Goal: Task Accomplishment & Management: Manage account settings

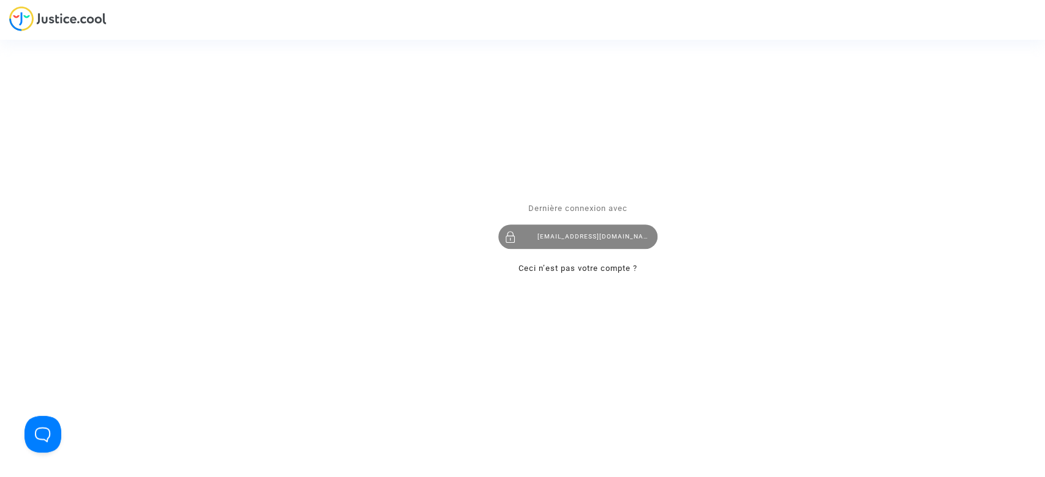
click at [593, 234] on div "hibo@pitcher-avocat.fr" at bounding box center [577, 237] width 159 height 24
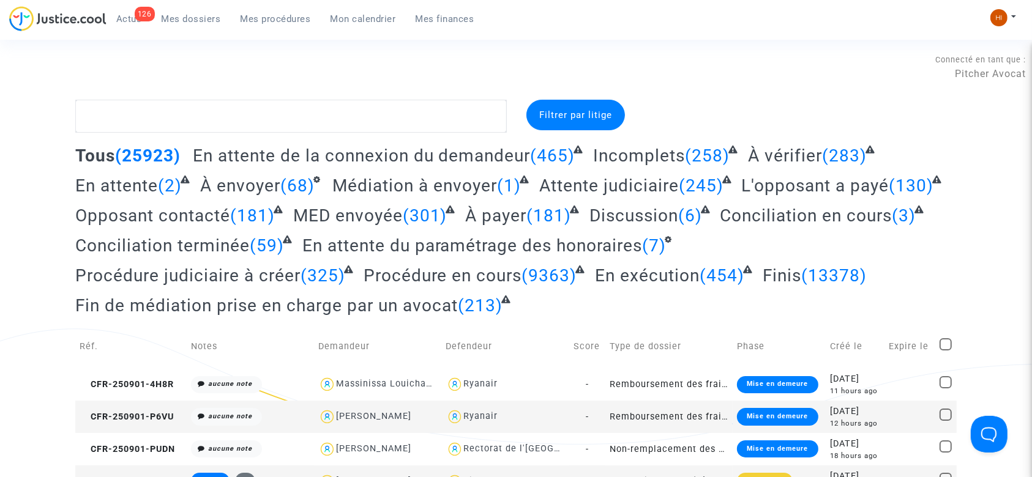
click at [280, 20] on span "Mes procédures" at bounding box center [276, 18] width 70 height 11
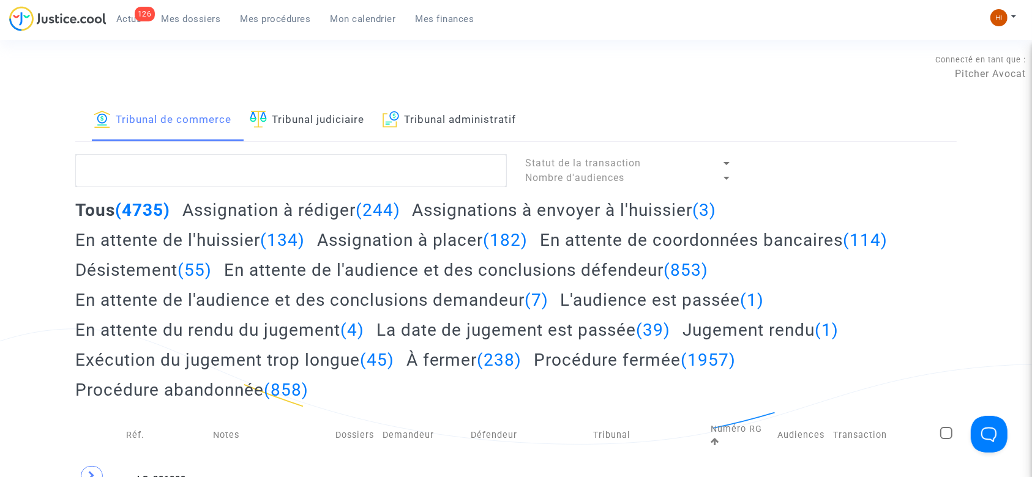
click at [315, 103] on link "Tribunal judiciaire" at bounding box center [307, 121] width 114 height 42
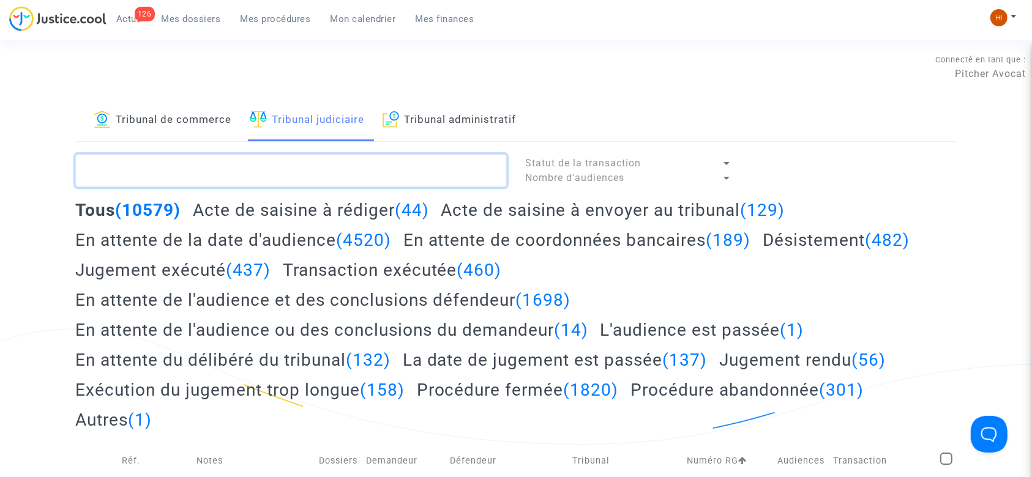
click at [320, 176] on textarea at bounding box center [291, 170] width 432 height 33
paste textarea "MARDIAN"
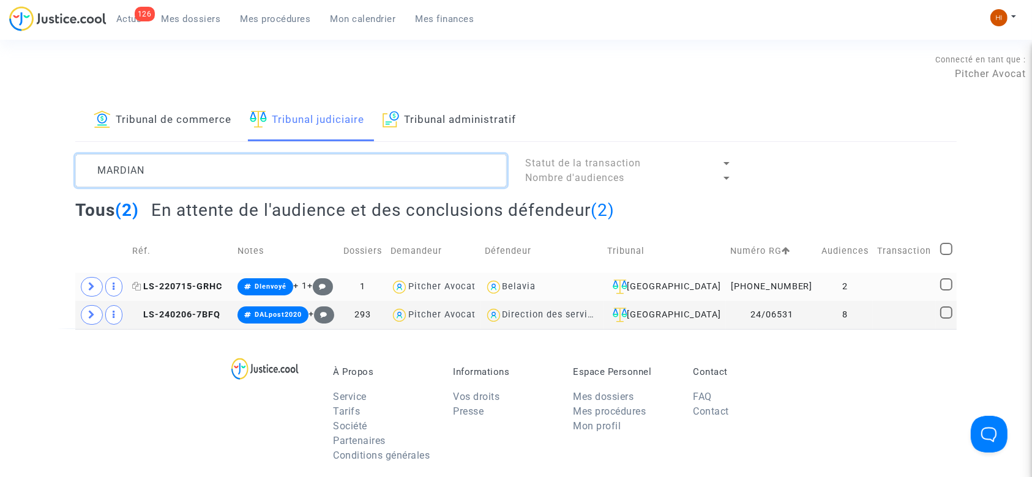
type textarea "MARDIAN"
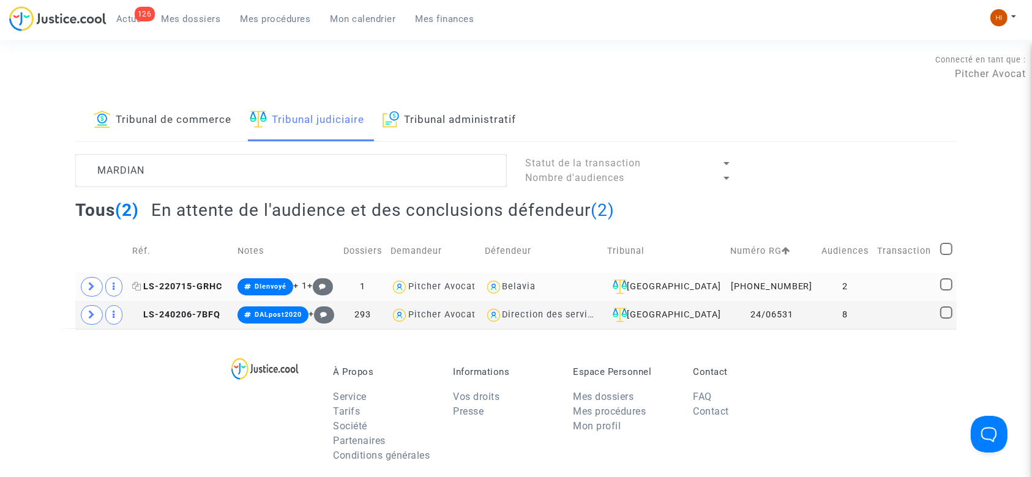
click at [167, 283] on span "LS-220715-GRHC" at bounding box center [177, 287] width 90 height 10
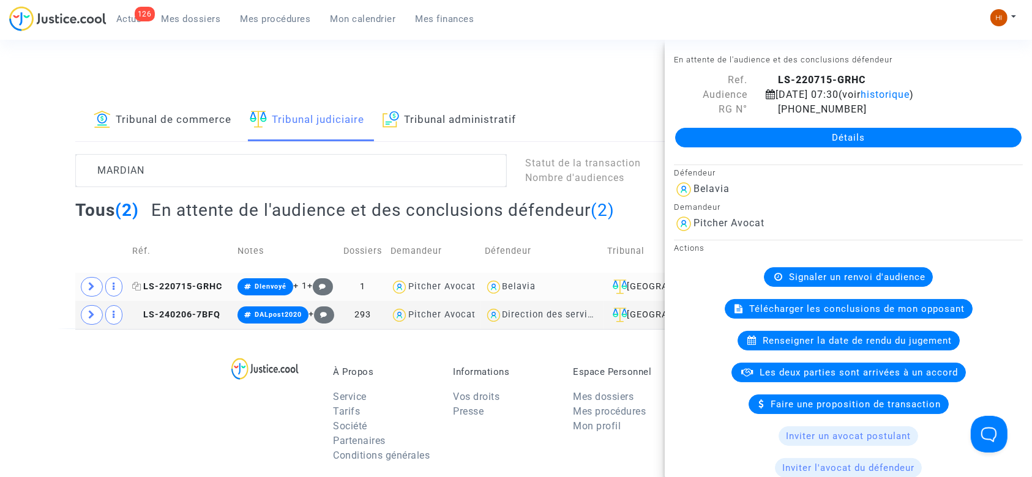
click at [189, 282] on span "LS-220715-GRHC" at bounding box center [177, 287] width 90 height 10
click at [365, 22] on span "Mon calendrier" at bounding box center [363, 18] width 65 height 11
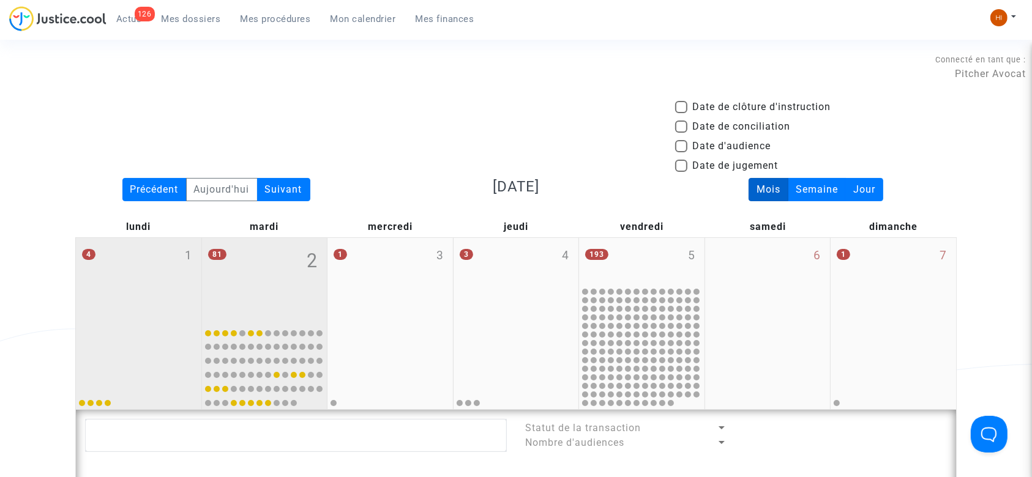
click at [162, 299] on div "4 1" at bounding box center [138, 280] width 125 height 84
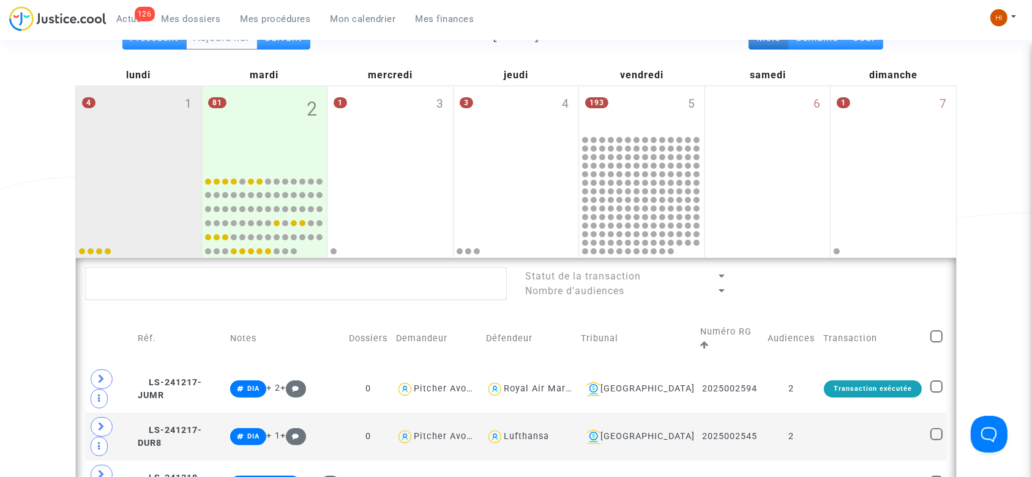
scroll to position [163, 0]
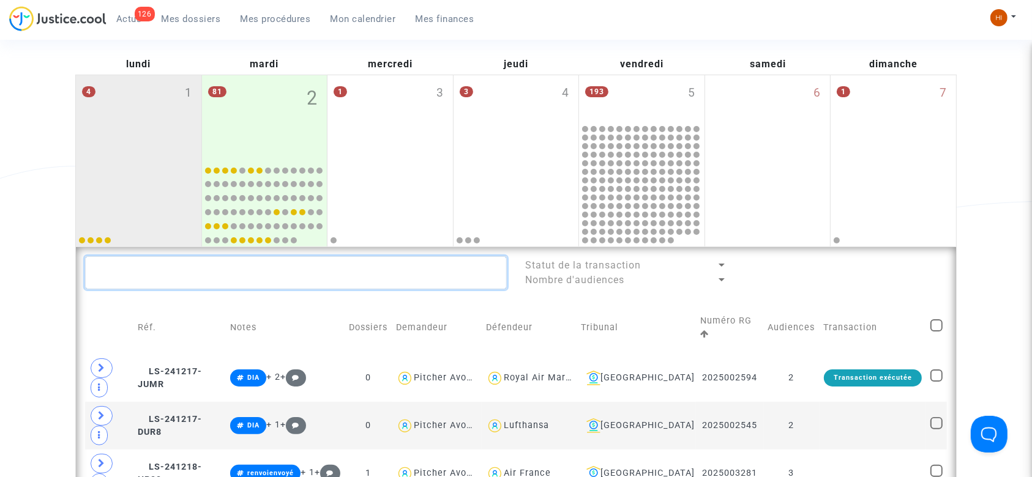
click at [282, 272] on textarea at bounding box center [296, 272] width 422 height 33
paste textarea "24/06531"
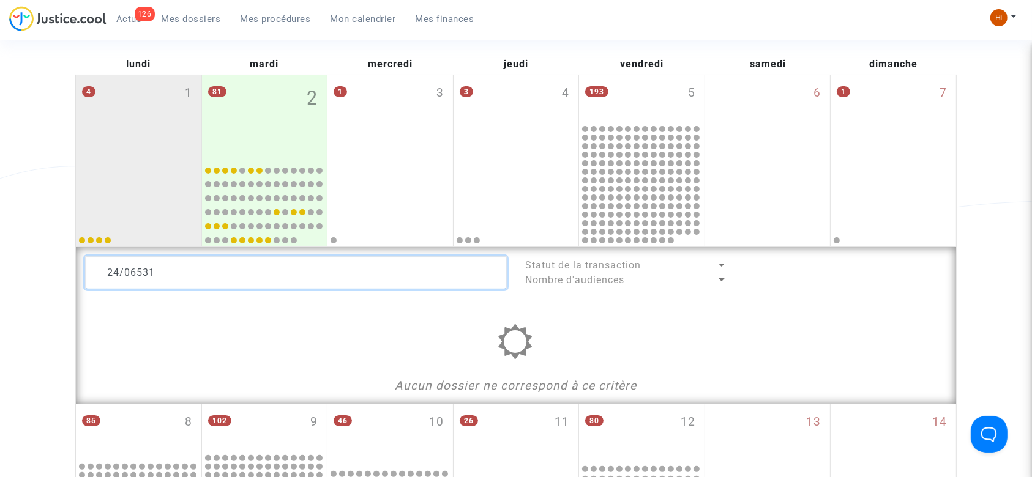
click at [280, 271] on textarea at bounding box center [296, 272] width 422 height 33
click at [280, 270] on textarea at bounding box center [296, 272] width 422 height 33
click at [242, 285] on textarea at bounding box center [296, 272] width 422 height 33
click at [241, 282] on textarea at bounding box center [296, 272] width 422 height 33
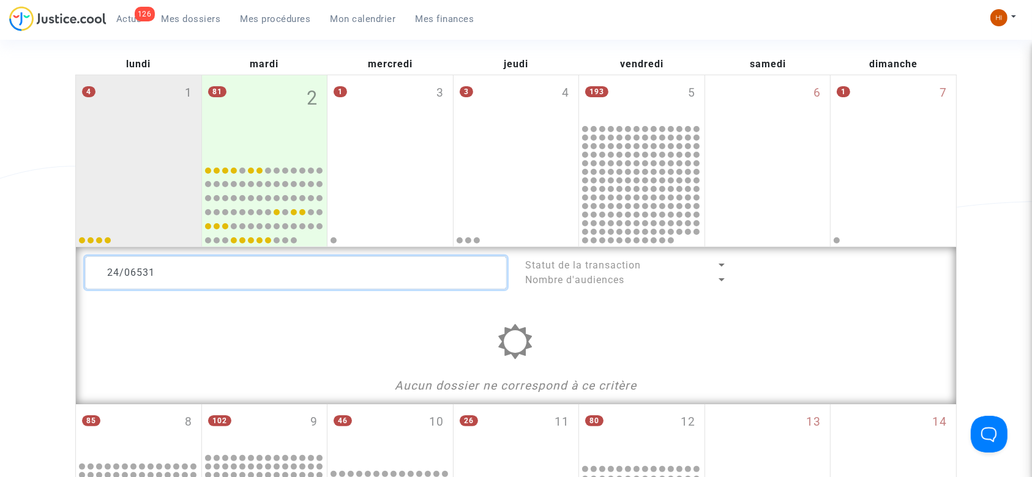
click at [241, 282] on textarea at bounding box center [296, 272] width 422 height 33
type textarea "24/06531"
click at [294, 17] on span "Mes procédures" at bounding box center [276, 18] width 70 height 11
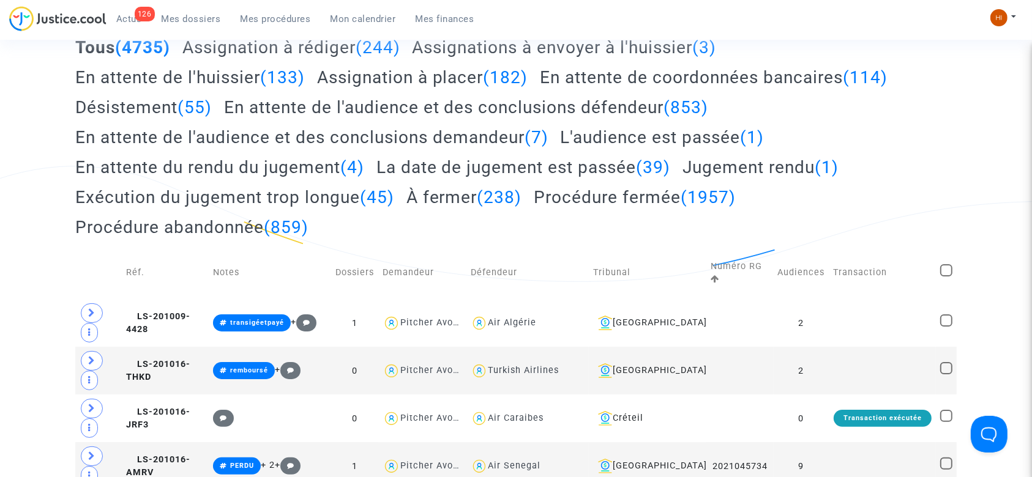
click at [272, 15] on span "Mes procédures" at bounding box center [276, 18] width 70 height 11
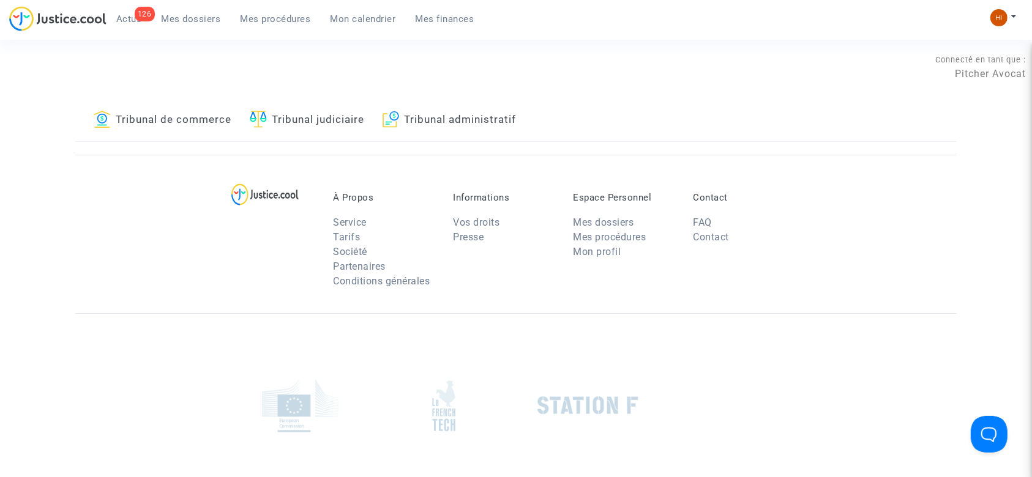
click at [353, 122] on link "Tribunal judiciaire" at bounding box center [307, 121] width 114 height 42
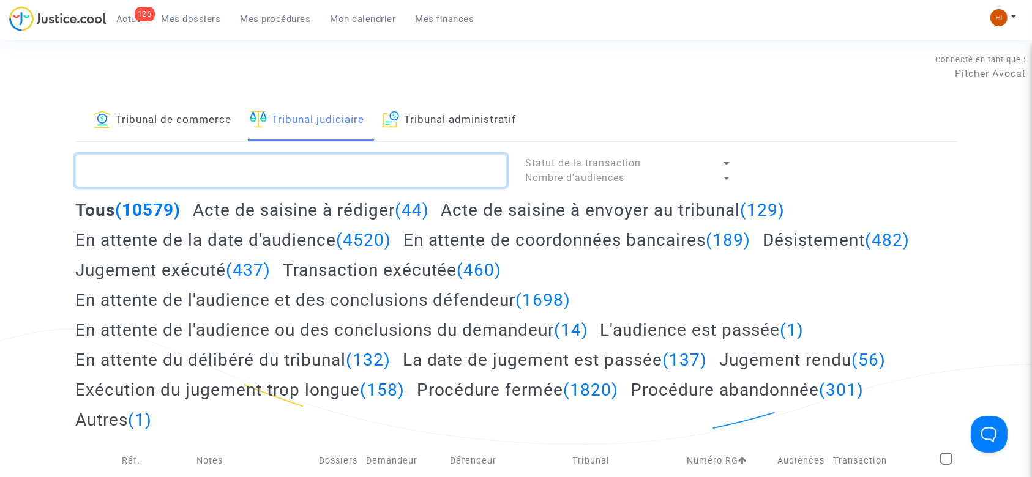
click at [357, 173] on textarea at bounding box center [291, 170] width 432 height 33
paste textarea "24/06531"
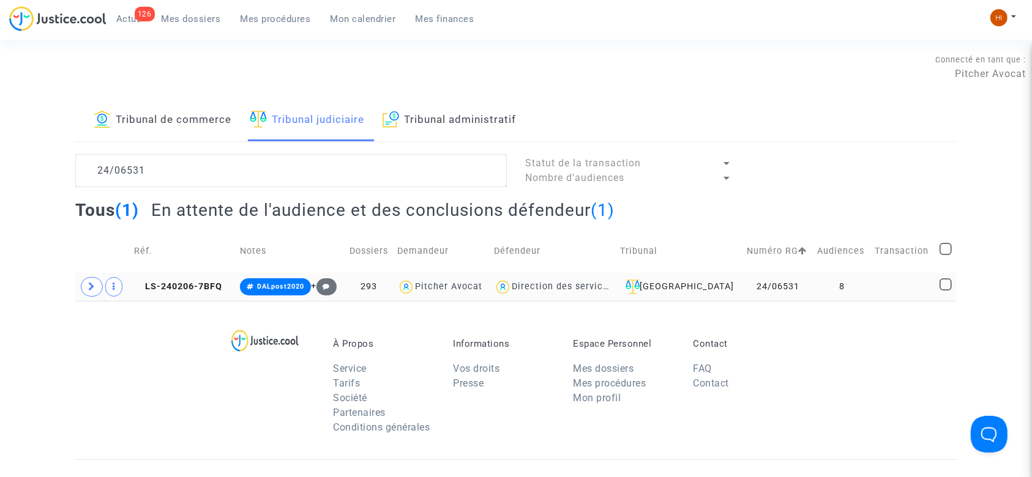
click at [871, 286] on td at bounding box center [903, 287] width 64 height 28
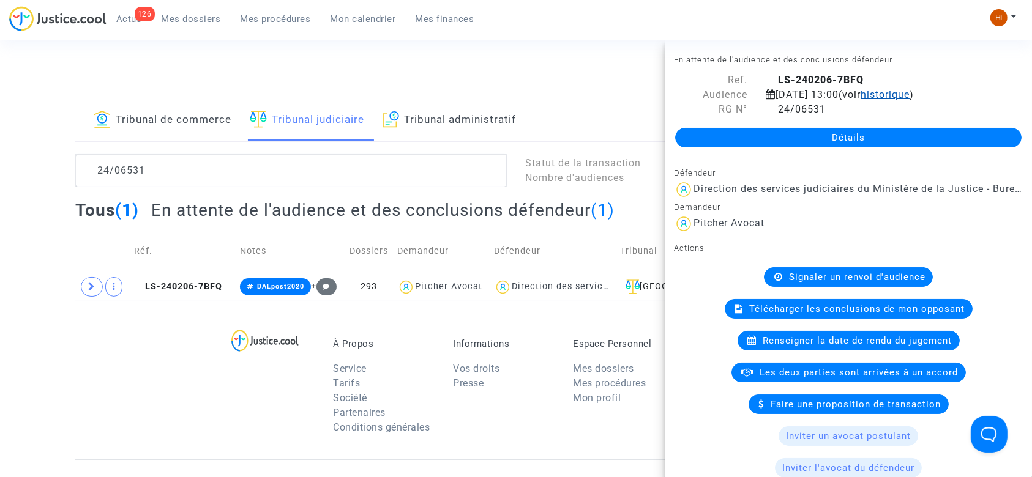
click at [910, 96] on span "historique" at bounding box center [885, 95] width 49 height 12
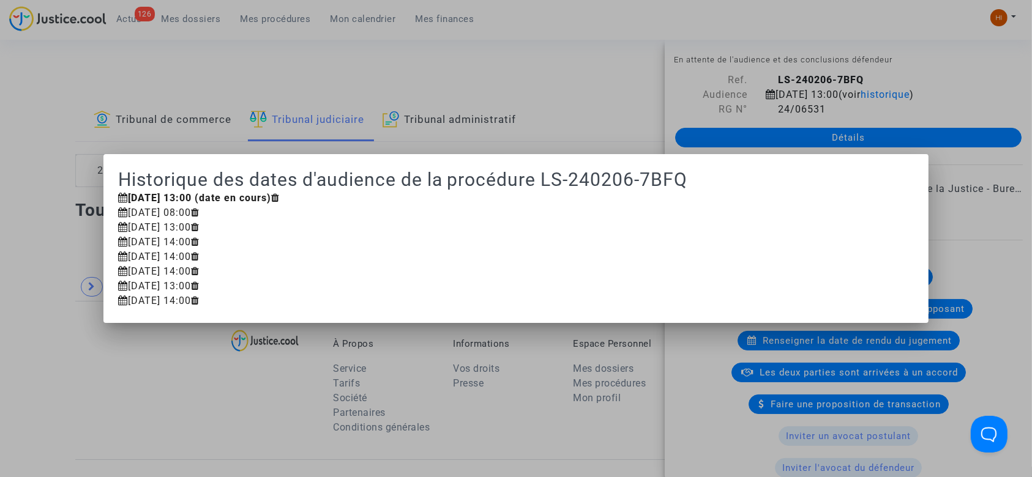
click at [549, 45] on div at bounding box center [516, 238] width 1032 height 477
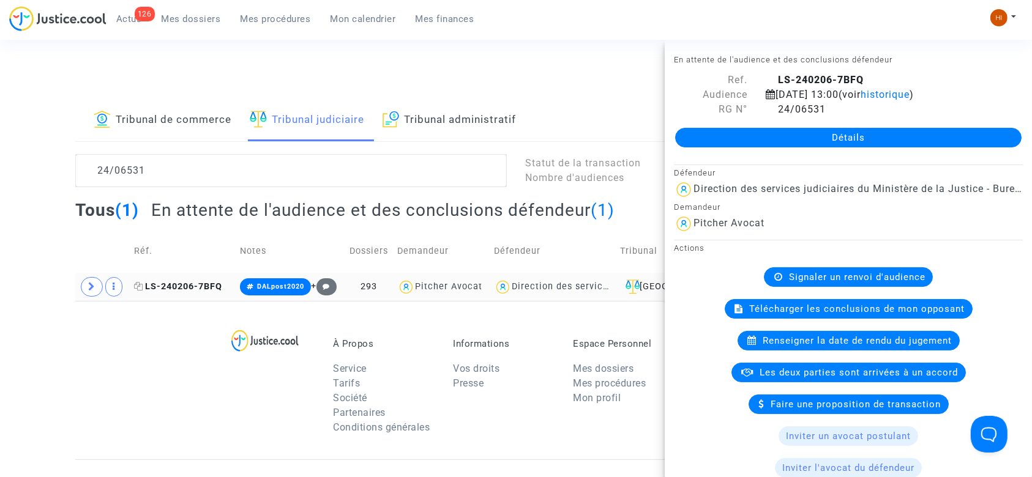
click at [172, 284] on span "LS-240206-7BFQ" at bounding box center [178, 287] width 88 height 10
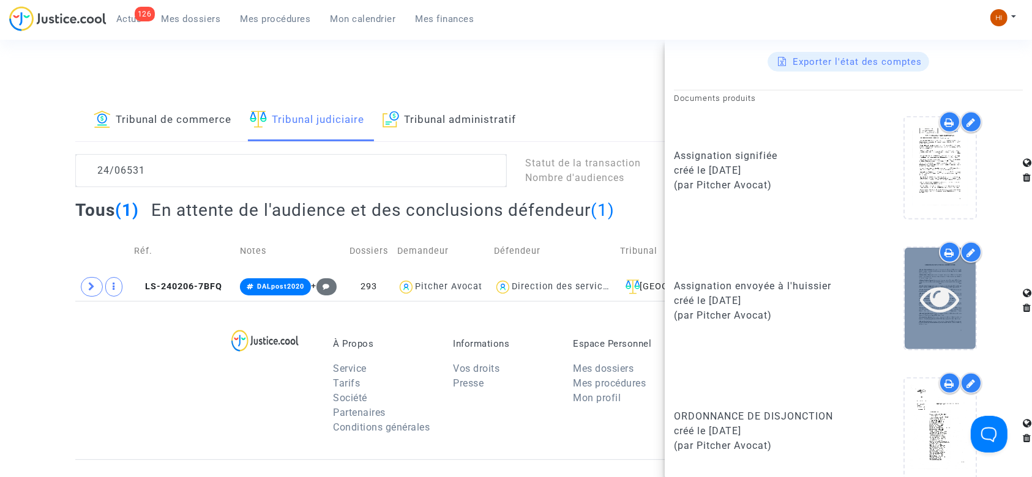
scroll to position [613, 0]
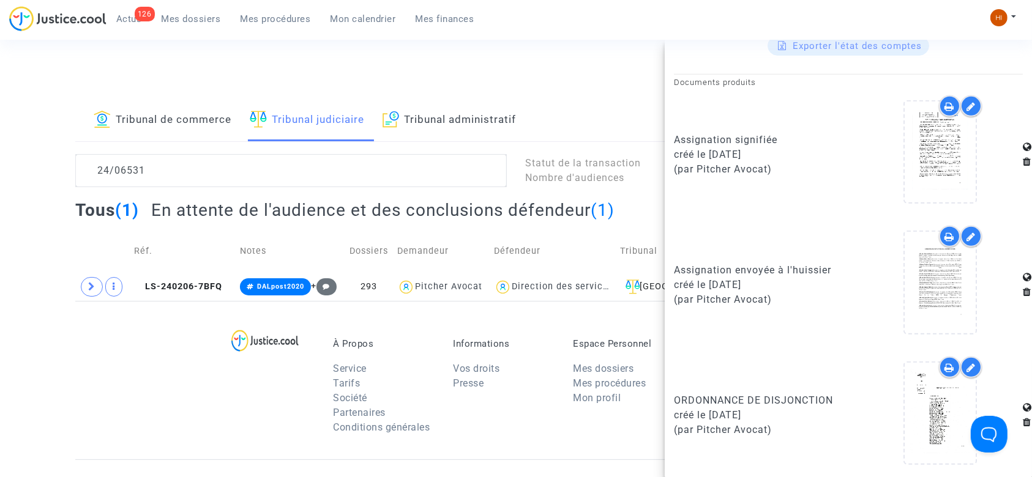
drag, startPoint x: 63, startPoint y: 378, endPoint x: 61, endPoint y: 370, distance: 8.2
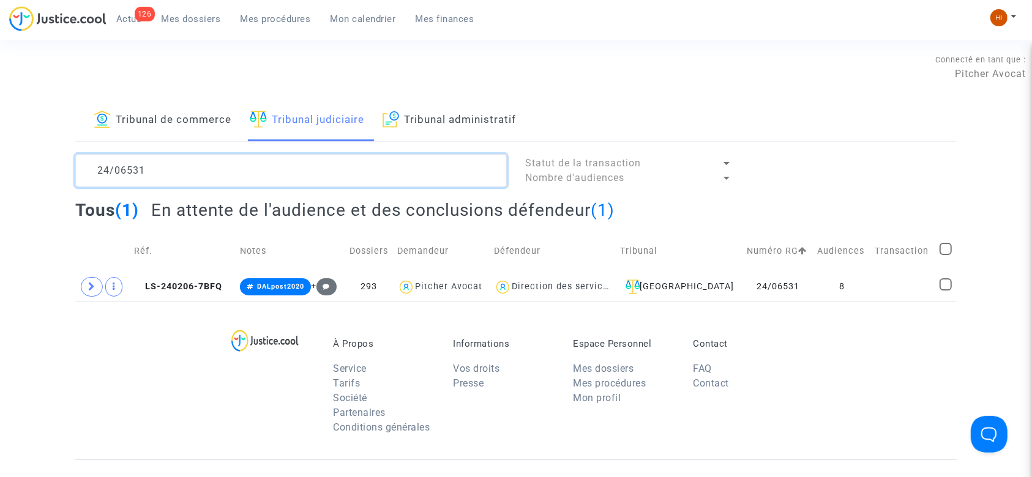
drag, startPoint x: 333, startPoint y: 180, endPoint x: 98, endPoint y: 178, distance: 235.1
click at [99, 179] on textarea at bounding box center [291, 170] width 432 height 33
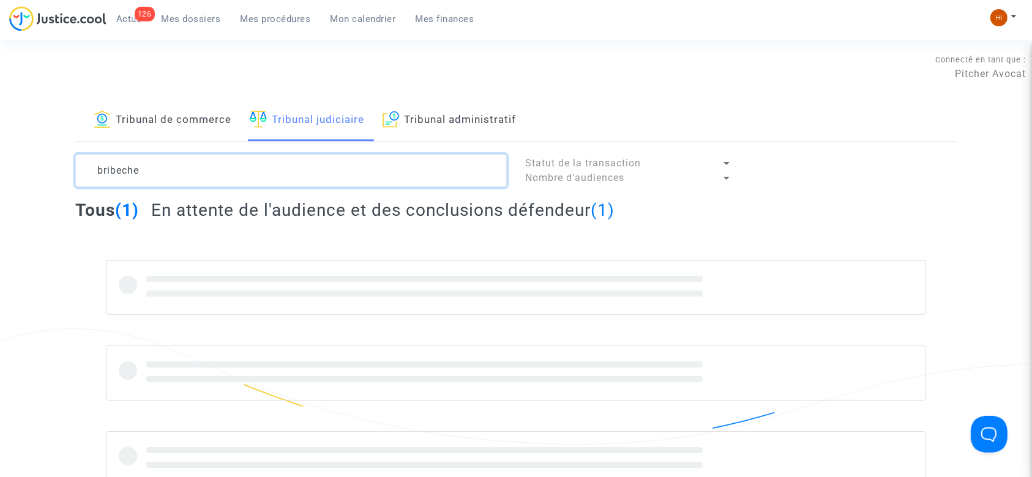
type textarea "bribeche"
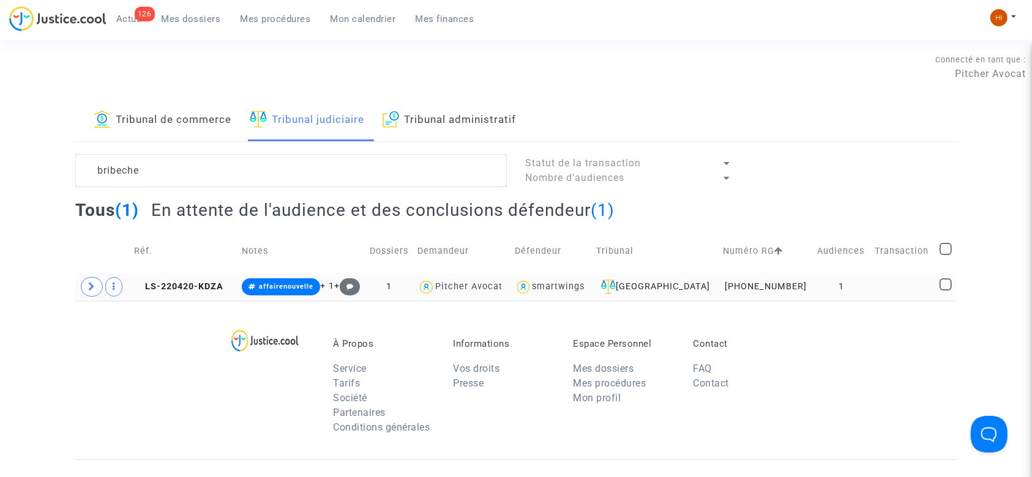
click at [877, 291] on td at bounding box center [902, 287] width 65 height 28
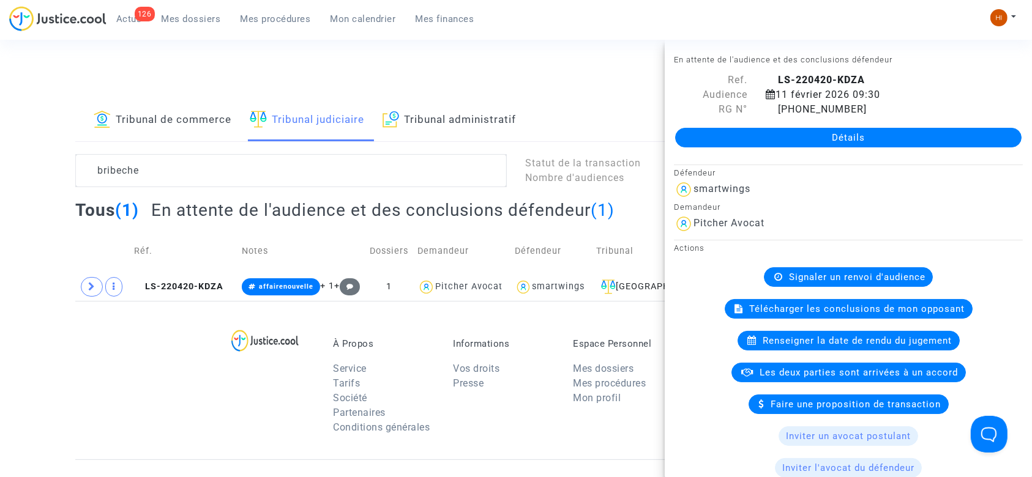
click at [181, 371] on div "À Propos Service Tarifs Société Partenaires Conditions générales Informations V…" at bounding box center [515, 380] width 881 height 159
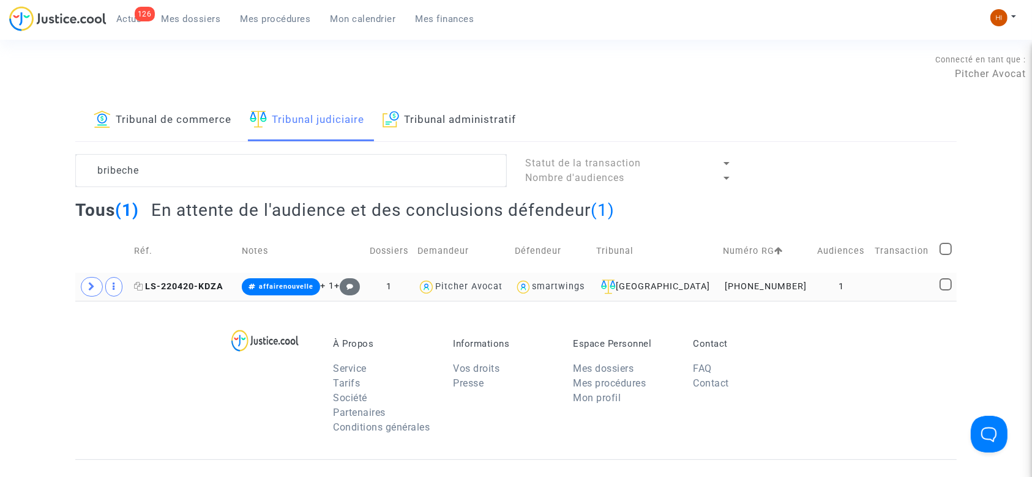
click at [142, 286] on icon at bounding box center [138, 286] width 9 height 9
click at [74, 279] on div "bribeche Statut de la transaction Nombre d'audiences Tous (1) En attente de l'a…" at bounding box center [516, 227] width 900 height 147
click at [94, 286] on icon at bounding box center [91, 286] width 7 height 9
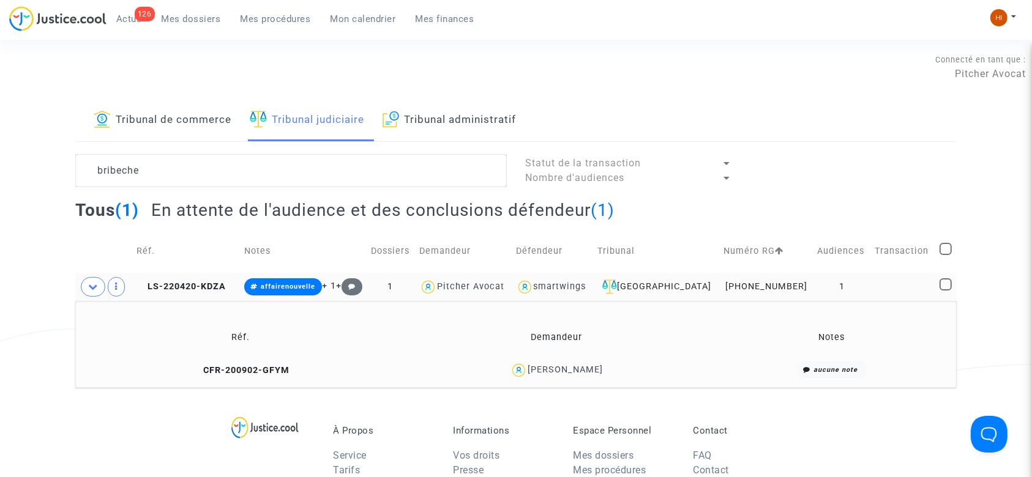
drag, startPoint x: 686, startPoint y: 384, endPoint x: 517, endPoint y: 369, distance: 170.3
click at [517, 369] on td "Réf. Demandeur Notes CFR-200902-GFYM Mohamed wahbi Bribeche aucune note" at bounding box center [515, 344] width 881 height 87
click at [720, 389] on div "À Propos Service Tarifs Société Partenaires Conditions générales Informations V…" at bounding box center [515, 467] width 881 height 159
drag, startPoint x: 643, startPoint y: 370, endPoint x: 504, endPoint y: 375, distance: 139.0
click at [504, 375] on div "Mohamed wahbi Bribeche" at bounding box center [556, 371] width 301 height 18
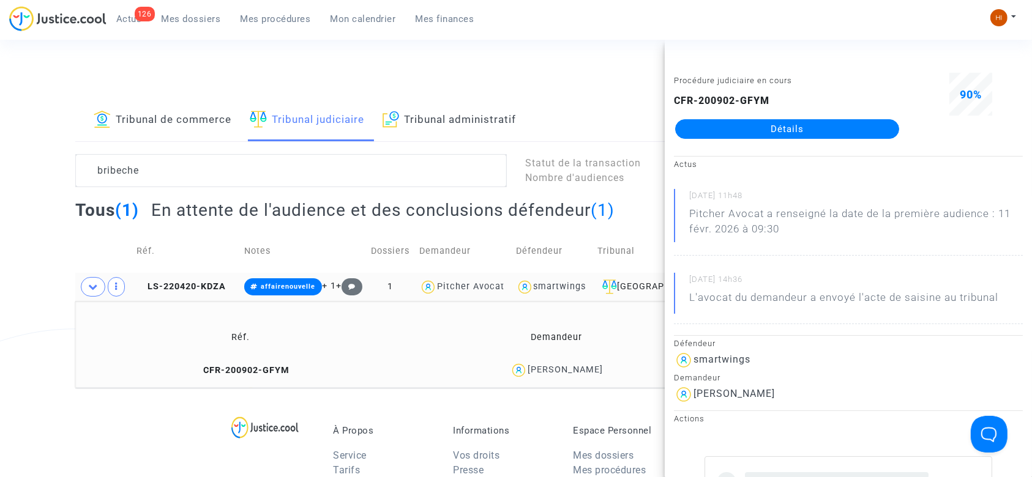
copy div "Mohamed wahbi Bribeche"
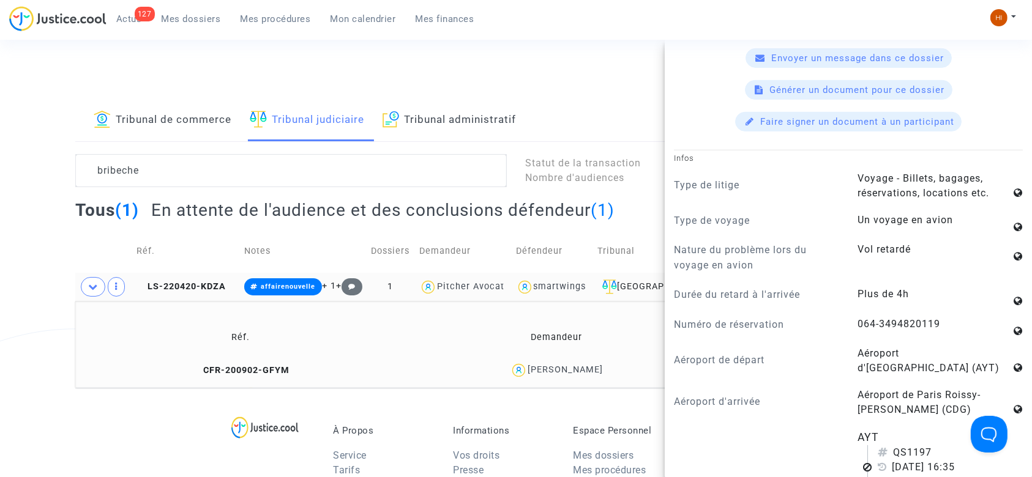
scroll to position [816, 0]
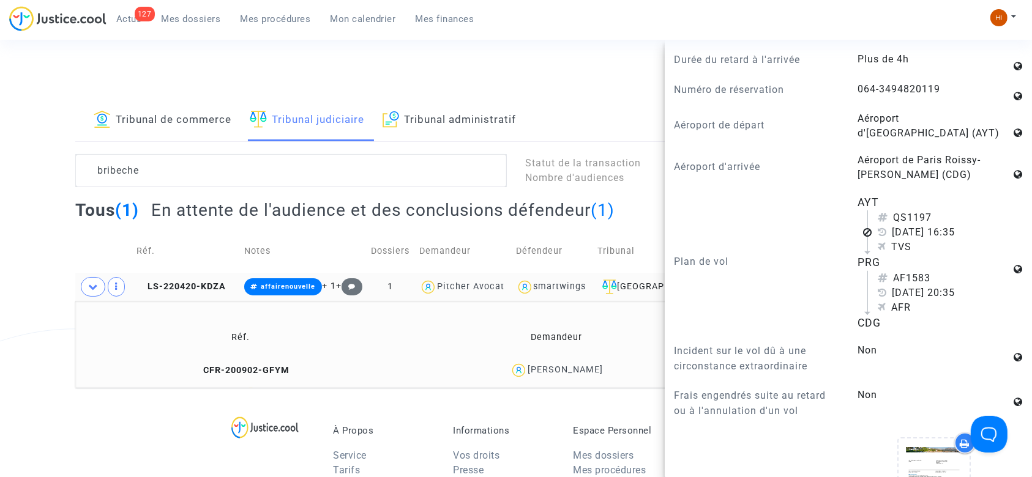
click at [198, 279] on td "LS-220420-KDZA" at bounding box center [186, 287] width 108 height 28
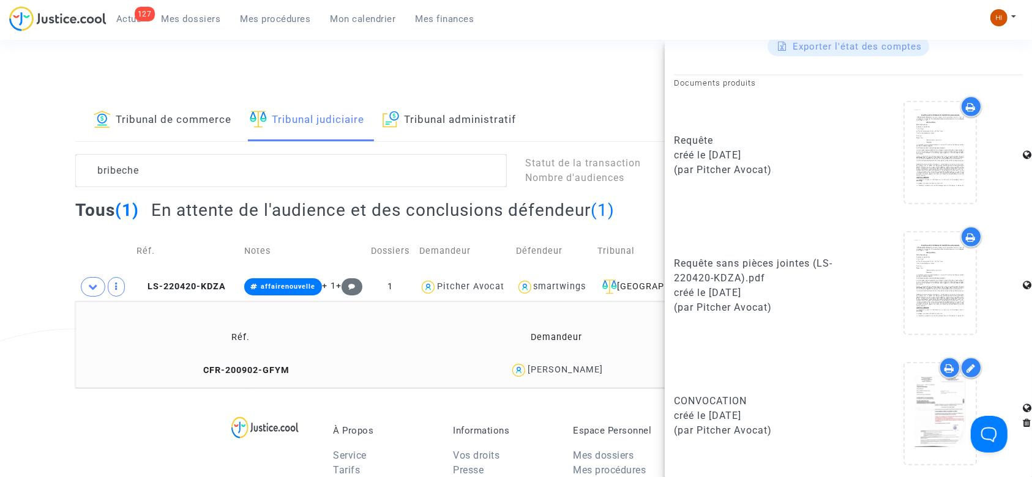
scroll to position [613, 0]
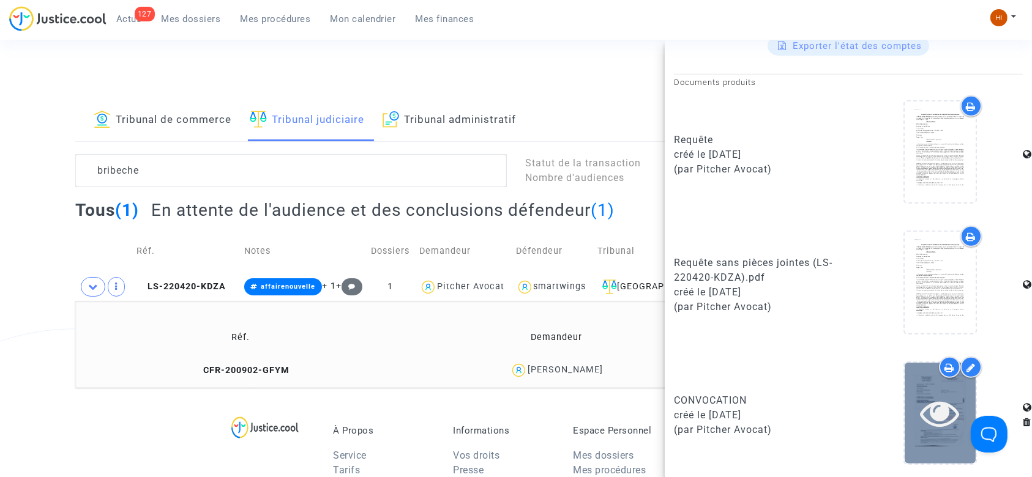
click at [930, 430] on div at bounding box center [940, 413] width 71 height 101
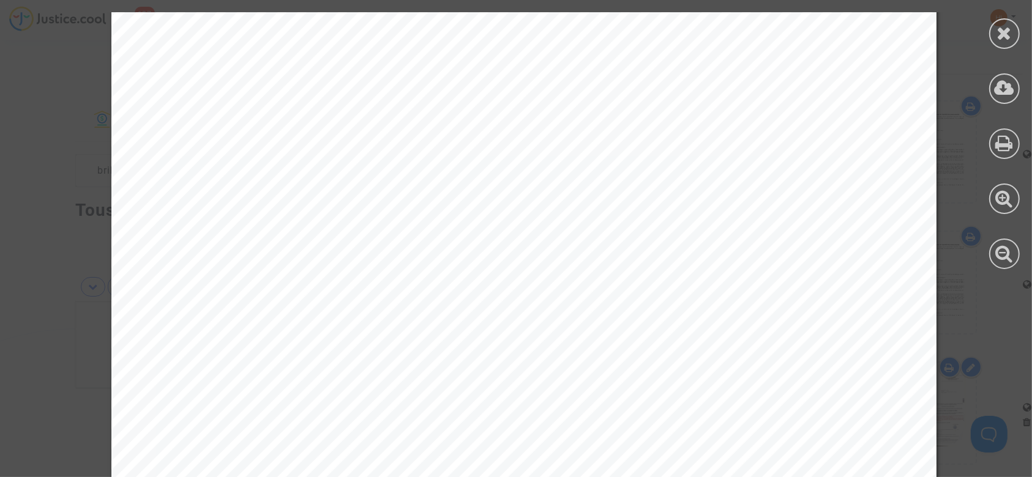
scroll to position [0, 0]
click at [994, 26] on div at bounding box center [1004, 33] width 31 height 31
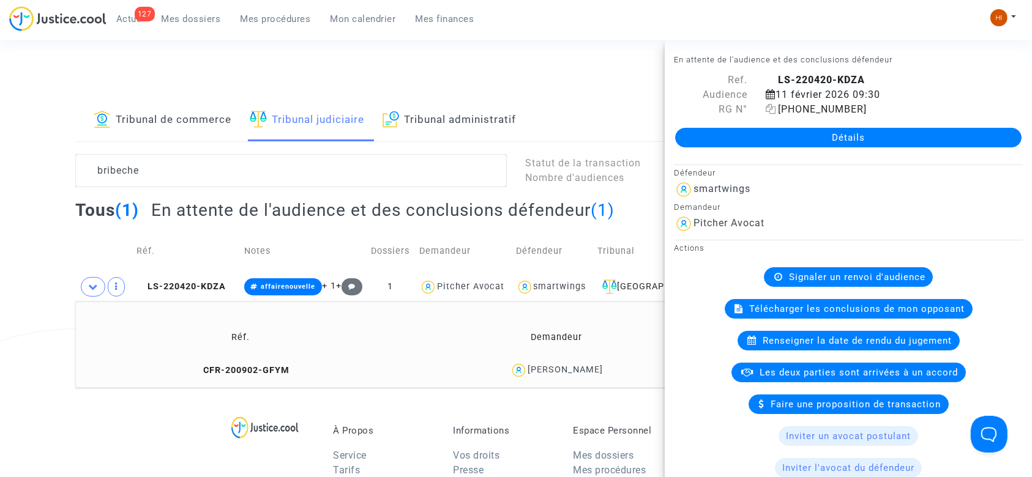
click at [769, 113] on icon at bounding box center [771, 109] width 10 height 10
drag, startPoint x: 196, startPoint y: 286, endPoint x: 646, endPoint y: 213, distance: 455.9
click at [260, 278] on tr "LS-220420-KDZA affairenouvelle + 1 + 1 Pitcher Avocat smartwings Aulnay-sous-Bo…" at bounding box center [515, 287] width 881 height 28
click at [898, 146] on link "Détails" at bounding box center [848, 138] width 346 height 20
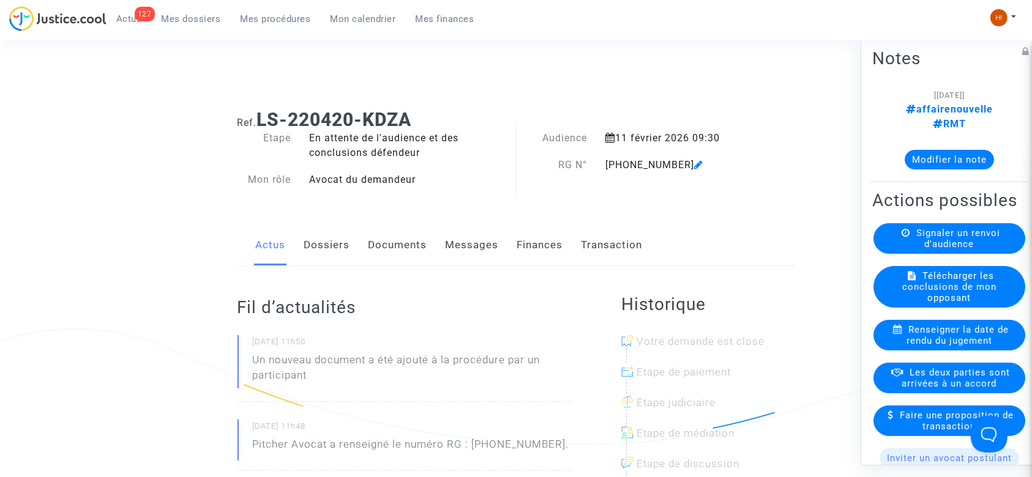
click at [401, 242] on link "Documents" at bounding box center [398, 245] width 59 height 40
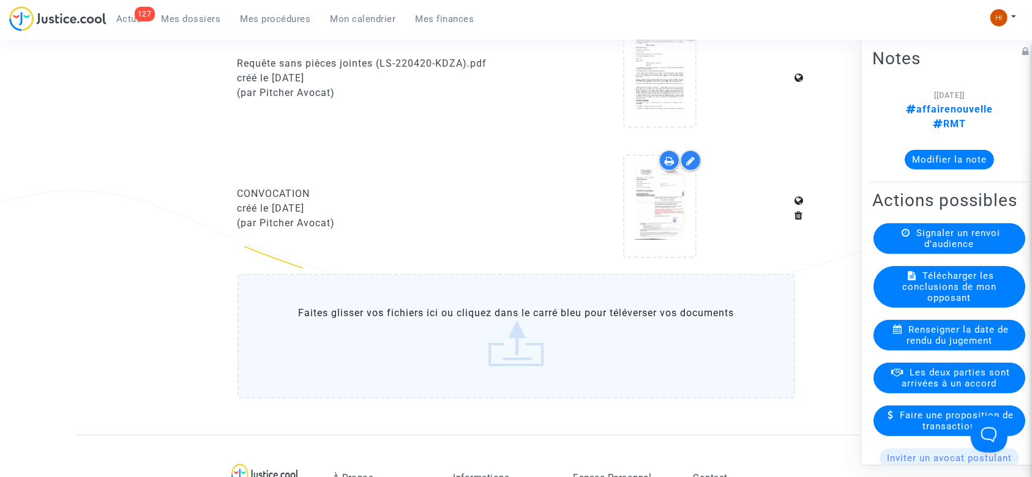
scroll to position [816, 0]
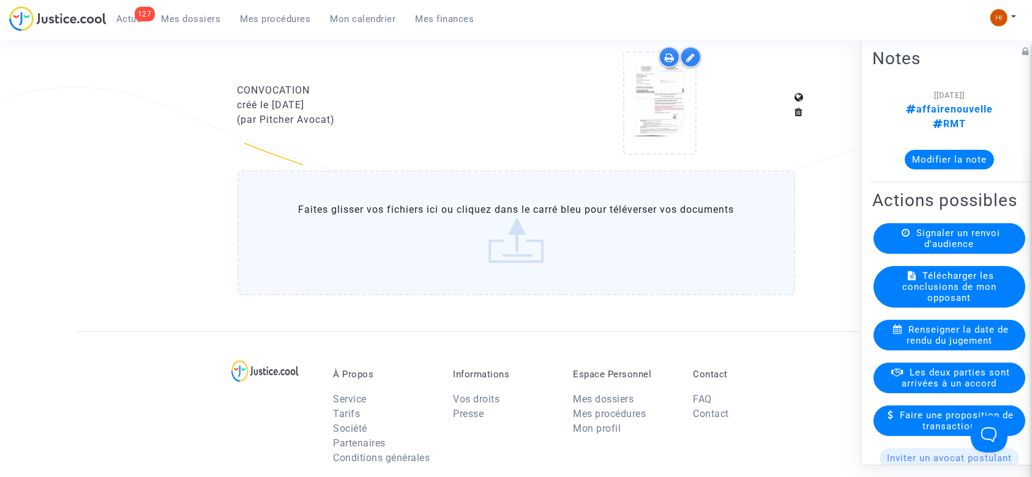
click at [427, 229] on label "Faites glisser vos fichiers ici ou cliquez dans le carré bleu pour téléverser v…" at bounding box center [517, 233] width 558 height 125
click at [0, 0] on input "Faites glisser vos fichiers ici ou cliquez dans le carré bleu pour téléverser v…" at bounding box center [0, 0] width 0 height 0
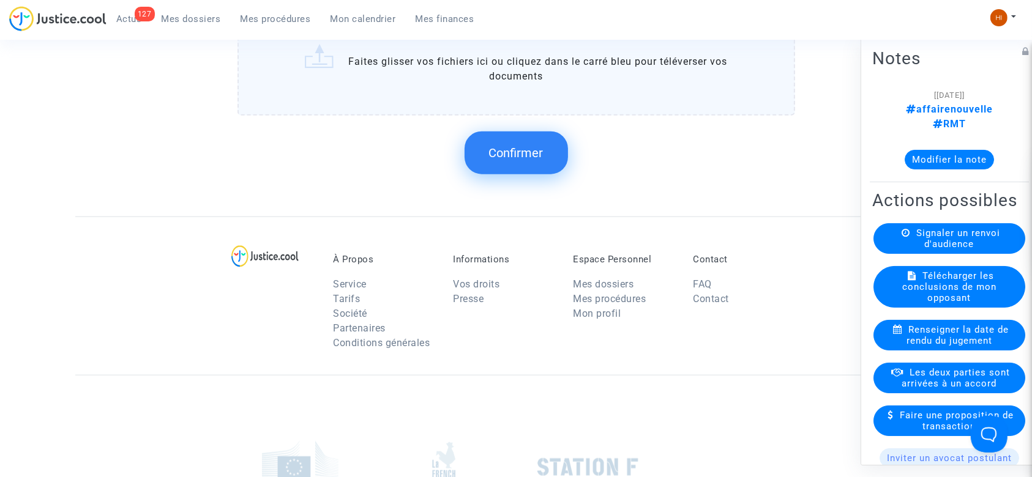
scroll to position [1142, 0]
click at [499, 145] on span "Confirmer" at bounding box center [516, 151] width 54 height 15
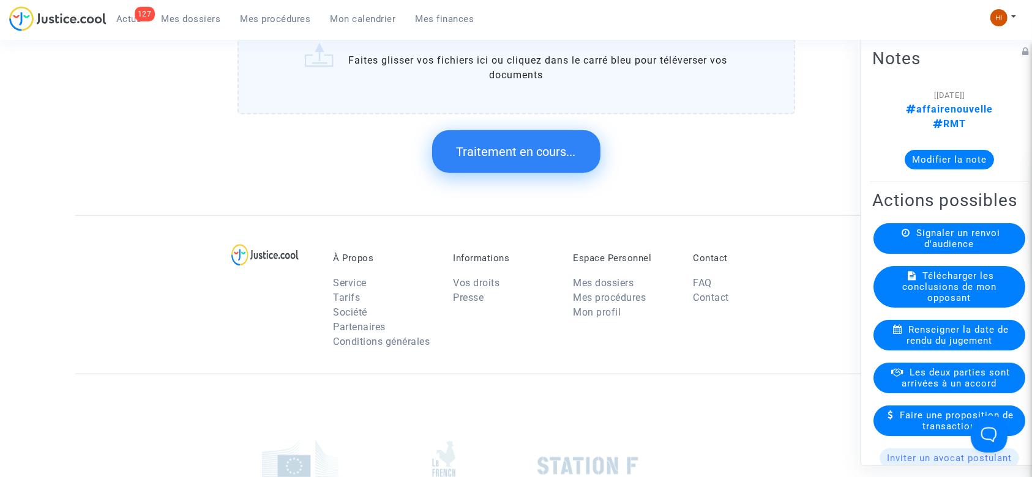
scroll to position [0, 0]
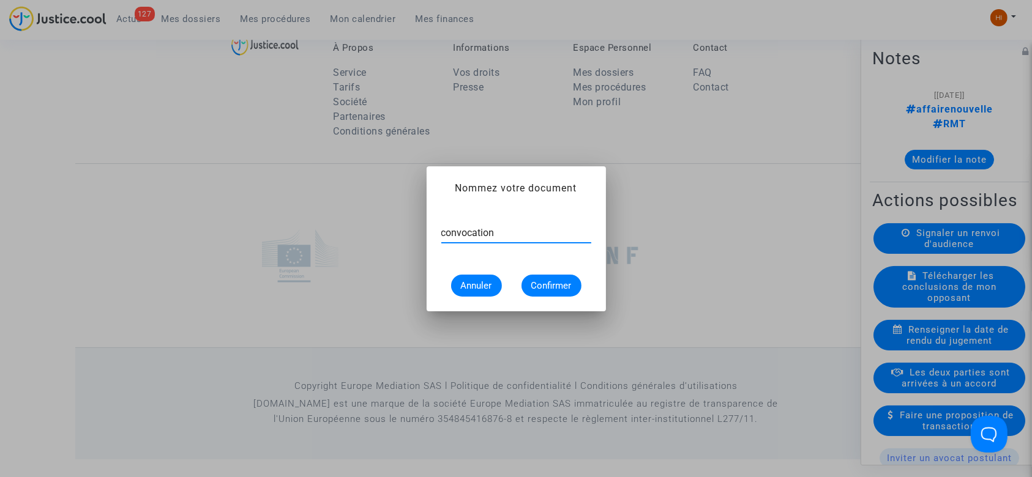
paste input "11-22-002220"
click at [500, 226] on div "convocation 11-22-002220" at bounding box center [516, 229] width 150 height 28
click at [500, 233] on input "convocation 11-22-002220" at bounding box center [516, 233] width 150 height 11
type input "convocation RG N°11-22-002220"
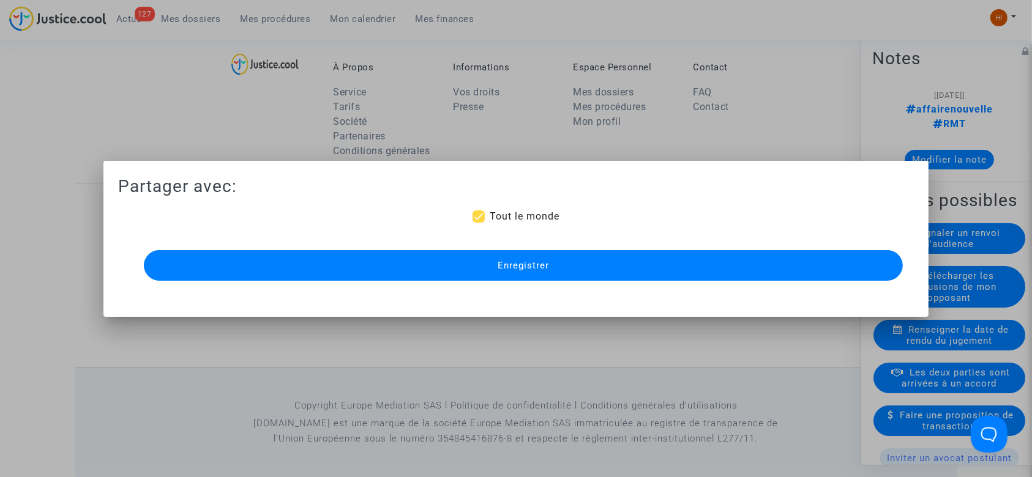
click at [514, 260] on span "Enregistrer" at bounding box center [523, 265] width 51 height 11
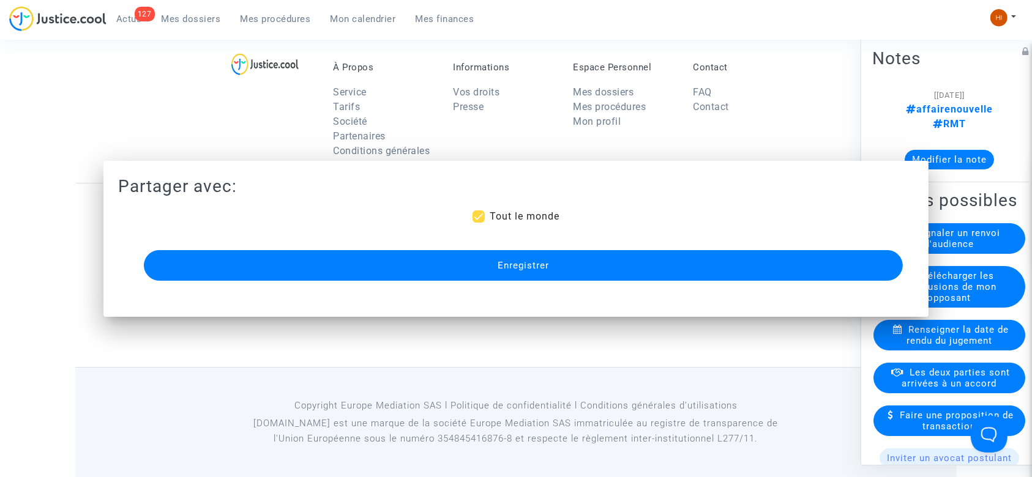
scroll to position [1123, 0]
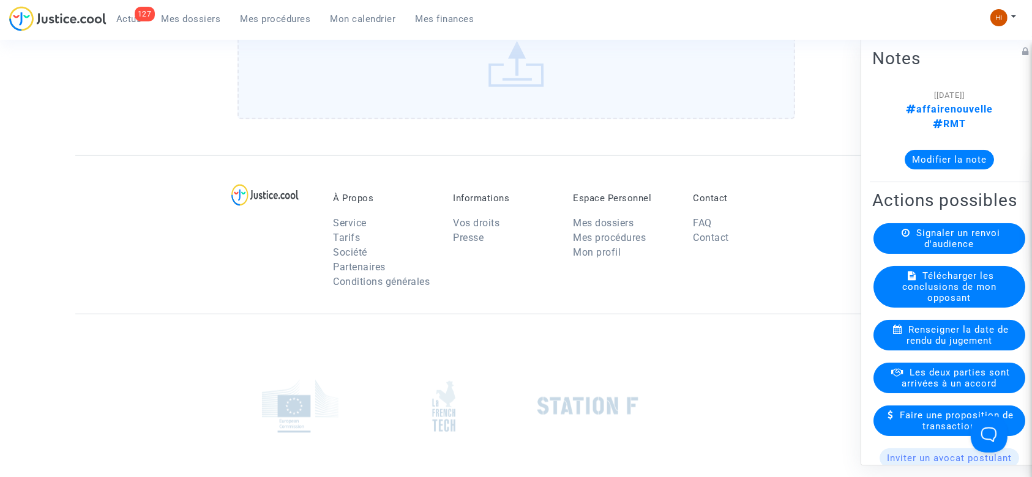
click at [911, 150] on button "Modifier la note" at bounding box center [949, 160] width 89 height 20
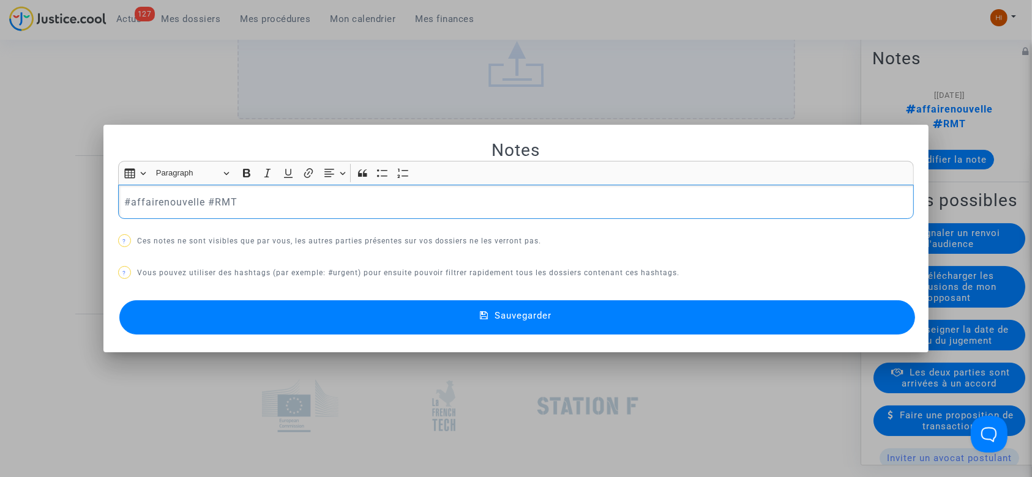
drag, startPoint x: 201, startPoint y: 201, endPoint x: 1044, endPoint y: 198, distance: 842.9
click at [70, 208] on div "Notes Rich Text Editor Insert table Insert table Heading Paragraph Paragraph He…" at bounding box center [516, 238] width 1032 height 477
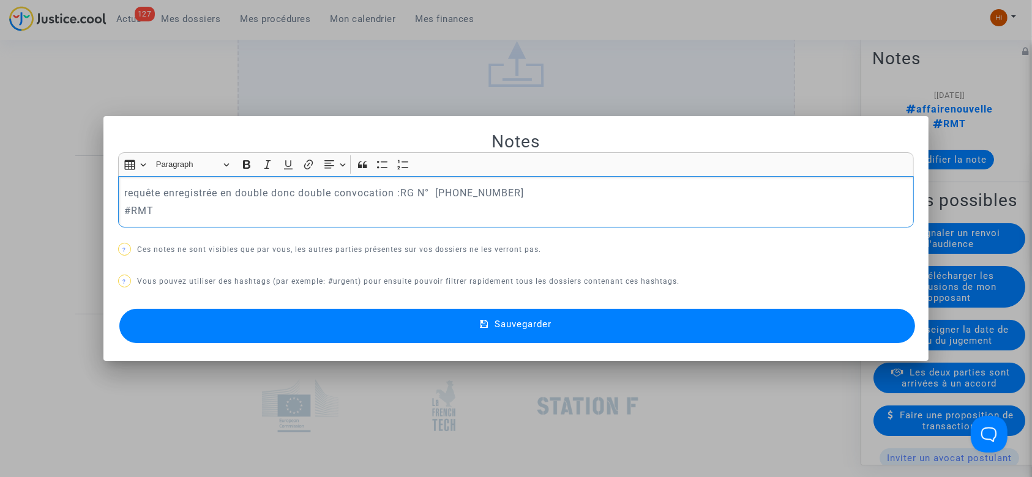
click at [539, 182] on div "requête enregistrée en double donc double convocation :RG N° 11-22-002220 #RMT" at bounding box center [516, 201] width 796 height 51
click at [587, 337] on button "Sauvegarder" at bounding box center [517, 326] width 796 height 34
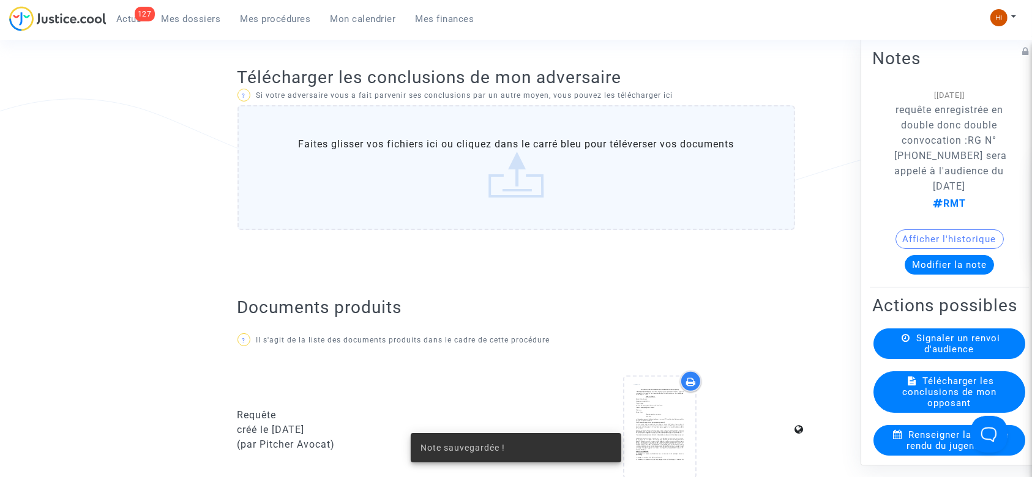
scroll to position [225, 0]
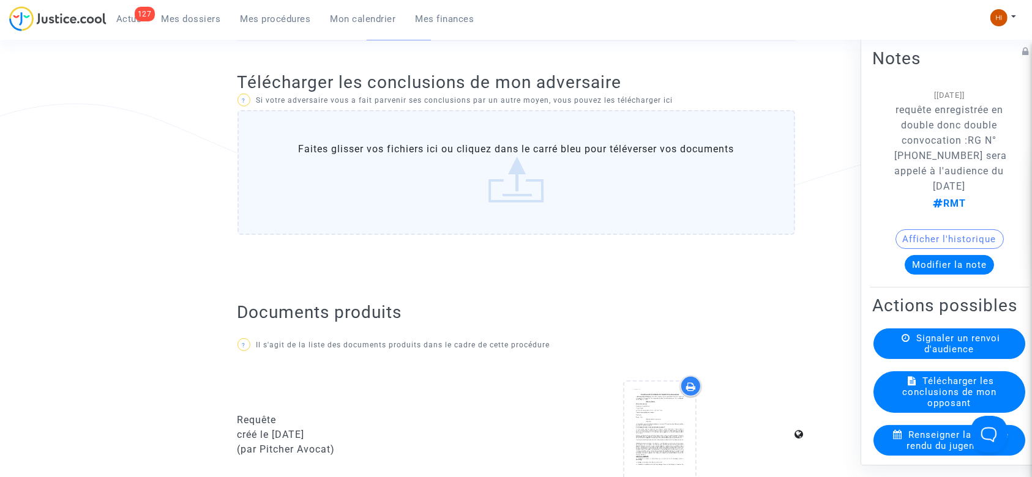
drag, startPoint x: 890, startPoint y: 101, endPoint x: 1000, endPoint y: 198, distance: 147.0
click at [1000, 198] on note-viewer "[02/09/2025] requête enregistrée en double donc double convocation :RG N° 11-22…" at bounding box center [949, 181] width 154 height 187
copy div "[02/09/2025] requête enregistrée en double donc double convocation :RG N° 11-22…"
click at [289, 16] on span "Mes procédures" at bounding box center [276, 18] width 70 height 11
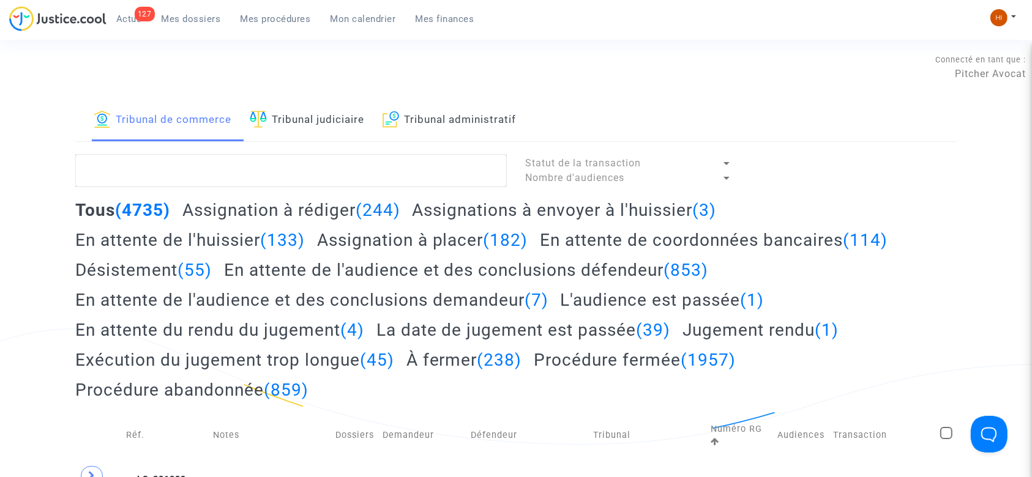
click at [332, 124] on link "Tribunal judiciaire" at bounding box center [307, 121] width 114 height 42
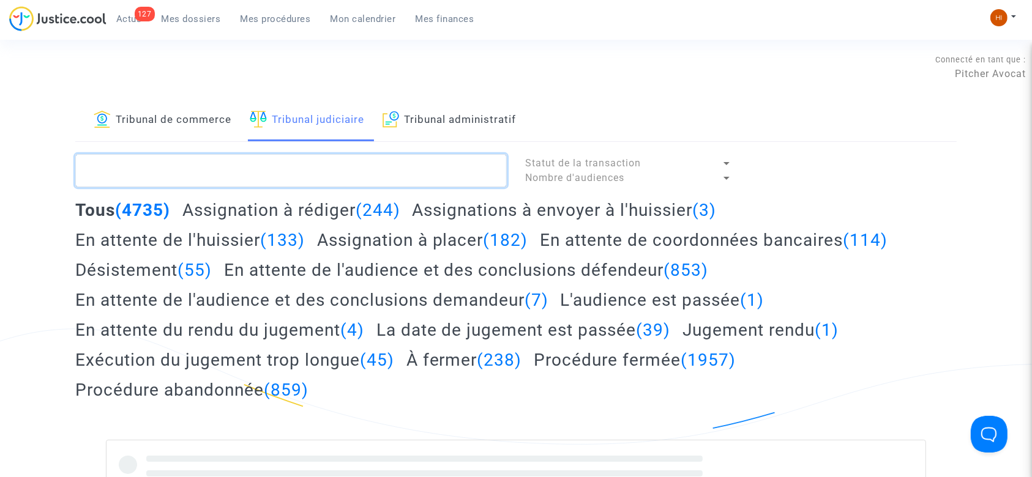
drag, startPoint x: 329, startPoint y: 163, endPoint x: 323, endPoint y: 111, distance: 52.5
click at [329, 163] on textarea at bounding box center [291, 170] width 432 height 33
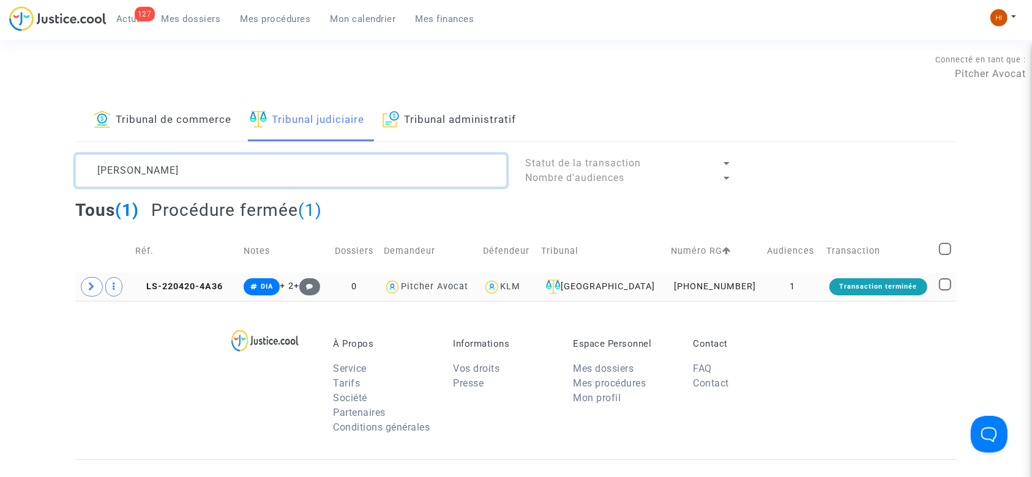
type textarea "FUENTES MUNOZ"
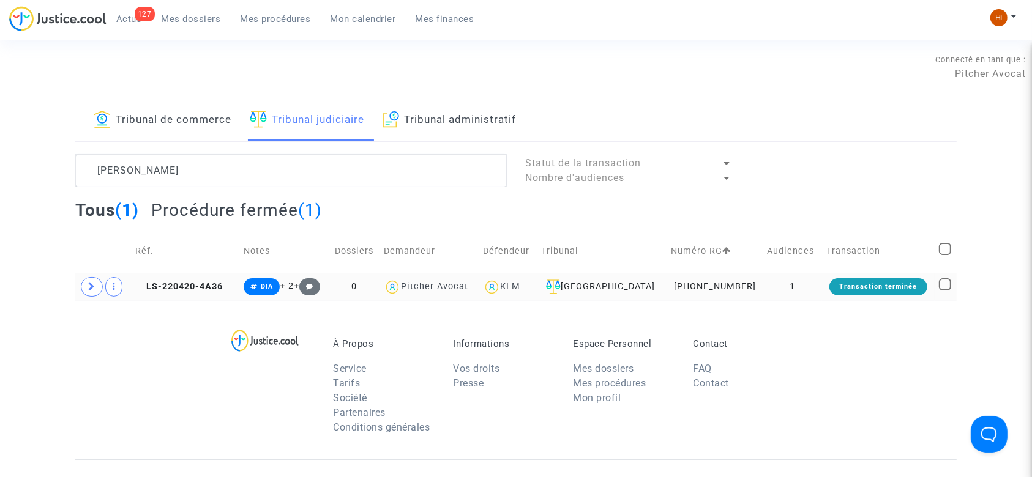
click at [166, 276] on td "LS-220420-4A36" at bounding box center [185, 287] width 108 height 28
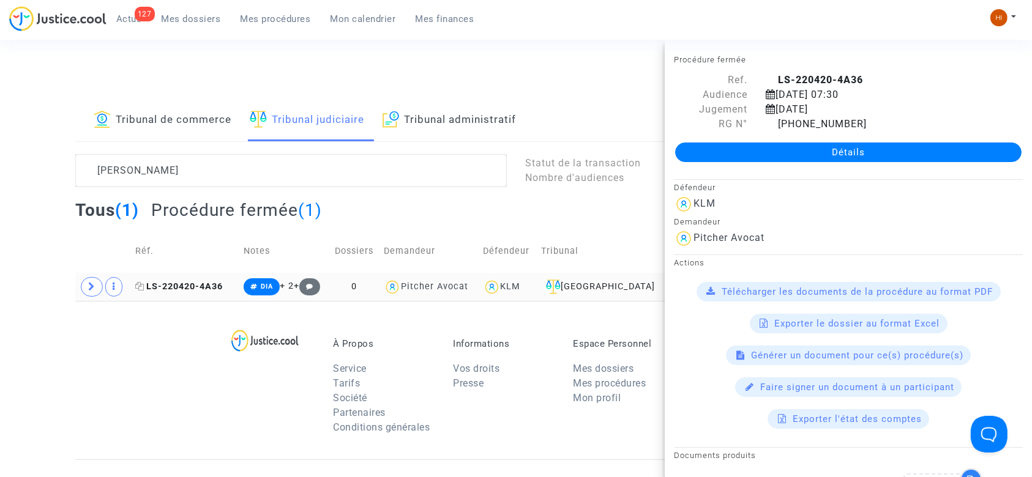
click at [167, 282] on span "LS-220420-4A36" at bounding box center [179, 287] width 88 height 10
click at [141, 290] on icon at bounding box center [139, 286] width 9 height 9
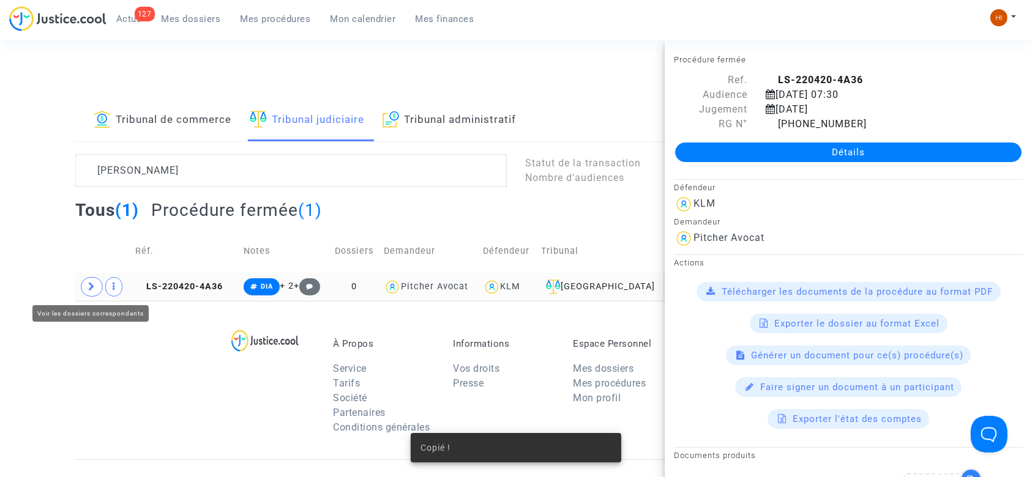
click at [95, 286] on icon at bounding box center [91, 286] width 7 height 9
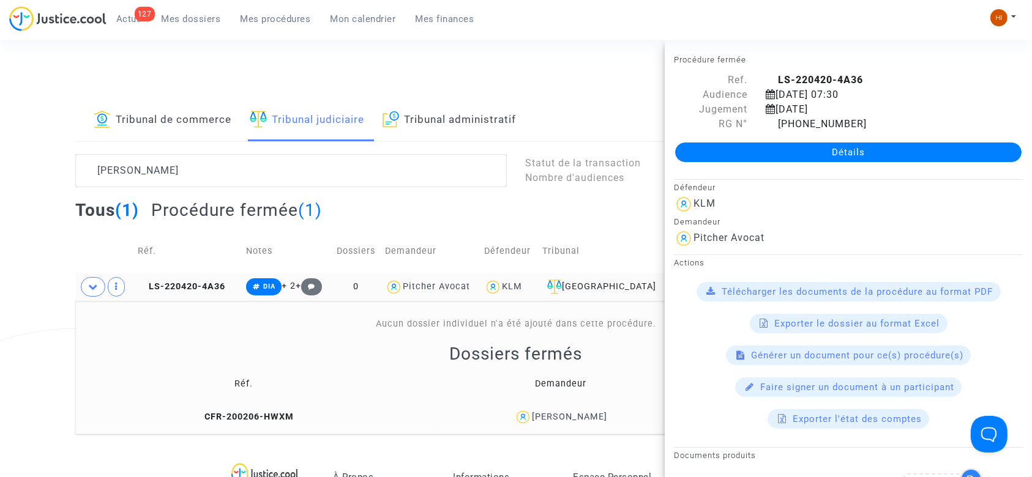
drag, startPoint x: 642, startPoint y: 410, endPoint x: 517, endPoint y: 414, distance: 124.3
click at [517, 414] on div "Peter Fuentes Munoz" at bounding box center [560, 418] width 297 height 18
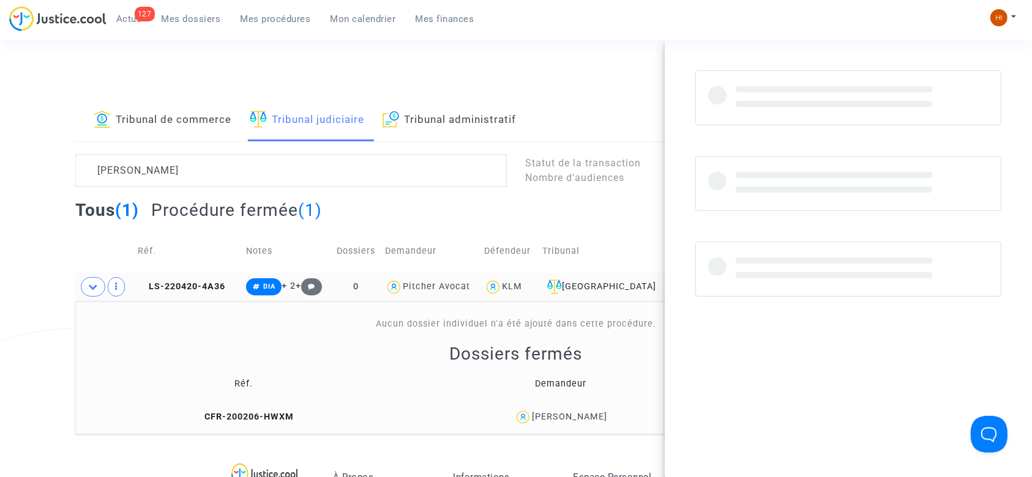
copy div "Peter Fuentes Munoz"
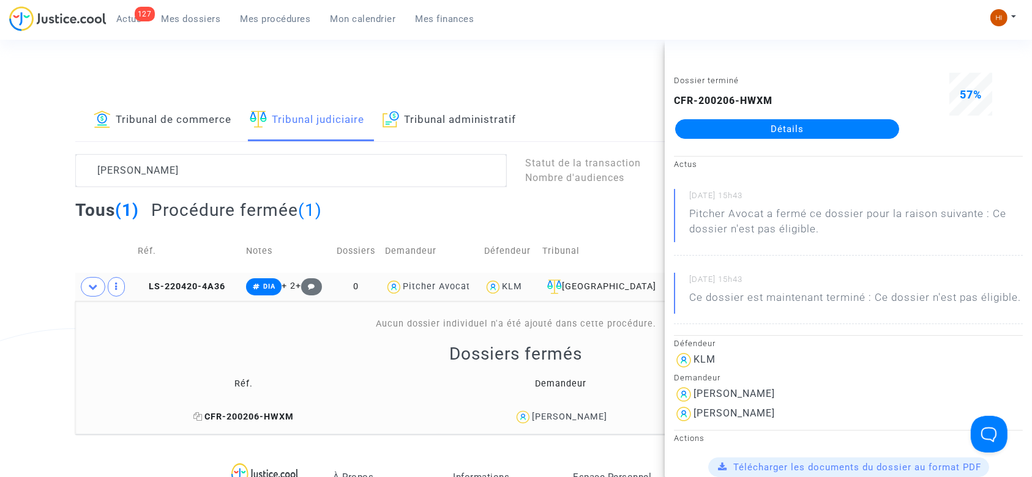
click at [269, 415] on span "CFR-200206-HWXM" at bounding box center [243, 417] width 100 height 10
click at [622, 417] on div "Peter Fuentes Munoz" at bounding box center [560, 418] width 297 height 18
drag, startPoint x: 622, startPoint y: 416, endPoint x: 512, endPoint y: 417, distance: 110.2
click at [512, 417] on div "Peter Fuentes Munoz" at bounding box center [560, 418] width 297 height 18
copy div "Peter Fuentes Munoz"
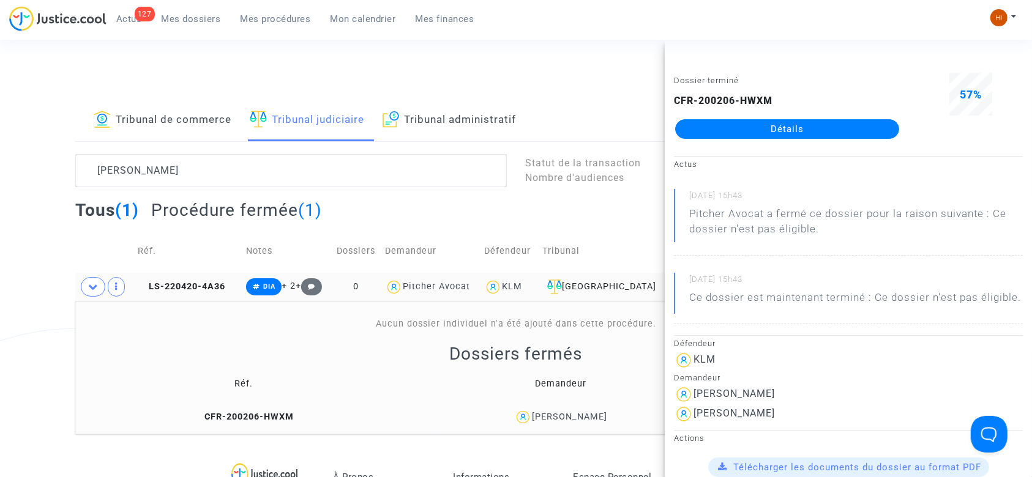
click at [163, 276] on td "LS-220420-4A36" at bounding box center [187, 287] width 108 height 28
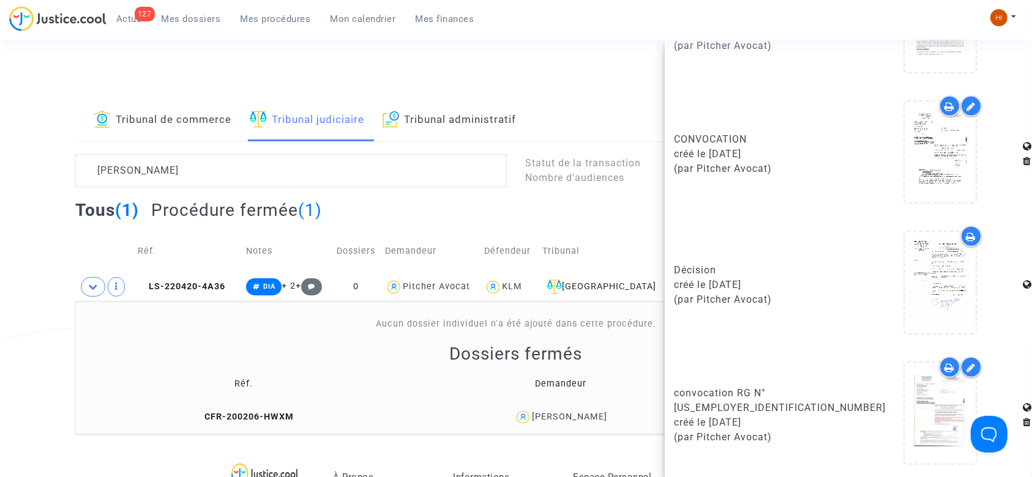
scroll to position [635, 0]
drag, startPoint x: 819, startPoint y: 401, endPoint x: 772, endPoint y: 403, distance: 47.2
click at [772, 403] on div "convocation RG N° 11-2261580" at bounding box center [756, 400] width 165 height 29
copy div "11-2261580"
click at [187, 286] on span "LS-220420-4A36" at bounding box center [182, 287] width 88 height 10
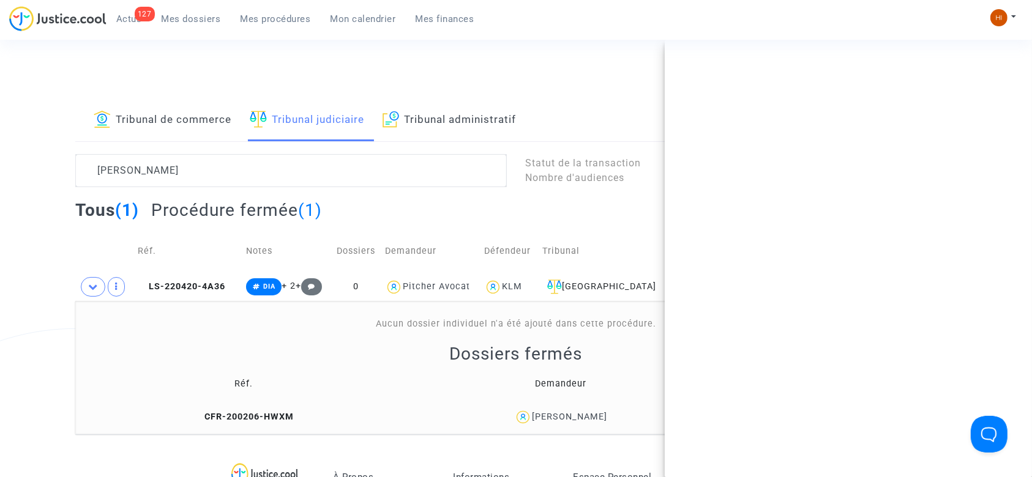
scroll to position [0, 0]
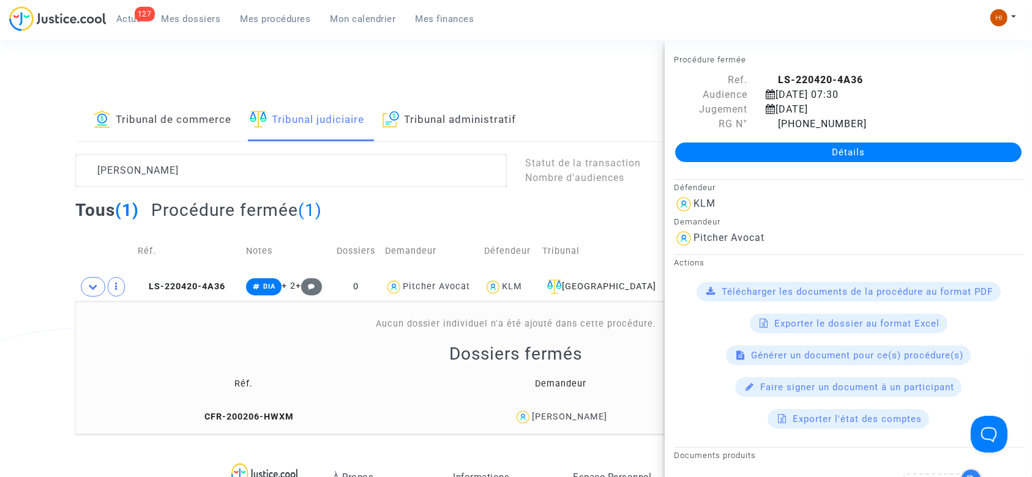
click at [749, 154] on link "Détails" at bounding box center [848, 153] width 346 height 20
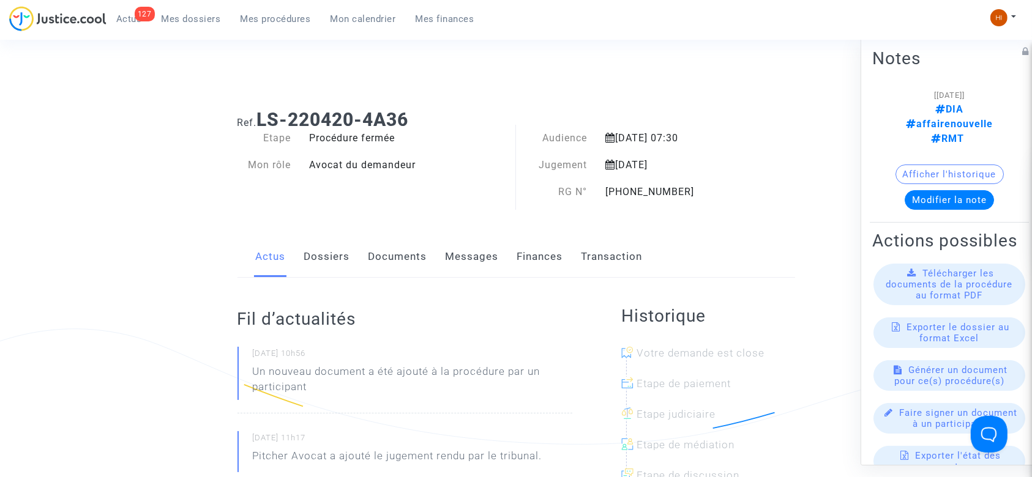
click at [424, 262] on link "Documents" at bounding box center [398, 257] width 59 height 40
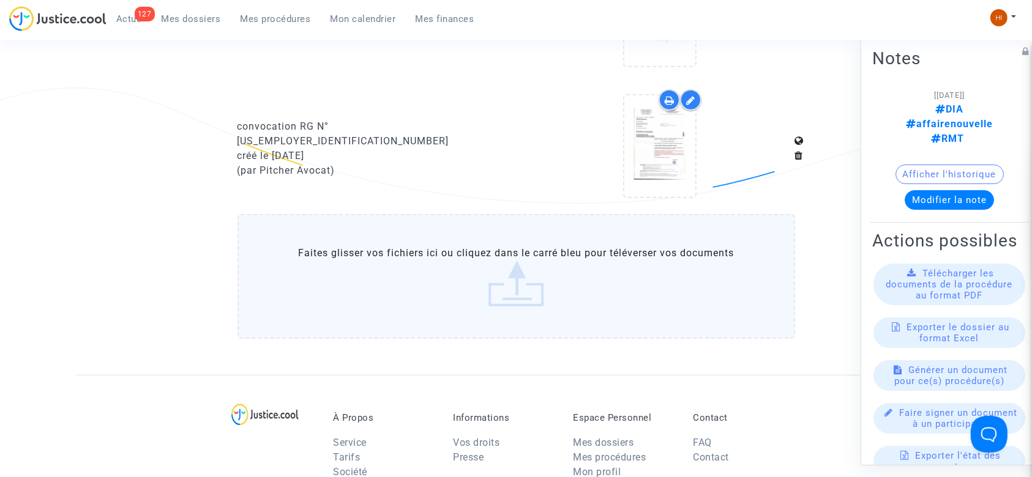
scroll to position [816, 0]
click at [437, 256] on label "Faites glisser vos fichiers ici ou cliquez dans le carré bleu pour téléverser v…" at bounding box center [517, 276] width 558 height 125
click at [0, 0] on input "Faites glisser vos fichiers ici ou cliquez dans le carré bleu pour téléverser v…" at bounding box center [0, 0] width 0 height 0
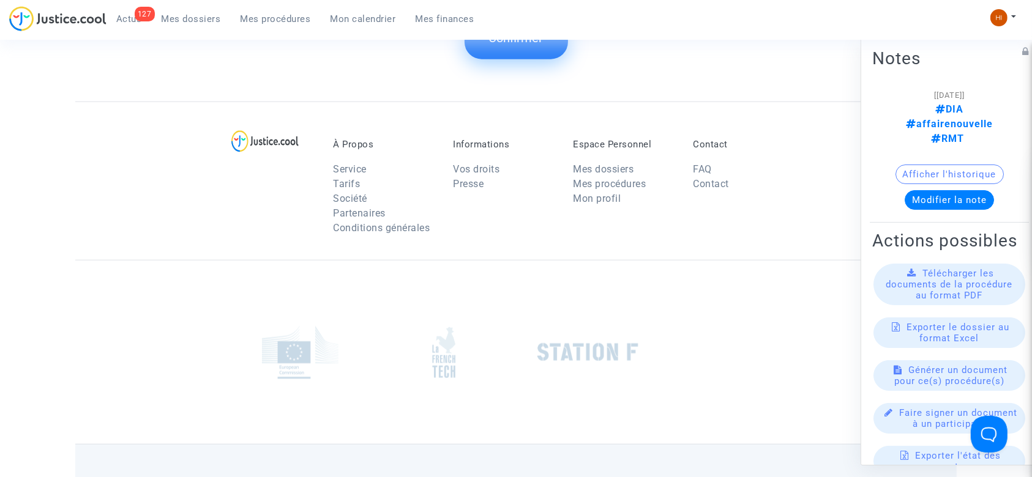
scroll to position [1130, 0]
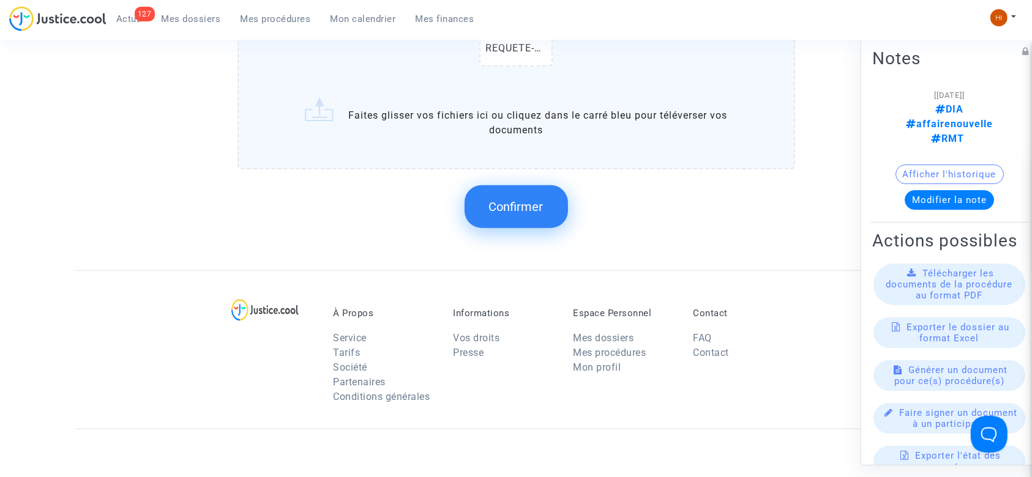
click at [534, 203] on span "Confirmer" at bounding box center [516, 207] width 54 height 15
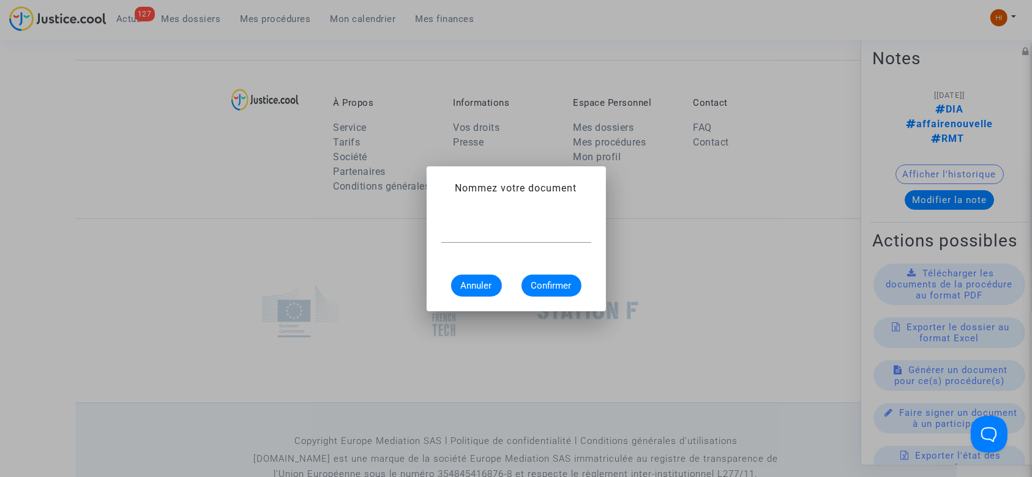
scroll to position [0, 0]
paste input "11-22-002268"
click at [441, 225] on div "11-22-002268" at bounding box center [516, 229] width 150 height 28
click at [443, 230] on input "11-22-002268" at bounding box center [516, 233] width 150 height 11
type input "convocation RG N° 11-22-002268"
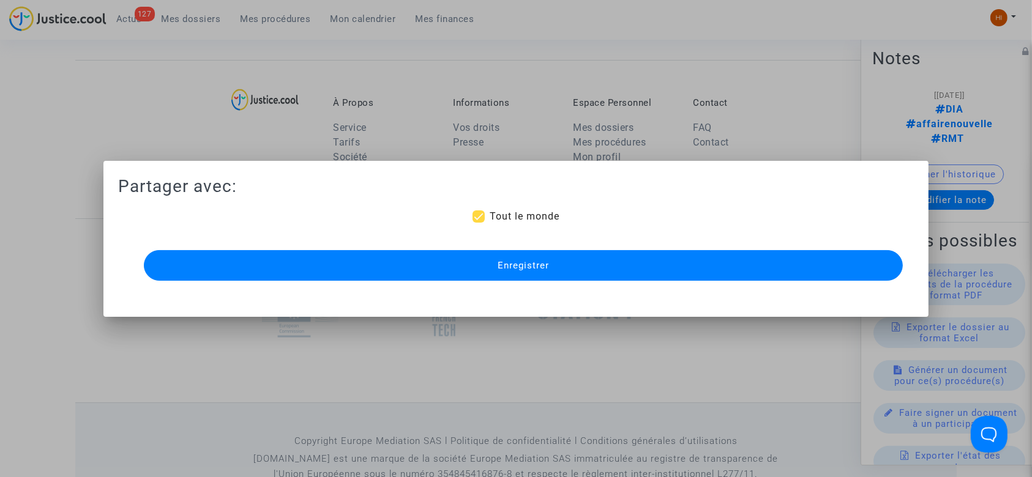
click at [451, 261] on button "Enregistrer" at bounding box center [524, 265] width 760 height 31
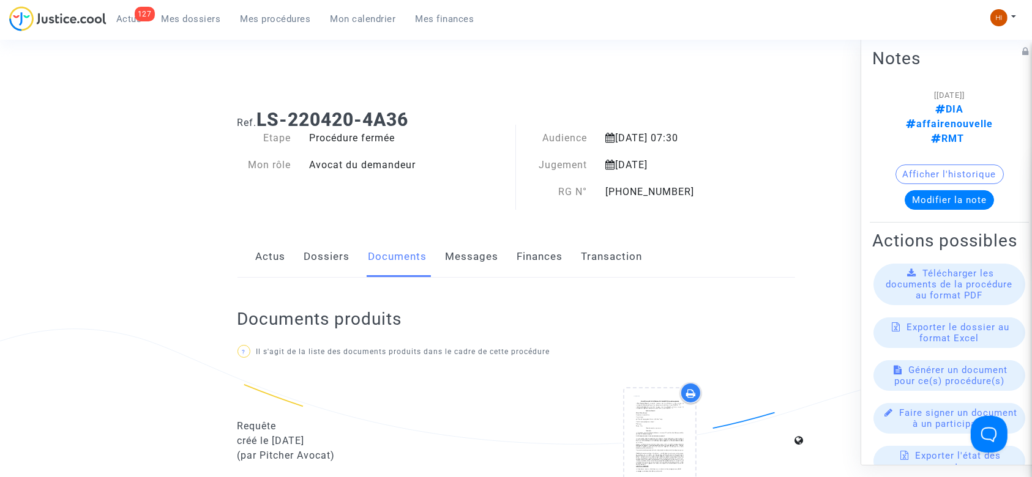
scroll to position [1130, 0]
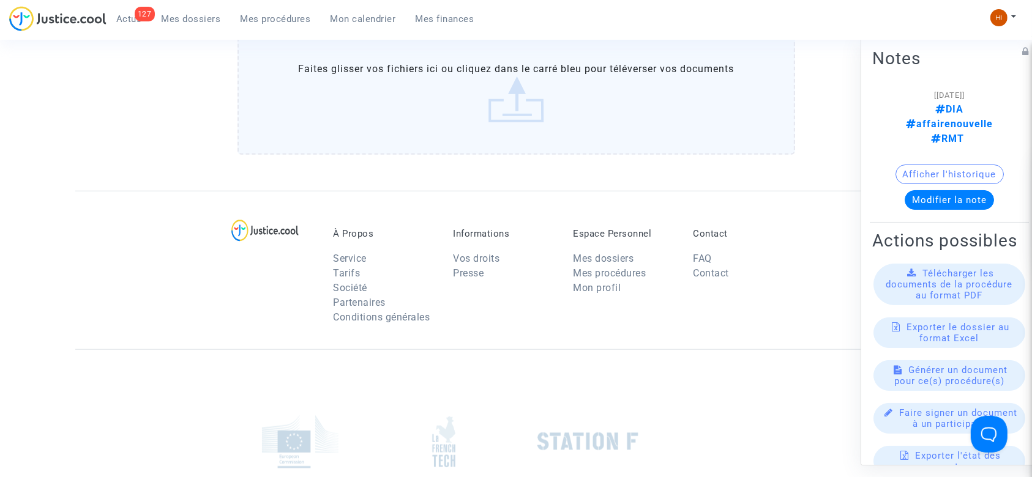
click at [279, 13] on span "Mes procédures" at bounding box center [276, 18] width 70 height 11
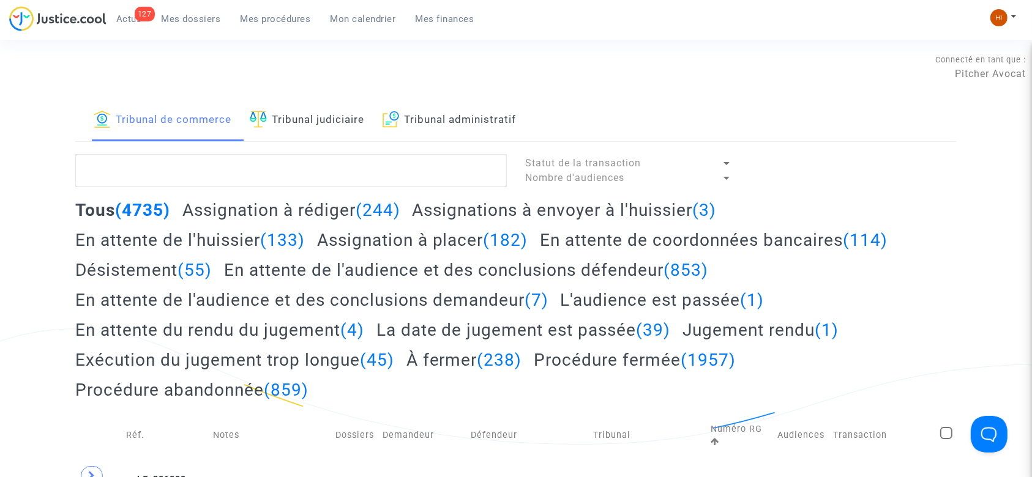
click at [372, 115] on div "Tribunal de commerce Tribunal judiciaire Tribunal administratif" at bounding box center [515, 121] width 881 height 42
click at [337, 110] on link "Tribunal judiciaire" at bounding box center [307, 121] width 114 height 42
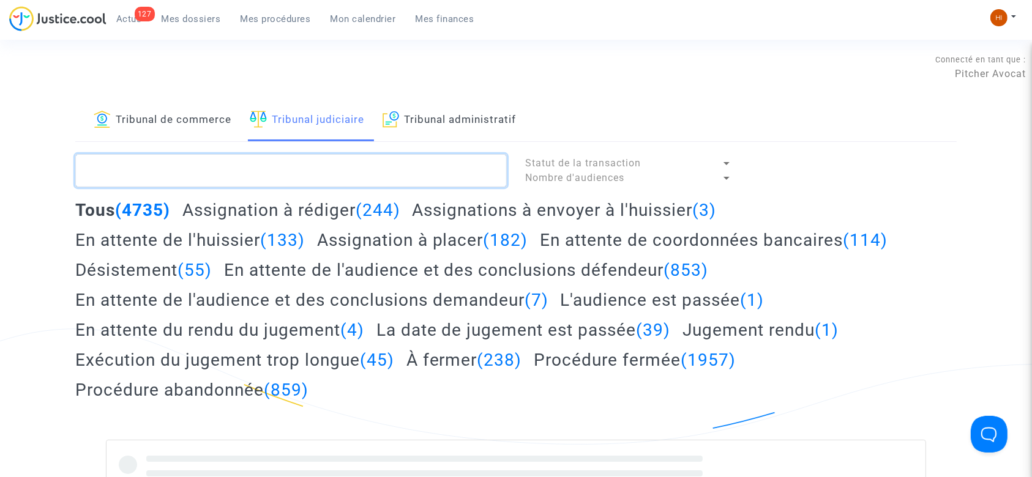
click at [342, 164] on textarea at bounding box center [291, 170] width 432 height 33
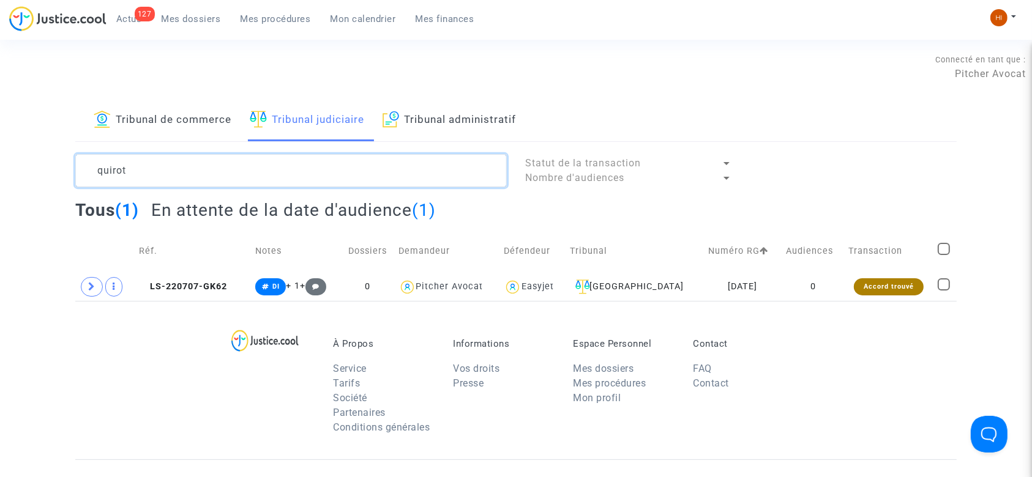
type textarea "quirot"
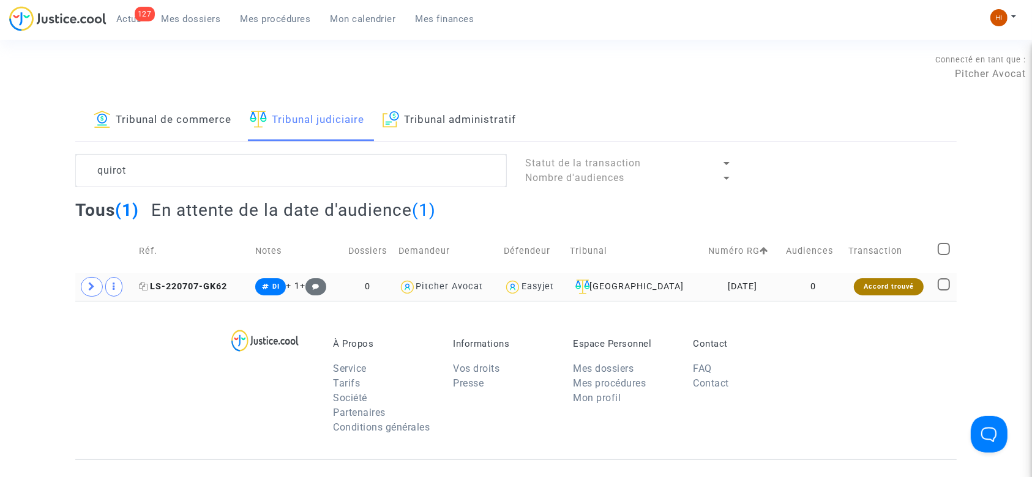
click at [201, 283] on span "LS-220707-GK62" at bounding box center [183, 287] width 88 height 10
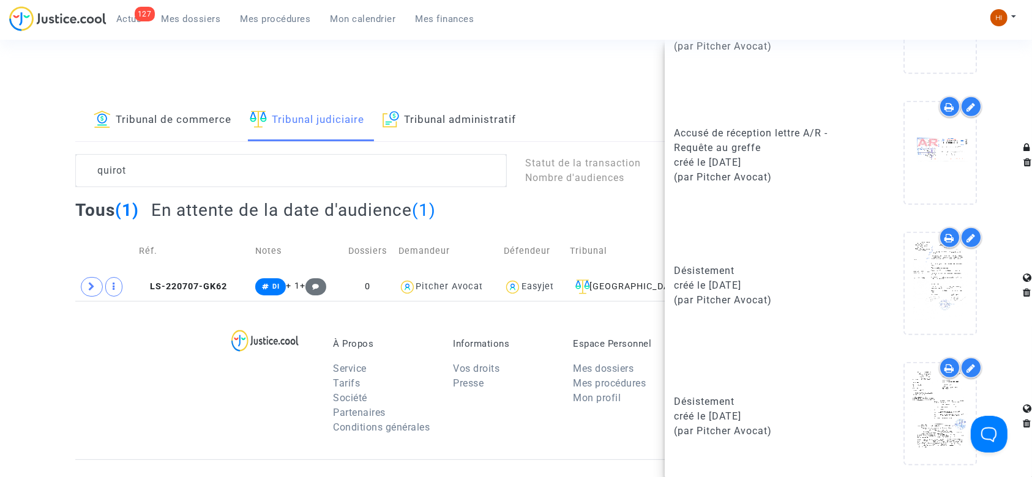
scroll to position [959, 0]
click at [193, 280] on td "LS-220707-GK62" at bounding box center [193, 287] width 116 height 28
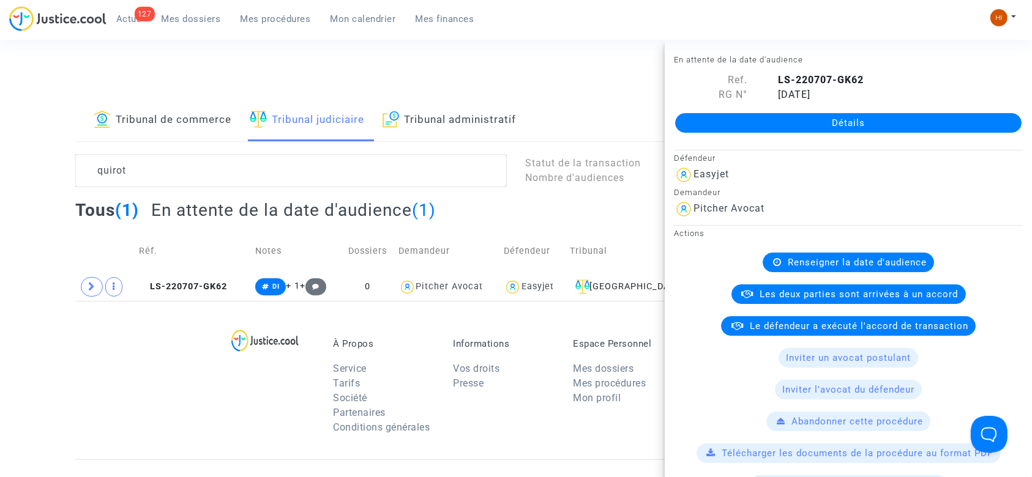
click at [800, 121] on link "Détails" at bounding box center [848, 123] width 346 height 20
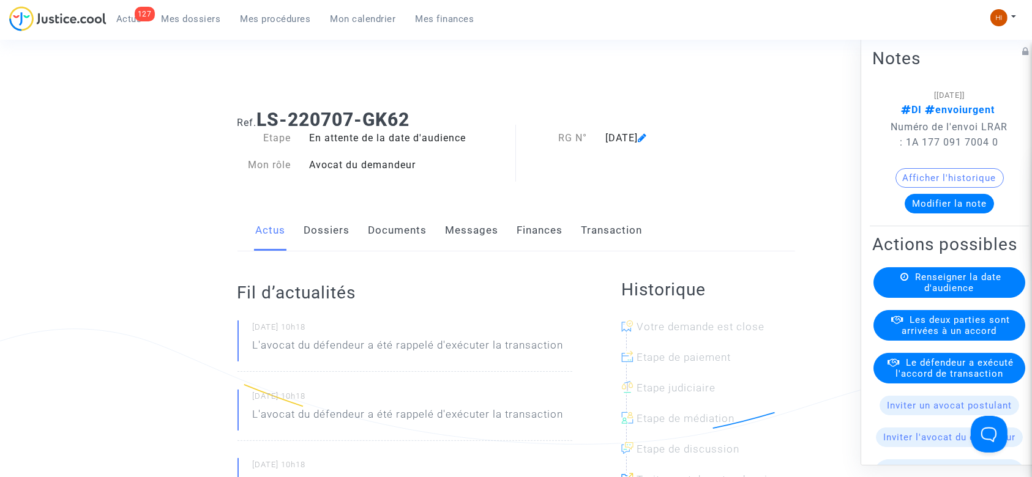
click at [417, 235] on link "Documents" at bounding box center [398, 231] width 59 height 40
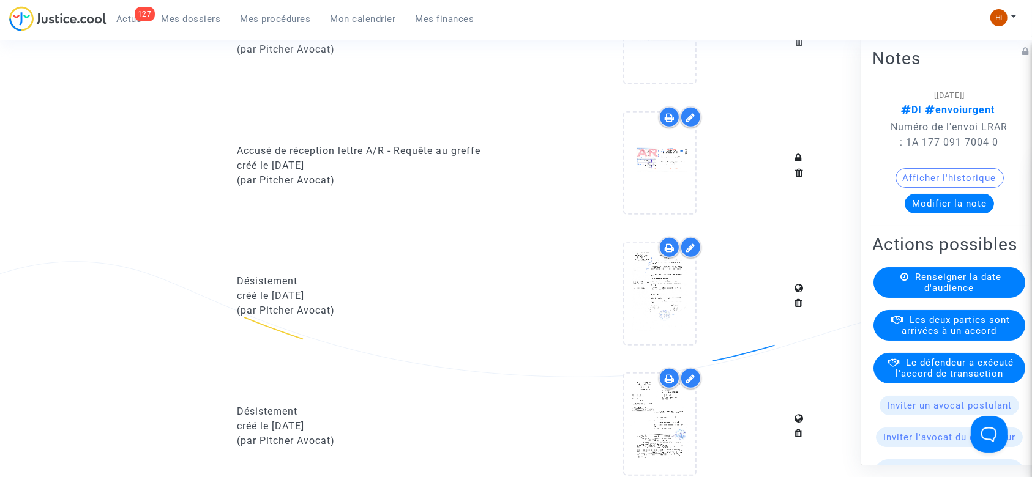
scroll to position [653, 0]
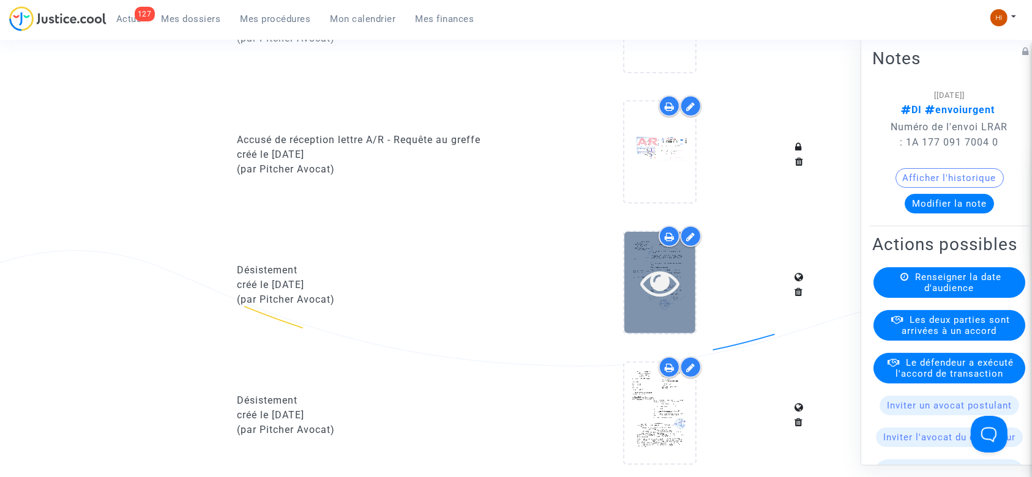
click at [663, 283] on icon at bounding box center [660, 282] width 40 height 39
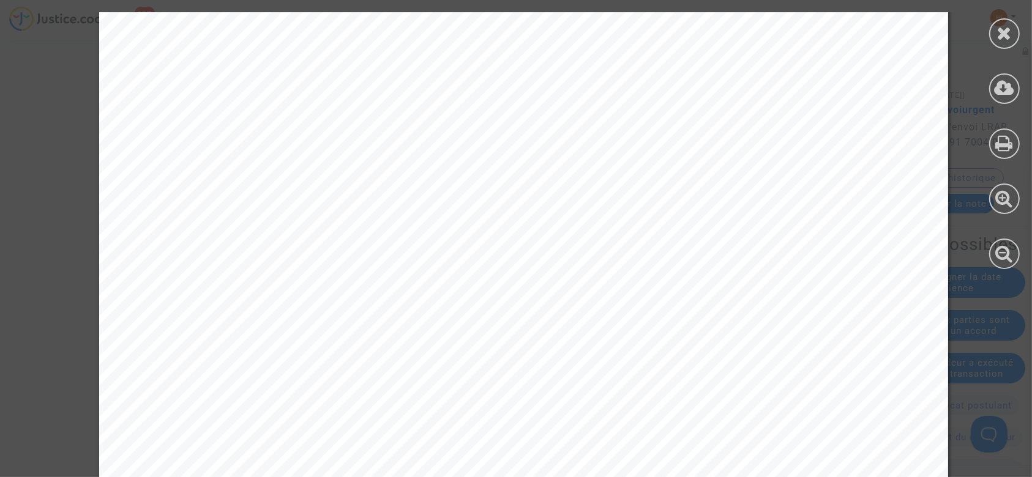
scroll to position [1142, 0]
click at [1001, 34] on icon at bounding box center [1004, 33] width 15 height 18
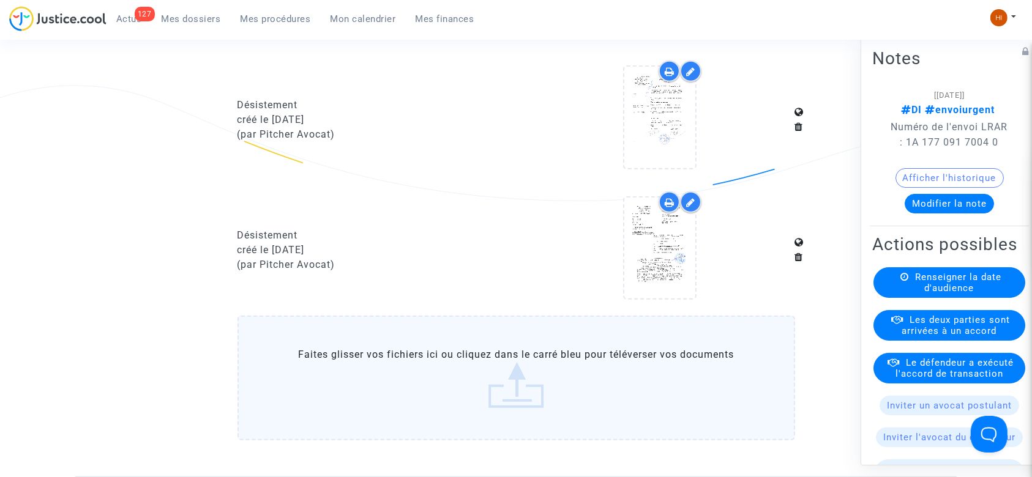
scroll to position [816, 0]
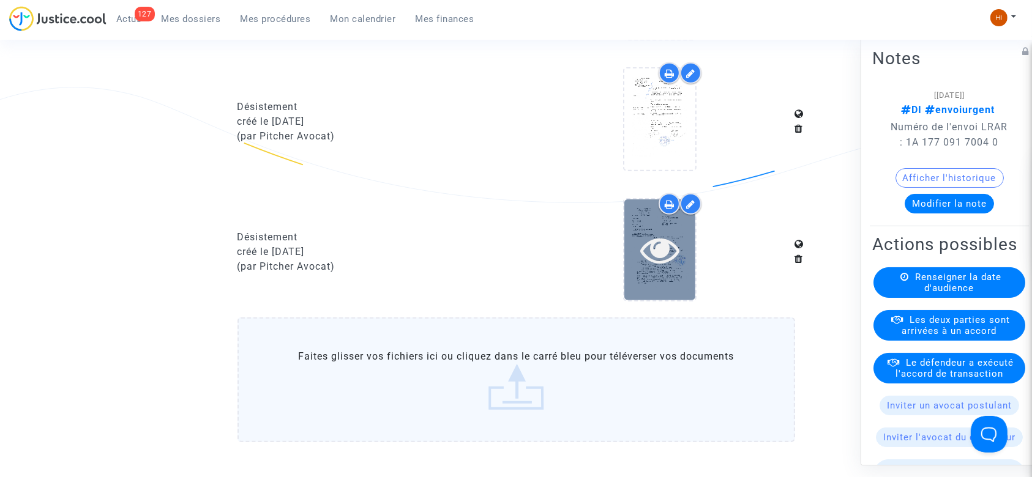
click at [671, 247] on icon at bounding box center [660, 249] width 40 height 39
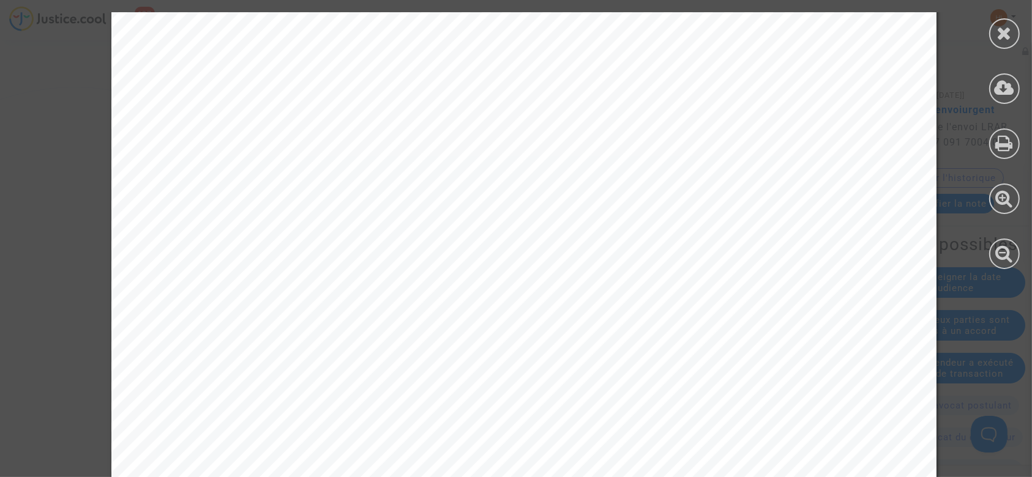
scroll to position [245, 0]
click at [1004, 39] on icon at bounding box center [1004, 33] width 15 height 18
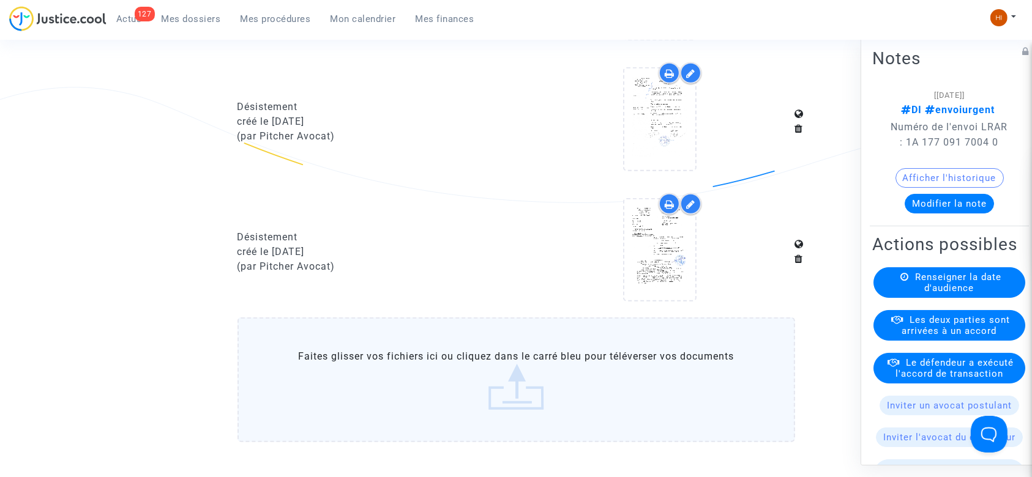
click at [714, 234] on div at bounding box center [660, 252] width 270 height 118
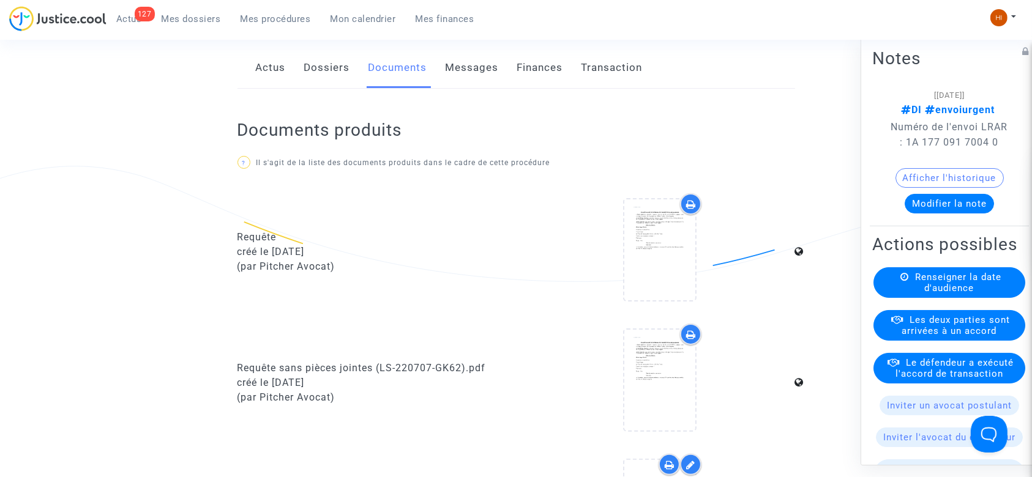
scroll to position [0, 0]
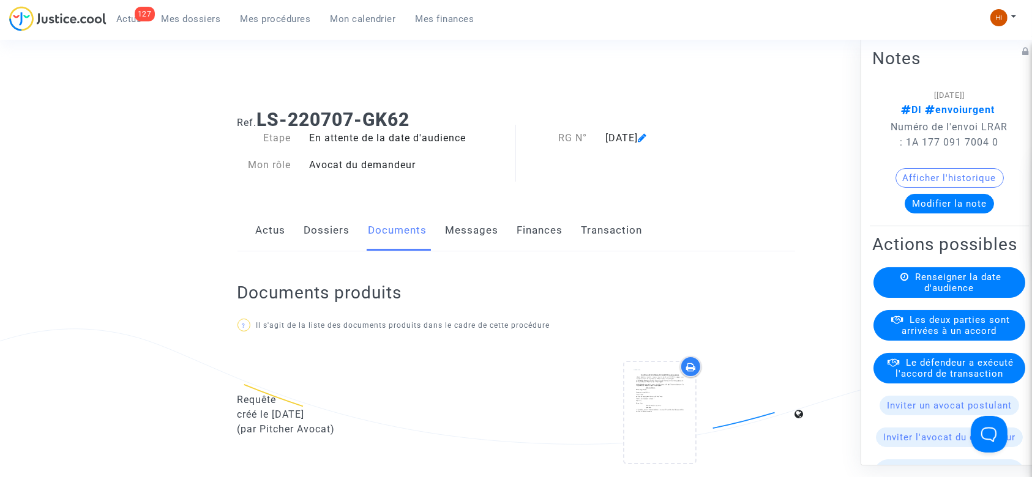
click at [304, 244] on link "Dossiers" at bounding box center [327, 231] width 46 height 40
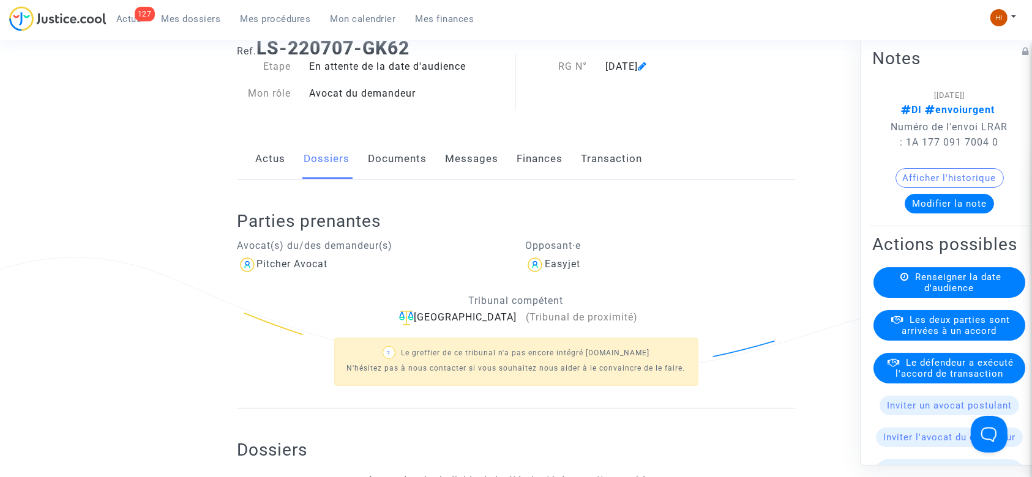
scroll to position [326, 0]
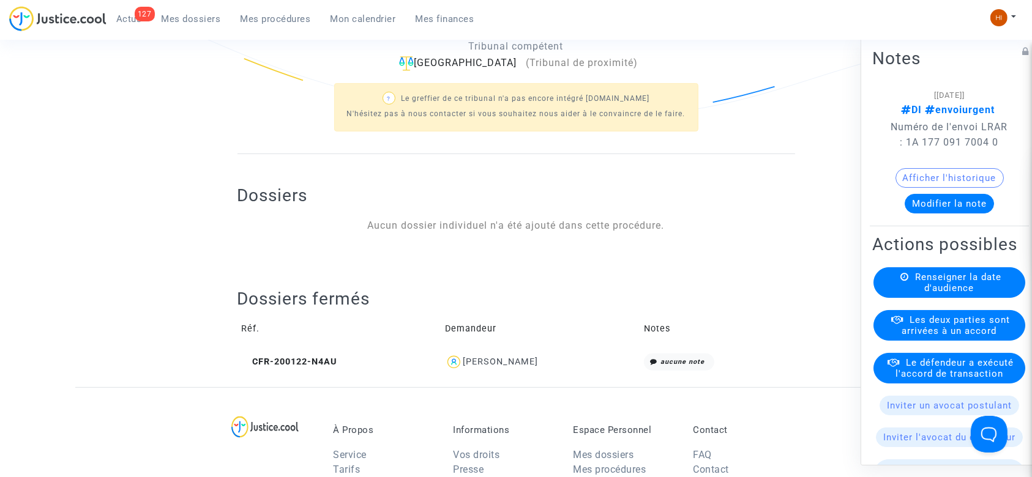
click at [285, 352] on td "CFR-200122-N4AU" at bounding box center [340, 363] width 204 height 26
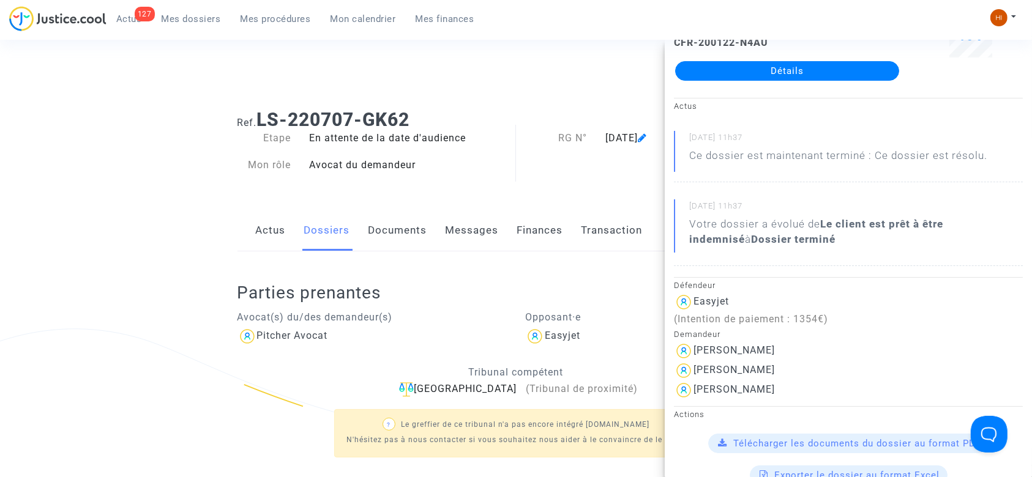
scroll to position [0, 0]
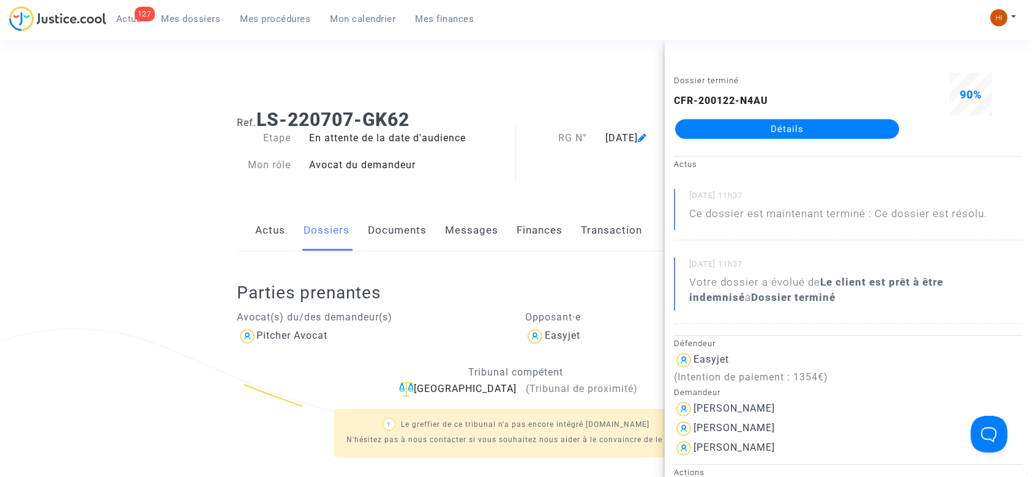
click at [808, 125] on link "Détails" at bounding box center [787, 129] width 224 height 20
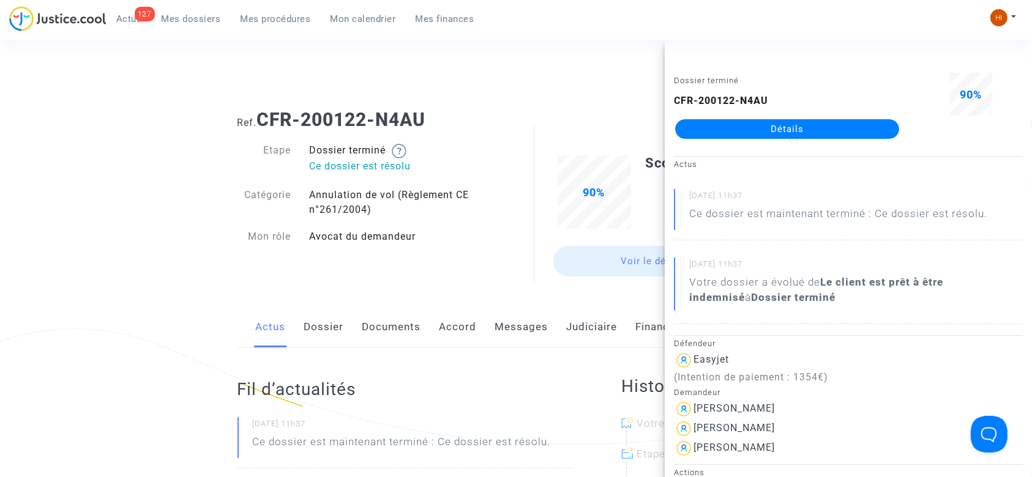
click at [541, 91] on div "Connecté en tant que : Pitcher Avocat" at bounding box center [513, 84] width 1026 height 29
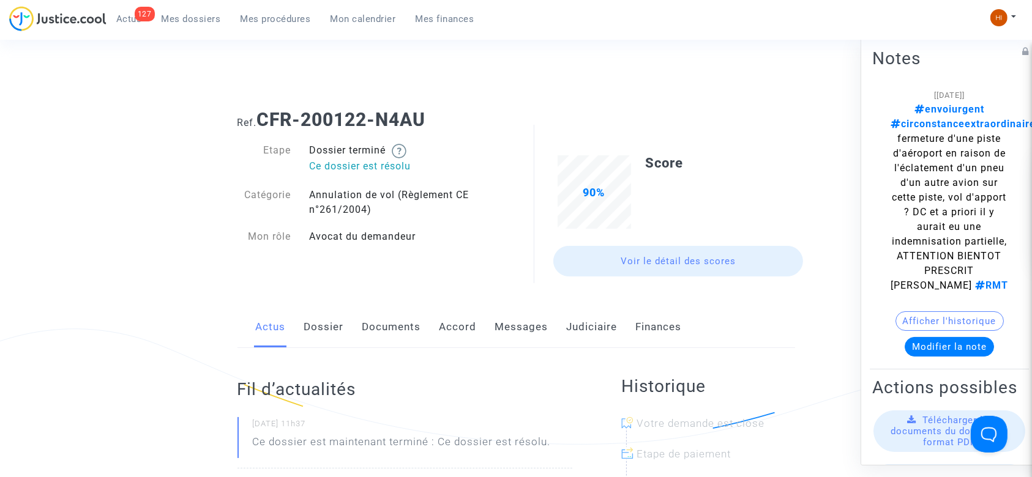
click at [588, 326] on link "Judiciaire" at bounding box center [592, 327] width 51 height 40
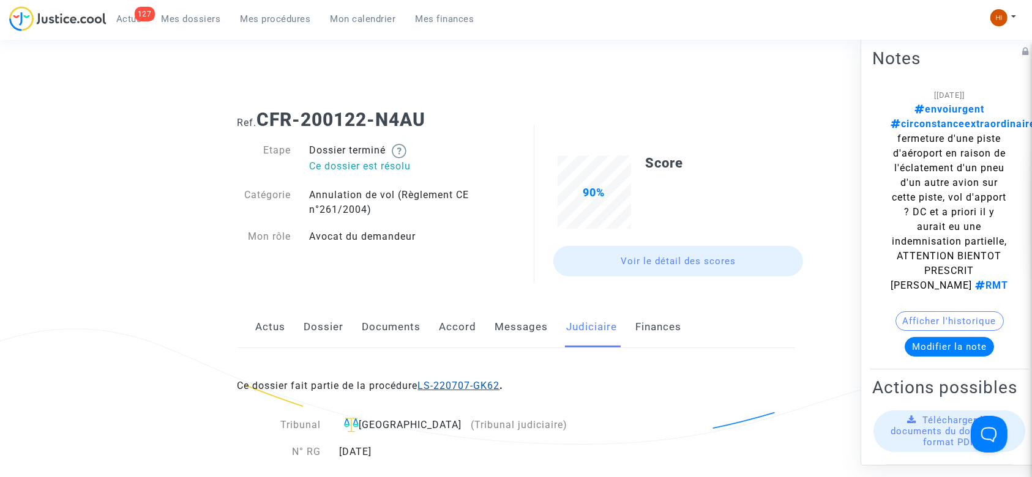
click at [471, 380] on link "LS-220707-GK62" at bounding box center [459, 386] width 82 height 12
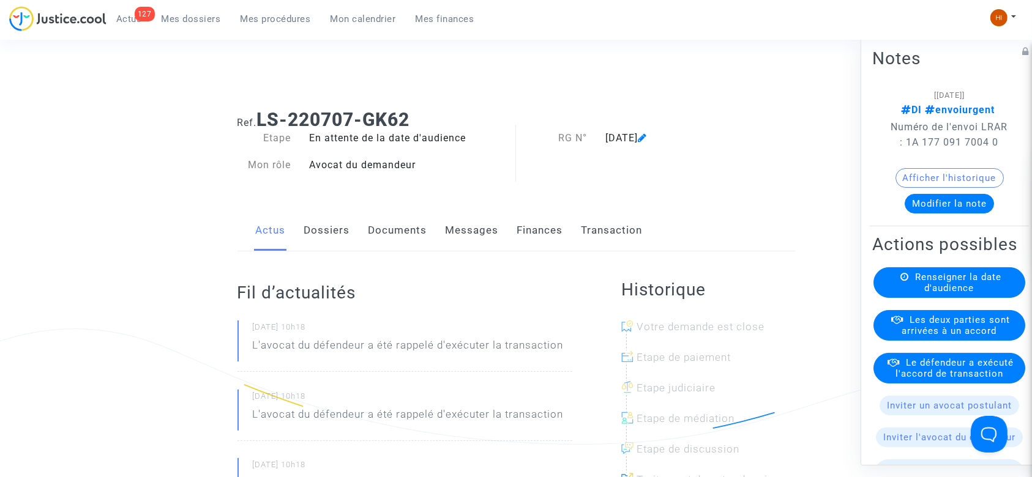
click at [382, 234] on link "Documents" at bounding box center [398, 231] width 59 height 40
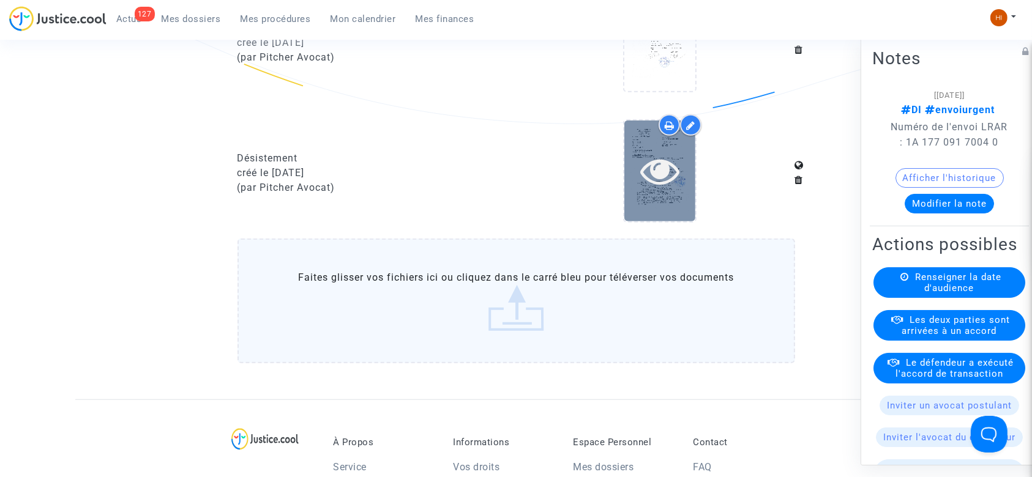
scroll to position [897, 0]
click at [646, 174] on icon at bounding box center [660, 168] width 40 height 39
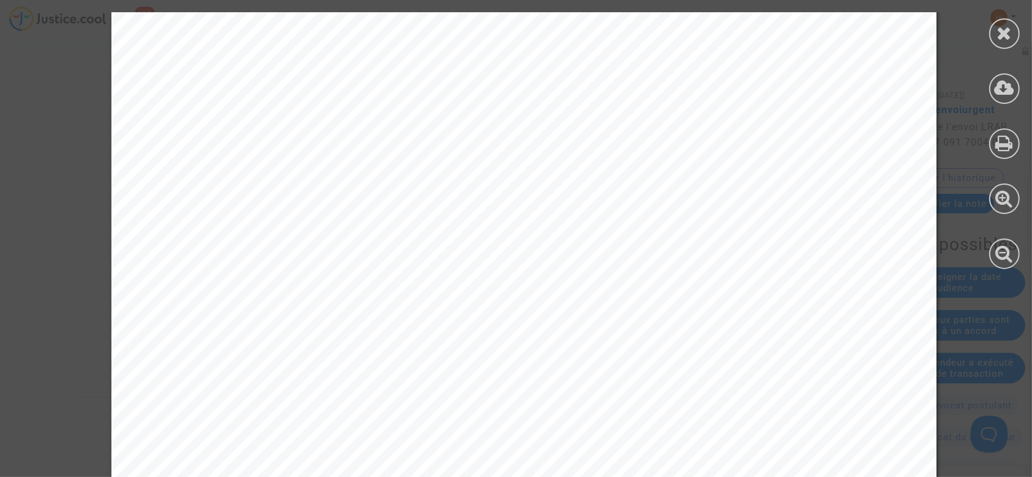
scroll to position [81, 0]
click at [997, 32] on icon at bounding box center [1004, 33] width 15 height 18
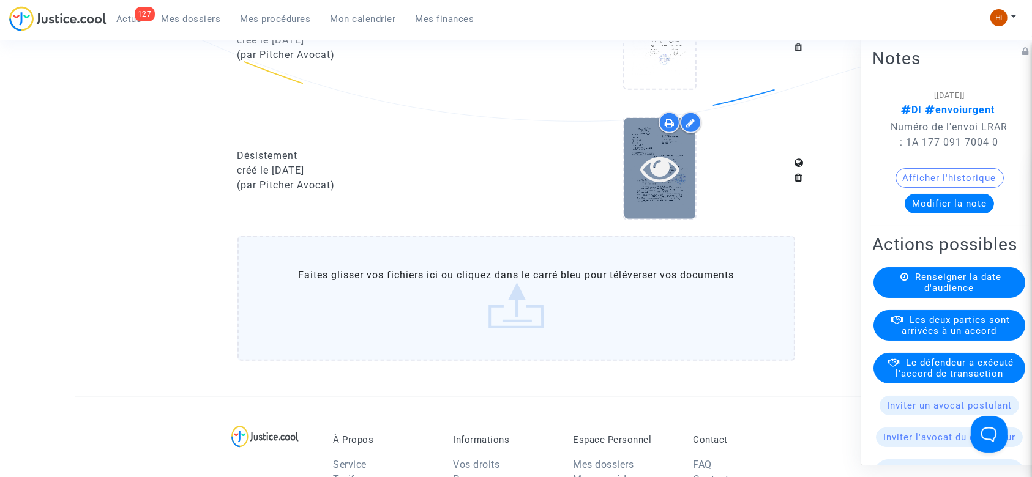
click at [678, 164] on icon at bounding box center [660, 168] width 40 height 39
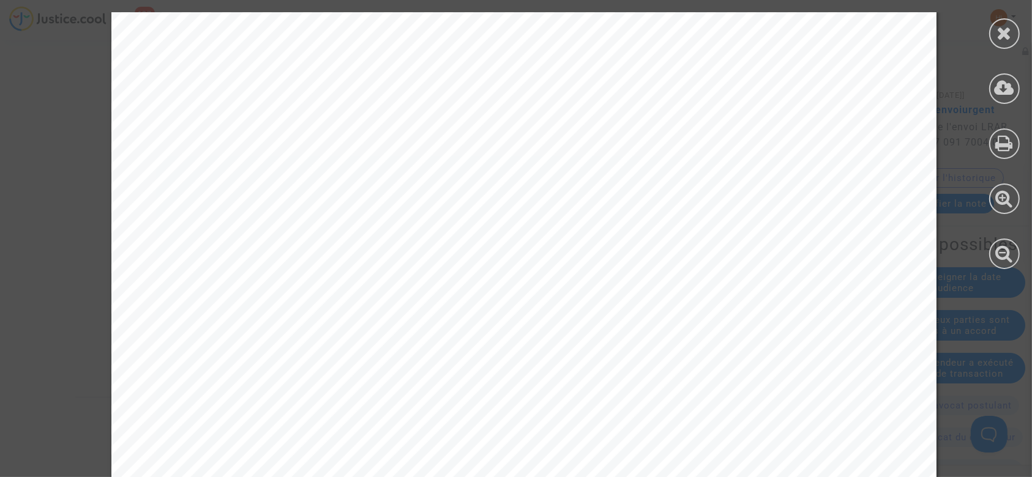
scroll to position [0, 0]
click at [999, 39] on icon at bounding box center [1004, 33] width 15 height 18
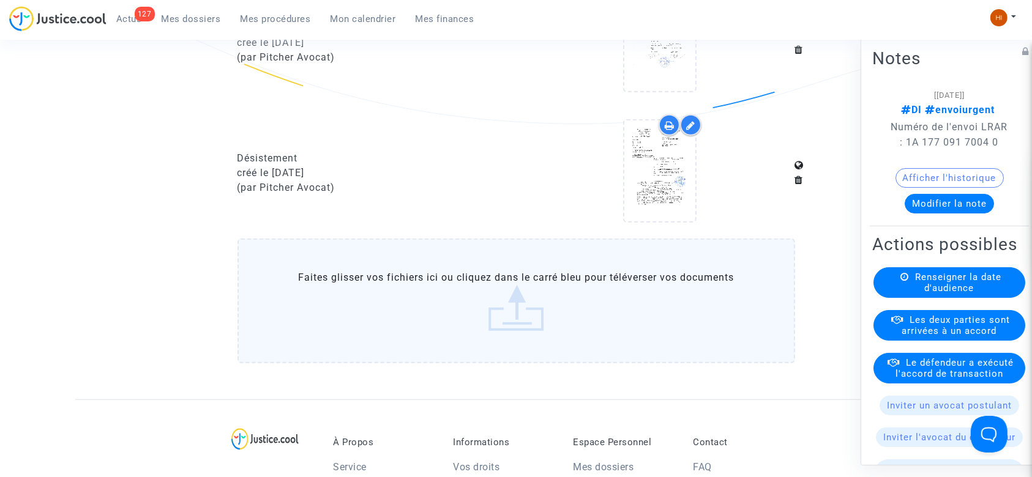
scroll to position [897, 0]
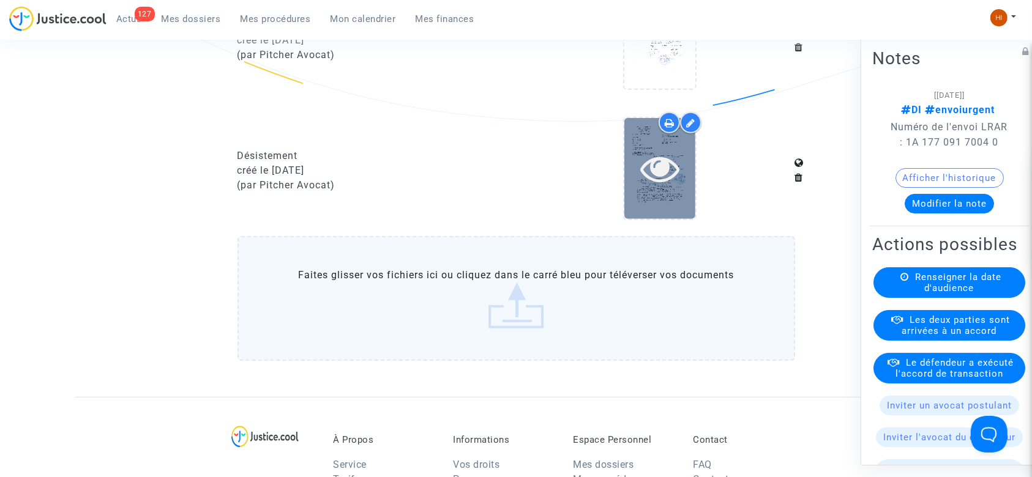
click at [664, 184] on icon at bounding box center [660, 168] width 40 height 39
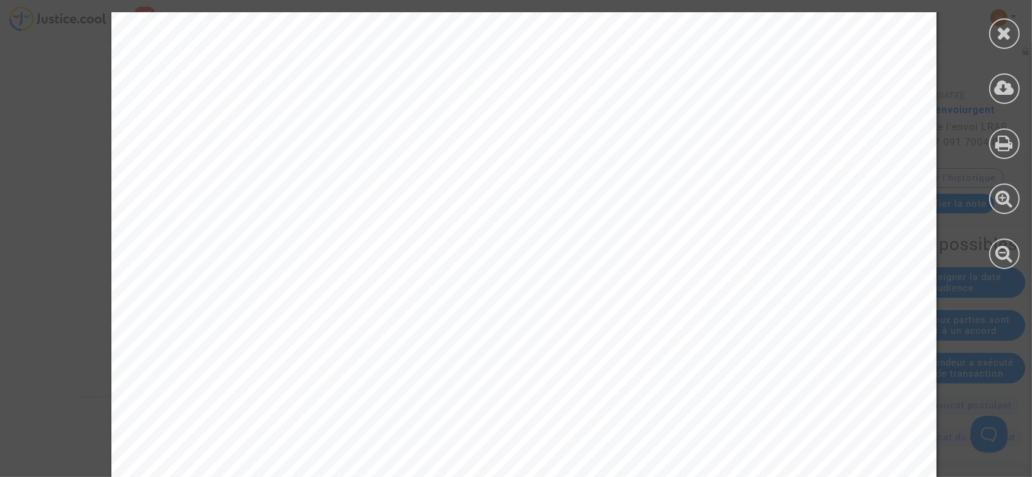
scroll to position [0, 0]
click at [1006, 31] on icon at bounding box center [1004, 33] width 15 height 18
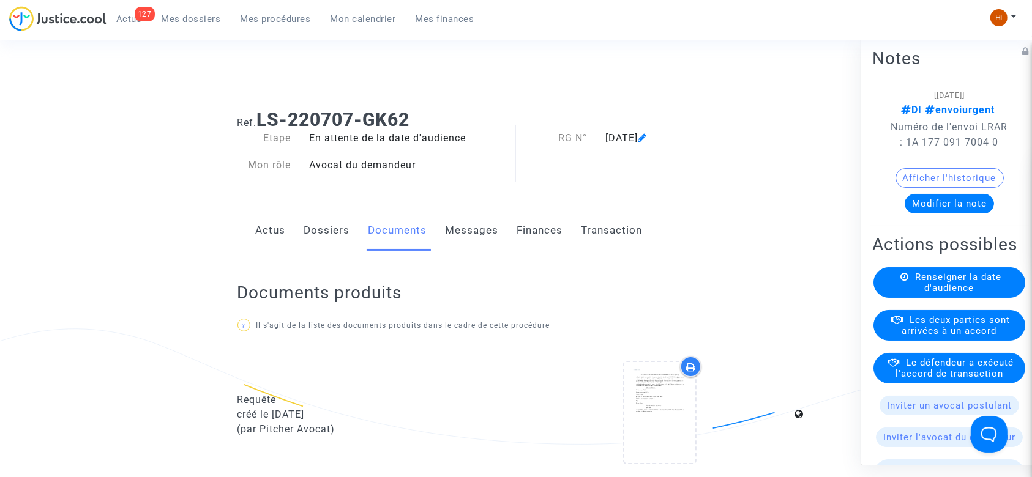
click at [647, 140] on icon at bounding box center [642, 138] width 9 height 10
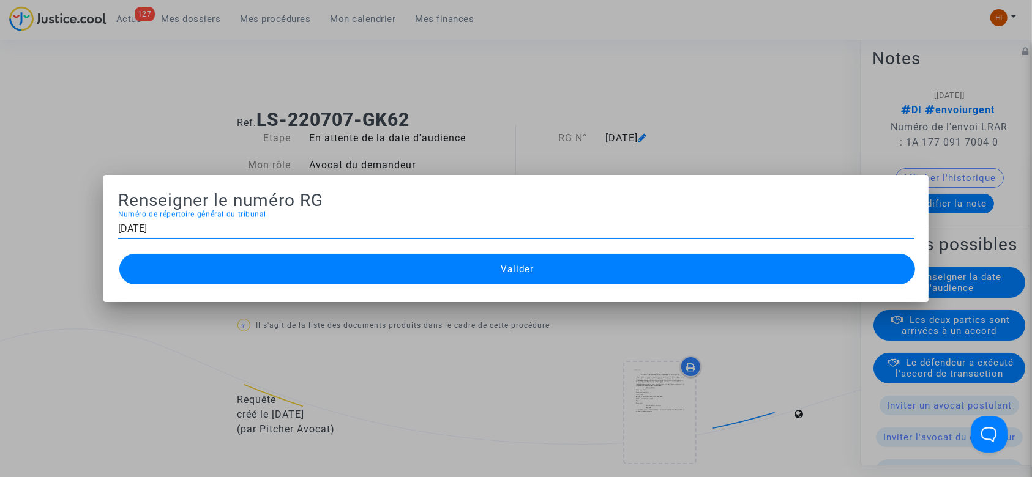
drag, startPoint x: 334, startPoint y: 228, endPoint x: 43, endPoint y: 226, distance: 290.8
click at [43, 226] on div "Renseigner le numéro RG 11-19-3781 Numéro de répertoire général du tribunal Val…" at bounding box center [516, 238] width 1032 height 477
type input "&"
type input "11-22-002557"
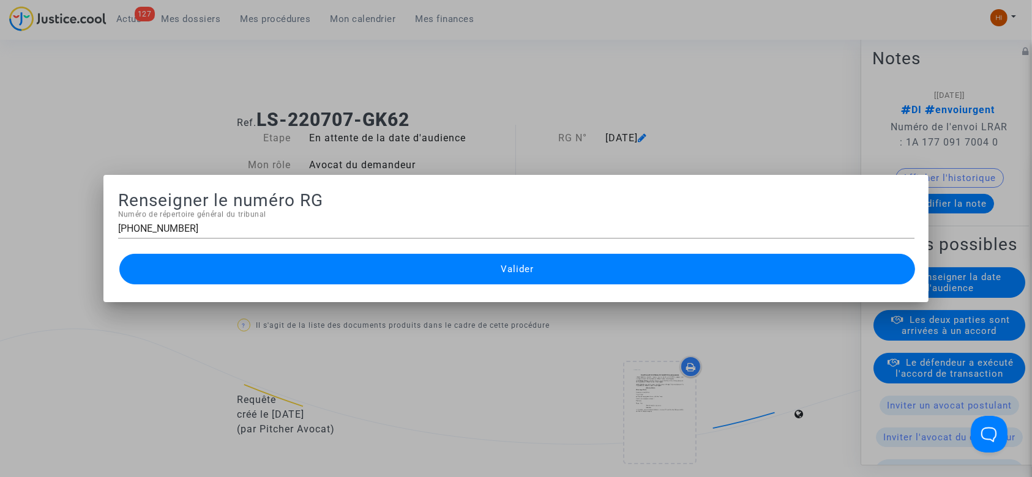
click at [395, 255] on button "Valider" at bounding box center [517, 269] width 796 height 31
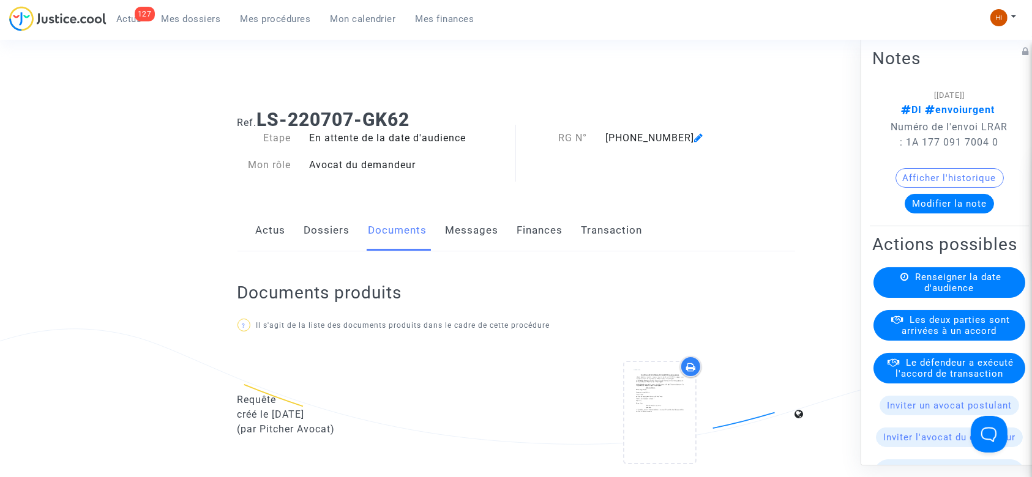
click at [948, 294] on span "Renseigner la date d'audience" at bounding box center [958, 283] width 86 height 22
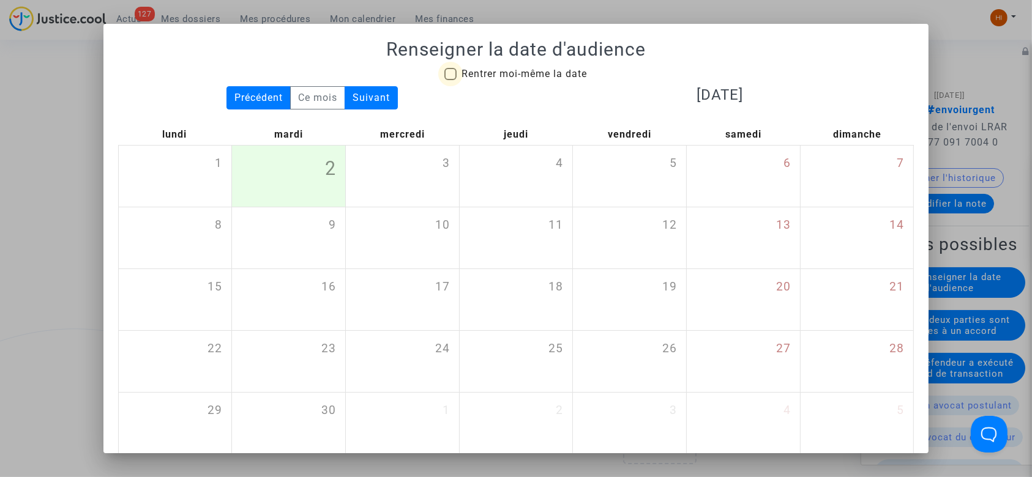
click at [536, 69] on span "Rentrer moi-même la date" at bounding box center [524, 74] width 125 height 12
click at [451, 80] on input "Rentrer moi-même la date" at bounding box center [450, 80] width 1 height 1
checkbox input "true"
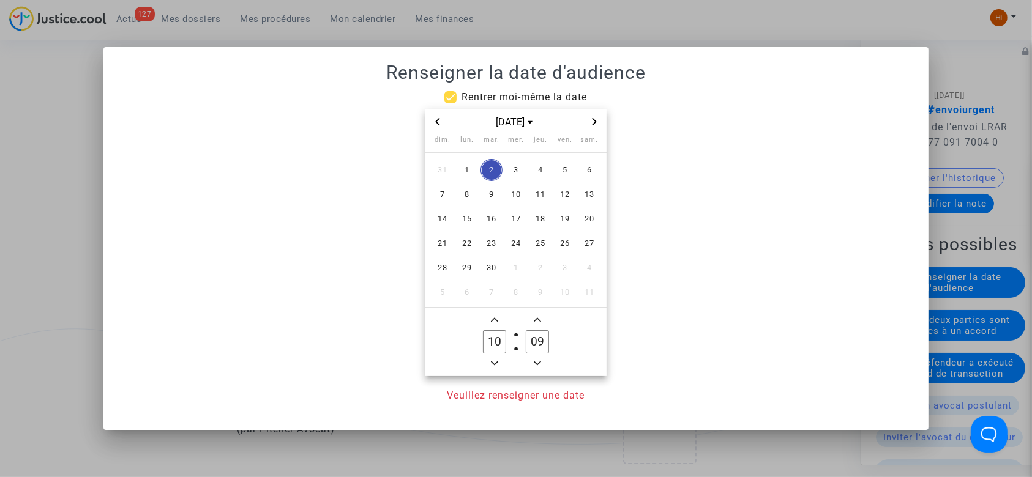
click at [596, 122] on icon "Next month" at bounding box center [595, 121] width 4 height 7
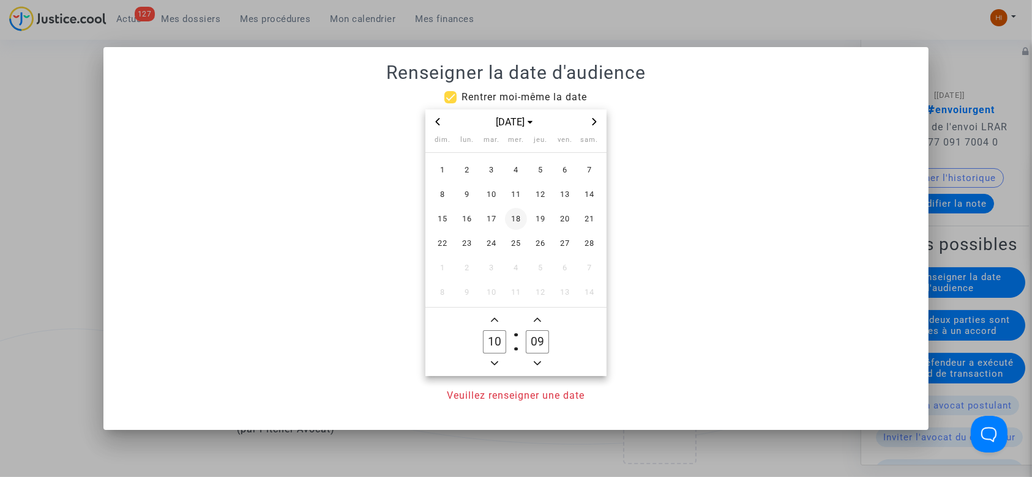
click at [519, 223] on span "18" at bounding box center [516, 219] width 22 height 22
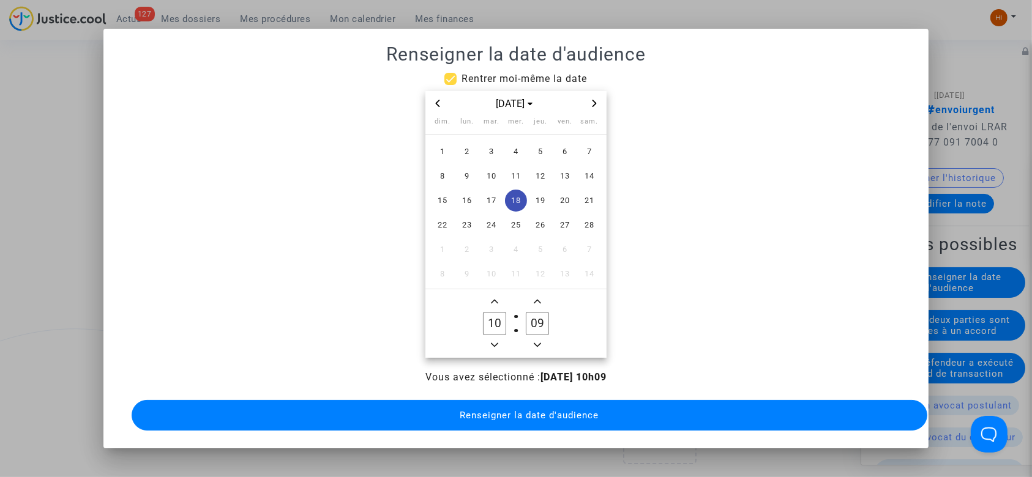
click at [503, 339] on owl-date-time-timer-box "10 Hour" at bounding box center [494, 323] width 43 height 59
click at [498, 340] on span "Minus a hour" at bounding box center [494, 345] width 15 height 15
type input "09"
drag, startPoint x: 533, startPoint y: 323, endPoint x: 524, endPoint y: 323, distance: 8.6
click at [524, 323] on label "39 Minute" at bounding box center [537, 324] width 43 height 24
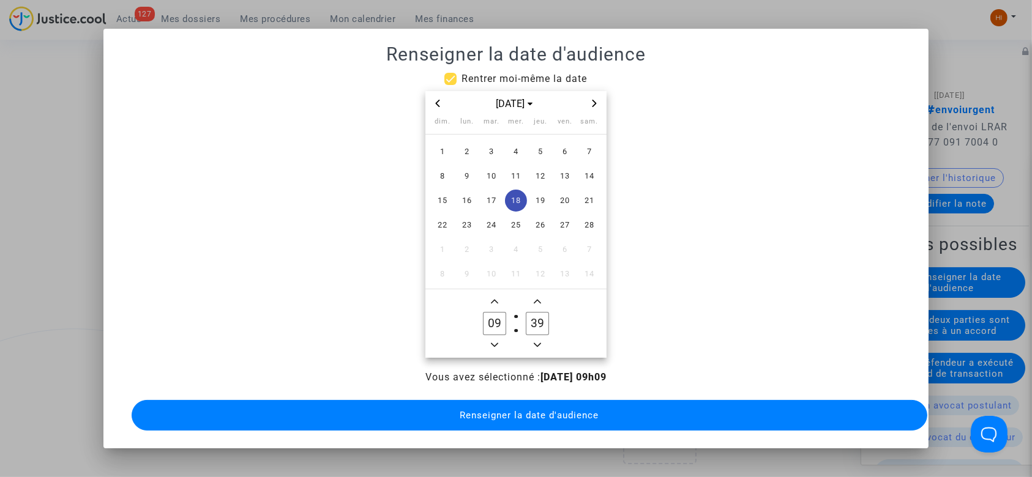
click at [526, 323] on input "39" at bounding box center [537, 323] width 23 height 23
drag, startPoint x: 538, startPoint y: 321, endPoint x: 622, endPoint y: 321, distance: 83.9
click at [622, 321] on datetime "févr. 2026 dim. lun. mar. mer. jeu. ven. sam. 1 2 3 4 5 6 7 8 9 10 11 12 13 14 …" at bounding box center [516, 224] width 796 height 267
type input "30"
click at [542, 413] on span "Renseigner la date d'audience" at bounding box center [529, 415] width 139 height 11
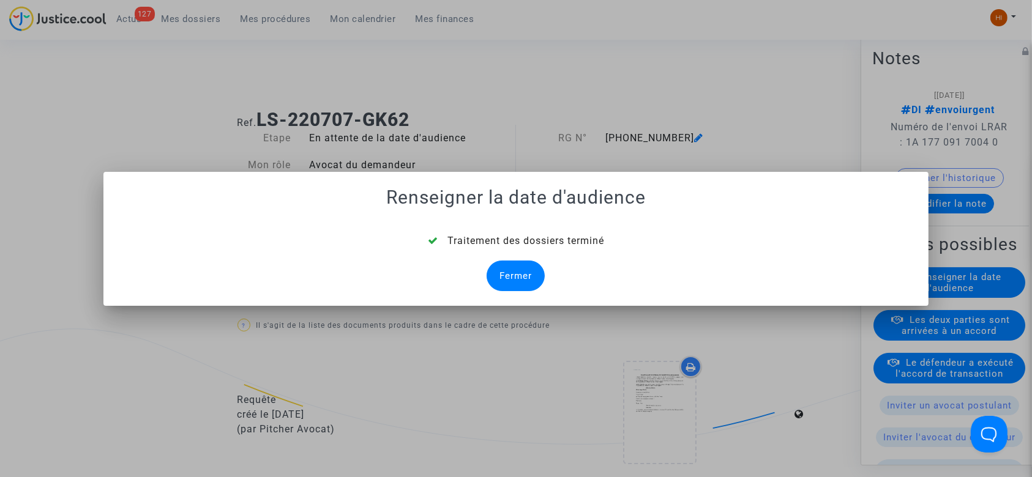
click at [519, 287] on div "Fermer" at bounding box center [516, 276] width 58 height 31
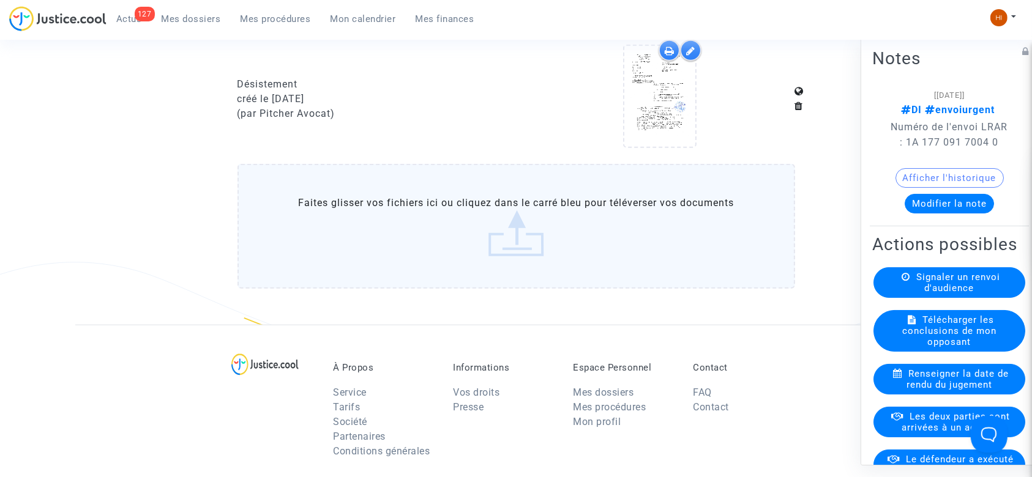
scroll to position [1224, 0]
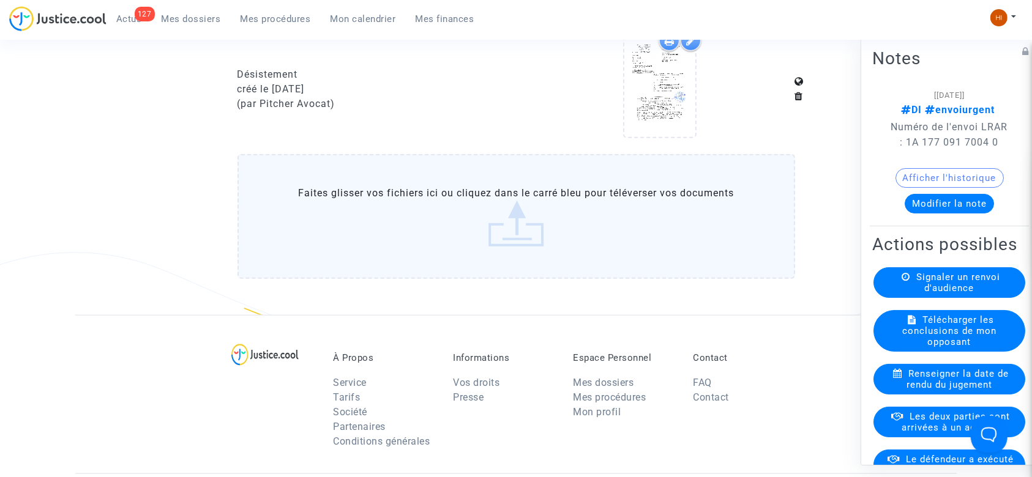
click at [597, 215] on label "Faites glisser vos fichiers ici ou cliquez dans le carré bleu pour téléverser v…" at bounding box center [517, 216] width 558 height 125
click at [0, 0] on input "Faites glisser vos fichiers ici ou cliquez dans le carré bleu pour téléverser v…" at bounding box center [0, 0] width 0 height 0
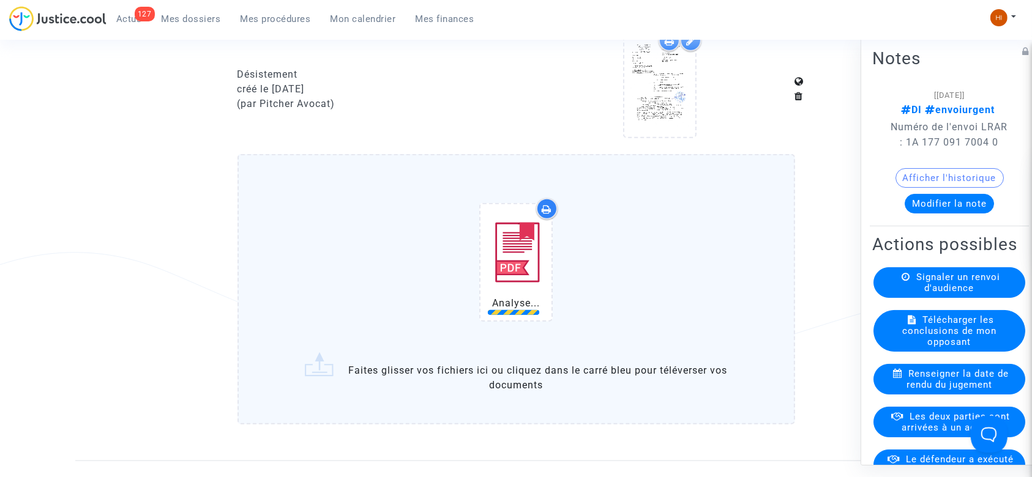
click at [953, 188] on button "Afficher l'historique" at bounding box center [950, 178] width 108 height 20
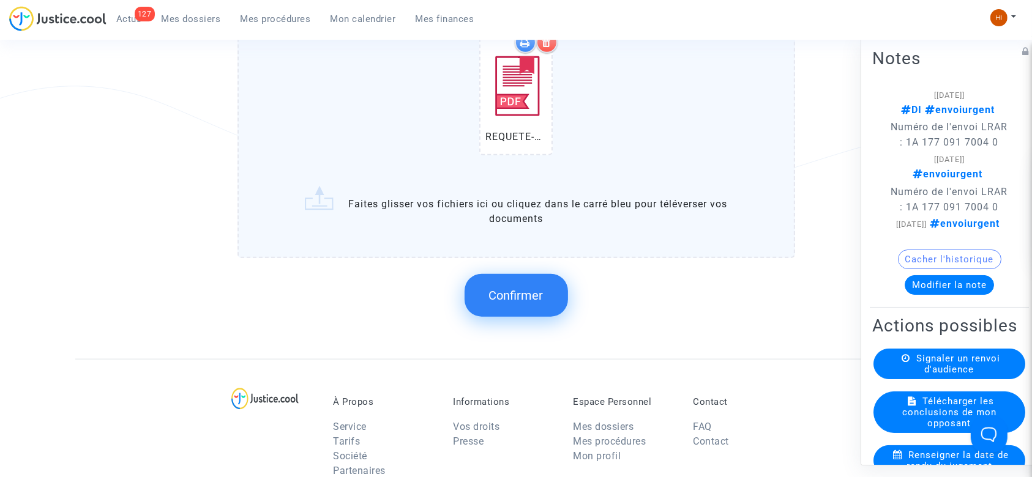
scroll to position [1387, 0]
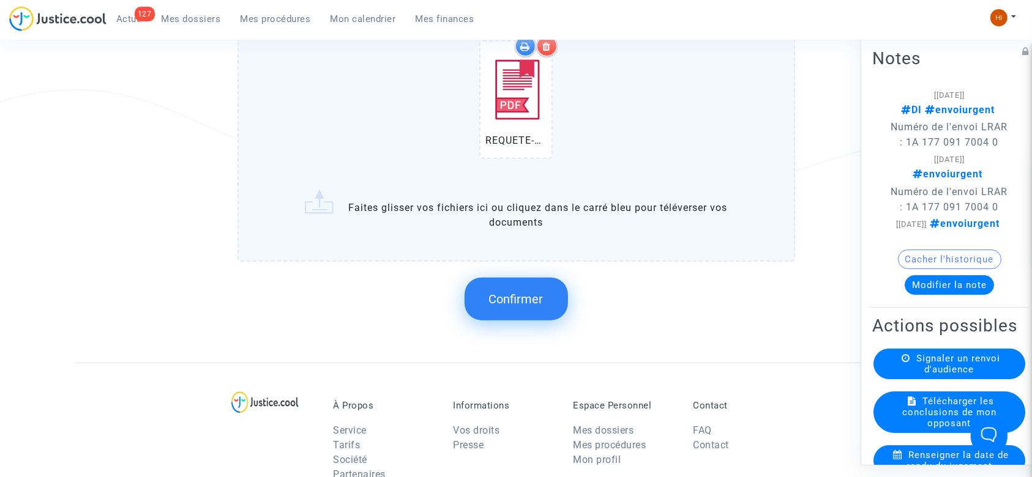
click at [527, 293] on span "Confirmer" at bounding box center [516, 299] width 54 height 15
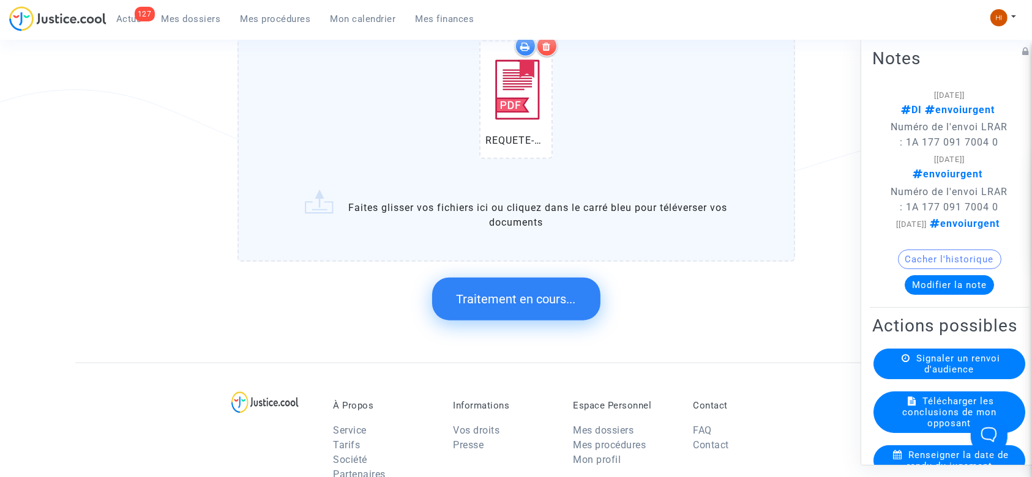
scroll to position [0, 0]
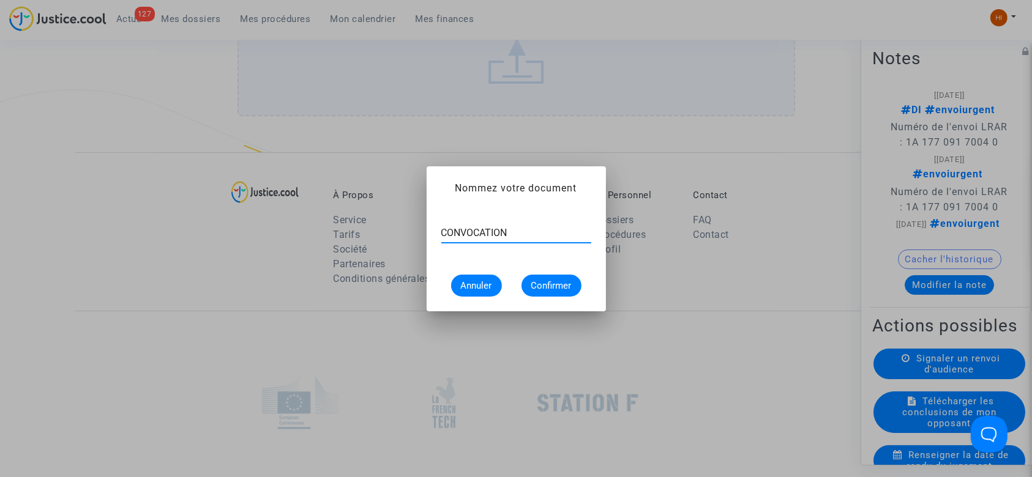
type input "CONVOCATION"
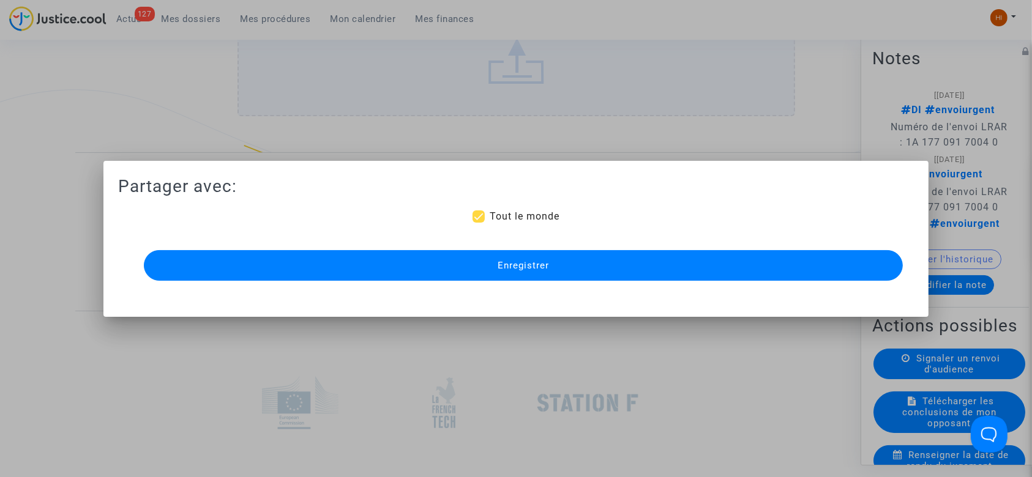
click at [784, 269] on button "Enregistrer" at bounding box center [524, 265] width 760 height 31
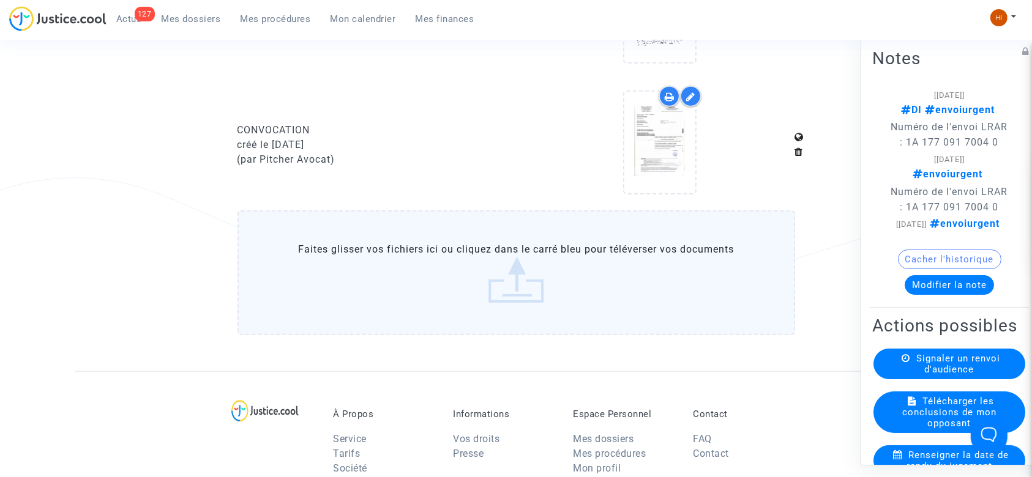
scroll to position [1224, 0]
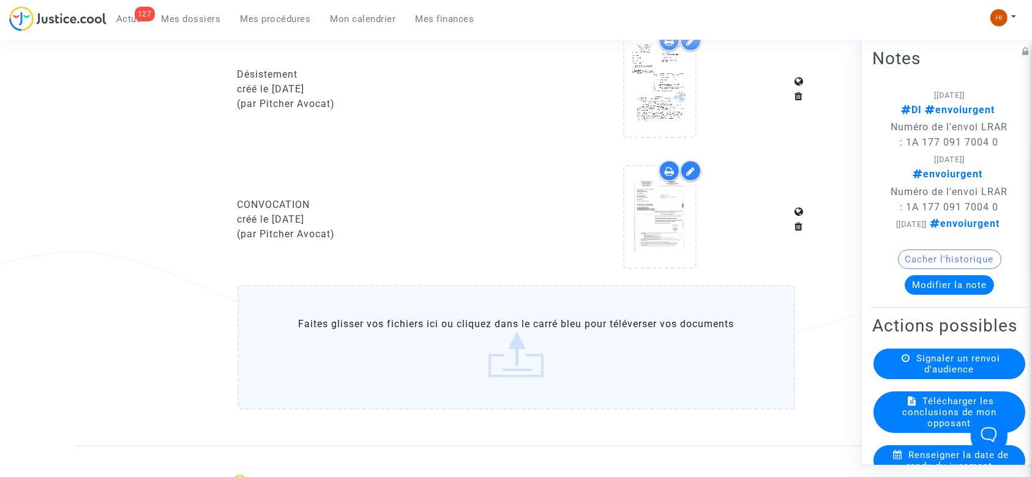
drag, startPoint x: 261, startPoint y: 24, endPoint x: 279, endPoint y: 18, distance: 18.8
click at [261, 24] on link "Mes procédures" at bounding box center [276, 19] width 90 height 18
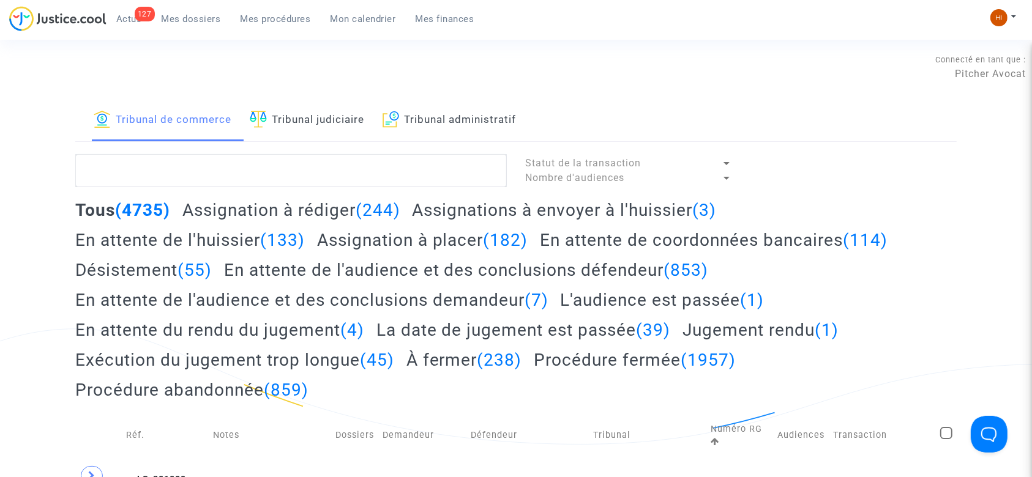
click at [318, 114] on link "Tribunal judiciaire" at bounding box center [307, 121] width 114 height 42
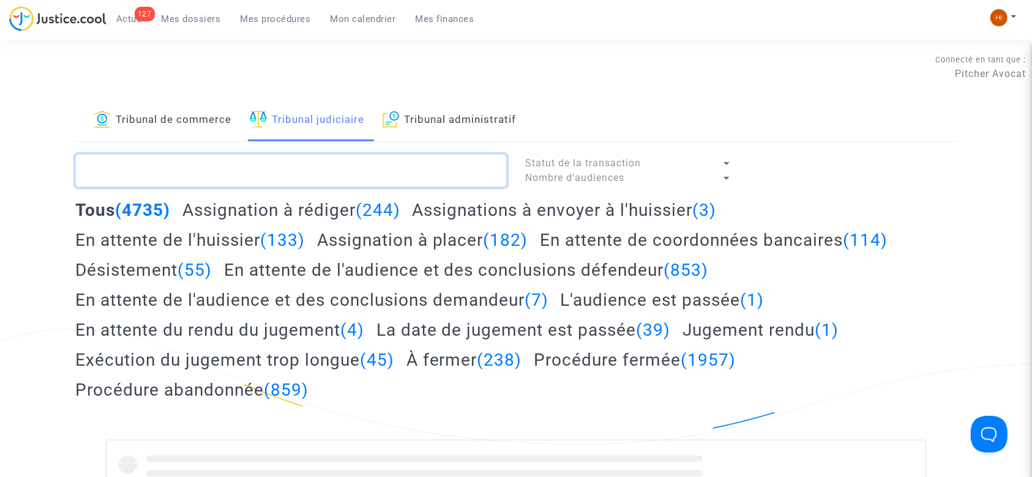
click at [316, 176] on textarea at bounding box center [291, 170] width 432 height 33
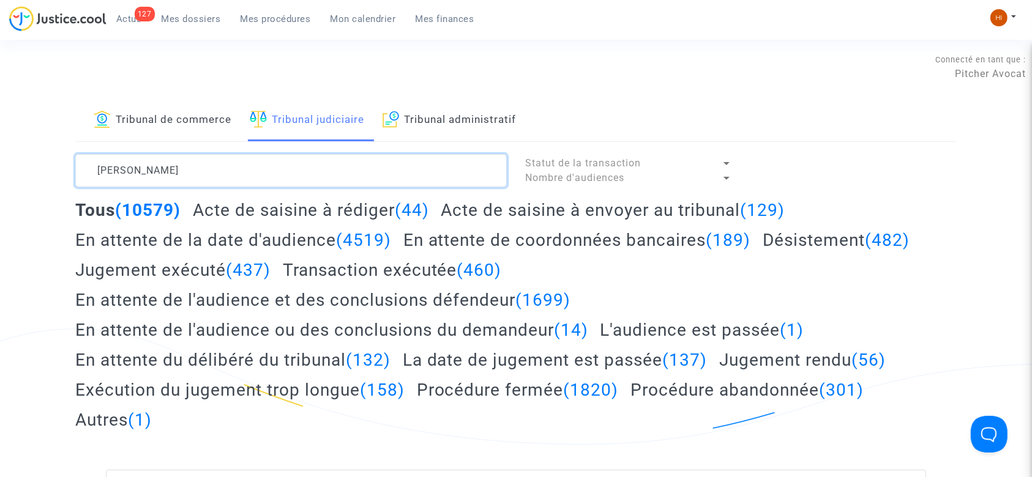
type textarea "MARTIN MORGAN"
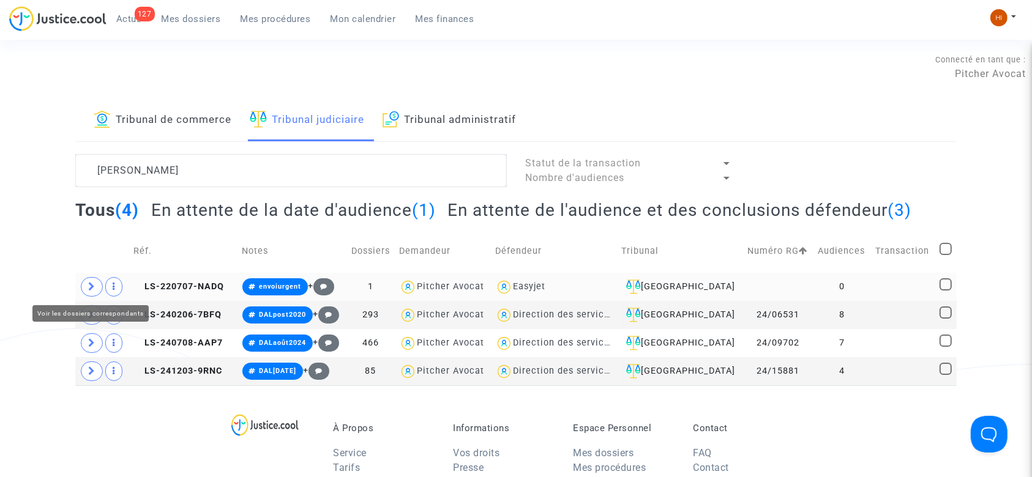
click at [88, 291] on icon at bounding box center [91, 286] width 7 height 9
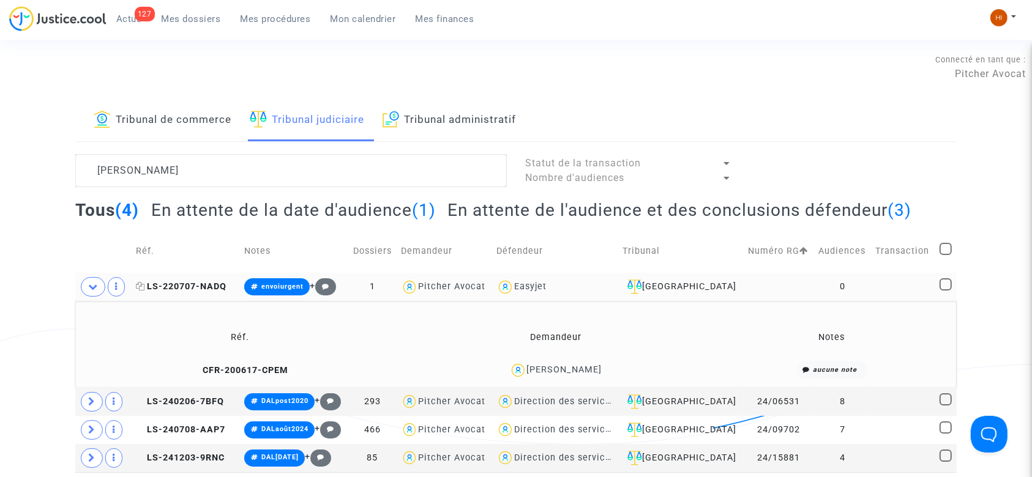
click at [192, 291] on span "LS-220707-NADQ" at bounding box center [181, 287] width 91 height 10
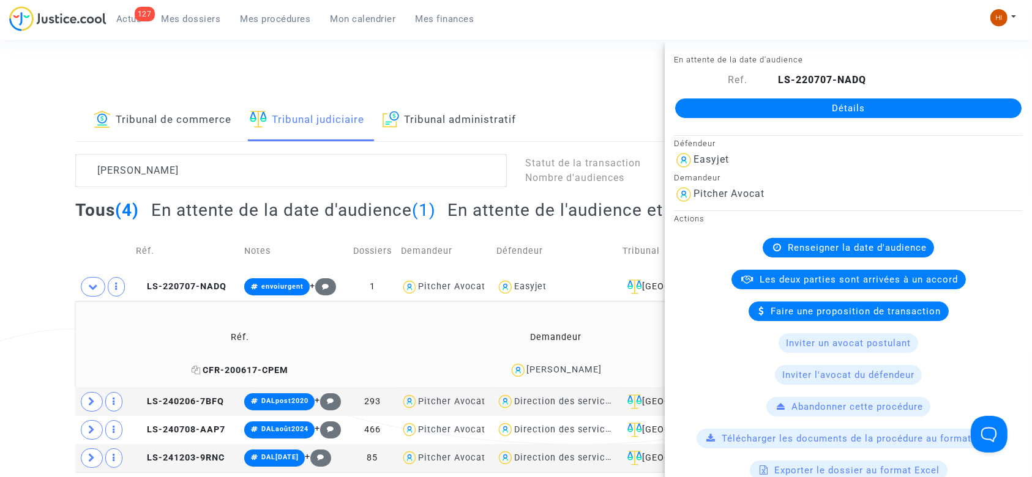
drag, startPoint x: 198, startPoint y: 365, endPoint x: 285, endPoint y: 2, distance: 373.3
click at [198, 365] on span "CFR-200617-CPEM" at bounding box center [240, 370] width 97 height 10
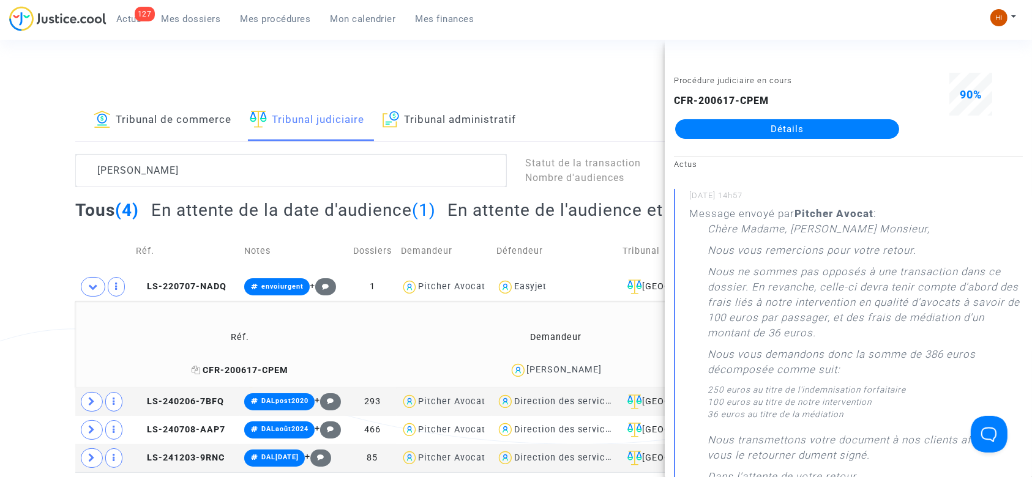
click at [201, 366] on icon at bounding box center [196, 370] width 9 height 9
drag, startPoint x: 167, startPoint y: 286, endPoint x: 188, endPoint y: 286, distance: 21.4
click at [173, 286] on span "LS-220707-NADQ" at bounding box center [181, 287] width 91 height 10
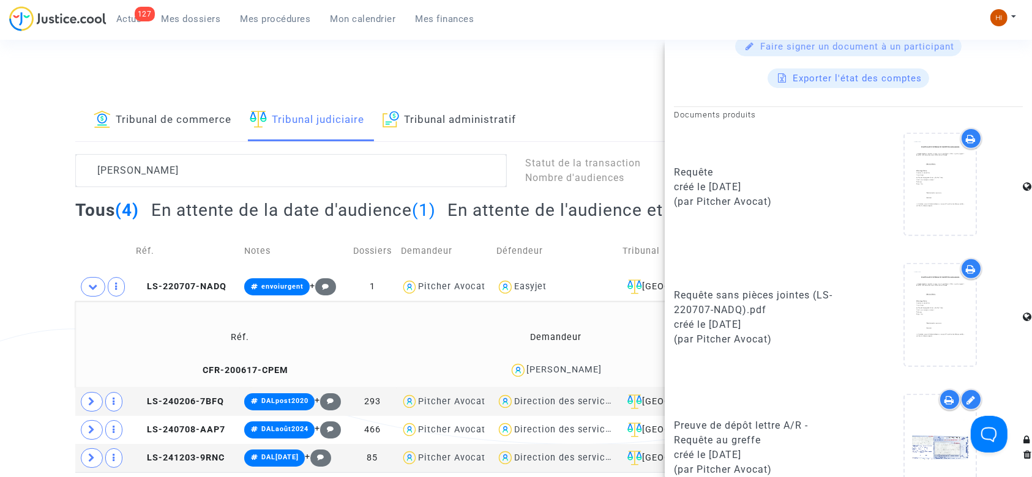
scroll to position [490, 0]
click at [206, 282] on span "LS-220707-NADQ" at bounding box center [181, 287] width 91 height 10
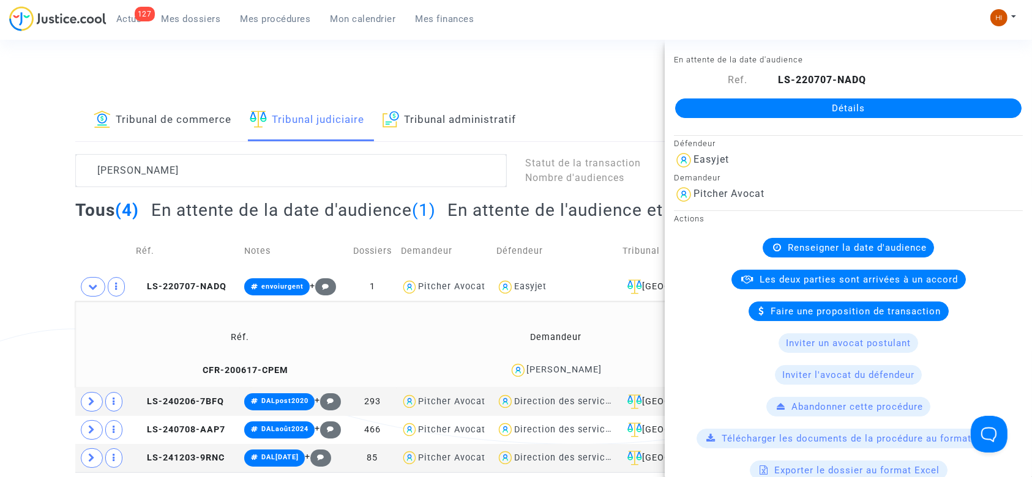
click at [880, 99] on link "Détails" at bounding box center [848, 109] width 346 height 20
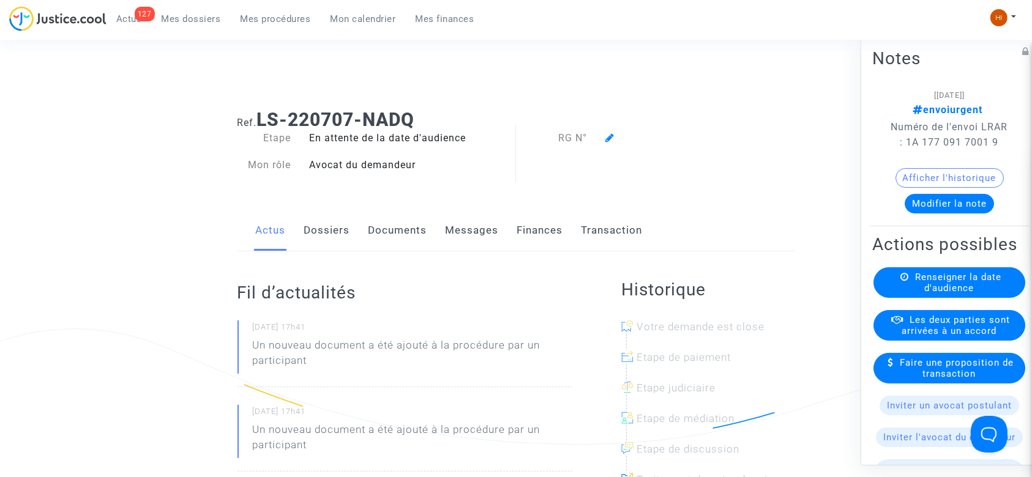
drag, startPoint x: 916, startPoint y: 324, endPoint x: 912, endPoint y: 329, distance: 6.6
click at [916, 298] on div "Renseigner la date d'audience" at bounding box center [950, 283] width 152 height 31
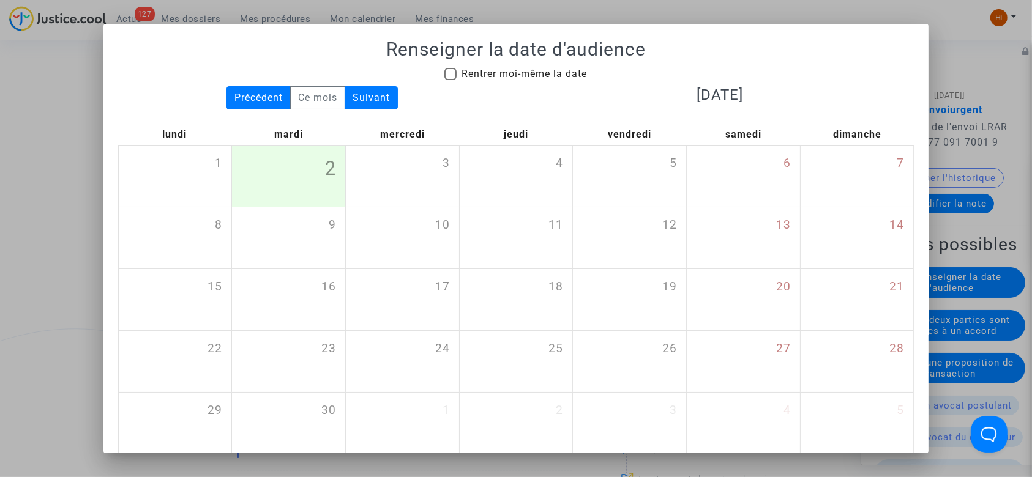
click at [552, 76] on span "Rentrer moi-même la date" at bounding box center [524, 74] width 125 height 12
click at [451, 80] on input "Rentrer moi-même la date" at bounding box center [450, 80] width 1 height 1
checkbox input "true"
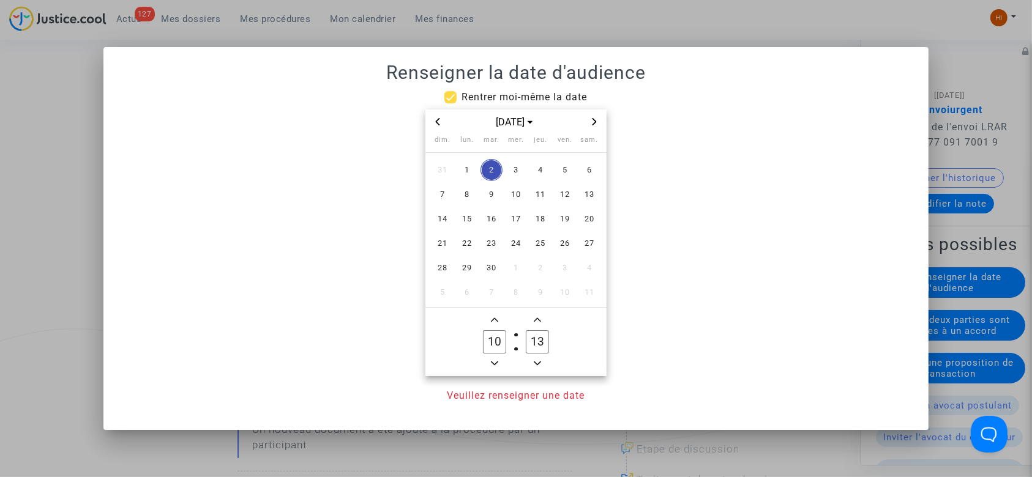
click at [592, 121] on icon "Next month" at bounding box center [594, 121] width 7 height 7
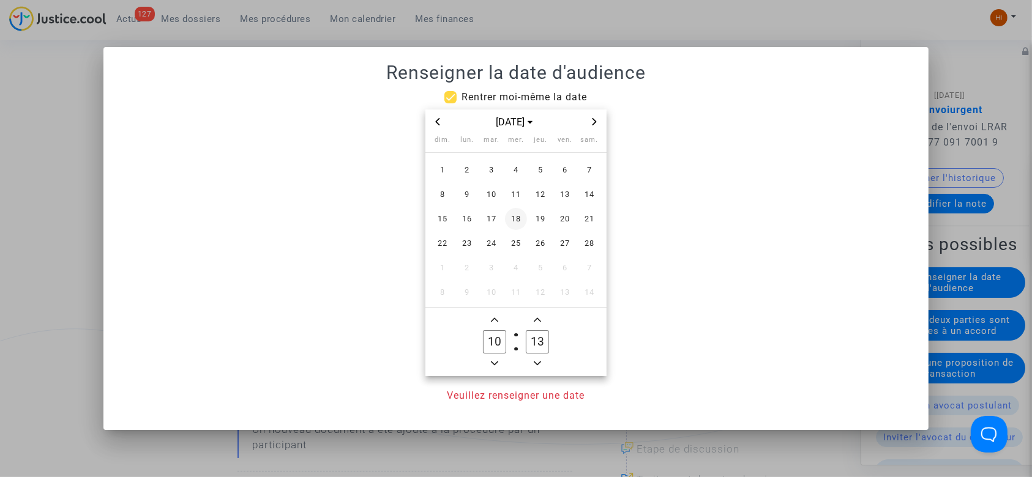
click at [508, 215] on span "18" at bounding box center [516, 219] width 22 height 22
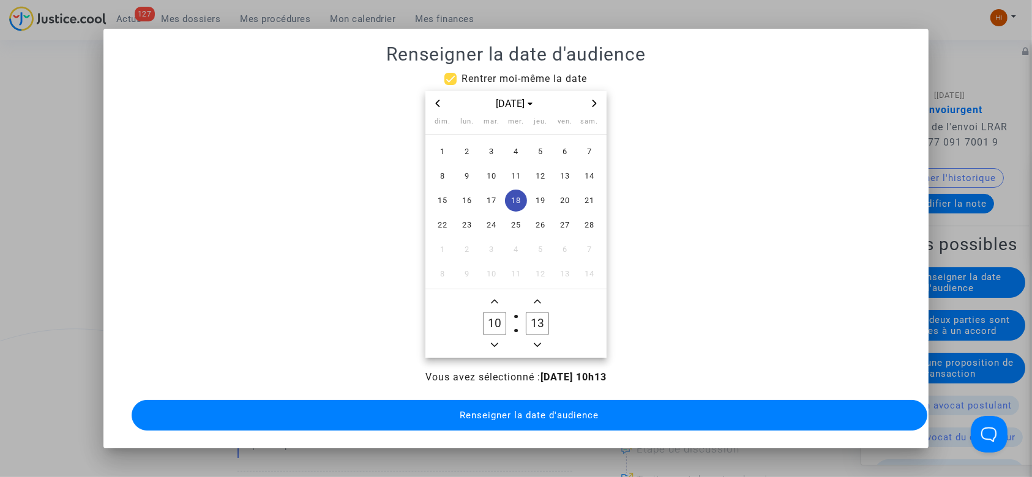
click at [498, 342] on span "Minus a hour" at bounding box center [494, 345] width 15 height 15
type input "09"
drag, startPoint x: 533, startPoint y: 311, endPoint x: 524, endPoint y: 311, distance: 9.2
click at [524, 312] on label "33 Minute" at bounding box center [537, 324] width 43 height 24
click at [526, 312] on input "33" at bounding box center [537, 323] width 23 height 23
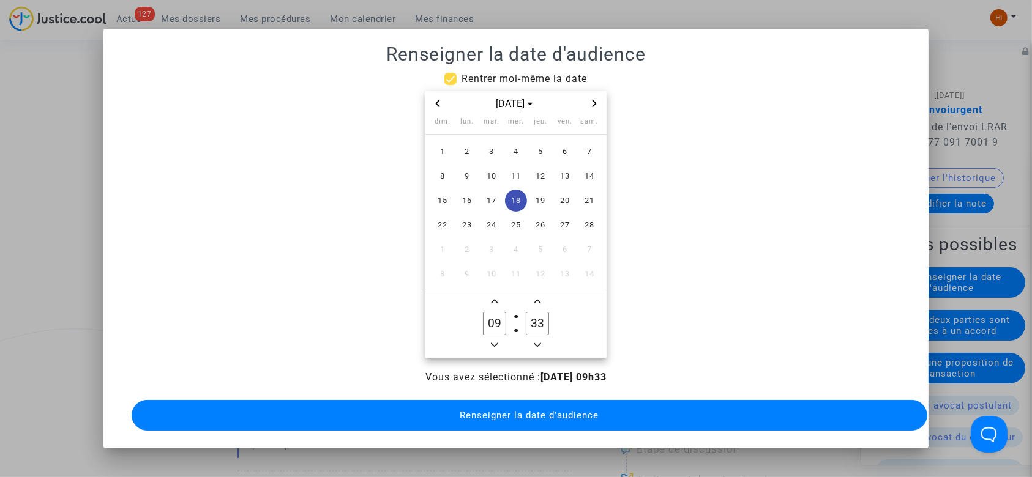
drag, startPoint x: 547, startPoint y: 321, endPoint x: 540, endPoint y: 320, distance: 6.8
click at [540, 320] on input "33" at bounding box center [537, 323] width 23 height 23
type input "30"
drag, startPoint x: 542, startPoint y: 414, endPoint x: 526, endPoint y: 406, distance: 17.5
click at [539, 414] on span "Renseigner la date d'audience" at bounding box center [529, 415] width 139 height 11
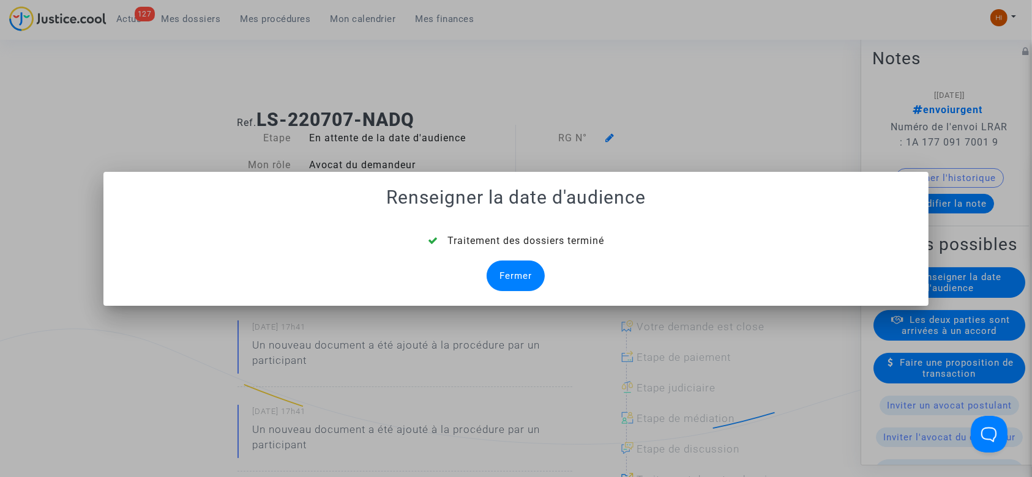
drag, startPoint x: 517, startPoint y: 284, endPoint x: 563, endPoint y: 298, distance: 47.8
click at [517, 285] on div "Fermer" at bounding box center [516, 276] width 58 height 31
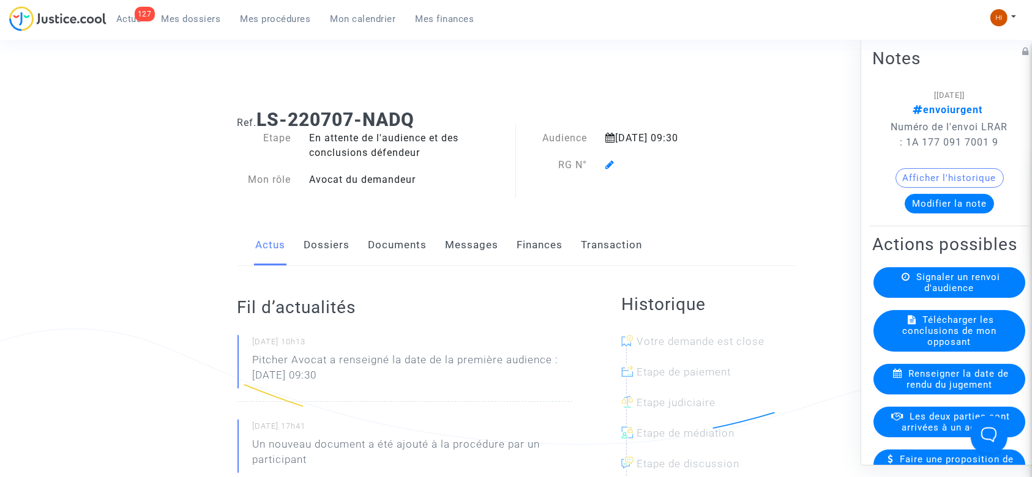
click at [613, 172] on div at bounding box center [676, 165] width 160 height 15
click at [611, 167] on icon at bounding box center [609, 165] width 9 height 10
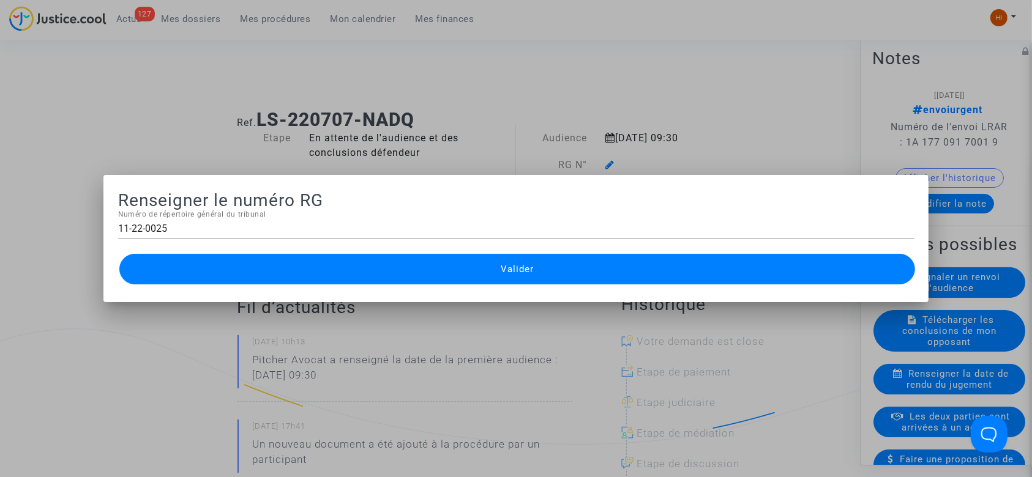
click at [320, 223] on div "11-22-0025 Numéro de répertoire général du tribunal" at bounding box center [516, 225] width 796 height 28
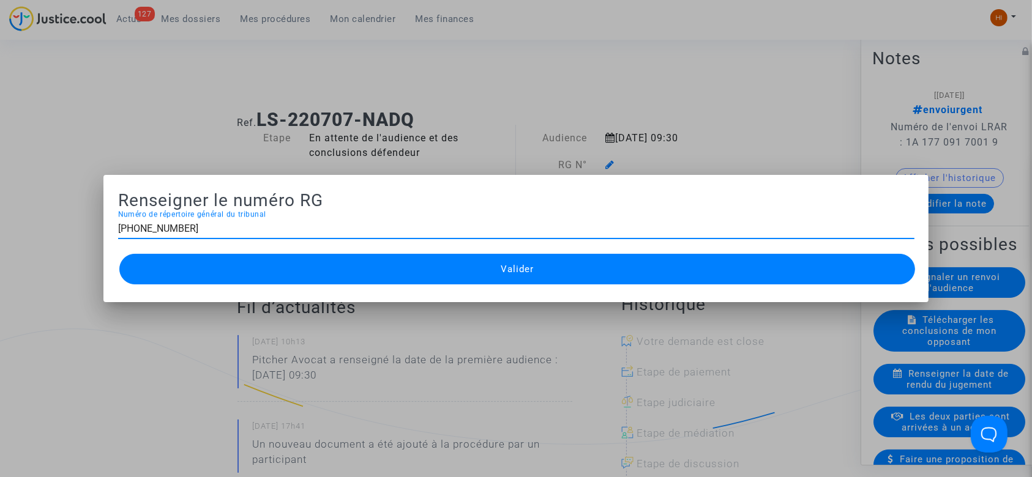
type input "11-22-002560"
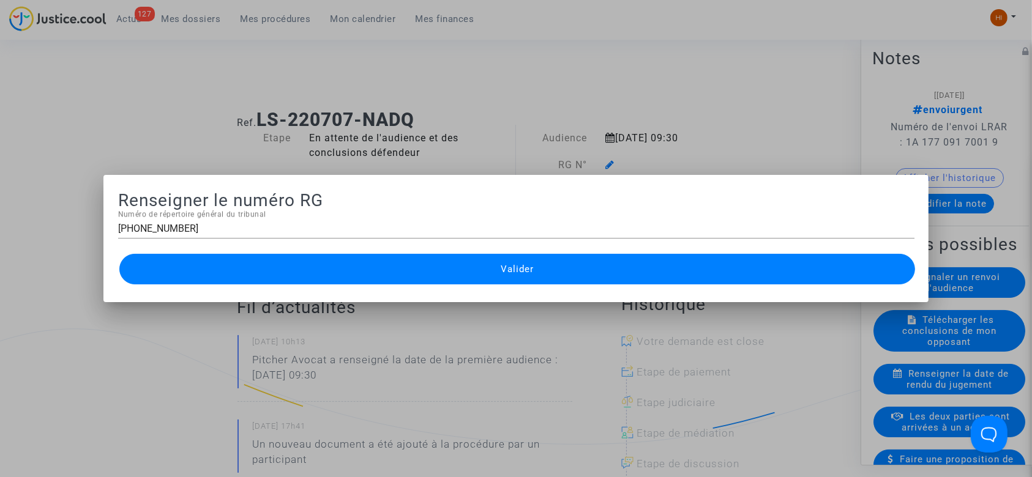
click at [351, 278] on button "Valider" at bounding box center [517, 269] width 796 height 31
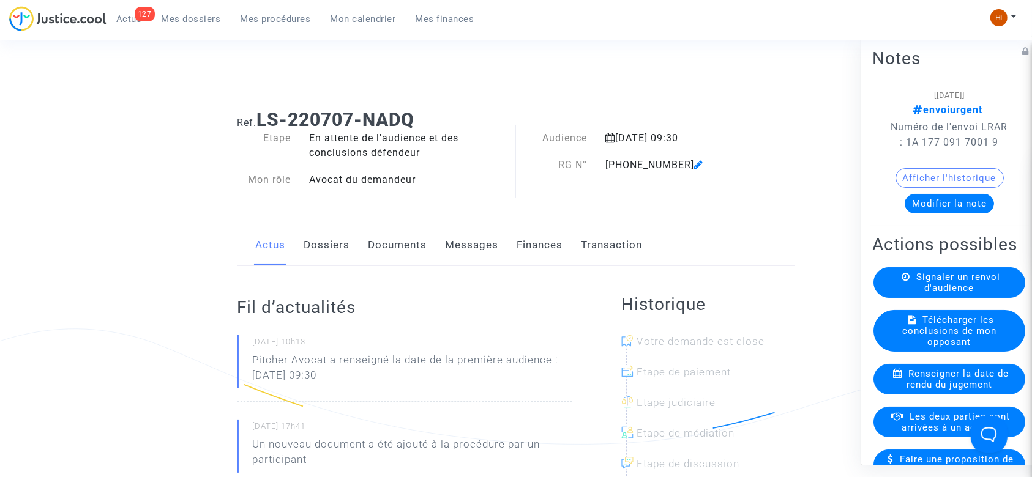
click at [340, 234] on link "Dossiers" at bounding box center [327, 245] width 46 height 40
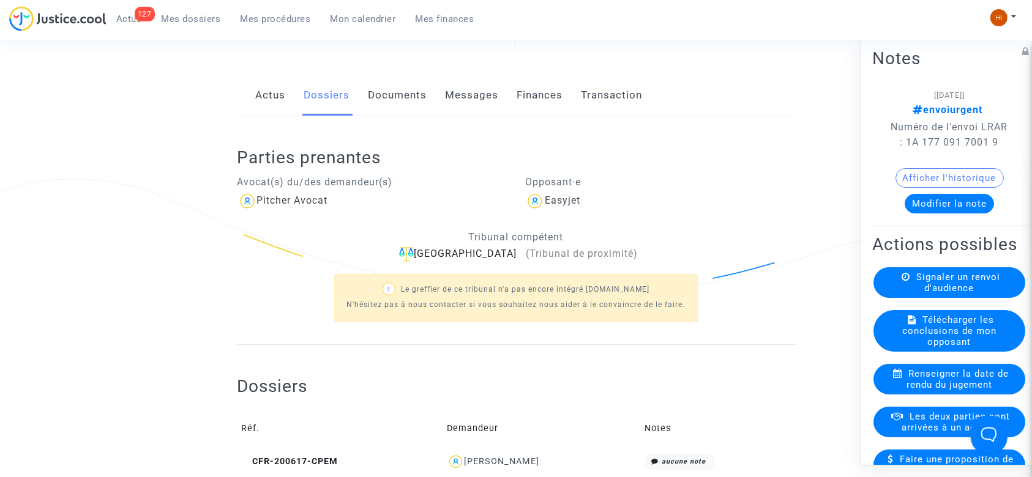
scroll to position [163, 0]
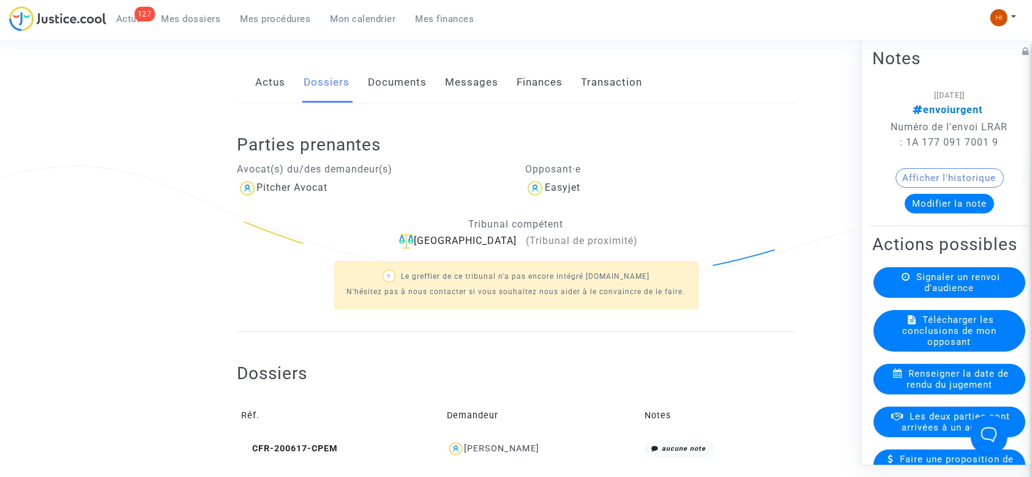
click at [397, 100] on link "Documents" at bounding box center [398, 82] width 59 height 40
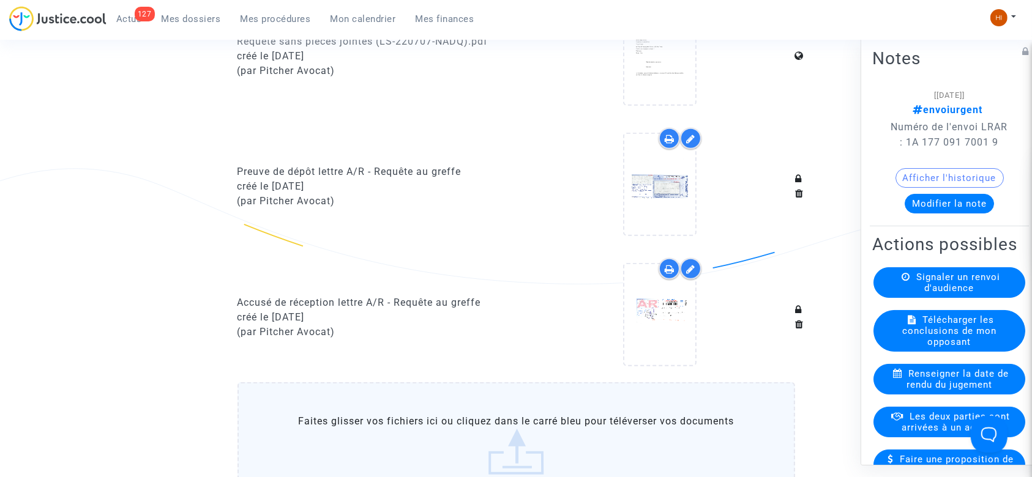
scroll to position [979, 0]
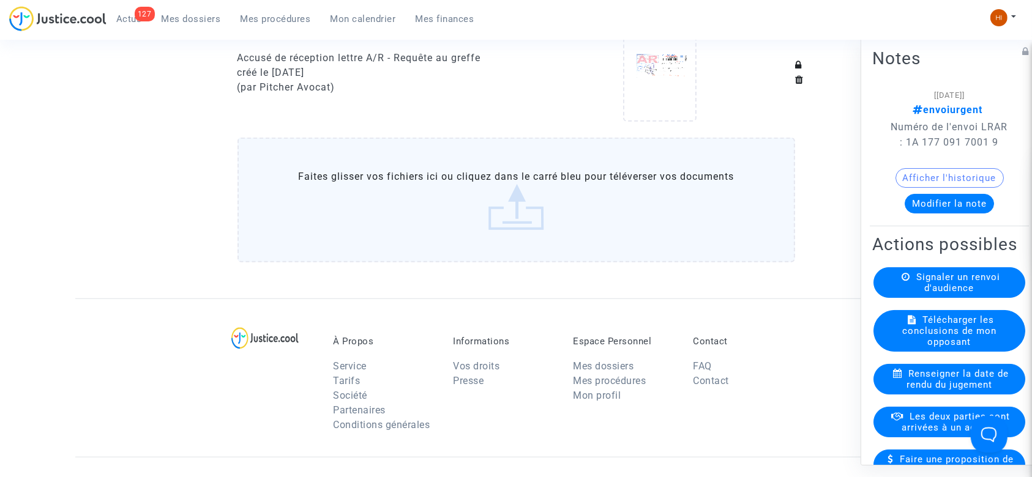
click at [405, 168] on label "Faites glisser vos fichiers ici ou cliquez dans le carré bleu pour téléverser v…" at bounding box center [517, 200] width 558 height 125
click at [0, 0] on input "Faites glisser vos fichiers ici ou cliquez dans le carré bleu pour téléverser v…" at bounding box center [0, 0] width 0 height 0
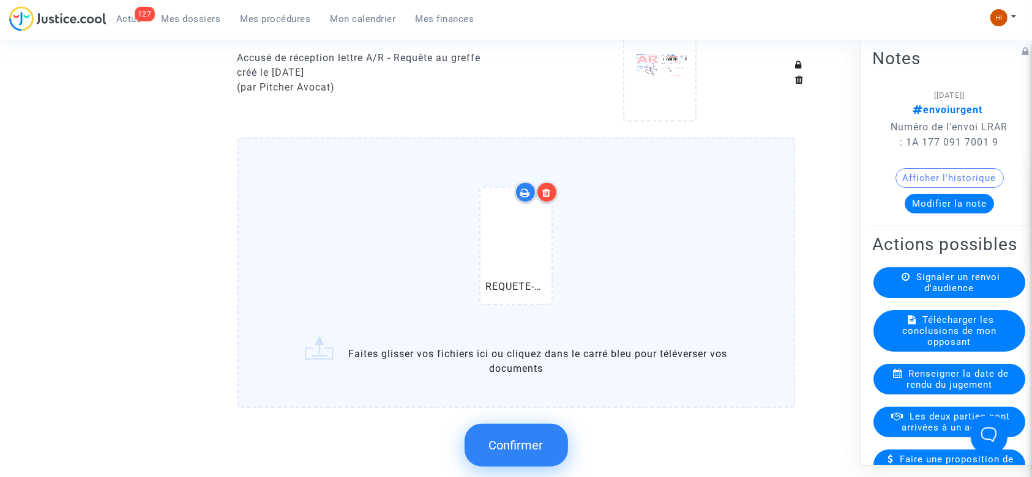
click at [793, 115] on div at bounding box center [660, 72] width 270 height 118
click at [532, 438] on span "Confirmer" at bounding box center [516, 445] width 54 height 15
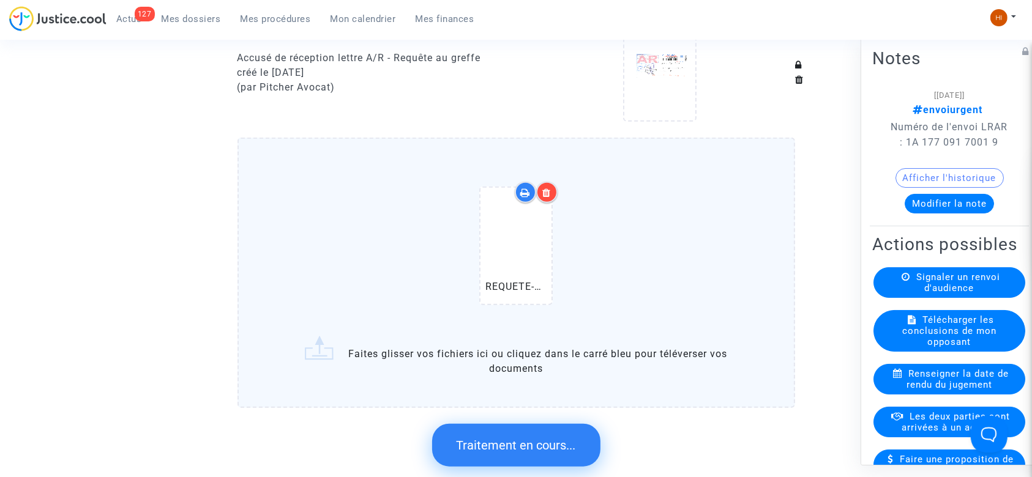
scroll to position [0, 0]
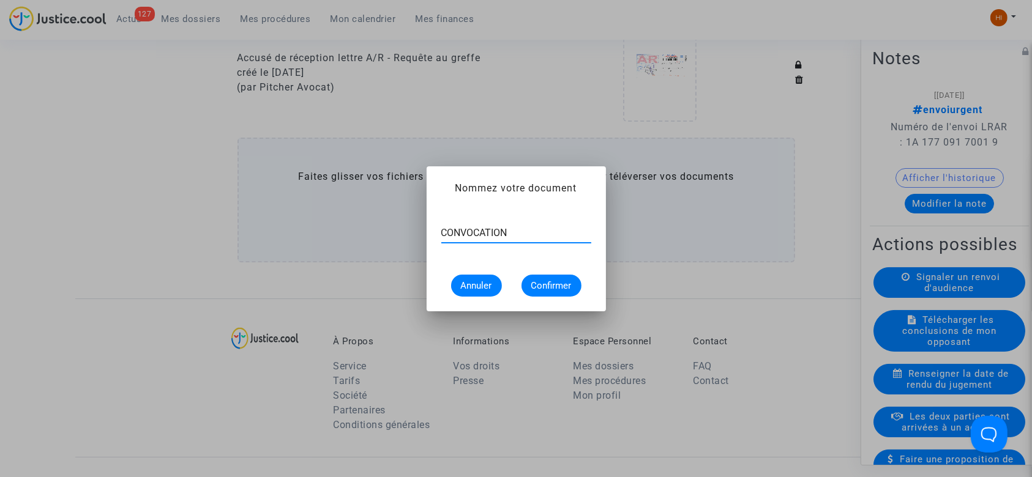
type input "CONVOCATION"
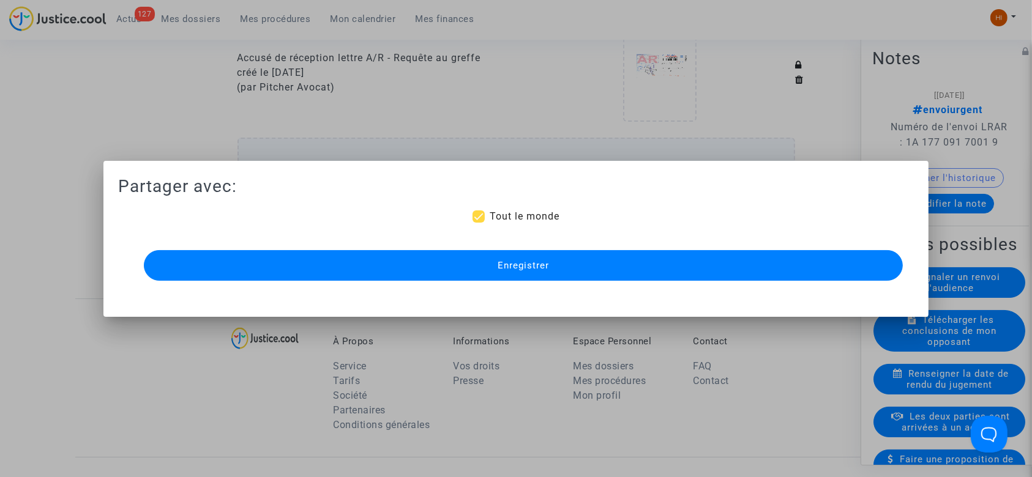
click at [468, 257] on button "Enregistrer" at bounding box center [524, 265] width 760 height 31
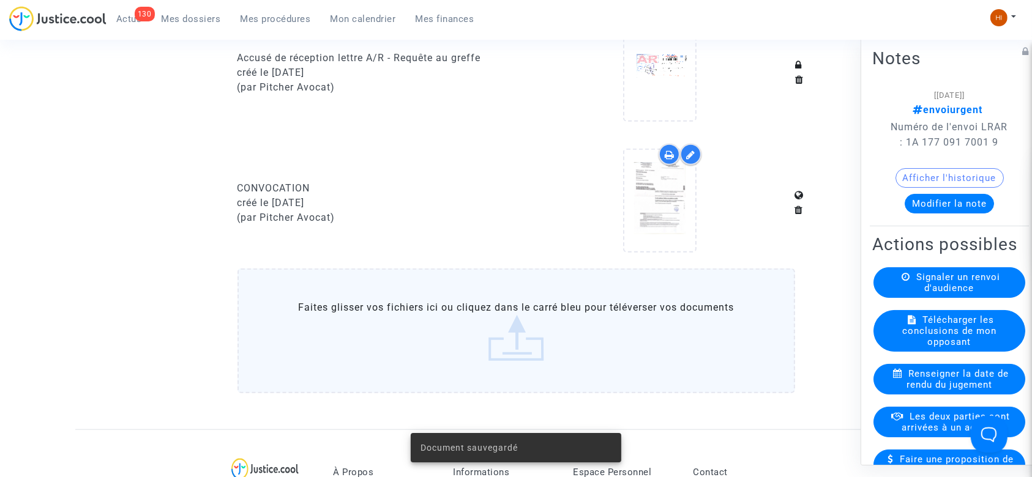
click at [255, 11] on link "Mes procédures" at bounding box center [276, 19] width 90 height 18
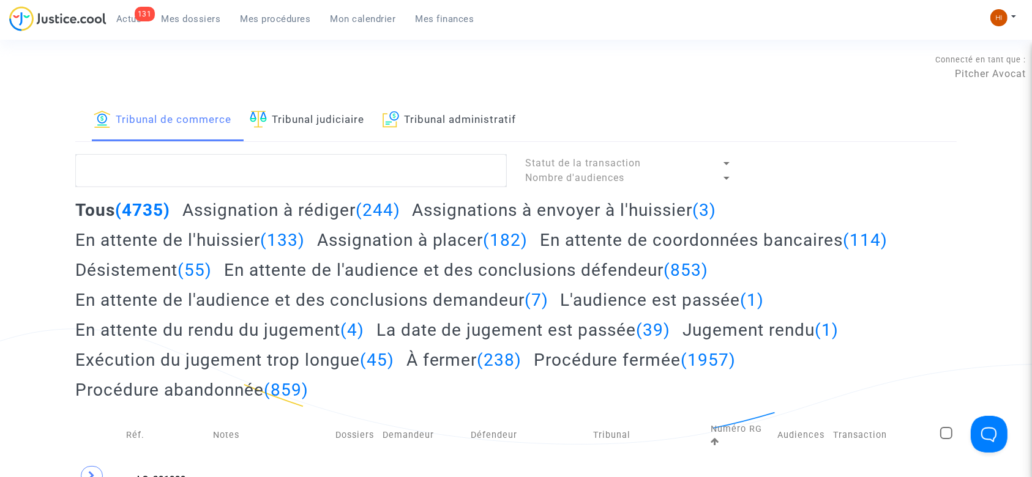
click at [321, 140] on link "Tribunal judiciaire" at bounding box center [307, 121] width 114 height 42
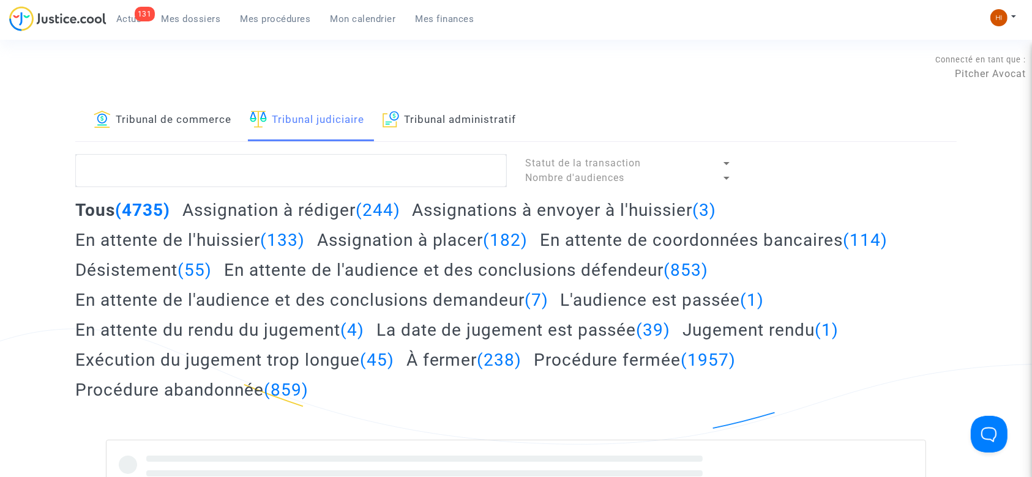
click at [339, 123] on link "Tribunal judiciaire" at bounding box center [307, 121] width 114 height 42
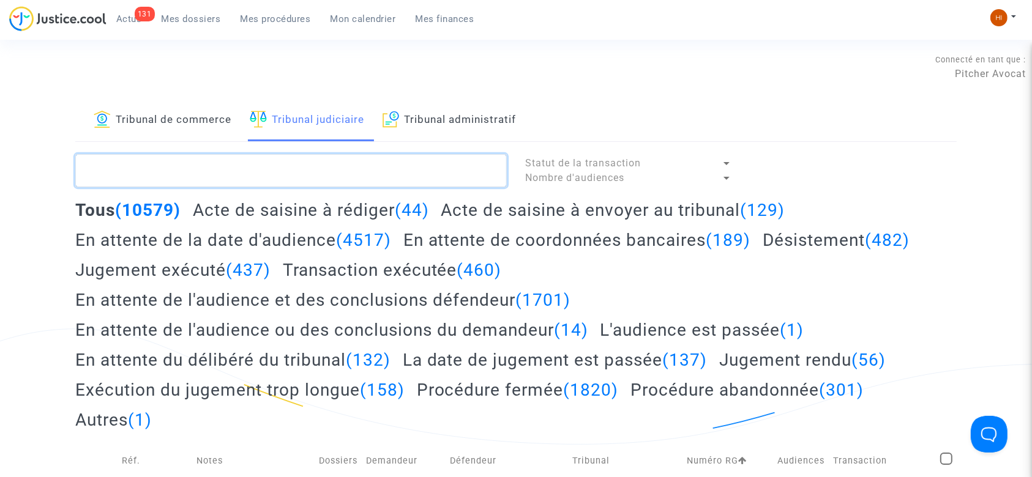
click at [318, 174] on textarea at bounding box center [291, 170] width 432 height 33
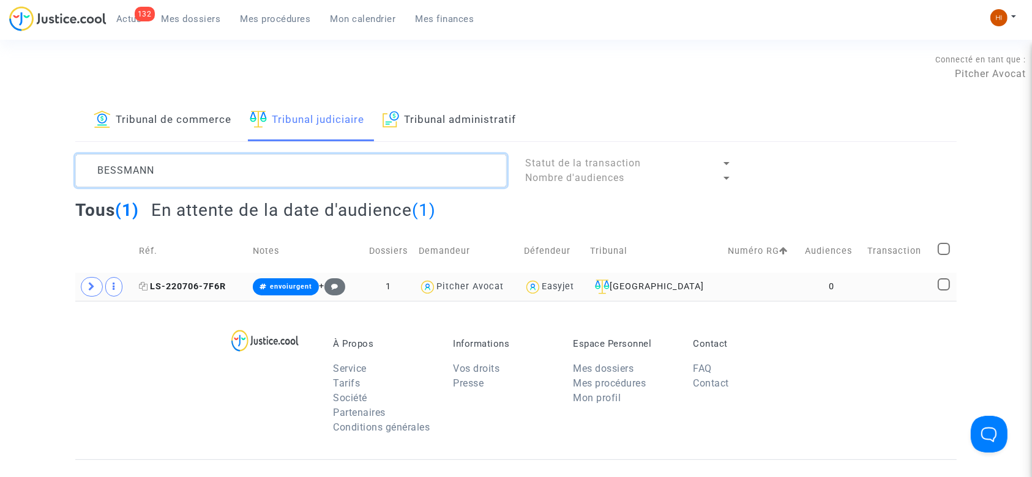
type textarea "BESSMANN"
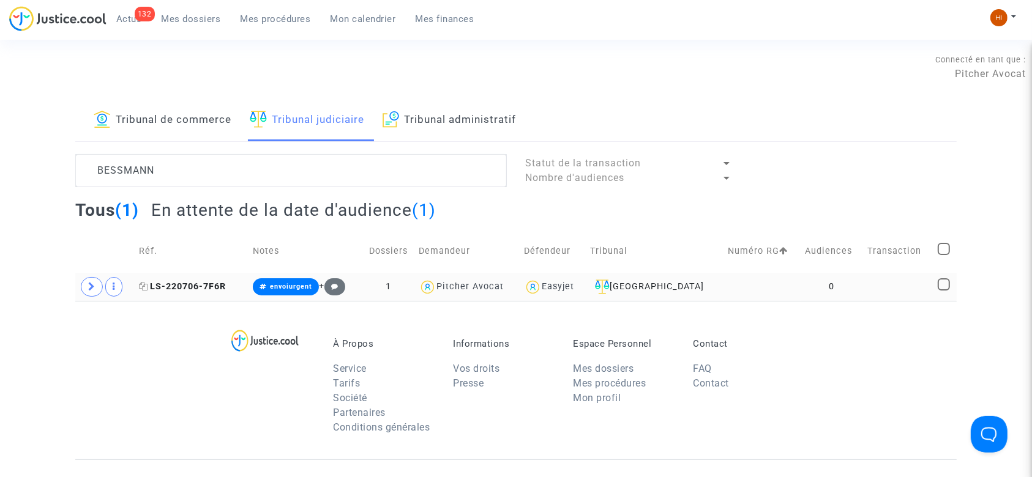
click at [176, 285] on span "LS-220706-7F6R" at bounding box center [182, 287] width 87 height 10
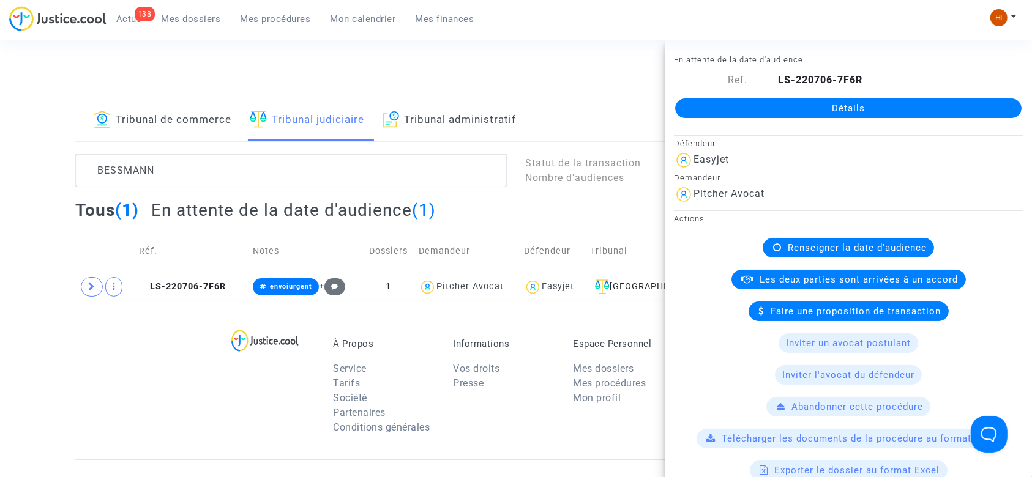
click at [903, 103] on link "Détails" at bounding box center [848, 109] width 346 height 20
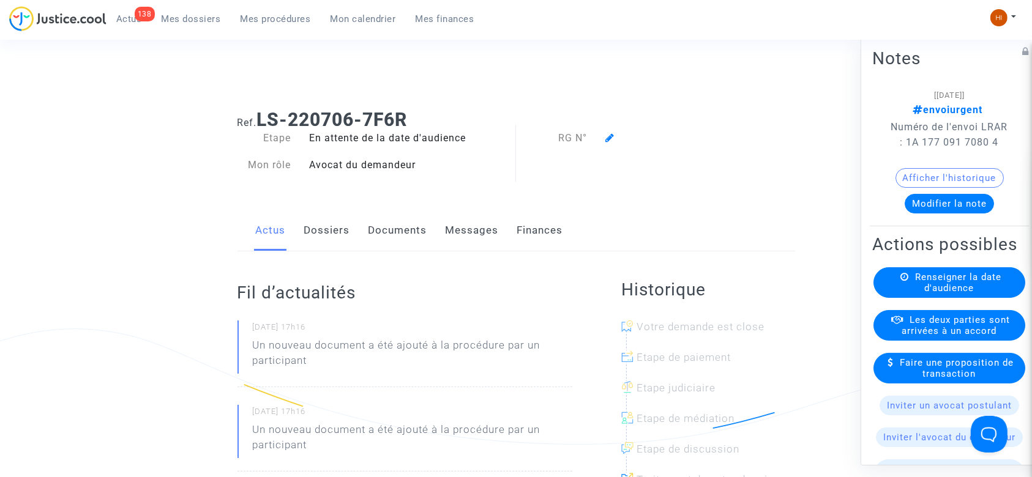
click at [613, 137] on icon at bounding box center [609, 138] width 9 height 10
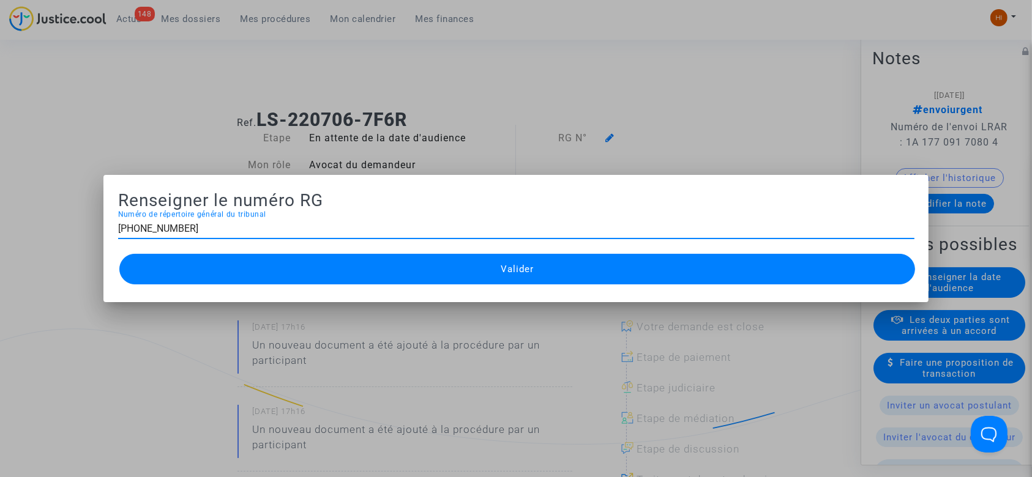
type input "[PHONE_NUMBER]"
click at [612, 269] on button "Valider" at bounding box center [517, 269] width 796 height 31
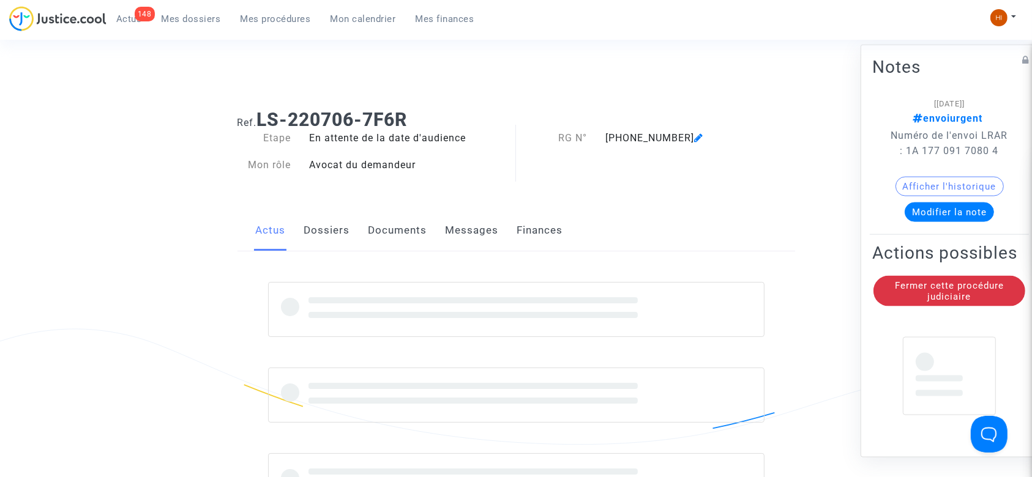
click at [340, 223] on link "Dossiers" at bounding box center [327, 231] width 46 height 40
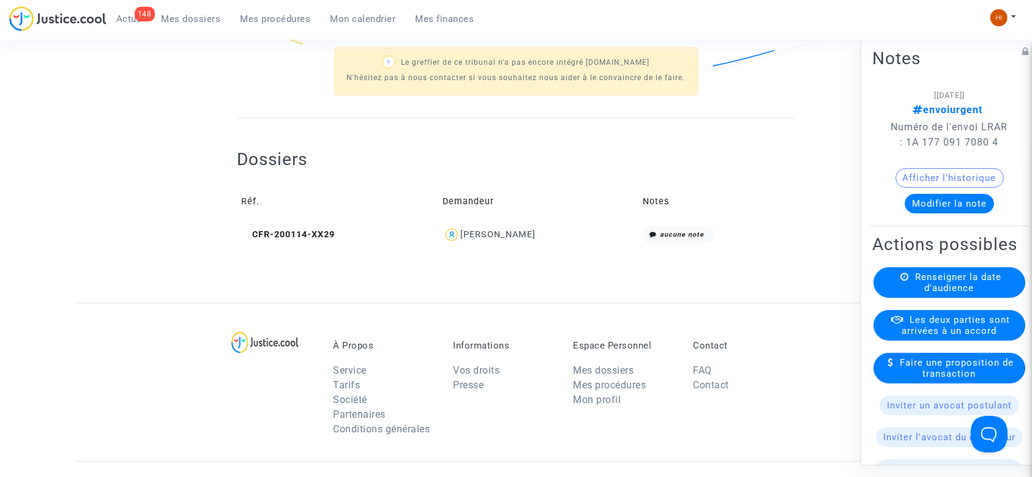
scroll to position [408, 0]
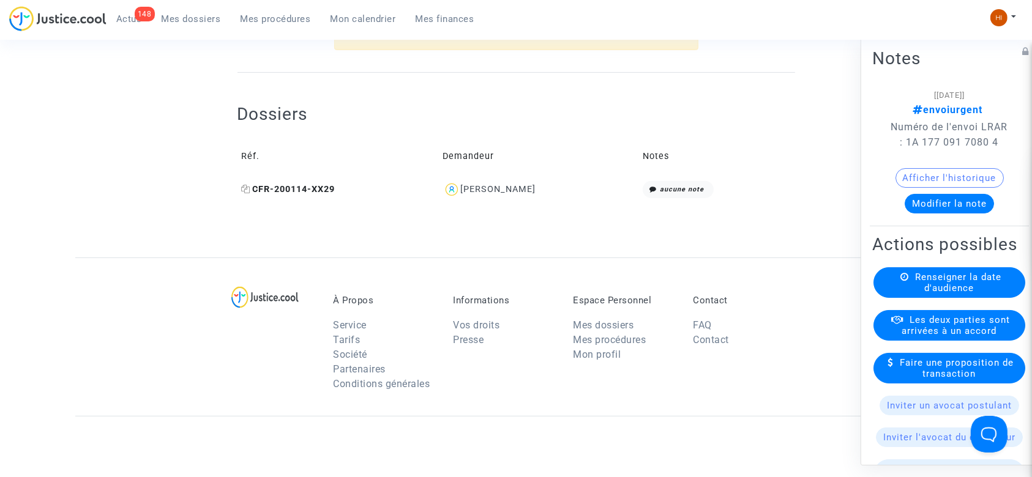
click at [250, 189] on icon at bounding box center [246, 189] width 9 height 9
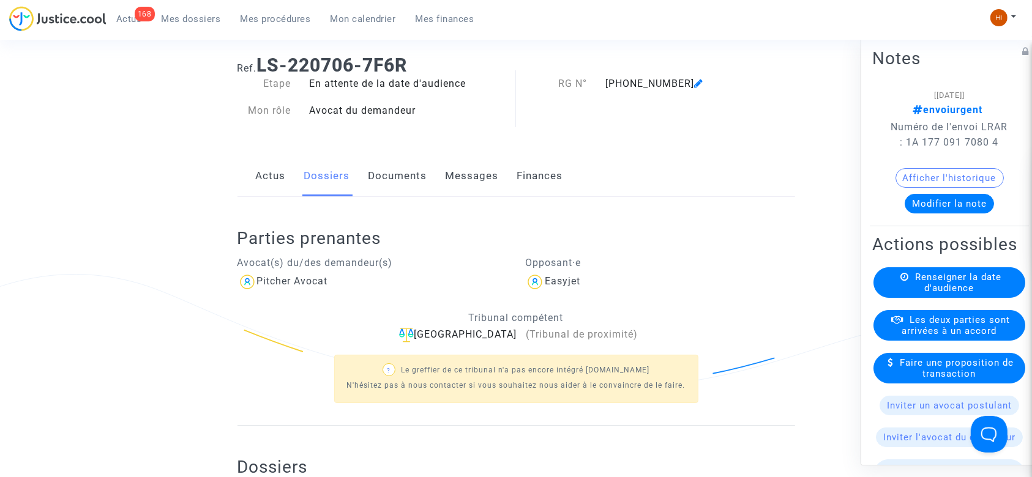
scroll to position [0, 0]
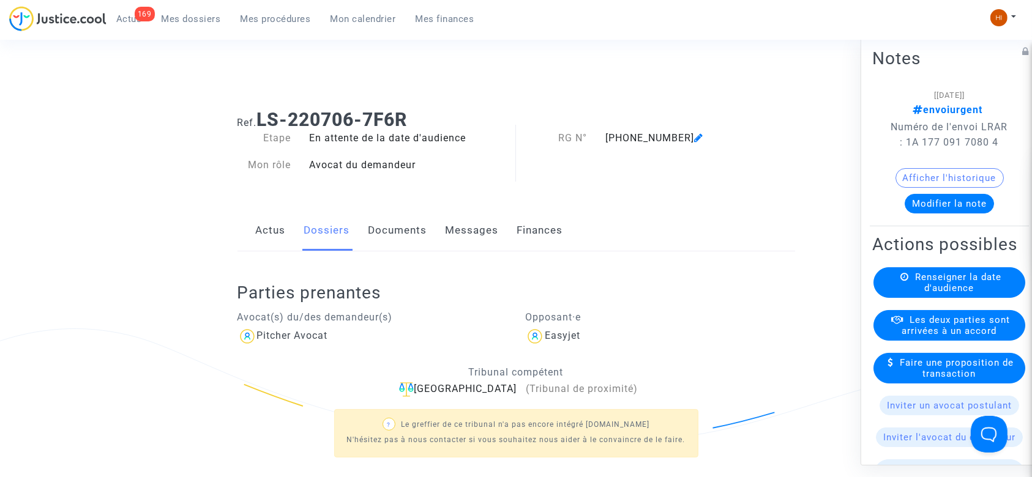
click at [952, 298] on div "Renseigner la date d'audience" at bounding box center [950, 283] width 152 height 31
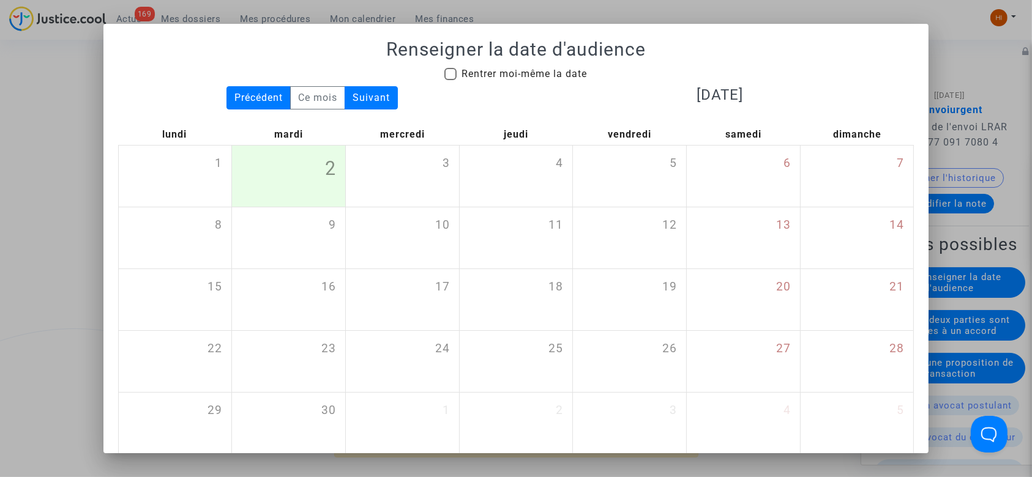
click at [536, 81] on mat-checkbox "Rentrer moi-même la date" at bounding box center [515, 77] width 143 height 20
click at [545, 77] on span "Rentrer moi-même la date" at bounding box center [524, 74] width 125 height 12
click at [451, 80] on input "Rentrer moi-même la date" at bounding box center [450, 80] width 1 height 1
checkbox input "true"
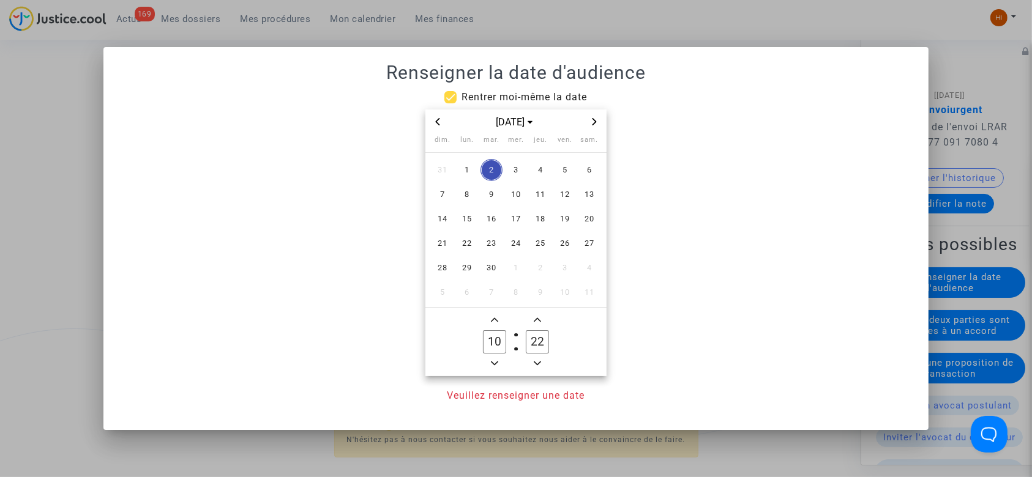
click at [593, 122] on icon "Next month" at bounding box center [594, 121] width 7 height 7
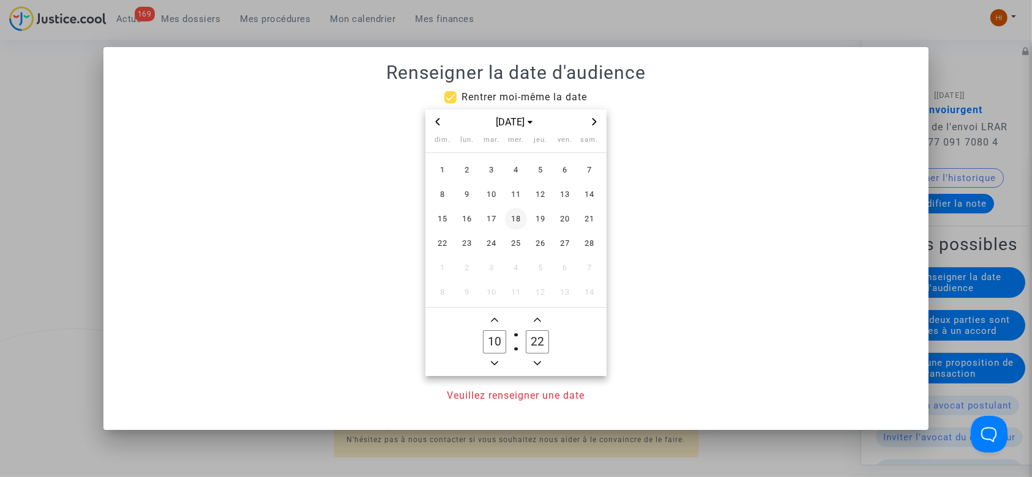
click at [506, 215] on span "18" at bounding box center [516, 219] width 22 height 22
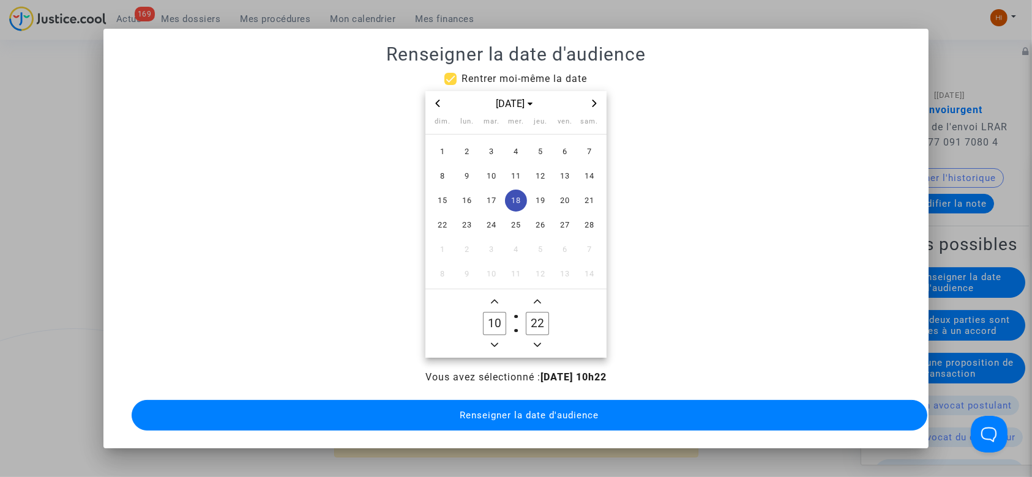
click at [500, 338] on button "Minus a hour" at bounding box center [494, 345] width 15 height 15
type input "09"
click at [530, 302] on button "Add a minute" at bounding box center [537, 301] width 15 height 15
click at [526, 302] on owl-date-time-timer-box "23 Minute" at bounding box center [537, 323] width 43 height 59
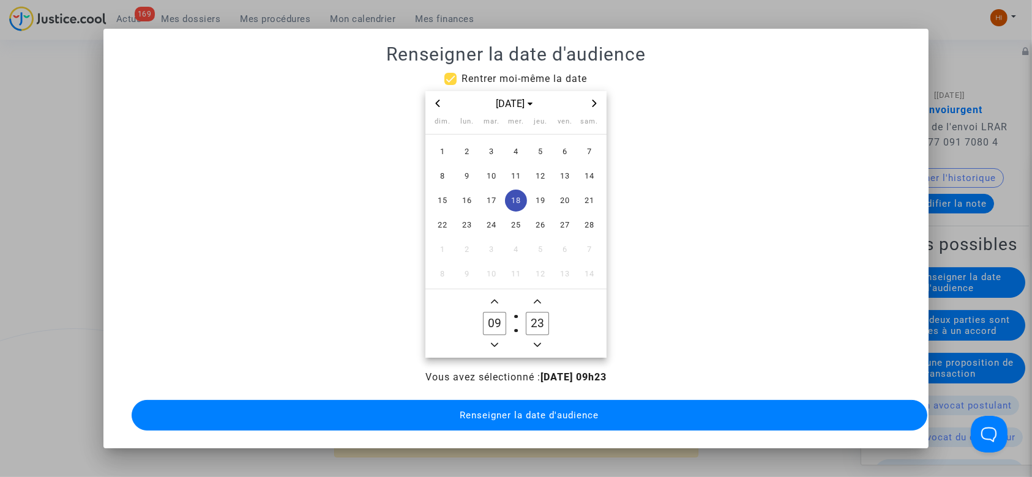
click at [533, 306] on span "Add a minute" at bounding box center [537, 301] width 15 height 15
click at [533, 306] on owl-date-time-timer-box "24 Minute" at bounding box center [537, 323] width 43 height 59
click at [536, 298] on icon "Add a minute" at bounding box center [537, 301] width 7 height 7
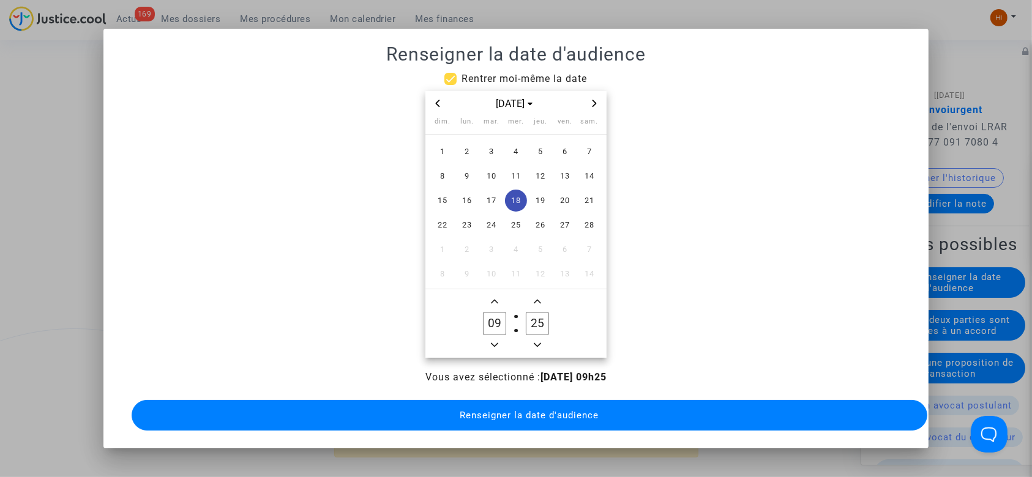
click at [536, 296] on span "Add a minute" at bounding box center [537, 301] width 15 height 15
click at [536, 300] on icon "Add a minute" at bounding box center [537, 302] width 7 height 4
click at [536, 296] on span "Add a minute" at bounding box center [537, 301] width 15 height 15
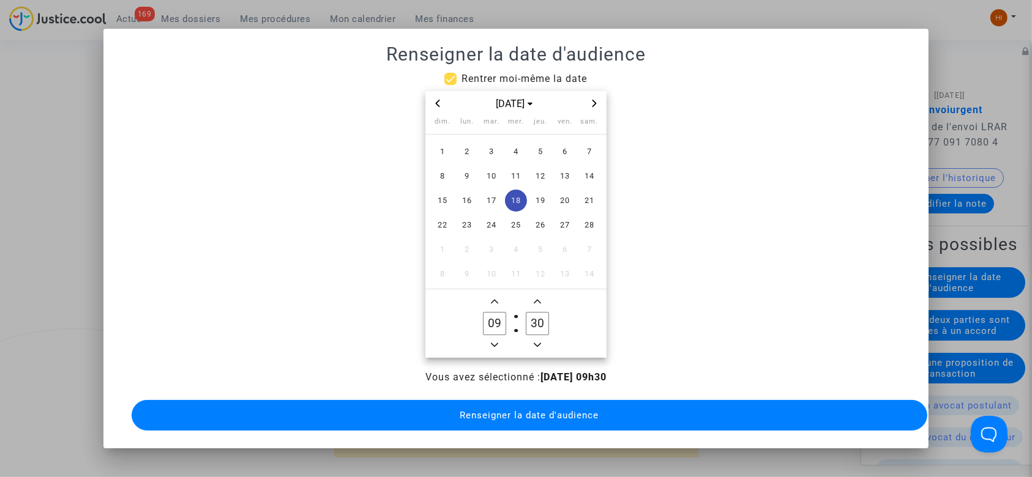
click at [536, 300] on icon "Add a minute" at bounding box center [537, 302] width 7 height 4
click at [534, 338] on span "Minus a minute" at bounding box center [537, 345] width 15 height 15
type input "30"
click at [490, 414] on span "Renseigner la date d'audience" at bounding box center [529, 415] width 139 height 11
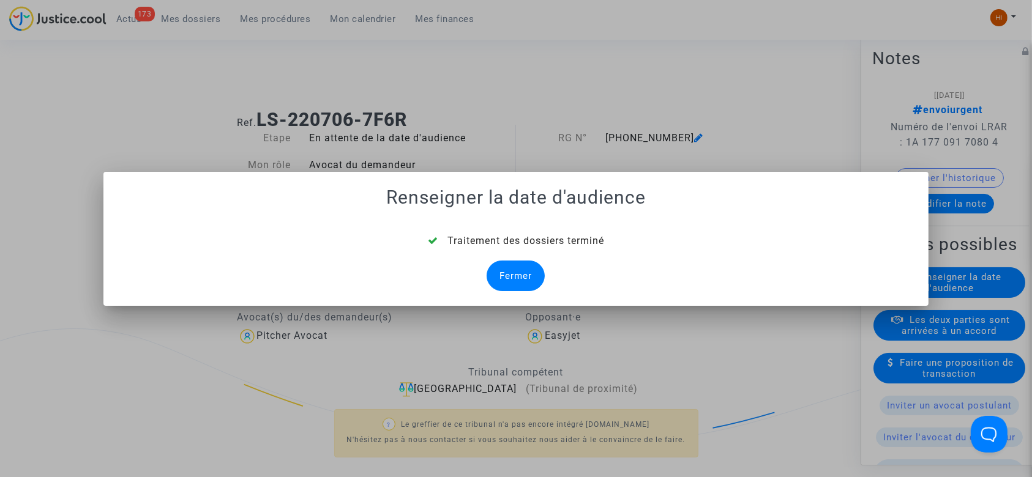
click at [534, 292] on mat-dialog-container "Renseigner la date d'audience Traitement des dossiers terminé Fermer" at bounding box center [516, 239] width 826 height 134
click at [534, 267] on div "Fermer" at bounding box center [516, 276] width 58 height 31
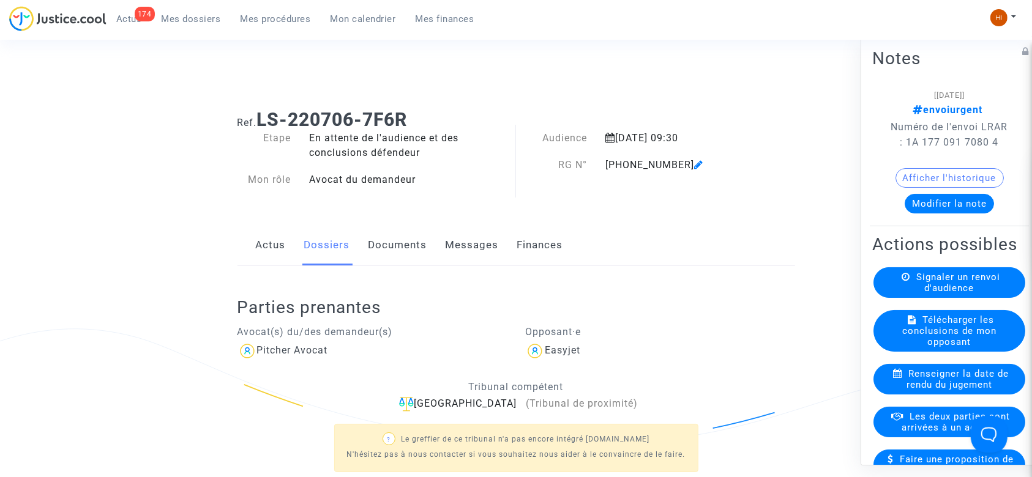
click at [694, 167] on icon at bounding box center [698, 165] width 9 height 10
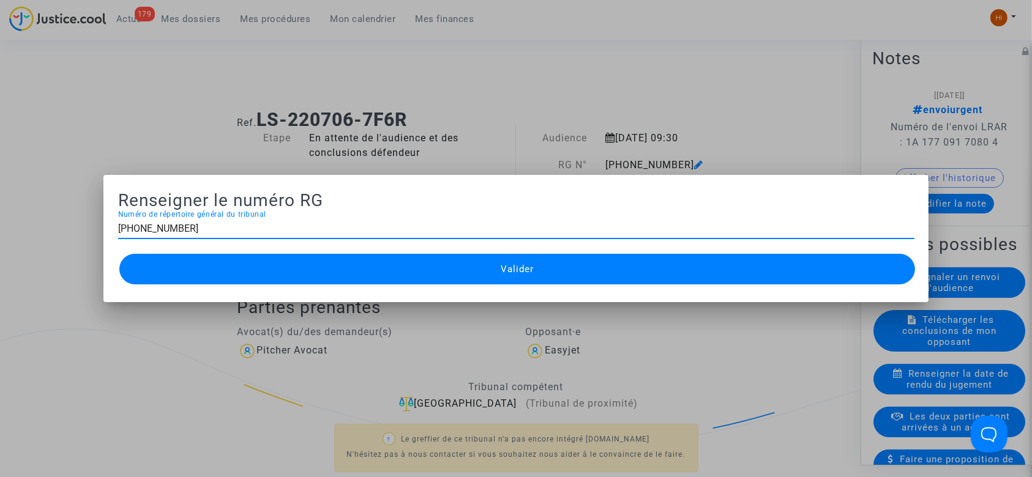
click at [422, 275] on button "Valider" at bounding box center [517, 269] width 796 height 31
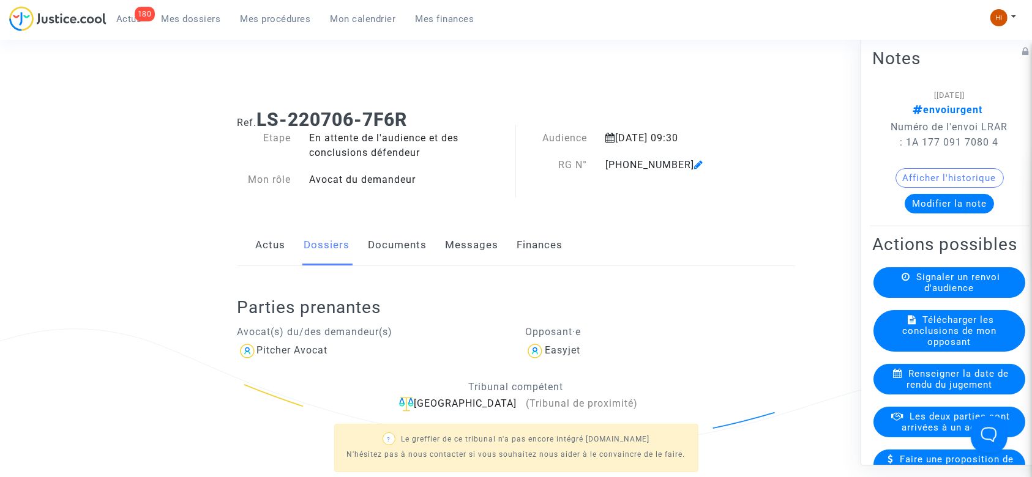
click at [408, 237] on link "Documents" at bounding box center [398, 245] width 59 height 40
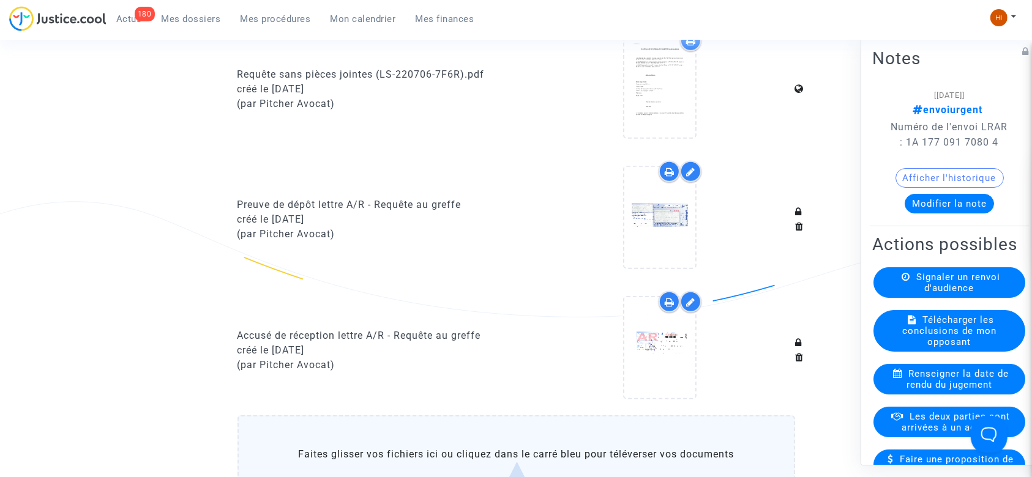
scroll to position [979, 0]
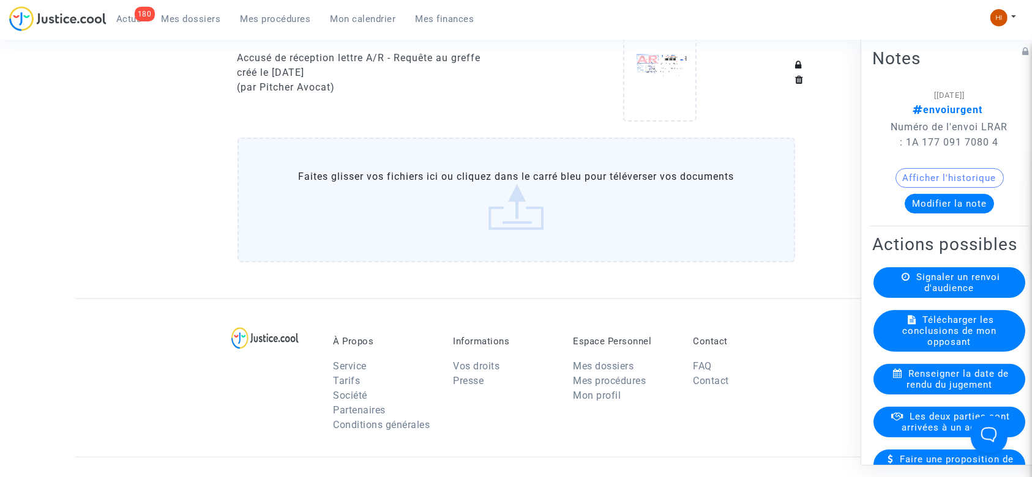
click at [444, 162] on label "Faites glisser vos fichiers ici ou cliquez dans le carré bleu pour téléverser v…" at bounding box center [517, 200] width 558 height 125
click at [0, 0] on input "Faites glisser vos fichiers ici ou cliquez dans le carré bleu pour téléverser v…" at bounding box center [0, 0] width 0 height 0
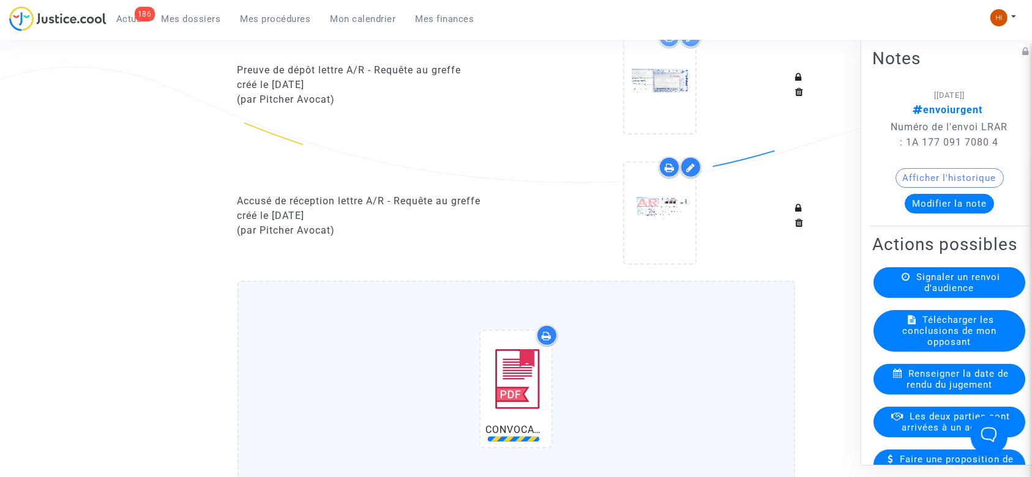
scroll to position [1072, 0]
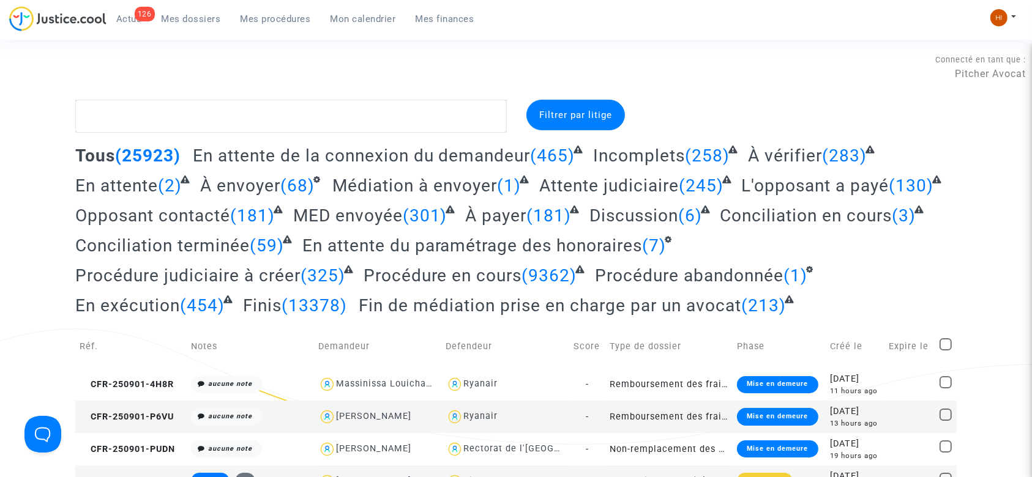
click at [272, 17] on span "Mes procédures" at bounding box center [276, 18] width 70 height 11
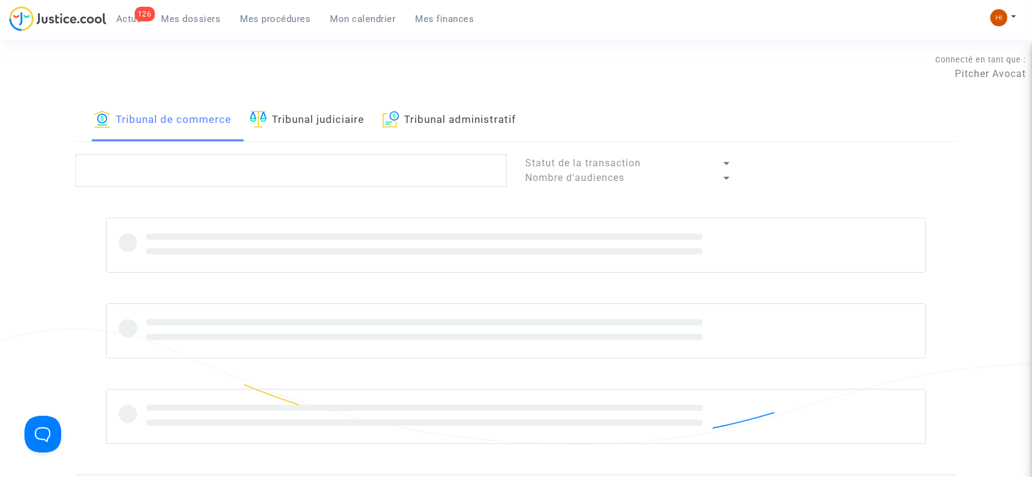
click at [345, 124] on link "Tribunal judiciaire" at bounding box center [307, 121] width 114 height 42
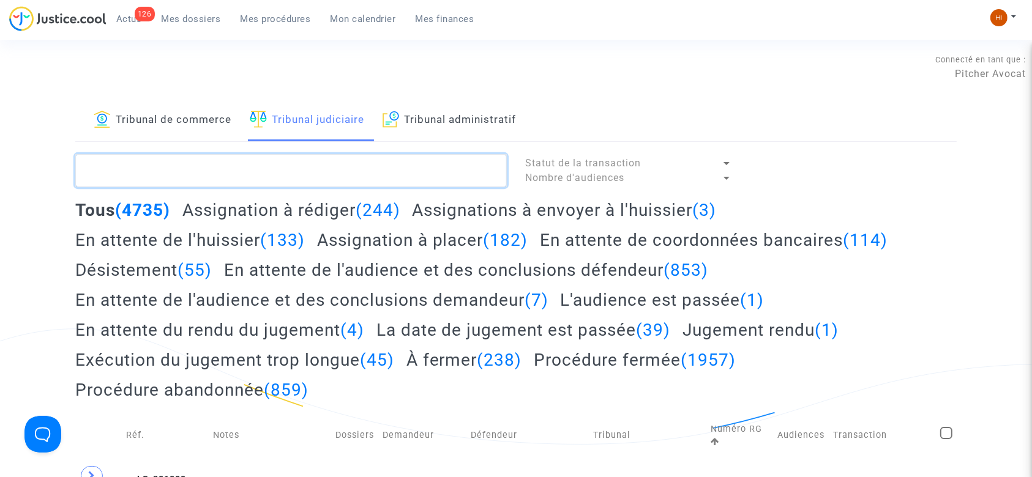
click at [376, 170] on textarea at bounding box center [291, 170] width 432 height 33
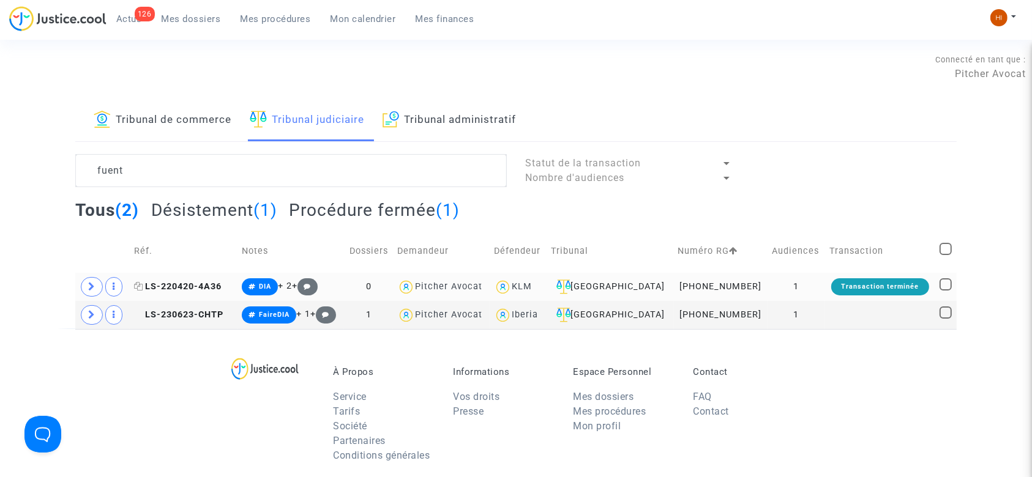
click at [173, 290] on span "LS-220420-4A36" at bounding box center [178, 287] width 88 height 10
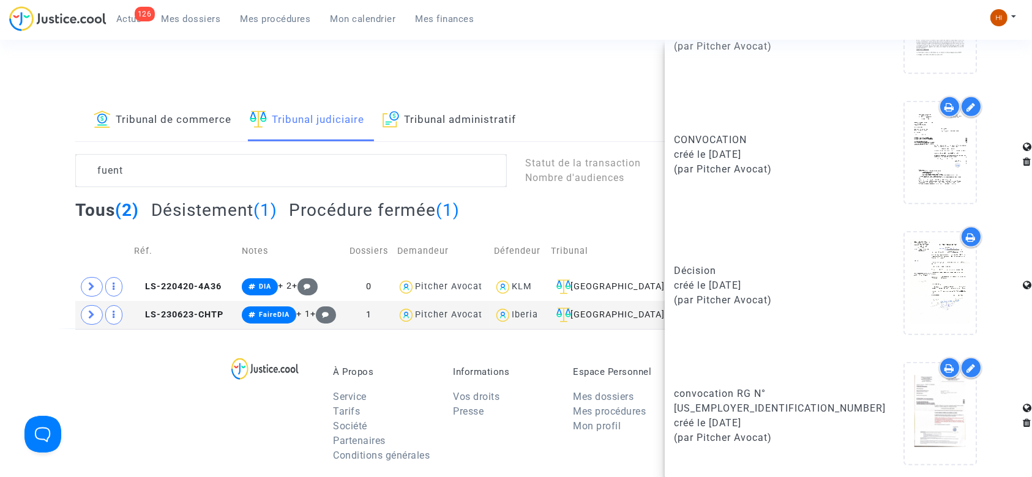
scroll to position [635, 0]
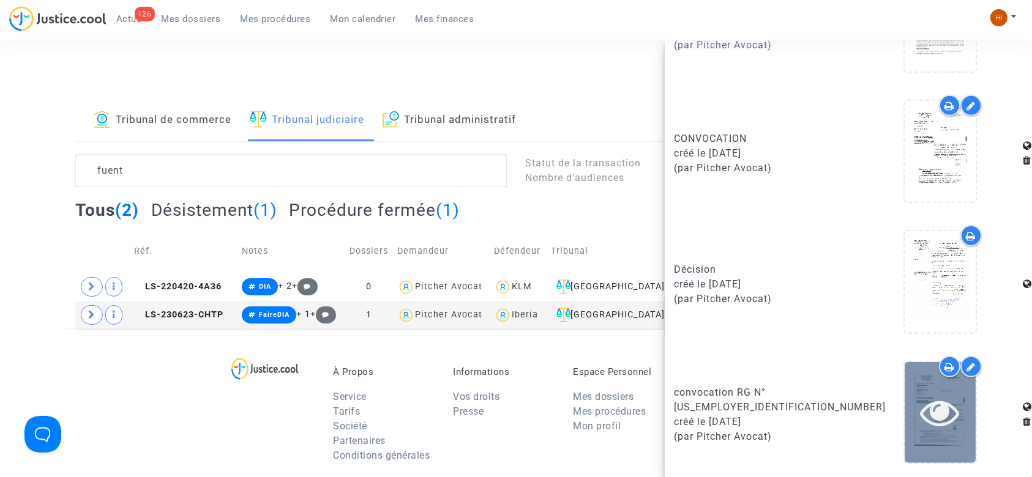
click at [958, 416] on div at bounding box center [940, 412] width 71 height 39
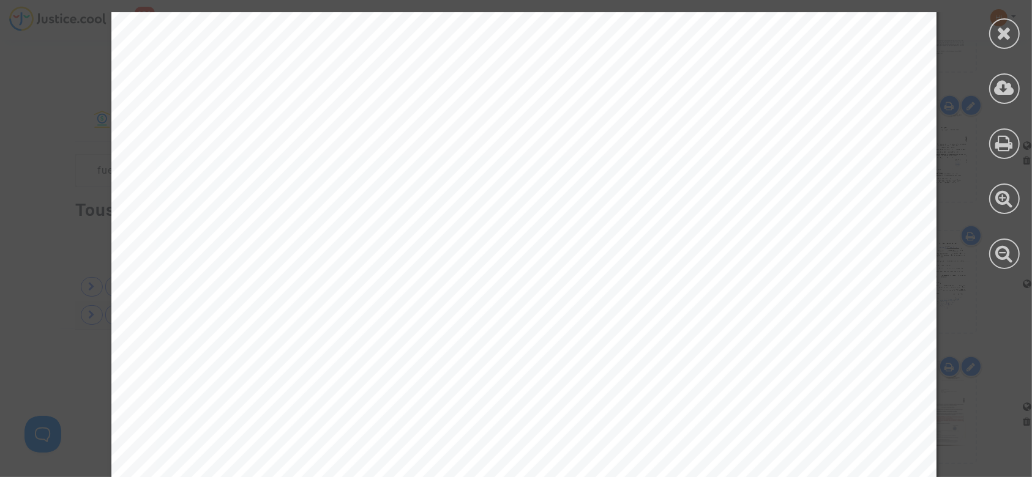
scroll to position [245, 0]
click at [1004, 39] on icon at bounding box center [1004, 33] width 15 height 18
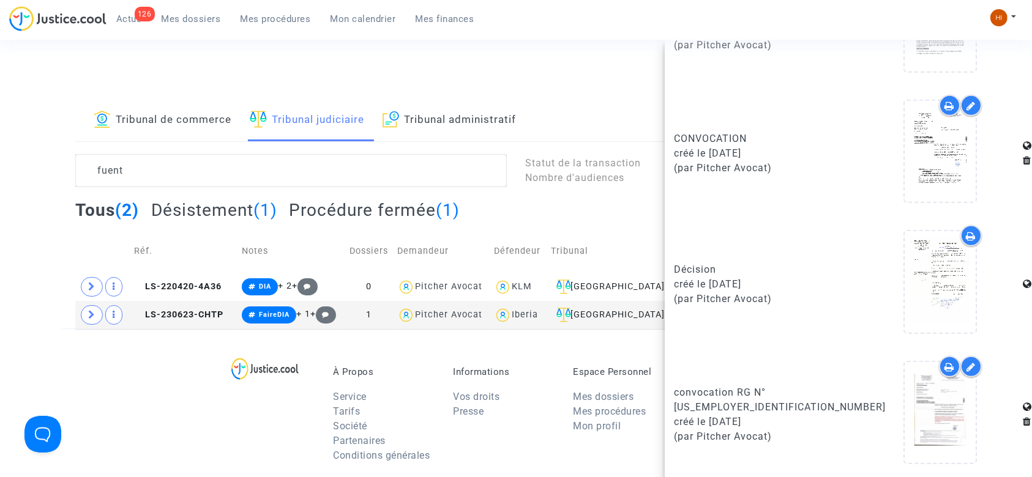
drag, startPoint x: 144, startPoint y: 415, endPoint x: 442, endPoint y: 391, distance: 299.1
click at [142, 414] on div "À Propos Service Tarifs Société Partenaires Conditions générales Informations V…" at bounding box center [515, 408] width 881 height 159
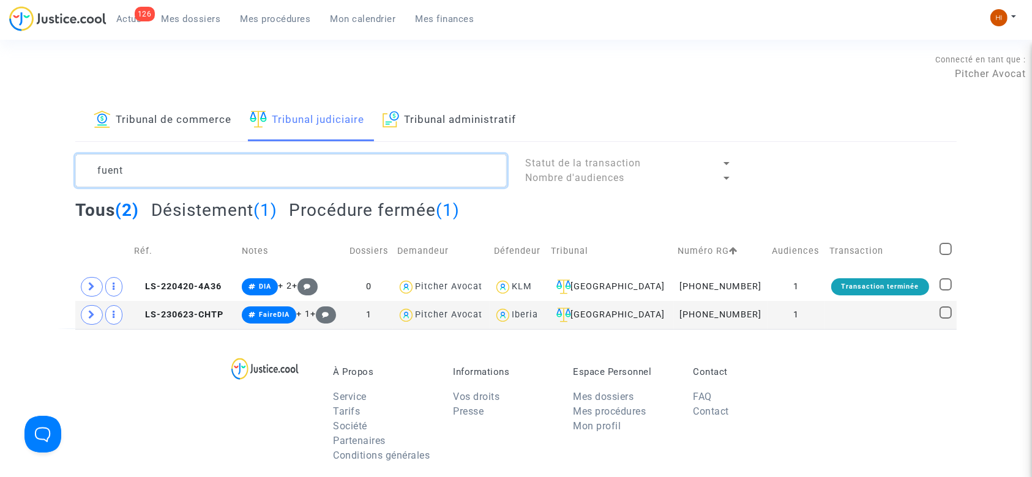
drag, startPoint x: 150, startPoint y: 135, endPoint x: 0, endPoint y: 61, distance: 167.3
click at [0, 57] on section "Connecté en tant que : Pitcher Avocat Tribunal de commerce Tribunal judiciaire …" at bounding box center [516, 392] width 1032 height 784
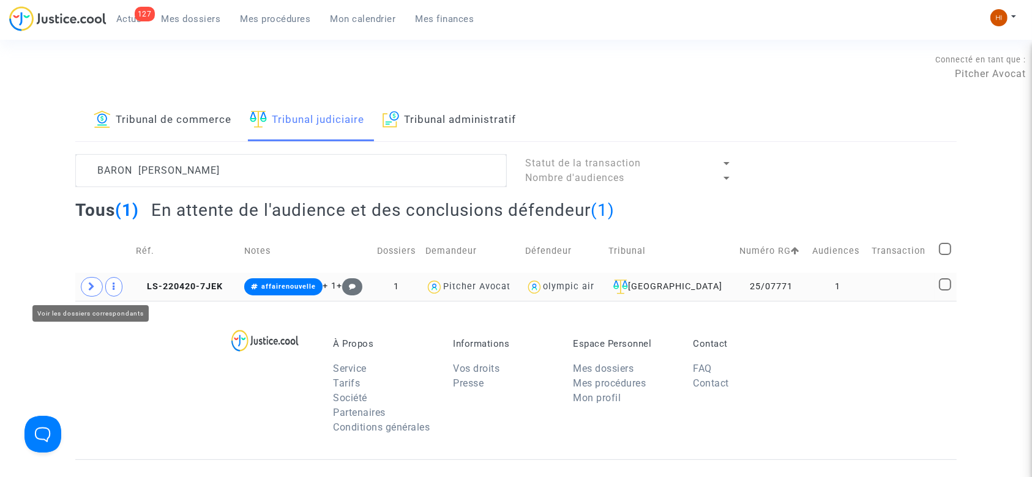
click at [89, 293] on span at bounding box center [92, 287] width 22 height 20
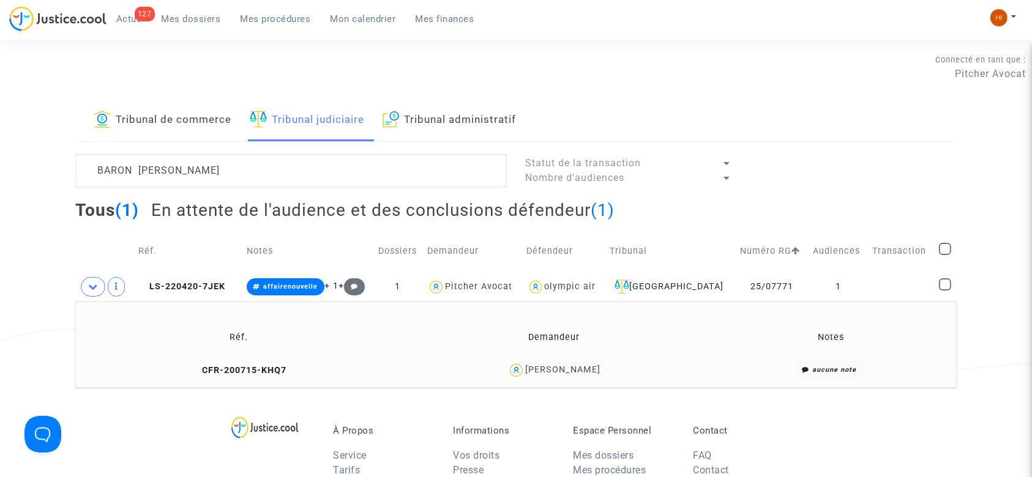
drag, startPoint x: 187, startPoint y: 282, endPoint x: 416, endPoint y: 235, distance: 234.2
click at [186, 279] on td "LS-220420-7JEK" at bounding box center [188, 287] width 108 height 28
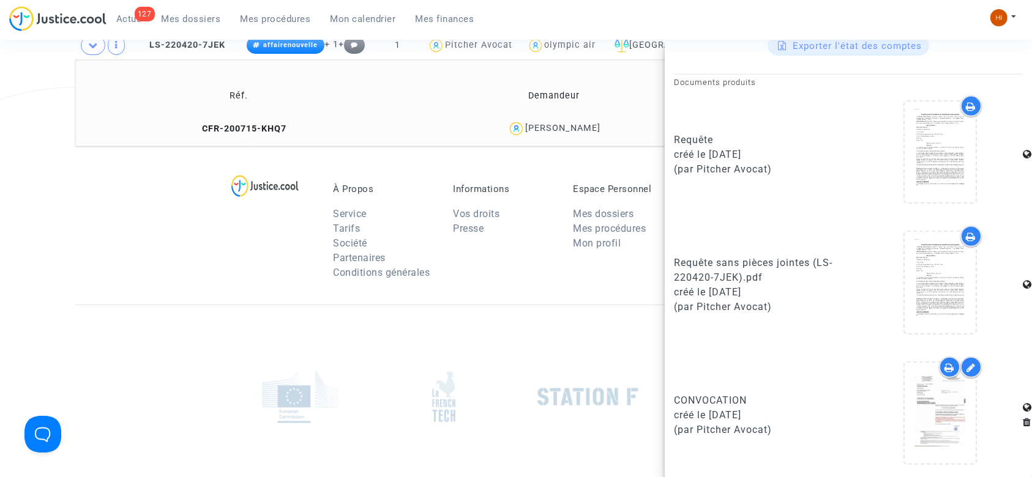
scroll to position [245, 0]
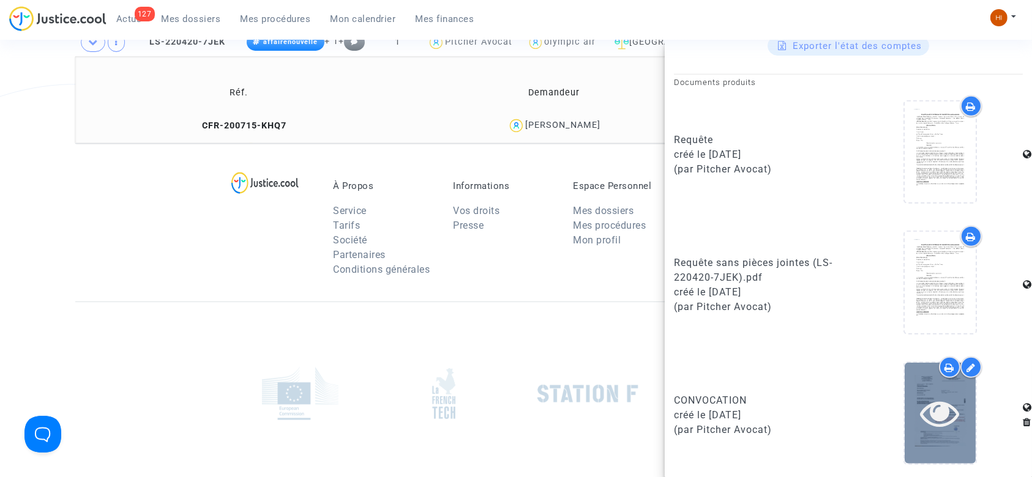
click at [921, 419] on icon at bounding box center [941, 413] width 40 height 39
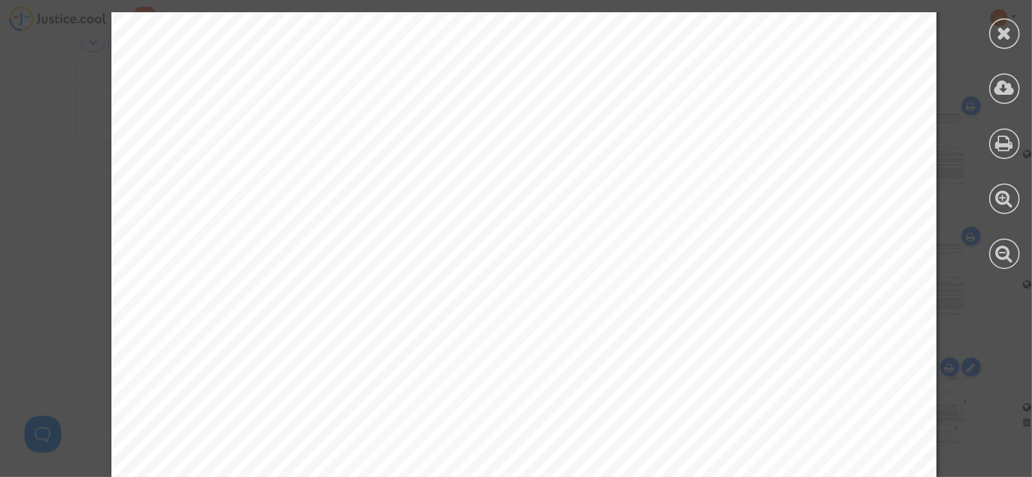
scroll to position [490, 0]
click at [1000, 45] on div at bounding box center [1004, 33] width 31 height 31
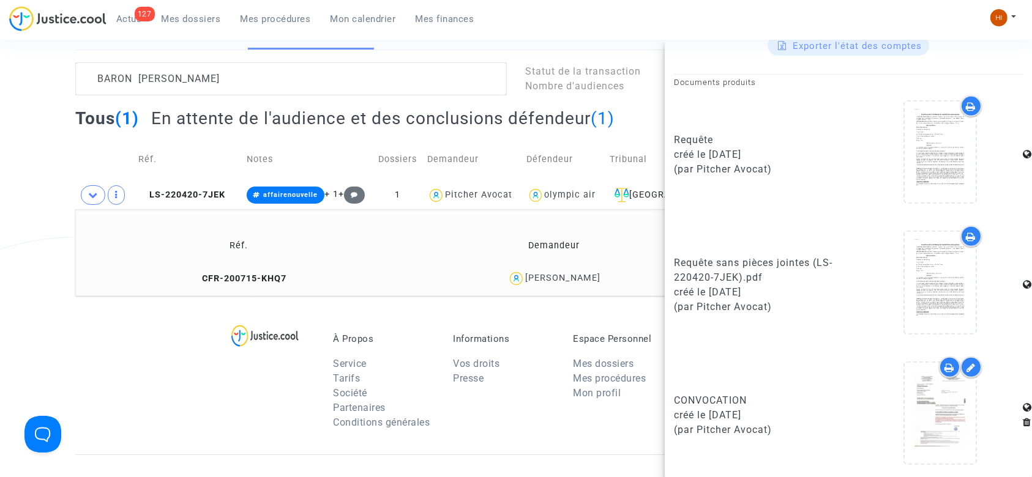
scroll to position [81, 0]
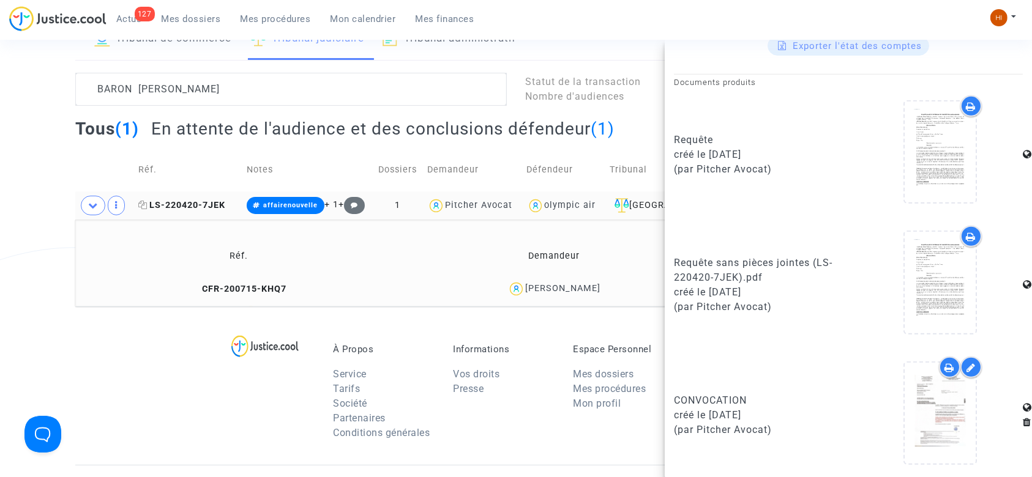
click at [141, 204] on icon at bounding box center [142, 205] width 9 height 9
drag, startPoint x: 637, startPoint y: 288, endPoint x: 539, endPoint y: 296, distance: 97.7
click at [529, 301] on td "Guillaume Baron Tissot" at bounding box center [554, 289] width 311 height 26
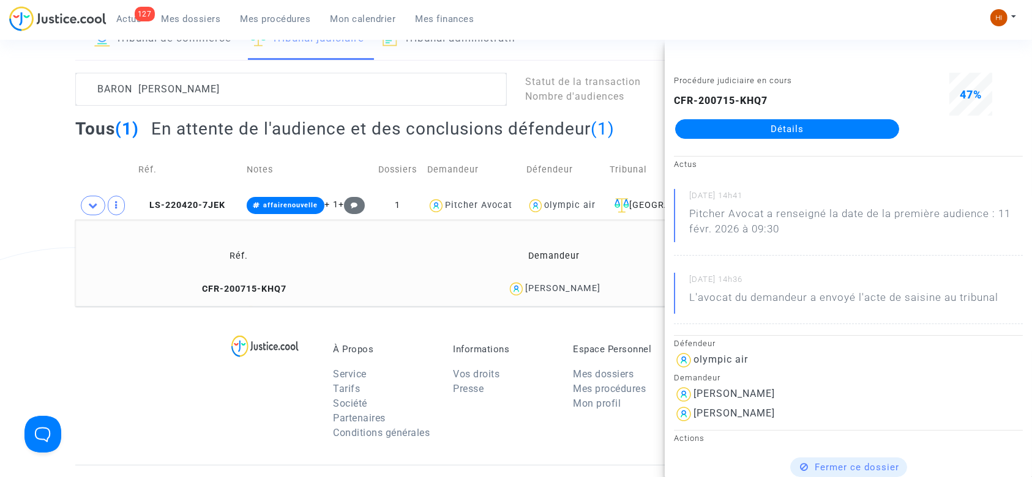
click at [618, 286] on div "Guillaume Baron Tissot" at bounding box center [554, 289] width 302 height 18
drag, startPoint x: 619, startPoint y: 286, endPoint x: 541, endPoint y: 299, distance: 79.3
click at [542, 299] on td "Guillaume Baron Tissot" at bounding box center [554, 289] width 311 height 26
copy div "Guillaume Baron Tissot"
drag, startPoint x: 591, startPoint y: 209, endPoint x: 548, endPoint y: 213, distance: 43.1
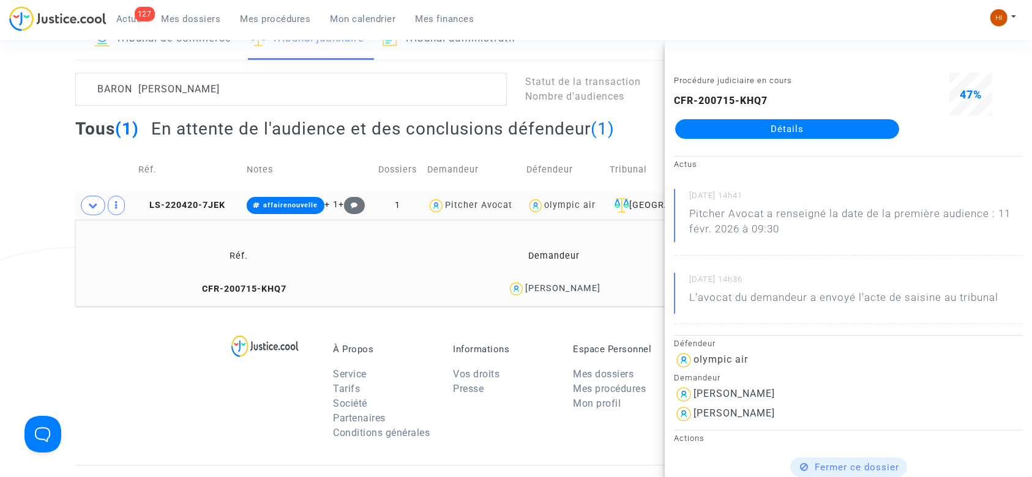
click at [548, 213] on div "olympic air" at bounding box center [564, 206] width 74 height 18
type textarea "BARON TISSOT @"olympic air""
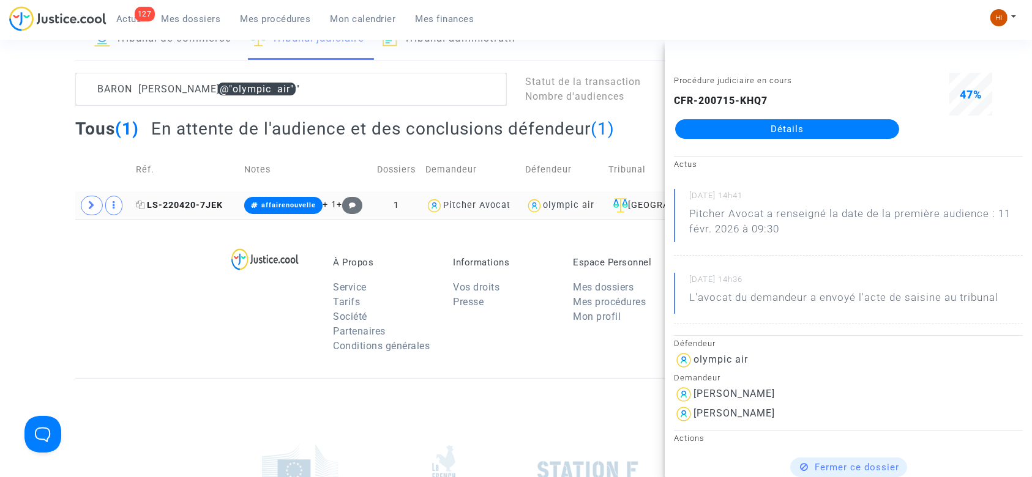
click at [191, 208] on span "LS-220420-7JEK" at bounding box center [179, 205] width 87 height 10
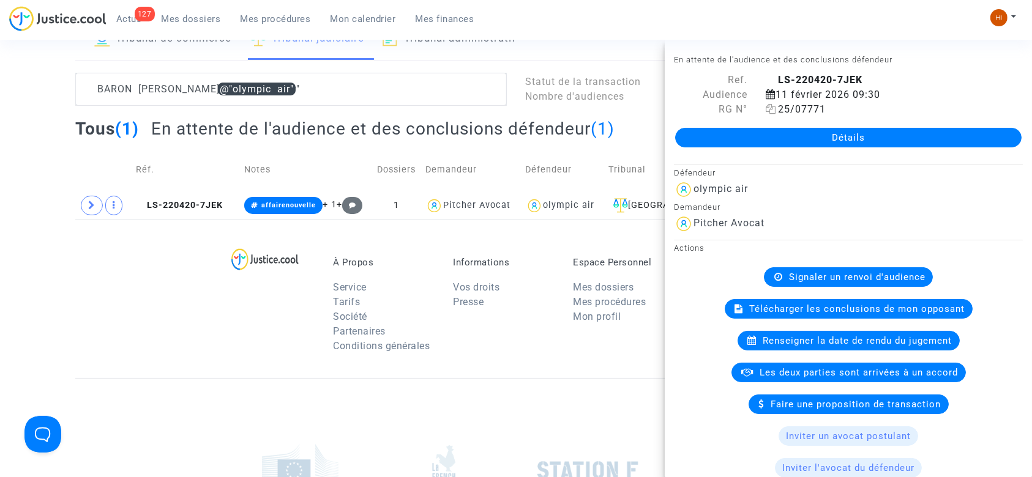
click at [773, 109] on span "25/07771" at bounding box center [796, 109] width 60 height 12
click at [769, 108] on icon at bounding box center [771, 109] width 10 height 10
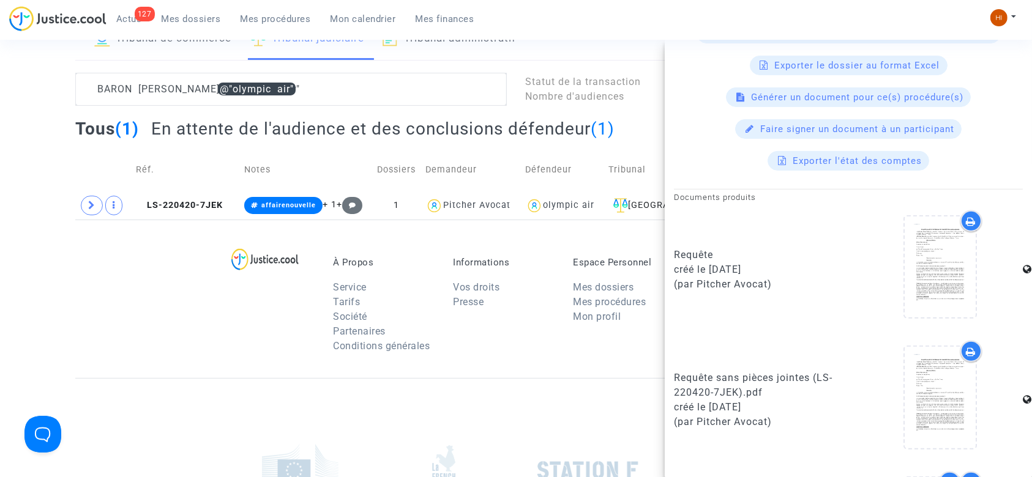
scroll to position [613, 0]
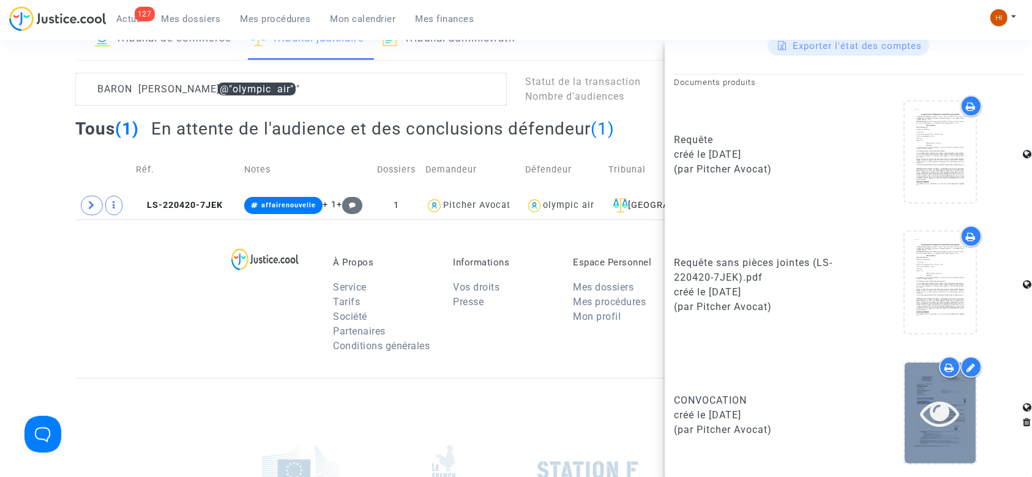
click at [906, 419] on div at bounding box center [940, 413] width 71 height 39
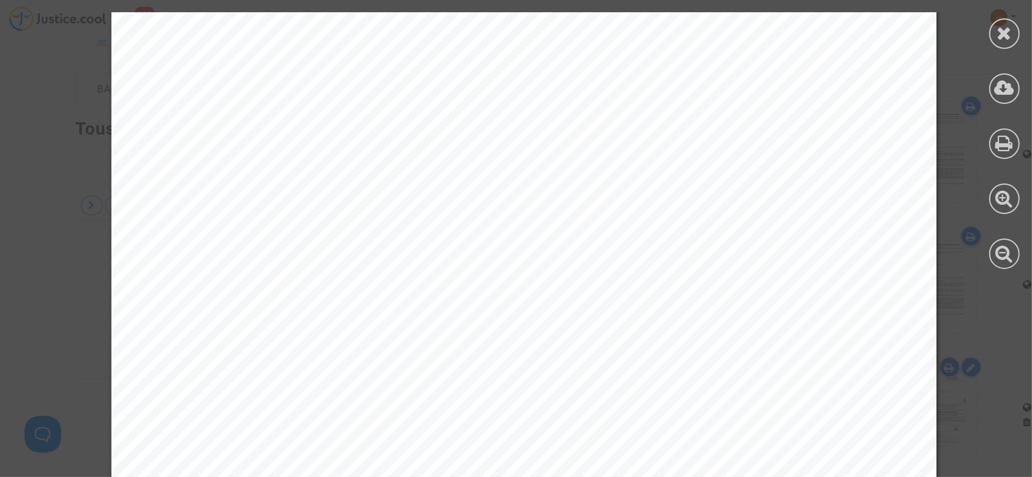
scroll to position [0, 0]
click at [1009, 24] on icon at bounding box center [1004, 33] width 15 height 18
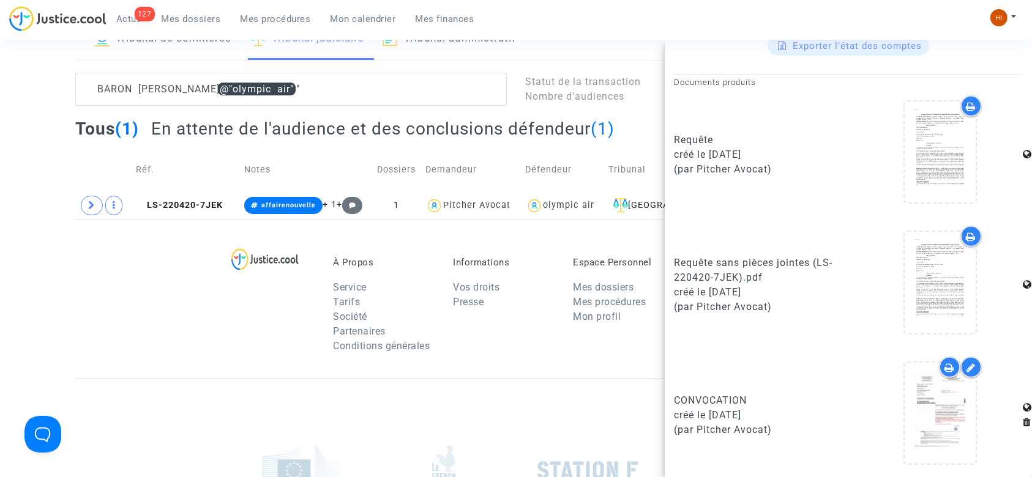
click at [103, 250] on div "À Propos Service Tarifs Société Partenaires Conditions générales Informations V…" at bounding box center [515, 299] width 881 height 159
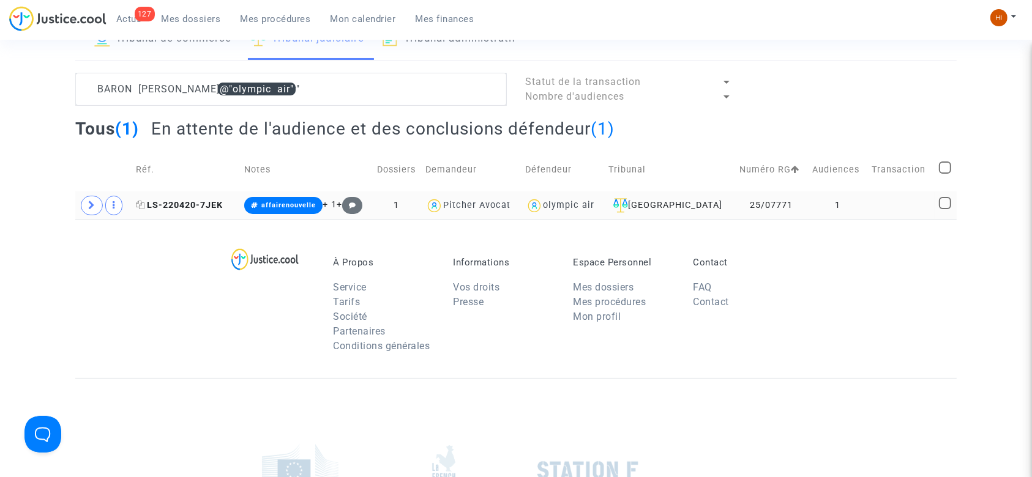
click at [169, 201] on span "LS-220420-7JEK" at bounding box center [179, 205] width 87 height 10
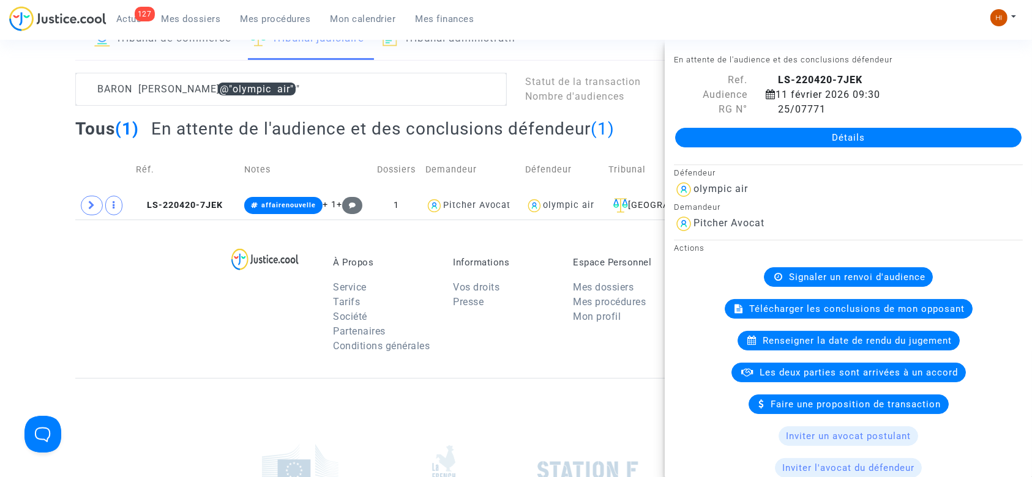
click at [762, 134] on link "Détails" at bounding box center [848, 138] width 346 height 20
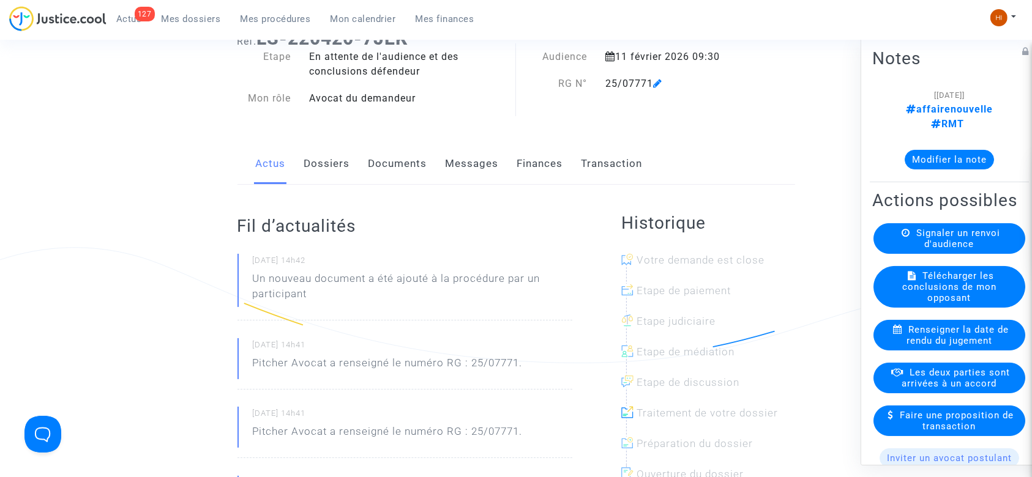
click at [401, 161] on link "Documents" at bounding box center [398, 164] width 59 height 40
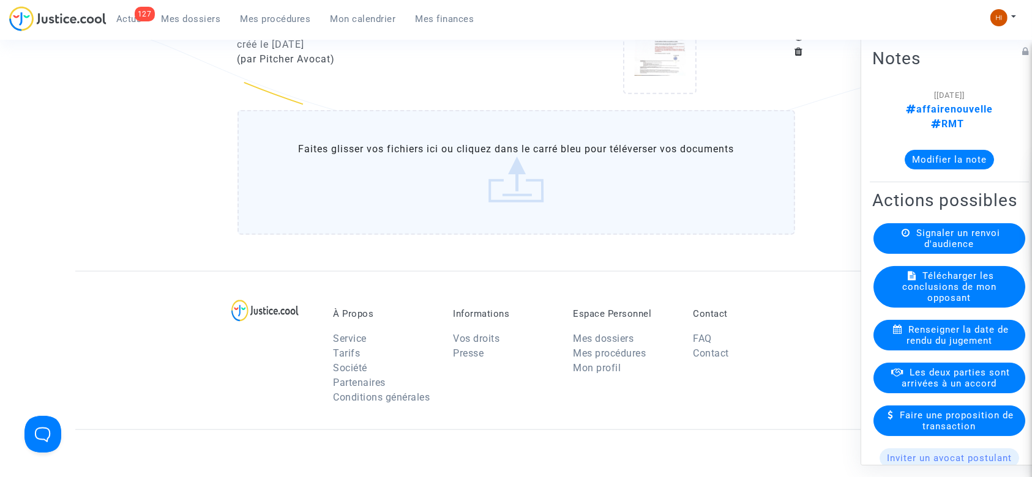
scroll to position [816, 0]
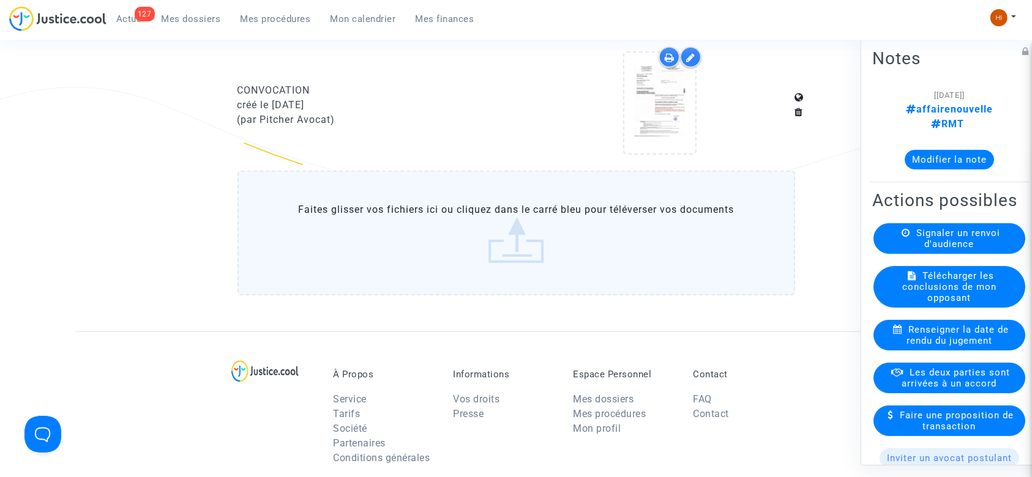
click at [391, 230] on label "Faites glisser vos fichiers ici ou cliquez dans le carré bleu pour téléverser v…" at bounding box center [517, 233] width 558 height 125
click at [0, 0] on input "Faites glisser vos fichiers ici ou cliquez dans le carré bleu pour téléverser v…" at bounding box center [0, 0] width 0 height 0
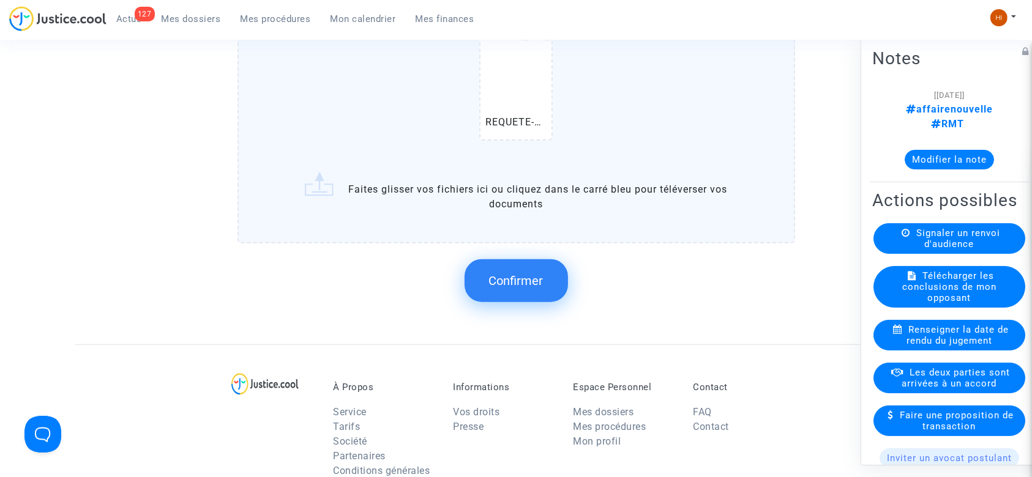
scroll to position [1061, 0]
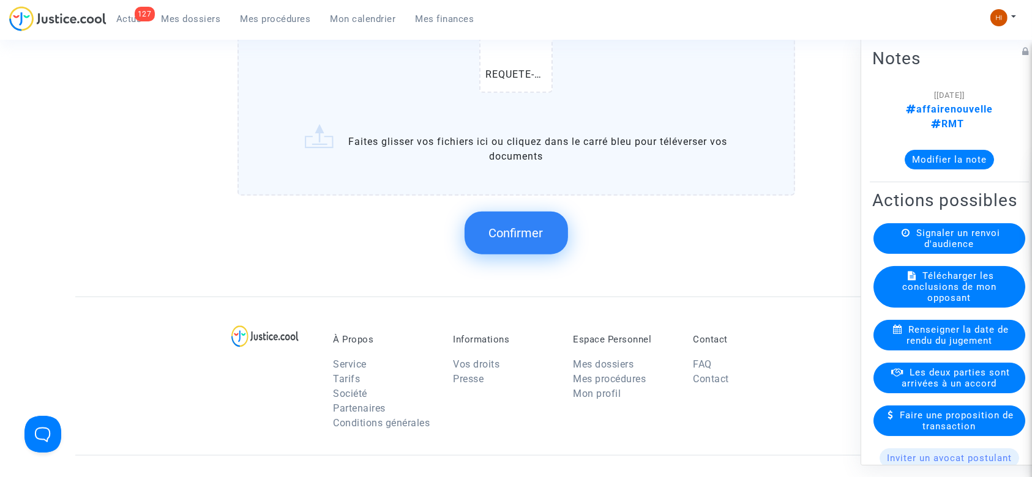
click at [531, 238] on span "Confirmer" at bounding box center [516, 233] width 54 height 15
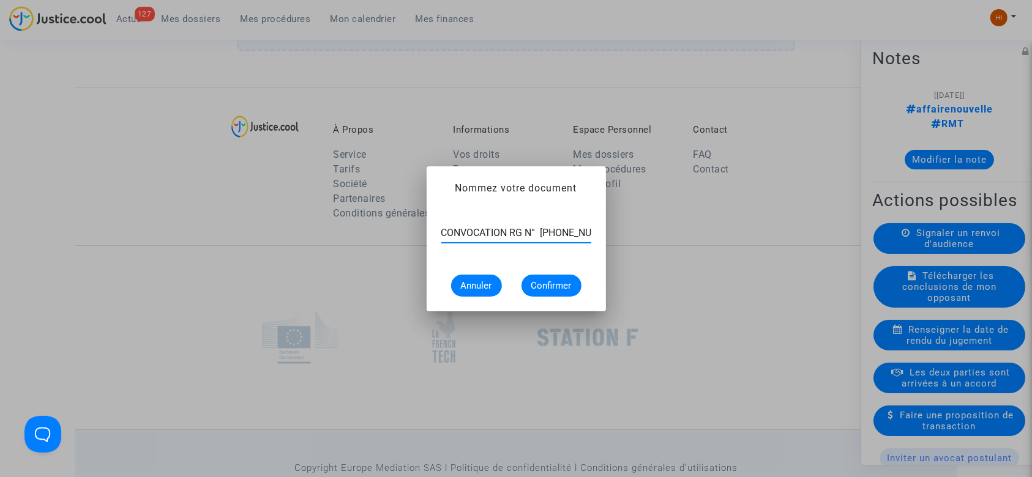
scroll to position [0, 10]
type input "CONVOCATION RG N° 11-22-002200"
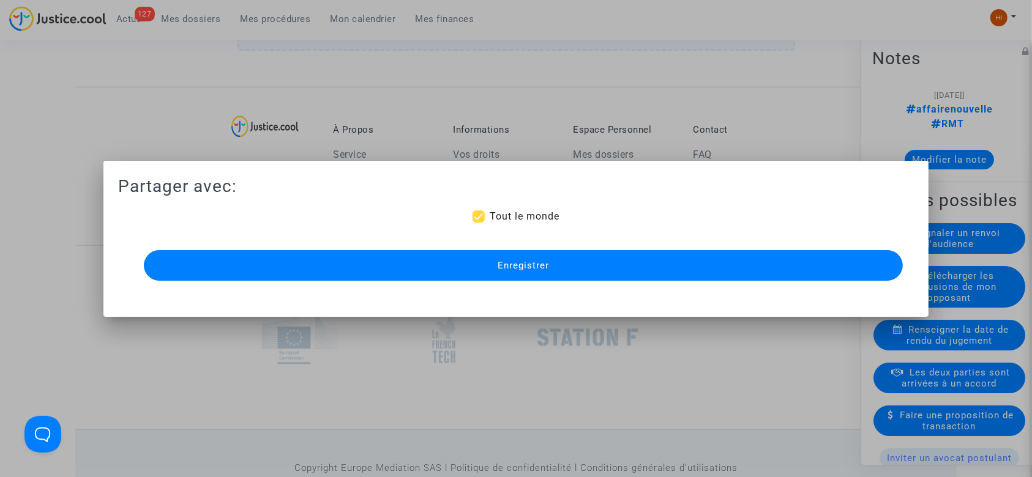
click at [544, 277] on button "Enregistrer" at bounding box center [524, 265] width 760 height 31
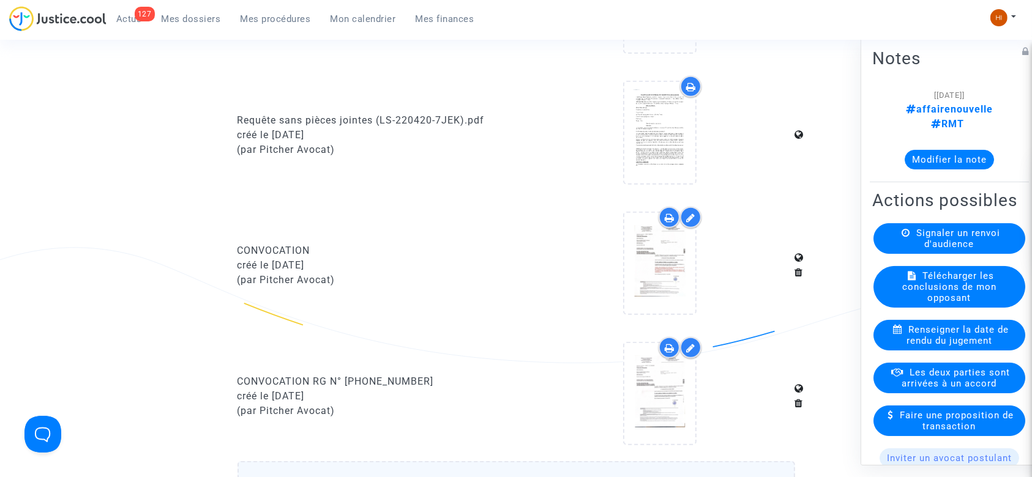
scroll to position [653, 0]
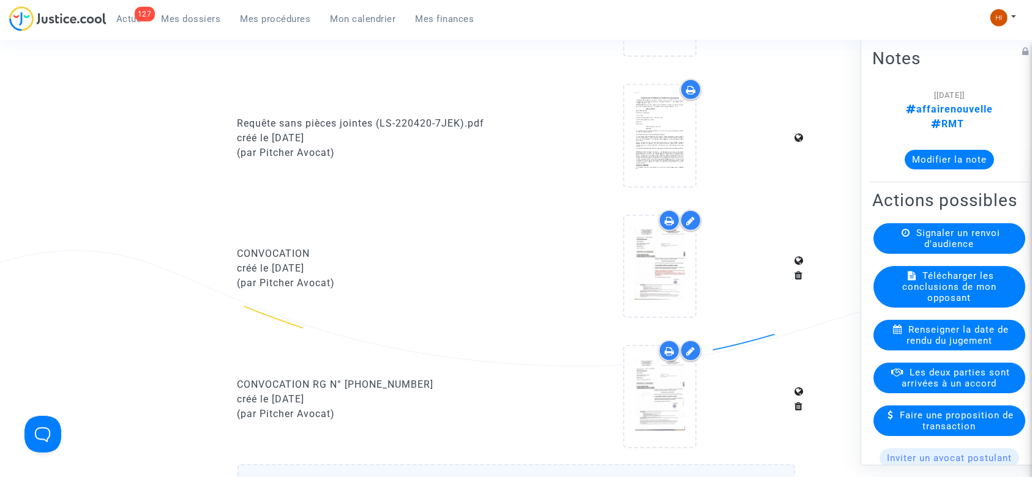
click at [943, 150] on button "Modifier la note" at bounding box center [949, 160] width 89 height 20
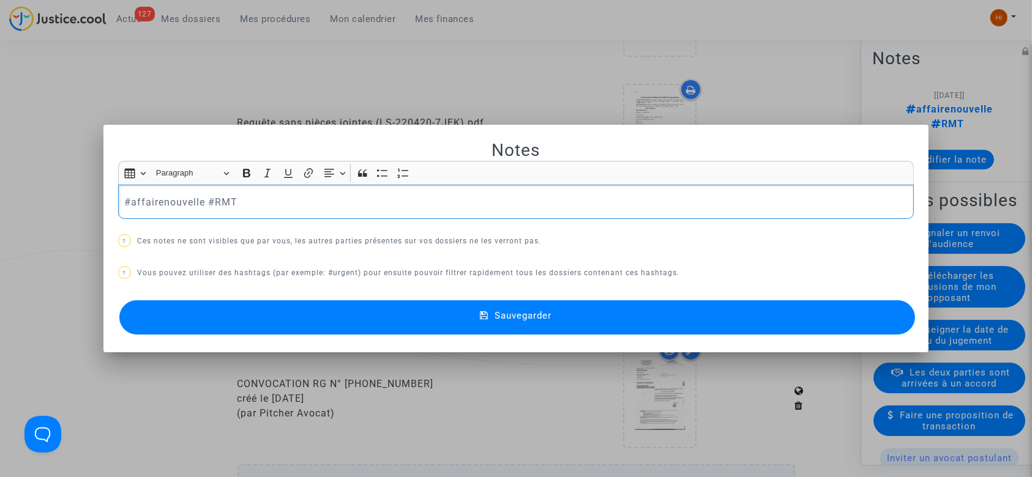
drag, startPoint x: 117, startPoint y: 198, endPoint x: 195, endPoint y: 206, distance: 78.1
click at [201, 206] on div "#affairenouvelle #RMT" at bounding box center [516, 202] width 796 height 34
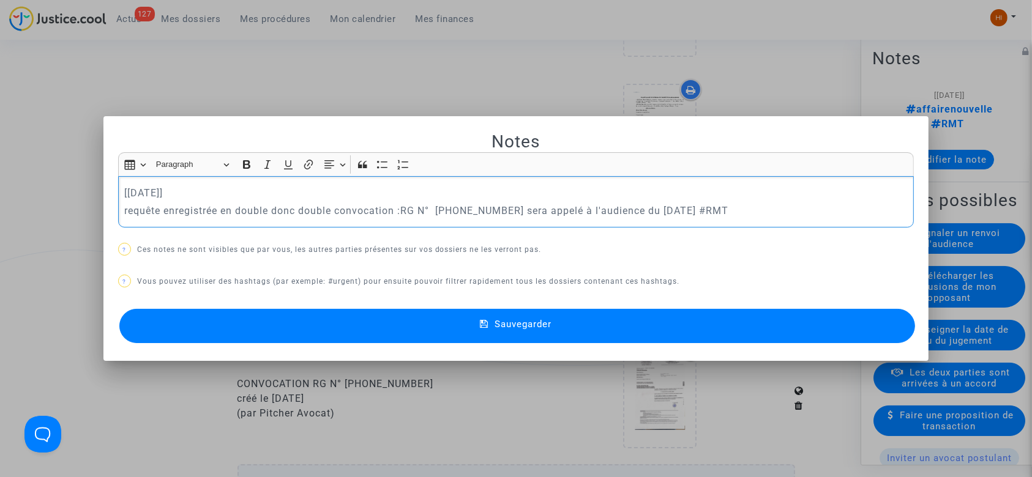
click at [212, 194] on p "[02/09/2025]" at bounding box center [516, 192] width 784 height 15
drag, startPoint x: 212, startPoint y: 194, endPoint x: 108, endPoint y: 189, distance: 104.8
click at [108, 189] on mat-dialog-container "Notes Rich Text Editor Insert table Insert table Heading Paragraph Paragraph He…" at bounding box center [516, 238] width 826 height 245
click at [118, 206] on div "requête enregistrée en double donc double convocation :RG N° 11-22-002220 sera …" at bounding box center [516, 201] width 796 height 51
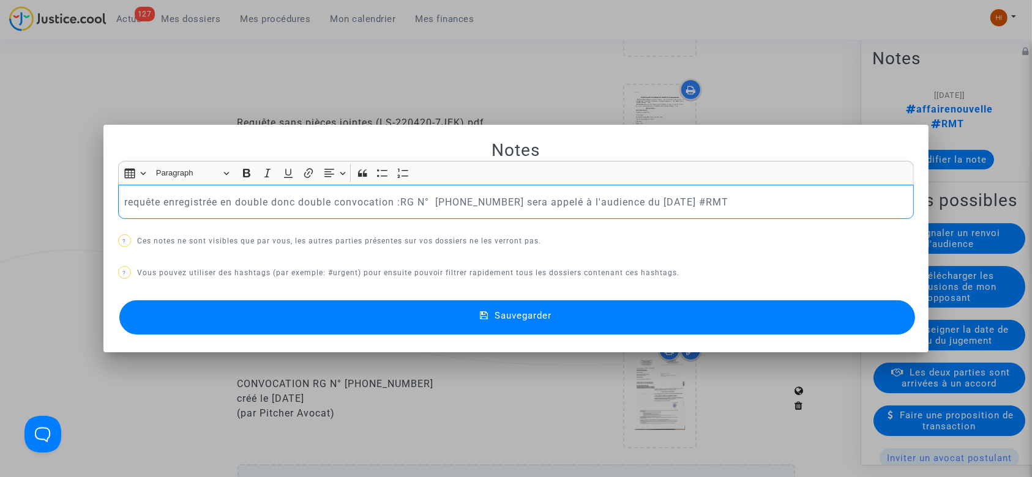
drag, startPoint x: 500, startPoint y: 197, endPoint x: 488, endPoint y: 196, distance: 11.6
click at [488, 196] on p "requête enregistrée en double donc double convocation :RG N° 11-22-002220 sera …" at bounding box center [516, 202] width 784 height 15
click at [765, 308] on button "Sauvegarder" at bounding box center [517, 318] width 796 height 34
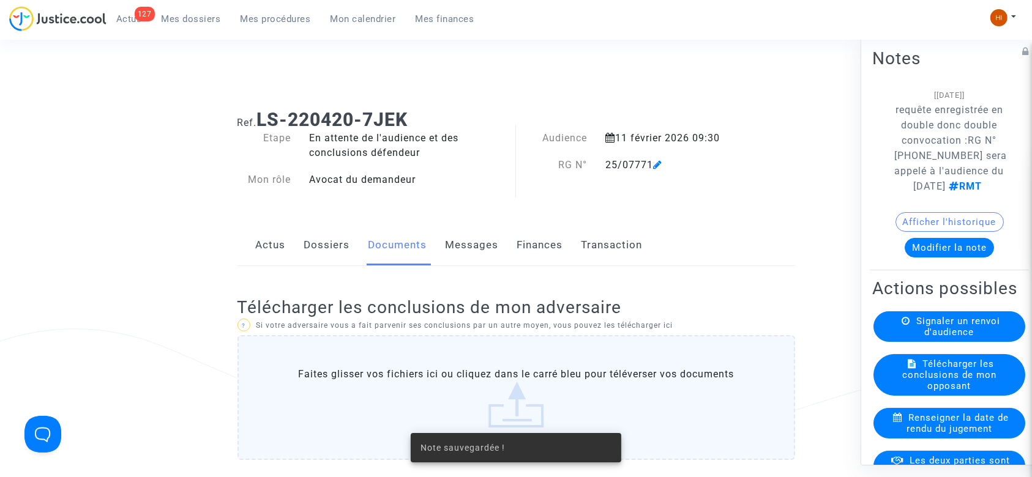
scroll to position [653, 0]
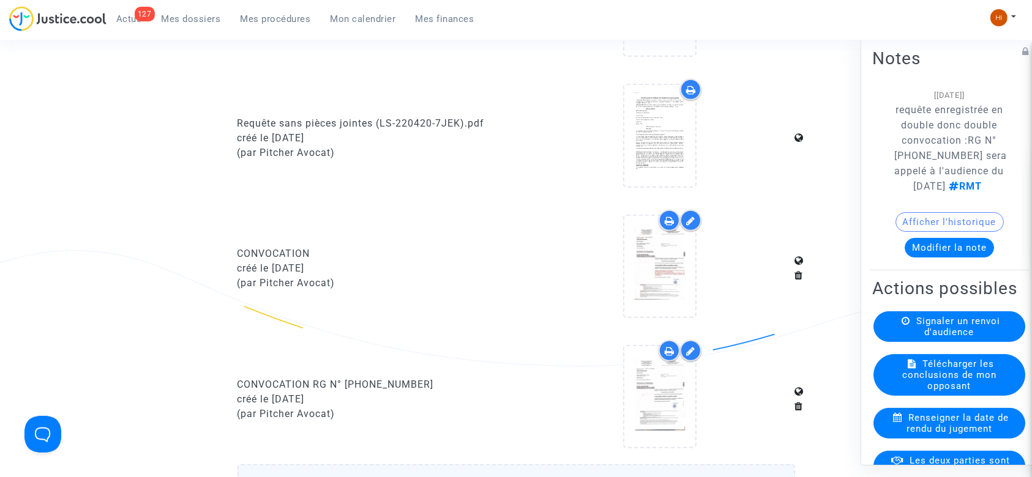
click at [254, 12] on link "Mes procédures" at bounding box center [276, 19] width 90 height 18
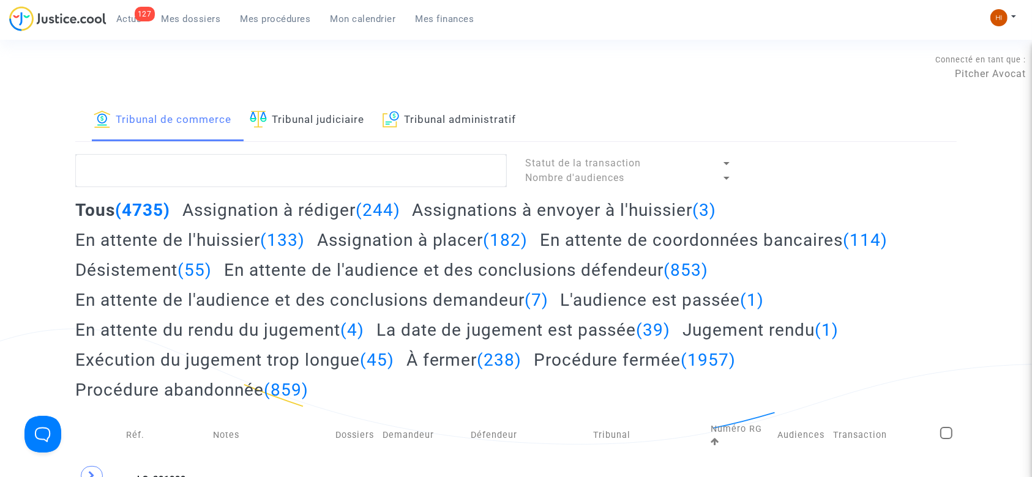
click at [294, 121] on link "Tribunal judiciaire" at bounding box center [307, 121] width 114 height 42
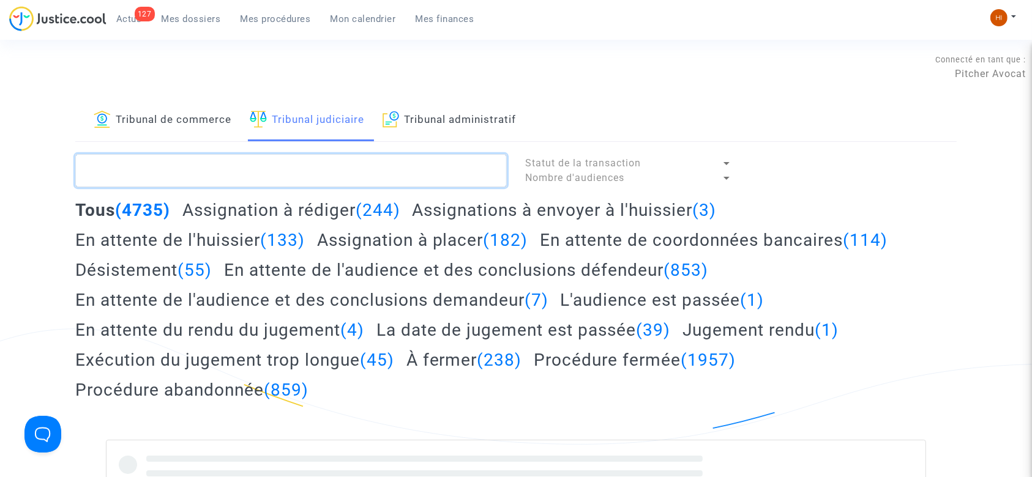
click at [305, 160] on textarea at bounding box center [291, 170] width 432 height 33
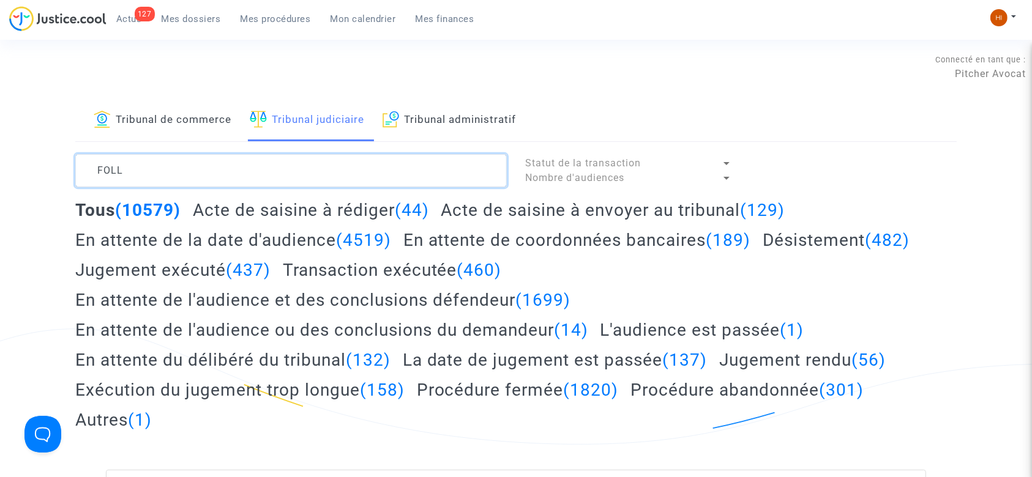
type textarea "FOLL"
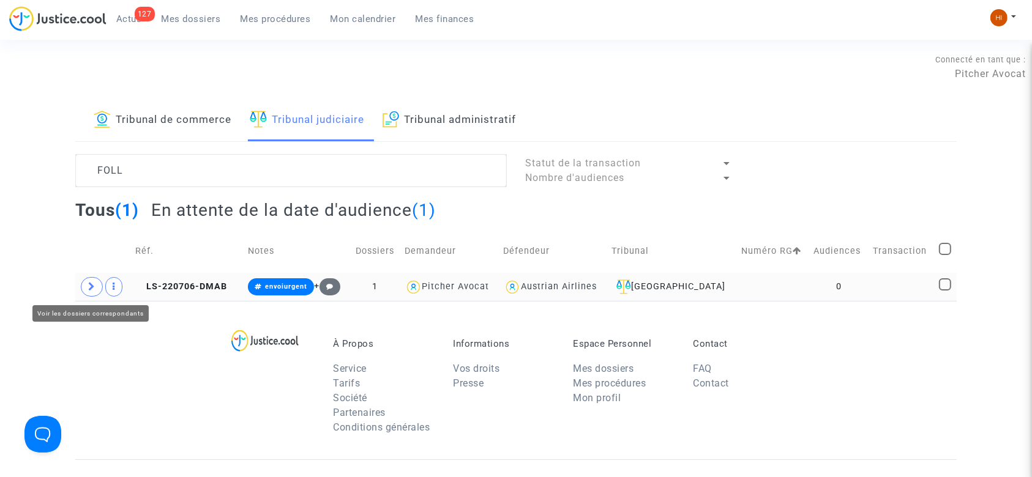
click at [93, 280] on span at bounding box center [92, 287] width 22 height 20
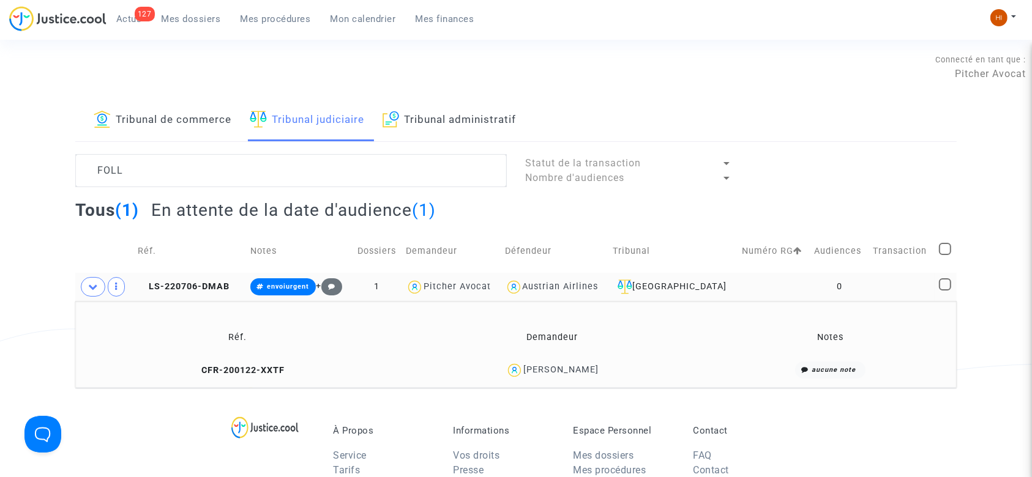
drag, startPoint x: 215, startPoint y: 369, endPoint x: 220, endPoint y: 356, distance: 14.1
click at [200, 369] on icon at bounding box center [194, 370] width 9 height 9
drag, startPoint x: 190, startPoint y: 291, endPoint x: 771, endPoint y: 156, distance: 596.3
click at [199, 290] on span "LS-220706-DMAB" at bounding box center [184, 287] width 92 height 10
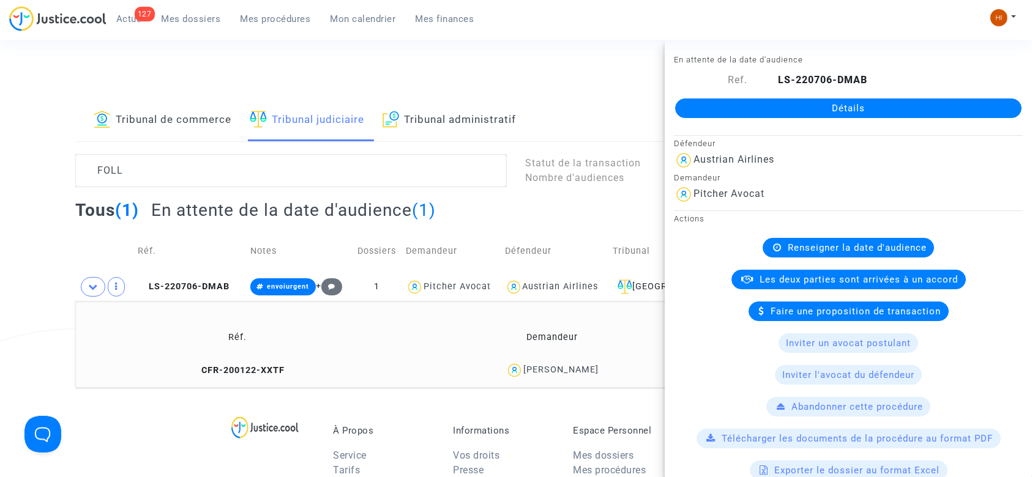
click at [878, 99] on link "Détails" at bounding box center [848, 109] width 346 height 20
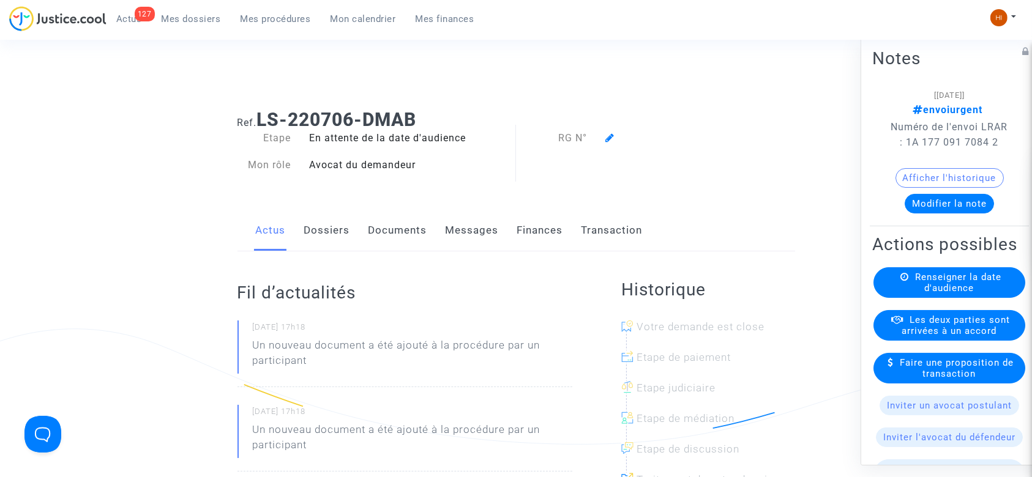
click at [934, 294] on span "Renseigner la date d'audience" at bounding box center [958, 283] width 86 height 22
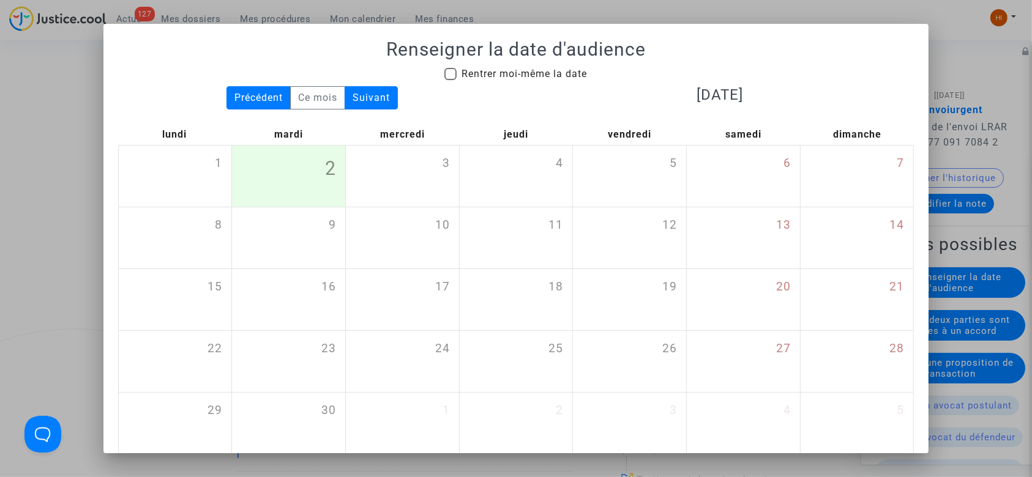
drag, startPoint x: 524, startPoint y: 64, endPoint x: 533, endPoint y: 66, distance: 9.5
click at [525, 63] on div "Renseigner la date d'audience Rentrer moi-même la date Précédent Ce mois Suivan…" at bounding box center [516, 260] width 796 height 443
click at [560, 69] on span "Rentrer moi-même la date" at bounding box center [524, 74] width 125 height 12
click at [451, 80] on input "Rentrer moi-même la date" at bounding box center [450, 80] width 1 height 1
checkbox input "true"
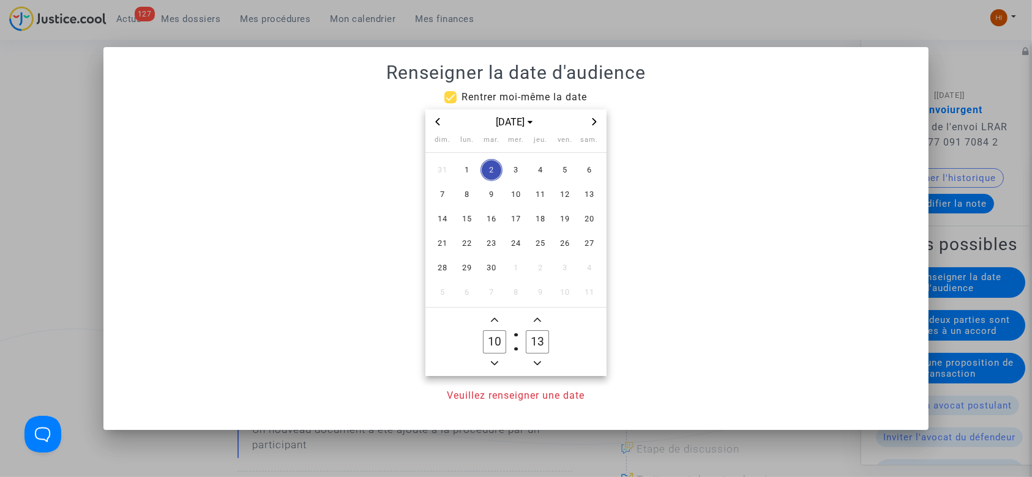
click at [605, 125] on div "[DATE]" at bounding box center [515, 122] width 181 height 25
click at [595, 121] on icon "Next month" at bounding box center [595, 121] width 4 height 7
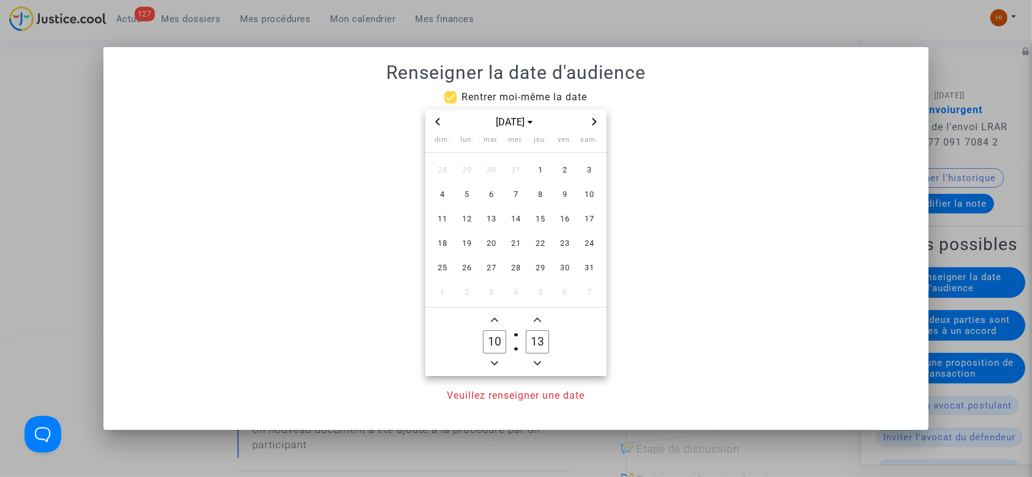
click at [595, 121] on icon "Next month" at bounding box center [595, 121] width 4 height 7
click at [525, 213] on span "18" at bounding box center [516, 219] width 22 height 22
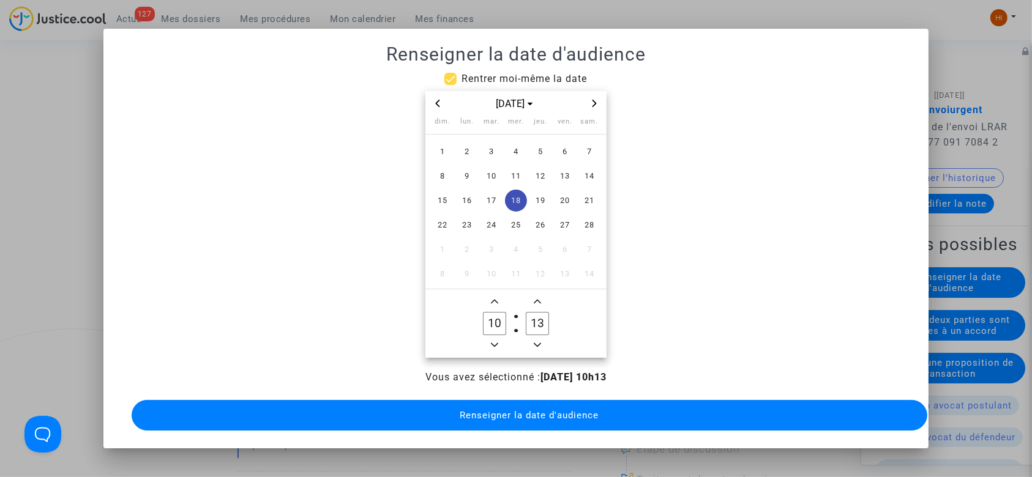
click at [499, 338] on span "Minus a hour" at bounding box center [494, 345] width 15 height 15
type input "09"
drag, startPoint x: 530, startPoint y: 319, endPoint x: 520, endPoint y: 320, distance: 10.4
click at [526, 320] on input "13" at bounding box center [537, 323] width 23 height 23
click at [539, 342] on icon "Minus a minute" at bounding box center [537, 345] width 7 height 7
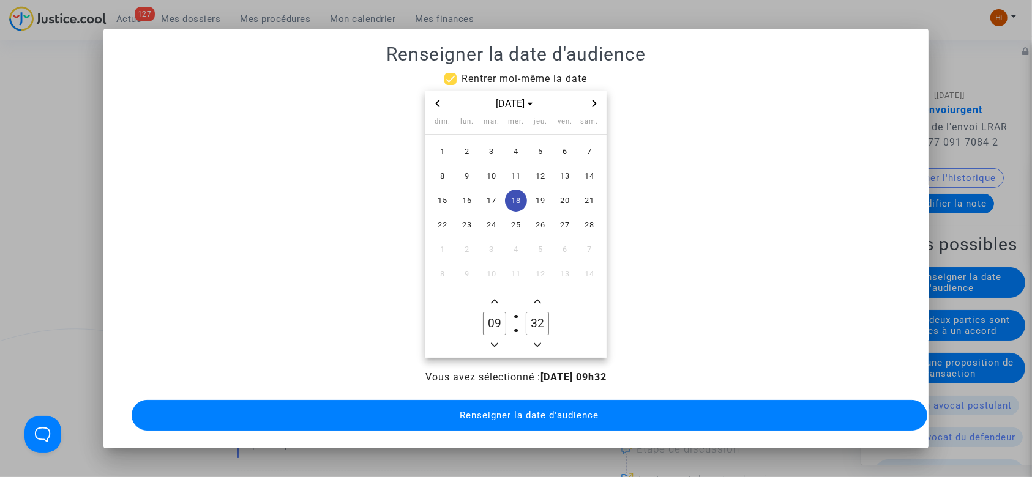
click at [539, 342] on owl-date-time-timer-box "32 Minute" at bounding box center [537, 323] width 43 height 59
click at [539, 340] on owl-date-time-timer-box "32 Minute" at bounding box center [537, 323] width 43 height 59
click at [534, 342] on icon "Minus a minute" at bounding box center [537, 345] width 7 height 7
click at [534, 340] on span "Minus a minute" at bounding box center [537, 345] width 15 height 15
type input "30"
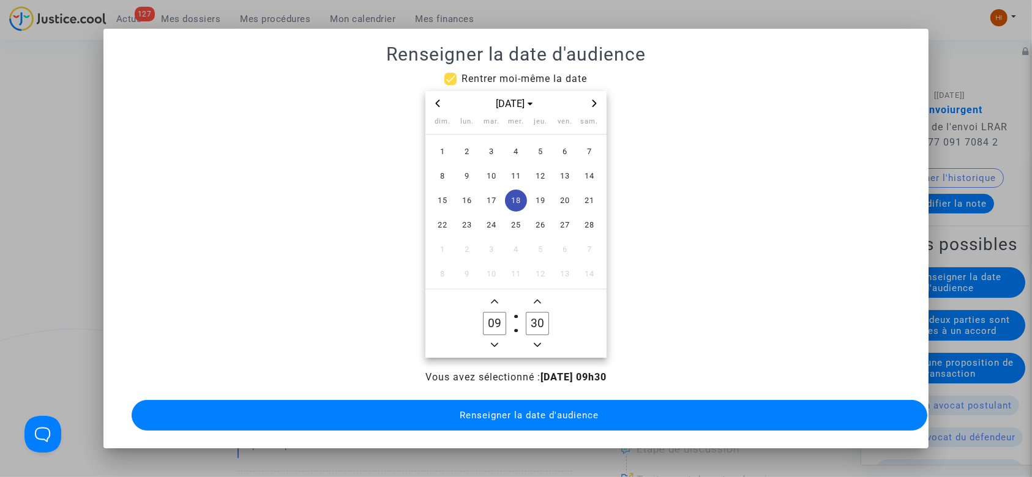
drag, startPoint x: 536, startPoint y: 420, endPoint x: 528, endPoint y: 419, distance: 8.0
click at [534, 421] on button "Renseigner la date d'audience" at bounding box center [530, 415] width 796 height 31
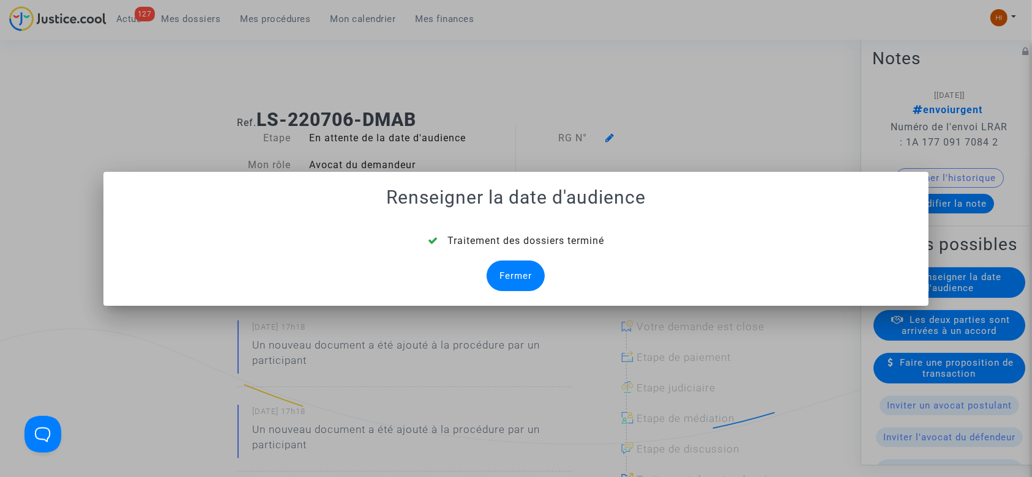
click at [529, 279] on div "Fermer" at bounding box center [516, 276] width 58 height 31
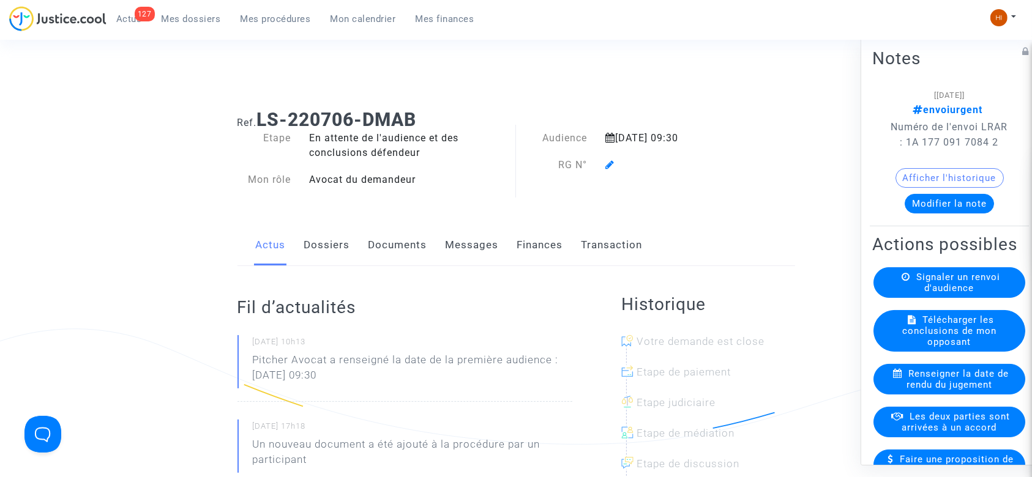
click at [604, 164] on div at bounding box center [676, 165] width 160 height 15
click at [604, 165] on div at bounding box center [676, 165] width 160 height 15
click at [608, 165] on icon at bounding box center [609, 165] width 9 height 10
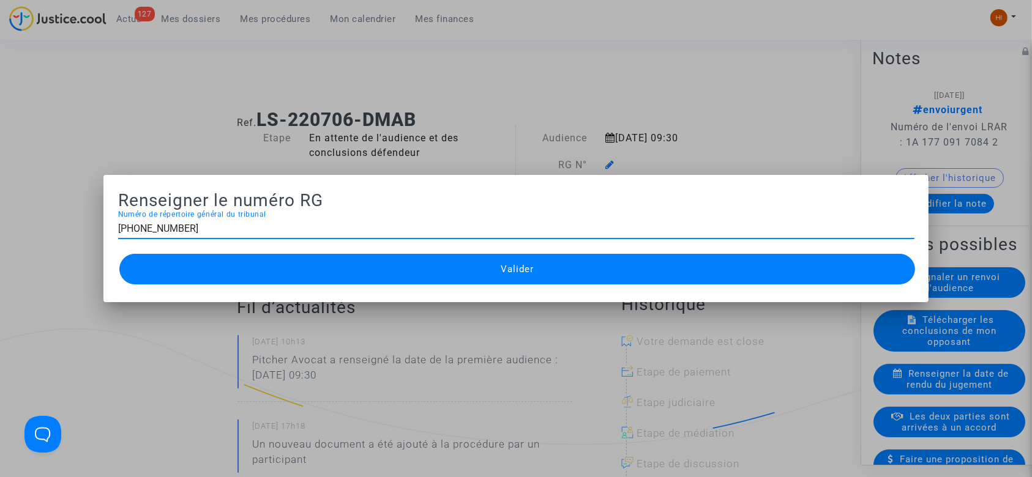
type input "[PHONE_NUMBER]"
click at [543, 278] on button "Valider" at bounding box center [517, 269] width 796 height 31
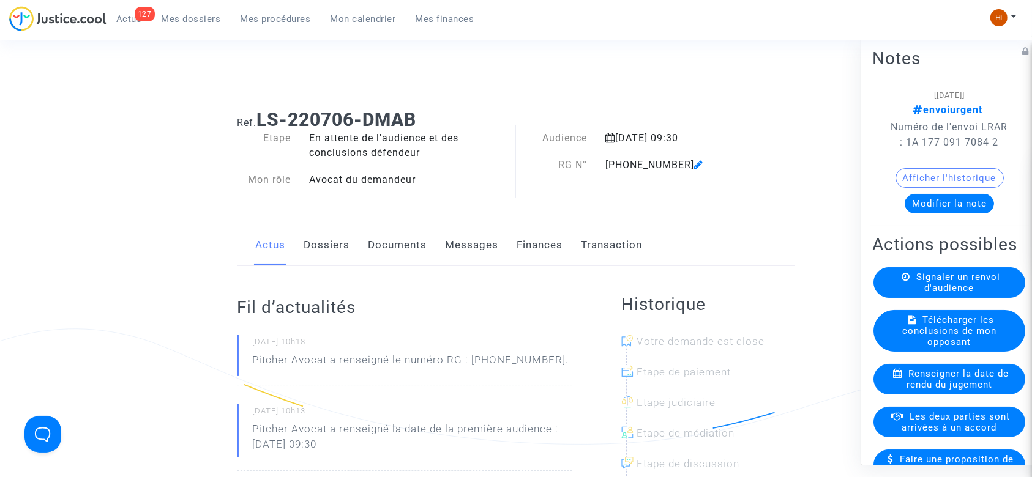
click at [411, 250] on link "Documents" at bounding box center [398, 245] width 59 height 40
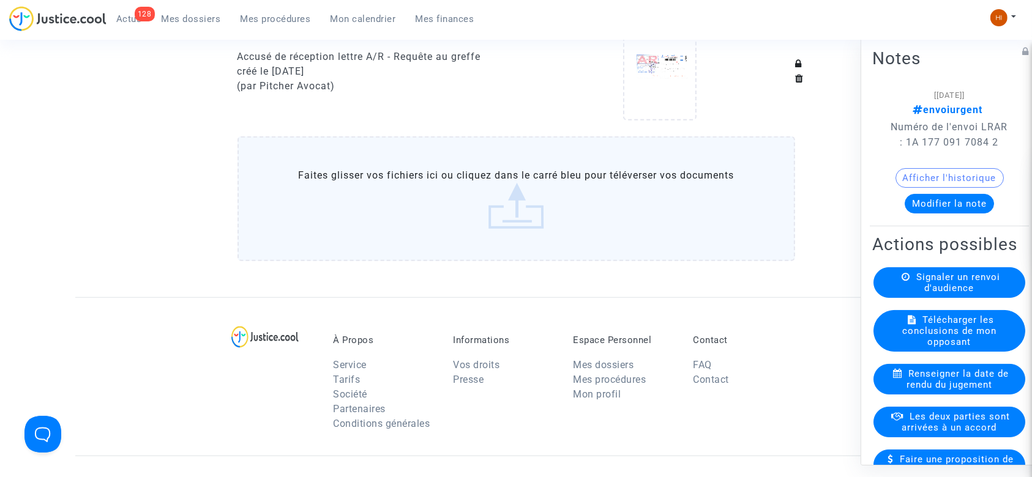
scroll to position [979, 0]
click at [642, 199] on label "Faites glisser vos fichiers ici ou cliquez dans le carré bleu pour téléverser v…" at bounding box center [517, 200] width 558 height 125
click at [0, 0] on input "Faites glisser vos fichiers ici ou cliquez dans le carré bleu pour téléverser v…" at bounding box center [0, 0] width 0 height 0
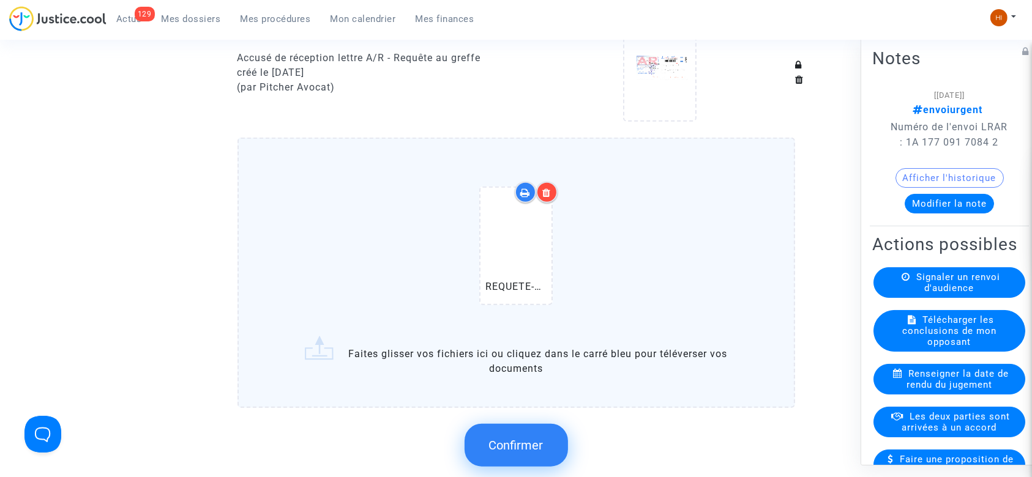
click at [522, 458] on button "Confirmer" at bounding box center [516, 445] width 103 height 43
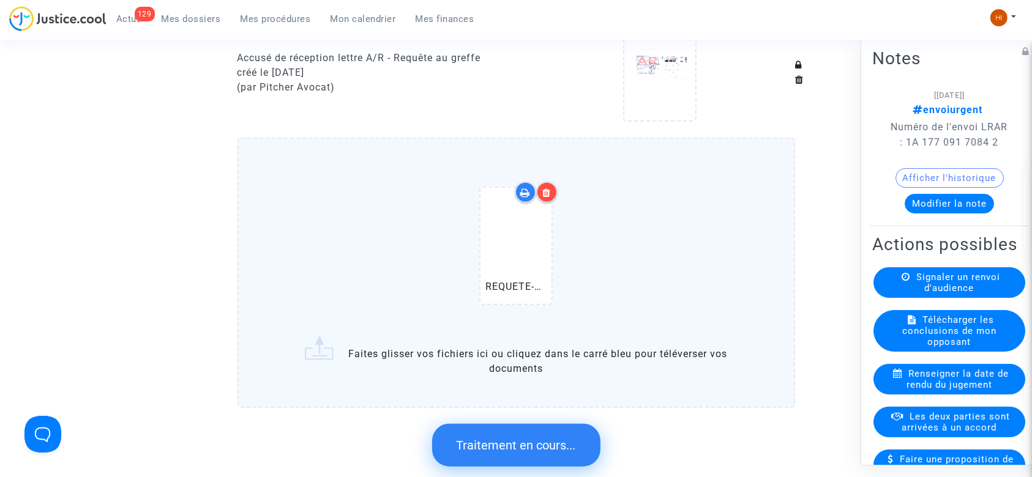
scroll to position [0, 0]
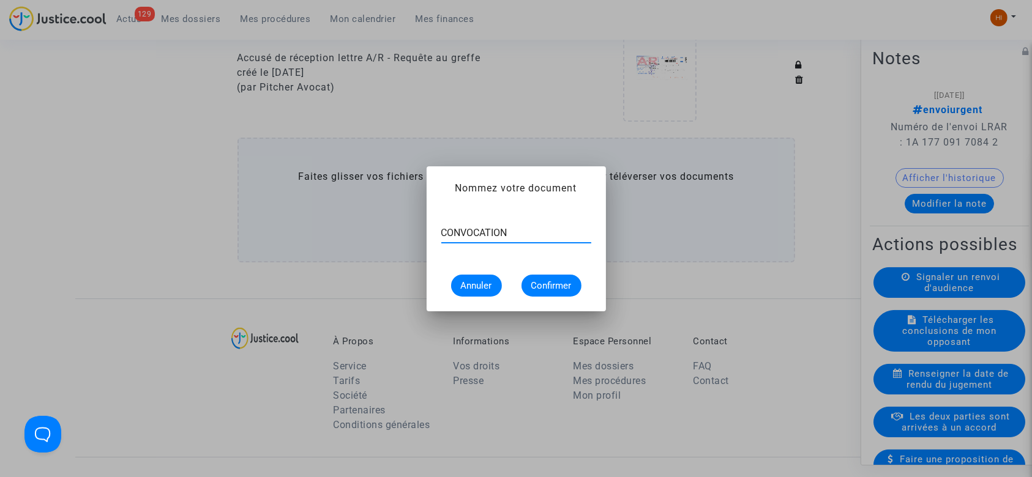
type input "CONVOCATION"
click at [566, 292] on button "Confirmer" at bounding box center [552, 286] width 60 height 22
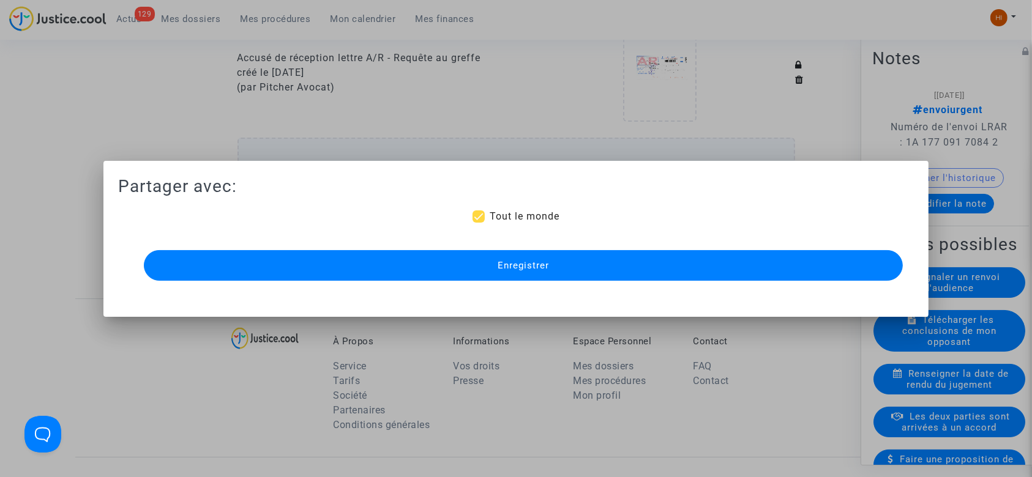
click at [553, 279] on button "Enregistrer" at bounding box center [524, 265] width 760 height 31
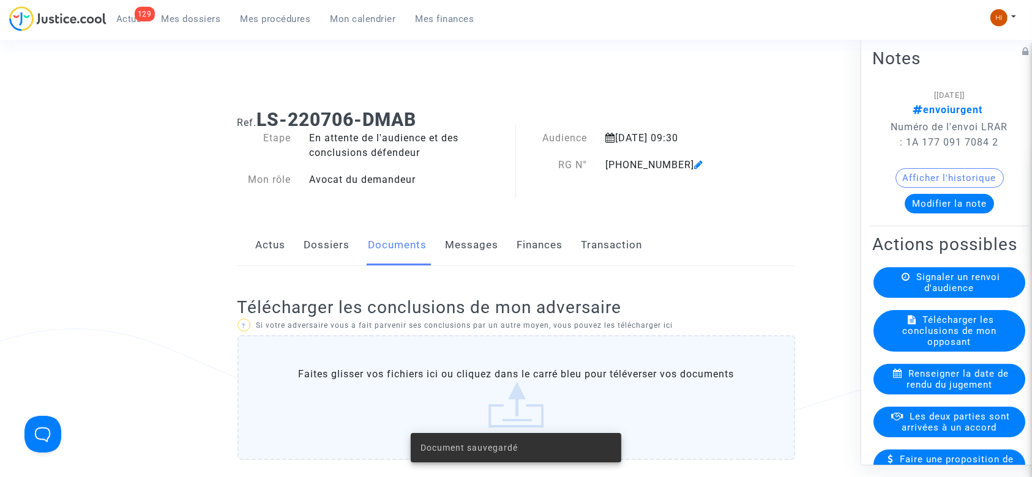
click at [674, 160] on div "[PHONE_NUMBER]" at bounding box center [676, 165] width 160 height 15
click at [694, 163] on icon at bounding box center [698, 165] width 9 height 10
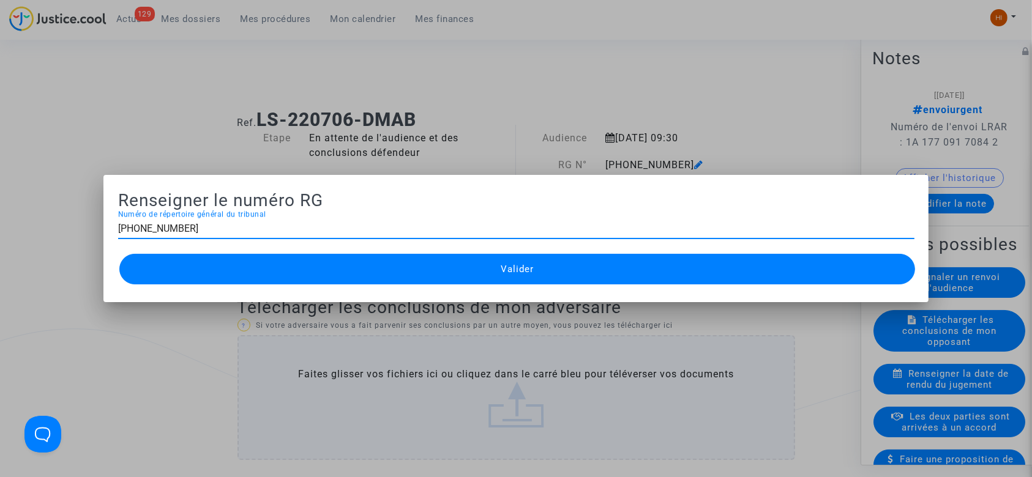
click at [670, 80] on div at bounding box center [516, 238] width 1032 height 477
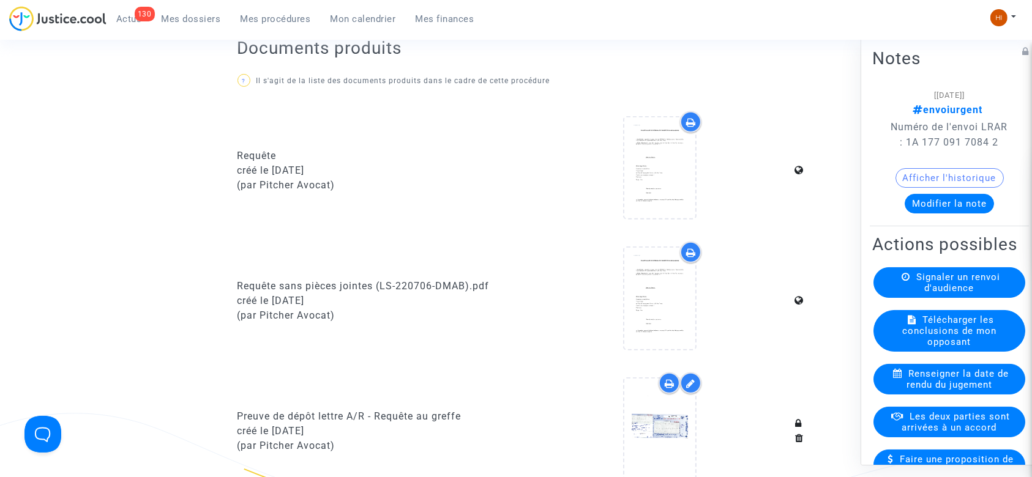
scroll to position [816, 0]
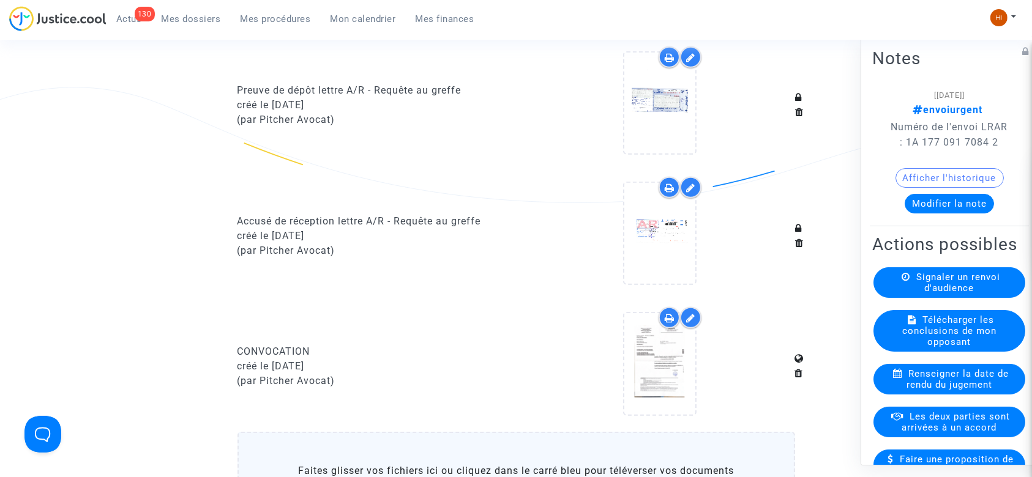
drag, startPoint x: 285, startPoint y: 38, endPoint x: 285, endPoint y: 31, distance: 6.8
click at [285, 38] on div "130 Actus Mes dossiers Mes procédures Mon calendrier Mes finances" at bounding box center [246, 23] width 475 height 34
click at [285, 29] on div "130 Actus Mes dossiers Mes procédures Mon calendrier Mes finances" at bounding box center [246, 23] width 475 height 34
click at [292, 21] on span "Mes procédures" at bounding box center [276, 18] width 70 height 11
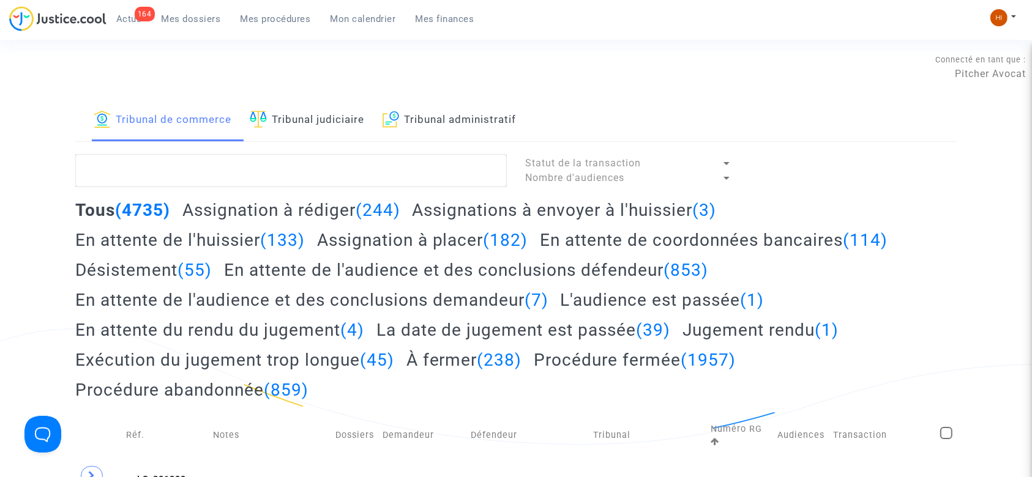
click at [296, 118] on link "Tribunal judiciaire" at bounding box center [307, 121] width 114 height 42
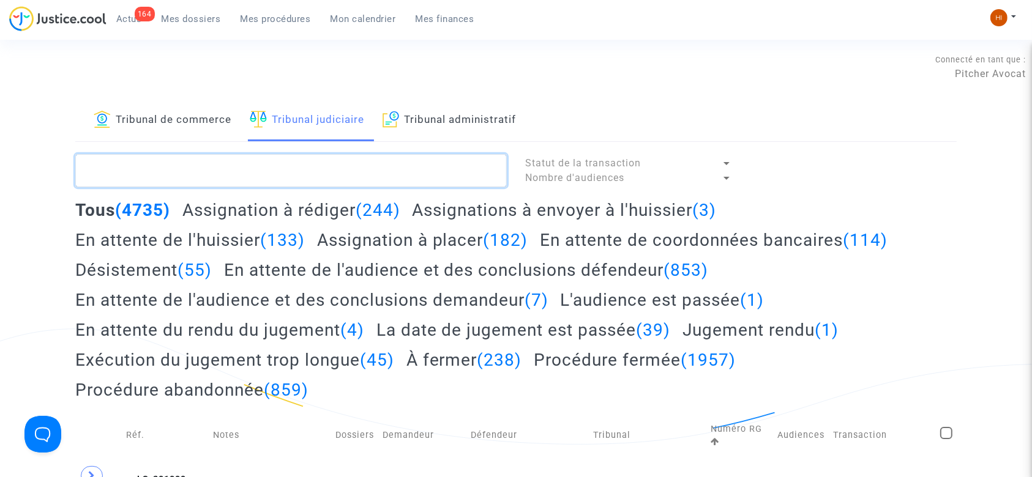
click at [305, 165] on textarea at bounding box center [291, 170] width 432 height 33
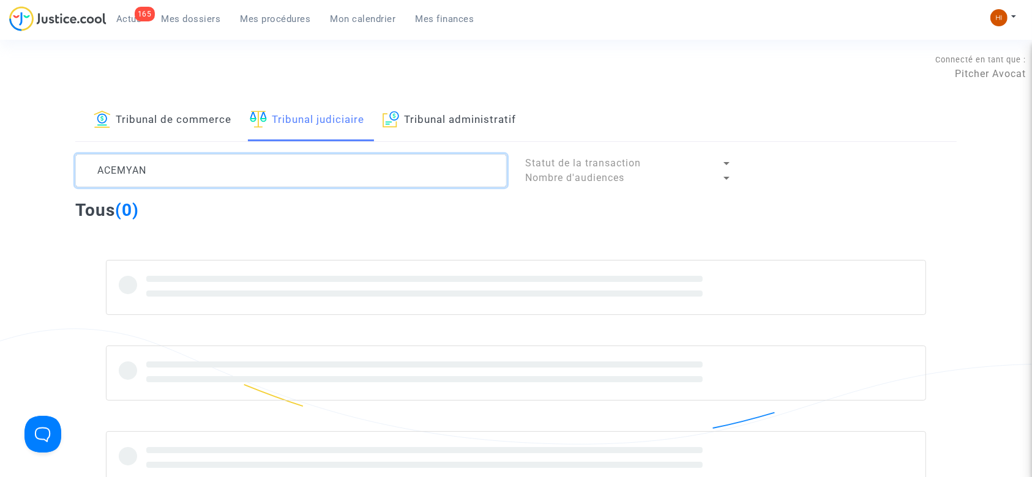
type textarea "ACEMYAN"
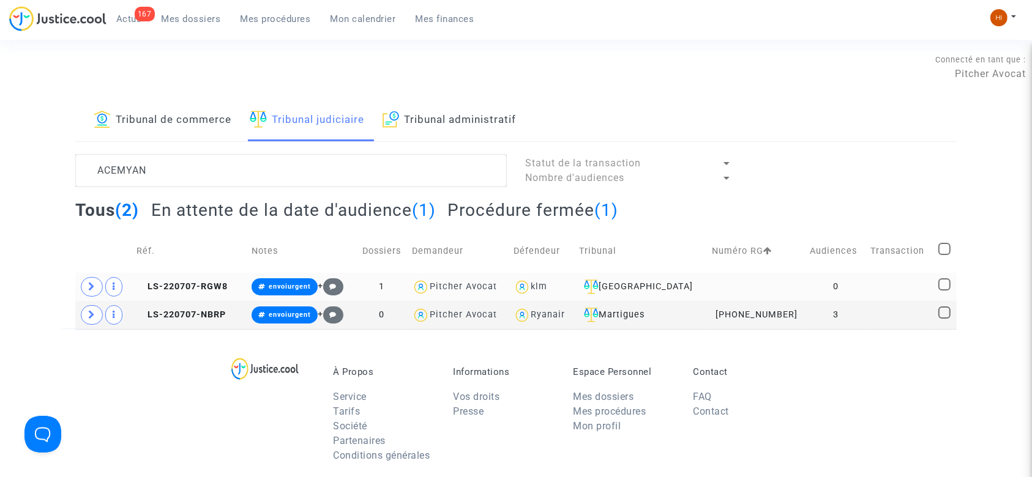
click at [193, 276] on td "LS-220707-RGW8" at bounding box center [189, 287] width 115 height 28
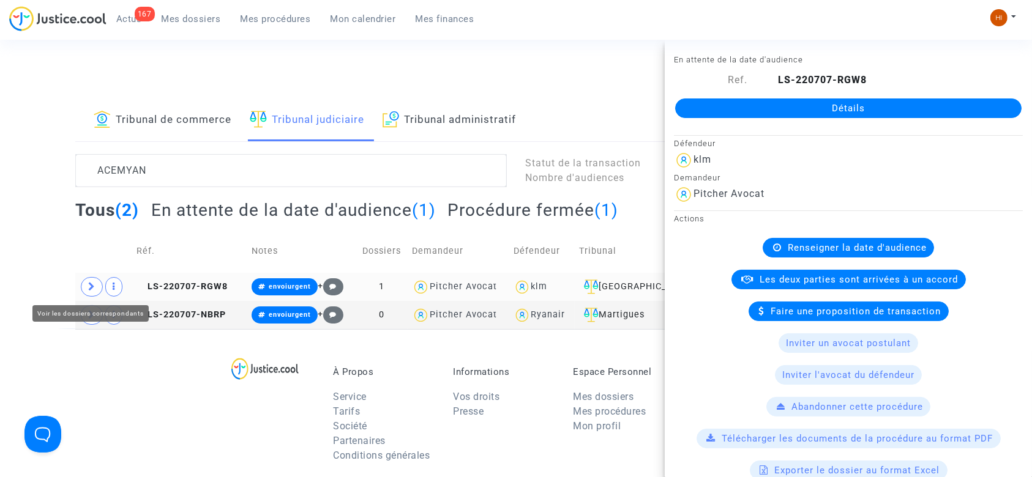
click at [96, 287] on span at bounding box center [92, 287] width 22 height 20
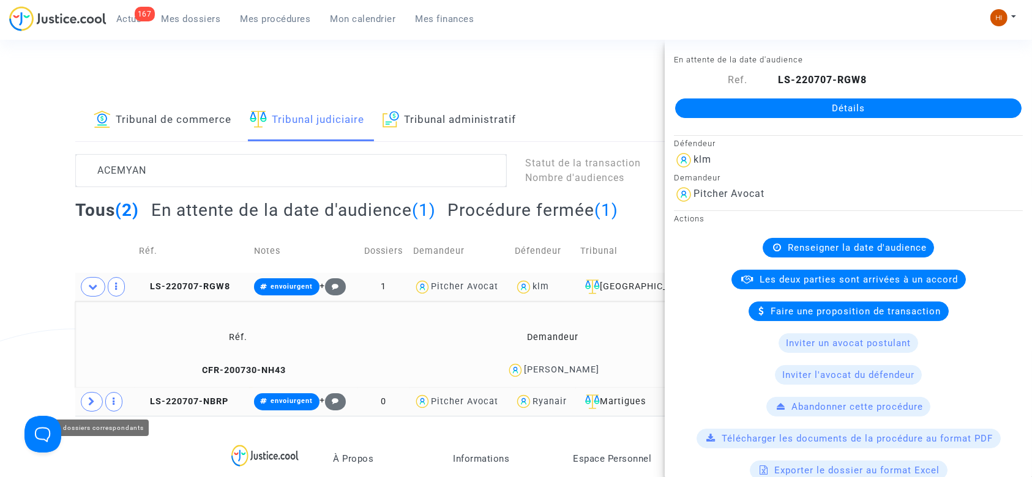
click at [84, 400] on span at bounding box center [92, 402] width 22 height 20
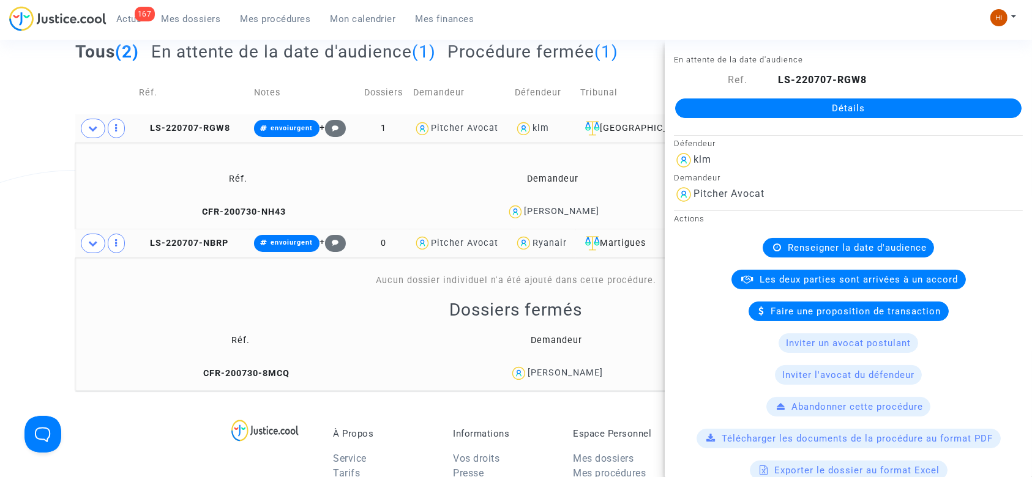
scroll to position [163, 0]
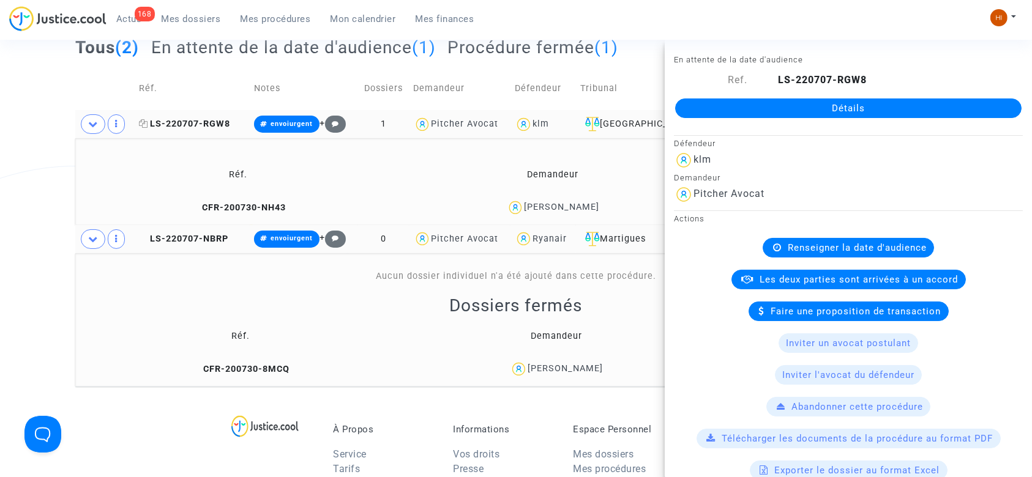
click at [193, 121] on span "LS-220707-RGW8" at bounding box center [184, 124] width 91 height 10
drag, startPoint x: 196, startPoint y: 205, endPoint x: 422, endPoint y: 13, distance: 297.1
click at [196, 203] on icon at bounding box center [195, 207] width 9 height 9
click at [209, 121] on span "LS-220707-RGW8" at bounding box center [184, 124] width 91 height 10
click at [737, 107] on link "Détails" at bounding box center [848, 109] width 346 height 20
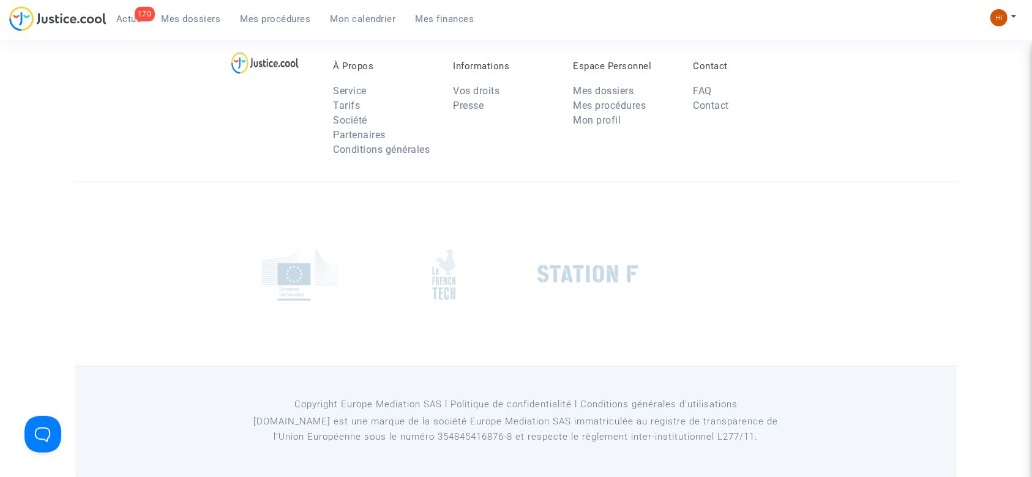
scroll to position [163, 0]
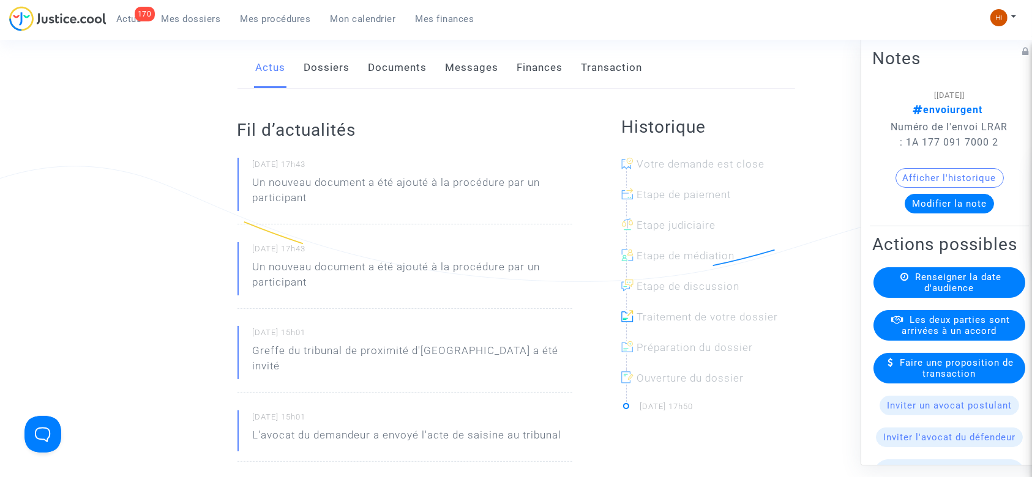
click at [983, 298] on div "Renseigner la date d'audience" at bounding box center [950, 283] width 152 height 31
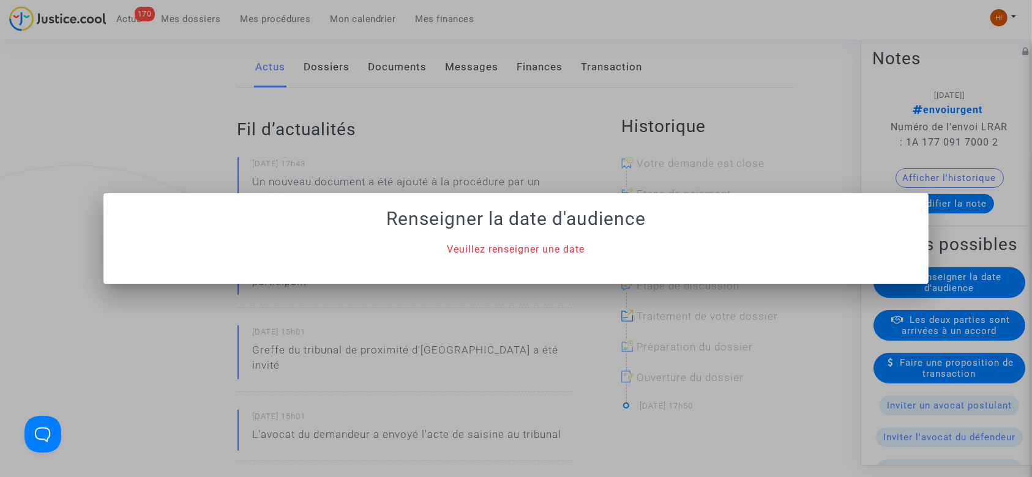
scroll to position [0, 0]
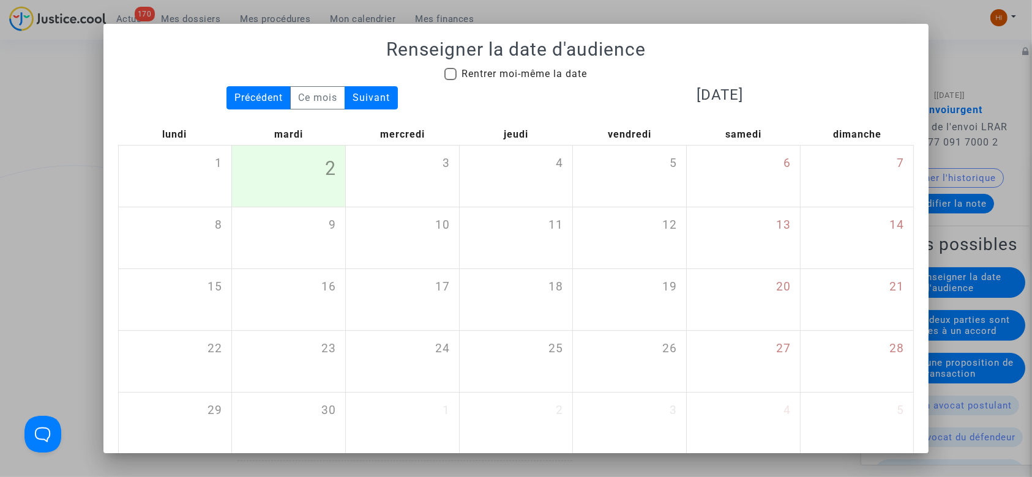
click at [516, 79] on span "Rentrer moi-même la date" at bounding box center [524, 74] width 125 height 12
click at [451, 80] on input "Rentrer moi-même la date" at bounding box center [450, 80] width 1 height 1
checkbox input "true"
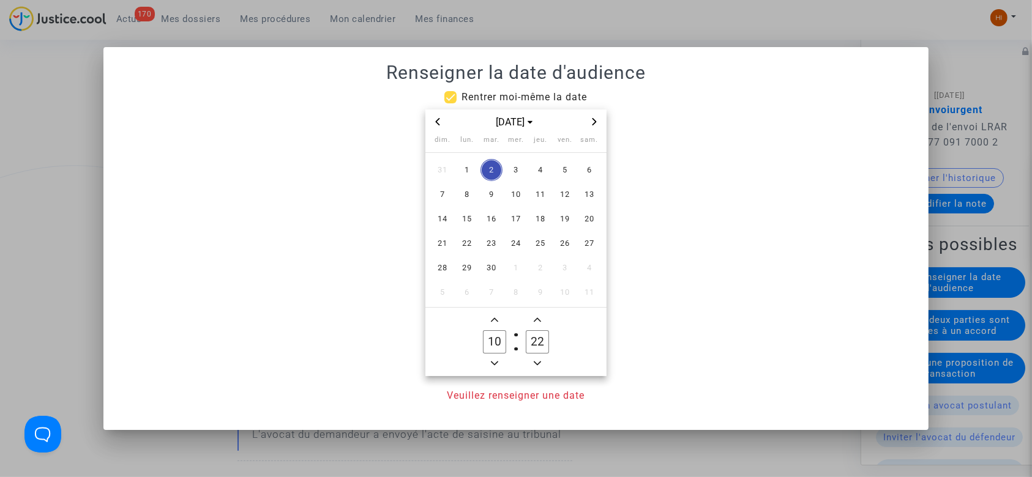
click at [594, 121] on icon "Next month" at bounding box center [595, 121] width 4 height 7
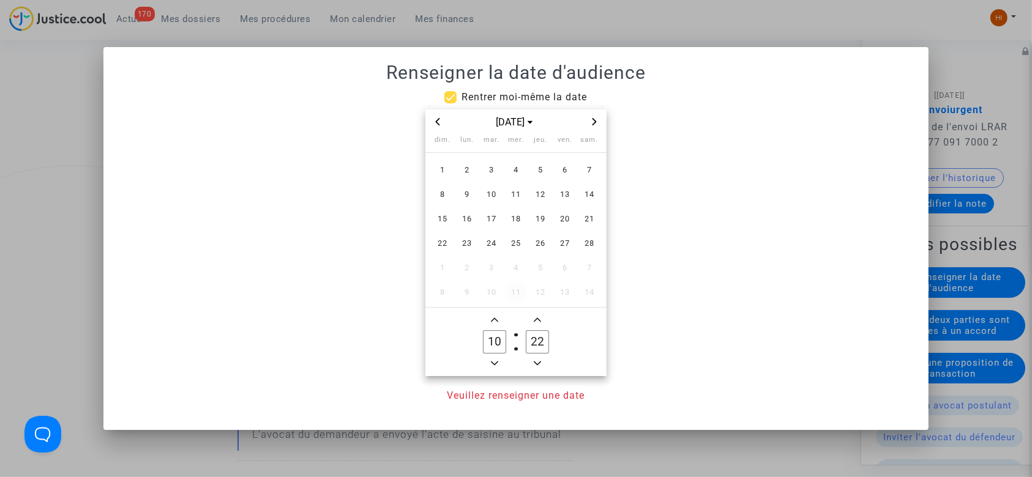
drag, startPoint x: 522, startPoint y: 218, endPoint x: 514, endPoint y: 274, distance: 57.0
click at [517, 221] on span "18" at bounding box center [516, 219] width 22 height 22
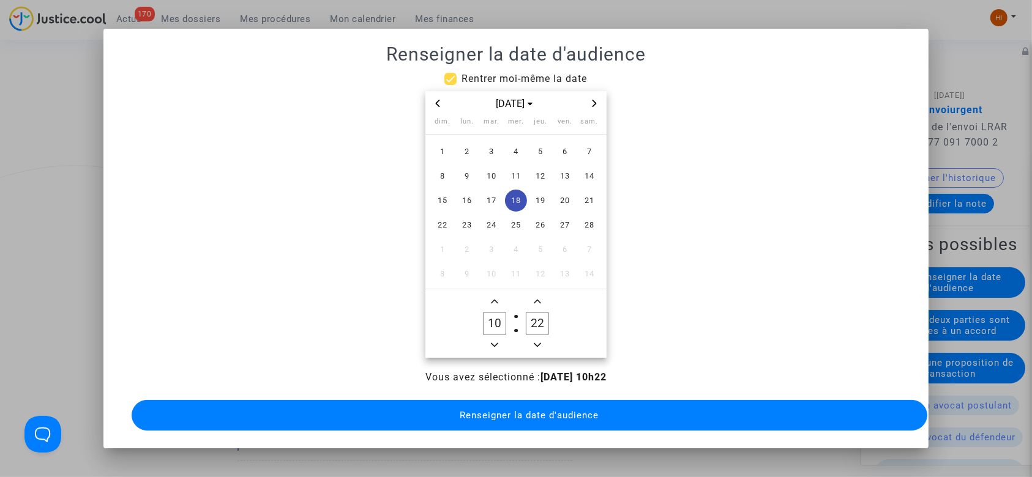
click at [486, 337] on owl-date-time-timer-box "10 Hour" at bounding box center [494, 323] width 43 height 59
click at [491, 342] on icon "Minus a hour" at bounding box center [494, 345] width 7 height 7
type input "09"
click at [533, 294] on span "Add a minute" at bounding box center [537, 301] width 15 height 15
click at [533, 291] on owl-date-time-timer "09 Hour 23 Minute" at bounding box center [515, 324] width 181 height 69
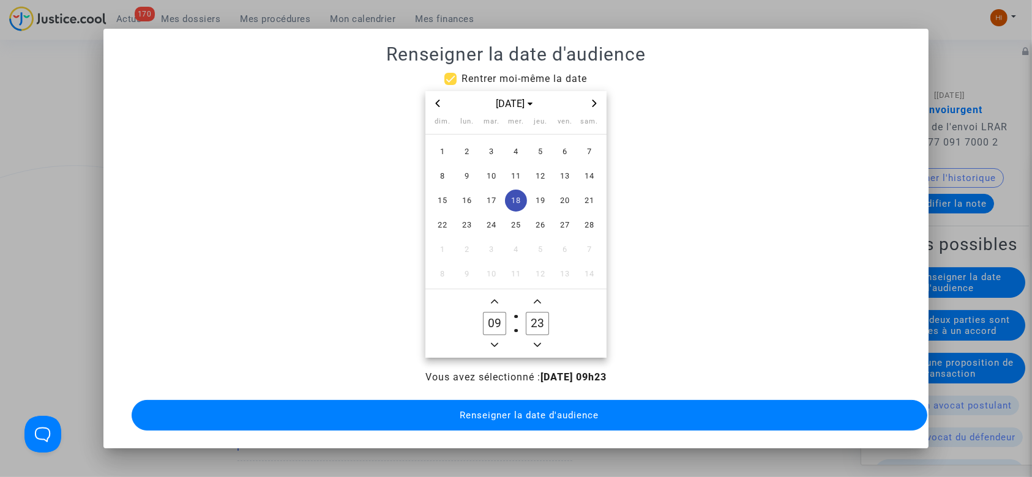
click at [533, 291] on owl-date-time-timer "09 Hour 23 Minute" at bounding box center [515, 324] width 181 height 69
click at [531, 296] on button "Add a minute" at bounding box center [537, 301] width 15 height 15
click at [539, 302] on span "Add a minute" at bounding box center [537, 301] width 15 height 15
click at [539, 302] on owl-date-time-timer-box "25 Minute" at bounding box center [537, 323] width 43 height 59
click at [534, 305] on owl-date-time-timer-box "25 Minute" at bounding box center [537, 323] width 43 height 59
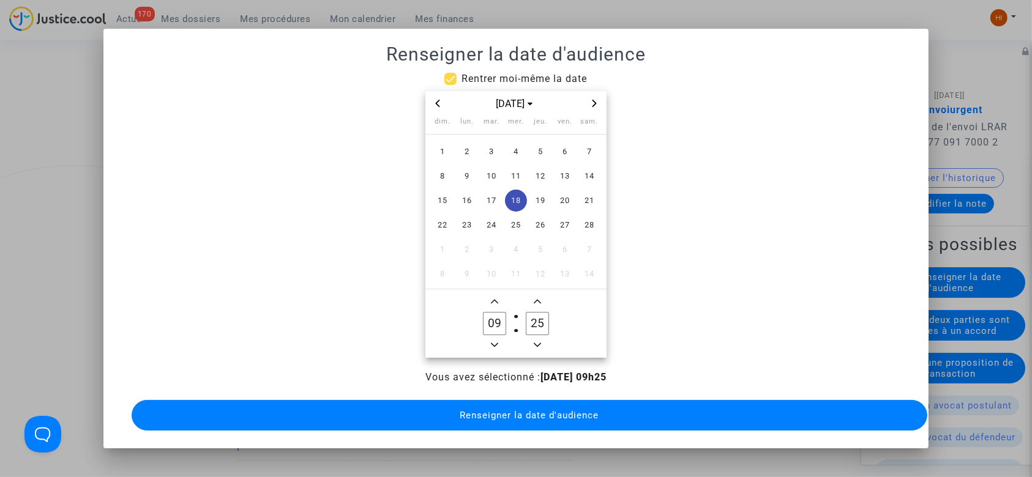
click at [534, 305] on owl-date-time-timer-box "25 Minute" at bounding box center [537, 323] width 43 height 59
click at [534, 298] on icon "Add a minute" at bounding box center [537, 301] width 7 height 7
click at [529, 296] on owl-date-time-timer-box "26 Minute" at bounding box center [537, 323] width 43 height 59
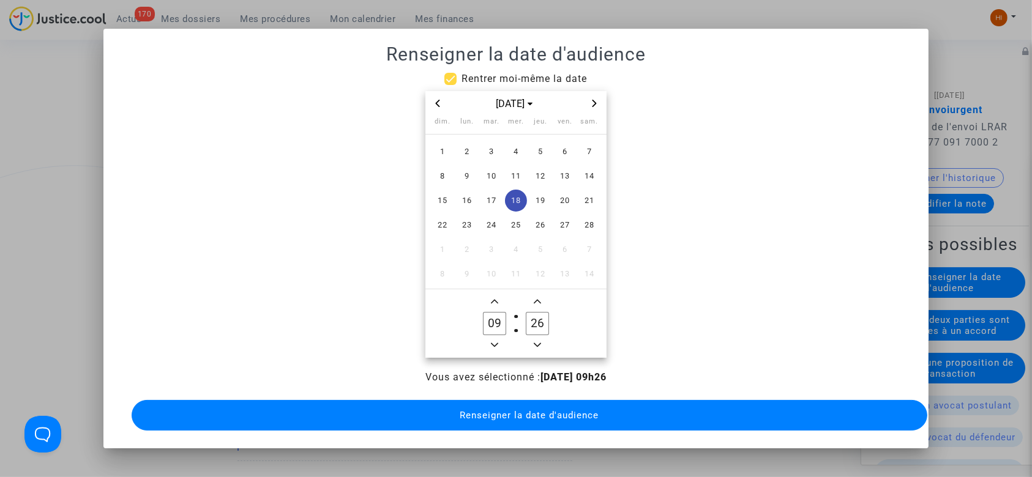
click at [537, 299] on span "Add a minute" at bounding box center [537, 301] width 15 height 15
click at [537, 301] on span "Add a minute" at bounding box center [537, 301] width 15 height 15
click at [537, 301] on icon "Add a minute" at bounding box center [537, 302] width 7 height 4
type input "30"
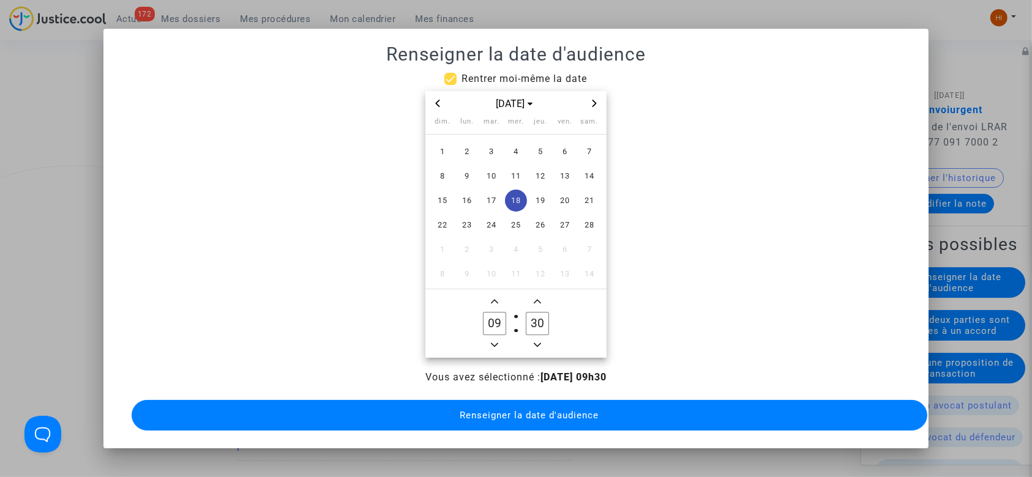
drag, startPoint x: 512, startPoint y: 405, endPoint x: 496, endPoint y: 397, distance: 17.5
click at [503, 402] on button "Renseigner la date d'audience" at bounding box center [530, 415] width 796 height 31
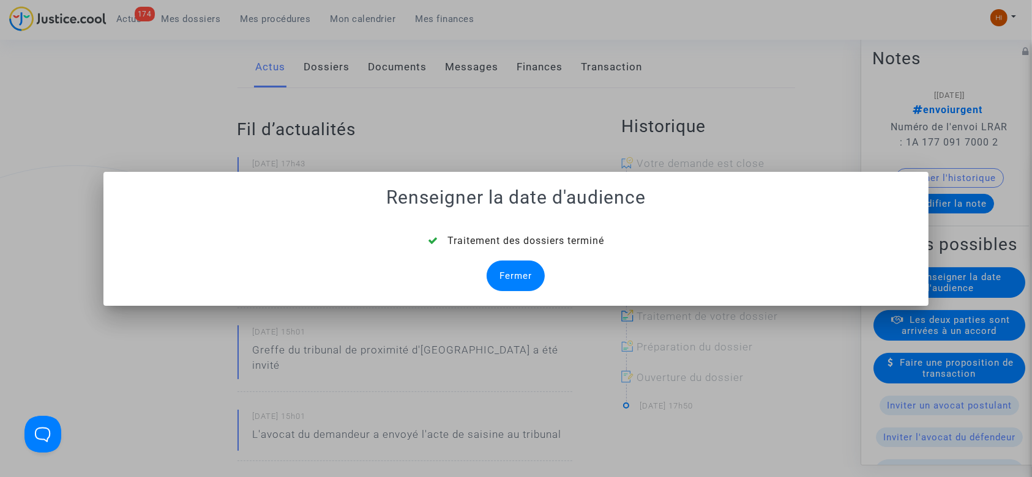
click at [514, 278] on div "Fermer" at bounding box center [516, 276] width 58 height 31
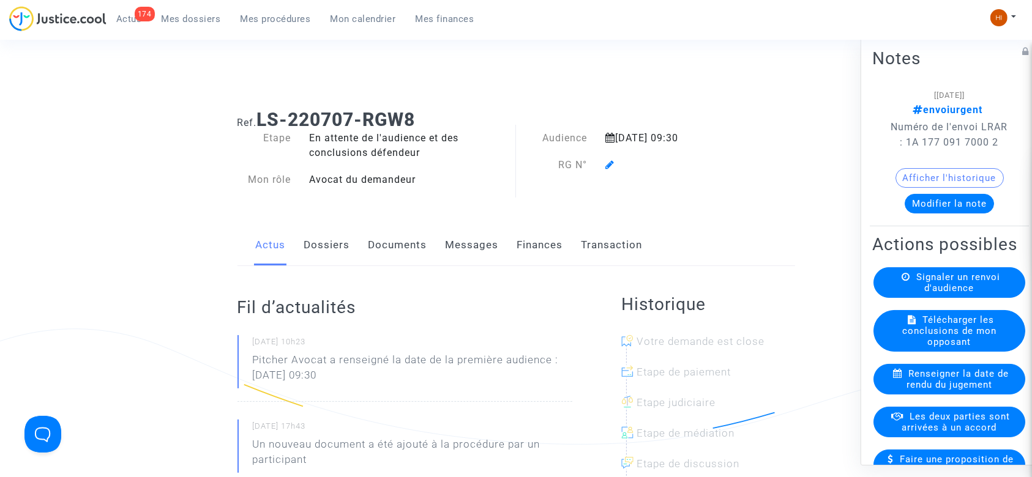
click at [605, 162] on icon at bounding box center [609, 165] width 9 height 10
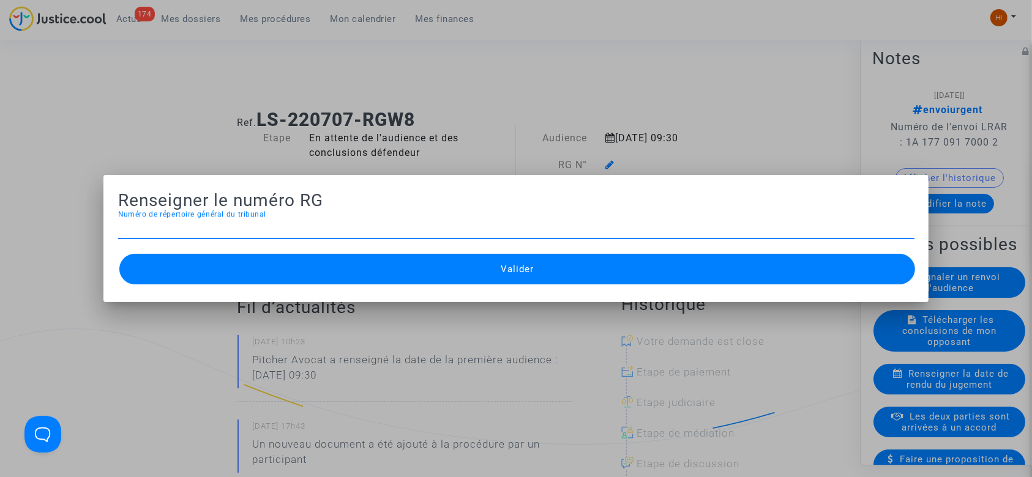
paste input "CFR-200730-NH43"
paste input "[PHONE_NUMBER]"
type input "11-22-002559"
click at [384, 277] on button "Valider" at bounding box center [517, 269] width 796 height 31
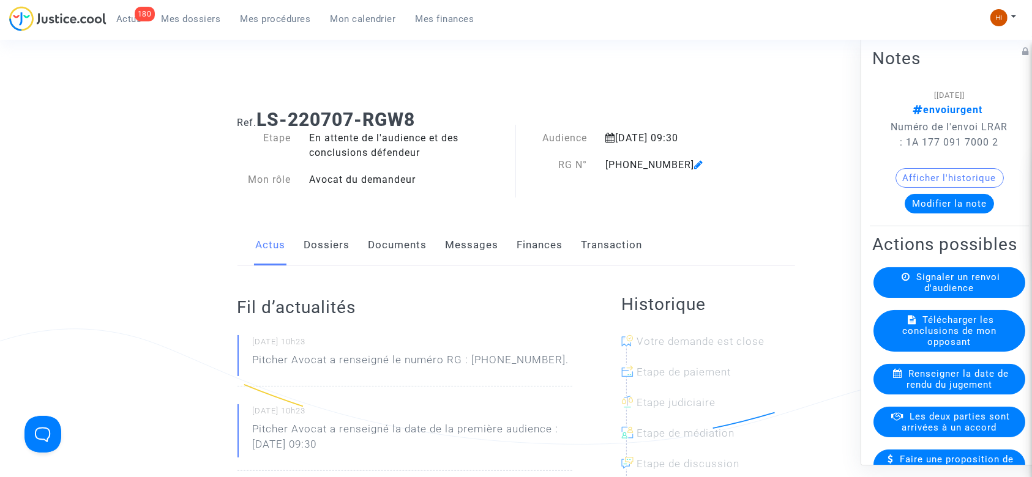
click at [408, 236] on link "Documents" at bounding box center [398, 245] width 59 height 40
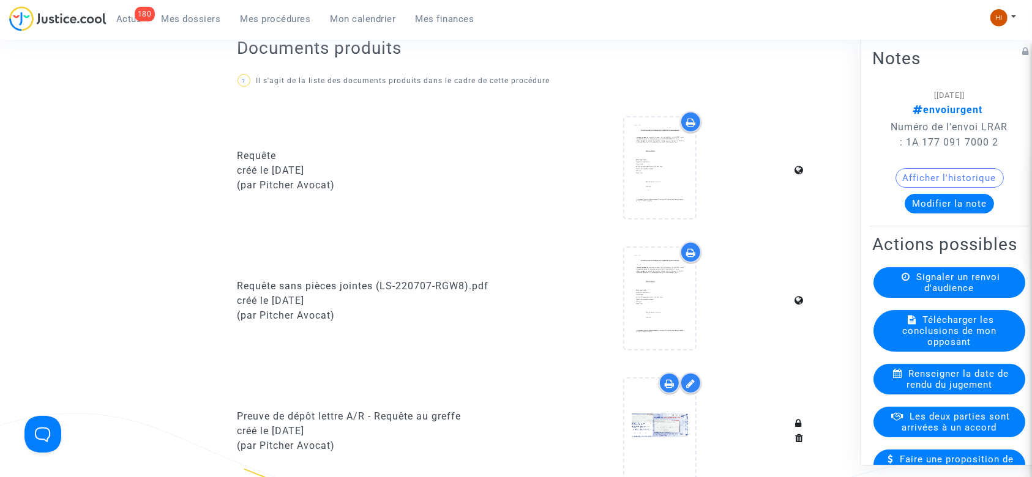
scroll to position [897, 0]
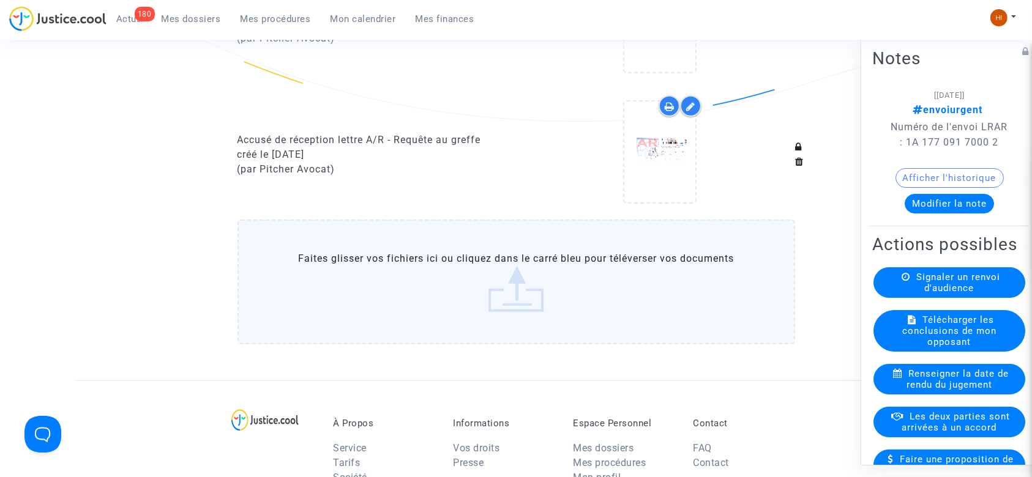
click at [408, 236] on label "Faites glisser vos fichiers ici ou cliquez dans le carré bleu pour téléverser v…" at bounding box center [517, 282] width 558 height 125
click at [0, 0] on input "Faites glisser vos fichiers ici ou cliquez dans le carré bleu pour téléverser v…" at bounding box center [0, 0] width 0 height 0
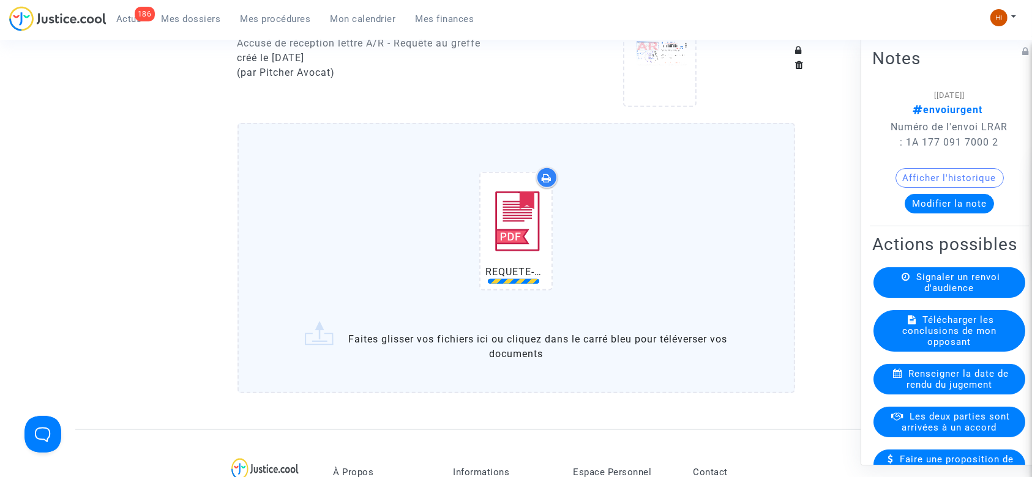
scroll to position [979, 0]
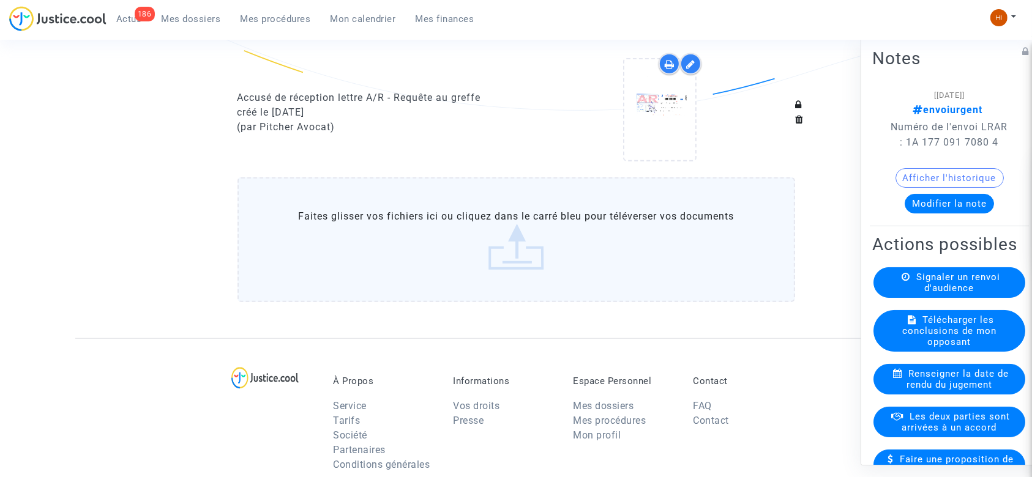
click at [487, 261] on label "Faites glisser vos fichiers ici ou cliquez dans le carré bleu pour téléverser v…" at bounding box center [517, 240] width 558 height 125
click at [0, 0] on input "Faites glisser vos fichiers ici ou cliquez dans le carré bleu pour téléverser v…" at bounding box center [0, 0] width 0 height 0
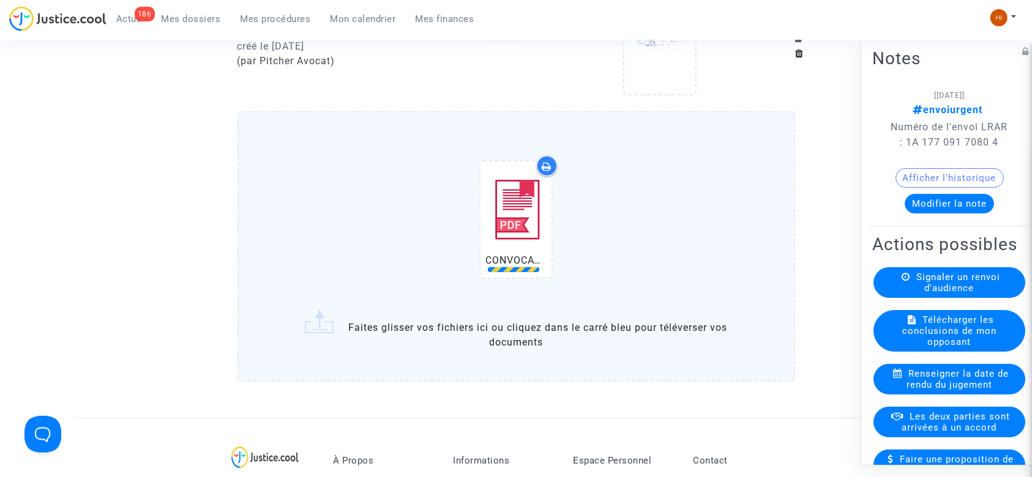
scroll to position [827, 0]
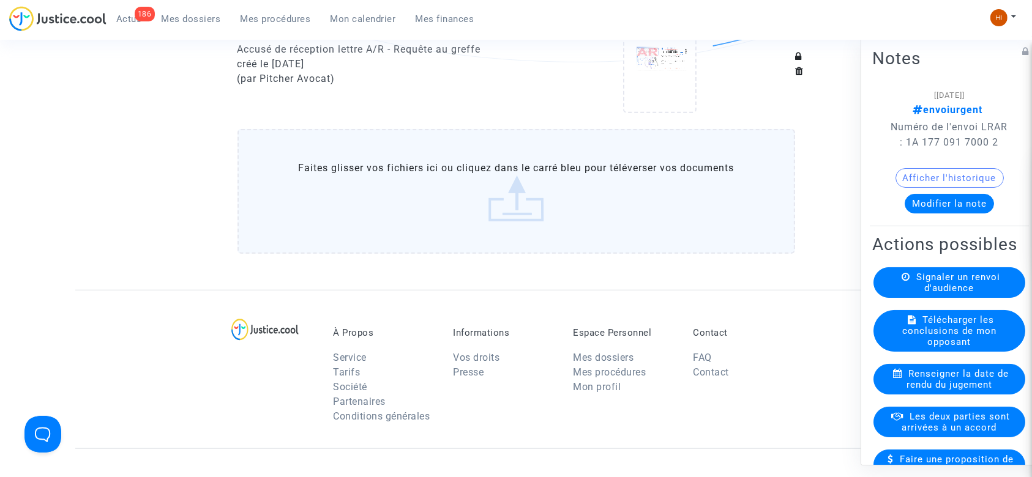
click at [478, 219] on label "Faites glisser vos fichiers ici ou cliquez dans le carré bleu pour téléverser v…" at bounding box center [517, 191] width 558 height 125
click at [0, 0] on input "Faites glisser vos fichiers ici ou cliquez dans le carré bleu pour téléverser v…" at bounding box center [0, 0] width 0 height 0
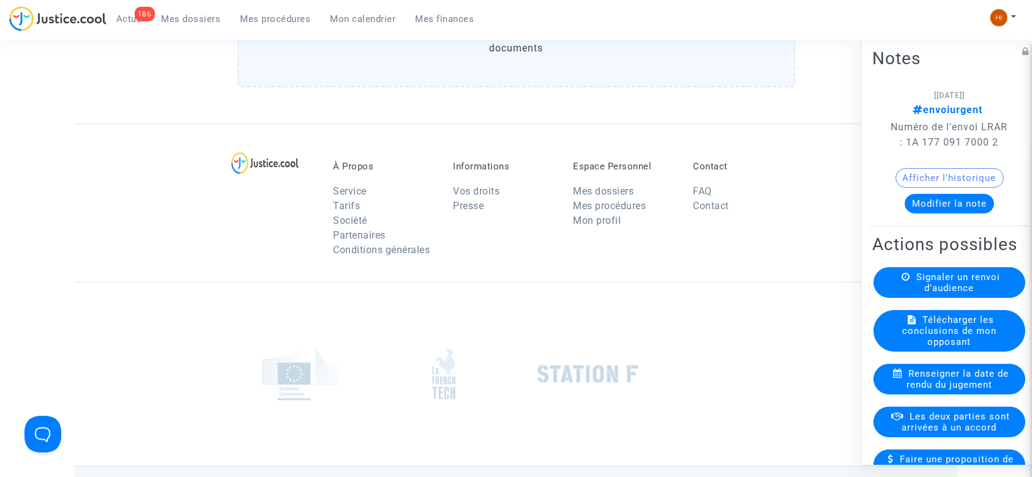
scroll to position [1283, 0]
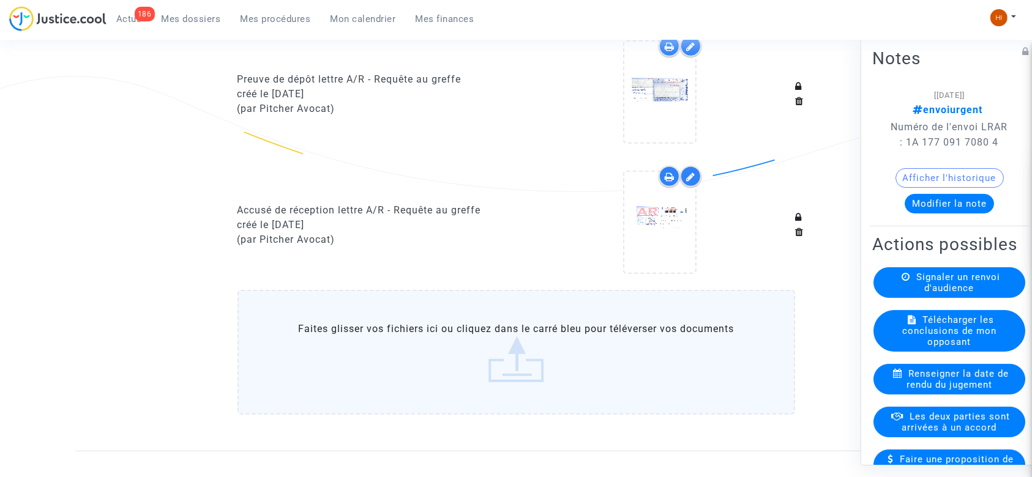
click at [469, 346] on label "Faites glisser vos fichiers ici ou cliquez dans le carré bleu pour téléverser v…" at bounding box center [517, 352] width 558 height 125
click at [0, 0] on input "Faites glisser vos fichiers ici ou cliquez dans le carré bleu pour téléverser v…" at bounding box center [0, 0] width 0 height 0
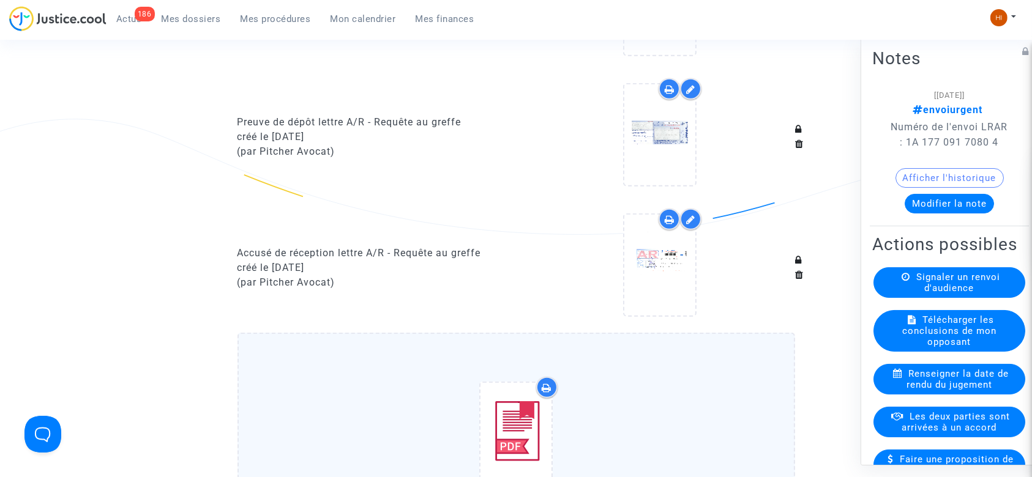
scroll to position [990, 0]
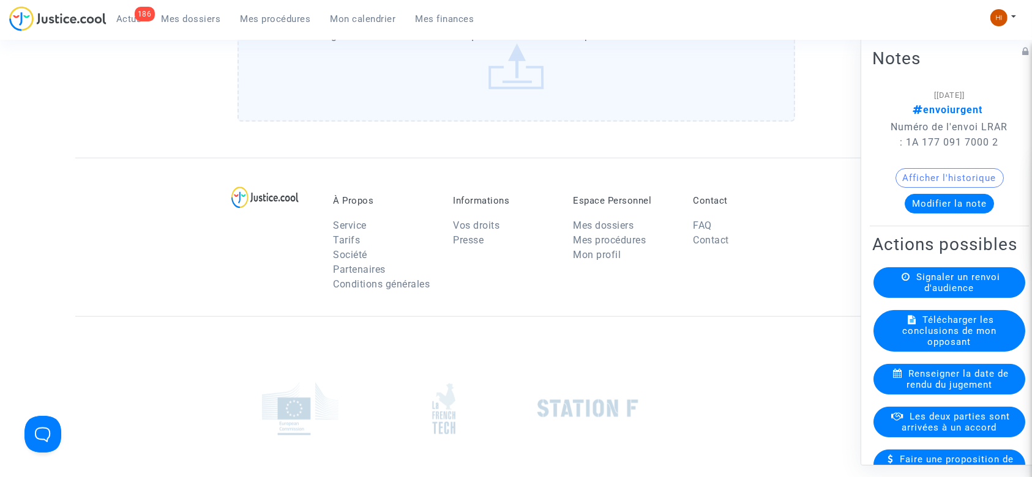
scroll to position [1090, 0]
click at [482, 106] on label "Faites glisser vos fichiers ici ou cliquez dans le carré bleu pour téléverser v…" at bounding box center [517, 58] width 558 height 125
click at [0, 0] on input "Faites glisser vos fichiers ici ou cliquez dans le carré bleu pour téléverser v…" at bounding box center [0, 0] width 0 height 0
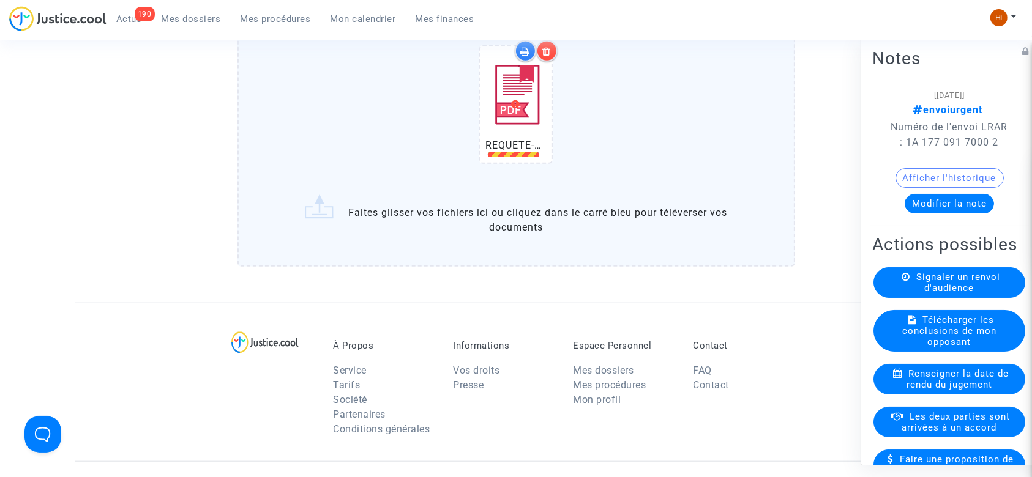
click at [544, 62] on div at bounding box center [546, 50] width 21 height 21
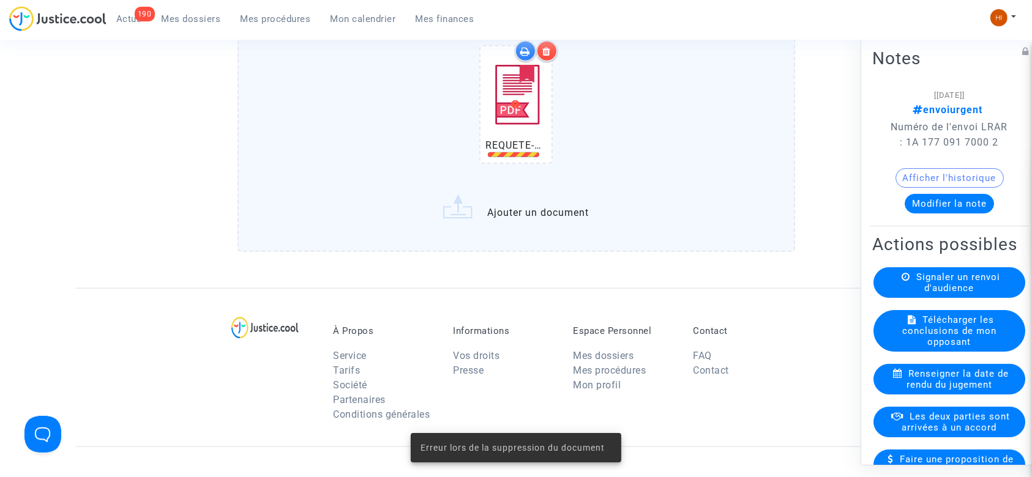
click at [544, 62] on div at bounding box center [546, 50] width 21 height 21
click at [561, 85] on div "REQUETE-8.pdf" at bounding box center [516, 106] width 108 height 157
click at [0, 0] on input "REQUETE-8.pdf Ajouter un document" at bounding box center [0, 0] width 0 height 0
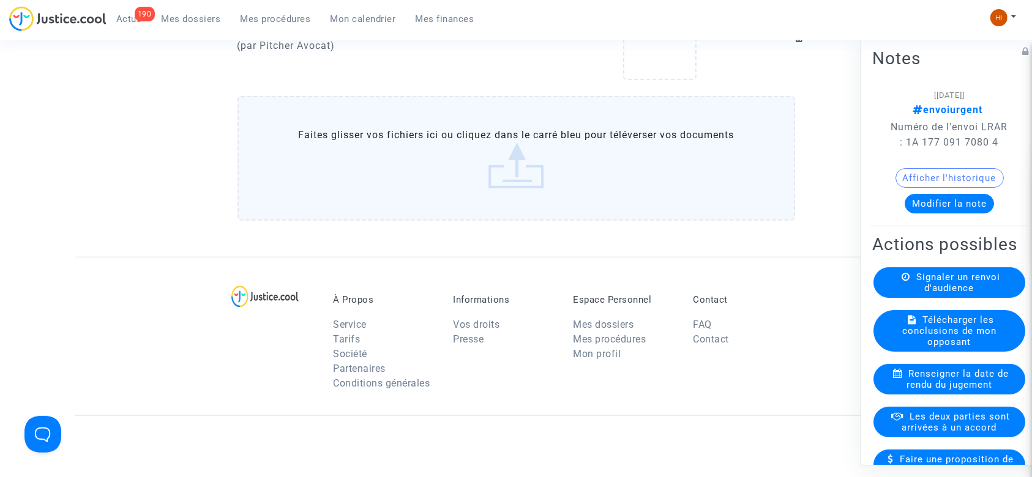
click at [398, 179] on label "Faites glisser vos fichiers ici ou cliquez dans le carré bleu pour téléverser v…" at bounding box center [517, 158] width 558 height 125
click at [0, 0] on input "Faites glisser vos fichiers ici ou cliquez dans le carré bleu pour téléverser v…" at bounding box center [0, 0] width 0 height 0
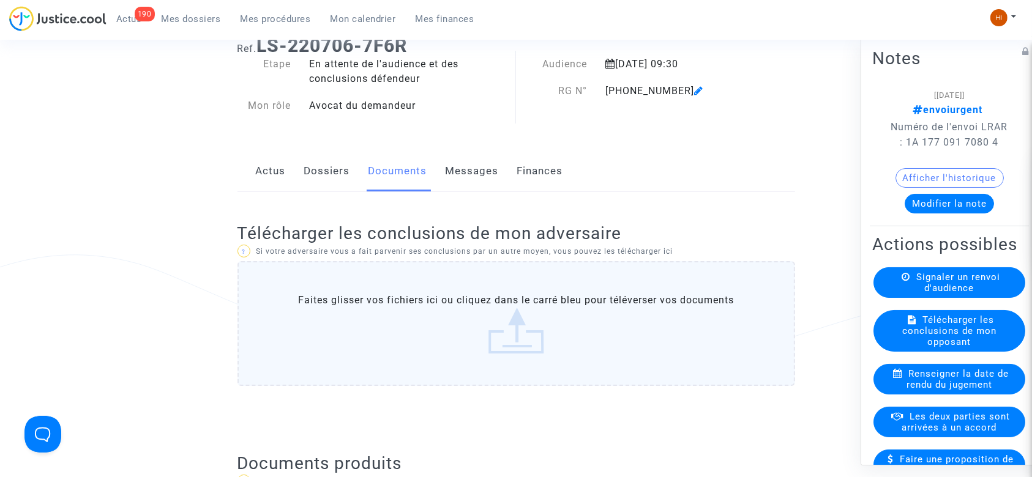
scroll to position [43, 0]
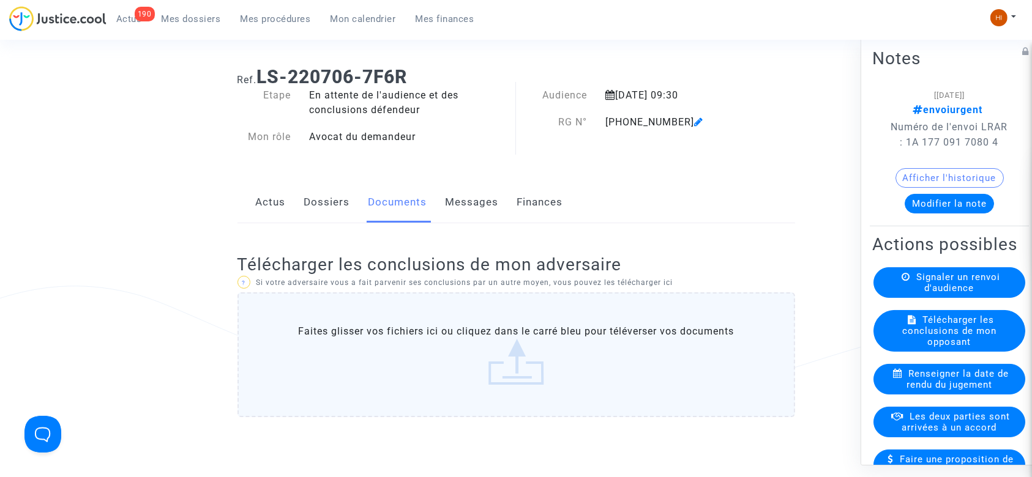
click at [436, 84] on h1 "Ref. LS-220706-7F6R" at bounding box center [517, 77] width 558 height 22
drag, startPoint x: 426, startPoint y: 80, endPoint x: 264, endPoint y: 75, distance: 161.7
click at [264, 75] on h1 "Ref. LS-220706-7F6R" at bounding box center [517, 77] width 558 height 22
copy b "LS-220706-7F6R"
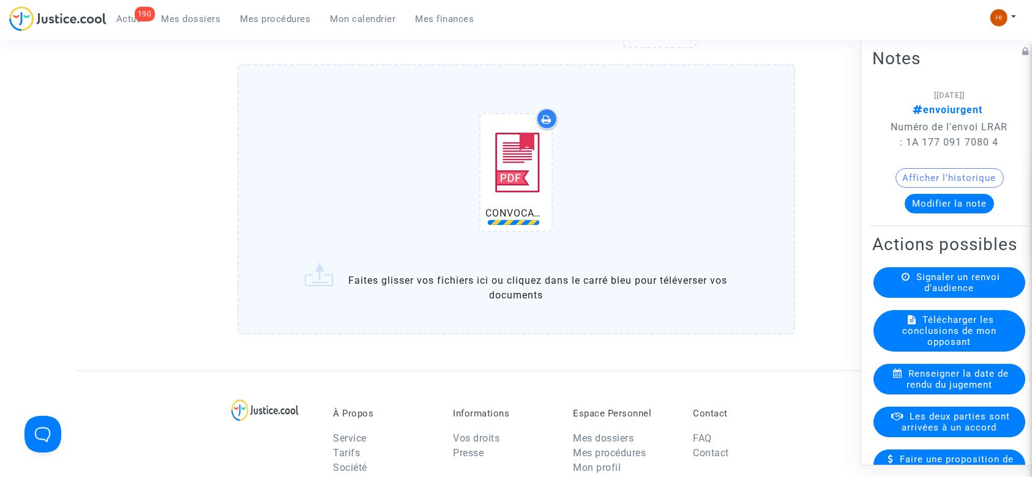
scroll to position [1022, 0]
click at [543, 124] on icon at bounding box center [547, 119] width 9 height 10
click at [0, 0] on input "CONVOCATION.pdf Faites glisser vos fichiers ici ou cliquez dans le carré bleu p…" at bounding box center [0, 0] width 0 height 0
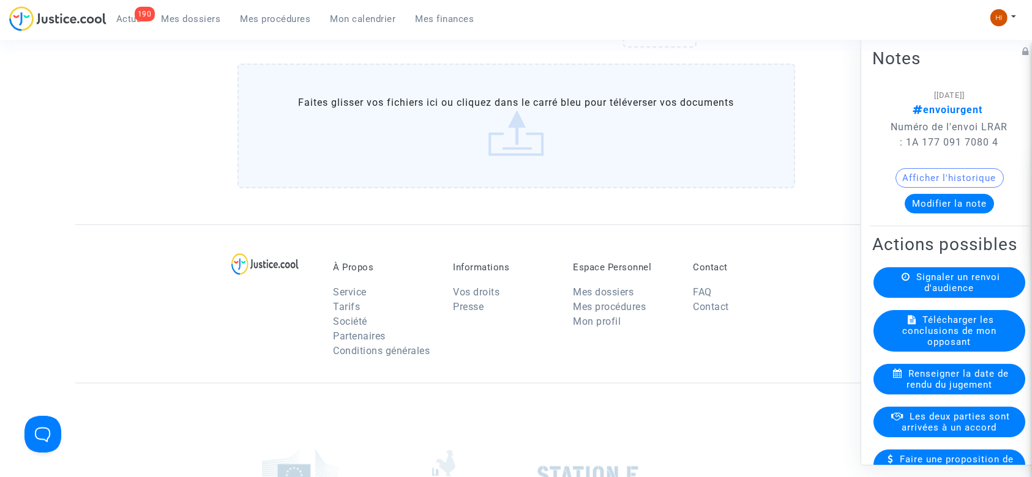
click at [364, 171] on label "Faites glisser vos fichiers ici ou cliquez dans le carré bleu pour téléverser v…" at bounding box center [517, 126] width 558 height 125
click at [0, 0] on input "Faites glisser vos fichiers ici ou cliquez dans le carré bleu pour téléverser v…" at bounding box center [0, 0] width 0 height 0
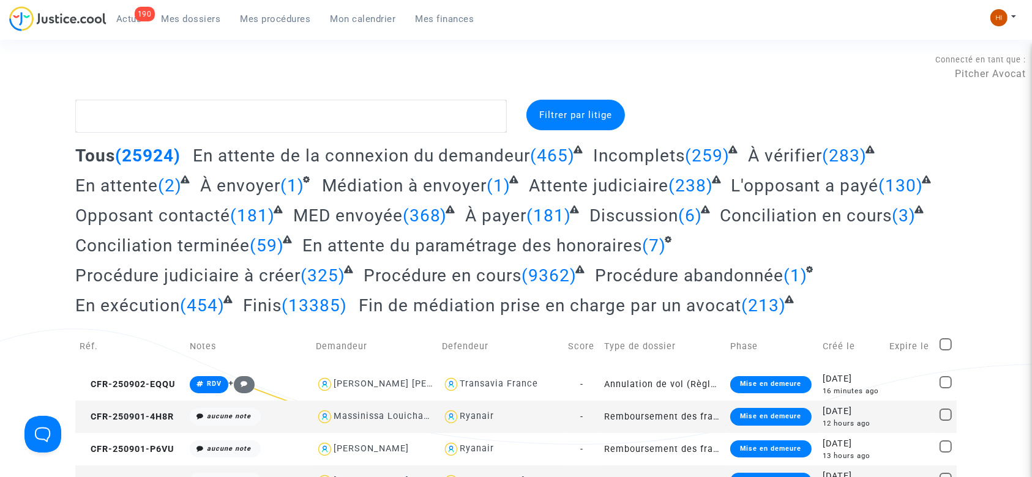
click at [284, 32] on div "190 Actus Mes dossiers Mes procédures Mon calendrier Mes finances" at bounding box center [246, 23] width 475 height 34
click at [283, 25] on link "Mes procédures" at bounding box center [276, 19] width 90 height 18
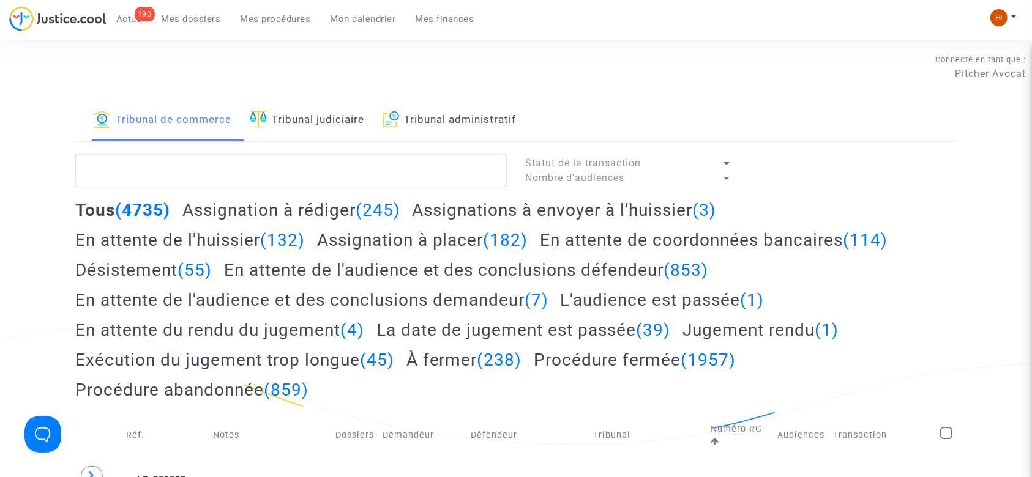
click at [356, 108] on link "Tribunal judiciaire" at bounding box center [307, 121] width 114 height 42
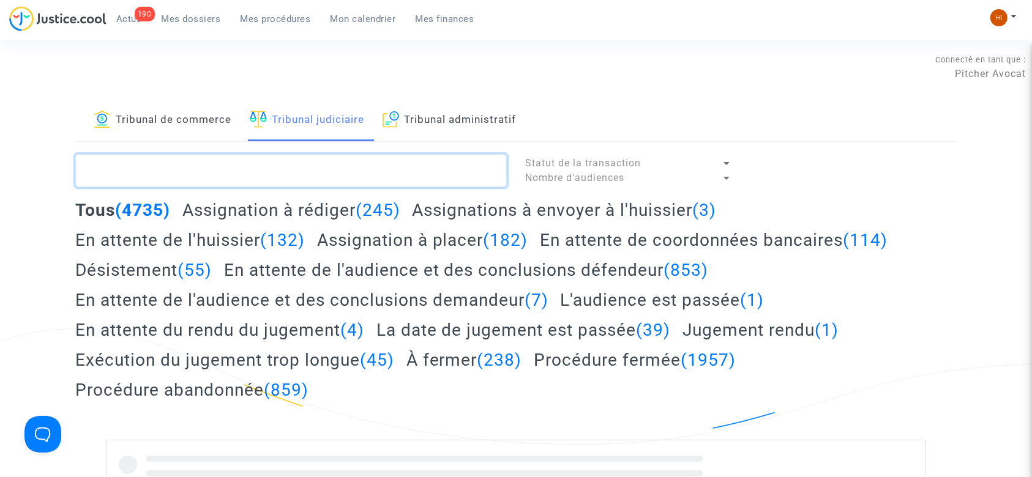
click at [323, 174] on textarea at bounding box center [291, 170] width 432 height 33
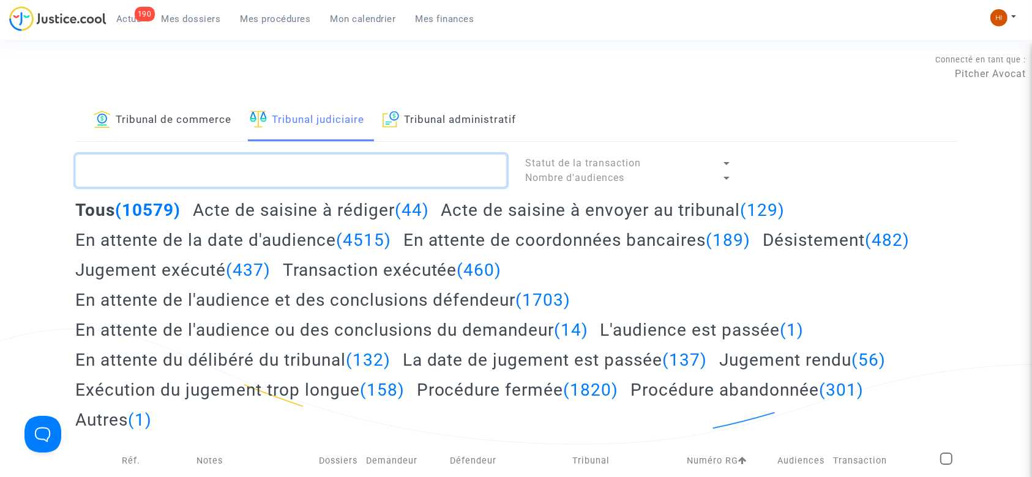
paste textarea "LS-220706-7F6R"
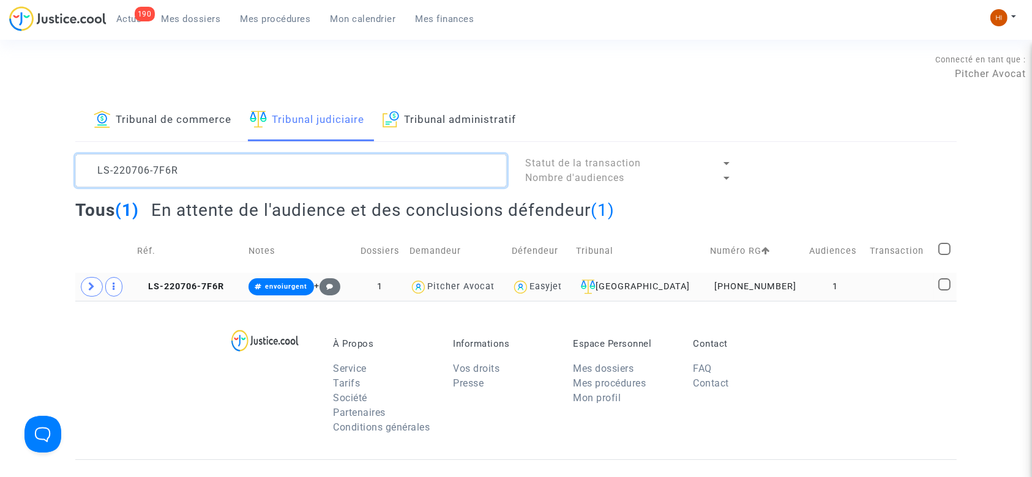
type textarea "LS-220706-7F6R"
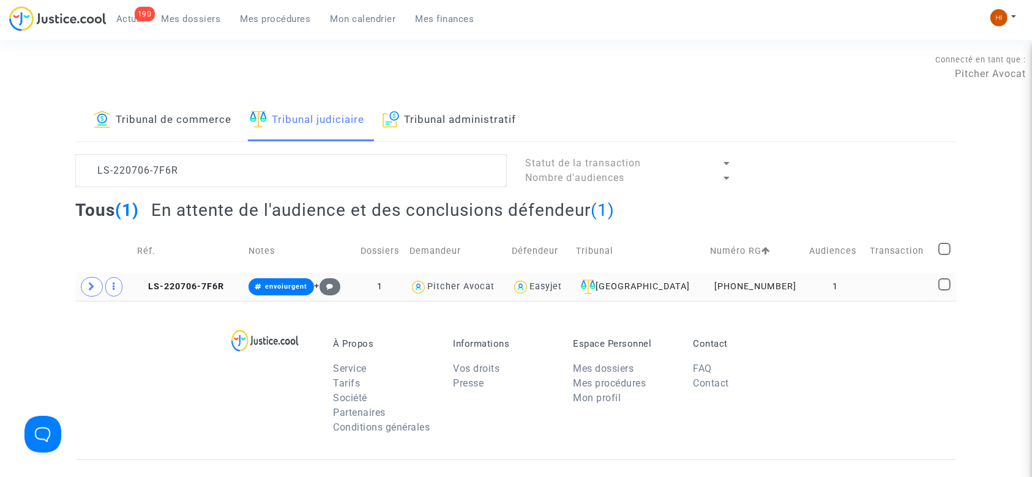
click at [179, 208] on td "LS-220706-7F6R" at bounding box center [188, 287] width 111 height 28
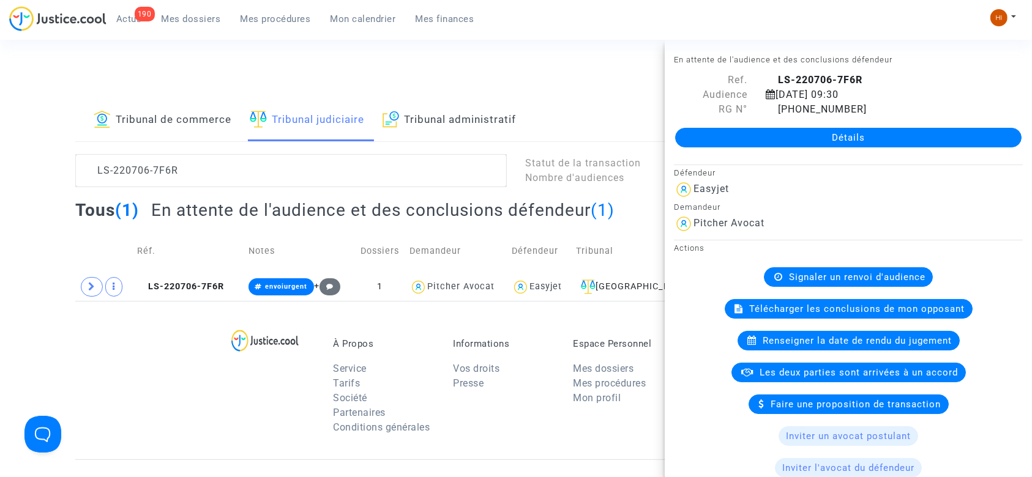
click at [501, 136] on link "Détails" at bounding box center [848, 138] width 346 height 20
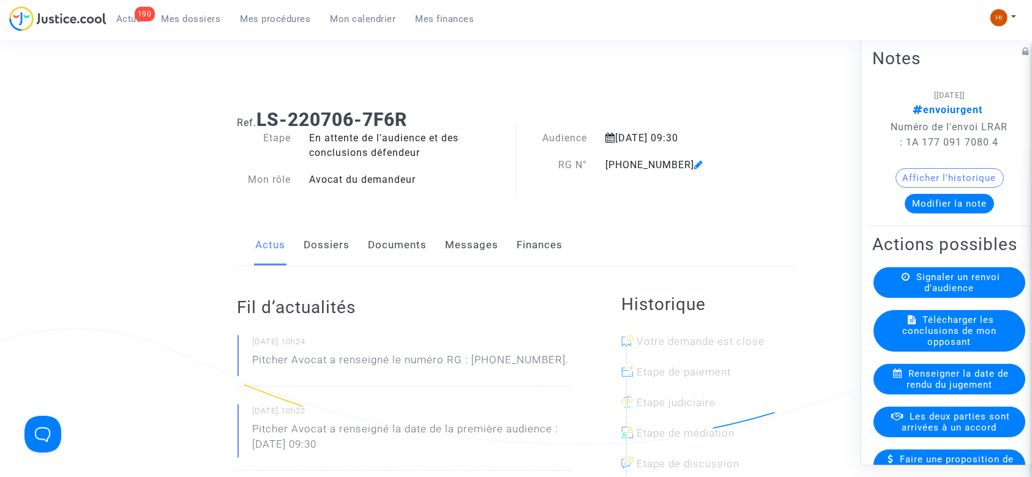
click at [402, 208] on link "Documents" at bounding box center [398, 245] width 59 height 40
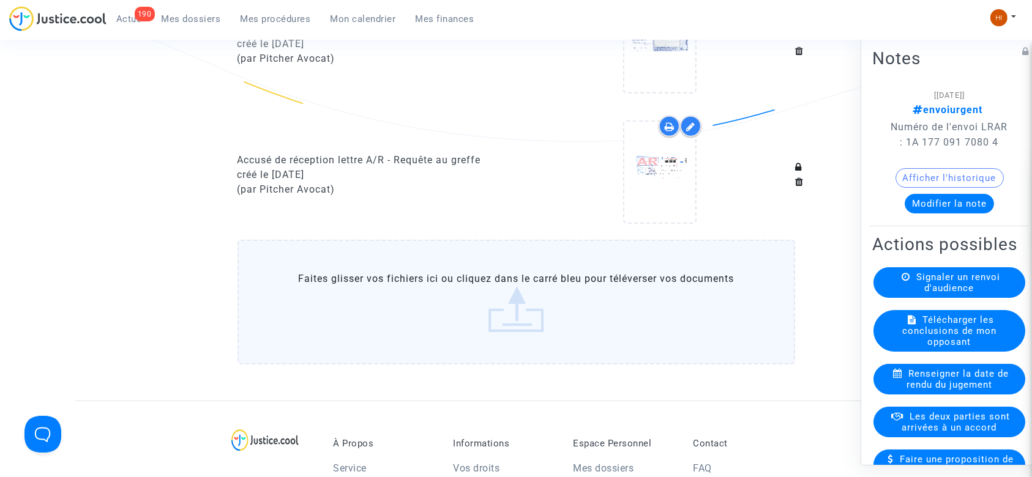
scroll to position [914, 0]
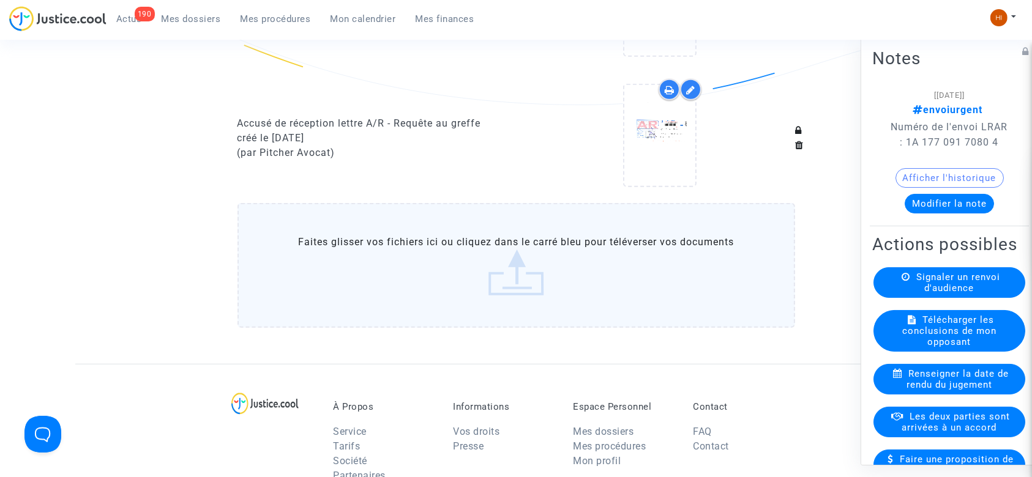
click at [418, 208] on label "Faites glisser vos fichiers ici ou cliquez dans le carré bleu pour téléverser v…" at bounding box center [517, 265] width 558 height 125
click at [0, 0] on input "Faites glisser vos fichiers ici ou cliquez dans le carré bleu pour téléverser v…" at bounding box center [0, 0] width 0 height 0
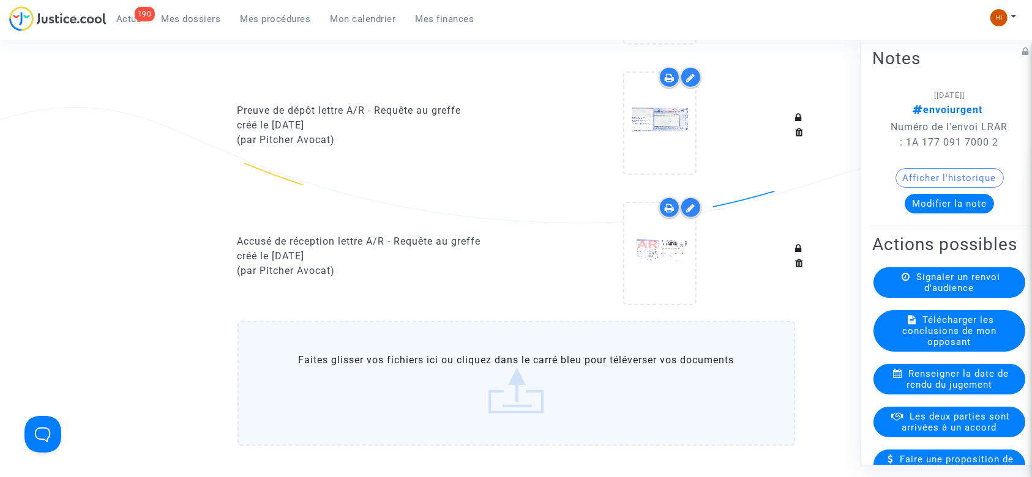
scroll to position [1041, 0]
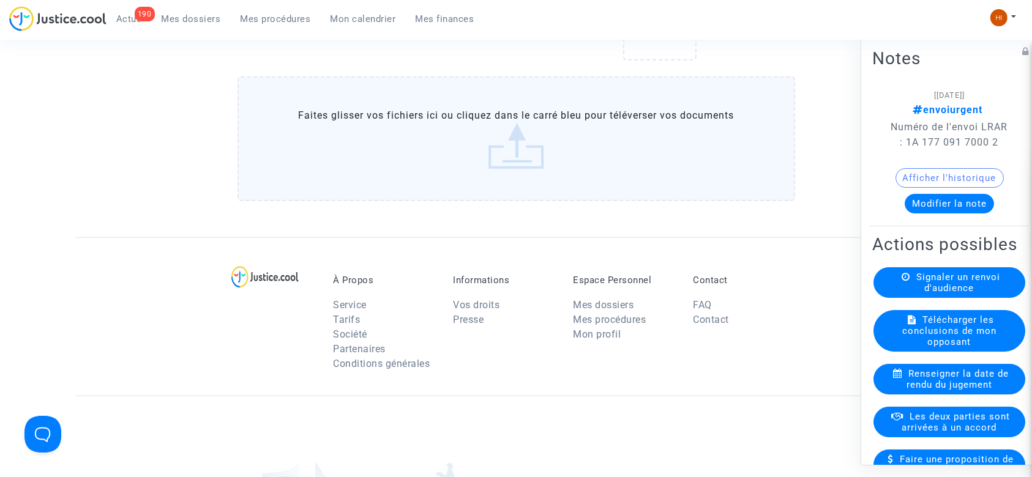
click at [527, 164] on label "Faites glisser vos fichiers ici ou cliquez dans le carré bleu pour téléverser v…" at bounding box center [517, 139] width 558 height 125
click at [0, 0] on input "Faites glisser vos fichiers ici ou cliquez dans le carré bleu pour téléverser v…" at bounding box center [0, 0] width 0 height 0
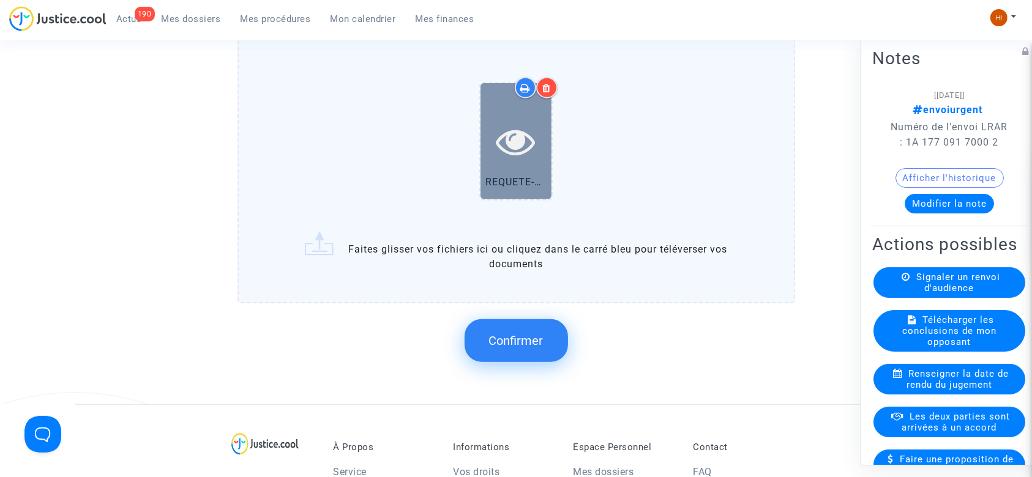
scroll to position [1122, 0]
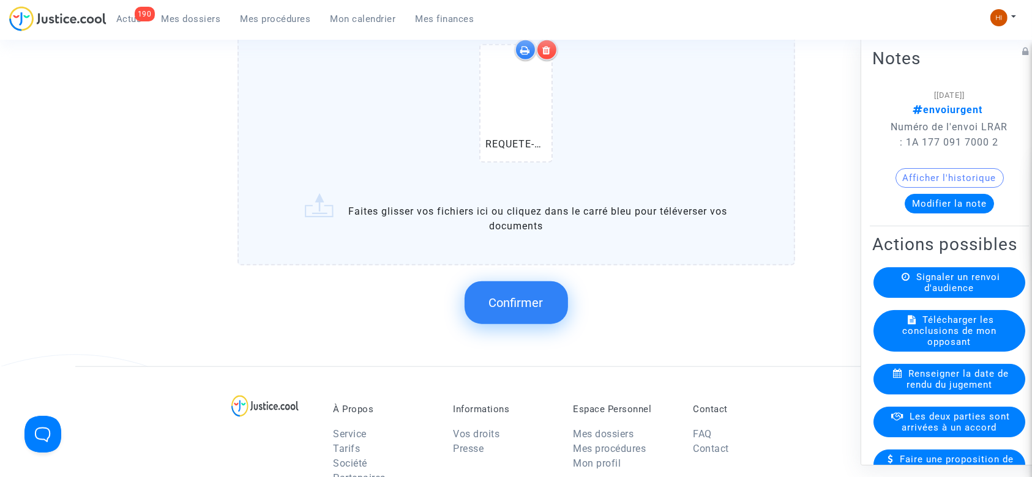
click at [541, 301] on span "Confirmer" at bounding box center [516, 303] width 54 height 15
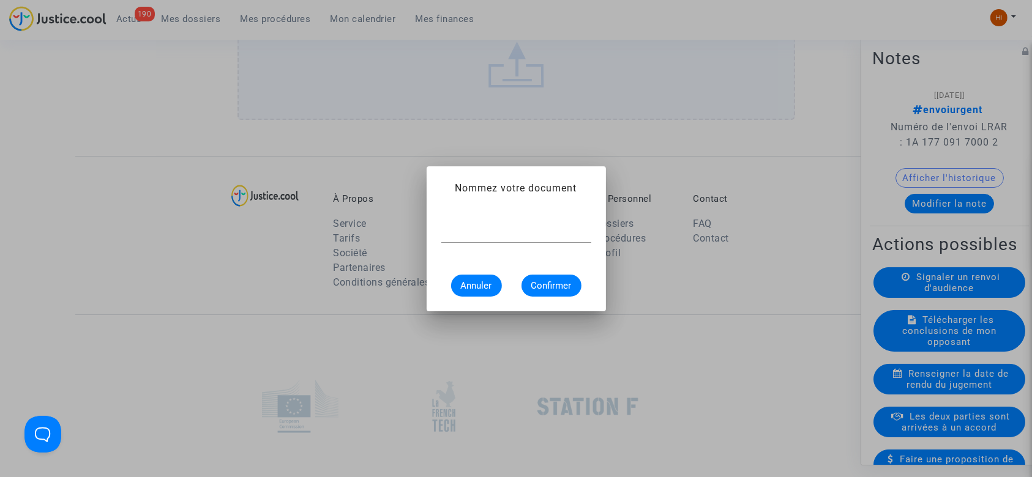
scroll to position [0, 0]
paste input "CONVOCATION"
type input "CONVOCATION"
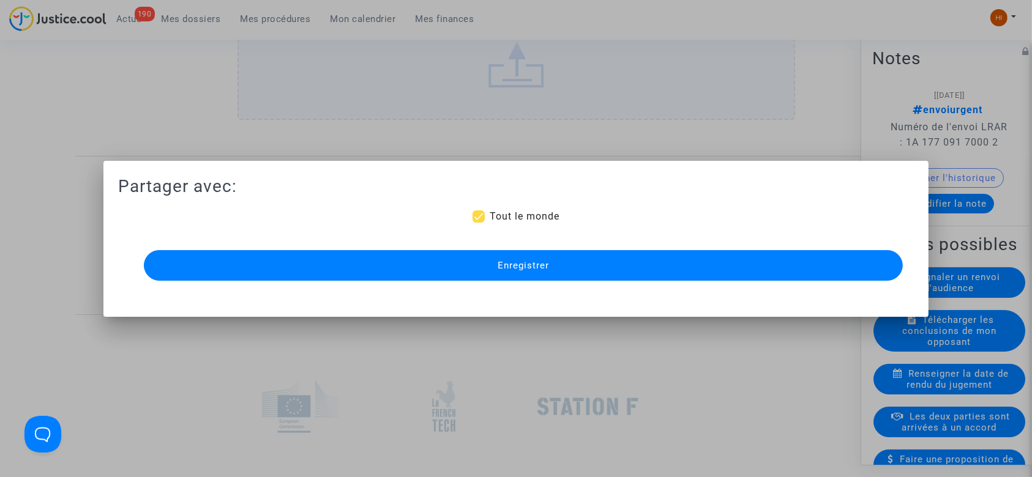
click at [557, 251] on button "Enregistrer" at bounding box center [524, 265] width 760 height 31
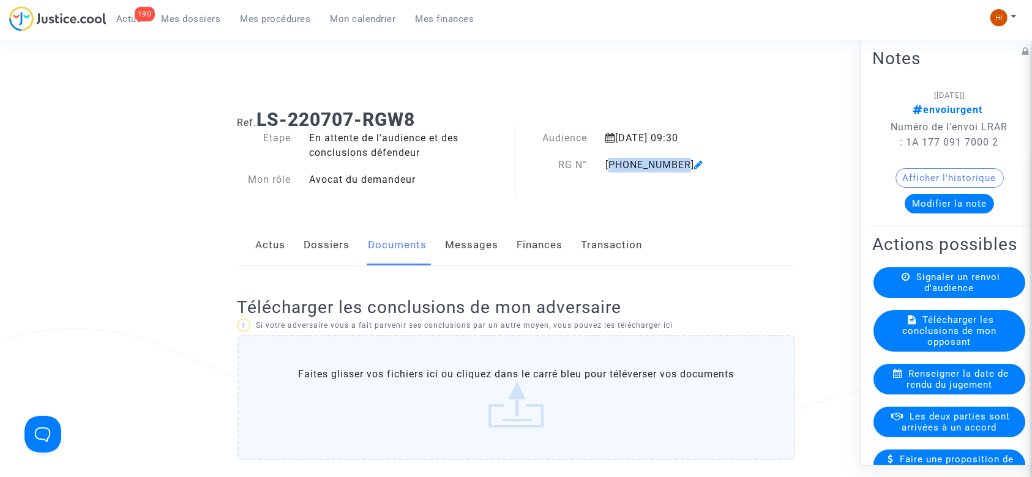
drag, startPoint x: 674, startPoint y: 170, endPoint x: 605, endPoint y: 167, distance: 69.2
click at [605, 167] on div "[PHONE_NUMBER]" at bounding box center [676, 165] width 160 height 15
copy div "[PHONE_NUMBER]"
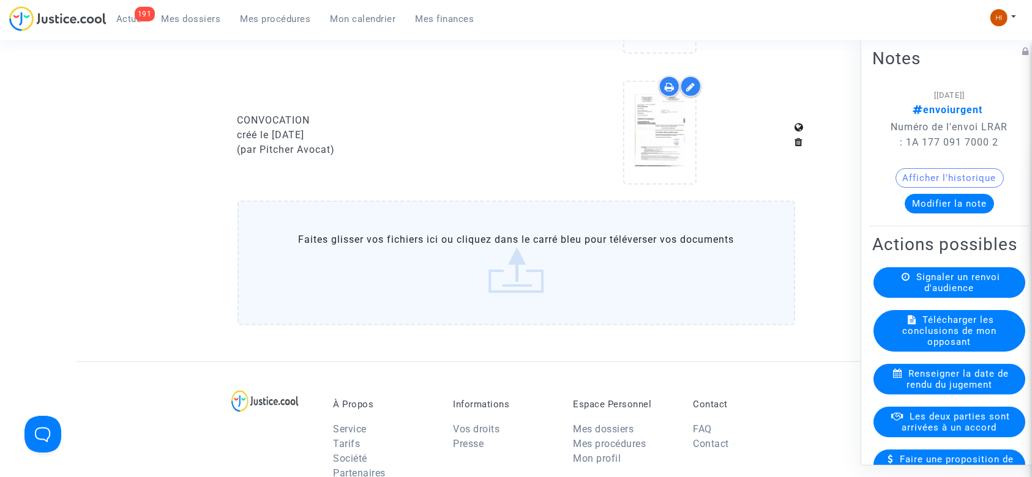
scroll to position [1061, 0]
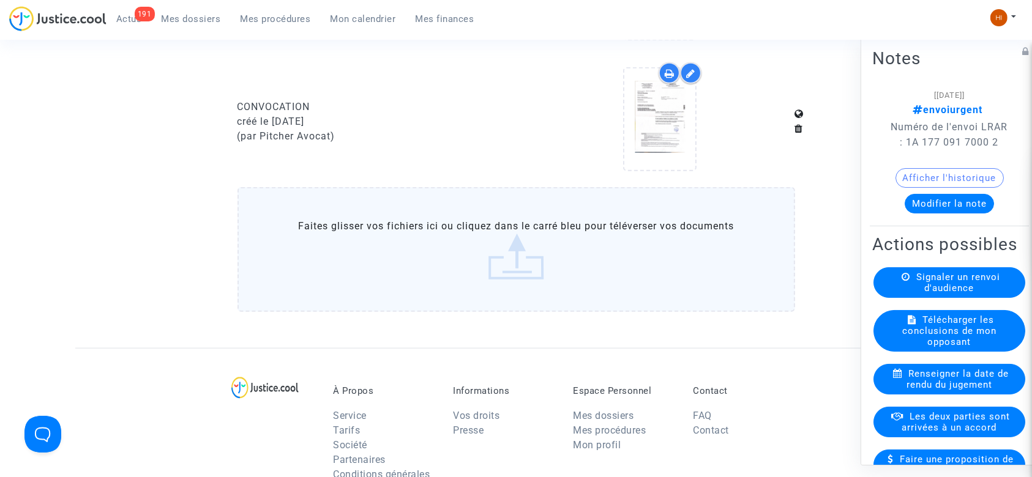
drag, startPoint x: 259, startPoint y: 24, endPoint x: 277, endPoint y: 18, distance: 19.0
click at [260, 24] on link "Mes procédures" at bounding box center [276, 19] width 90 height 18
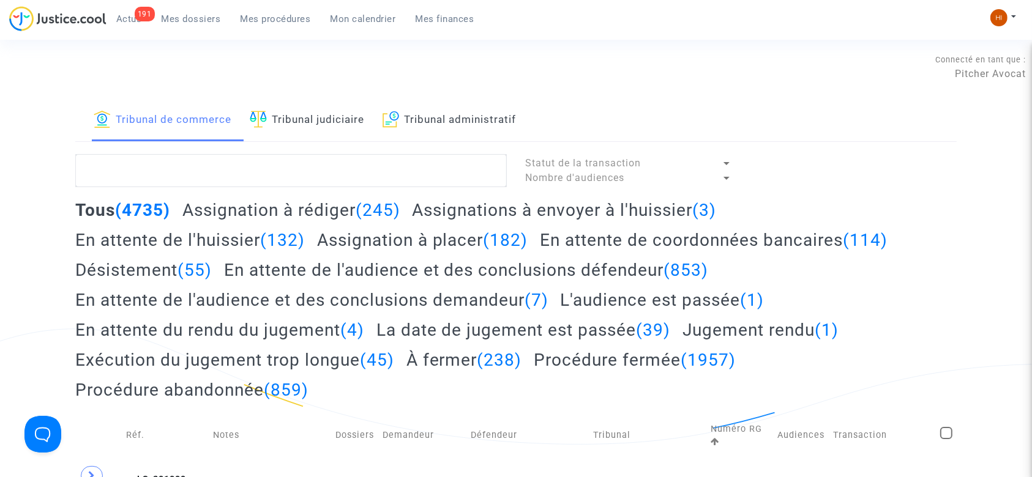
click at [333, 121] on link "Tribunal judiciaire" at bounding box center [307, 121] width 114 height 42
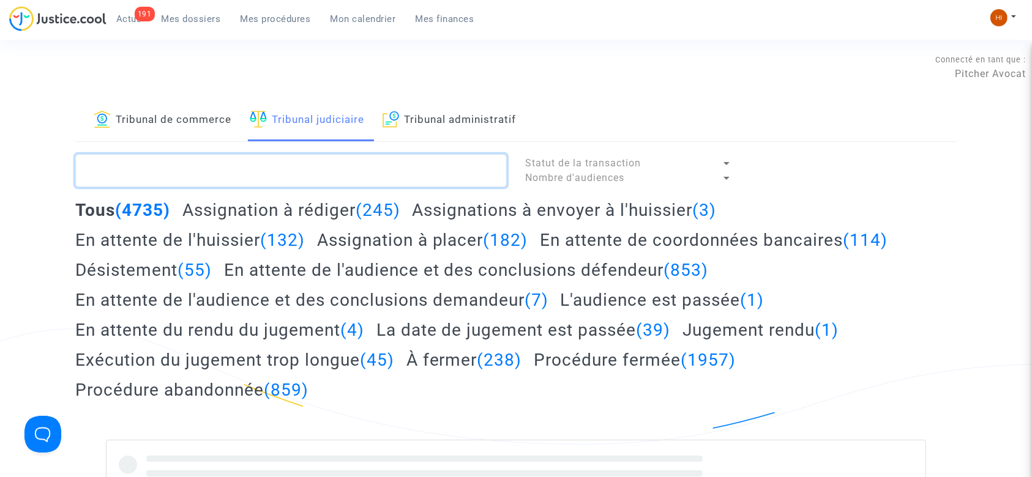
drag, startPoint x: 296, startPoint y: 167, endPoint x: 299, endPoint y: 152, distance: 15.0
click at [296, 167] on textarea at bounding box center [291, 170] width 432 height 33
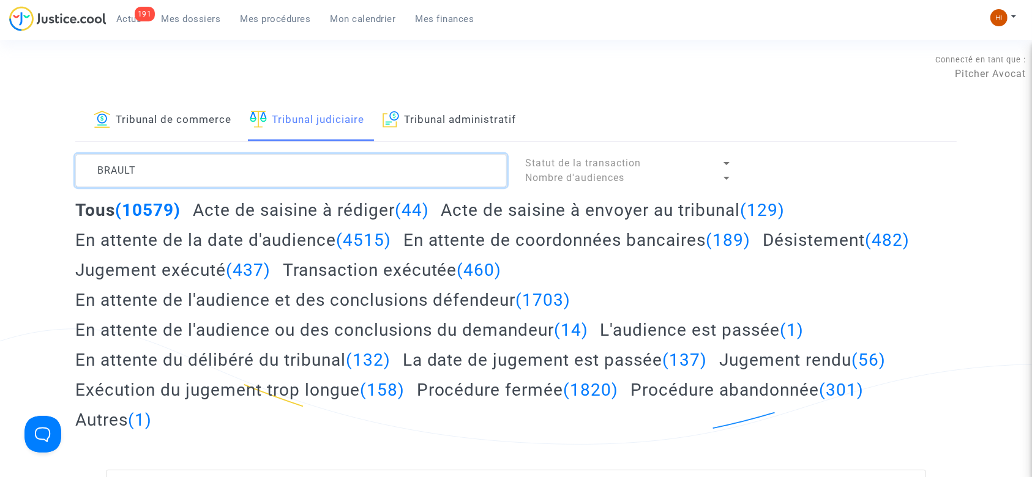
type textarea "BRAULT"
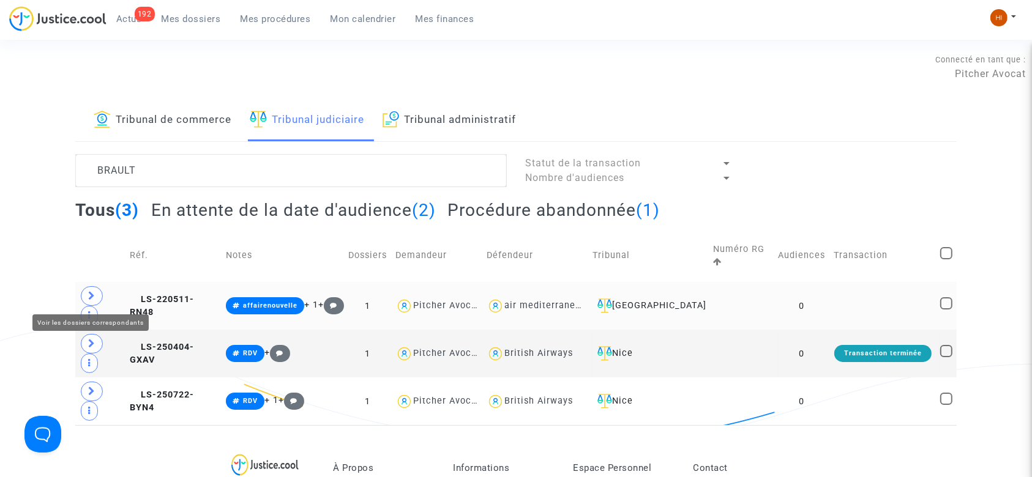
drag, startPoint x: 94, startPoint y: 294, endPoint x: 196, endPoint y: 327, distance: 107.4
click at [94, 294] on icon at bounding box center [91, 295] width 7 height 9
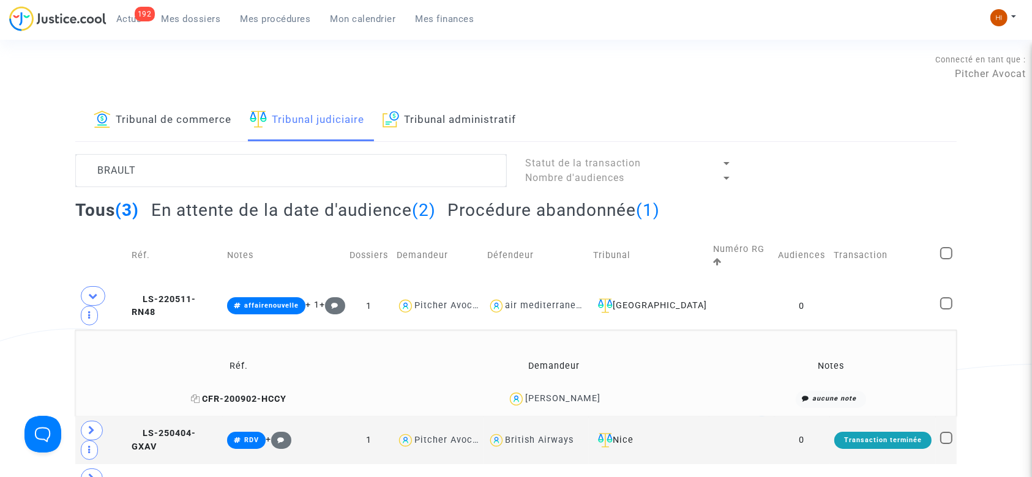
click at [200, 400] on icon at bounding box center [195, 399] width 9 height 9
click at [196, 299] on span "LS-220511-RN48" at bounding box center [164, 306] width 64 height 24
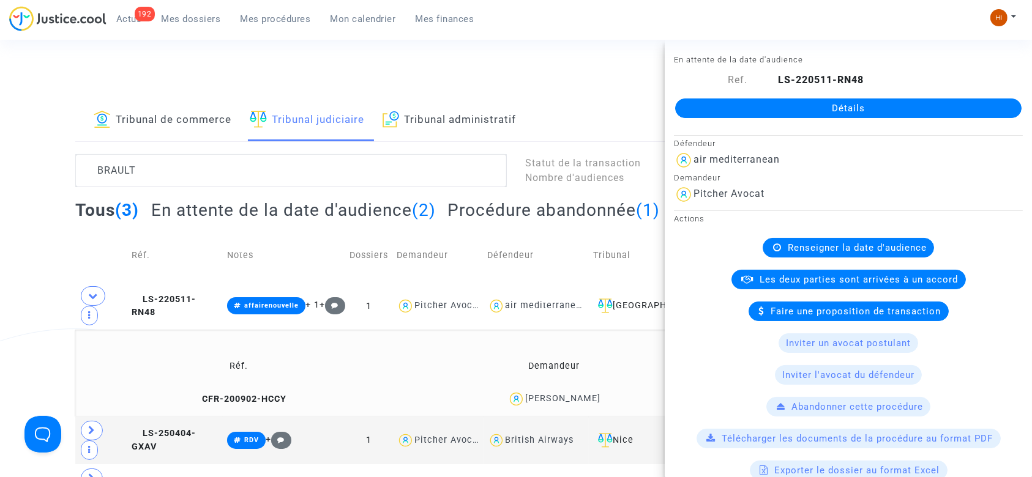
click at [852, 110] on link "Détails" at bounding box center [848, 109] width 346 height 20
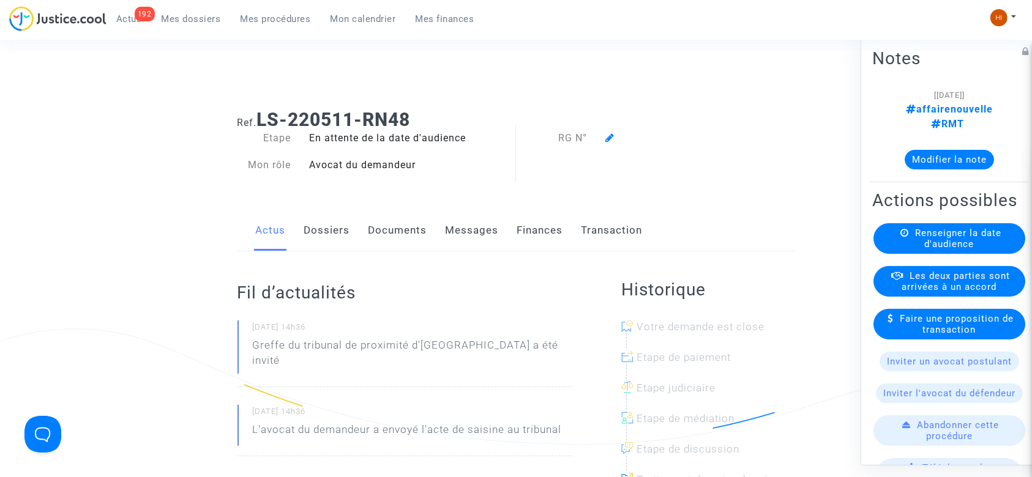
click at [929, 250] on span "Renseigner la date d'audience" at bounding box center [958, 239] width 86 height 22
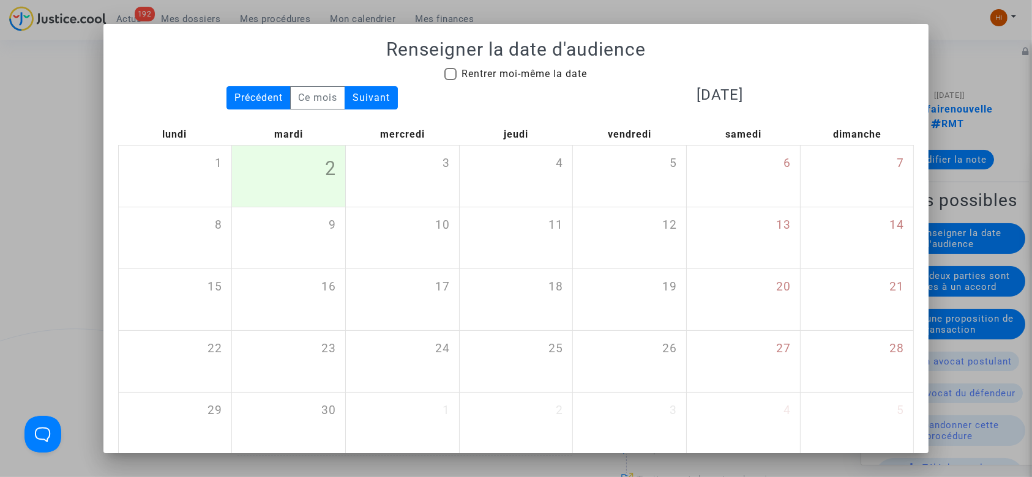
click at [514, 71] on span "Rentrer moi-même la date" at bounding box center [524, 74] width 125 height 12
click at [451, 80] on input "Rentrer moi-même la date" at bounding box center [450, 80] width 1 height 1
checkbox input "true"
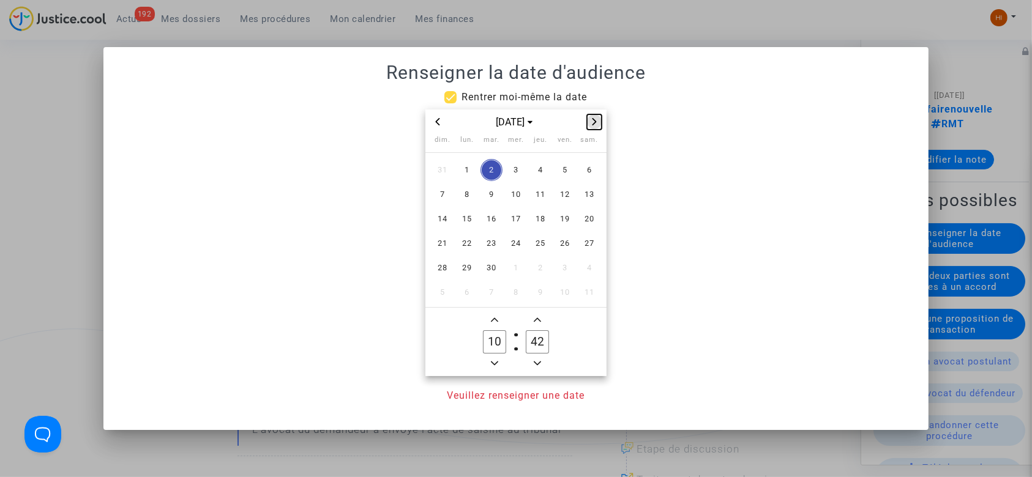
click at [589, 115] on button "Next month" at bounding box center [594, 121] width 15 height 15
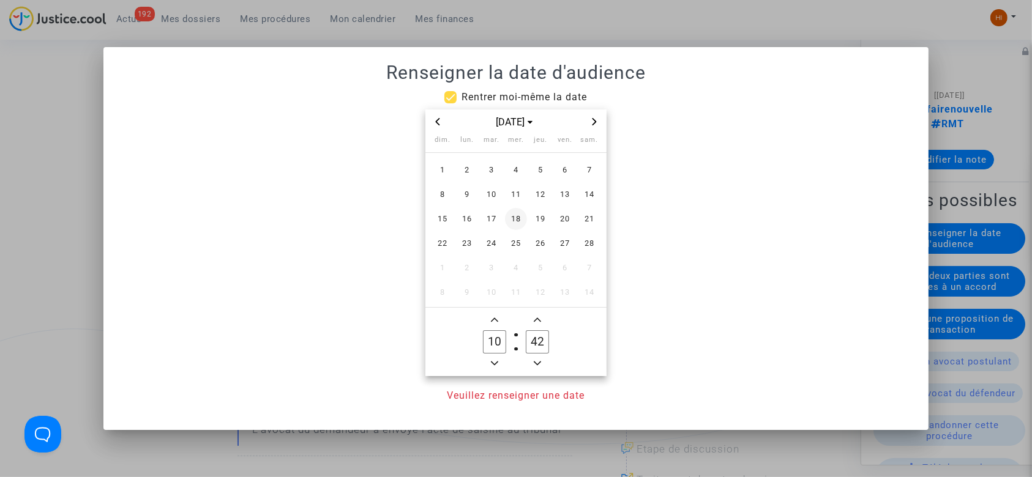
click at [507, 225] on span "18" at bounding box center [516, 219] width 22 height 22
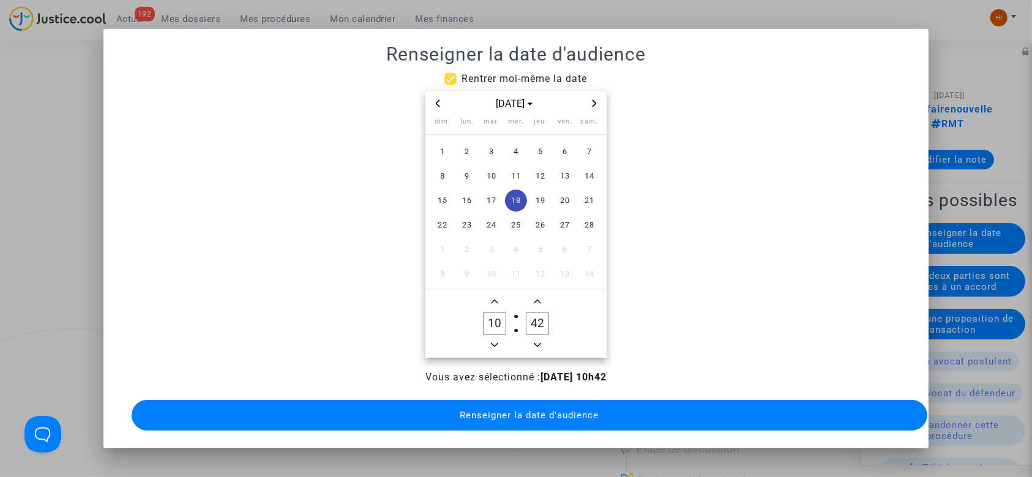
click at [497, 338] on button "Minus a hour" at bounding box center [494, 345] width 15 height 15
type input "09"
drag, startPoint x: 534, startPoint y: 321, endPoint x: 512, endPoint y: 319, distance: 21.5
click at [516, 319] on owl-date-time-timer-box "42 Minute" at bounding box center [537, 323] width 43 height 59
click at [541, 342] on icon "Minus a minute" at bounding box center [537, 345] width 7 height 7
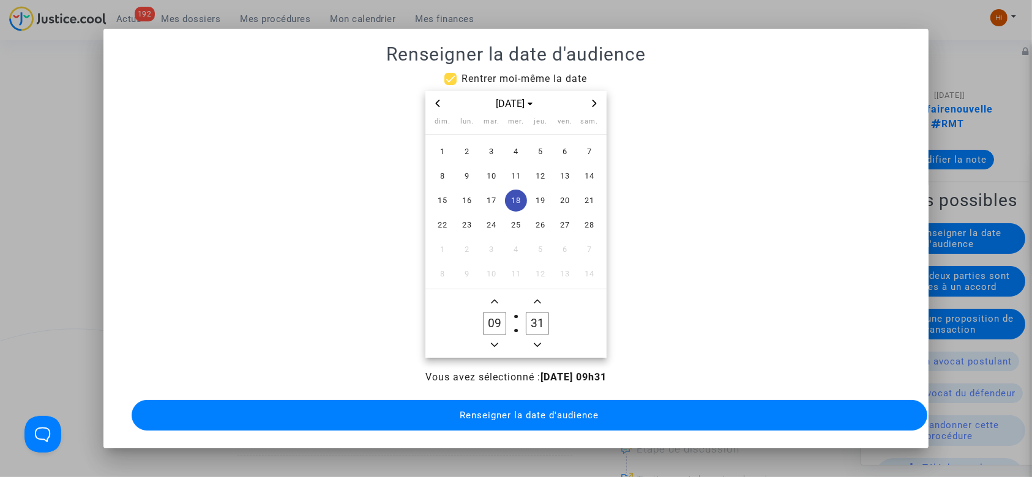
click at [541, 338] on owl-date-time-timer-box "31 Minute" at bounding box center [537, 323] width 43 height 59
click at [534, 342] on icon "Minus a minute" at bounding box center [537, 345] width 7 height 7
type input "30"
click at [524, 416] on span "Renseigner la date d'audience" at bounding box center [529, 415] width 139 height 11
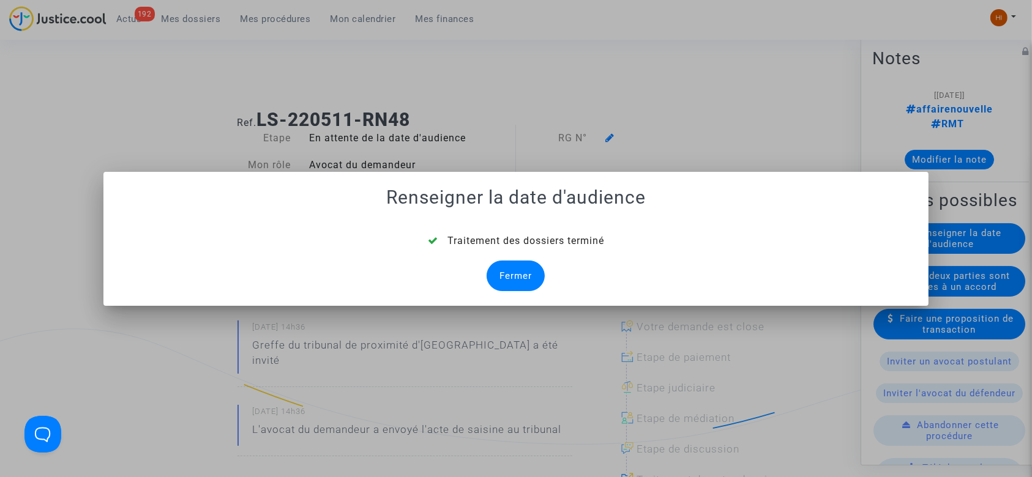
click at [519, 294] on mat-dialog-container "Renseigner la date d'audience Traitement des dossiers terminé Fermer" at bounding box center [516, 239] width 826 height 134
drag, startPoint x: 530, startPoint y: 274, endPoint x: 937, endPoint y: 473, distance: 452.8
click at [531, 274] on div "Fermer" at bounding box center [516, 276] width 58 height 31
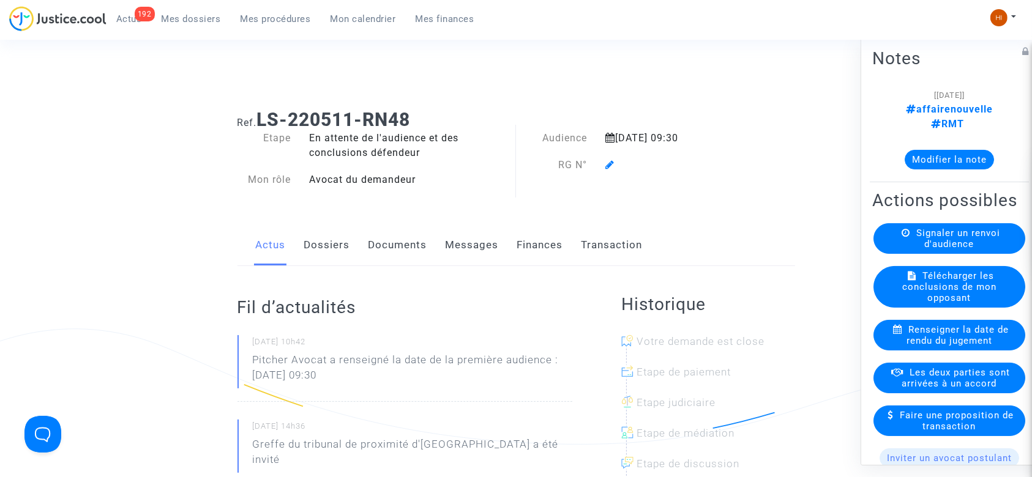
click at [612, 159] on span at bounding box center [609, 130] width 9 height 82
click at [608, 159] on span at bounding box center [609, 130] width 9 height 82
click at [612, 165] on icon at bounding box center [609, 165] width 9 height 10
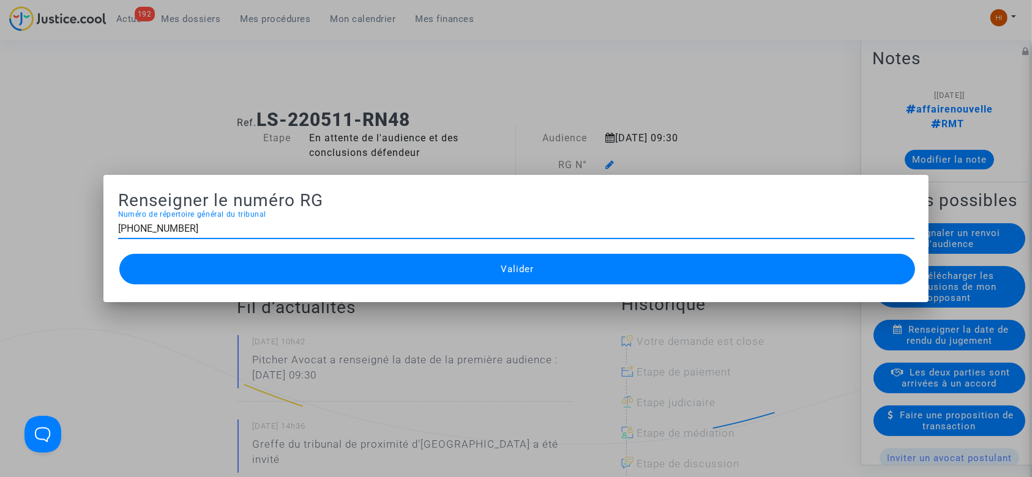
type input "11-22-002301"
click at [602, 285] on div "Valider" at bounding box center [516, 269] width 796 height 37
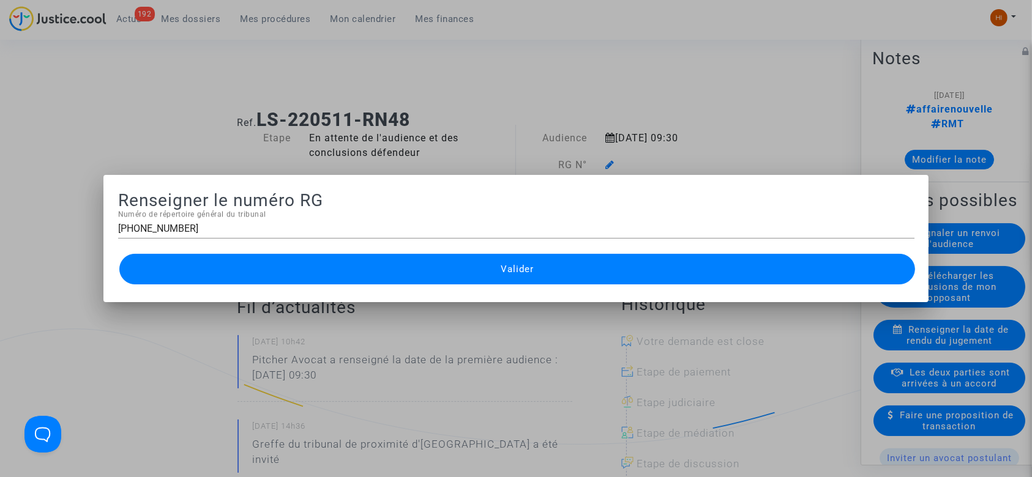
click at [426, 274] on button "Valider" at bounding box center [517, 269] width 796 height 31
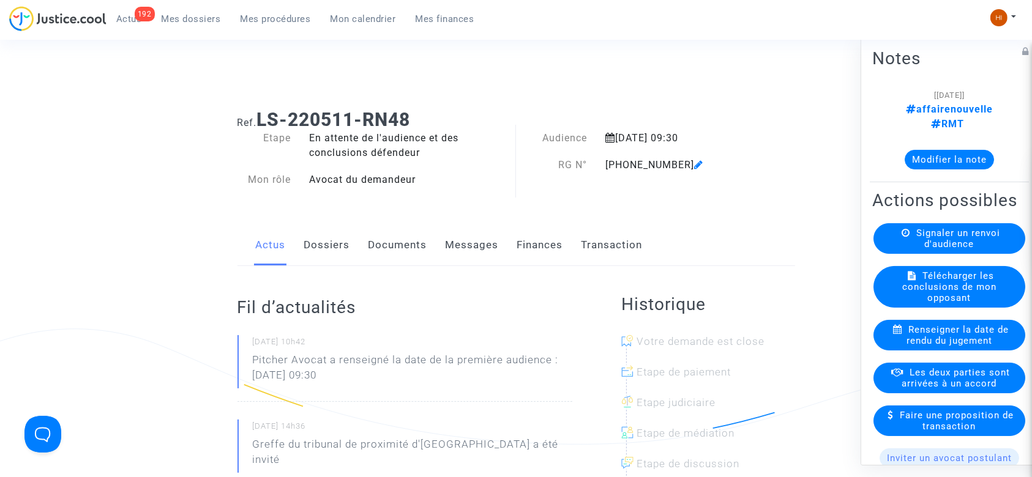
click at [398, 257] on link "Documents" at bounding box center [398, 245] width 59 height 40
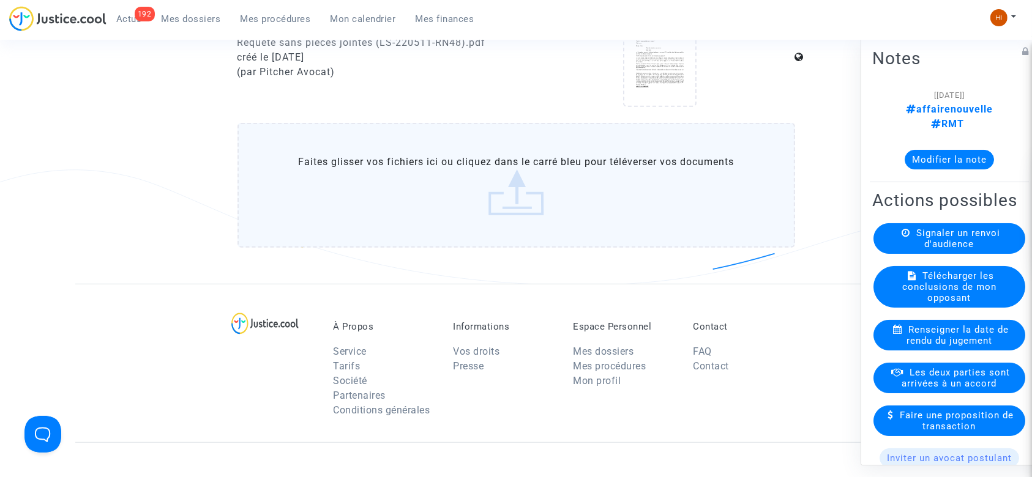
scroll to position [735, 0]
click at [409, 159] on label "Faites glisser vos fichiers ici ou cliquez dans le carré bleu pour téléverser v…" at bounding box center [517, 184] width 558 height 125
click at [0, 0] on input "Faites glisser vos fichiers ici ou cliquez dans le carré bleu pour téléverser v…" at bounding box center [0, 0] width 0 height 0
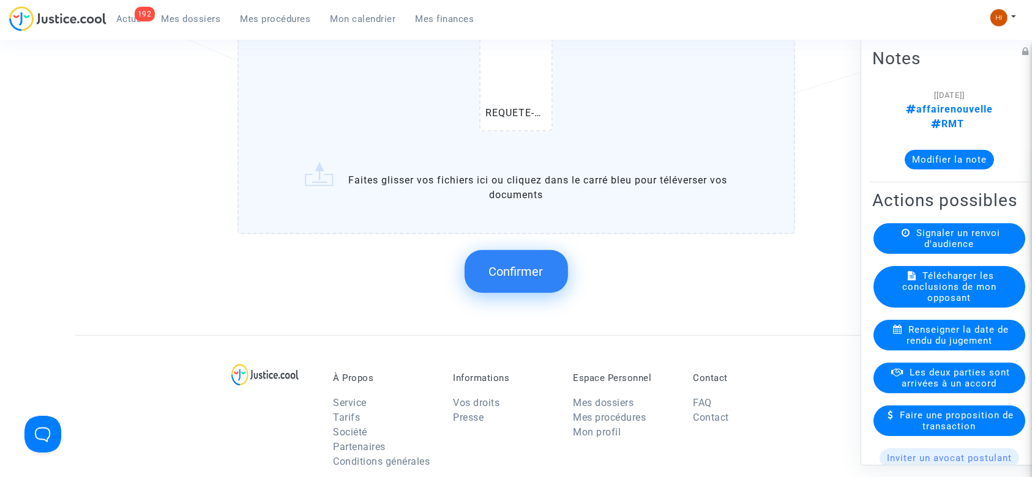
scroll to position [876, 0]
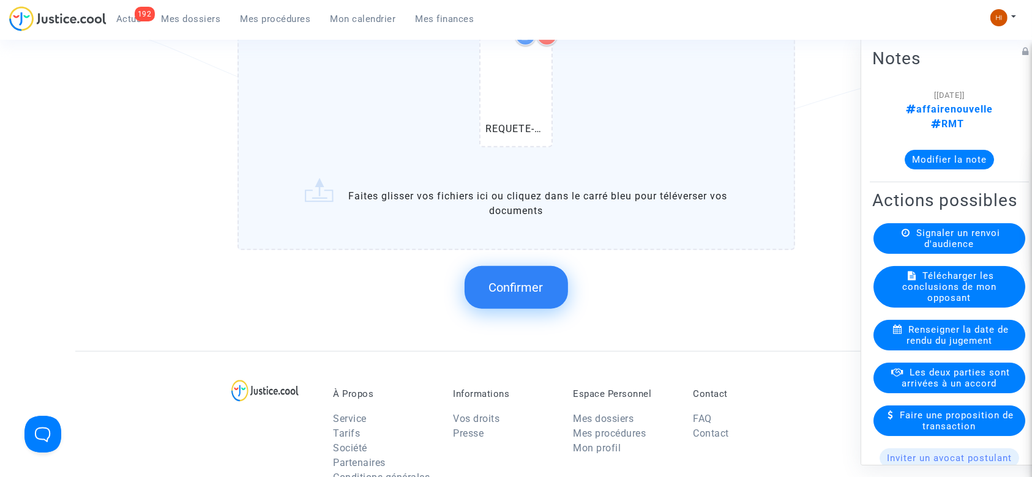
click at [541, 306] on div "Confirmer" at bounding box center [517, 287] width 558 height 65
click at [541, 276] on button "Confirmer" at bounding box center [516, 287] width 103 height 43
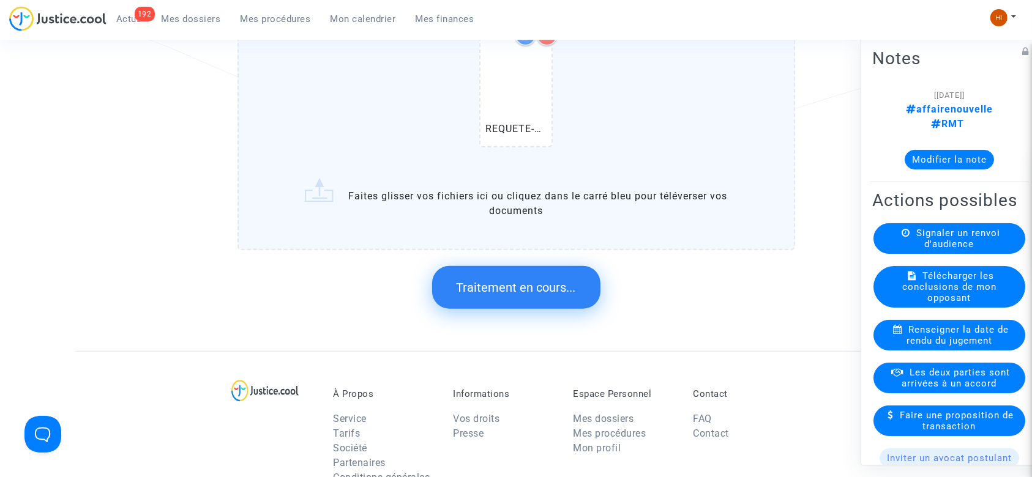
scroll to position [0, 0]
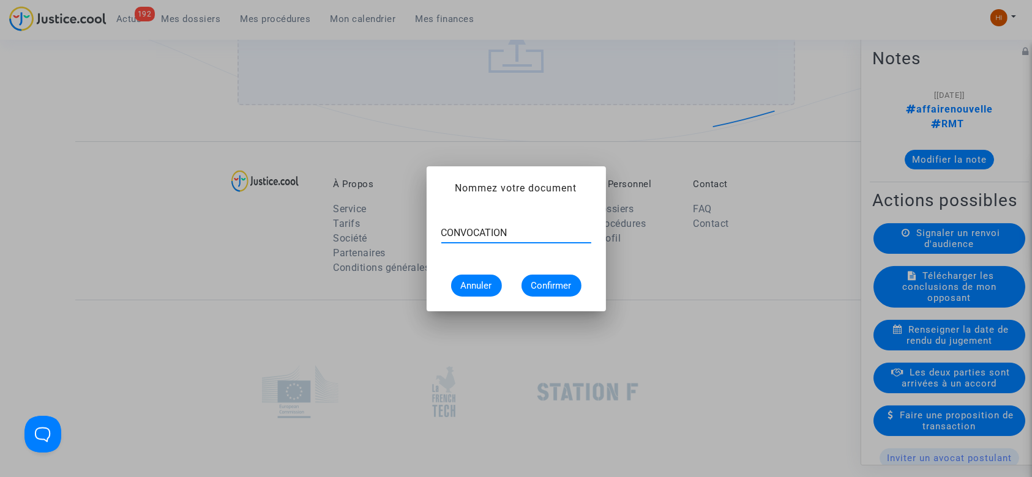
type input "CONVOCATION"
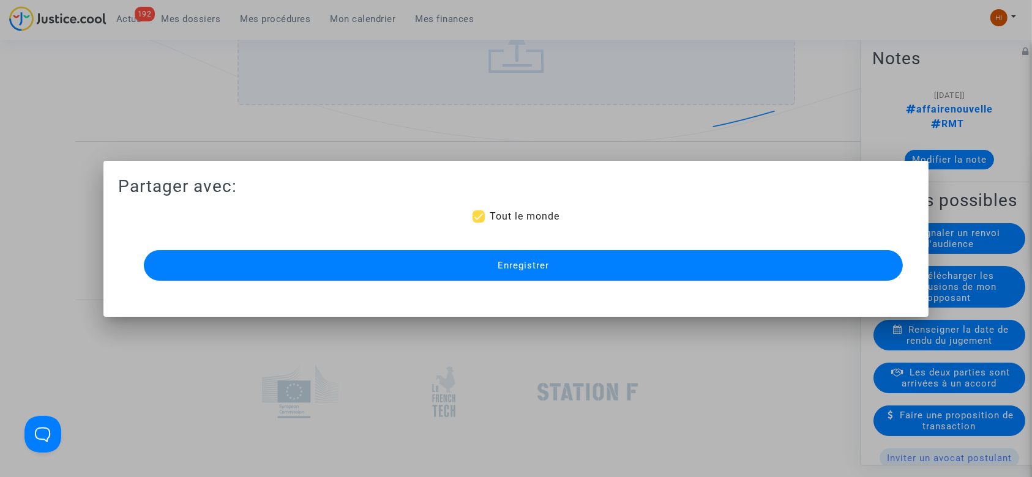
click at [541, 276] on button "Enregistrer" at bounding box center [524, 265] width 760 height 31
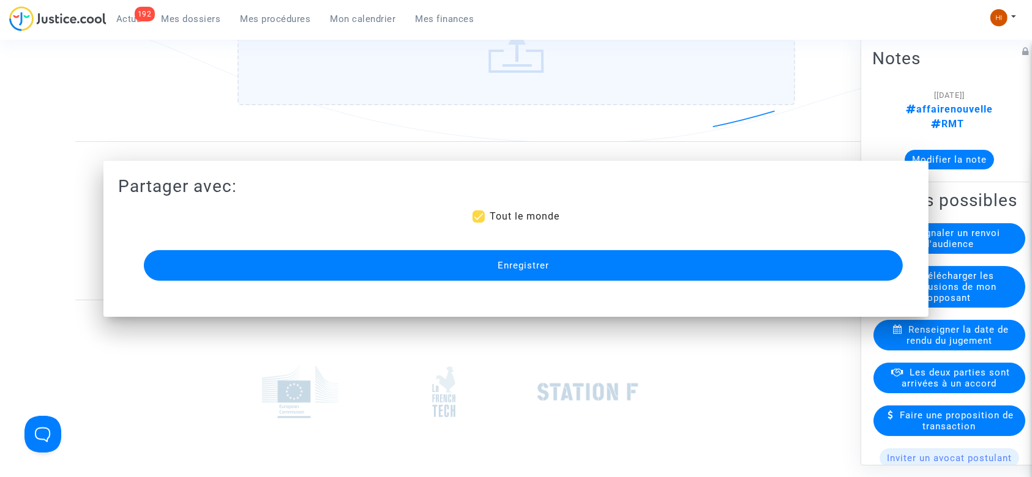
scroll to position [876, 0]
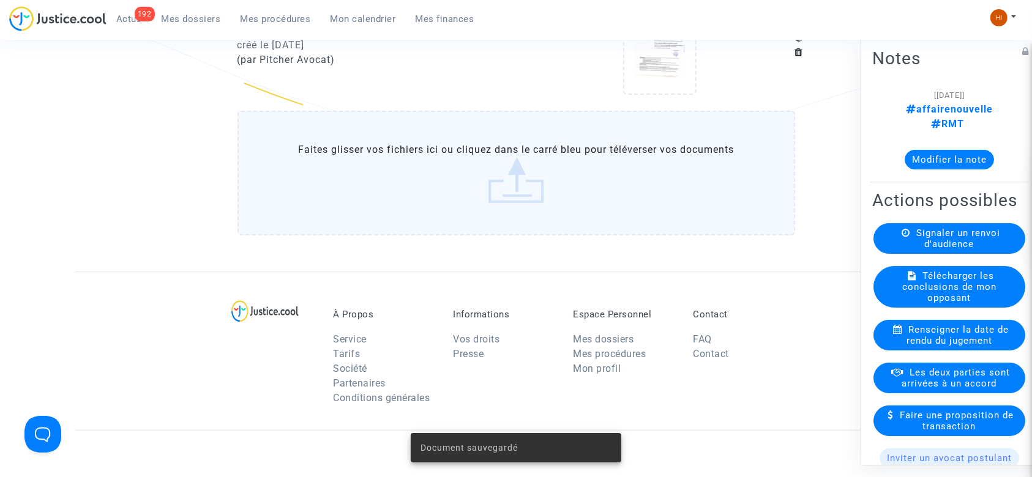
click at [262, 15] on span "Mes procédures" at bounding box center [276, 18] width 70 height 11
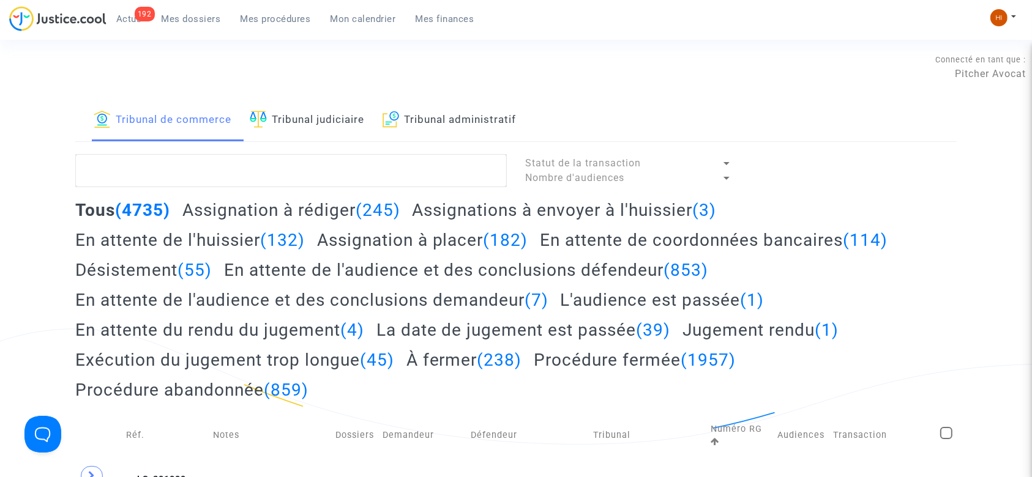
drag, startPoint x: 350, startPoint y: 121, endPoint x: 356, endPoint y: 129, distance: 10.2
click at [350, 120] on link "Tribunal judiciaire" at bounding box center [307, 121] width 114 height 42
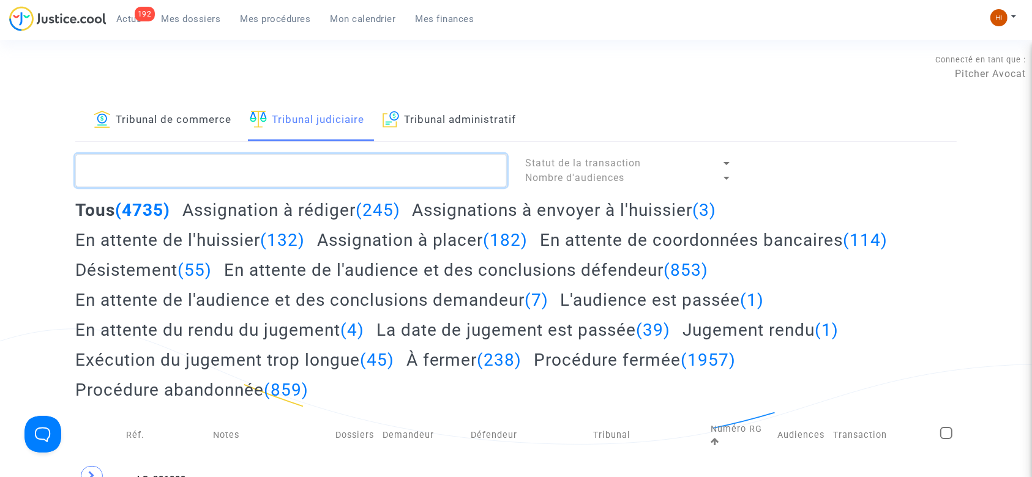
click at [366, 182] on textarea at bounding box center [291, 170] width 432 height 33
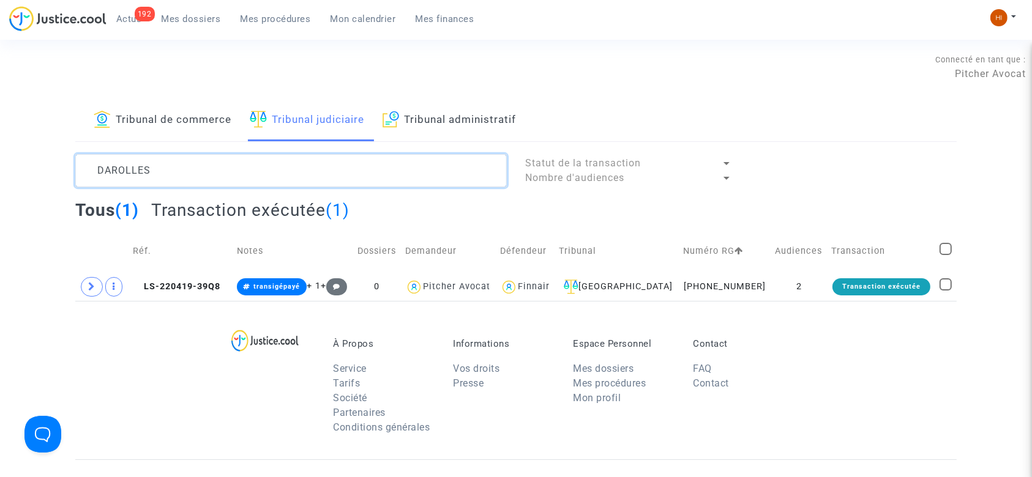
type textarea "DAROLLES"
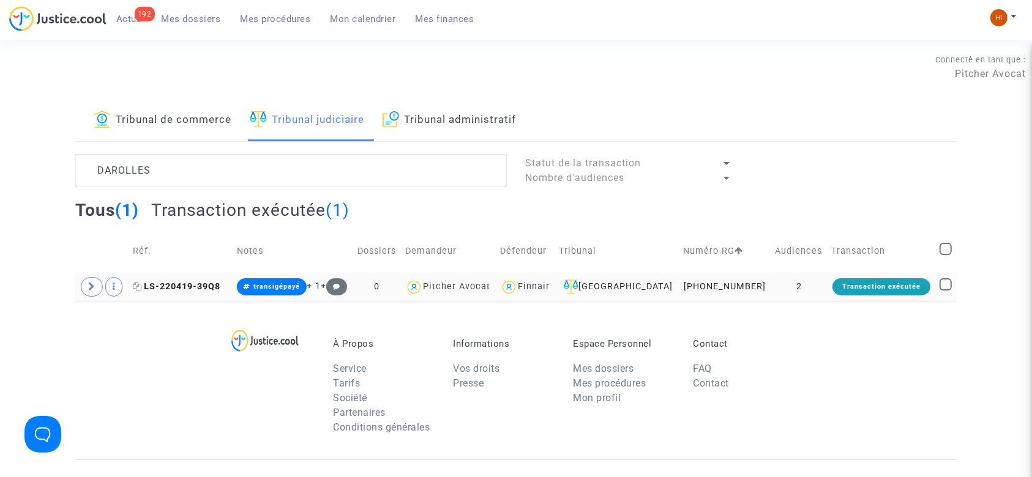
click at [168, 290] on span "LS-220419-39Q8" at bounding box center [177, 287] width 88 height 10
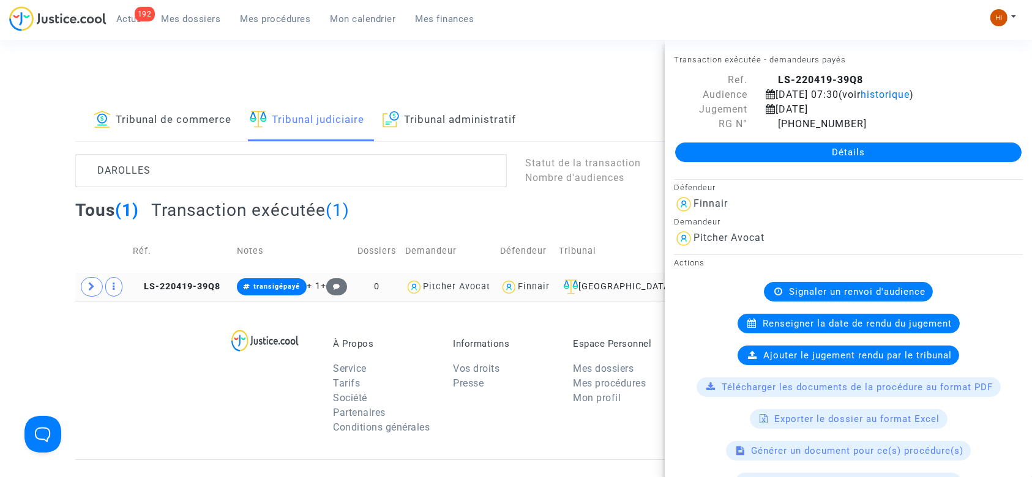
click at [103, 284] on td at bounding box center [101, 287] width 53 height 28
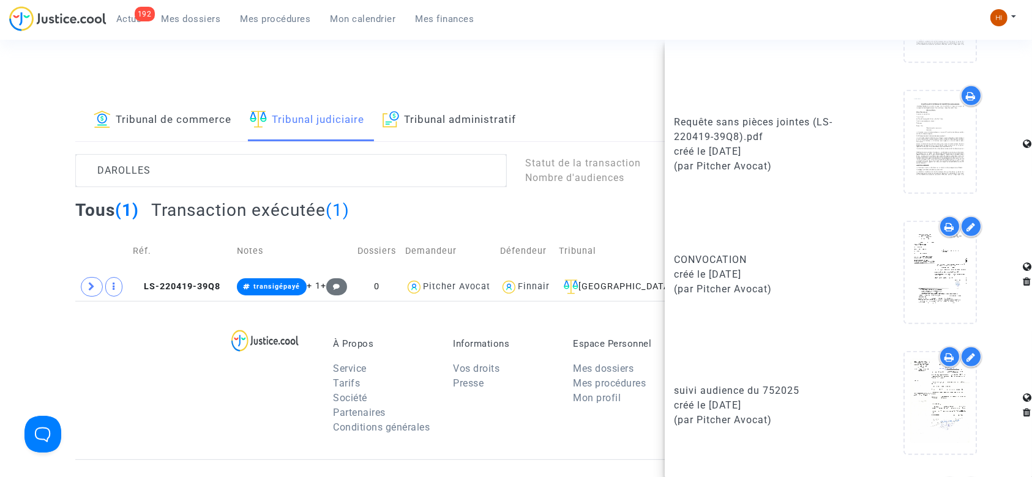
scroll to position [762, 0]
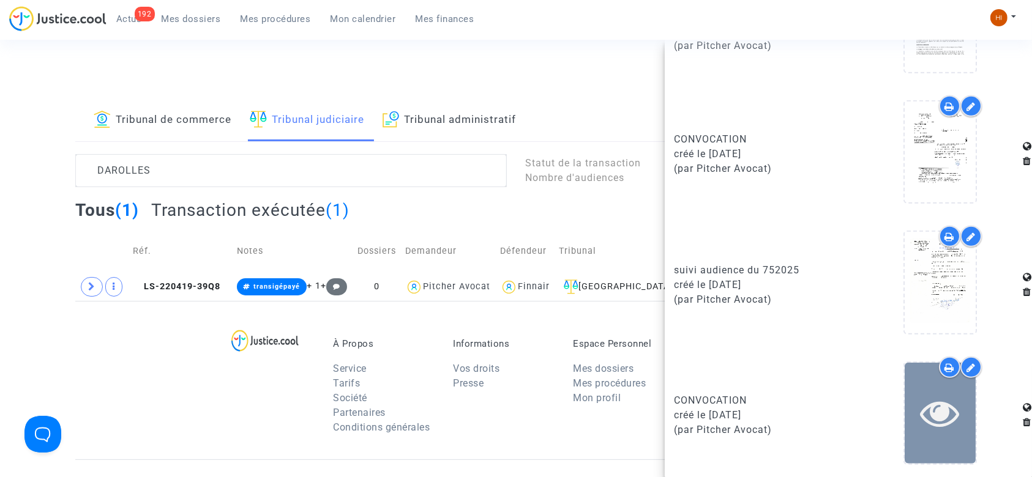
click at [925, 422] on icon at bounding box center [941, 413] width 40 height 39
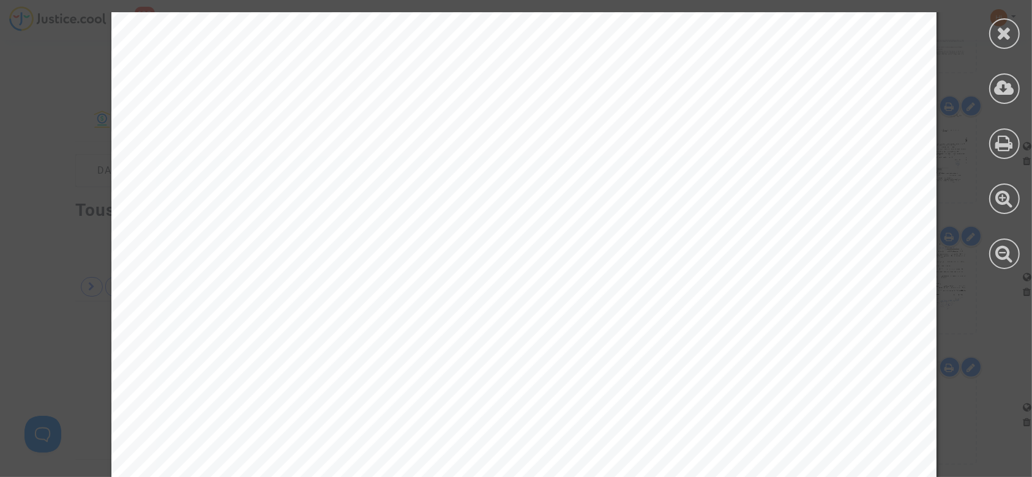
scroll to position [720, 0]
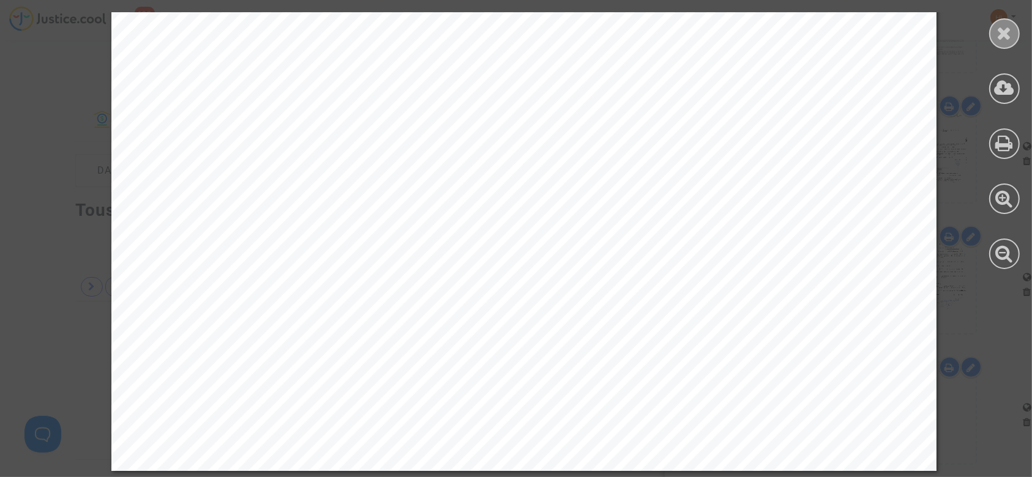
drag, startPoint x: 1003, startPoint y: 22, endPoint x: 970, endPoint y: 91, distance: 76.9
click at [1003, 22] on div at bounding box center [1004, 33] width 31 height 31
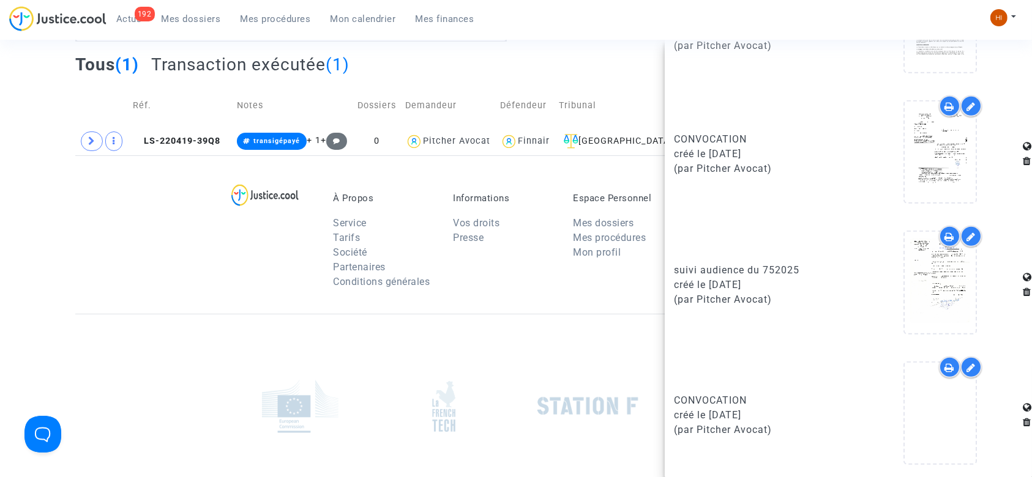
scroll to position [277, 0]
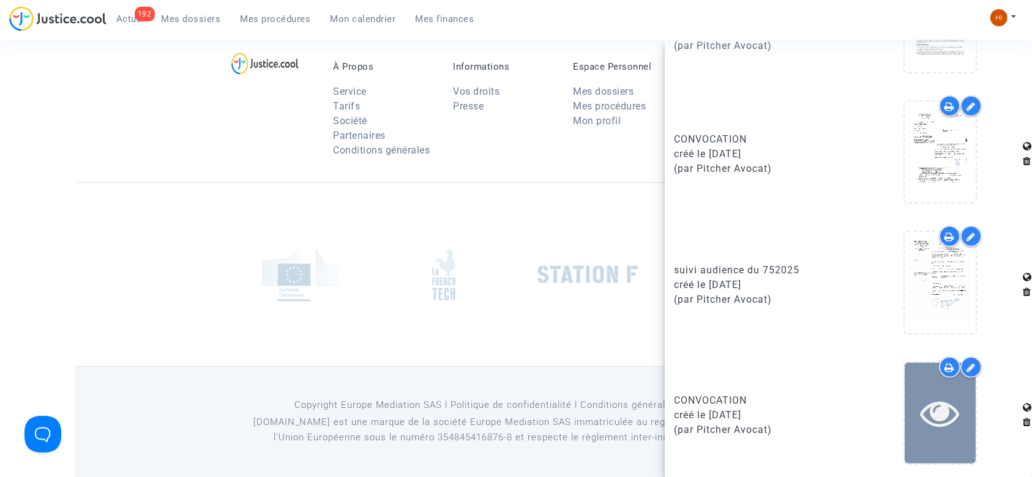
click at [921, 414] on icon at bounding box center [941, 413] width 40 height 39
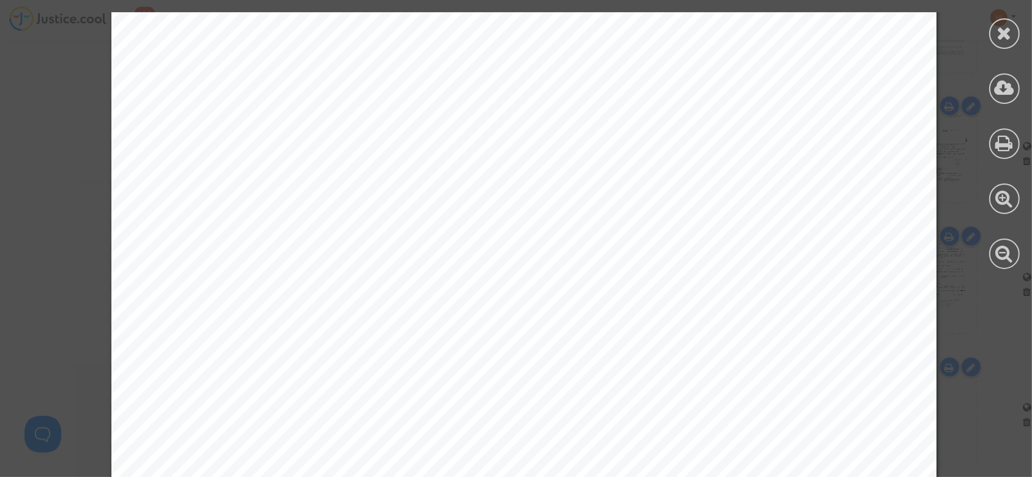
scroll to position [653, 0]
click at [1017, 29] on div at bounding box center [1004, 33] width 31 height 31
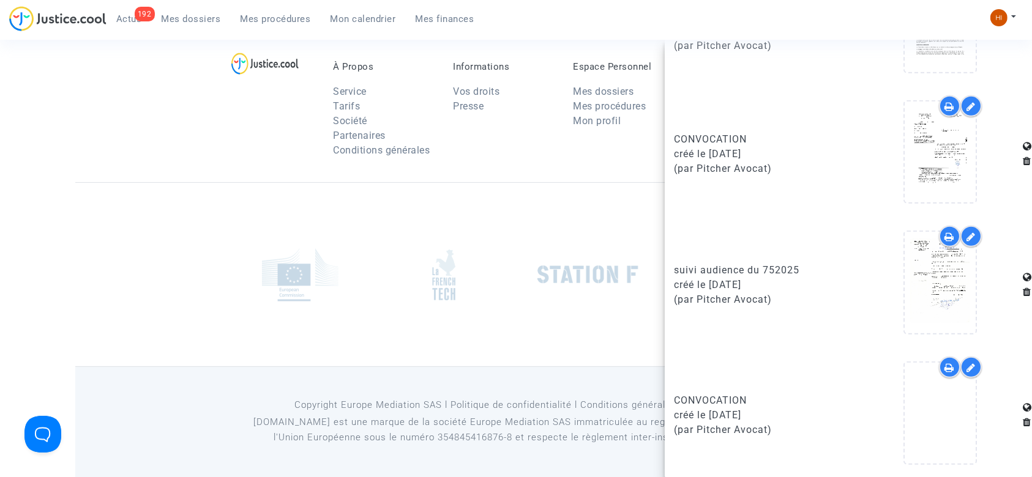
click at [228, 108] on div at bounding box center [276, 112] width 96 height 103
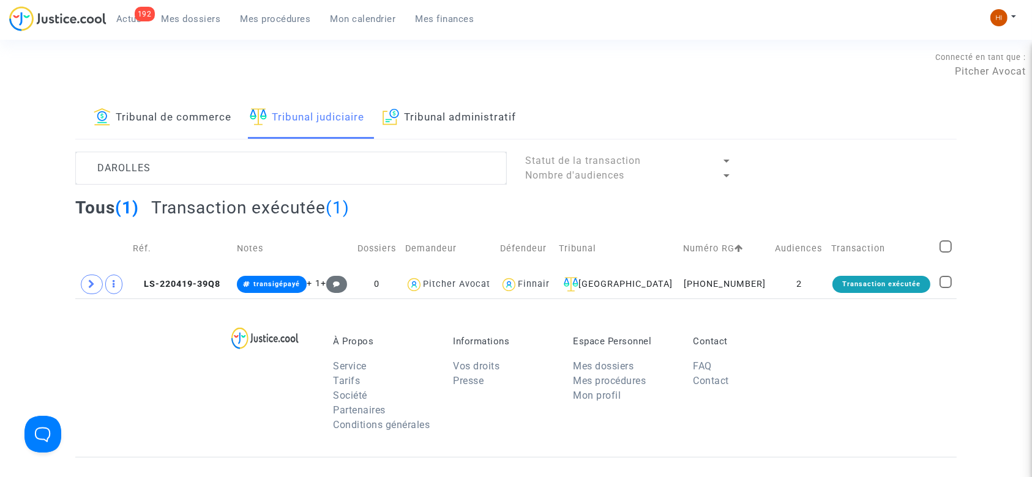
scroll to position [0, 0]
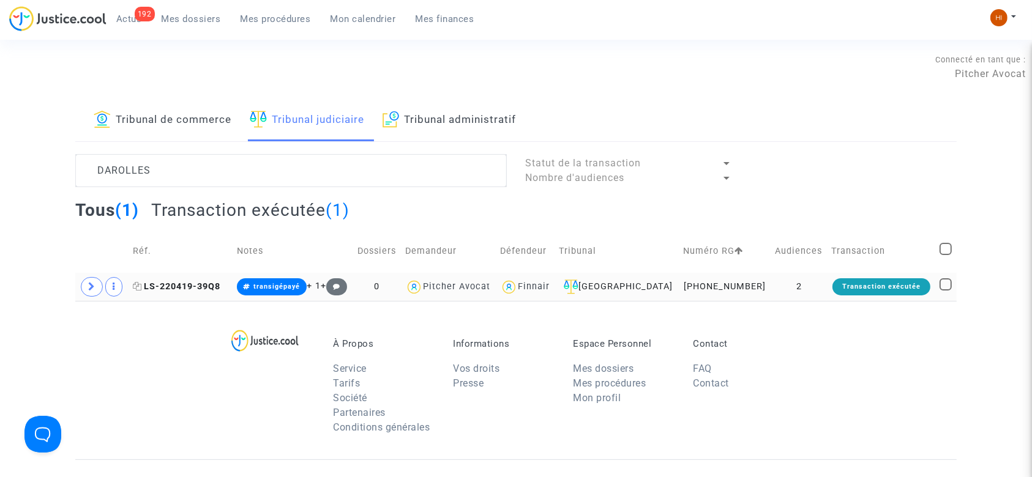
click at [189, 283] on span "LS-220419-39Q8" at bounding box center [177, 287] width 88 height 10
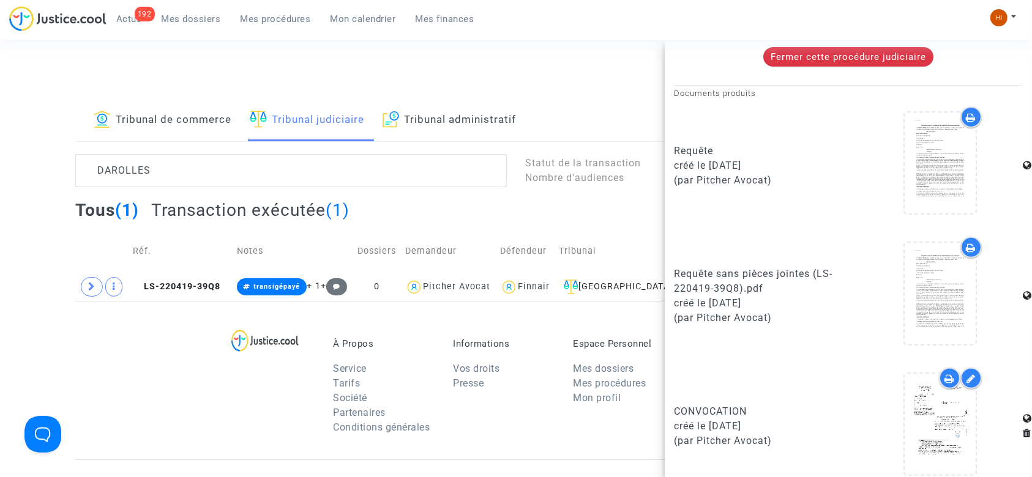
scroll to position [762, 0]
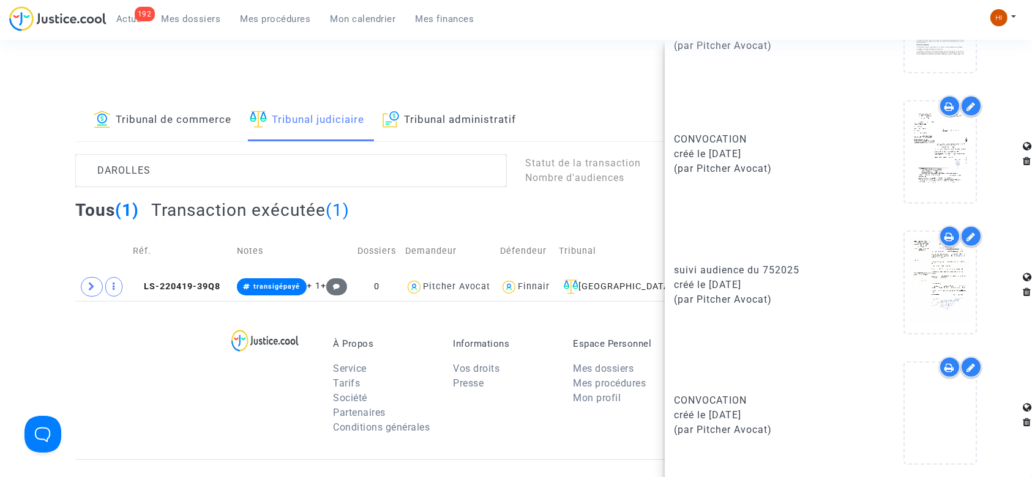
click at [206, 324] on div "À Propos Service Tarifs Société Partenaires Conditions générales Informations V…" at bounding box center [515, 380] width 881 height 159
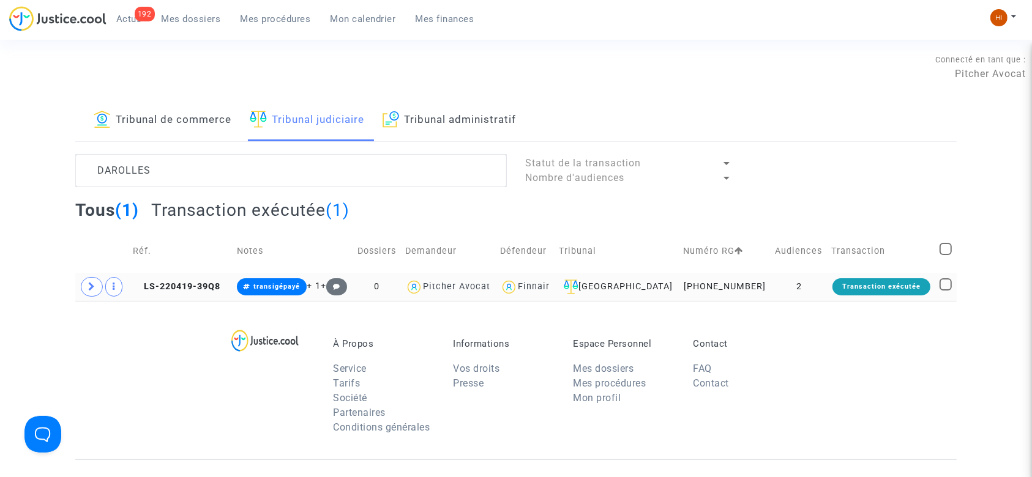
click at [208, 280] on td "LS-220419-39Q8" at bounding box center [180, 287] width 103 height 28
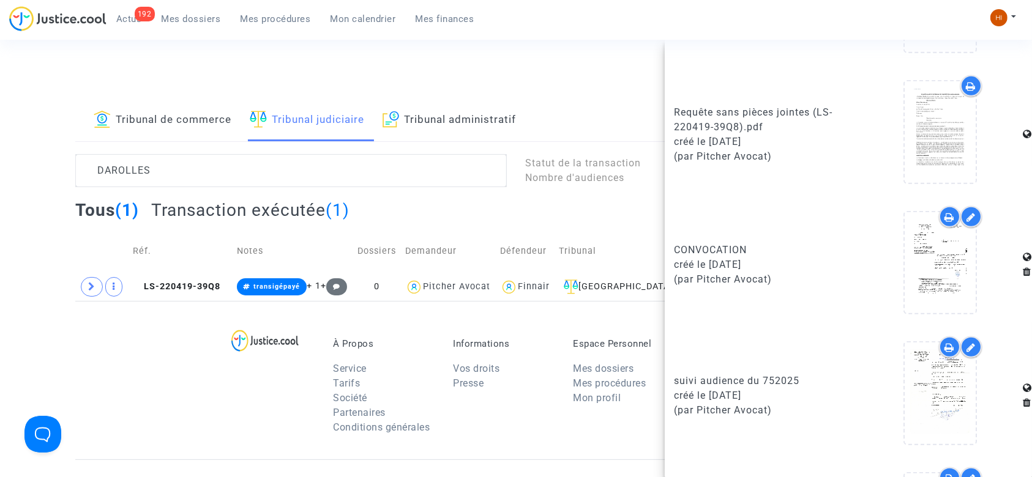
scroll to position [653, 0]
drag, startPoint x: 175, startPoint y: 291, endPoint x: 241, endPoint y: 262, distance: 71.5
click at [176, 291] on span "LS-220419-39Q8" at bounding box center [177, 287] width 88 height 10
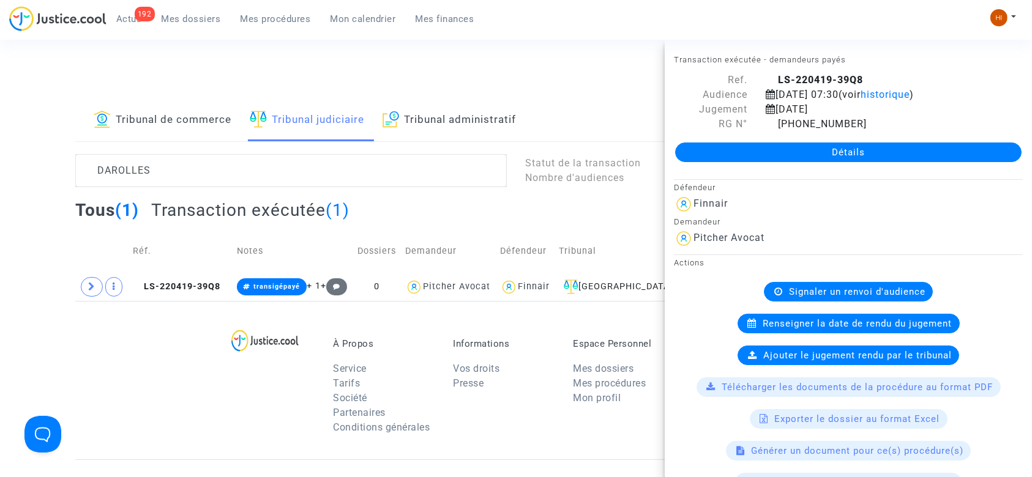
click at [817, 148] on link "Détails" at bounding box center [848, 153] width 346 height 20
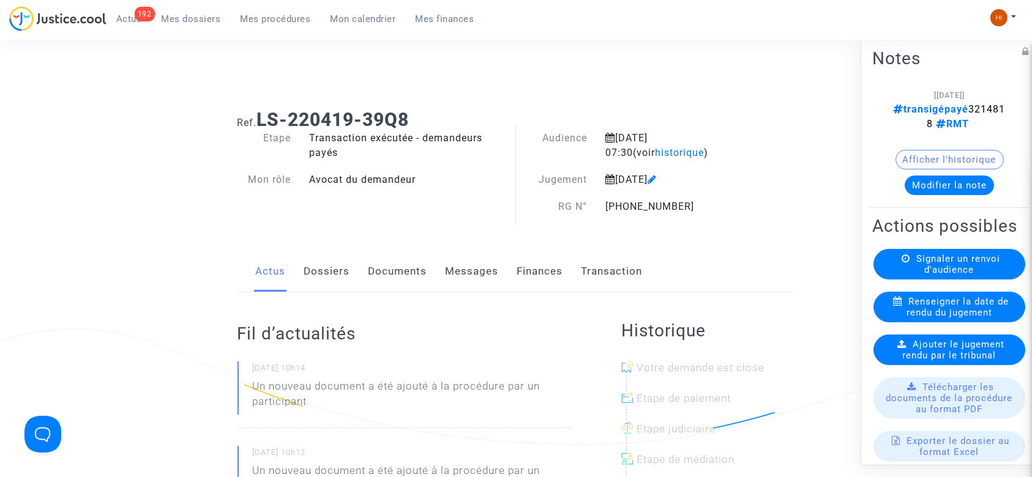
click at [381, 274] on link "Documents" at bounding box center [398, 272] width 59 height 40
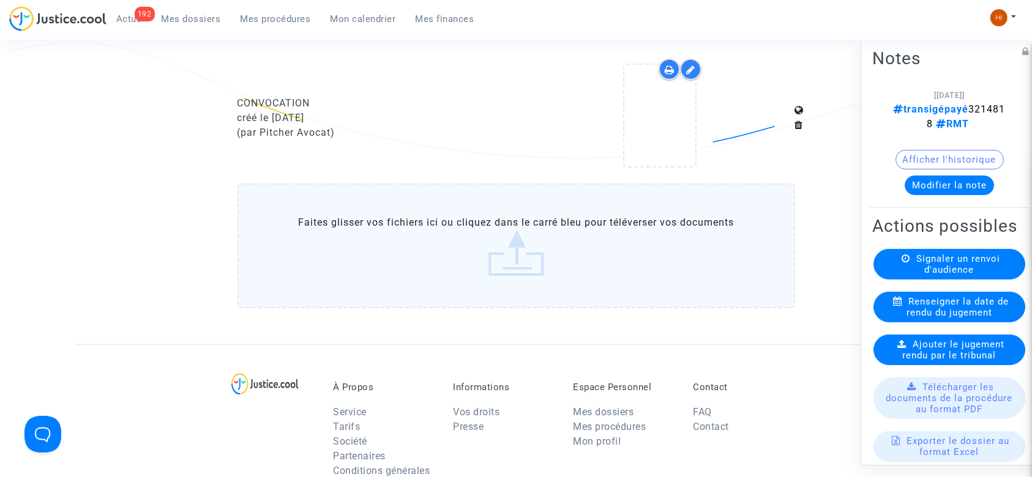
scroll to position [897, 0]
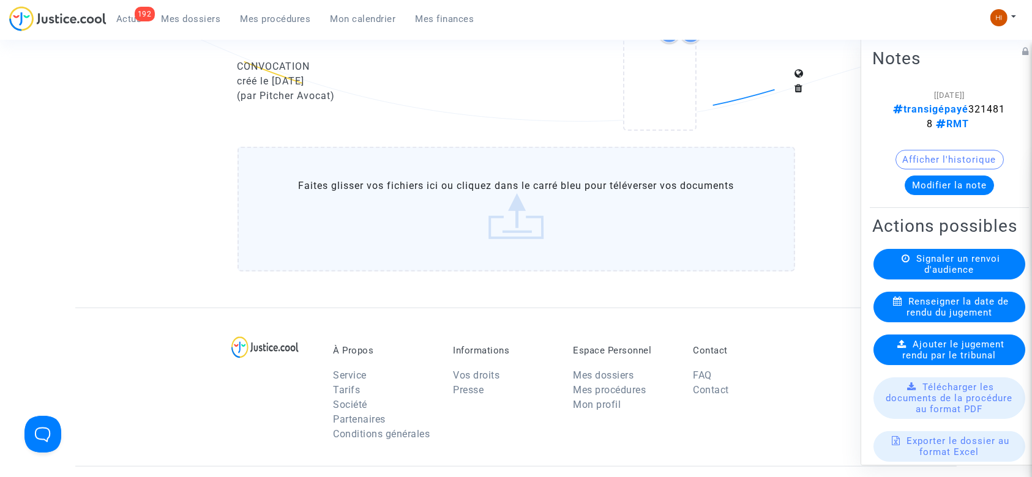
click at [502, 208] on label "Faites glisser vos fichiers ici ou cliquez dans le carré bleu pour téléverser v…" at bounding box center [517, 209] width 558 height 125
click at [0, 0] on input "Faites glisser vos fichiers ici ou cliquez dans le carré bleu pour téléverser v…" at bounding box center [0, 0] width 0 height 0
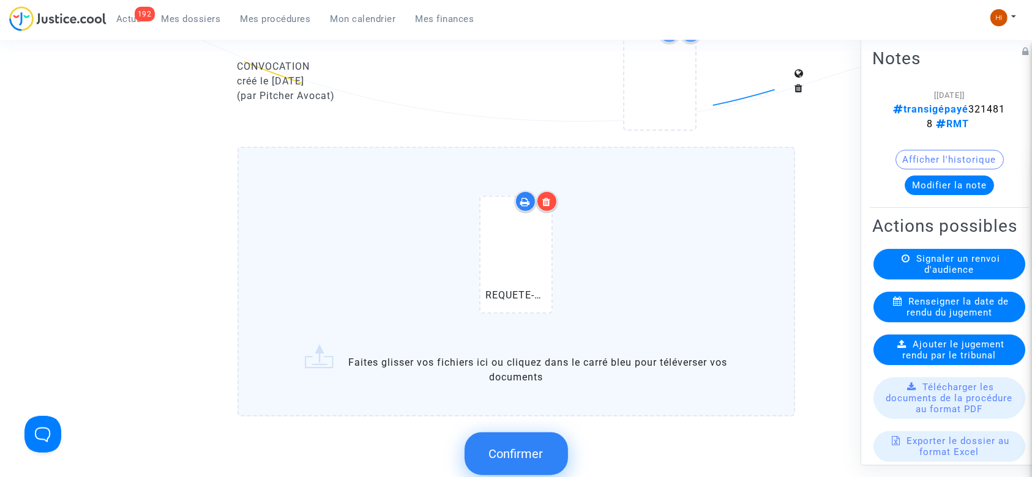
click at [496, 456] on span "Confirmer" at bounding box center [516, 454] width 54 height 15
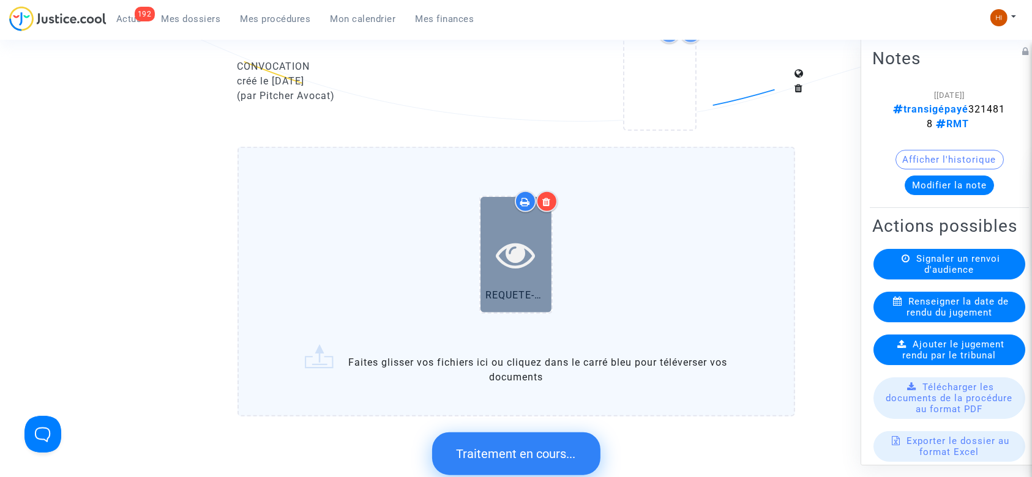
scroll to position [0, 0]
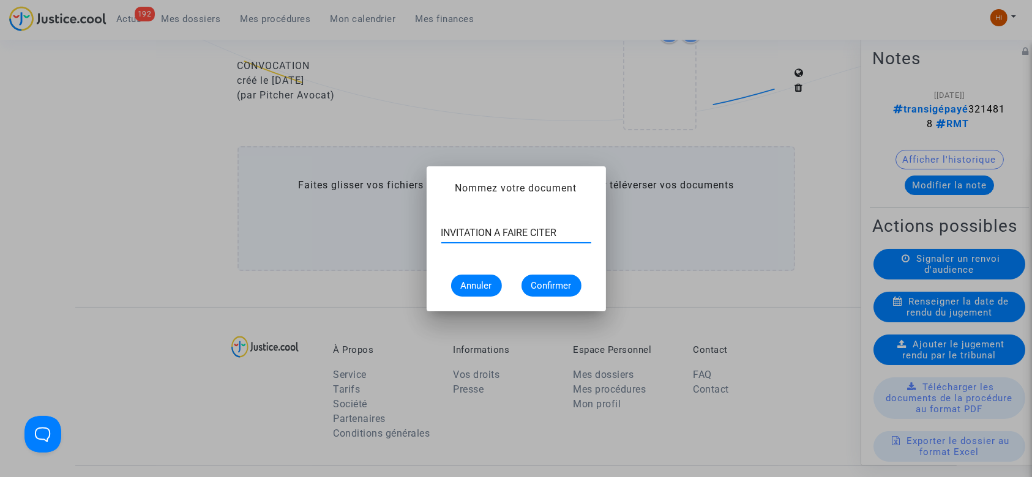
type input "INVITATION A FAIRE CITER"
click at [538, 290] on span "Confirmer" at bounding box center [551, 285] width 40 height 11
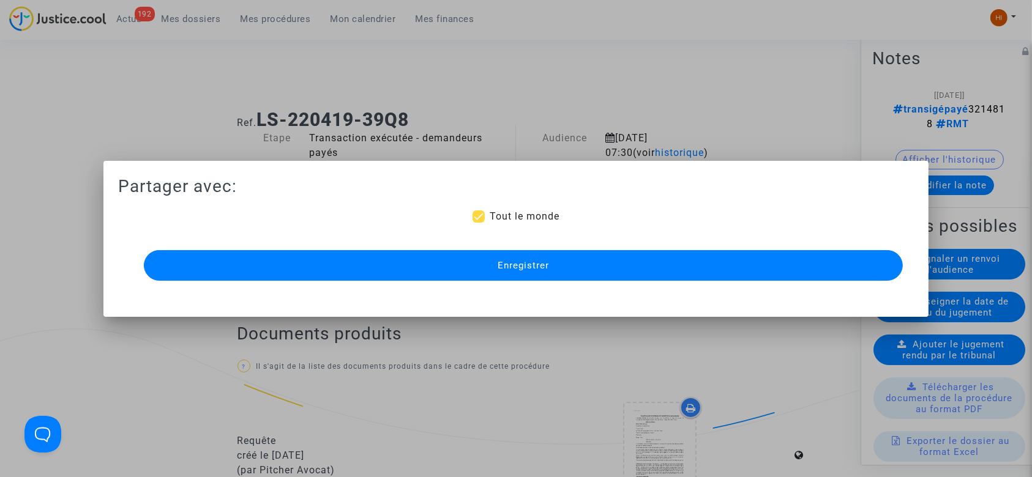
scroll to position [897, 0]
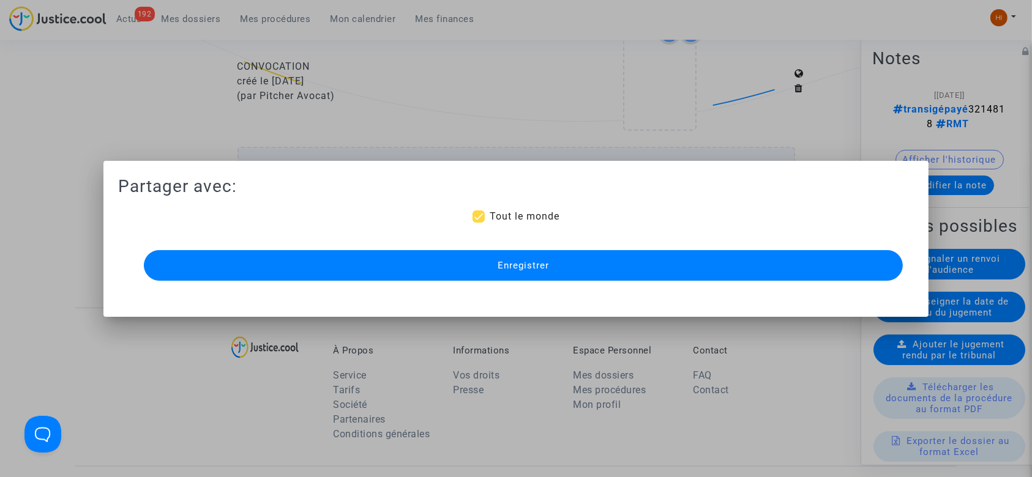
click at [607, 269] on button "Enregistrer" at bounding box center [524, 265] width 760 height 31
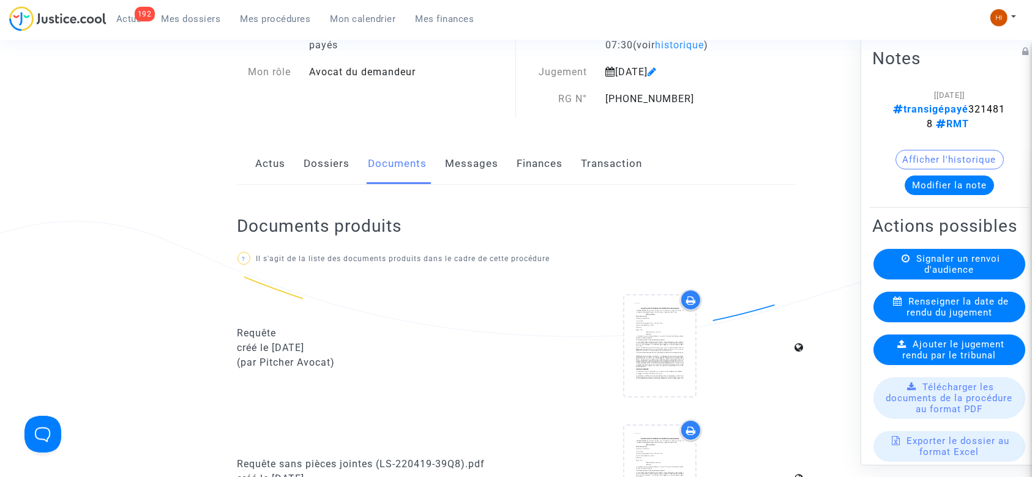
scroll to position [81, 0]
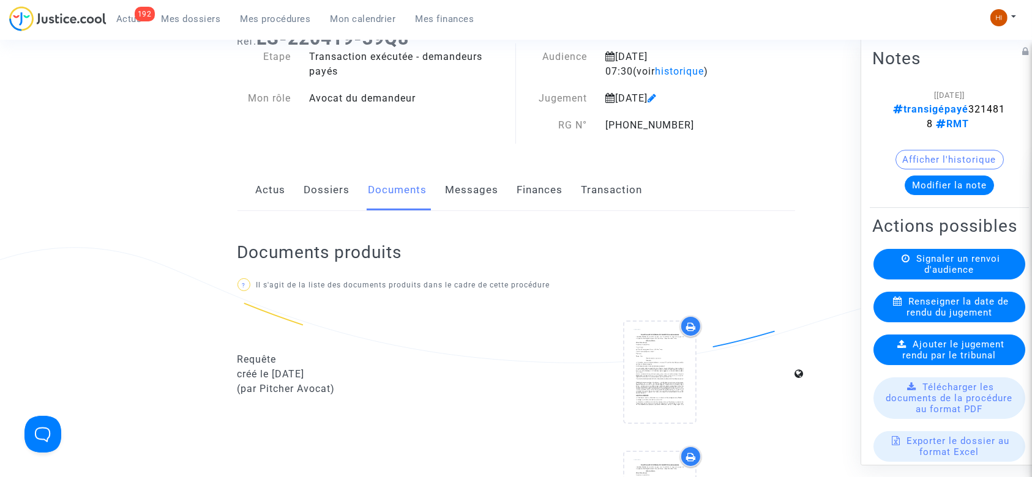
click at [322, 182] on link "Dossiers" at bounding box center [327, 190] width 46 height 40
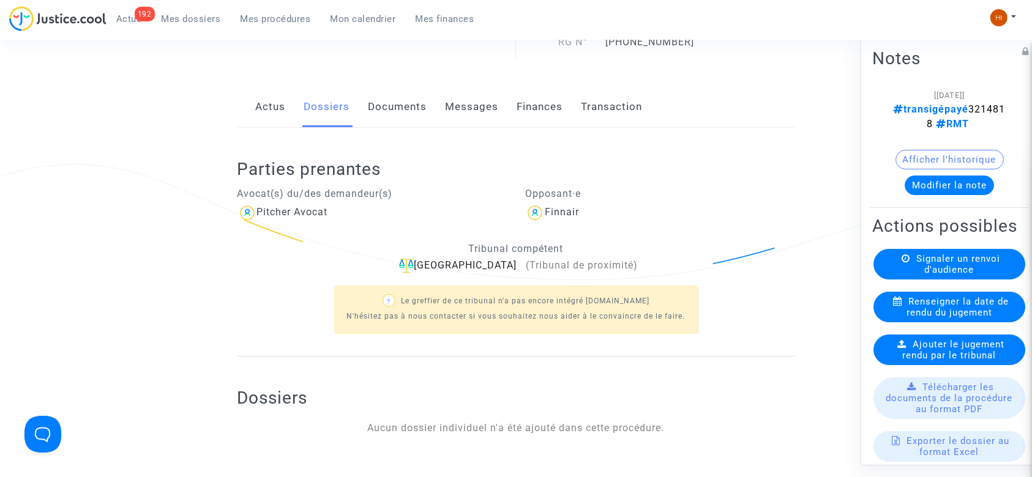
scroll to position [163, 0]
click at [698, 21] on div "193 Actus Mes dossiers Mes procédures Mon calendrier Mes finances Mon profil Ch…" at bounding box center [516, 23] width 1032 height 34
drag, startPoint x: 779, startPoint y: 118, endPoint x: 677, endPoint y: 48, distance: 123.3
click at [766, 110] on div "Actus Dossiers Documents Messages Finances Transaction" at bounding box center [517, 109] width 558 height 41
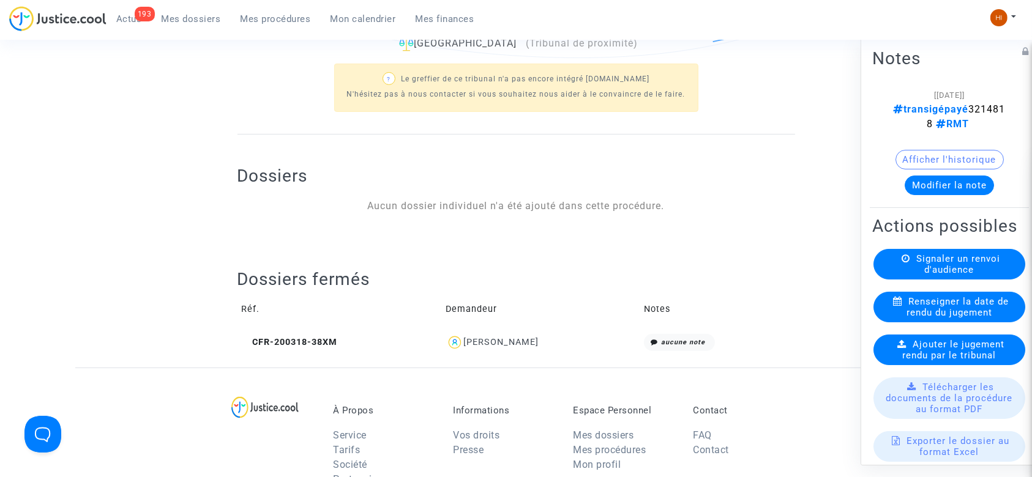
scroll to position [408, 0]
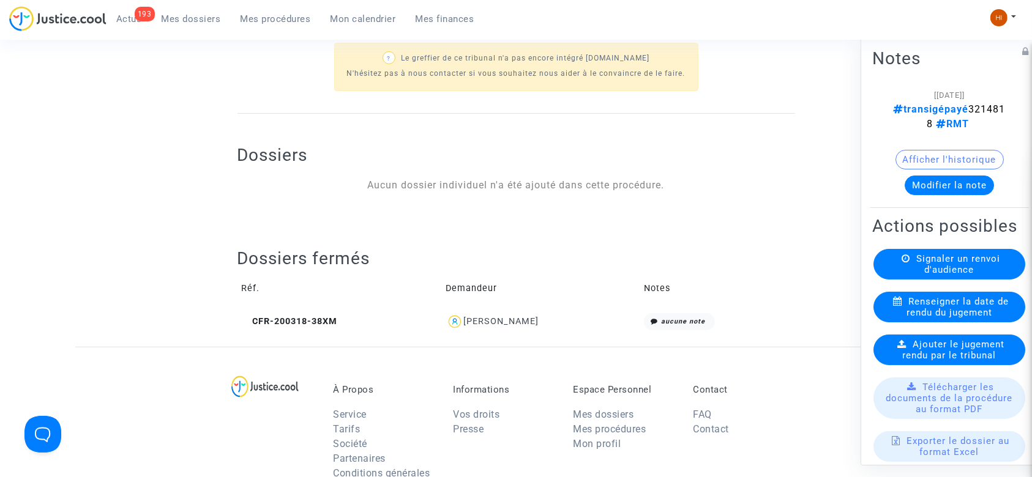
drag, startPoint x: 242, startPoint y: 322, endPoint x: 249, endPoint y: 311, distance: 12.9
click at [242, 320] on icon at bounding box center [246, 321] width 9 height 9
click at [273, 6] on ul "193 Actus Mes dossiers Mes procédures Mon calendrier Mes finances" at bounding box center [296, 17] width 378 height 22
click at [274, 12] on link "Mes procédures" at bounding box center [276, 19] width 90 height 18
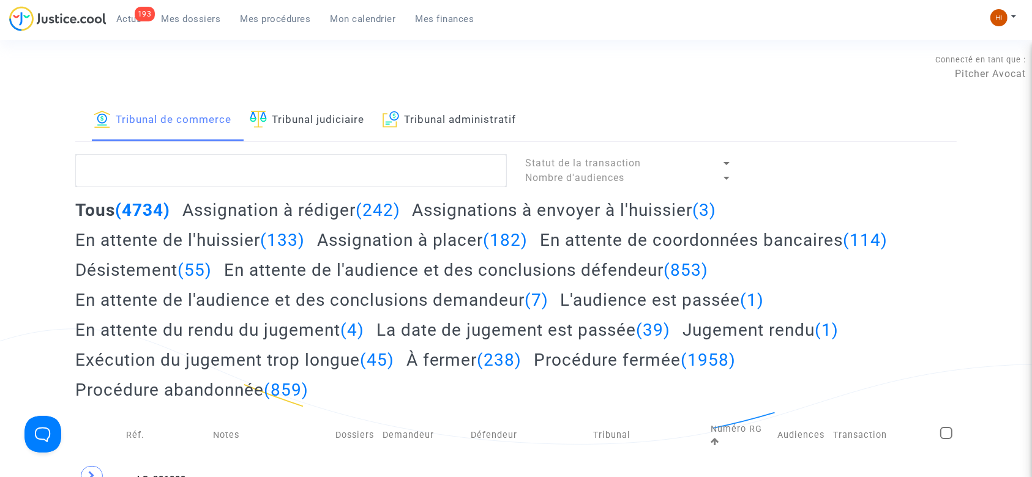
click at [346, 122] on link "Tribunal judiciaire" at bounding box center [307, 121] width 114 height 42
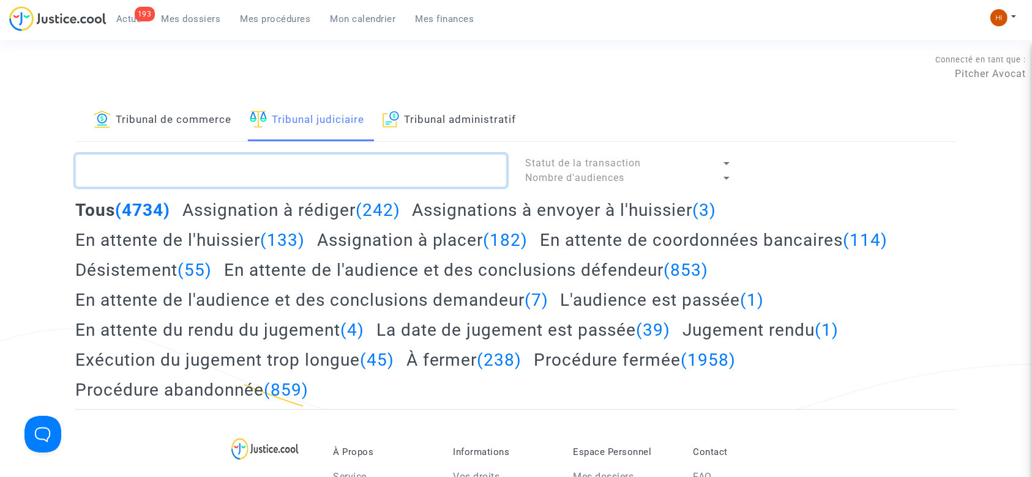
drag, startPoint x: 349, startPoint y: 168, endPoint x: 347, endPoint y: 148, distance: 20.3
click at [350, 169] on textarea at bounding box center [291, 170] width 432 height 33
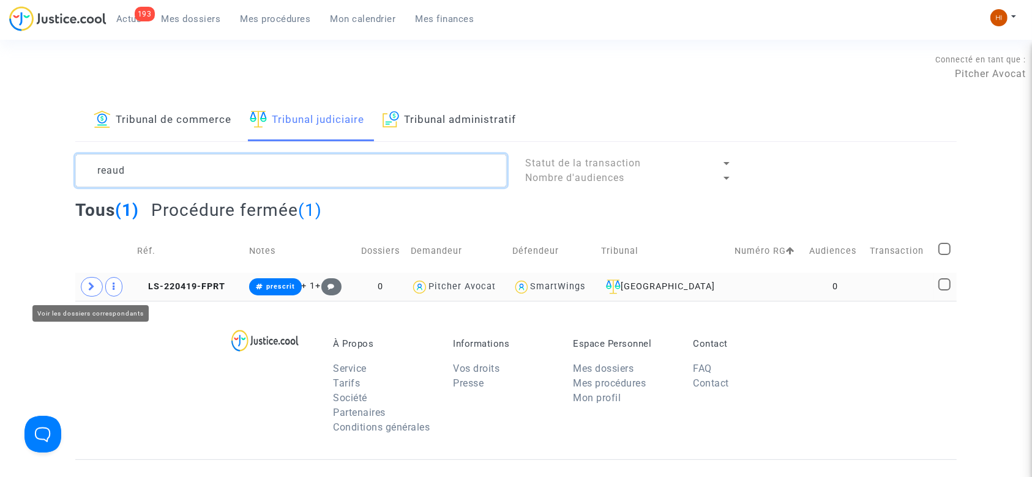
type textarea "reaud"
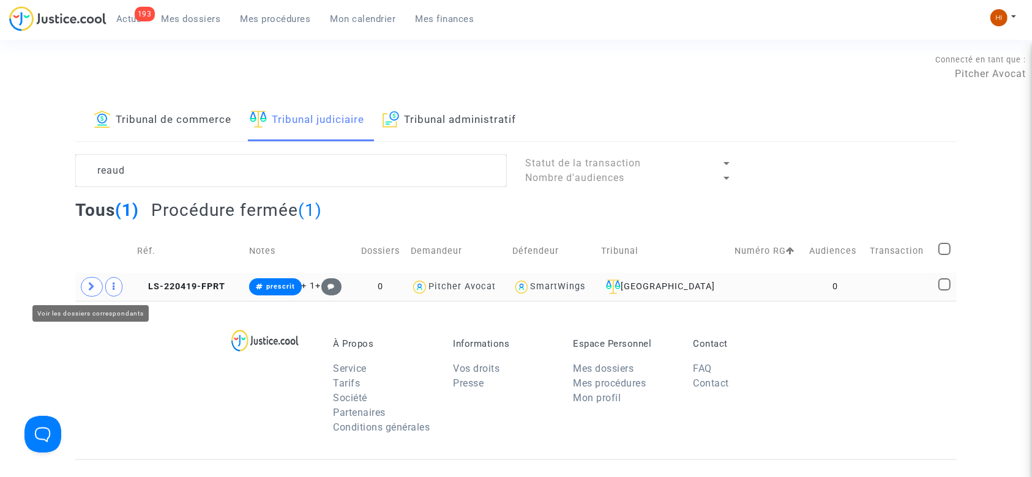
click at [88, 288] on span at bounding box center [92, 287] width 22 height 20
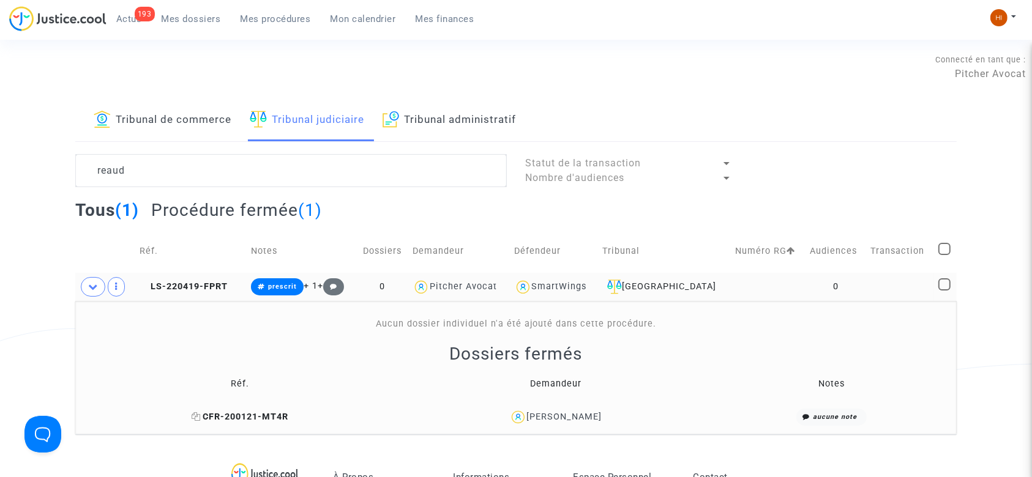
click at [201, 414] on icon at bounding box center [196, 417] width 9 height 9
click at [212, 287] on span "LS-220419-FPRT" at bounding box center [184, 287] width 88 height 10
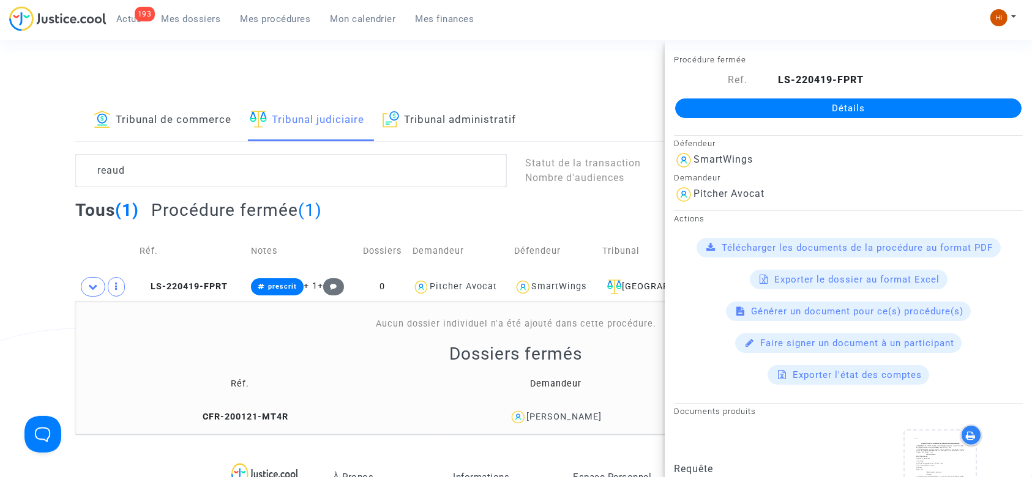
click at [817, 105] on link "Détails" at bounding box center [848, 109] width 346 height 20
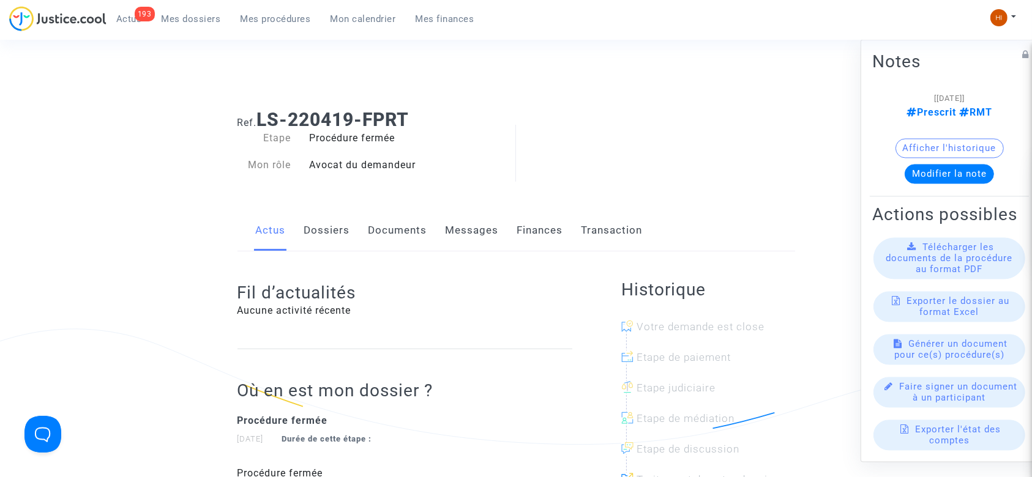
click at [327, 233] on link "Dossiers" at bounding box center [327, 231] width 46 height 40
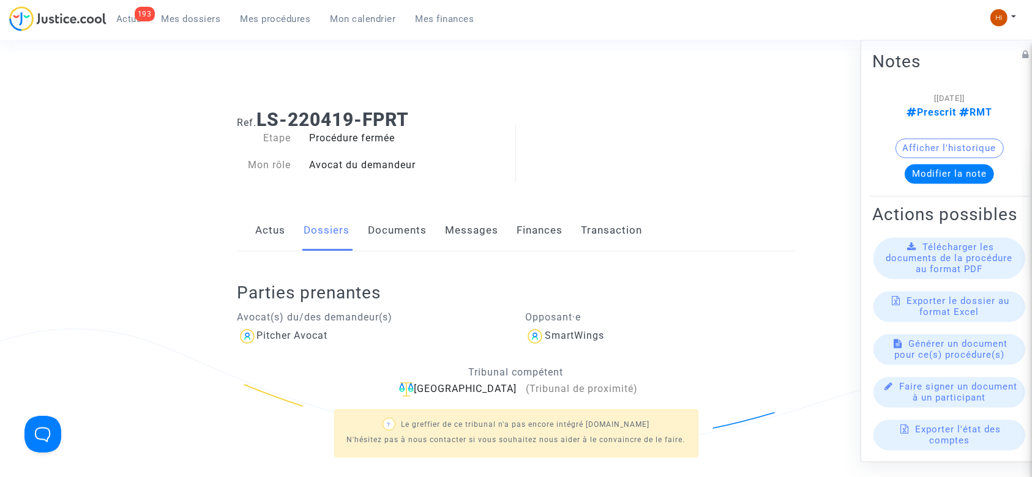
drag, startPoint x: 404, startPoint y: 119, endPoint x: 262, endPoint y: 117, distance: 142.0
click at [262, 117] on h1 "Ref. LS-220419-FPRT" at bounding box center [517, 120] width 558 height 22
copy b "LS-220419-FPRT"
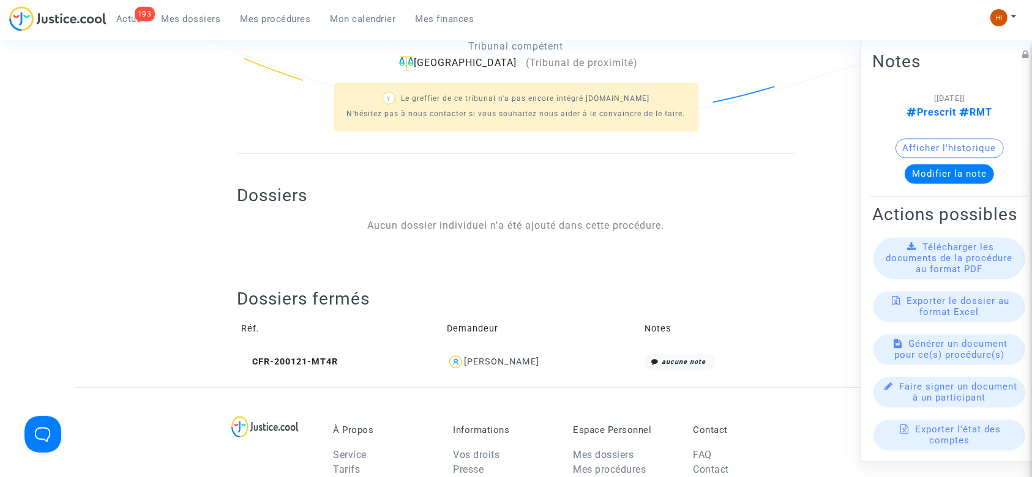
drag, startPoint x: 545, startPoint y: 348, endPoint x: 531, endPoint y: 366, distance: 22.8
click at [500, 365] on table "Réf. Demandeur Notes CFR-200121-MT4R Arnaud Reaud aucune note" at bounding box center [517, 343] width 558 height 66
click at [545, 368] on div "Arnaud Reaud" at bounding box center [541, 363] width 189 height 18
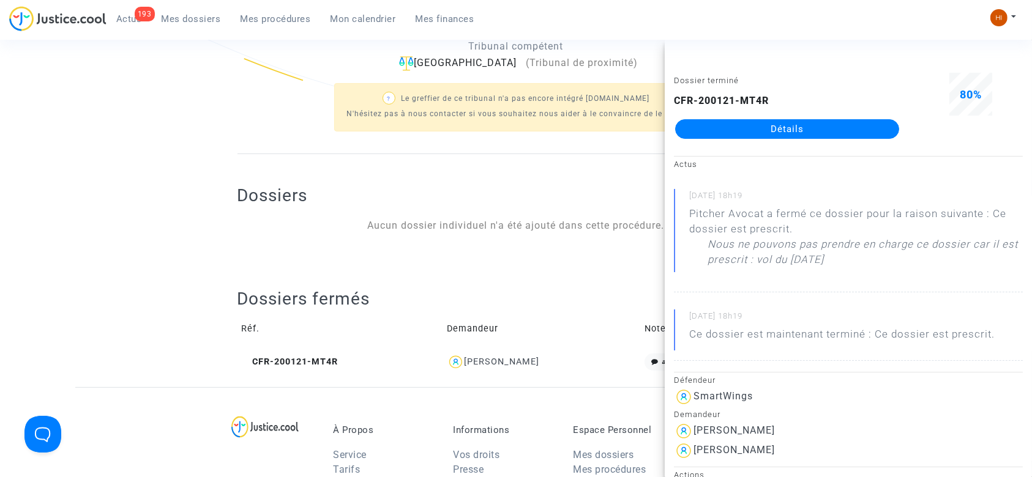
drag, startPoint x: 545, startPoint y: 368, endPoint x: 498, endPoint y: 376, distance: 47.9
click at [498, 376] on div "Dossiers fermés Réf. Demandeur Notes CFR-200121-MT4R Arnaud Reaud aucune note" at bounding box center [517, 323] width 558 height 130
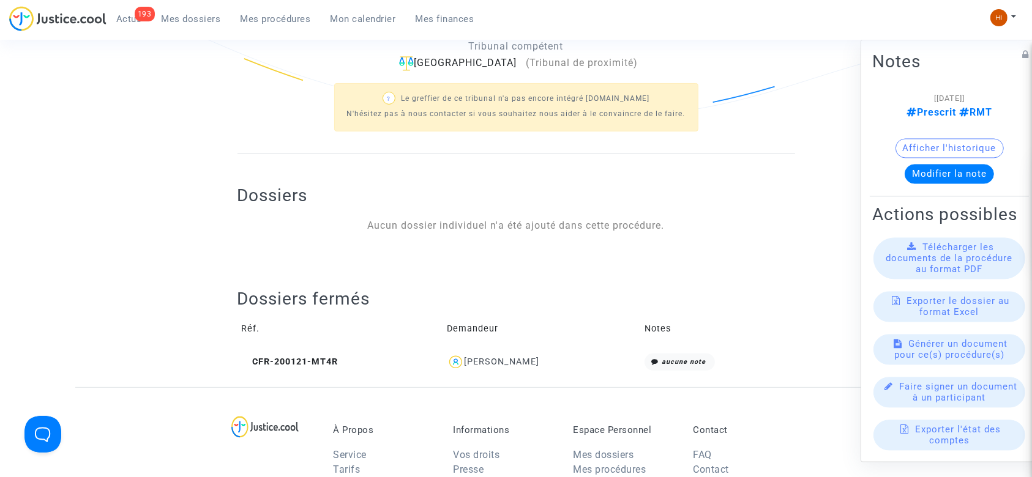
click at [542, 378] on div "Dossiers fermés Réf. Demandeur Notes CFR-200121-MT4R Arnaud Reaud aucune note" at bounding box center [517, 323] width 558 height 130
click at [512, 380] on div "Dossiers fermés Réf. Demandeur Notes CFR-200121-MT4R Arnaud Reaud aucune note" at bounding box center [517, 323] width 558 height 130
drag, startPoint x: 559, startPoint y: 361, endPoint x: 475, endPoint y: 360, distance: 84.5
click at [475, 360] on div "Arnaud Reaud" at bounding box center [541, 363] width 189 height 18
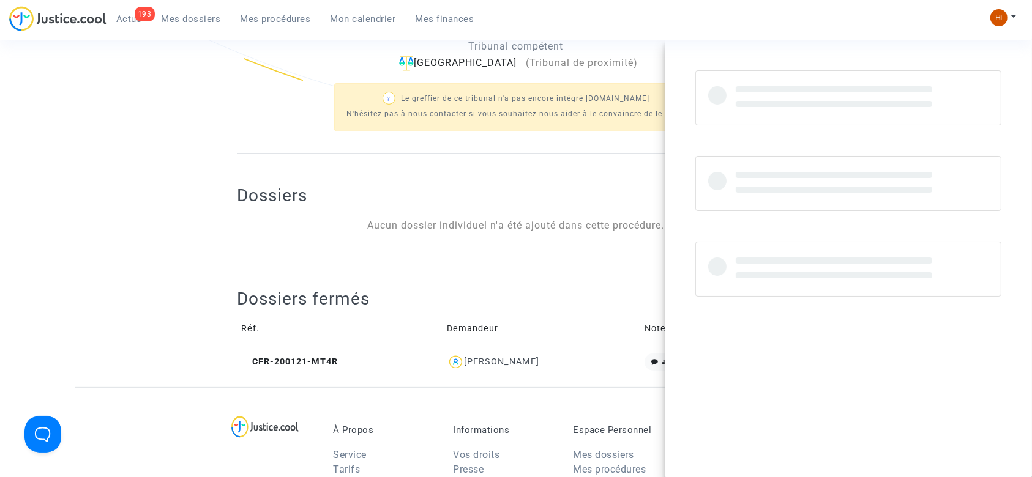
copy div "Arnaud Reaud"
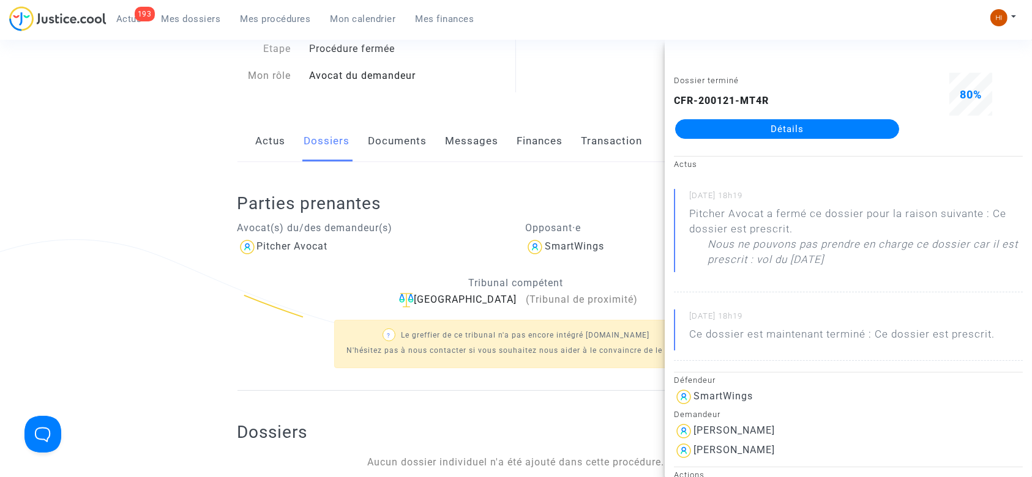
scroll to position [81, 0]
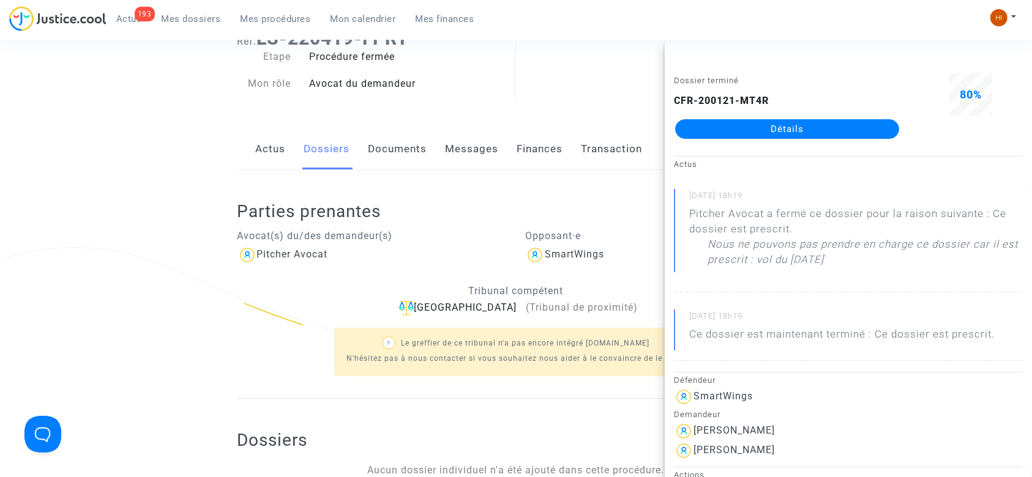
drag, startPoint x: 619, startPoint y: 257, endPoint x: 546, endPoint y: 261, distance: 73.0
click at [546, 261] on div "SmartWings" at bounding box center [660, 255] width 270 height 20
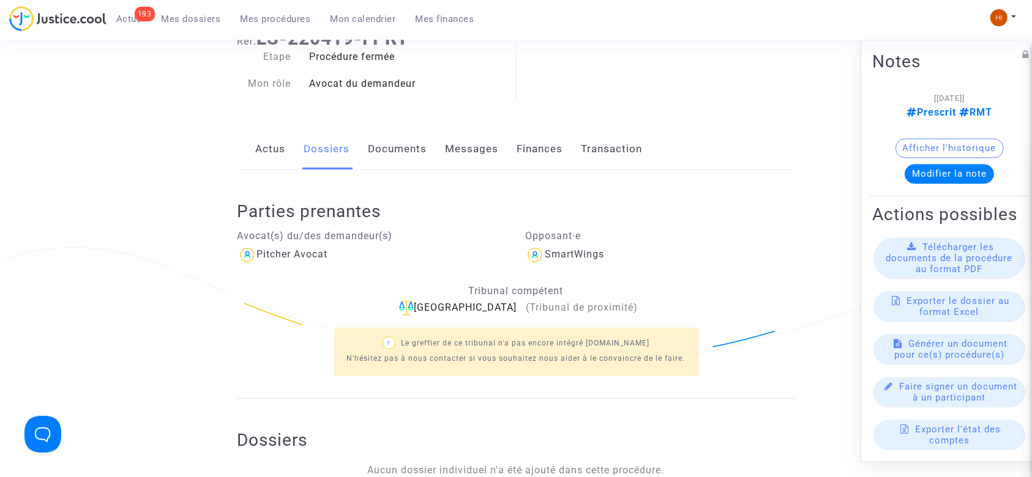
copy div "SmartWings"
click at [419, 149] on link "Documents" at bounding box center [398, 149] width 59 height 40
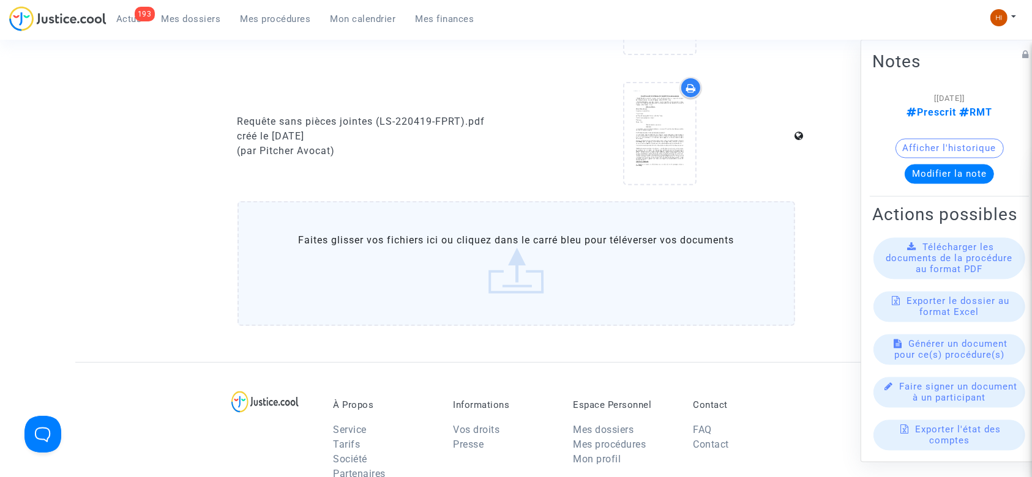
scroll to position [408, 0]
click at [423, 252] on label "Faites glisser vos fichiers ici ou cliquez dans le carré bleu pour téléverser v…" at bounding box center [517, 265] width 558 height 125
click at [0, 0] on input "Faites glisser vos fichiers ici ou cliquez dans le carré bleu pour téléverser v…" at bounding box center [0, 0] width 0 height 0
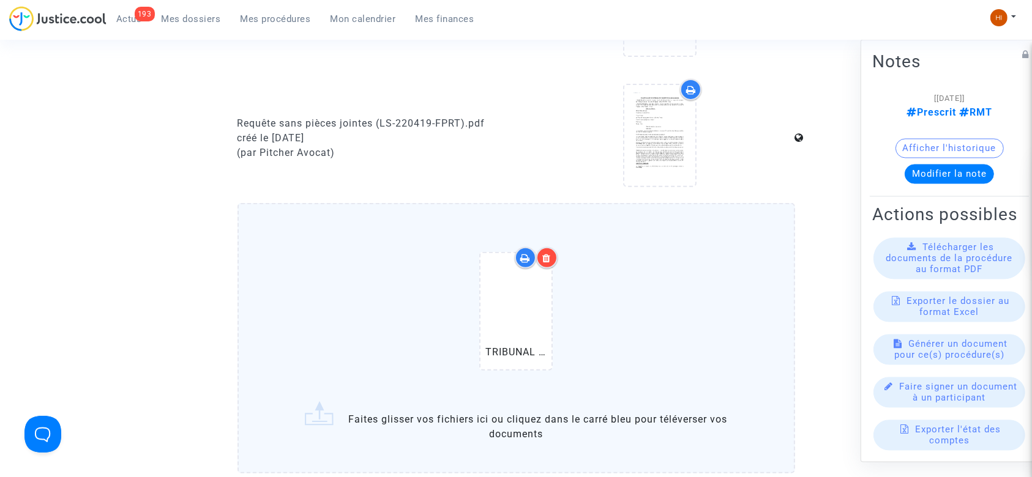
click at [717, 40] on div at bounding box center [660, 8] width 270 height 118
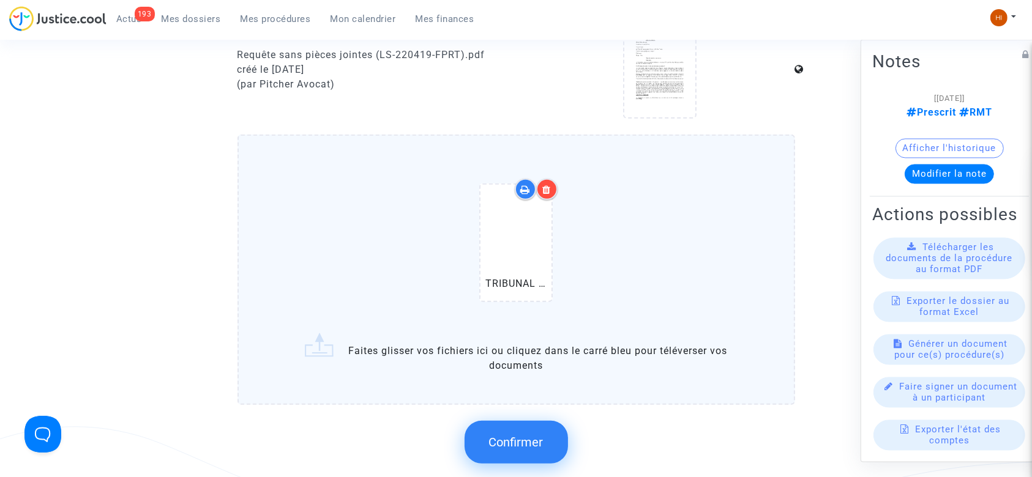
scroll to position [816, 0]
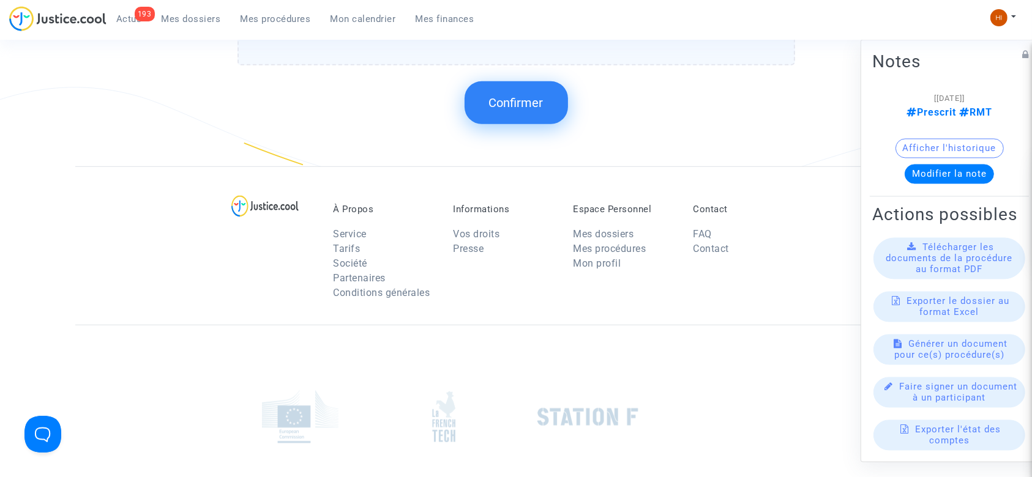
click at [534, 111] on button "Confirmer" at bounding box center [516, 102] width 103 height 43
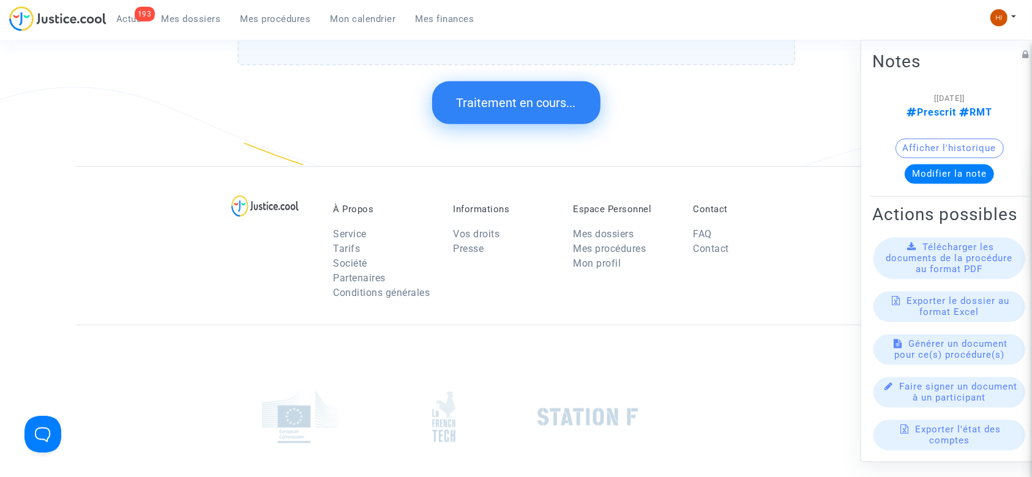
scroll to position [0, 0]
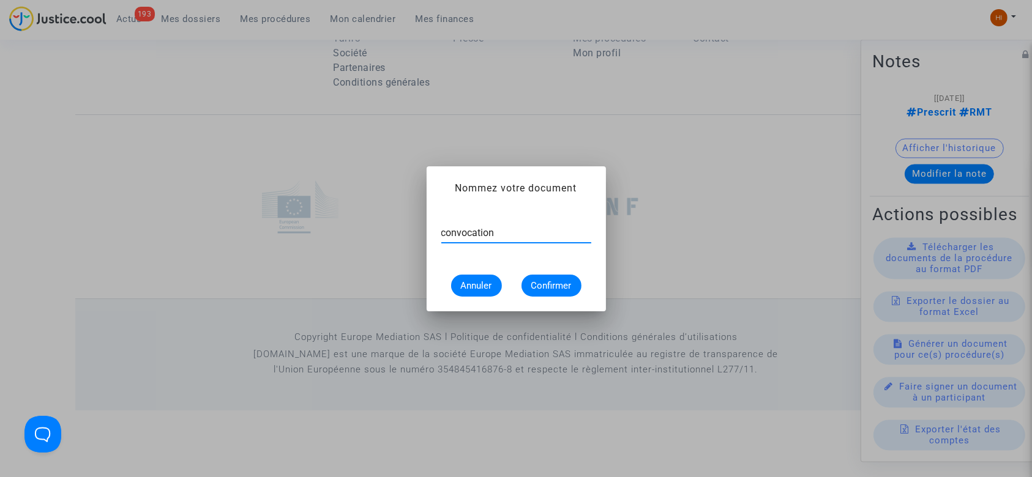
type input "convocation"
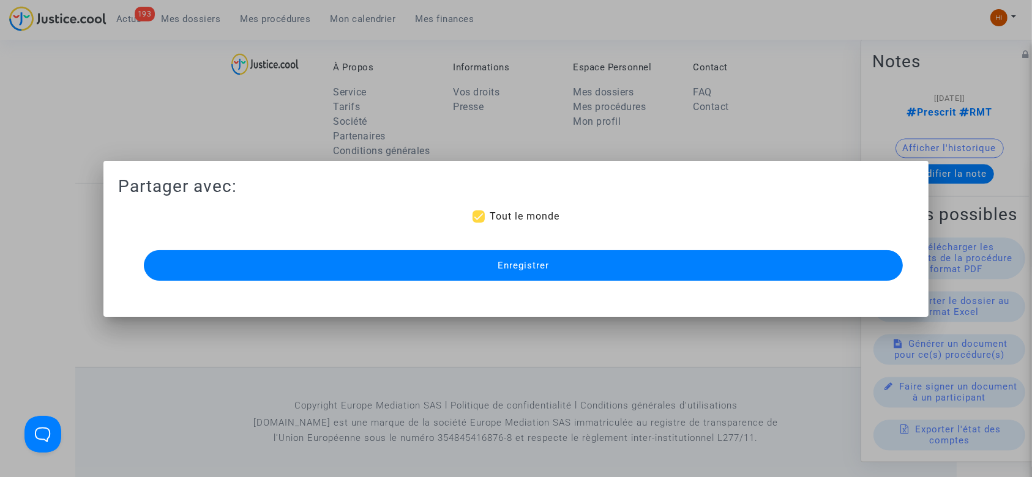
drag, startPoint x: 208, startPoint y: 272, endPoint x: 211, endPoint y: 261, distance: 11.3
click at [208, 272] on button "Enregistrer" at bounding box center [524, 265] width 760 height 31
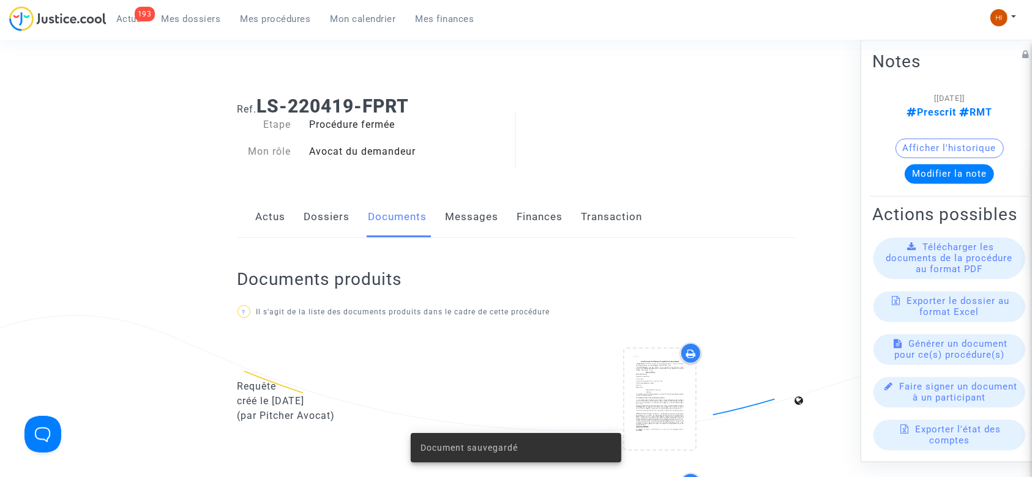
scroll to position [13, 0]
click at [333, 217] on link "Dossiers" at bounding box center [327, 218] width 46 height 40
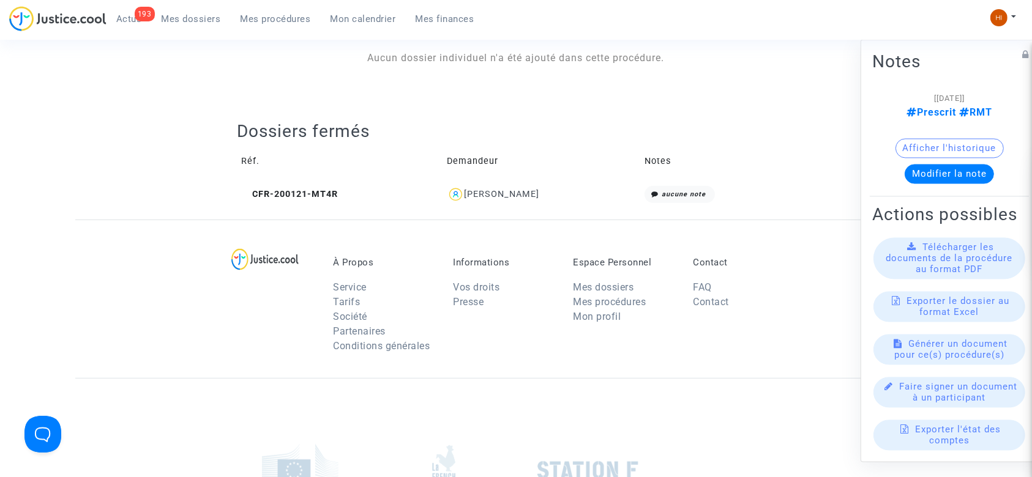
scroll to position [503, 0]
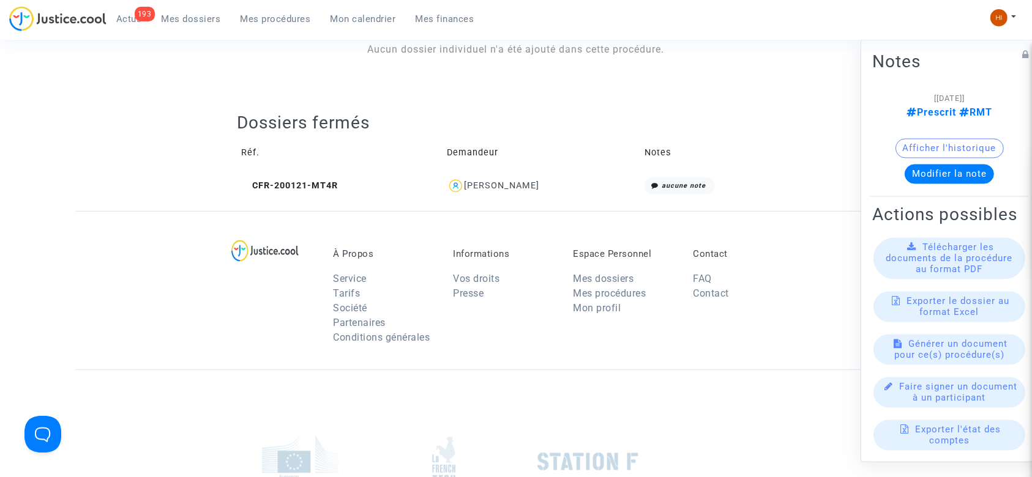
click at [329, 193] on td "CFR-200121-MT4R" at bounding box center [340, 186] width 205 height 26
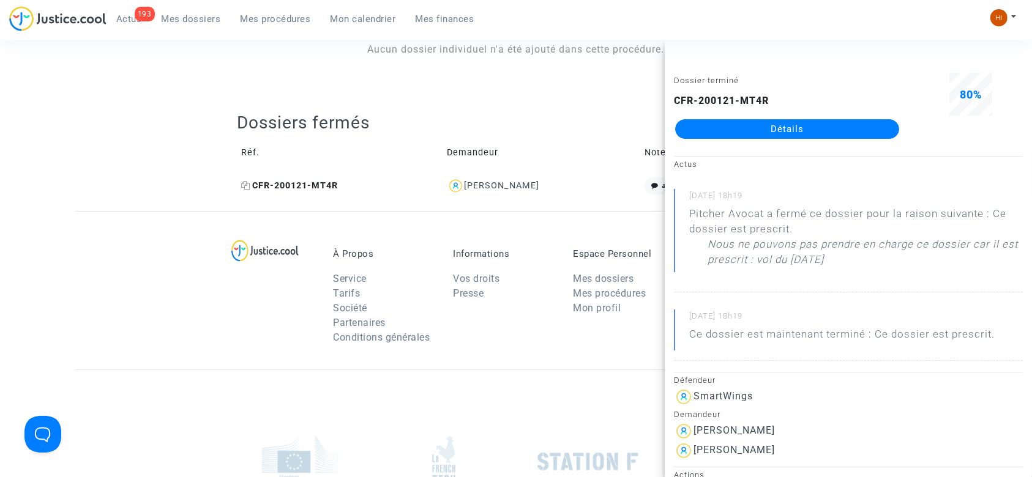
click at [327, 189] on span "CFR-200121-MT4R" at bounding box center [290, 186] width 97 height 10
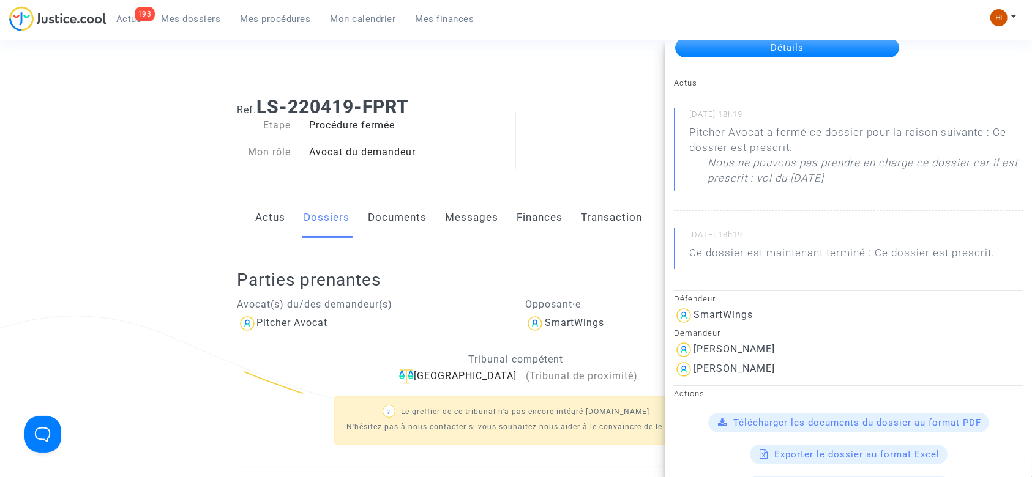
scroll to position [0, 0]
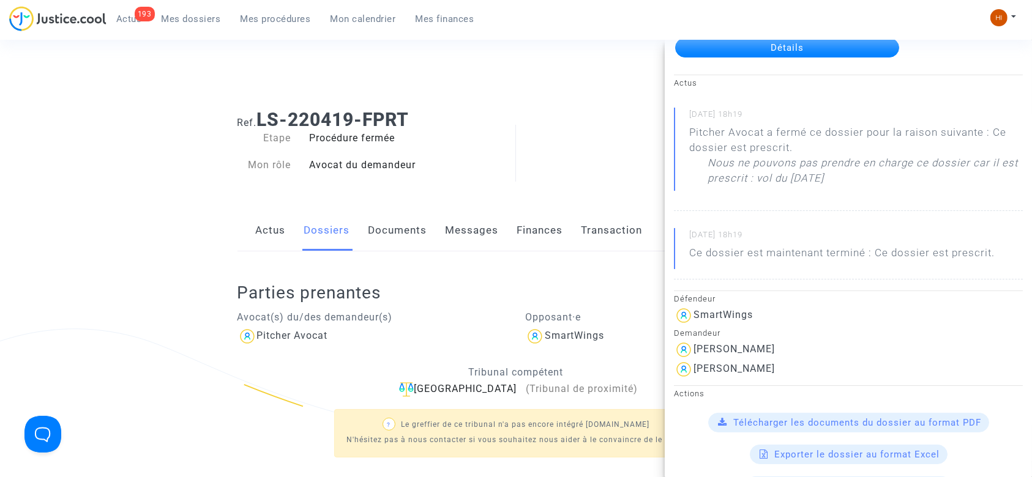
click at [296, 12] on link "Mes procédures" at bounding box center [276, 19] width 90 height 18
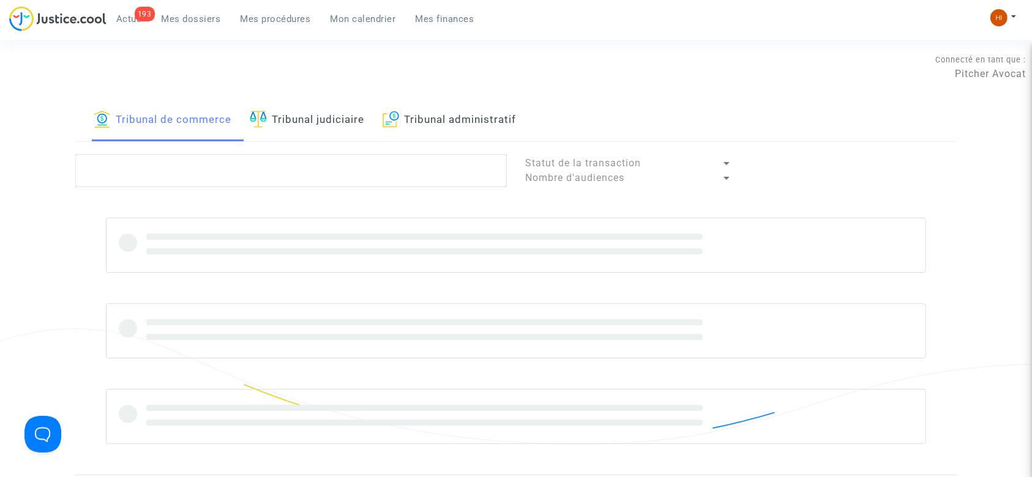
click at [335, 128] on link "Tribunal judiciaire" at bounding box center [307, 121] width 114 height 42
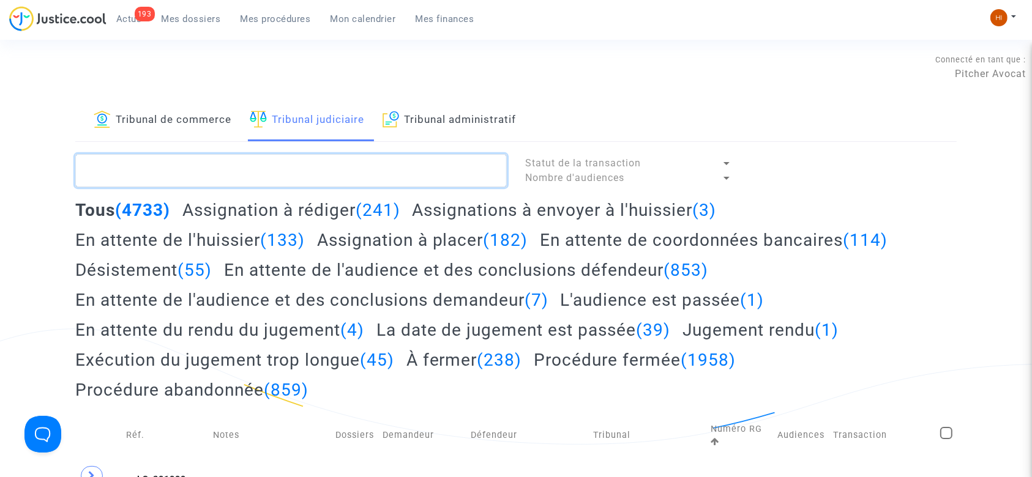
drag, startPoint x: 343, startPoint y: 168, endPoint x: 282, endPoint y: 137, distance: 68.5
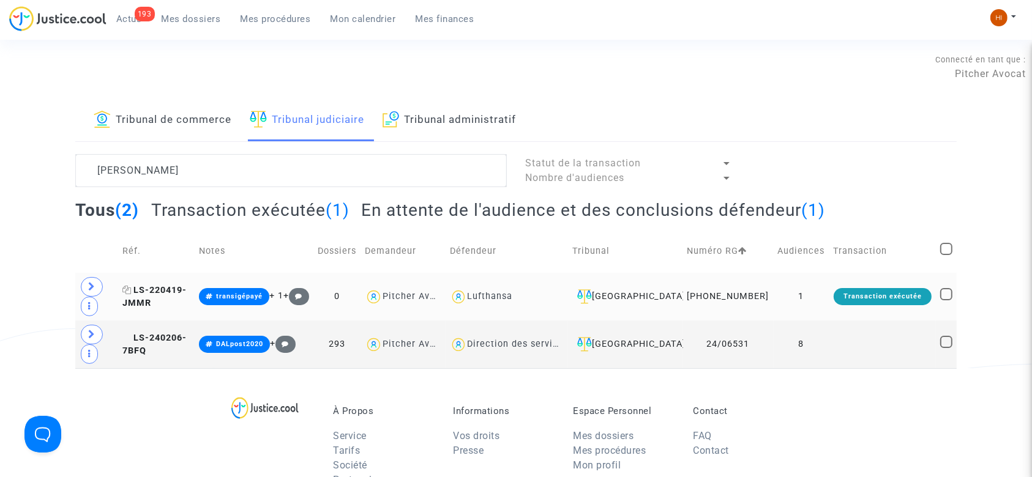
click at [167, 301] on span "LS-220419-JMMR" at bounding box center [154, 297] width 64 height 24
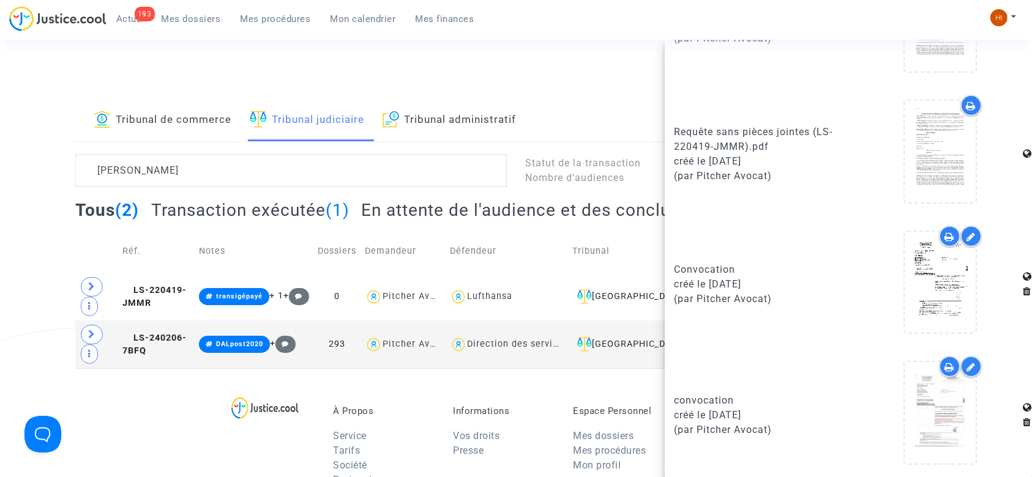
scroll to position [617, 0]
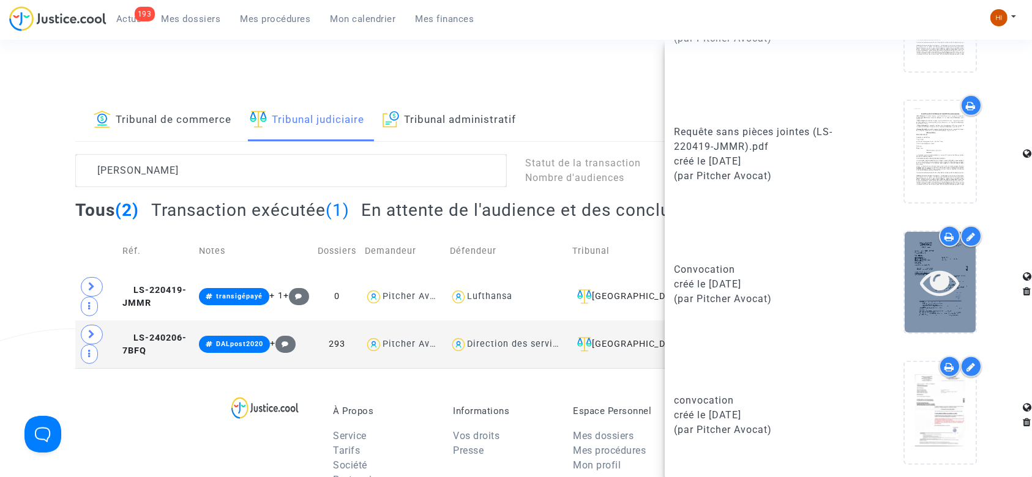
click at [921, 295] on icon at bounding box center [941, 282] width 40 height 39
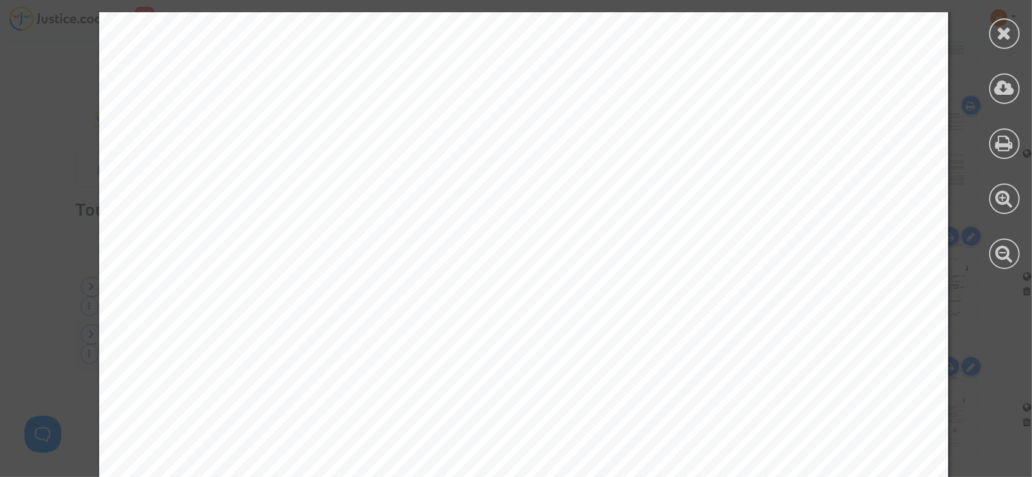
scroll to position [163, 0]
click at [1011, 46] on div at bounding box center [1004, 33] width 31 height 31
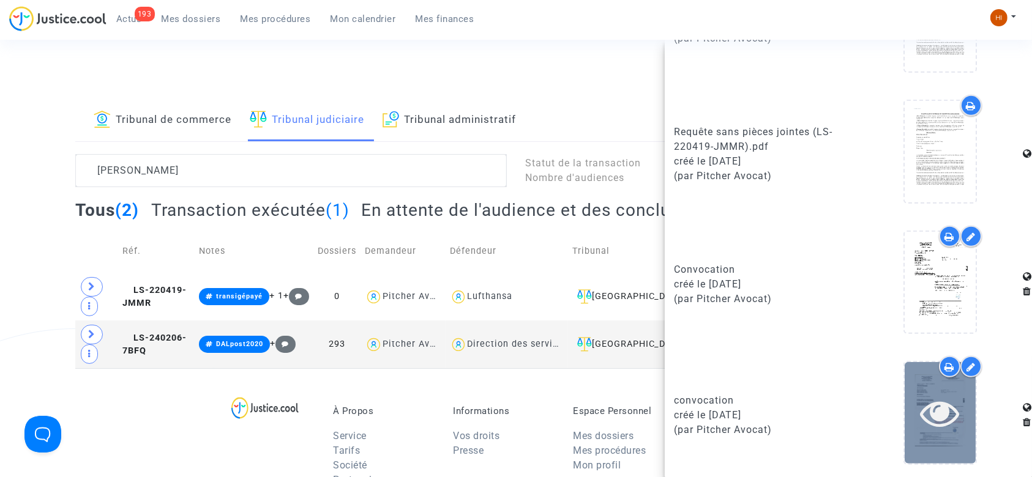
click at [929, 427] on icon at bounding box center [941, 413] width 40 height 39
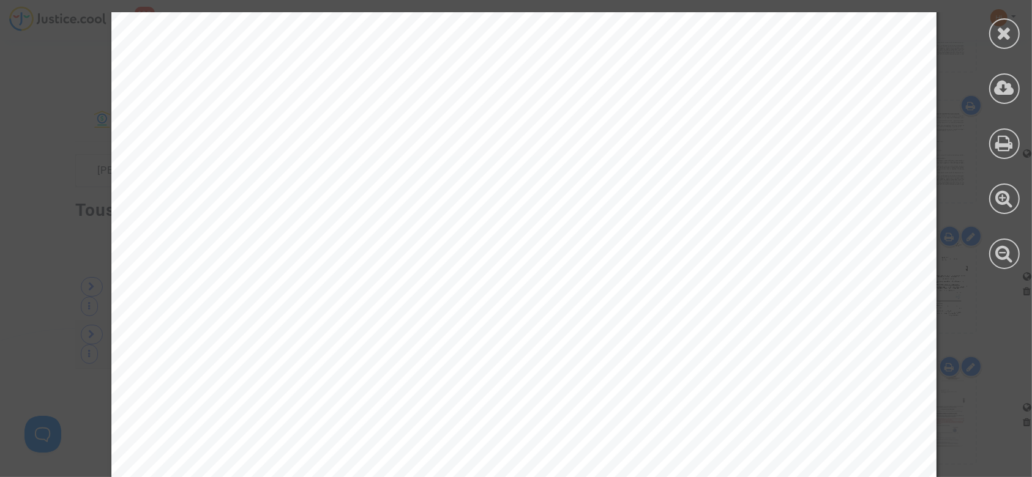
click at [716, 152] on div at bounding box center [523, 433] width 825 height 1168
click at [1006, 37] on icon at bounding box center [1004, 33] width 15 height 18
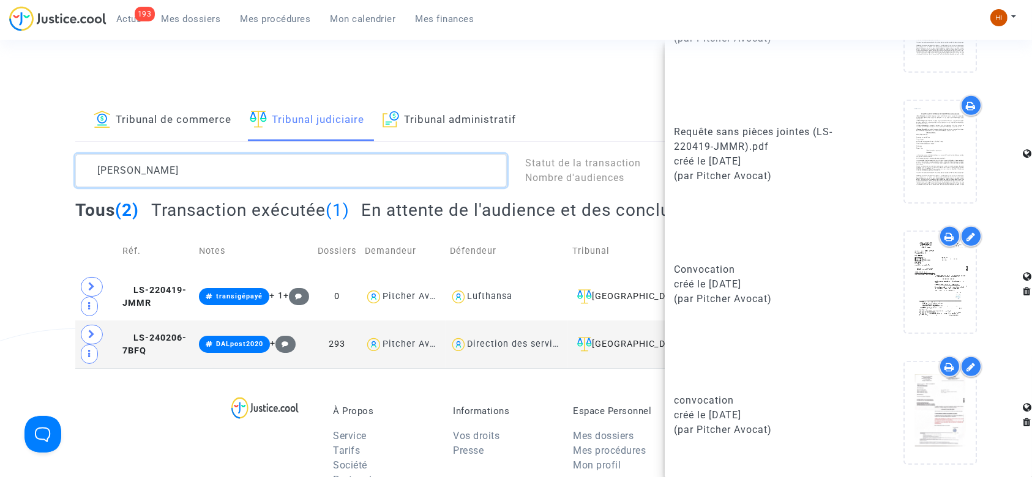
drag, startPoint x: 284, startPoint y: 162, endPoint x: 0, endPoint y: 164, distance: 284.0
click at [0, 164] on div "Tribunal de commerce Tribunal judiciaire Tribunal administratif MAURICE MARC St…" at bounding box center [516, 234] width 1032 height 269
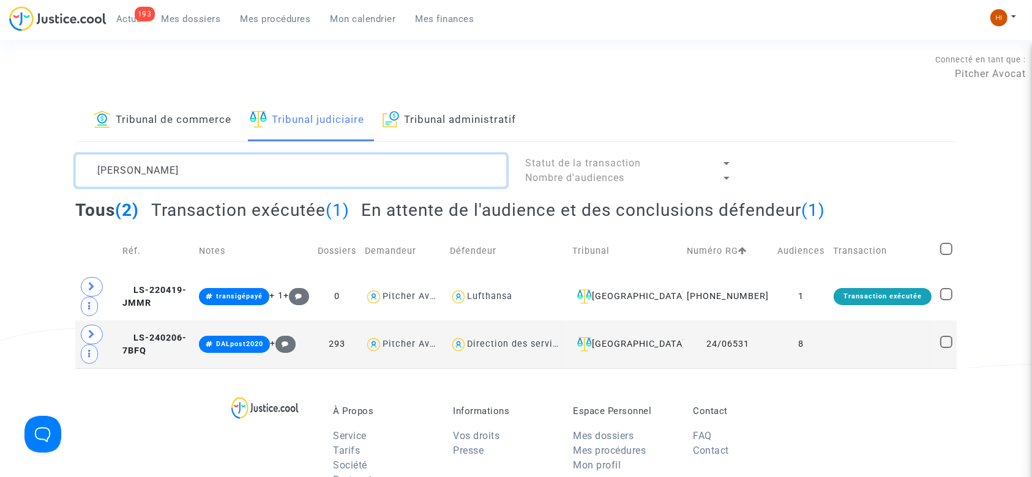
scroll to position [0, 0]
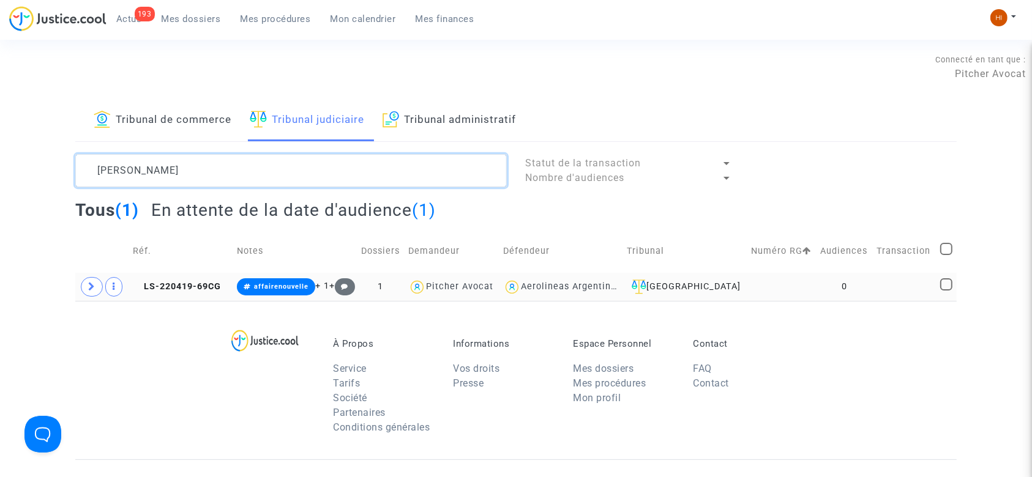
type textarea "ANDERSON"
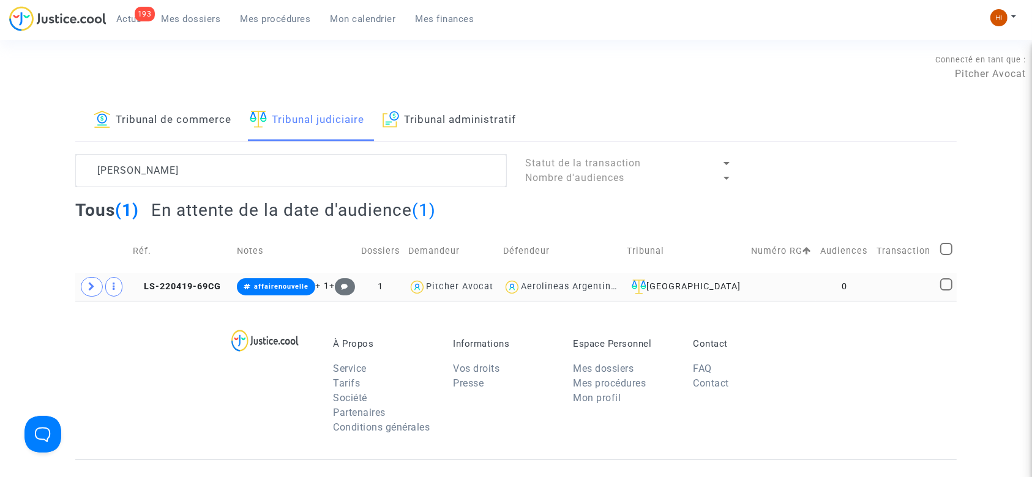
click at [193, 294] on td "LS-220419-69CG" at bounding box center [181, 287] width 104 height 28
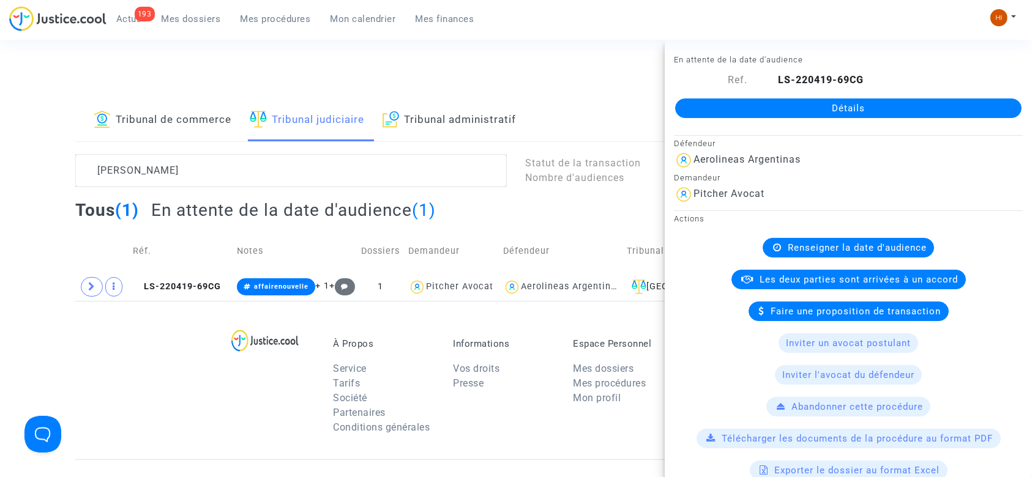
click at [776, 113] on link "Détails" at bounding box center [848, 109] width 346 height 20
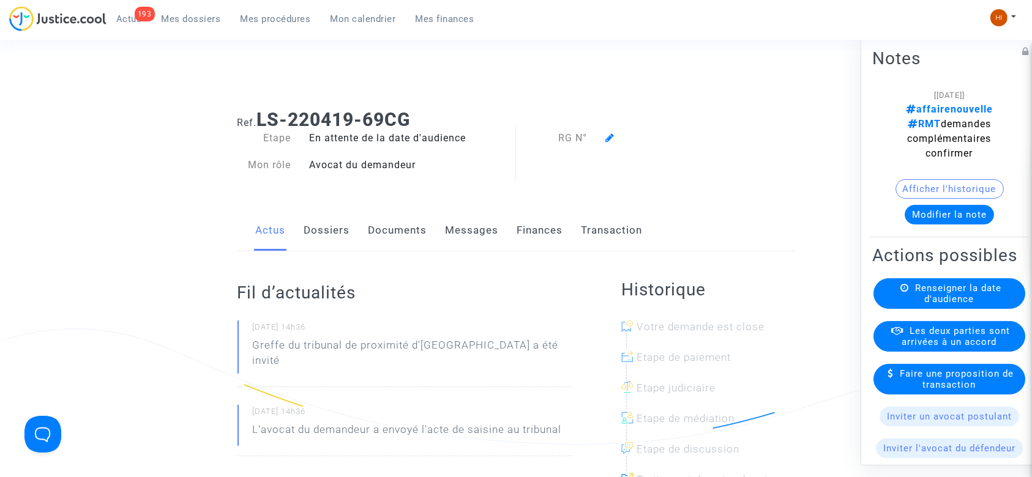
click at [339, 249] on link "Dossiers" at bounding box center [327, 231] width 46 height 40
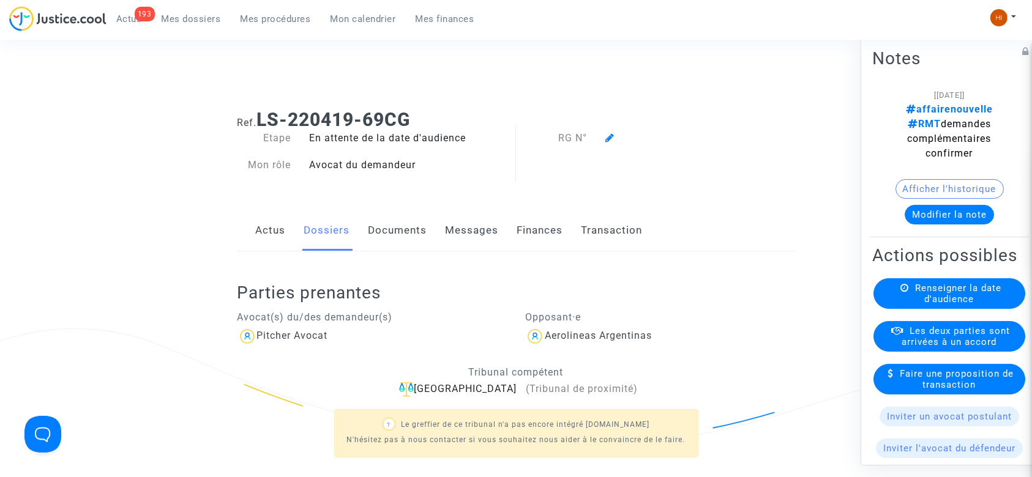
scroll to position [408, 0]
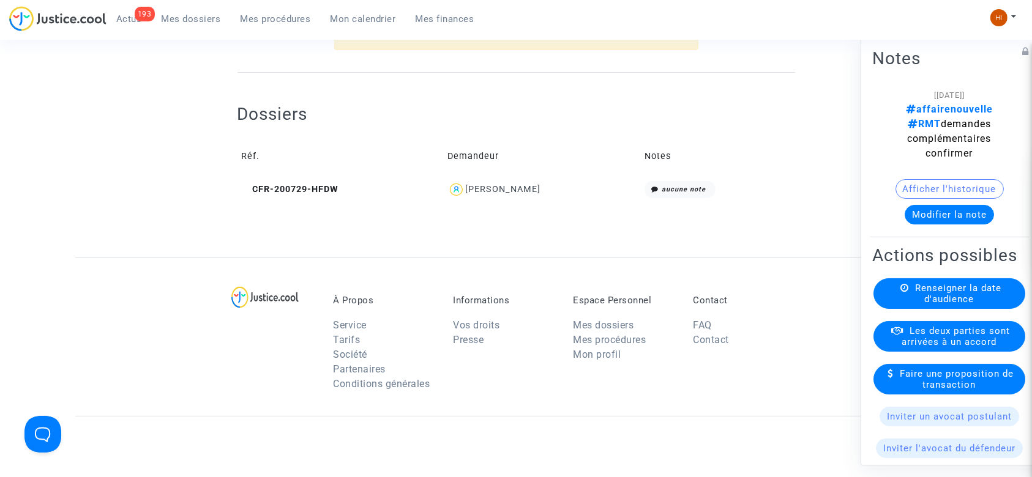
drag, startPoint x: 244, startPoint y: 185, endPoint x: 304, endPoint y: 10, distance: 185.1
click at [244, 185] on icon at bounding box center [246, 189] width 9 height 9
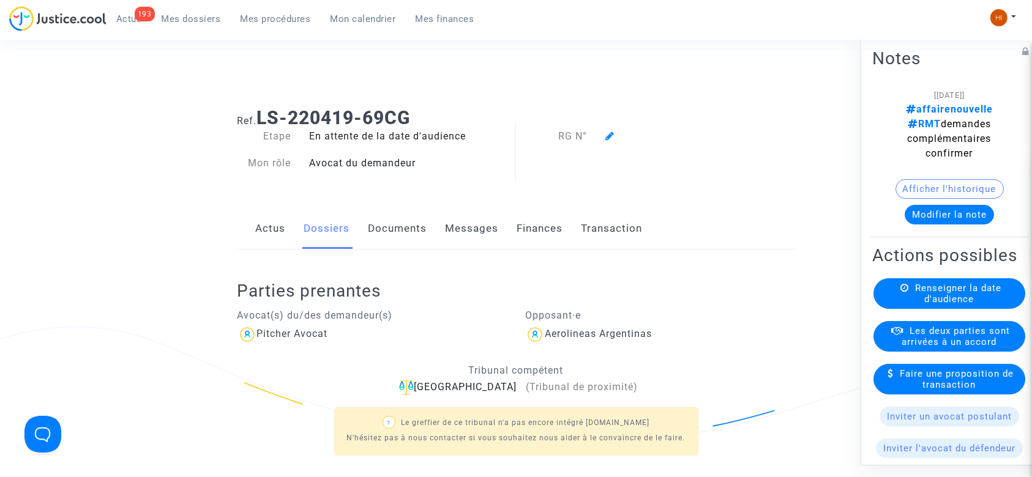
scroll to position [0, 0]
click at [395, 239] on link "Documents" at bounding box center [398, 231] width 59 height 40
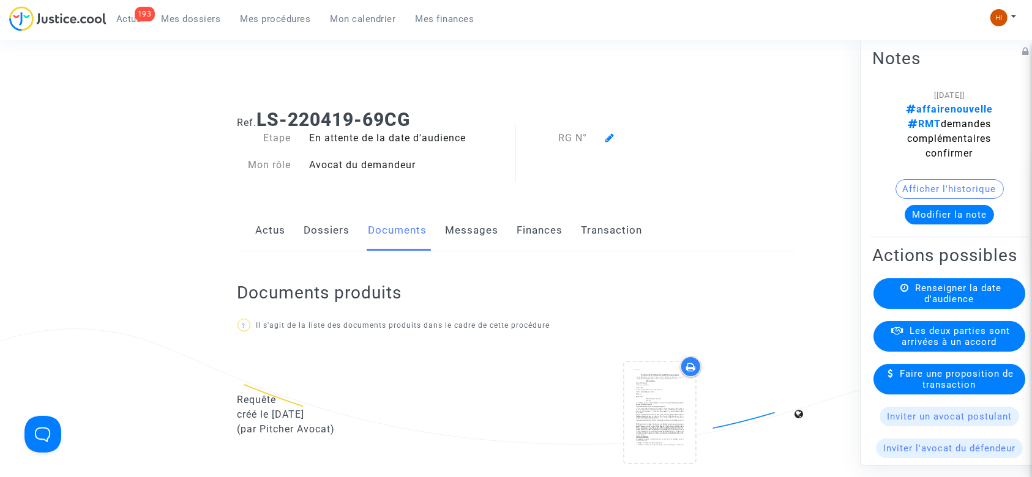
drag, startPoint x: 414, startPoint y: 115, endPoint x: 264, endPoint y: 120, distance: 150.1
click at [264, 120] on b "LS-220419-69CG" at bounding box center [334, 119] width 154 height 21
copy b "LS-220419-69CG"
click at [466, 443] on div "Requête créé le 25/04/2022 (par Pitcher Avocat)" at bounding box center [372, 415] width 288 height 118
click at [323, 228] on link "Dossiers" at bounding box center [327, 231] width 46 height 40
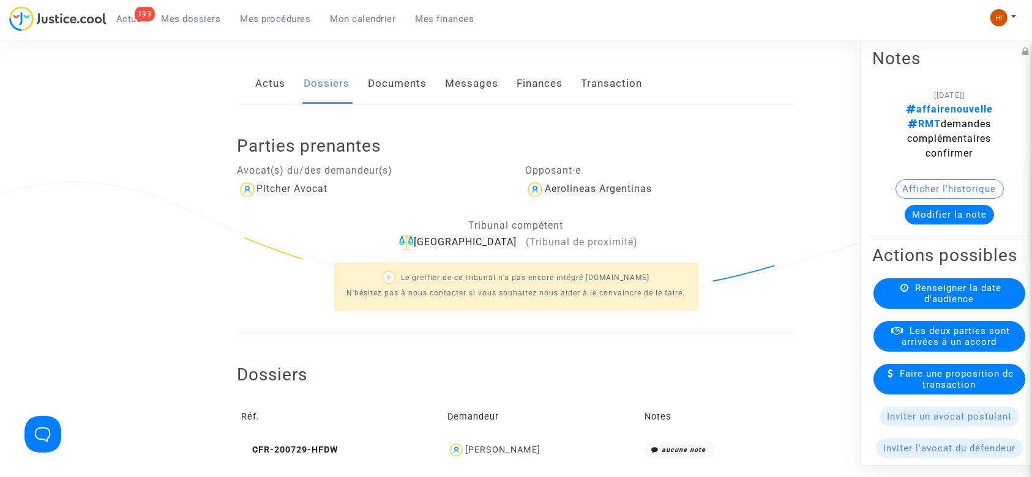
scroll to position [163, 0]
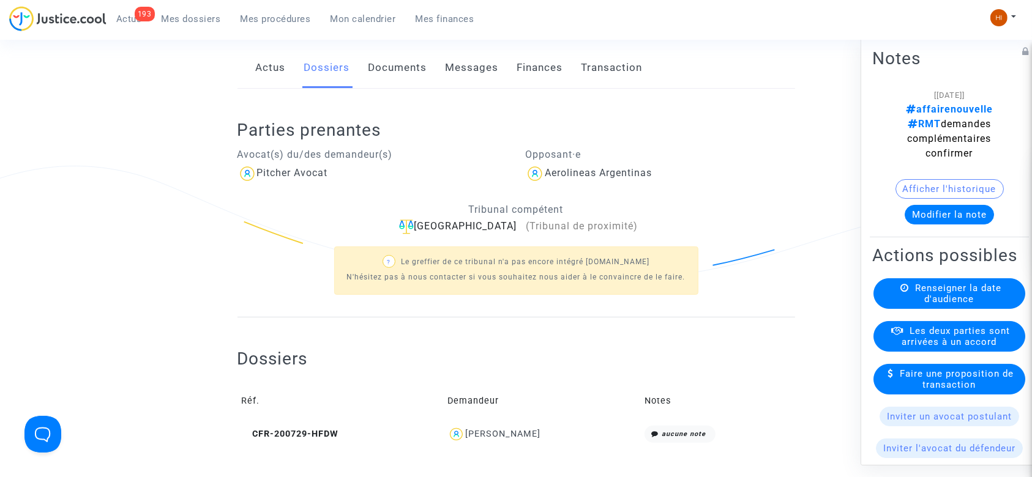
click at [930, 305] on span "Renseigner la date d'audience" at bounding box center [958, 294] width 86 height 22
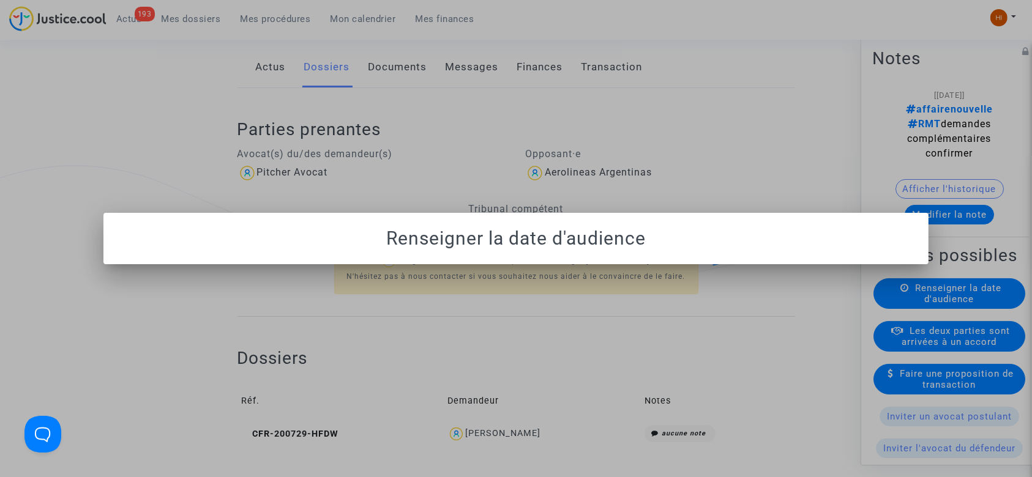
scroll to position [0, 0]
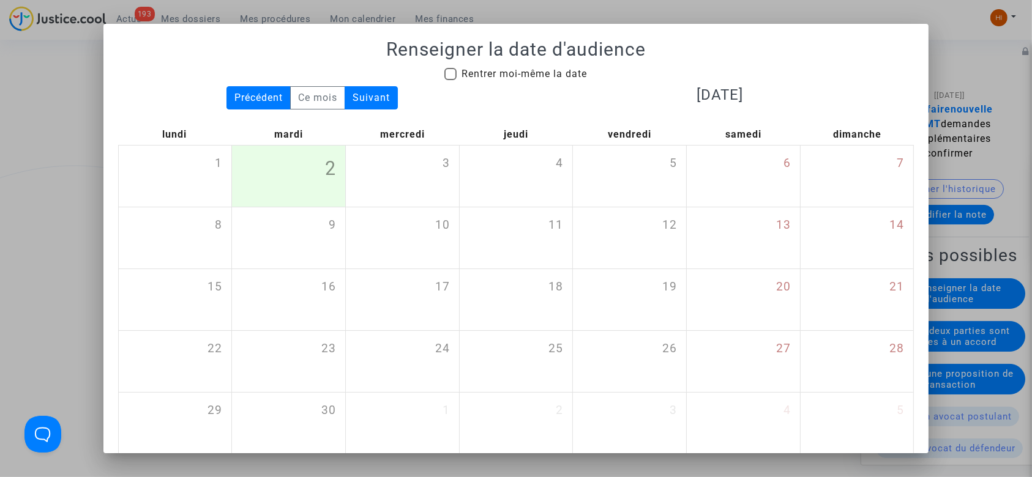
click at [550, 67] on span "Rentrer moi-même la date" at bounding box center [524, 74] width 125 height 15
click at [451, 80] on input "Rentrer moi-même la date" at bounding box center [450, 80] width 1 height 1
checkbox input "true"
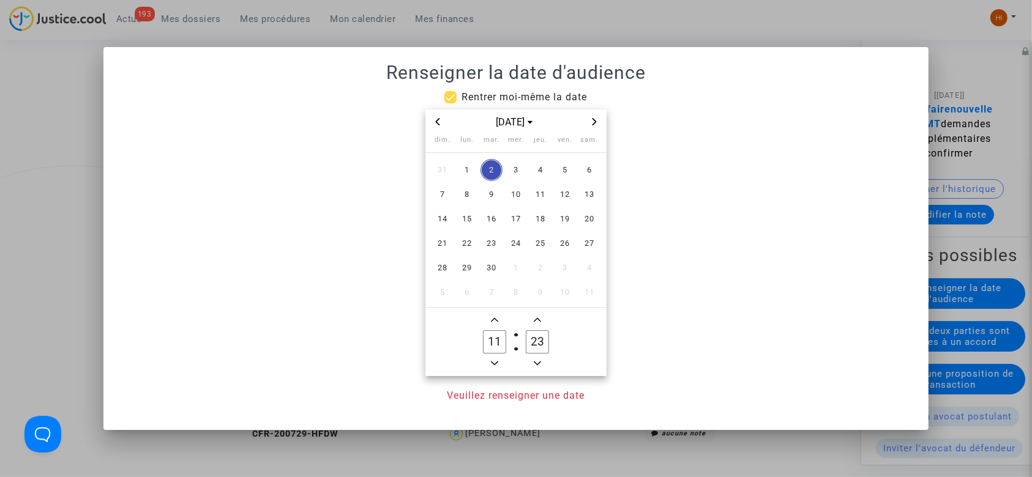
click at [596, 122] on icon "Next month" at bounding box center [595, 121] width 4 height 7
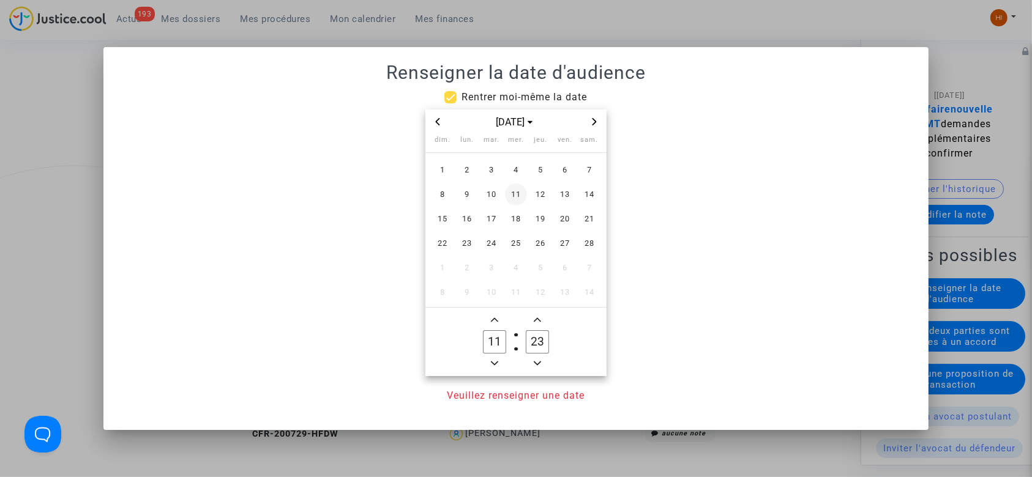
click at [521, 190] on span "11" at bounding box center [516, 195] width 22 height 22
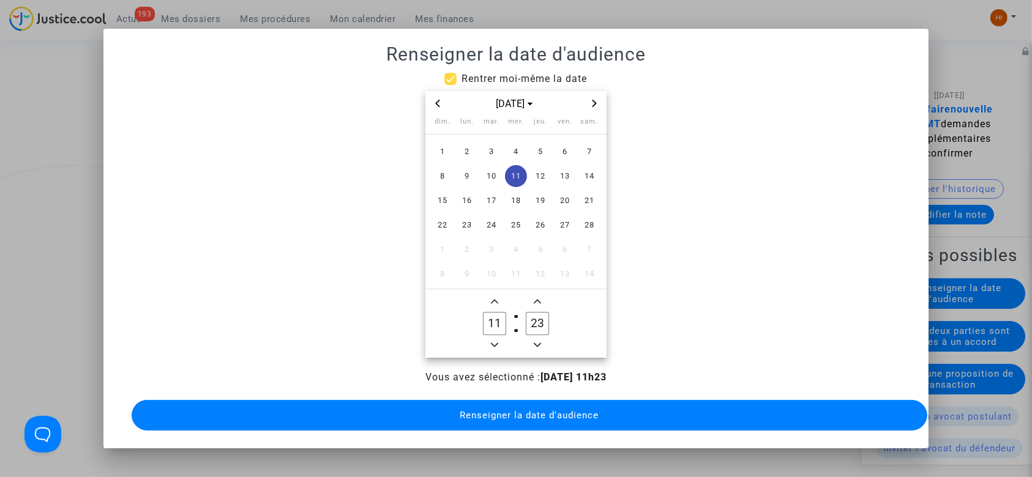
click at [490, 345] on span "Minus a hour" at bounding box center [494, 345] width 15 height 15
type input "09"
drag, startPoint x: 535, startPoint y: 323, endPoint x: 522, endPoint y: 324, distance: 12.9
click at [522, 324] on label "23 Minute" at bounding box center [537, 324] width 43 height 24
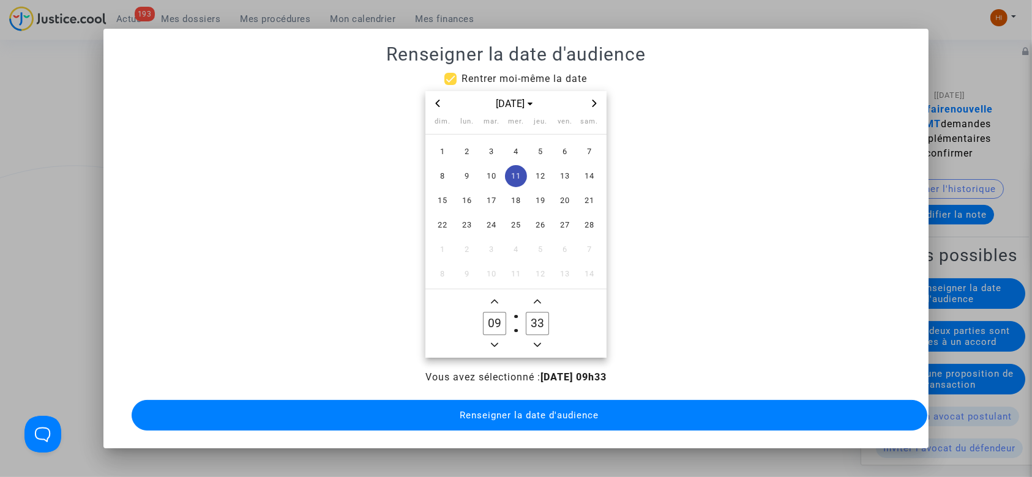
drag, startPoint x: 532, startPoint y: 324, endPoint x: 544, endPoint y: 325, distance: 12.3
click at [544, 325] on label "33 Minute" at bounding box center [537, 324] width 43 height 24
type input "30"
click at [529, 403] on button "Renseigner la date d'audience" at bounding box center [530, 415] width 796 height 31
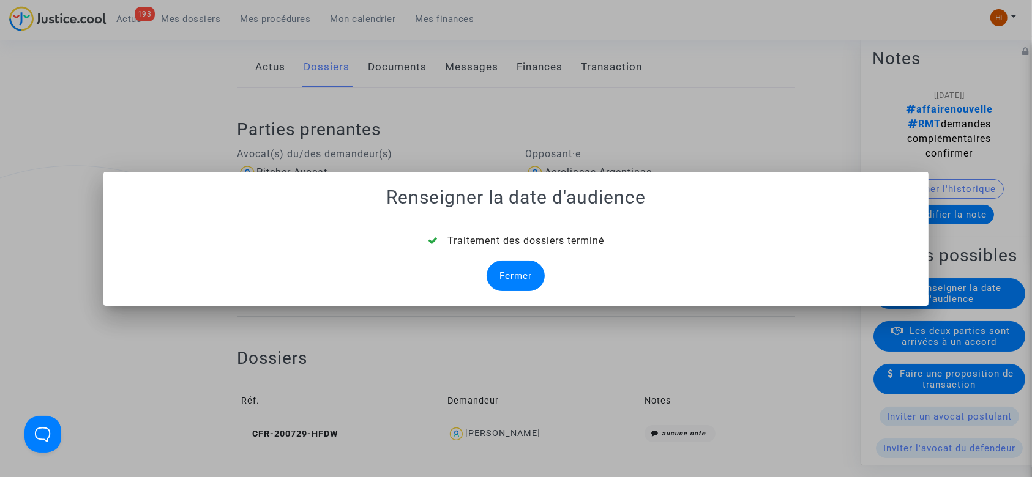
click at [532, 283] on div "Fermer" at bounding box center [516, 276] width 58 height 31
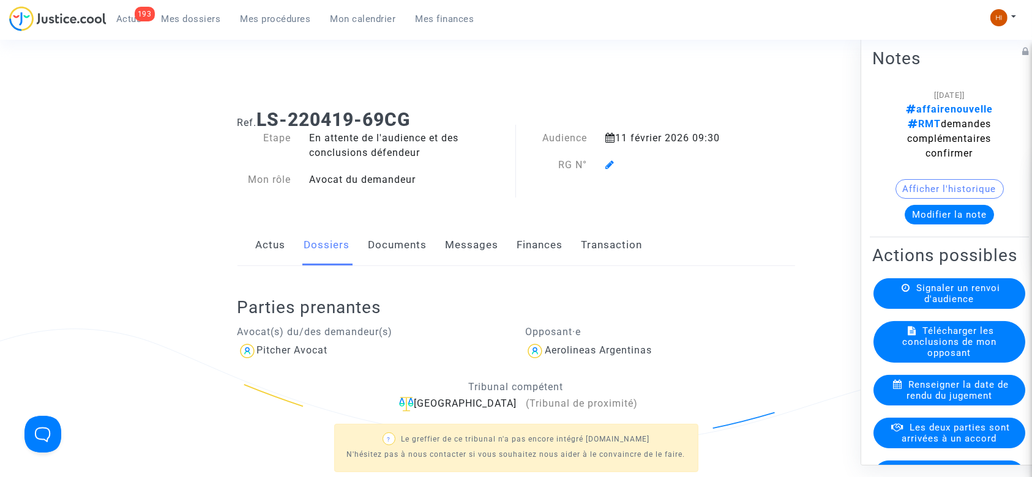
click at [607, 163] on icon at bounding box center [609, 165] width 9 height 10
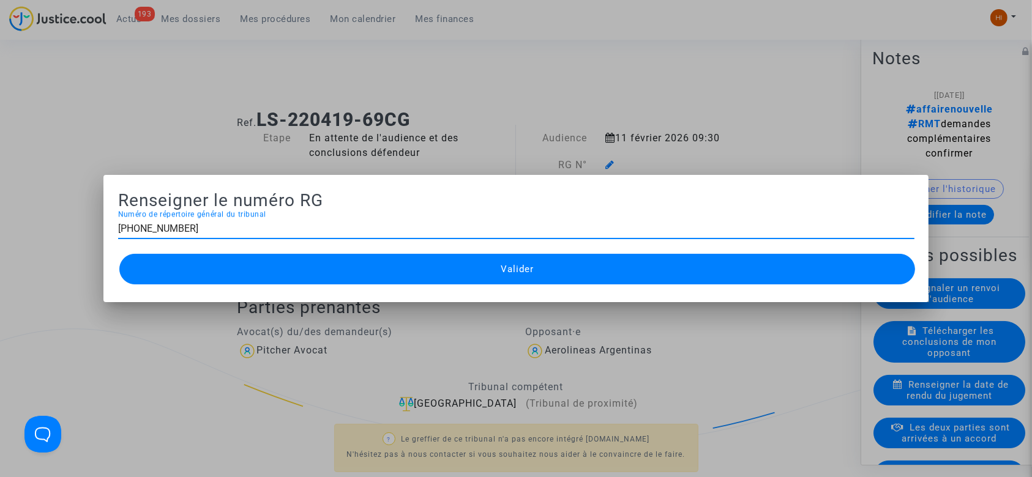
type input "[PHONE_NUMBER]"
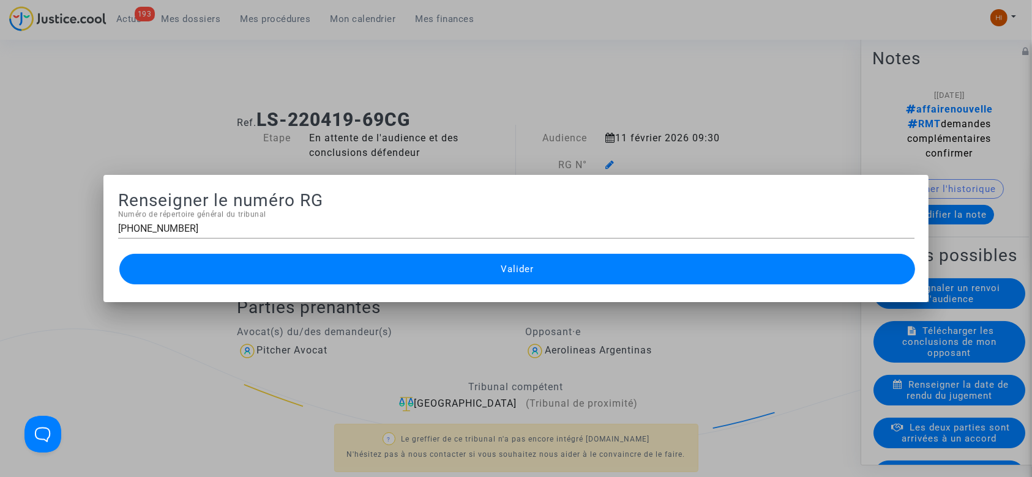
click at [490, 258] on button "Valider" at bounding box center [517, 269] width 796 height 31
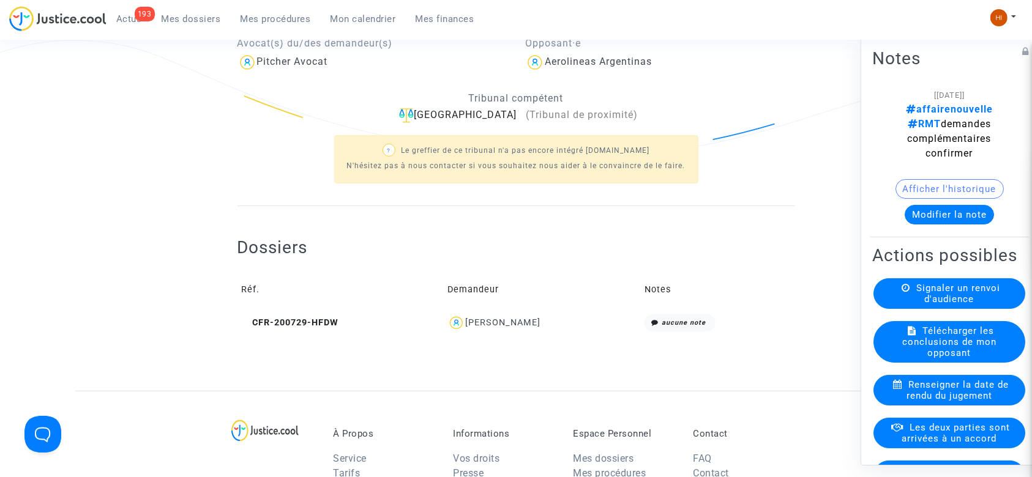
scroll to position [81, 0]
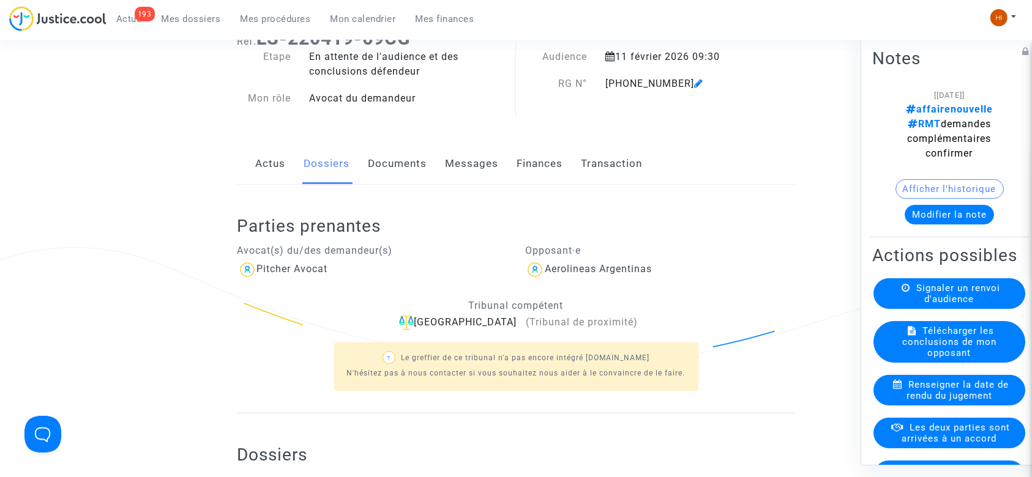
click at [383, 192] on div "Parties prenantes Avocat(s) du/des demandeur(s) Pitcher Avocat Opposant·e Aerol…" at bounding box center [517, 299] width 558 height 229
click at [394, 167] on link "Documents" at bounding box center [398, 164] width 59 height 40
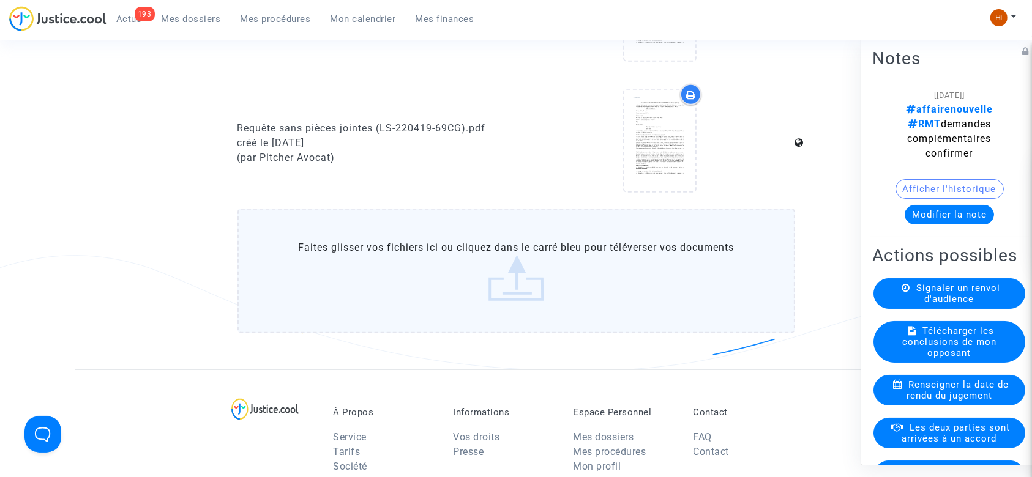
scroll to position [653, 0]
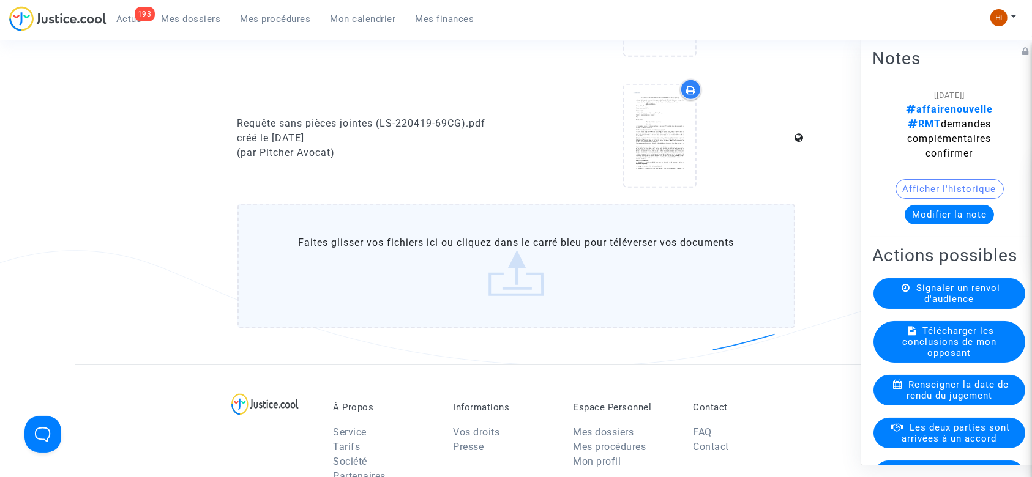
click at [370, 234] on label "Faites glisser vos fichiers ici ou cliquez dans le carré bleu pour téléverser v…" at bounding box center [517, 266] width 558 height 125
click at [0, 0] on input "Faites glisser vos fichiers ici ou cliquez dans le carré bleu pour téléverser v…" at bounding box center [0, 0] width 0 height 0
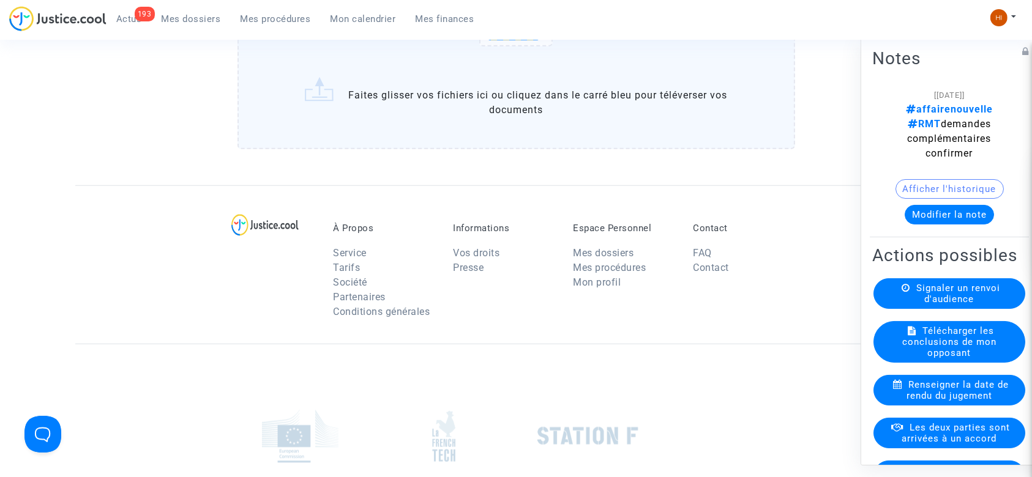
scroll to position [975, 0]
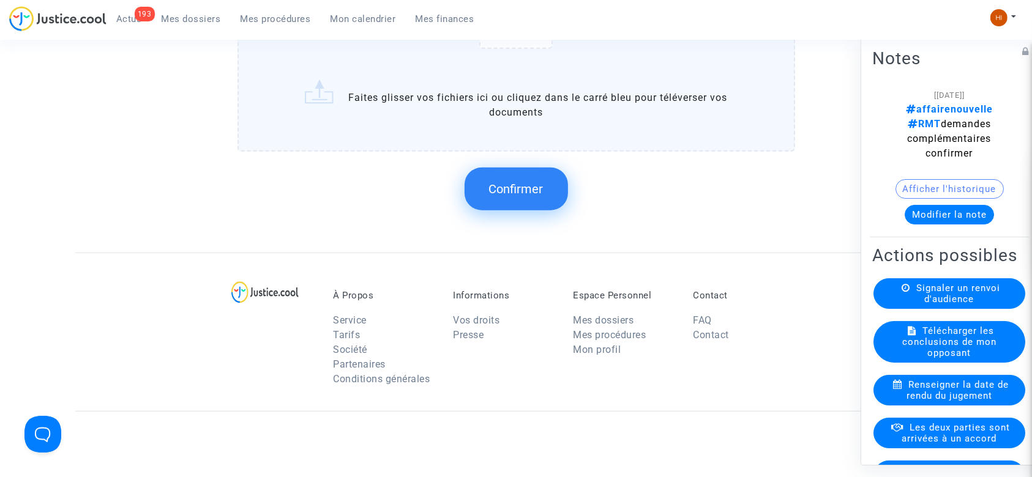
click at [546, 204] on button "Confirmer" at bounding box center [516, 189] width 103 height 43
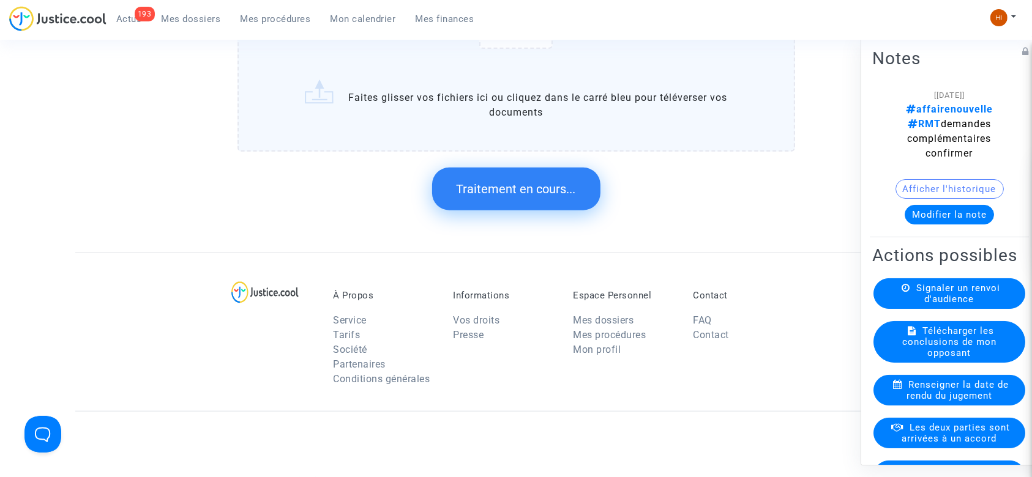
scroll to position [0, 0]
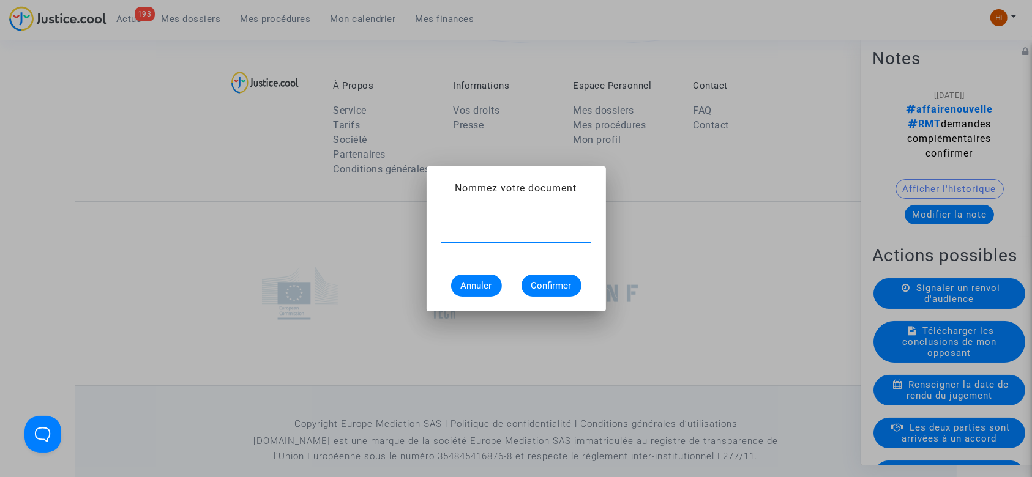
click at [533, 196] on alert-dialogs "Nommez votre document Annuler Confirmer" at bounding box center [516, 239] width 150 height 116
click at [532, 228] on input "text" at bounding box center [516, 233] width 150 height 11
paste input "CONVOCATION"
type input "CONVOCATION"
click at [552, 277] on button "Confirmer" at bounding box center [552, 286] width 60 height 22
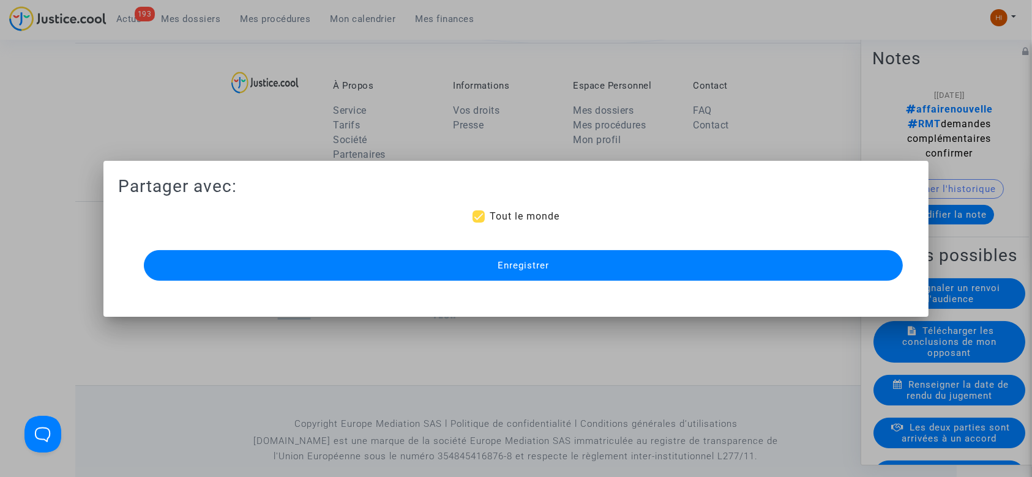
click at [400, 256] on button "Enregistrer" at bounding box center [524, 265] width 760 height 31
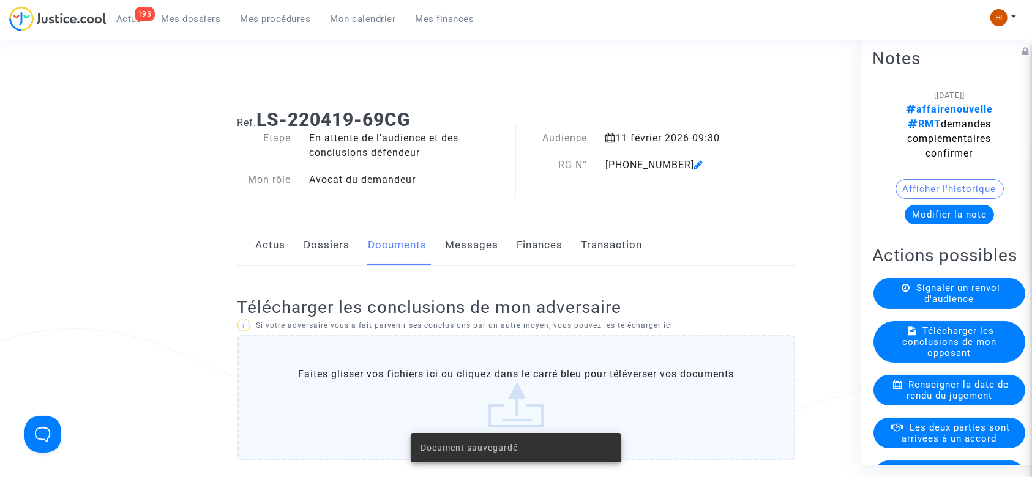
click at [328, 241] on link "Dossiers" at bounding box center [327, 245] width 46 height 40
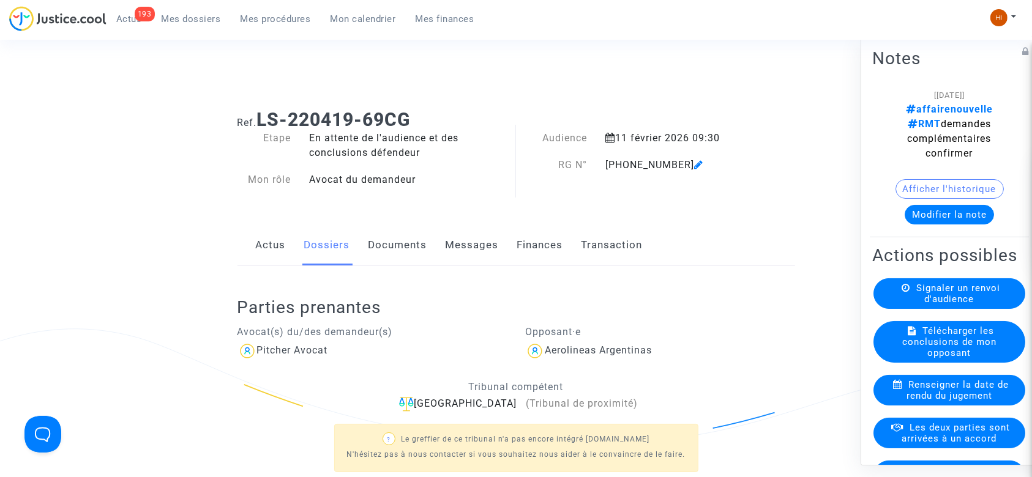
click at [694, 163] on icon at bounding box center [698, 165] width 9 height 10
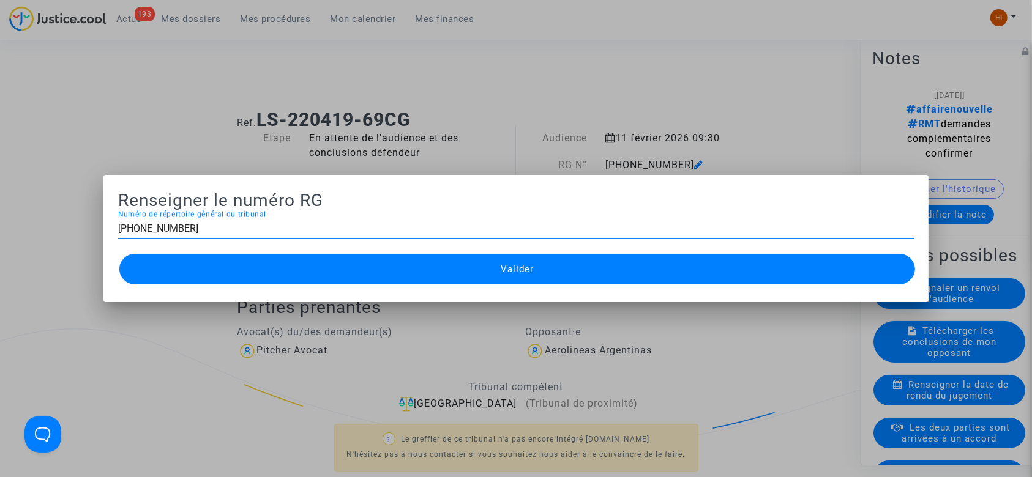
click at [651, 127] on div at bounding box center [516, 238] width 1032 height 477
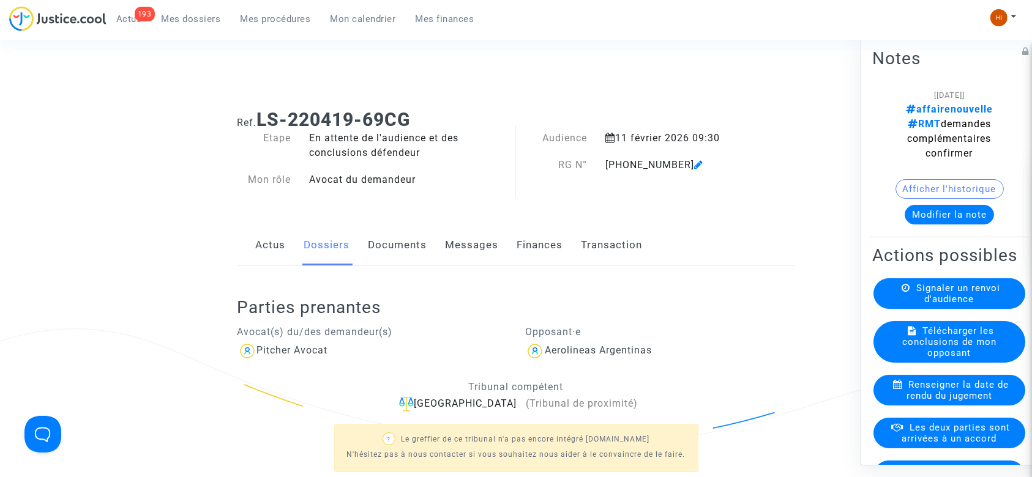
click at [261, 11] on link "Mes procédures" at bounding box center [276, 19] width 90 height 18
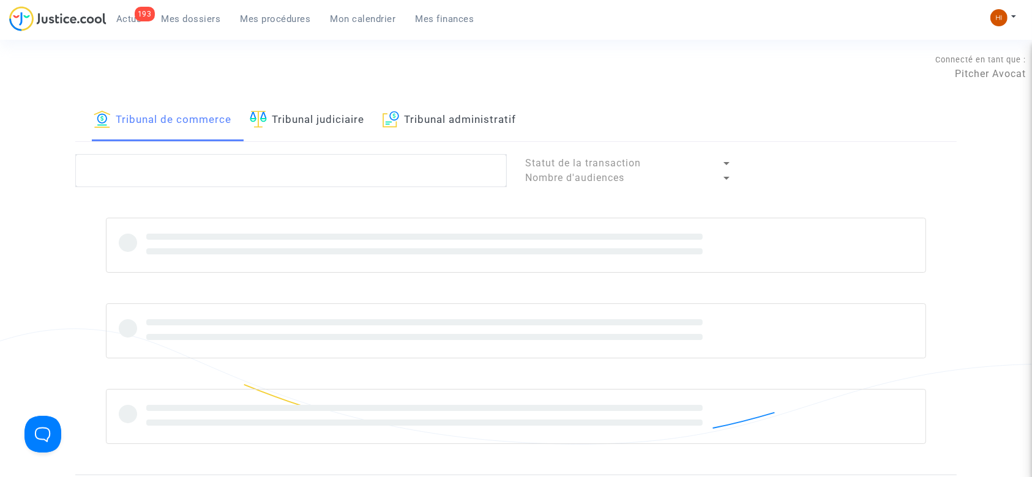
drag, startPoint x: 330, startPoint y: 122, endPoint x: 327, endPoint y: 157, distance: 35.6
click at [329, 122] on link "Tribunal judiciaire" at bounding box center [307, 121] width 114 height 42
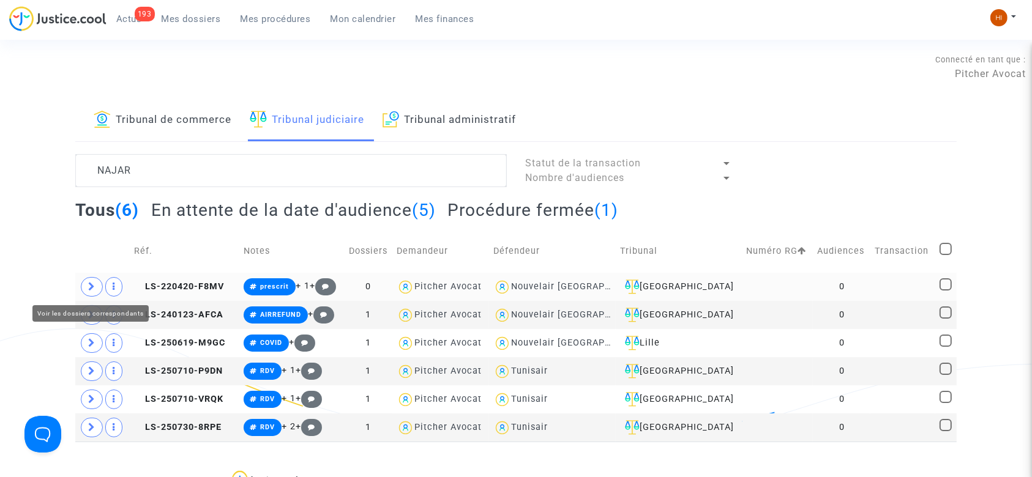
click at [97, 283] on span at bounding box center [92, 287] width 22 height 20
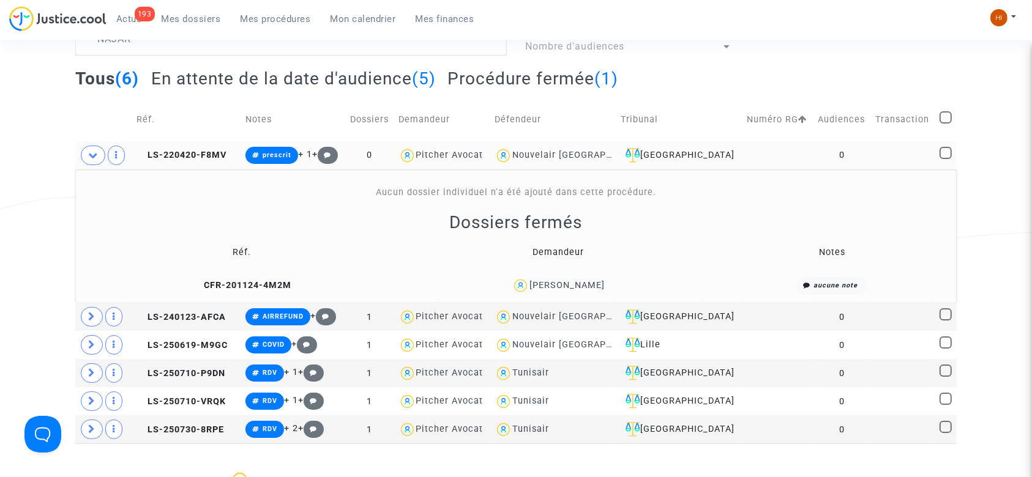
scroll to position [163, 0]
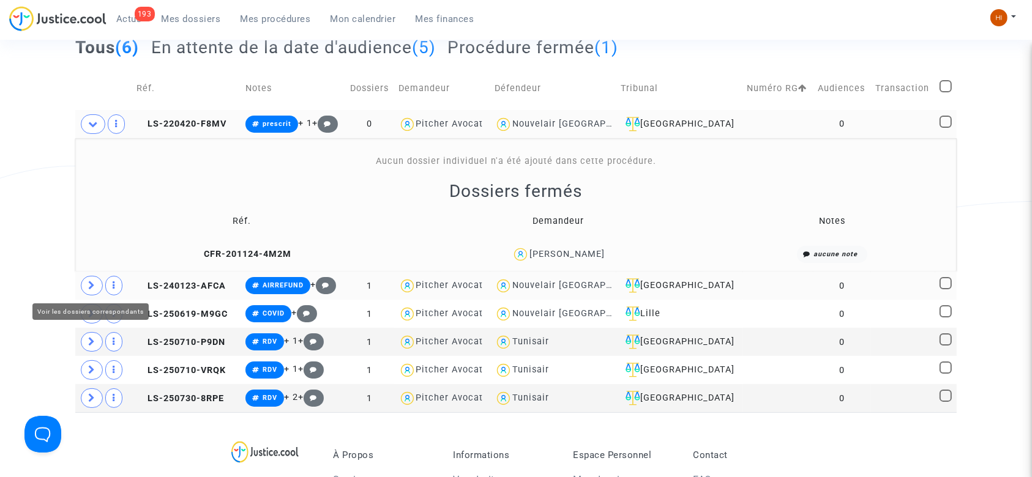
click at [97, 291] on span at bounding box center [92, 286] width 22 height 20
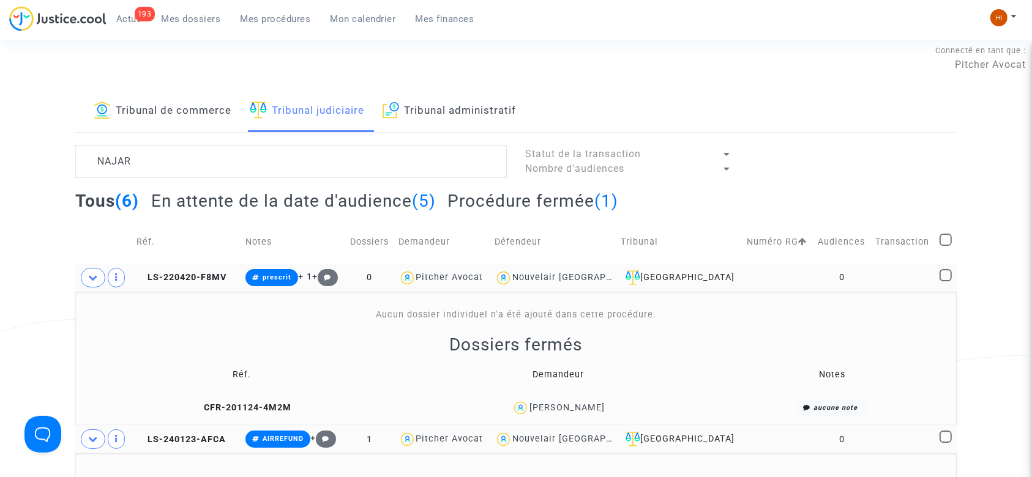
scroll to position [0, 0]
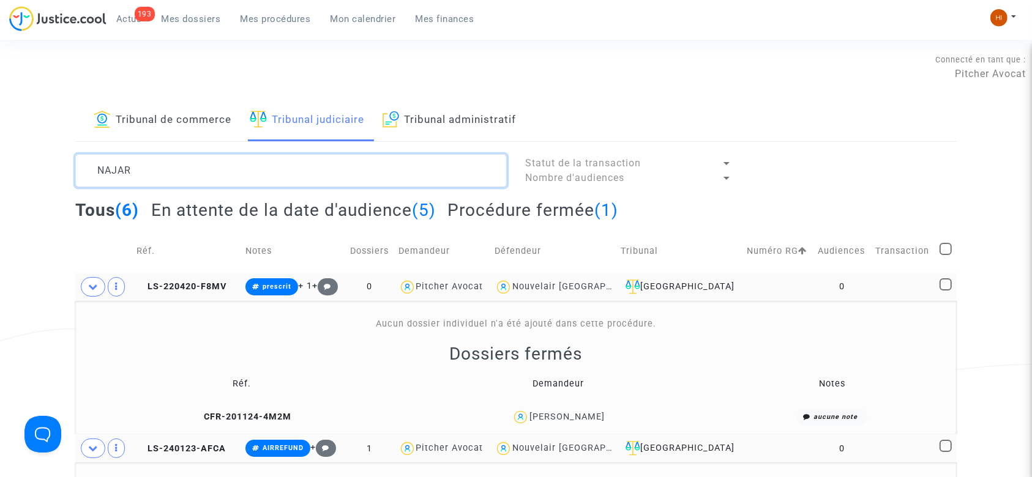
click at [247, 162] on textarea at bounding box center [291, 170] width 432 height 33
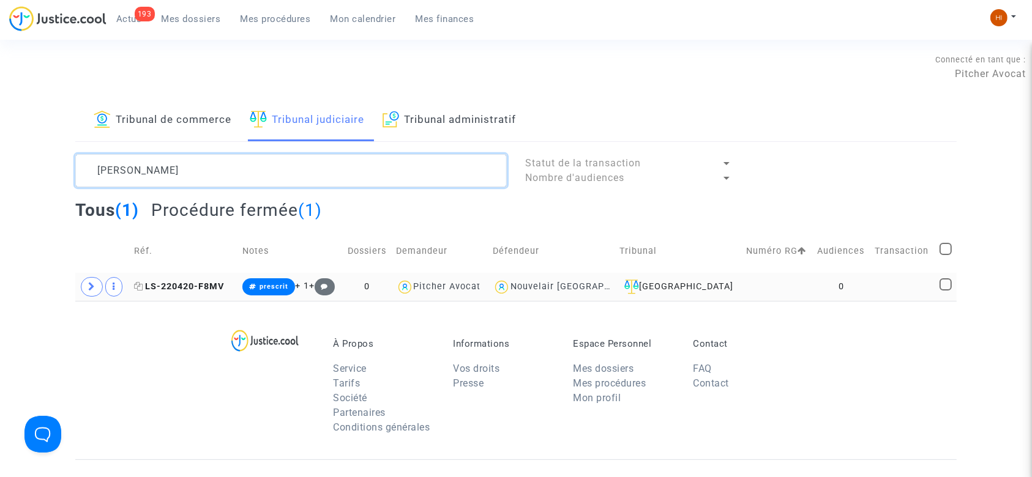
type textarea "NAJAR AHLEM"
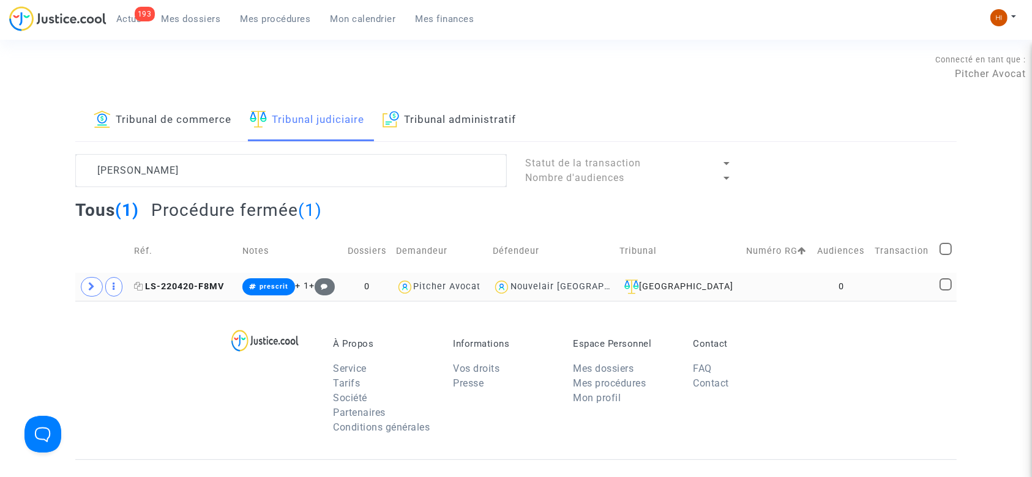
click at [140, 283] on icon at bounding box center [138, 286] width 9 height 9
click at [198, 276] on td "LS-220420-F8MV" at bounding box center [184, 287] width 108 height 28
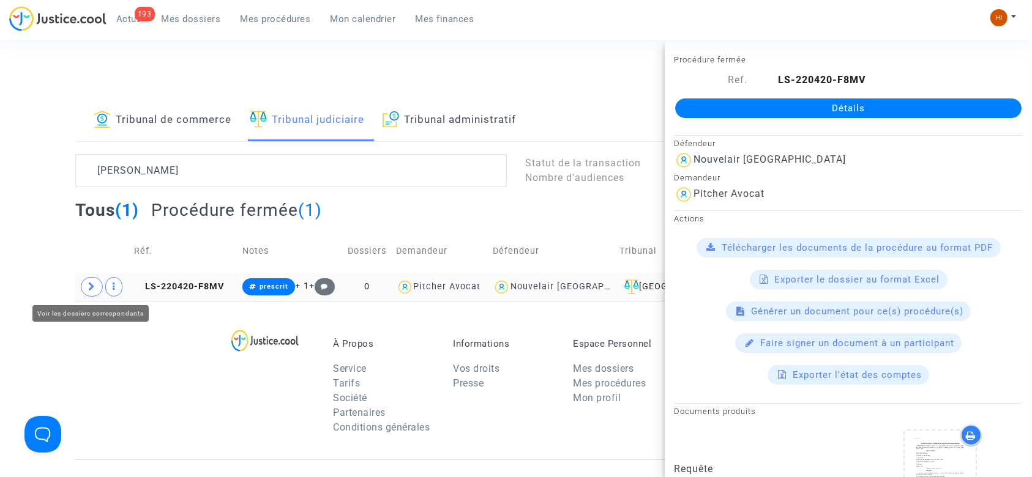
drag, startPoint x: 90, startPoint y: 290, endPoint x: 81, endPoint y: 294, distance: 9.6
click at [83, 292] on span at bounding box center [92, 287] width 22 height 20
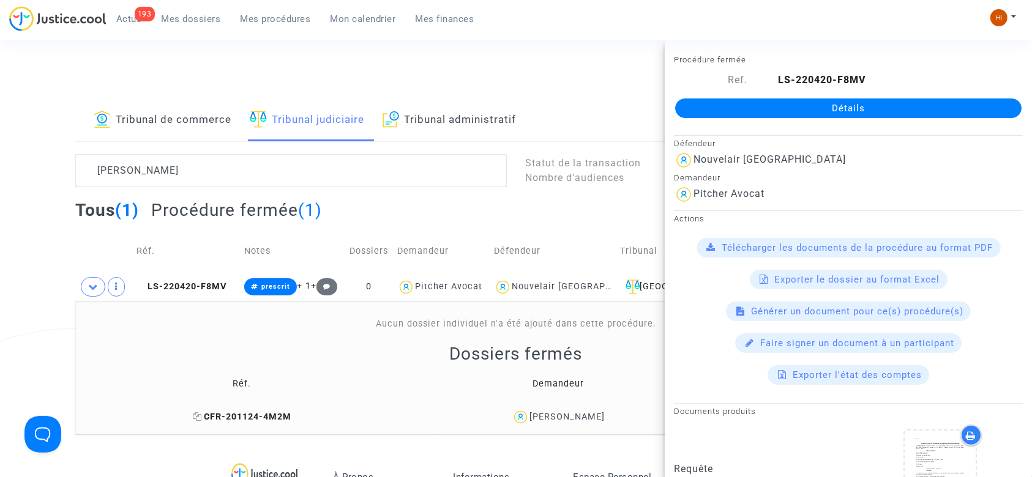
drag, startPoint x: 210, startPoint y: 417, endPoint x: 229, endPoint y: 356, distance: 64.1
click at [210, 412] on span "CFR-201124-4M2M" at bounding box center [242, 417] width 99 height 10
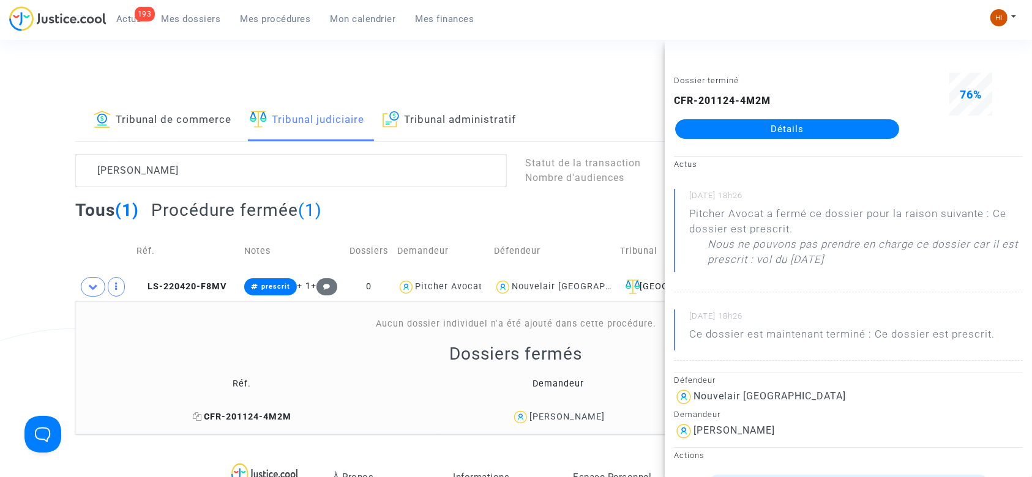
click at [202, 415] on icon at bounding box center [197, 417] width 9 height 9
drag, startPoint x: 188, startPoint y: 282, endPoint x: 301, endPoint y: 242, distance: 119.5
click at [214, 275] on td "LS-220420-F8MV" at bounding box center [186, 287] width 108 height 28
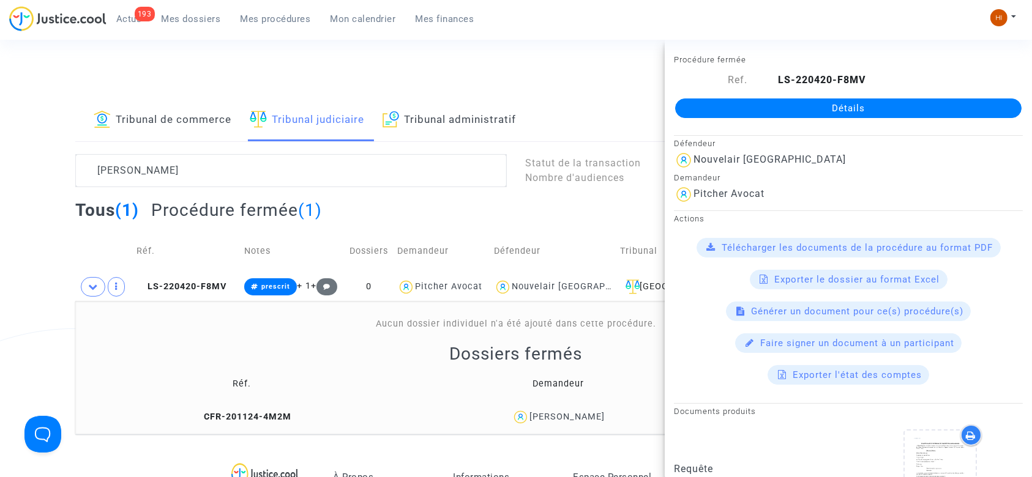
click at [766, 121] on div "Détails" at bounding box center [848, 109] width 367 height 42
click at [771, 105] on link "Détails" at bounding box center [848, 109] width 346 height 20
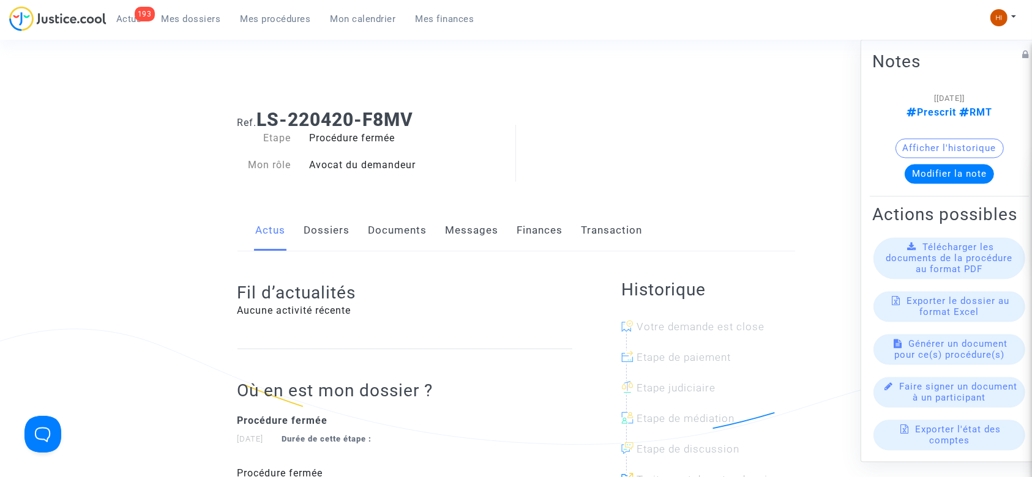
click at [400, 232] on link "Documents" at bounding box center [398, 231] width 59 height 40
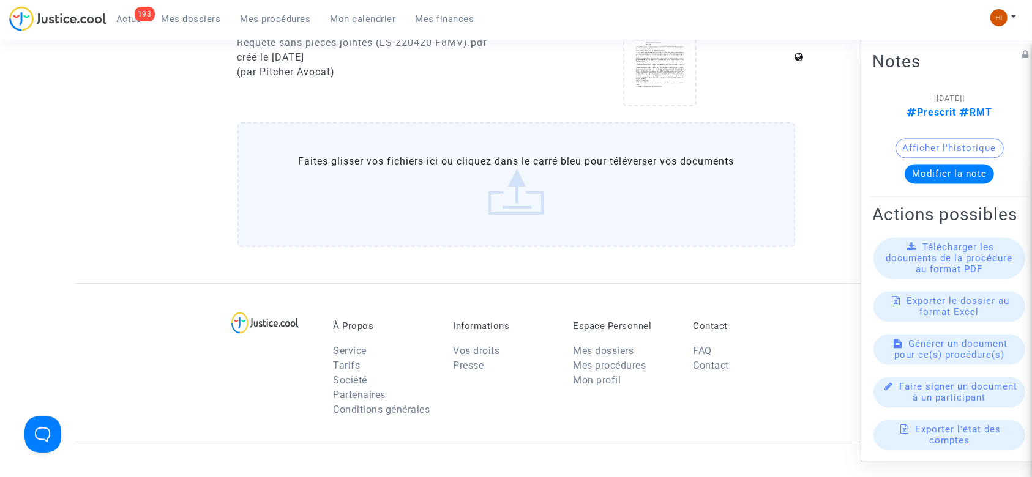
scroll to position [490, 0]
click at [398, 224] on label "Faites glisser vos fichiers ici ou cliquez dans le carré bleu pour téléverser v…" at bounding box center [517, 183] width 558 height 125
click at [0, 0] on input "Faites glisser vos fichiers ici ou cliquez dans le carré bleu pour téléverser v…" at bounding box center [0, 0] width 0 height 0
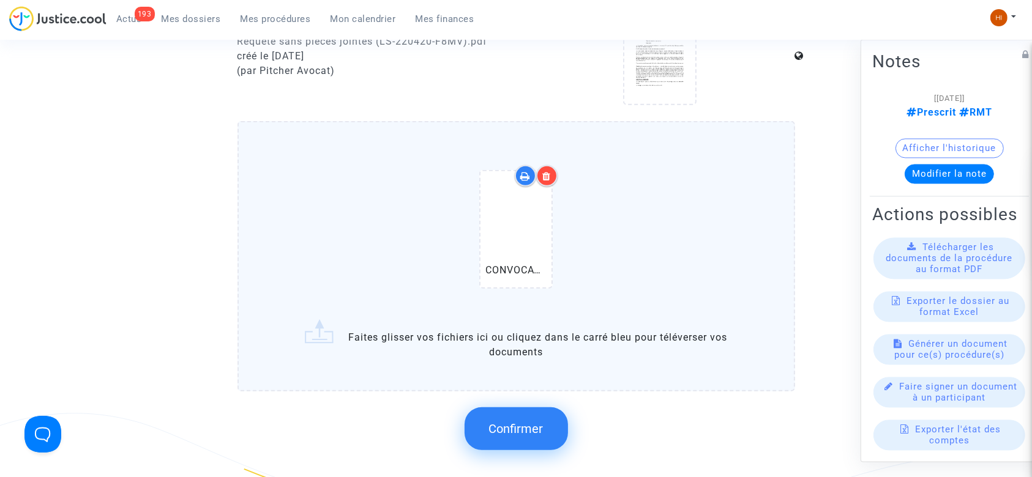
click at [508, 414] on button "Confirmer" at bounding box center [516, 429] width 103 height 43
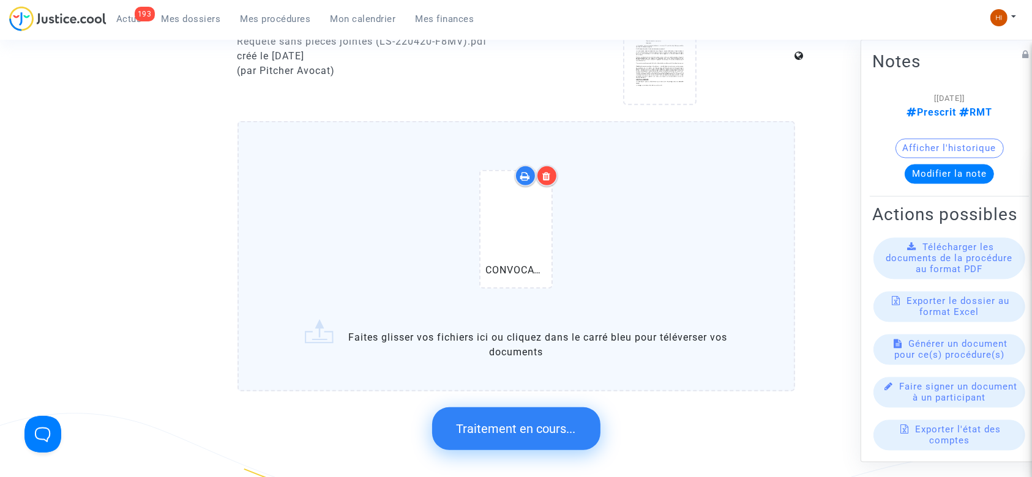
scroll to position [0, 0]
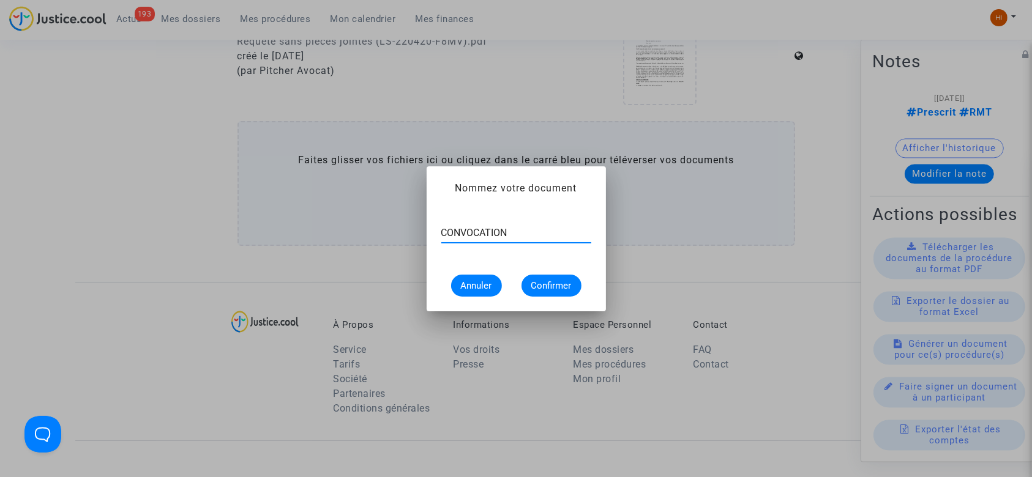
type input "CONVOCATION"
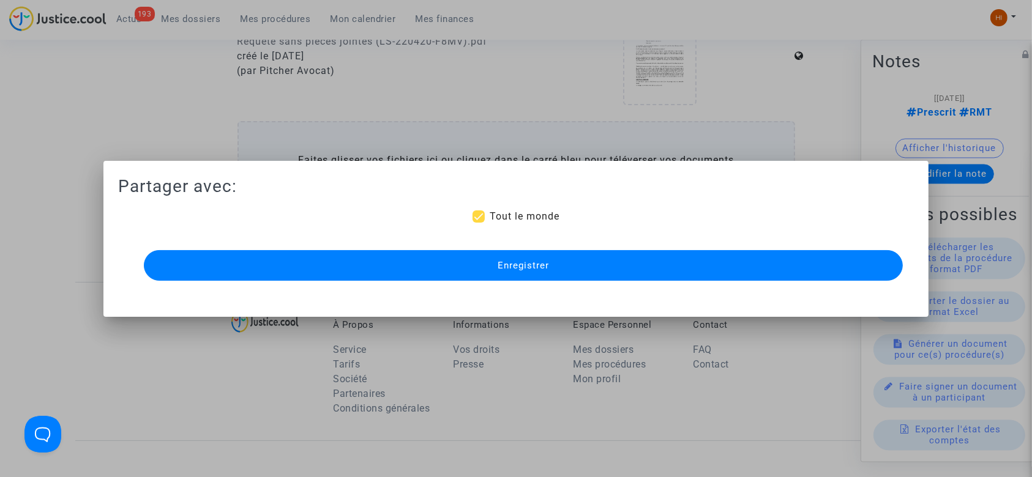
click at [538, 266] on span "Enregistrer" at bounding box center [523, 265] width 51 height 11
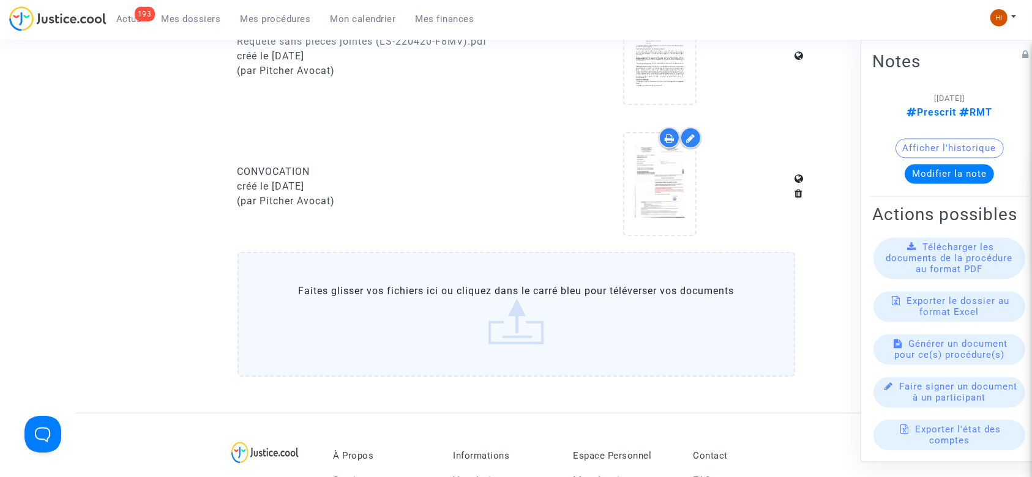
click at [774, 198] on div at bounding box center [660, 186] width 270 height 118
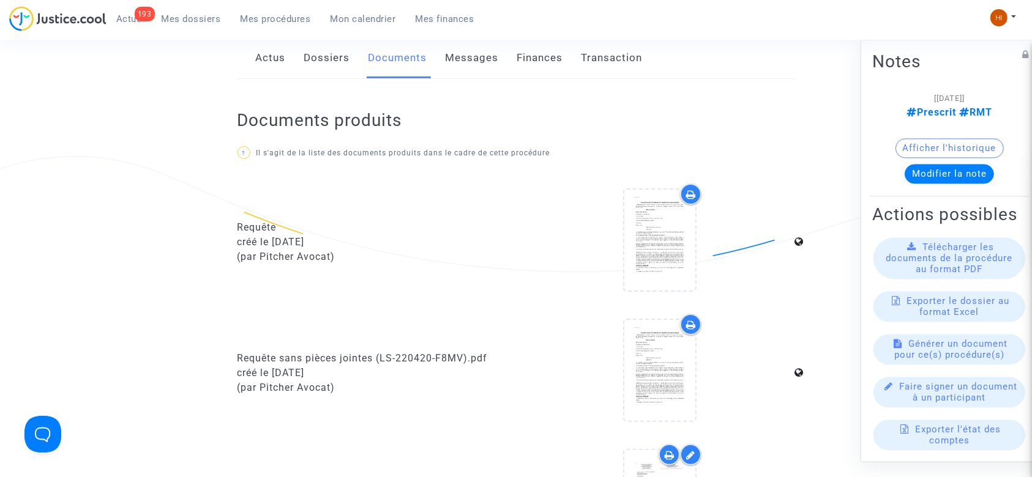
scroll to position [163, 0]
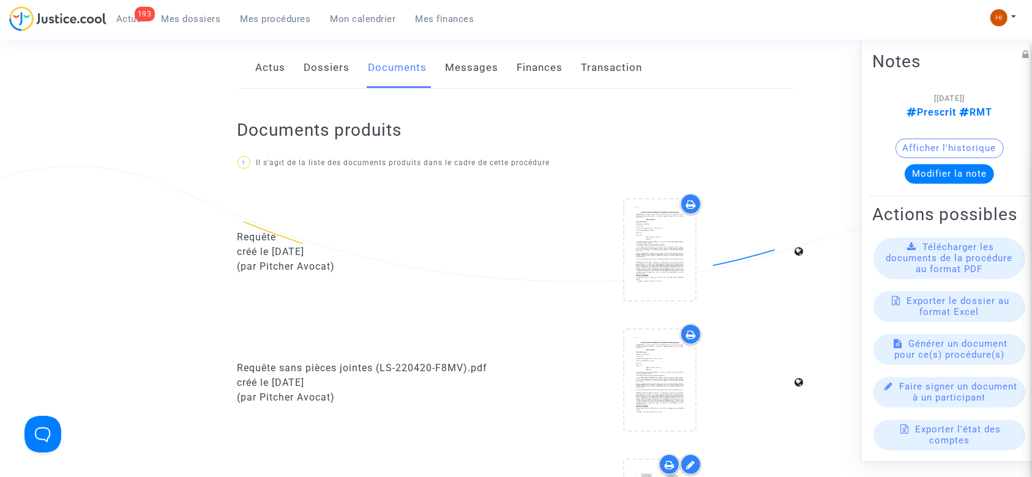
click at [279, 28] on div "193 Actus Mes dossiers Mes procédures Mon calendrier Mes finances" at bounding box center [246, 23] width 475 height 34
click at [276, 18] on span "Mes procédures" at bounding box center [276, 18] width 70 height 11
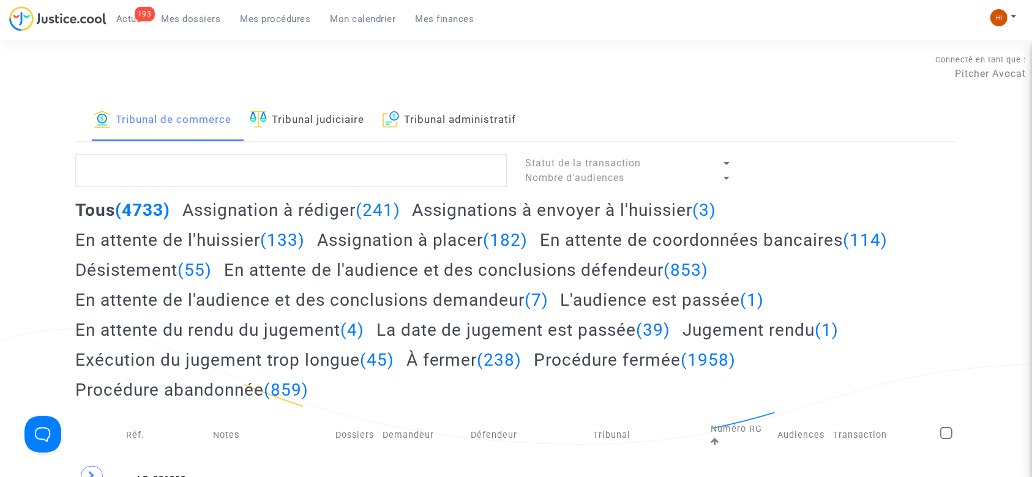
click at [340, 119] on link "Tribunal judiciaire" at bounding box center [307, 121] width 114 height 42
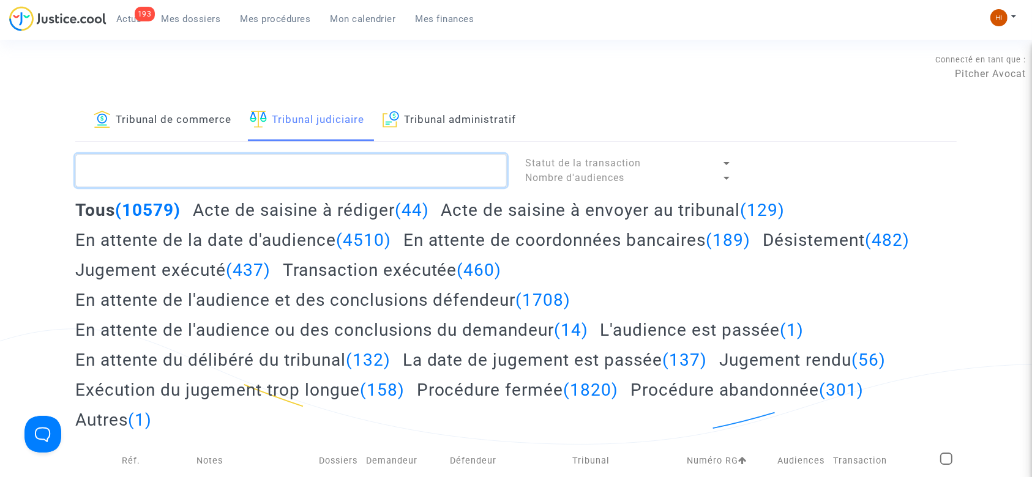
click at [207, 168] on textarea at bounding box center [291, 170] width 432 height 33
type textarea "RUZINDA"
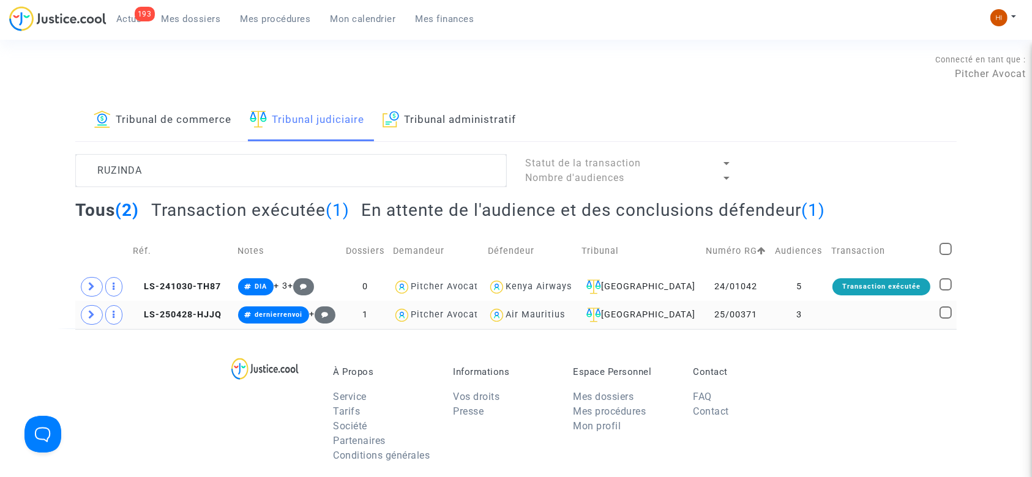
click at [888, 313] on td at bounding box center [882, 315] width 108 height 28
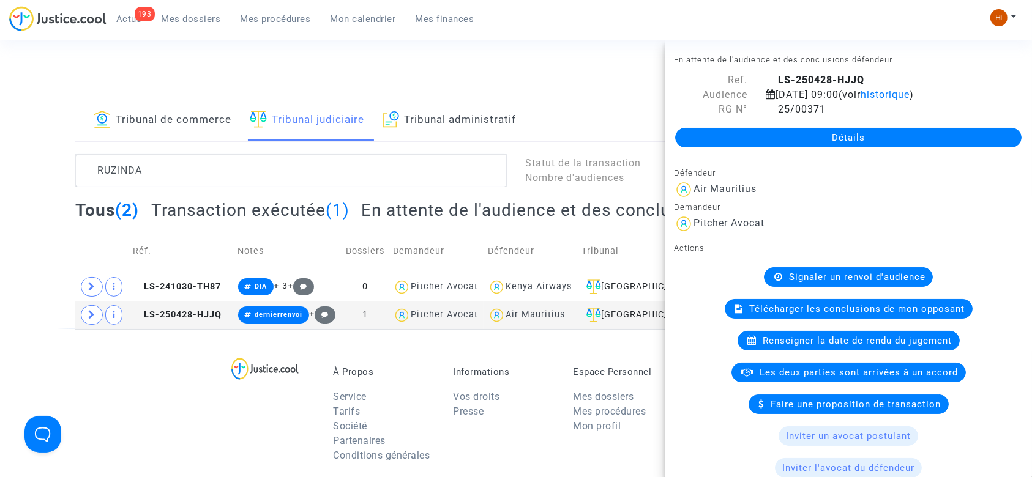
click at [937, 137] on link "Détails" at bounding box center [848, 138] width 346 height 20
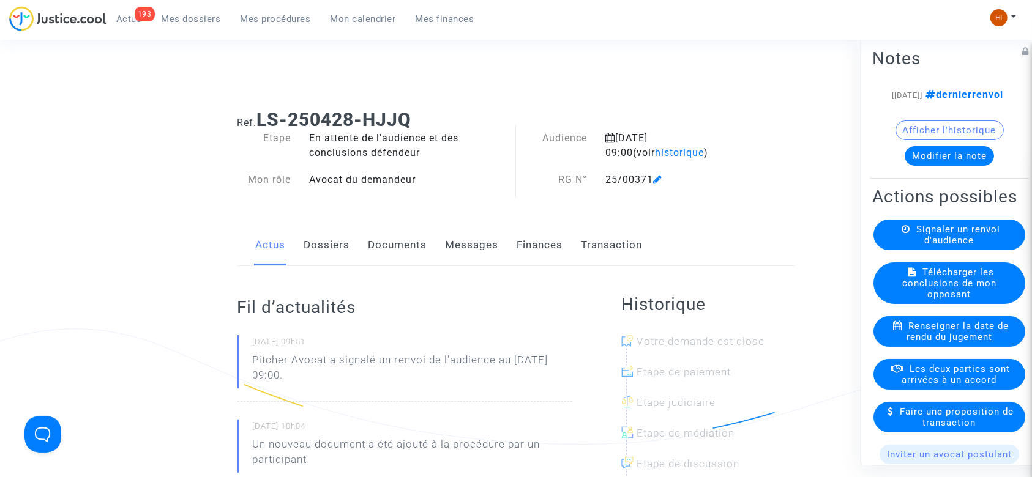
click at [401, 252] on link "Documents" at bounding box center [398, 245] width 59 height 40
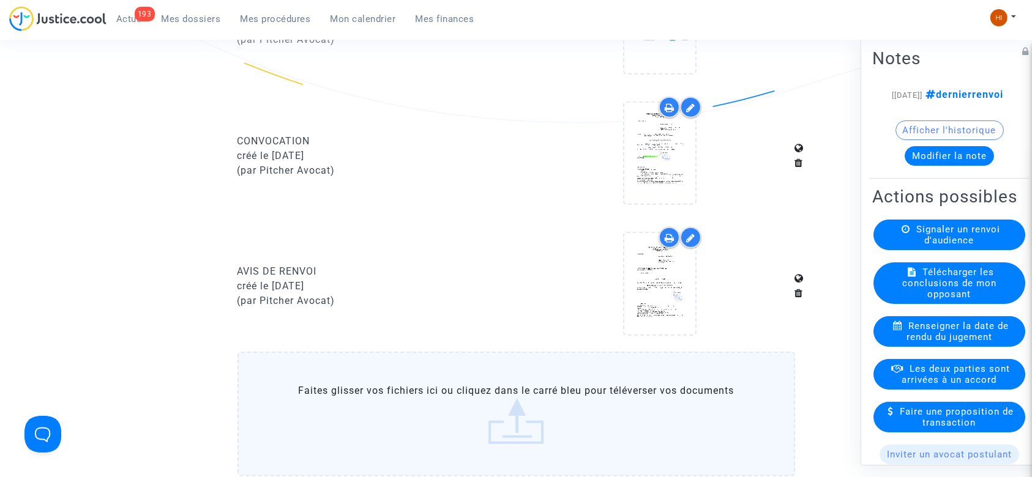
scroll to position [897, 0]
drag, startPoint x: 338, startPoint y: 264, endPoint x: 236, endPoint y: 272, distance: 102.5
click at [236, 272] on div "AVIS DE RENVOI créé le 03/07/2025 (par Pitcher Avocat)" at bounding box center [372, 285] width 288 height 118
copy div "AVIS DE RENVOI"
click at [588, 409] on label "Faites glisser vos fichiers ici ou cliquez dans le carré bleu pour téléverser v…" at bounding box center [517, 413] width 558 height 125
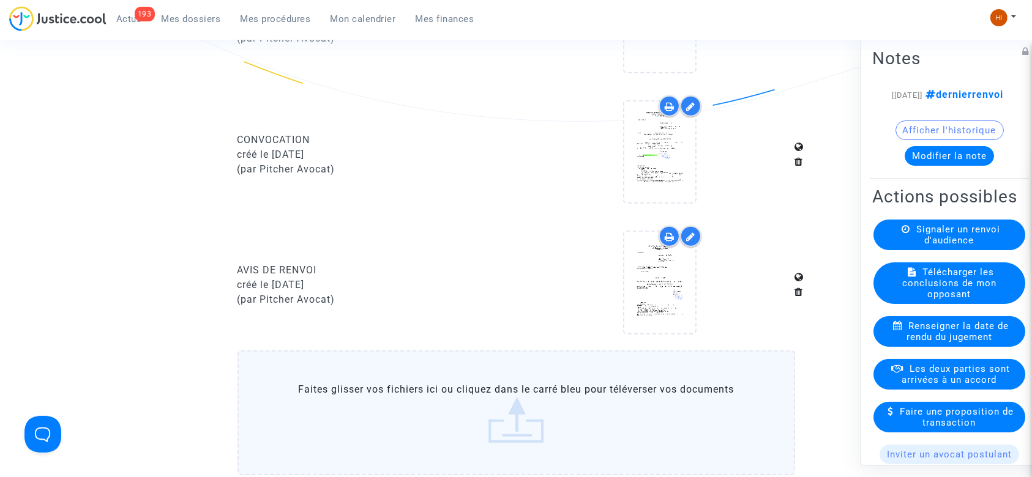
click at [0, 0] on input "Faites glisser vos fichiers ici ou cliquez dans le carré bleu pour téléverser v…" at bounding box center [0, 0] width 0 height 0
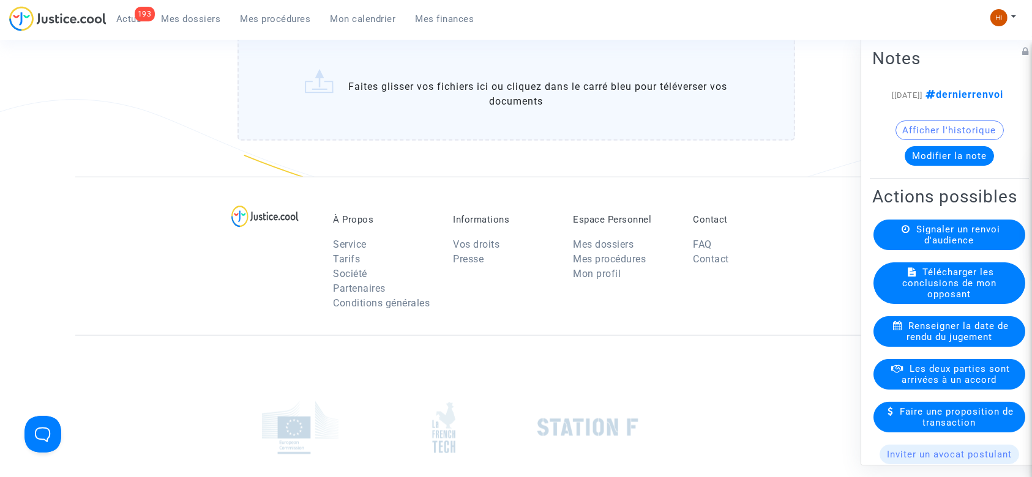
scroll to position [1224, 0]
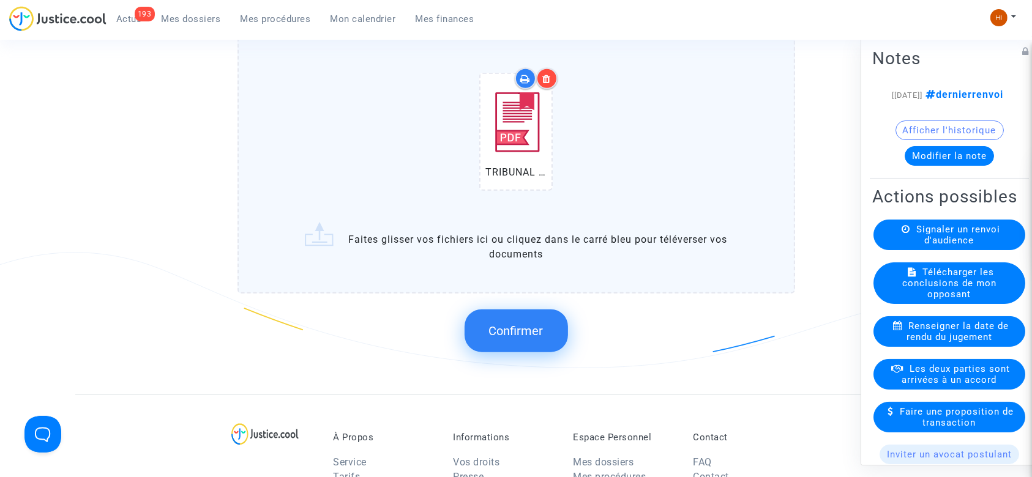
click at [548, 315] on button "Confirmer" at bounding box center [516, 331] width 103 height 43
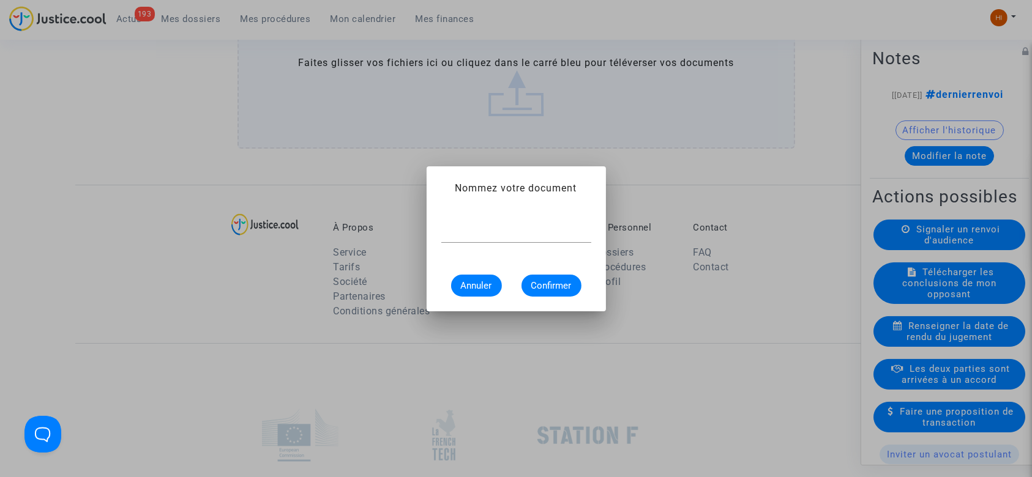
scroll to position [0, 0]
paste input "AVIS DE RENVOI"
type input "AVIS DE RENVOI"
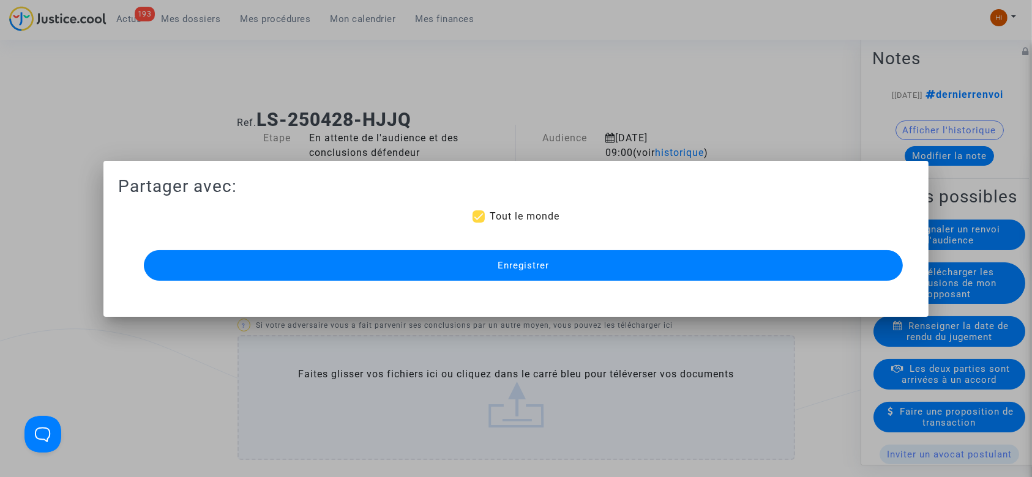
scroll to position [1224, 0]
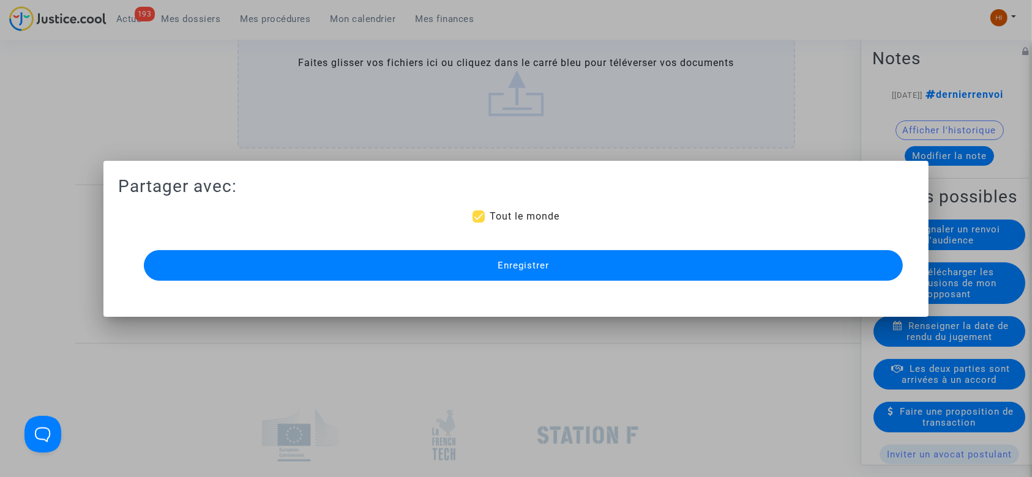
click at [619, 272] on button "Enregistrer" at bounding box center [524, 265] width 760 height 31
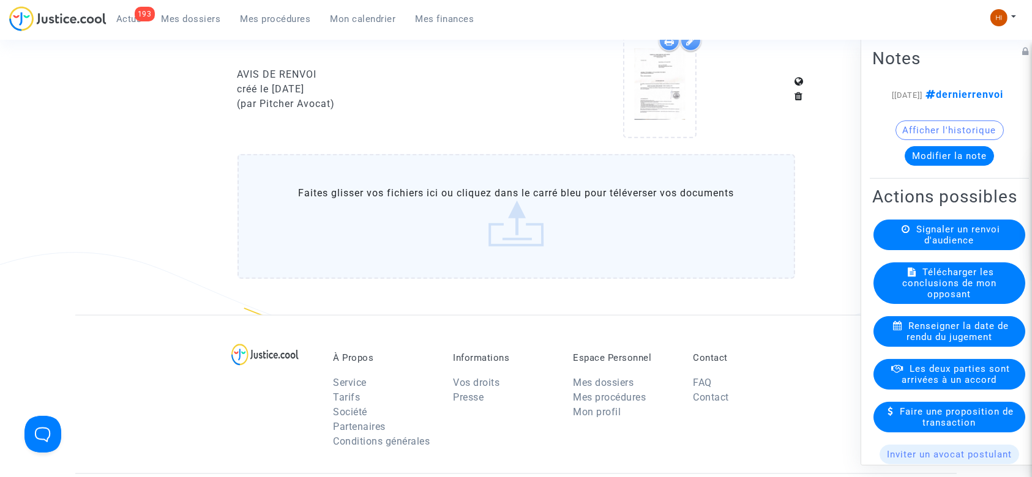
drag, startPoint x: 234, startPoint y: 12, endPoint x: 264, endPoint y: 18, distance: 30.6
click at [234, 12] on link "Mes procédures" at bounding box center [276, 19] width 90 height 18
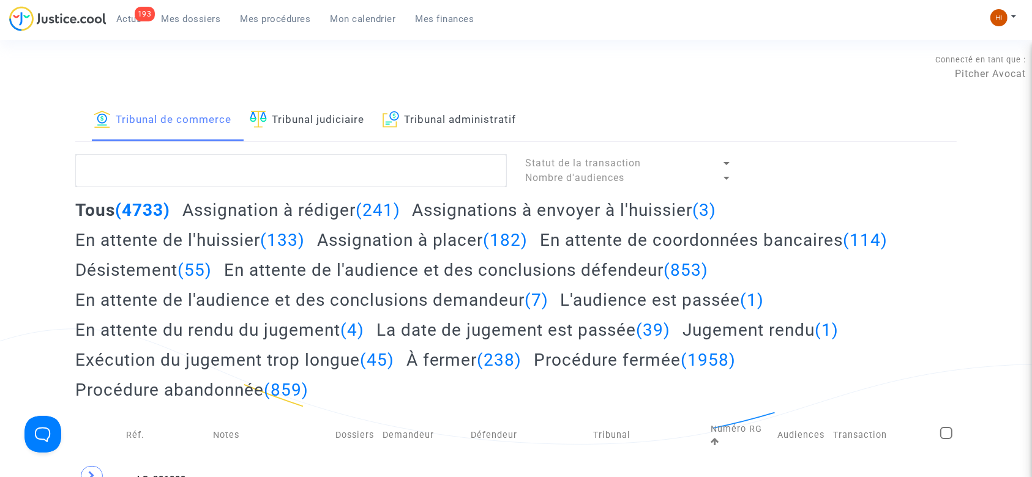
click at [313, 127] on link "Tribunal judiciaire" at bounding box center [307, 121] width 114 height 42
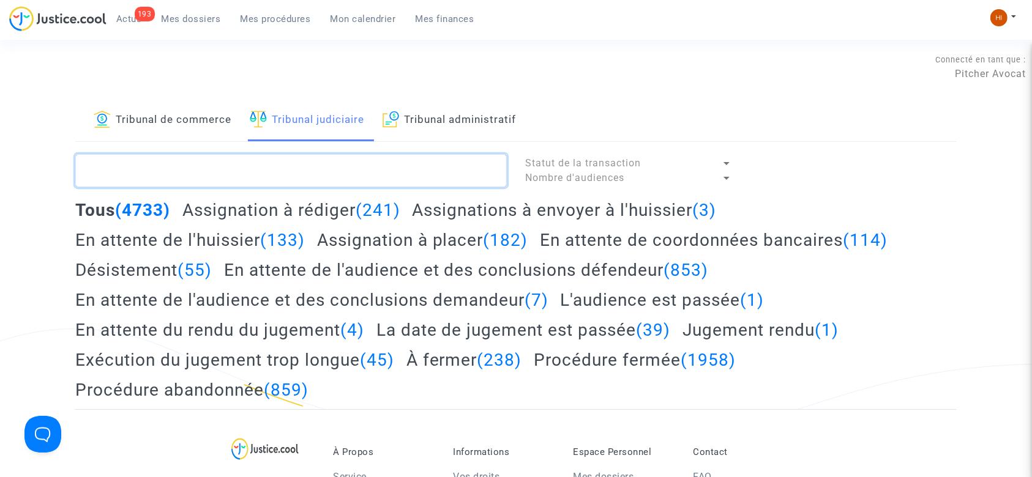
drag, startPoint x: 305, startPoint y: 172, endPoint x: 290, endPoint y: 170, distance: 15.5
click at [299, 173] on textarea at bounding box center [291, 170] width 432 height 33
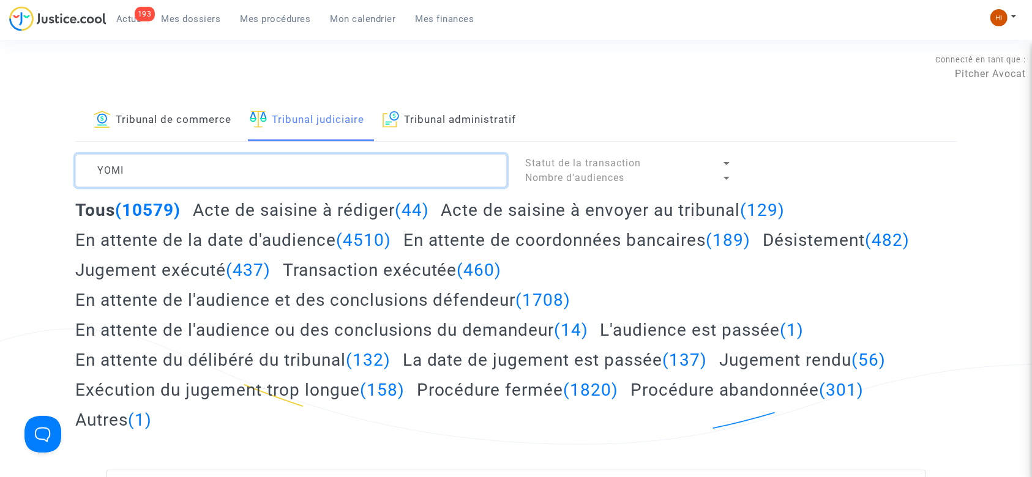
type textarea "YOMI"
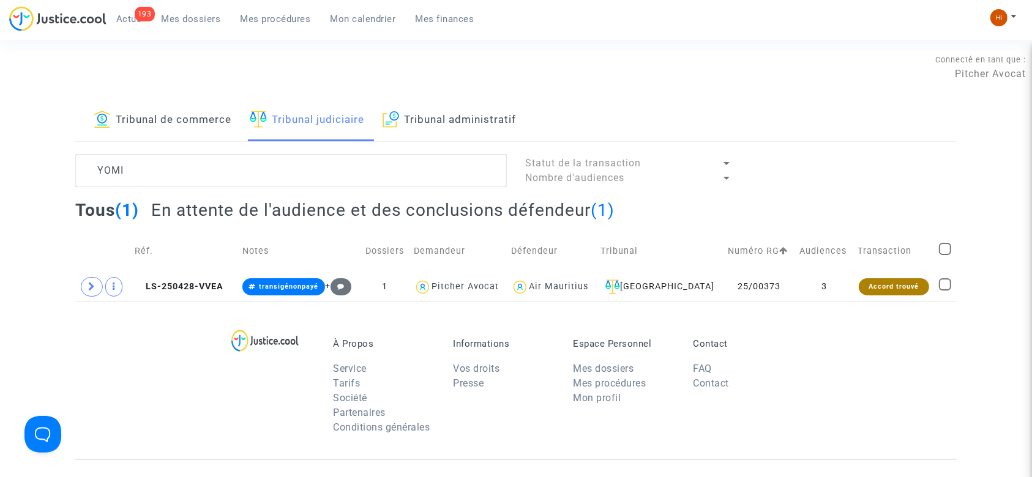
drag, startPoint x: 212, startPoint y: 292, endPoint x: 266, endPoint y: 268, distance: 59.5
click at [209, 291] on td "LS-250428-VVEA" at bounding box center [184, 287] width 108 height 28
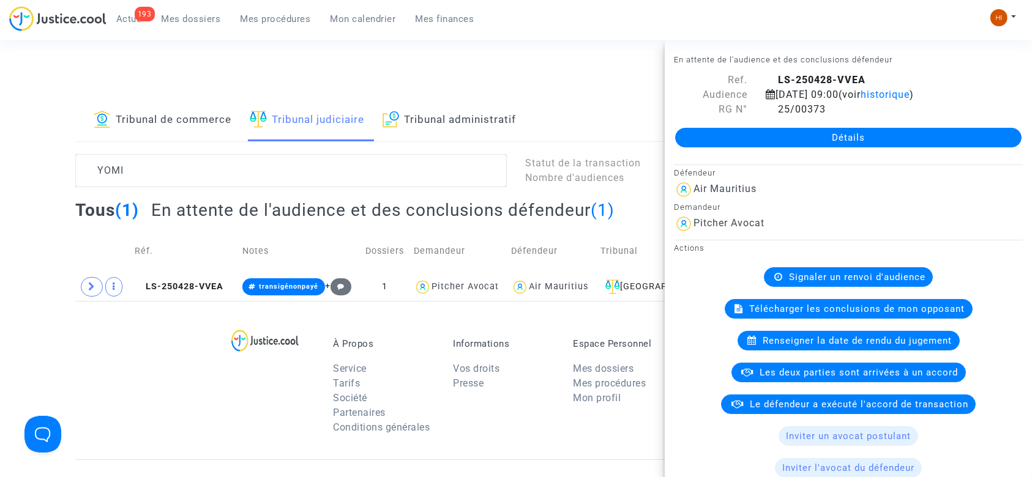
click at [911, 137] on link "Détails" at bounding box center [848, 138] width 346 height 20
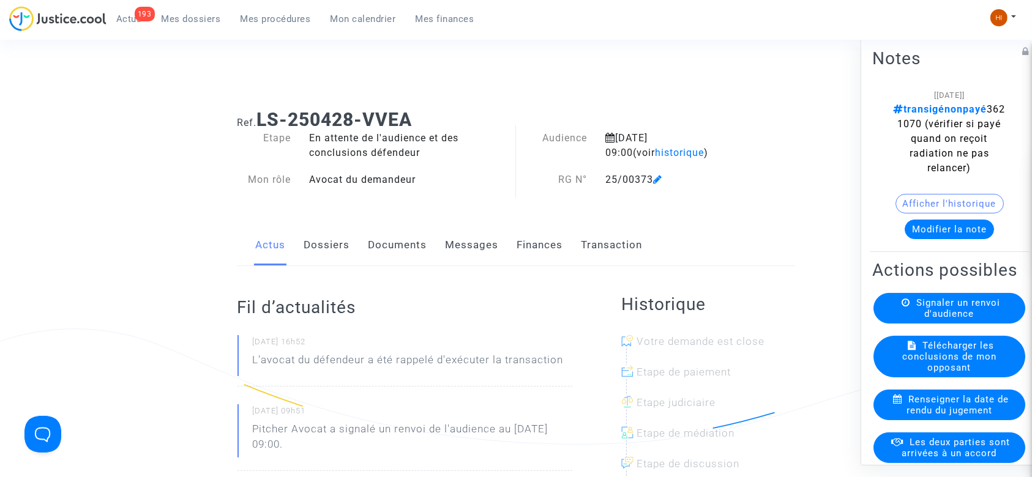
click at [394, 242] on link "Documents" at bounding box center [398, 245] width 59 height 40
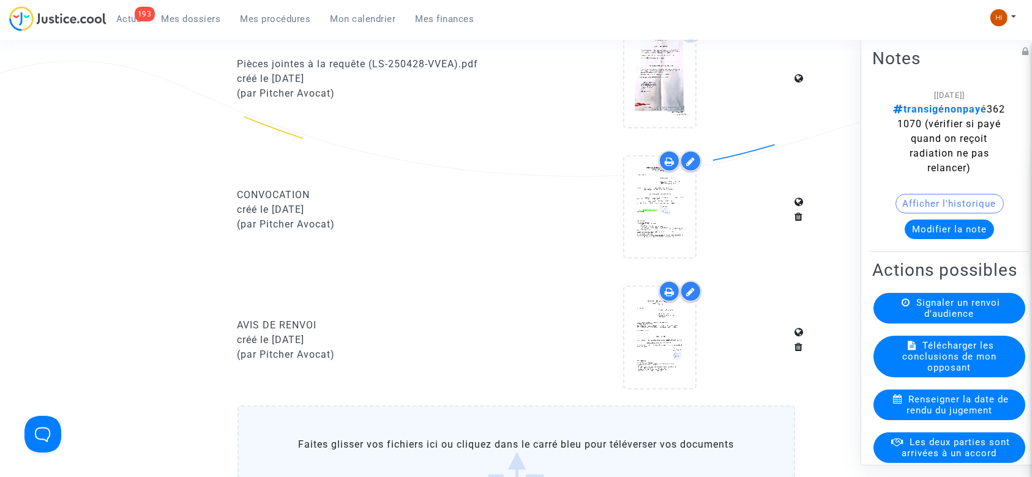
scroll to position [1061, 0]
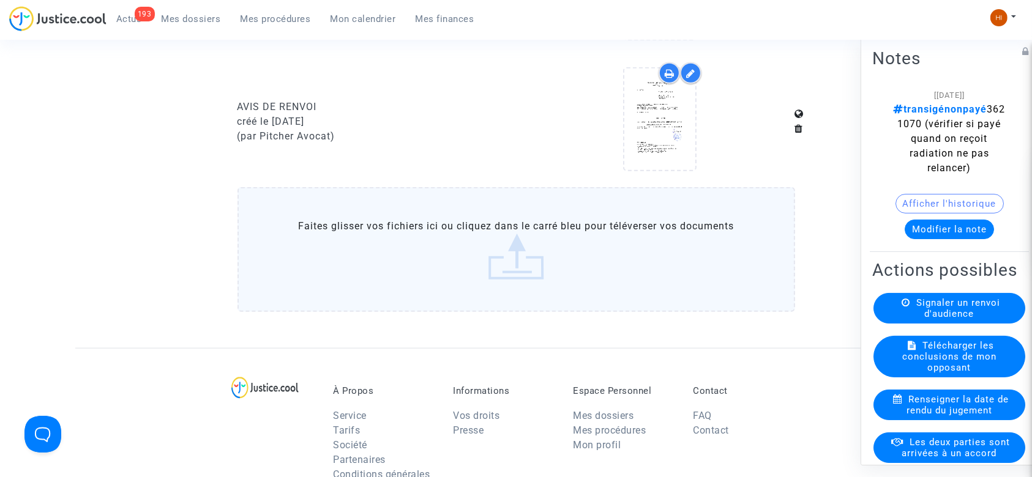
drag, startPoint x: 337, startPoint y: 104, endPoint x: 240, endPoint y: 103, distance: 96.7
click at [240, 103] on div "AVIS DE RENVOI" at bounding box center [373, 107] width 270 height 15
copy div "AVIS DE RENVOI"
click at [326, 244] on label "Faites glisser vos fichiers ici ou cliquez dans le carré bleu pour téléverser v…" at bounding box center [517, 249] width 558 height 125
click at [0, 0] on input "Faites glisser vos fichiers ici ou cliquez dans le carré bleu pour téléverser v…" at bounding box center [0, 0] width 0 height 0
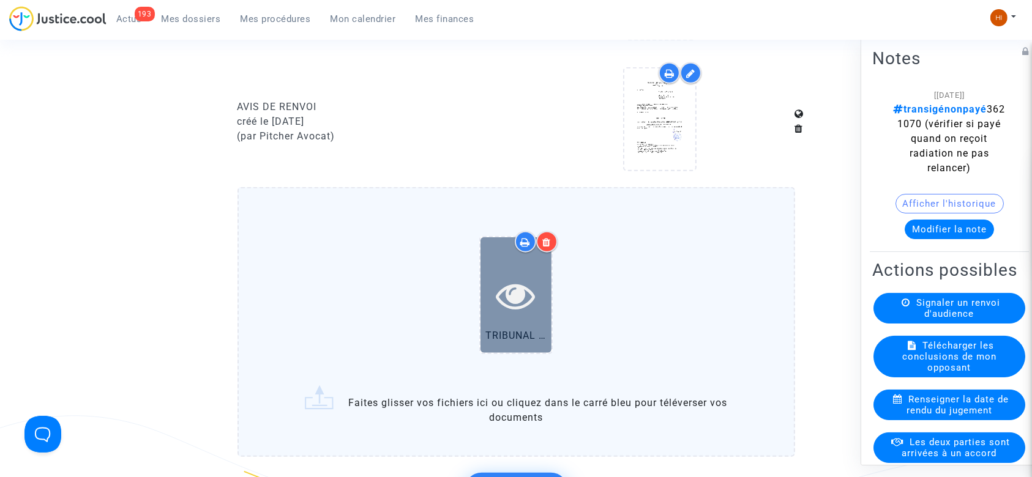
click at [498, 288] on icon at bounding box center [516, 295] width 40 height 39
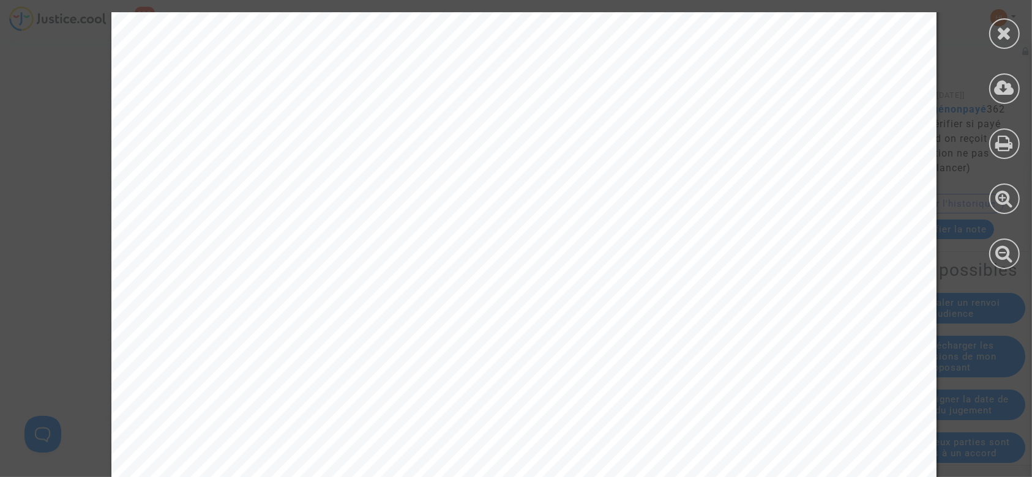
scroll to position [163, 0]
click at [1005, 37] on icon at bounding box center [1004, 33] width 15 height 18
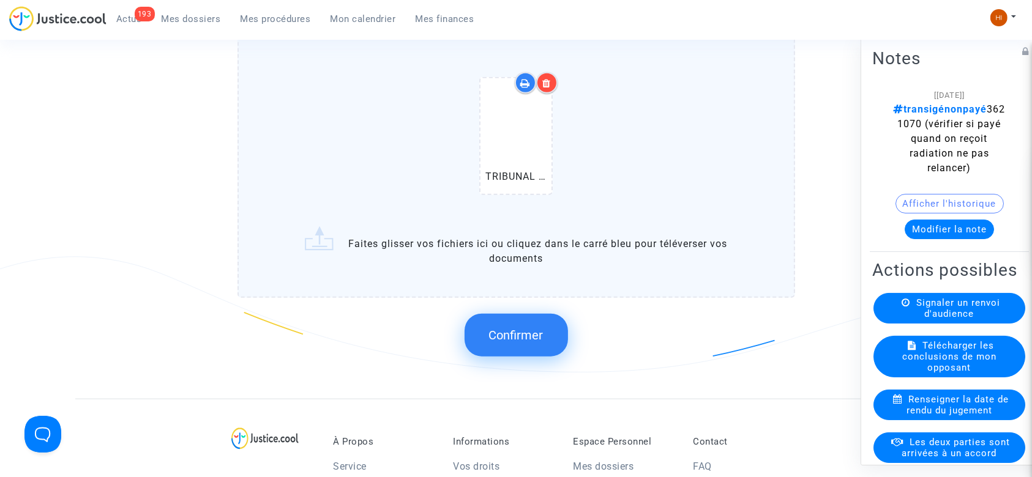
scroll to position [1224, 0]
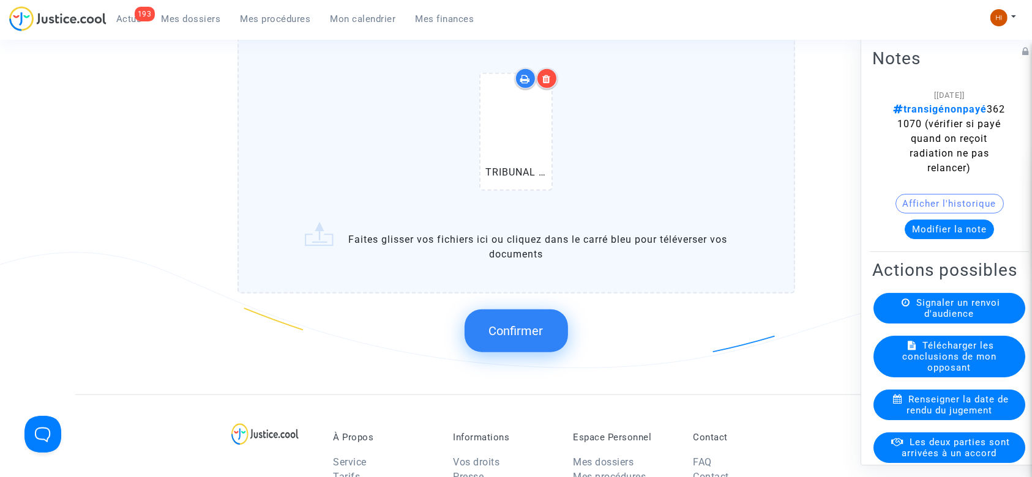
click at [542, 328] on span "Confirmer" at bounding box center [516, 331] width 54 height 15
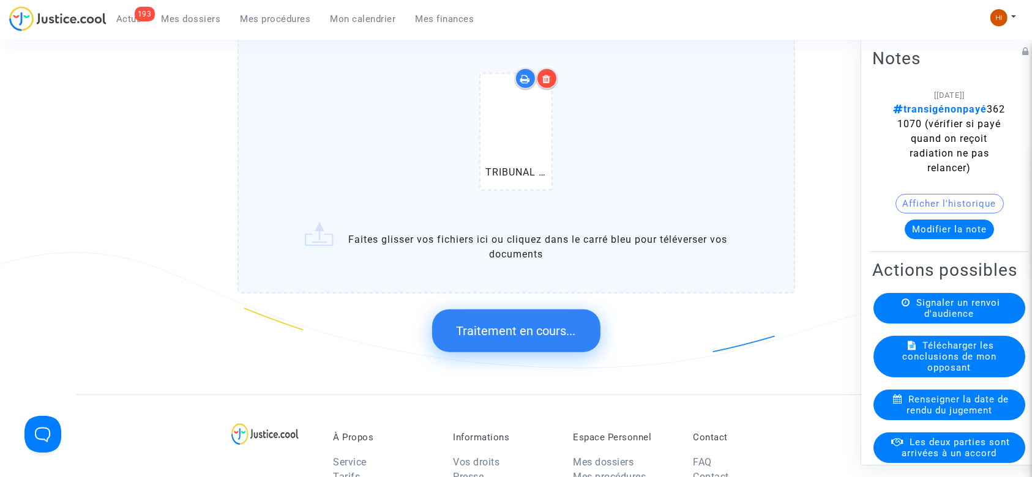
scroll to position [0, 0]
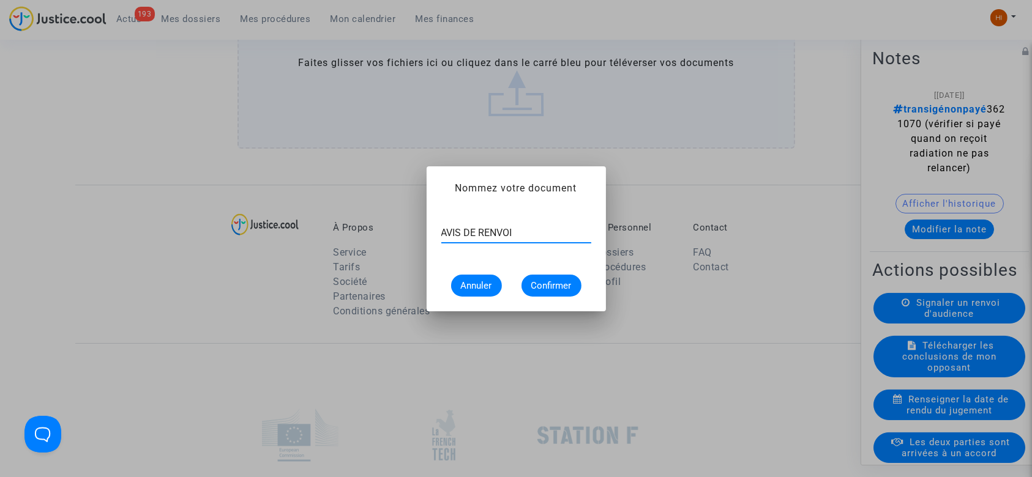
type input "AVIS DE RENVOI"
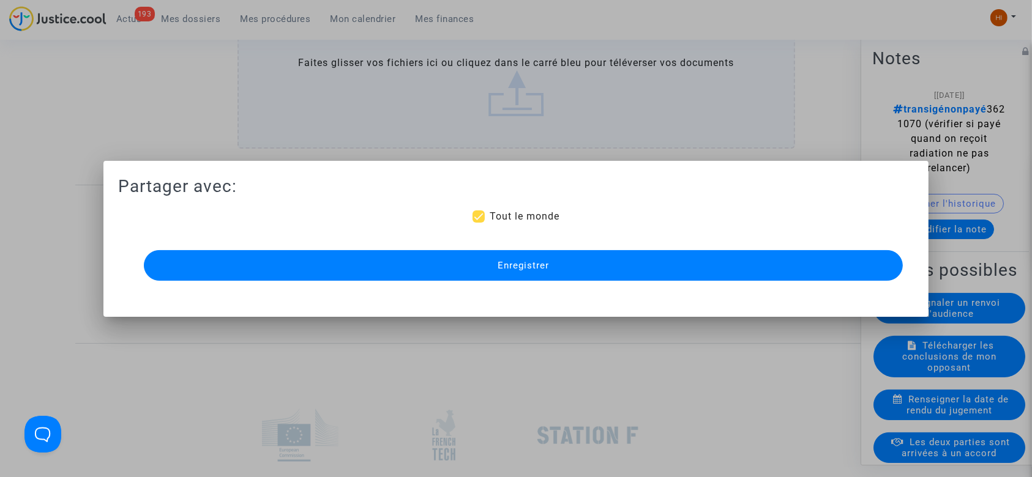
click at [551, 264] on button "Enregistrer" at bounding box center [524, 265] width 760 height 31
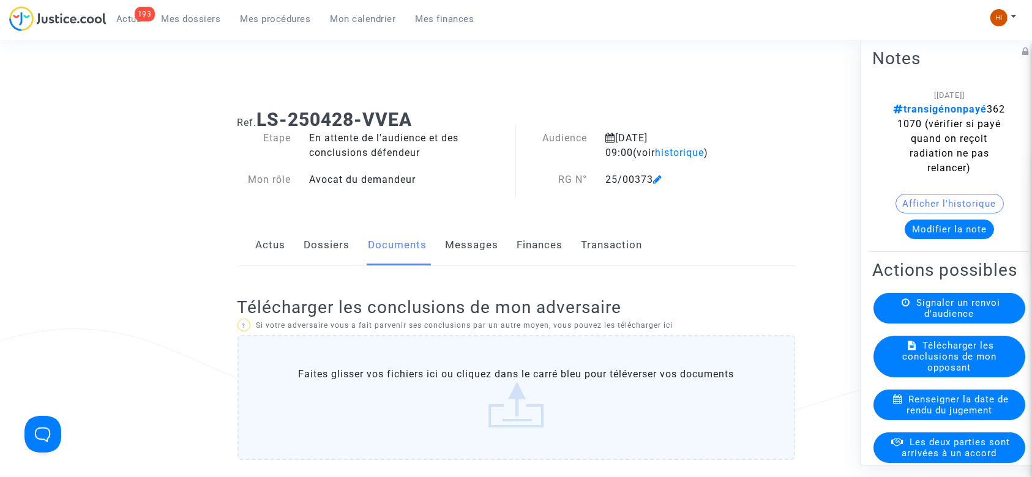
scroll to position [1224, 0]
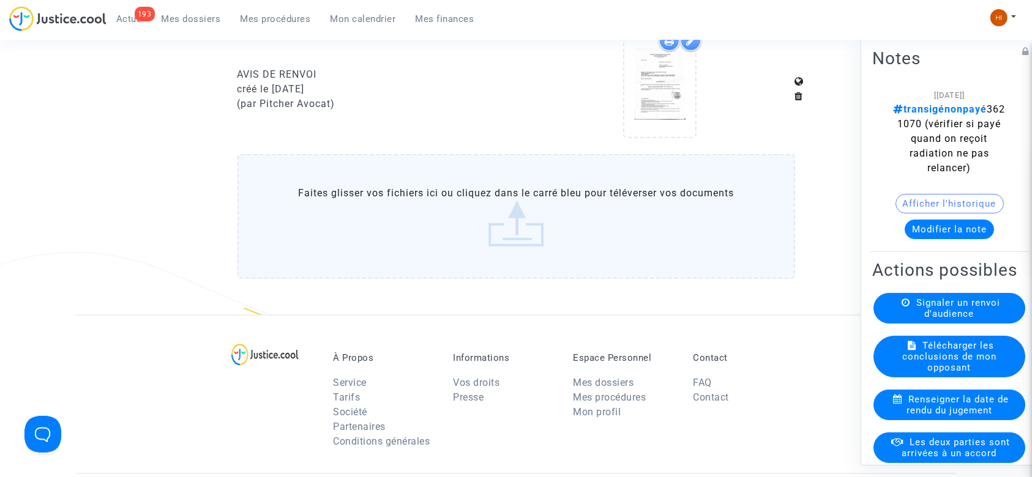
click at [274, 10] on link "Mes procédures" at bounding box center [276, 19] width 90 height 18
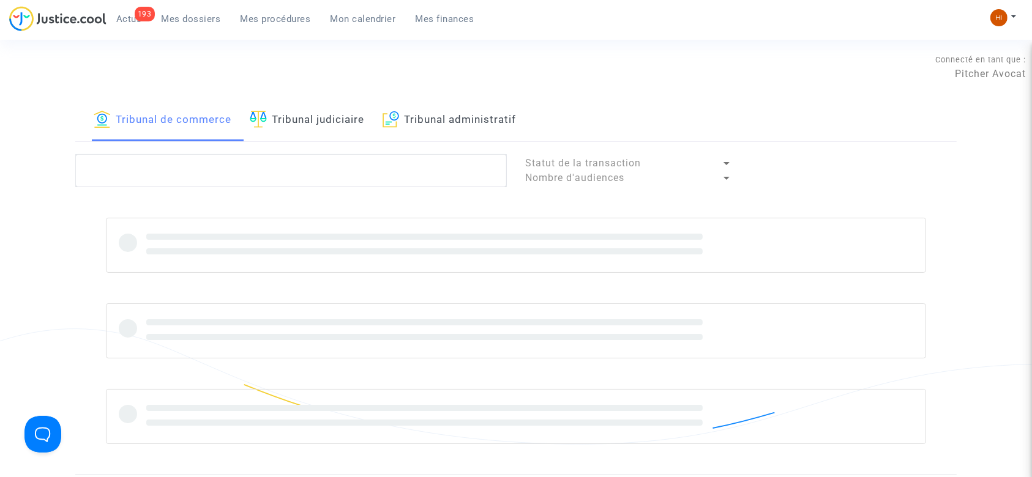
click at [335, 115] on link "Tribunal judiciaire" at bounding box center [307, 121] width 114 height 42
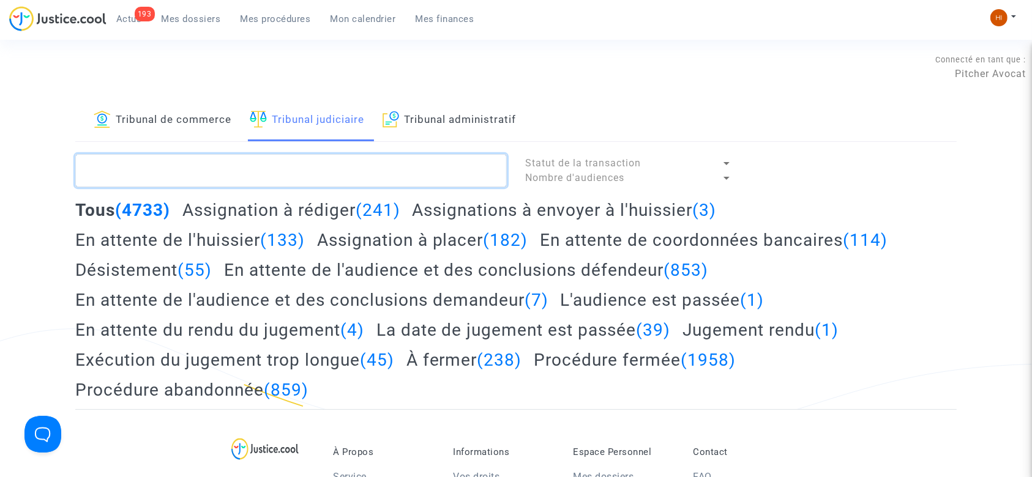
click at [353, 165] on textarea at bounding box center [291, 170] width 432 height 33
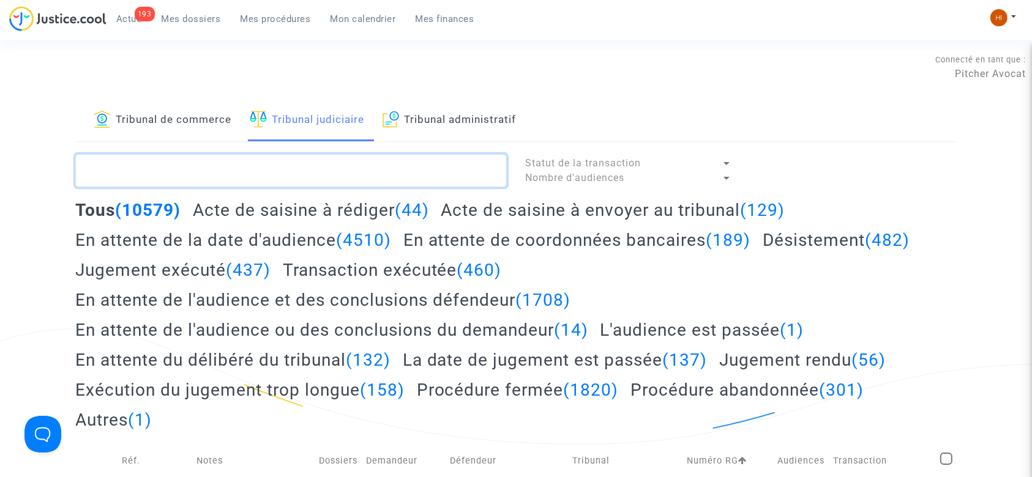
click at [410, 166] on textarea at bounding box center [291, 170] width 432 height 33
type textarea "DUARTE"
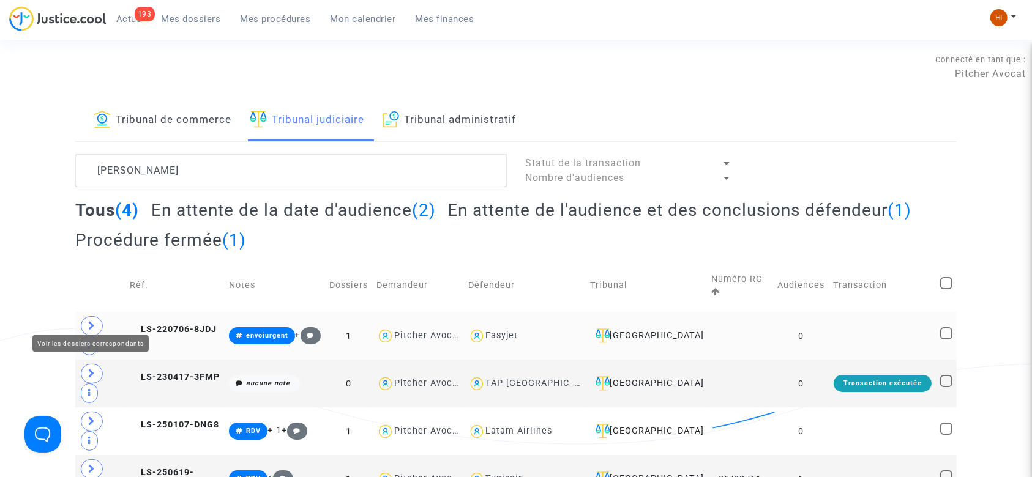
click at [89, 322] on span at bounding box center [92, 326] width 22 height 20
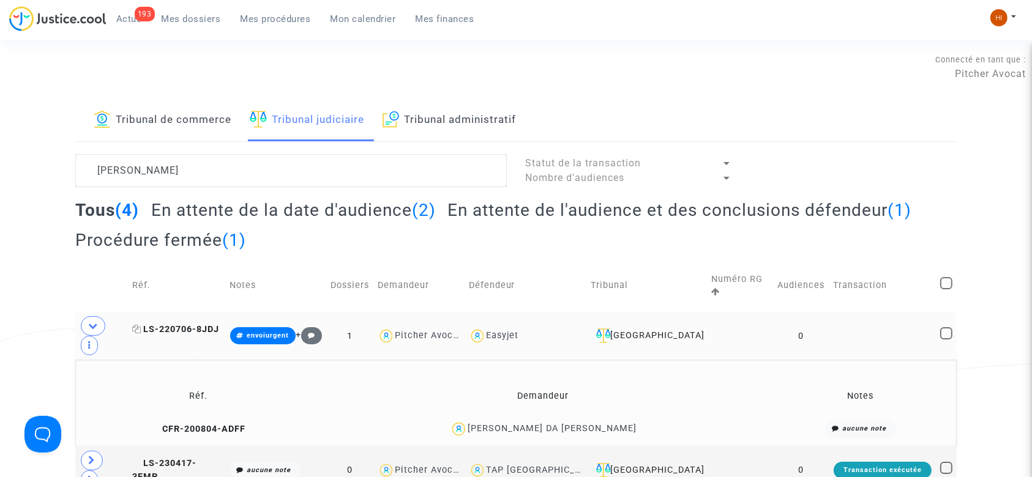
click at [207, 324] on span "LS-220706-8JDJ" at bounding box center [175, 329] width 87 height 10
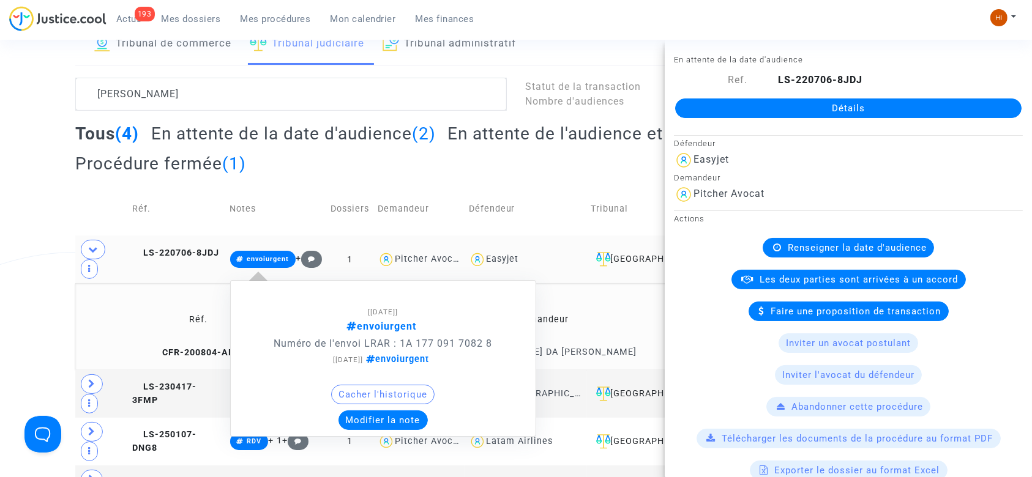
scroll to position [81, 0]
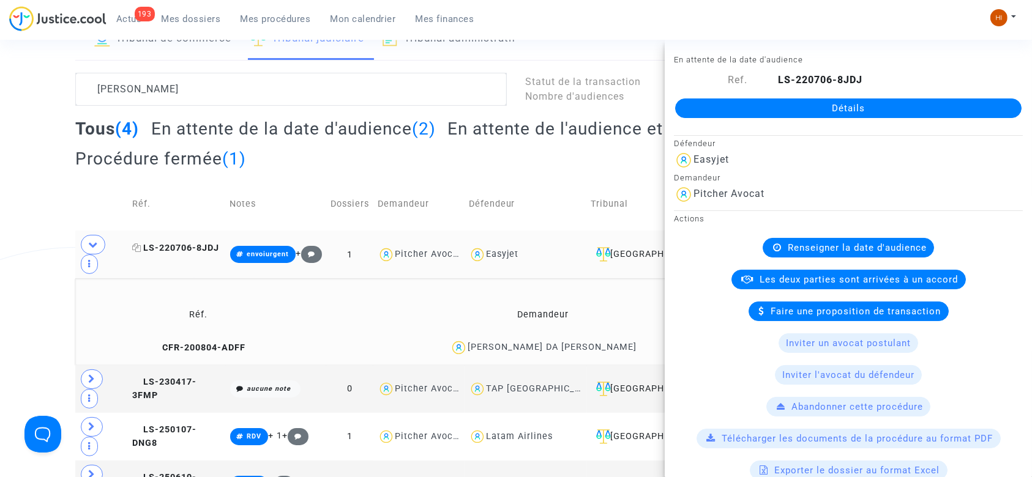
click at [209, 243] on span "LS-220706-8JDJ" at bounding box center [175, 248] width 87 height 10
click at [151, 343] on icon at bounding box center [155, 347] width 9 height 9
click at [187, 243] on span "LS-220706-8JDJ" at bounding box center [175, 248] width 87 height 10
click at [911, 105] on link "Détails" at bounding box center [848, 109] width 346 height 20
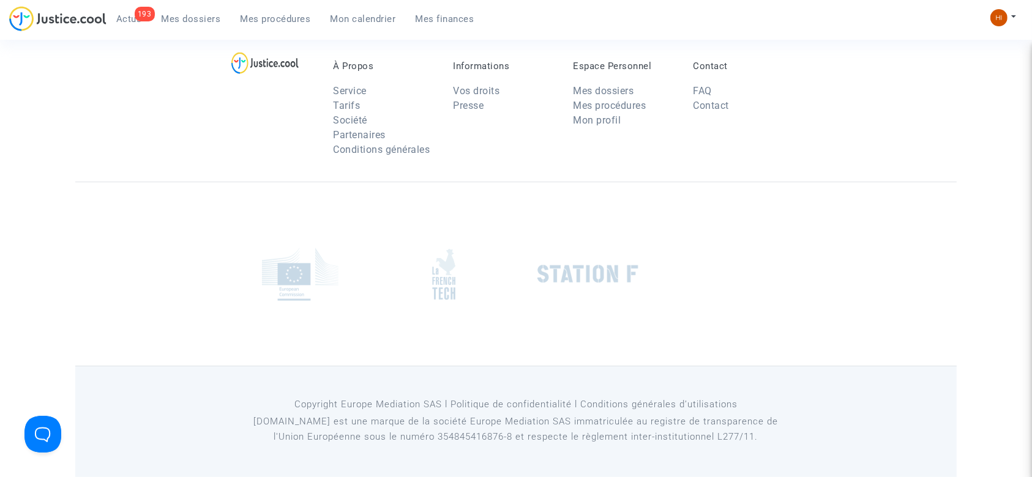
scroll to position [81, 0]
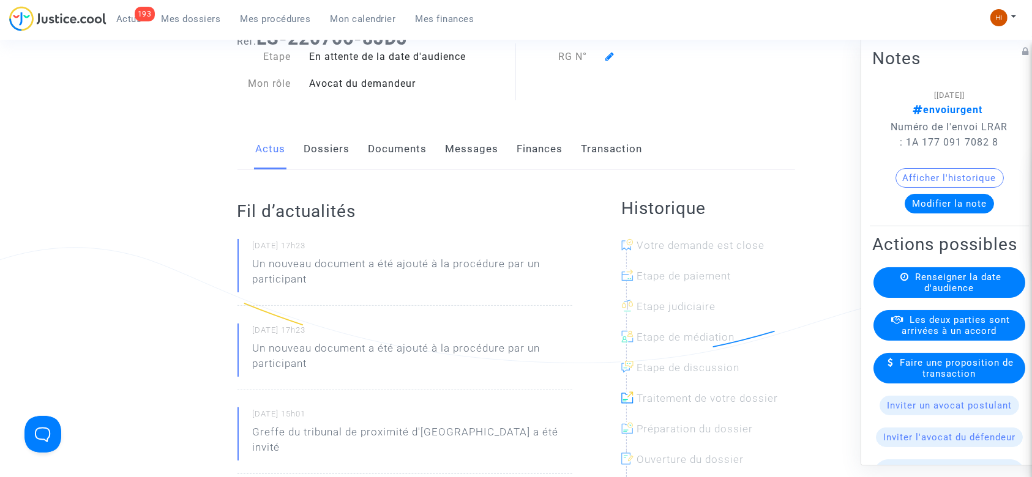
drag, startPoint x: 931, startPoint y: 319, endPoint x: 926, endPoint y: 315, distance: 6.6
click at [928, 294] on span "Renseigner la date d'audience" at bounding box center [958, 283] width 86 height 22
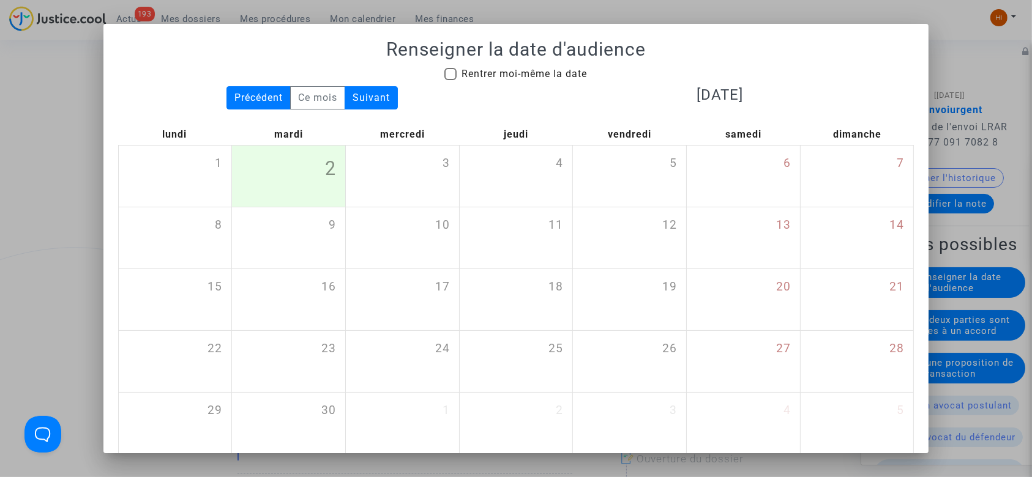
click at [468, 74] on span "Rentrer moi-même la date" at bounding box center [524, 74] width 125 height 12
click at [451, 80] on input "Rentrer moi-même la date" at bounding box center [450, 80] width 1 height 1
checkbox input "true"
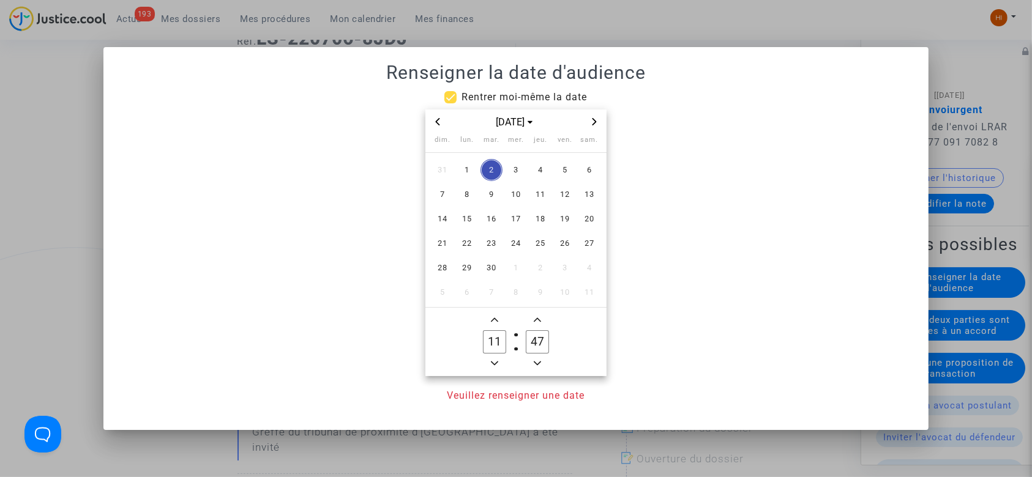
click at [595, 120] on icon "Next month" at bounding box center [594, 121] width 7 height 7
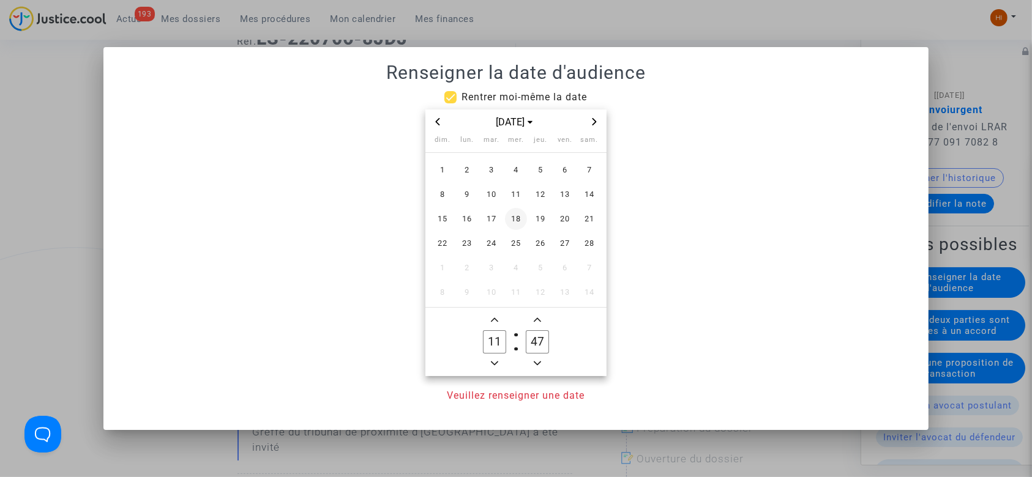
click at [520, 217] on span "18" at bounding box center [516, 219] width 22 height 22
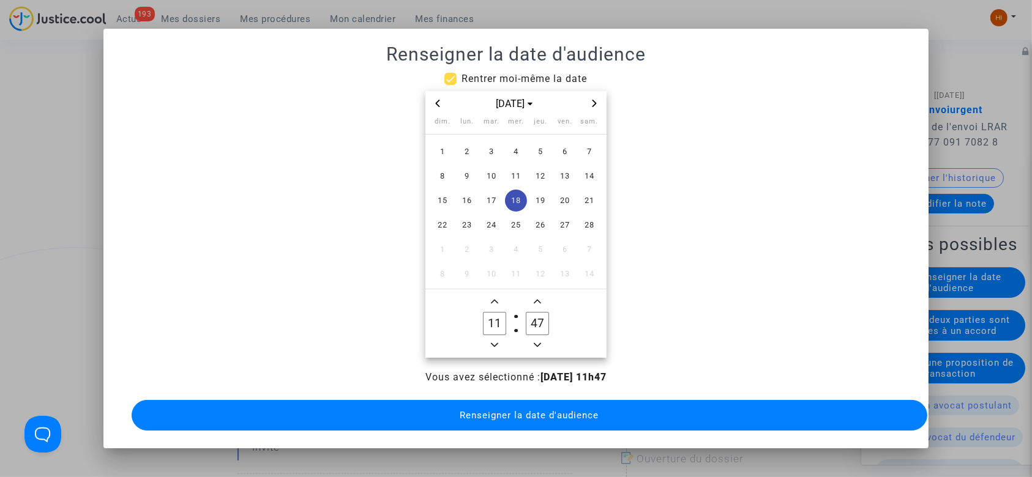
click at [495, 343] on icon "Minus a hour" at bounding box center [494, 345] width 7 height 7
click at [495, 343] on button "Minus a hour" at bounding box center [494, 345] width 15 height 15
type input "09"
drag, startPoint x: 538, startPoint y: 328, endPoint x: 525, endPoint y: 324, distance: 13.4
click at [526, 324] on input "47" at bounding box center [537, 323] width 23 height 23
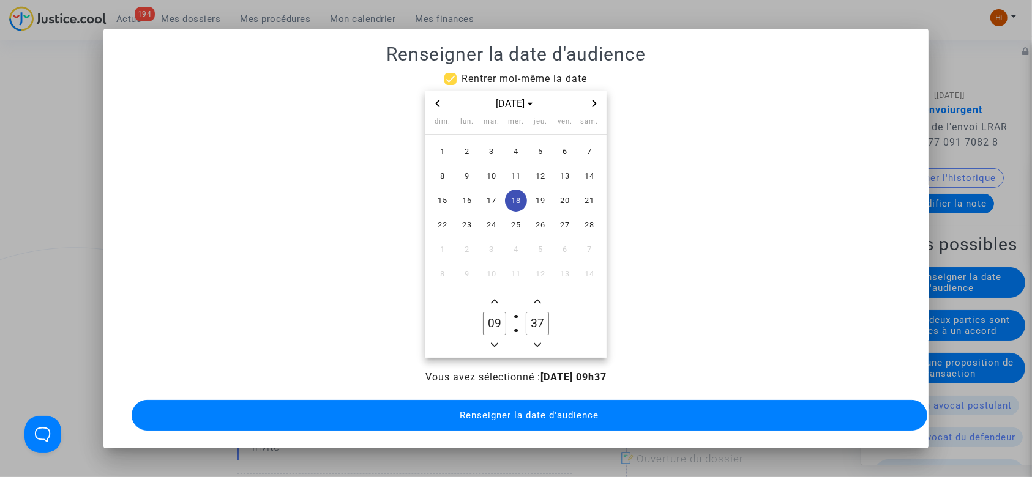
drag, startPoint x: 530, startPoint y: 321, endPoint x: 544, endPoint y: 325, distance: 15.1
click at [544, 325] on label "37 Minute" at bounding box center [537, 324] width 43 height 24
type input "30"
drag, startPoint x: 548, startPoint y: 412, endPoint x: 506, endPoint y: 355, distance: 70.5
click at [544, 411] on span "Renseigner la date d'audience" at bounding box center [529, 415] width 139 height 11
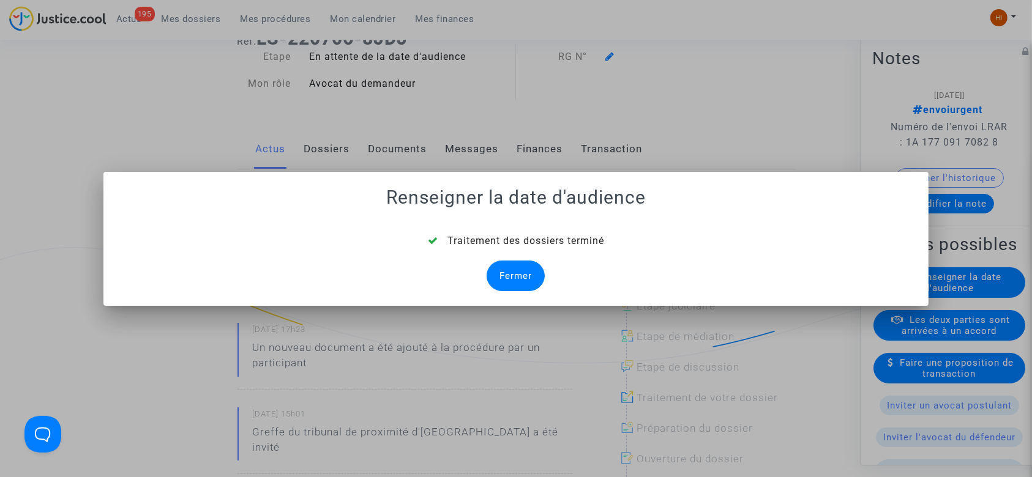
click at [523, 272] on div "Fermer" at bounding box center [516, 276] width 58 height 31
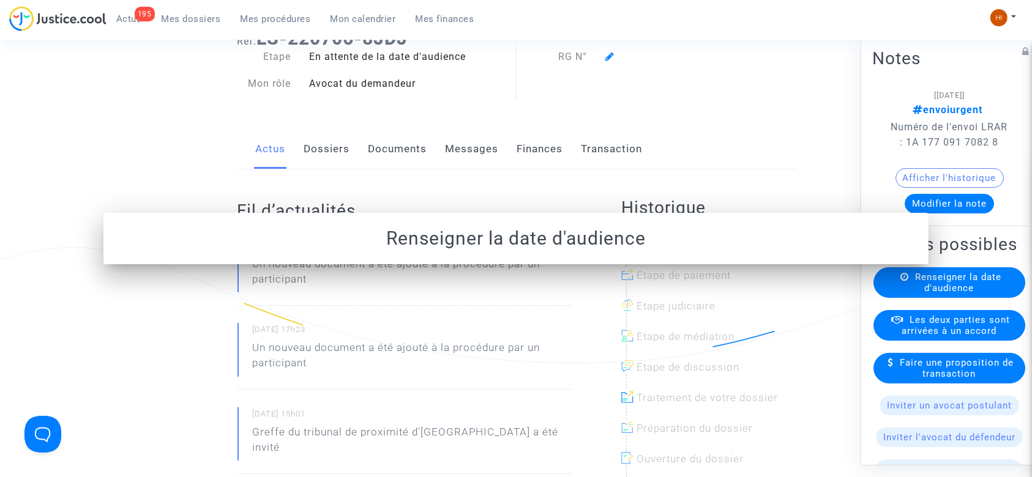
scroll to position [81, 0]
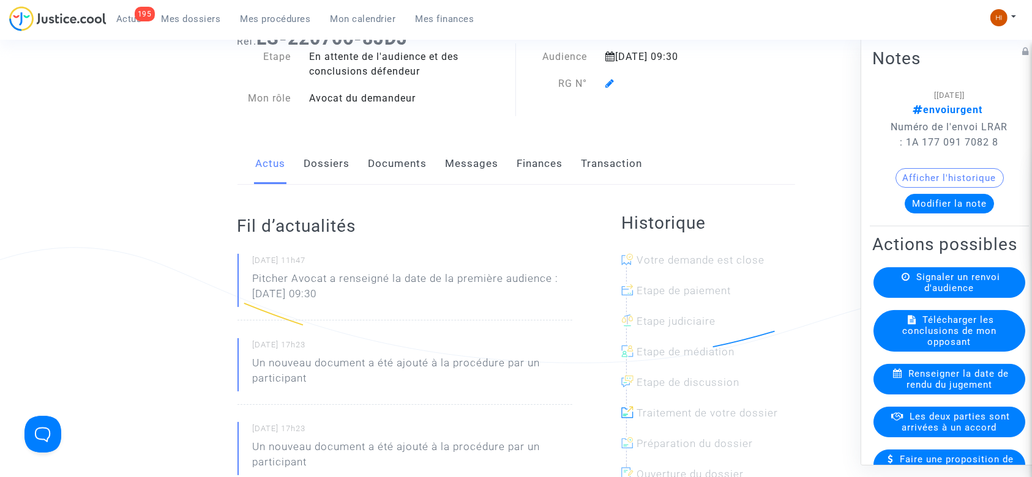
click at [612, 83] on icon at bounding box center [609, 83] width 9 height 10
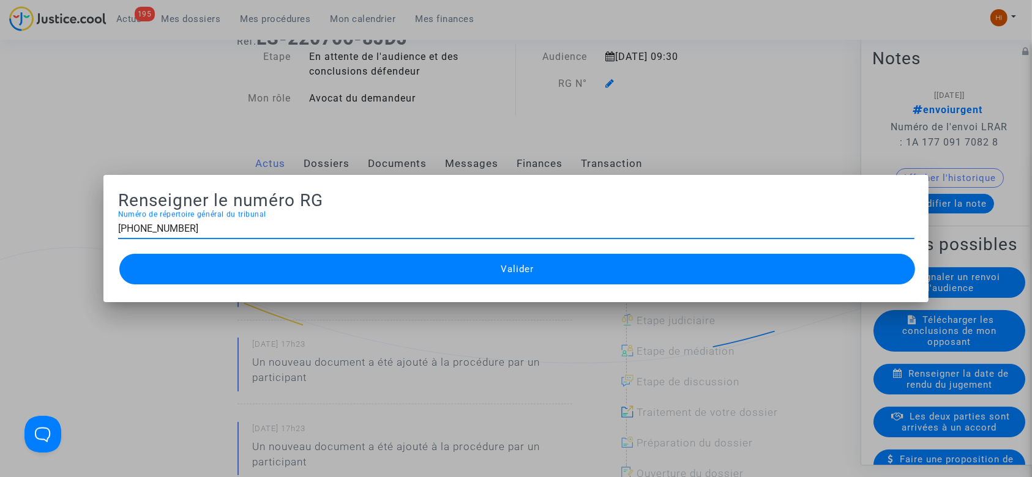
type input "11-22-002566"
click at [598, 283] on button "Valider" at bounding box center [517, 269] width 796 height 31
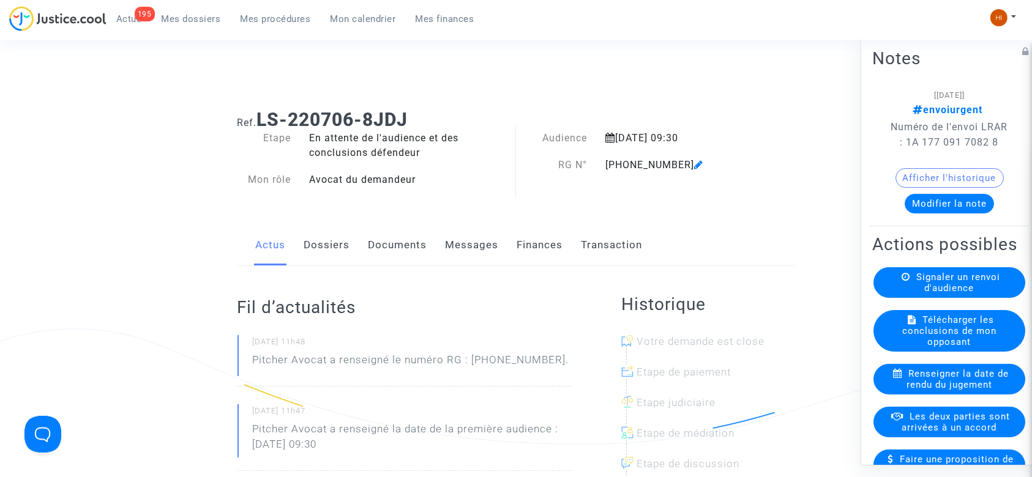
scroll to position [81, 0]
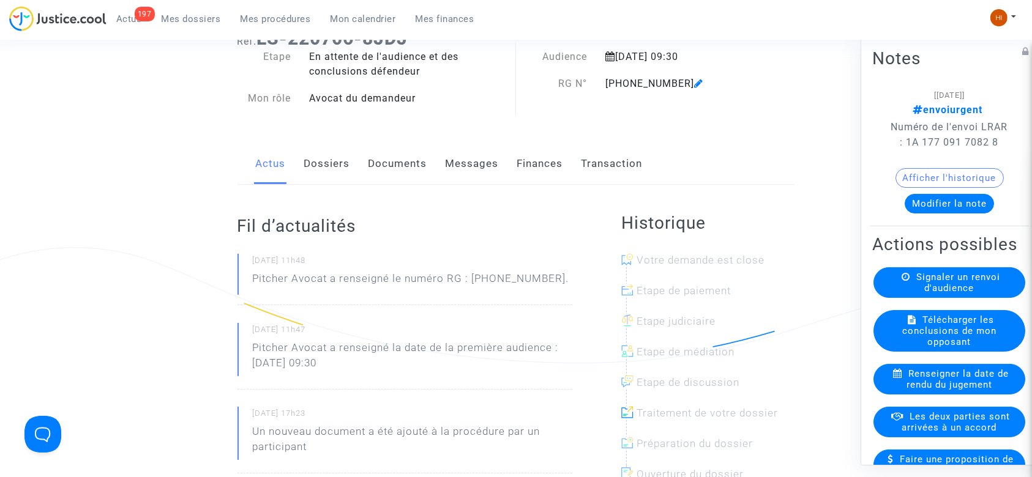
click at [389, 148] on link "Documents" at bounding box center [398, 164] width 59 height 40
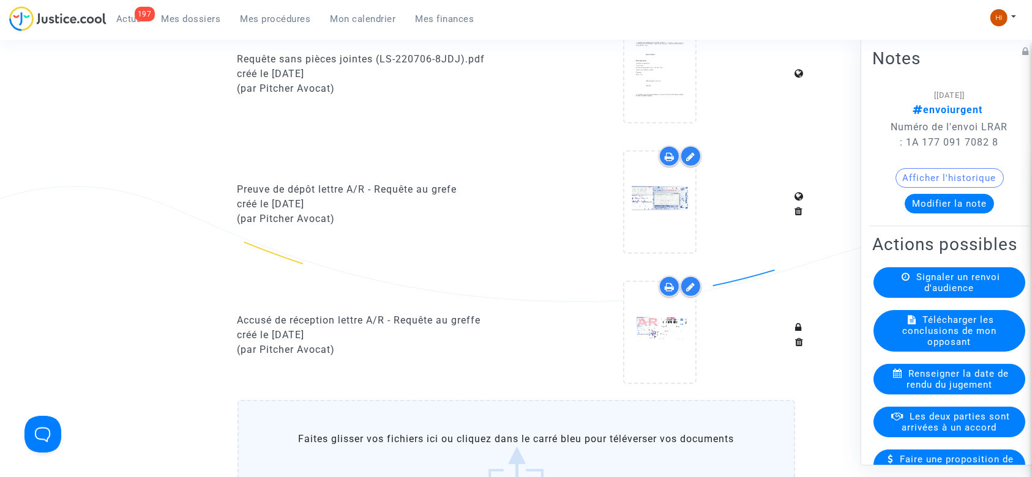
scroll to position [897, 0]
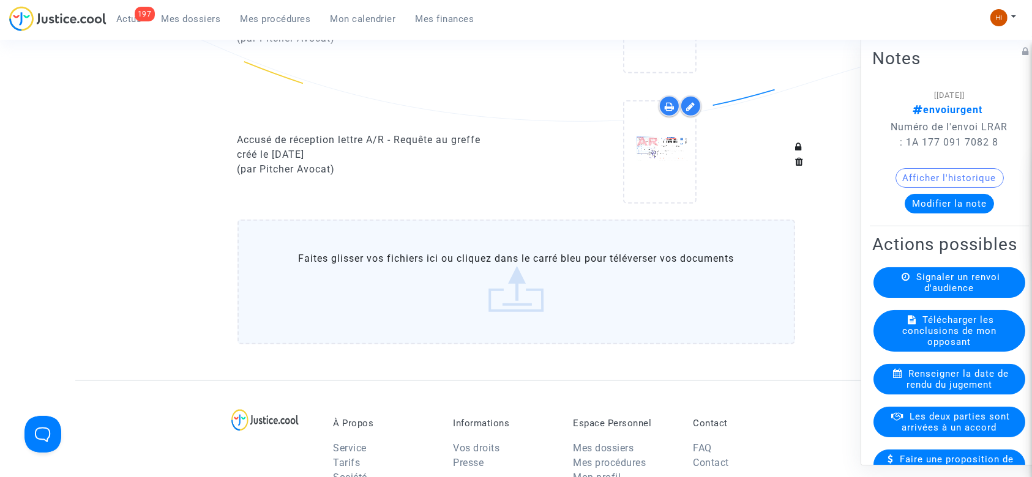
click at [436, 286] on label "Faites glisser vos fichiers ici ou cliquez dans le carré bleu pour téléverser v…" at bounding box center [517, 282] width 558 height 125
click at [0, 0] on input "Faites glisser vos fichiers ici ou cliquez dans le carré bleu pour téléverser v…" at bounding box center [0, 0] width 0 height 0
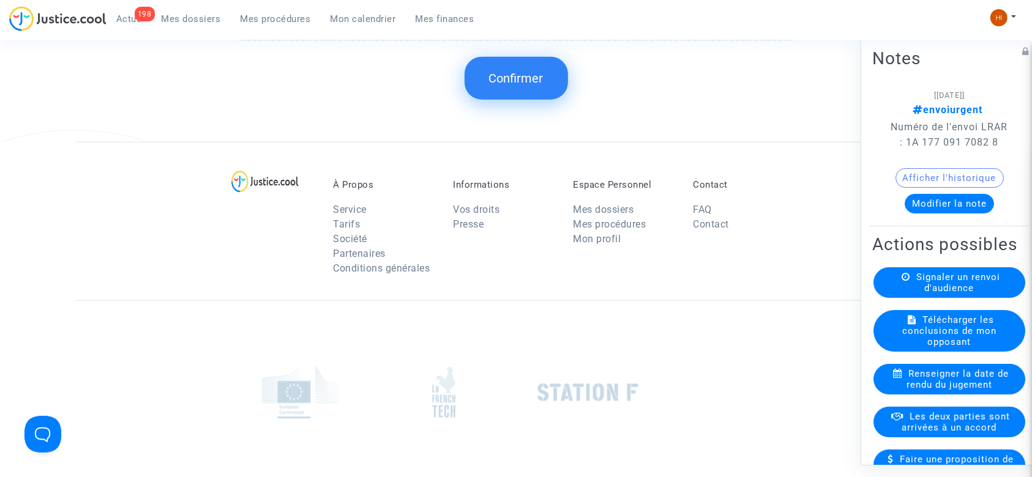
scroll to position [1387, 0]
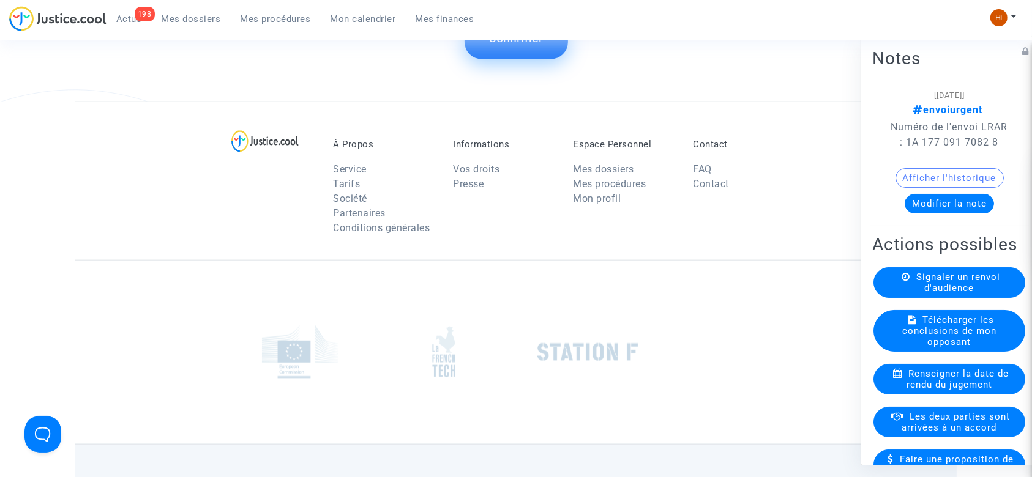
click at [506, 44] on button "Confirmer" at bounding box center [516, 38] width 103 height 43
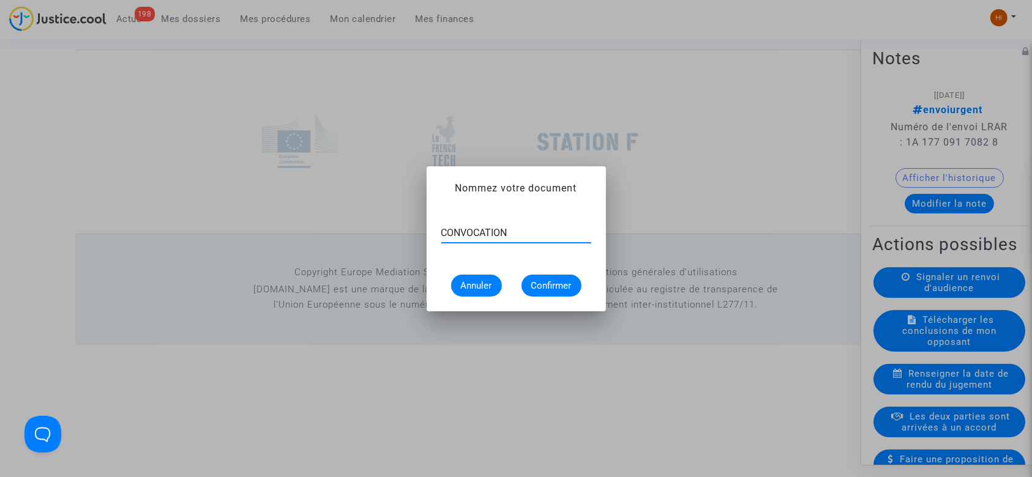
type input "CONVOCATION"
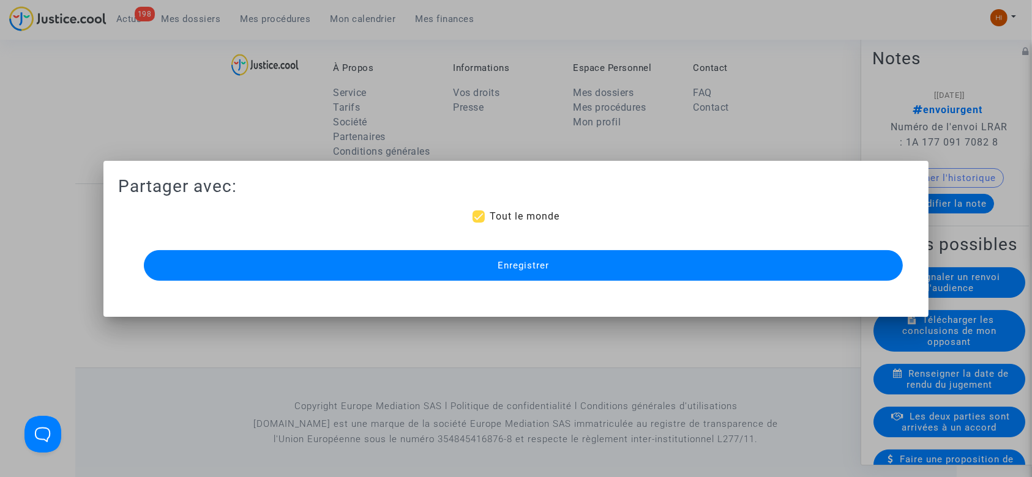
click at [479, 268] on button "Enregistrer" at bounding box center [524, 265] width 760 height 31
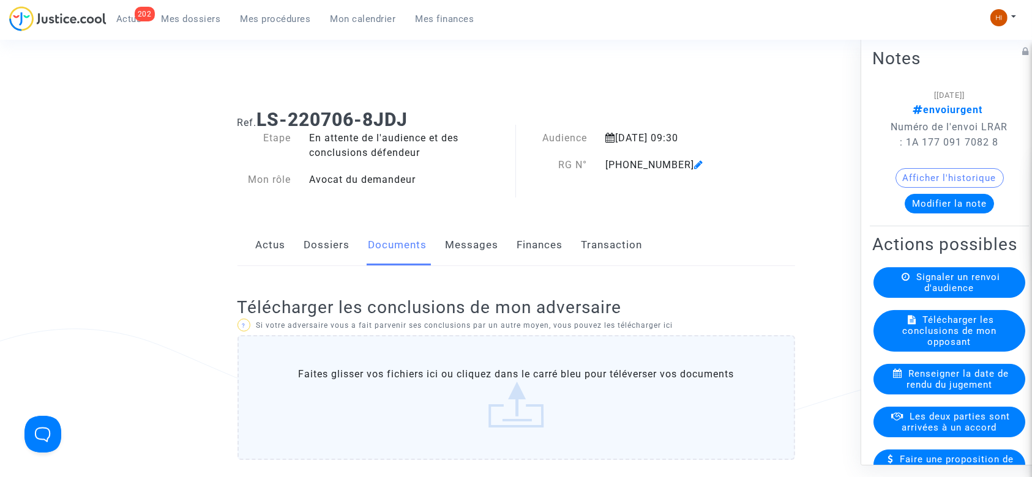
click at [313, 228] on link "Dossiers" at bounding box center [327, 245] width 46 height 40
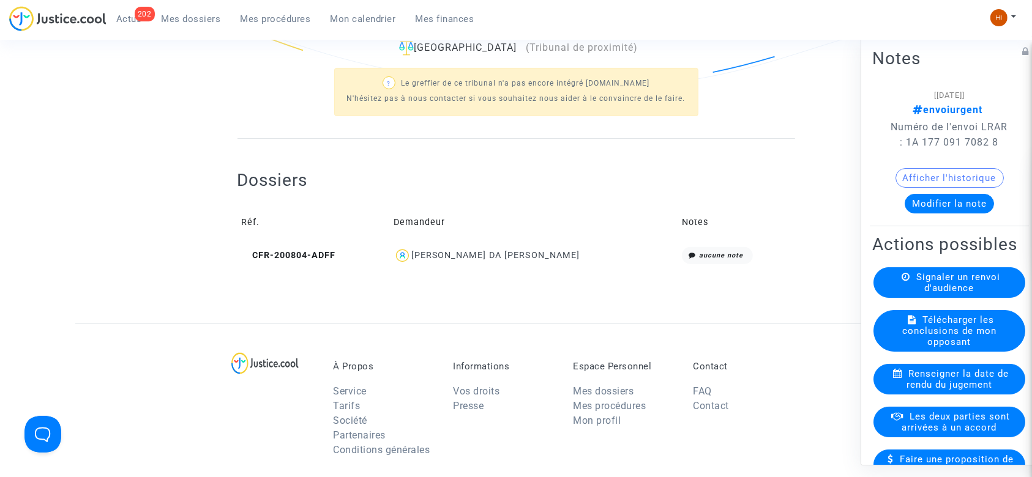
scroll to position [245, 0]
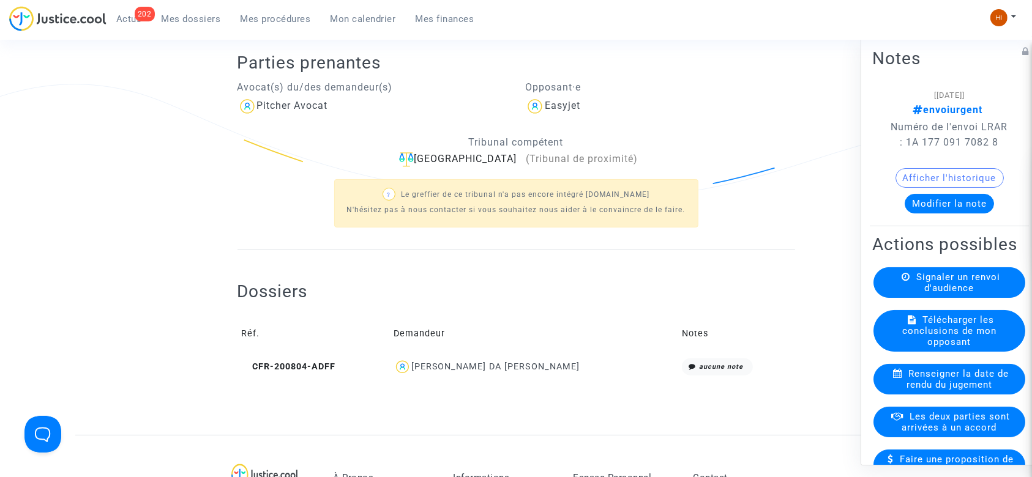
drag, startPoint x: 245, startPoint y: 10, endPoint x: 269, endPoint y: 27, distance: 29.9
click at [245, 10] on link "Mes procédures" at bounding box center [276, 19] width 90 height 18
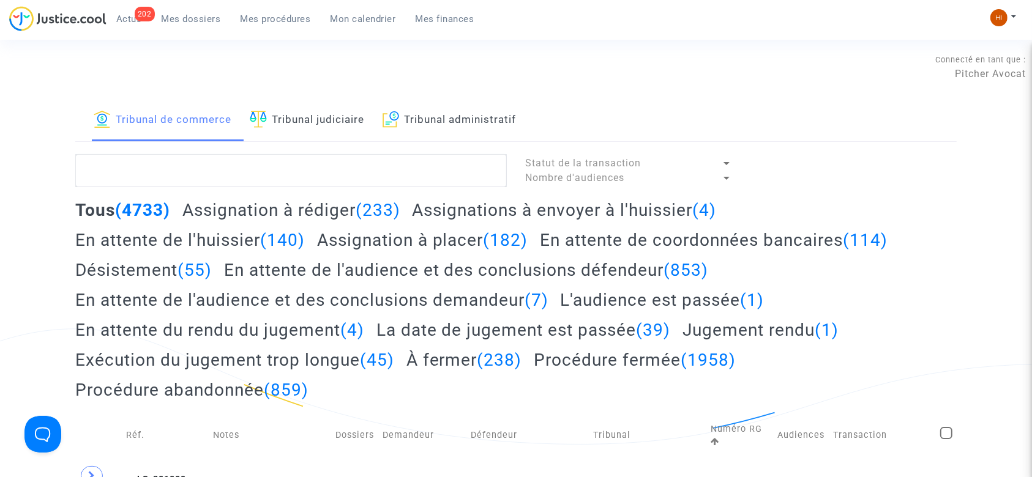
click at [337, 121] on link "Tribunal judiciaire" at bounding box center [307, 121] width 114 height 42
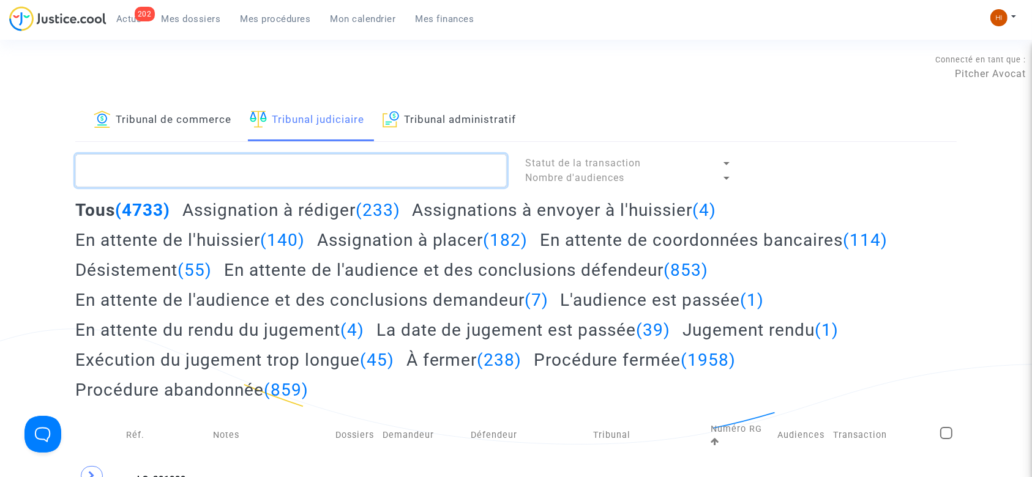
click at [330, 155] on textarea at bounding box center [291, 170] width 432 height 33
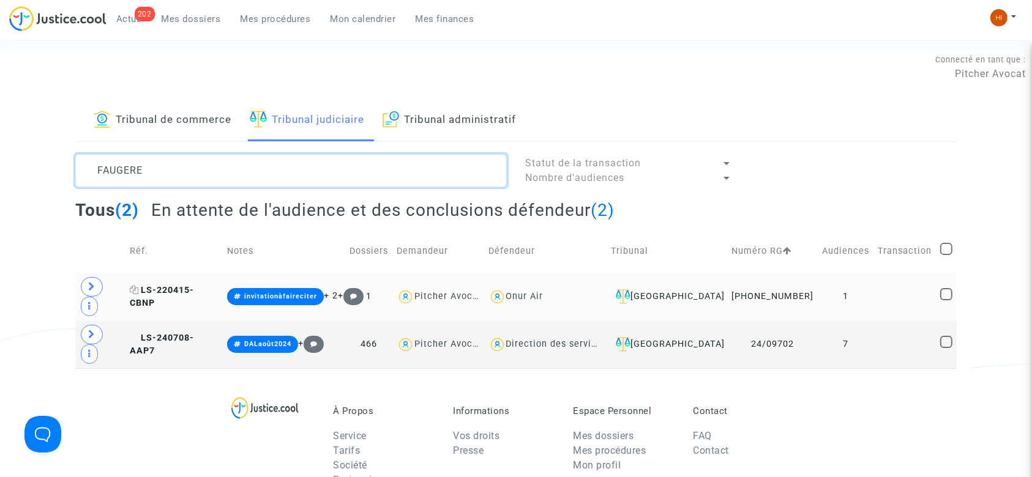
type textarea "FAUGERE"
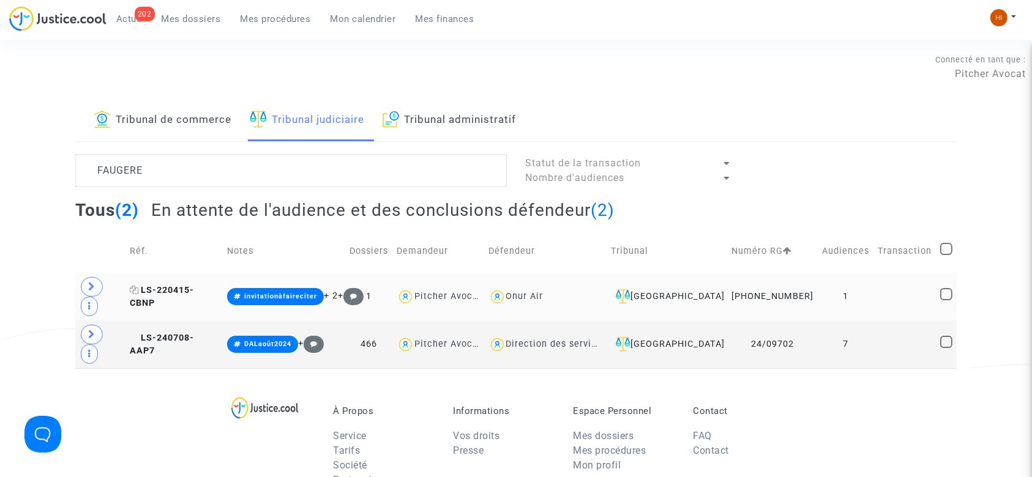
click at [181, 285] on span "LS-220415-CBNP" at bounding box center [162, 297] width 64 height 24
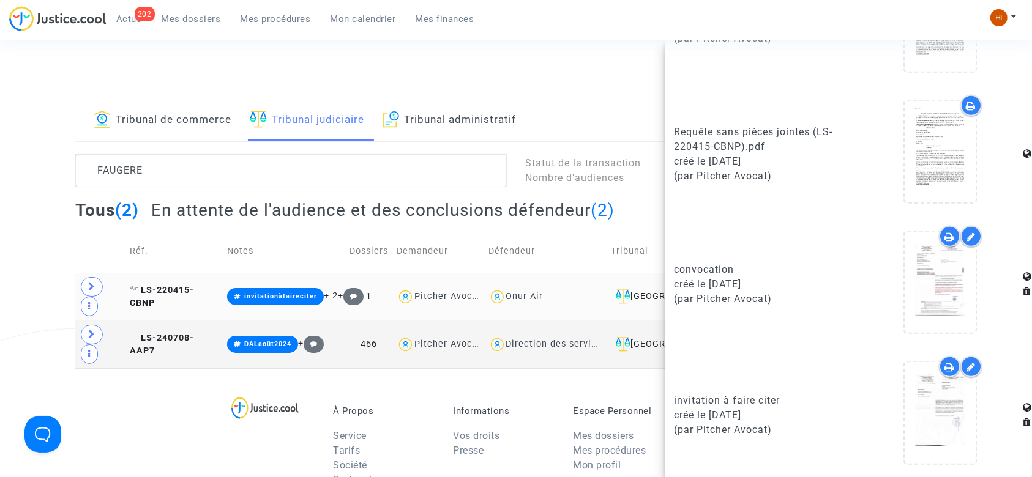
click at [181, 286] on span "LS-220415-CBNP" at bounding box center [162, 297] width 64 height 24
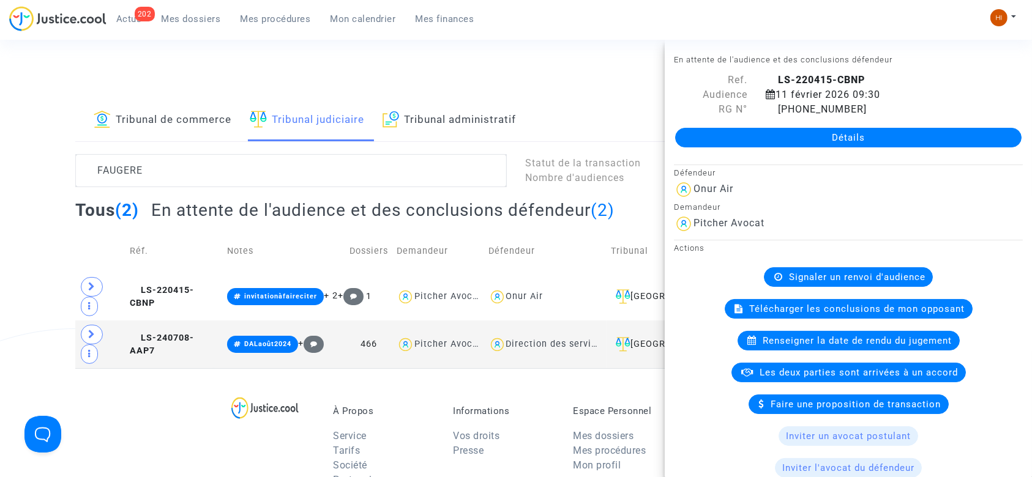
click at [797, 143] on link "Détails" at bounding box center [848, 138] width 346 height 20
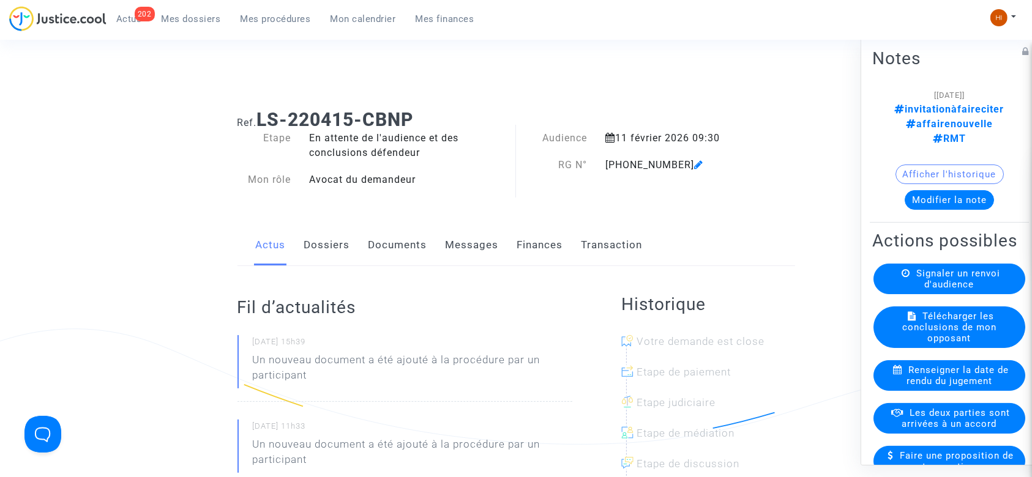
click at [369, 248] on link "Documents" at bounding box center [398, 245] width 59 height 40
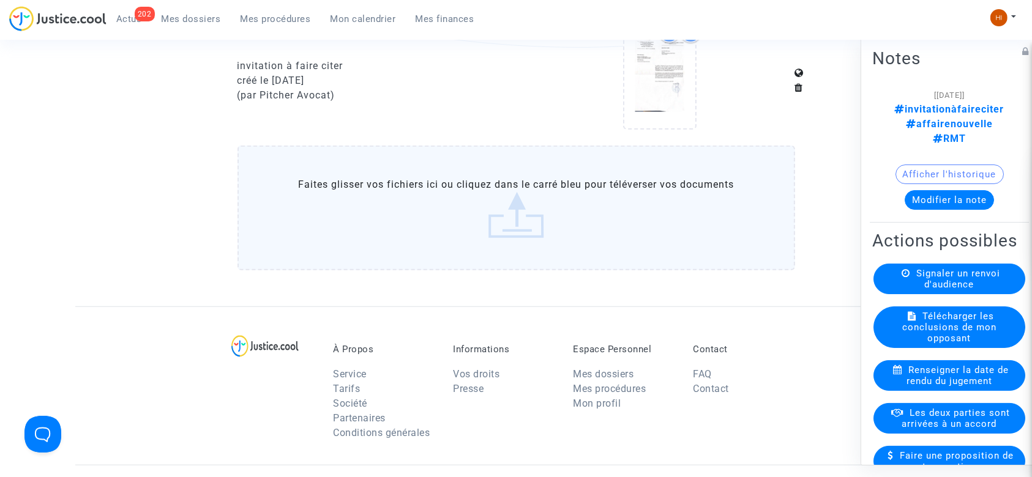
scroll to position [979, 0]
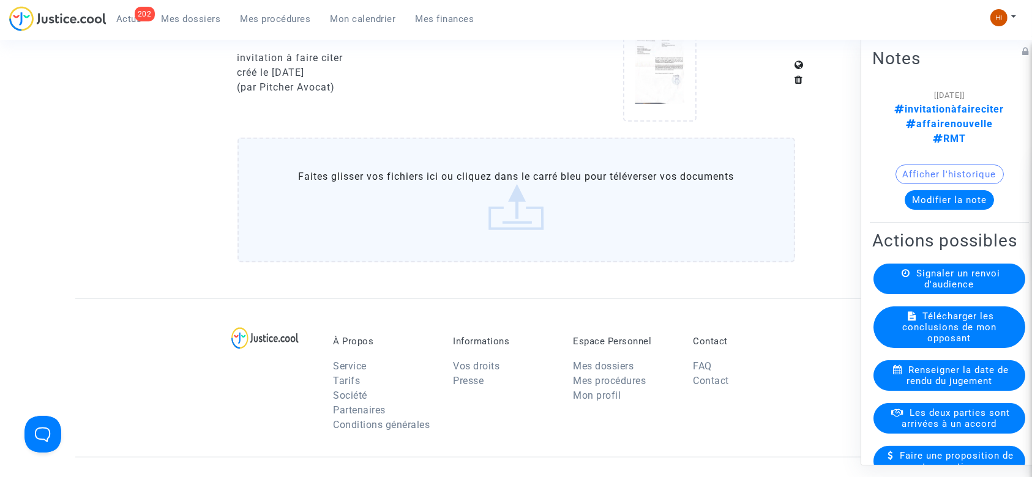
click at [378, 222] on label "Faites glisser vos fichiers ici ou cliquez dans le carré bleu pour téléverser v…" at bounding box center [517, 200] width 558 height 125
click at [0, 0] on input "Faites glisser vos fichiers ici ou cliquez dans le carré bleu pour téléverser v…" at bounding box center [0, 0] width 0 height 0
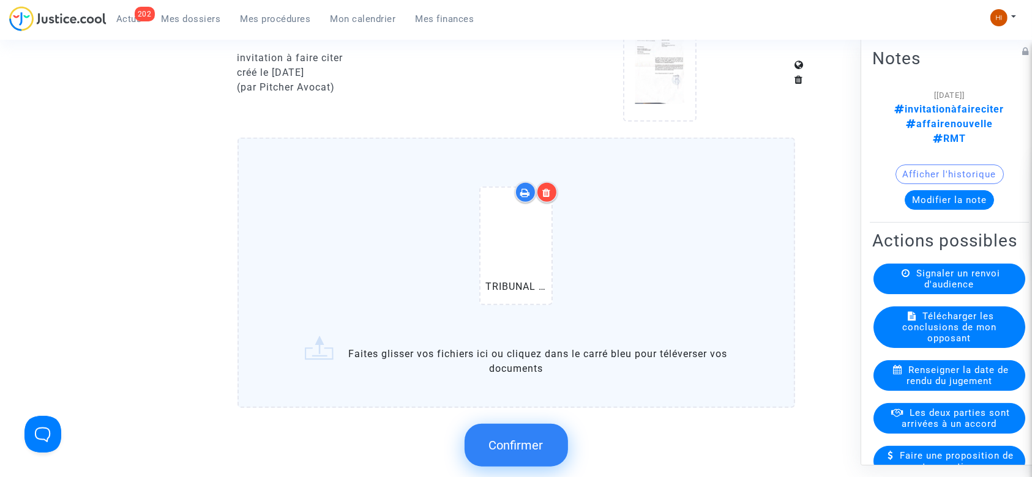
click at [544, 449] on button "Confirmer" at bounding box center [516, 445] width 103 height 43
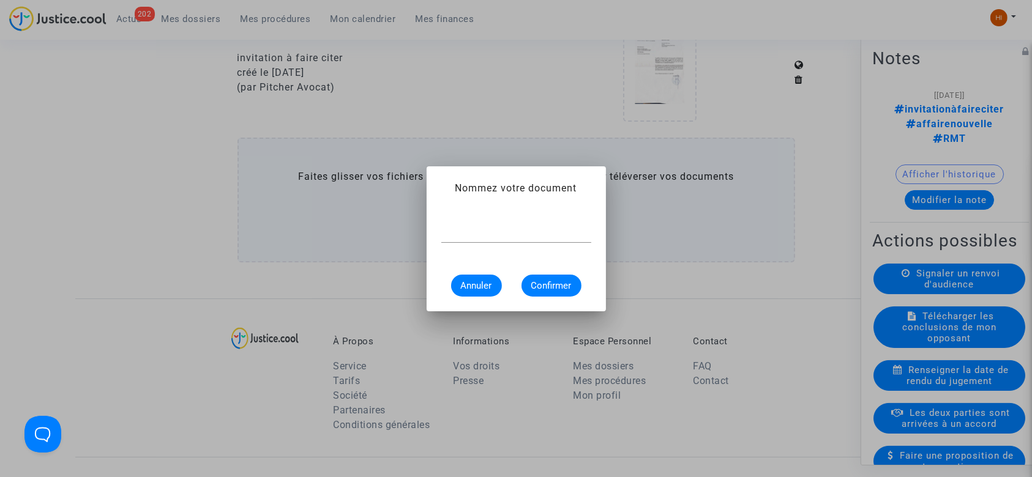
scroll to position [0, 0]
paste input "[PHONE_NUMBER]"
type input "CONVOCATION RG N° 11-22-002272"
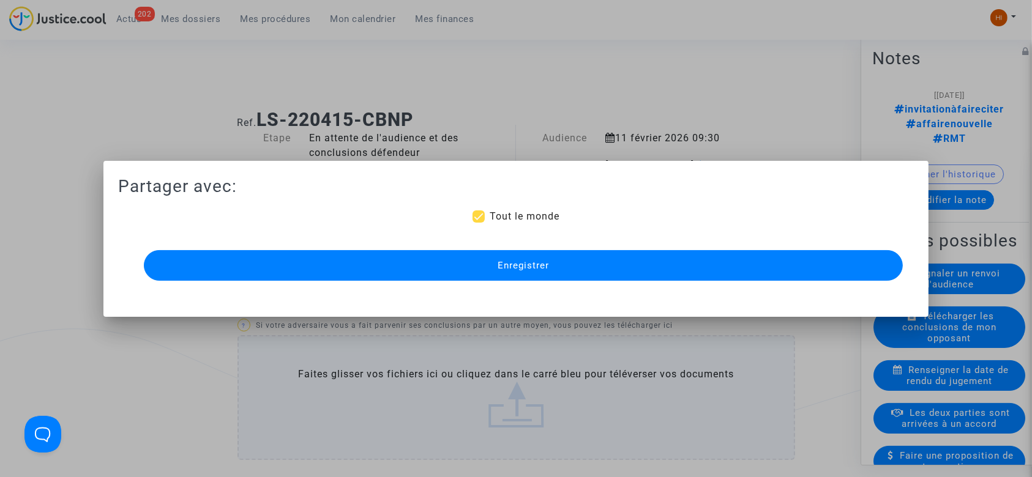
scroll to position [979, 0]
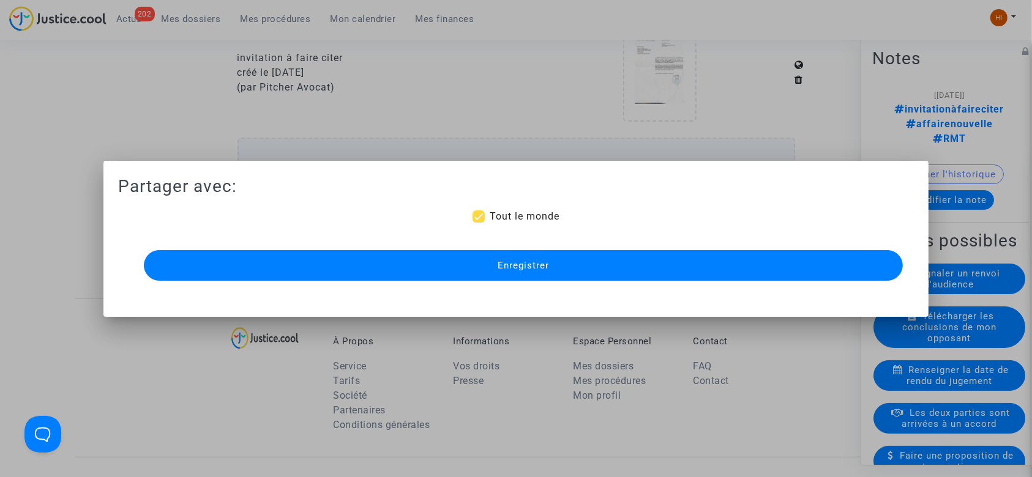
click at [682, 262] on button "Enregistrer" at bounding box center [524, 265] width 760 height 31
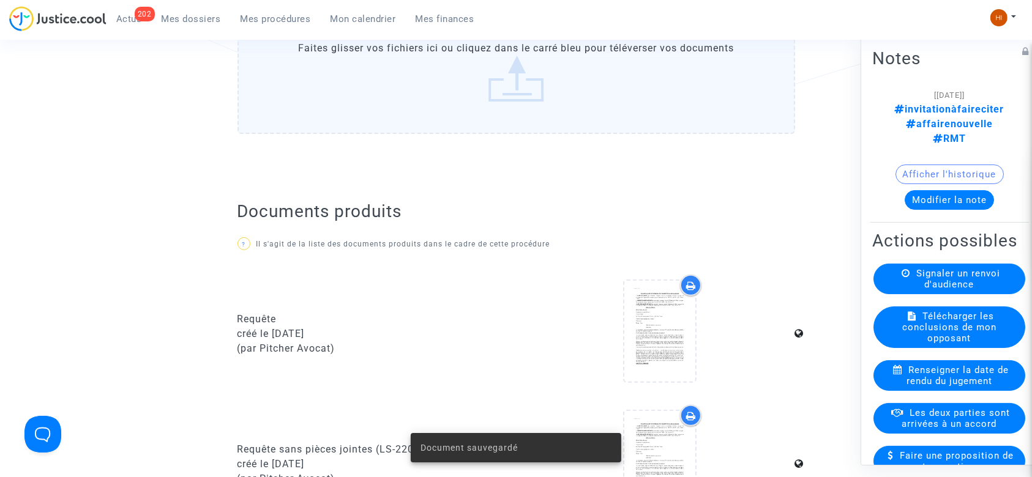
scroll to position [0, 0]
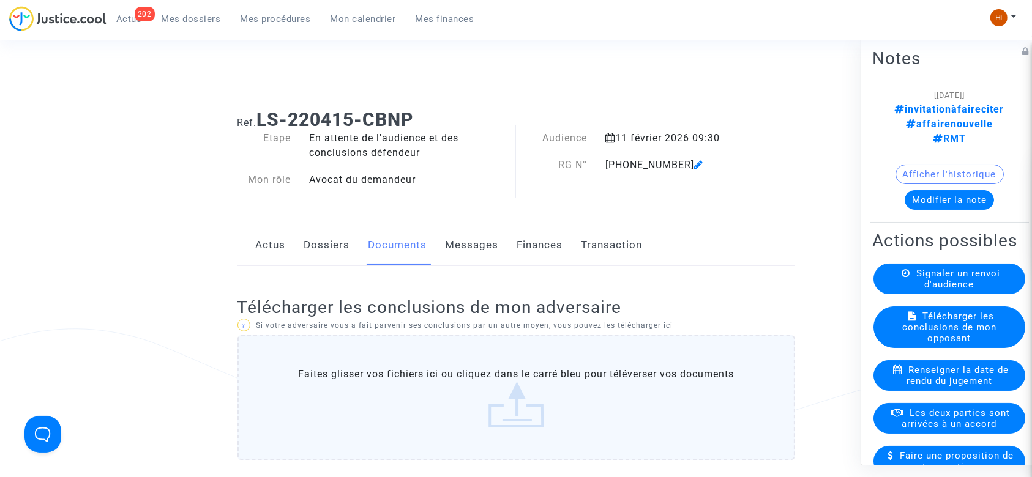
drag, startPoint x: 425, startPoint y: 115, endPoint x: 263, endPoint y: 110, distance: 161.7
click at [263, 110] on h1 "Ref. LS-220415-CBNP" at bounding box center [517, 120] width 558 height 22
copy b "LS-220415-CBNP"
click at [694, 164] on icon at bounding box center [698, 165] width 9 height 10
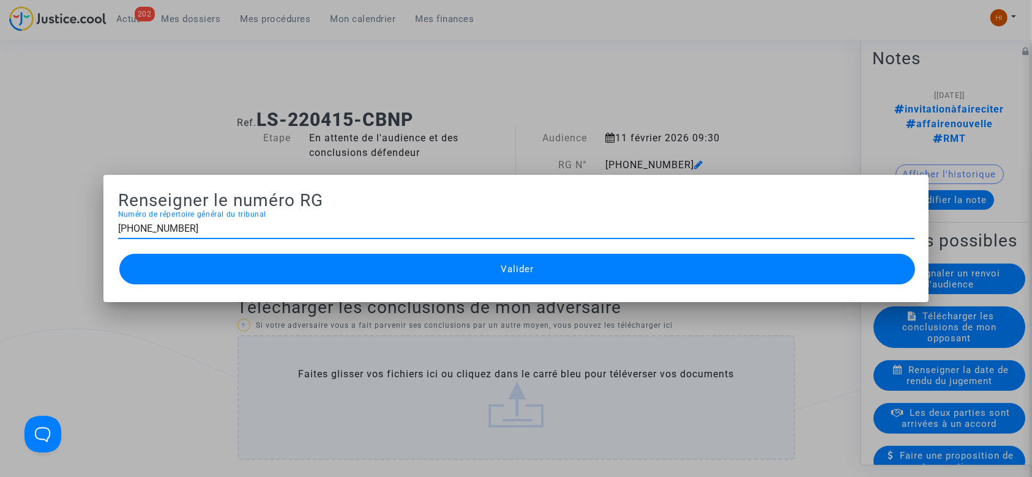
click at [631, 104] on div at bounding box center [516, 238] width 1032 height 477
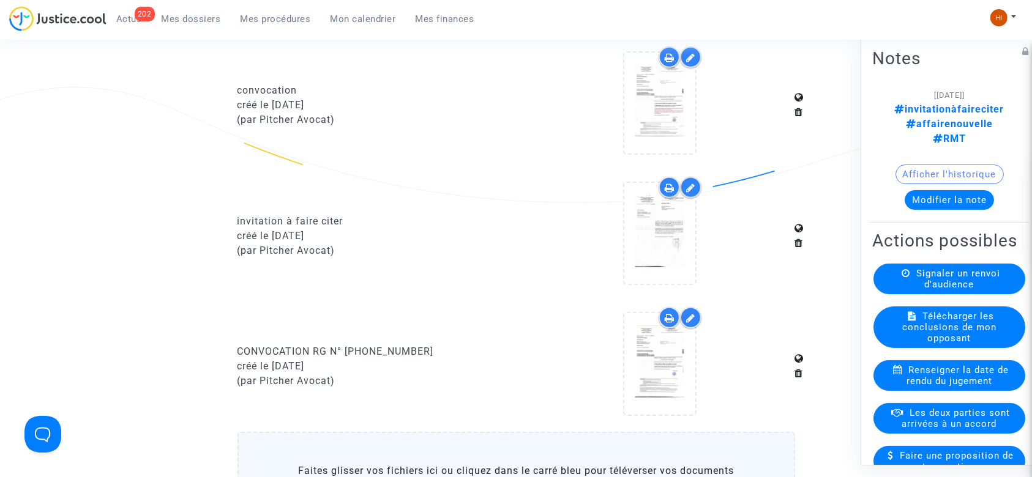
scroll to position [1142, 0]
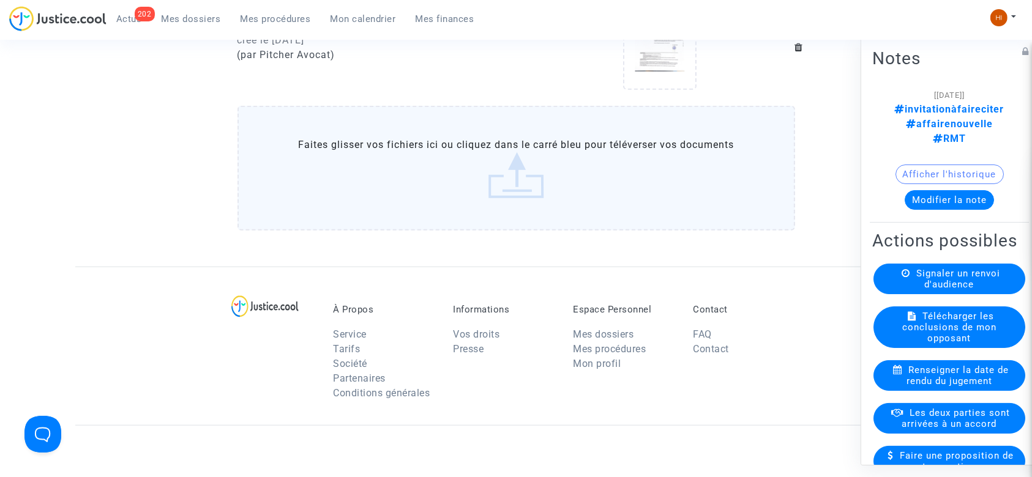
click at [250, 18] on span "Mes procédures" at bounding box center [276, 18] width 70 height 11
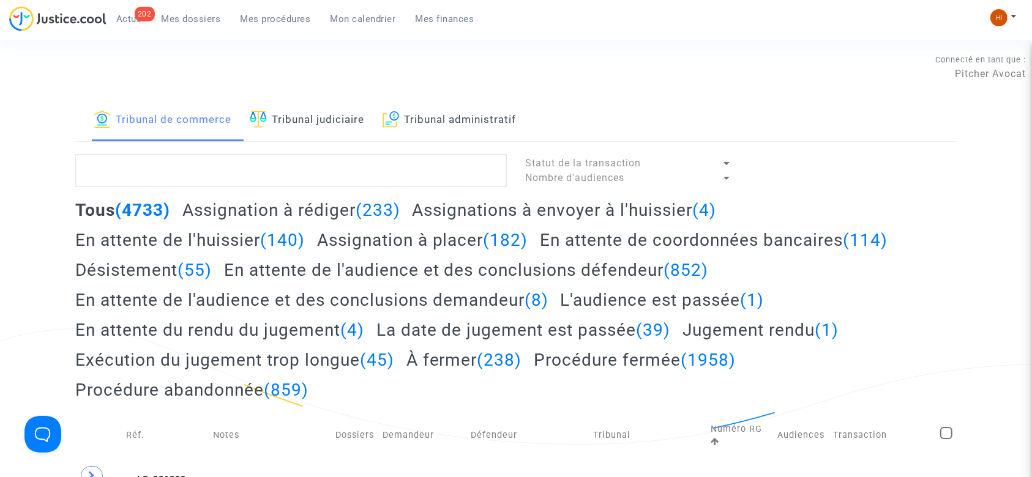
click at [332, 113] on link "Tribunal judiciaire" at bounding box center [307, 121] width 114 height 42
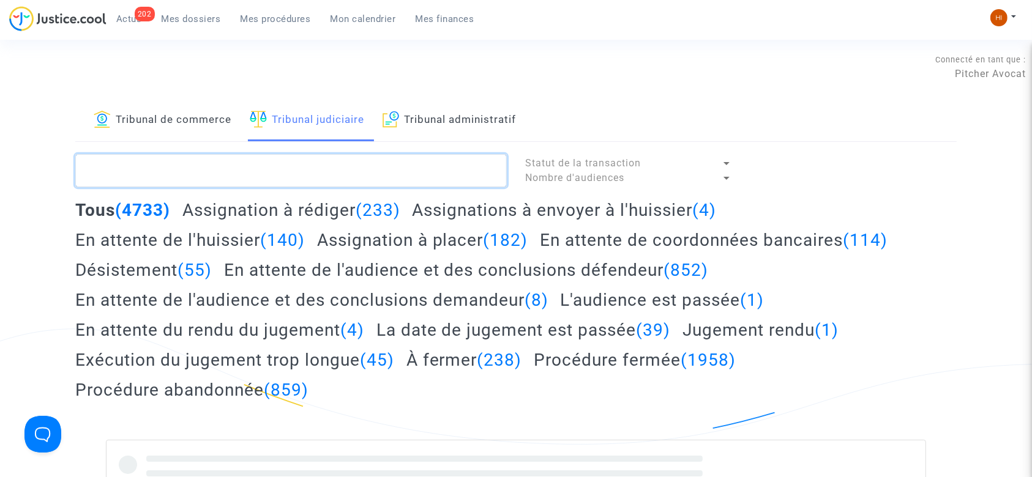
click at [318, 175] on textarea at bounding box center [291, 170] width 432 height 33
paste textarea "LS-220420-4A36"
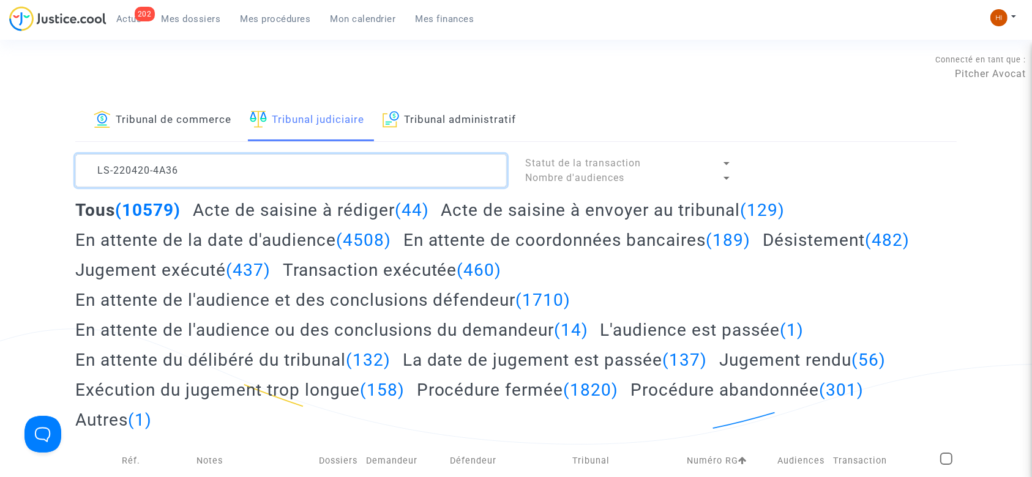
scroll to position [15, 0]
click at [312, 170] on textarea at bounding box center [291, 170] width 432 height 33
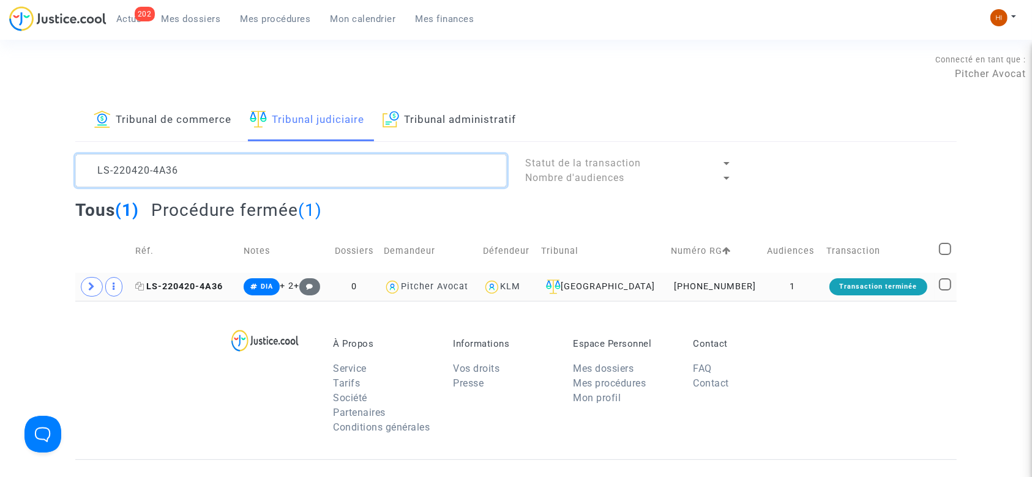
type textarea "LS-220420-4A36"
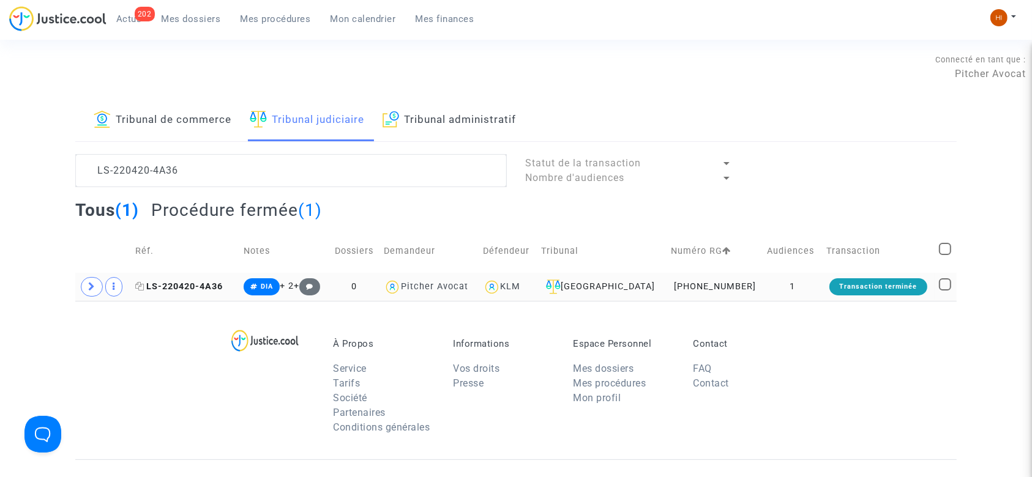
click at [178, 282] on span "LS-220420-4A36" at bounding box center [179, 287] width 88 height 10
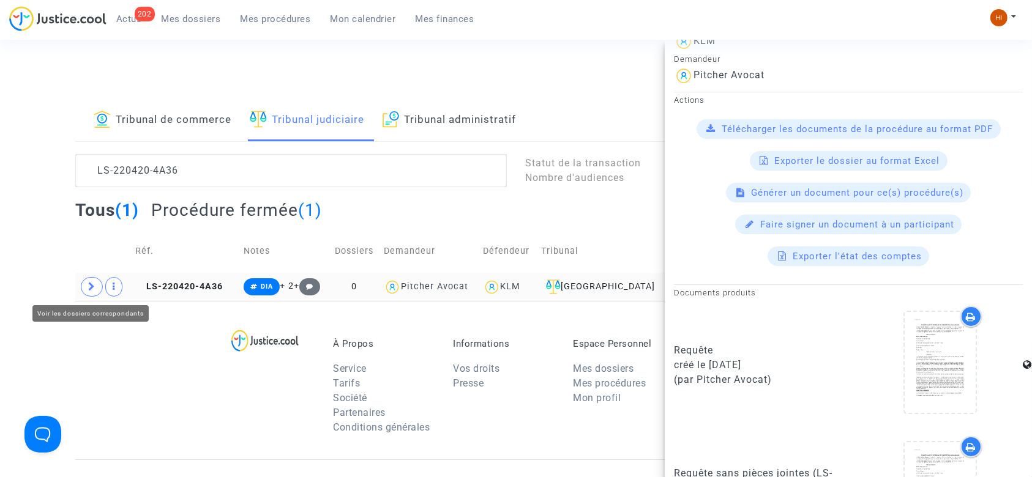
drag, startPoint x: 83, startPoint y: 291, endPoint x: 171, endPoint y: 299, distance: 88.5
click at [89, 291] on span at bounding box center [92, 287] width 22 height 20
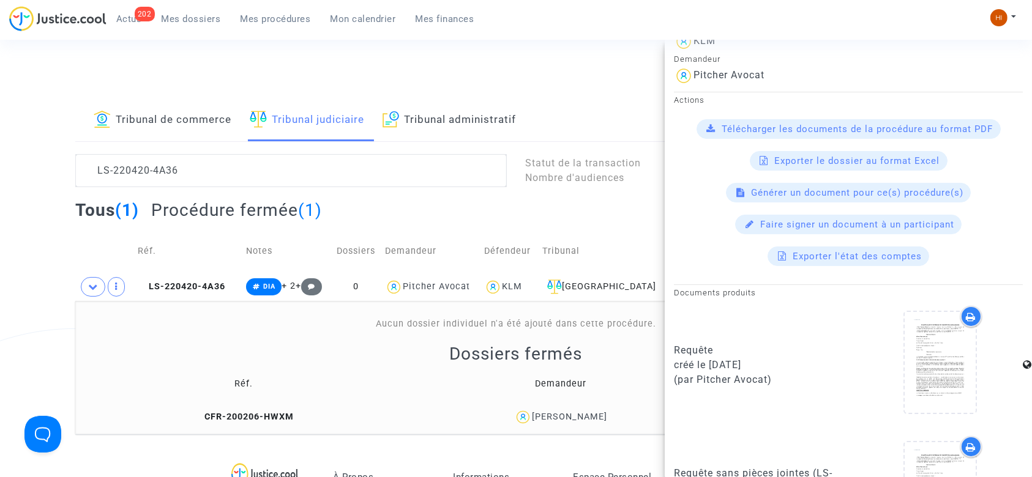
click at [271, 423] on td "CFR-200206-HWXM" at bounding box center [244, 418] width 328 height 26
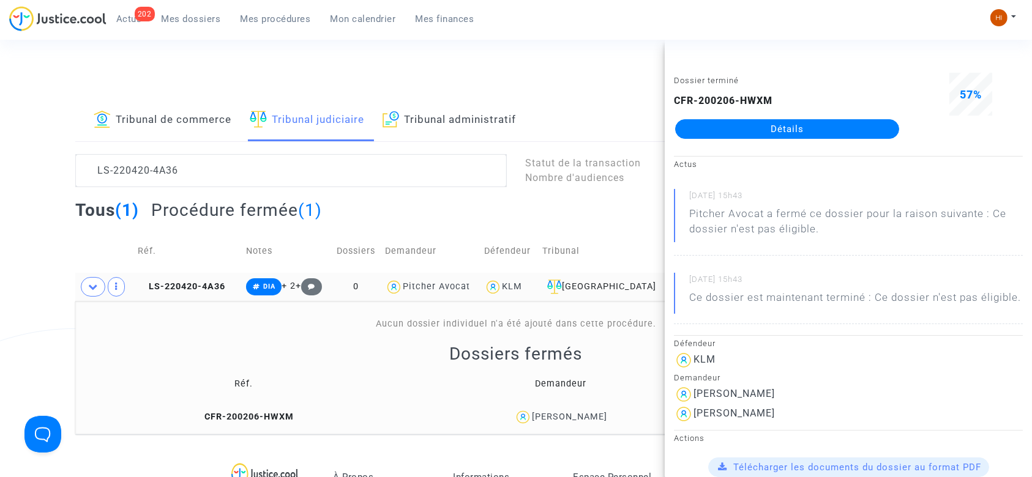
click at [197, 277] on td "LS-220420-4A36" at bounding box center [187, 287] width 108 height 28
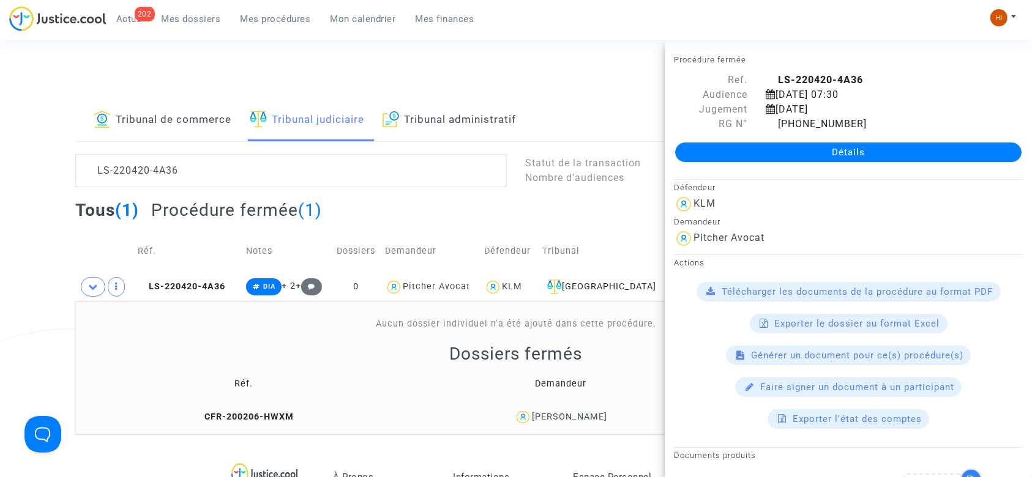
click at [769, 138] on div "Détails" at bounding box center [848, 153] width 367 height 42
click at [810, 143] on link "Détails" at bounding box center [848, 153] width 346 height 20
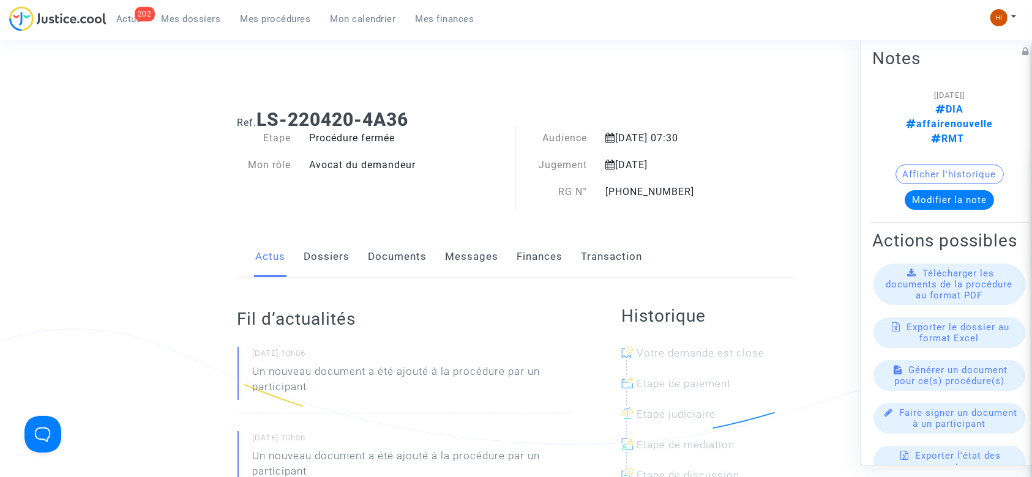
click at [413, 264] on link "Documents" at bounding box center [398, 257] width 59 height 40
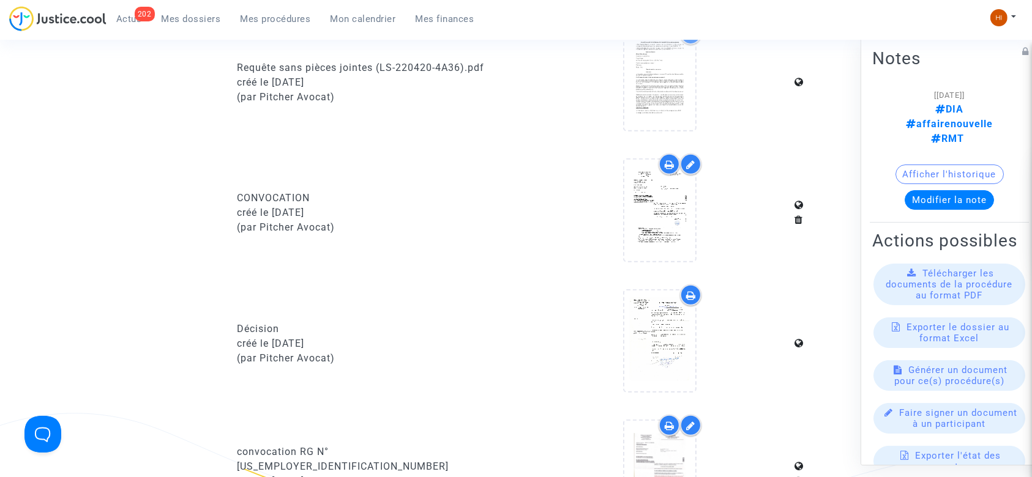
scroll to position [897, 0]
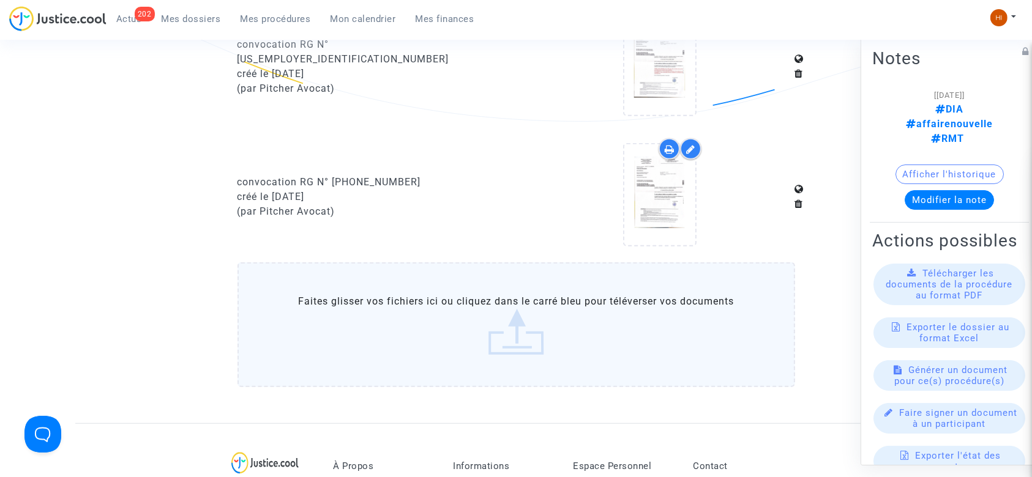
click at [416, 279] on label "Faites glisser vos fichiers ici ou cliquez dans le carré bleu pour téléverser v…" at bounding box center [517, 325] width 558 height 125
click at [0, 0] on input "Faites glisser vos fichiers ici ou cliquez dans le carré bleu pour téléverser v…" at bounding box center [0, 0] width 0 height 0
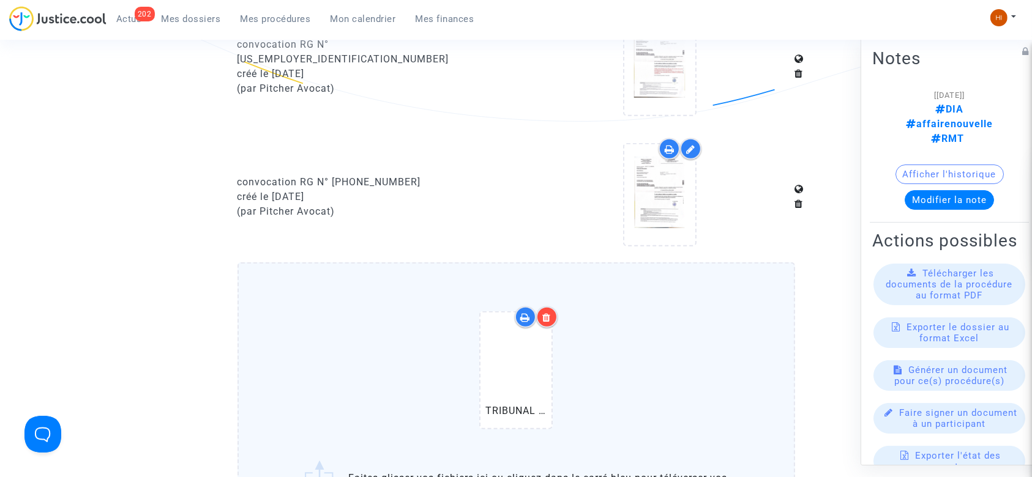
click at [547, 316] on icon at bounding box center [547, 318] width 9 height 10
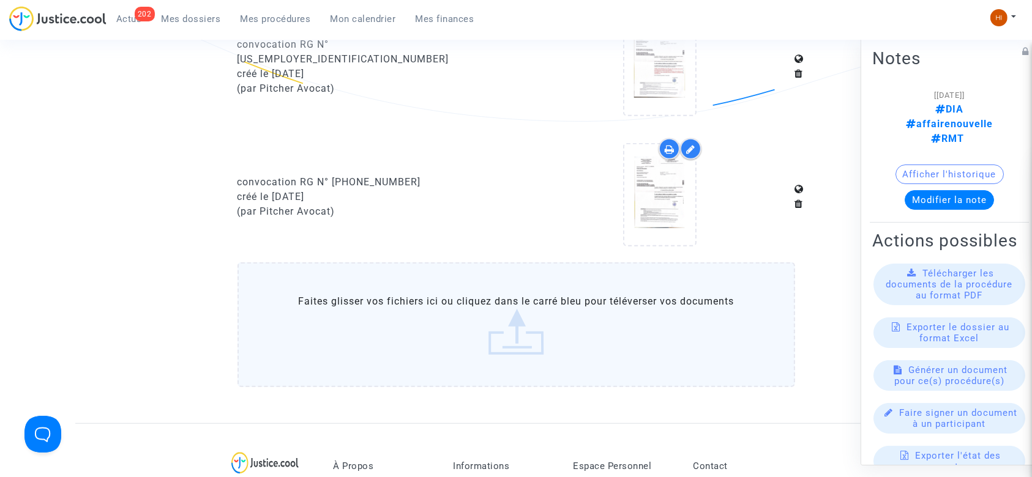
click at [530, 335] on label "Faites glisser vos fichiers ici ou cliquez dans le carré bleu pour téléverser v…" at bounding box center [517, 325] width 558 height 125
click at [0, 0] on input "Faites glisser vos fichiers ici ou cliquez dans le carré bleu pour téléverser v…" at bounding box center [0, 0] width 0 height 0
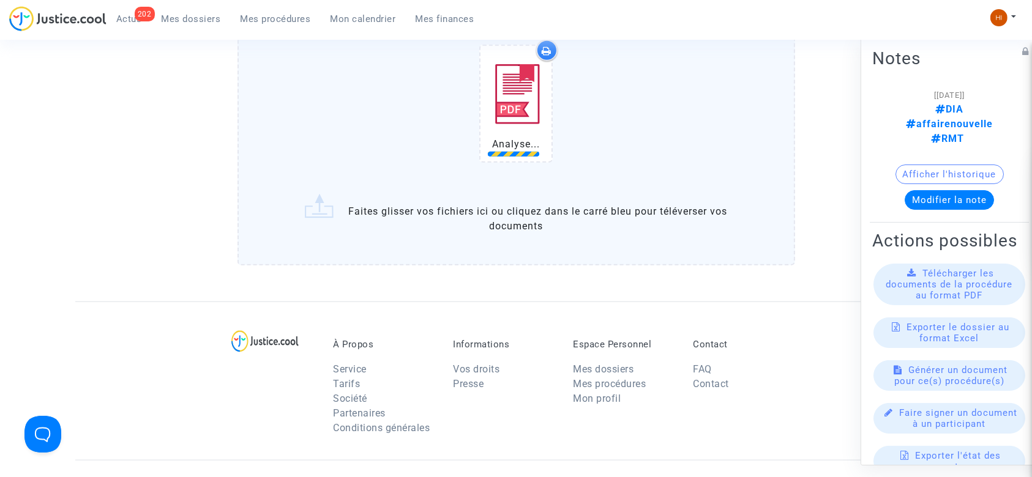
scroll to position [1142, 0]
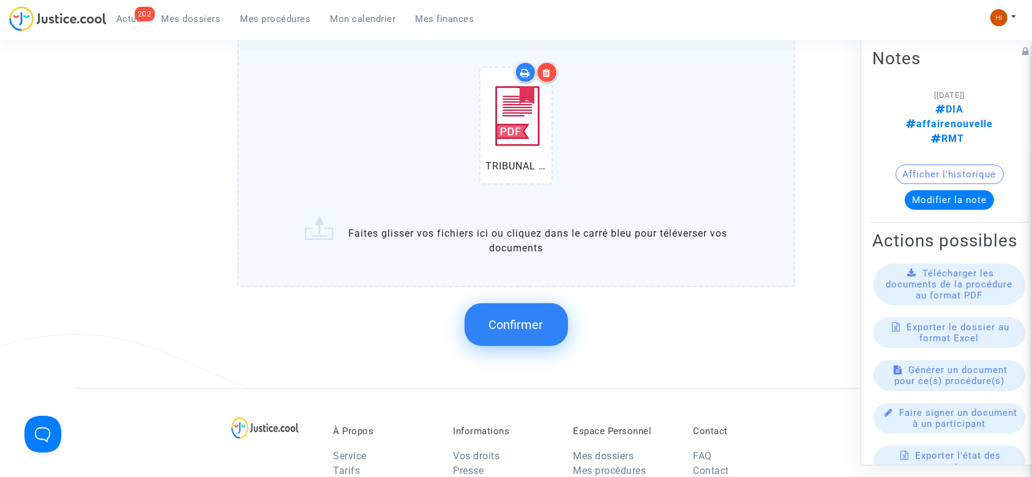
click at [528, 313] on button "Confirmer" at bounding box center [516, 325] width 103 height 43
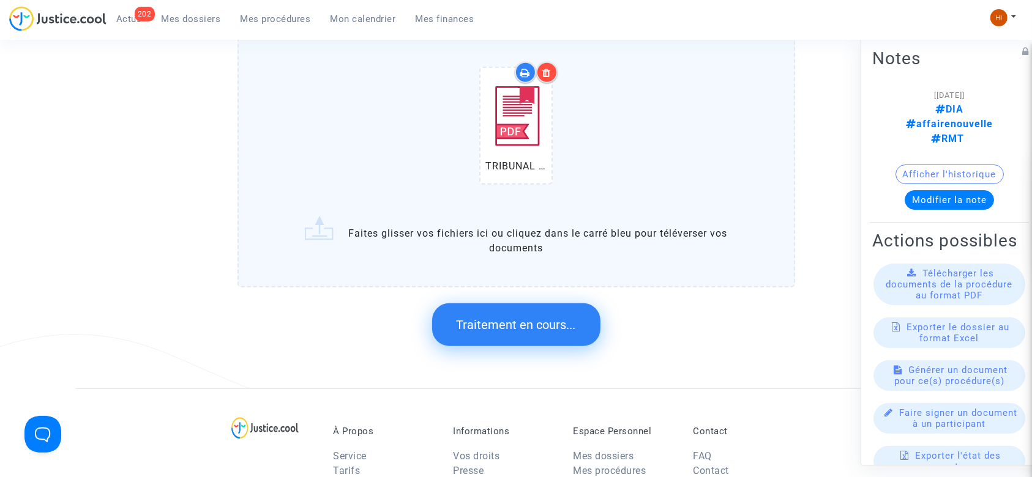
scroll to position [0, 0]
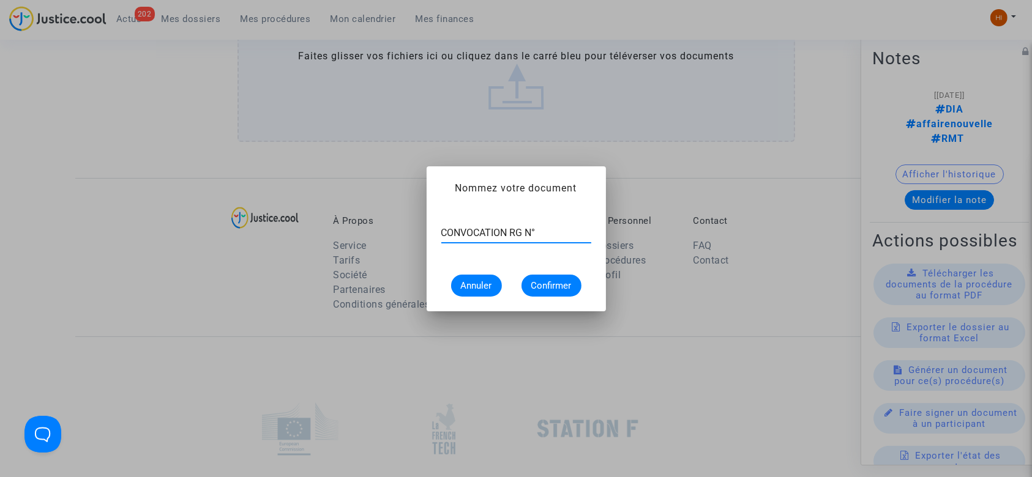
paste input "11-22-002268"
type input "CONVOCATION RG N° 11-22-002268"
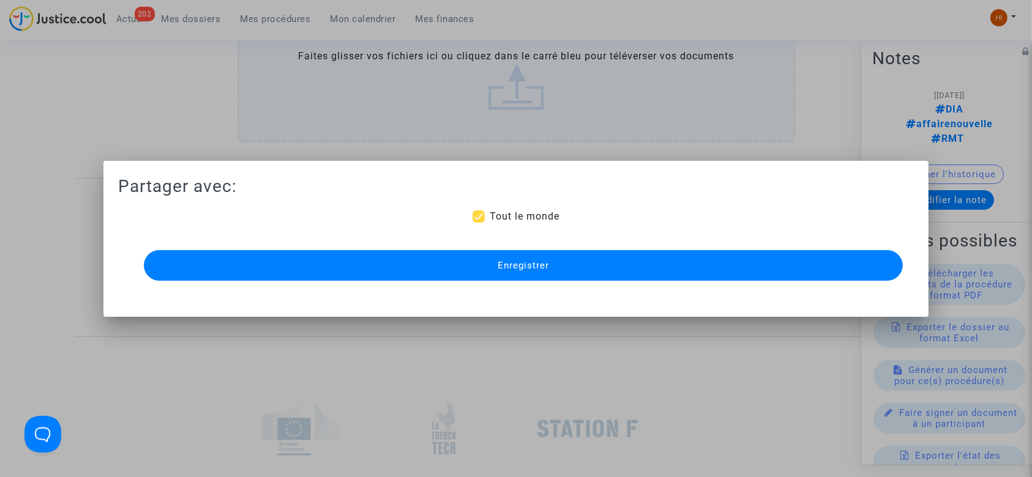
click at [560, 247] on div "Enregistrer" at bounding box center [517, 265] width 760 height 37
click at [563, 255] on button "Enregistrer" at bounding box center [524, 265] width 760 height 31
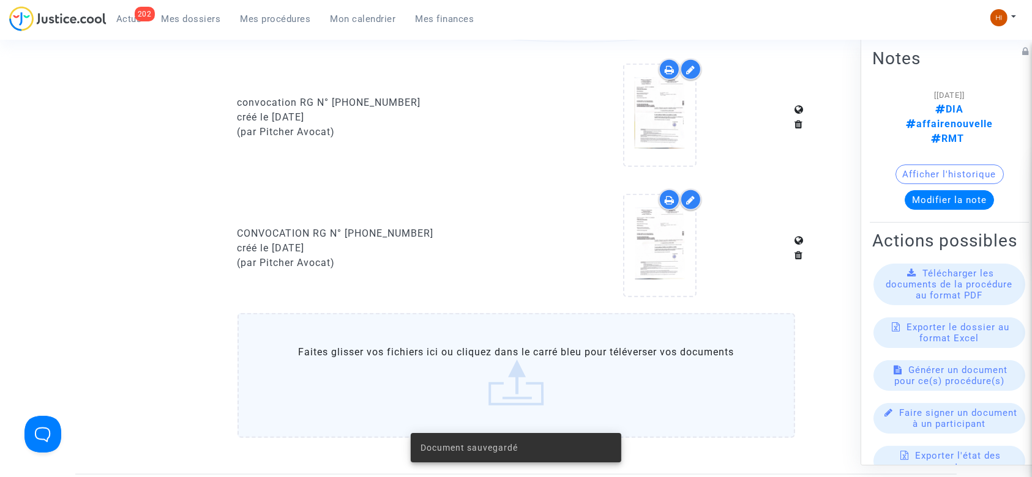
scroll to position [979, 0]
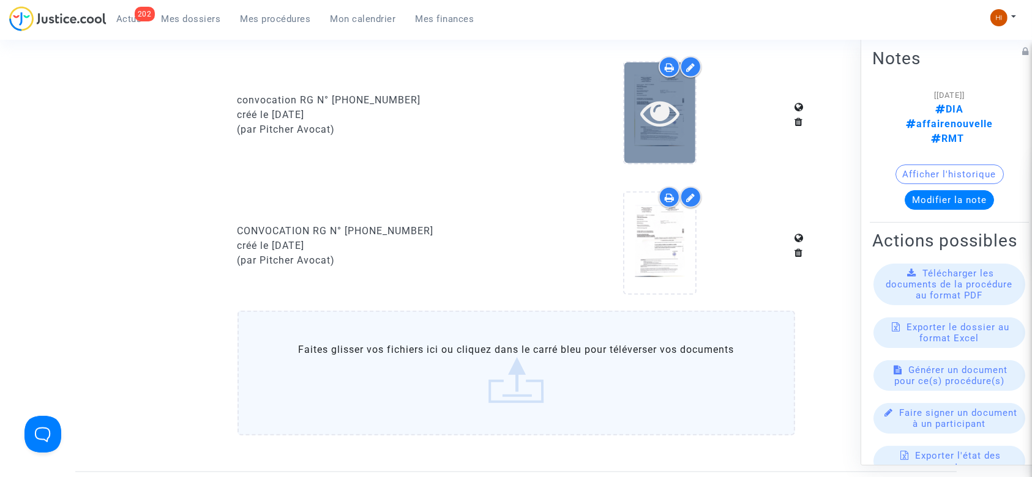
click at [656, 118] on icon at bounding box center [660, 112] width 40 height 39
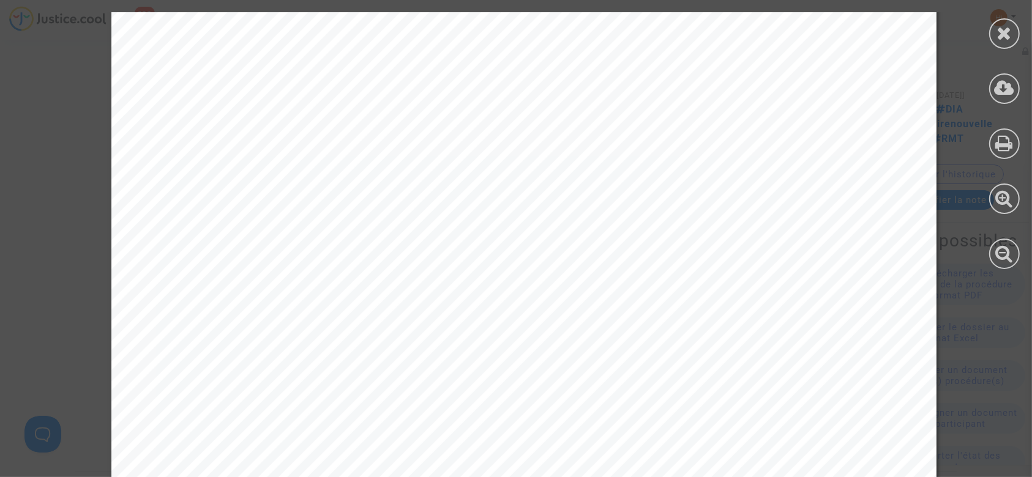
scroll to position [81, 0]
click at [997, 37] on icon at bounding box center [1004, 33] width 15 height 18
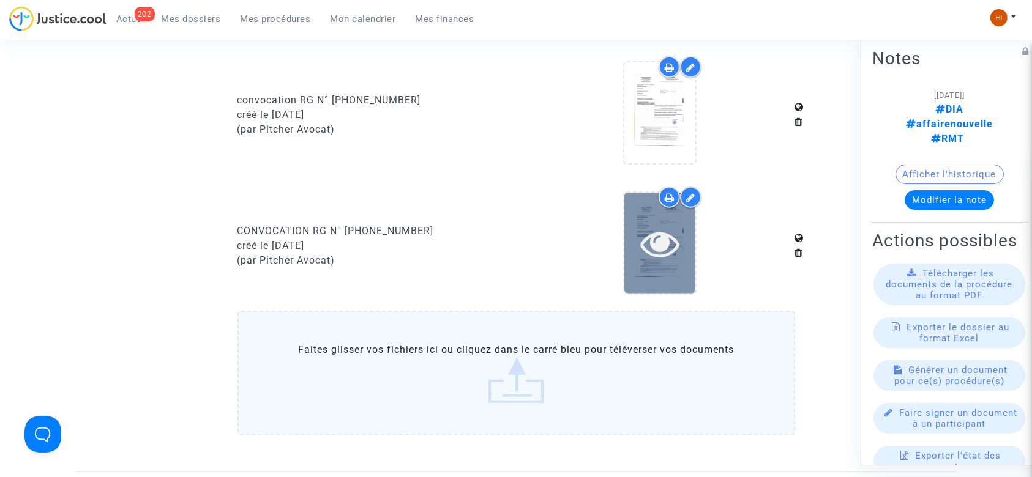
click at [645, 250] on icon at bounding box center [660, 243] width 40 height 39
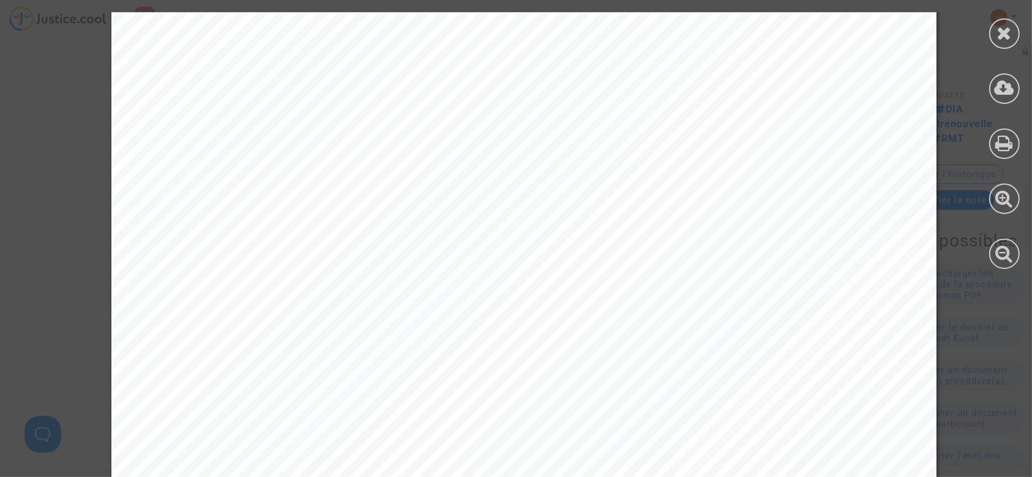
scroll to position [571, 0]
click at [1004, 39] on icon at bounding box center [1004, 33] width 15 height 18
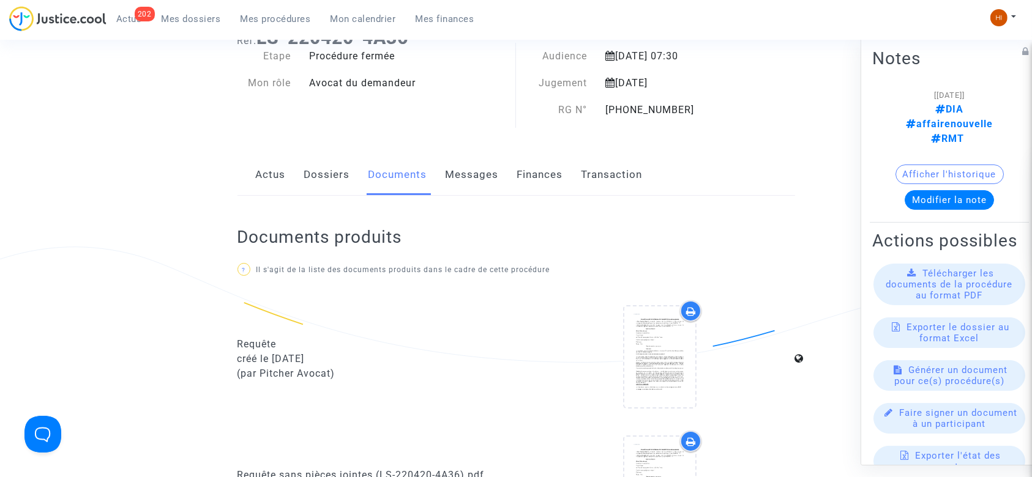
scroll to position [81, 0]
click at [306, 184] on link "Dossiers" at bounding box center [327, 175] width 46 height 40
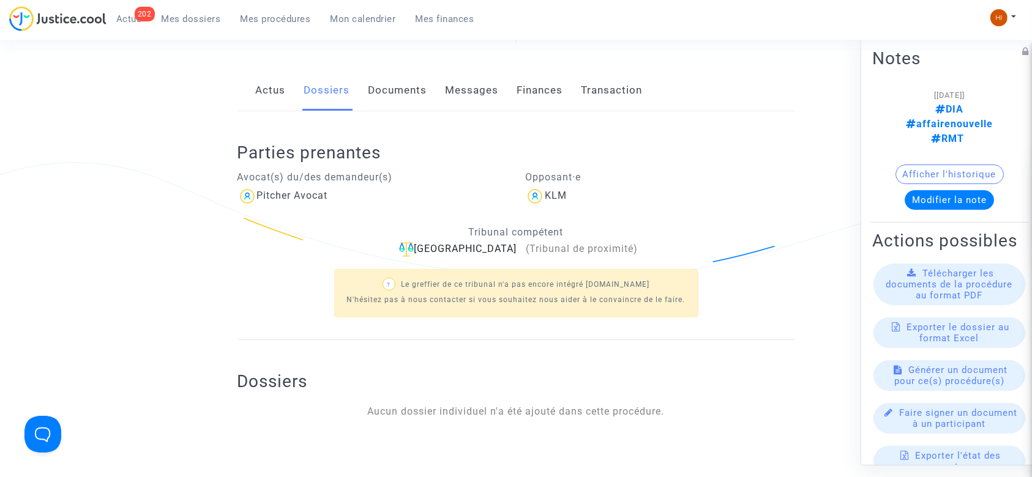
scroll to position [81, 0]
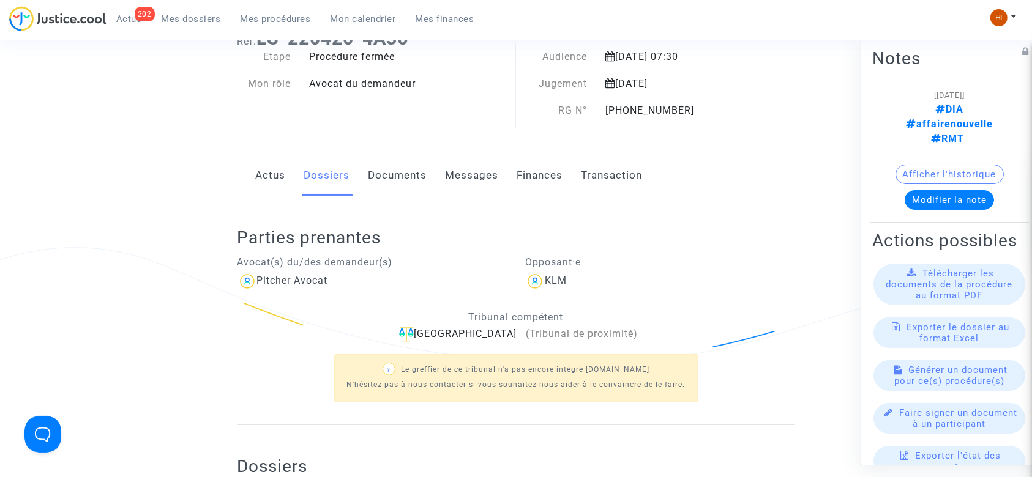
click at [283, 21] on span "Mes procédures" at bounding box center [276, 18] width 70 height 11
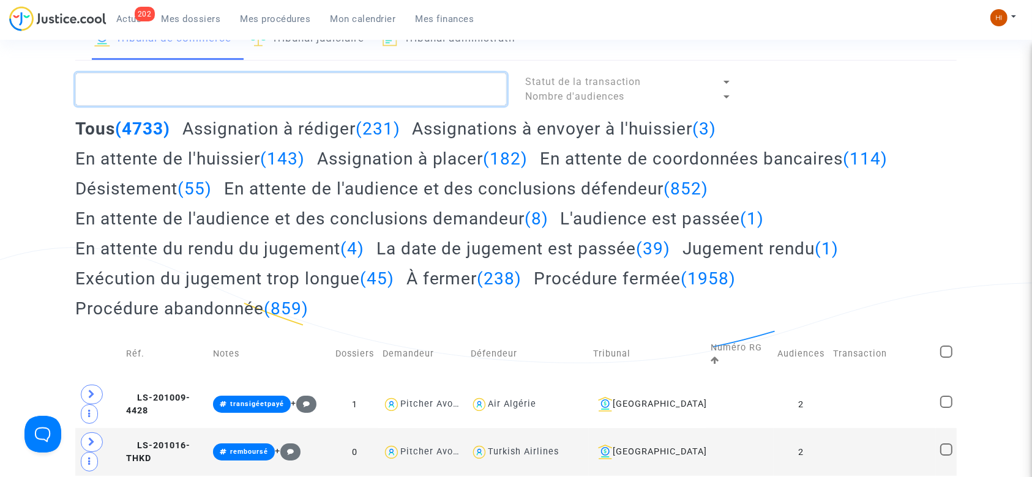
click at [279, 97] on textarea at bounding box center [291, 89] width 432 height 33
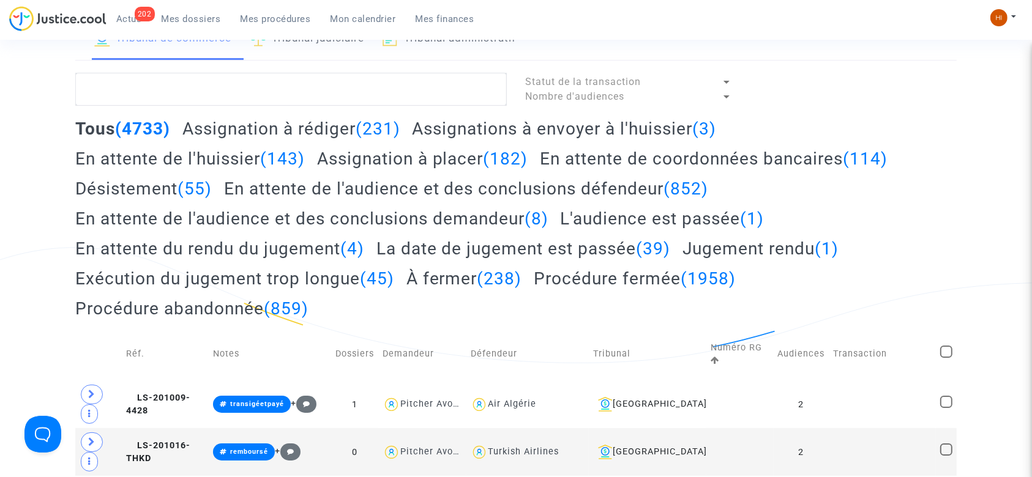
click at [294, 43] on link "Tribunal judiciaire" at bounding box center [307, 39] width 114 height 42
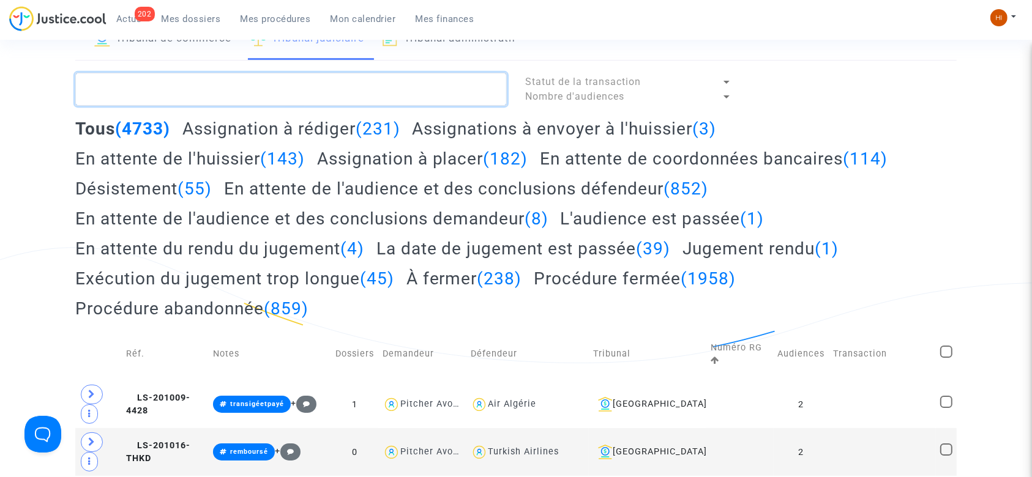
click at [294, 73] on textarea at bounding box center [291, 89] width 432 height 33
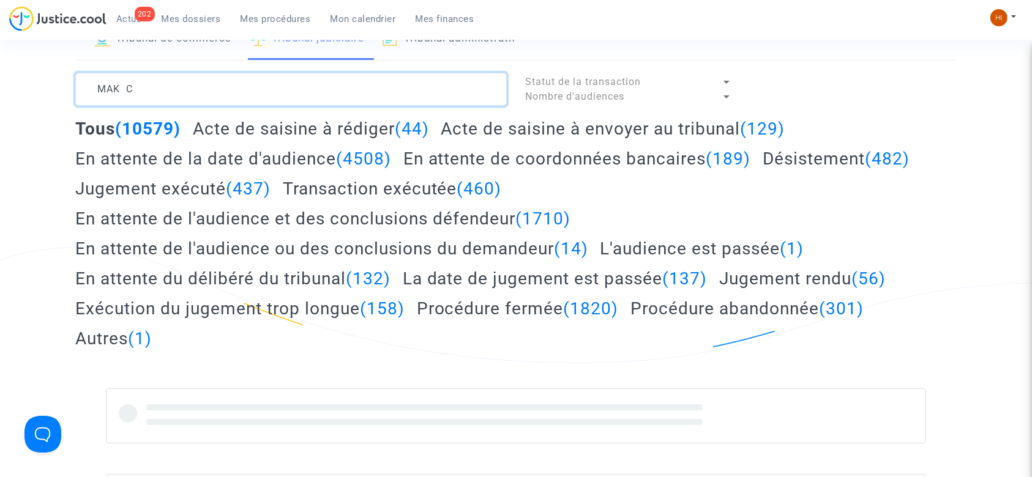
type textarea "MAK C"
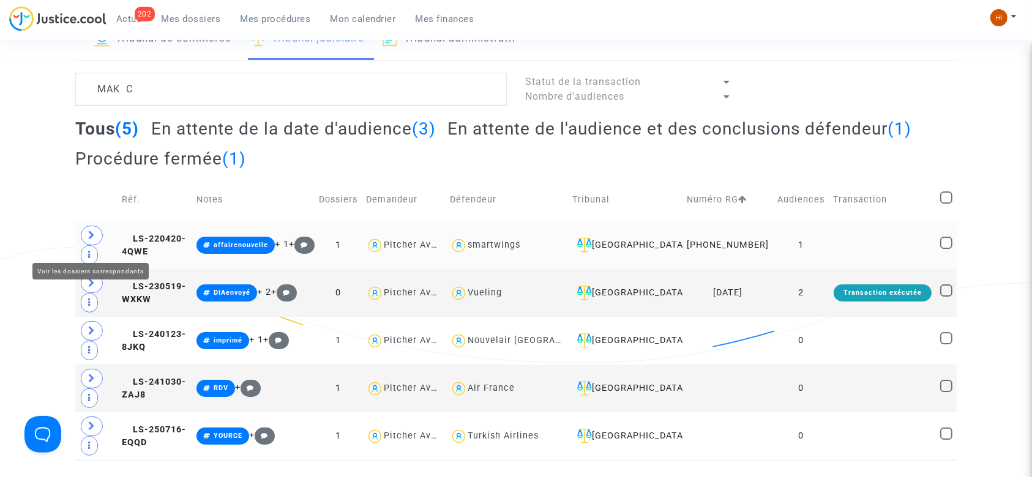
click at [88, 240] on icon at bounding box center [91, 235] width 7 height 9
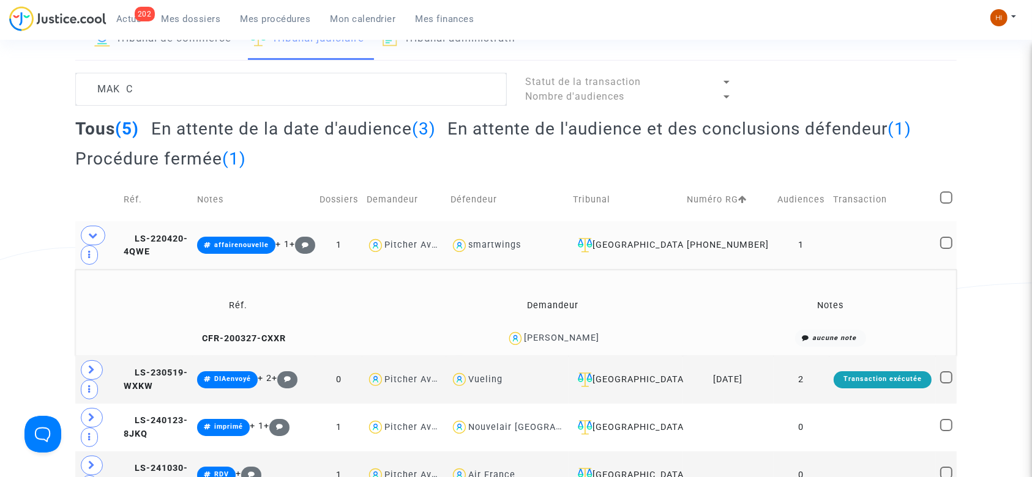
click at [838, 250] on td at bounding box center [882, 246] width 107 height 48
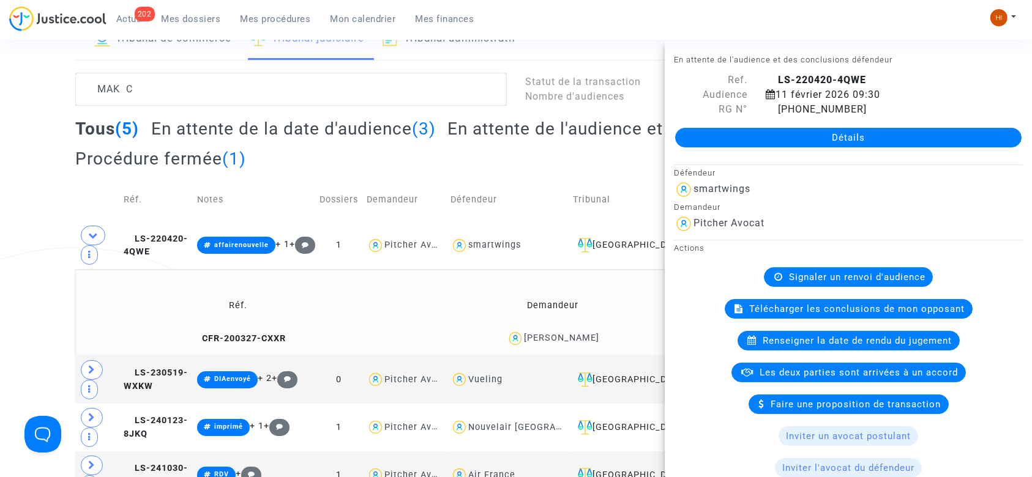
click at [896, 140] on link "Détails" at bounding box center [848, 138] width 346 height 20
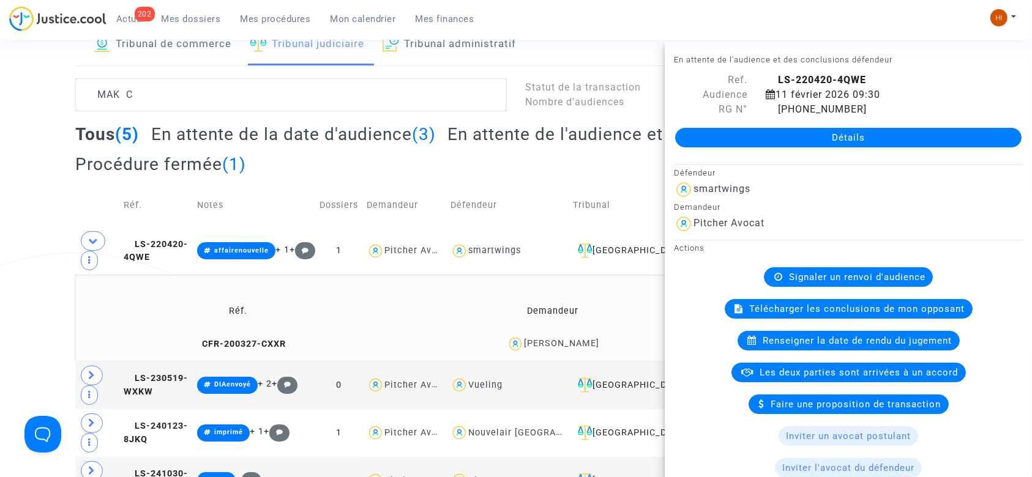
scroll to position [81, 0]
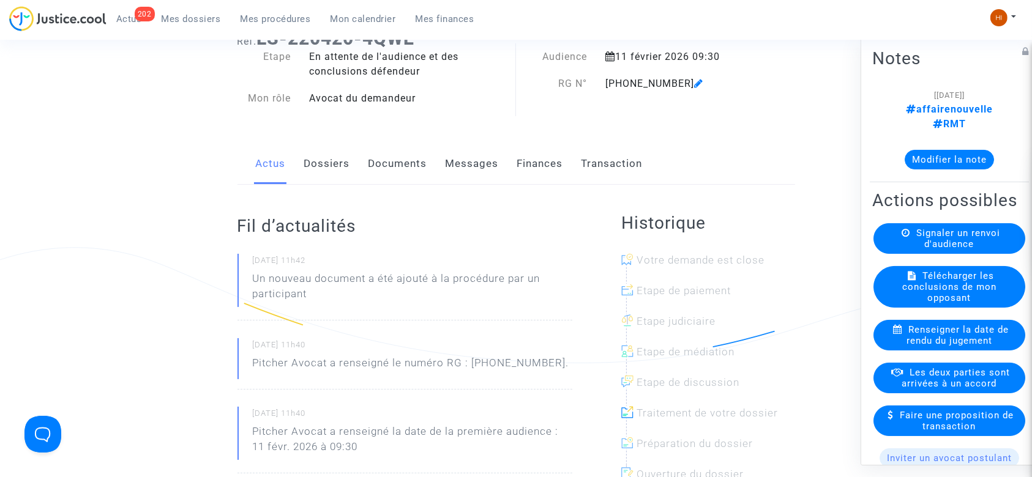
click at [404, 169] on link "Documents" at bounding box center [398, 164] width 59 height 40
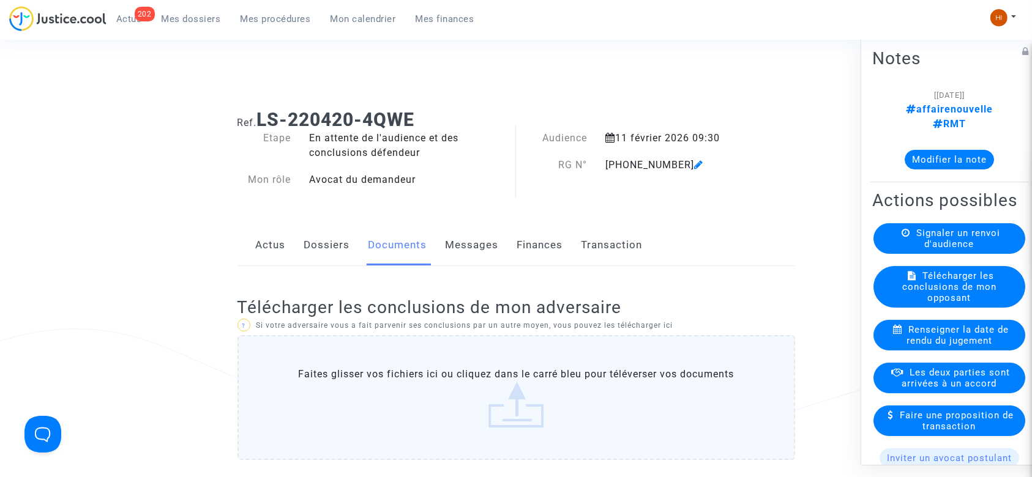
drag, startPoint x: 435, startPoint y: 117, endPoint x: 259, endPoint y: 116, distance: 175.7
click at [259, 116] on h1 "Ref. LS-220420-4QWE" at bounding box center [517, 120] width 558 height 22
copy b "LS-220420-4QWE"
click at [694, 164] on icon at bounding box center [698, 165] width 9 height 10
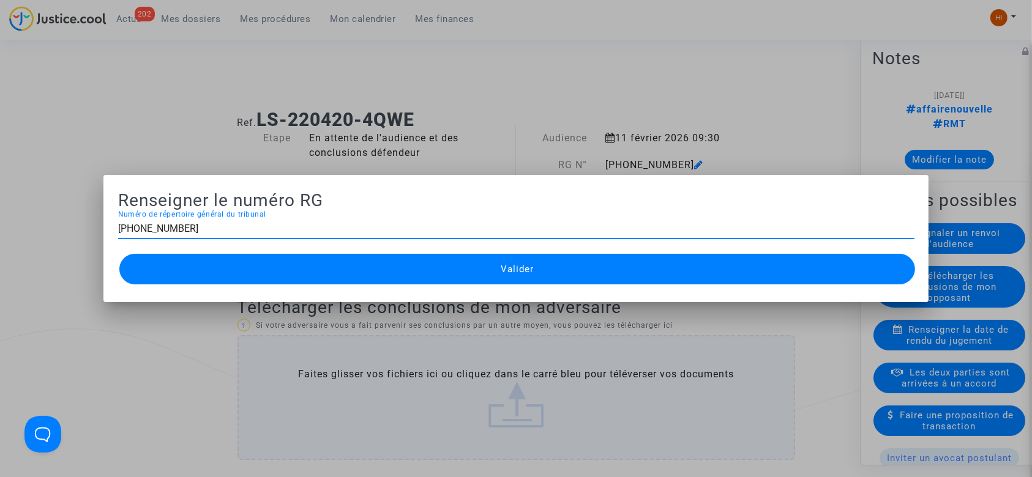
click at [814, 380] on div at bounding box center [516, 238] width 1032 height 477
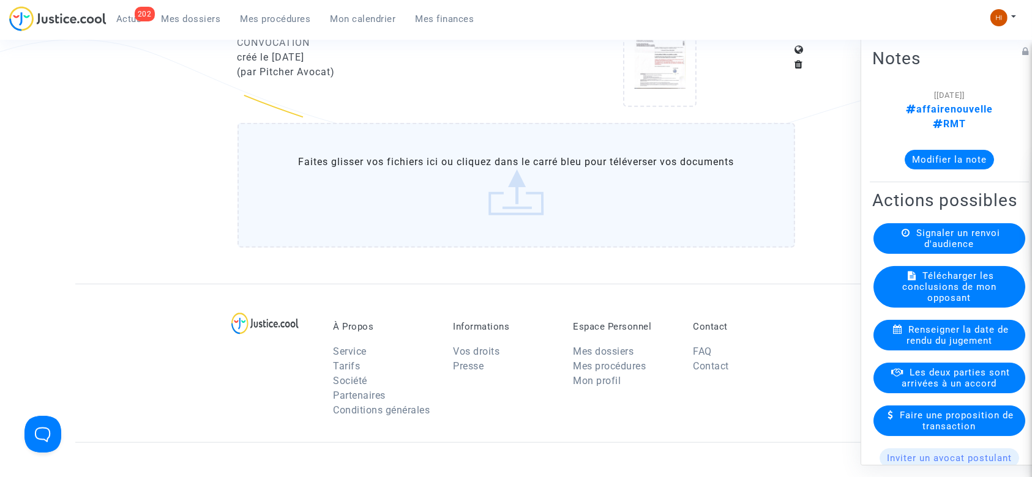
scroll to position [897, 0]
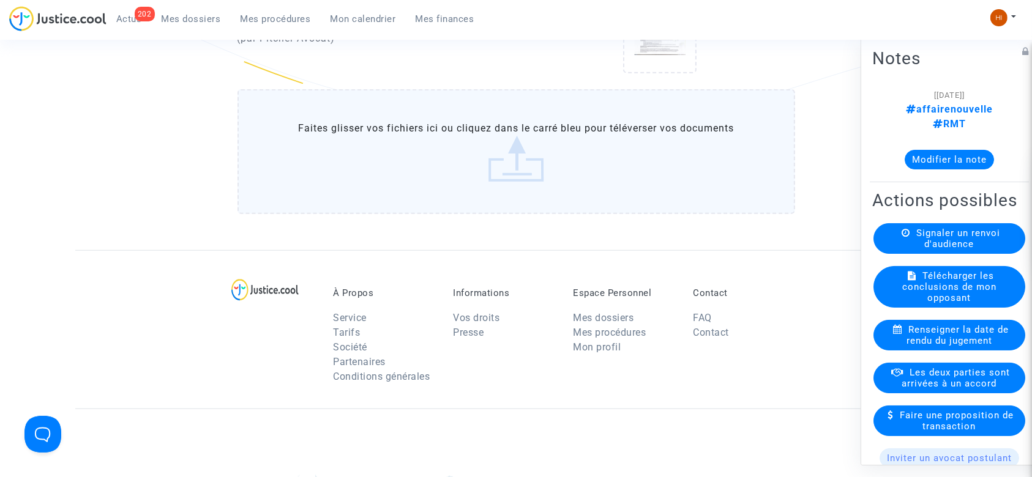
click at [398, 146] on label "Faites glisser vos fichiers ici ou cliquez dans le carré bleu pour téléverser v…" at bounding box center [517, 151] width 558 height 125
click at [0, 0] on input "Faites glisser vos fichiers ici ou cliquez dans le carré bleu pour téléverser v…" at bounding box center [0, 0] width 0 height 0
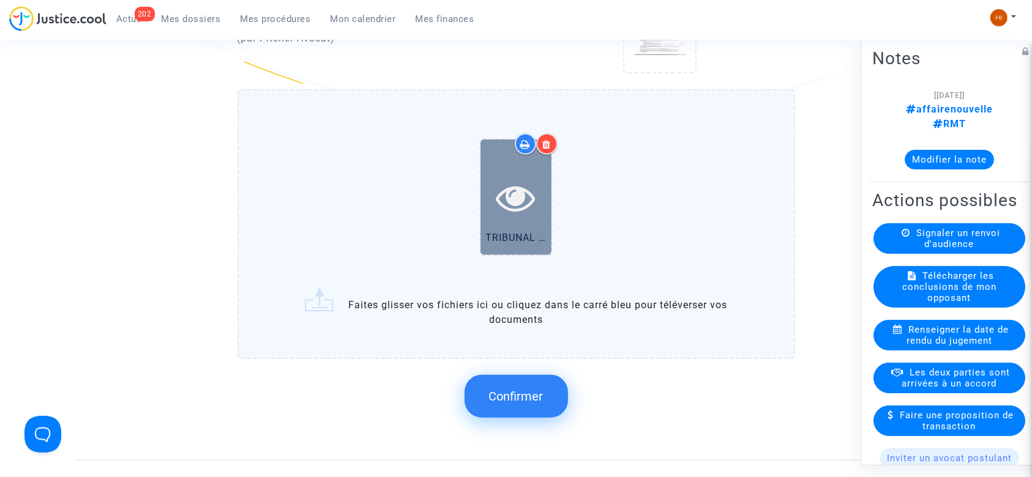
click at [506, 194] on icon at bounding box center [516, 197] width 40 height 39
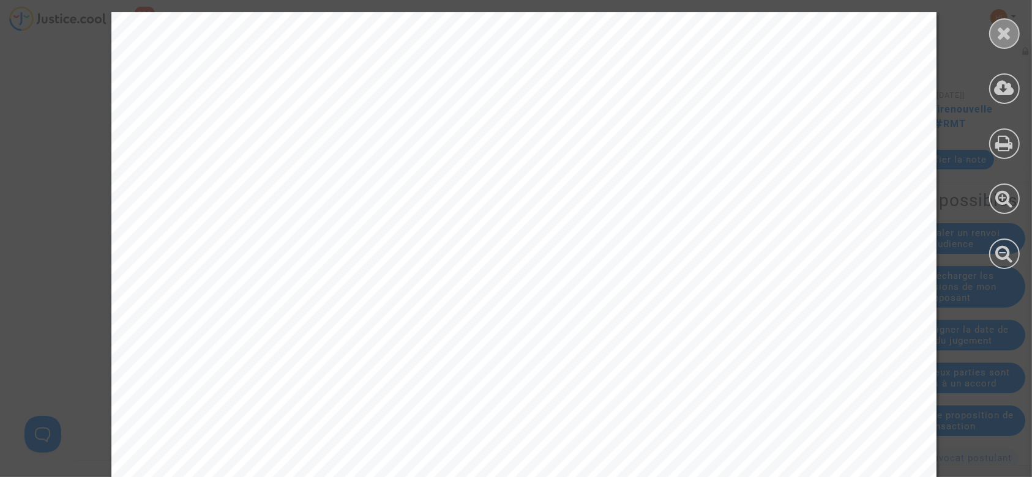
click at [1002, 31] on icon at bounding box center [1004, 33] width 15 height 18
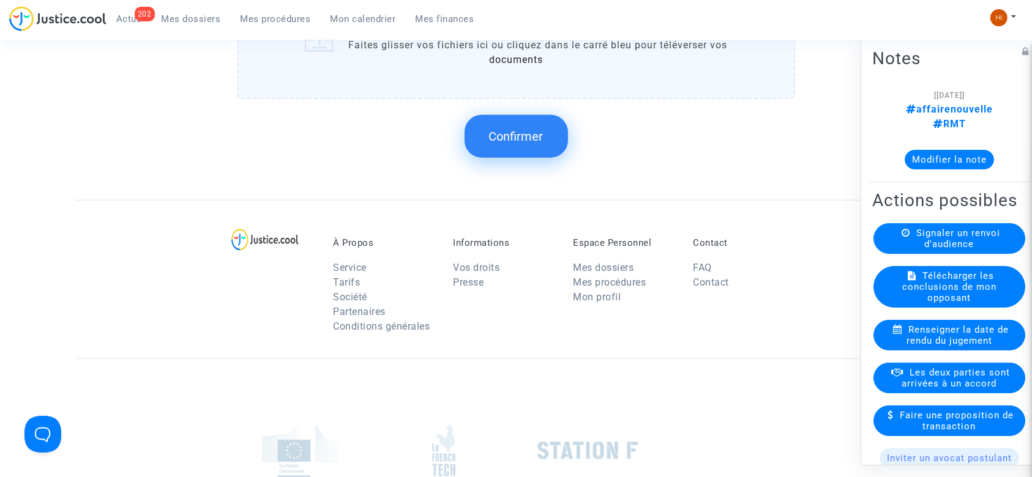
scroll to position [1142, 0]
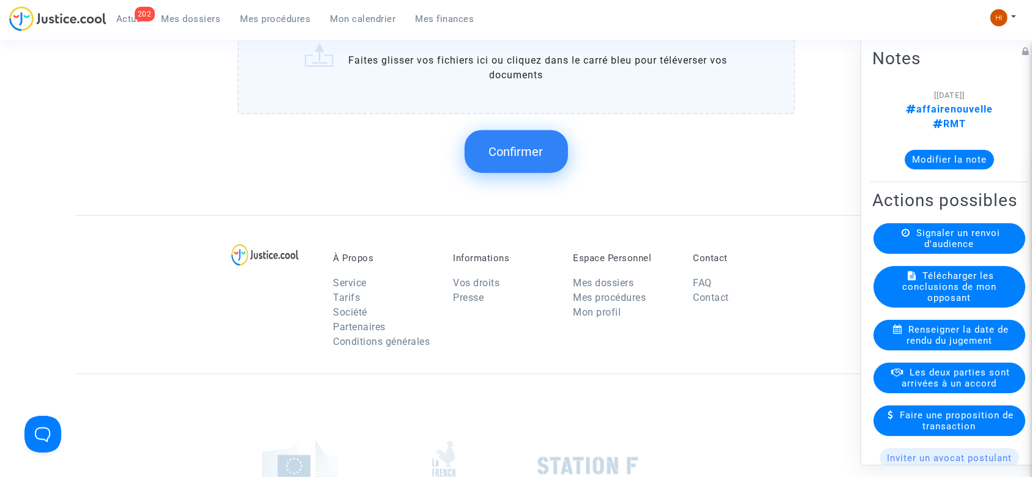
click at [519, 153] on span "Confirmer" at bounding box center [516, 151] width 54 height 15
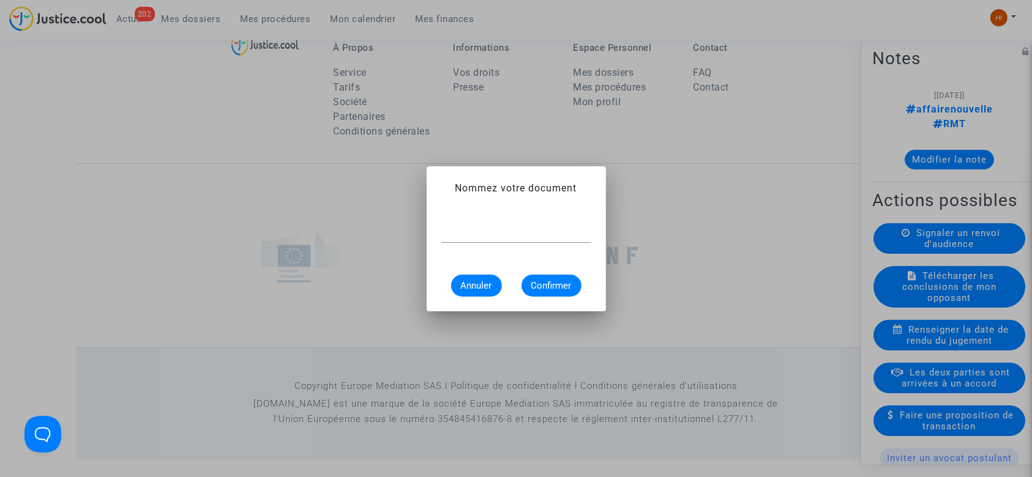
scroll to position [0, 0]
paste input "11-22-001588"
type input "CONVOCATION RG N° 11-22-002269"
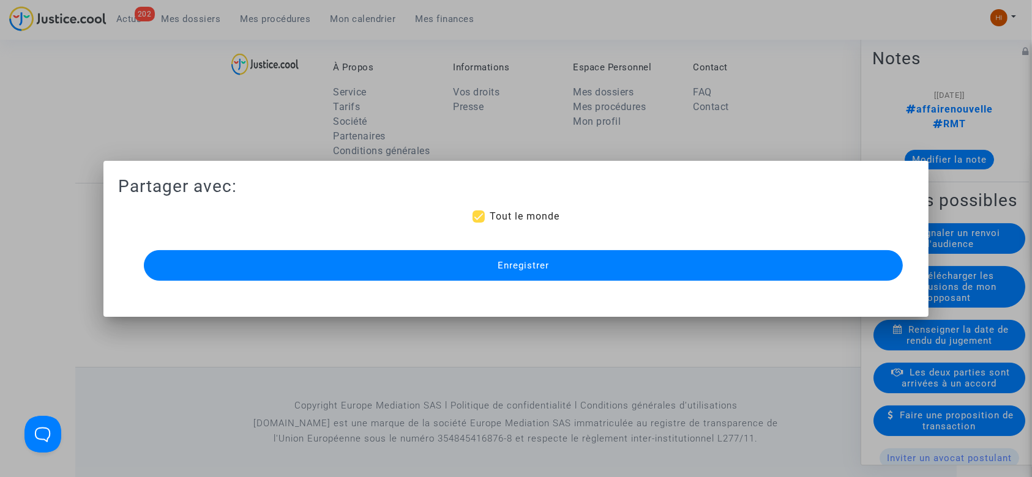
drag, startPoint x: 438, startPoint y: 262, endPoint x: 422, endPoint y: 259, distance: 16.2
click at [431, 262] on button "Enregistrer" at bounding box center [524, 265] width 760 height 31
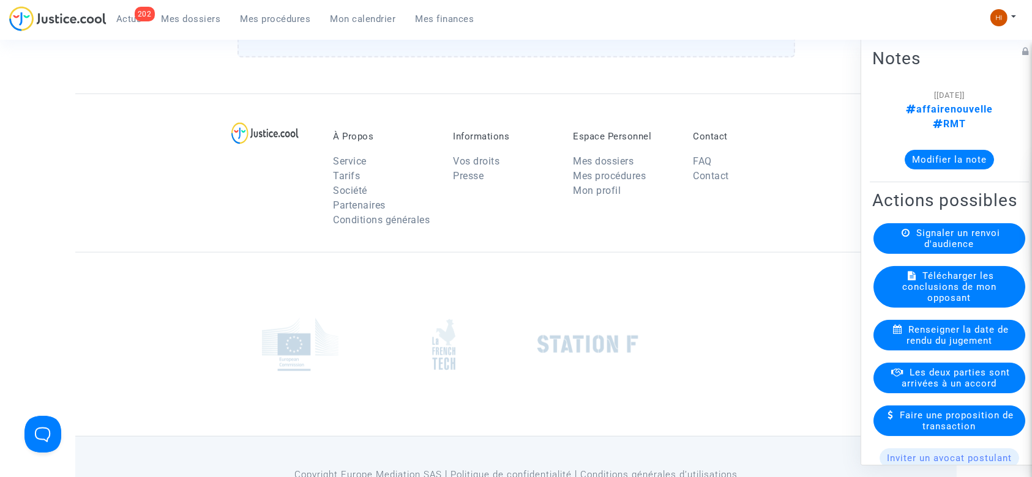
scroll to position [715, 0]
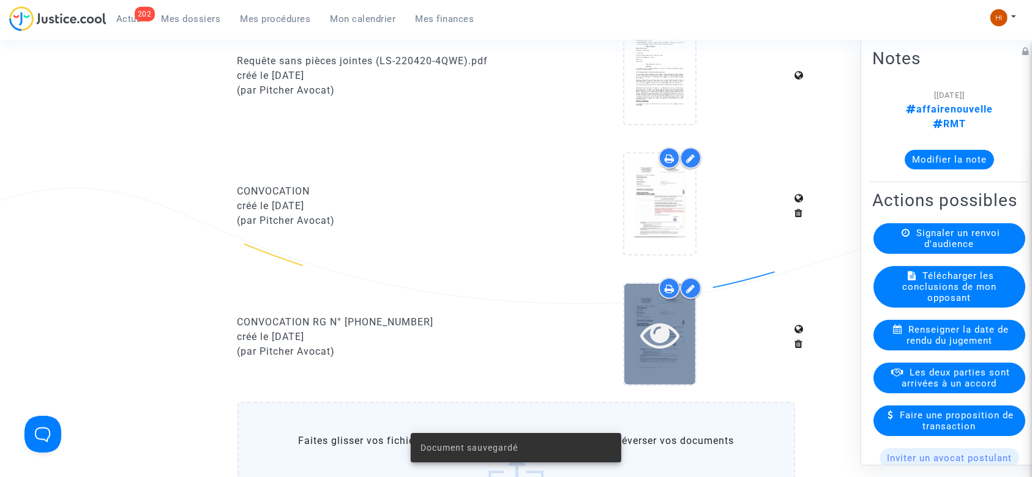
click at [656, 345] on icon at bounding box center [660, 334] width 40 height 39
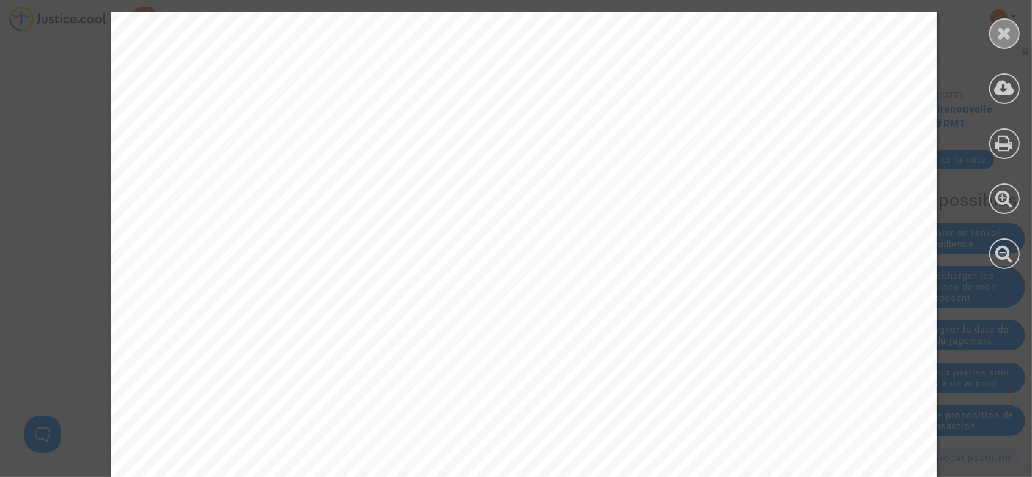
click at [995, 29] on div at bounding box center [1004, 33] width 31 height 31
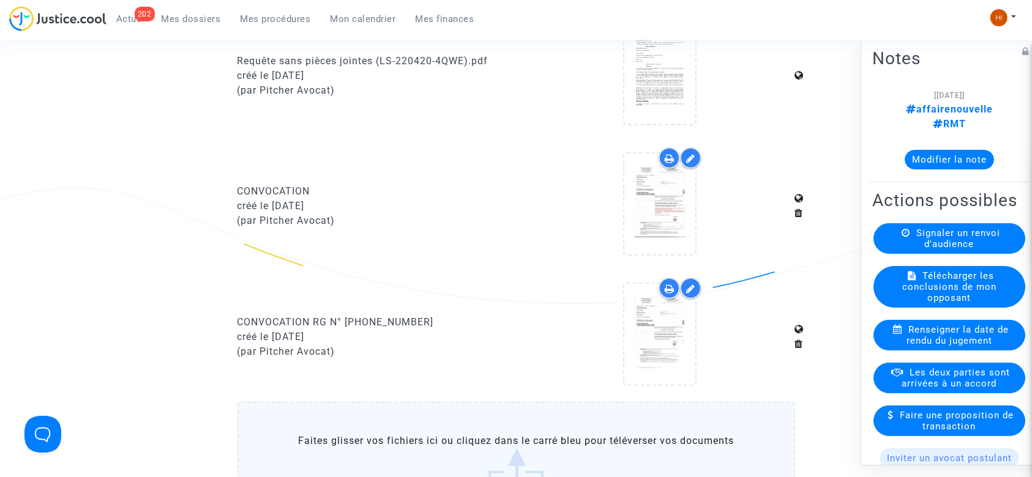
click at [281, 23] on span "Mes procédures" at bounding box center [276, 18] width 70 height 11
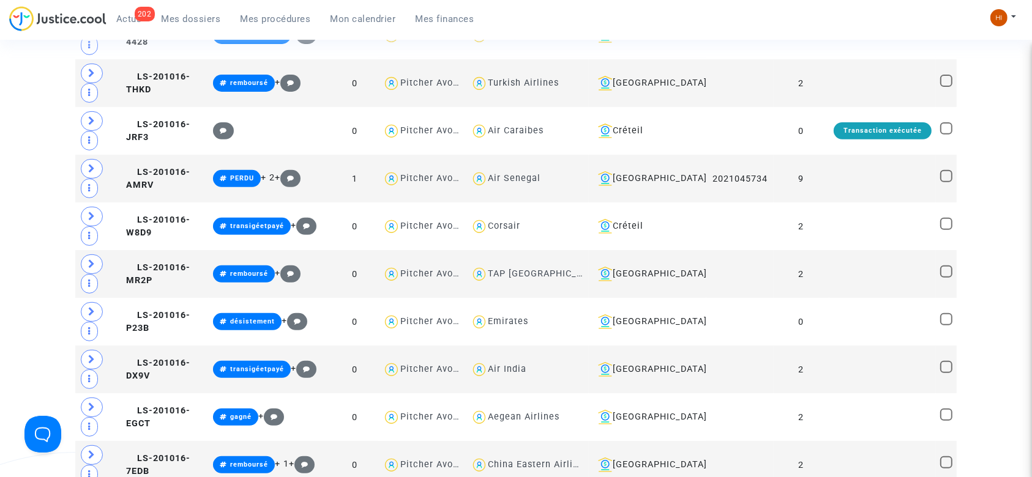
scroll to position [43, 0]
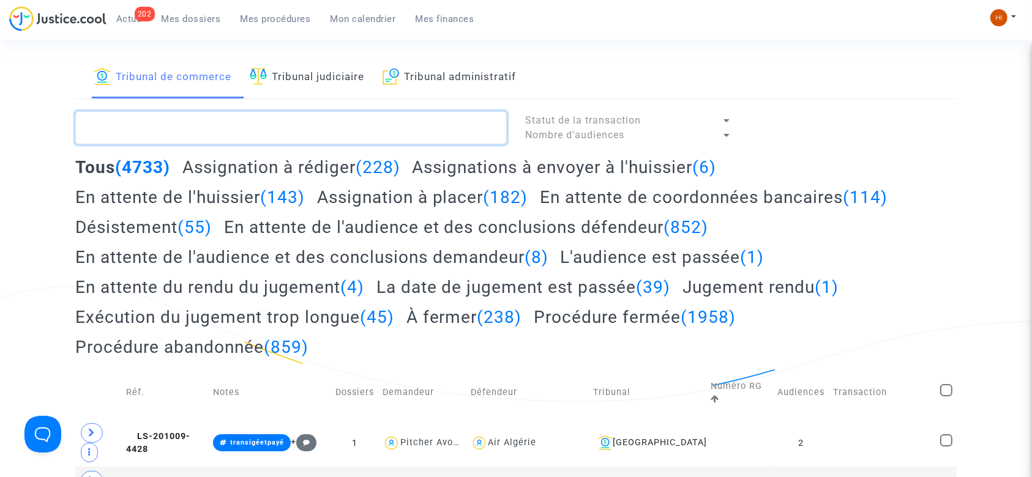
click at [351, 132] on textarea at bounding box center [291, 127] width 432 height 33
click at [336, 97] on link "Tribunal judiciaire" at bounding box center [307, 78] width 114 height 42
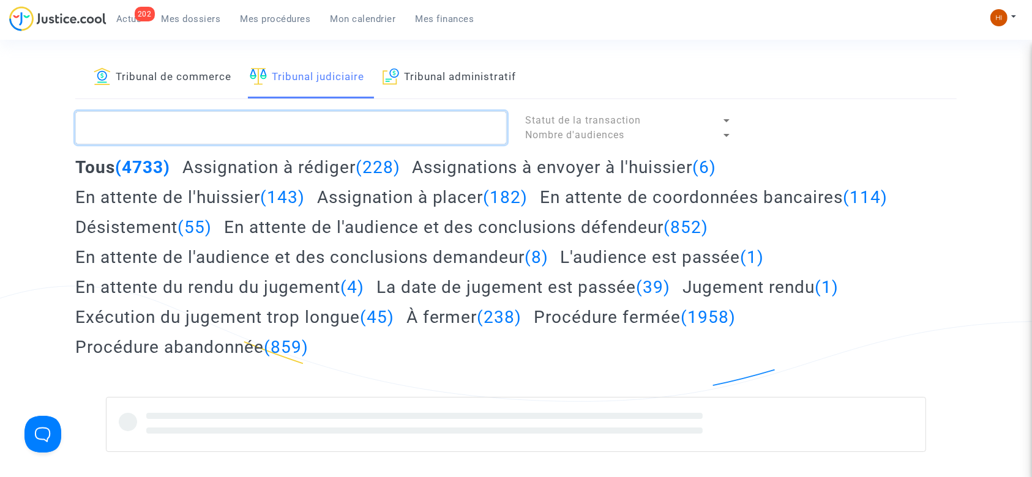
click at [353, 131] on textarea at bounding box center [291, 127] width 432 height 33
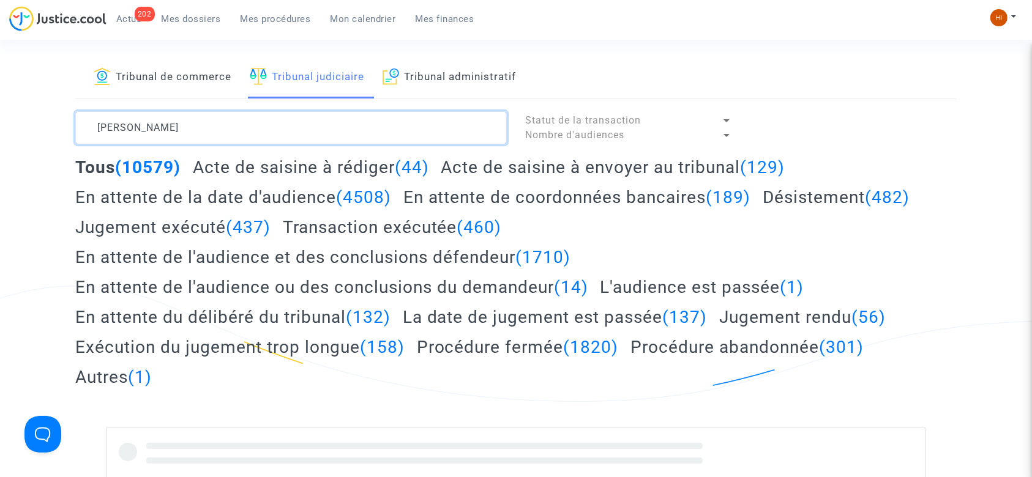
type textarea "LEVY SHAI"
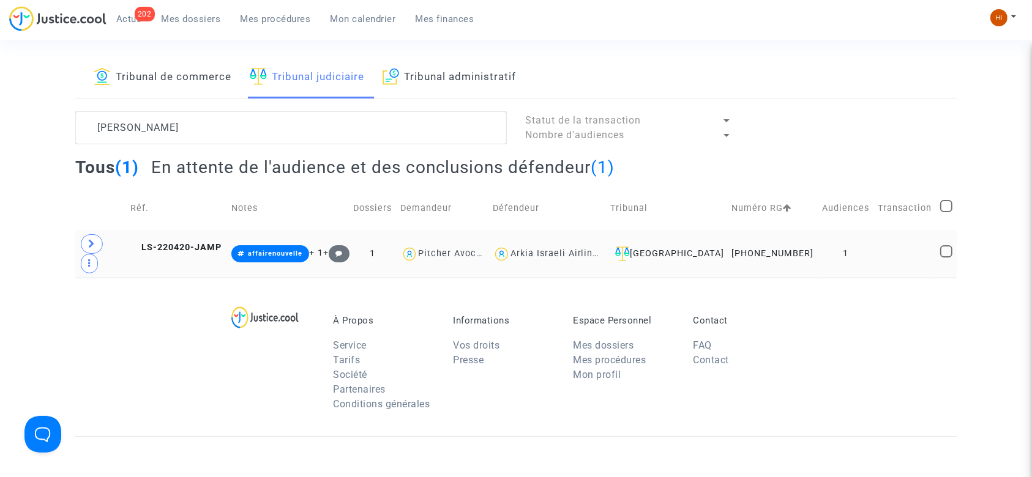
click at [211, 230] on td "LS-220420-JAMP" at bounding box center [176, 254] width 100 height 48
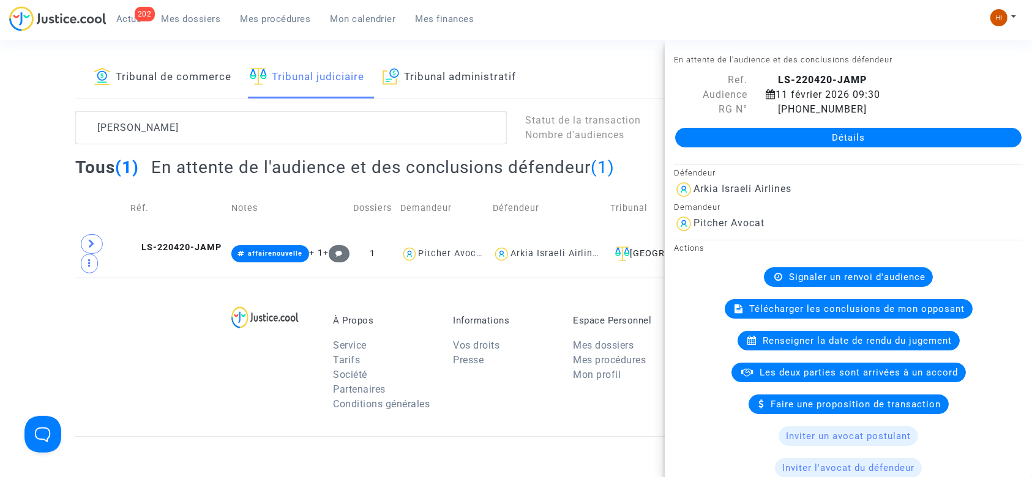
click at [854, 128] on link "Détails" at bounding box center [848, 138] width 346 height 20
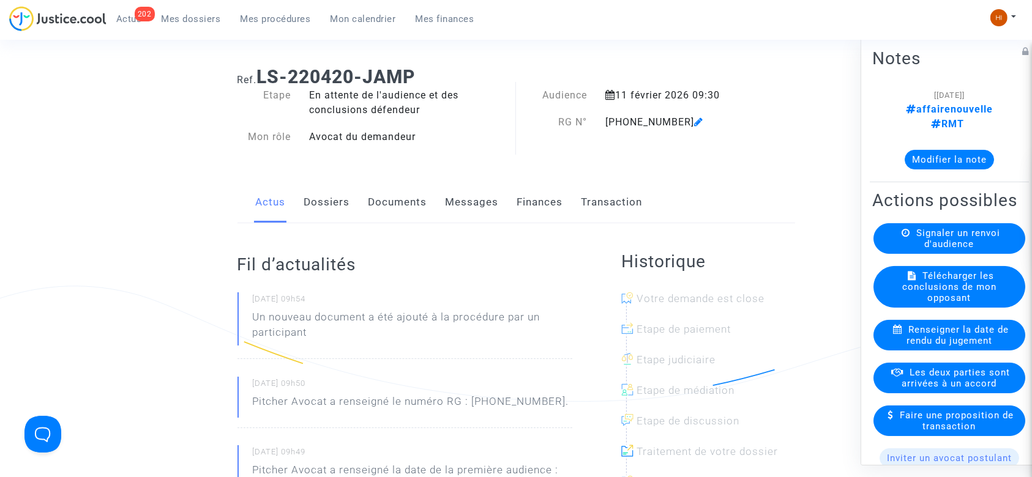
click at [411, 213] on link "Documents" at bounding box center [398, 202] width 59 height 40
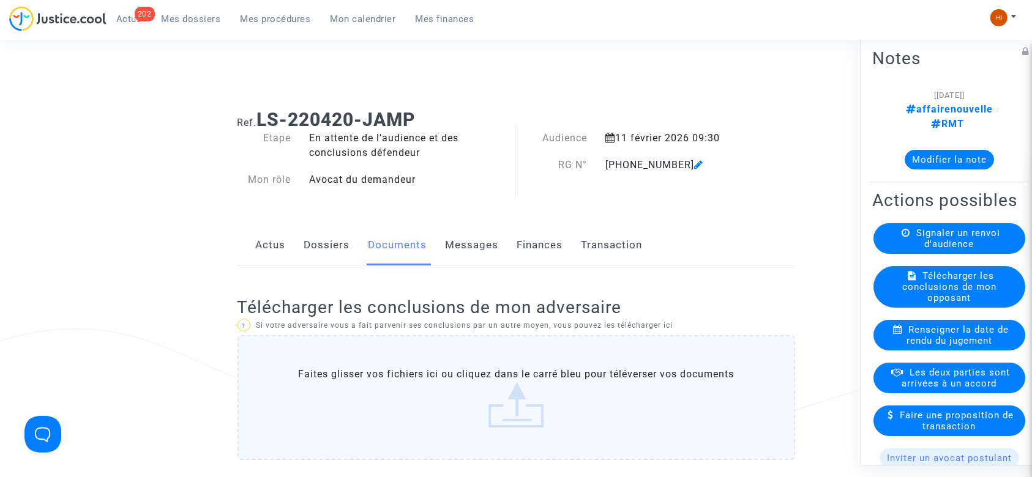
drag, startPoint x: 418, startPoint y: 119, endPoint x: 263, endPoint y: 125, distance: 155.0
click at [263, 125] on b "LS-220420-JAMP" at bounding box center [336, 119] width 159 height 21
copy b "LS-220420-JAMP"
click at [344, 250] on link "Dossiers" at bounding box center [327, 245] width 46 height 40
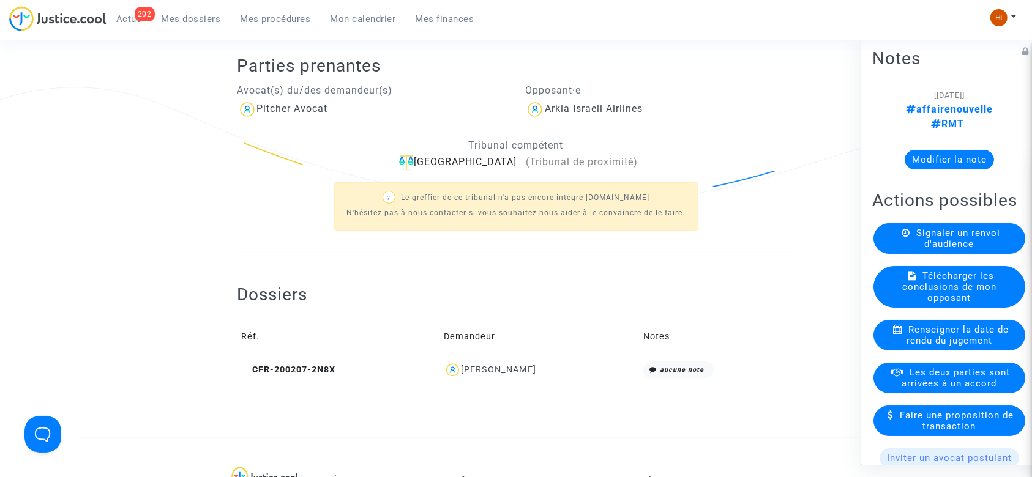
scroll to position [245, 0]
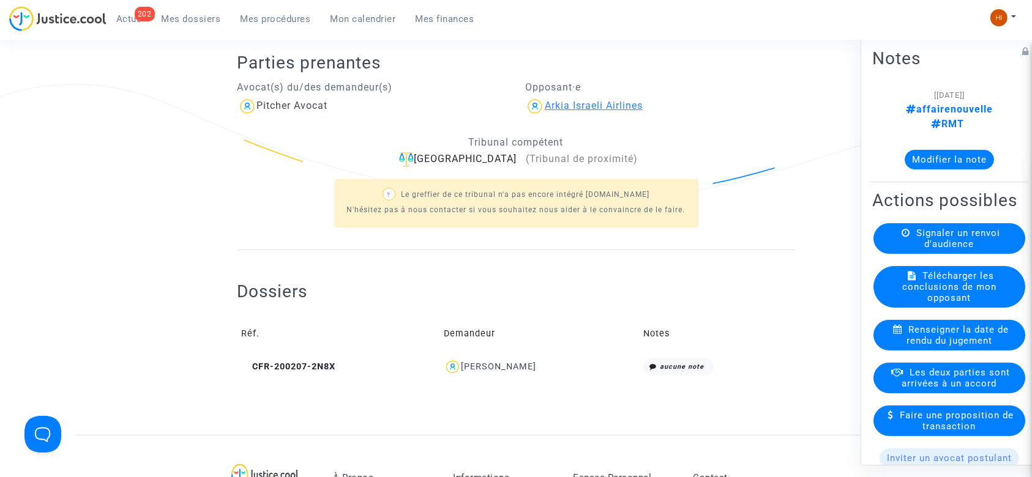
drag, startPoint x: 613, startPoint y: 119, endPoint x: 545, endPoint y: 101, distance: 70.2
click at [545, 101] on div "Arkia Israeli Airlines" at bounding box center [660, 107] width 270 height 20
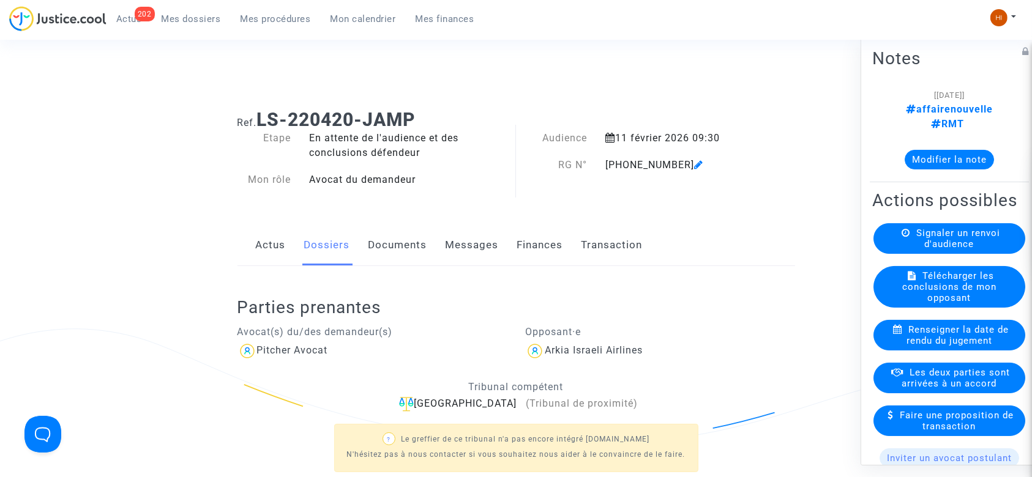
click at [694, 167] on icon at bounding box center [698, 165] width 9 height 10
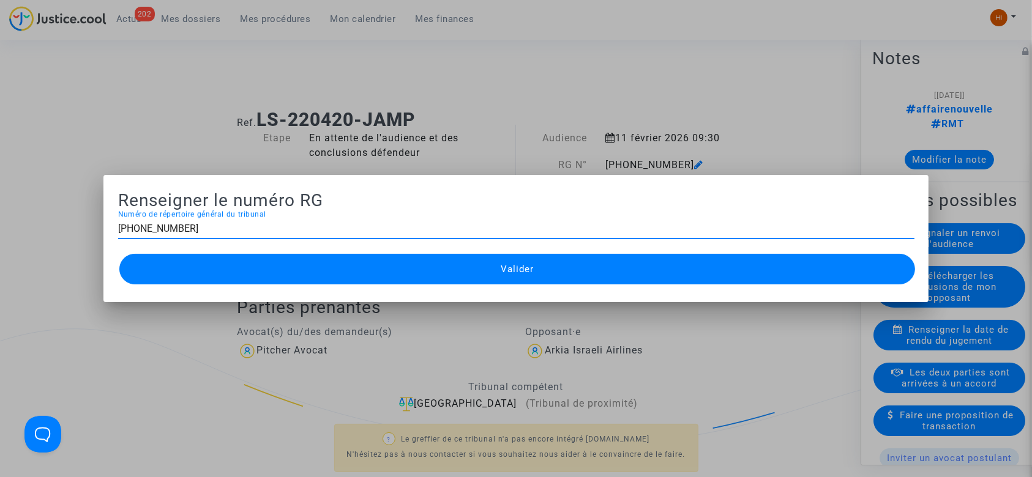
click at [607, 326] on div at bounding box center [516, 238] width 1032 height 477
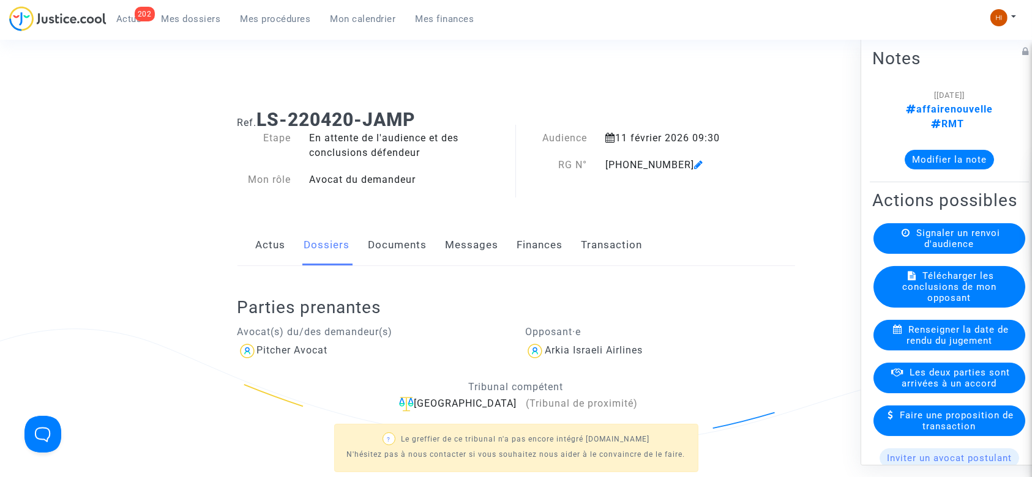
click at [406, 244] on link "Documents" at bounding box center [398, 245] width 59 height 40
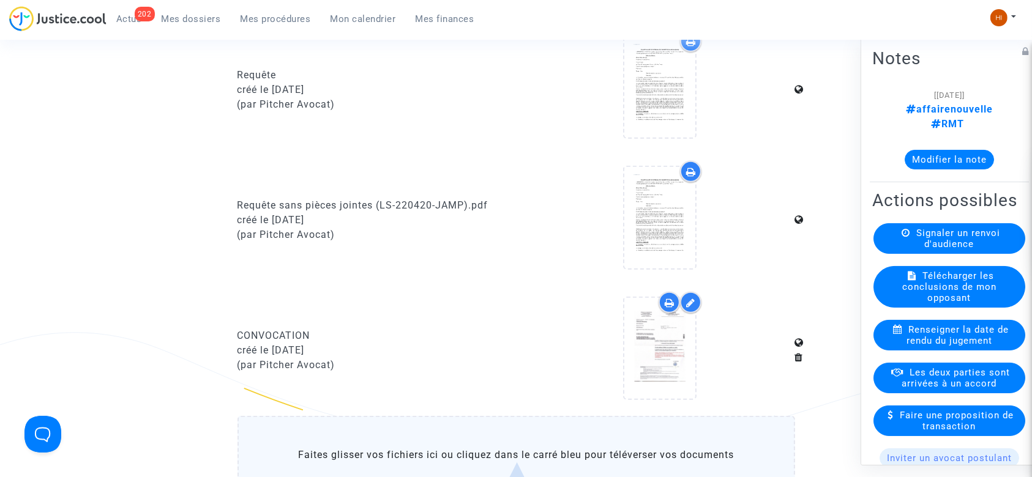
scroll to position [571, 0]
click at [488, 443] on label "Faites glisser vos fichiers ici ou cliquez dans le carré bleu pour téléverser v…" at bounding box center [517, 478] width 558 height 125
click at [0, 0] on input "Faites glisser vos fichiers ici ou cliquez dans le carré bleu pour téléverser v…" at bounding box center [0, 0] width 0 height 0
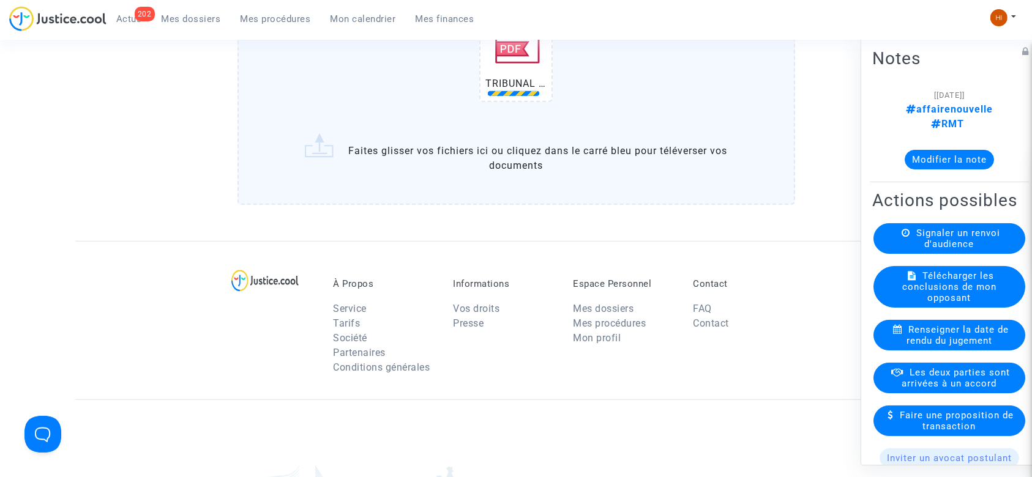
scroll to position [1061, 0]
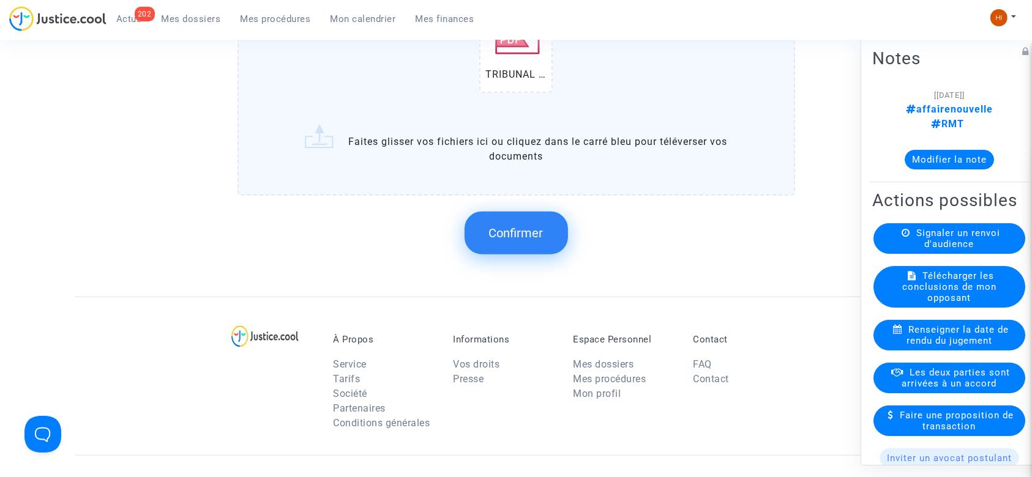
click at [508, 232] on span "Confirmer" at bounding box center [516, 233] width 54 height 15
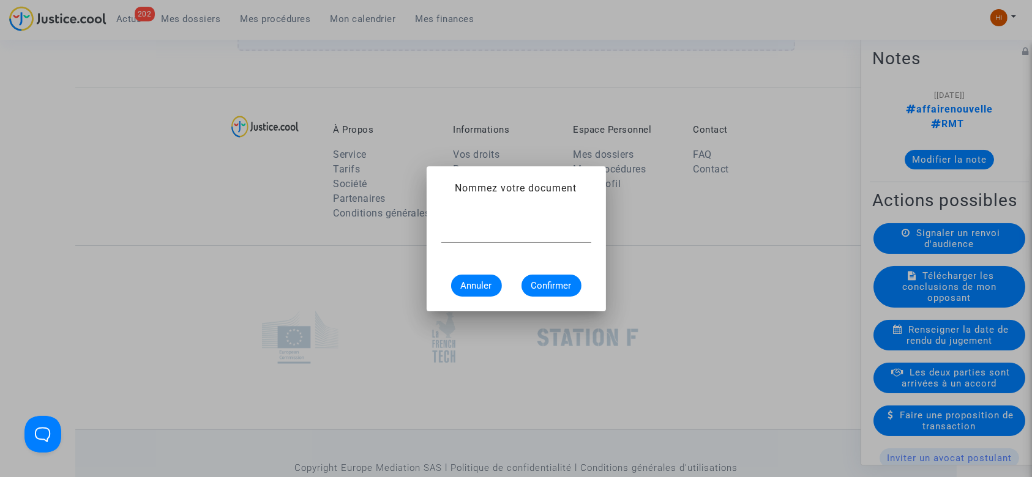
scroll to position [0, 0]
paste input "11-22-002256"
type input "CONVOCATION RG N° 11-22-002256"
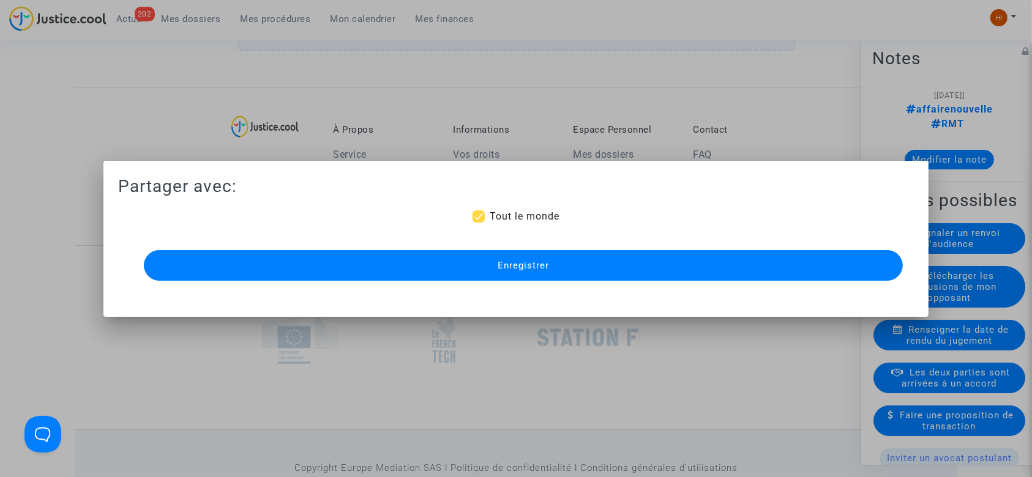
click at [524, 267] on span "Enregistrer" at bounding box center [523, 265] width 51 height 11
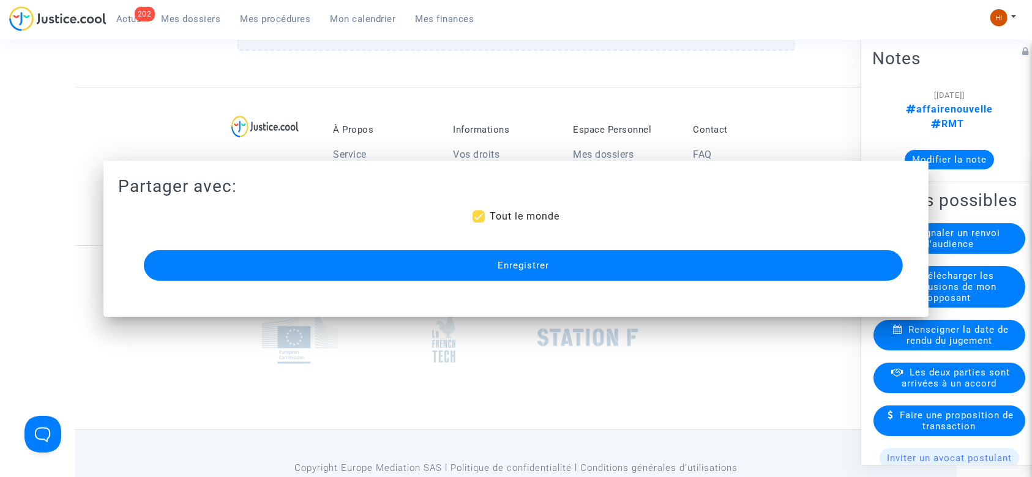
scroll to position [1061, 0]
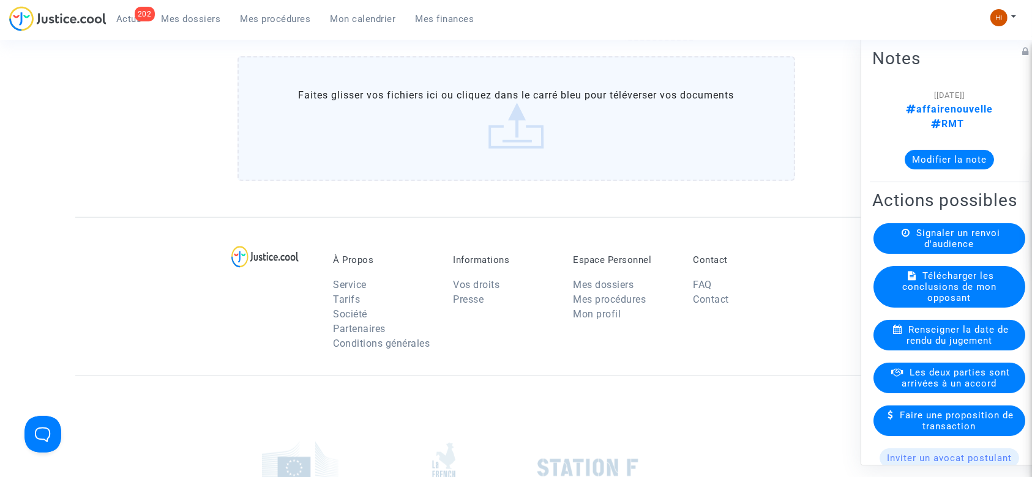
click at [271, 12] on link "Mes procédures" at bounding box center [276, 19] width 90 height 18
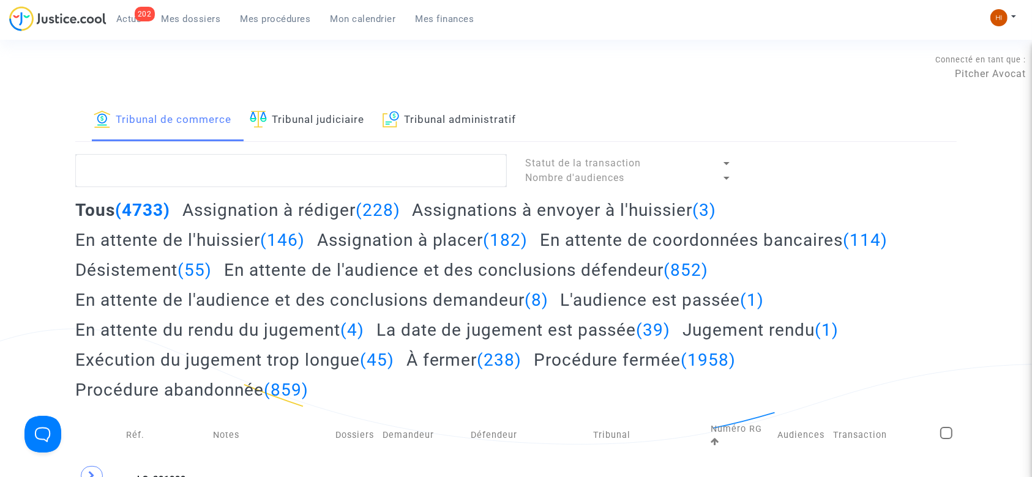
click at [348, 115] on link "Tribunal judiciaire" at bounding box center [307, 121] width 114 height 42
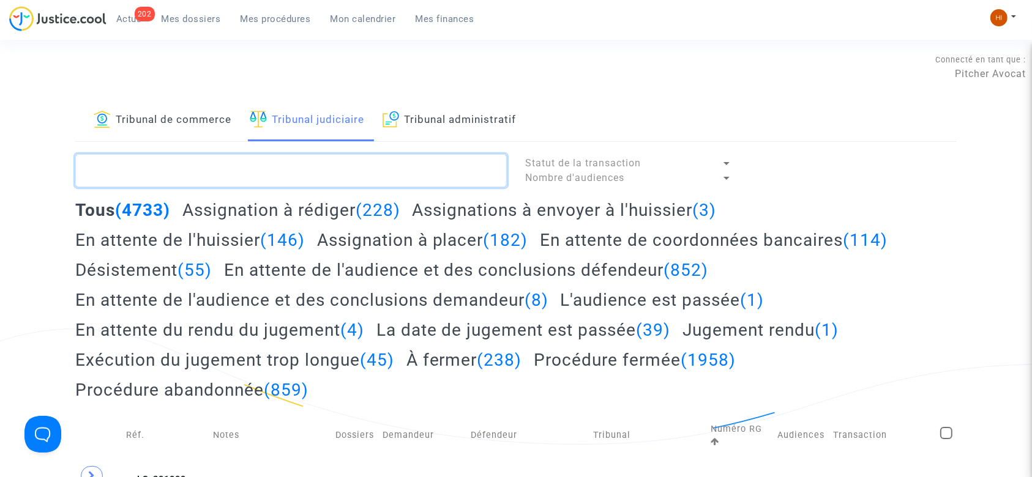
click at [348, 179] on textarea at bounding box center [291, 170] width 432 height 33
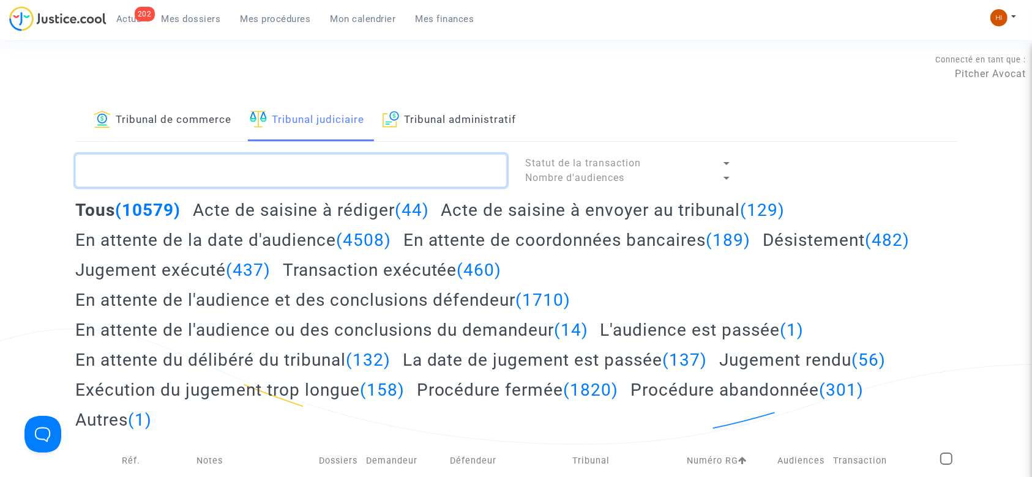
paste textarea "- Bocquet"
click at [105, 170] on textarea at bounding box center [291, 170] width 432 height 33
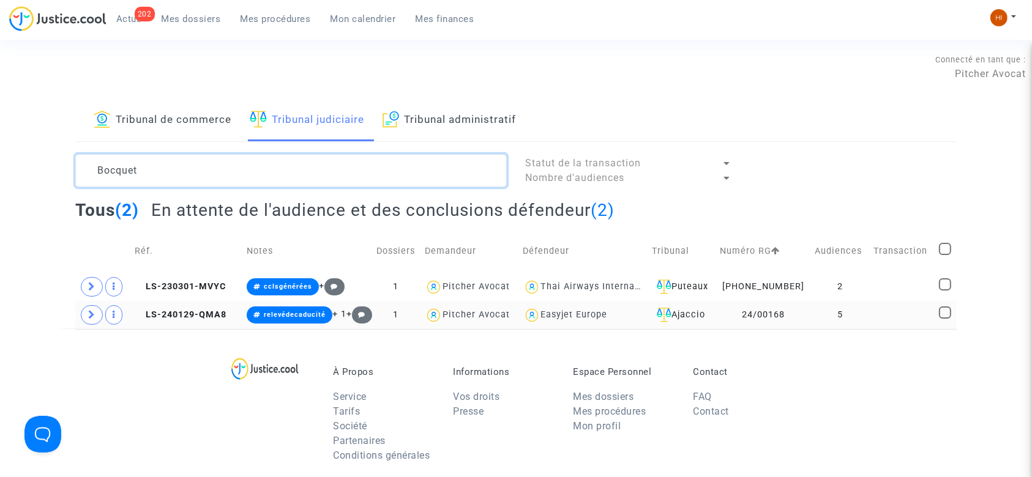
type textarea "Bocquet"
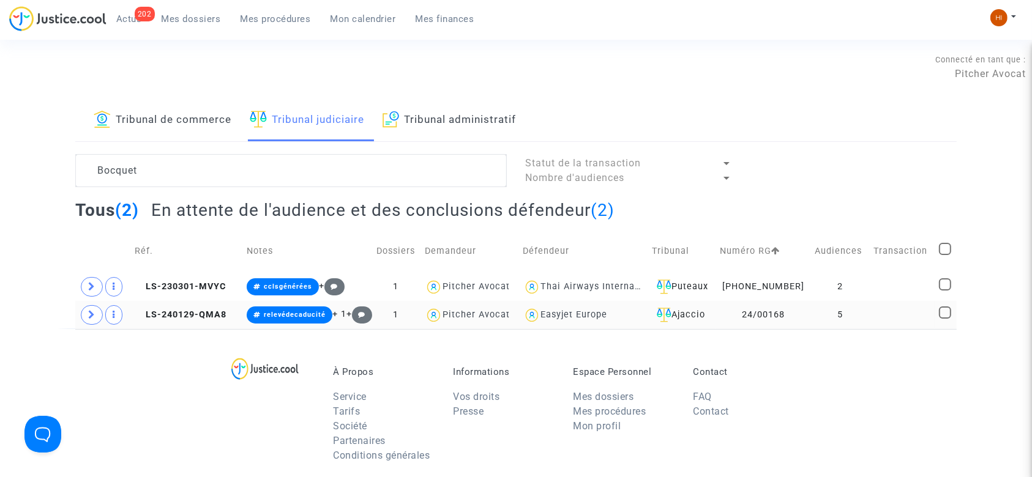
click at [176, 308] on td "LS-240129-QMA8" at bounding box center [186, 315] width 112 height 28
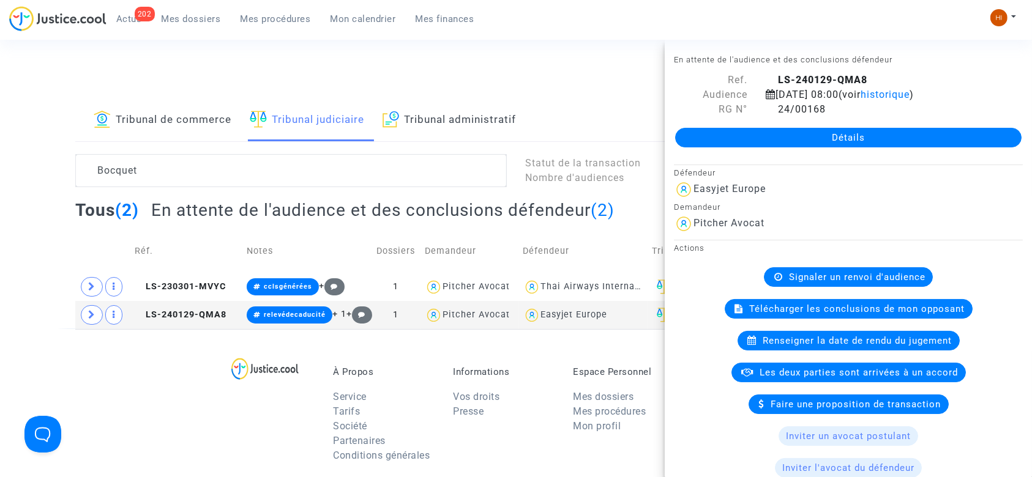
click at [788, 139] on link "Détails" at bounding box center [848, 138] width 346 height 20
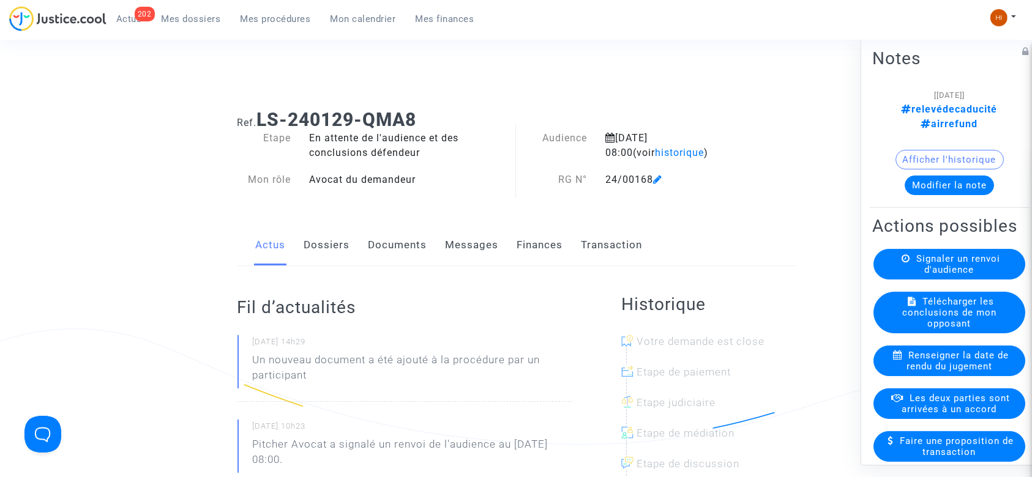
click at [905, 176] on button "Modifier la note" at bounding box center [949, 186] width 89 height 20
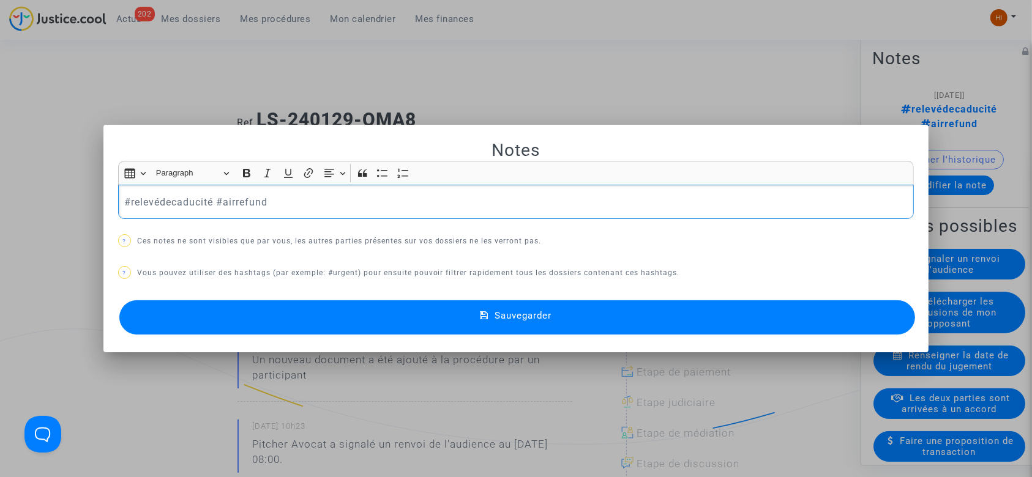
drag, startPoint x: 214, startPoint y: 201, endPoint x: 0, endPoint y: 200, distance: 214.3
click at [0, 200] on div "Notes Rich Text Editor Insert table Insert table Heading Paragraph Paragraph He…" at bounding box center [516, 238] width 1032 height 477
click at [421, 312] on button "Sauvegarder" at bounding box center [517, 318] width 796 height 34
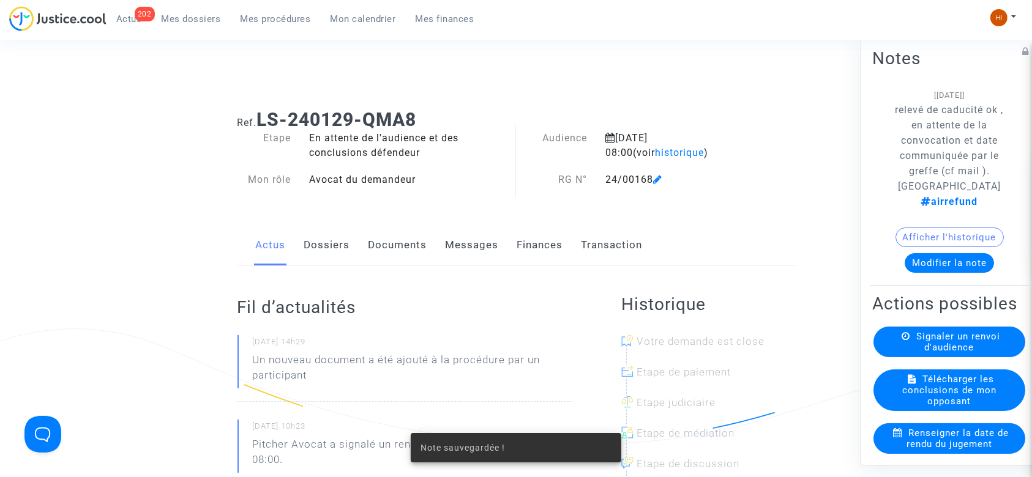
click at [986, 335] on div "Signaler un renvoi d'audience" at bounding box center [950, 342] width 152 height 31
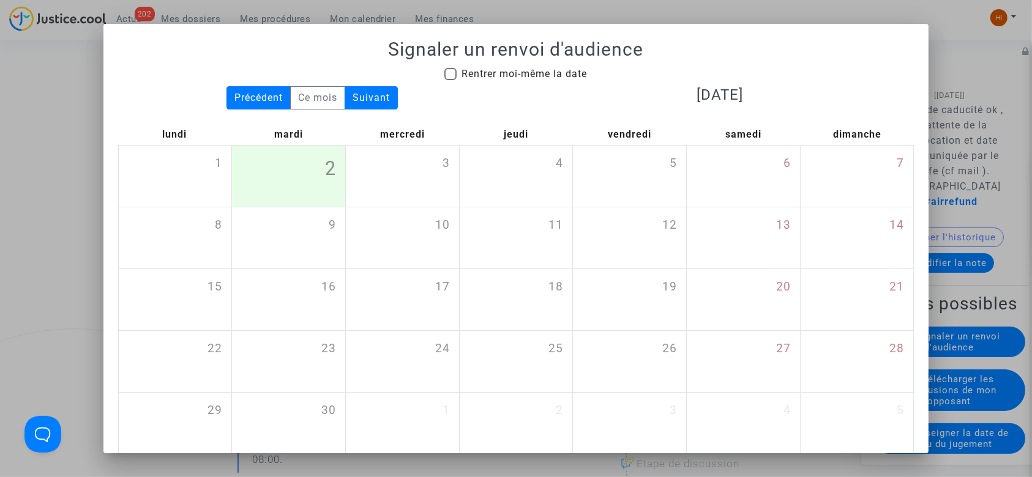
click at [474, 56] on h1 "Signaler un renvoi d'audience" at bounding box center [516, 50] width 796 height 22
click at [484, 70] on span "Rentrer moi-même la date" at bounding box center [524, 74] width 125 height 12
click at [451, 80] on input "Rentrer moi-même la date" at bounding box center [450, 80] width 1 height 1
checkbox input "true"
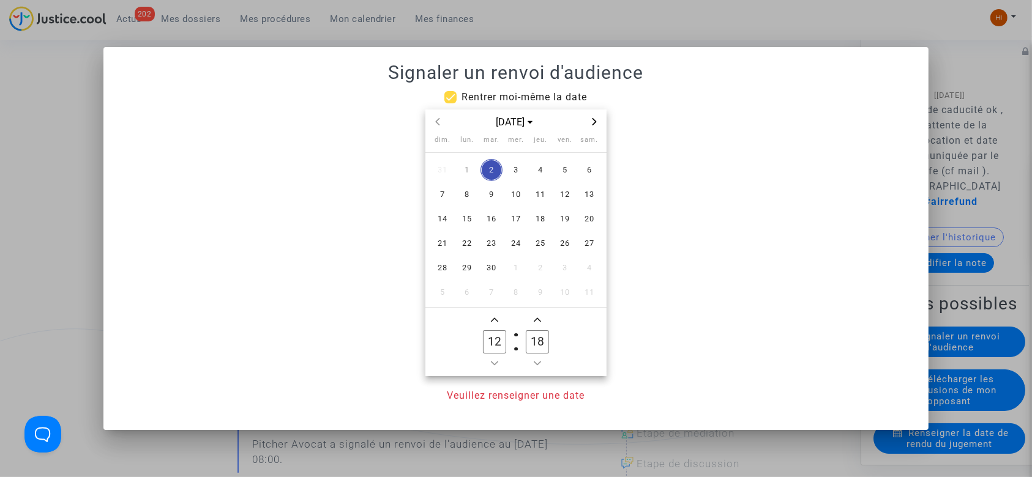
click at [591, 119] on icon "Next month" at bounding box center [594, 121] width 7 height 7
click at [441, 121] on icon "Previous month" at bounding box center [437, 121] width 7 height 7
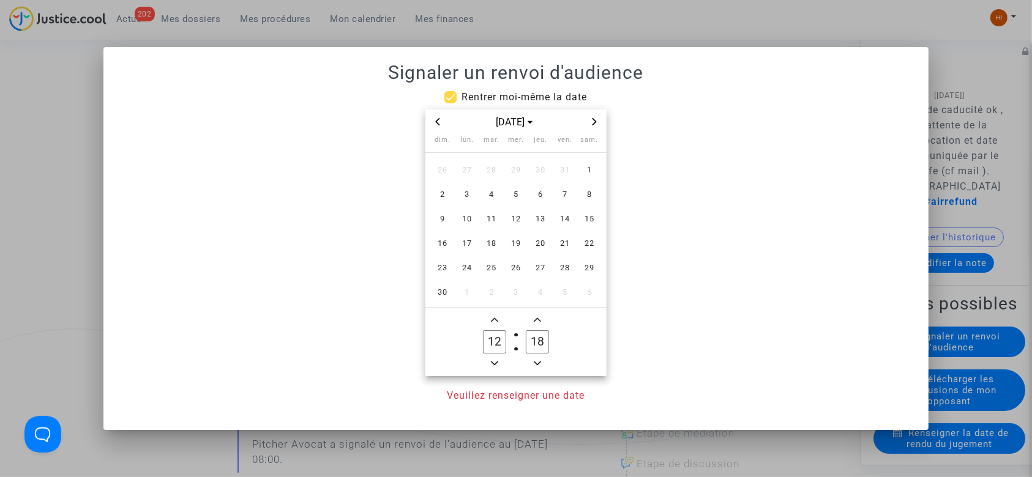
click at [441, 121] on icon "Previous month" at bounding box center [437, 121] width 7 height 7
click at [585, 116] on div "[DATE]" at bounding box center [516, 122] width 142 height 15
click at [594, 121] on icon "Next month" at bounding box center [594, 121] width 7 height 7
click at [470, 272] on span "27" at bounding box center [467, 268] width 22 height 22
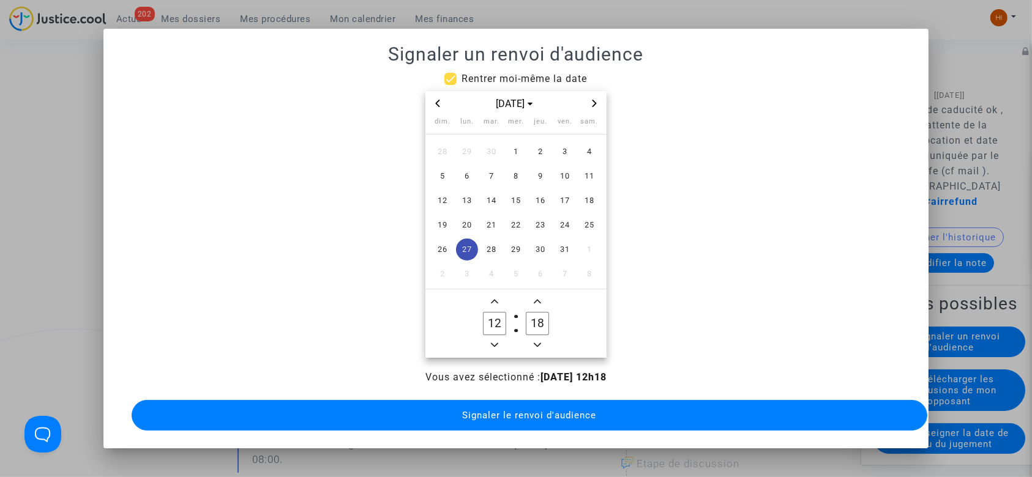
click at [494, 342] on icon "Minus a hour" at bounding box center [494, 345] width 7 height 7
click at [494, 338] on span "Minus a hour" at bounding box center [494, 345] width 15 height 15
click at [491, 338] on span "Minus a hour" at bounding box center [494, 345] width 15 height 15
click at [491, 342] on icon "Minus a hour" at bounding box center [494, 345] width 7 height 7
click at [491, 294] on span "Add a hour" at bounding box center [494, 301] width 15 height 15
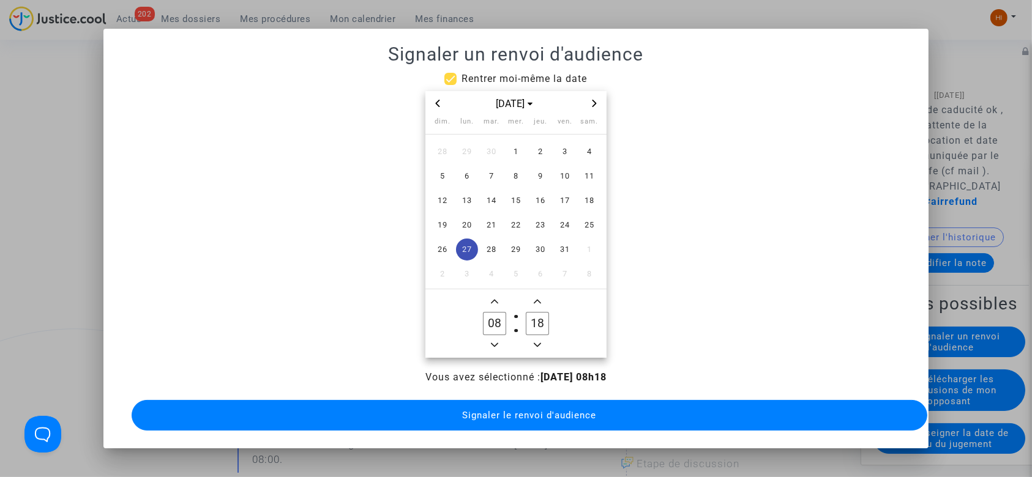
type input "09"
click at [539, 324] on input "18" at bounding box center [537, 323] width 23 height 23
type input "00"
click at [711, 423] on button "Signaler le renvoi d'audience" at bounding box center [530, 415] width 796 height 31
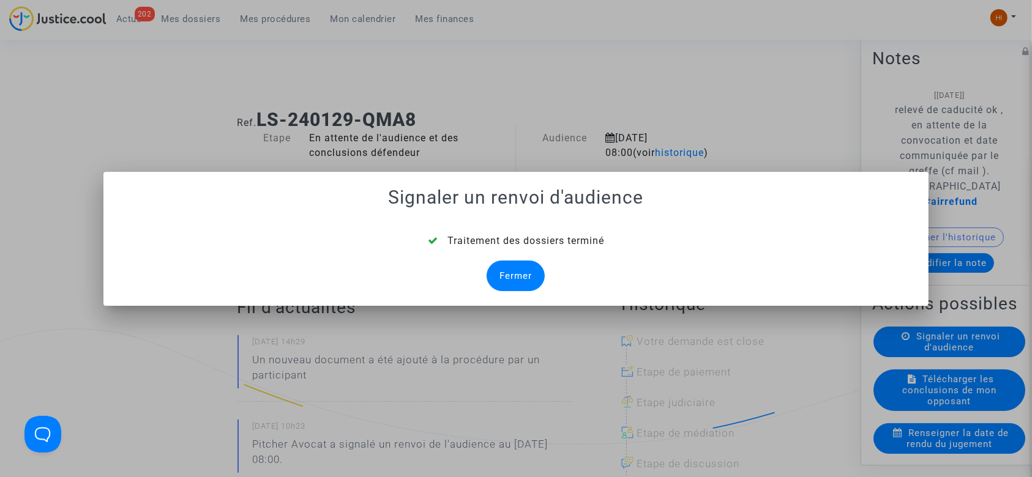
click at [527, 272] on div "Fermer" at bounding box center [516, 276] width 58 height 31
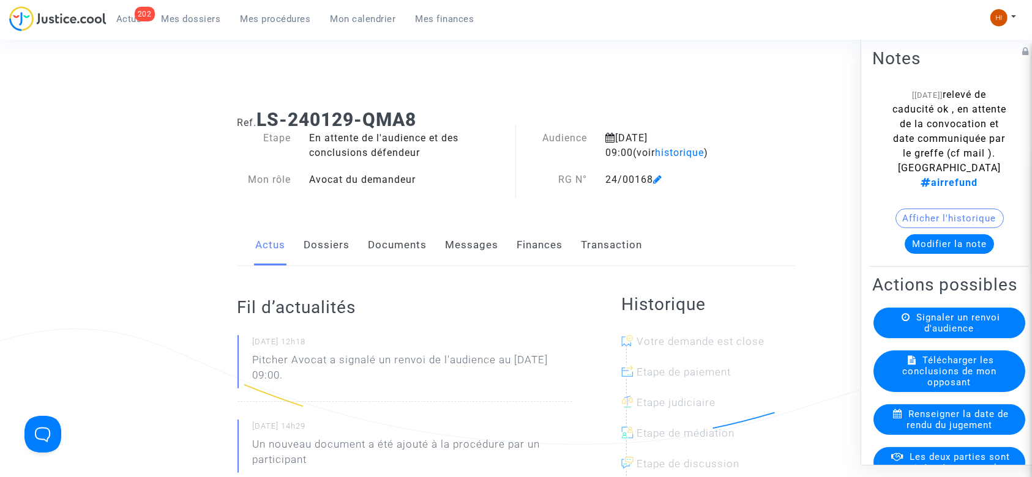
click at [270, 24] on link "Mes procédures" at bounding box center [276, 19] width 90 height 18
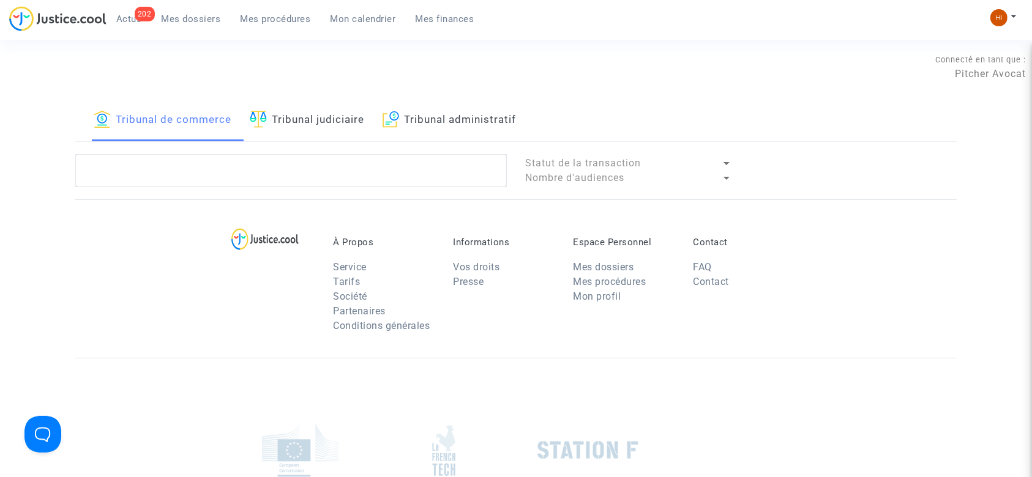
click at [373, 10] on link "Mon calendrier" at bounding box center [363, 19] width 85 height 18
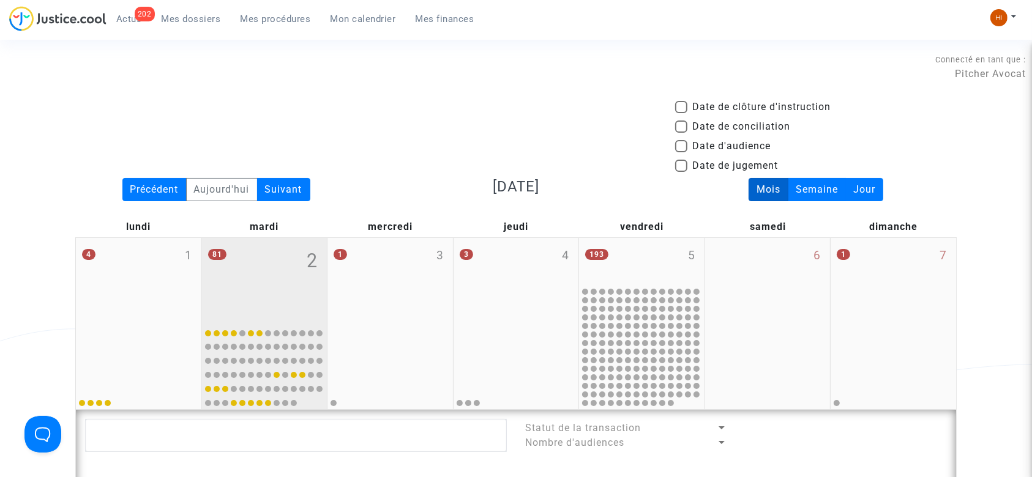
drag, startPoint x: 172, startPoint y: 291, endPoint x: 290, endPoint y: 278, distance: 118.2
click at [171, 291] on div "4 1" at bounding box center [138, 280] width 125 height 84
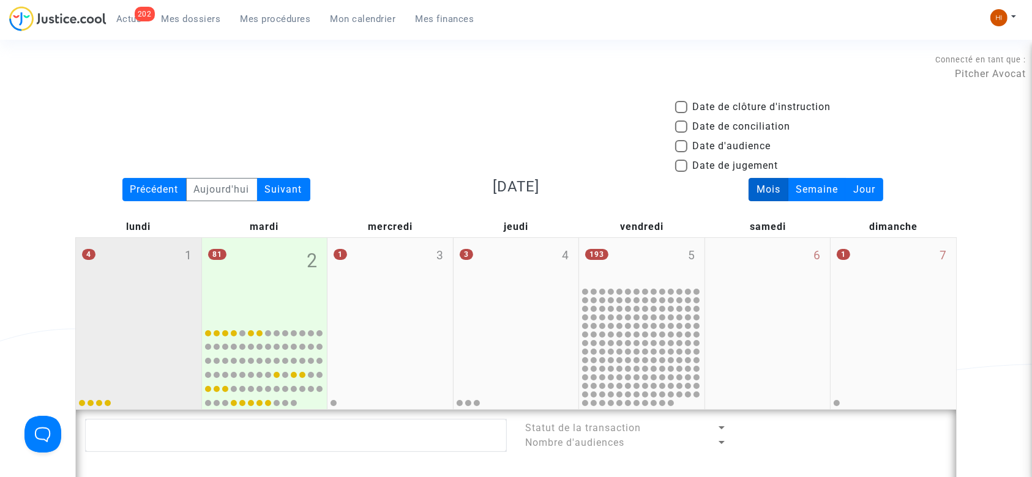
click at [157, 287] on div "4 1" at bounding box center [138, 280] width 125 height 84
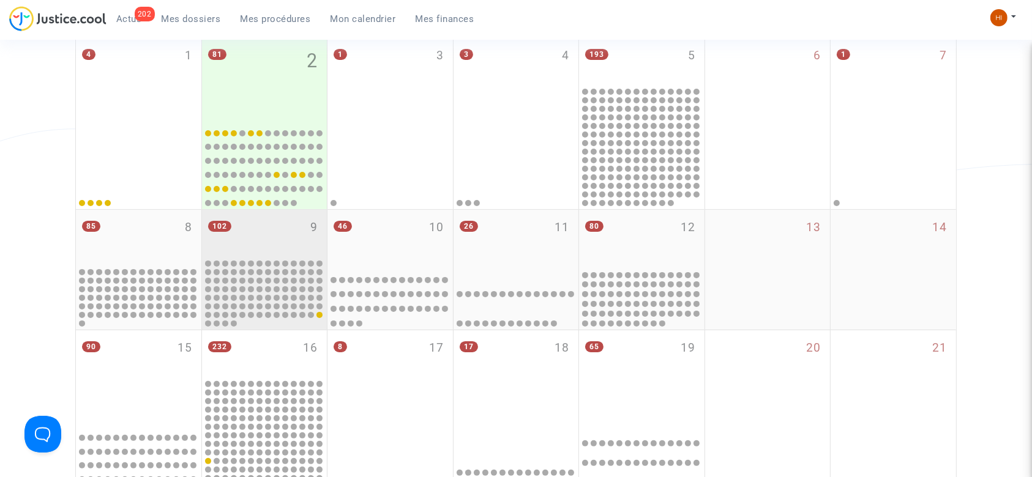
scroll to position [245, 0]
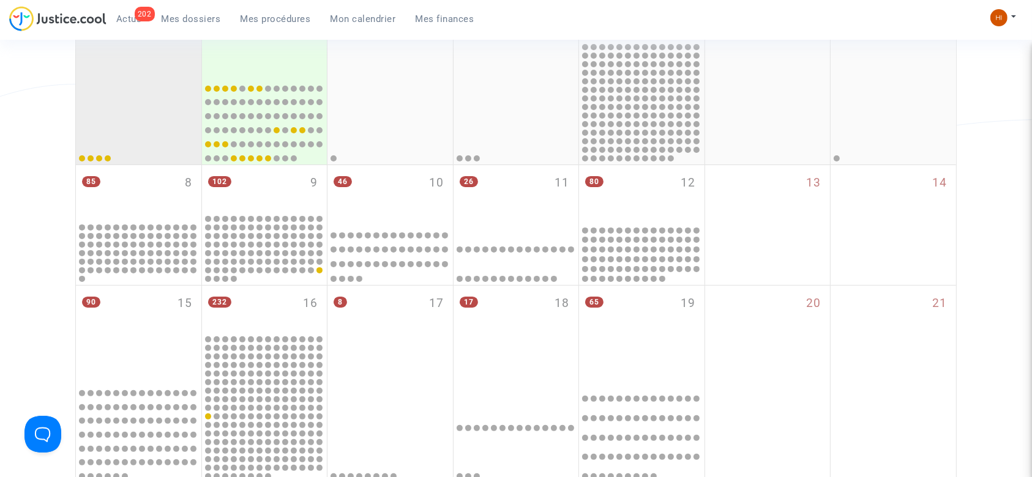
click at [118, 76] on div "4 1" at bounding box center [138, 35] width 125 height 84
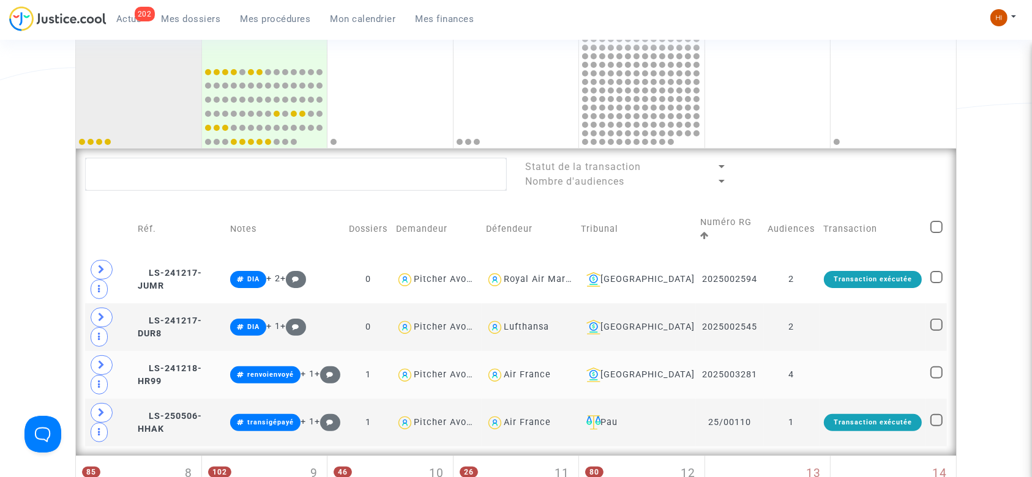
scroll to position [326, 0]
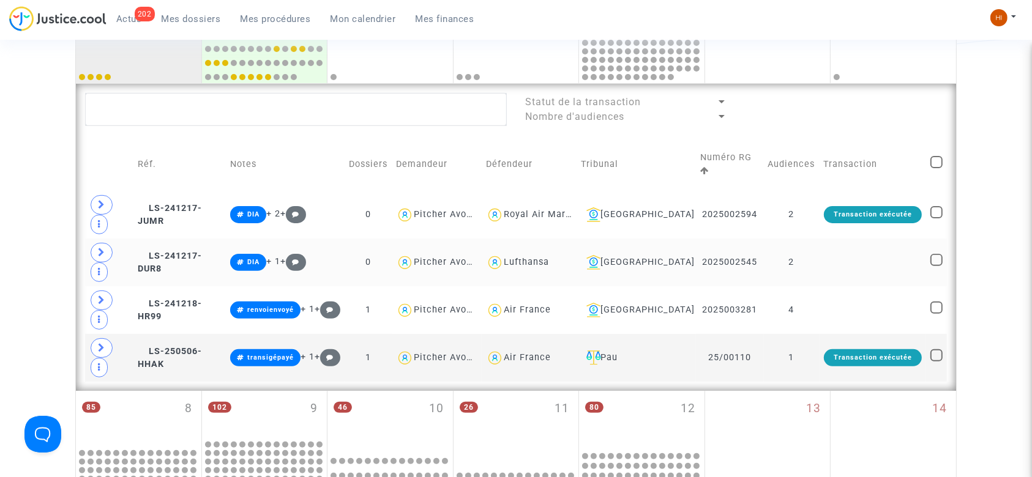
click at [842, 248] on td at bounding box center [873, 263] width 107 height 48
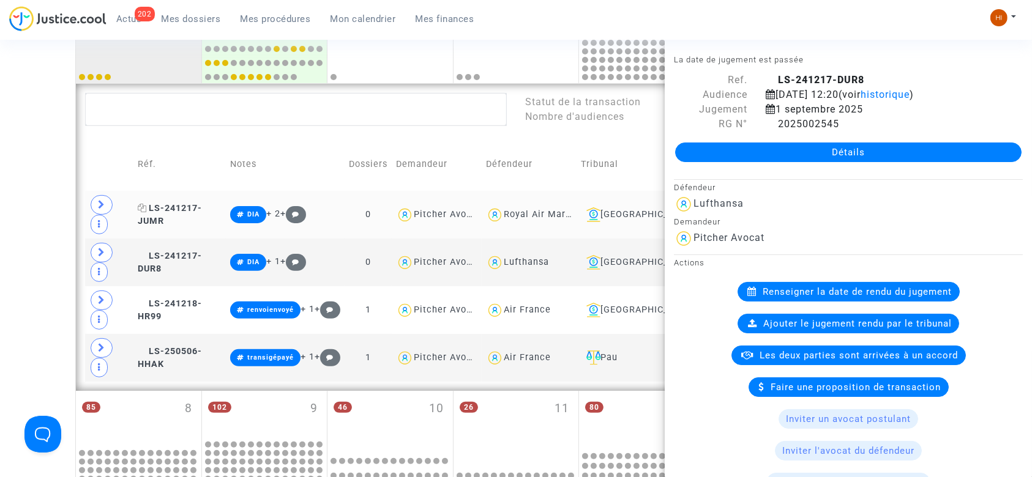
click at [196, 211] on span "LS-241217-JUMR" at bounding box center [170, 215] width 64 height 24
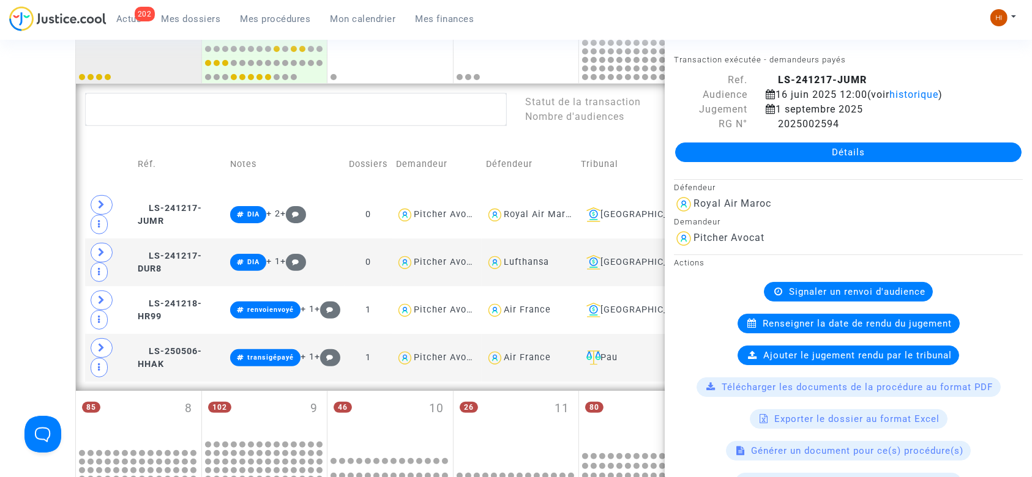
click at [61, 212] on div "Date de clôture d'instruction Date de conciliation Date d'audience Date de juge…" at bounding box center [516, 358] width 1032 height 1169
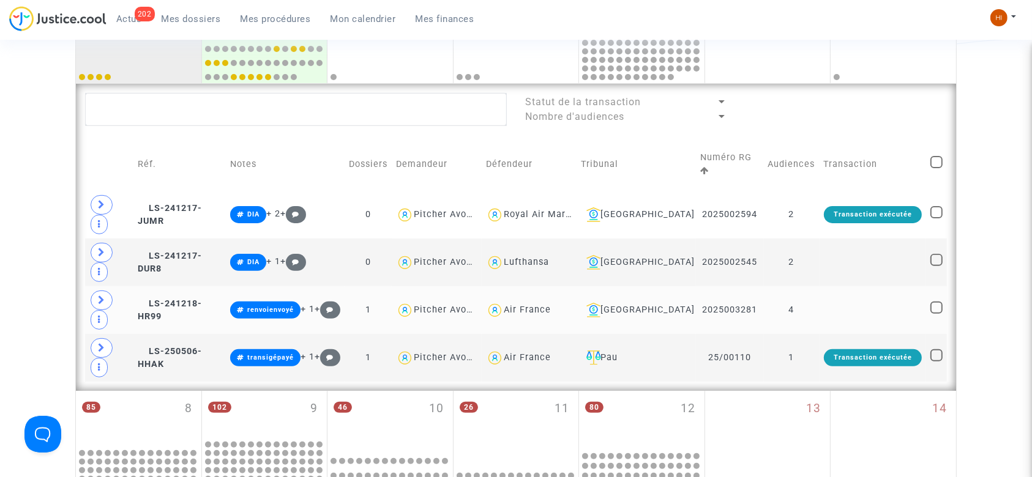
click at [894, 312] on td at bounding box center [873, 310] width 107 height 48
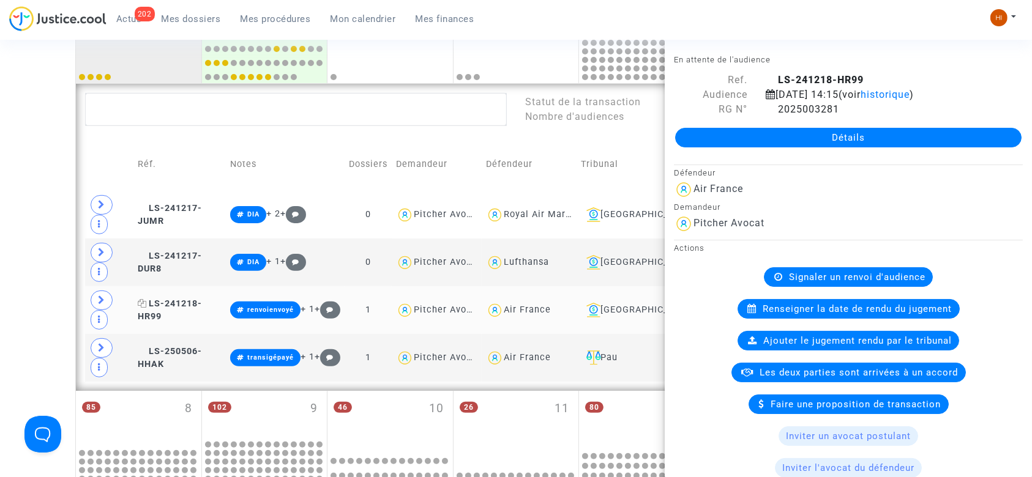
click at [144, 303] on icon at bounding box center [142, 303] width 9 height 9
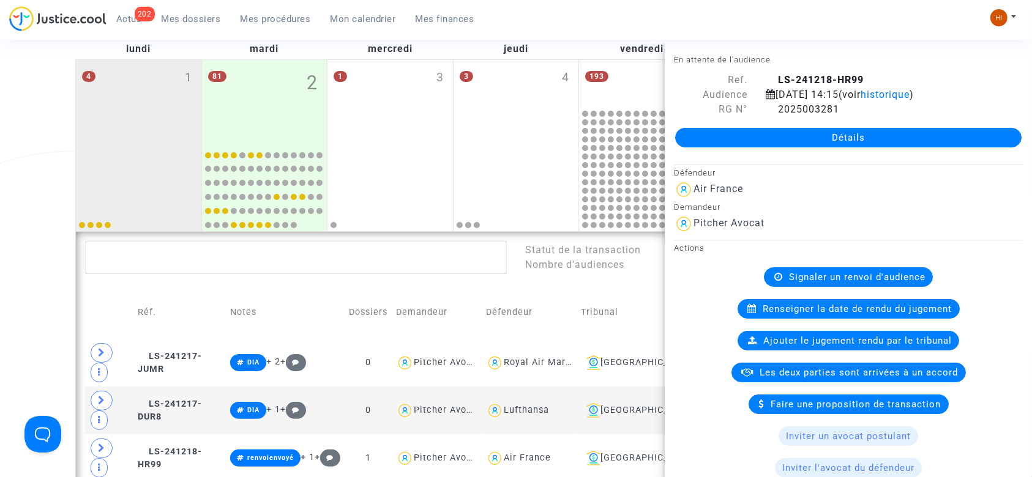
scroll to position [163, 0]
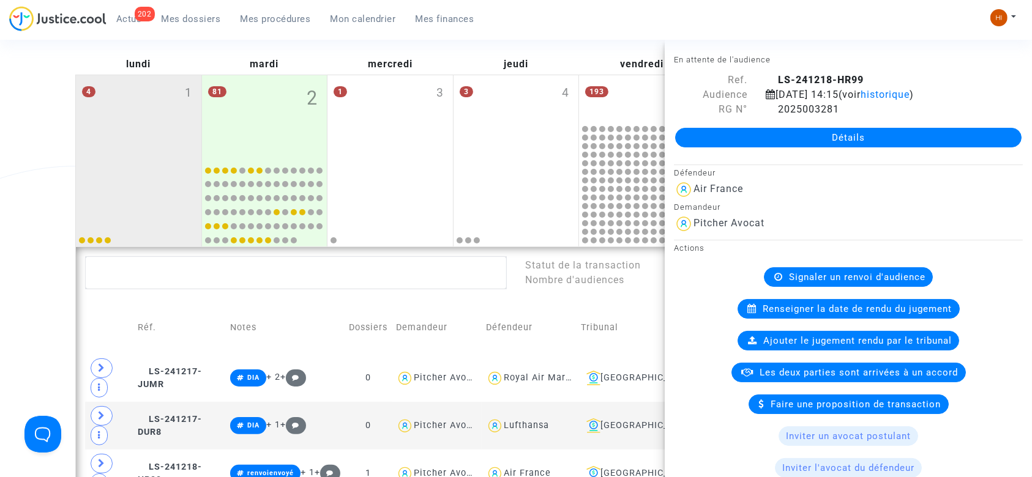
click at [264, 23] on span "Mes procédures" at bounding box center [276, 18] width 70 height 11
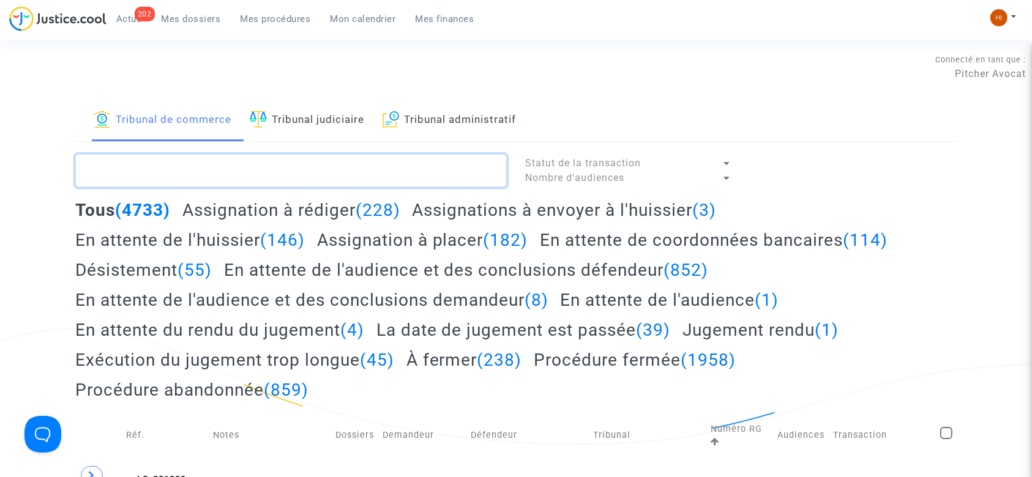
click at [177, 179] on textarea at bounding box center [291, 170] width 432 height 33
paste textarea "LS-241217-R8NG"
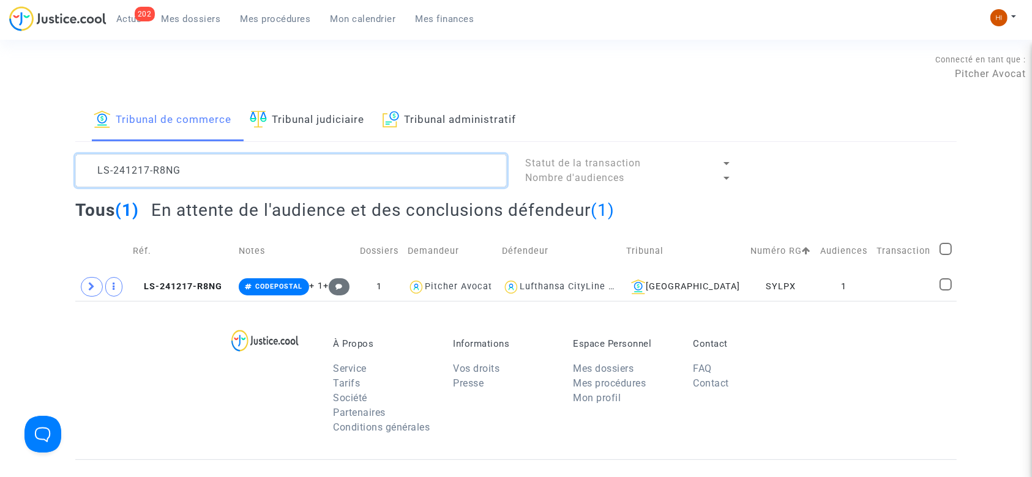
type textarea "LS-241217-R8NG"
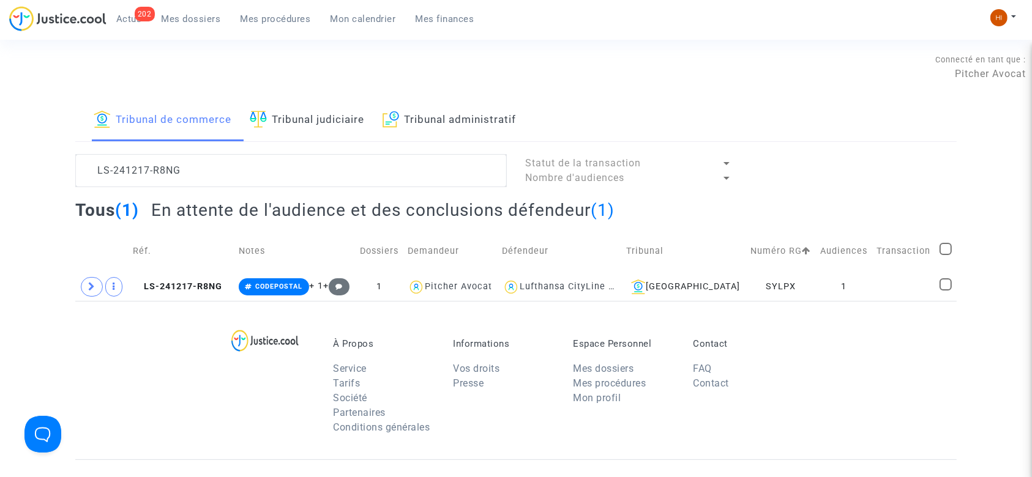
click at [875, 263] on td "Transaction" at bounding box center [903, 251] width 63 height 43
click at [877, 283] on td at bounding box center [903, 287] width 63 height 28
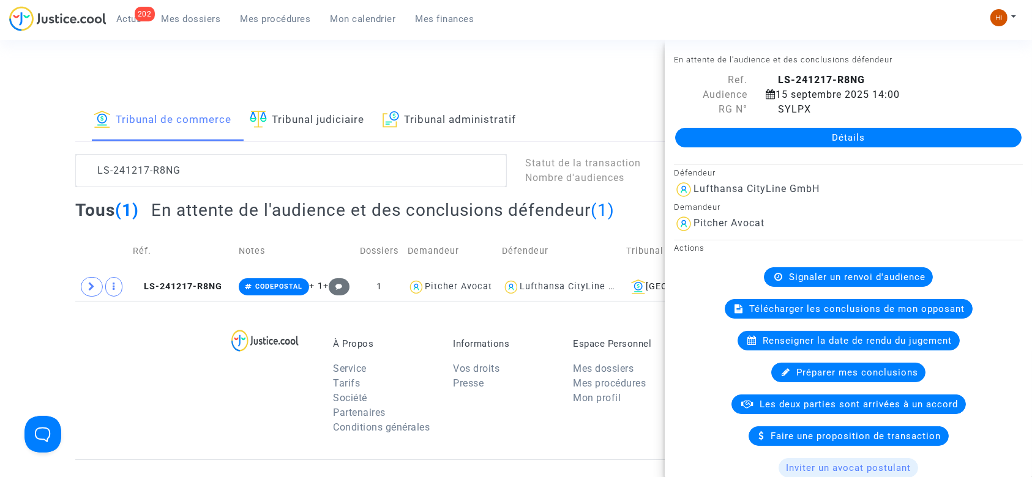
click at [859, 138] on link "Détails" at bounding box center [848, 138] width 346 height 20
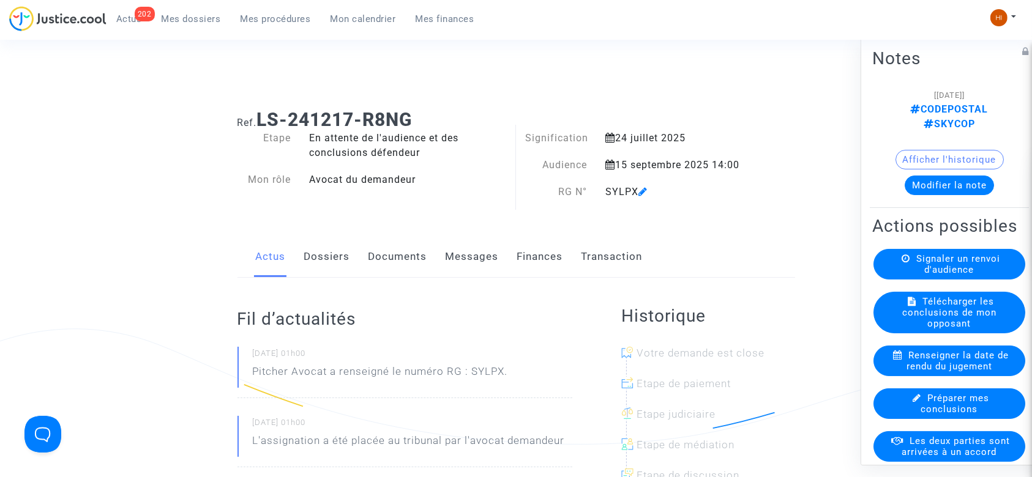
click at [642, 189] on icon at bounding box center [642, 192] width 9 height 10
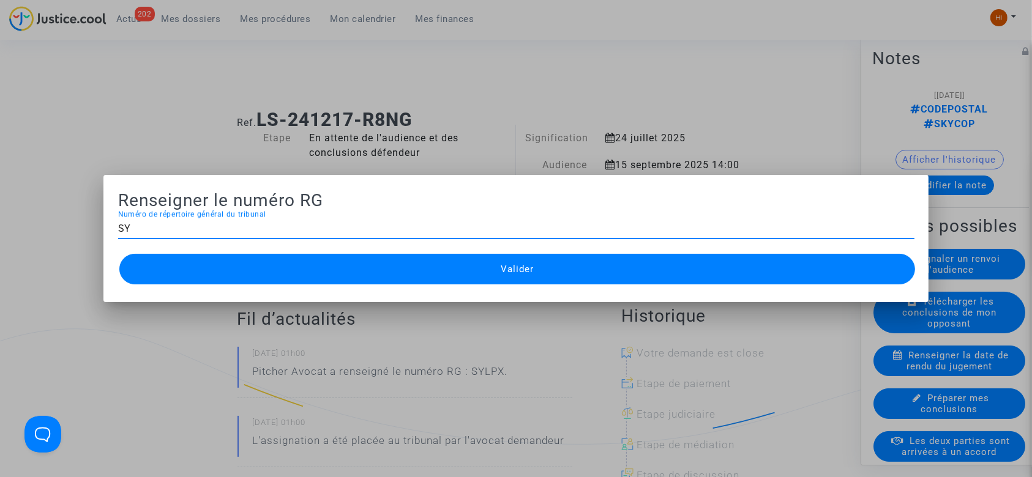
type input "S"
type input "2025012081"
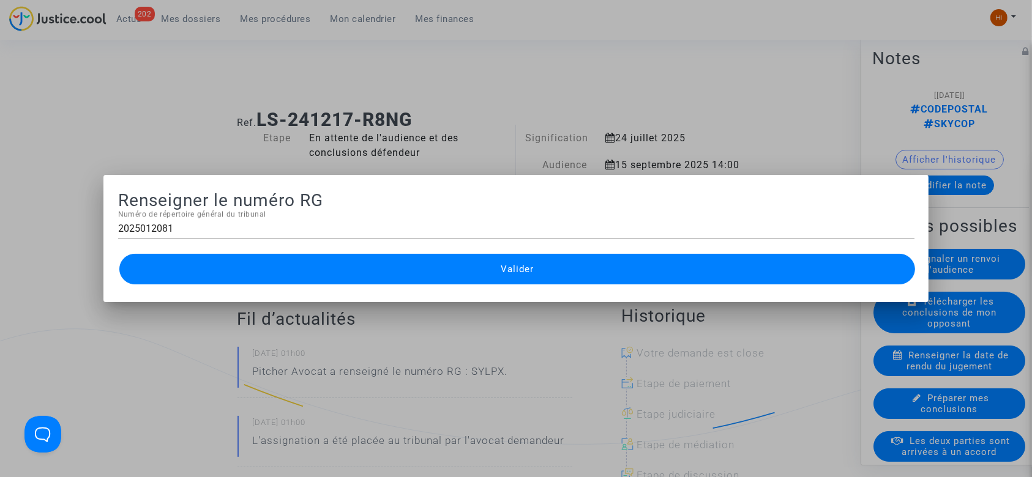
click at [583, 266] on button "Valider" at bounding box center [517, 269] width 796 height 31
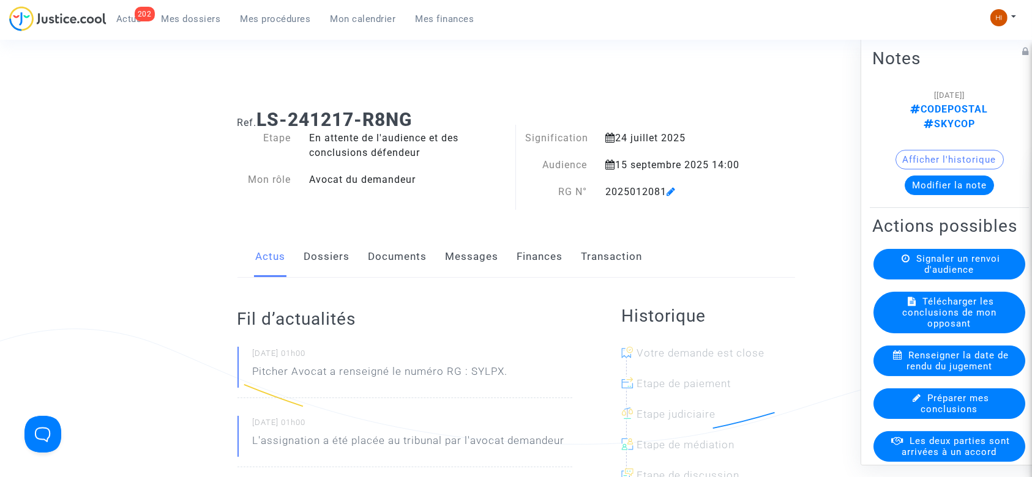
click at [397, 269] on link "Documents" at bounding box center [398, 257] width 59 height 40
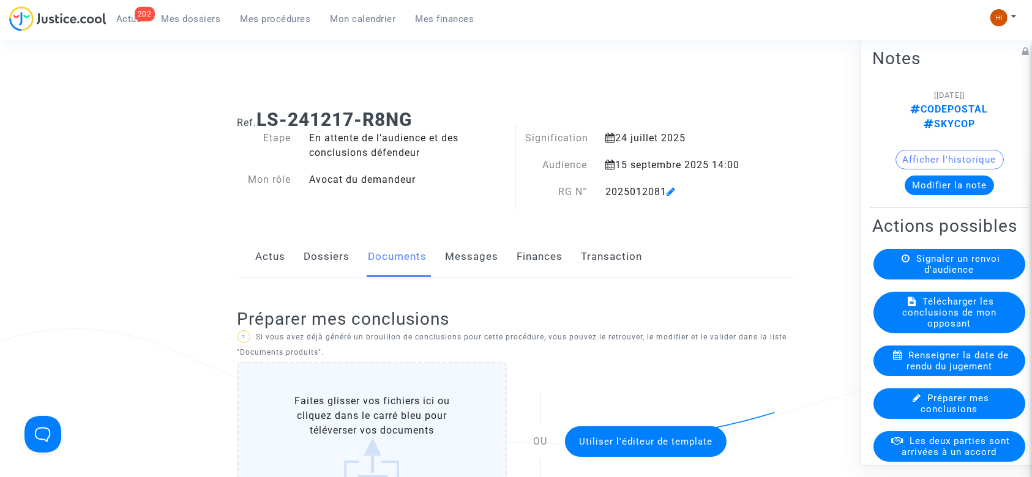
click at [285, 22] on span "Mes procédures" at bounding box center [276, 18] width 70 height 11
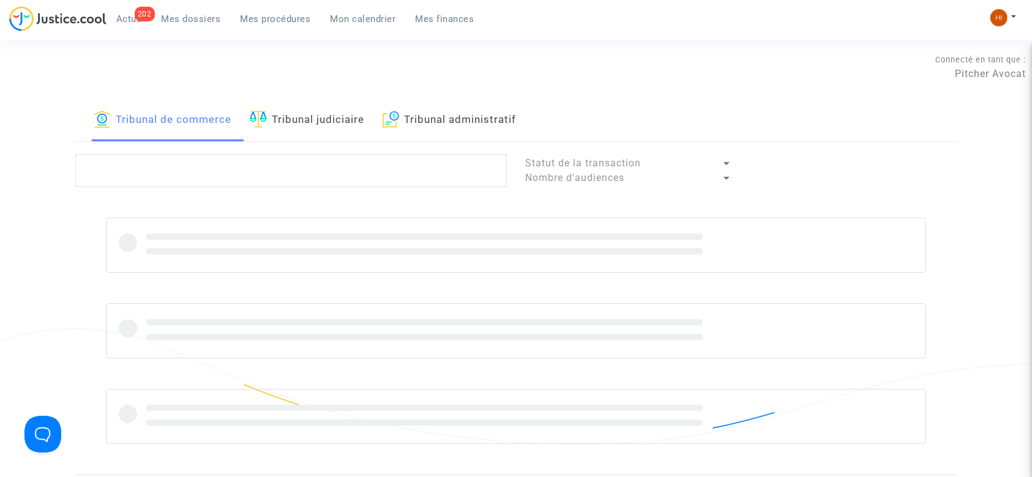
click at [311, 149] on div "Tribunal de commerce Tribunal judiciaire Tribunal administratif Statut de la tr…" at bounding box center [515, 287] width 881 height 375
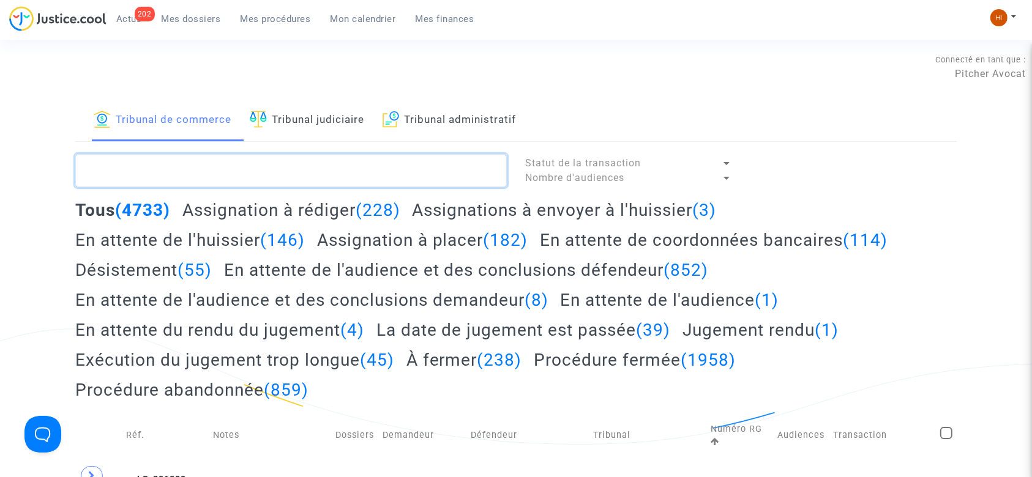
click at [302, 167] on textarea at bounding box center [291, 170] width 432 height 33
paste textarea "LS-250313-GVPT"
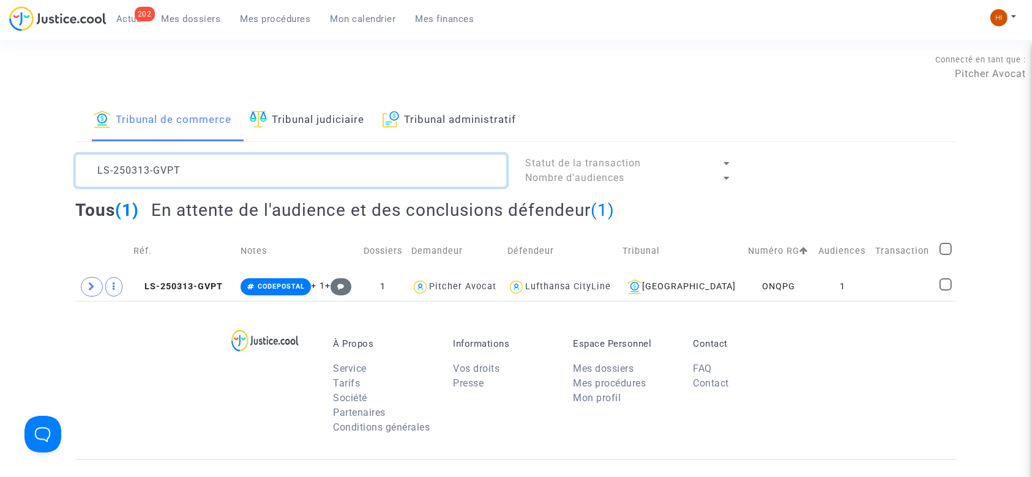
type textarea "LS-250313-GVPT"
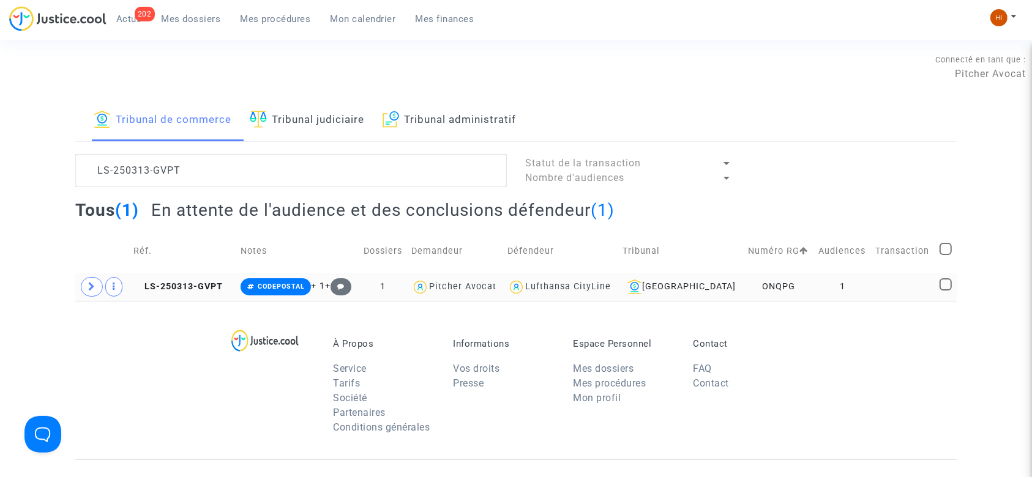
click at [859, 280] on td "1" at bounding box center [842, 287] width 57 height 28
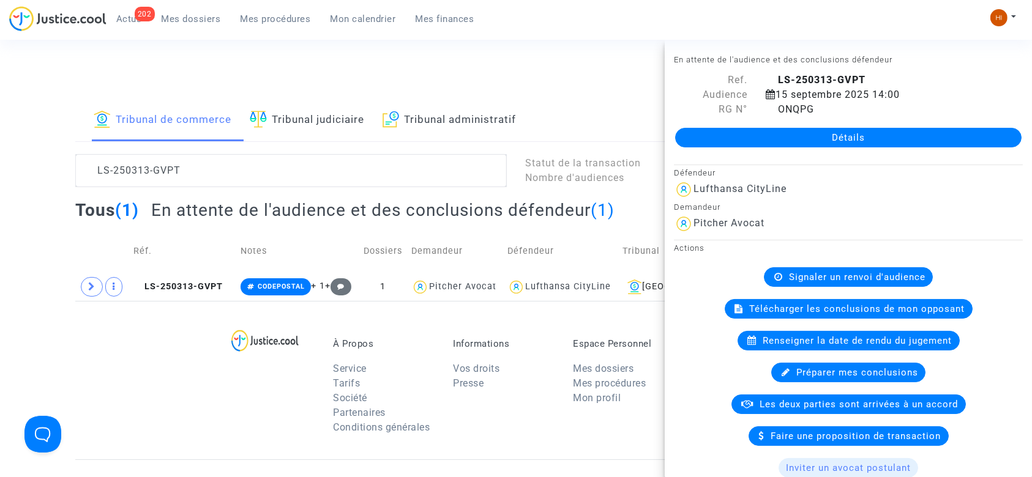
click at [850, 126] on div "Détails" at bounding box center [848, 138] width 367 height 42
click at [844, 130] on link "Détails" at bounding box center [848, 138] width 346 height 20
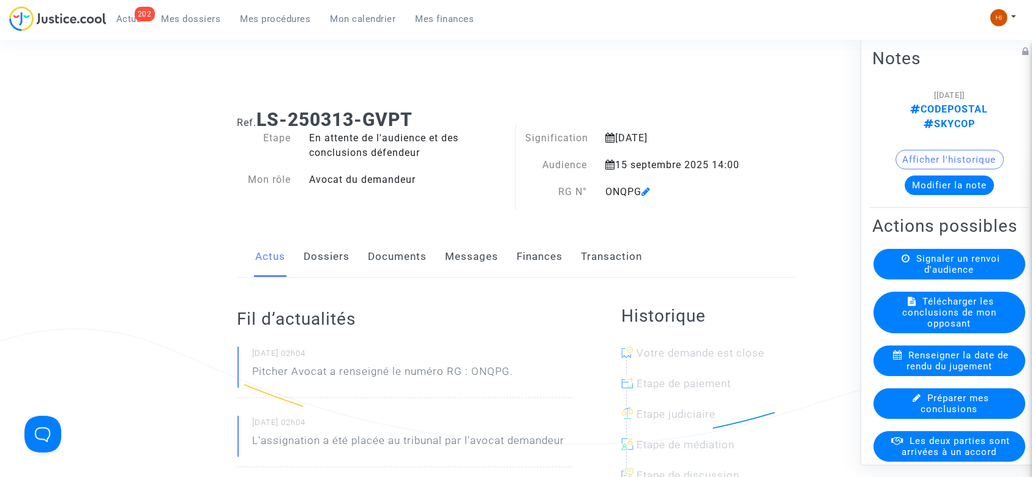
click at [649, 191] on icon at bounding box center [646, 192] width 9 height 10
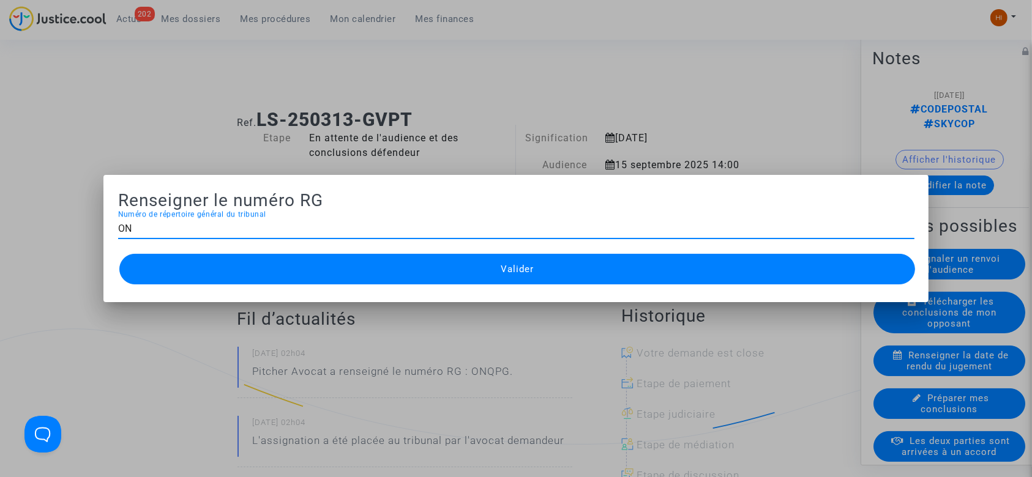
type input "O"
type input "2025012082"
click at [617, 285] on div "Valider" at bounding box center [516, 269] width 796 height 37
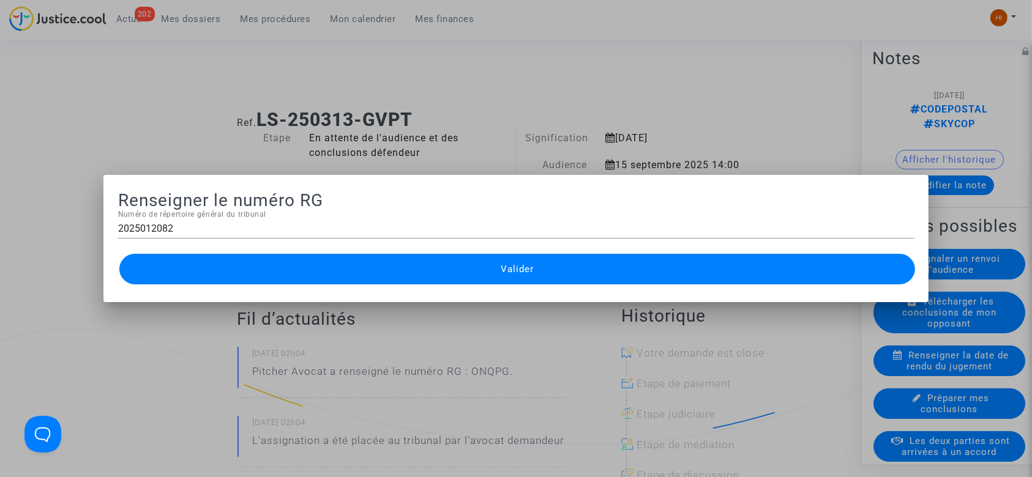
click at [561, 279] on button "Valider" at bounding box center [517, 269] width 796 height 31
click at [460, 277] on button "Valider" at bounding box center [517, 269] width 796 height 31
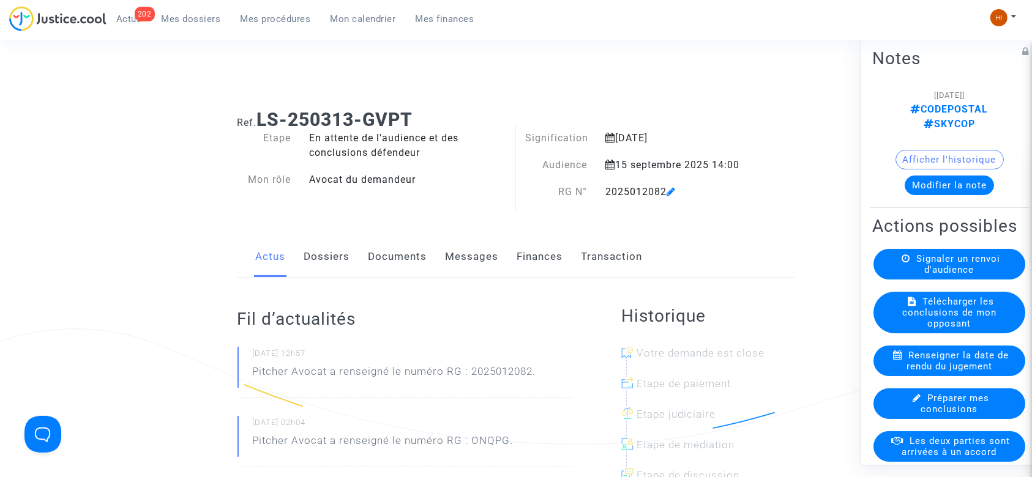
click at [275, 25] on link "Mes procédures" at bounding box center [276, 19] width 90 height 18
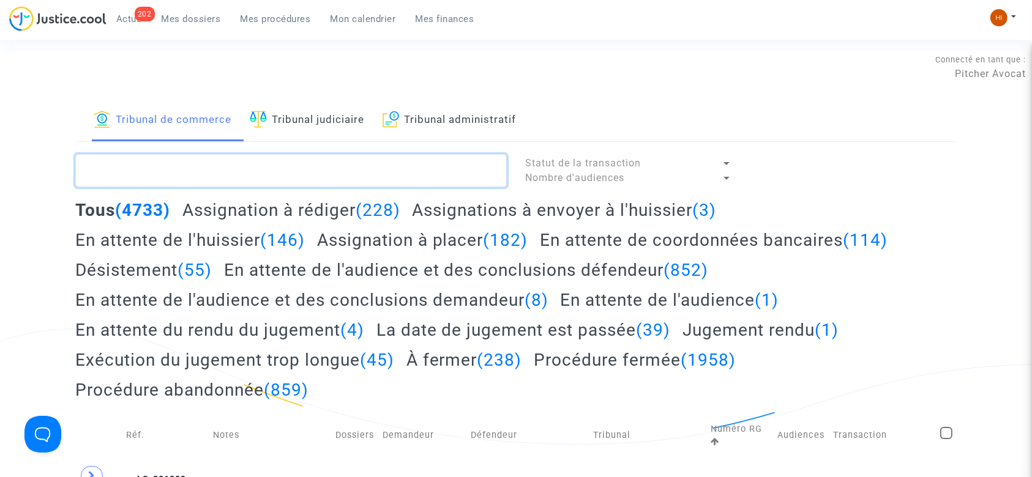
click at [298, 181] on textarea at bounding box center [291, 170] width 432 height 33
paste textarea "LS-241217-BRK7"
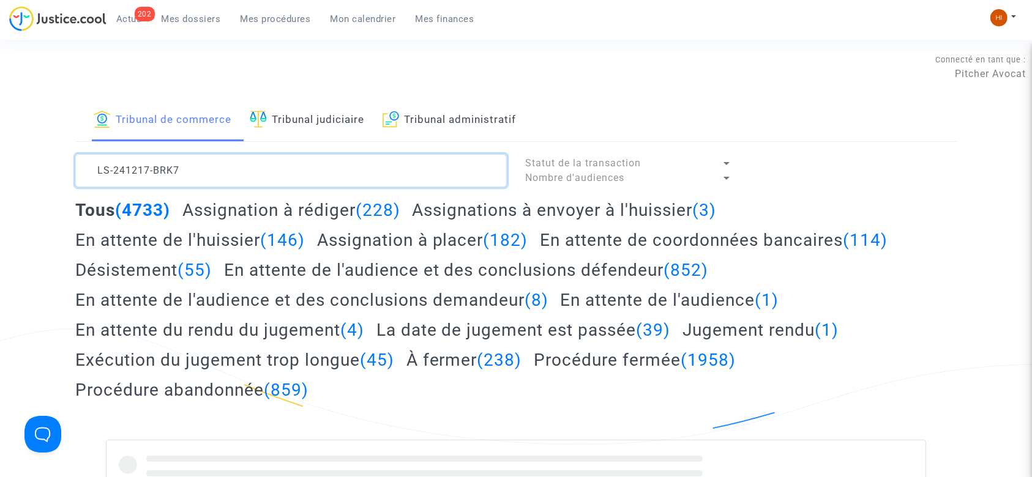
type textarea "LS-241217-BRK7"
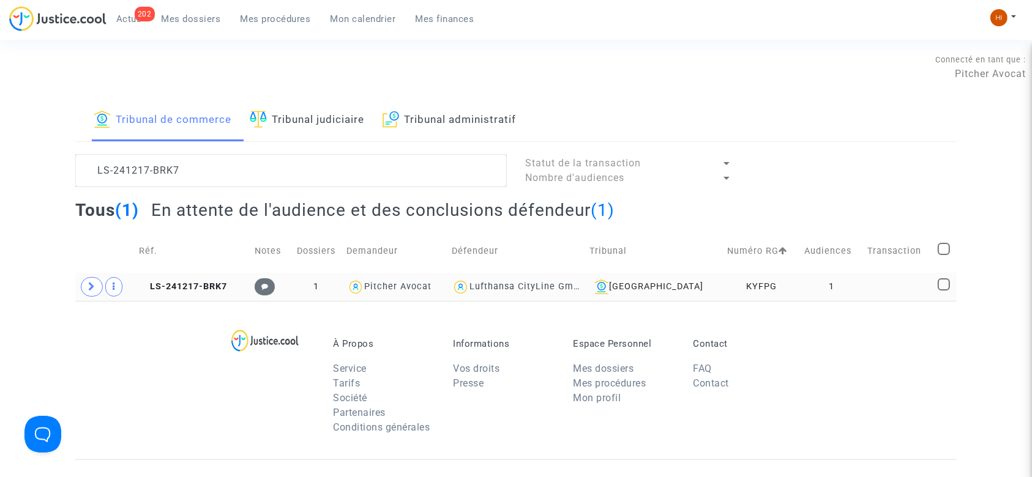
click at [215, 296] on td "LS-241217-BRK7" at bounding box center [193, 287] width 116 height 28
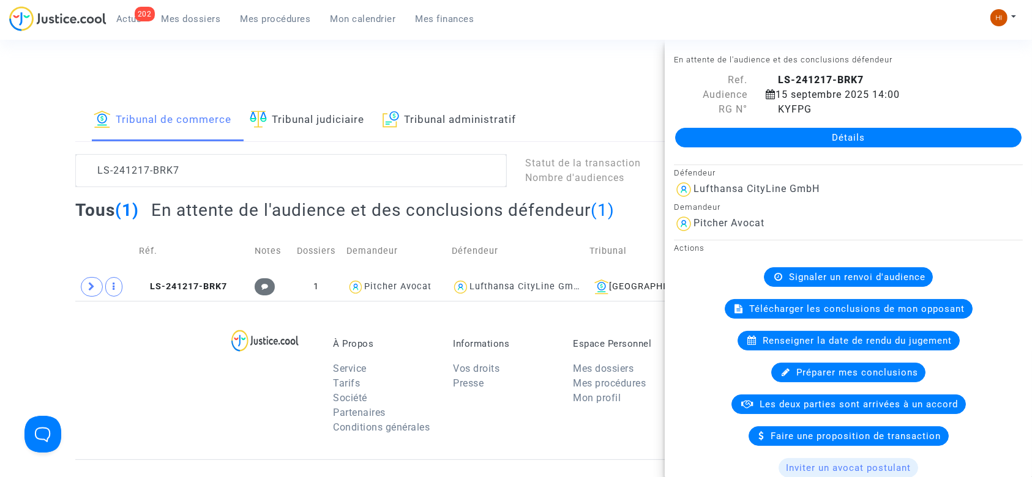
click at [930, 141] on link "Détails" at bounding box center [848, 138] width 346 height 20
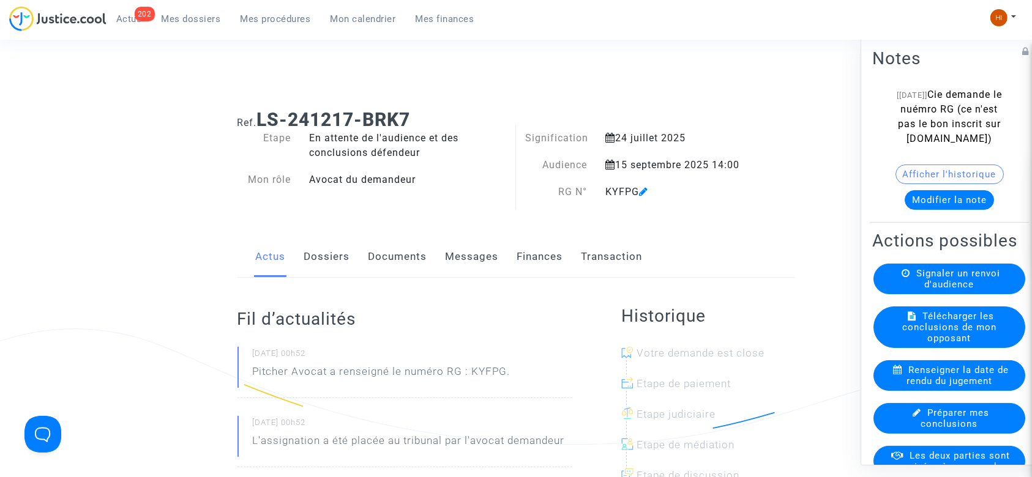
click at [645, 191] on icon at bounding box center [643, 192] width 9 height 10
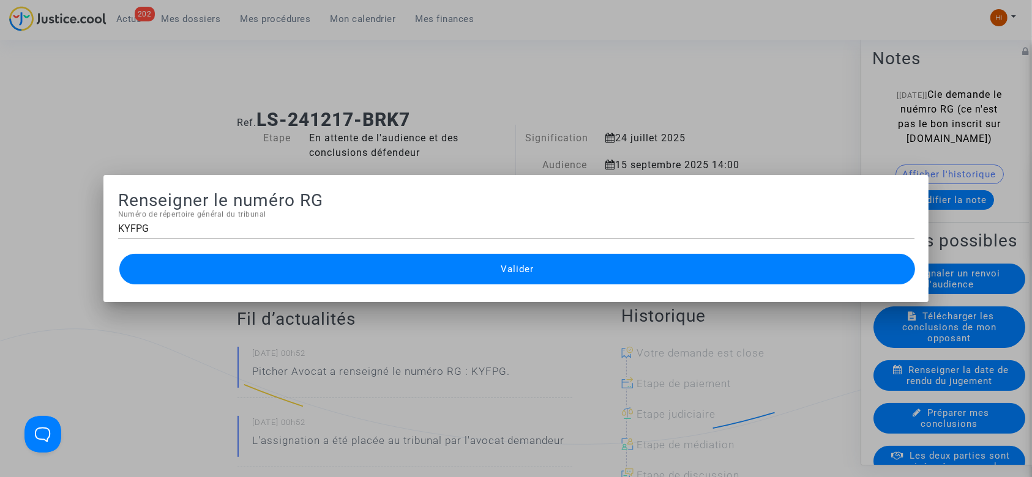
click at [606, 236] on div "KYFPG Numéro de répertoire général du tribunal" at bounding box center [516, 225] width 796 height 28
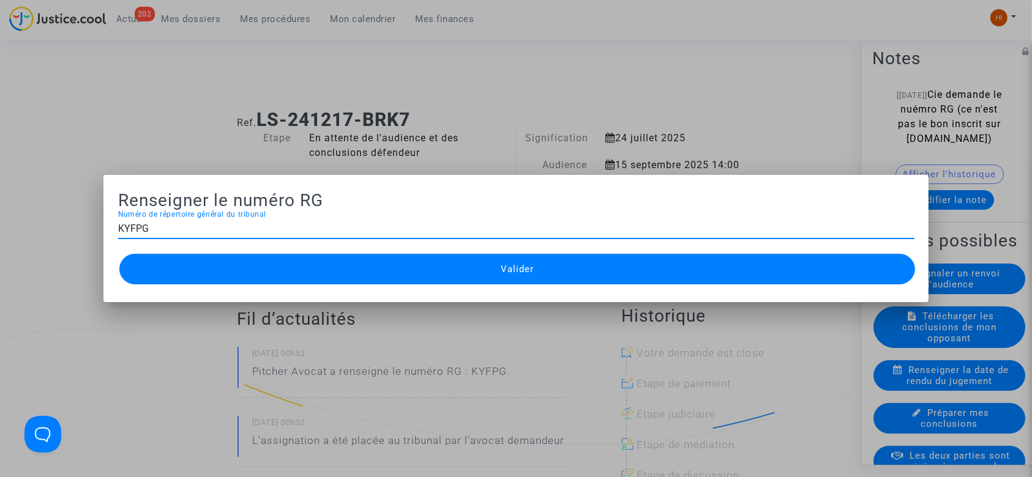
click at [605, 233] on input "KYFPG" at bounding box center [516, 228] width 796 height 11
paste input "2025012203"
type input "2025012203"
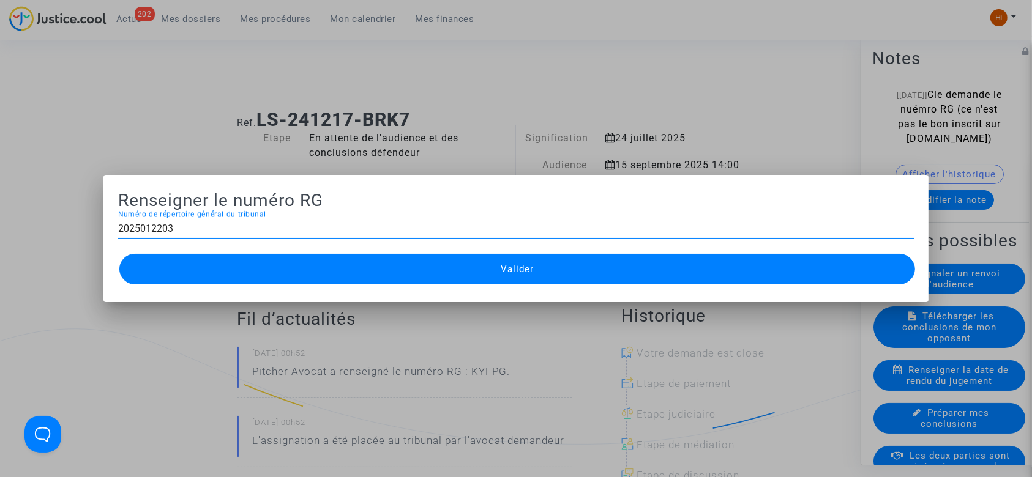
click at [558, 294] on mat-dialog-container "Renseigner le numéro RG 2025012203 Numéro de répertoire général du tribunal Val…" at bounding box center [516, 238] width 826 height 127
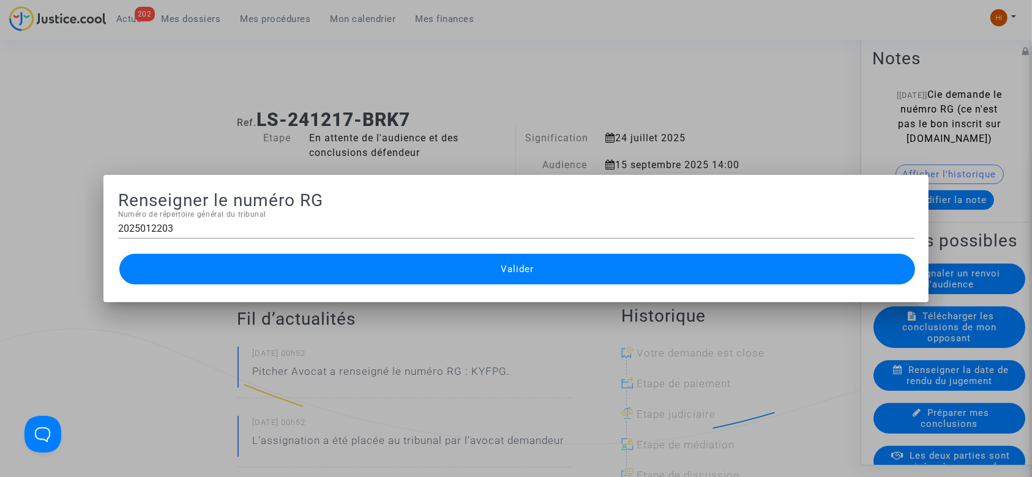
click at [564, 268] on button "Valider" at bounding box center [517, 269] width 796 height 31
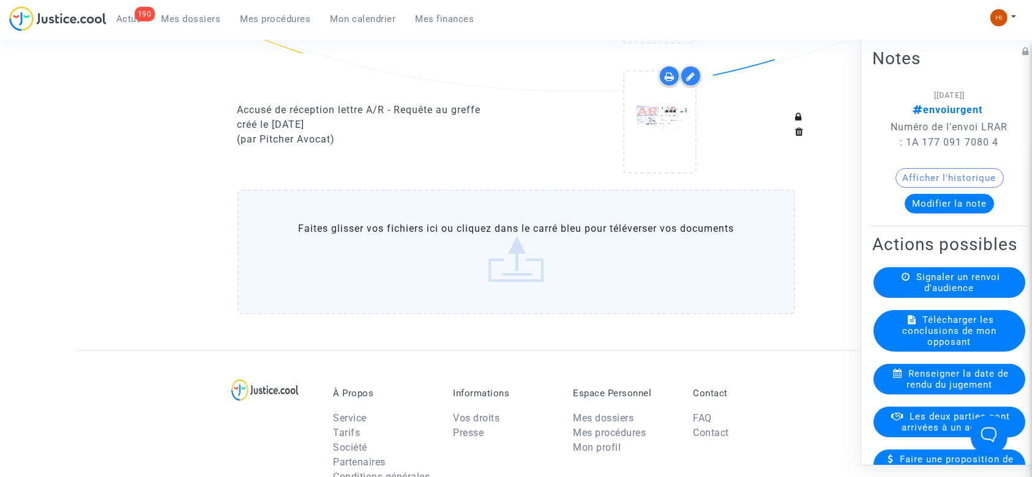
scroll to position [926, 0]
click at [343, 238] on label "Faites glisser vos fichiers ici ou cliquez dans le carré bleu pour téléverser v…" at bounding box center [517, 253] width 558 height 125
click at [0, 0] on input "Faites glisser vos fichiers ici ou cliquez dans le carré bleu pour téléverser v…" at bounding box center [0, 0] width 0 height 0
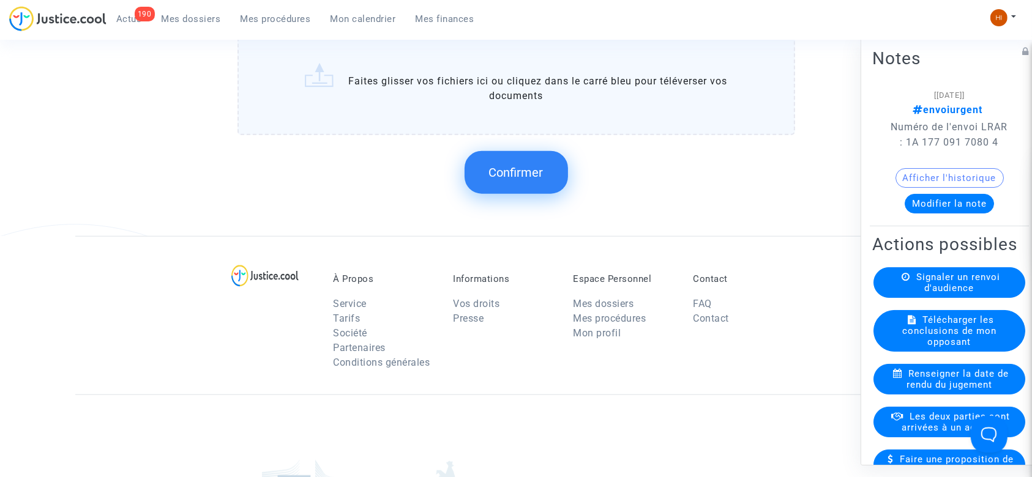
scroll to position [1253, 0]
click at [541, 183] on button "Confirmer" at bounding box center [516, 172] width 103 height 43
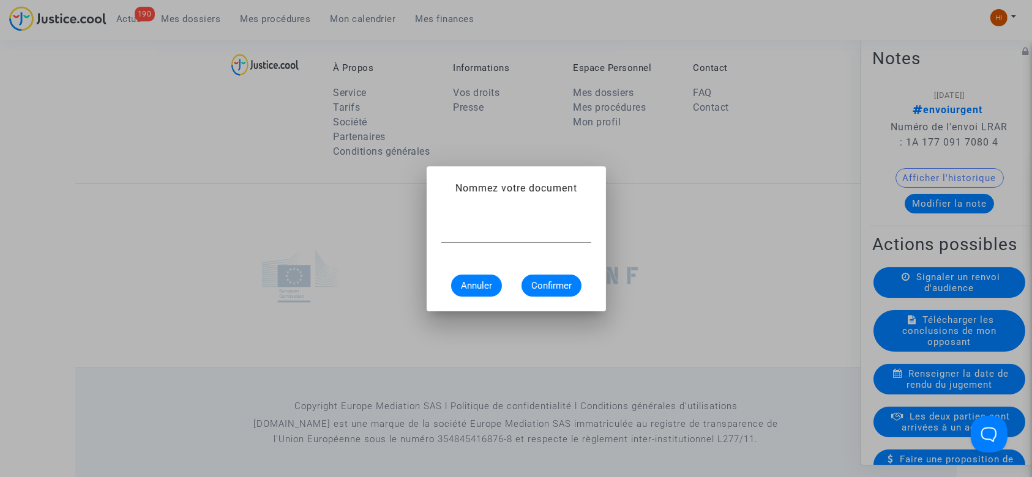
scroll to position [0, 0]
type input "c"
type input "CONVOCATION"
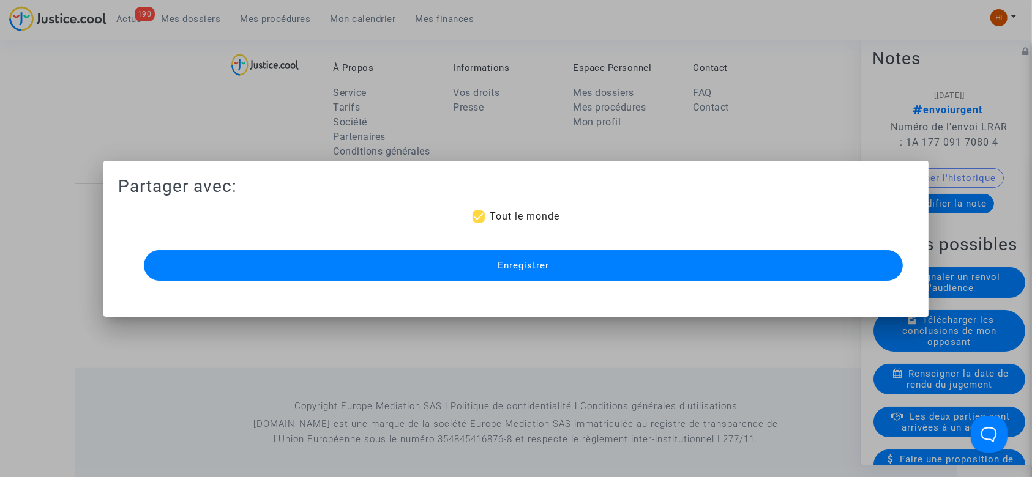
click at [421, 268] on button "Enregistrer" at bounding box center [524, 265] width 760 height 31
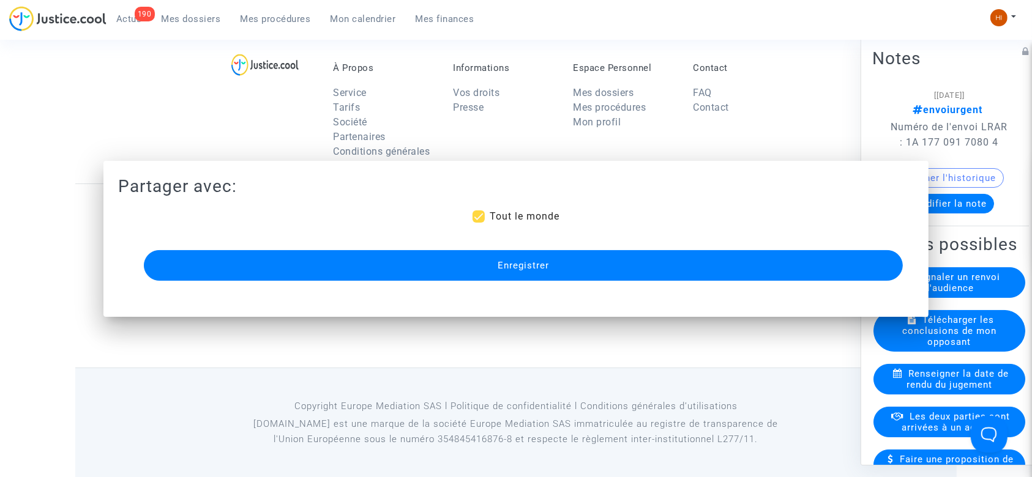
scroll to position [1253, 0]
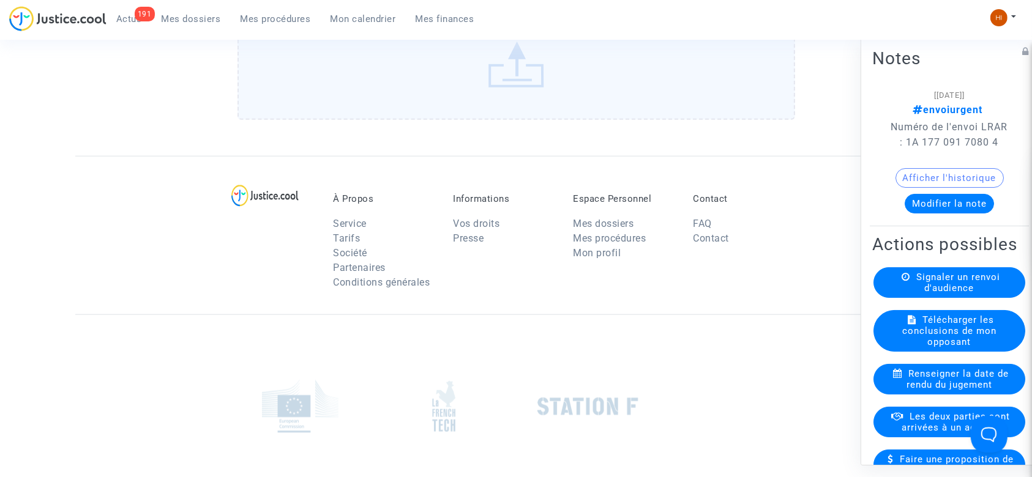
click at [268, 22] on span "Mes procédures" at bounding box center [276, 18] width 70 height 11
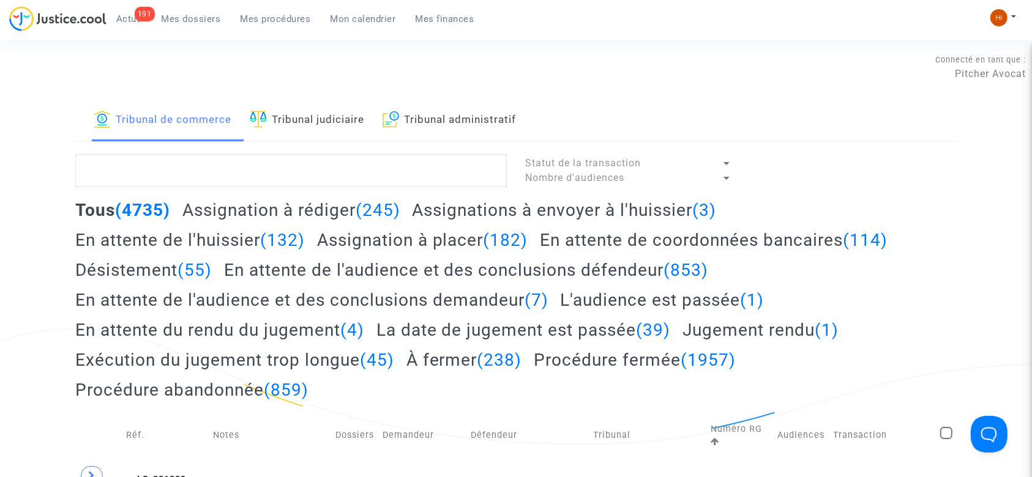
click at [353, 129] on link "Tribunal judiciaire" at bounding box center [307, 121] width 114 height 42
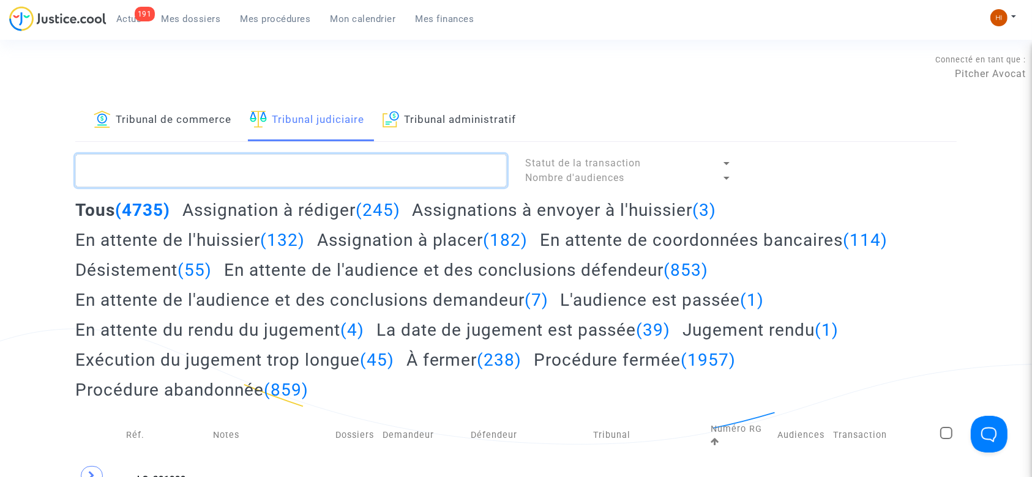
click at [344, 163] on textarea at bounding box center [291, 170] width 432 height 33
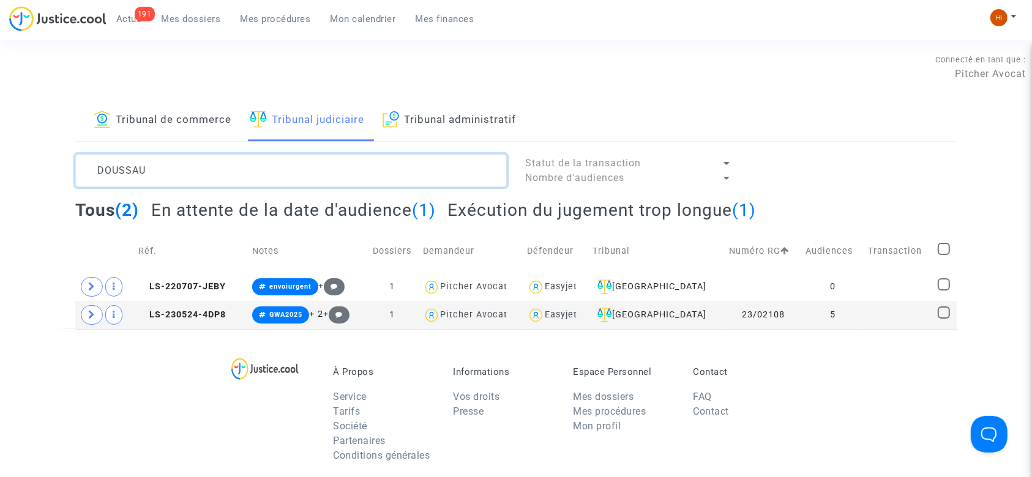
type textarea "DOUSSAU"
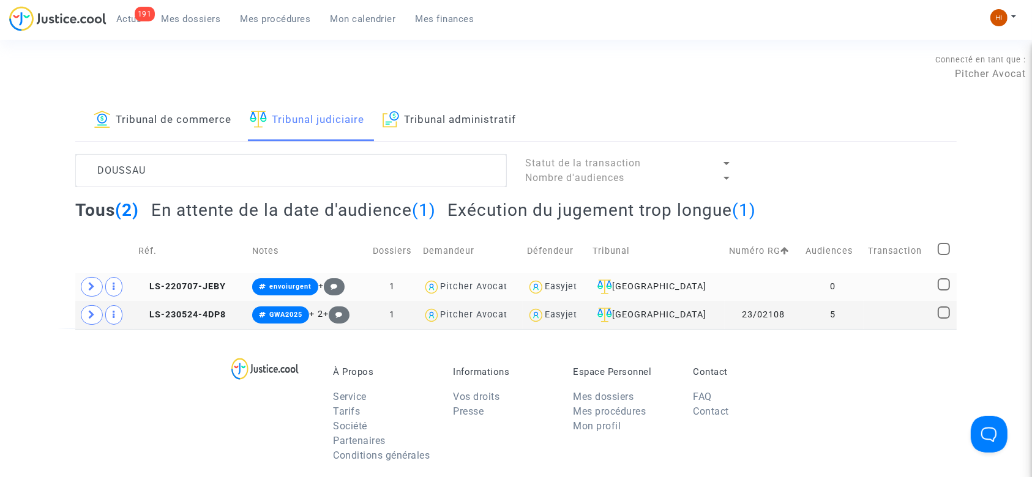
click at [176, 278] on td "LS-220707-JEBY" at bounding box center [191, 287] width 114 height 28
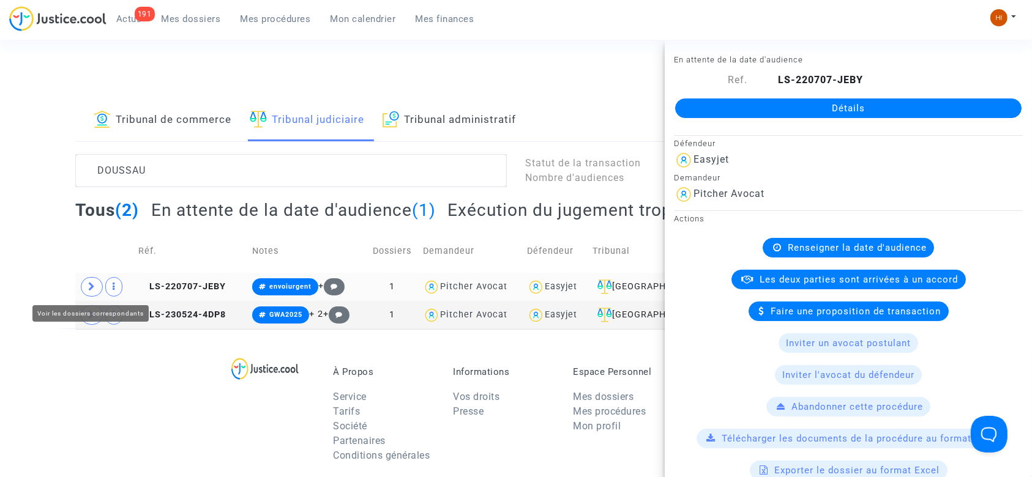
click at [85, 286] on span at bounding box center [92, 287] width 22 height 20
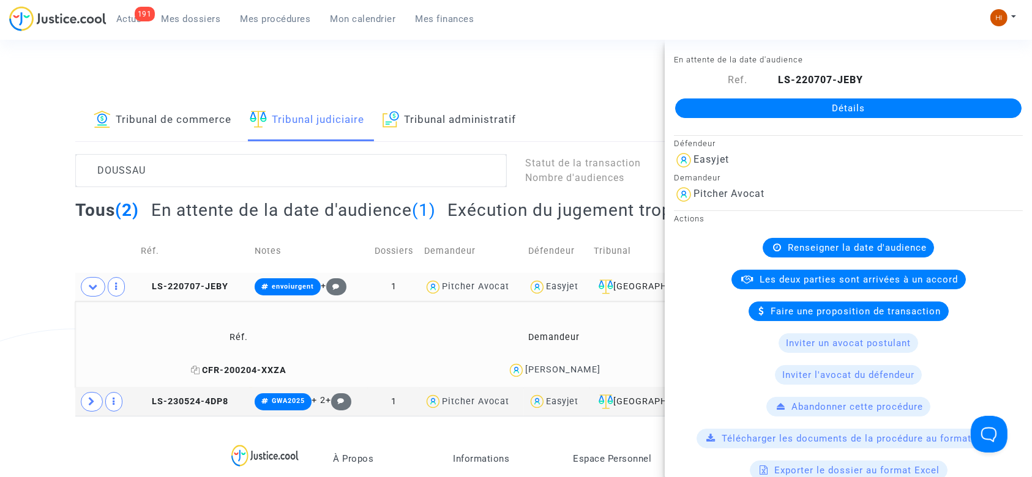
click at [191, 369] on icon at bounding box center [195, 370] width 9 height 9
click at [183, 286] on span "LS-220707-JEBY" at bounding box center [185, 287] width 88 height 10
click at [735, 122] on div "Détails" at bounding box center [848, 109] width 367 height 42
click at [739, 109] on link "Détails" at bounding box center [848, 109] width 346 height 20
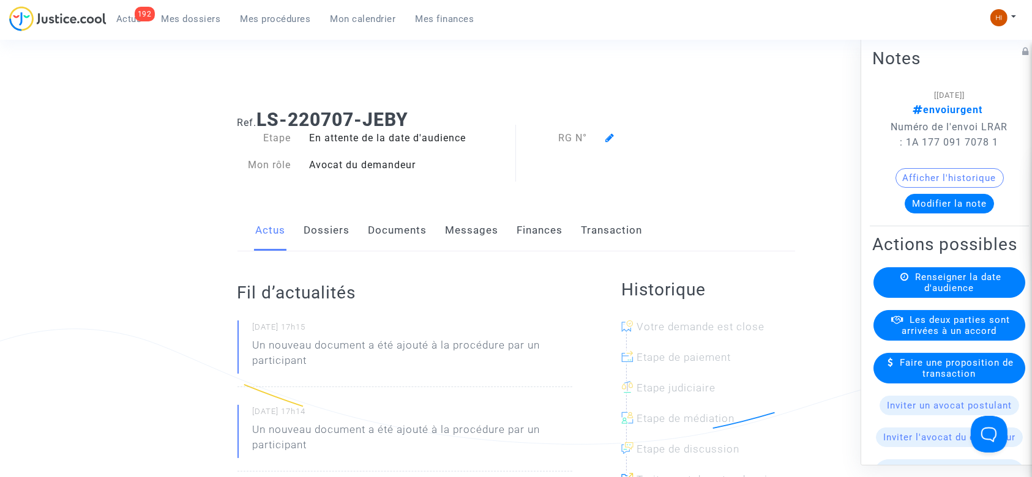
click at [957, 294] on span "Renseigner la date d'audience" at bounding box center [958, 283] width 86 height 22
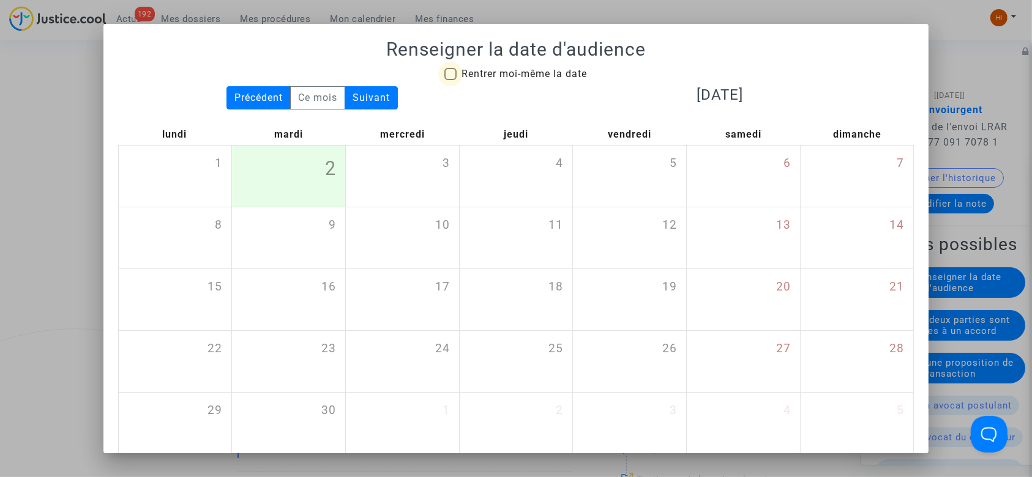
click at [509, 74] on span "Rentrer moi-même la date" at bounding box center [524, 74] width 125 height 12
click at [451, 80] on input "Rentrer moi-même la date" at bounding box center [450, 80] width 1 height 1
checkbox input "true"
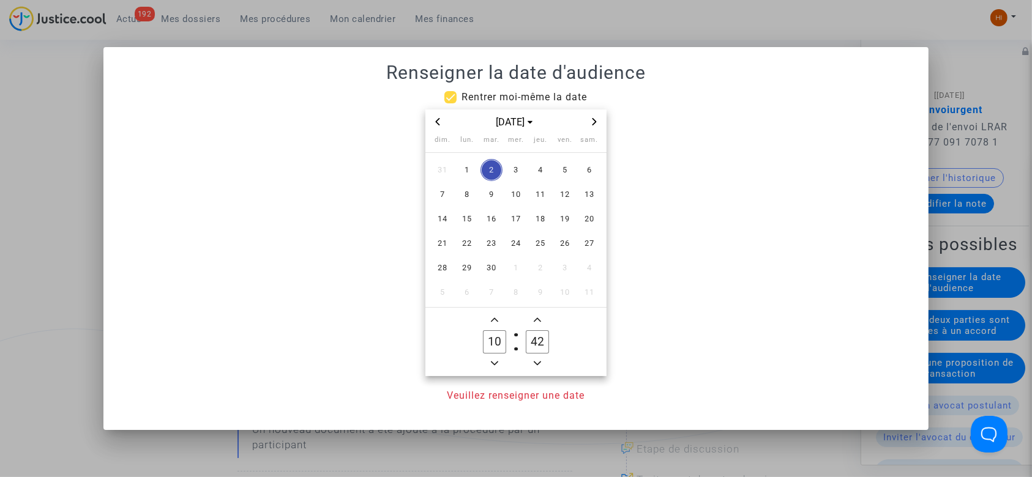
click at [593, 125] on icon "Next month" at bounding box center [595, 121] width 4 height 7
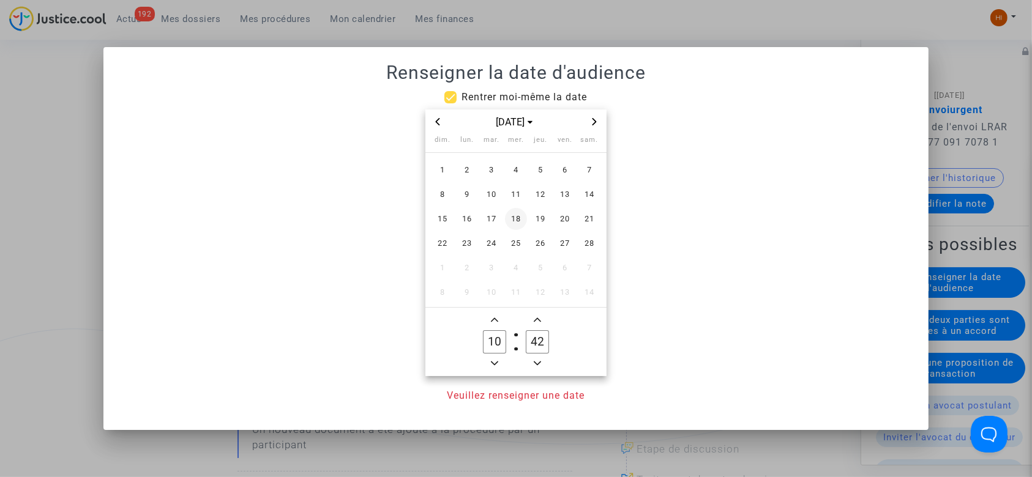
click at [518, 217] on span "18" at bounding box center [516, 219] width 22 height 22
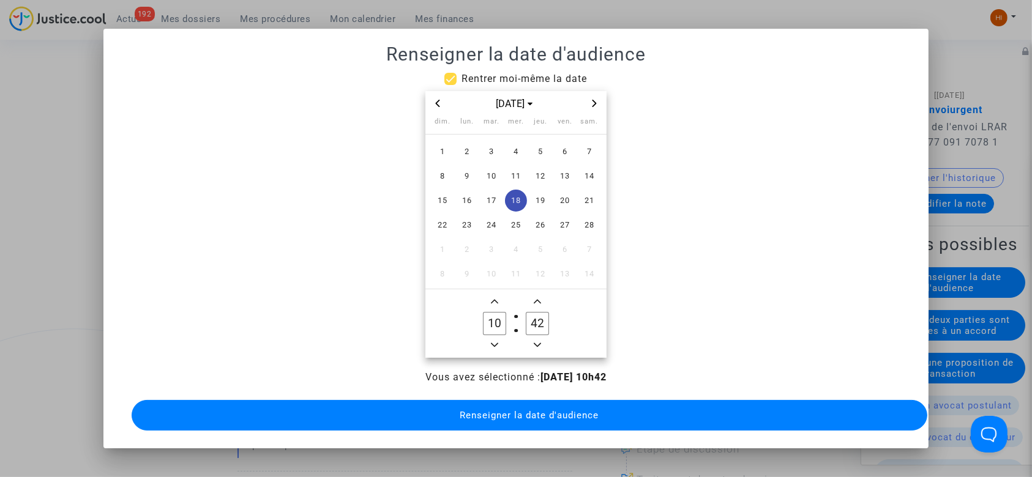
click at [491, 338] on span "Minus a hour" at bounding box center [494, 345] width 15 height 15
click at [492, 338] on span "Minus a hour" at bounding box center [494, 345] width 15 height 15
click at [492, 301] on icon "Add a hour" at bounding box center [494, 301] width 7 height 7
type input "09"
click at [541, 324] on input "42" at bounding box center [537, 323] width 23 height 23
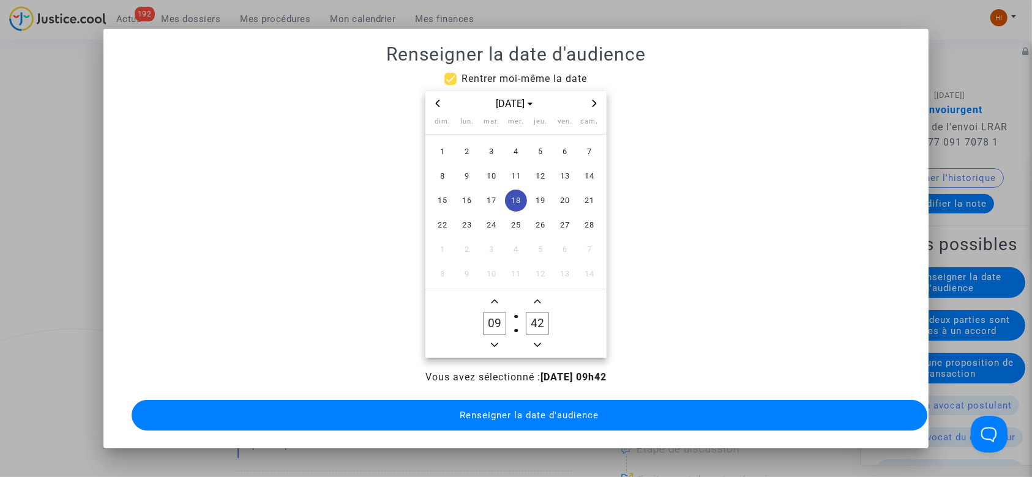
drag, startPoint x: 538, startPoint y: 321, endPoint x: 519, endPoint y: 316, distance: 19.8
click at [519, 316] on label "42 Minute" at bounding box center [537, 324] width 43 height 24
click at [537, 351] on span "Minus a minute" at bounding box center [537, 345] width 15 height 15
click at [537, 351] on owl-date-time-timer "09 Hour 31 Minute" at bounding box center [515, 324] width 181 height 69
click at [534, 345] on span "Minus a minute" at bounding box center [537, 345] width 15 height 15
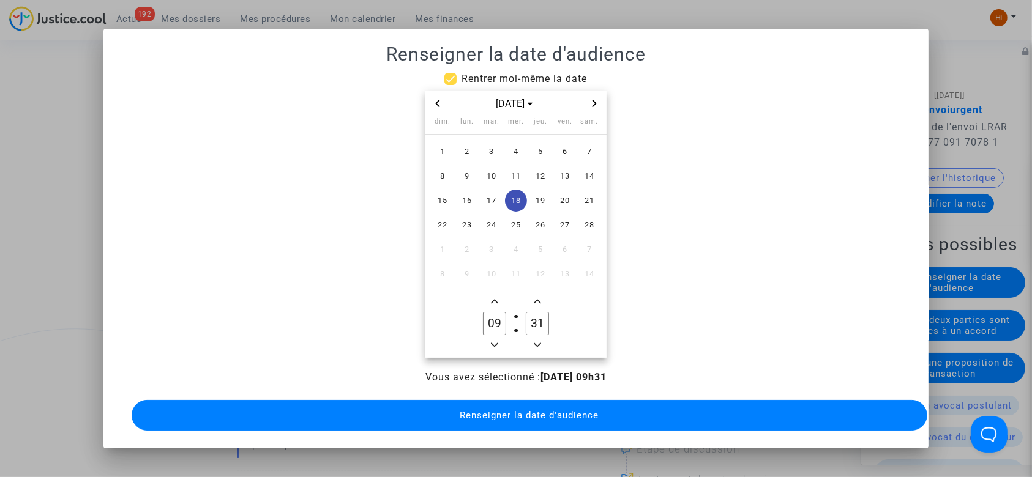
type input "30"
click at [530, 422] on button "Renseigner la date d'audience" at bounding box center [530, 415] width 796 height 31
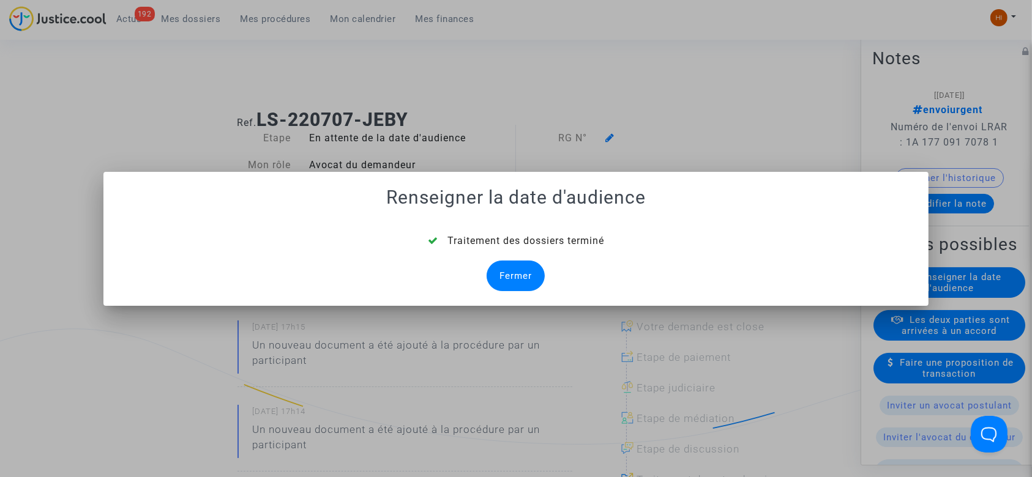
drag, startPoint x: 527, startPoint y: 277, endPoint x: 787, endPoint y: 392, distance: 283.9
click at [528, 277] on div "Fermer" at bounding box center [516, 276] width 58 height 31
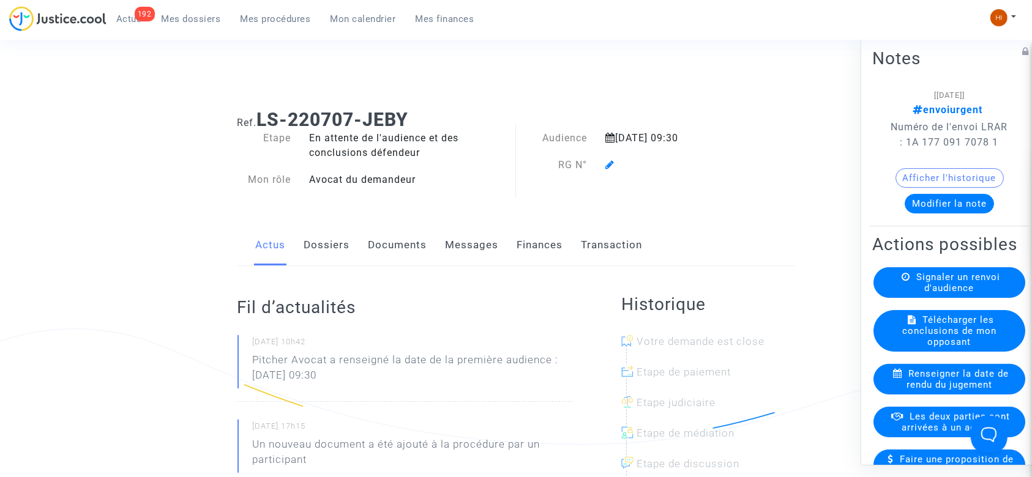
click at [611, 165] on icon at bounding box center [609, 165] width 9 height 10
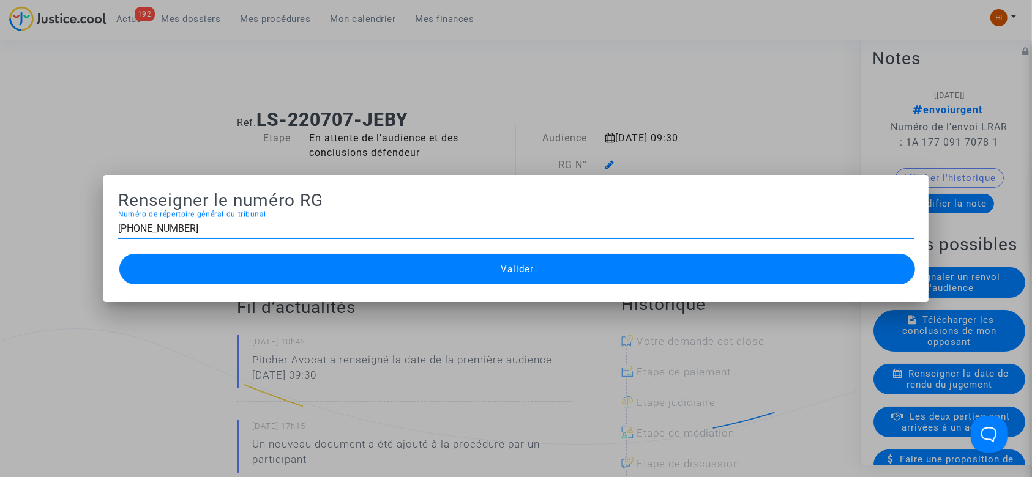
type input "[PHONE_NUMBER]"
click at [642, 279] on button "Valider" at bounding box center [517, 269] width 796 height 31
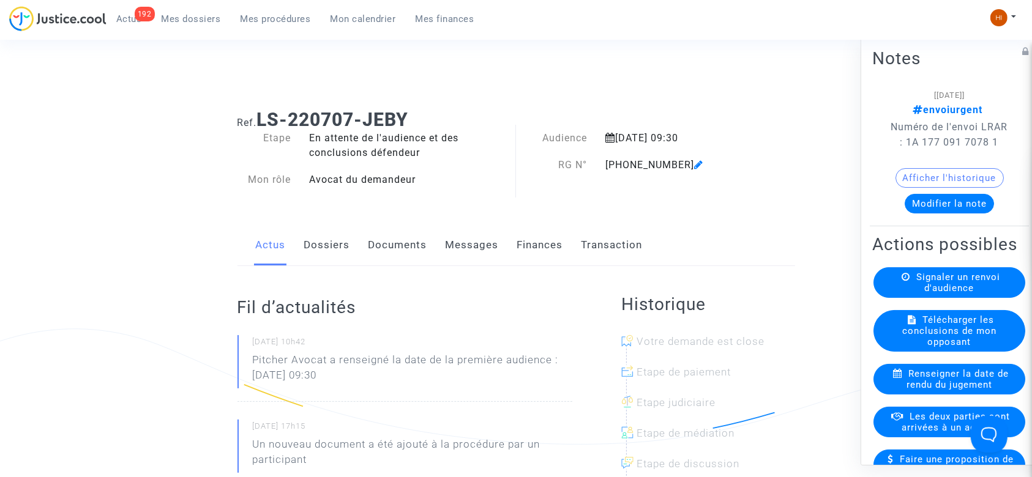
click at [382, 261] on link "Documents" at bounding box center [398, 245] width 59 height 40
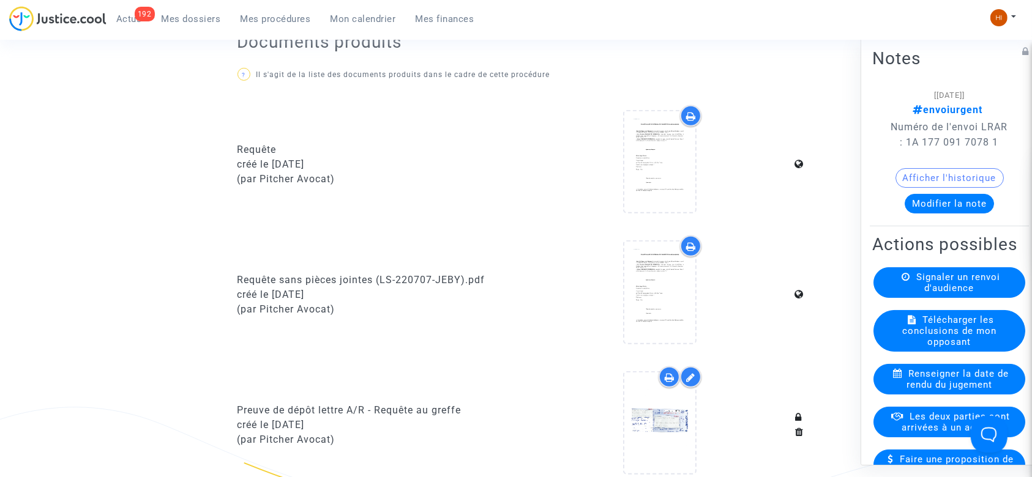
scroll to position [816, 0]
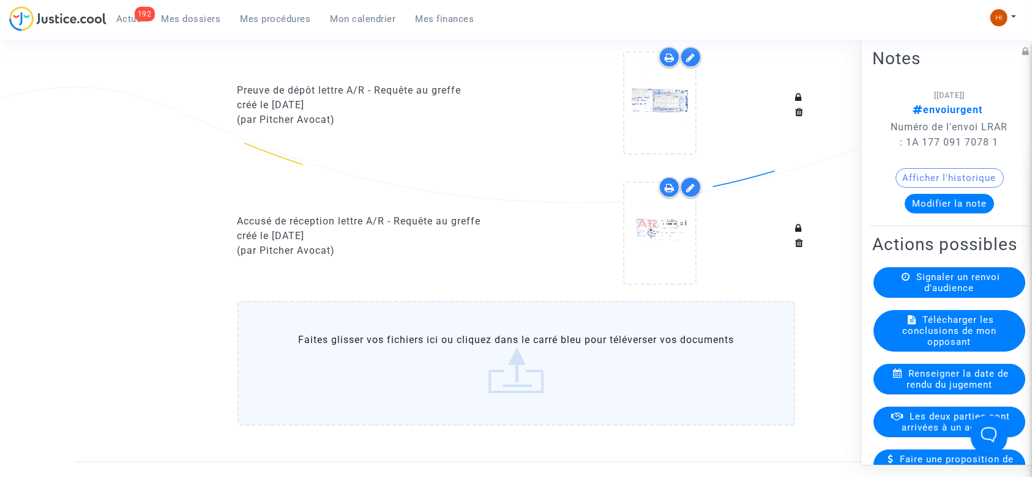
click at [377, 350] on label "Faites glisser vos fichiers ici ou cliquez dans le carré bleu pour téléverser v…" at bounding box center [517, 363] width 558 height 125
click at [0, 0] on input "Faites glisser vos fichiers ici ou cliquez dans le carré bleu pour téléverser v…" at bounding box center [0, 0] width 0 height 0
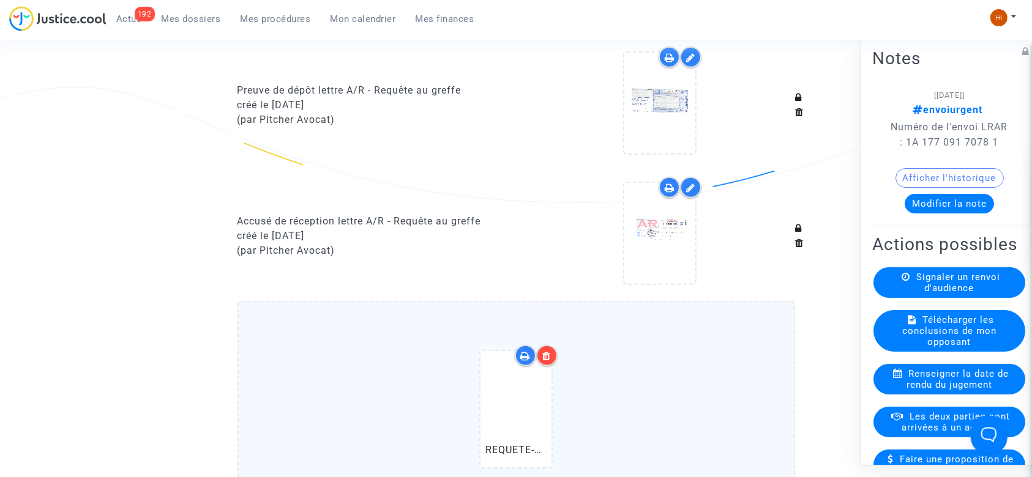
click at [820, 13] on div "192 Actus Mes dossiers Mes procédures Mon calendrier Mes finances Mon profil Ch…" at bounding box center [516, 23] width 1032 height 34
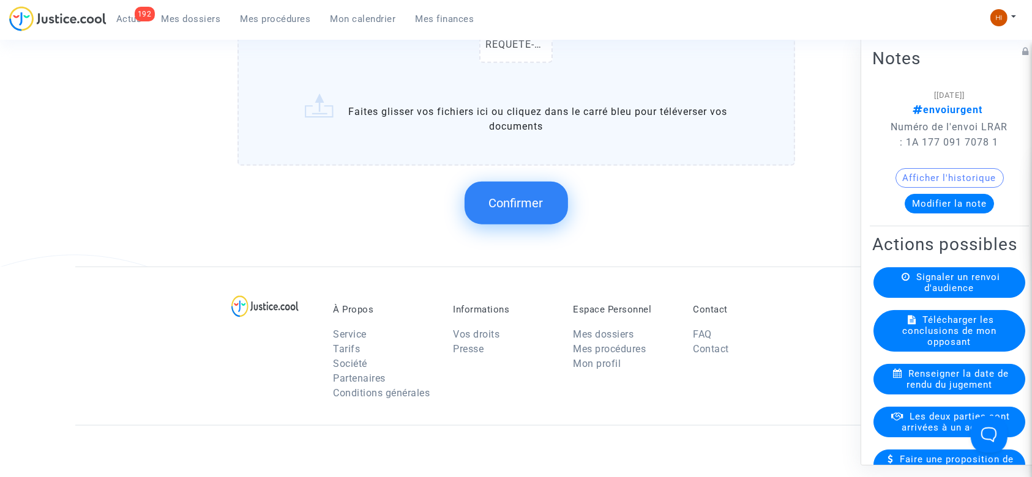
scroll to position [1224, 0]
click at [505, 202] on span "Confirmer" at bounding box center [516, 200] width 54 height 15
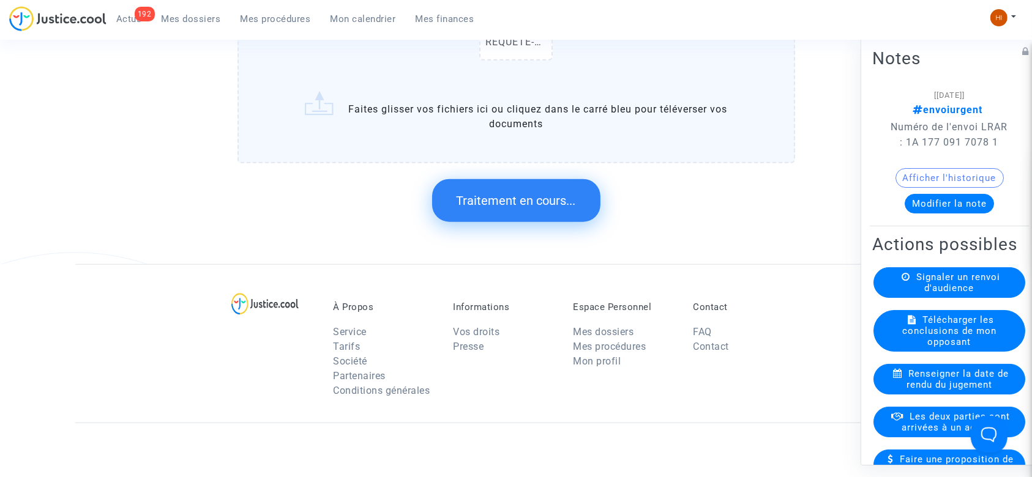
scroll to position [0, 0]
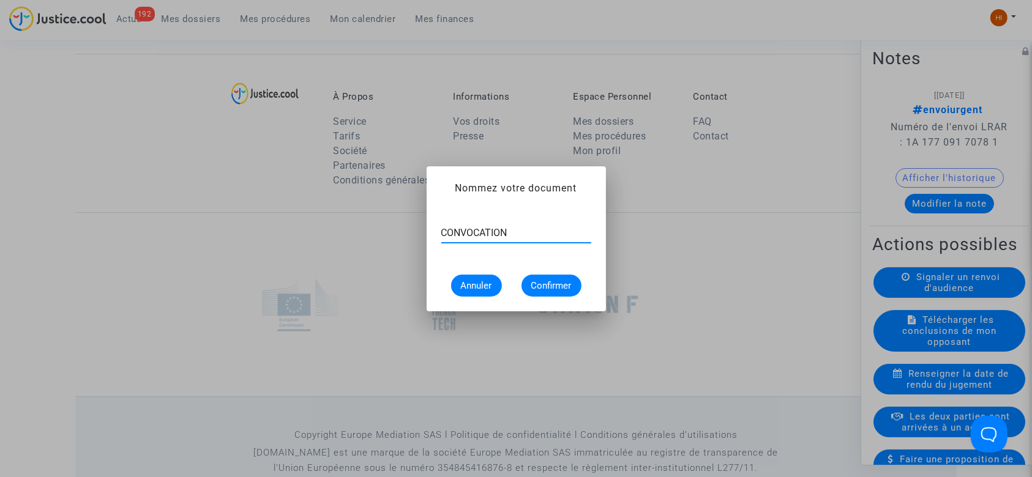
type input "CONVOCATION"
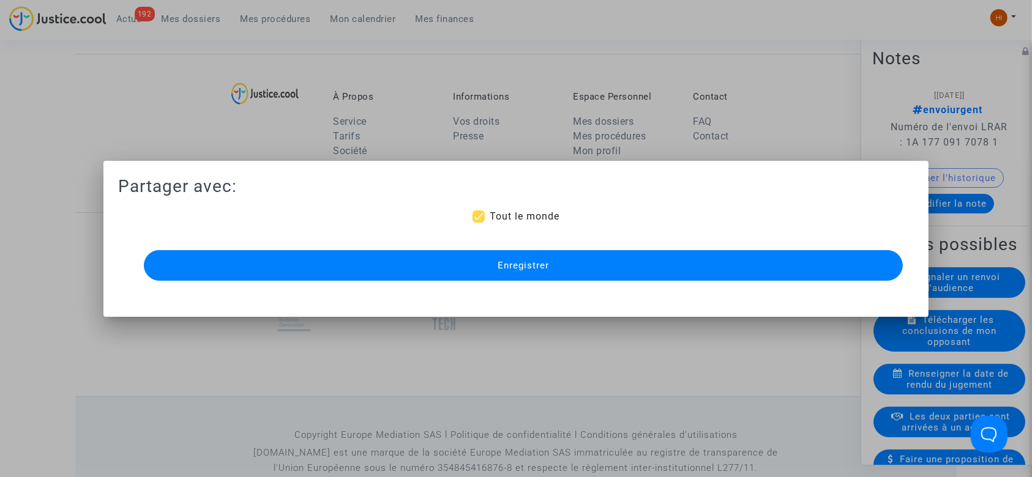
click at [455, 274] on button "Enregistrer" at bounding box center [524, 265] width 760 height 31
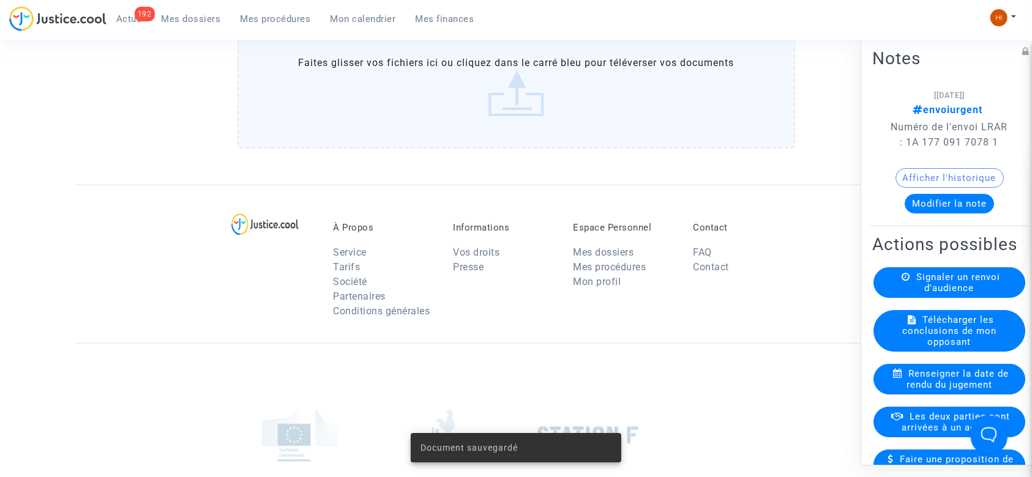
click at [260, 12] on link "Mes procédures" at bounding box center [276, 19] width 90 height 18
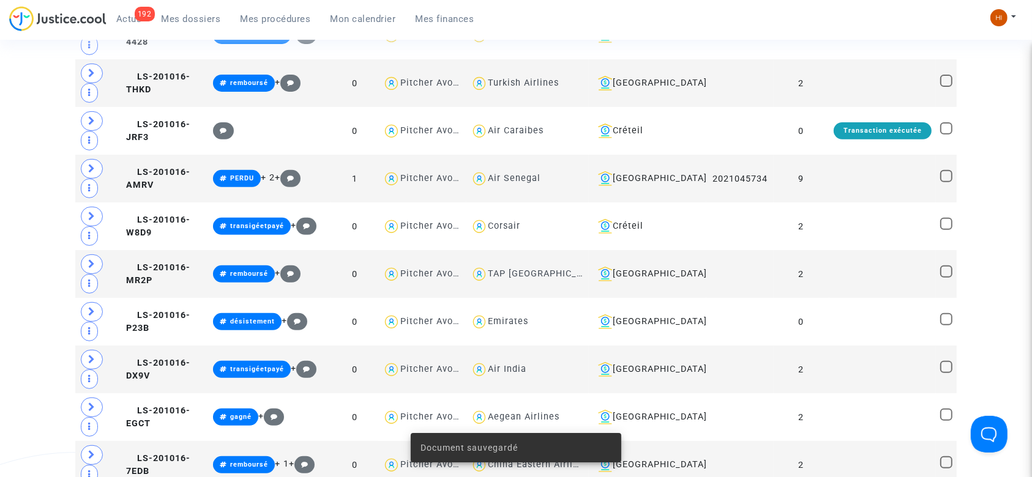
scroll to position [1224, 0]
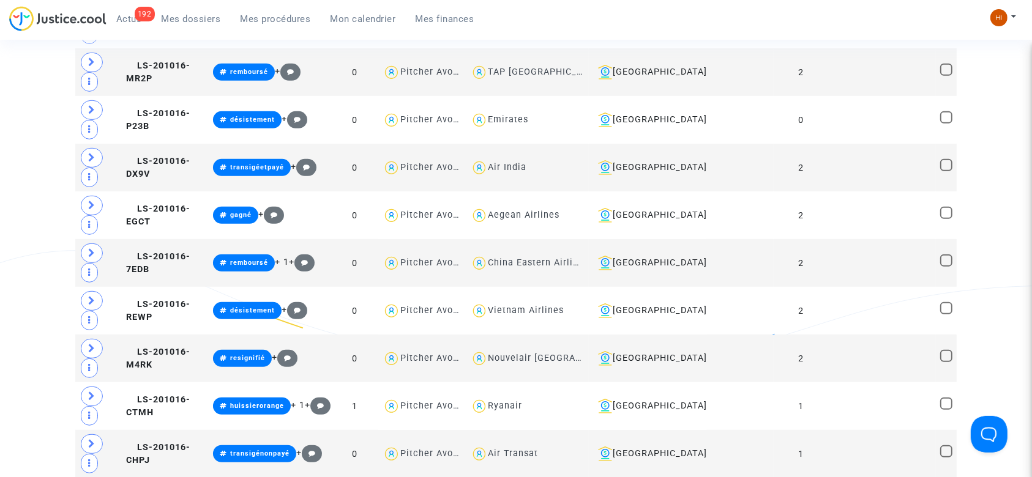
click at [284, 20] on span "Mes procédures" at bounding box center [276, 18] width 70 height 11
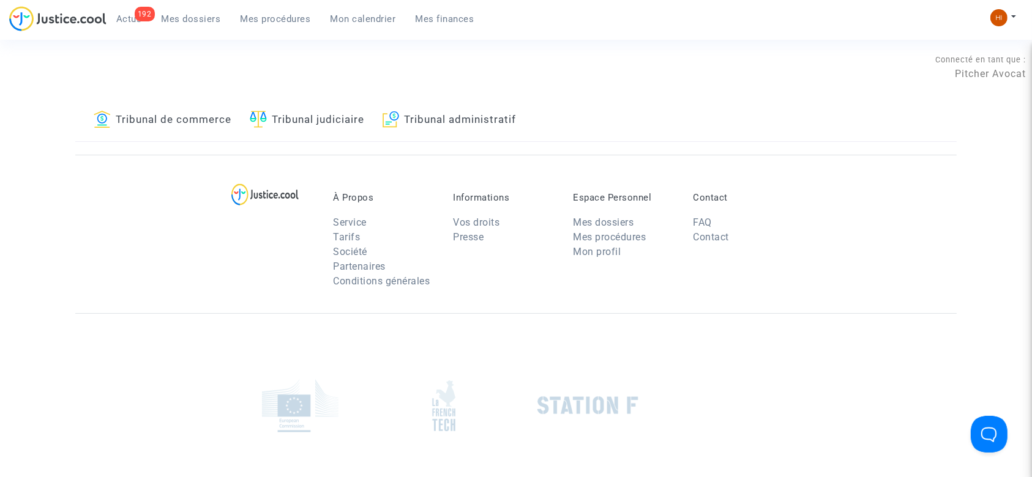
click at [326, 130] on link "Tribunal judiciaire" at bounding box center [307, 121] width 114 height 42
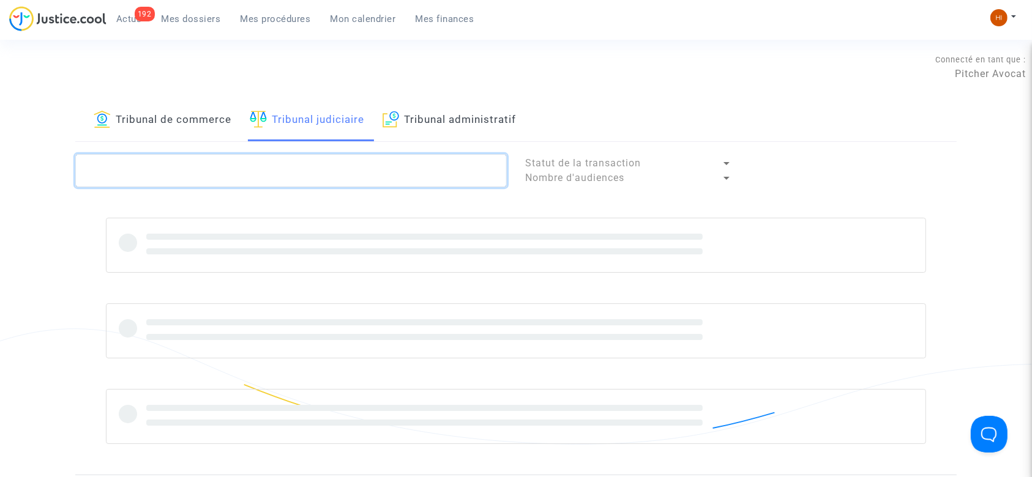
click at [321, 161] on textarea at bounding box center [291, 170] width 432 height 33
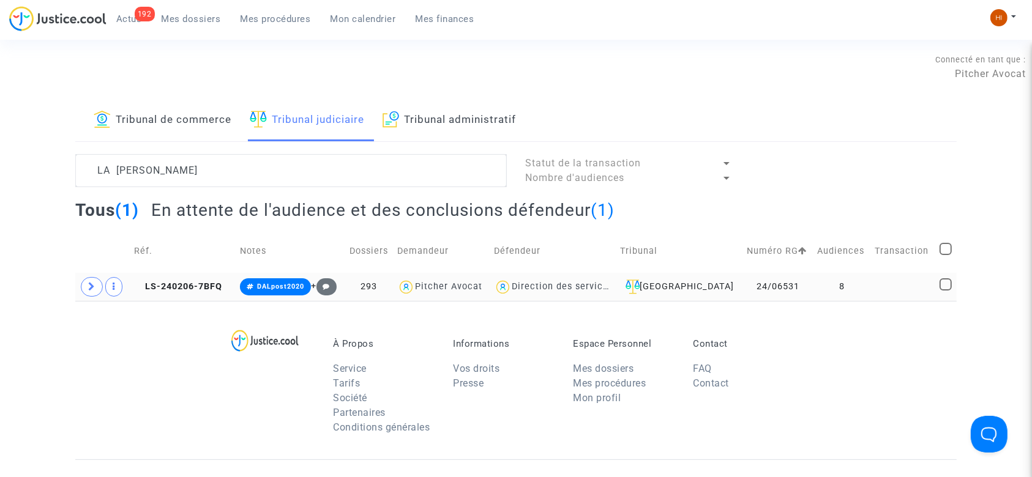
click at [912, 286] on td at bounding box center [903, 287] width 64 height 28
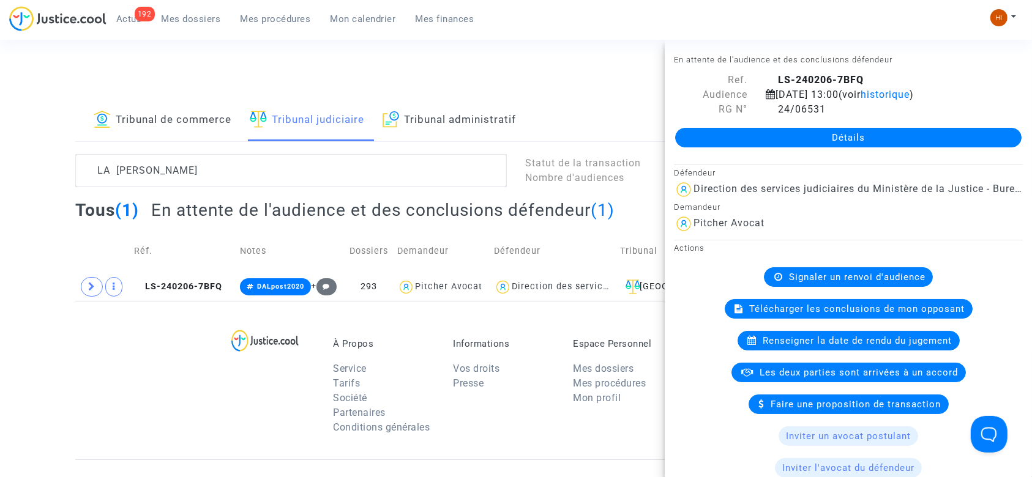
drag, startPoint x: 286, startPoint y: 189, endPoint x: 0, endPoint y: 161, distance: 287.9
click at [0, 161] on div "Tribunal de commerce Tribunal judiciaire Tribunal administratif LA [PERSON_NAME…" at bounding box center [516, 200] width 1032 height 201
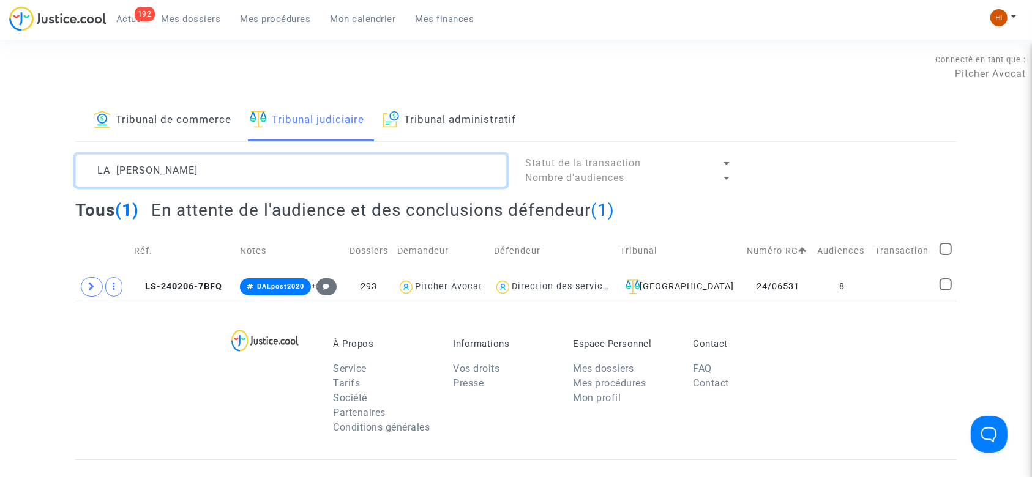
click at [215, 154] on textarea at bounding box center [291, 170] width 432 height 33
paste textarea "CFR-200124-XPXX"
click at [215, 154] on textarea at bounding box center [291, 170] width 432 height 33
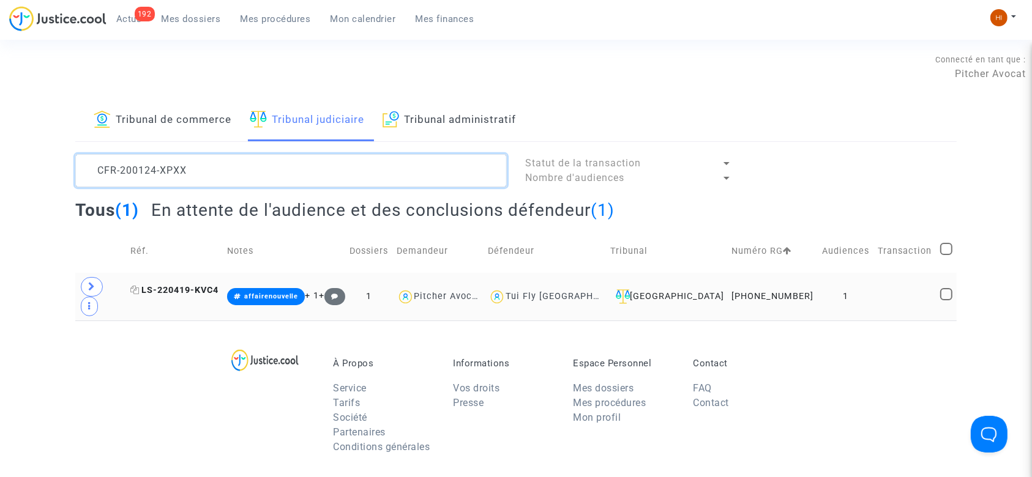
type textarea "CFR-200124-XPXX"
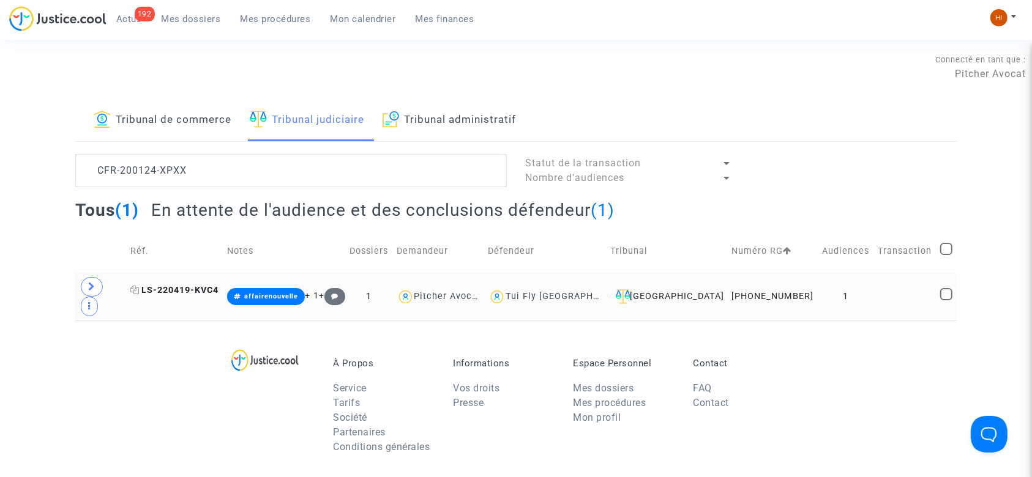
click at [208, 285] on span "LS-220419-KVC4" at bounding box center [174, 290] width 88 height 10
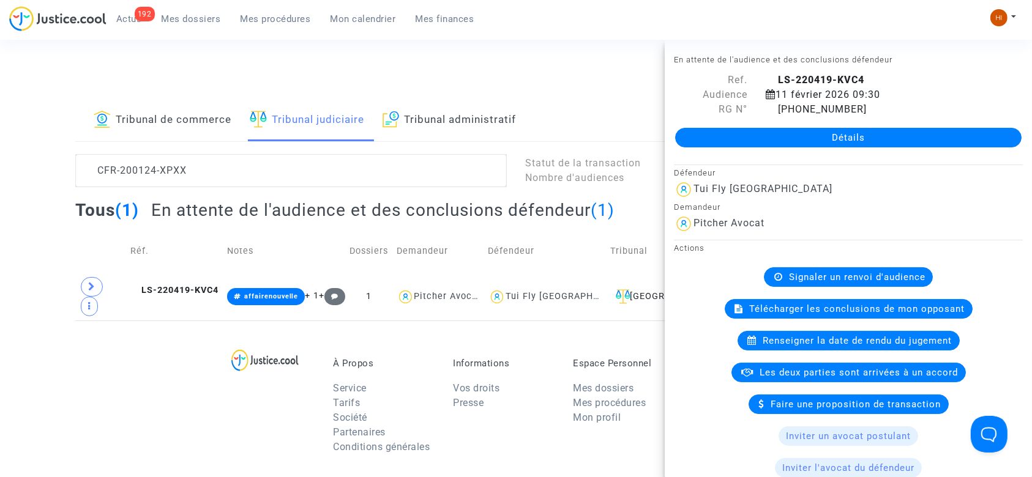
click at [774, 146] on link "Détails" at bounding box center [848, 138] width 346 height 20
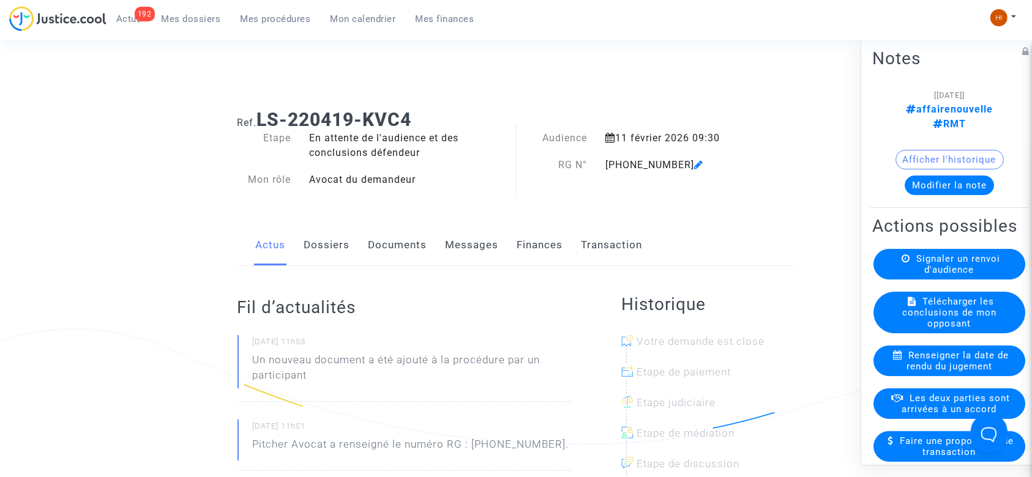
click at [383, 249] on link "Documents" at bounding box center [398, 245] width 59 height 40
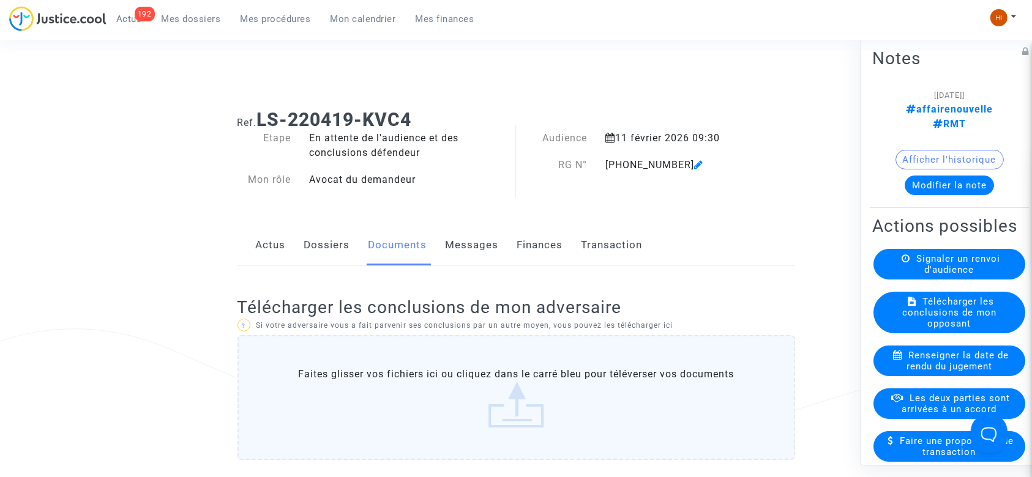
drag, startPoint x: 439, startPoint y: 116, endPoint x: 262, endPoint y: 115, distance: 176.9
click at [262, 115] on h1 "Ref. LS-220419-KVC4" at bounding box center [517, 120] width 558 height 22
copy b "LS-220419-KVC4"
click at [309, 260] on link "Dossiers" at bounding box center [327, 245] width 46 height 40
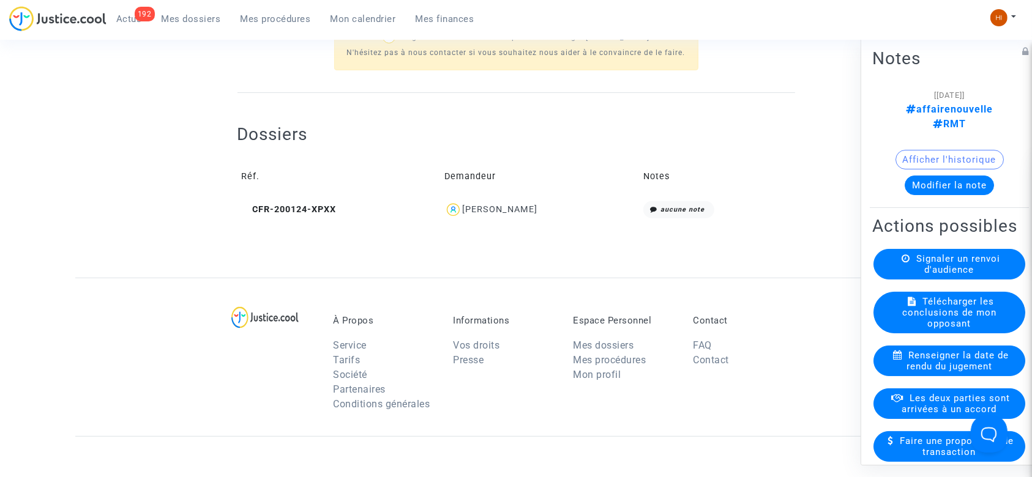
scroll to position [408, 0]
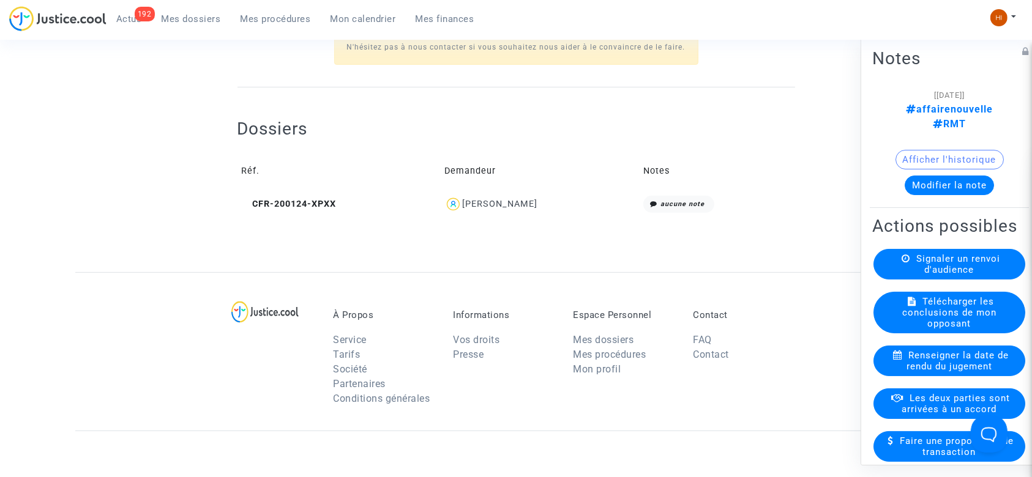
drag, startPoint x: 541, startPoint y: 215, endPoint x: 488, endPoint y: 217, distance: 52.7
click at [488, 217] on div "Dossiers Réf. Demandeur Notes CFR-200124-XPXX [PERSON_NAME] LA aucune note" at bounding box center [517, 159] width 558 height 143
click at [519, 239] on div at bounding box center [517, 251] width 558 height 43
drag, startPoint x: 556, startPoint y: 197, endPoint x: 475, endPoint y: 209, distance: 81.7
click at [475, 209] on div "[PERSON_NAME]" at bounding box center [539, 205] width 190 height 18
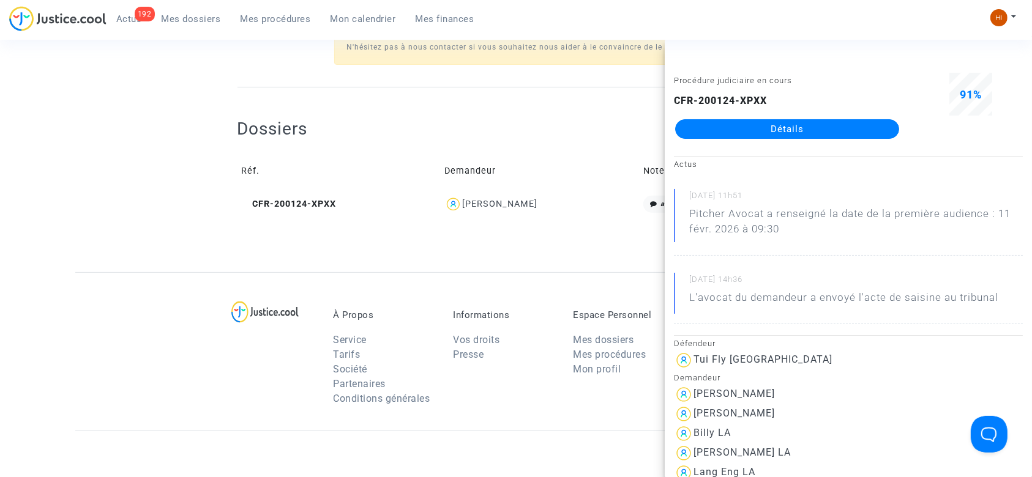
copy div "[PERSON_NAME]"
click at [416, 176] on td "Réf." at bounding box center [339, 172] width 203 height 40
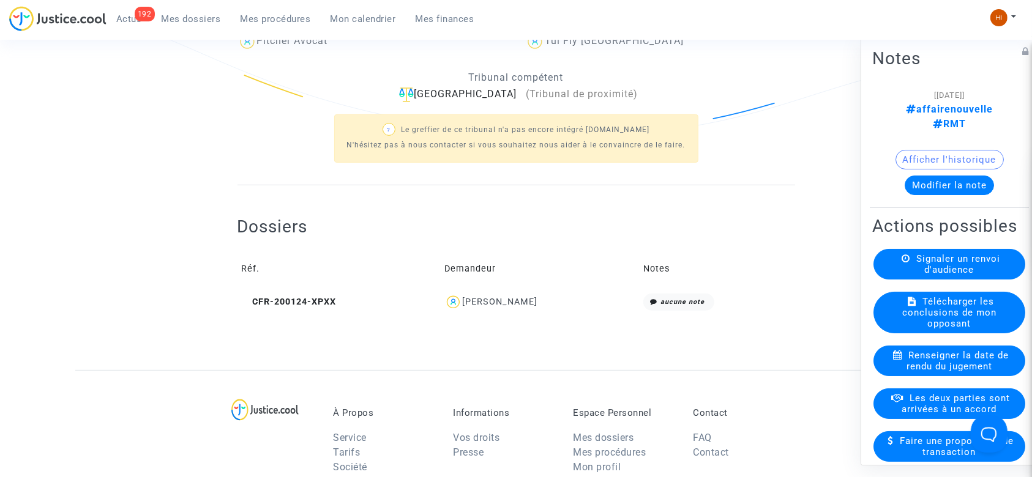
scroll to position [245, 0]
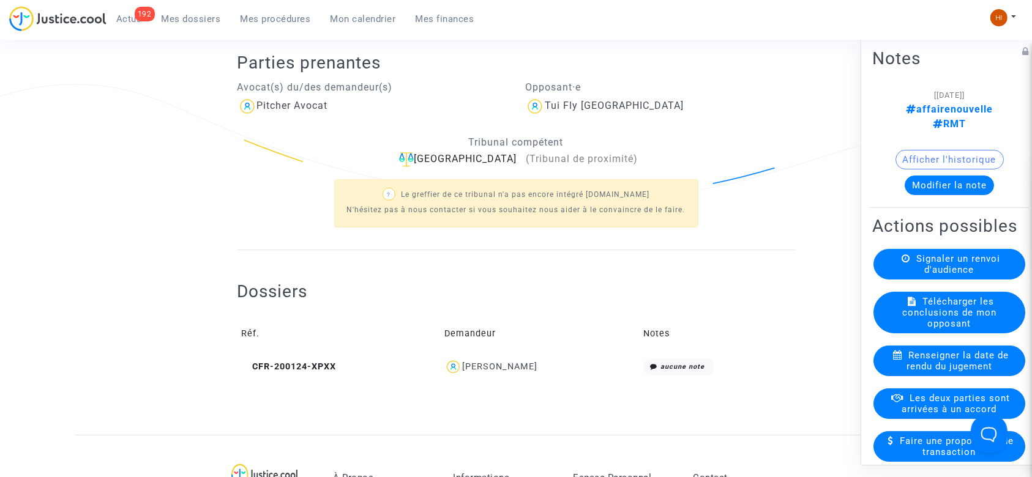
drag, startPoint x: 632, startPoint y: 102, endPoint x: 545, endPoint y: 113, distance: 87.5
click at [545, 113] on div "Tui Fly [GEOGRAPHIC_DATA]" at bounding box center [660, 107] width 270 height 20
copy div "Tui Fly [GEOGRAPHIC_DATA]"
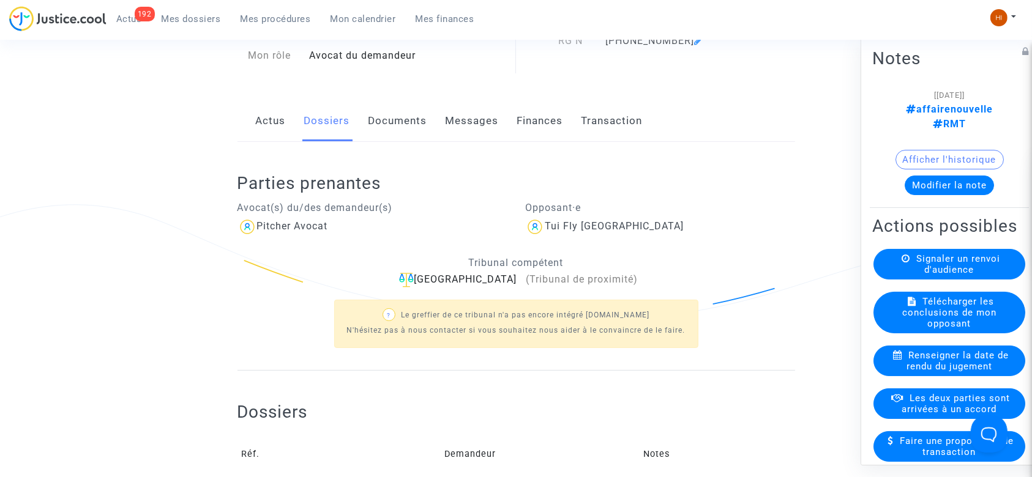
scroll to position [81, 0]
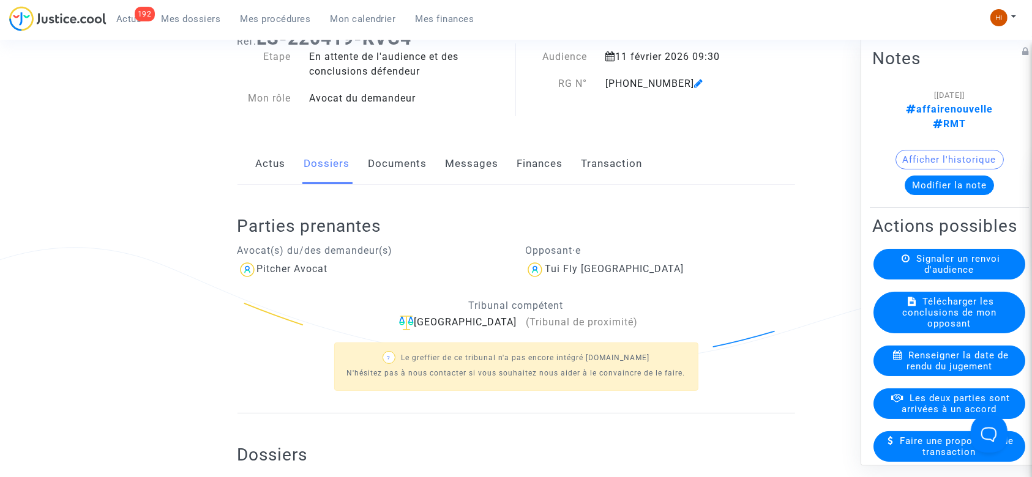
click at [694, 81] on icon at bounding box center [698, 83] width 9 height 10
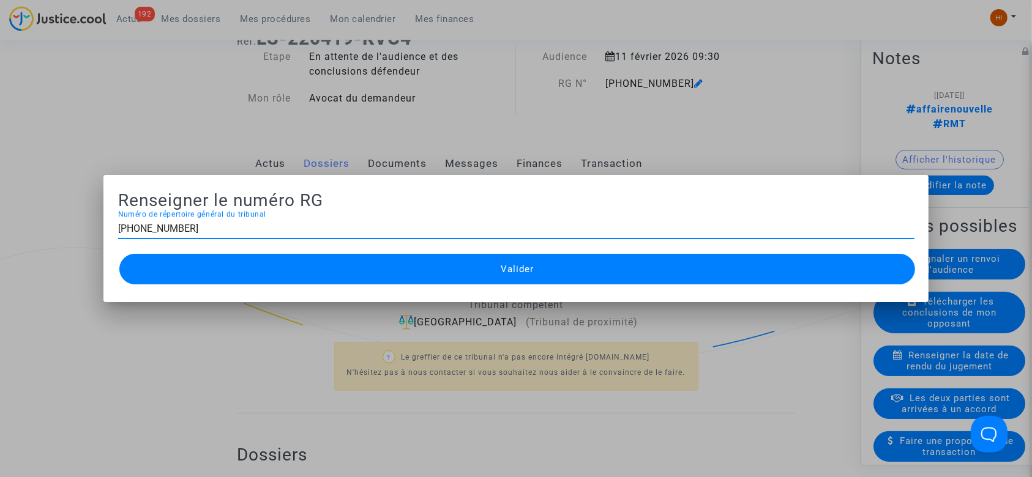
scroll to position [0, 0]
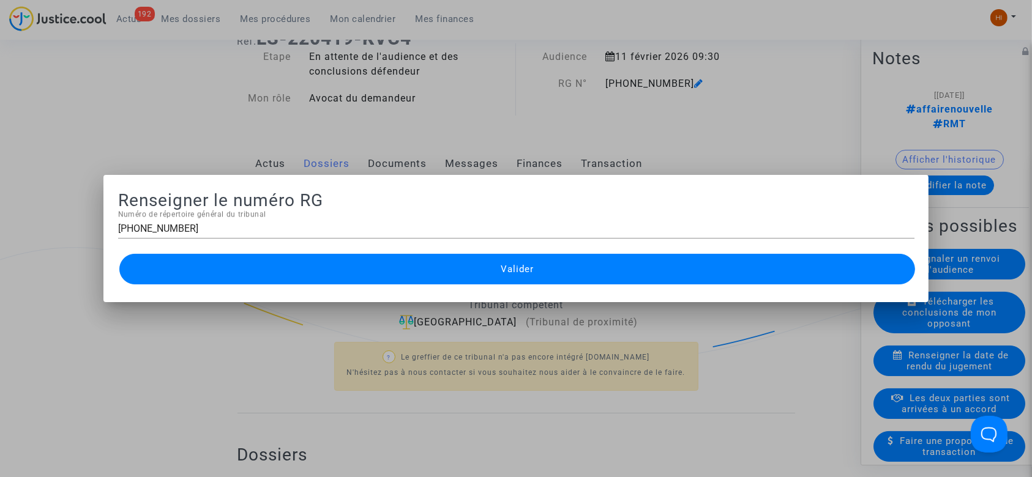
click at [683, 81] on div at bounding box center [516, 238] width 1032 height 477
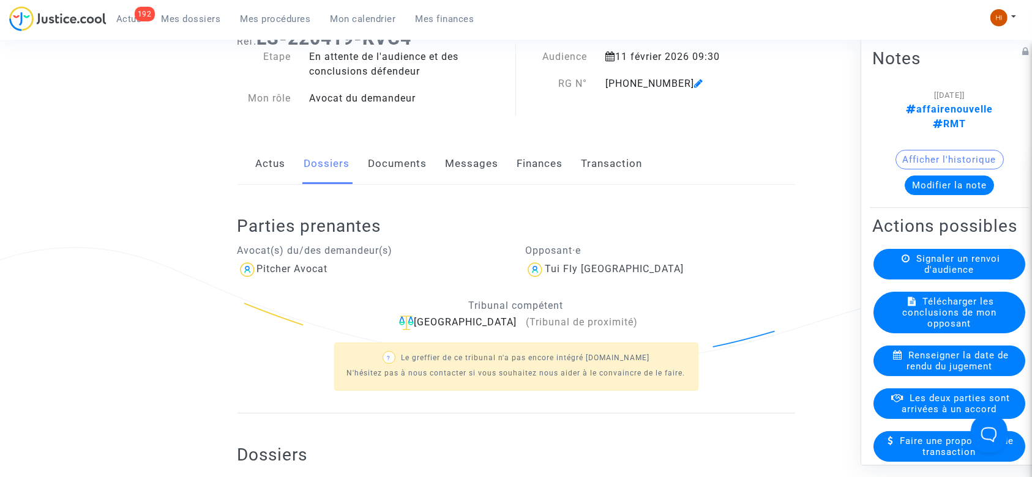
click at [694, 86] on icon at bounding box center [698, 83] width 9 height 10
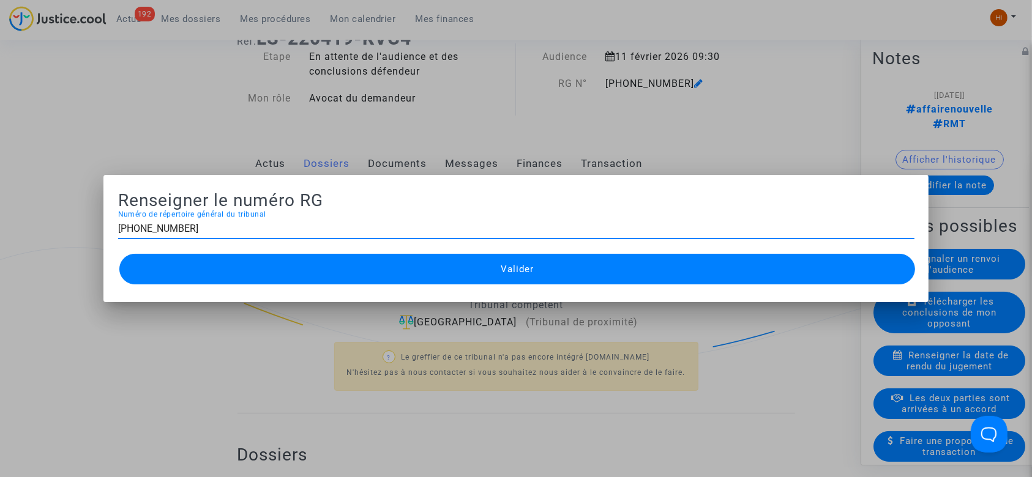
click at [441, 255] on button "Valider" at bounding box center [517, 269] width 796 height 31
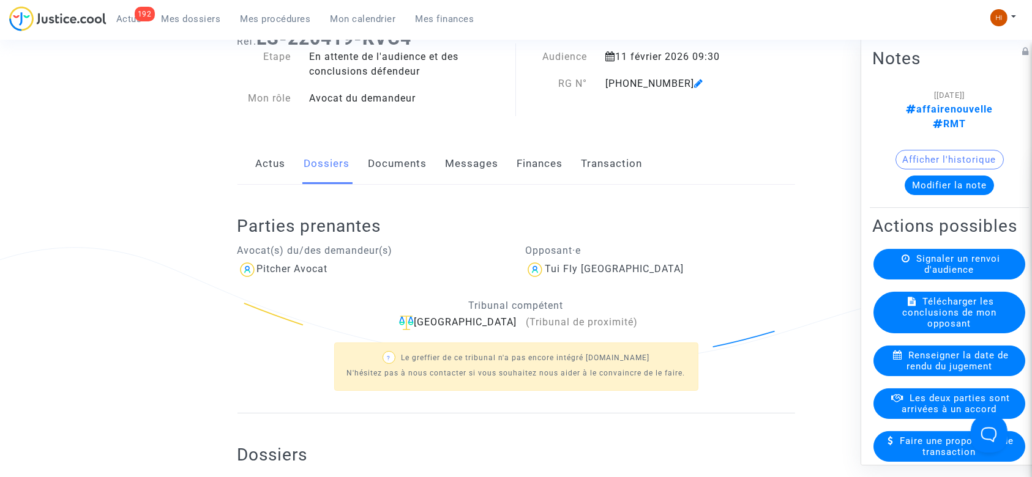
click at [405, 167] on link "Documents" at bounding box center [398, 164] width 59 height 40
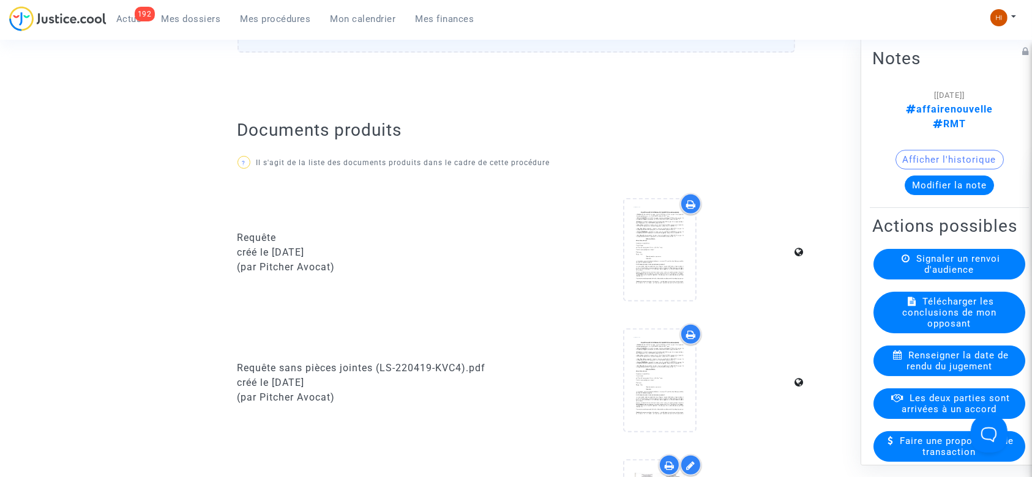
scroll to position [816, 0]
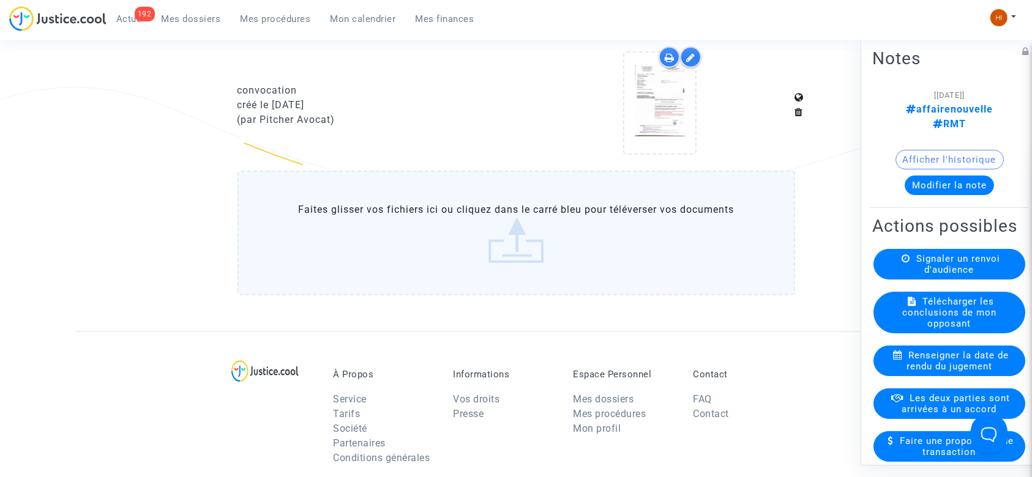
click at [436, 216] on label "Faites glisser vos fichiers ici ou cliquez dans le carré bleu pour téléverser v…" at bounding box center [517, 233] width 558 height 125
click at [0, 0] on input "Faites glisser vos fichiers ici ou cliquez dans le carré bleu pour téléverser v…" at bounding box center [0, 0] width 0 height 0
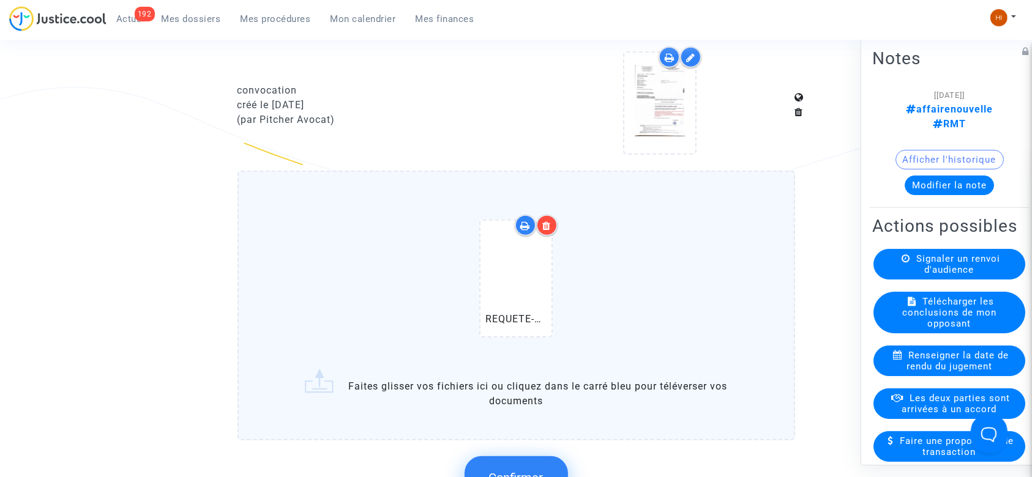
click at [721, 75] on div at bounding box center [660, 106] width 270 height 118
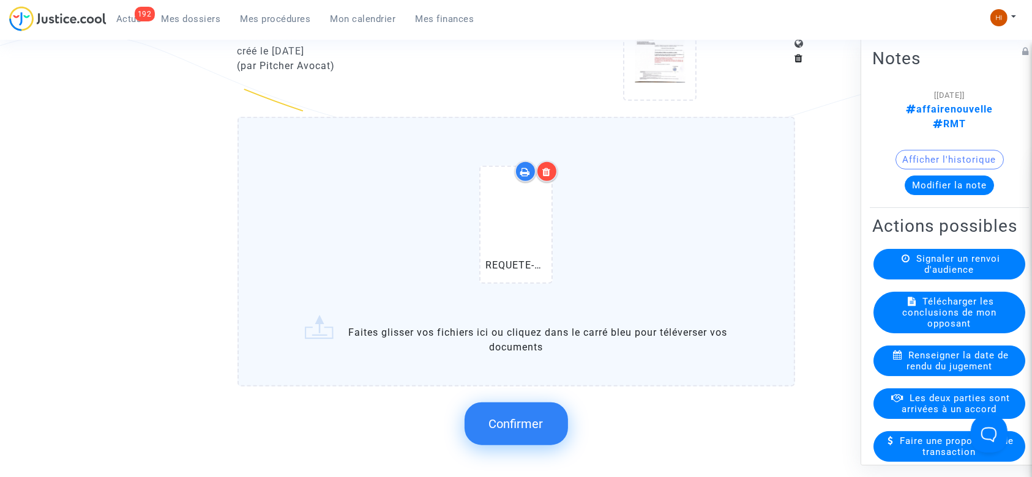
scroll to position [1061, 0]
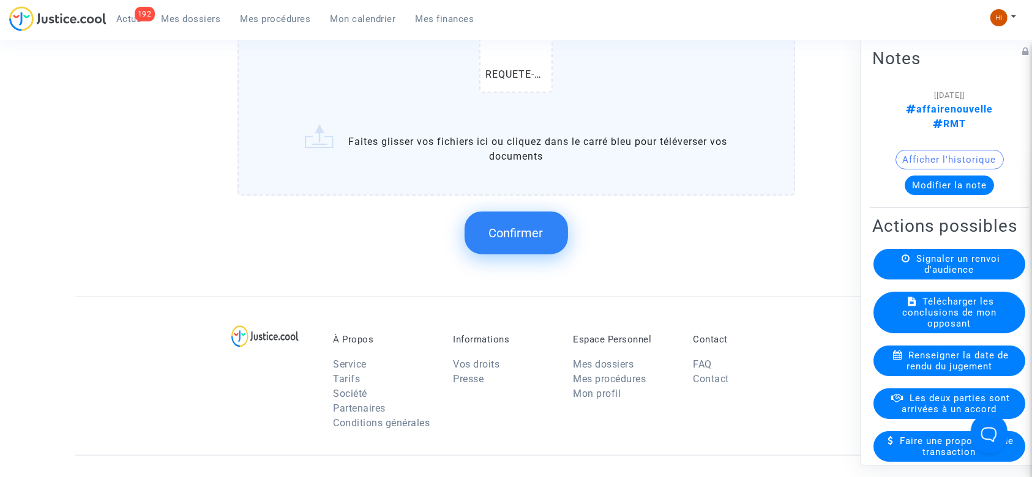
drag, startPoint x: 505, startPoint y: 234, endPoint x: 358, endPoint y: 70, distance: 220.2
click at [479, 208] on div "Confirmer" at bounding box center [517, 233] width 558 height 65
click at [517, 226] on span "Confirmer" at bounding box center [516, 233] width 54 height 15
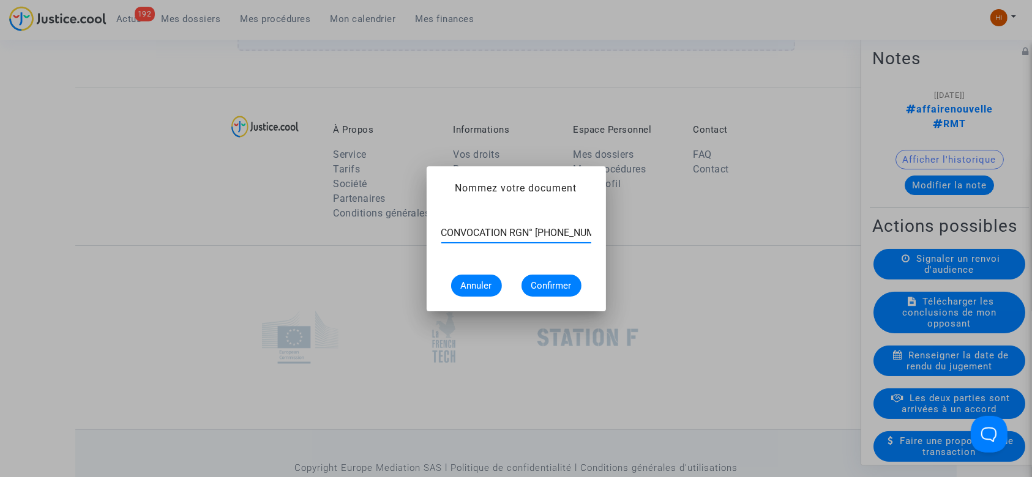
scroll to position [0, 5]
type input "CONVOCATION RGN° [PHONE_NUMBER]"
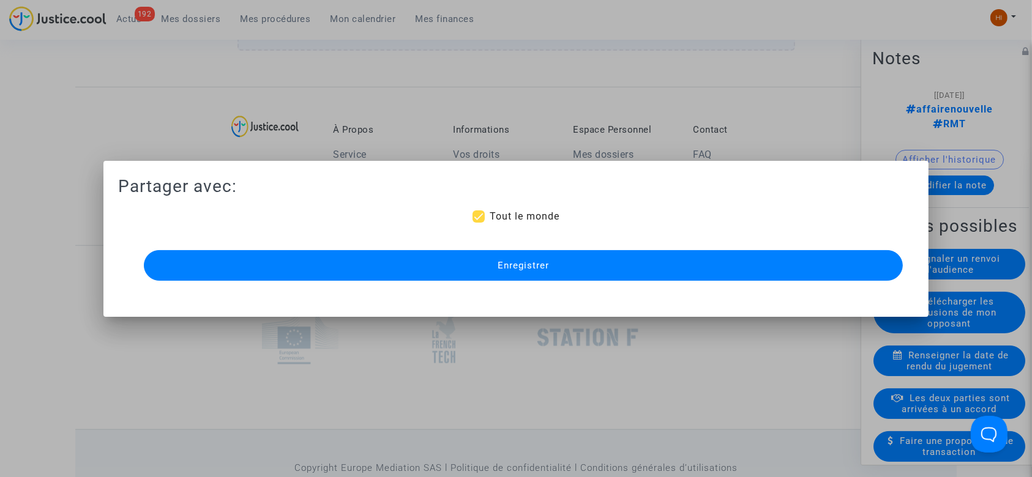
drag, startPoint x: 568, startPoint y: 277, endPoint x: 577, endPoint y: 286, distance: 12.1
click at [568, 278] on button "Enregistrer" at bounding box center [524, 265] width 760 height 31
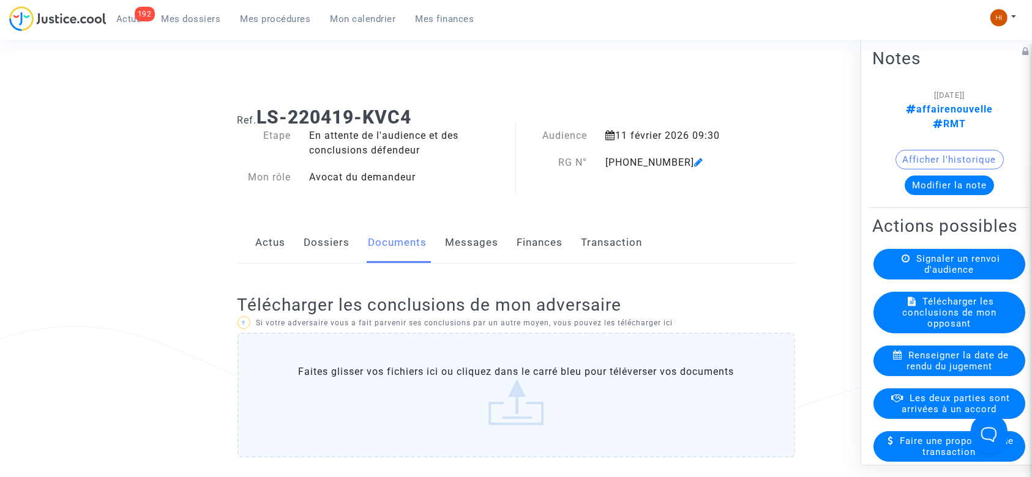
scroll to position [0, 0]
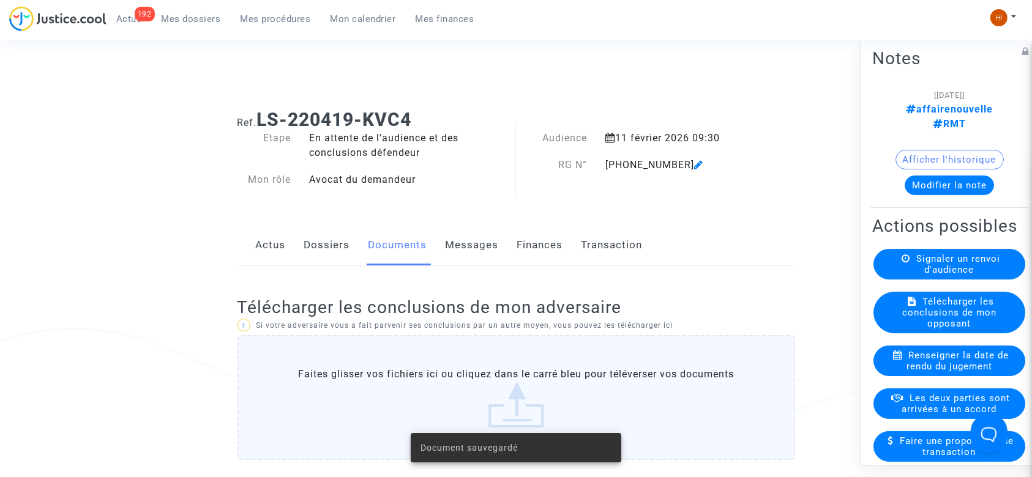
click at [694, 160] on icon at bounding box center [698, 165] width 9 height 10
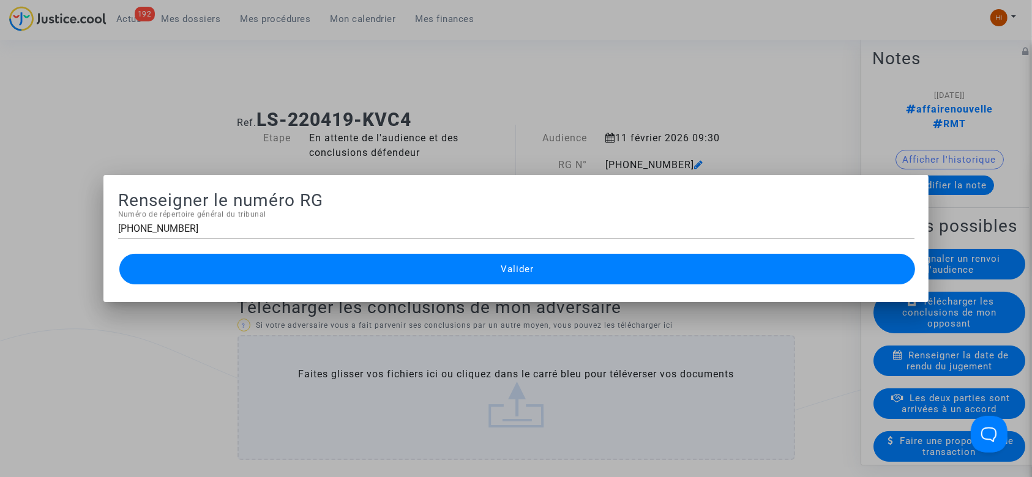
click at [355, 255] on div "Valider" at bounding box center [516, 269] width 796 height 37
click at [356, 258] on button "Valider" at bounding box center [517, 269] width 796 height 31
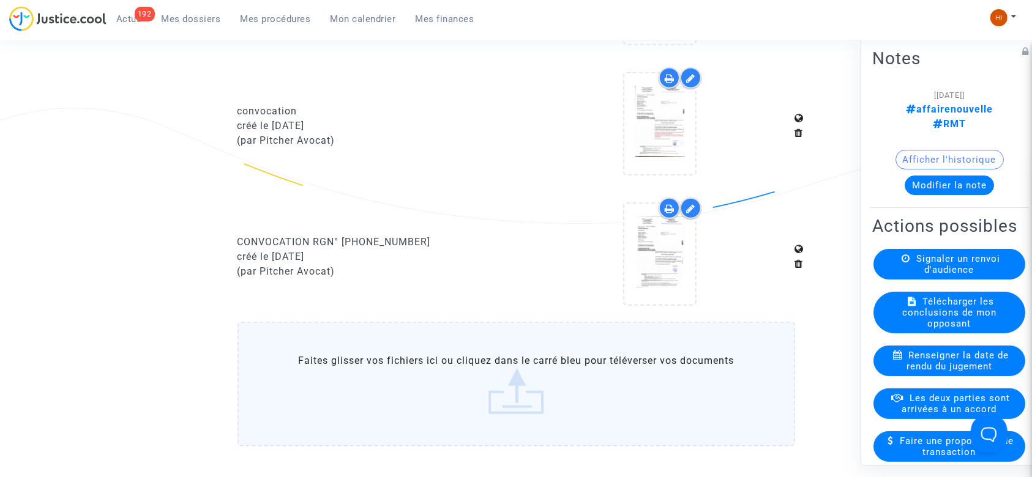
scroll to position [816, 0]
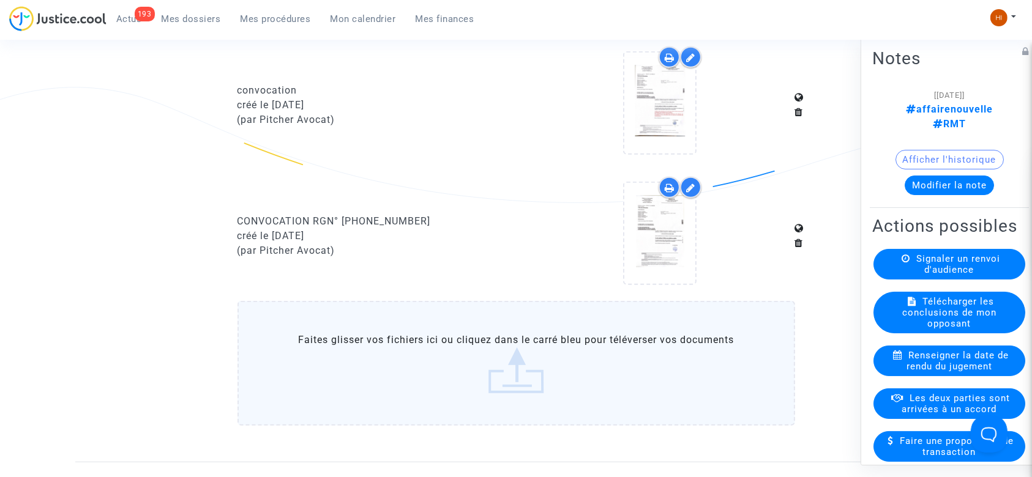
click at [751, 4] on nav "193 Actus Mes dossiers Mes procédures Mon calendrier Mes finances Mon profil Ch…" at bounding box center [516, 20] width 1032 height 40
click at [279, 23] on span "Mes procédures" at bounding box center [276, 18] width 70 height 11
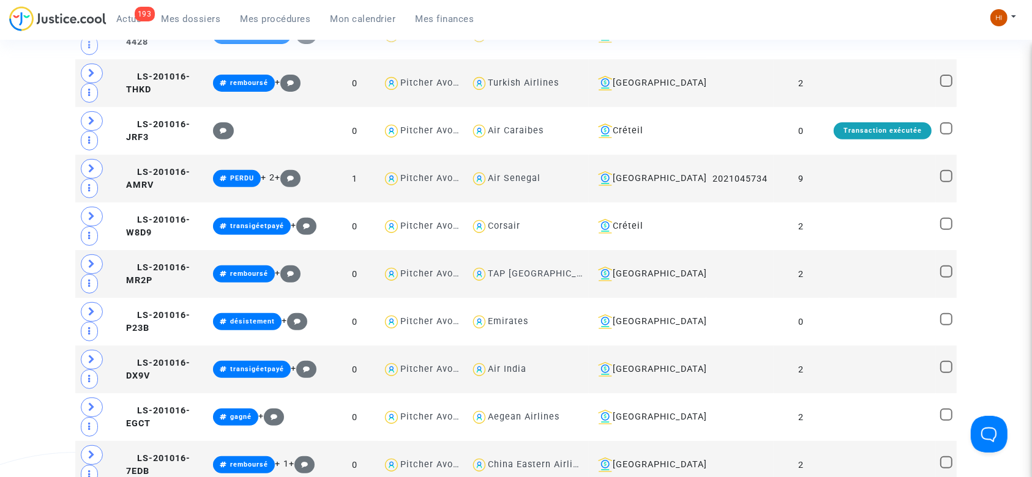
scroll to position [816, 0]
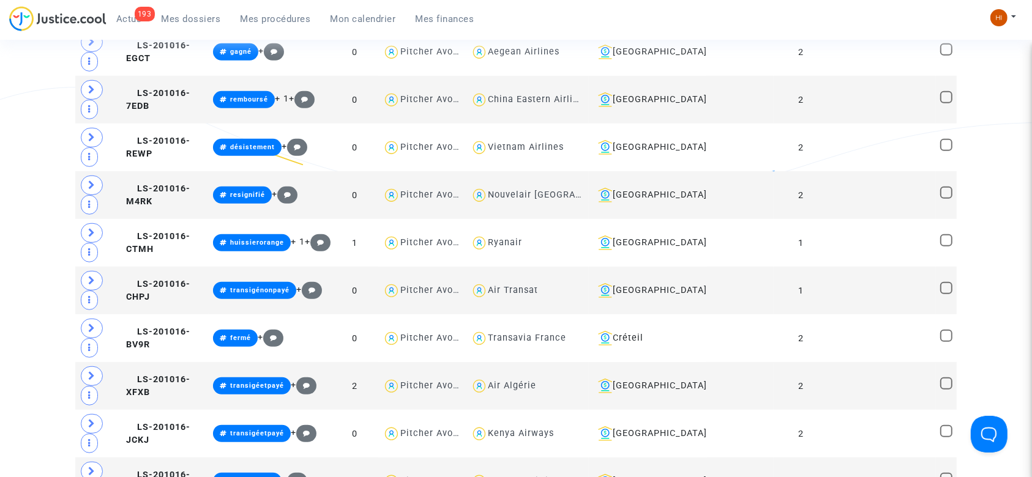
click at [279, 26] on link "Mes procédures" at bounding box center [276, 19] width 90 height 18
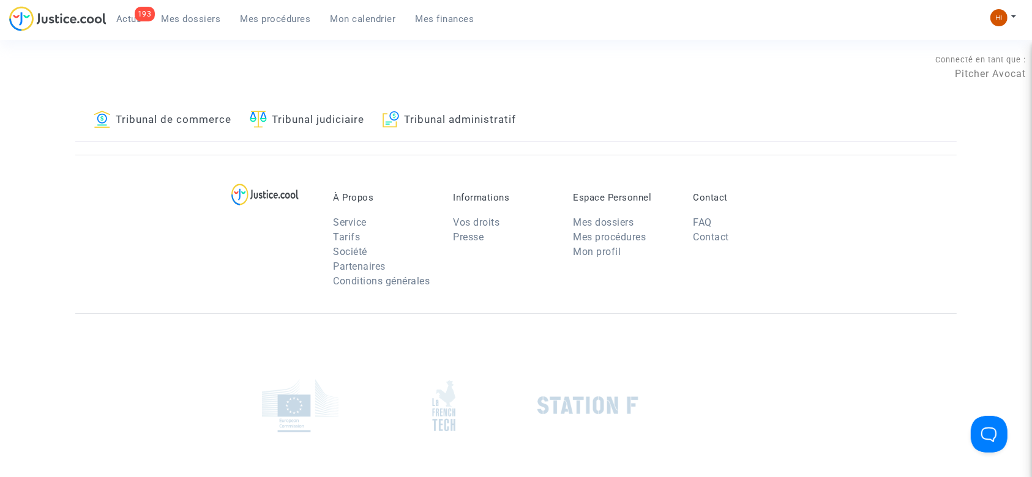
click at [360, 124] on link "Tribunal judiciaire" at bounding box center [307, 121] width 114 height 42
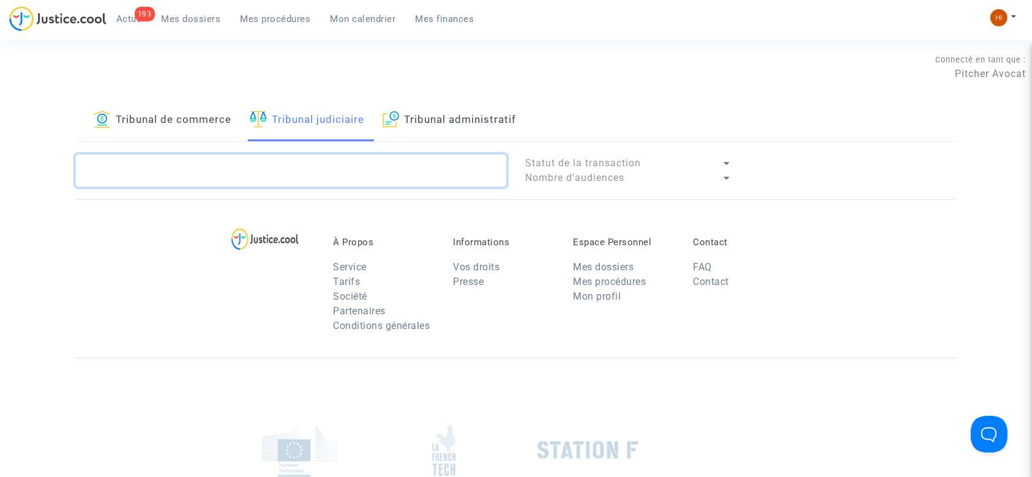
click at [351, 165] on textarea at bounding box center [291, 170] width 432 height 33
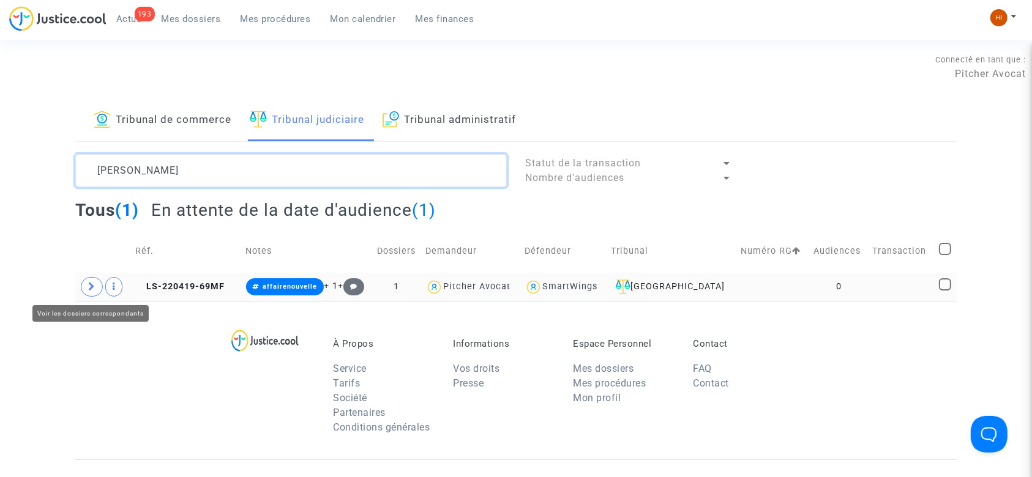
type textarea "[PERSON_NAME]"
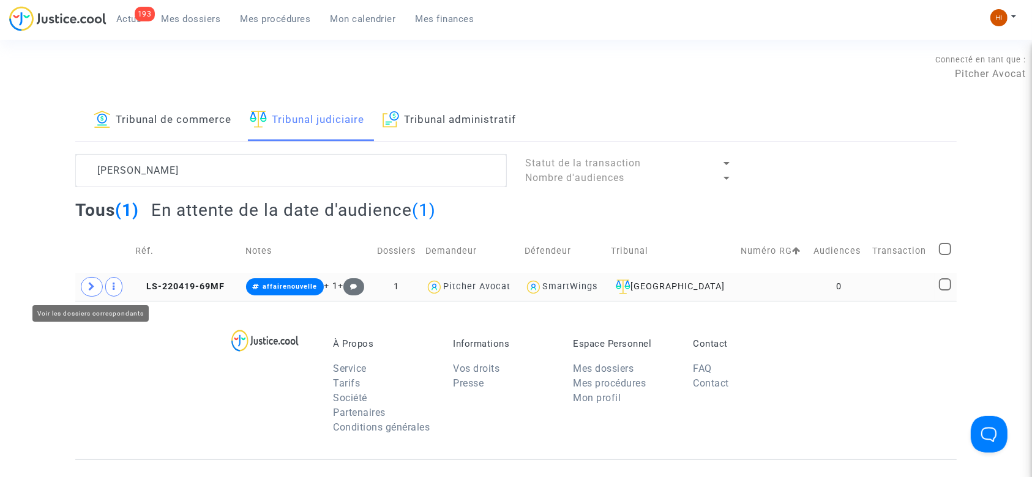
click at [95, 285] on icon at bounding box center [91, 286] width 7 height 9
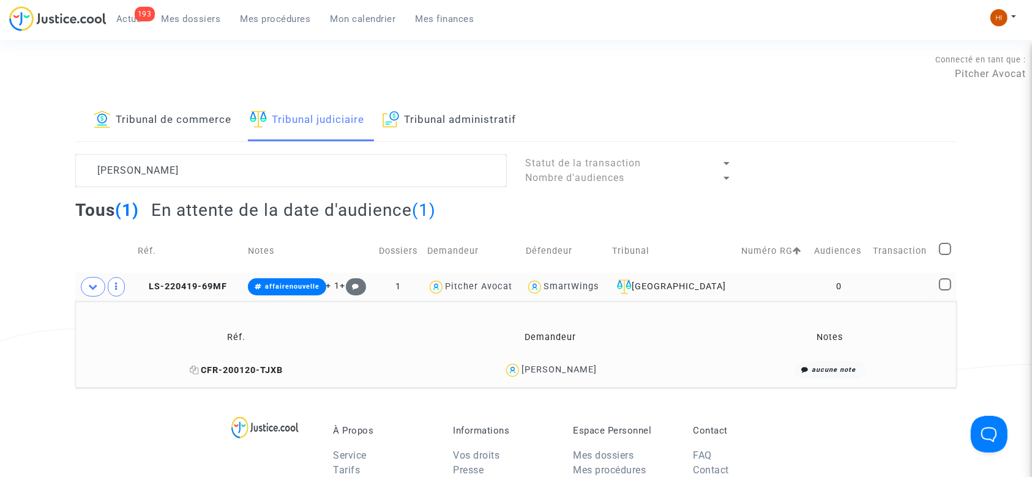
click at [198, 367] on icon at bounding box center [194, 370] width 9 height 9
click at [193, 282] on span "LS-220419-69MF" at bounding box center [182, 287] width 89 height 10
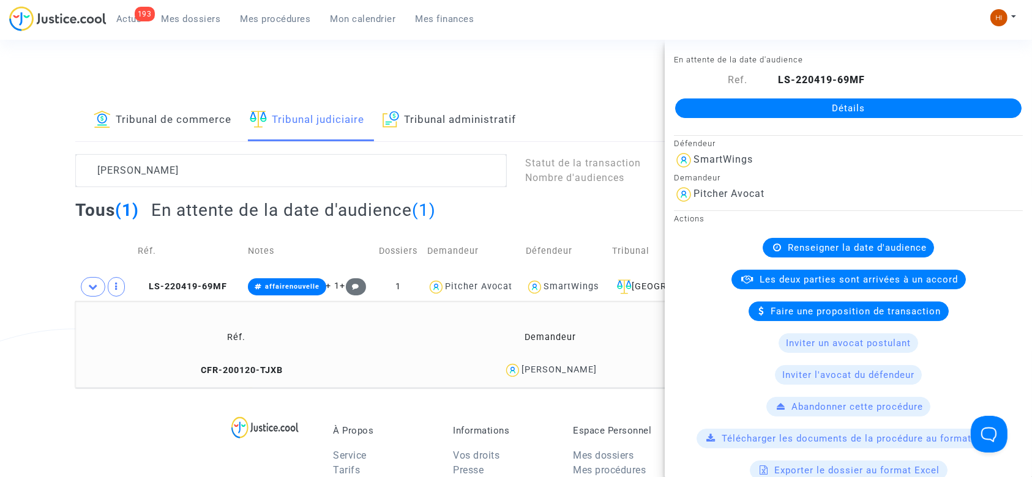
click at [823, 97] on div "Détails" at bounding box center [848, 109] width 367 height 42
click at [824, 102] on link "Détails" at bounding box center [848, 109] width 346 height 20
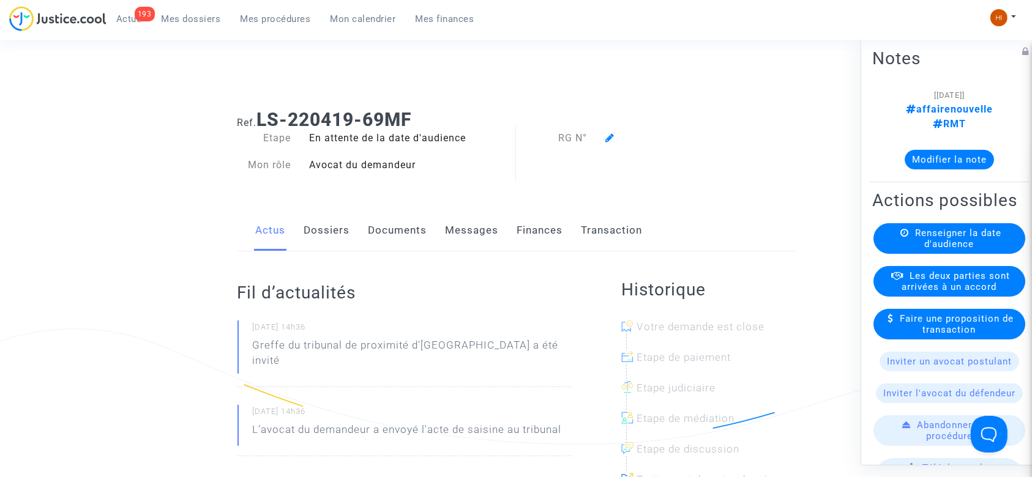
click at [968, 237] on span "Renseigner la date d'audience" at bounding box center [958, 239] width 86 height 22
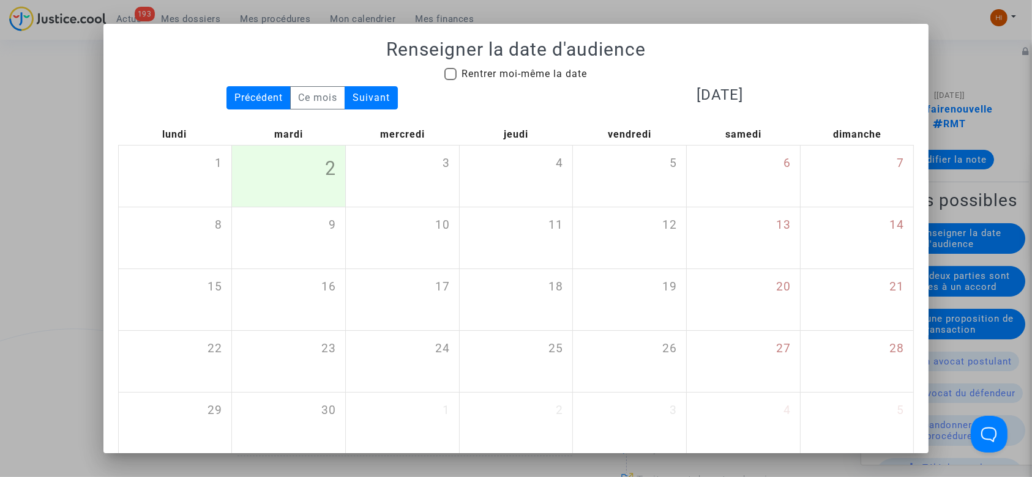
click at [542, 76] on span "Rentrer moi-même la date" at bounding box center [524, 74] width 125 height 12
click at [451, 80] on input "Rentrer moi-même la date" at bounding box center [450, 80] width 1 height 1
checkbox input "true"
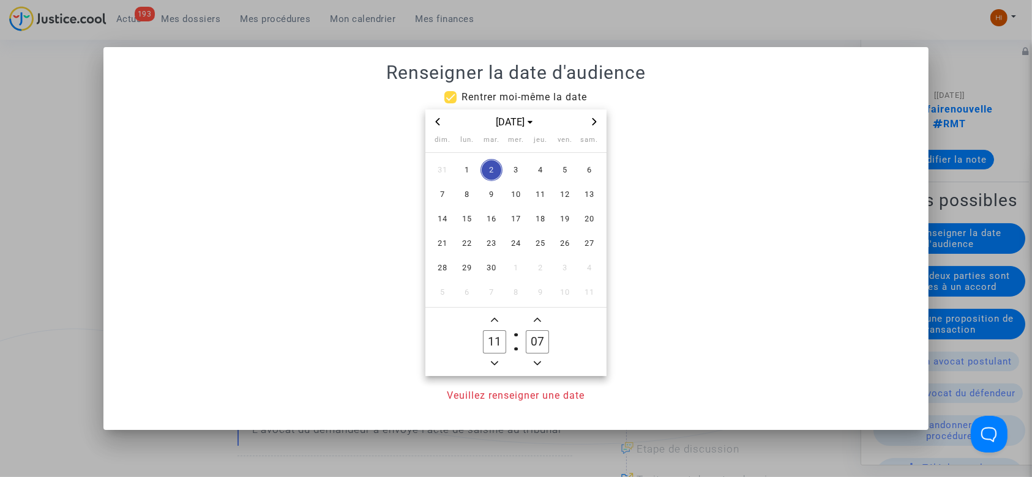
click at [597, 124] on icon "Next month" at bounding box center [594, 121] width 7 height 7
click at [594, 124] on icon "Next month" at bounding box center [595, 121] width 4 height 7
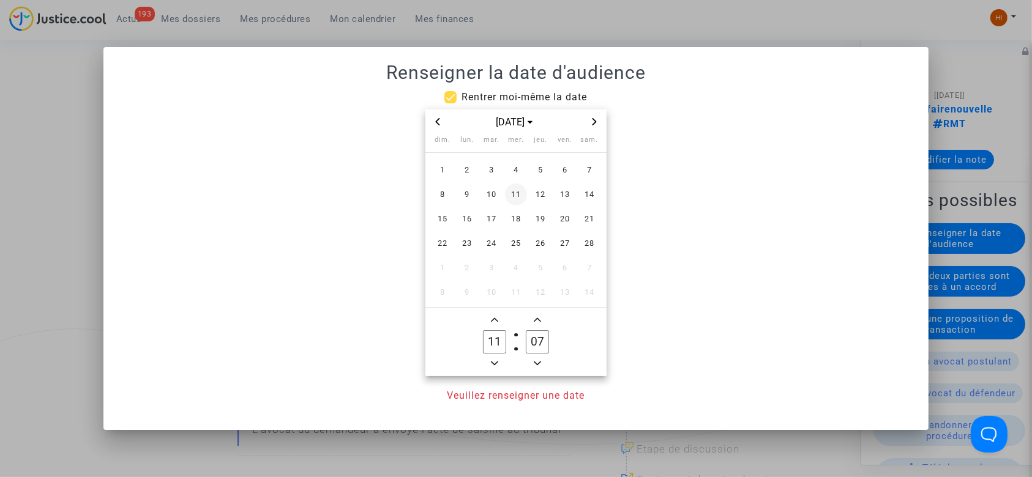
click at [516, 200] on span "11" at bounding box center [516, 195] width 22 height 22
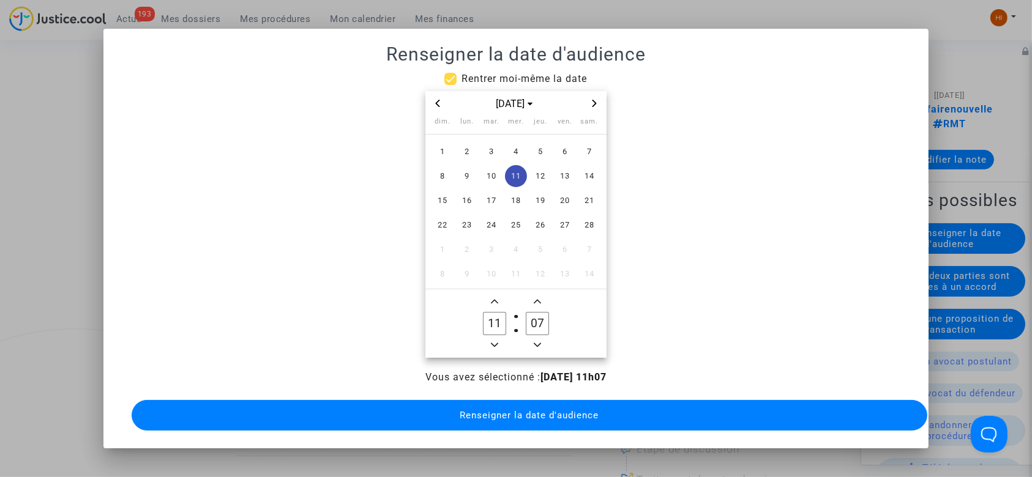
click at [492, 342] on icon "Minus a hour" at bounding box center [494, 345] width 7 height 7
click at [492, 339] on span "Minus a hour" at bounding box center [494, 345] width 15 height 15
click at [490, 290] on owl-date-time-timer "08 Hour 07 Minute" at bounding box center [515, 324] width 181 height 69
click at [493, 301] on span "Add a hour" at bounding box center [494, 301] width 15 height 15
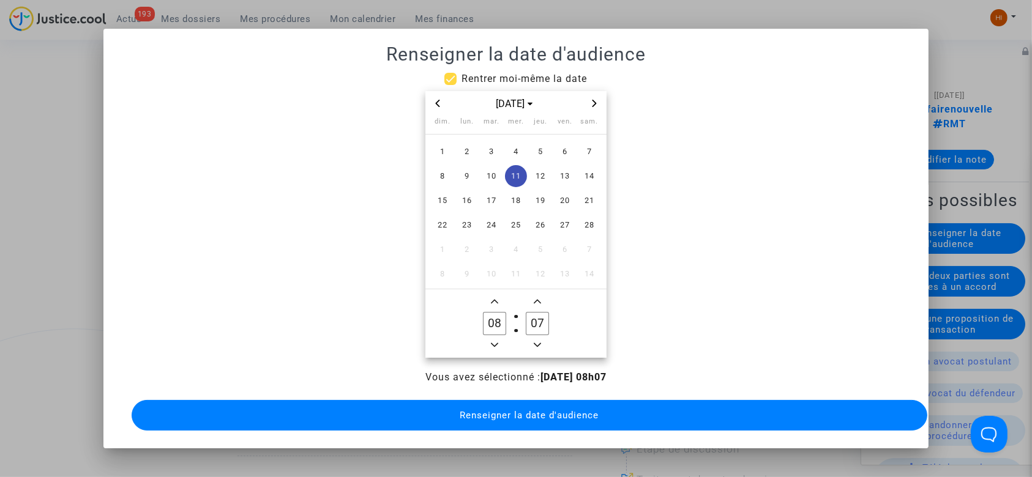
type input "09"
drag, startPoint x: 530, startPoint y: 314, endPoint x: 523, endPoint y: 314, distance: 6.7
click at [526, 314] on input "07" at bounding box center [537, 323] width 23 height 23
drag, startPoint x: 533, startPoint y: 320, endPoint x: 523, endPoint y: 319, distance: 9.8
click at [526, 319] on input "00" at bounding box center [537, 323] width 23 height 23
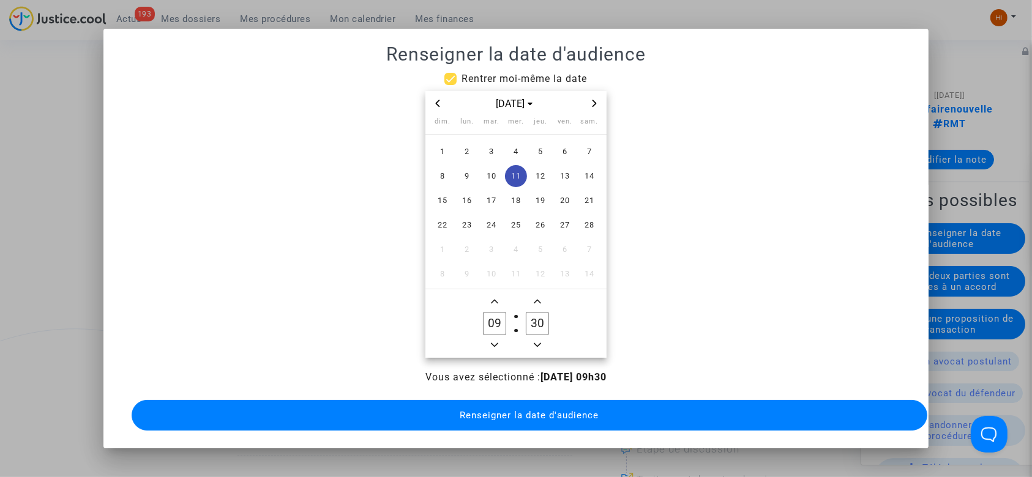
type input "30"
click at [566, 412] on span "Renseigner la date d'audience" at bounding box center [529, 415] width 139 height 11
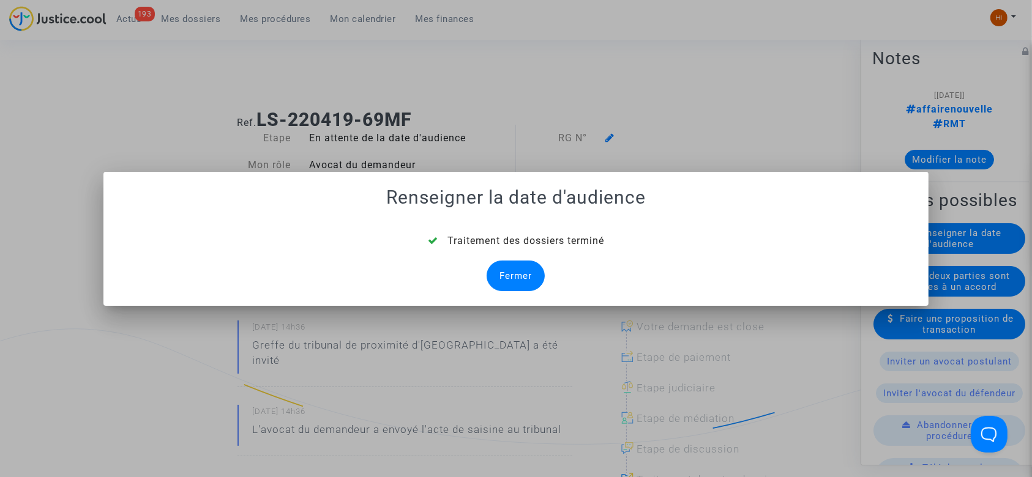
click at [523, 279] on div "Fermer" at bounding box center [516, 276] width 58 height 31
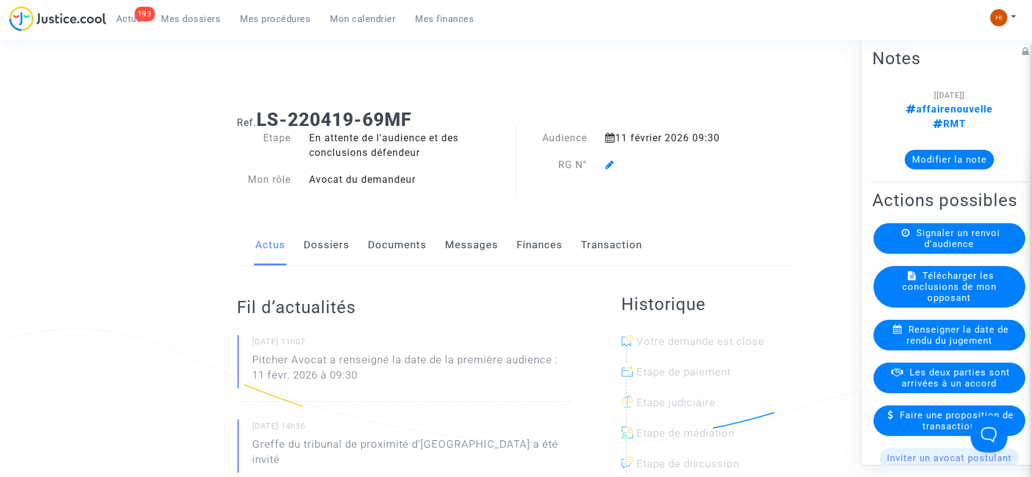
click at [335, 252] on link "Dossiers" at bounding box center [327, 245] width 46 height 40
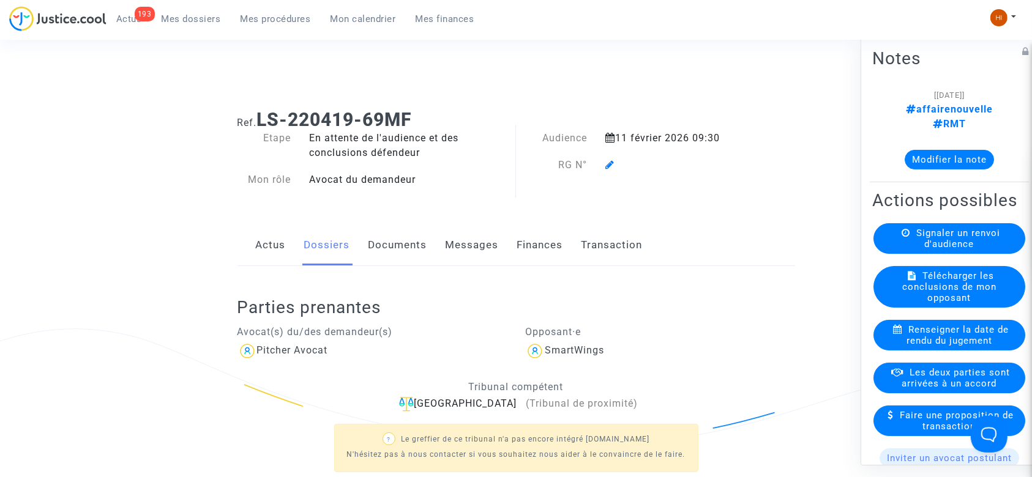
click at [610, 166] on icon at bounding box center [609, 165] width 9 height 10
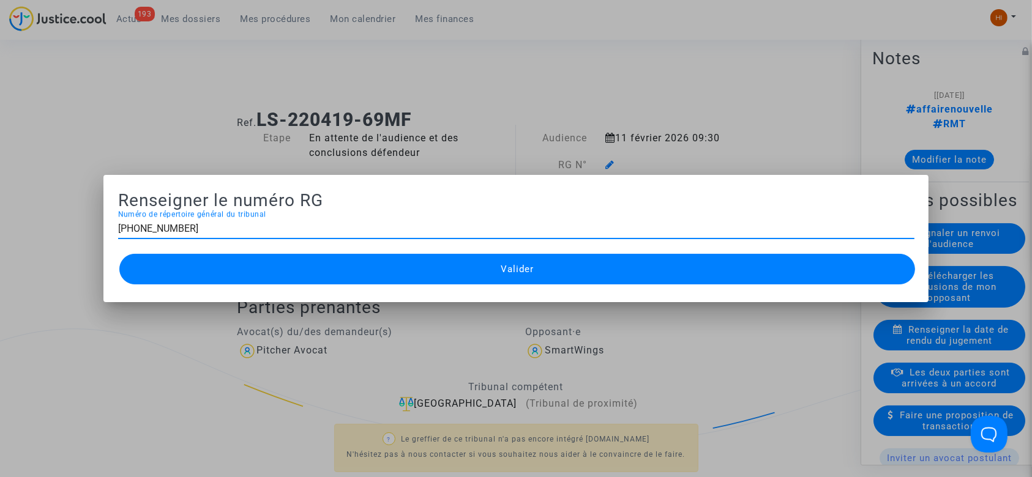
type input "[PHONE_NUMBER]"
click at [606, 275] on button "Valider" at bounding box center [517, 269] width 796 height 31
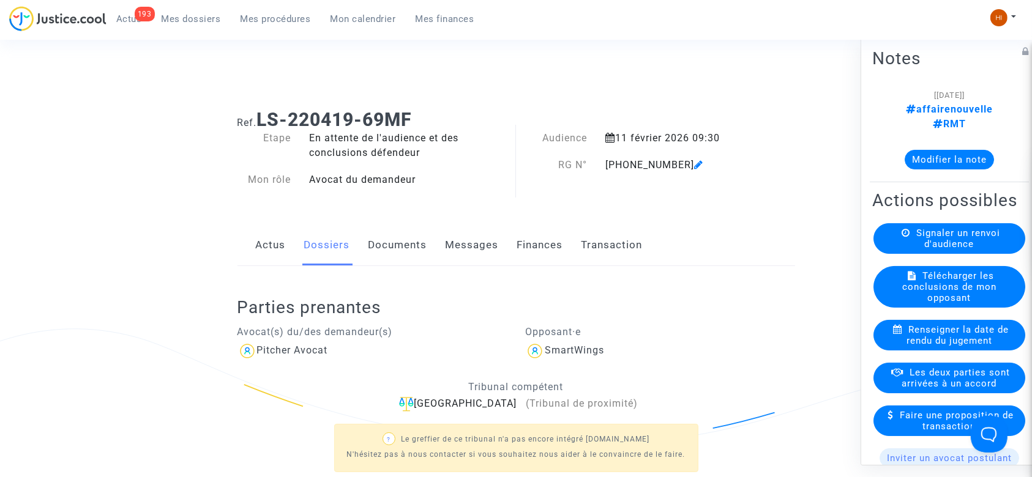
click at [402, 245] on link "Documents" at bounding box center [398, 245] width 59 height 40
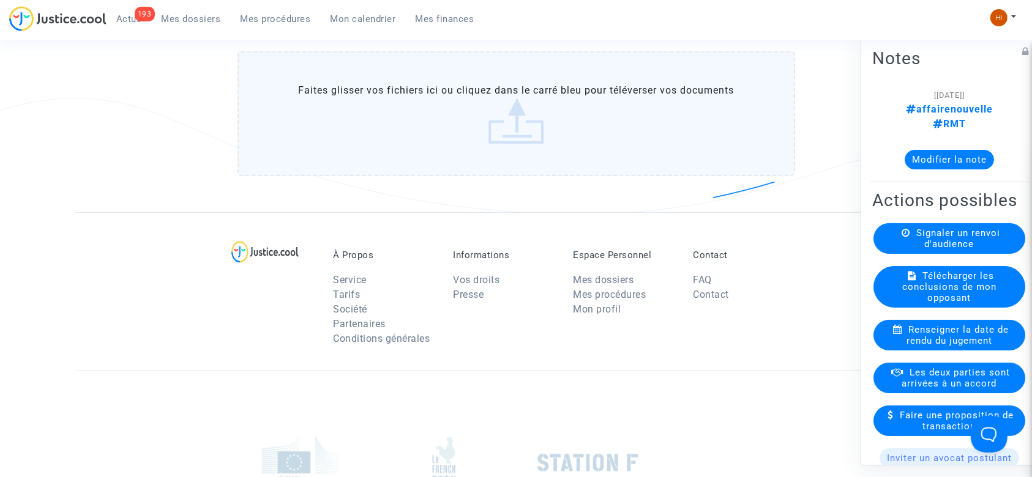
scroll to position [816, 0]
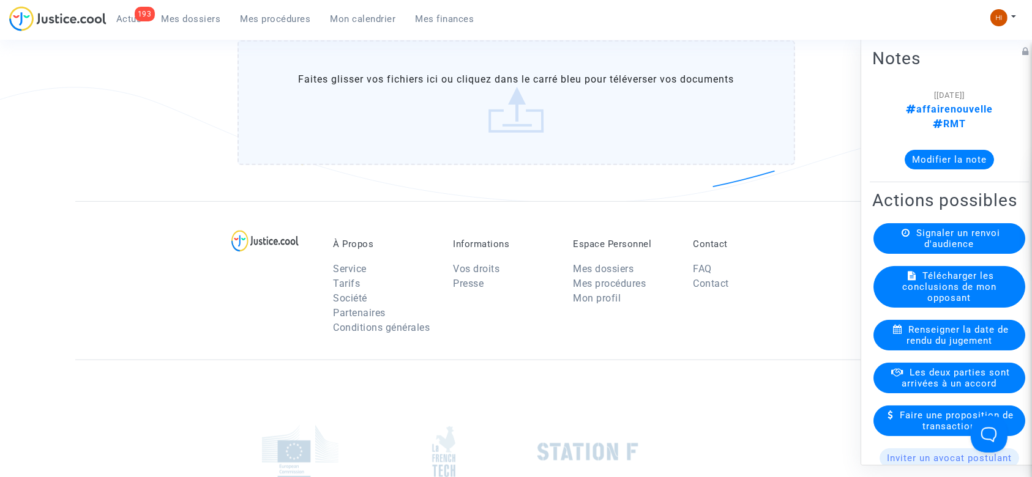
click at [469, 105] on label "Faites glisser vos fichiers ici ou cliquez dans le carré bleu pour téléverser v…" at bounding box center [517, 102] width 558 height 125
click at [0, 0] on input "Faites glisser vos fichiers ici ou cliquez dans le carré bleu pour téléverser v…" at bounding box center [0, 0] width 0 height 0
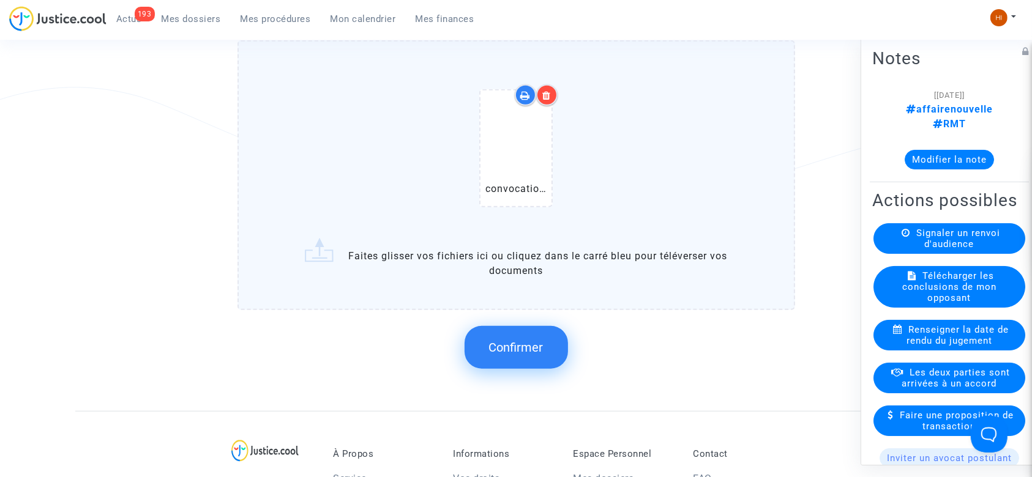
click at [518, 336] on button "Confirmer" at bounding box center [516, 347] width 103 height 43
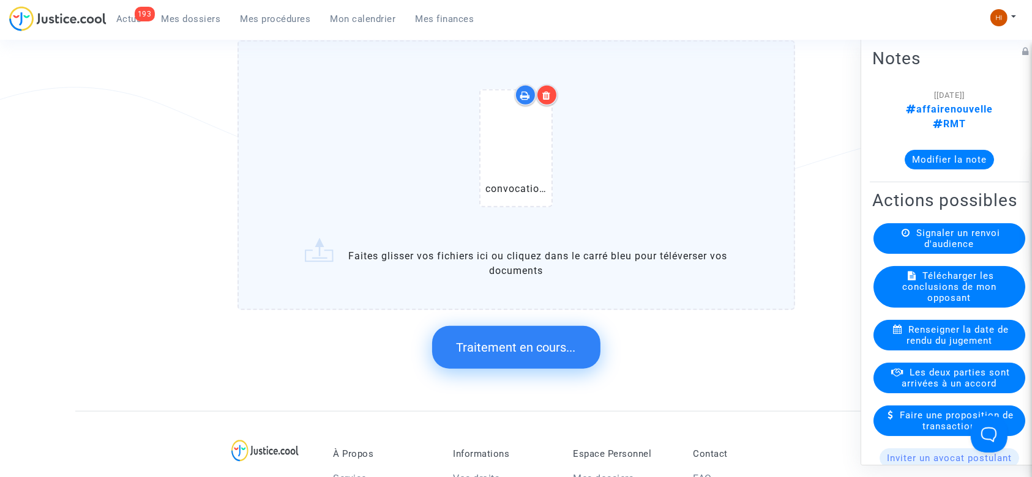
scroll to position [0, 0]
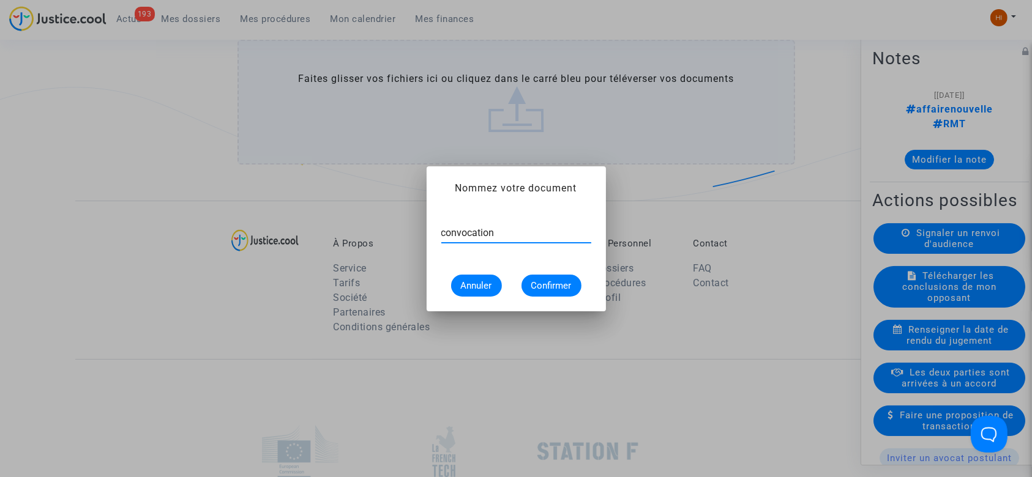
type input "convocation"
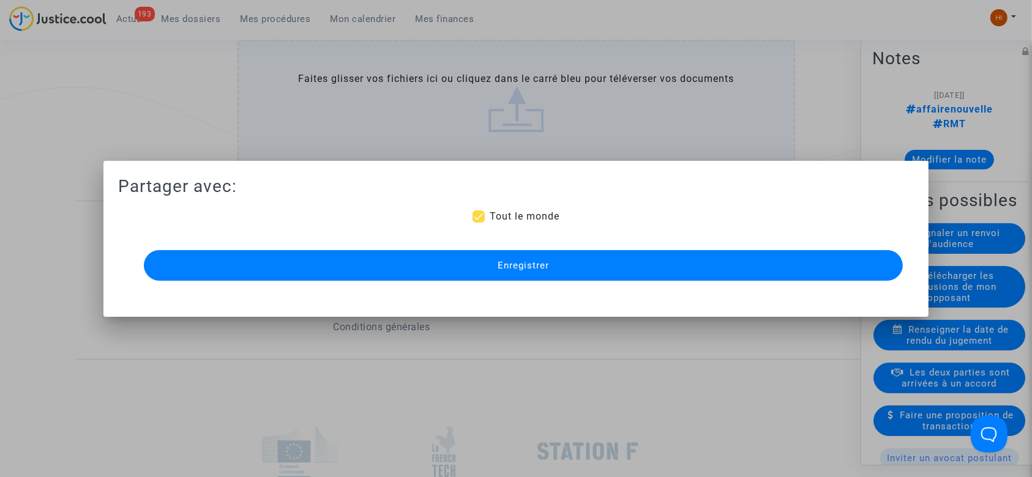
click at [536, 264] on span "Enregistrer" at bounding box center [523, 265] width 51 height 11
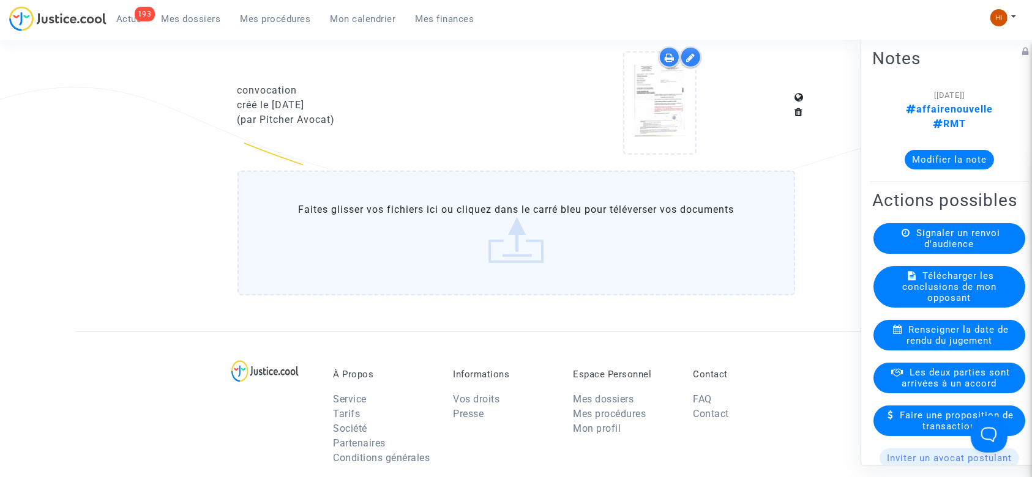
click at [256, 18] on span "Mes procédures" at bounding box center [276, 18] width 70 height 11
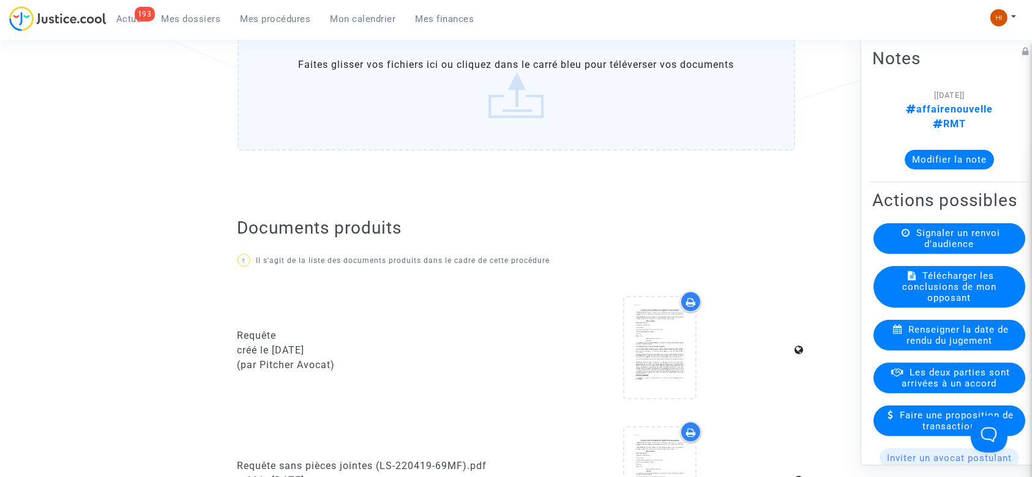
scroll to position [294, 0]
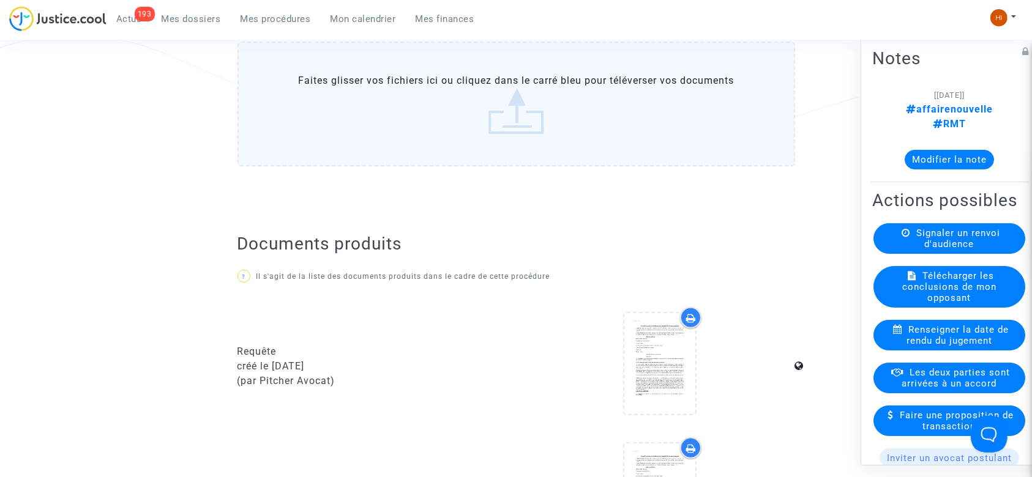
click at [274, 26] on link "Mes procédures" at bounding box center [276, 19] width 90 height 18
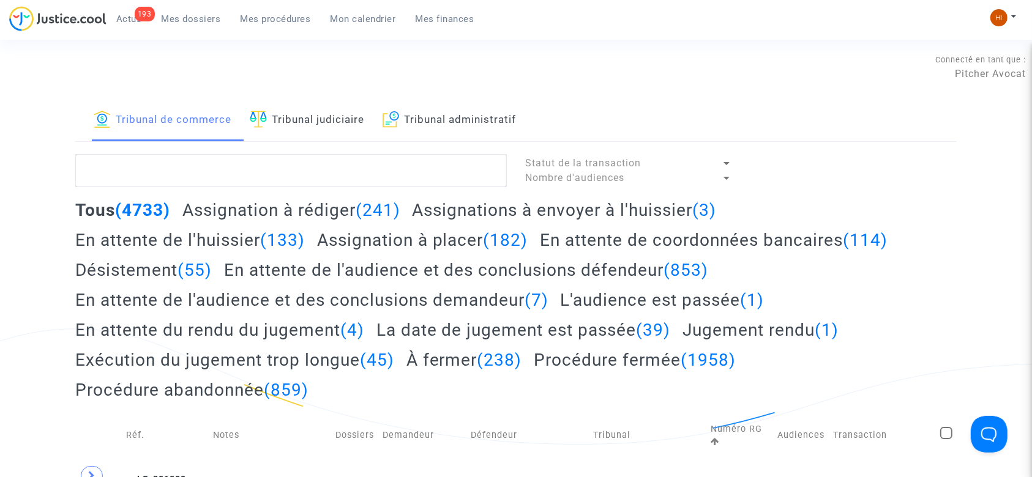
click at [346, 102] on link "Tribunal judiciaire" at bounding box center [307, 121] width 114 height 42
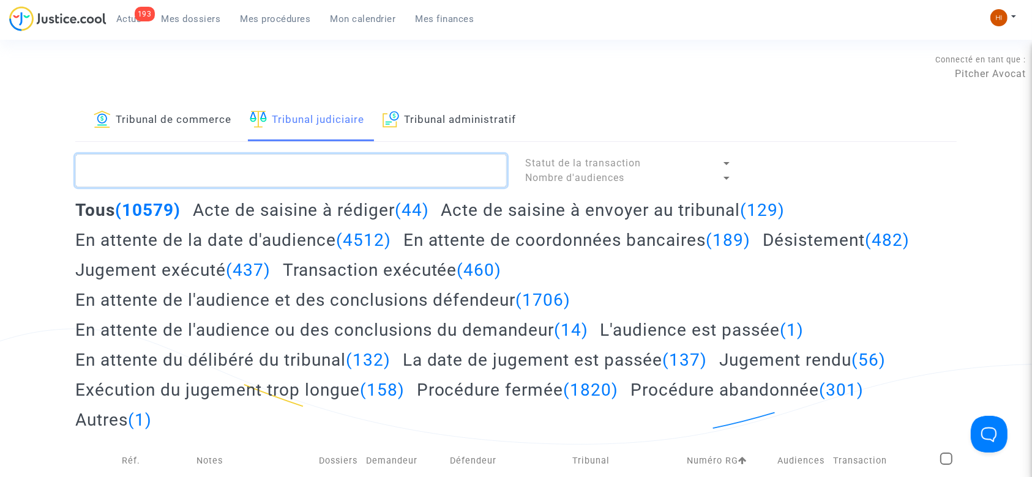
click at [372, 174] on textarea at bounding box center [291, 170] width 432 height 33
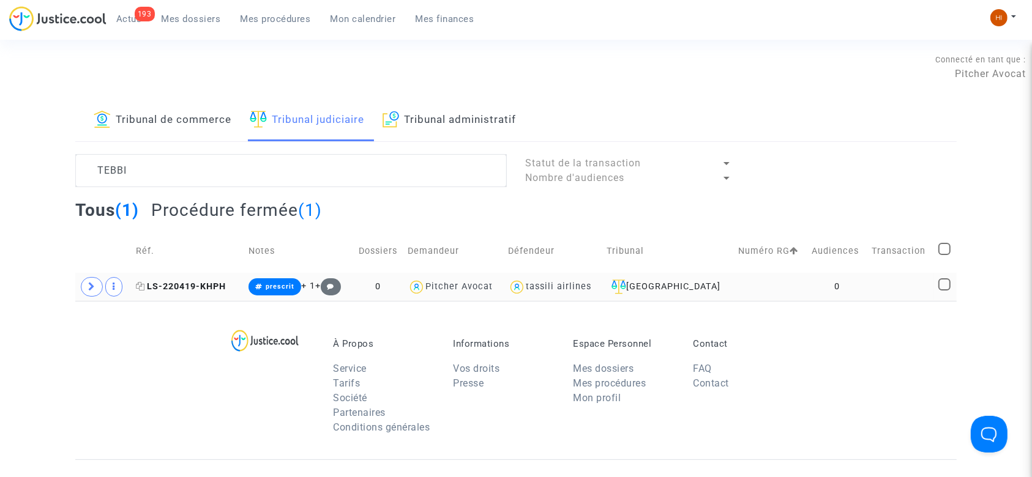
click at [138, 286] on icon at bounding box center [140, 286] width 9 height 9
drag, startPoint x: 88, startPoint y: 285, endPoint x: 111, endPoint y: 295, distance: 25.2
click at [93, 287] on span at bounding box center [92, 287] width 22 height 20
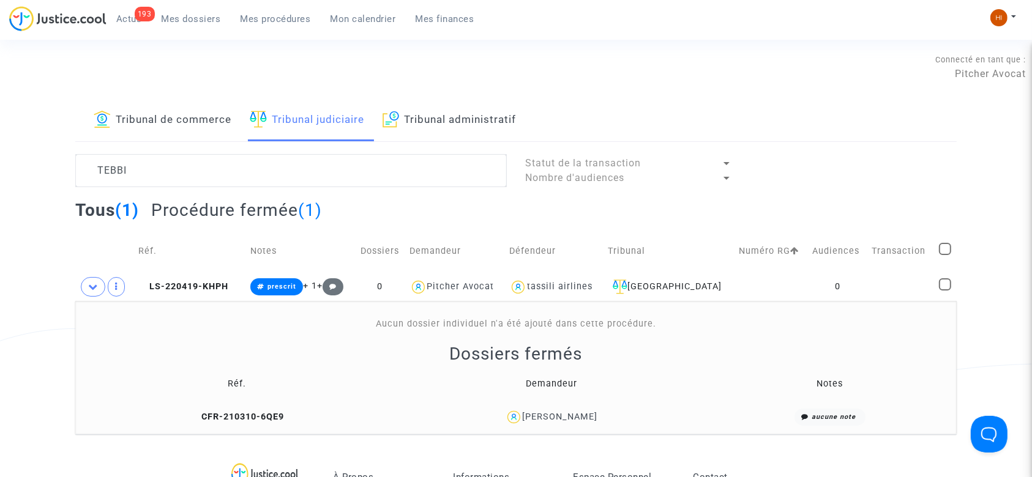
drag, startPoint x: 656, startPoint y: 418, endPoint x: 536, endPoint y: 418, distance: 119.4
click at [536, 418] on div "[PERSON_NAME]" at bounding box center [551, 418] width 304 height 18
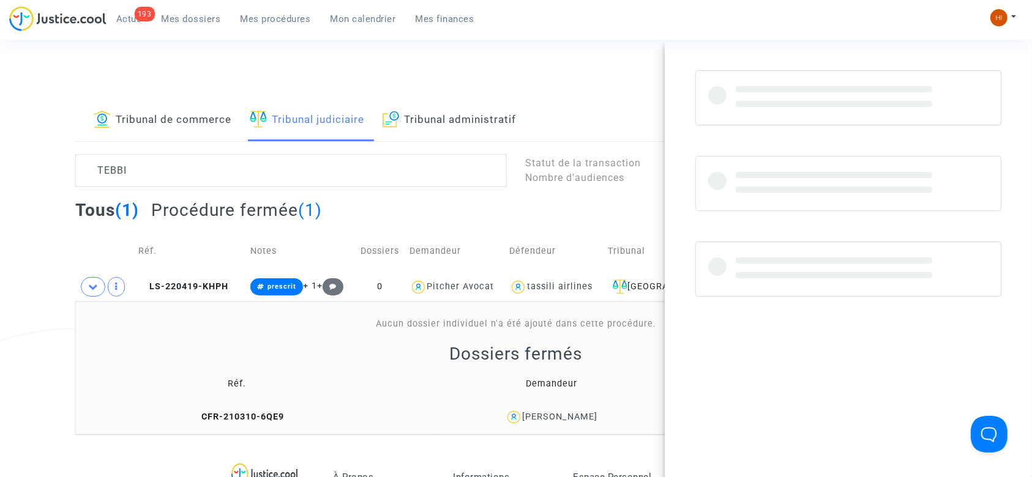
copy div "[PERSON_NAME]"
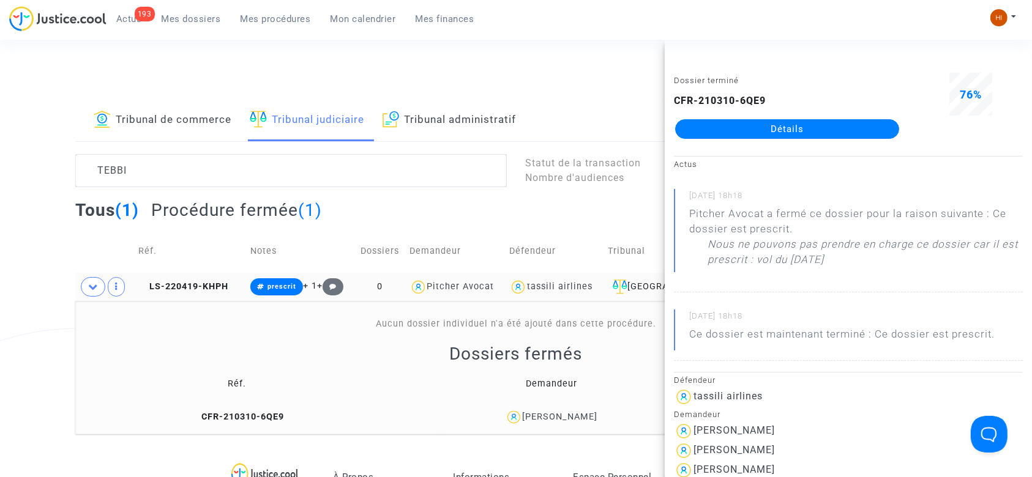
drag, startPoint x: 601, startPoint y: 286, endPoint x: 531, endPoint y: 284, distance: 69.8
click at [531, 284] on div "tassili airlines" at bounding box center [553, 288] width 89 height 18
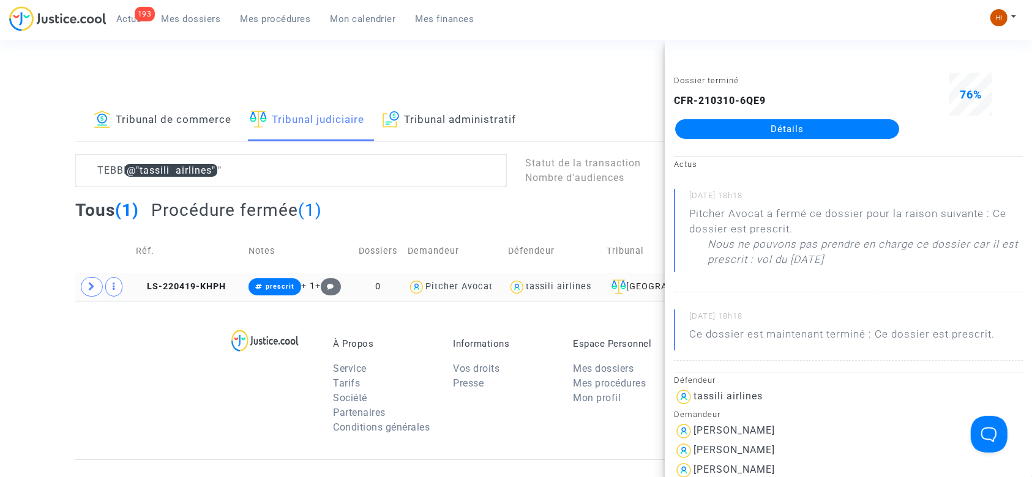
drag, startPoint x: 600, startPoint y: 288, endPoint x: 531, endPoint y: 296, distance: 69.6
click at [531, 296] on div "tassili airlines" at bounding box center [553, 288] width 90 height 18
type textarea "TEBBI"
copy div "tassili airlines"
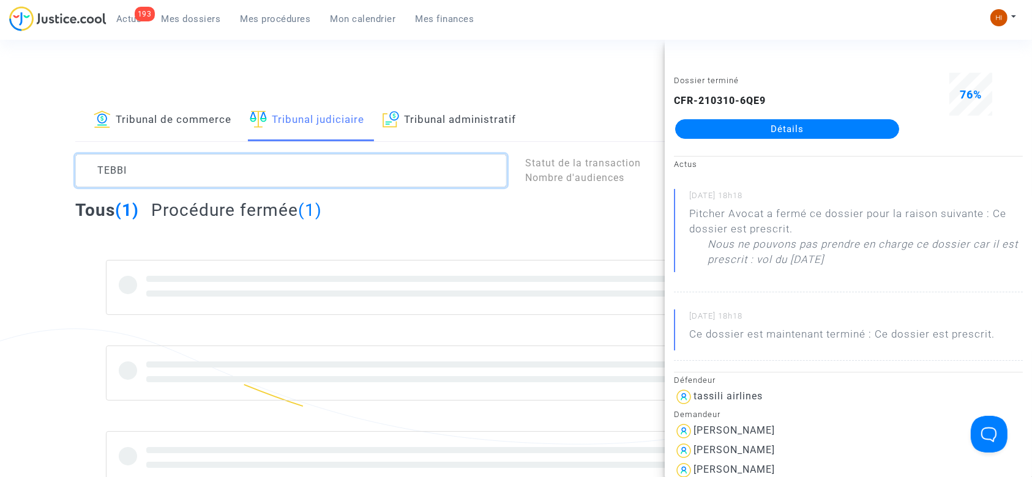
click at [249, 160] on textarea at bounding box center [291, 170] width 432 height 33
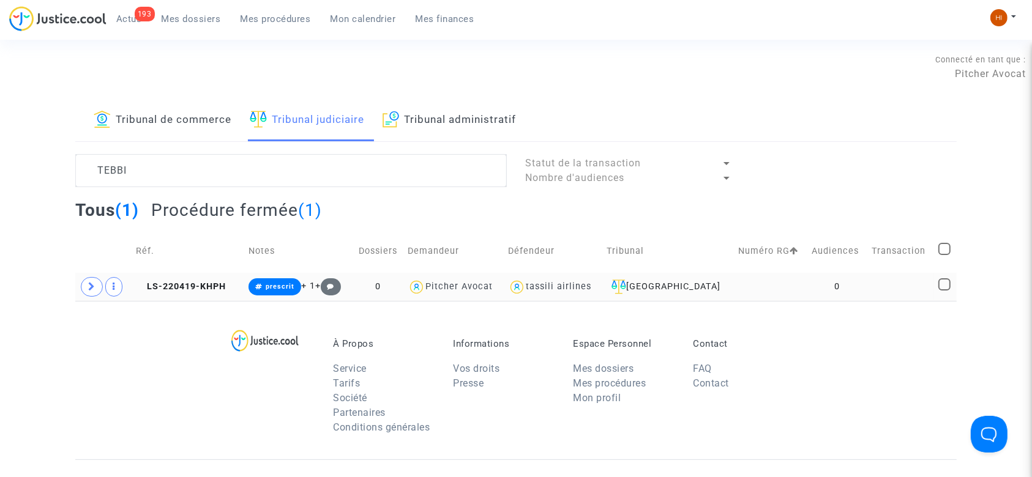
drag, startPoint x: 608, startPoint y: 286, endPoint x: 526, endPoint y: 291, distance: 82.8
click at [526, 291] on tr "LS-220419-KHPH prescrit + 1 + 0 Pitcher Avocat tassili airlines [GEOGRAPHIC_DAT…" at bounding box center [515, 287] width 881 height 28
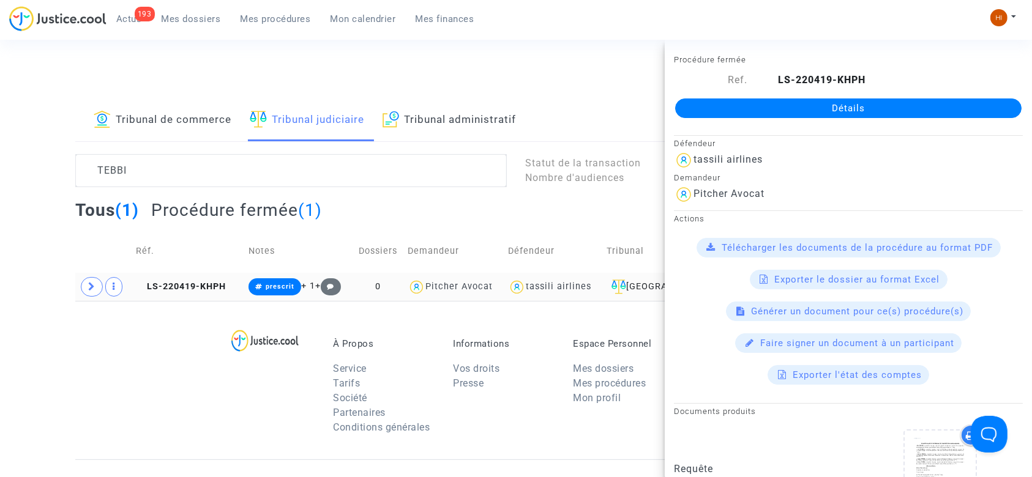
copy div "tassili airlines"
click at [198, 288] on span "LS-220419-KHPH" at bounding box center [181, 287] width 90 height 10
click at [877, 118] on link "Détails" at bounding box center [848, 109] width 346 height 20
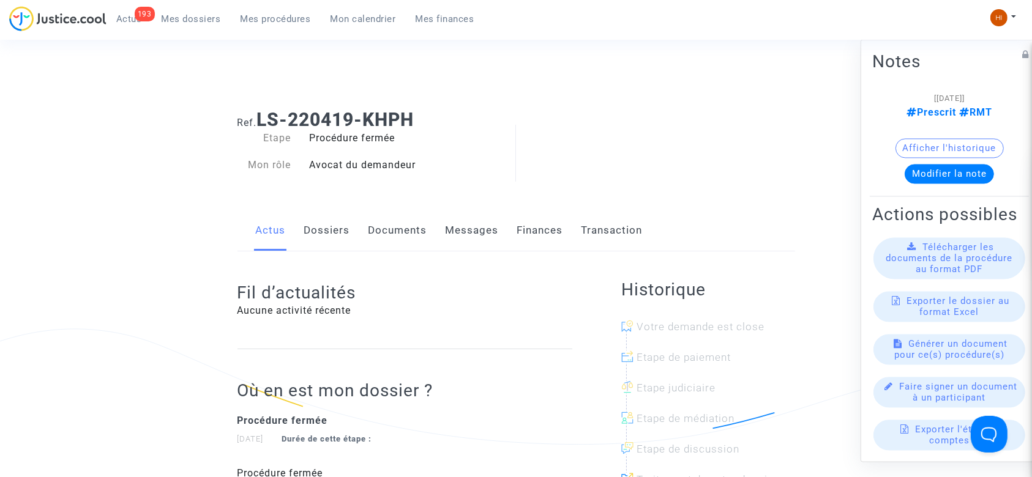
click at [402, 225] on link "Documents" at bounding box center [398, 231] width 59 height 40
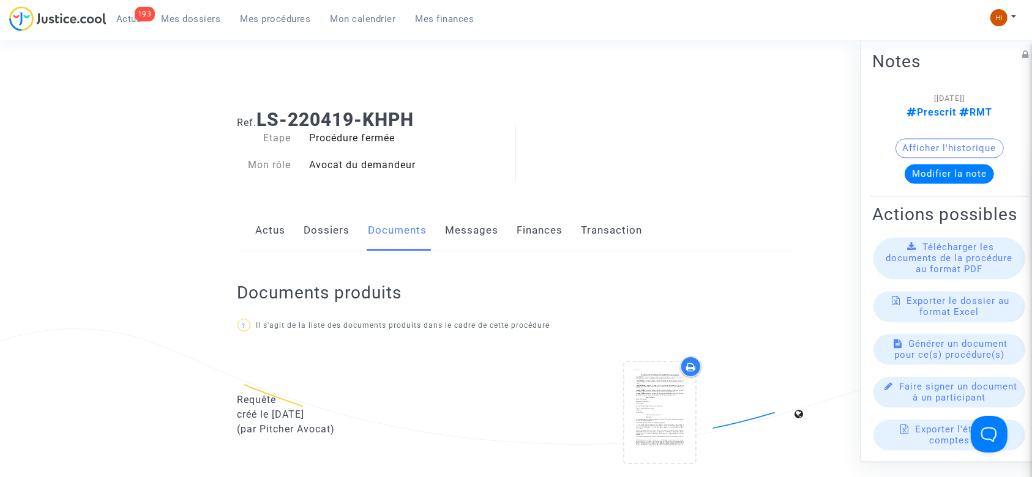
scroll to position [408, 0]
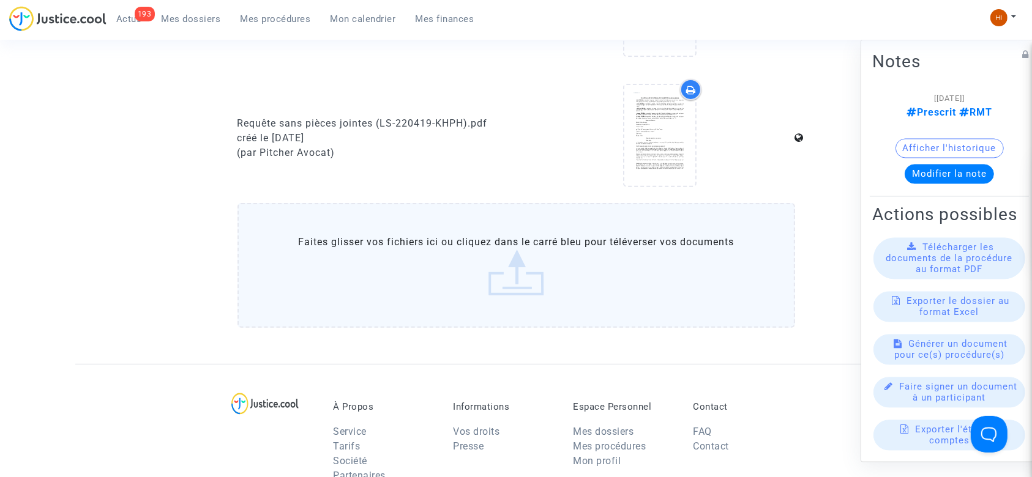
click at [387, 269] on label "Faites glisser vos fichiers ici ou cliquez dans le carré bleu pour téléverser v…" at bounding box center [517, 265] width 558 height 125
click at [0, 0] on input "Faites glisser vos fichiers ici ou cliquez dans le carré bleu pour téléverser v…" at bounding box center [0, 0] width 0 height 0
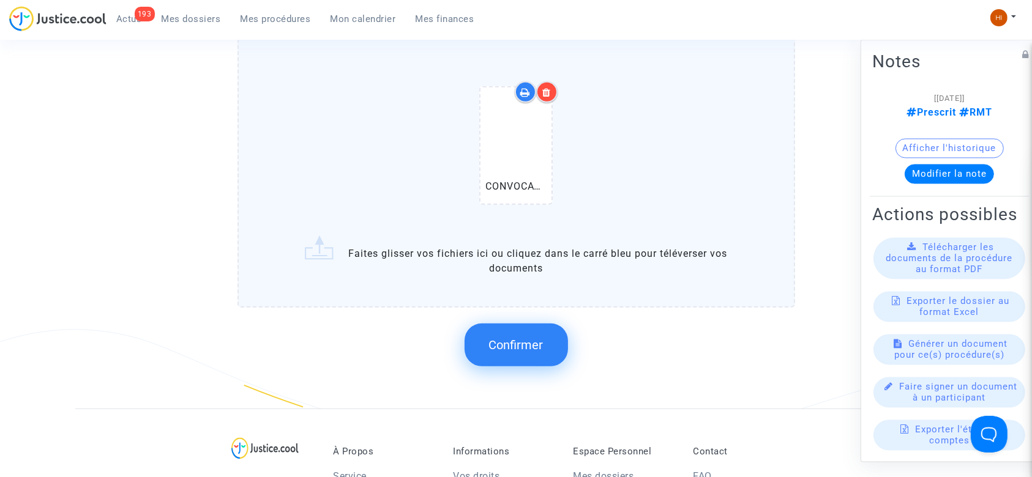
scroll to position [566, 0]
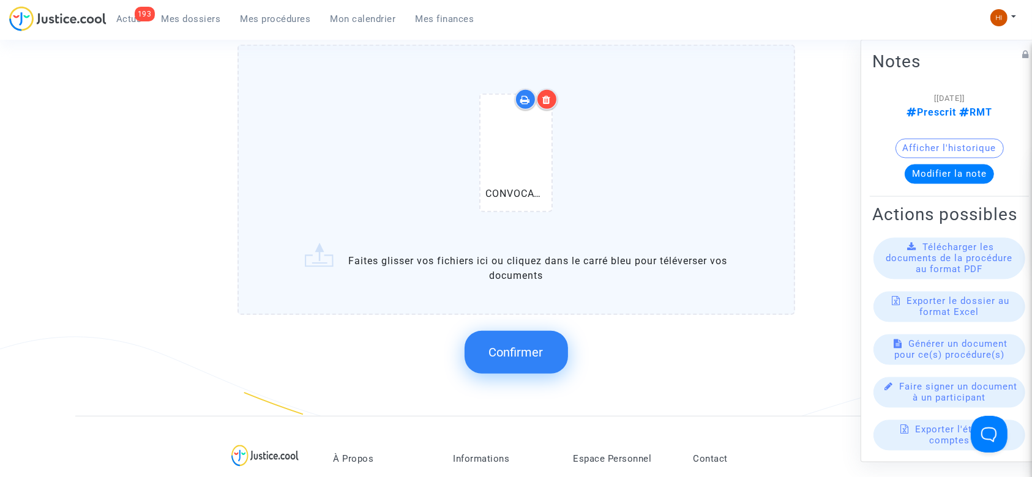
click at [520, 346] on span "Confirmer" at bounding box center [516, 352] width 54 height 15
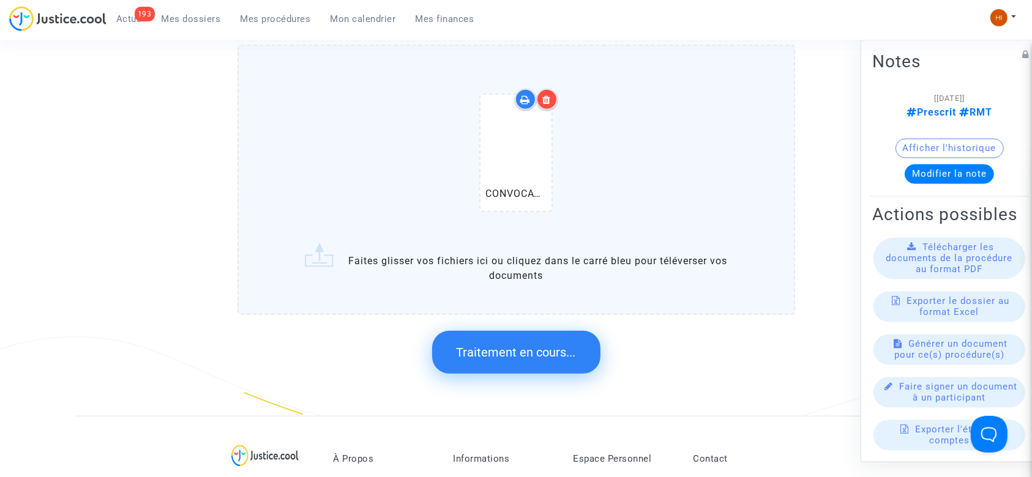
scroll to position [0, 0]
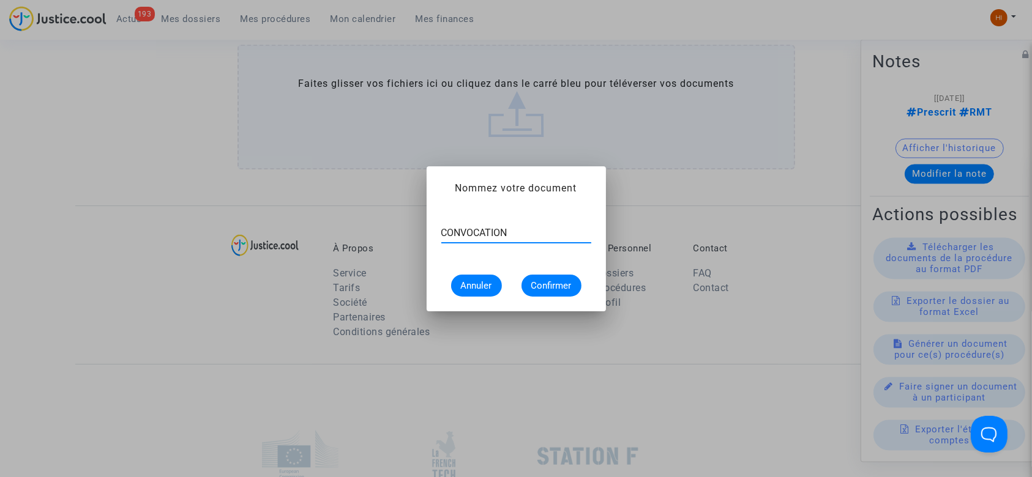
type input "CONVOCATION"
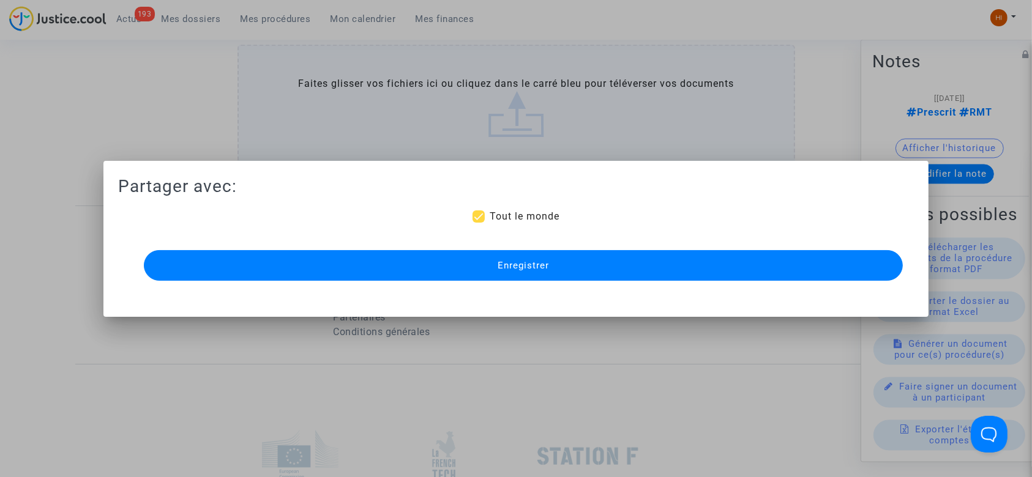
click at [577, 275] on button "Enregistrer" at bounding box center [524, 265] width 760 height 31
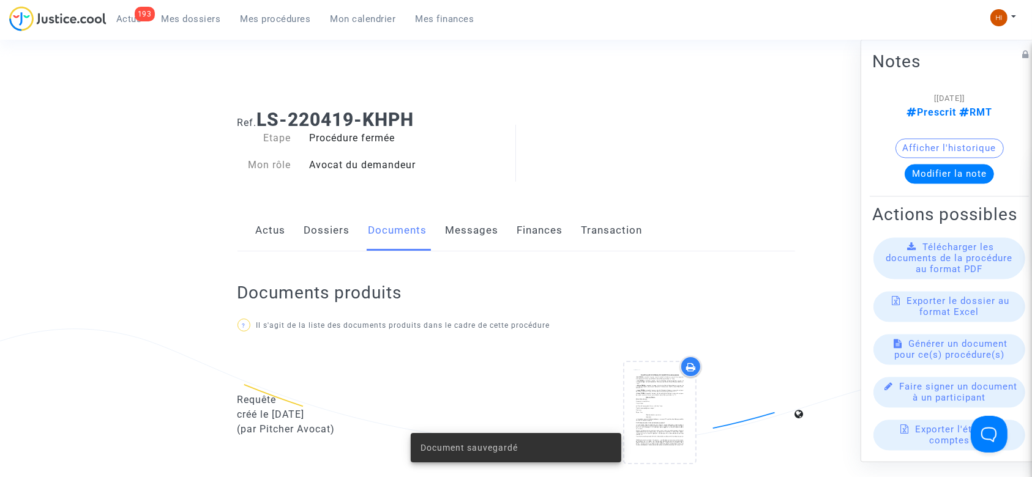
click at [322, 233] on link "Dossiers" at bounding box center [327, 231] width 46 height 40
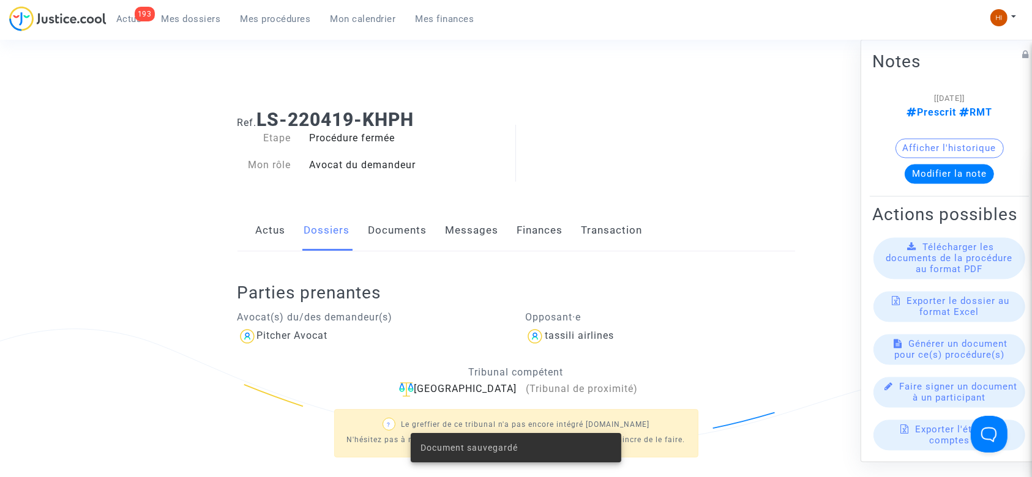
scroll to position [408, 0]
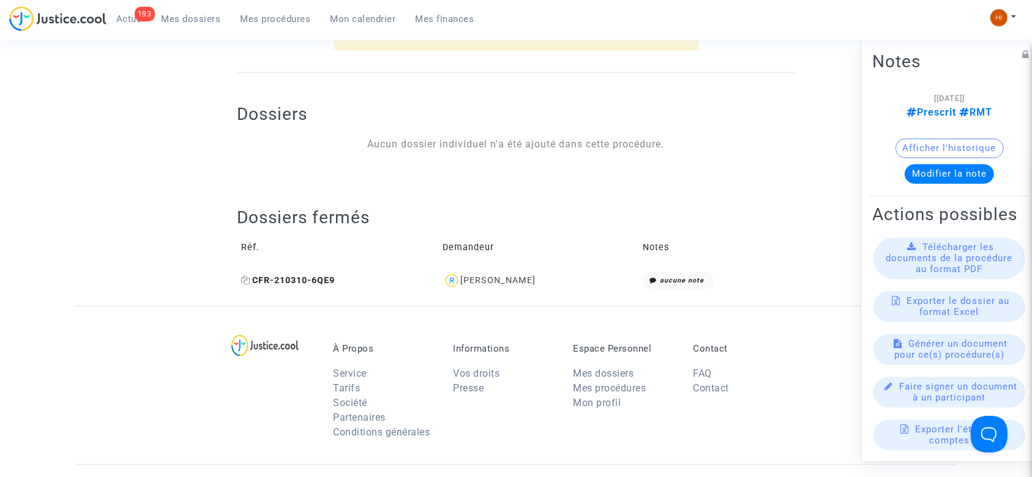
click at [250, 281] on icon at bounding box center [246, 280] width 9 height 9
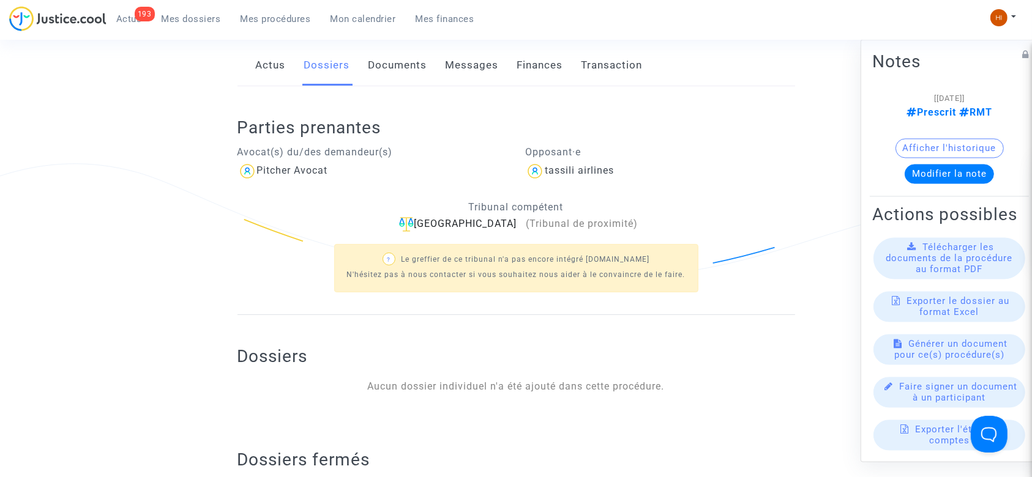
scroll to position [0, 0]
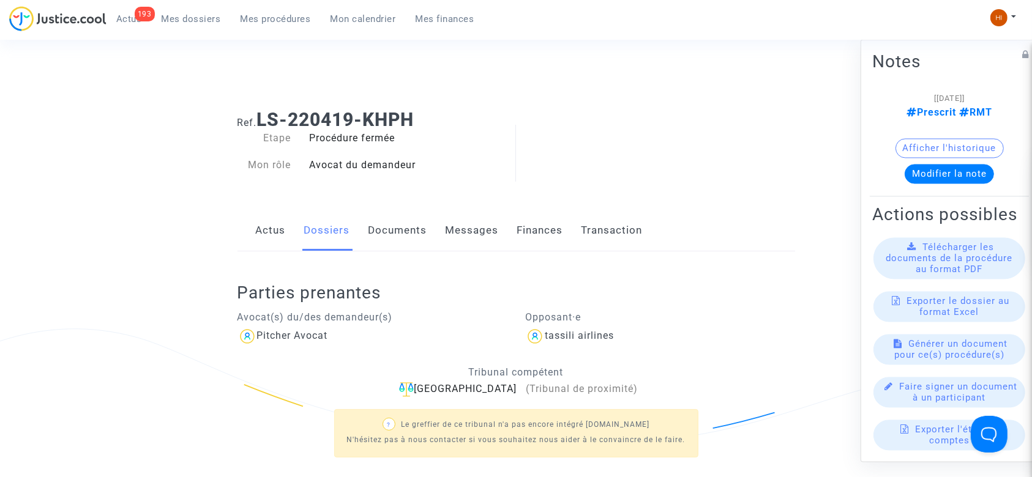
click at [383, 219] on link "Documents" at bounding box center [398, 231] width 59 height 40
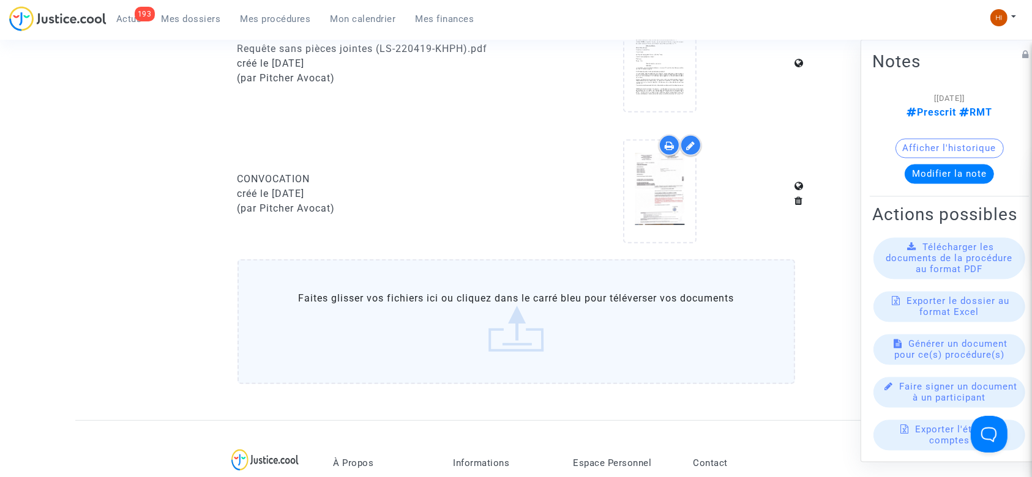
scroll to position [490, 0]
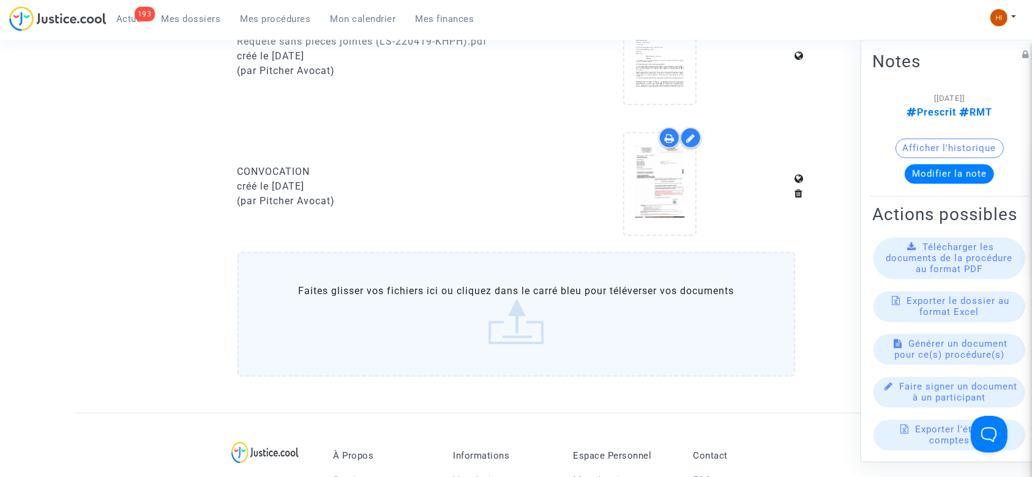
click at [274, 19] on span "Mes procédures" at bounding box center [276, 18] width 70 height 11
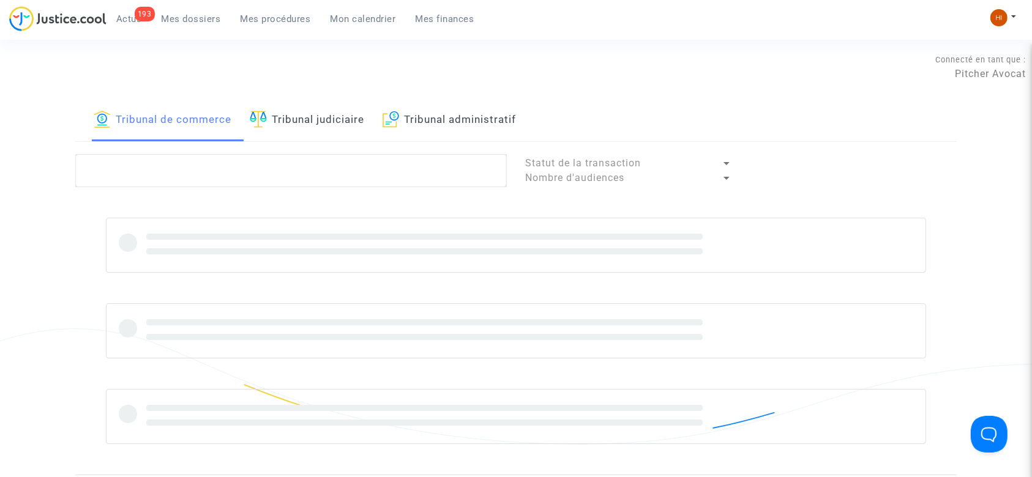
click at [327, 111] on link "Tribunal judiciaire" at bounding box center [307, 121] width 114 height 42
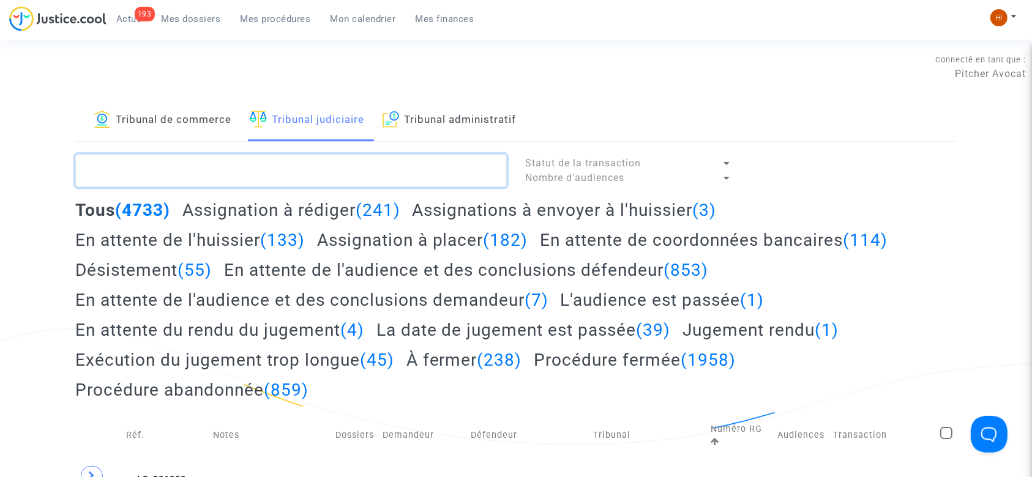
click at [327, 171] on textarea at bounding box center [291, 170] width 432 height 33
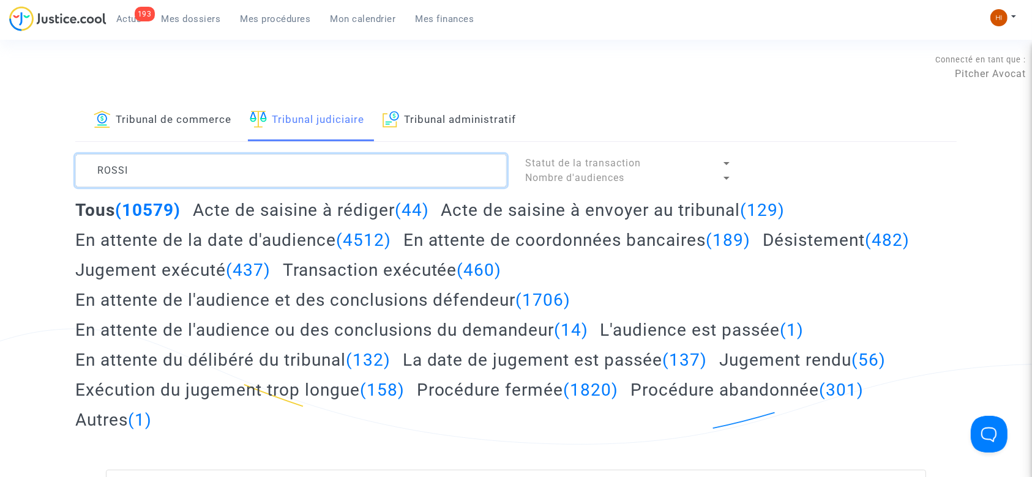
type textarea "ROSSI"
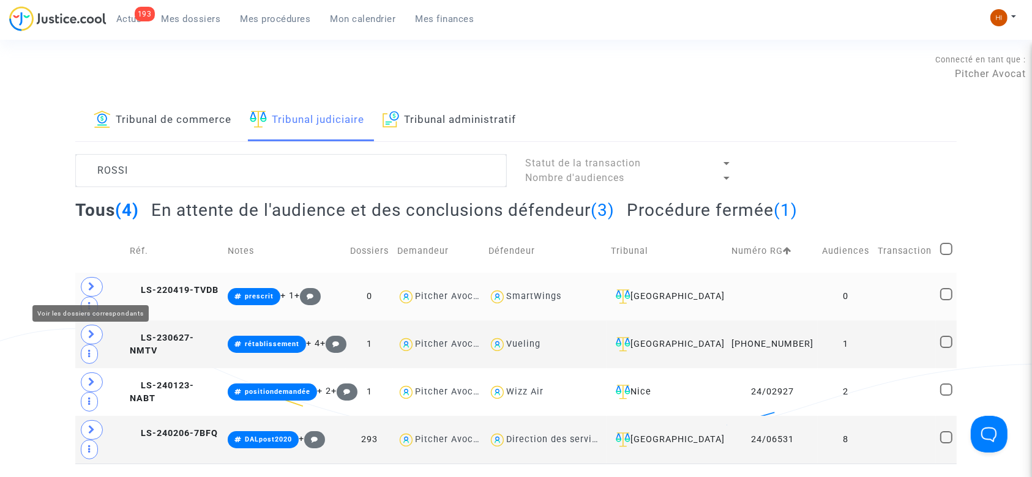
click at [87, 285] on span at bounding box center [92, 287] width 22 height 20
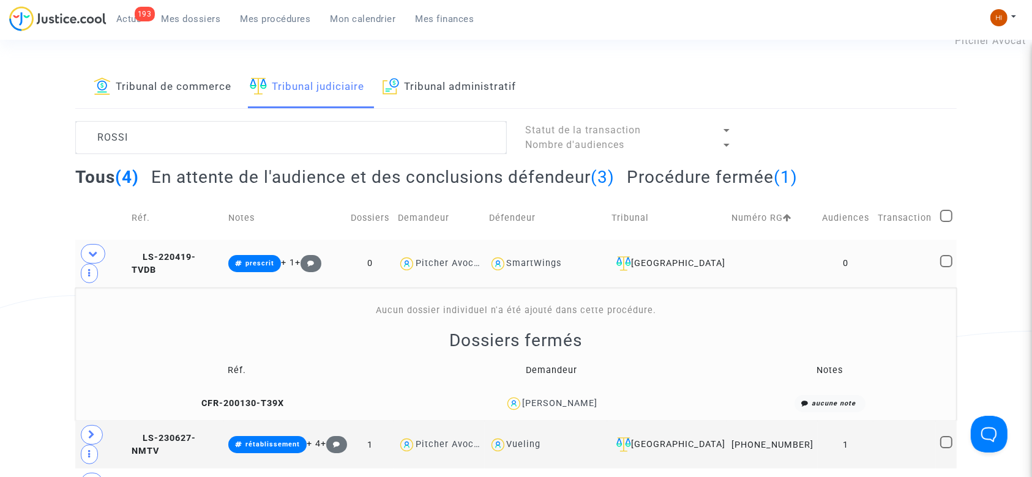
scroll to position [81, 0]
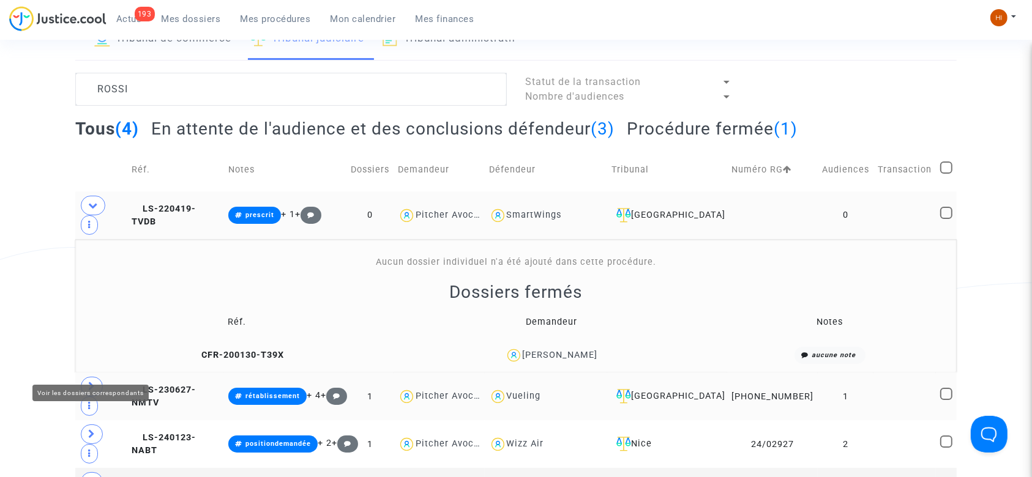
click at [79, 373] on td at bounding box center [101, 397] width 52 height 48
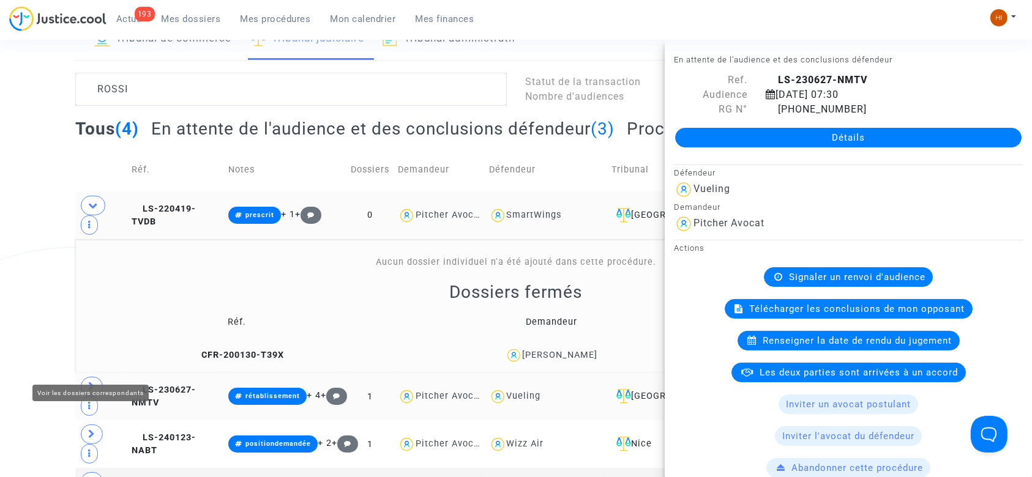
click at [95, 377] on span at bounding box center [92, 387] width 22 height 20
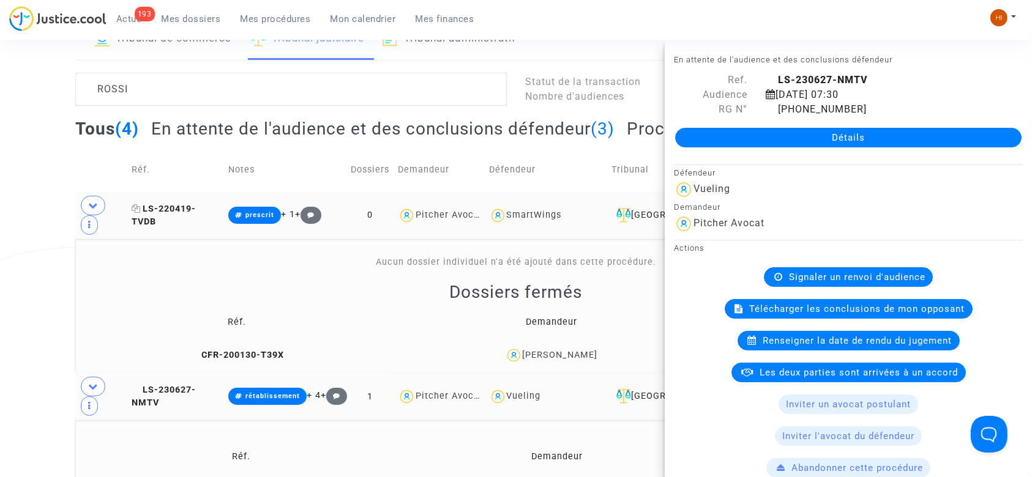
click at [187, 204] on span "LS-220419-TVDB" at bounding box center [164, 216] width 64 height 24
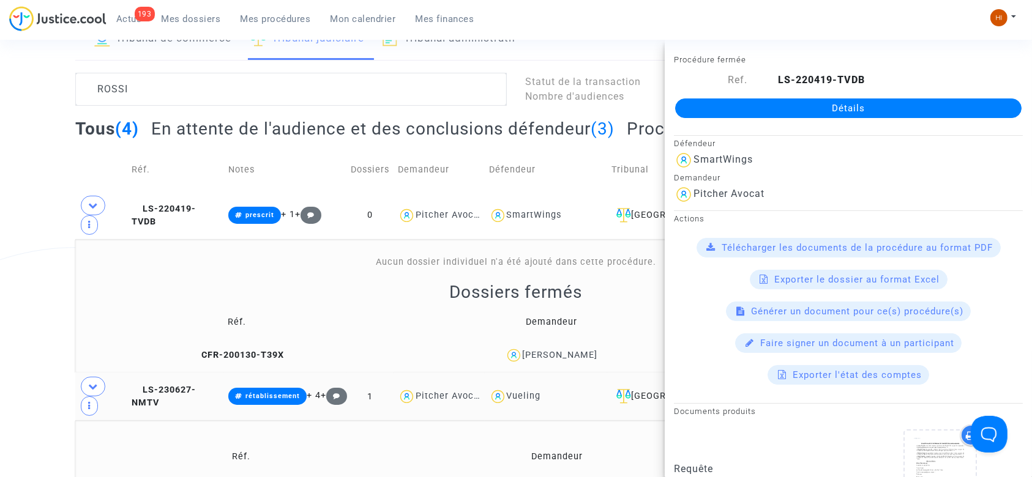
click at [828, 113] on link "Détails" at bounding box center [848, 109] width 346 height 20
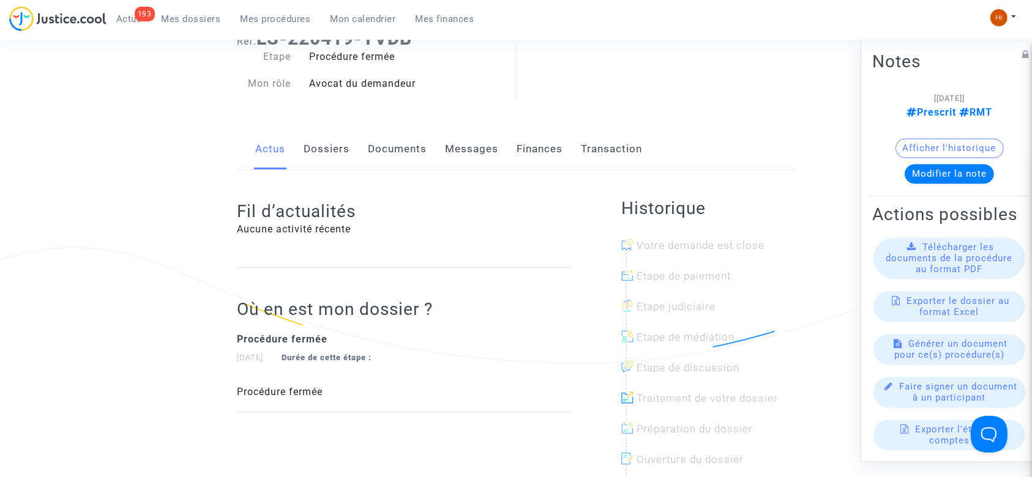
click at [312, 149] on link "Dossiers" at bounding box center [327, 149] width 46 height 40
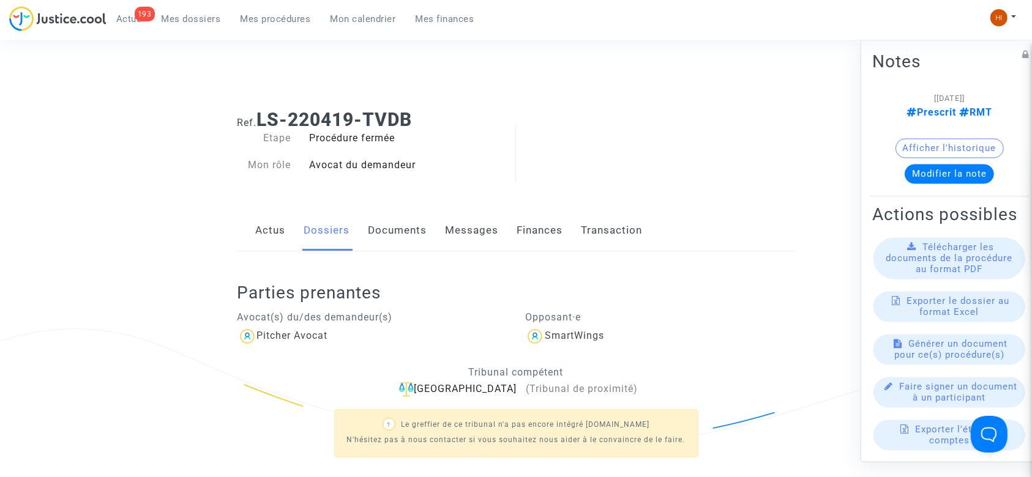
drag, startPoint x: 440, startPoint y: 124, endPoint x: 260, endPoint y: 119, distance: 180.0
click at [260, 119] on h1 "Ref. LS-220419-TVDB" at bounding box center [517, 120] width 558 height 22
copy b "LS-220419-TVDB"
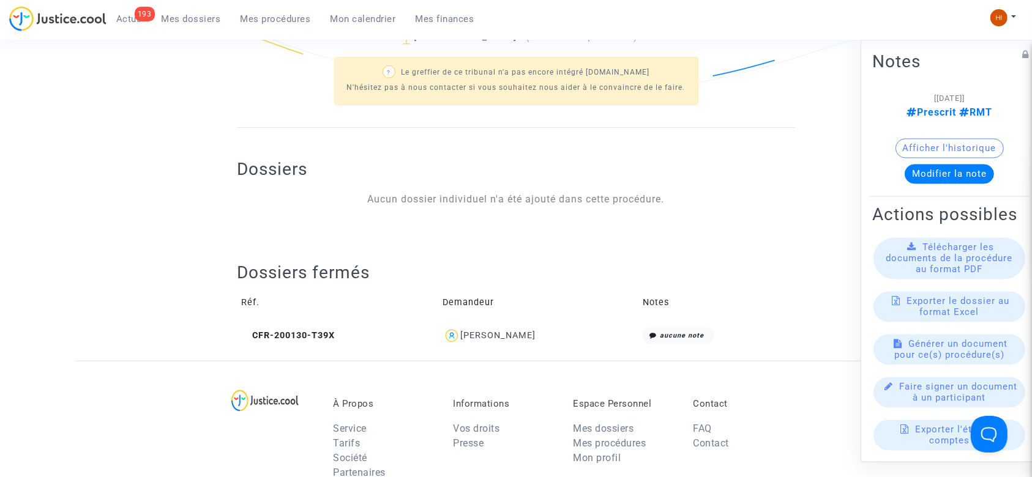
scroll to position [408, 0]
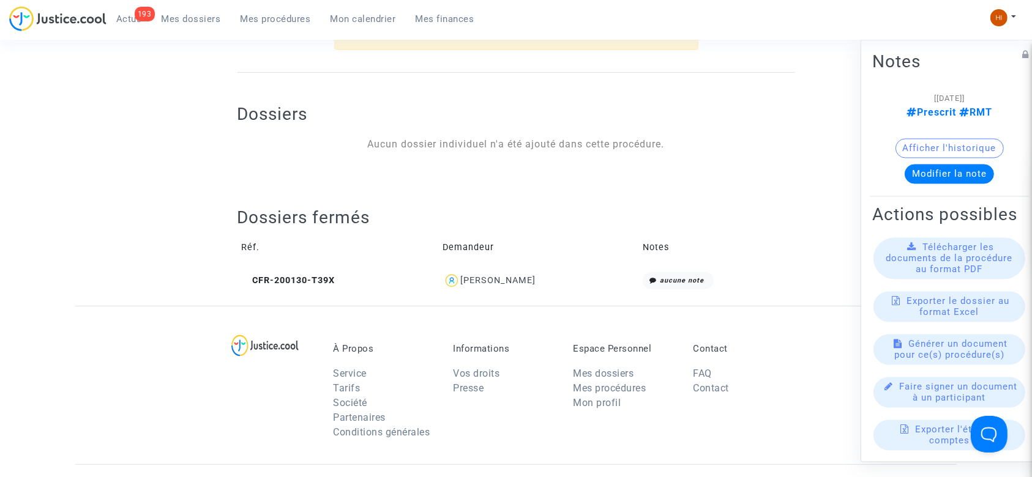
drag, startPoint x: 566, startPoint y: 279, endPoint x: 474, endPoint y: 280, distance: 91.8
click at [474, 280] on div "[PERSON_NAME]" at bounding box center [539, 281] width 192 height 18
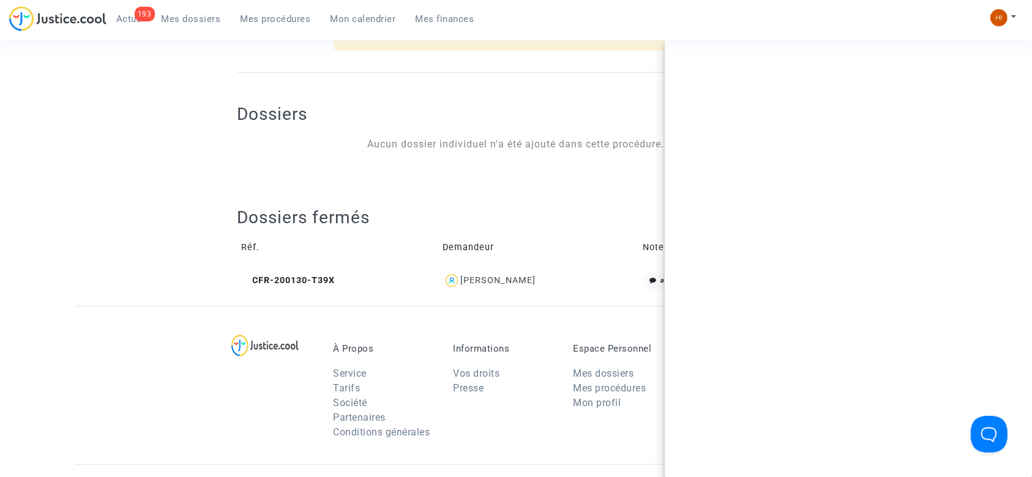
click at [474, 280] on div "[PERSON_NAME]" at bounding box center [497, 280] width 75 height 10
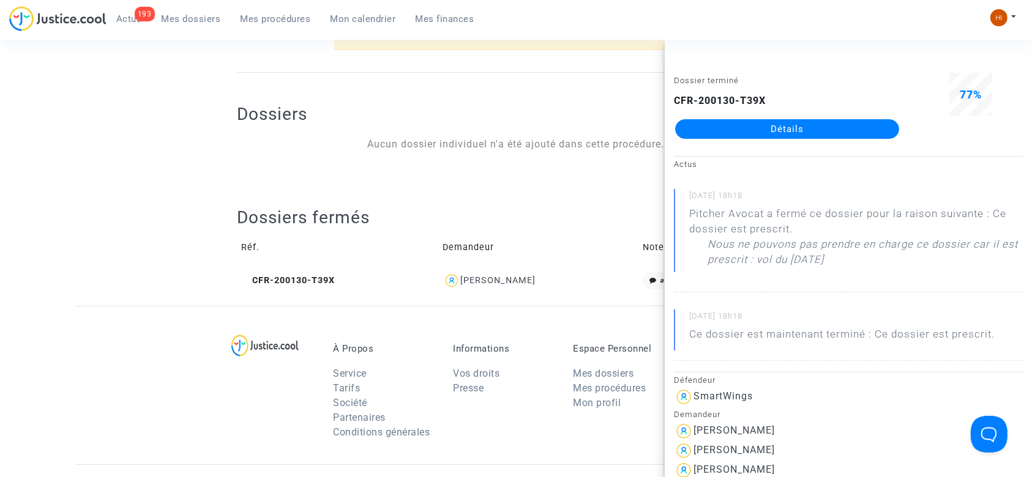
drag, startPoint x: 555, startPoint y: 279, endPoint x: 472, endPoint y: 286, distance: 82.9
click at [472, 286] on div "[PERSON_NAME]" at bounding box center [539, 281] width 192 height 18
copy div "[PERSON_NAME]"
drag, startPoint x: 191, startPoint y: 455, endPoint x: 192, endPoint y: 403, distance: 52.0
click at [191, 455] on div "À Propos Service Tarifs Société Partenaires Conditions générales Informations V…" at bounding box center [515, 385] width 881 height 159
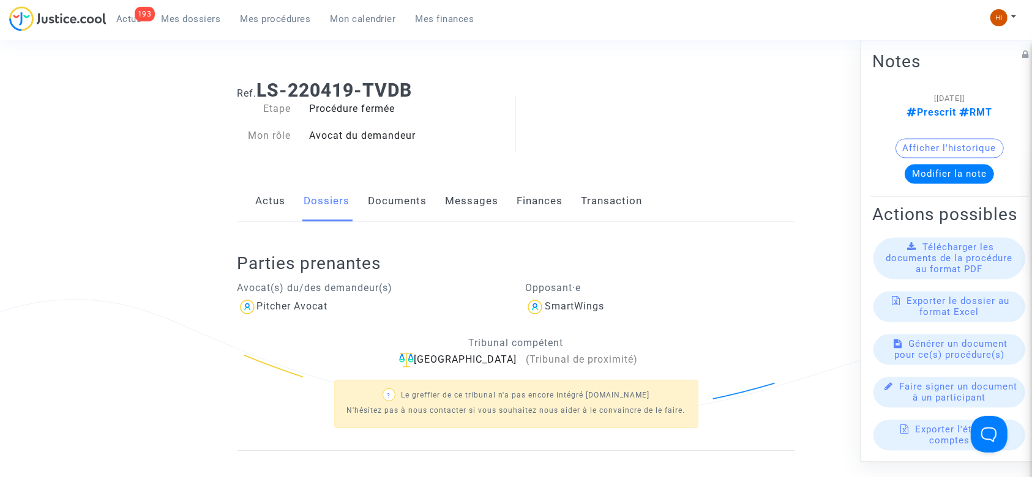
scroll to position [0, 0]
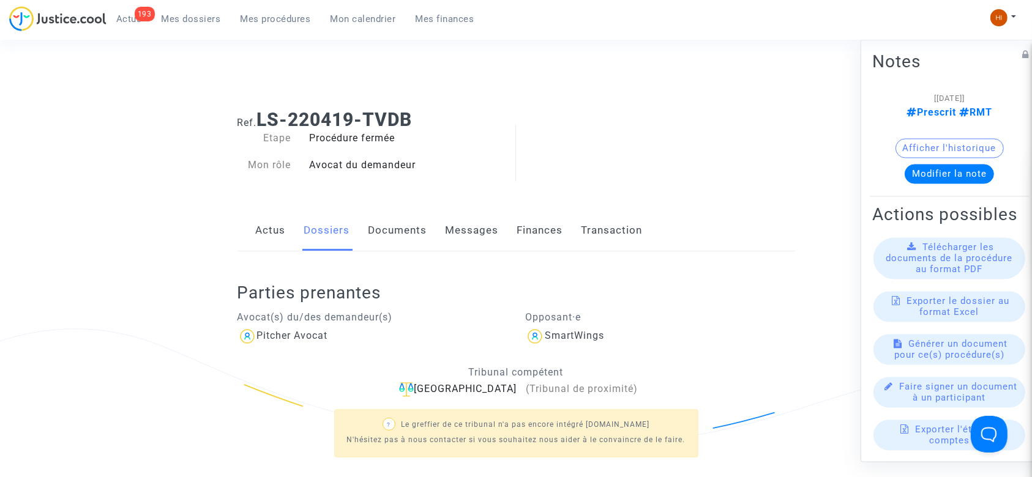
click at [428, 210] on div "Ref. LS-220419-TVDB Etape Procédure fermée Mon rôle Avocat du demandeur Actus D…" at bounding box center [516, 407] width 576 height 614
click at [416, 233] on link "Documents" at bounding box center [398, 231] width 59 height 40
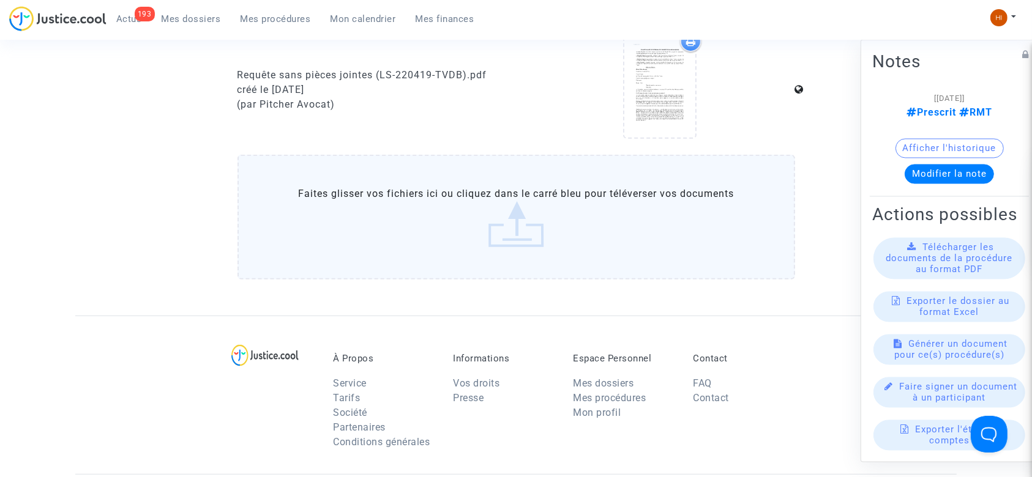
scroll to position [490, 0]
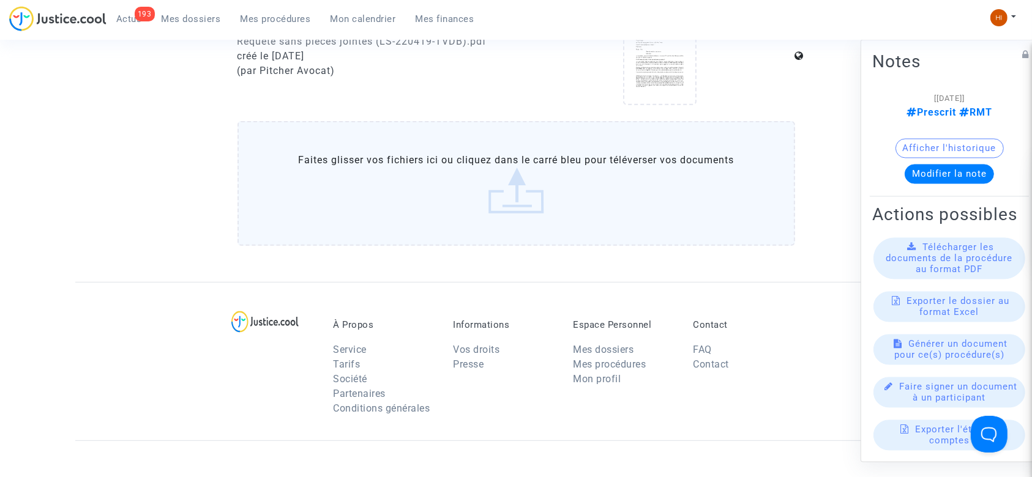
click at [486, 182] on label "Faites glisser vos fichiers ici ou cliquez dans le carré bleu pour téléverser v…" at bounding box center [517, 183] width 558 height 125
click at [0, 0] on input "Faites glisser vos fichiers ici ou cliquez dans le carré bleu pour téléverser v…" at bounding box center [0, 0] width 0 height 0
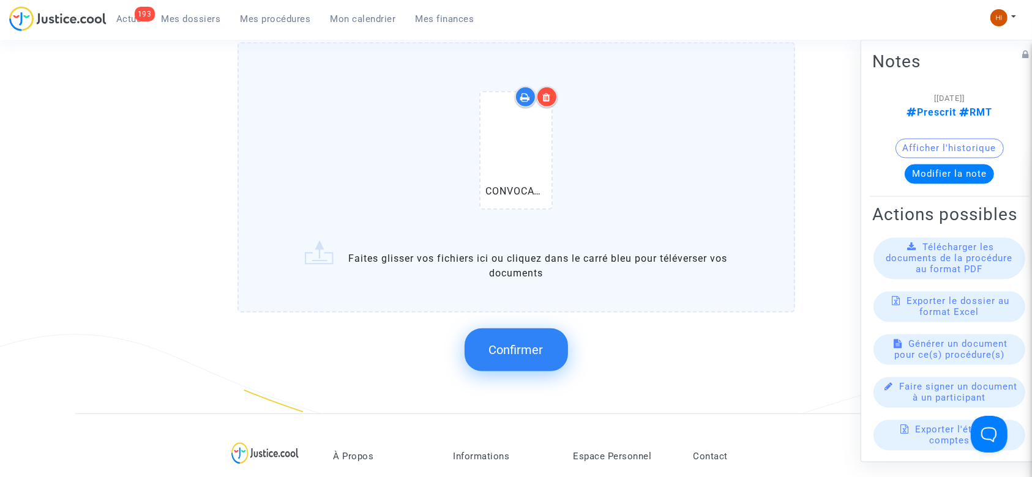
scroll to position [571, 0]
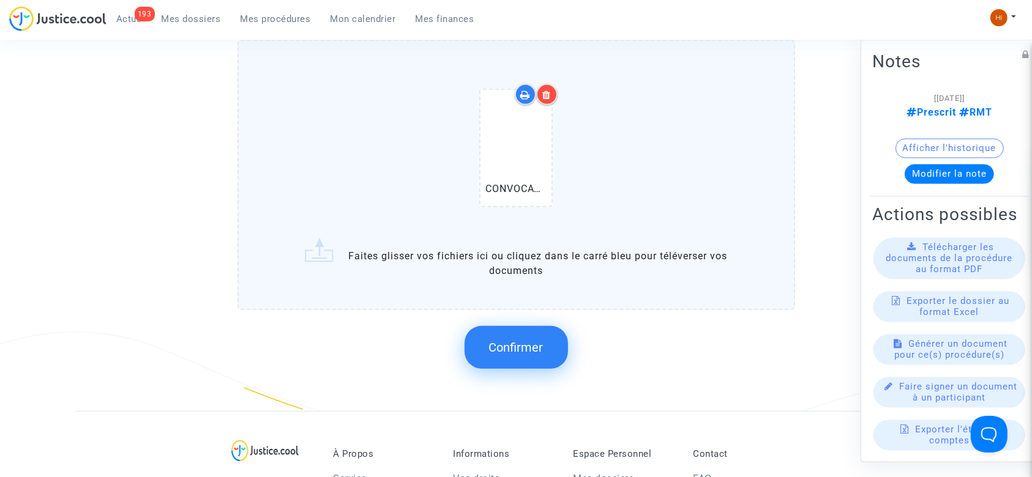
click at [485, 334] on button "Confirmer" at bounding box center [516, 347] width 103 height 43
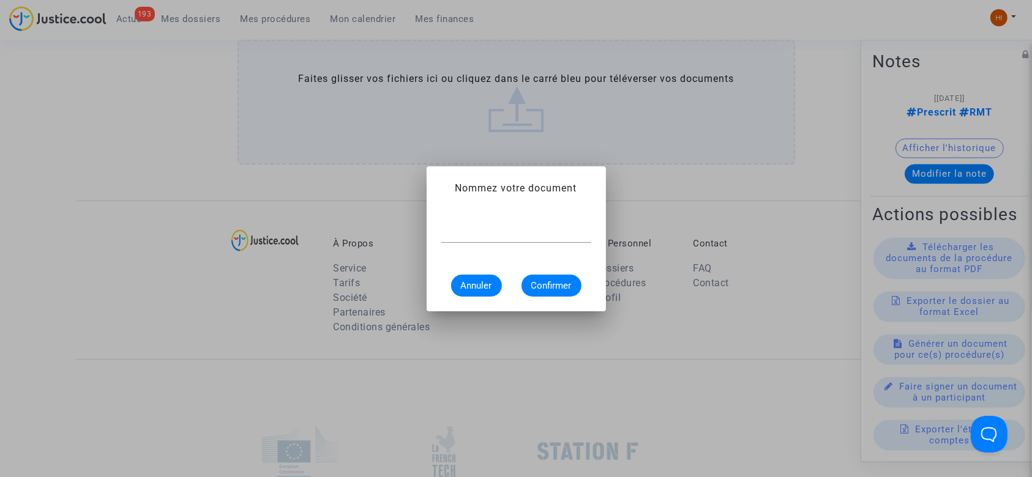
scroll to position [0, 0]
paste input "Dossier prescrit et fermé"
type input "Dossier prescrit et fermé"
type input "CONVOCATION"
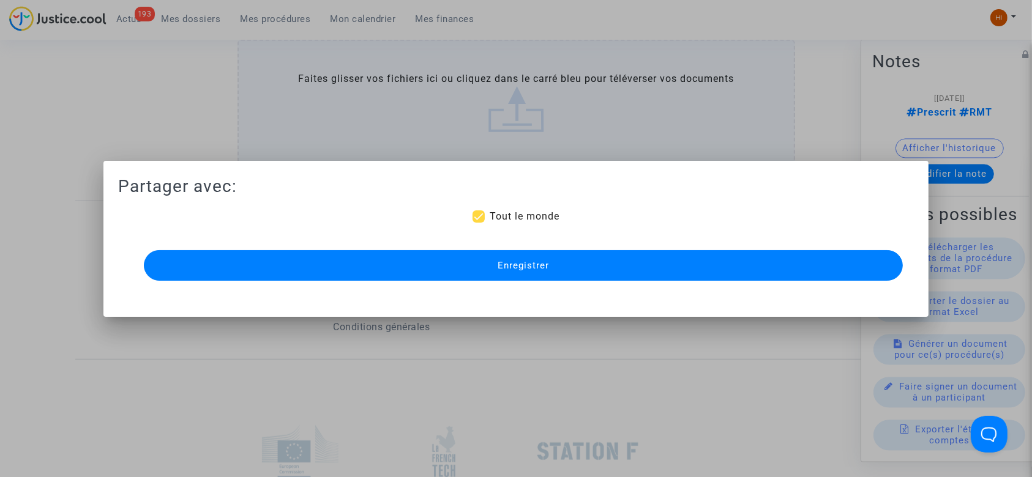
click at [547, 263] on span "Enregistrer" at bounding box center [523, 265] width 51 height 11
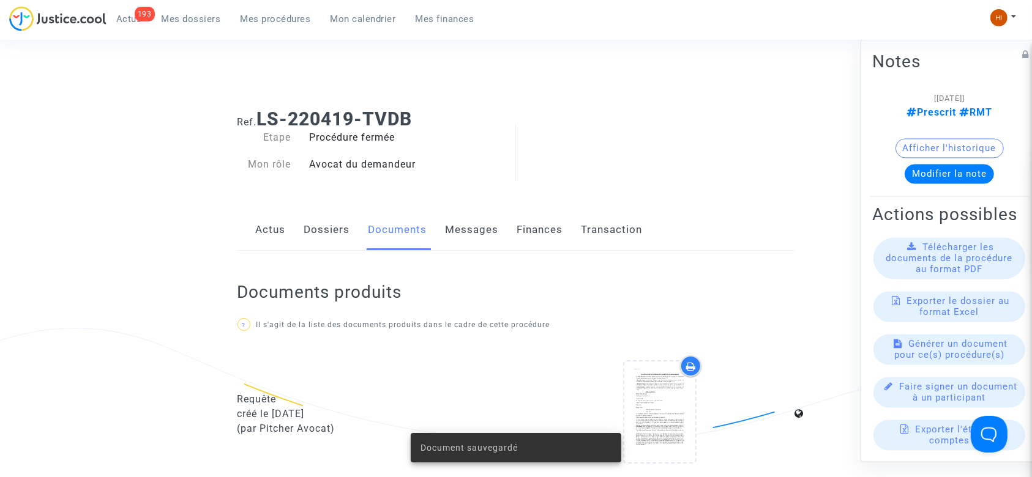
scroll to position [0, 0]
click at [331, 242] on link "Dossiers" at bounding box center [327, 231] width 46 height 40
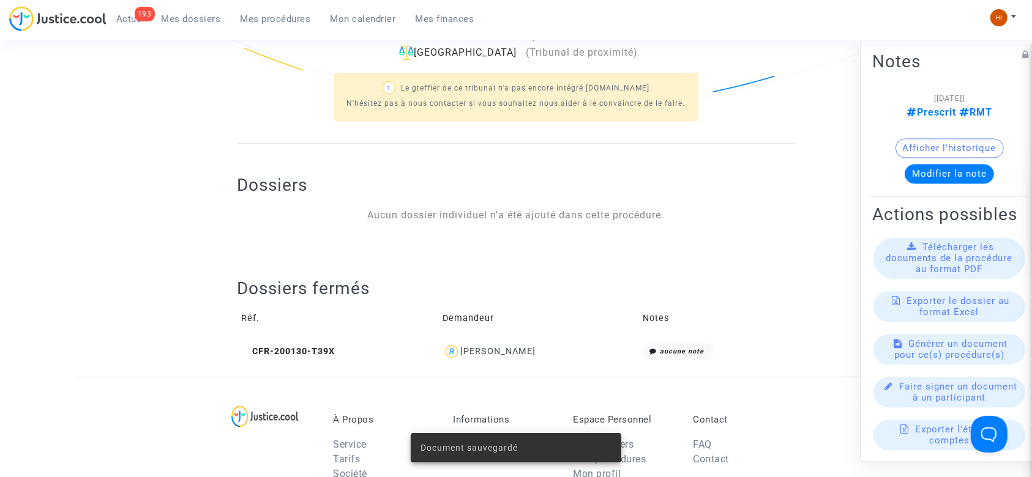
scroll to position [408, 0]
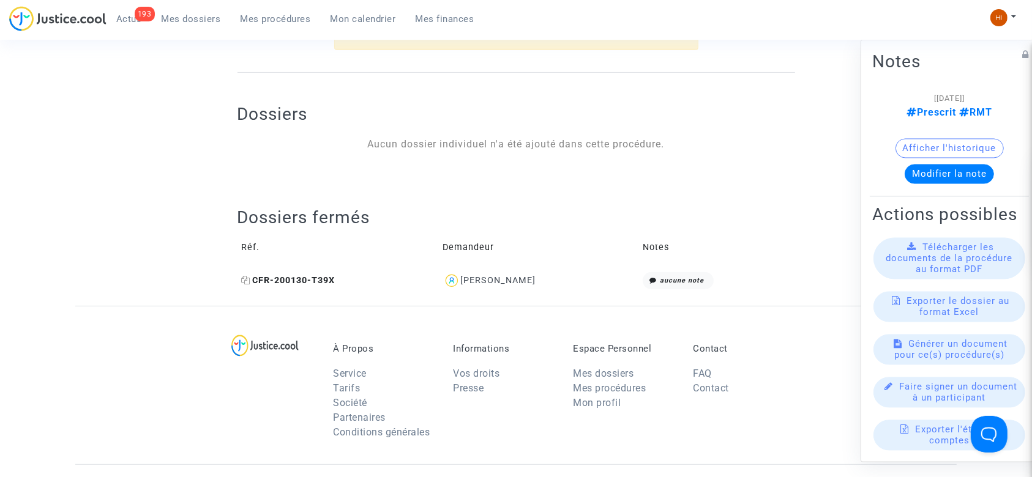
click at [247, 277] on icon at bounding box center [246, 280] width 9 height 9
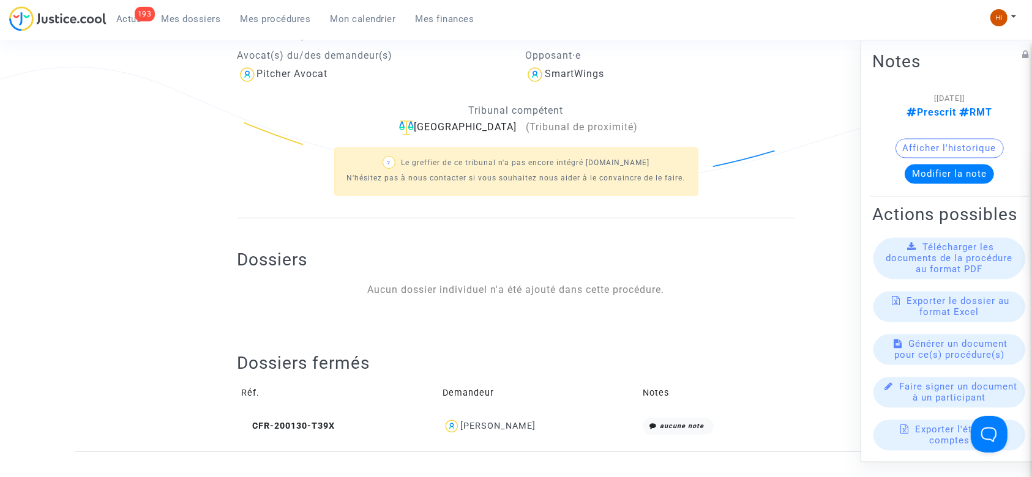
scroll to position [0, 0]
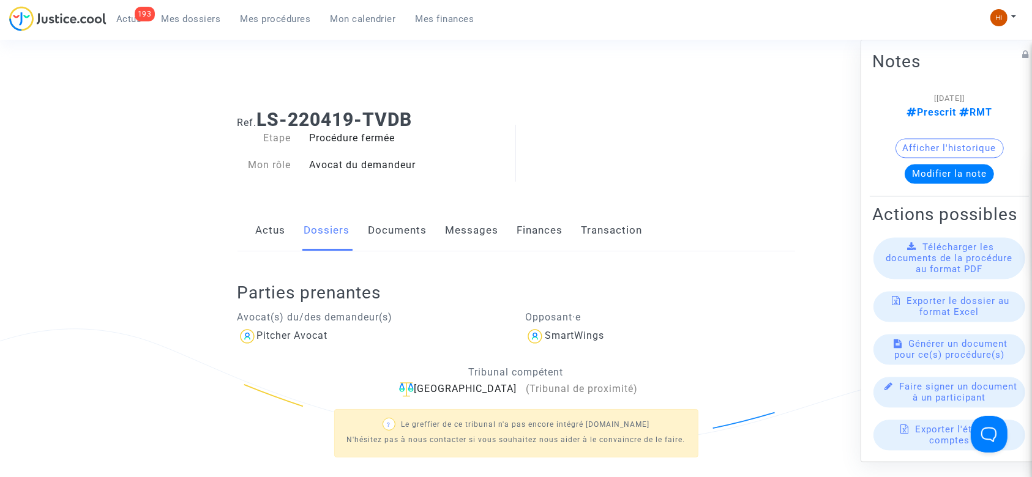
click at [403, 226] on link "Documents" at bounding box center [398, 231] width 59 height 40
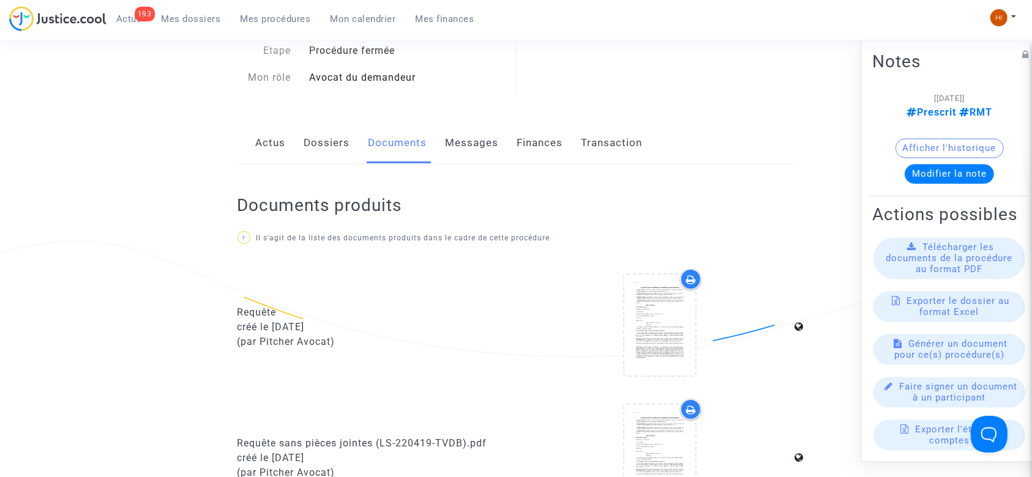
scroll to position [81, 0]
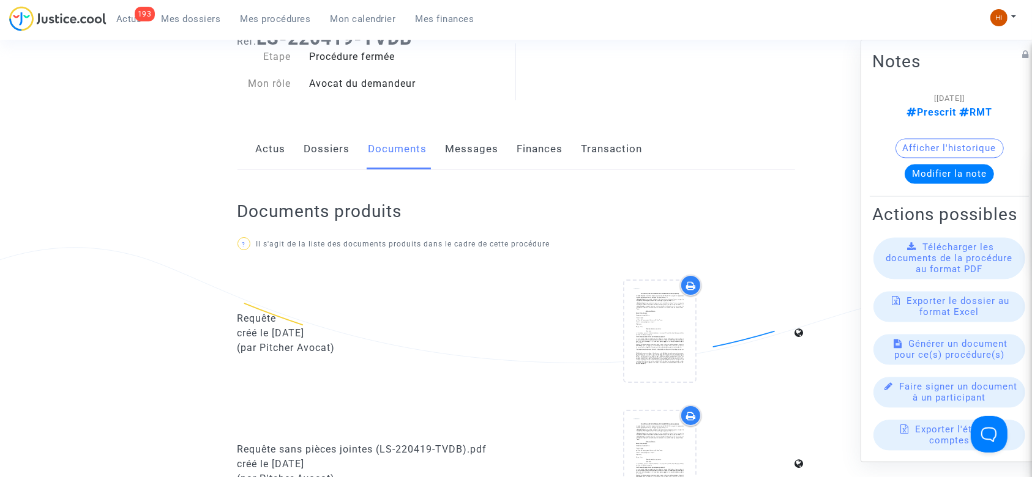
click at [280, 24] on link "Mes procédures" at bounding box center [276, 19] width 90 height 18
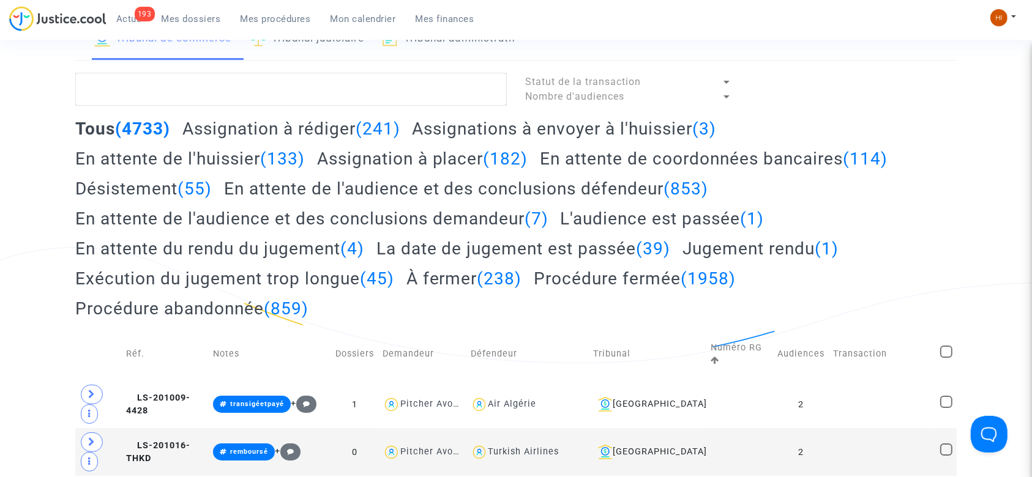
click at [340, 49] on link "Tribunal judiciaire" at bounding box center [307, 39] width 114 height 42
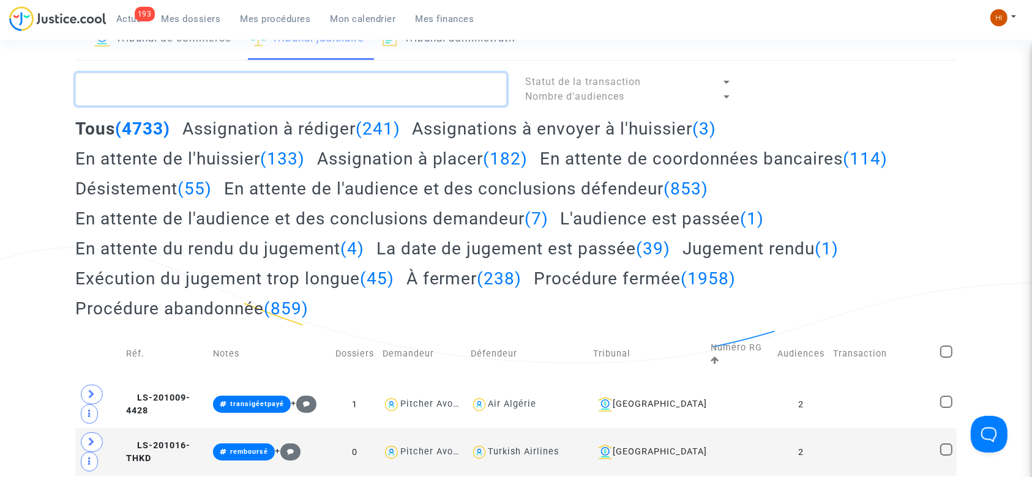
click at [335, 88] on textarea at bounding box center [291, 89] width 432 height 33
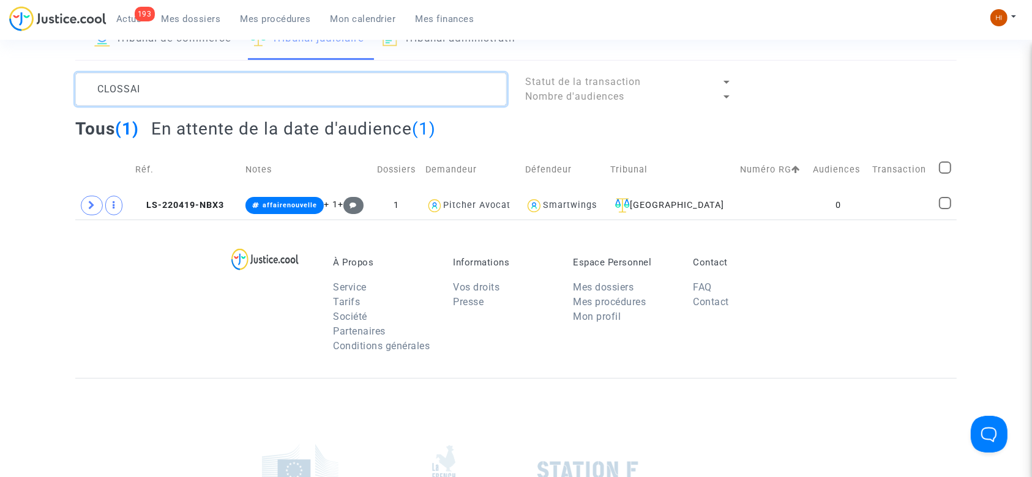
type textarea "CLOSSAI"
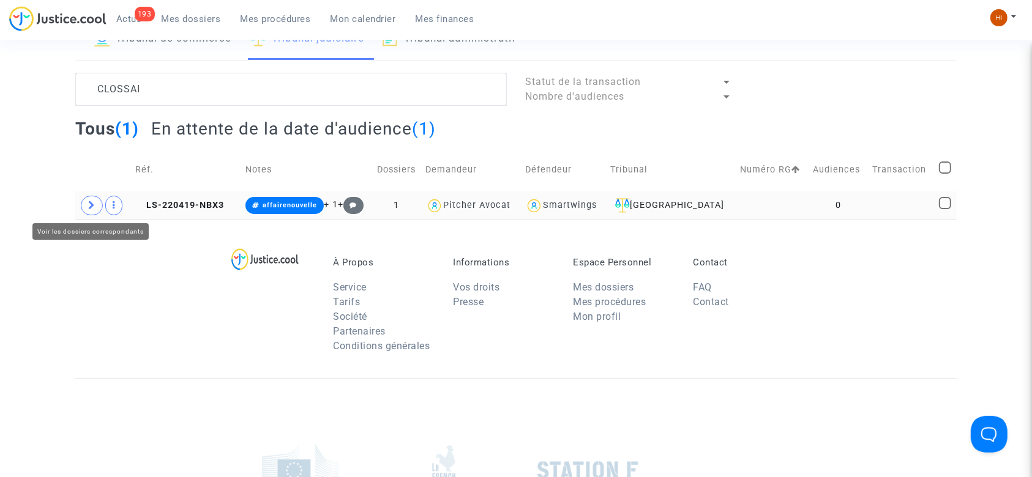
click at [89, 205] on icon at bounding box center [91, 205] width 7 height 9
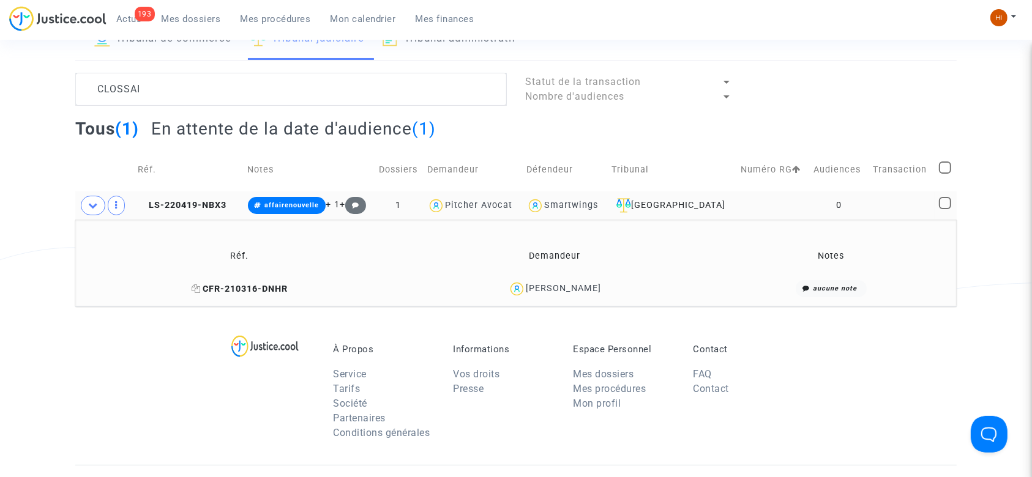
click at [192, 288] on icon at bounding box center [196, 289] width 9 height 9
drag, startPoint x: 791, startPoint y: 206, endPoint x: 820, endPoint y: 181, distance: 38.2
click at [791, 206] on td at bounding box center [773, 206] width 73 height 28
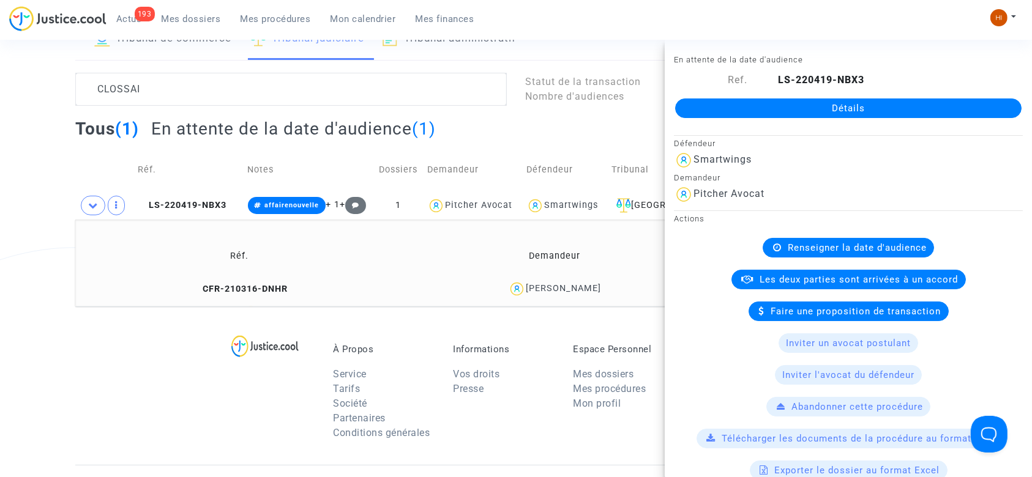
click at [878, 111] on link "Détails" at bounding box center [848, 109] width 346 height 20
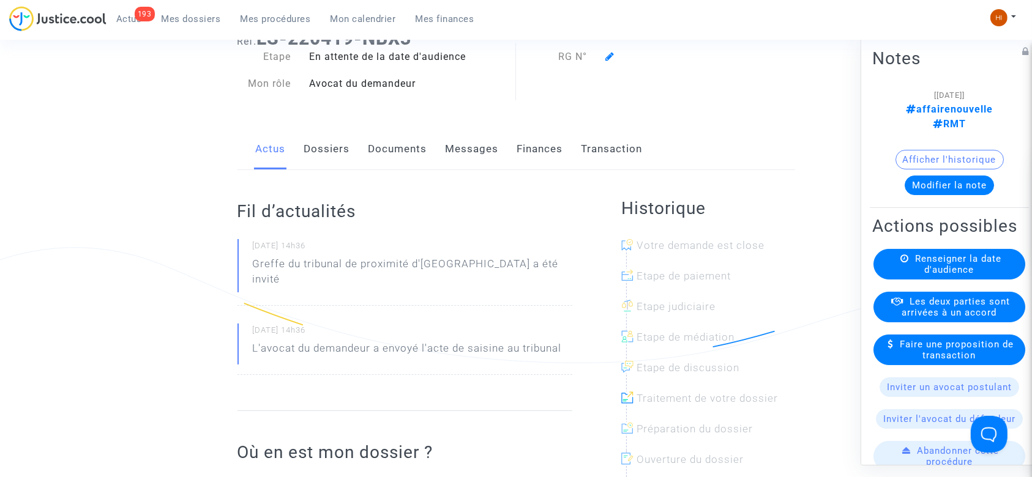
click at [610, 56] on icon at bounding box center [609, 56] width 9 height 10
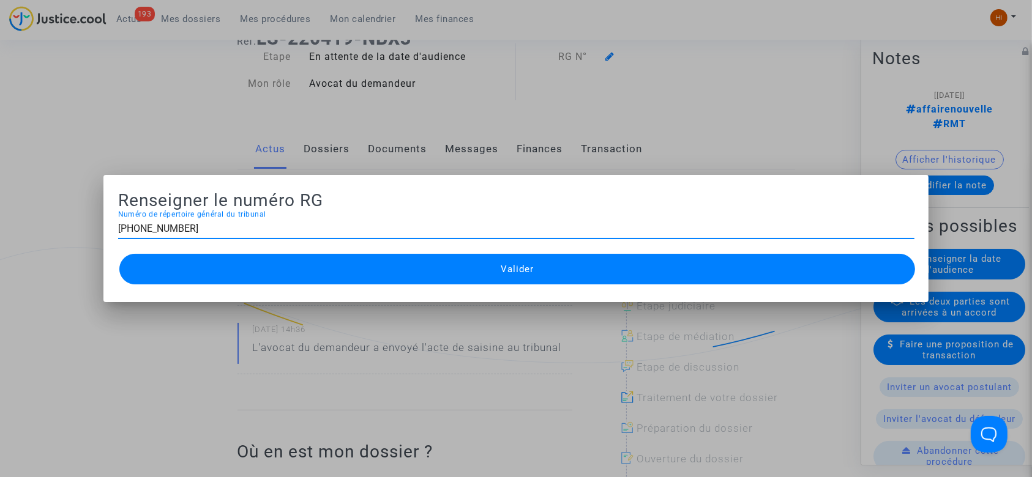
type input "[PHONE_NUMBER]"
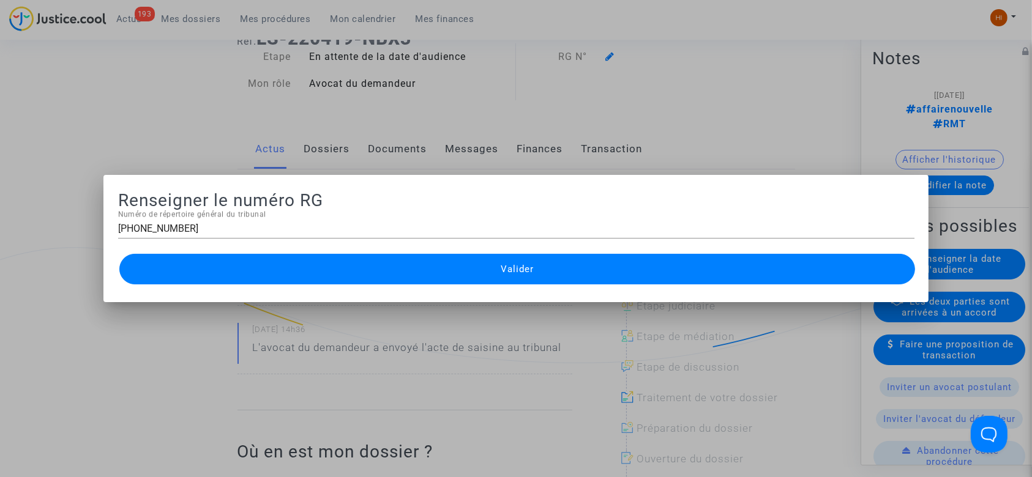
click at [419, 277] on button "Valider" at bounding box center [517, 269] width 796 height 31
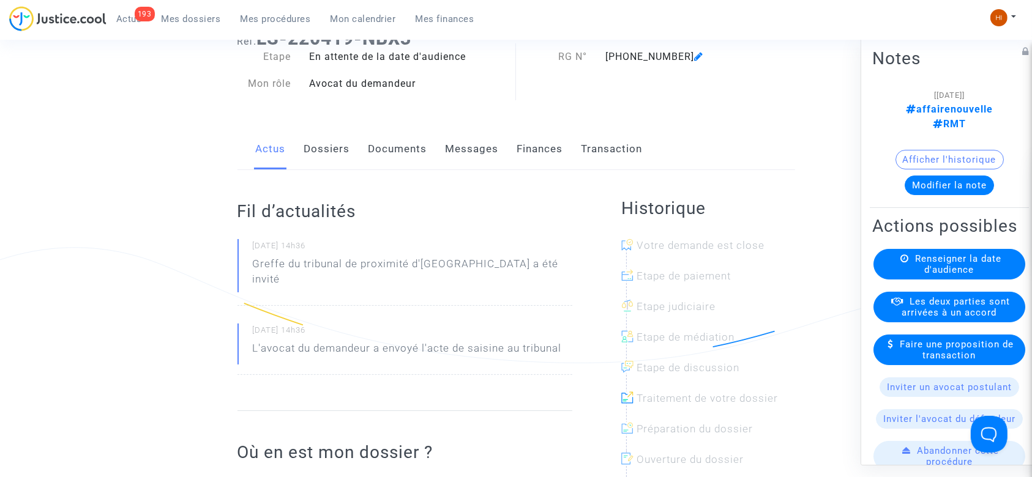
click at [395, 139] on link "Documents" at bounding box center [398, 149] width 59 height 40
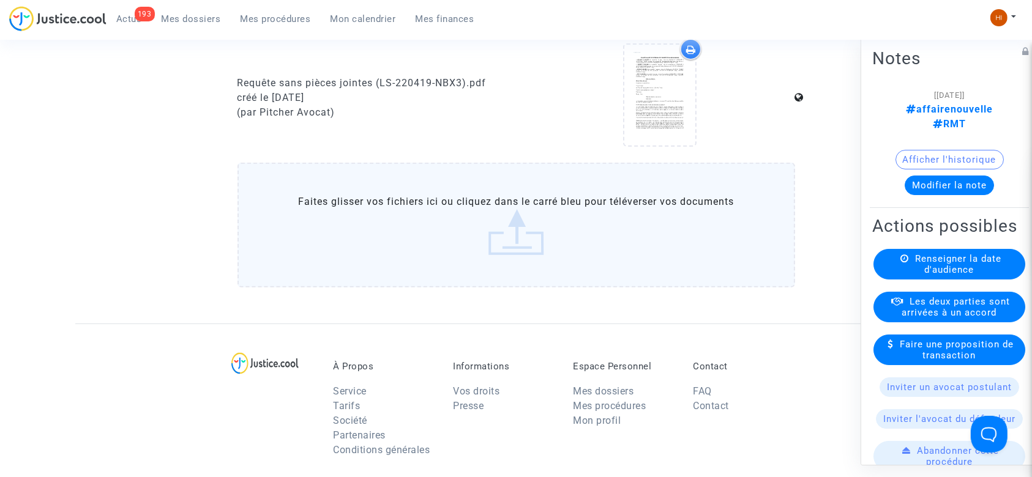
scroll to position [490, 0]
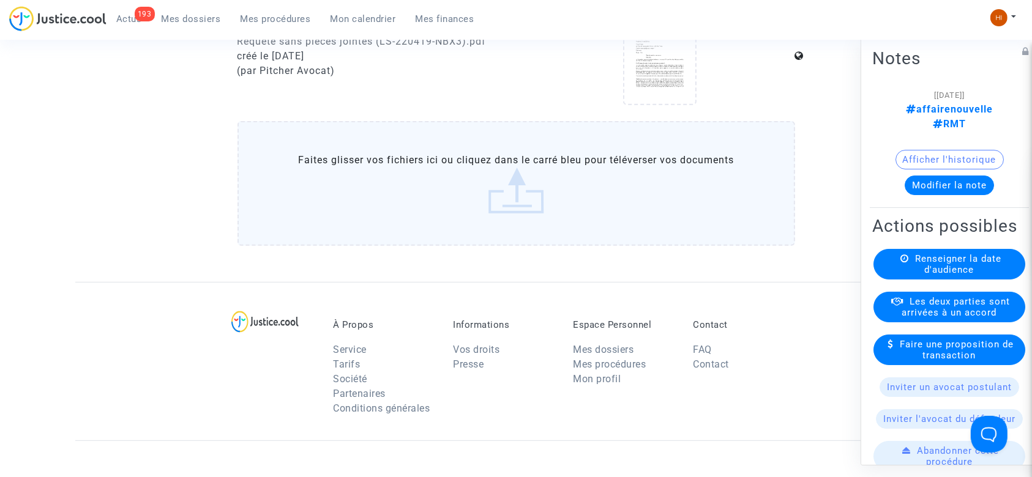
click at [941, 275] on span "Renseigner la date d'audience" at bounding box center [958, 264] width 86 height 22
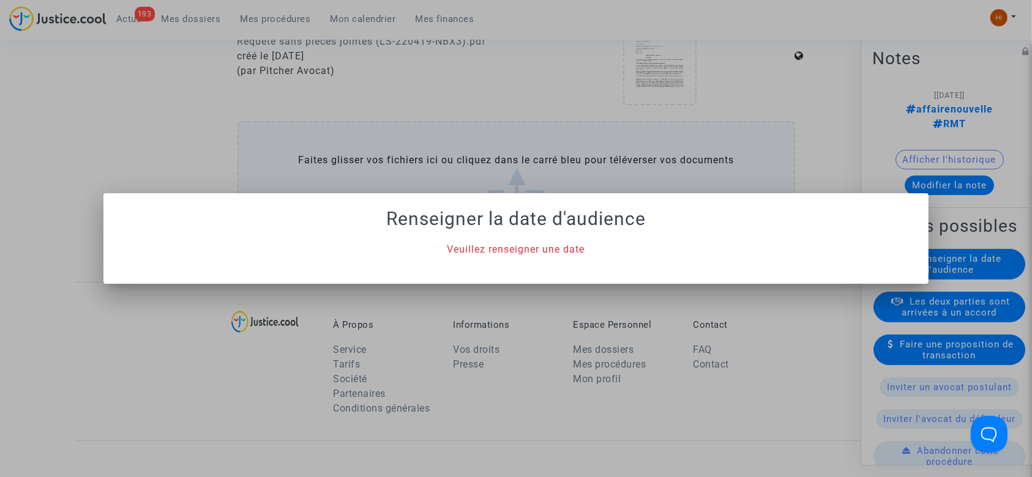
scroll to position [0, 0]
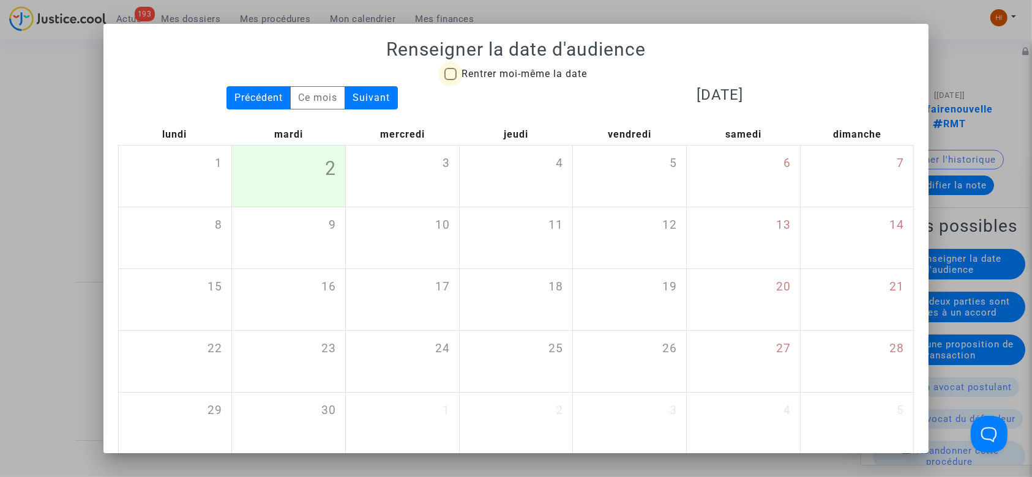
click at [506, 76] on span "Rentrer moi-même la date" at bounding box center [524, 74] width 125 height 12
click at [451, 80] on input "Rentrer moi-même la date" at bounding box center [450, 80] width 1 height 1
checkbox input "true"
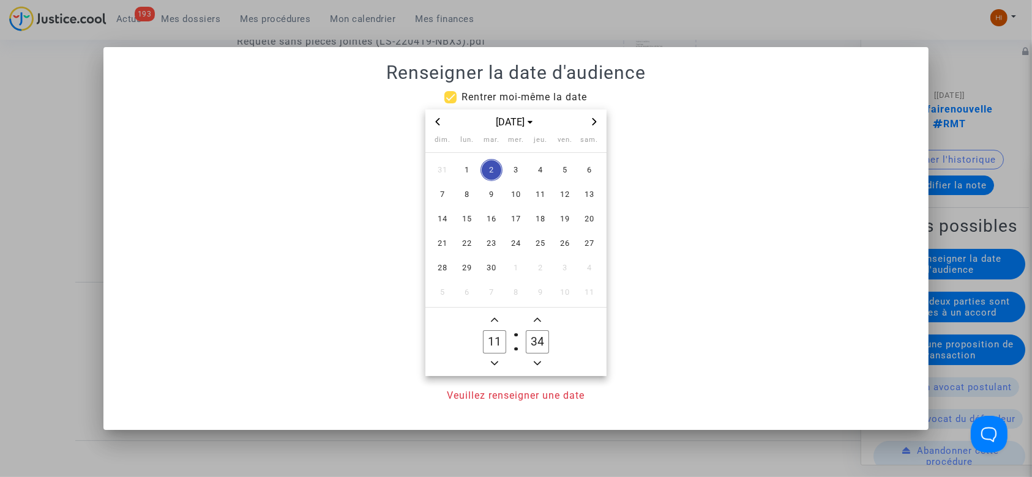
click at [600, 119] on span "Next month" at bounding box center [594, 121] width 15 height 15
click at [598, 119] on span "Next month" at bounding box center [594, 121] width 15 height 15
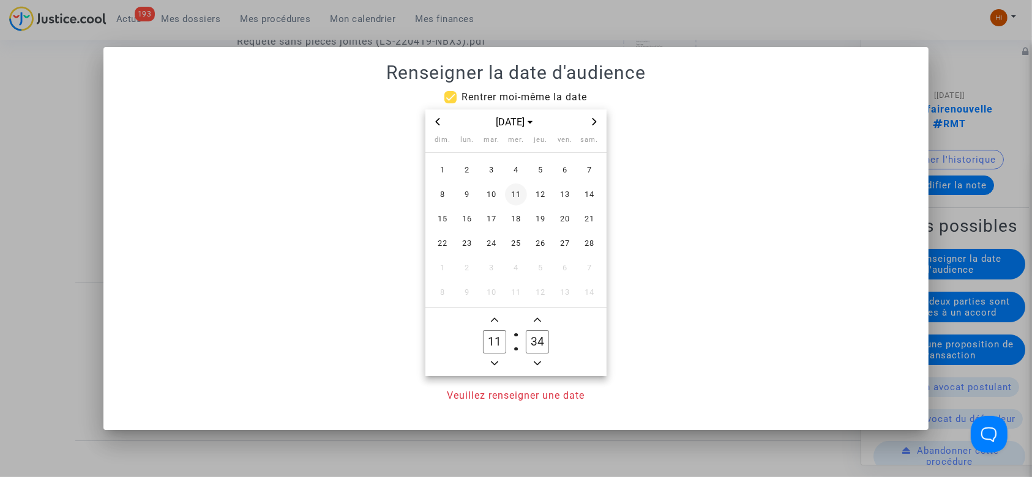
click at [511, 190] on span "11" at bounding box center [516, 195] width 22 height 22
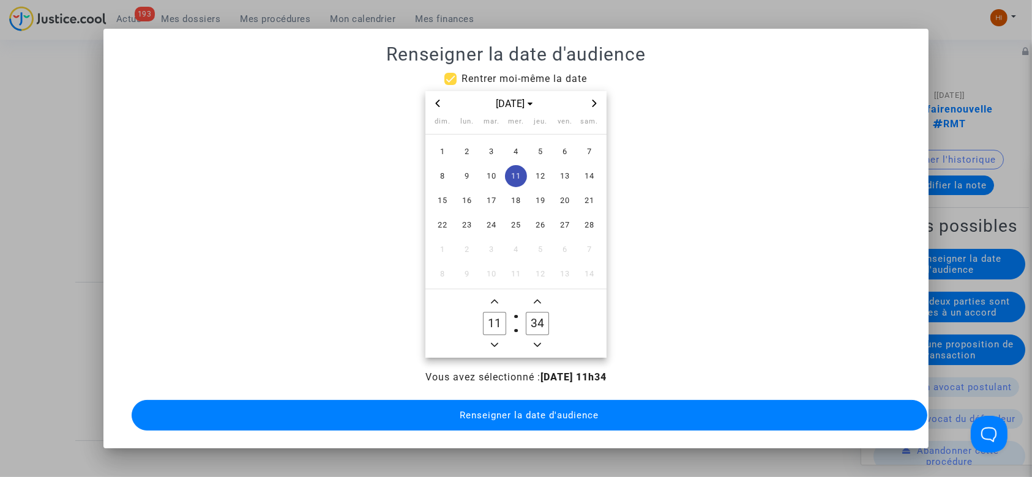
click at [495, 344] on span "Minus a hour" at bounding box center [494, 345] width 15 height 15
click at [495, 344] on button "Minus a hour" at bounding box center [494, 345] width 15 height 15
type input "09"
click at [547, 342] on owl-date-time-timer-box "34 Minute" at bounding box center [537, 323] width 43 height 59
click at [535, 337] on owl-date-time-timer-box "34 Minute" at bounding box center [537, 323] width 43 height 59
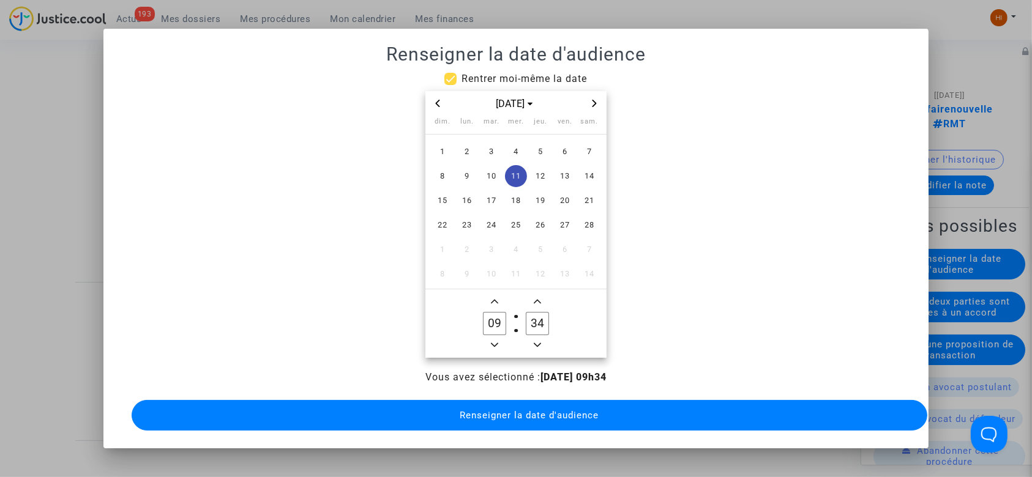
click at [535, 337] on owl-date-time-timer-box "34 Minute" at bounding box center [537, 323] width 43 height 59
click at [537, 347] on icon "Minus a minute" at bounding box center [537, 345] width 7 height 4
click at [537, 348] on button "Minus a minute" at bounding box center [537, 345] width 15 height 15
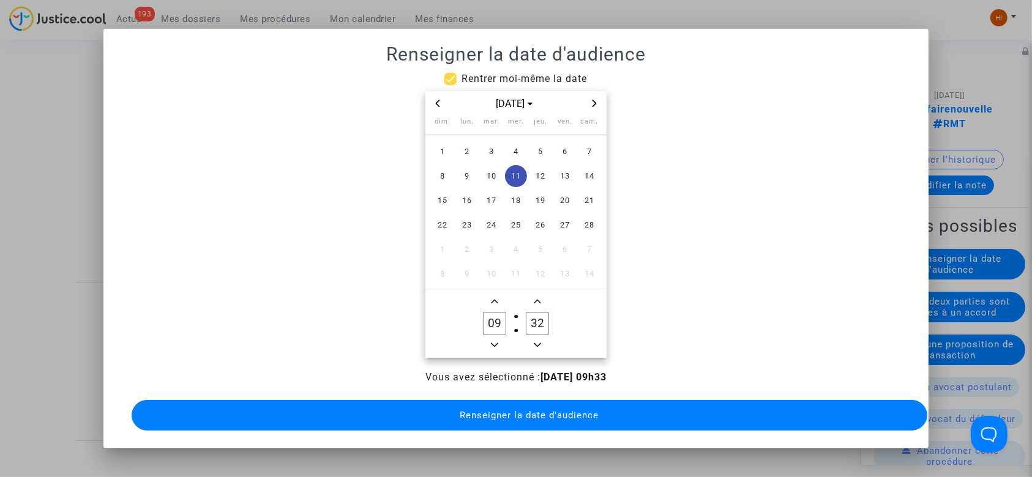
click at [537, 348] on button "Minus a minute" at bounding box center [537, 345] width 15 height 15
click at [537, 348] on icon "Minus a minute" at bounding box center [537, 345] width 7 height 7
click at [537, 348] on button "Minus a minute" at bounding box center [537, 345] width 15 height 15
click at [534, 298] on icon "Add a minute" at bounding box center [537, 301] width 7 height 7
type input "30"
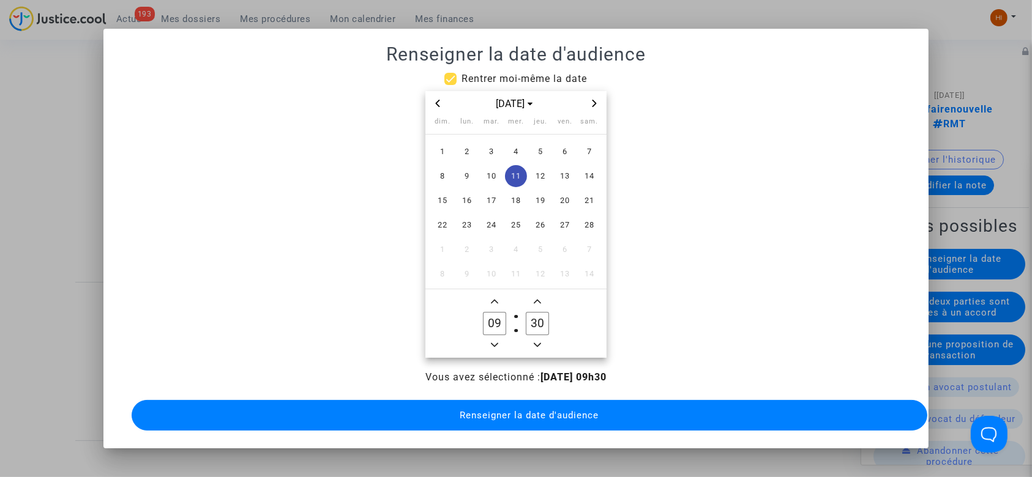
click at [499, 418] on span "Renseigner la date d'audience" at bounding box center [529, 415] width 139 height 11
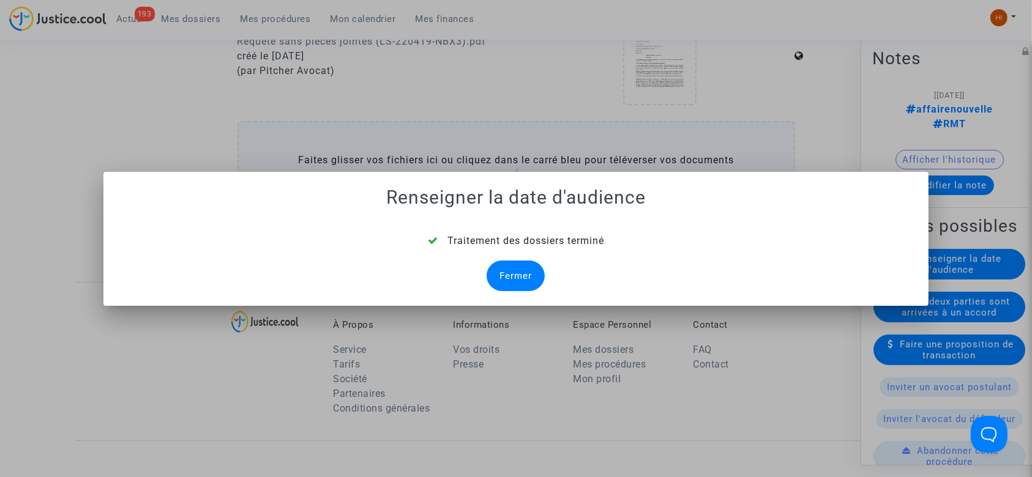
click at [517, 285] on div "Fermer" at bounding box center [516, 276] width 58 height 31
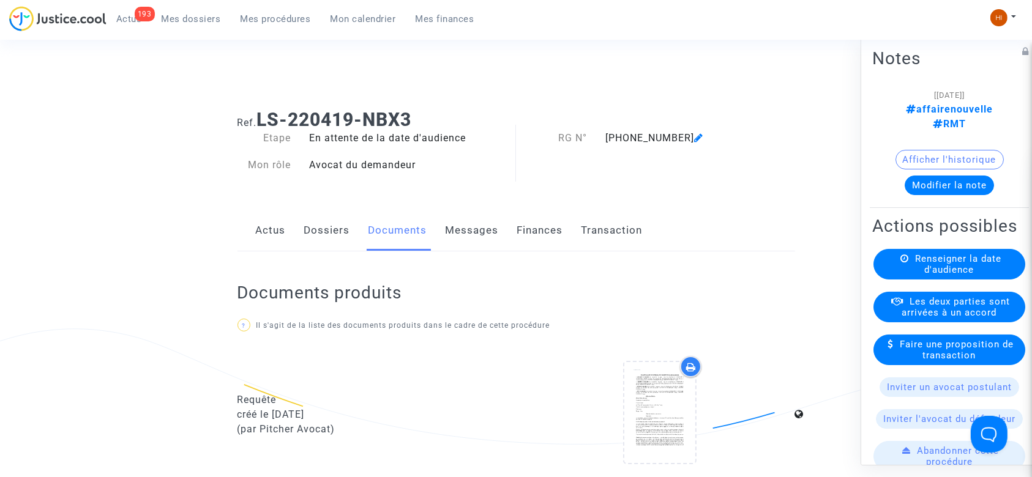
scroll to position [490, 0]
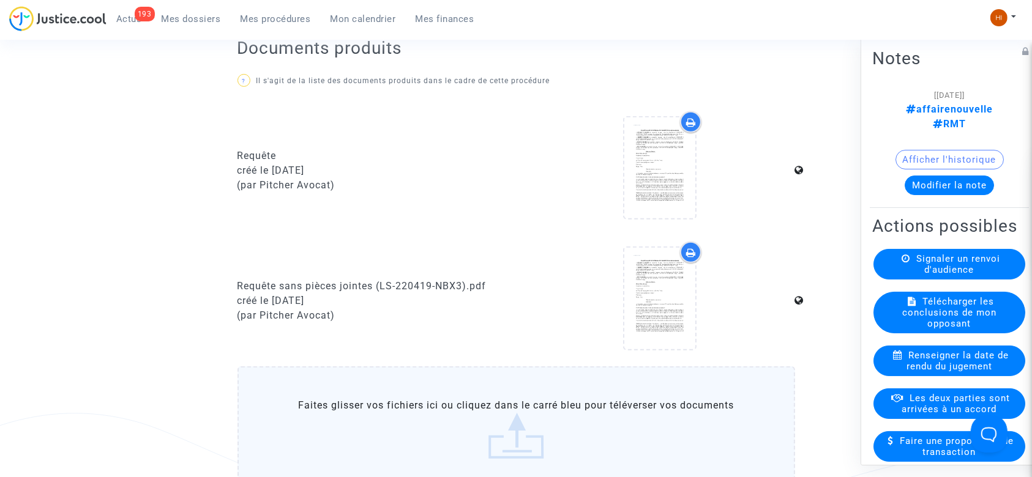
drag, startPoint x: 401, startPoint y: 407, endPoint x: 304, endPoint y: 87, distance: 334.4
click at [387, 404] on label "Faites glisser vos fichiers ici ou cliquez dans le carré bleu pour téléverser v…" at bounding box center [517, 429] width 558 height 125
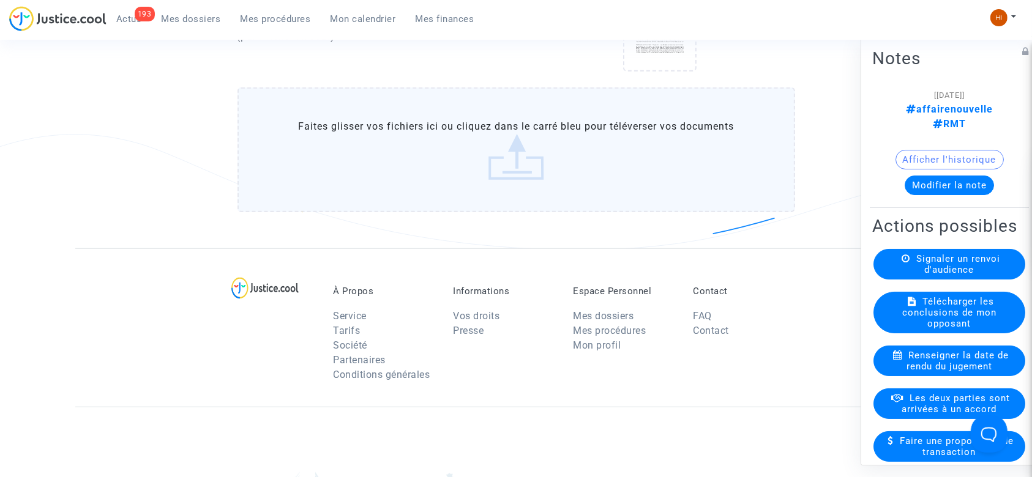
scroll to position [816, 0]
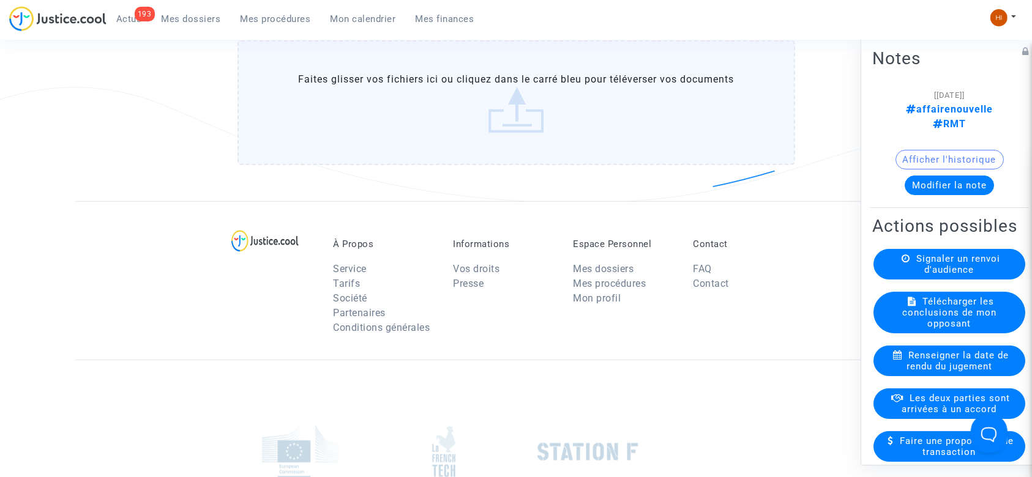
click at [408, 130] on label "Faites glisser vos fichiers ici ou cliquez dans le carré bleu pour téléverser v…" at bounding box center [517, 102] width 558 height 125
click at [0, 0] on input "Faites glisser vos fichiers ici ou cliquez dans le carré bleu pour téléverser v…" at bounding box center [0, 0] width 0 height 0
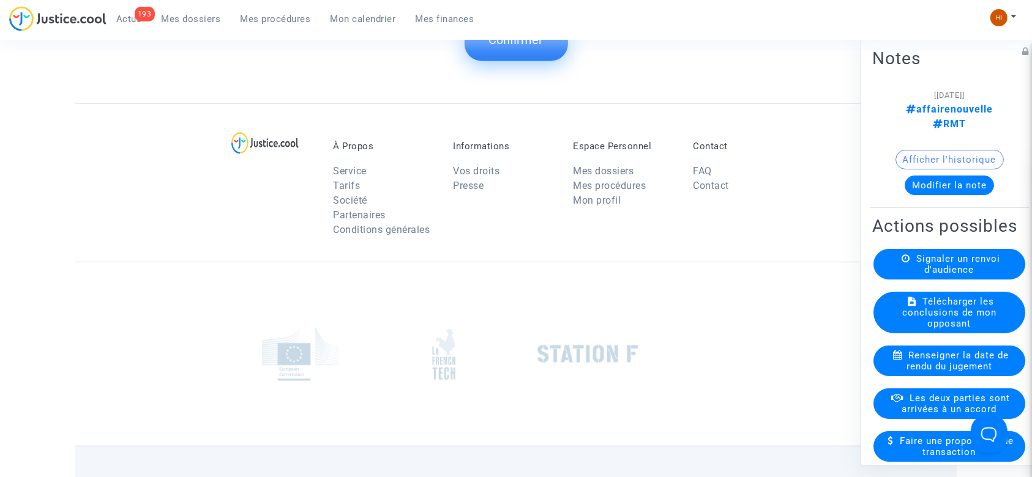
scroll to position [957, 0]
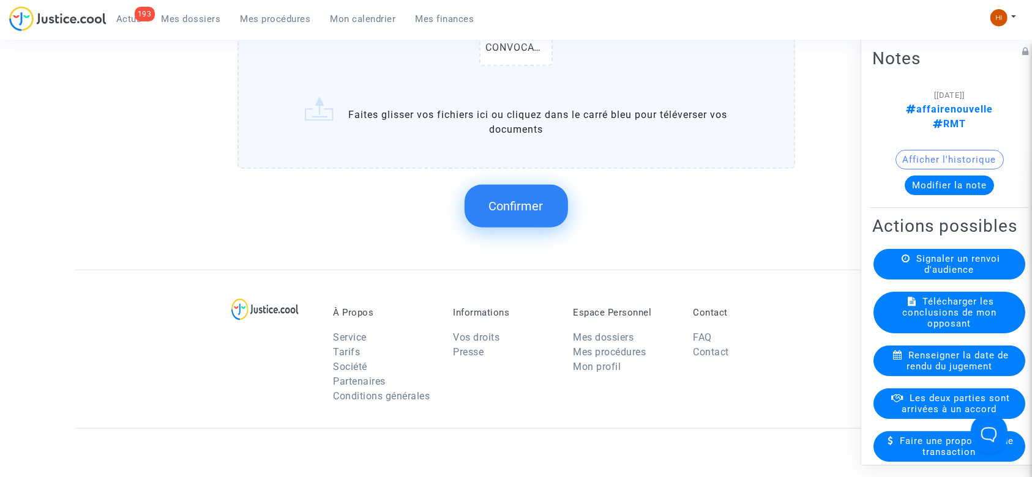
click at [532, 208] on span "Confirmer" at bounding box center [516, 206] width 54 height 15
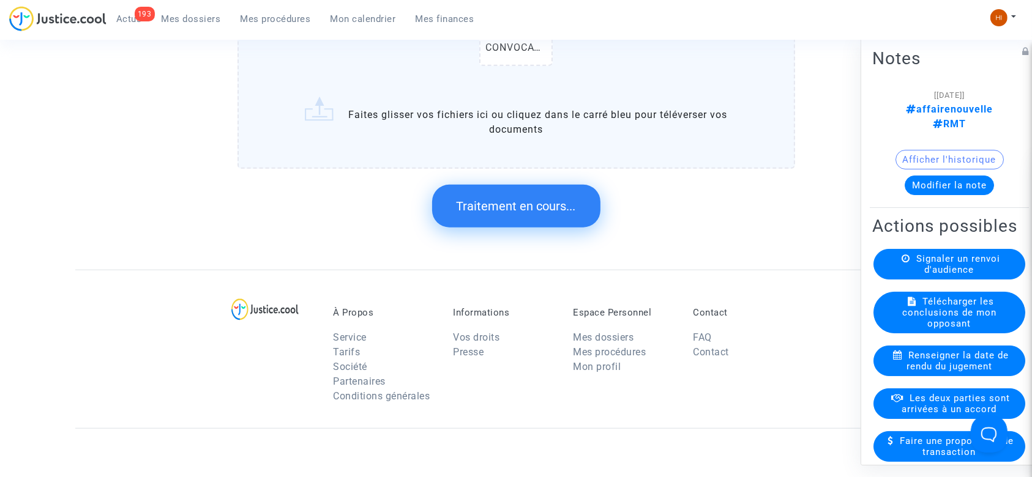
scroll to position [0, 0]
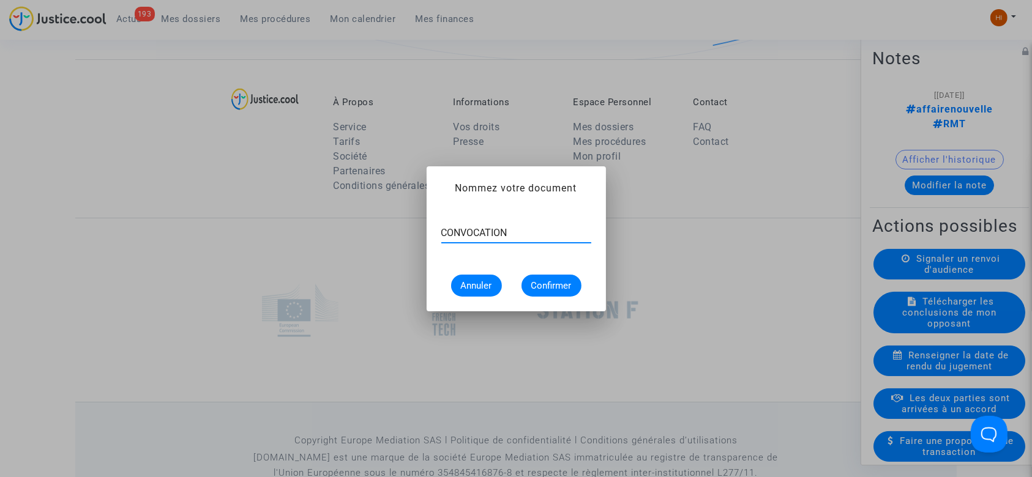
type input "CONVOCATION"
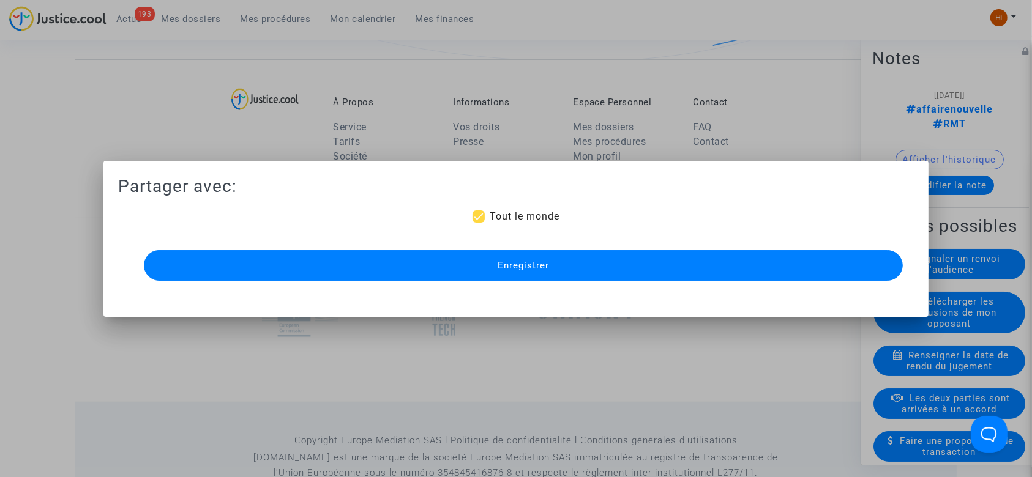
click at [563, 258] on button "Enregistrer" at bounding box center [524, 265] width 760 height 31
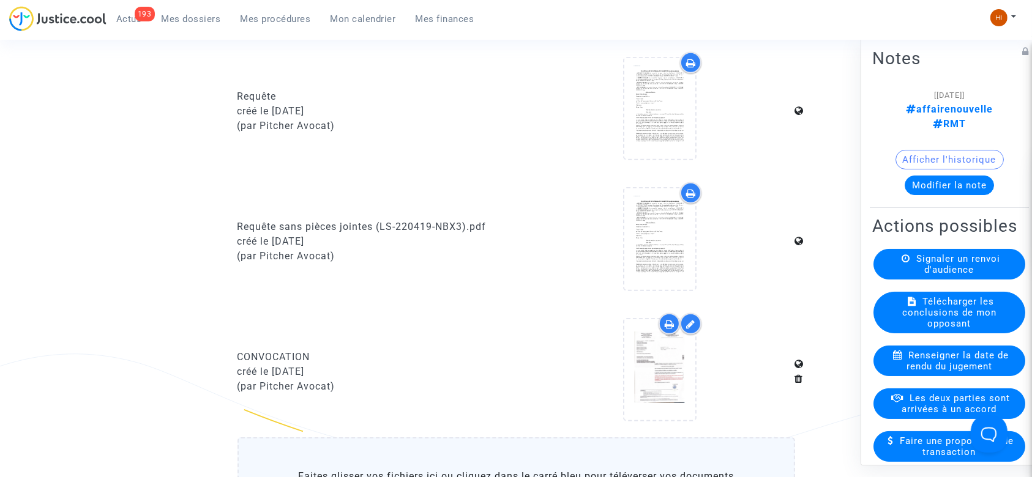
scroll to position [794, 0]
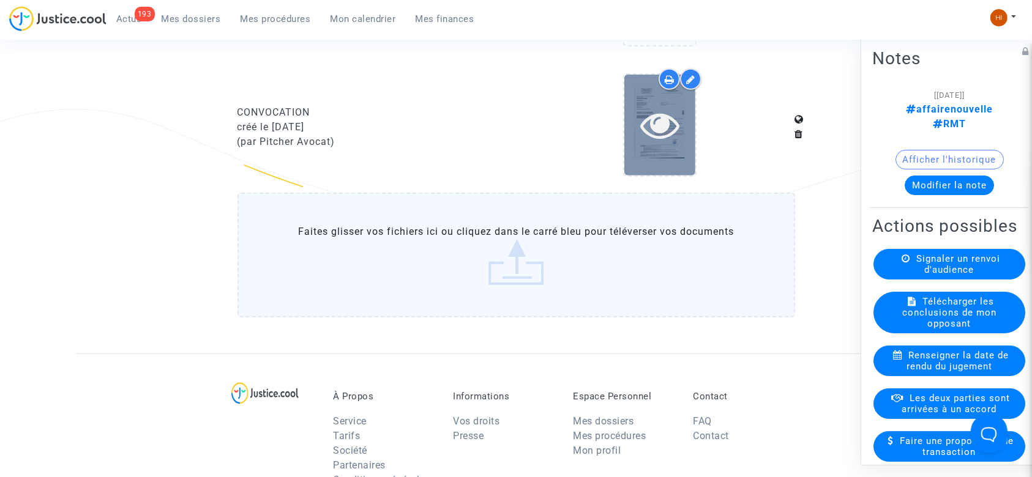
click at [642, 131] on icon at bounding box center [660, 124] width 40 height 39
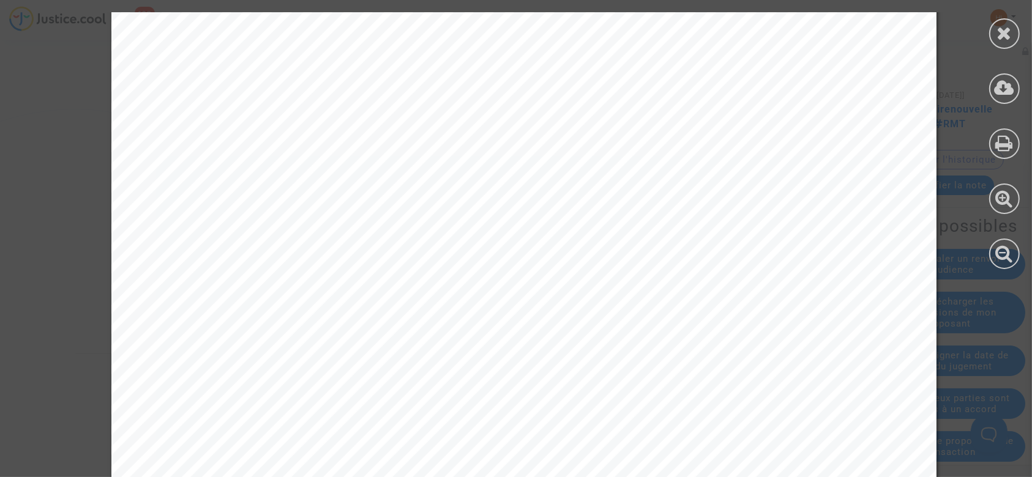
scroll to position [326, 0]
click at [1011, 37] on icon at bounding box center [1004, 33] width 15 height 18
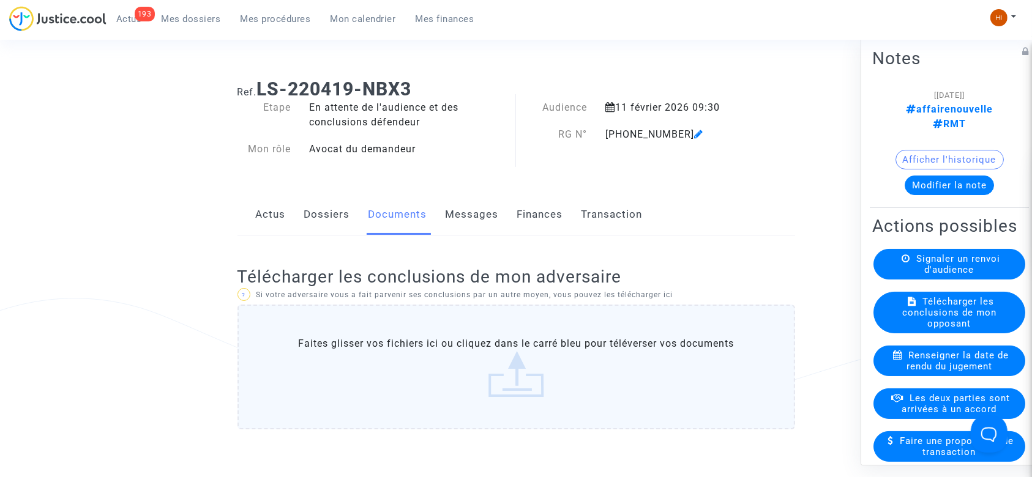
scroll to position [0, 0]
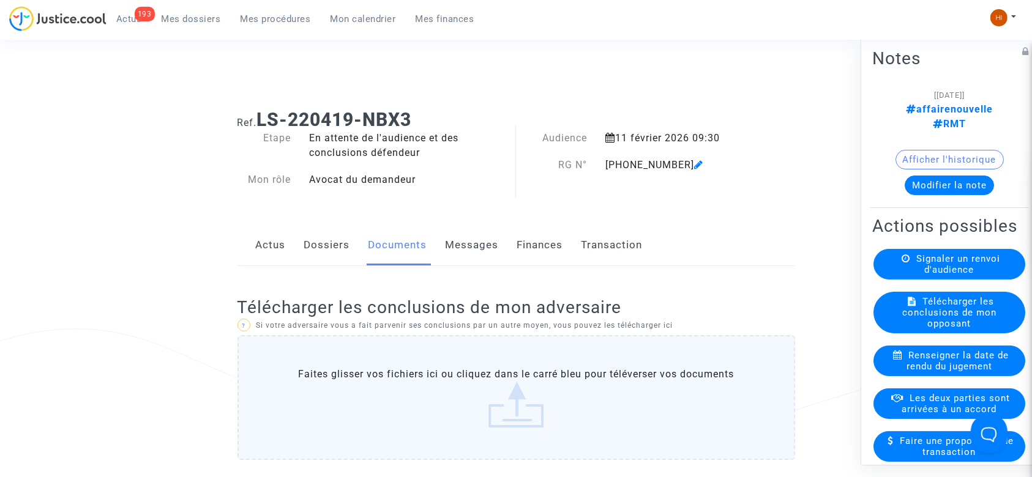
drag, startPoint x: 441, startPoint y: 114, endPoint x: 259, endPoint y: 104, distance: 182.7
click at [259, 104] on div "Ref. LS-220419-NBX3" at bounding box center [516, 115] width 576 height 31
copy b "LS-220419-NBX3"
click at [252, 19] on span "Mes procédures" at bounding box center [276, 18] width 70 height 11
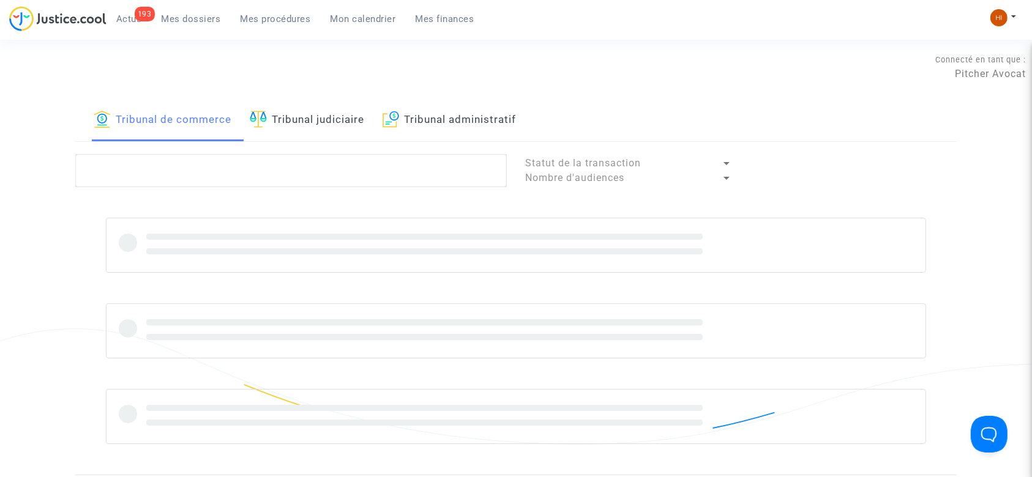
click at [338, 123] on link "Tribunal judiciaire" at bounding box center [307, 121] width 114 height 42
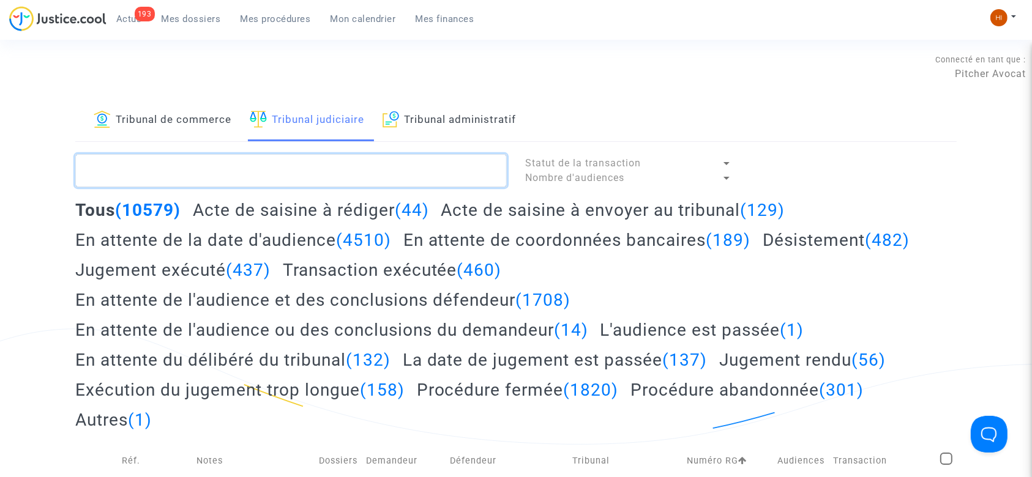
click at [313, 181] on textarea at bounding box center [291, 170] width 432 height 33
type textarea "[PERSON_NAME]"
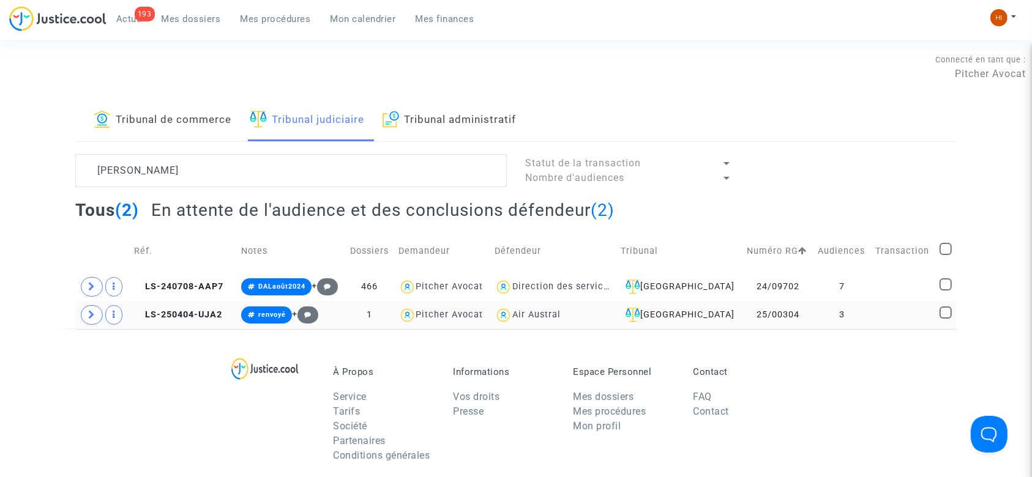
click at [809, 316] on td "25/00304" at bounding box center [778, 315] width 70 height 28
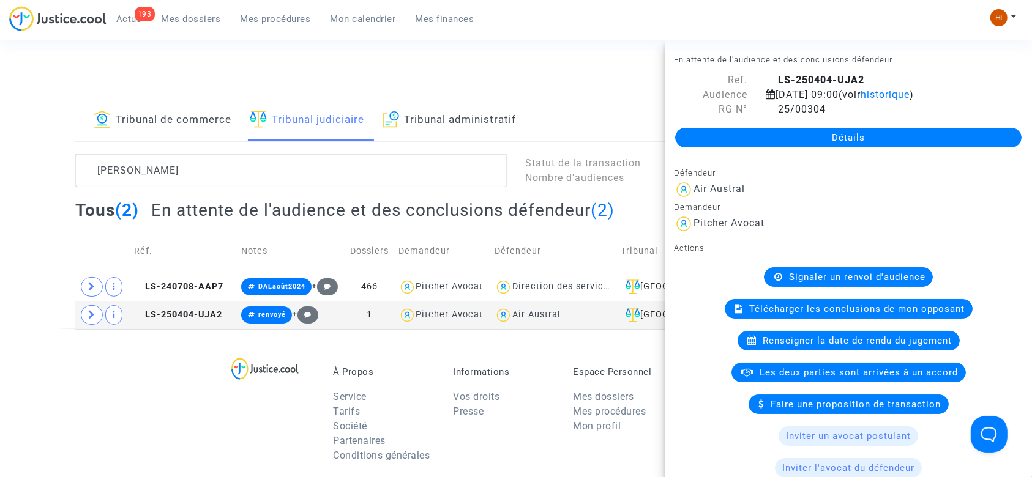
click at [900, 125] on div "Détails" at bounding box center [848, 138] width 367 height 42
click at [908, 137] on link "Détails" at bounding box center [848, 138] width 346 height 20
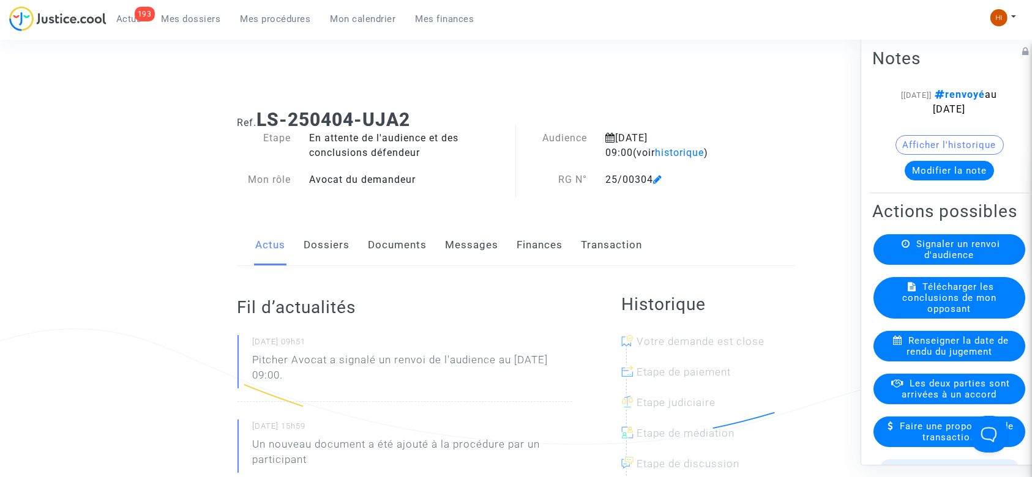
click at [381, 243] on link "Documents" at bounding box center [398, 245] width 59 height 40
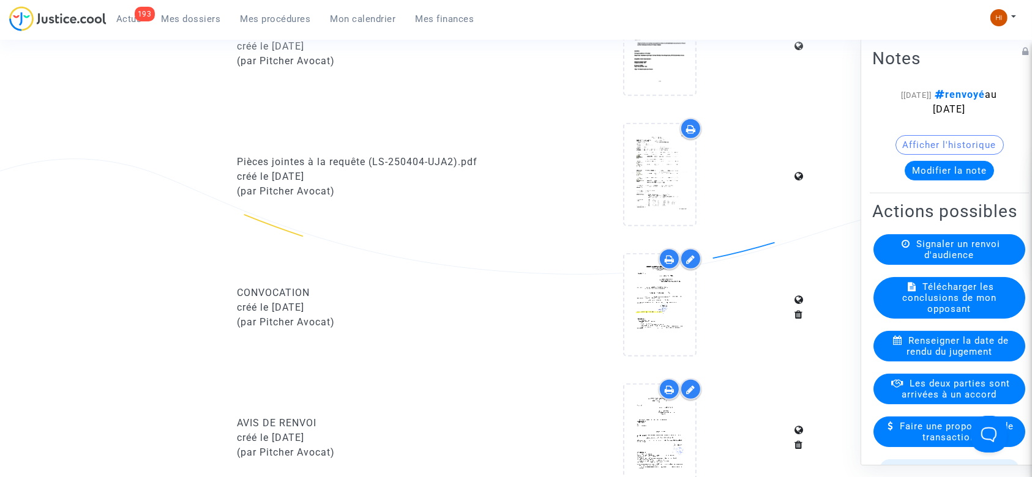
scroll to position [816, 0]
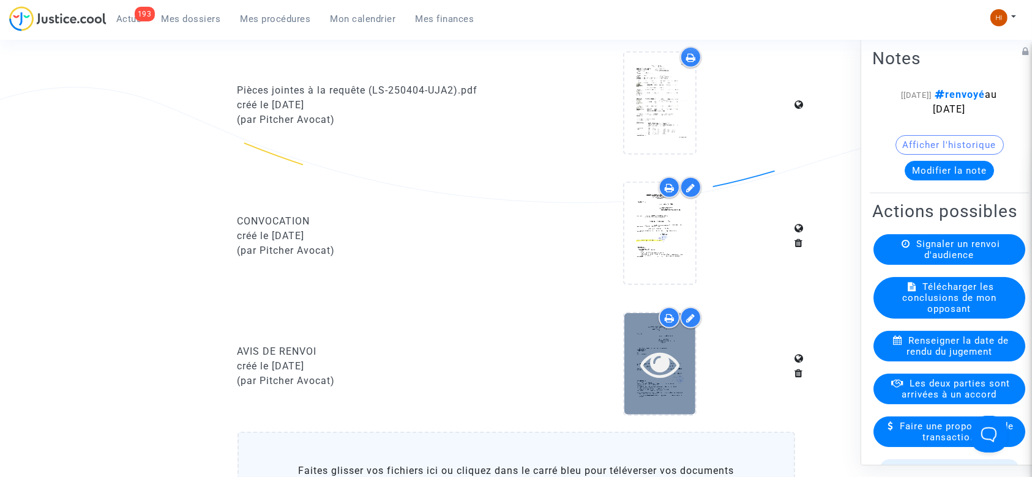
click at [690, 365] on div at bounding box center [659, 364] width 71 height 39
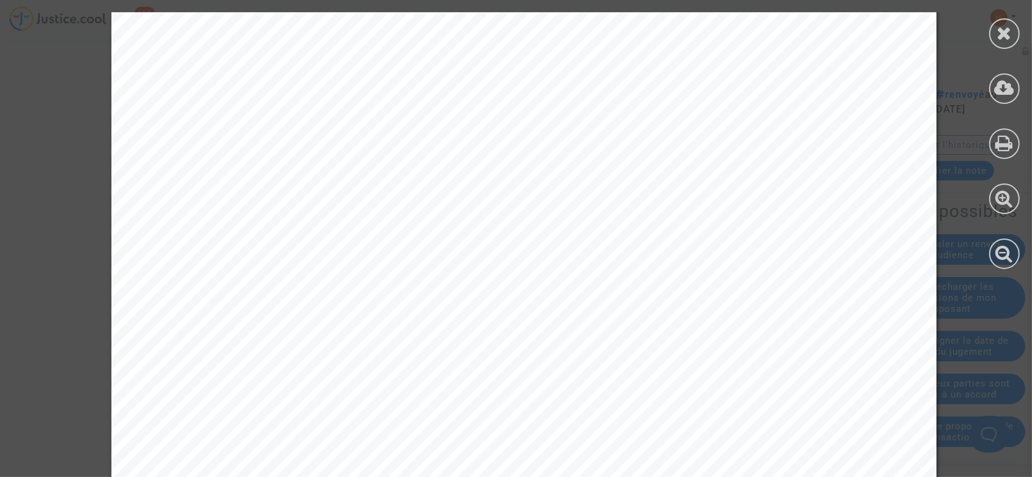
scroll to position [326, 0]
click at [1005, 23] on div at bounding box center [1004, 33] width 31 height 31
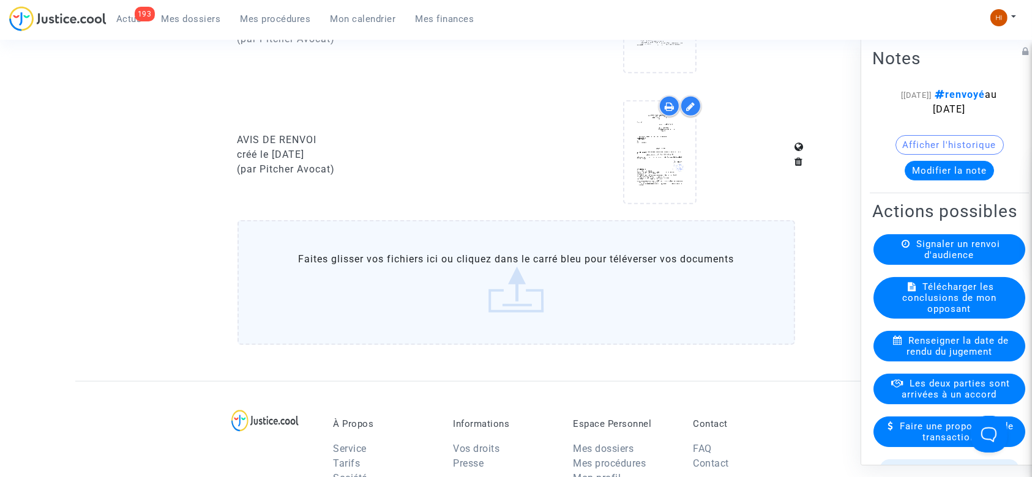
scroll to position [1142, 0]
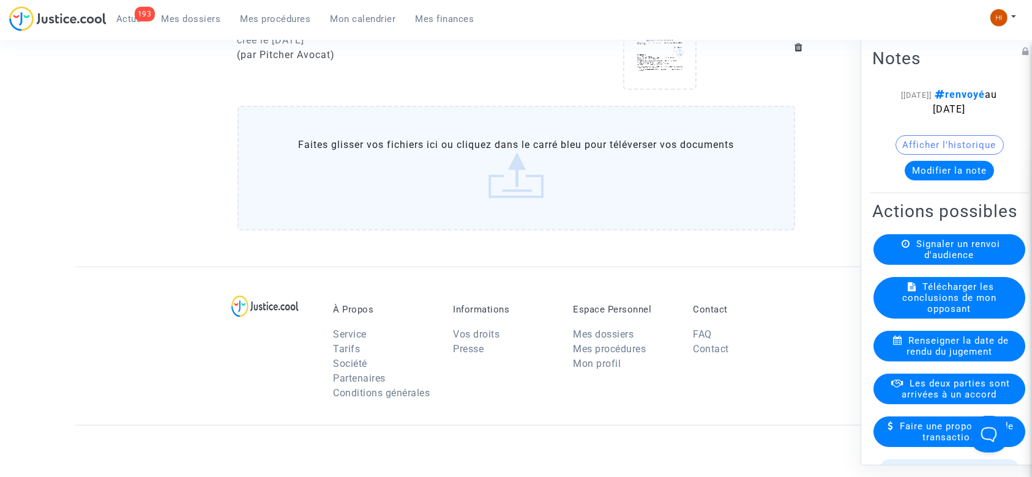
click at [508, 191] on label "Faites glisser vos fichiers ici ou cliquez dans le carré bleu pour téléverser v…" at bounding box center [517, 168] width 558 height 125
click at [0, 0] on input "Faites glisser vos fichiers ici ou cliquez dans le carré bleu pour téléverser v…" at bounding box center [0, 0] width 0 height 0
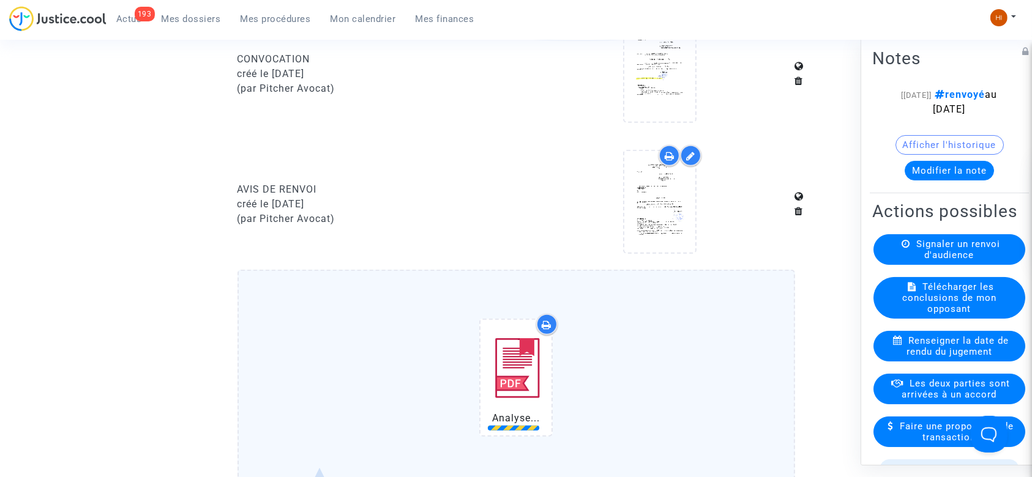
scroll to position [979, 0]
click at [979, 155] on button "Afficher l'historique" at bounding box center [950, 145] width 108 height 20
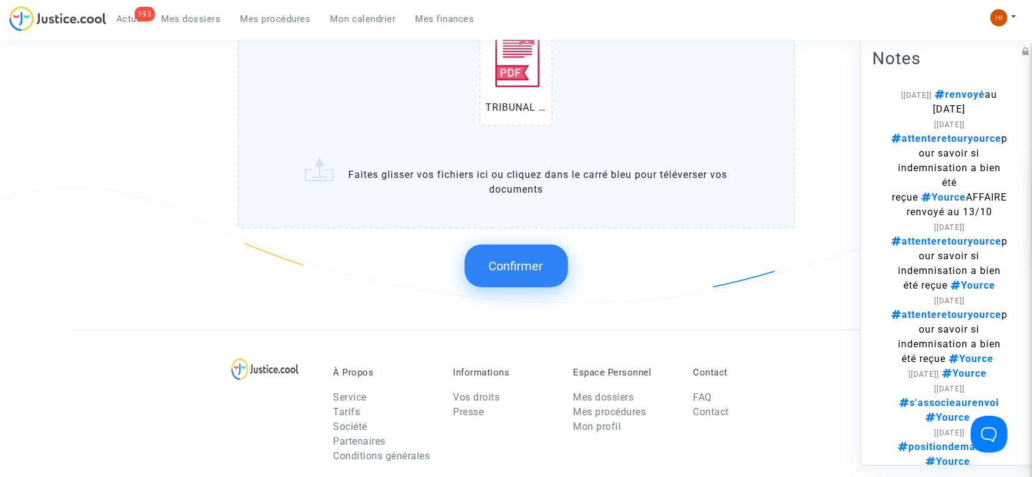
scroll to position [1306, 0]
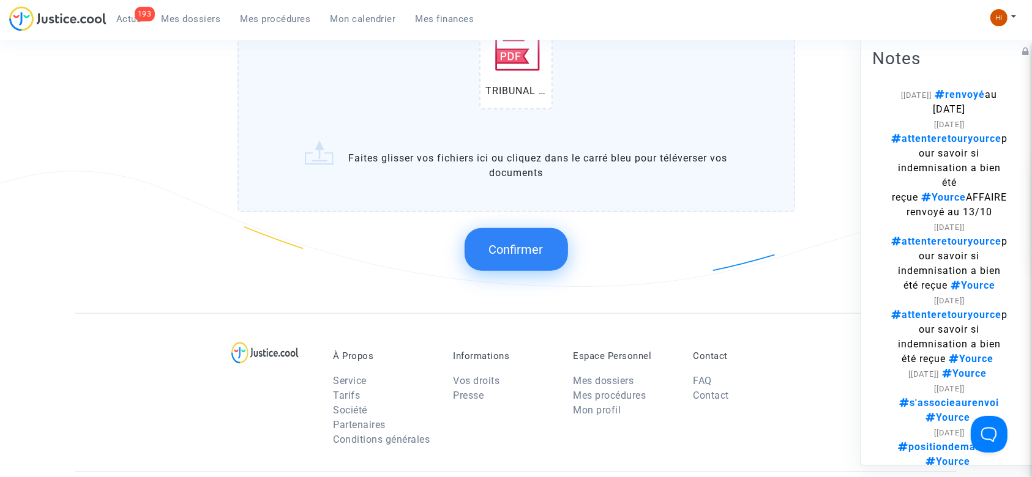
drag, startPoint x: 582, startPoint y: 261, endPoint x: 445, endPoint y: 256, distance: 136.6
click at [548, 263] on div "Confirmer" at bounding box center [517, 249] width 558 height 65
click at [511, 253] on span "Confirmer" at bounding box center [516, 249] width 54 height 15
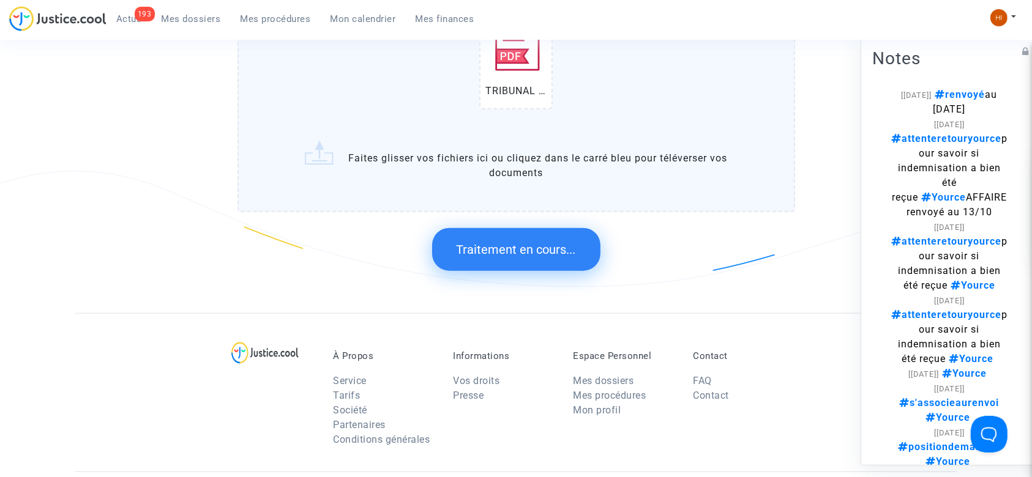
scroll to position [0, 0]
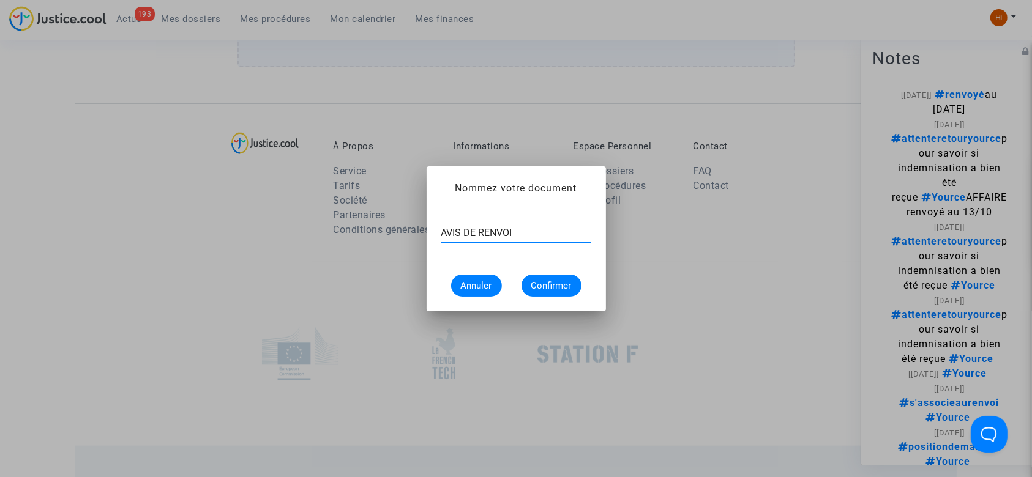
type input "AVIS DE RENVOI"
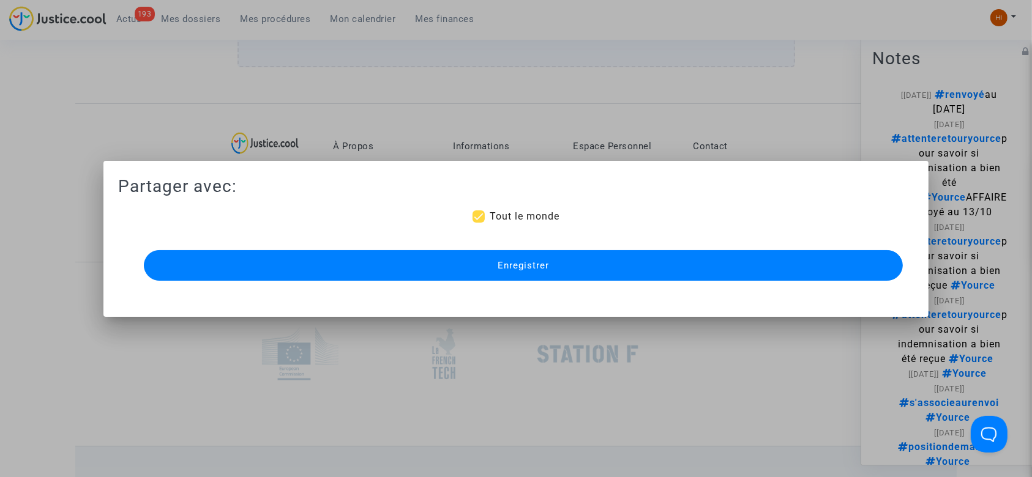
click at [511, 253] on button "Enregistrer" at bounding box center [524, 265] width 760 height 31
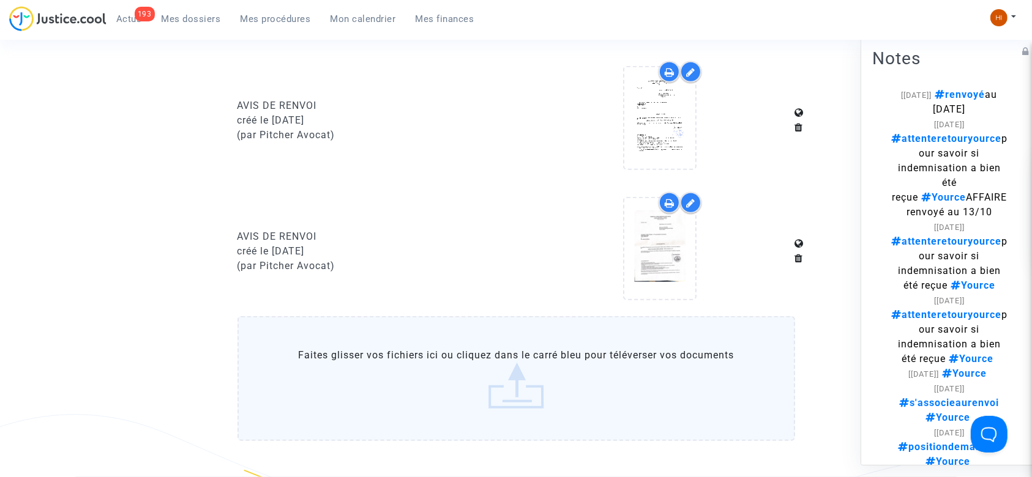
scroll to position [1061, 0]
click at [249, 20] on span "Mes procédures" at bounding box center [276, 18] width 70 height 11
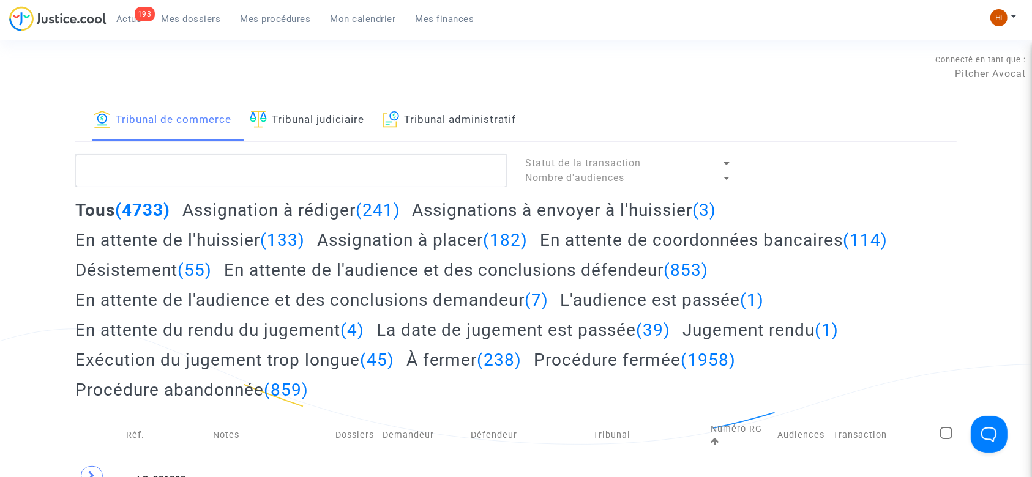
click at [318, 126] on link "Tribunal judiciaire" at bounding box center [307, 121] width 114 height 42
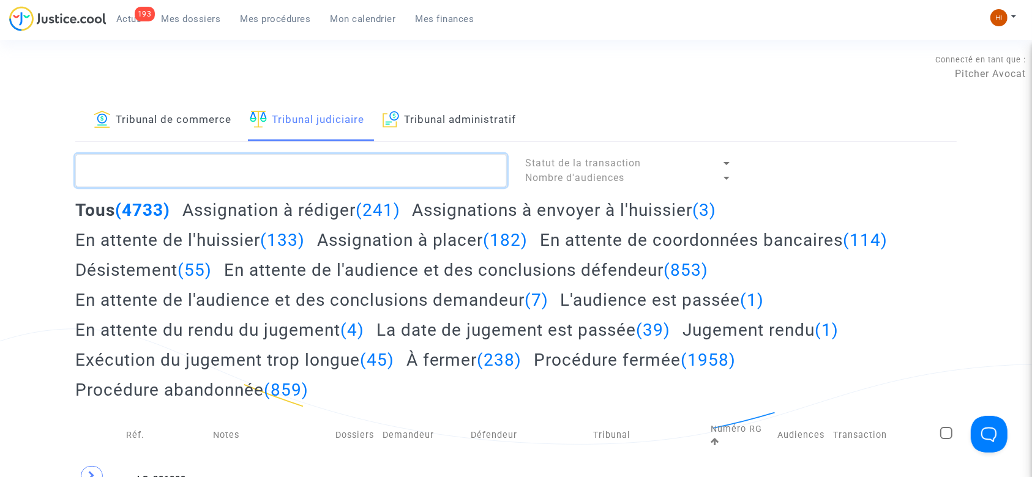
click at [323, 167] on textarea at bounding box center [291, 170] width 432 height 33
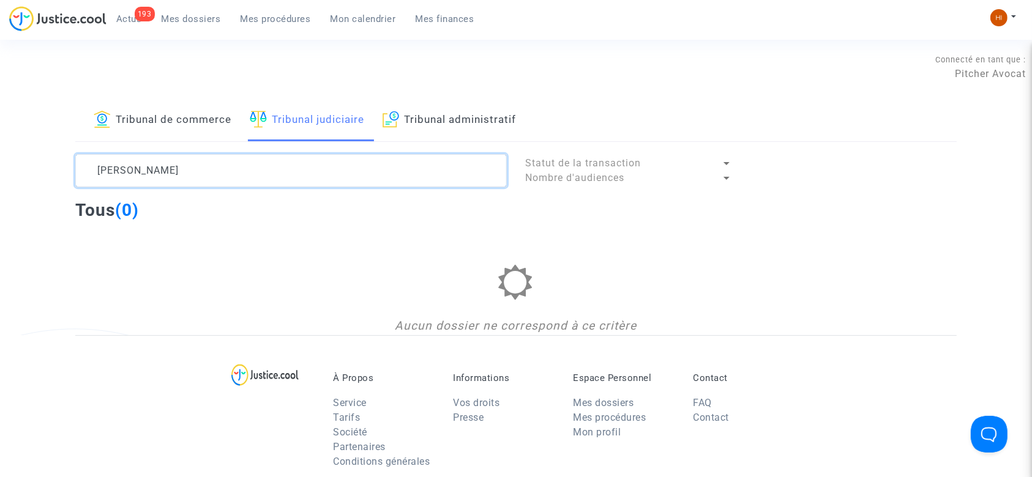
click at [107, 174] on textarea at bounding box center [291, 170] width 432 height 33
drag, startPoint x: 399, startPoint y: 179, endPoint x: 64, endPoint y: 169, distance: 335.0
click at [64, 169] on div "Tribunal de commerce Tribunal judiciaire Tribunal administratif [PERSON_NAME] d…" at bounding box center [516, 218] width 1032 height 236
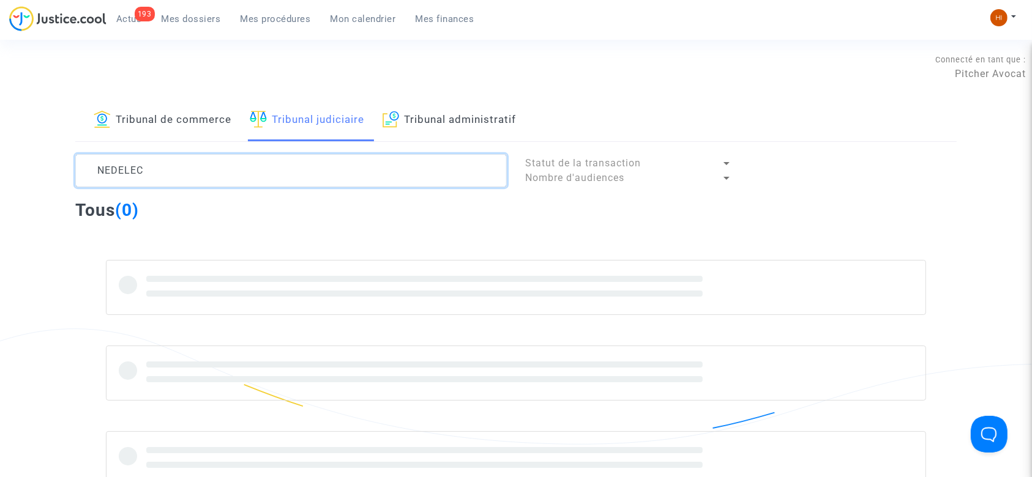
type textarea "NEDELEC"
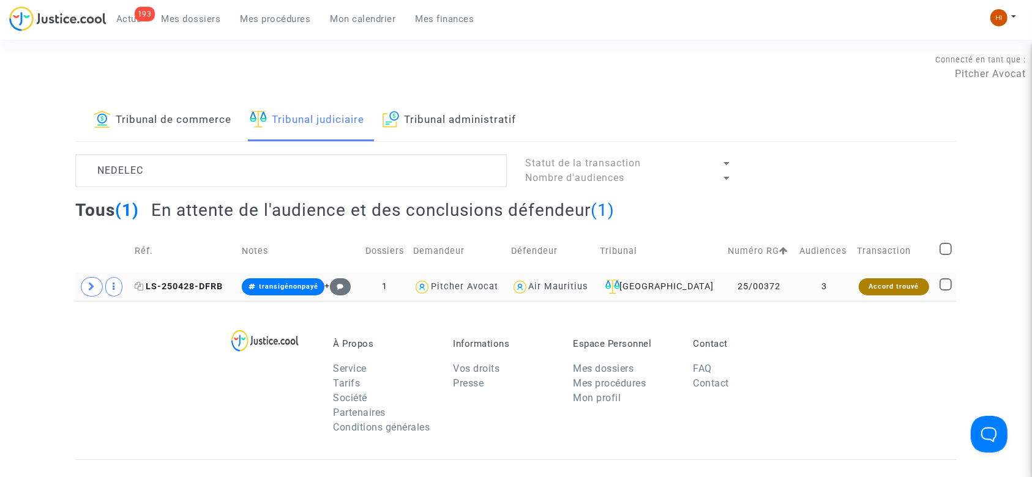
click at [202, 286] on span "LS-250428-DFRB" at bounding box center [179, 287] width 88 height 10
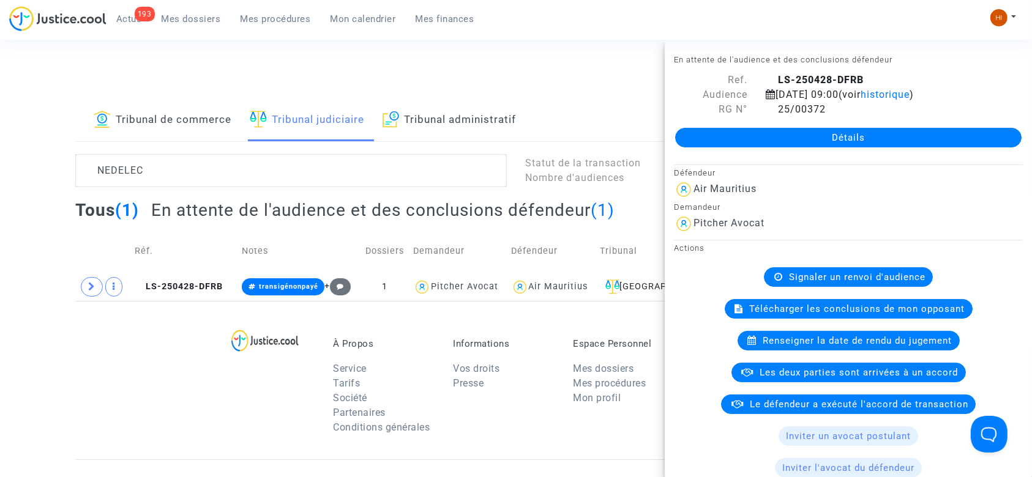
click at [695, 152] on div "Détails" at bounding box center [848, 138] width 367 height 42
click at [710, 133] on link "Détails" at bounding box center [848, 138] width 346 height 20
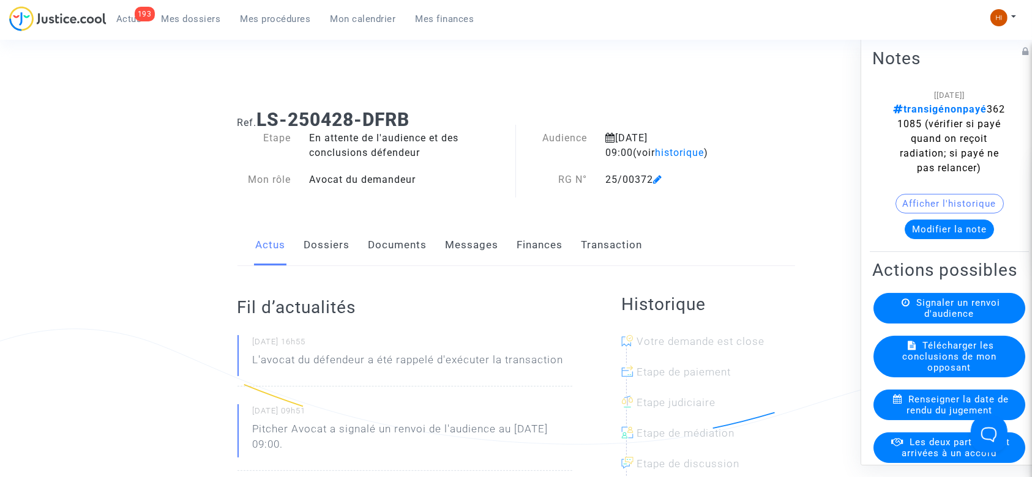
click at [406, 244] on link "Documents" at bounding box center [398, 245] width 59 height 40
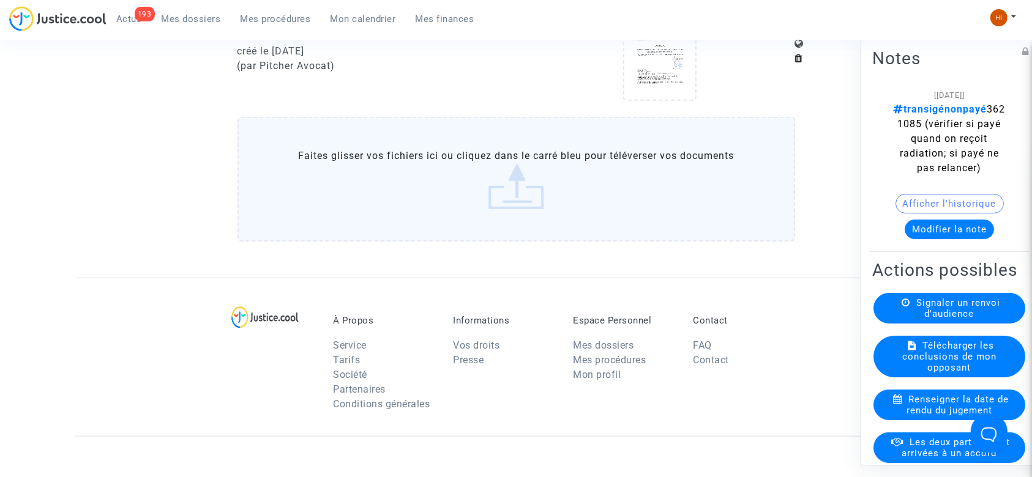
scroll to position [1142, 0]
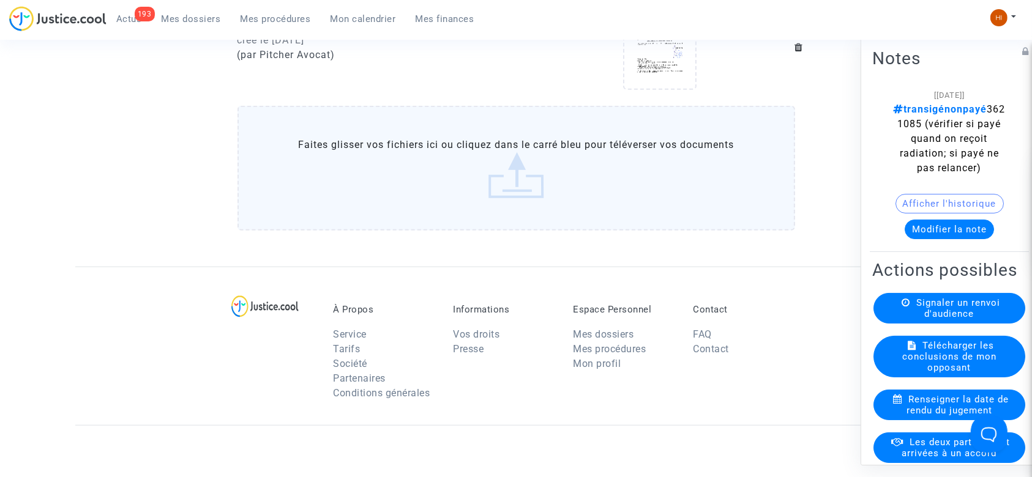
click at [406, 152] on label "Faites glisser vos fichiers ici ou cliquez dans le carré bleu pour téléverser v…" at bounding box center [517, 168] width 558 height 125
click at [0, 0] on input "Faites glisser vos fichiers ici ou cliquez dans le carré bleu pour téléverser v…" at bounding box center [0, 0] width 0 height 0
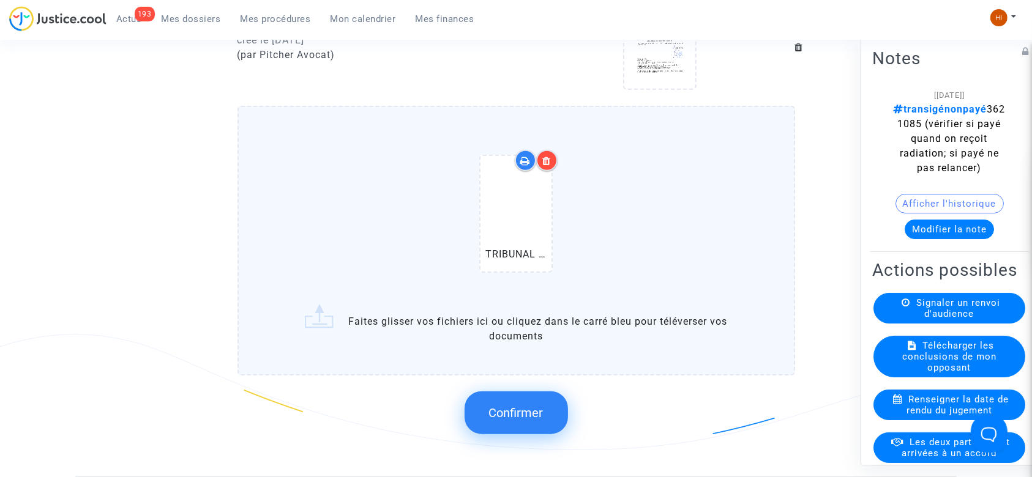
click at [528, 406] on span "Confirmer" at bounding box center [516, 413] width 54 height 15
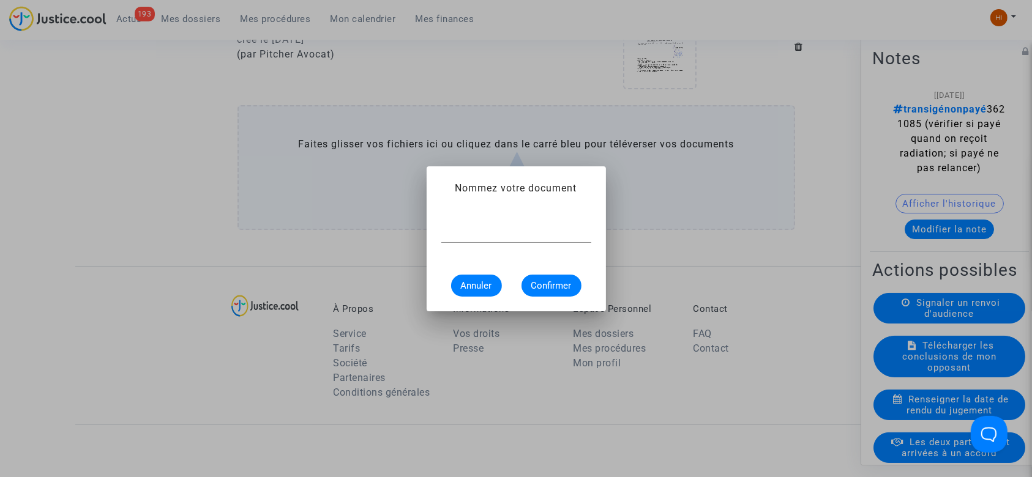
paste input "AVIS DE RENVOI"
type input "AVIS DE RENVOI"
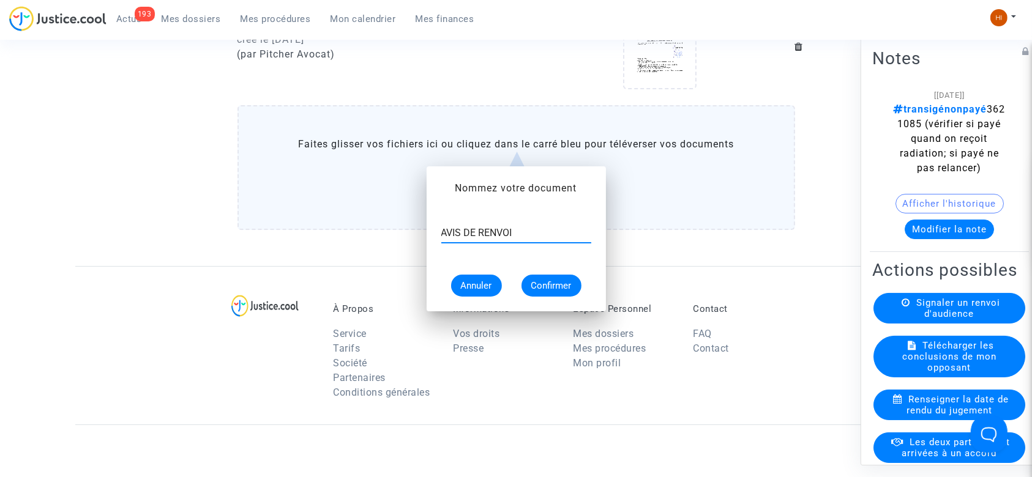
scroll to position [0, 0]
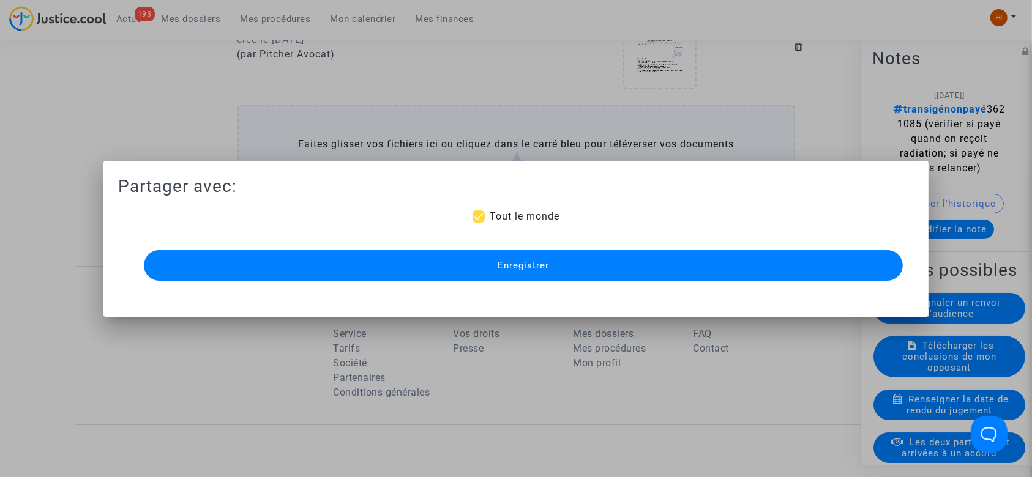
click at [385, 269] on button "Enregistrer" at bounding box center [524, 265] width 760 height 31
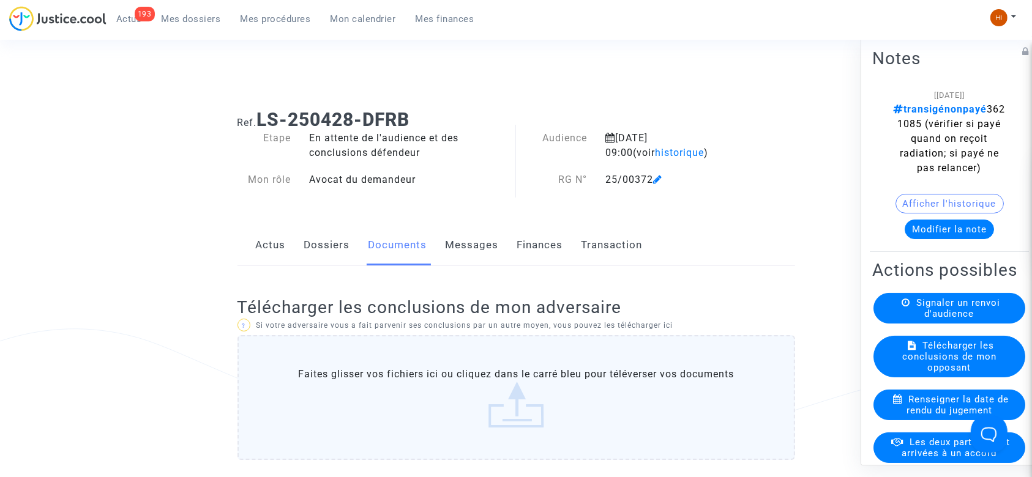
scroll to position [1142, 0]
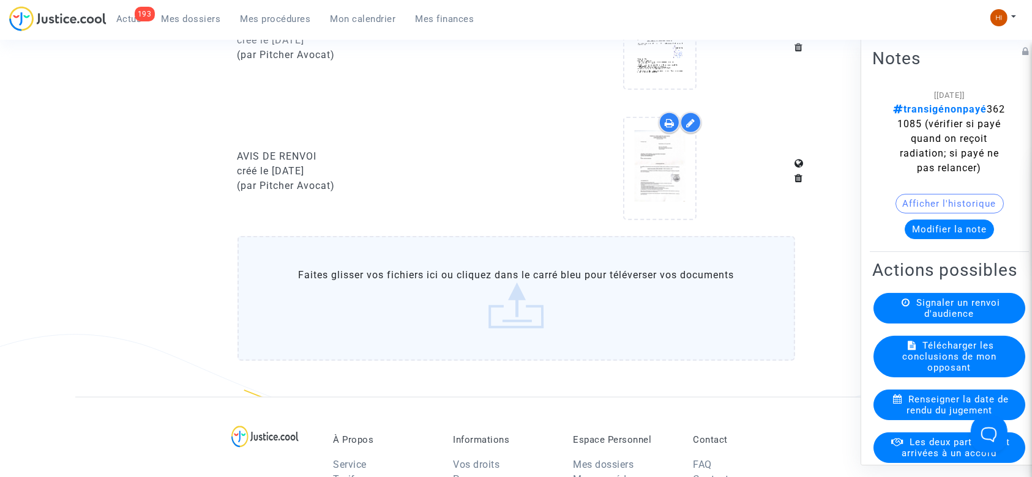
click at [269, 30] on div "193 Actus Mes dossiers Mes procédures Mon calendrier Mes finances" at bounding box center [246, 23] width 475 height 34
click at [295, 16] on span "Mes procédures" at bounding box center [276, 18] width 70 height 11
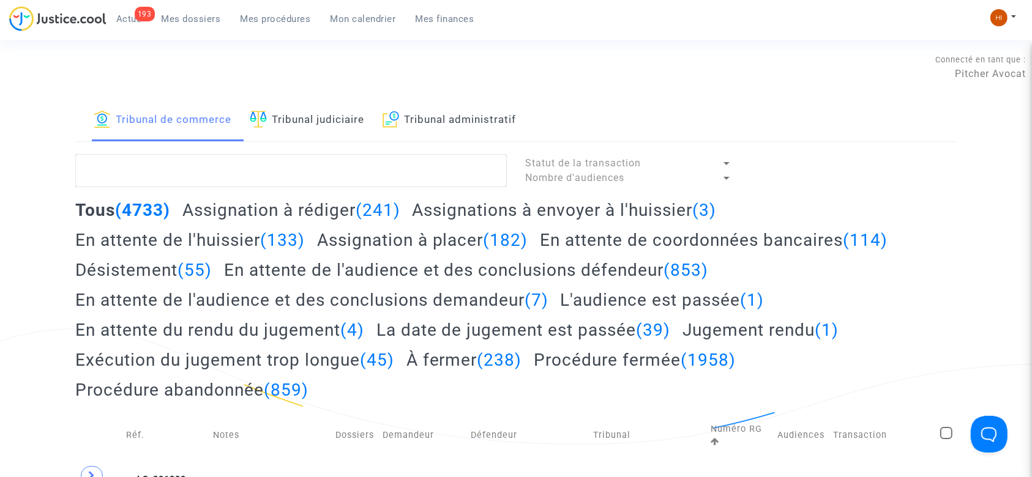
click at [340, 115] on link "Tribunal judiciaire" at bounding box center [307, 121] width 114 height 42
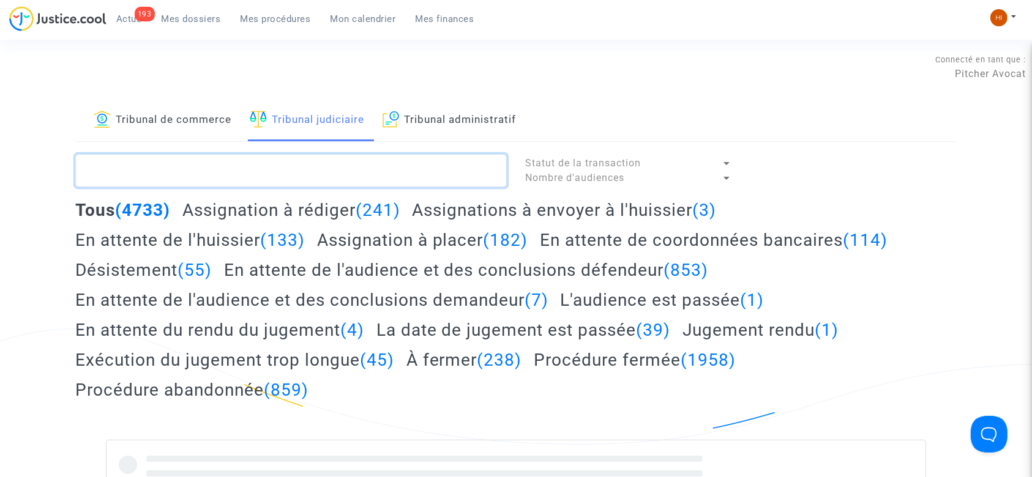
click at [292, 174] on textarea at bounding box center [291, 170] width 432 height 33
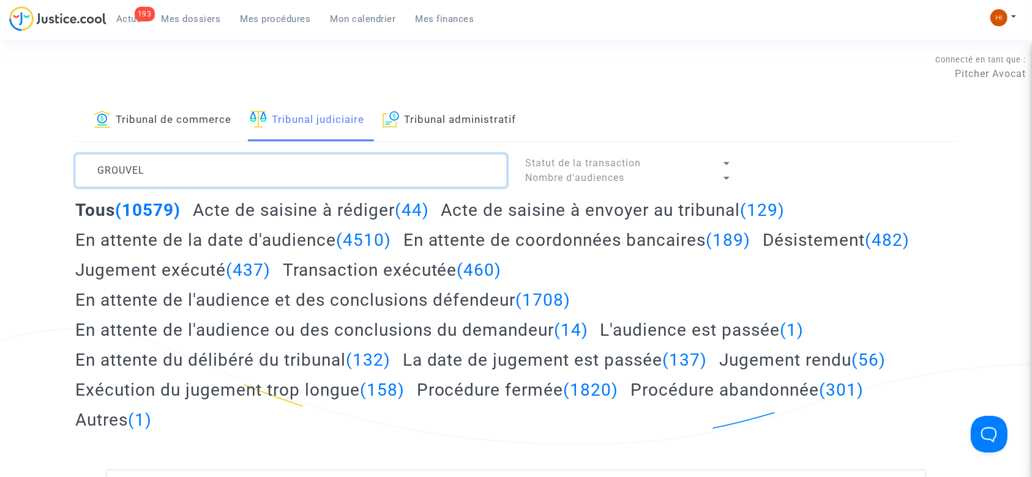
type textarea "GROUVEL"
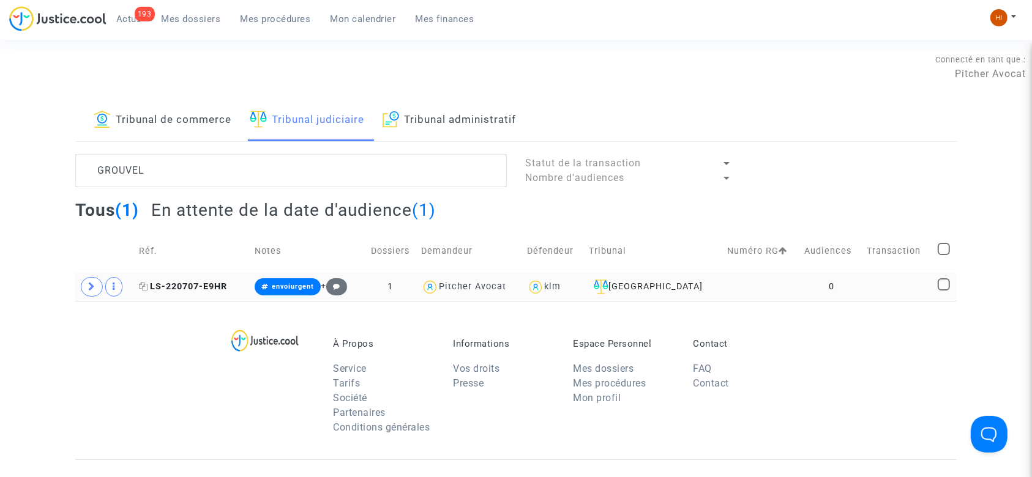
click at [215, 290] on span "LS-220707-E9HR" at bounding box center [183, 287] width 88 height 10
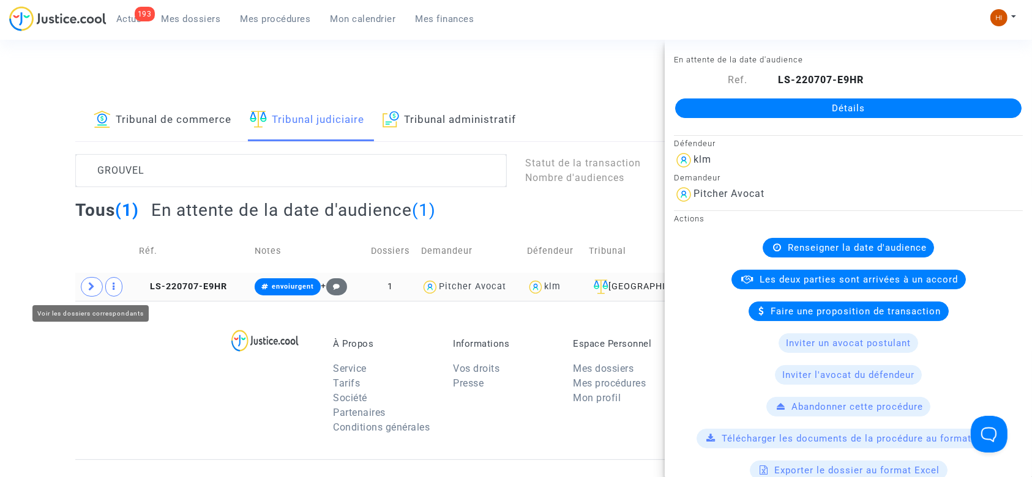
click at [80, 283] on td at bounding box center [104, 287] width 59 height 28
click at [88, 291] on icon at bounding box center [91, 286] width 7 height 9
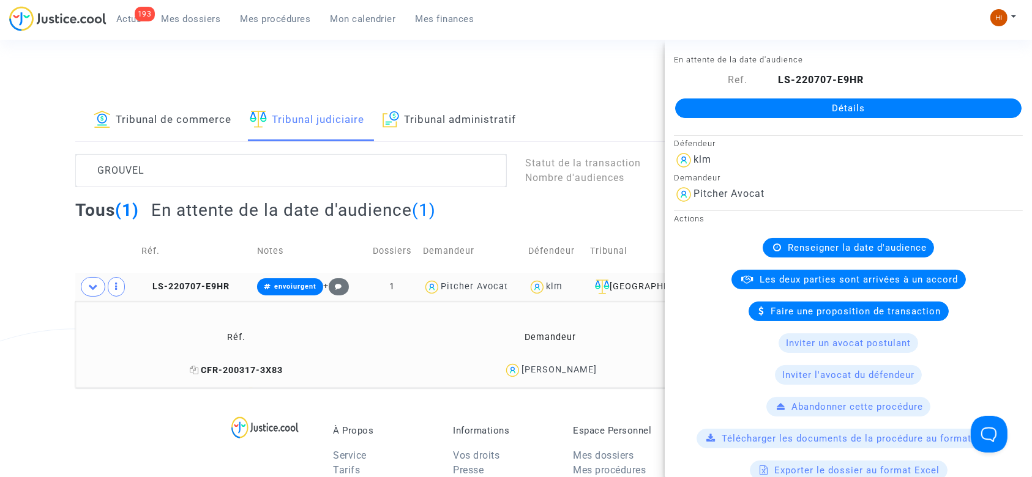
click at [200, 372] on icon at bounding box center [194, 370] width 9 height 9
click at [204, 290] on span "LS-220707-E9HR" at bounding box center [185, 287] width 88 height 10
click at [888, 111] on link "Détails" at bounding box center [848, 109] width 346 height 20
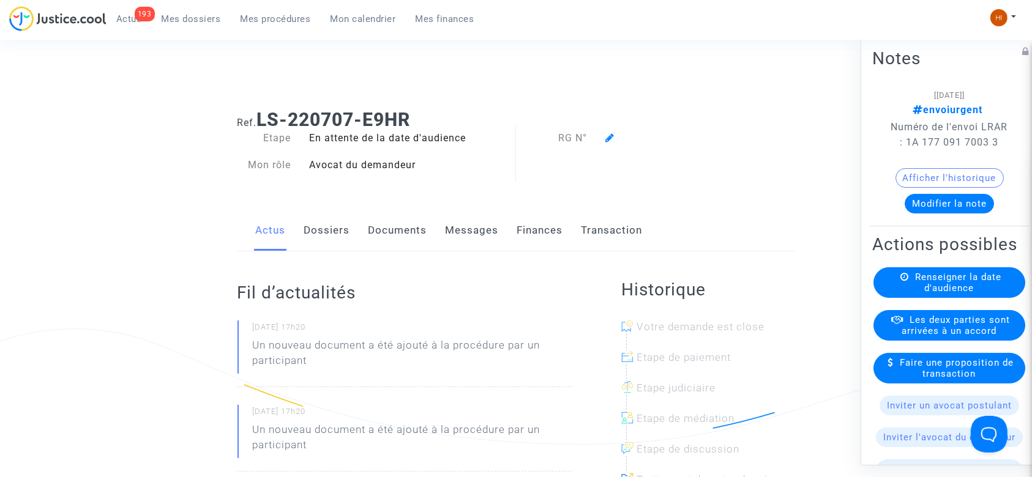
click at [943, 294] on span "Renseigner la date d'audience" at bounding box center [958, 283] width 86 height 22
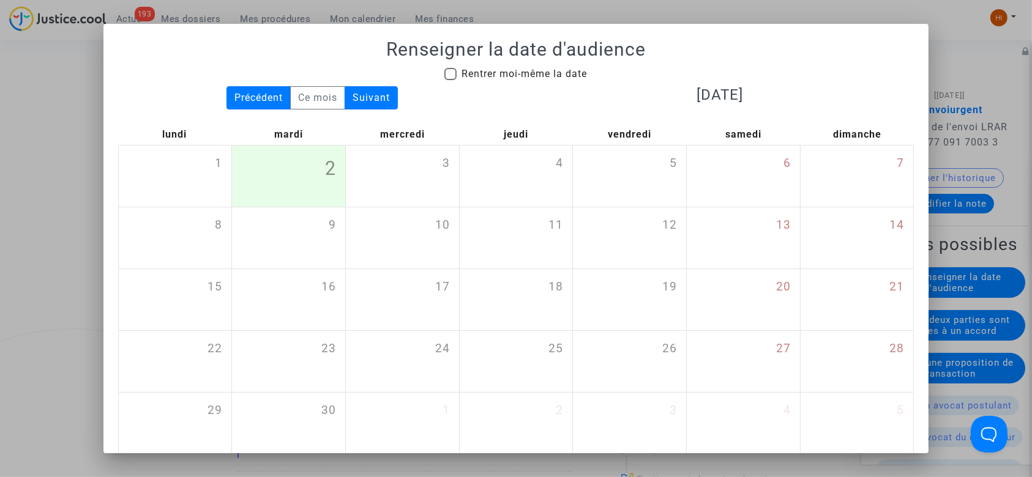
click at [520, 83] on mat-checkbox "Rentrer moi-même la date" at bounding box center [515, 77] width 143 height 20
click at [522, 73] on span "Rentrer moi-même la date" at bounding box center [524, 74] width 125 height 12
click at [451, 80] on input "Rentrer moi-même la date" at bounding box center [450, 80] width 1 height 1
checkbox input "true"
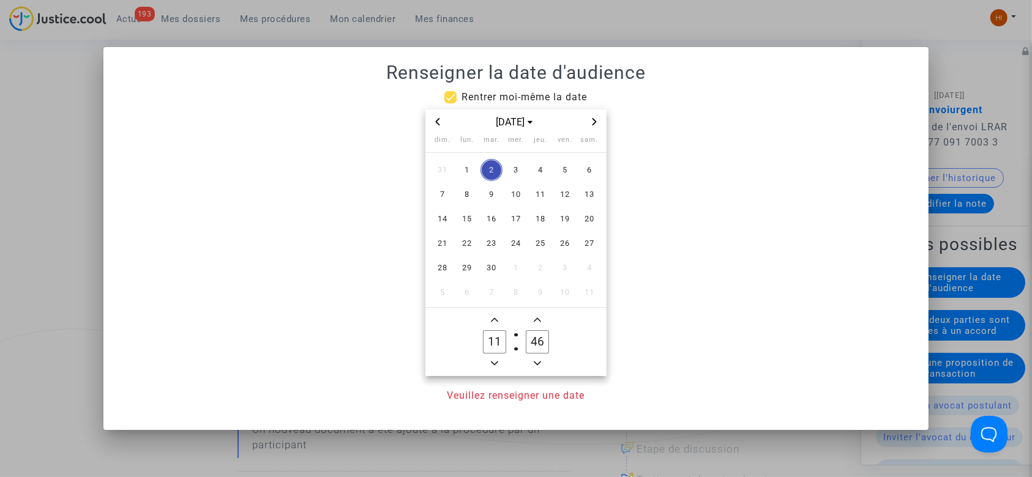
click at [593, 127] on span "Next month" at bounding box center [594, 121] width 15 height 15
click at [592, 127] on span "Next month" at bounding box center [594, 121] width 15 height 15
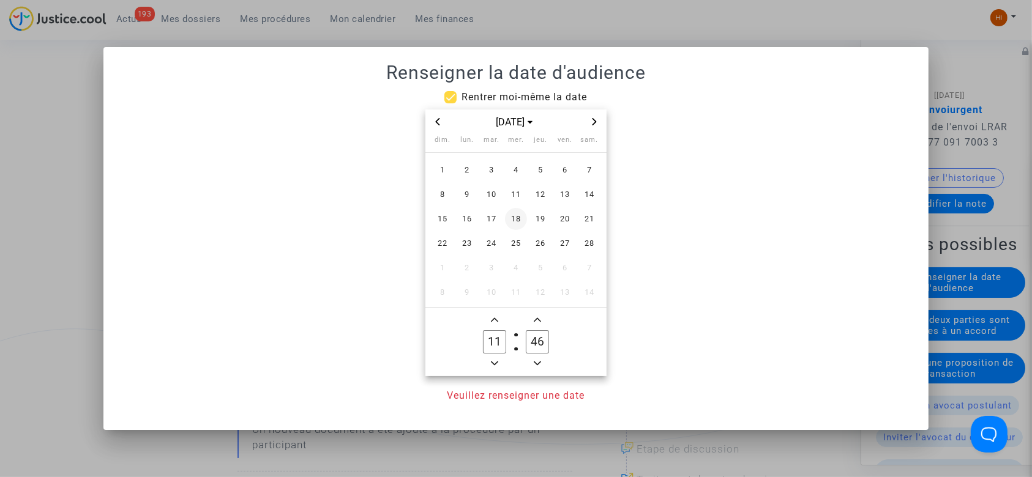
click at [509, 218] on span "18" at bounding box center [516, 219] width 22 height 22
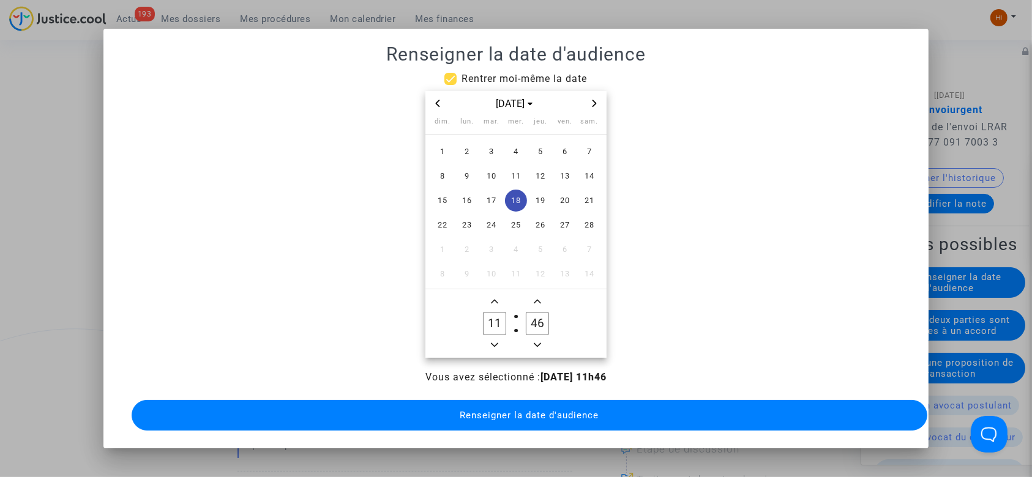
click at [494, 342] on icon "Minus a hour" at bounding box center [494, 345] width 7 height 7
click at [494, 339] on span "Minus a hour" at bounding box center [494, 345] width 15 height 15
type input "09"
drag, startPoint x: 539, startPoint y: 321, endPoint x: 507, endPoint y: 318, distance: 31.4
click at [507, 318] on owl-date-time-timer "09 Hour 46 Minute" at bounding box center [515, 324] width 181 height 69
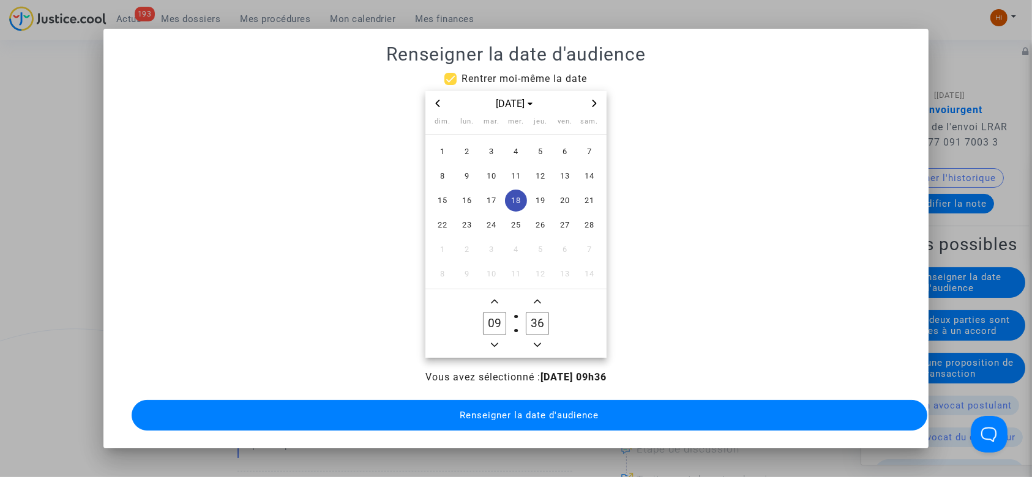
drag, startPoint x: 533, startPoint y: 316, endPoint x: 542, endPoint y: 321, distance: 11.0
click at [542, 321] on input "36" at bounding box center [537, 323] width 23 height 23
type input "30"
click at [563, 413] on span "Renseigner la date d'audience" at bounding box center [529, 415] width 139 height 11
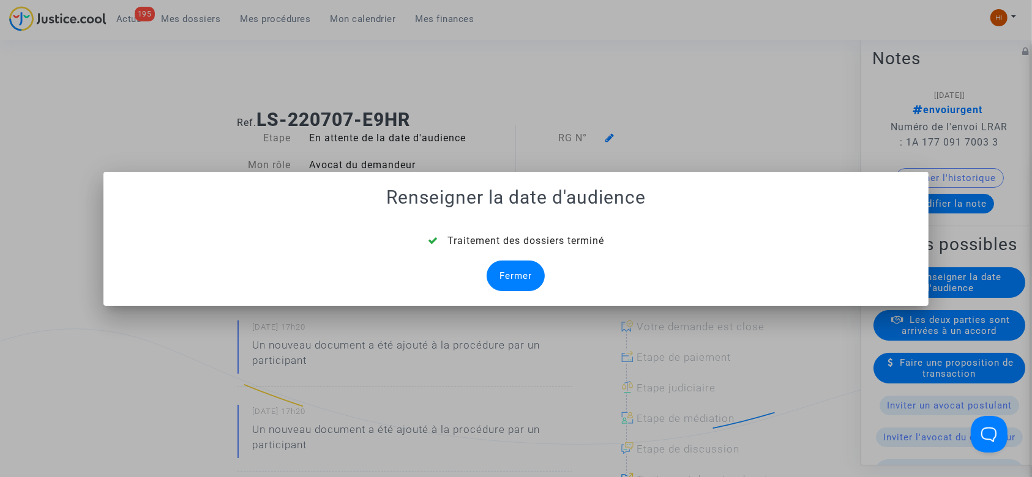
click at [529, 272] on div "Fermer" at bounding box center [516, 276] width 58 height 31
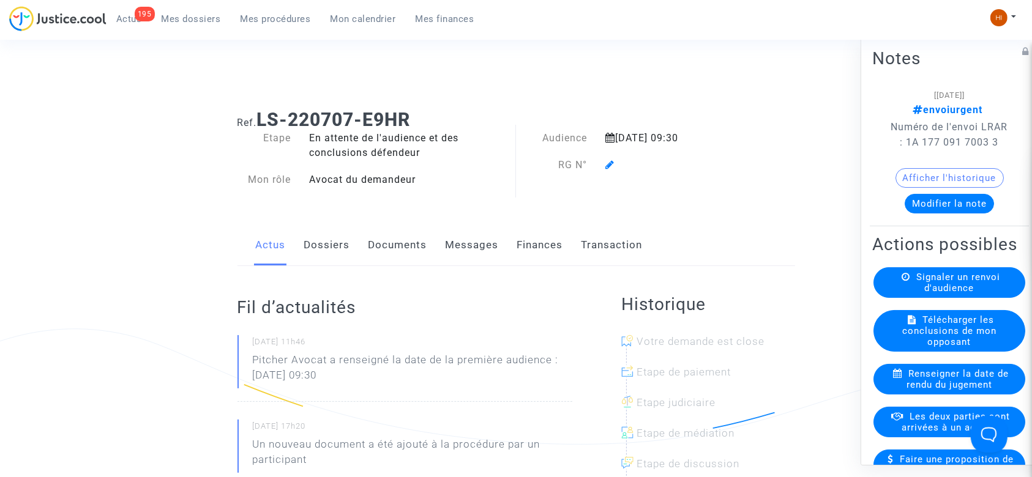
click at [607, 165] on icon at bounding box center [609, 165] width 9 height 10
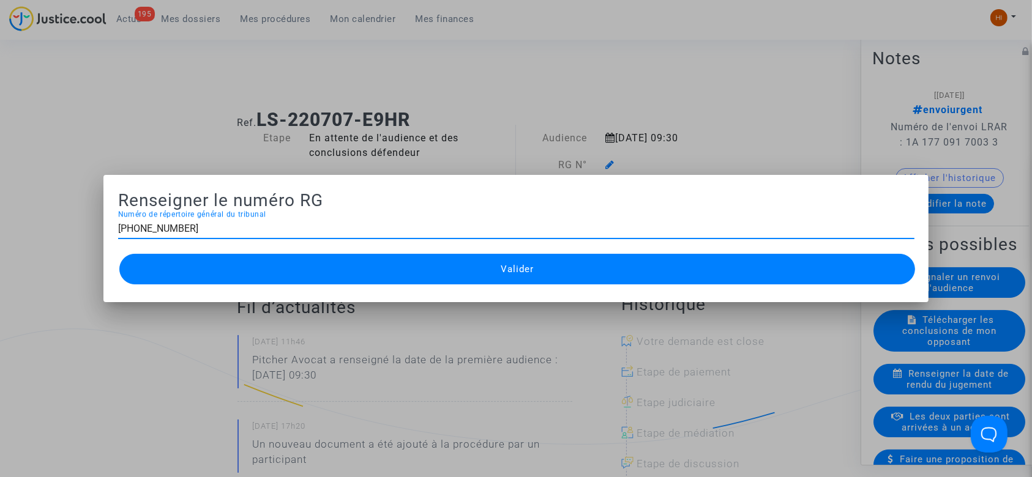
type input "[PHONE_NUMBER]"
click at [404, 271] on button "Valider" at bounding box center [517, 269] width 796 height 31
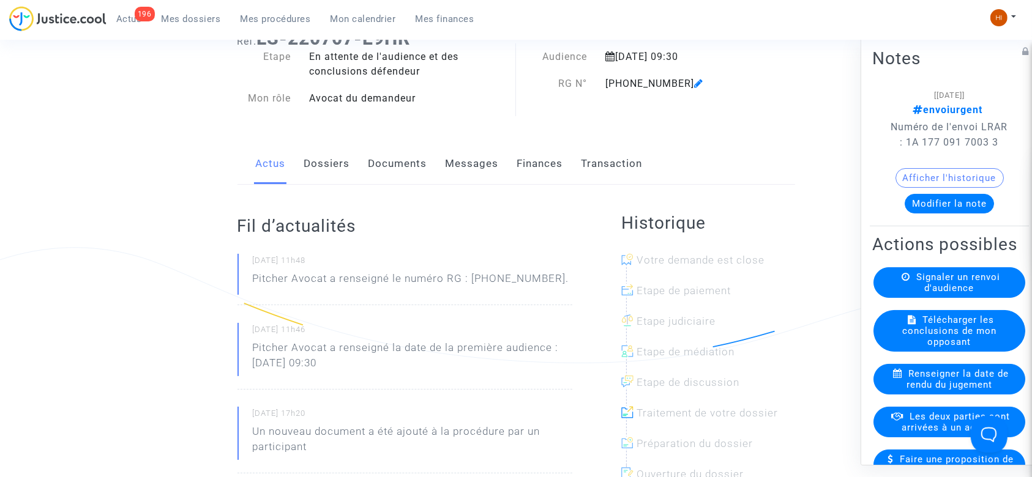
click at [377, 179] on link "Documents" at bounding box center [398, 164] width 59 height 40
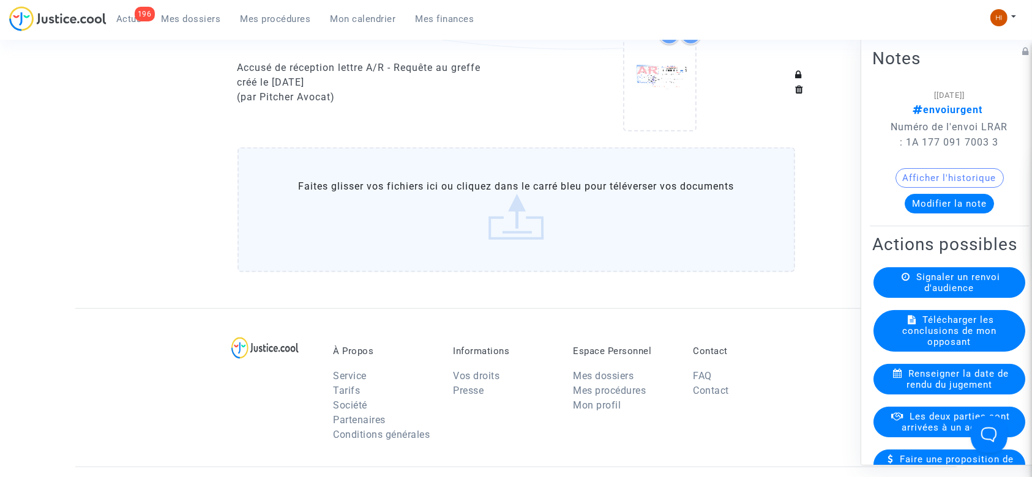
scroll to position [979, 0]
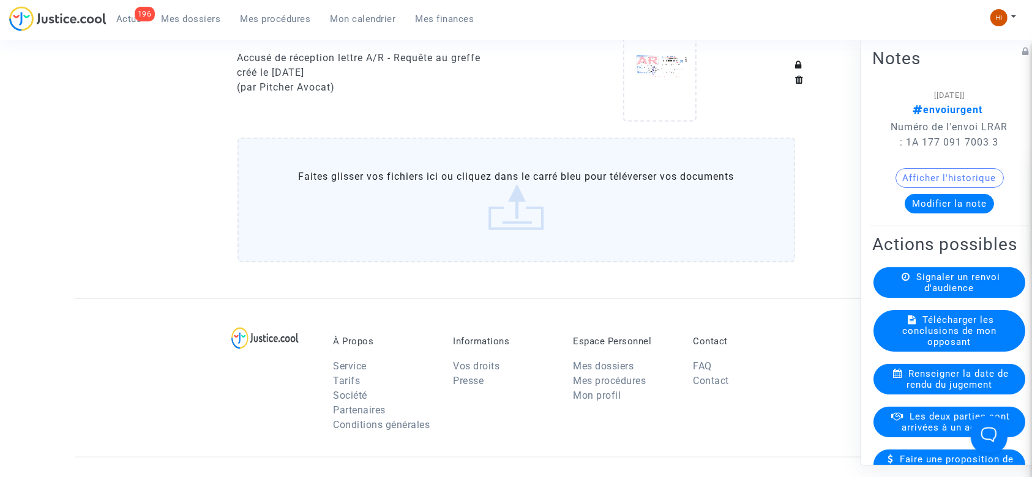
click at [430, 190] on label "Faites glisser vos fichiers ici ou cliquez dans le carré bleu pour téléverser v…" at bounding box center [517, 200] width 558 height 125
click at [0, 0] on input "Faites glisser vos fichiers ici ou cliquez dans le carré bleu pour téléverser v…" at bounding box center [0, 0] width 0 height 0
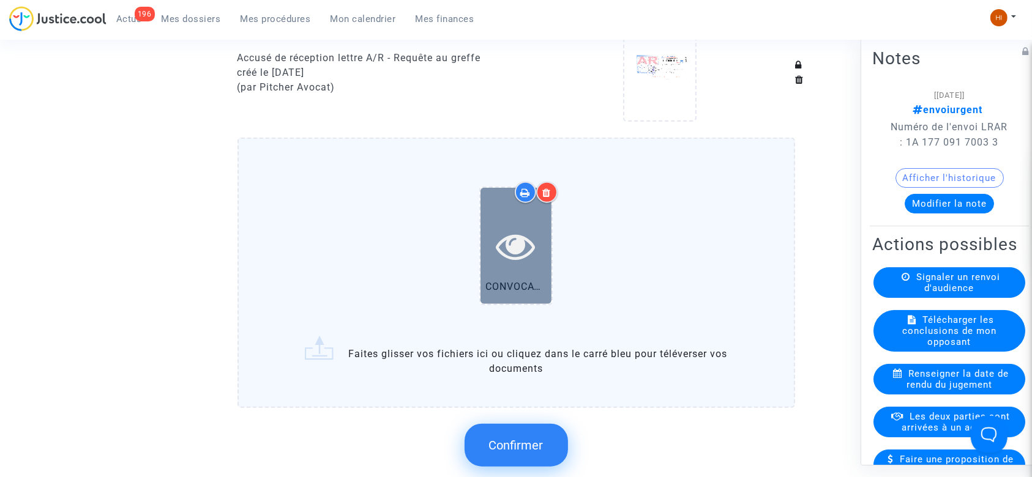
click at [523, 242] on icon at bounding box center [516, 245] width 40 height 39
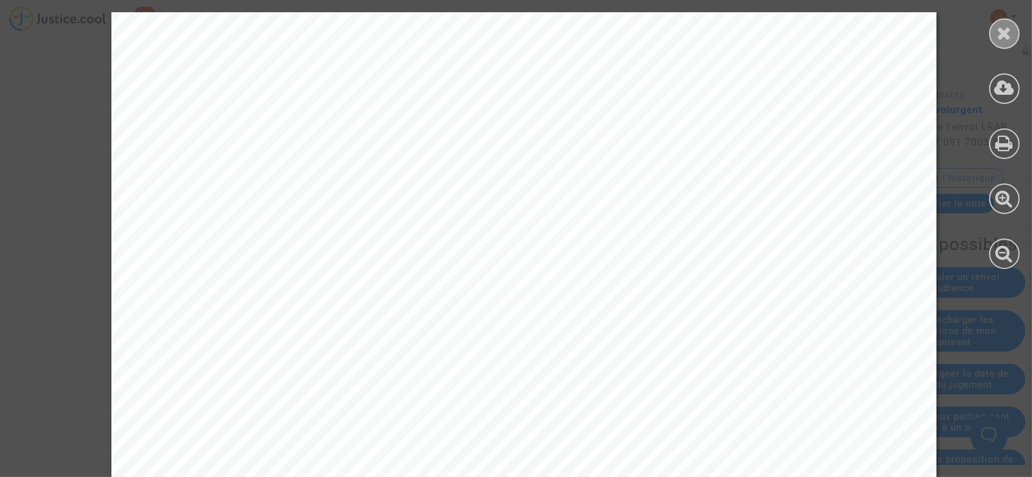
click at [1011, 30] on icon at bounding box center [1004, 33] width 15 height 18
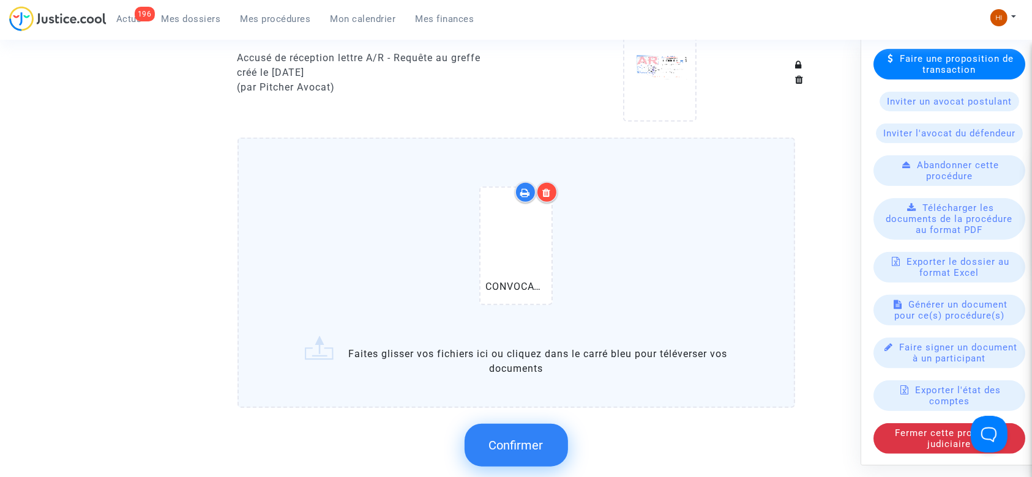
scroll to position [408, 0]
click at [506, 447] on span "Confirmer" at bounding box center [516, 445] width 54 height 15
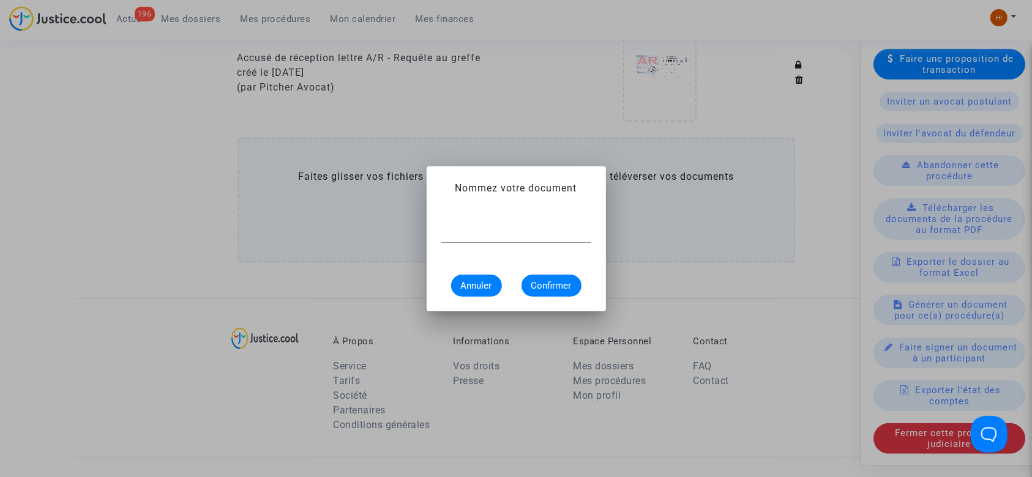
scroll to position [0, 0]
type input "CONVOCATION"
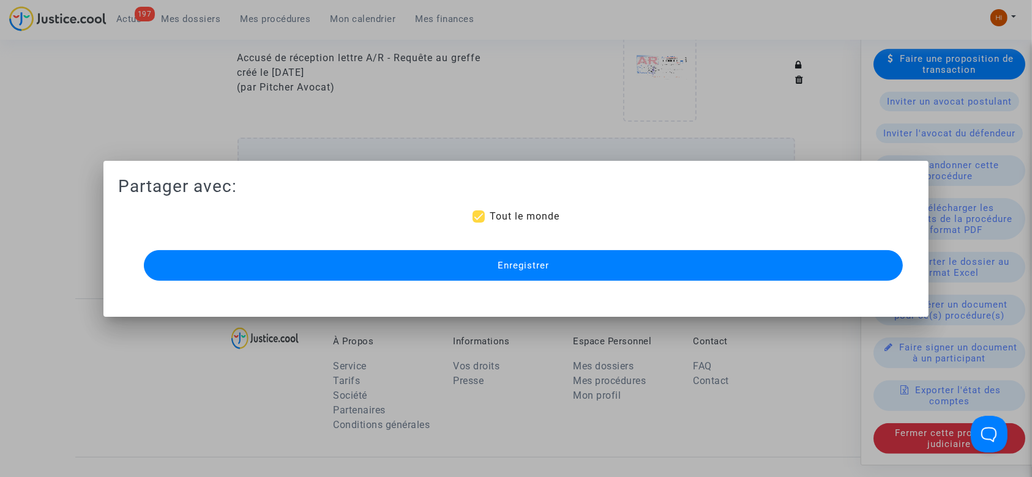
click at [627, 260] on button "Enregistrer" at bounding box center [524, 265] width 760 height 31
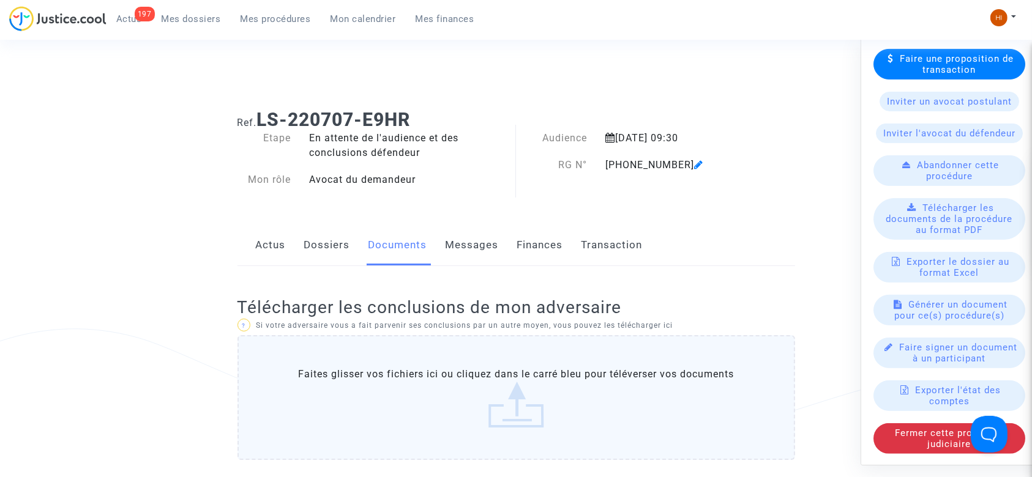
scroll to position [979, 0]
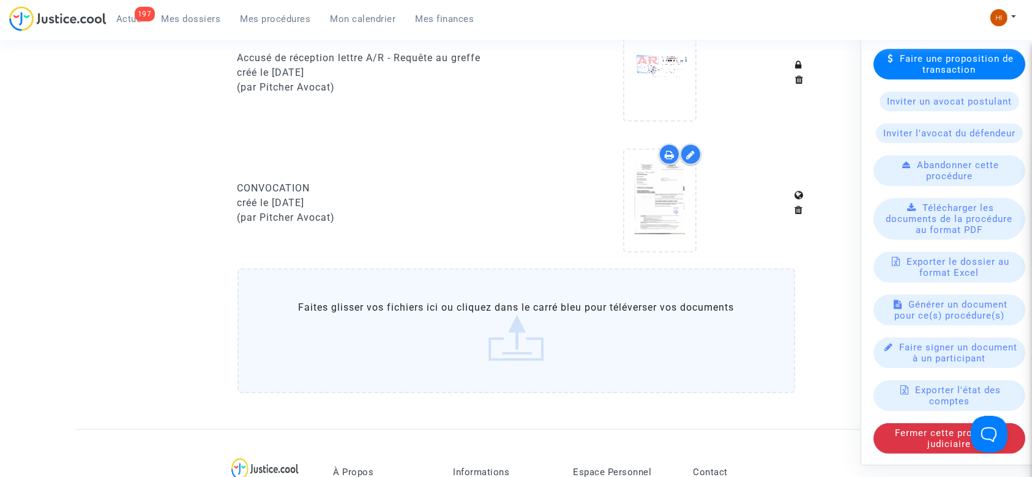
click at [729, 57] on div at bounding box center [660, 72] width 270 height 118
click at [307, 22] on span "Mes procédures" at bounding box center [276, 18] width 70 height 11
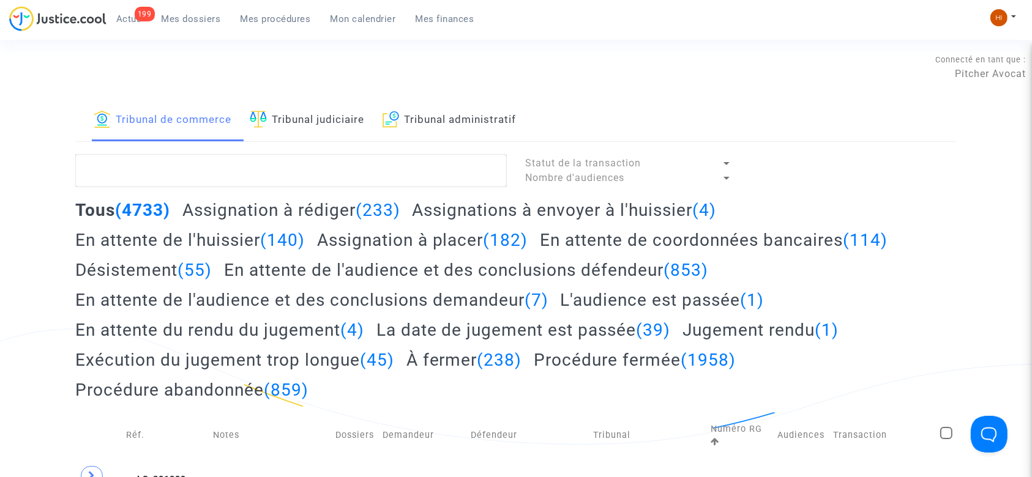
click at [348, 115] on link "Tribunal judiciaire" at bounding box center [307, 121] width 114 height 42
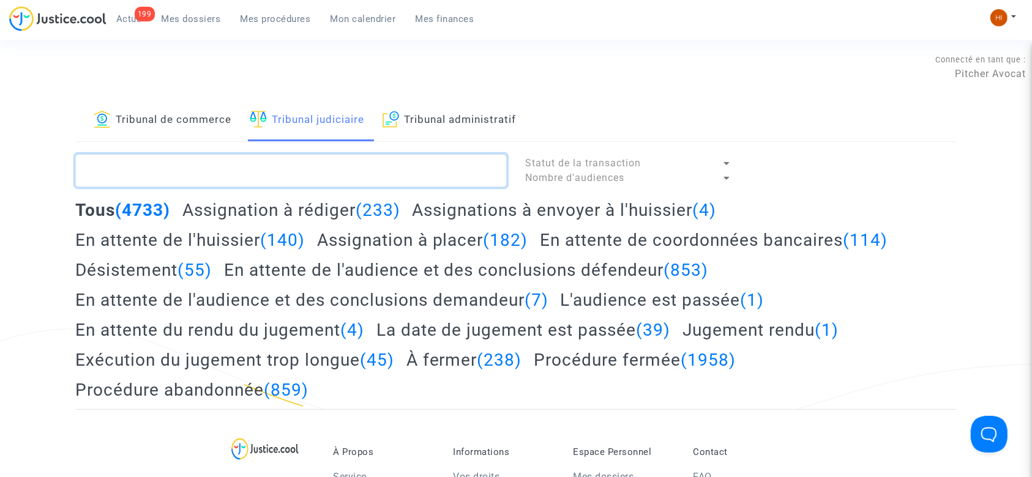
click at [369, 177] on textarea at bounding box center [291, 170] width 432 height 33
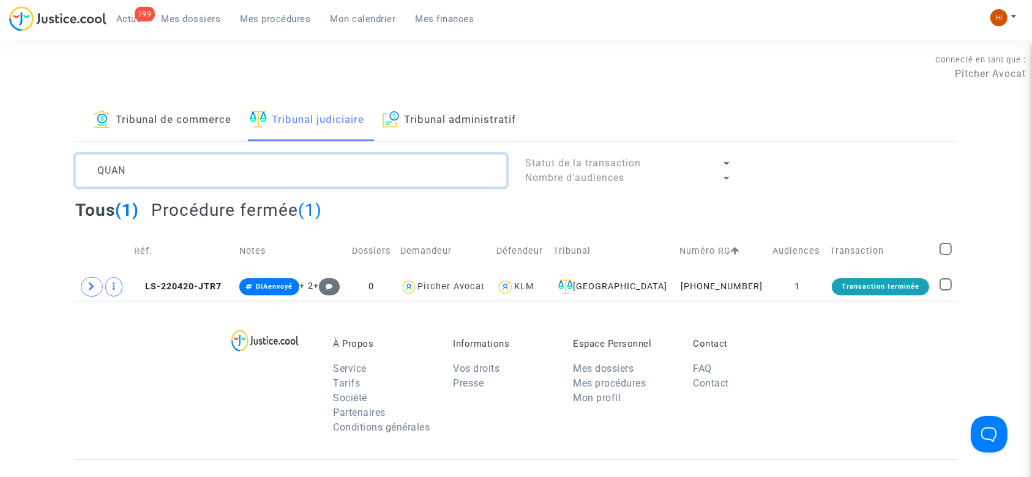
type textarea "QUAN"
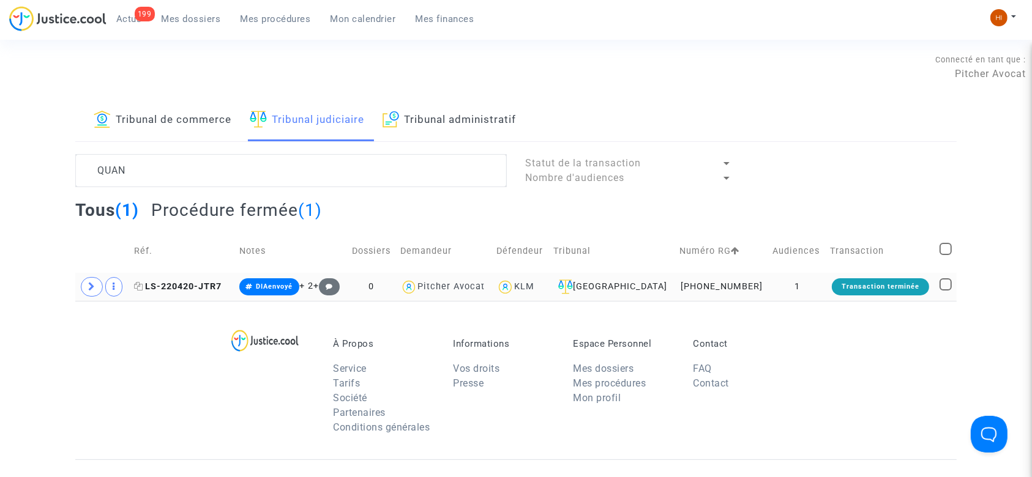
click at [187, 291] on span "LS-220420-JTR7" at bounding box center [178, 287] width 88 height 10
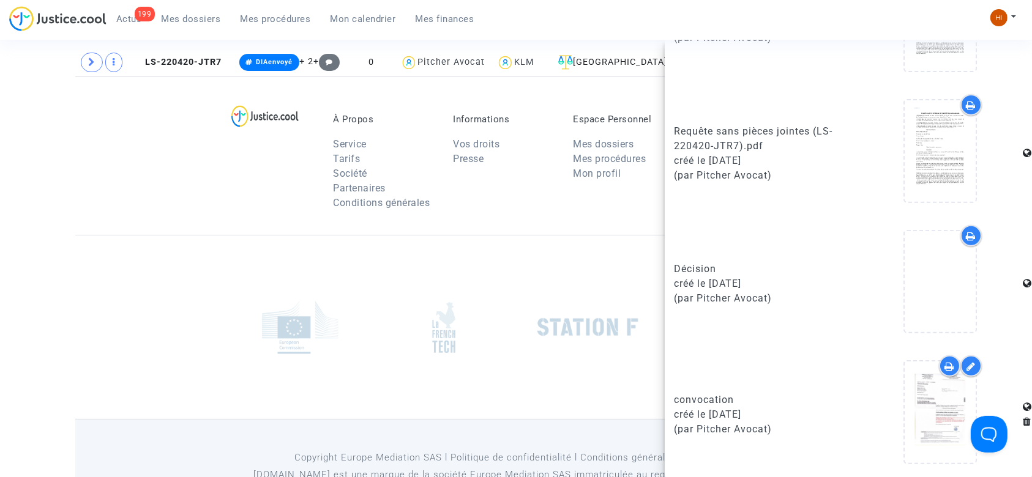
scroll to position [277, 0]
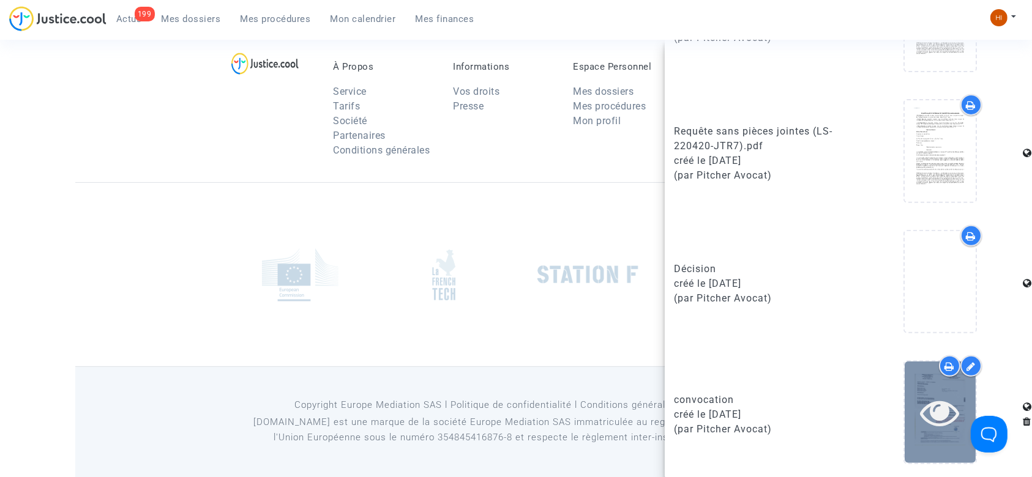
click at [937, 406] on icon at bounding box center [941, 412] width 40 height 39
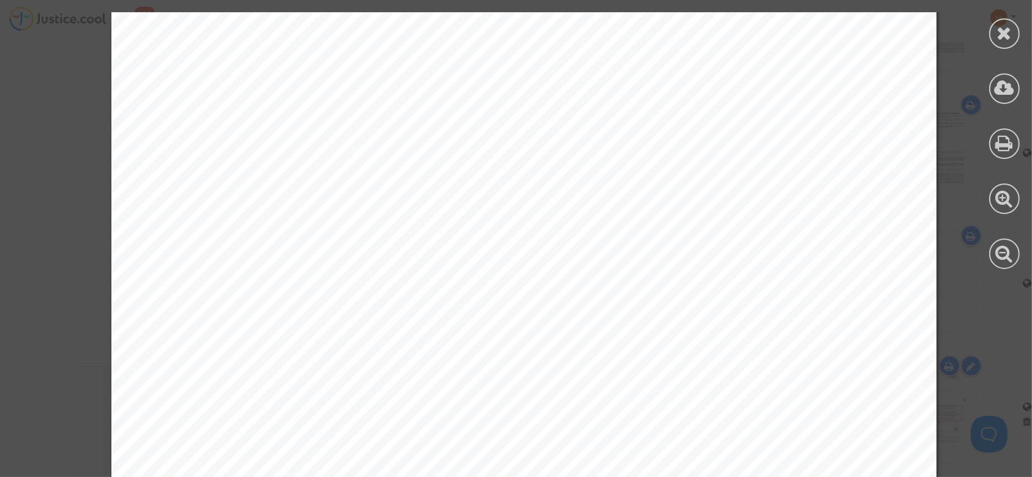
scroll to position [326, 0]
click at [1000, 23] on div at bounding box center [1004, 33] width 31 height 31
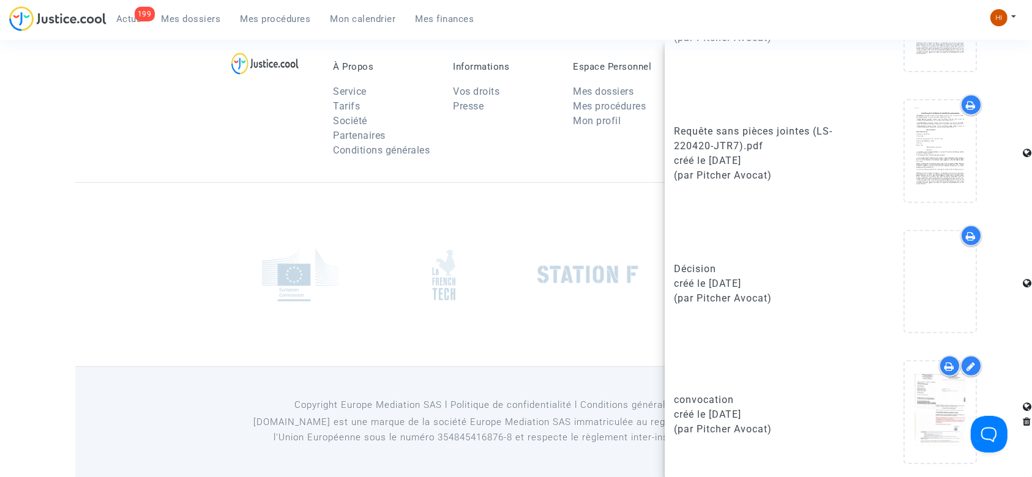
scroll to position [0, 0]
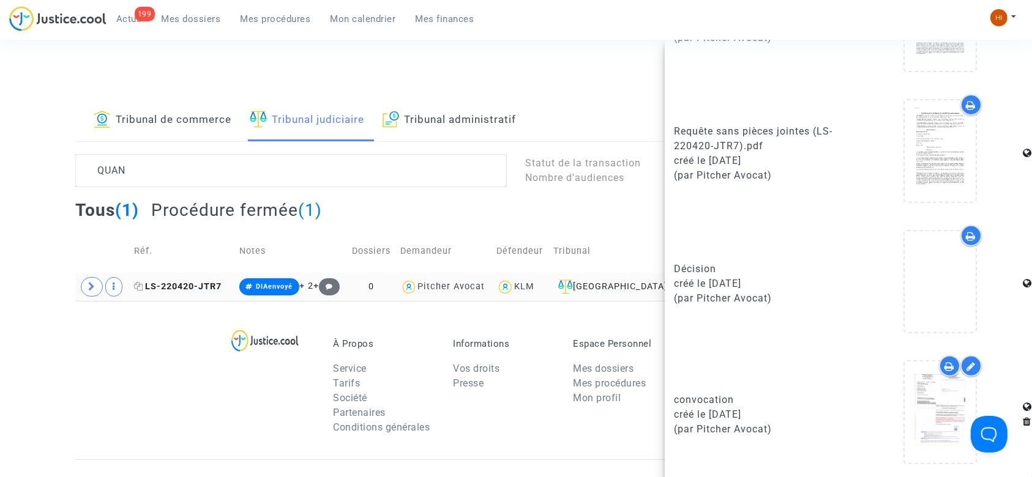
click at [164, 283] on span "LS-220420-JTR7" at bounding box center [178, 287] width 88 height 10
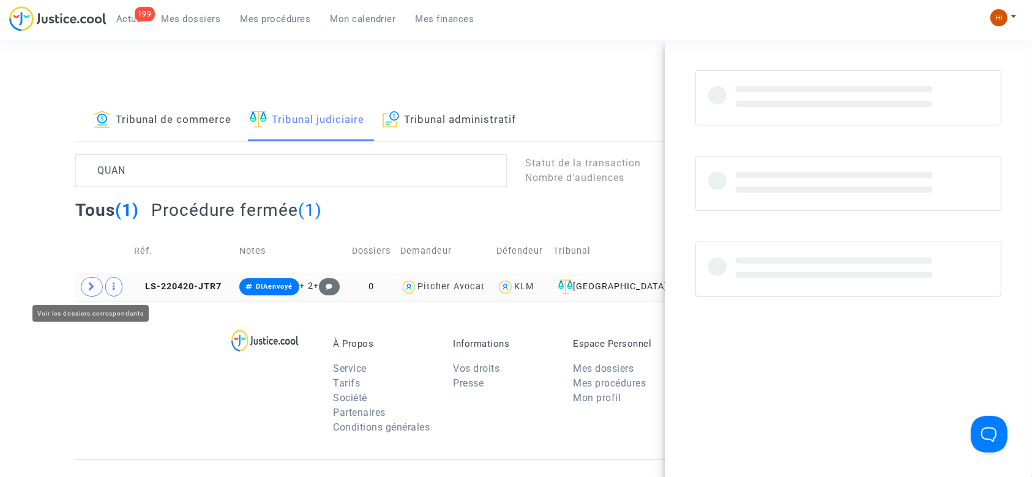
click at [78, 285] on td at bounding box center [102, 287] width 54 height 28
click at [89, 290] on span at bounding box center [92, 287] width 22 height 20
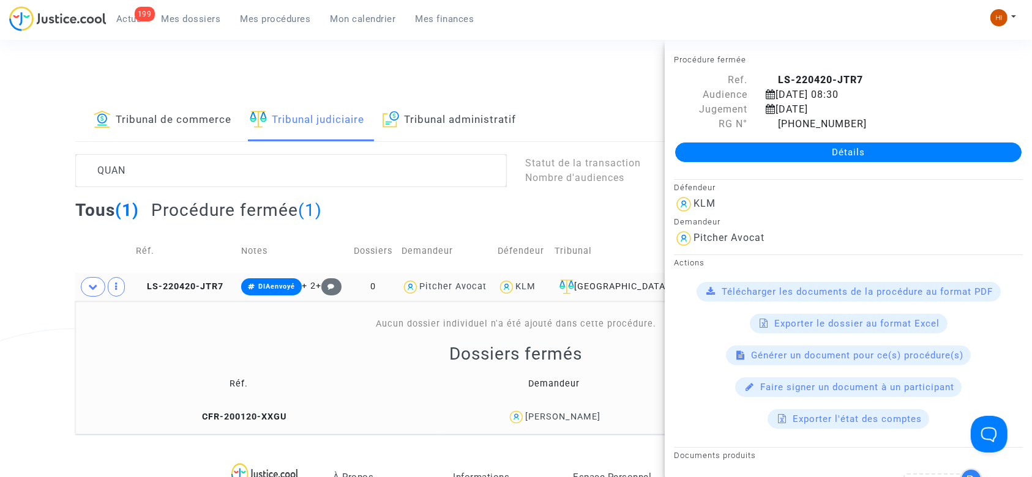
click at [278, 422] on td "CFR-200120-XXGU" at bounding box center [239, 418] width 319 height 26
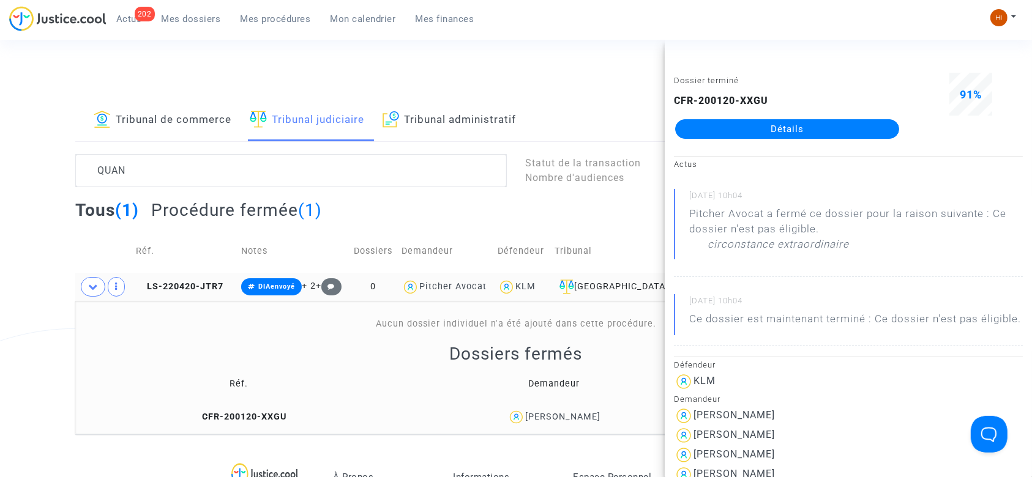
click at [223, 277] on td "LS-220420-JTR7" at bounding box center [184, 287] width 105 height 28
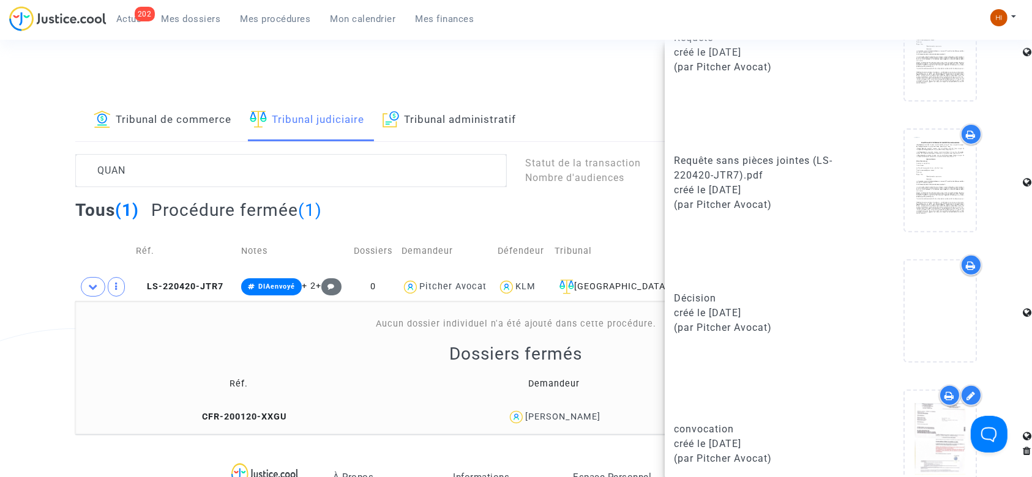
scroll to position [505, 0]
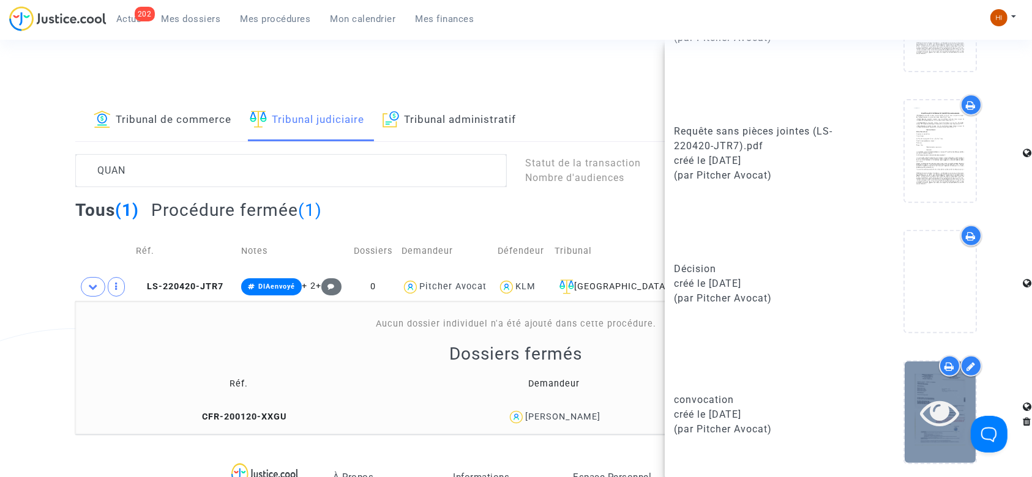
click at [910, 427] on div at bounding box center [940, 412] width 71 height 39
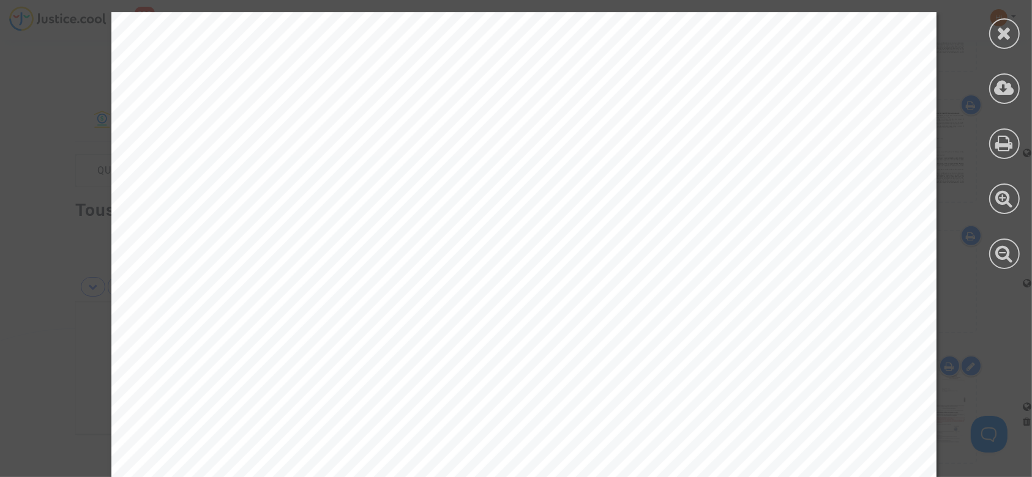
click at [1015, 62] on div at bounding box center [1004, 141] width 55 height 282
click at [1013, 48] on div at bounding box center [1004, 141] width 55 height 282
click at [1001, 33] on icon at bounding box center [1004, 33] width 15 height 18
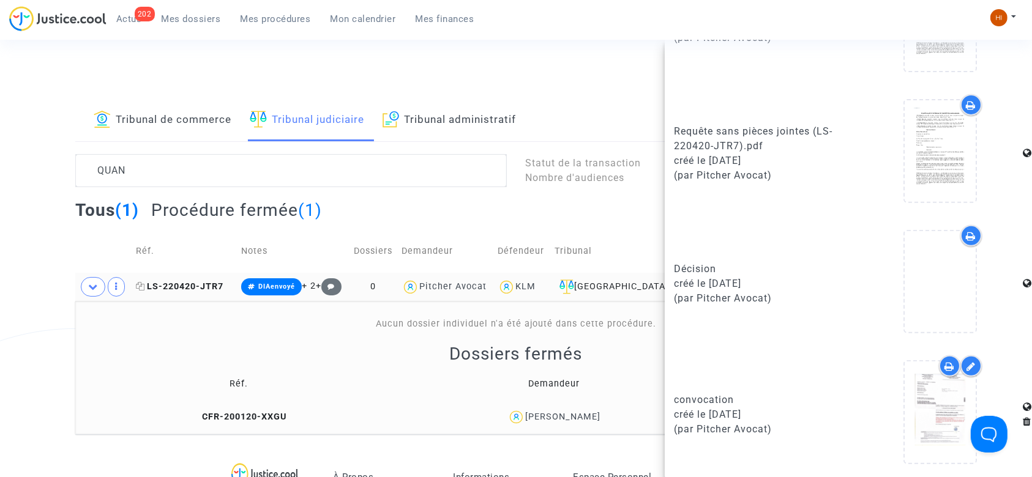
click at [150, 288] on span "LS-220420-JTR7" at bounding box center [180, 287] width 88 height 10
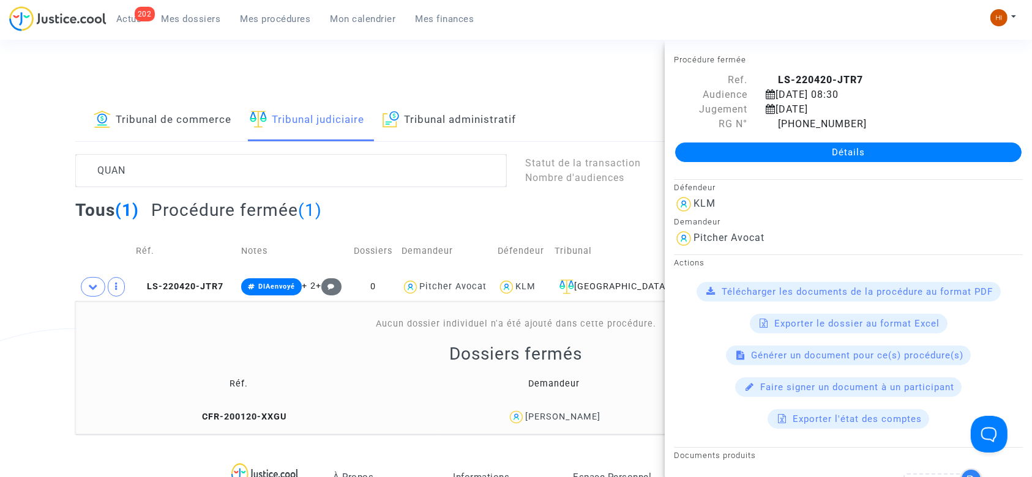
click at [748, 151] on link "Détails" at bounding box center [848, 153] width 346 height 20
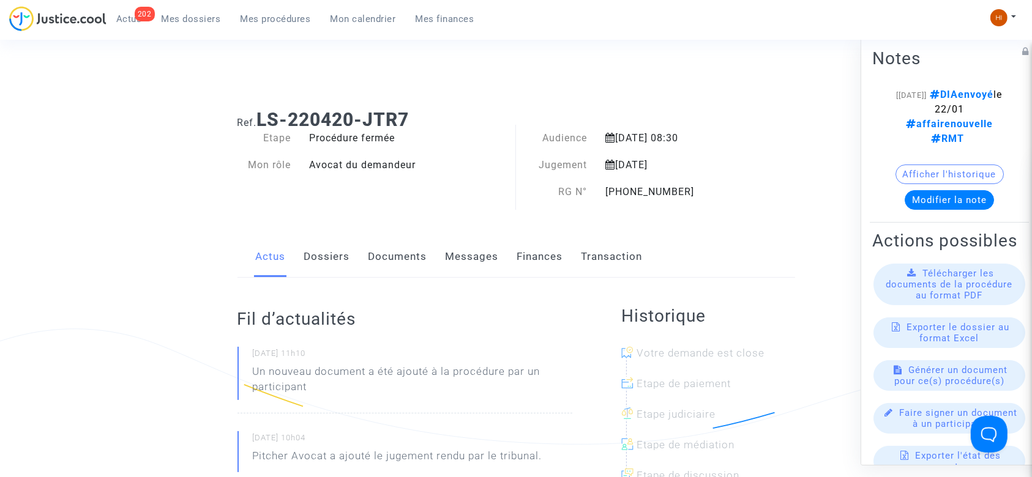
click at [384, 254] on link "Documents" at bounding box center [398, 257] width 59 height 40
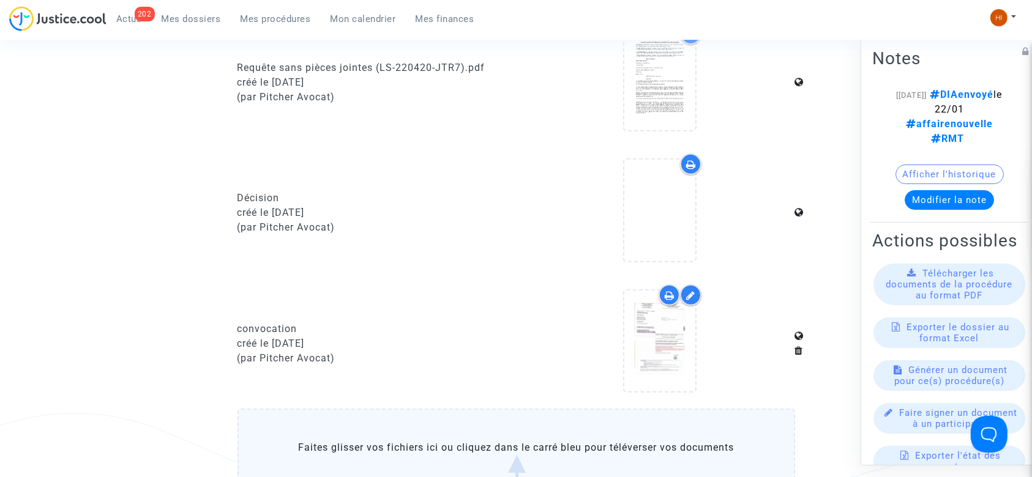
scroll to position [816, 0]
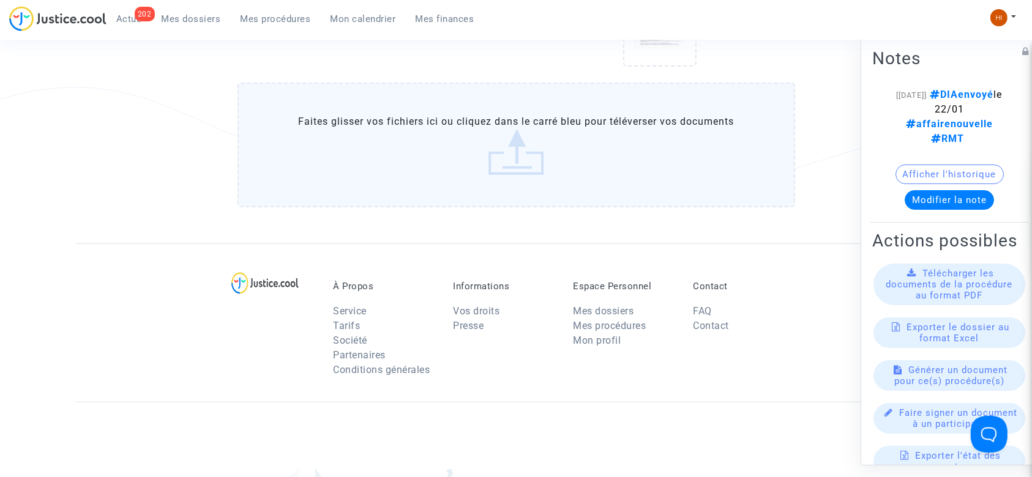
click at [465, 153] on label "Faites glisser vos fichiers ici ou cliquez dans le carré bleu pour téléverser v…" at bounding box center [517, 145] width 558 height 125
click at [0, 0] on input "Faites glisser vos fichiers ici ou cliquez dans le carré bleu pour téléverser v…" at bounding box center [0, 0] width 0 height 0
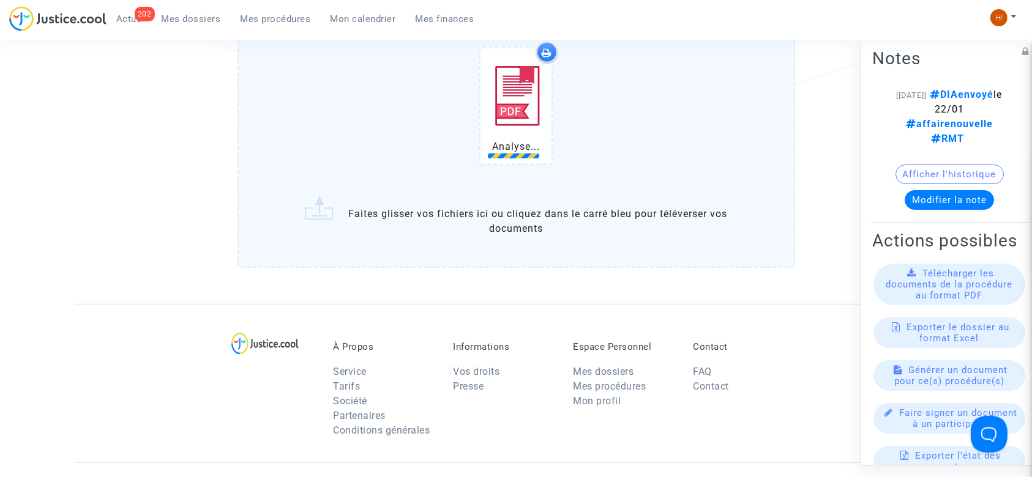
scroll to position [897, 0]
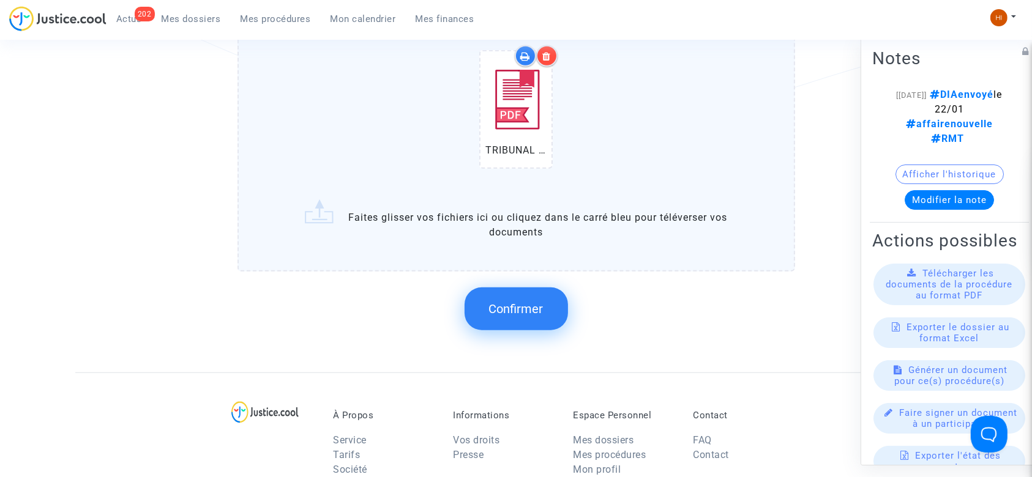
click at [516, 330] on div "Confirmer" at bounding box center [517, 309] width 558 height 65
click at [522, 316] on button "Confirmer" at bounding box center [516, 309] width 103 height 43
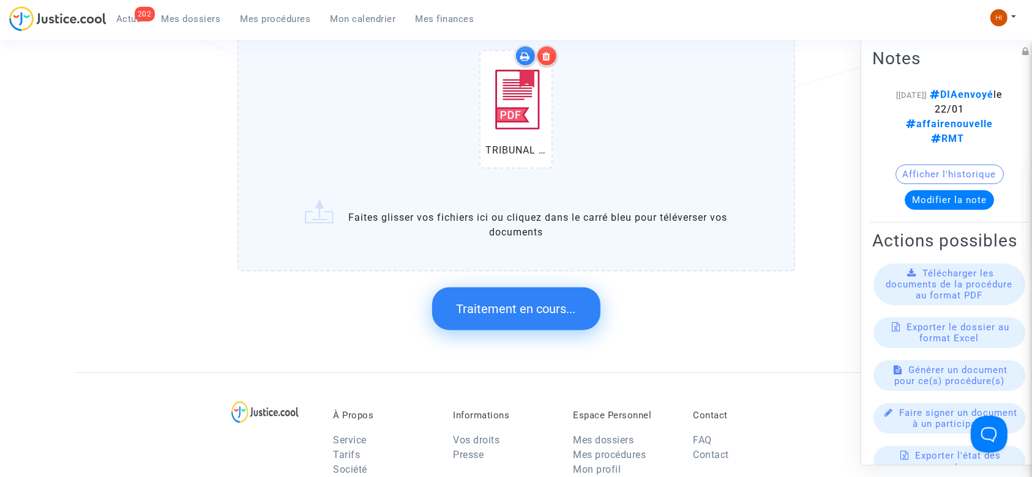
scroll to position [0, 0]
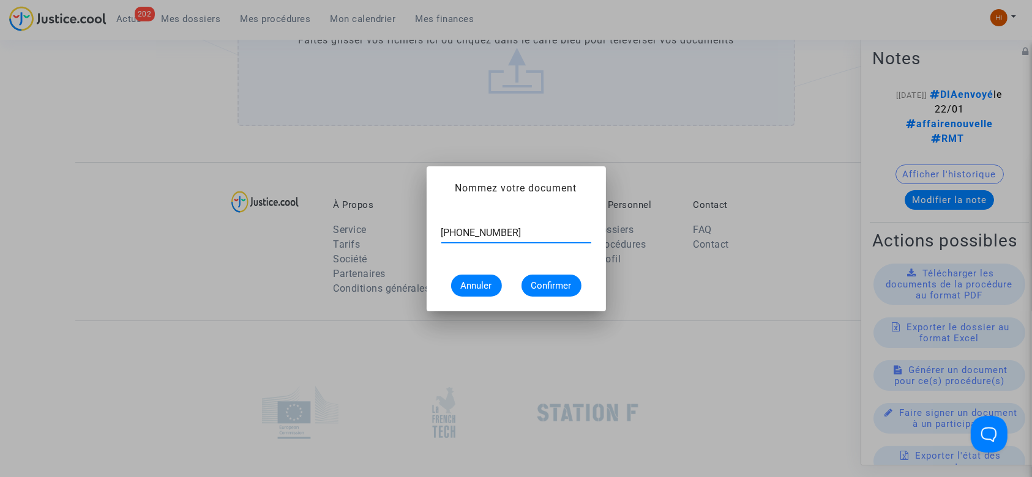
click at [442, 233] on input "[PHONE_NUMBER]" at bounding box center [516, 233] width 150 height 11
type input "CONVOCATION RG N°[PHONE_NUMBER]"
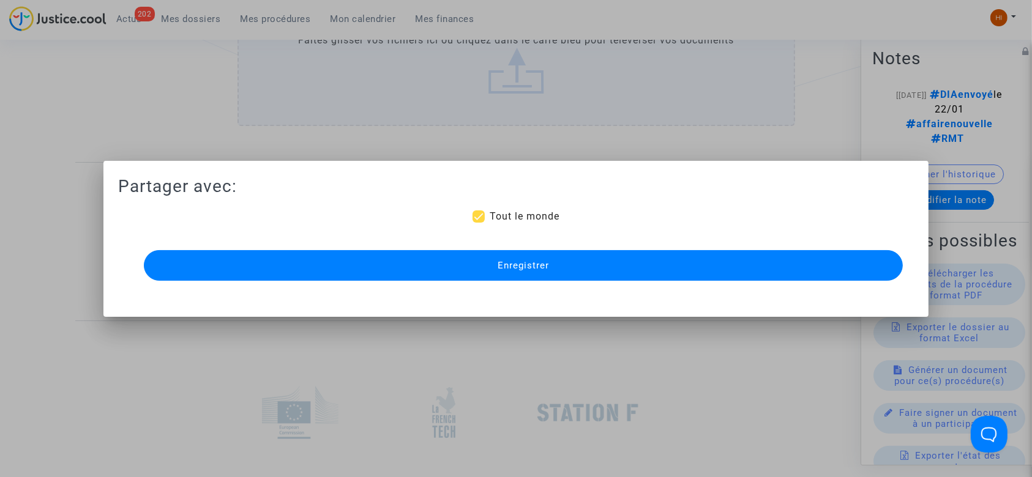
click at [447, 277] on button "Enregistrer" at bounding box center [524, 265] width 760 height 31
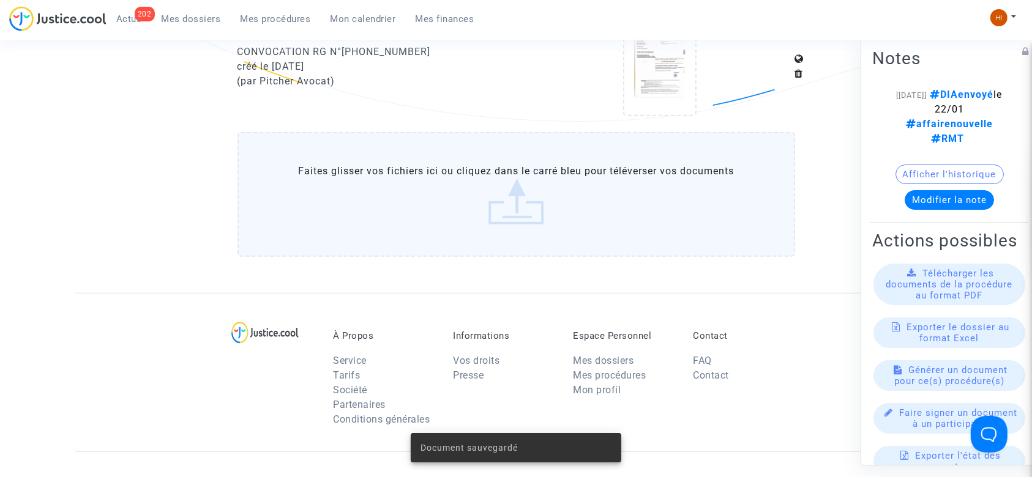
click at [253, 20] on span "Mes procédures" at bounding box center [276, 18] width 70 height 11
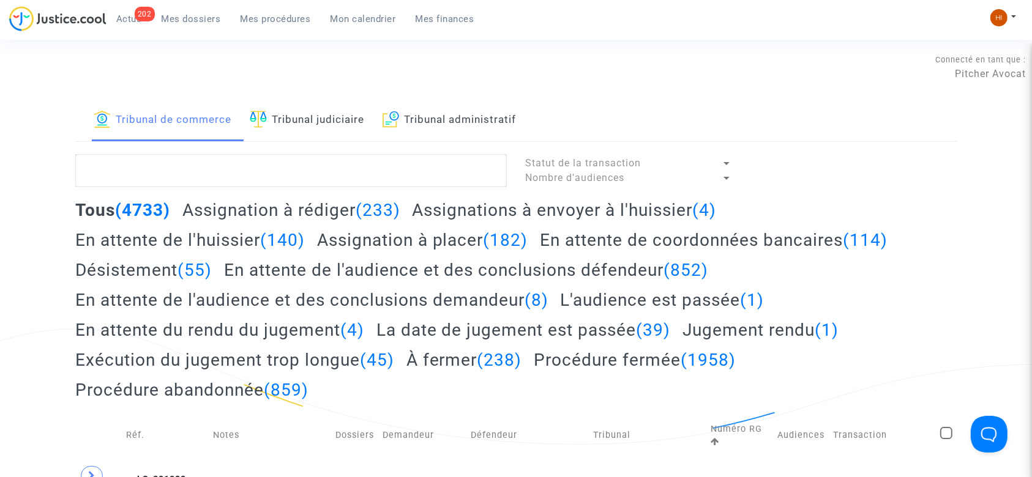
click at [333, 120] on link "Tribunal judiciaire" at bounding box center [307, 121] width 114 height 42
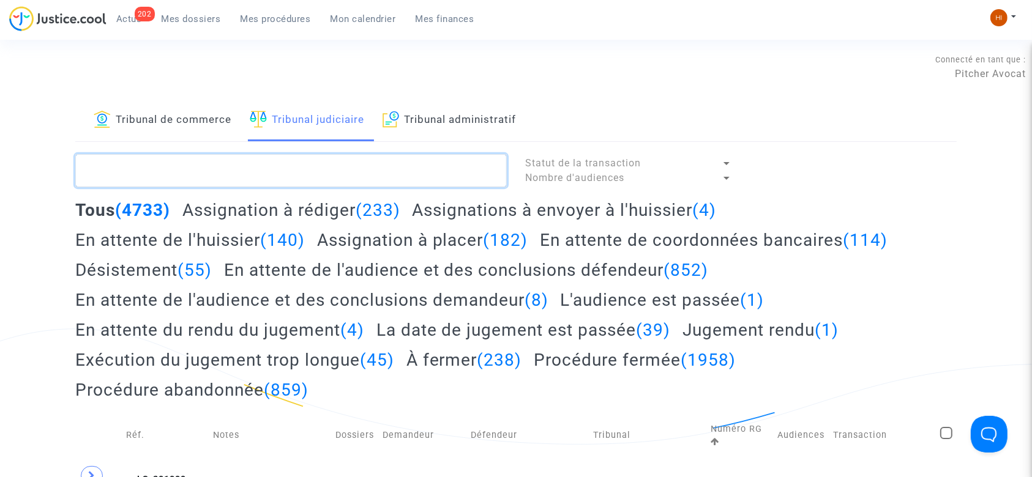
paste textarea "LS-220420-EJ9Q"
click at [322, 167] on textarea at bounding box center [291, 170] width 432 height 33
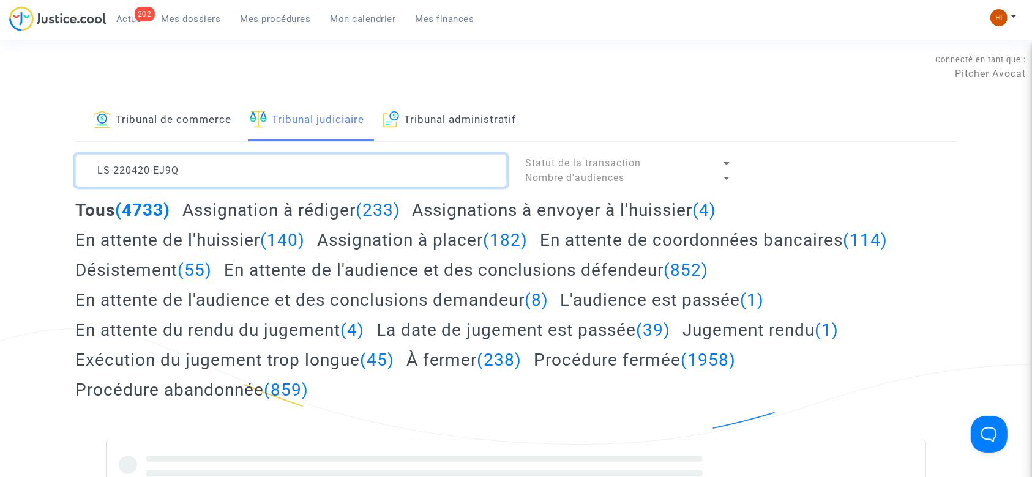
type textarea "LS-220420-EJ9Q"
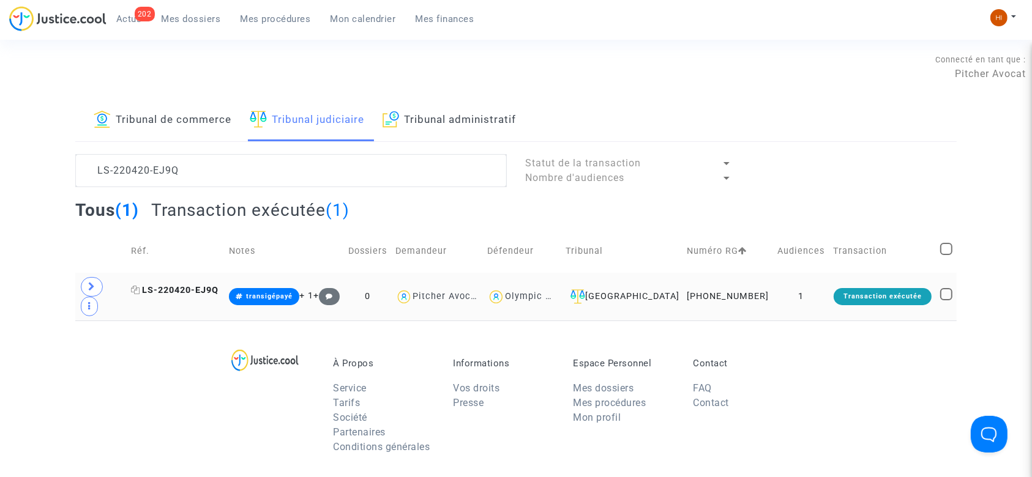
click at [202, 289] on span "LS-220420-EJ9Q" at bounding box center [175, 290] width 88 height 10
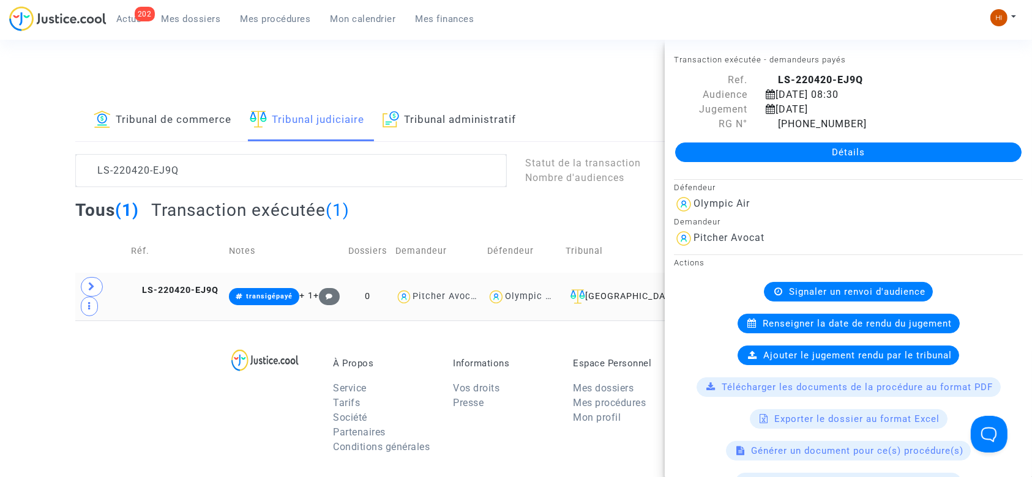
click at [78, 287] on td at bounding box center [100, 297] width 51 height 48
click at [87, 286] on span at bounding box center [92, 287] width 22 height 20
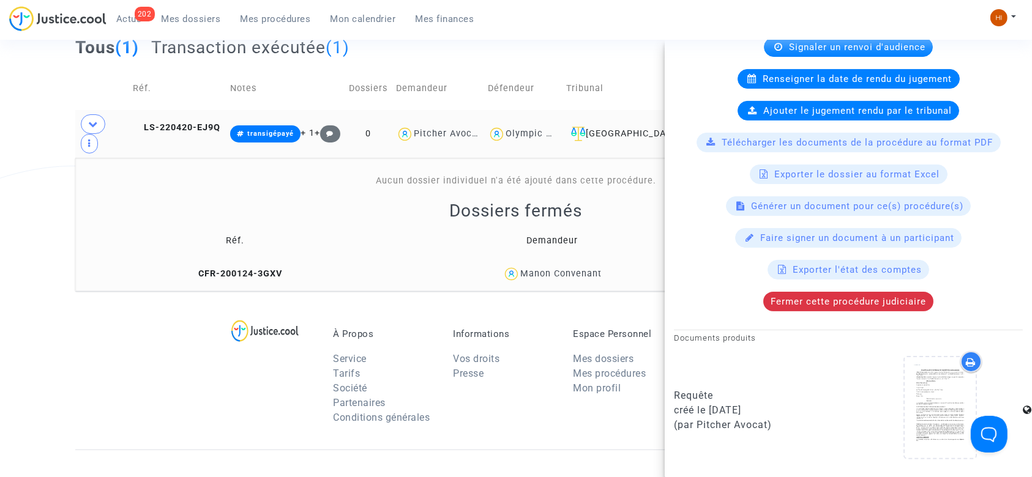
scroll to position [632, 0]
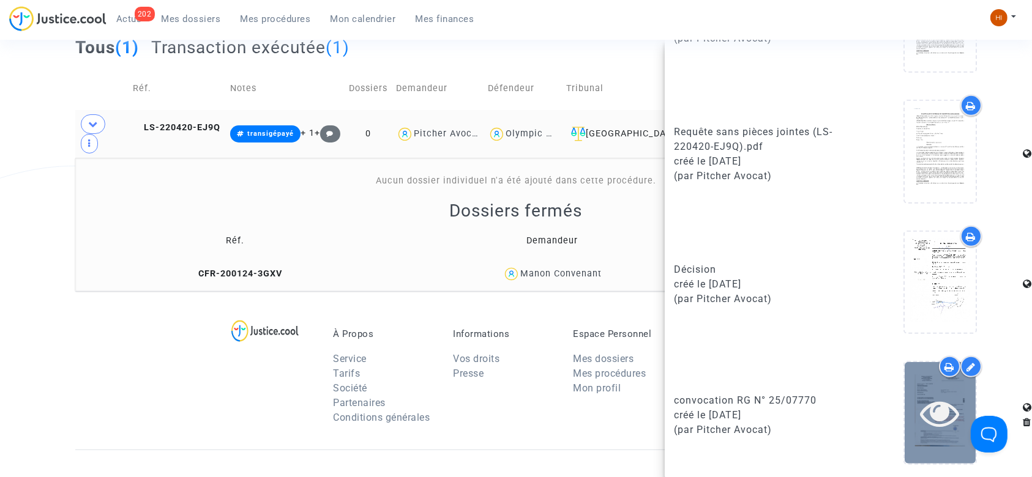
click at [929, 440] on div at bounding box center [940, 412] width 71 height 101
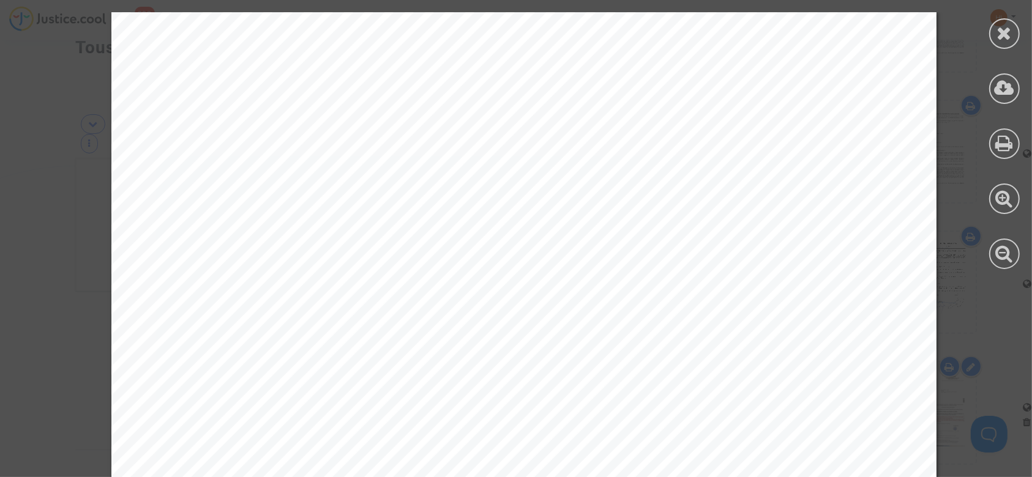
scroll to position [0, 0]
click at [1018, 34] on div at bounding box center [1004, 33] width 31 height 31
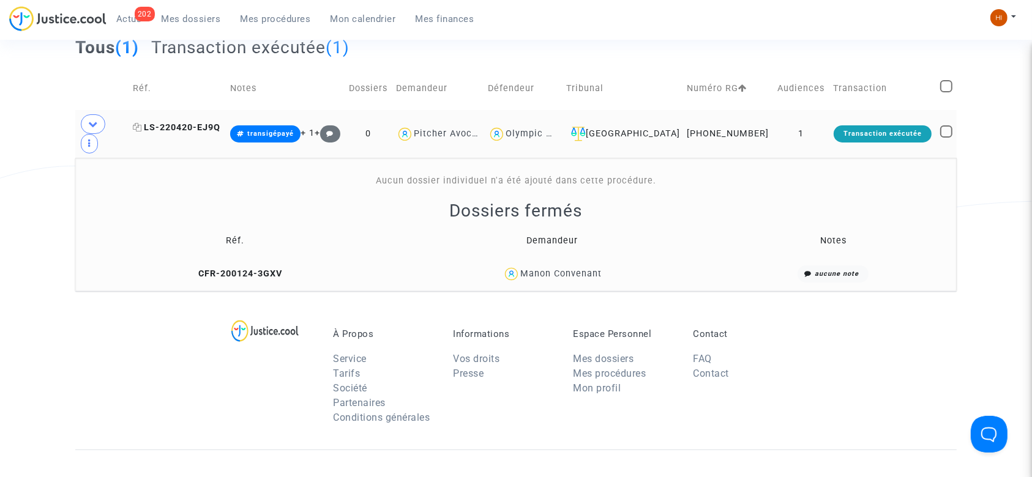
click at [184, 128] on span "LS-220420-EJ9Q" at bounding box center [177, 127] width 88 height 10
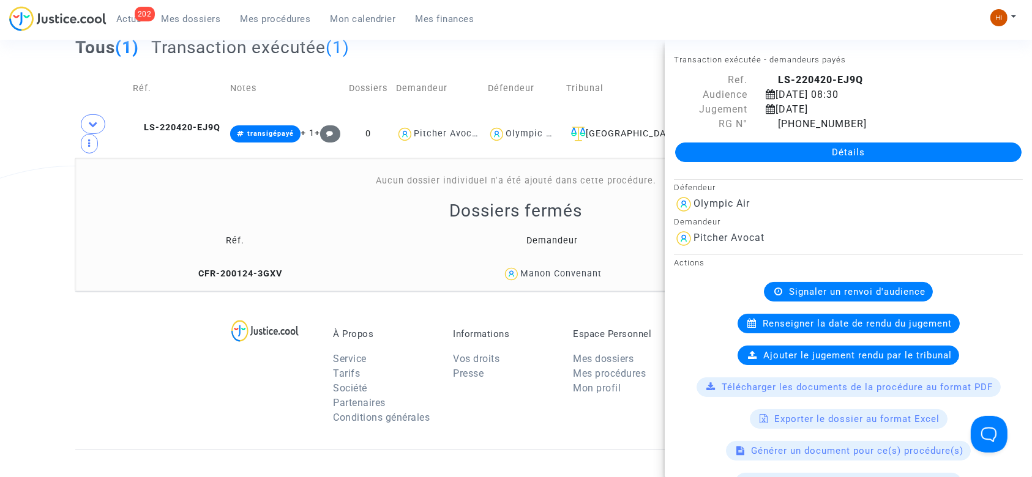
click at [734, 149] on link "Détails" at bounding box center [848, 153] width 346 height 20
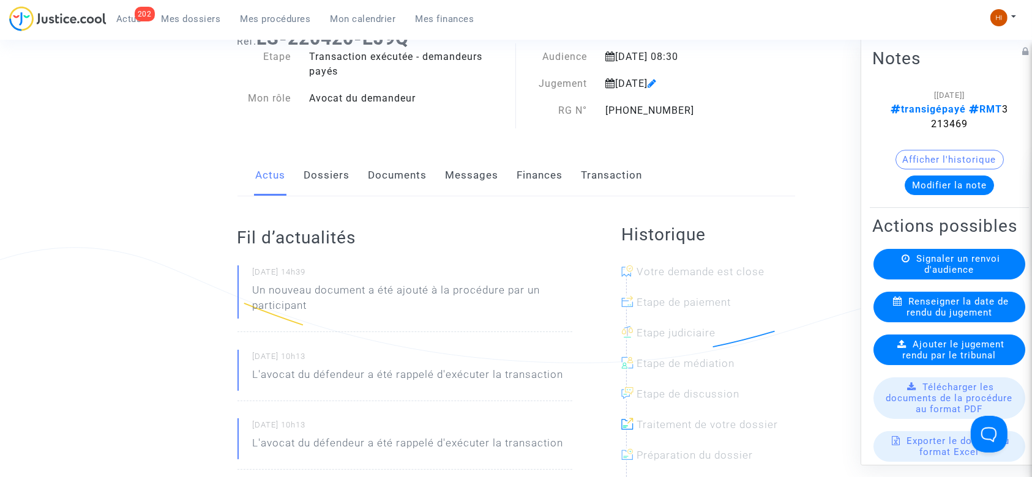
click at [380, 173] on link "Documents" at bounding box center [398, 175] width 59 height 40
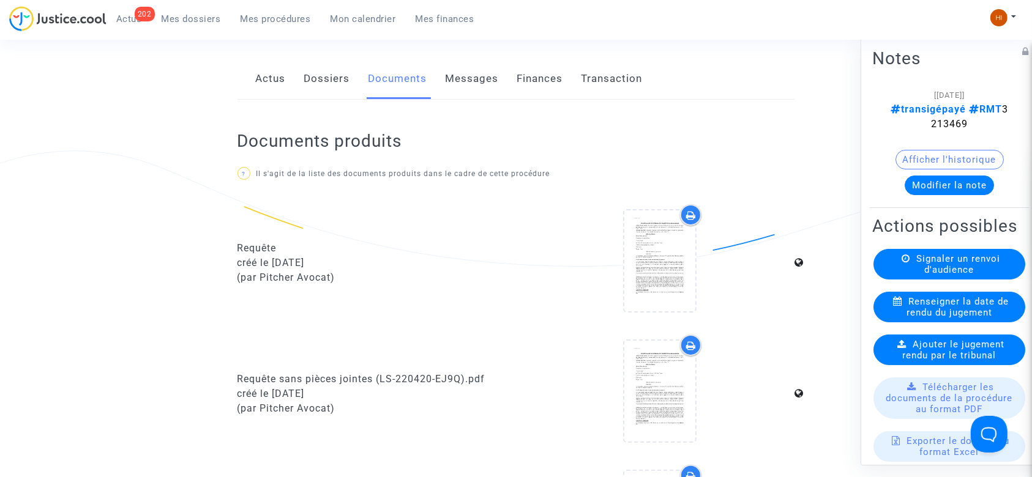
scroll to position [490, 0]
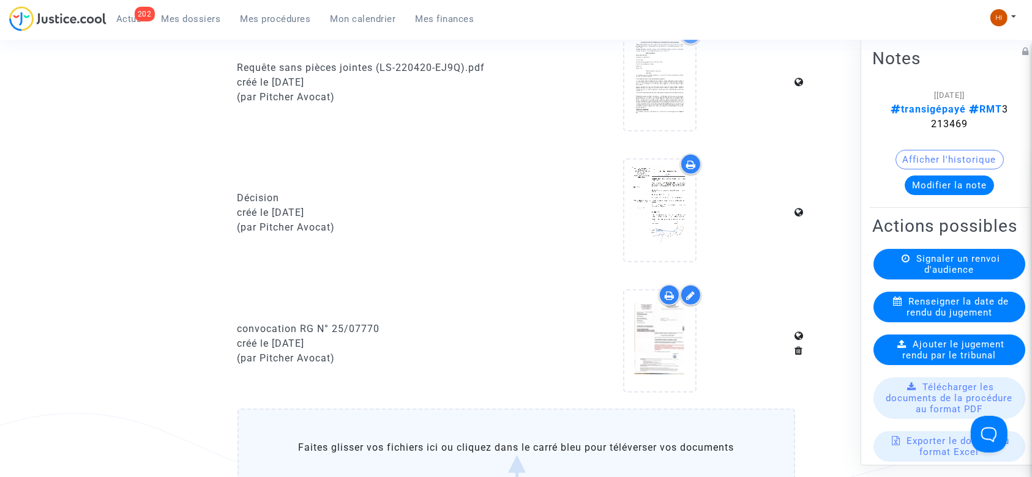
click at [493, 441] on label "Faites glisser vos fichiers ici ou cliquez dans le carré bleu pour téléverser v…" at bounding box center [517, 471] width 558 height 125
click at [0, 0] on input "Faites glisser vos fichiers ici ou cliquez dans le carré bleu pour téléverser v…" at bounding box center [0, 0] width 0 height 0
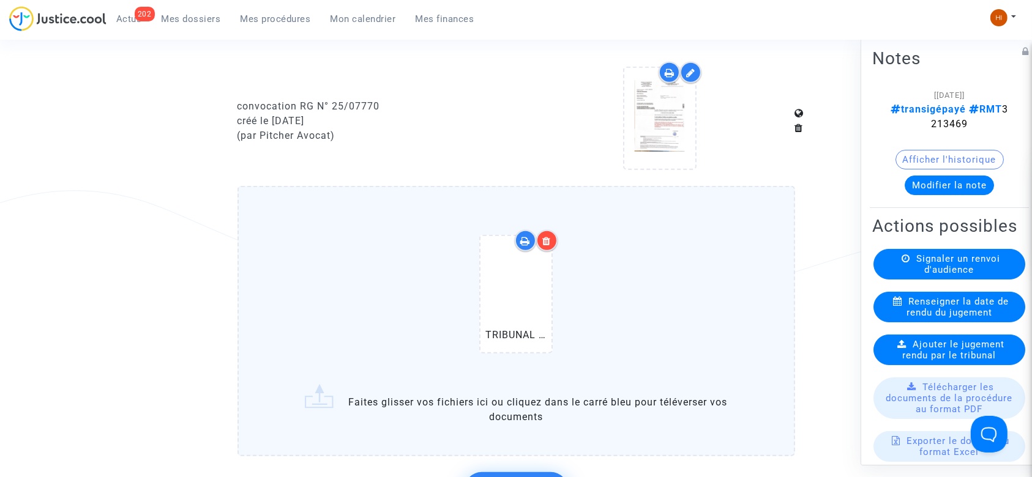
scroll to position [735, 0]
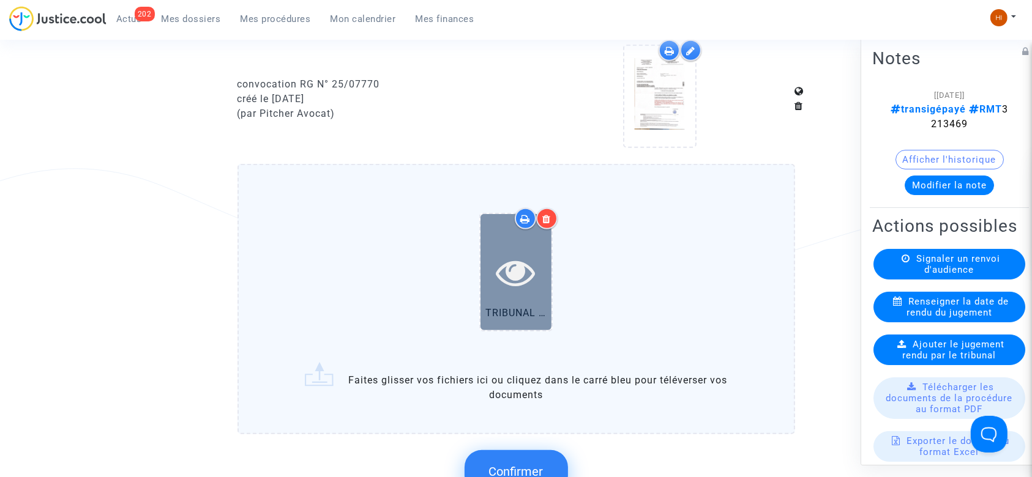
click at [525, 274] on icon at bounding box center [516, 272] width 40 height 39
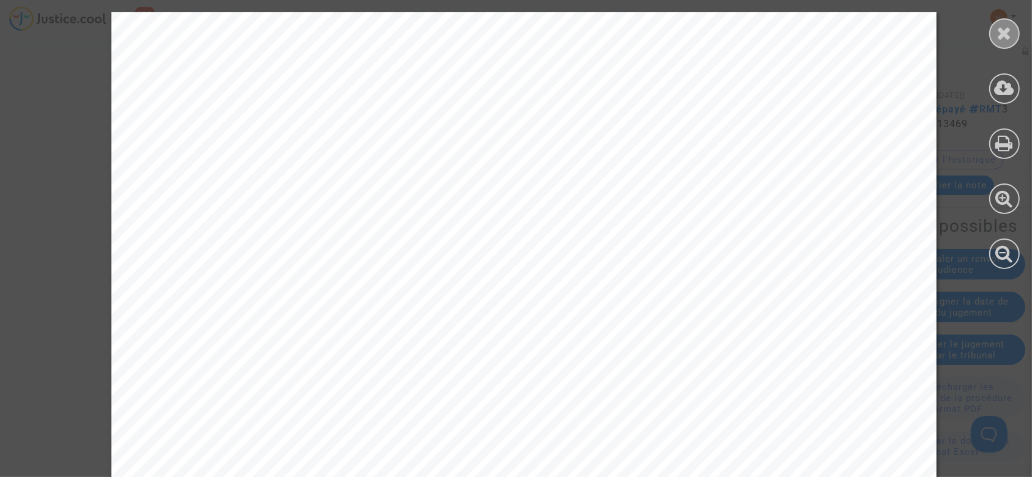
click at [1011, 34] on icon at bounding box center [1004, 33] width 15 height 18
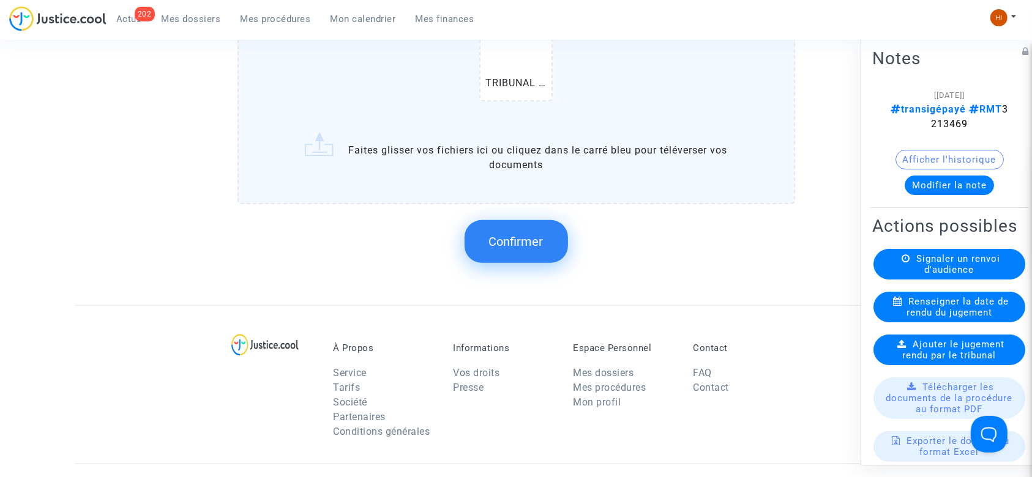
scroll to position [979, 0]
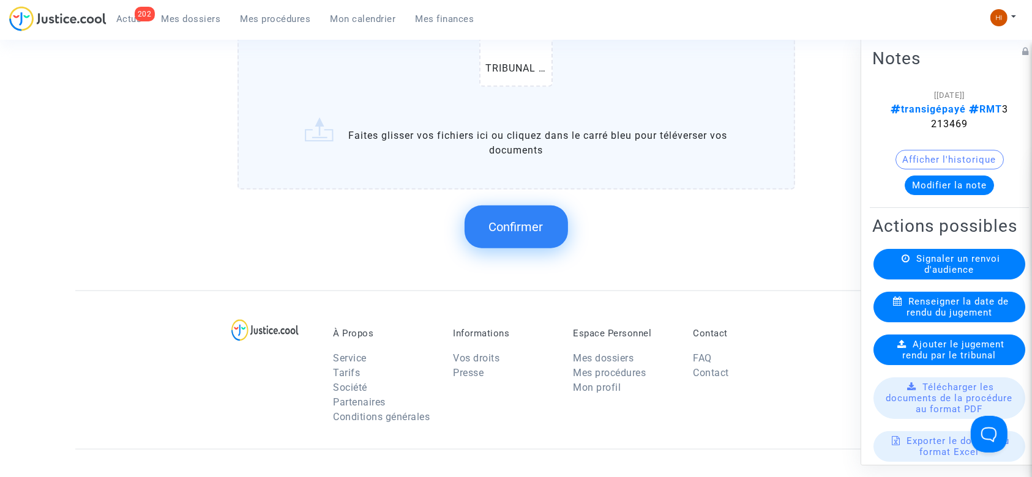
drag, startPoint x: 532, startPoint y: 233, endPoint x: 554, endPoint y: 233, distance: 22.0
click at [532, 233] on button "Confirmer" at bounding box center [516, 227] width 103 height 43
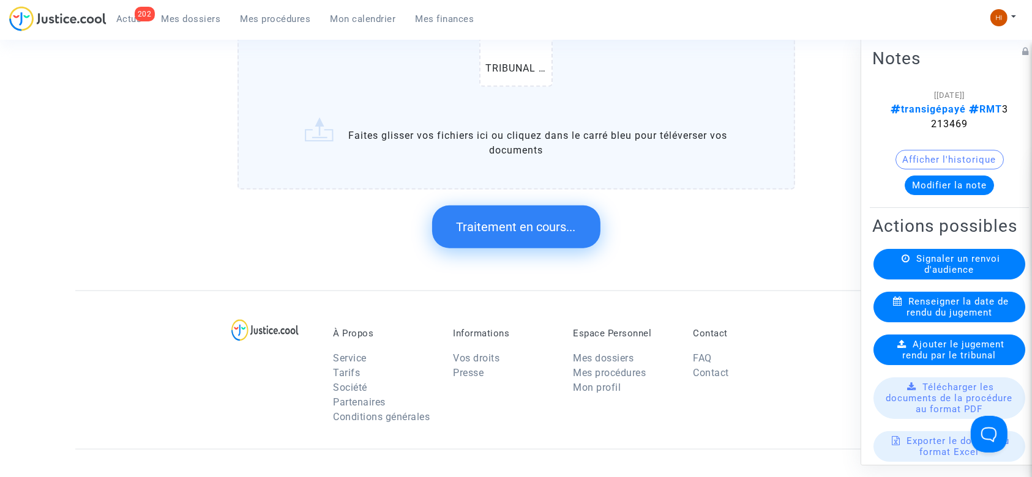
scroll to position [0, 0]
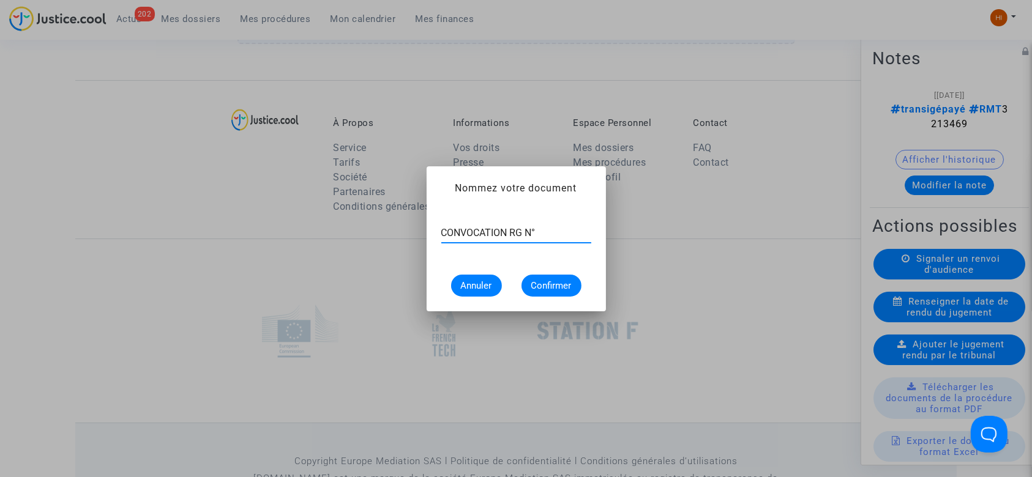
paste input "[PHONE_NUMBER]"
type input "CONVOCATION RG N° [PHONE_NUMBER]"
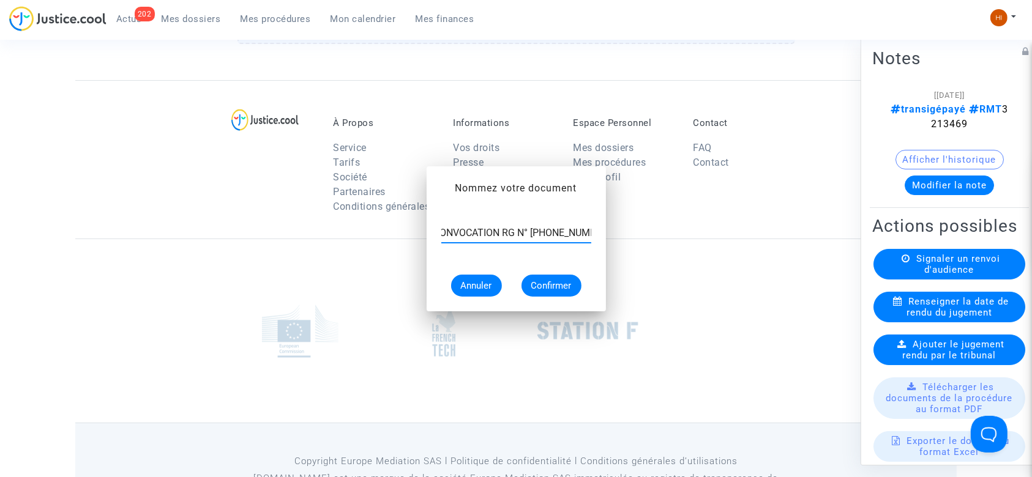
scroll to position [0, 0]
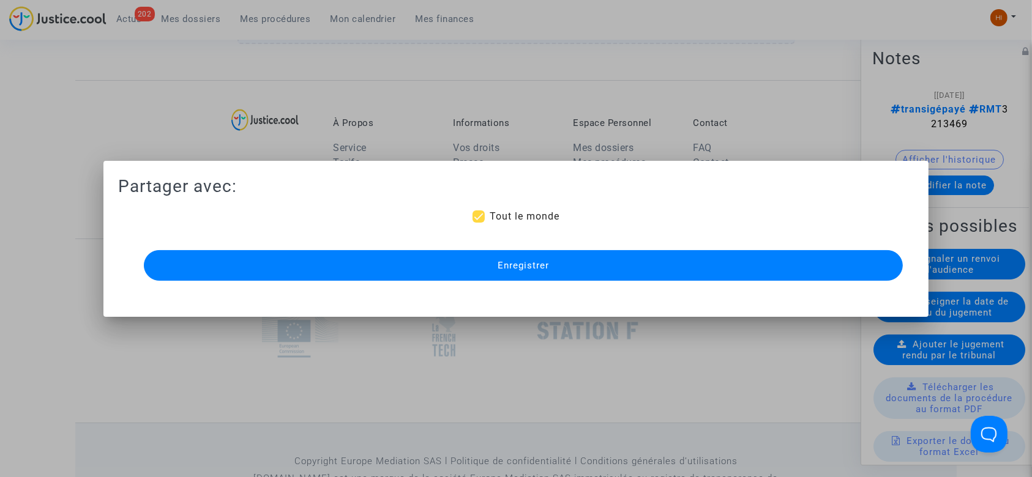
click at [585, 257] on button "Enregistrer" at bounding box center [524, 265] width 760 height 31
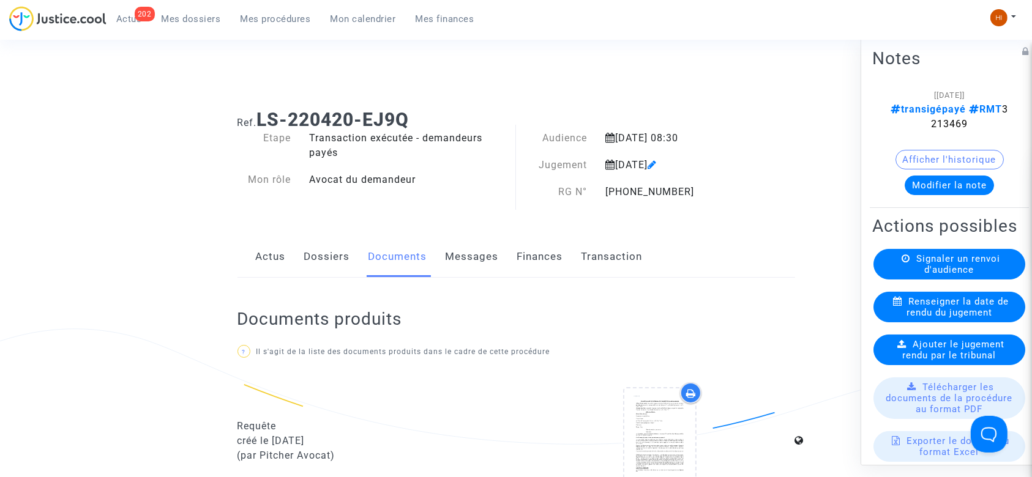
scroll to position [979, 0]
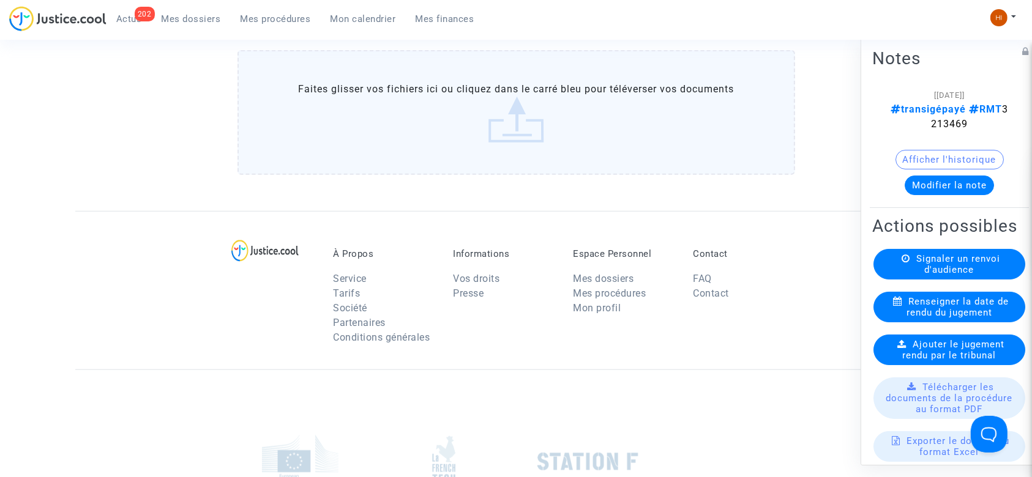
click at [266, 13] on span "Mes procédures" at bounding box center [276, 18] width 70 height 11
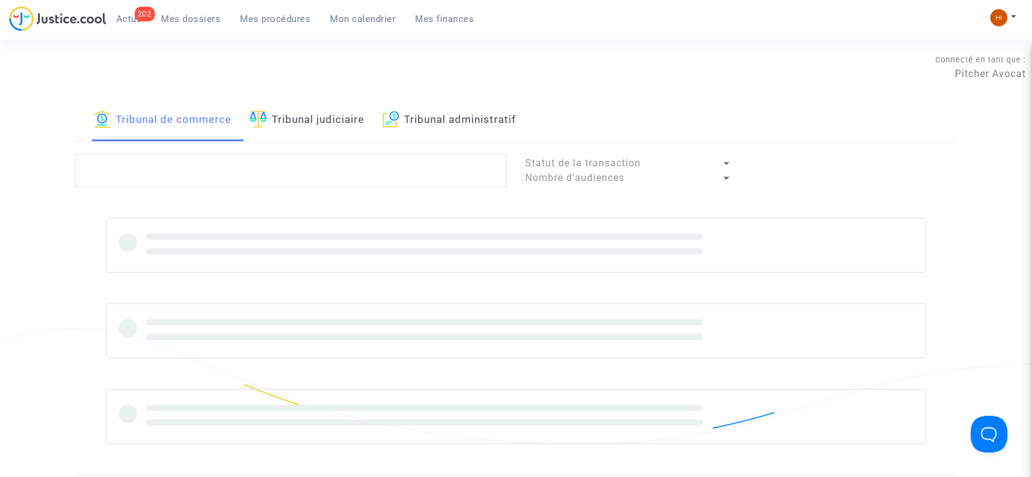
click at [357, 124] on link "Tribunal judiciaire" at bounding box center [307, 121] width 114 height 42
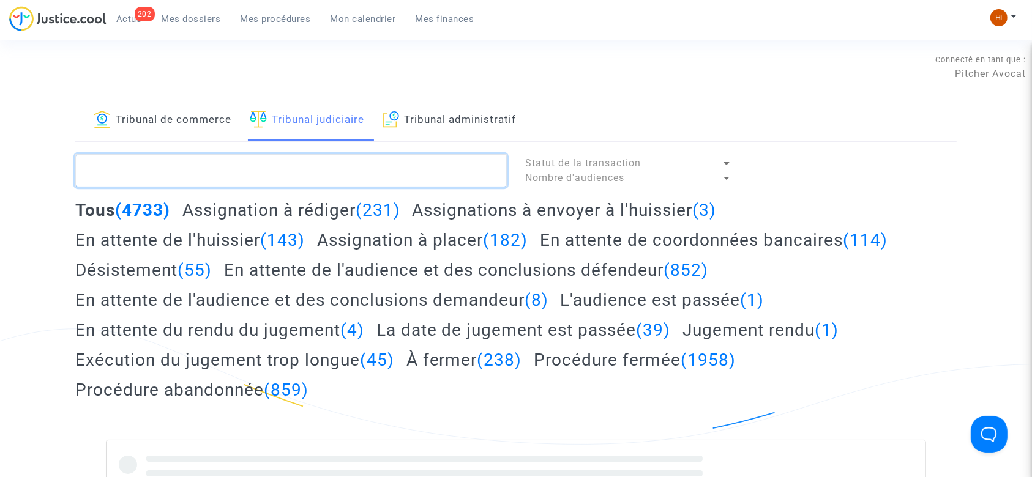
click at [351, 173] on textarea at bounding box center [291, 170] width 432 height 33
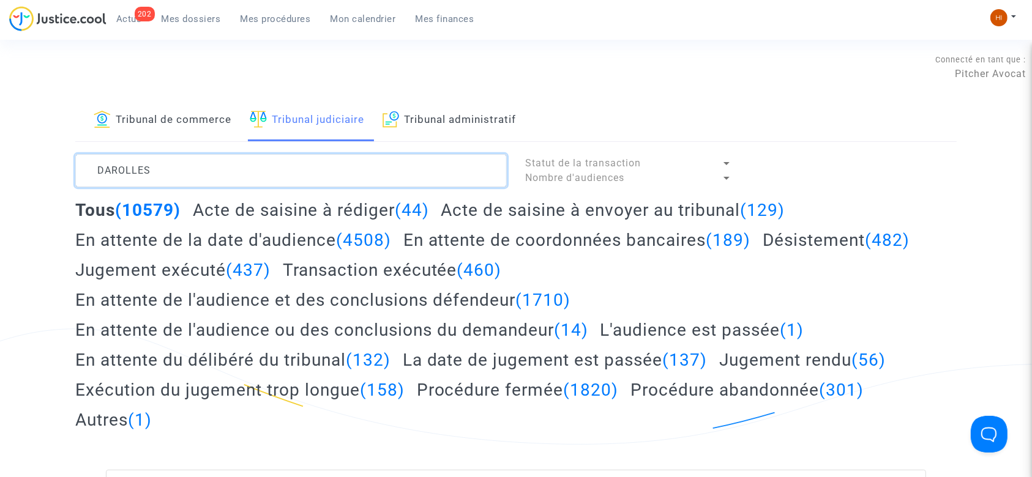
type textarea "DAROLLES"
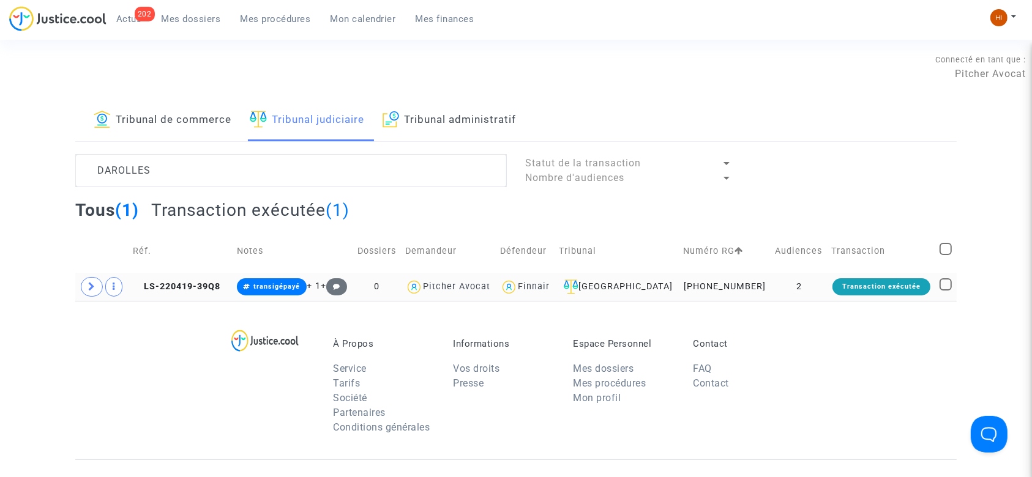
click at [211, 279] on td "LS-220419-39Q8" at bounding box center [180, 287] width 103 height 28
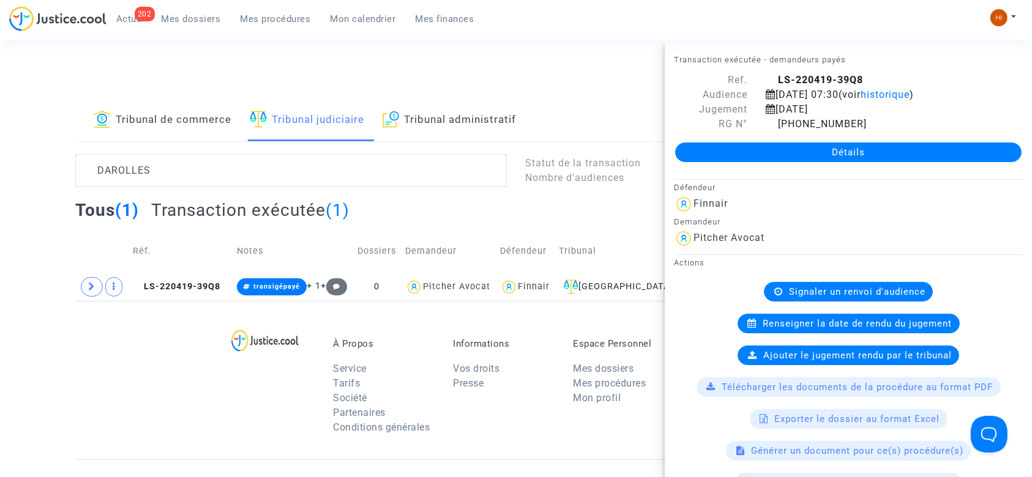
click at [989, 152] on link "Détails" at bounding box center [848, 153] width 346 height 20
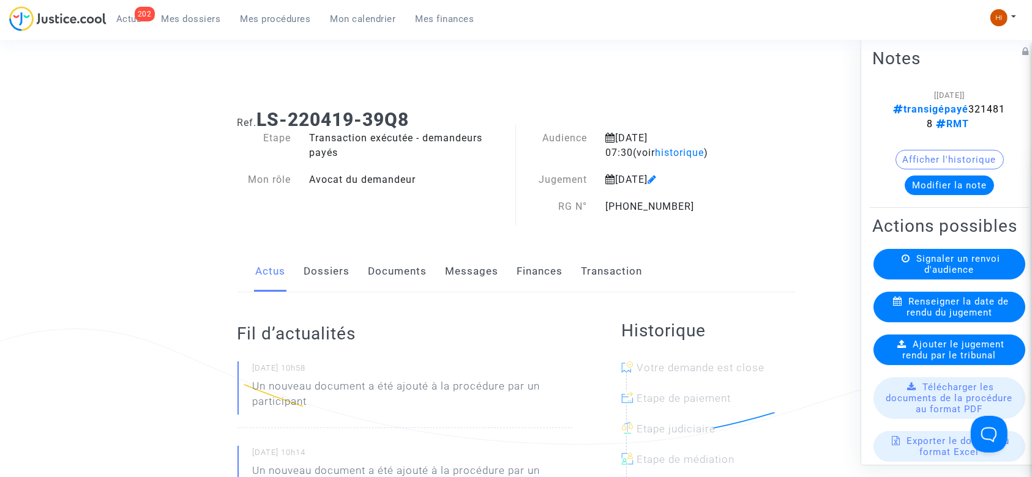
click at [395, 271] on link "Documents" at bounding box center [398, 272] width 59 height 40
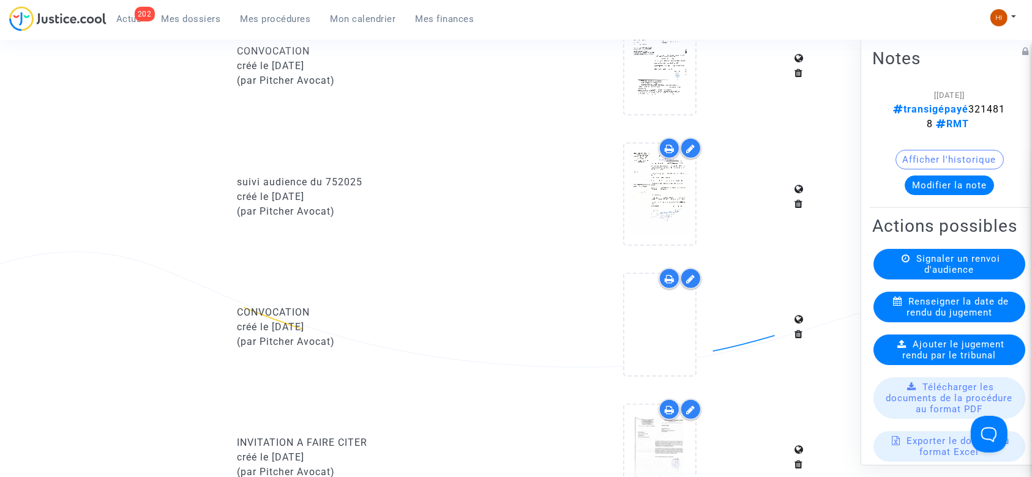
scroll to position [816, 0]
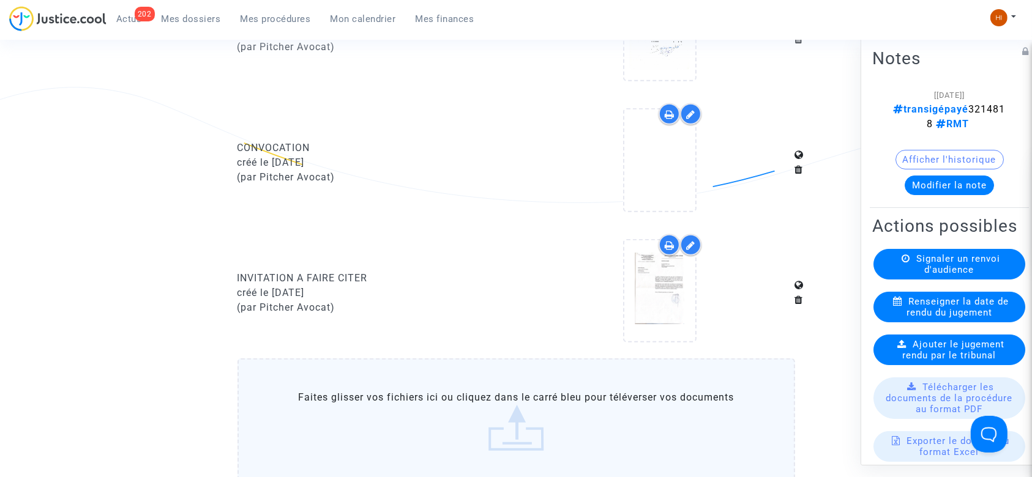
click at [435, 441] on label "Faites glisser vos fichiers ici ou cliquez dans le carré bleu pour téléverser v…" at bounding box center [517, 421] width 558 height 125
click at [0, 0] on input "Faites glisser vos fichiers ici ou cliquez dans le carré bleu pour téléverser v…" at bounding box center [0, 0] width 0 height 0
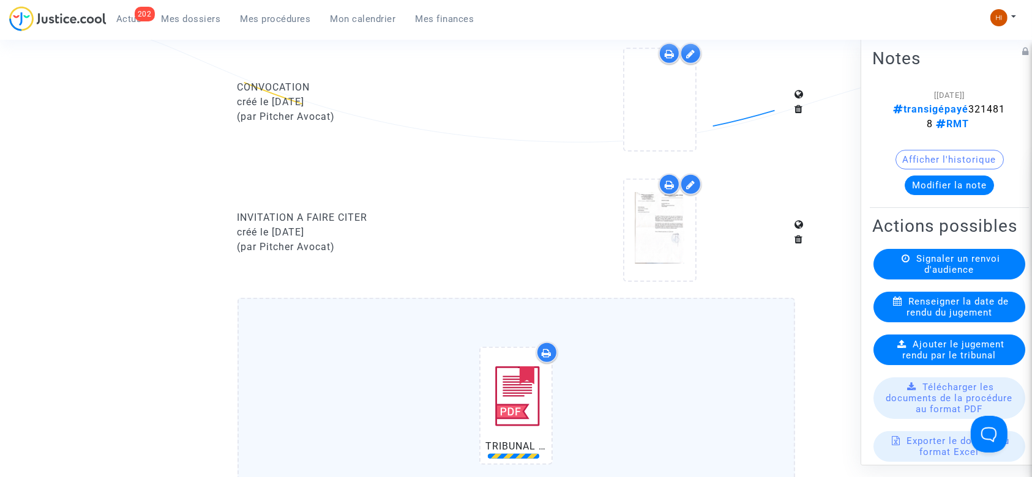
scroll to position [1224, 0]
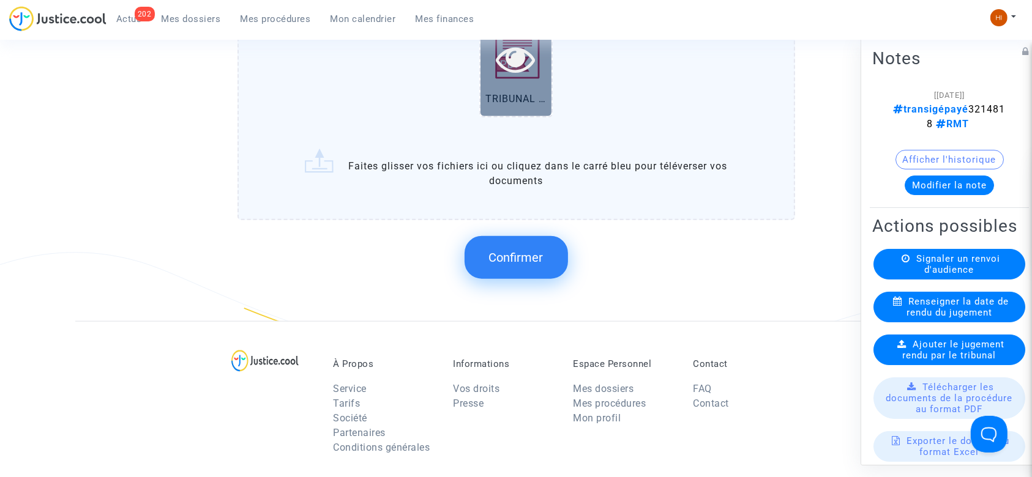
click at [511, 69] on icon at bounding box center [516, 58] width 40 height 39
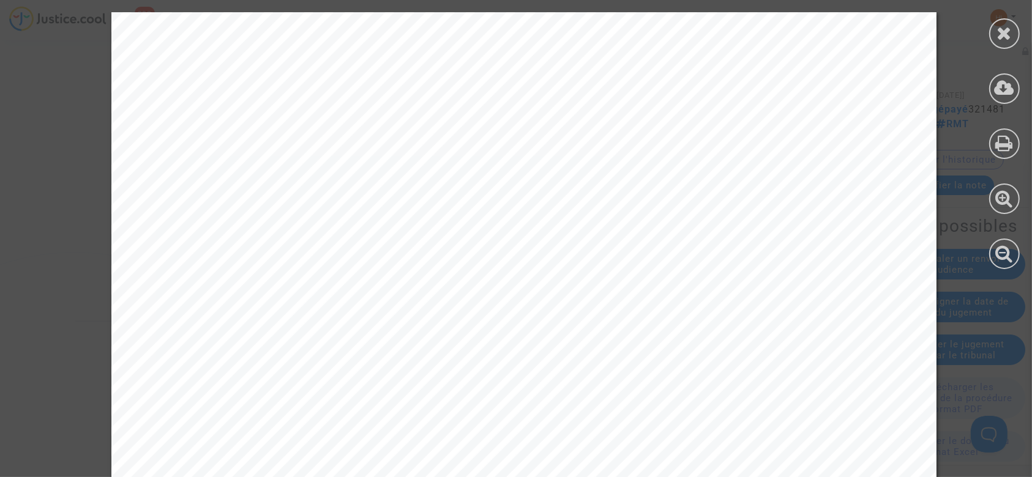
click at [1028, 39] on div at bounding box center [1004, 141] width 55 height 282
click at [1005, 34] on icon at bounding box center [1004, 33] width 15 height 18
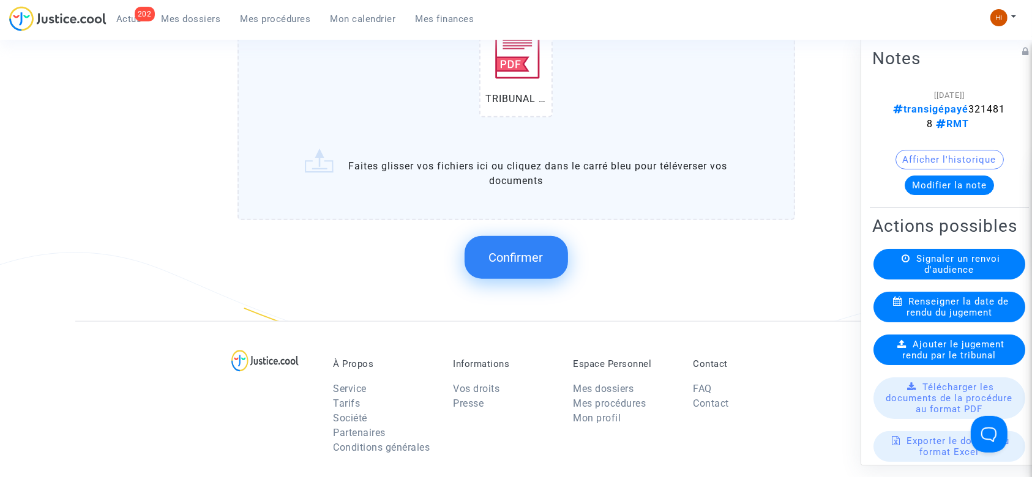
click at [545, 249] on button "Confirmer" at bounding box center [516, 257] width 103 height 43
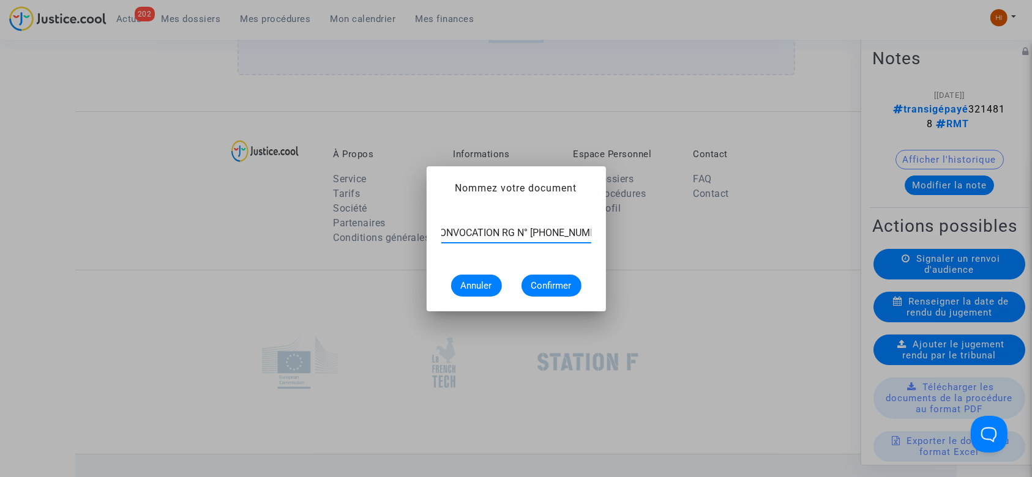
scroll to position [0, 10]
type input "CONVOCATION RG N° [PHONE_NUMBER]"
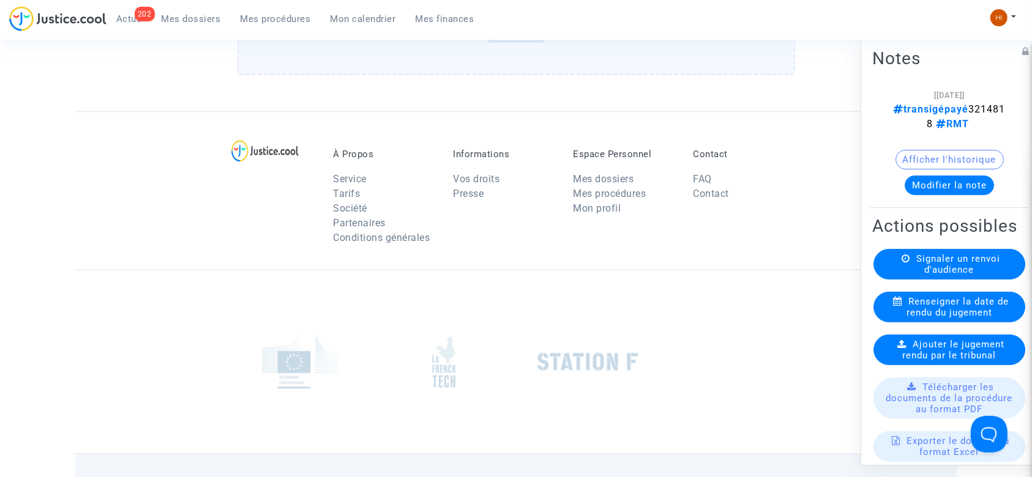
scroll to position [0, 0]
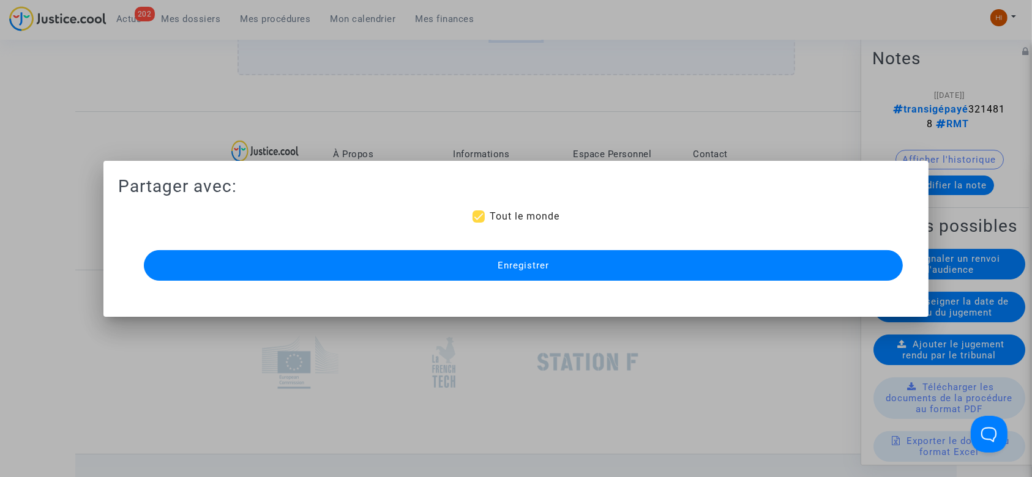
click at [532, 264] on span "Enregistrer" at bounding box center [523, 265] width 51 height 11
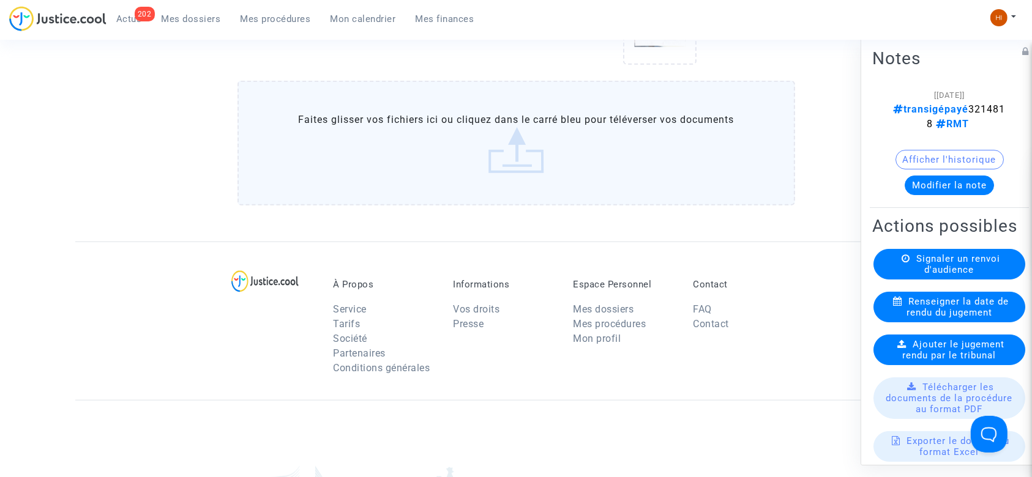
click at [367, 142] on label "Faites glisser vos fichiers ici ou cliquez dans le carré bleu pour téléverser v…" at bounding box center [517, 143] width 558 height 125
click at [0, 0] on input "Faites glisser vos fichiers ici ou cliquez dans le carré bleu pour téléverser v…" at bounding box center [0, 0] width 0 height 0
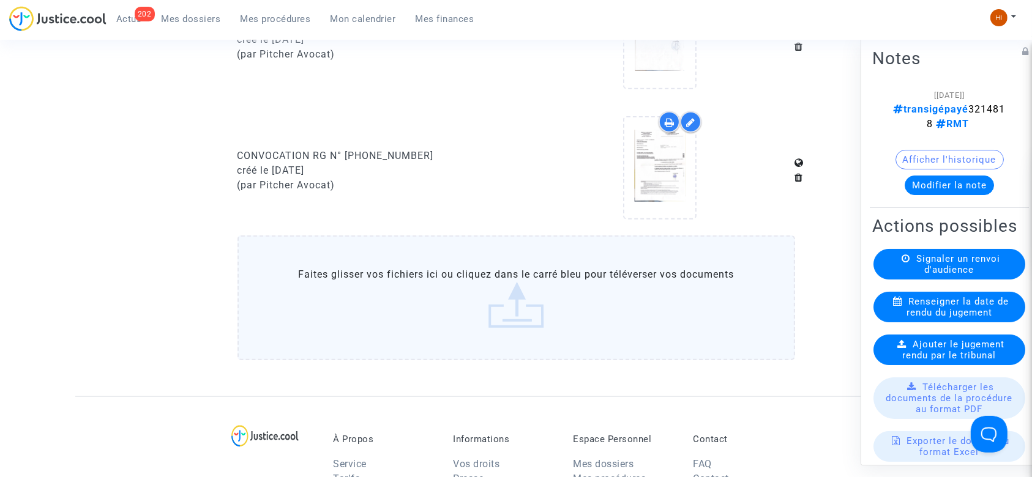
scroll to position [1061, 0]
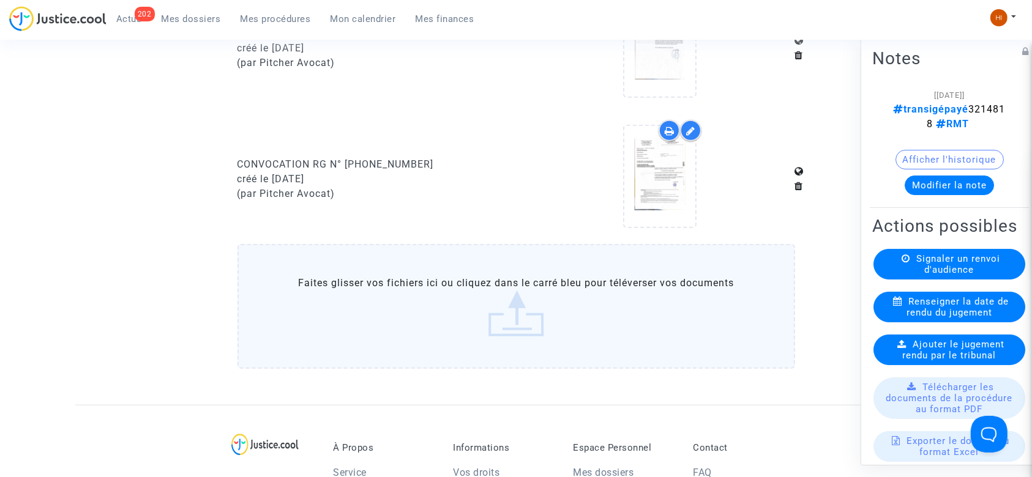
click at [455, 287] on label "Faites glisser vos fichiers ici ou cliquez dans le carré bleu pour téléverser v…" at bounding box center [517, 306] width 558 height 125
click at [0, 0] on input "Faites glisser vos fichiers ici ou cliquez dans le carré bleu pour téléverser v…" at bounding box center [0, 0] width 0 height 0
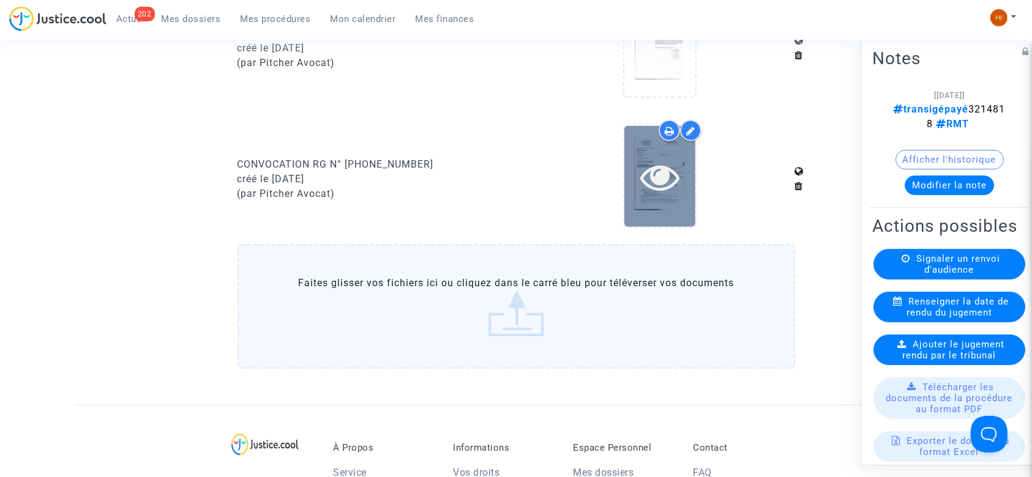
click at [668, 176] on icon at bounding box center [660, 176] width 40 height 39
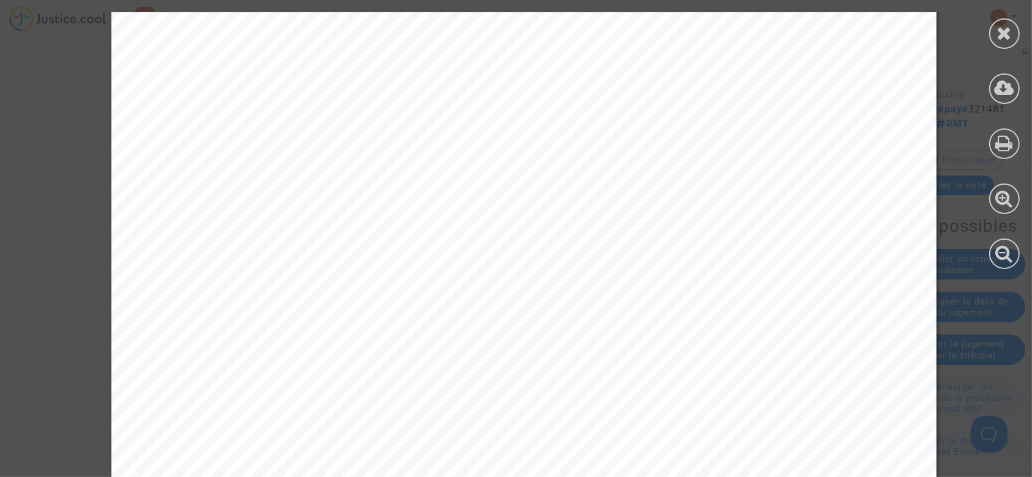
scroll to position [81, 0]
click at [990, 31] on div at bounding box center [1004, 33] width 31 height 31
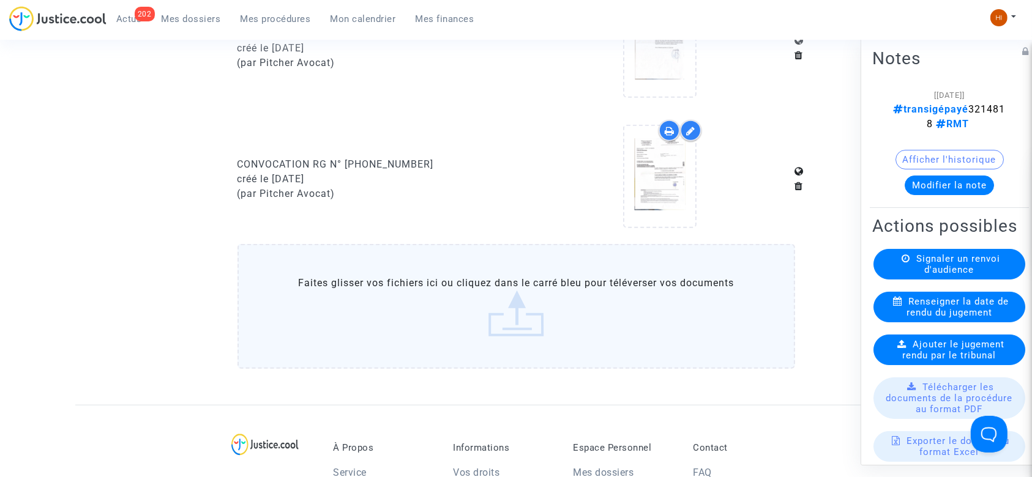
drag, startPoint x: 256, startPoint y: 18, endPoint x: 261, endPoint y: 24, distance: 8.3
click at [256, 18] on span "Mes procédures" at bounding box center [276, 18] width 70 height 11
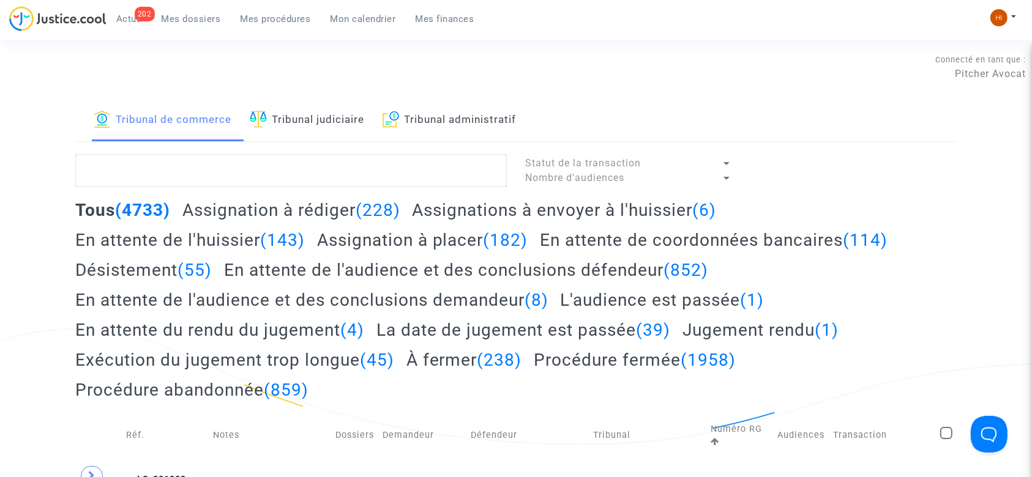
click at [351, 126] on link "Tribunal judiciaire" at bounding box center [307, 121] width 114 height 42
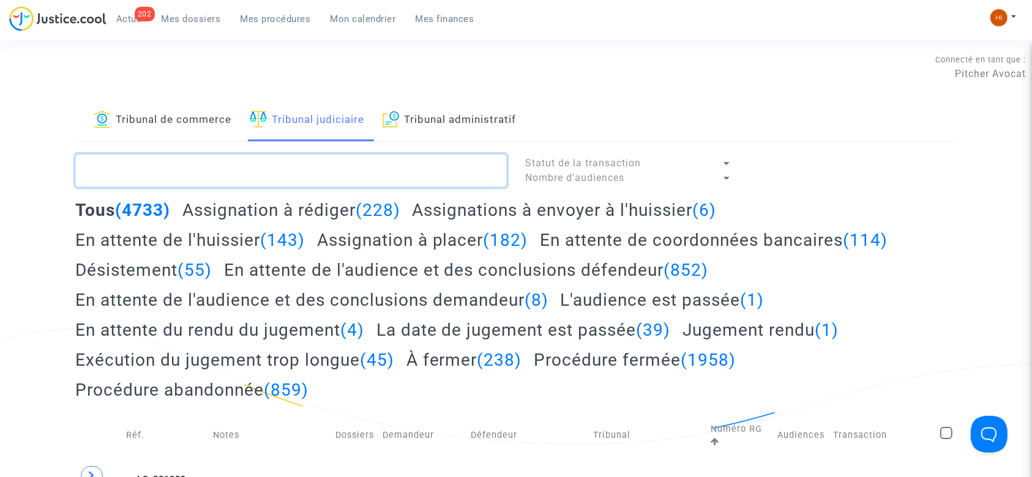
click at [362, 170] on textarea at bounding box center [291, 170] width 432 height 33
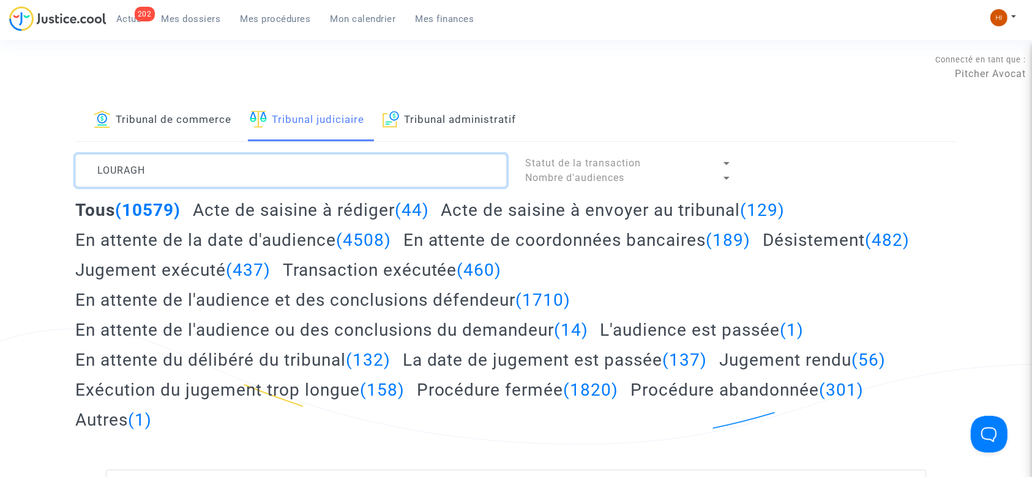
type textarea "LOURAGH"
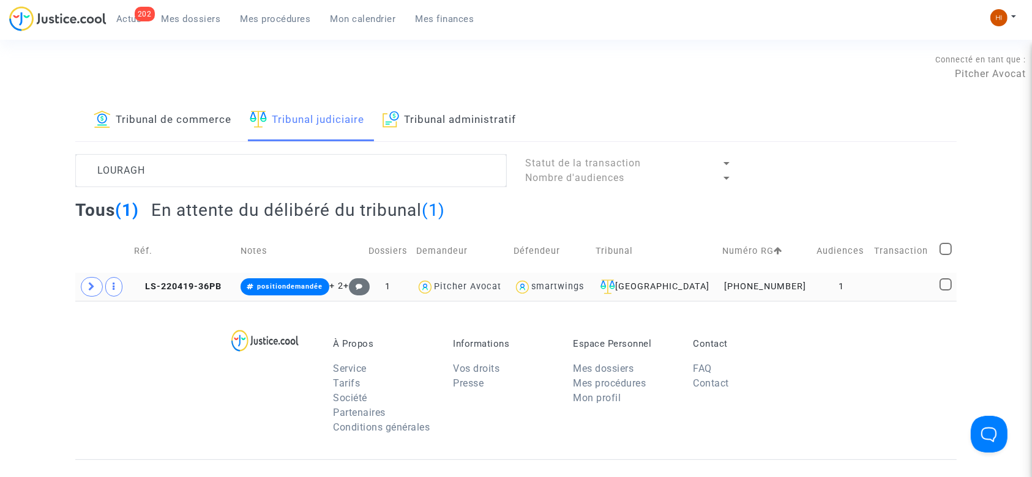
click at [204, 295] on td "LS-220419-36PB" at bounding box center [183, 287] width 106 height 28
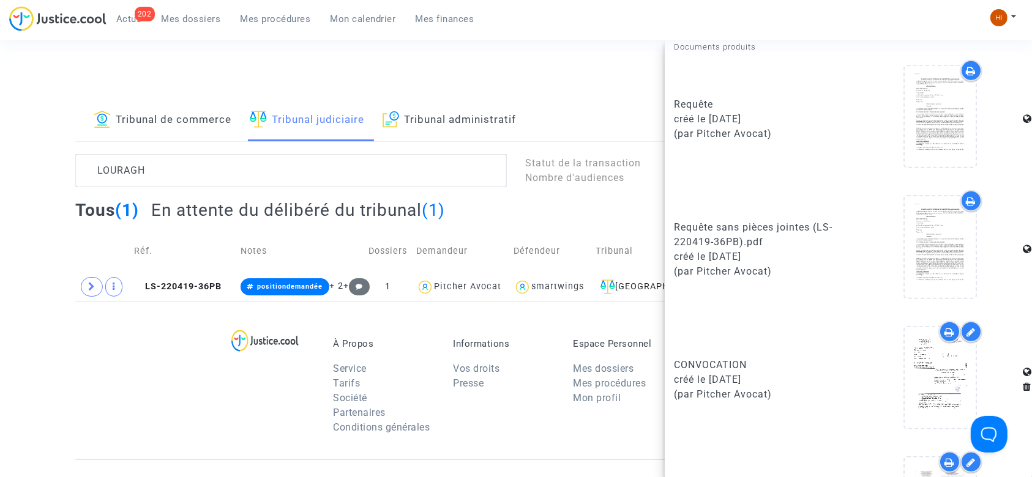
scroll to position [727, 0]
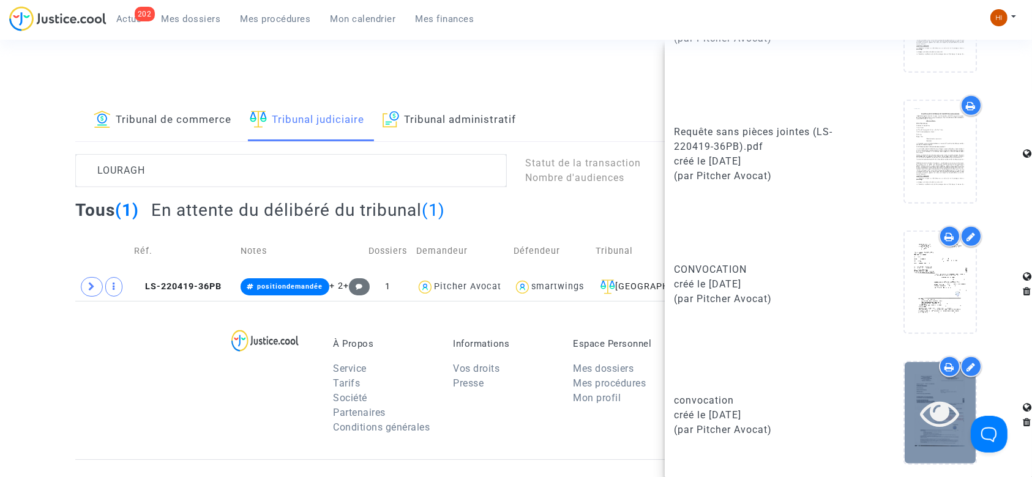
click at [945, 415] on icon at bounding box center [941, 413] width 40 height 39
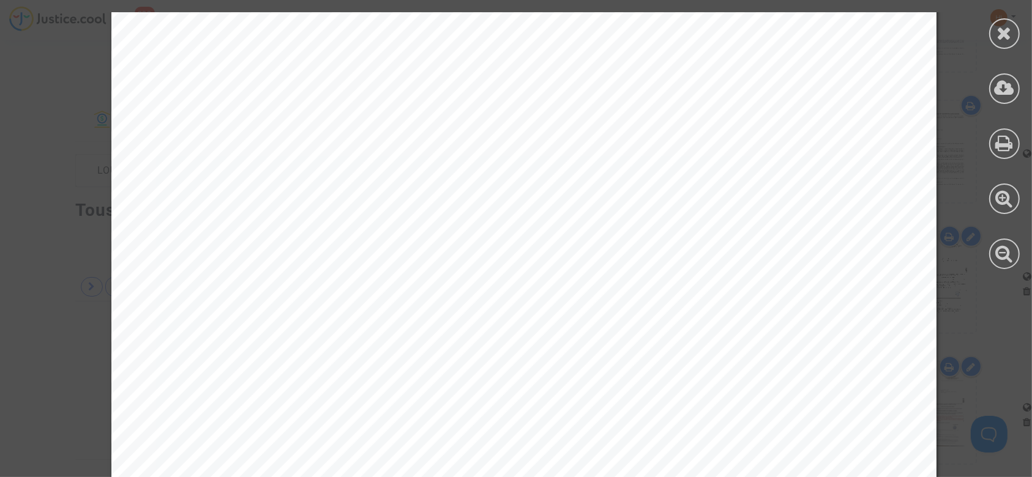
scroll to position [245, 0]
drag, startPoint x: 1009, startPoint y: 43, endPoint x: 981, endPoint y: 67, distance: 36.5
click at [1001, 43] on div at bounding box center [1004, 33] width 31 height 31
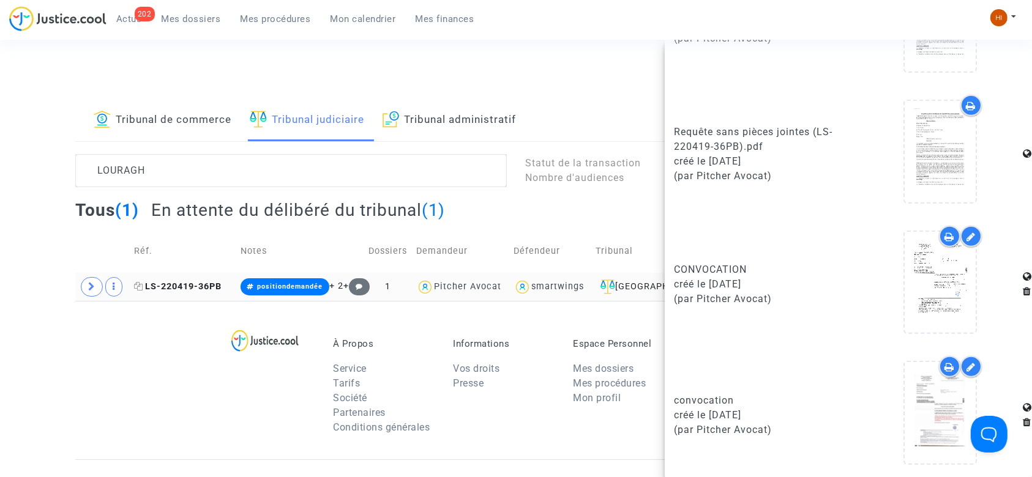
click at [191, 290] on span "LS-220419-36PB" at bounding box center [178, 287] width 88 height 10
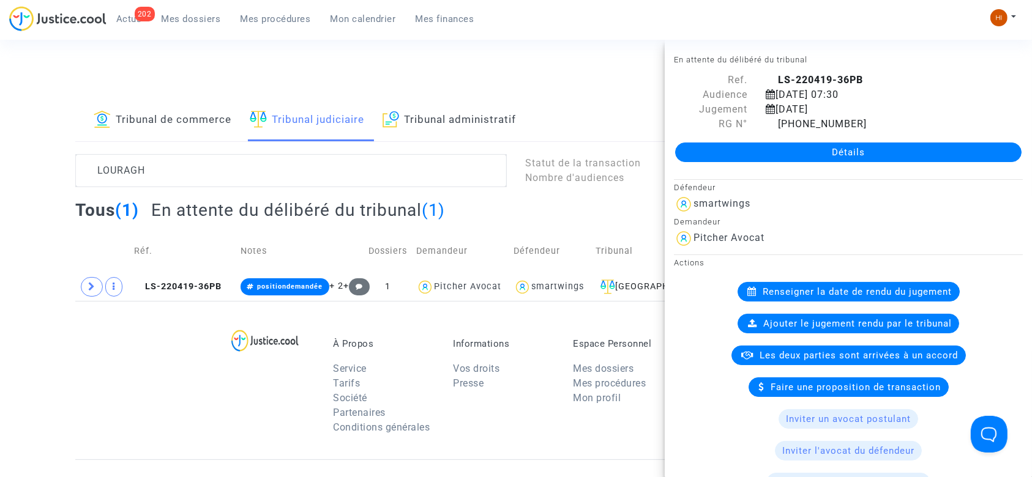
click at [766, 157] on link "Détails" at bounding box center [848, 153] width 346 height 20
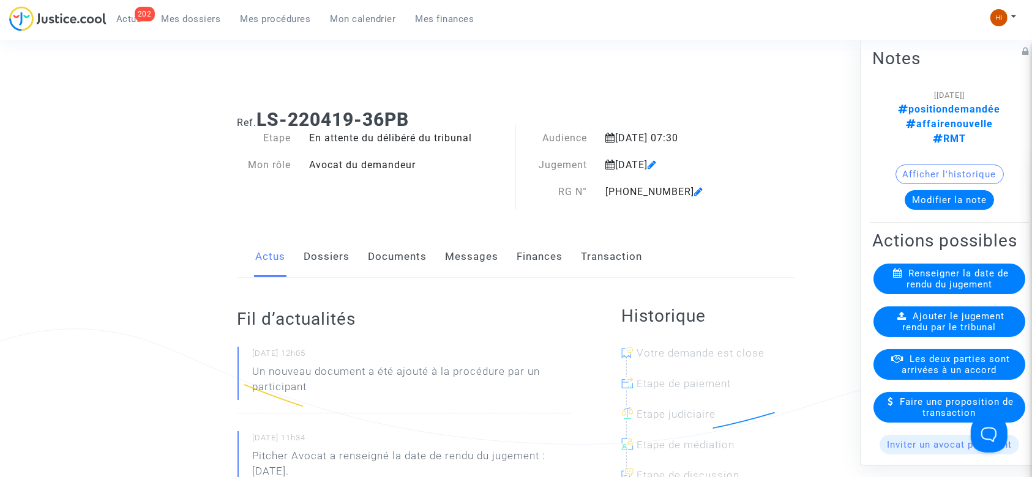
click at [412, 263] on link "Documents" at bounding box center [398, 257] width 59 height 40
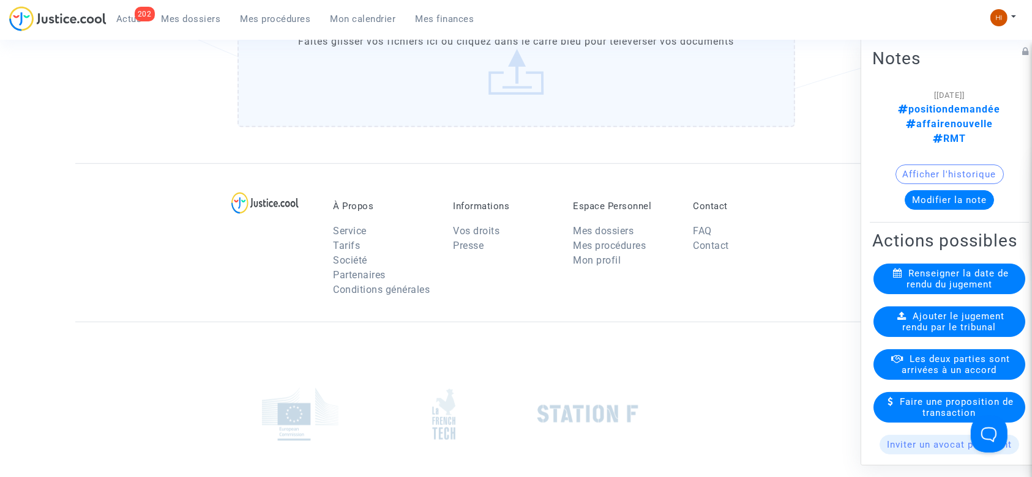
scroll to position [897, 0]
click at [478, 95] on label "Faites glisser vos fichiers ici ou cliquez dans le carré bleu pour téléverser v…" at bounding box center [517, 63] width 558 height 125
click at [0, 0] on input "Faites glisser vos fichiers ici ou cliquez dans le carré bleu pour téléverser v…" at bounding box center [0, 0] width 0 height 0
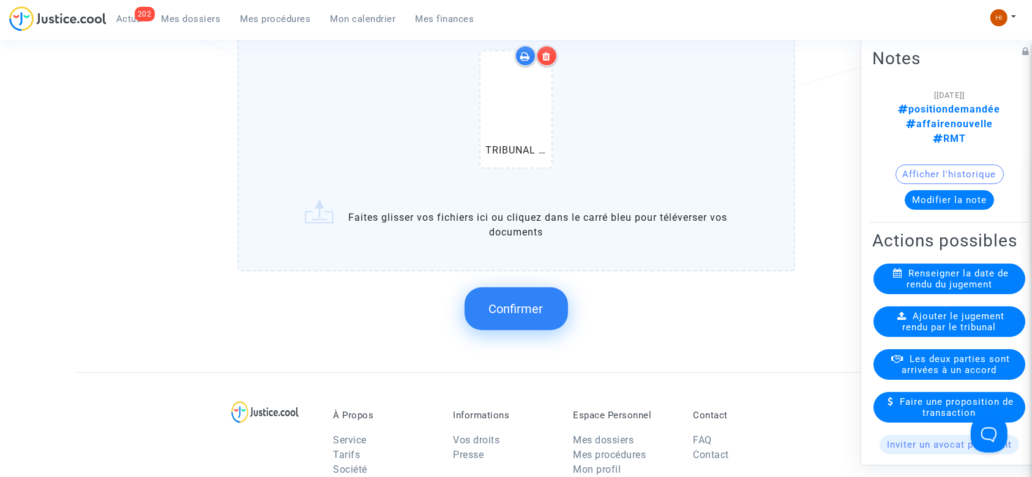
click at [490, 314] on button "Confirmer" at bounding box center [516, 309] width 103 height 43
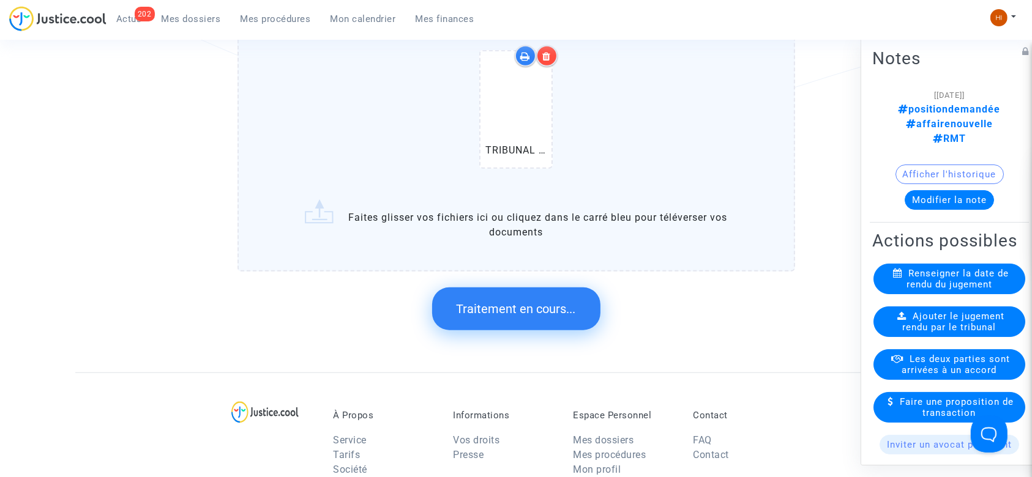
scroll to position [0, 0]
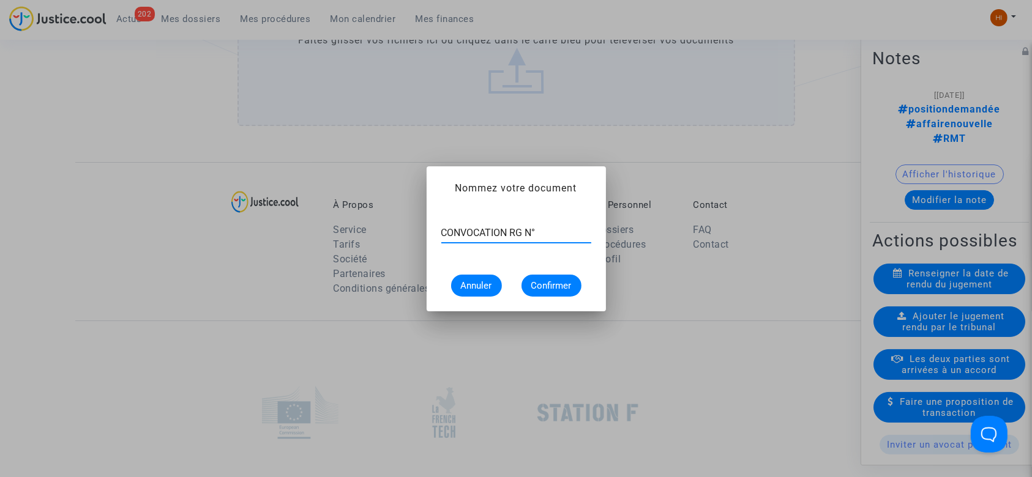
paste input "[PHONE_NUMBER]"
type input "CONVOCATION RG N° [PHONE_NUMBER]"
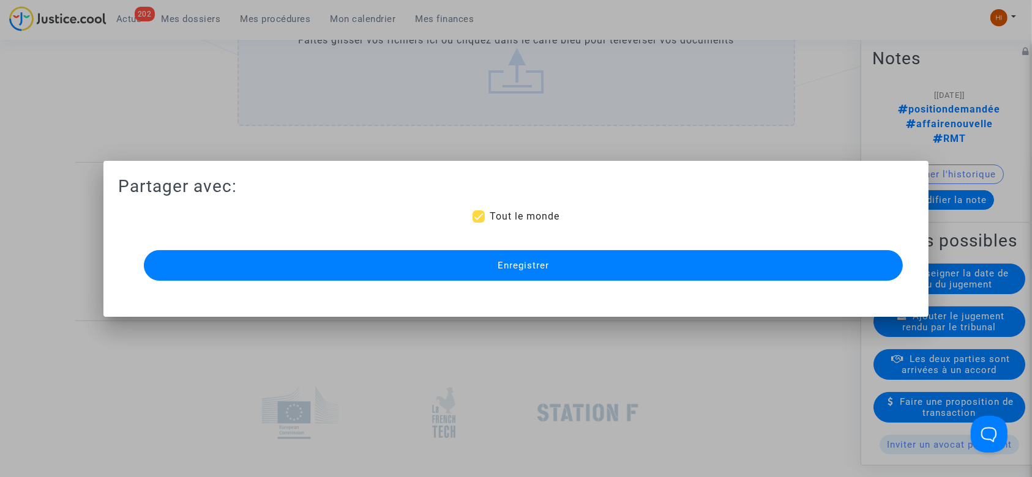
click at [533, 258] on button "Enregistrer" at bounding box center [524, 265] width 760 height 31
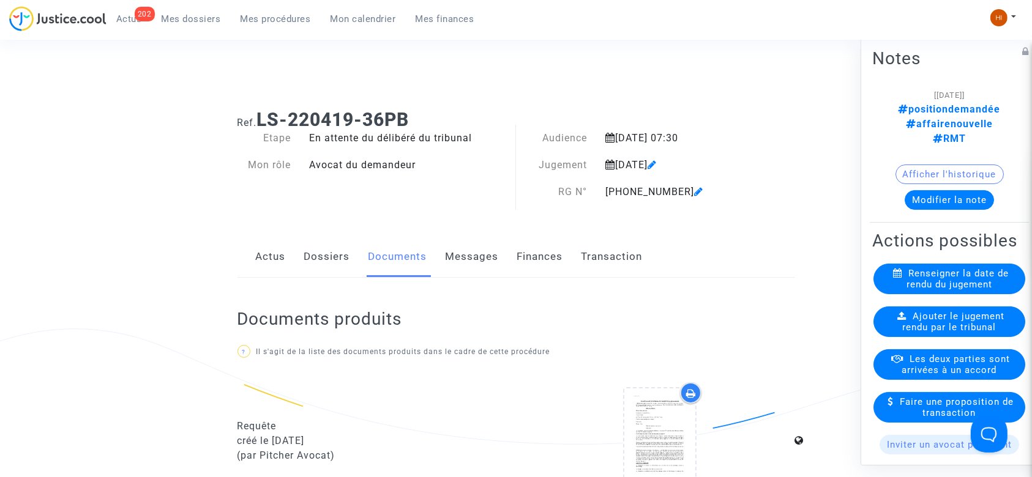
scroll to position [897, 0]
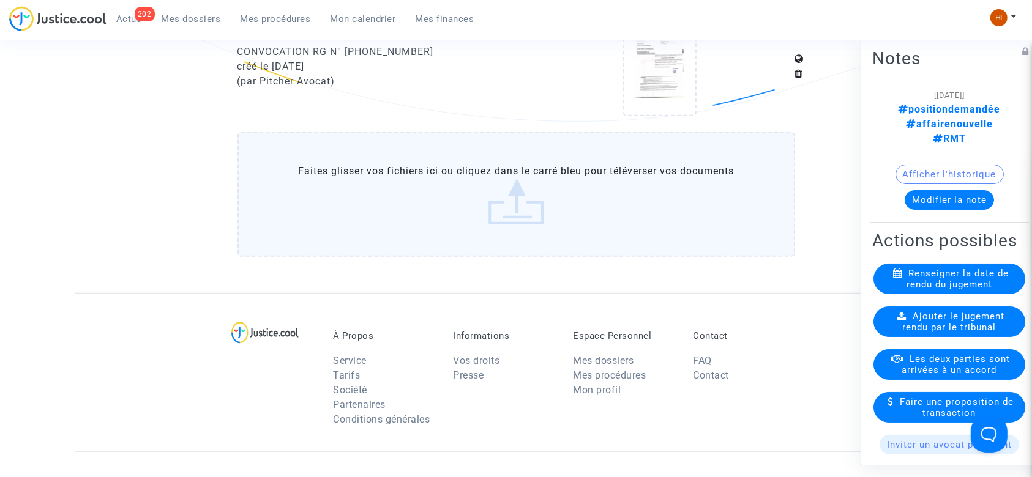
click at [249, 21] on span "Mes procédures" at bounding box center [276, 18] width 70 height 11
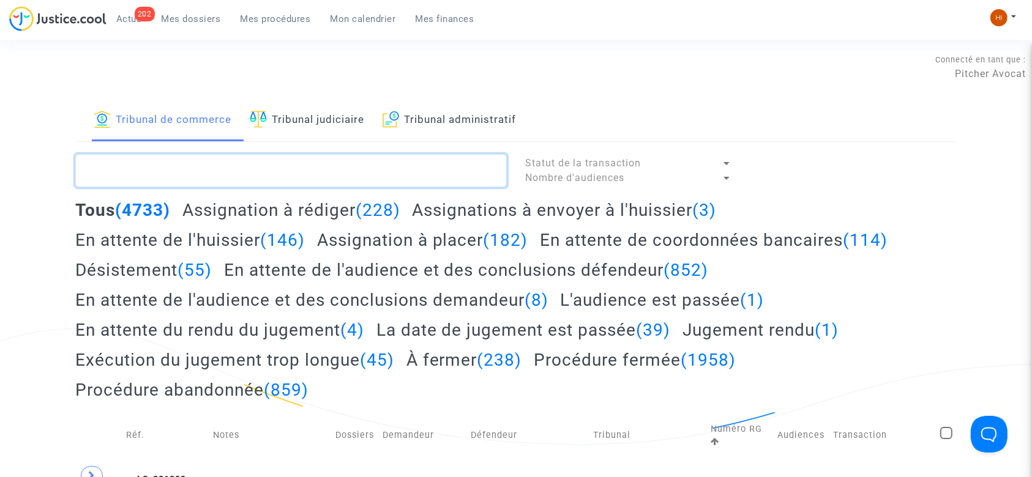
click at [230, 171] on textarea at bounding box center [291, 170] width 432 height 33
paste textarea "LS-241218-HR99"
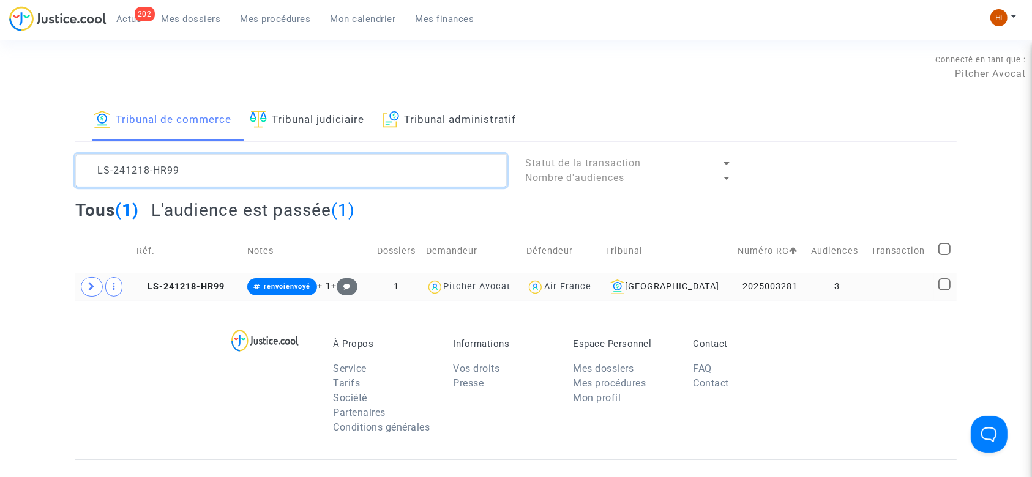
type textarea "LS-241218-HR99"
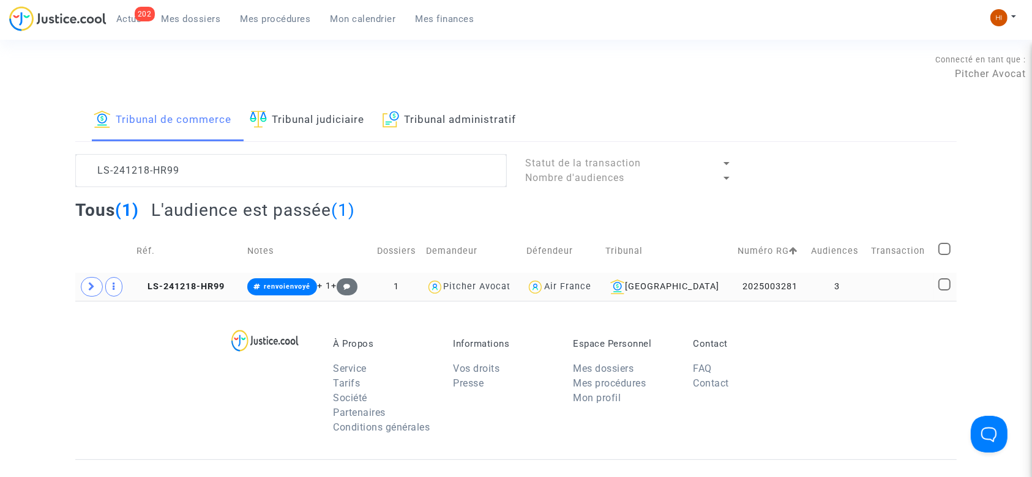
click at [857, 276] on td "3" at bounding box center [837, 287] width 60 height 28
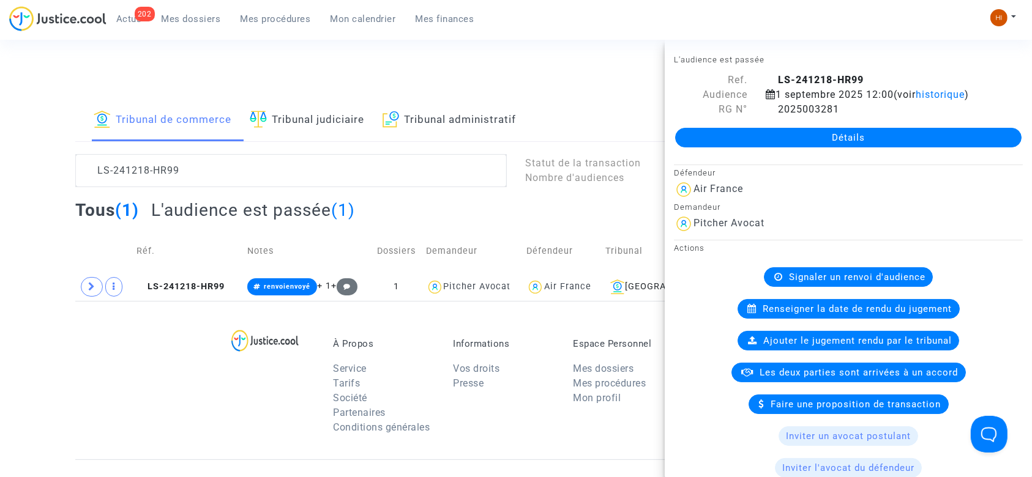
click at [846, 138] on link "Détails" at bounding box center [848, 138] width 346 height 20
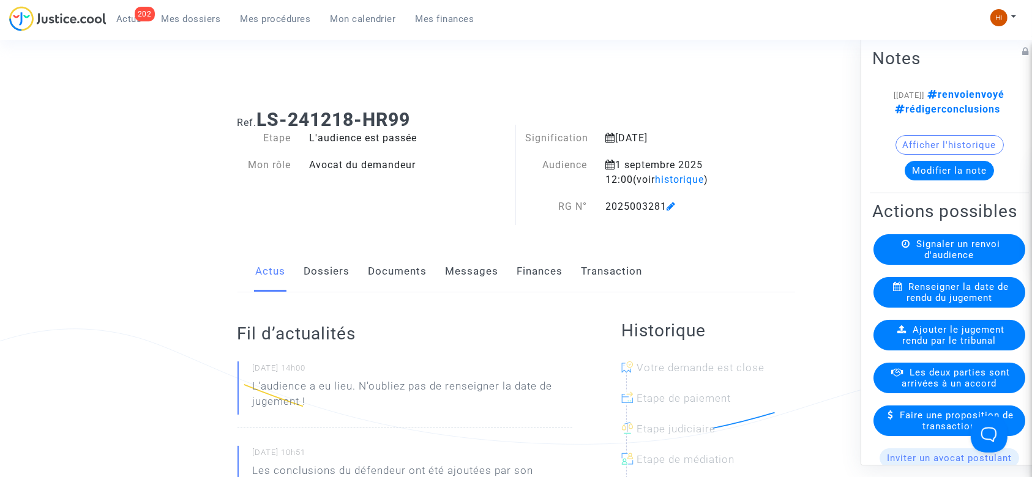
click at [320, 275] on link "Dossiers" at bounding box center [327, 272] width 46 height 40
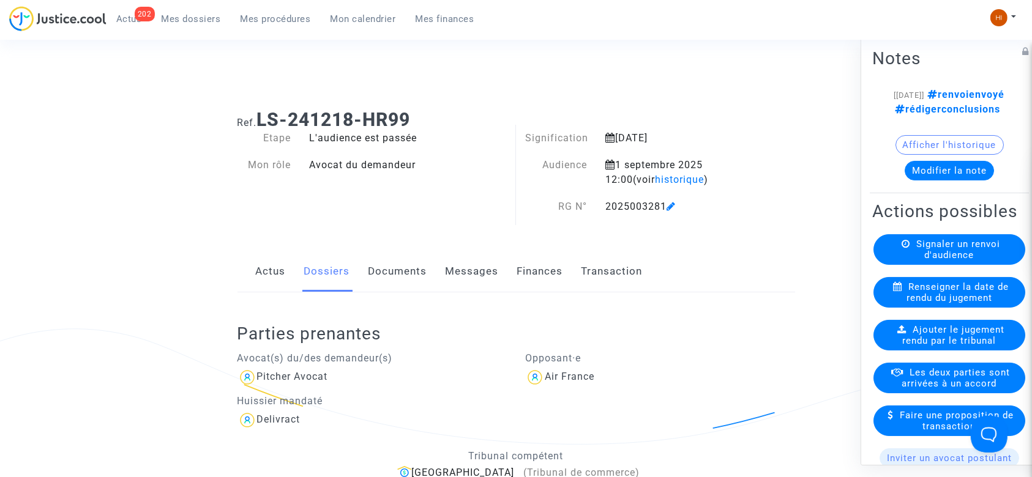
click at [397, 275] on link "Documents" at bounding box center [398, 272] width 59 height 40
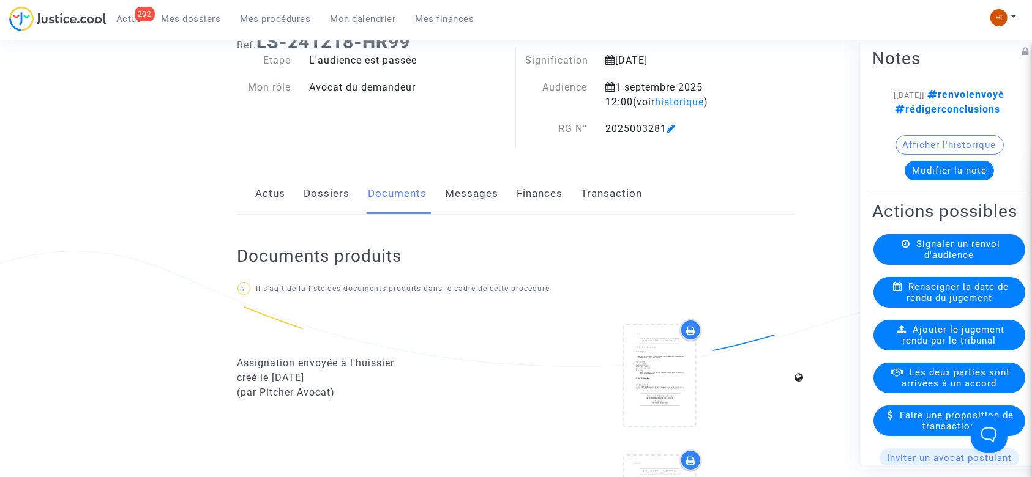
scroll to position [81, 0]
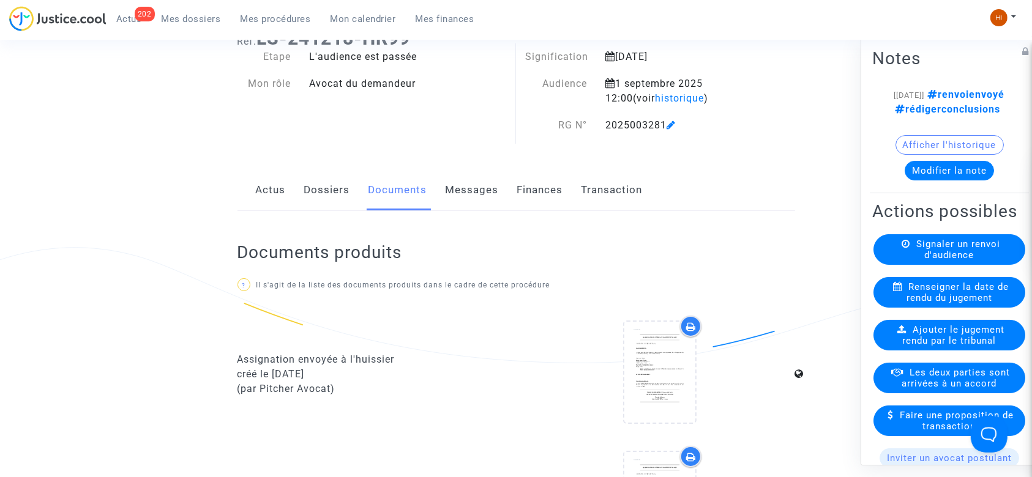
click at [320, 193] on link "Dossiers" at bounding box center [327, 190] width 46 height 40
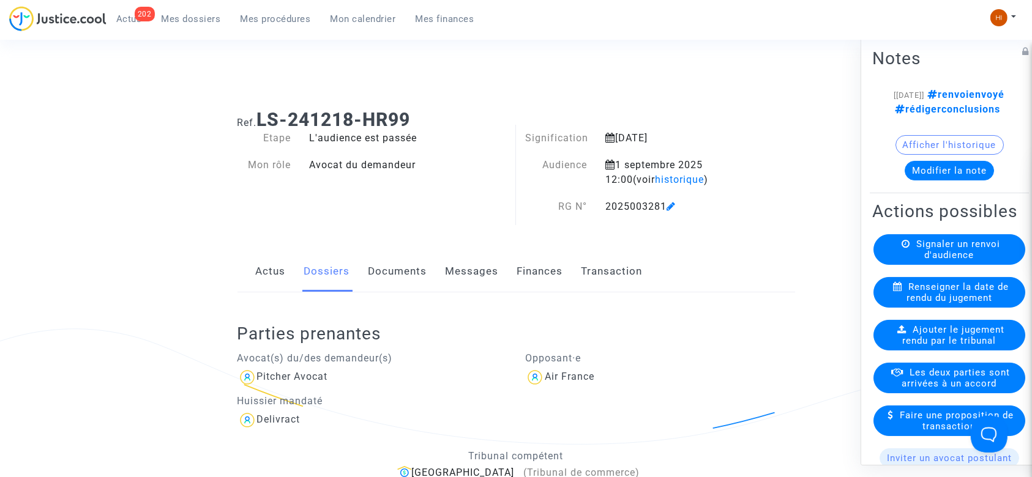
click at [391, 272] on link "Documents" at bounding box center [398, 272] width 59 height 40
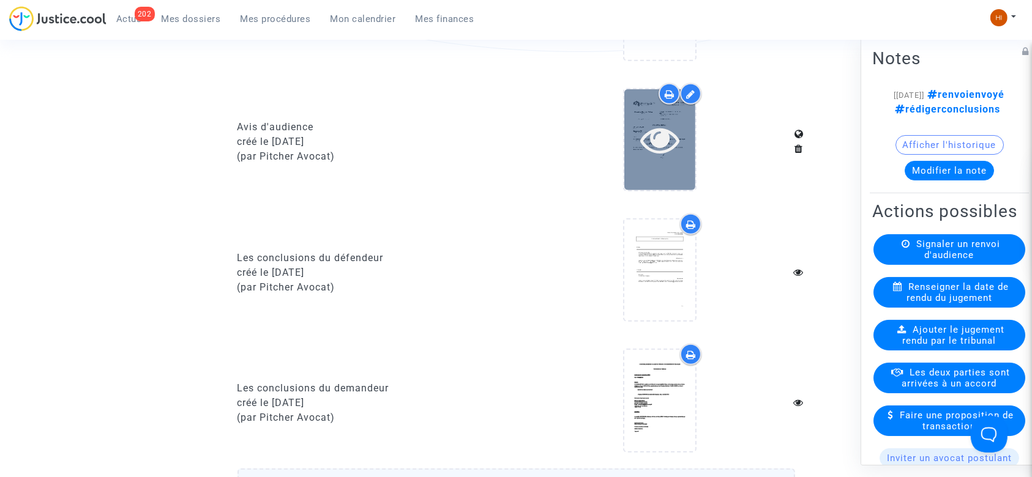
scroll to position [979, 0]
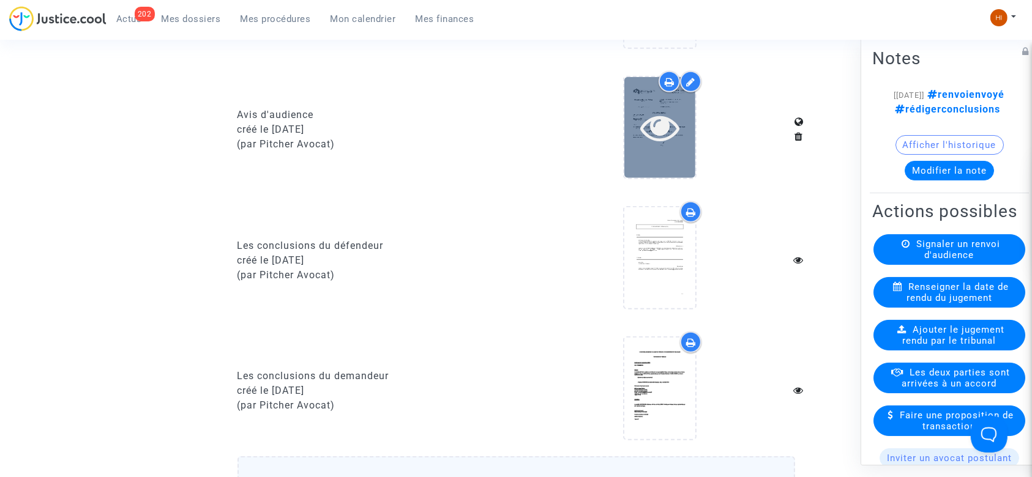
click at [648, 130] on icon at bounding box center [660, 127] width 40 height 39
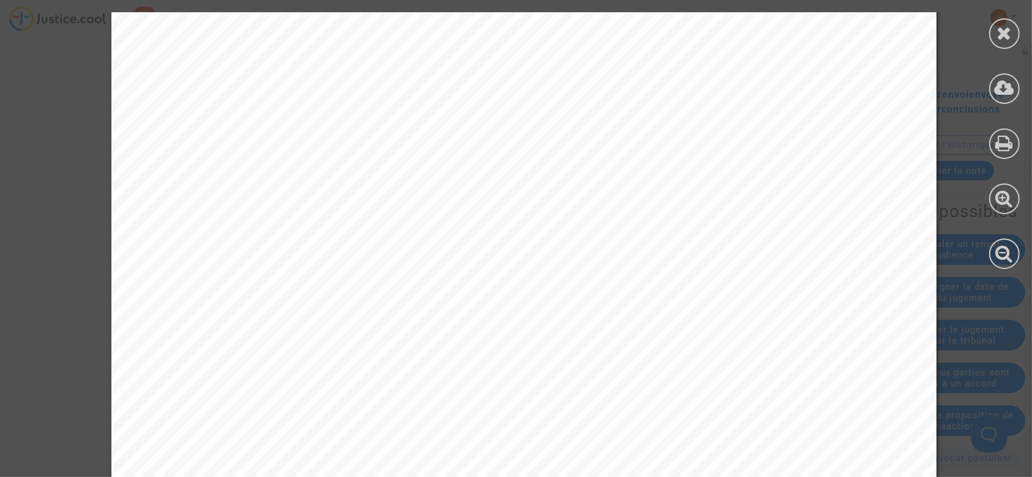
scroll to position [326, 0]
click at [1002, 33] on icon at bounding box center [1004, 33] width 15 height 18
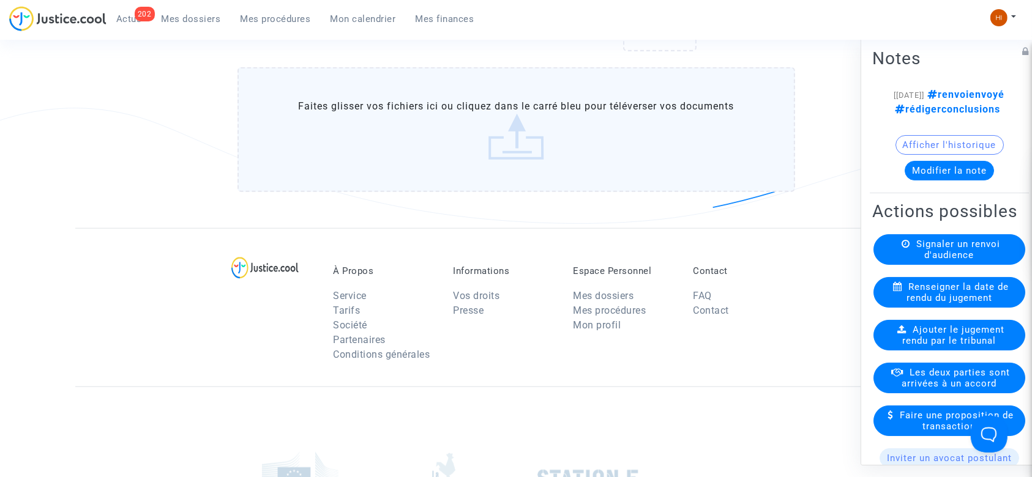
scroll to position [1387, 0]
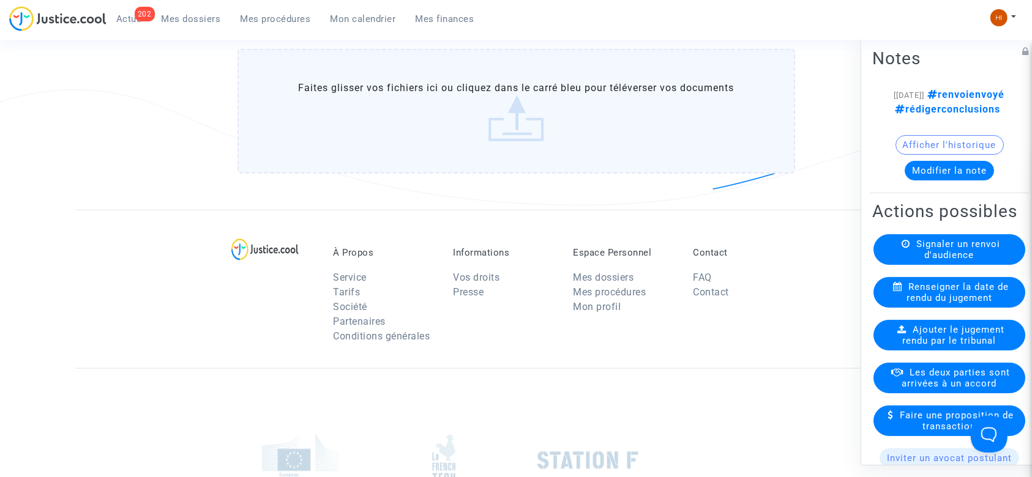
click at [486, 110] on label "Faites glisser vos fichiers ici ou cliquez dans le carré bleu pour téléverser v…" at bounding box center [517, 111] width 558 height 125
click at [0, 0] on input "Faites glisser vos fichiers ici ou cliquez dans le carré bleu pour téléverser v…" at bounding box center [0, 0] width 0 height 0
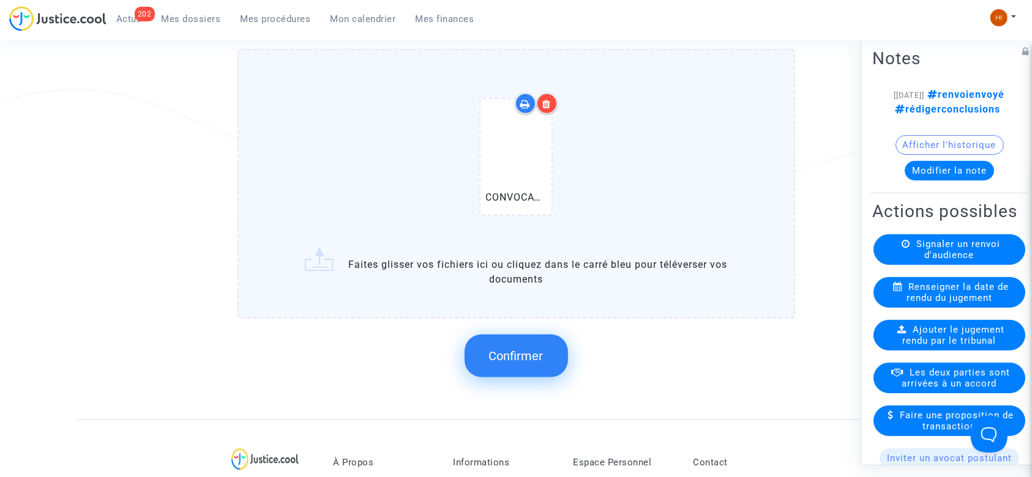
drag, startPoint x: 828, startPoint y: 350, endPoint x: 814, endPoint y: 349, distance: 14.1
click at [548, 345] on button "Confirmer" at bounding box center [516, 356] width 103 height 43
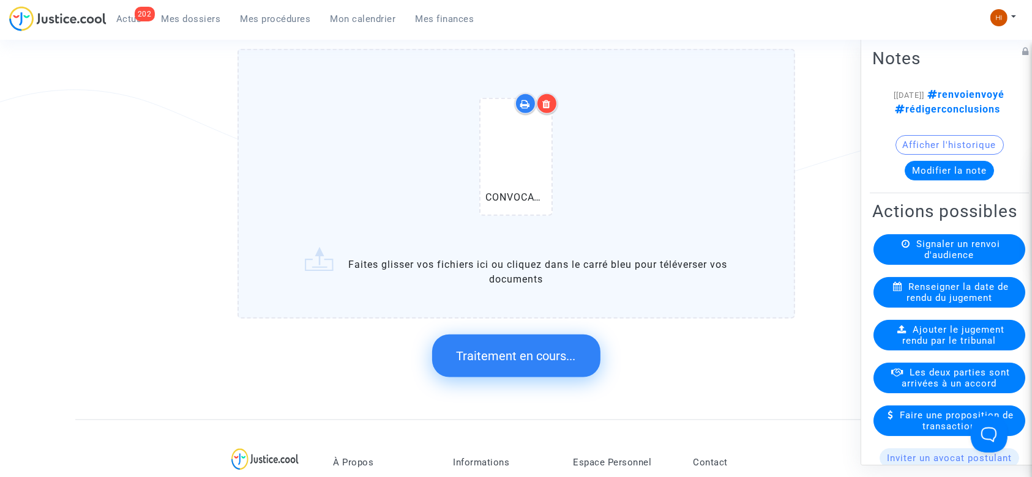
scroll to position [0, 0]
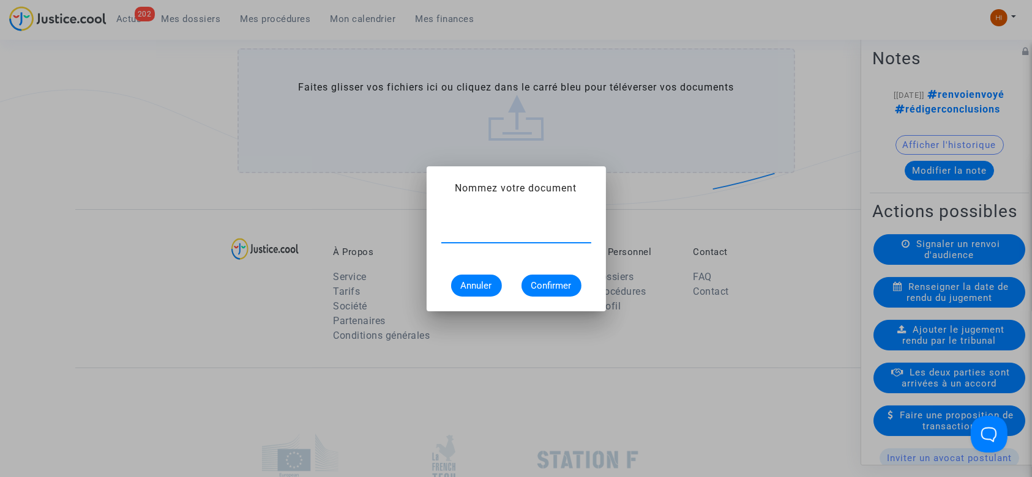
paste input "CONVOCATION DEVANT LE JCC"
type input "CONVOCATION DEVANT LE JCC"
click at [558, 280] on span "Confirmer" at bounding box center [551, 285] width 40 height 11
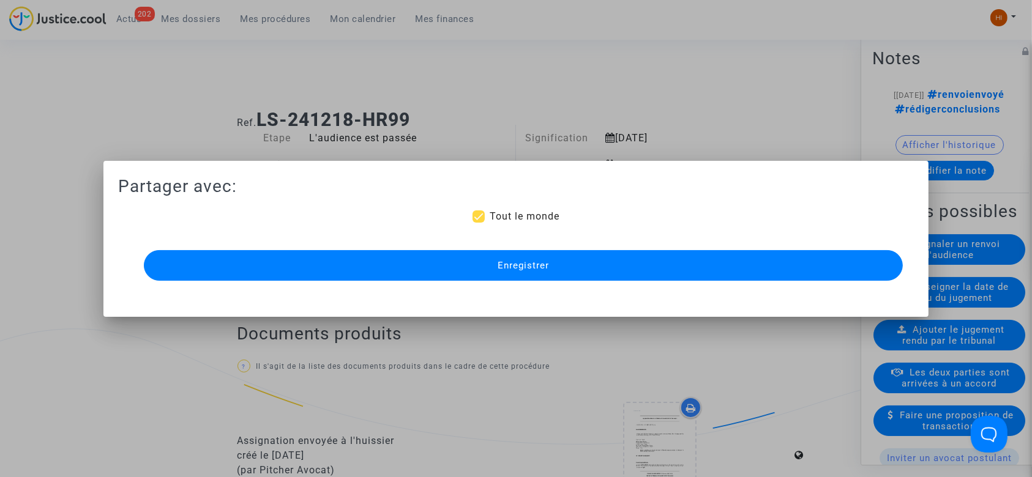
scroll to position [1387, 0]
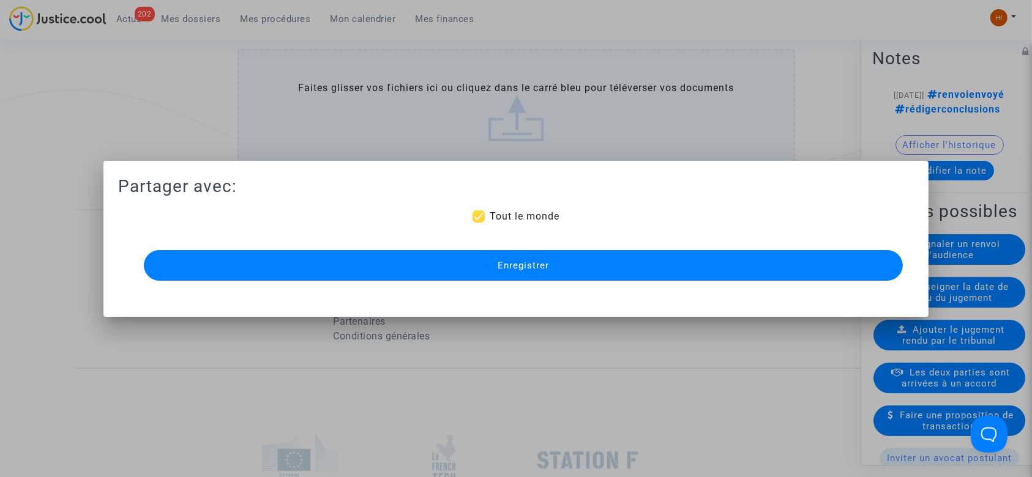
click at [698, 276] on button "Enregistrer" at bounding box center [524, 265] width 760 height 31
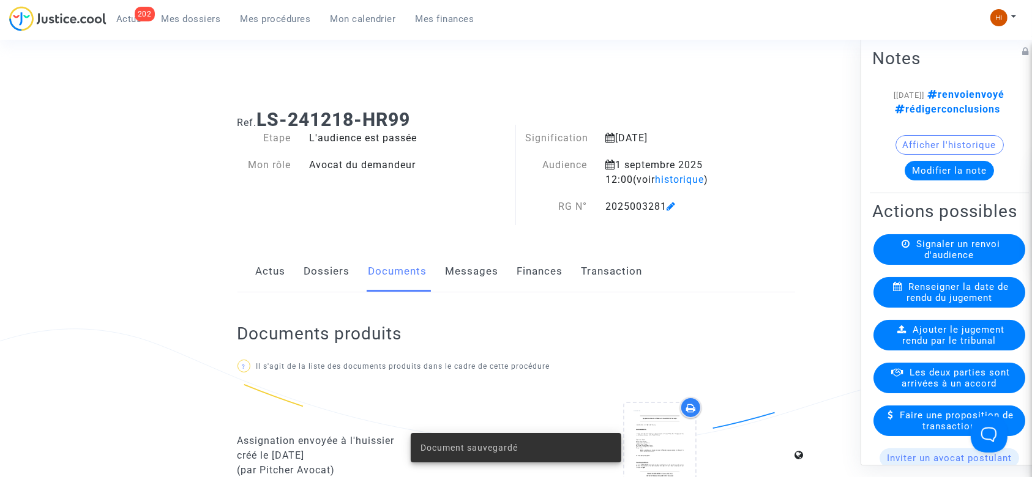
scroll to position [0, 0]
click at [937, 261] on span "Signaler un renvoi d'audience" at bounding box center [958, 250] width 84 height 22
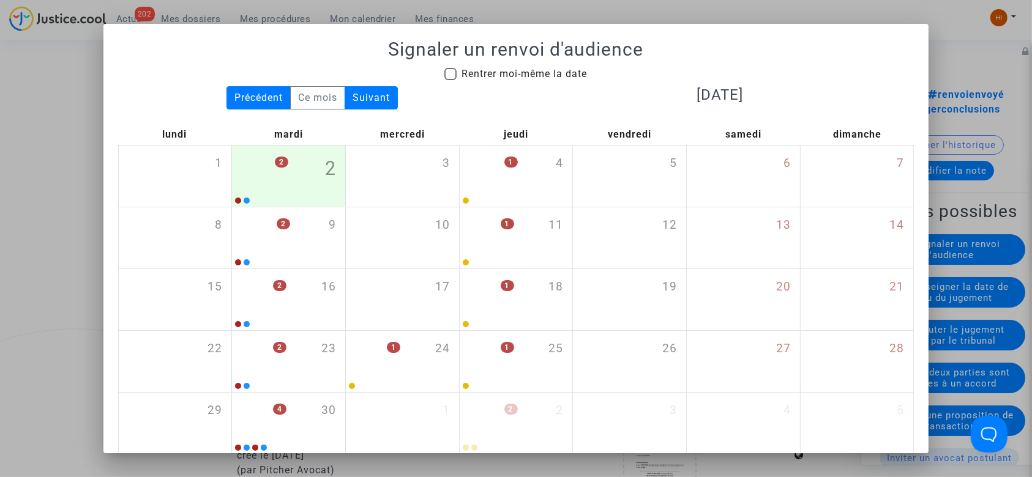
click at [526, 74] on span "Rentrer moi-même la date" at bounding box center [524, 74] width 125 height 12
click at [451, 80] on input "Rentrer moi-même la date" at bounding box center [450, 80] width 1 height 1
checkbox input "true"
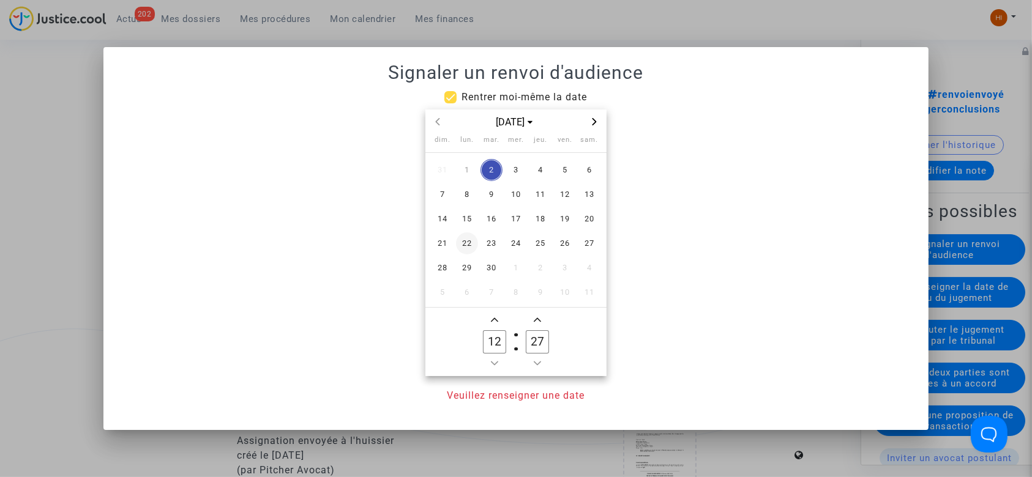
click at [470, 245] on span "22" at bounding box center [467, 244] width 22 height 22
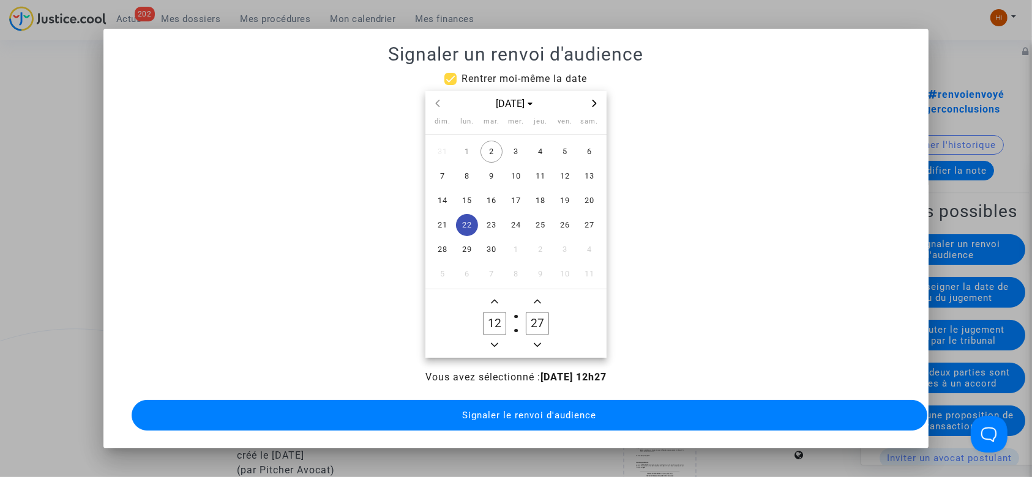
click at [496, 294] on span "Add a hour" at bounding box center [494, 301] width 15 height 15
click at [496, 294] on owl-date-time-timer-box "13 Hour" at bounding box center [494, 323] width 43 height 59
click at [495, 294] on span "Add a hour" at bounding box center [494, 301] width 15 height 15
type input "14"
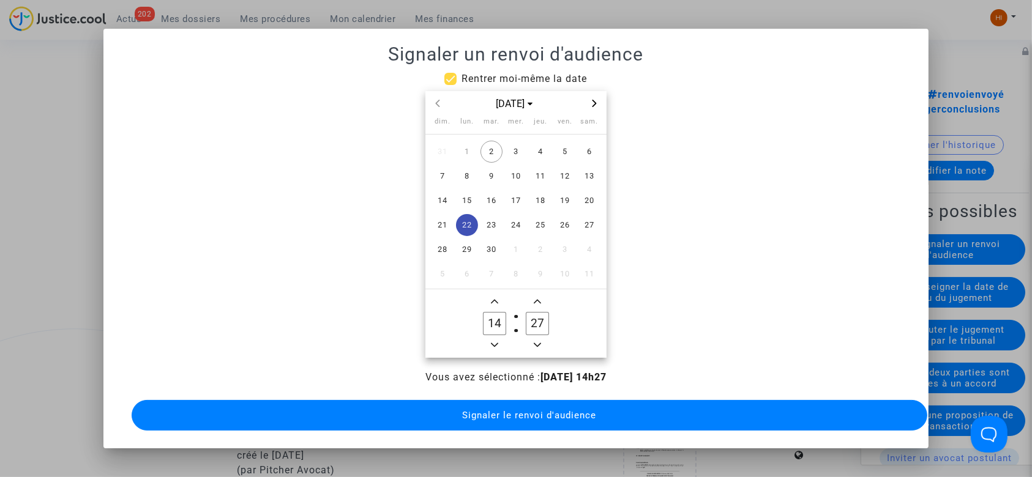
click at [539, 344] on icon "Minus a minute" at bounding box center [537, 345] width 7 height 4
click at [539, 344] on span "Minus a minute" at bounding box center [537, 345] width 15 height 15
click at [539, 344] on owl-date-time-timer-box "25 Minute" at bounding box center [537, 323] width 43 height 59
drag, startPoint x: 539, startPoint y: 343, endPoint x: 533, endPoint y: 343, distance: 6.7
click at [535, 345] on owl-date-time-timer-box "25 Minute" at bounding box center [537, 323] width 43 height 59
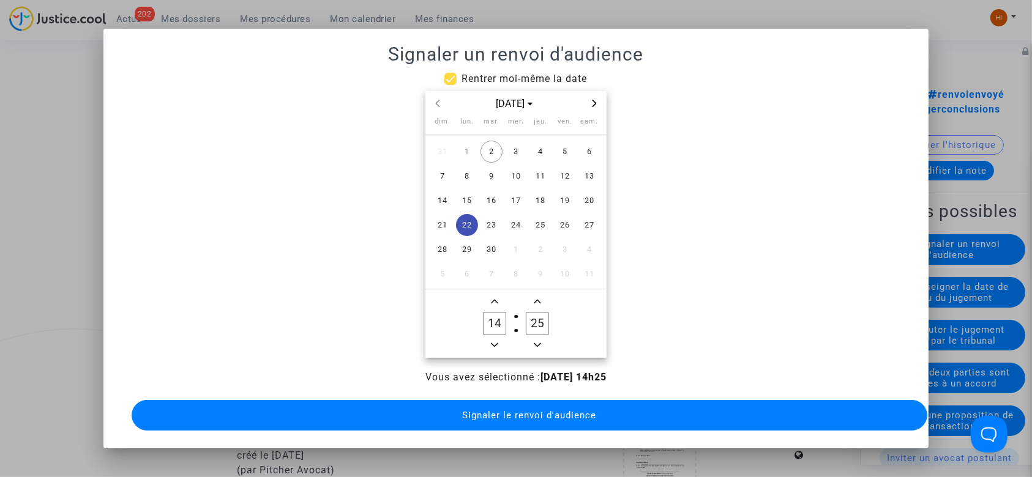
click at [534, 343] on icon "Minus a minute" at bounding box center [537, 345] width 7 height 7
click at [533, 343] on span "Minus a minute" at bounding box center [537, 345] width 15 height 15
click at [534, 343] on icon "Minus a minute" at bounding box center [537, 345] width 7 height 7
click at [533, 343] on span "Minus a minute" at bounding box center [537, 345] width 15 height 15
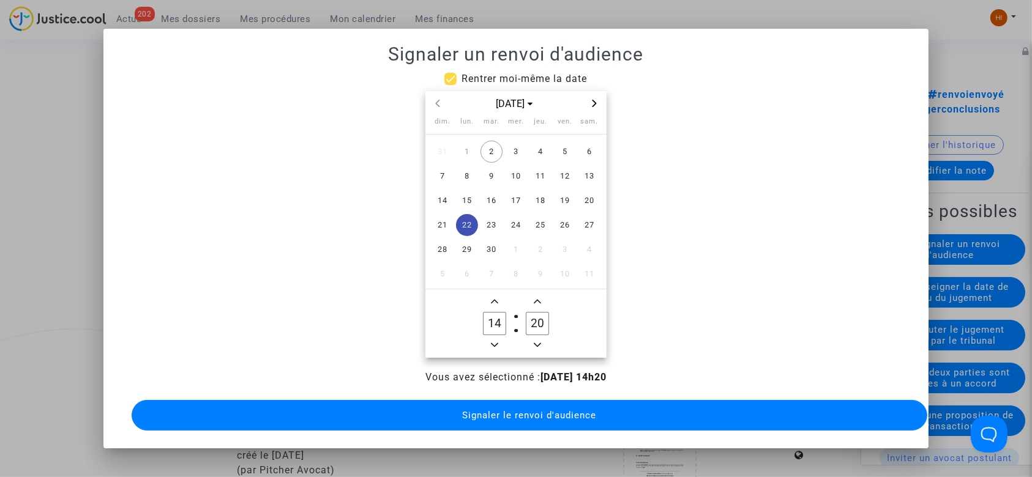
click at [533, 343] on span "Minus a minute" at bounding box center [537, 345] width 15 height 15
click at [534, 343] on icon "Minus a minute" at bounding box center [537, 345] width 7 height 7
click at [533, 343] on span "Minus a minute" at bounding box center [537, 345] width 15 height 15
click at [534, 343] on icon "Minus a minute" at bounding box center [537, 345] width 7 height 7
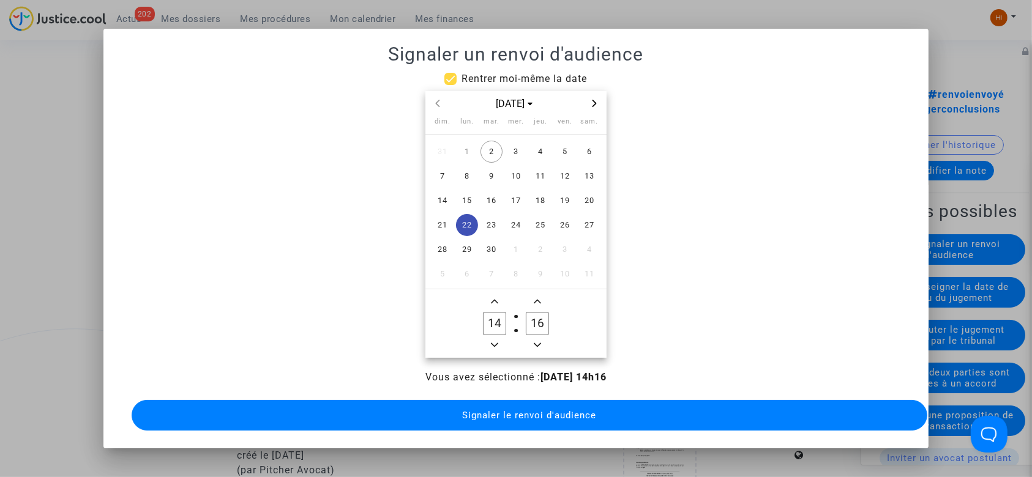
type input "15"
click at [524, 408] on button "Signaler le renvoi d'audience" at bounding box center [530, 415] width 796 height 31
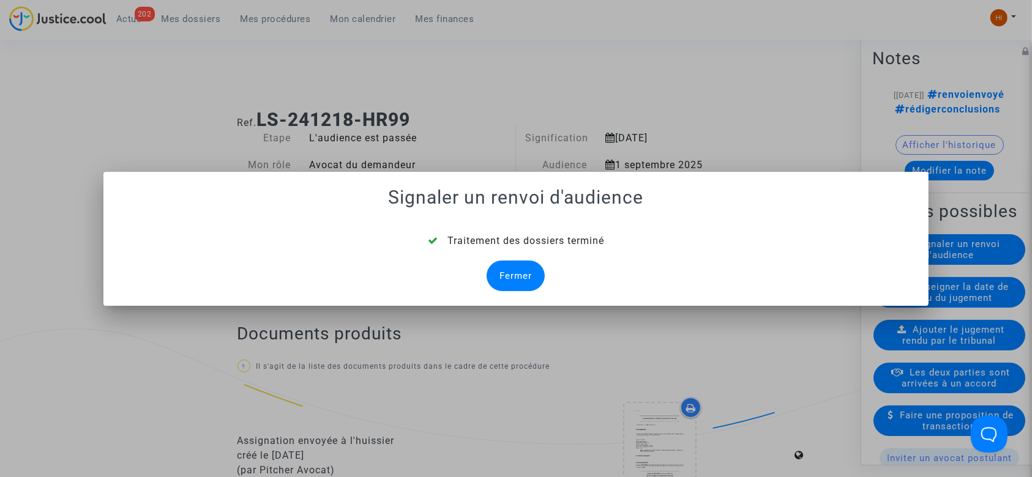
click at [509, 273] on div "Fermer" at bounding box center [516, 276] width 58 height 31
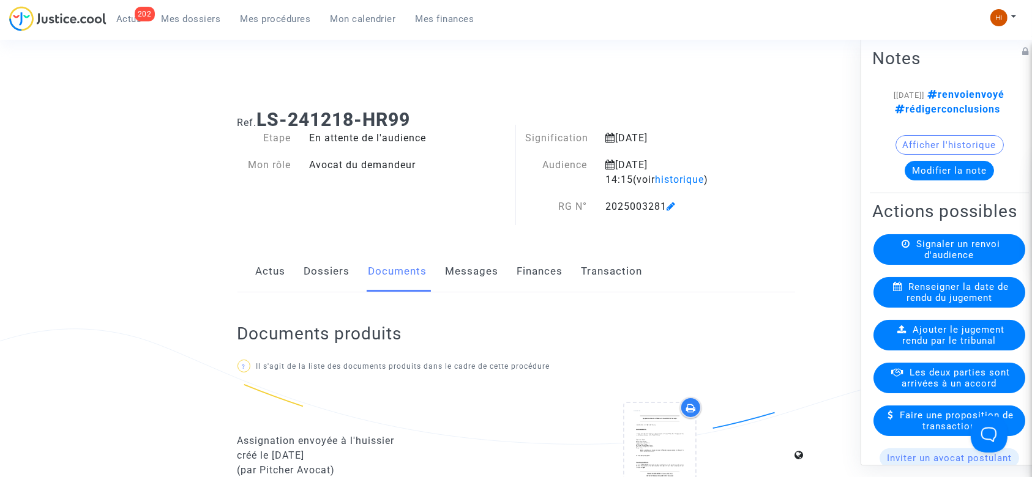
drag, startPoint x: 427, startPoint y: 120, endPoint x: 261, endPoint y: 116, distance: 165.9
click at [261, 116] on h1 "Ref. LS-241218-HR99" at bounding box center [517, 120] width 558 height 22
copy b "LS-241218-HR99"
drag, startPoint x: 99, startPoint y: 105, endPoint x: 153, endPoint y: 7, distance: 111.2
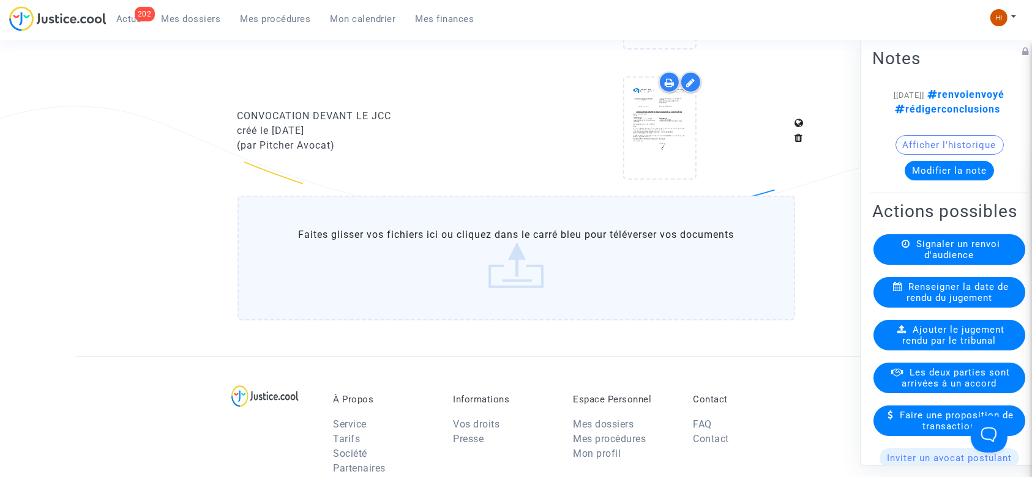
scroll to position [1387, 0]
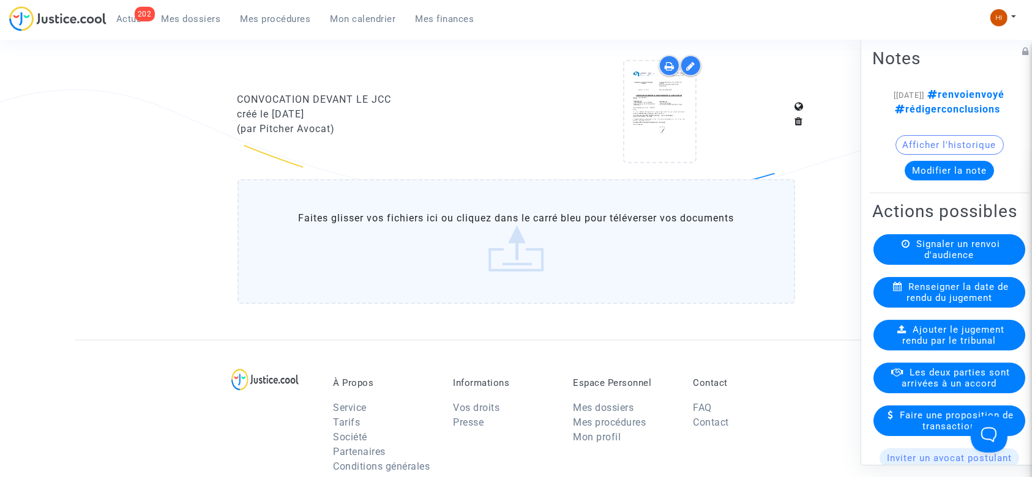
click at [357, 22] on span "Mon calendrier" at bounding box center [363, 18] width 65 height 11
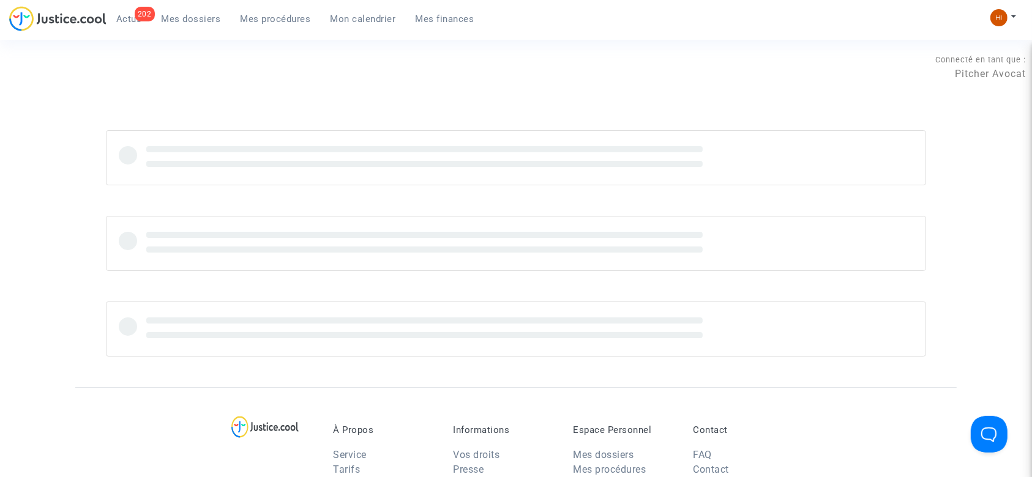
click at [367, 26] on link "Mon calendrier" at bounding box center [363, 19] width 85 height 18
click at [367, 24] on link "Mon calendrier" at bounding box center [363, 19] width 85 height 18
click at [367, 19] on span "Mon calendrier" at bounding box center [363, 18] width 65 height 11
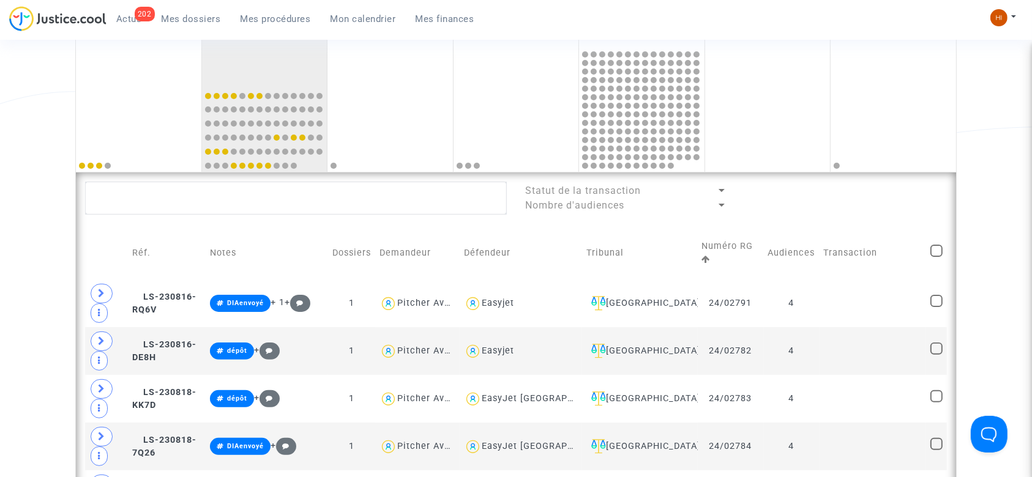
scroll to position [245, 0]
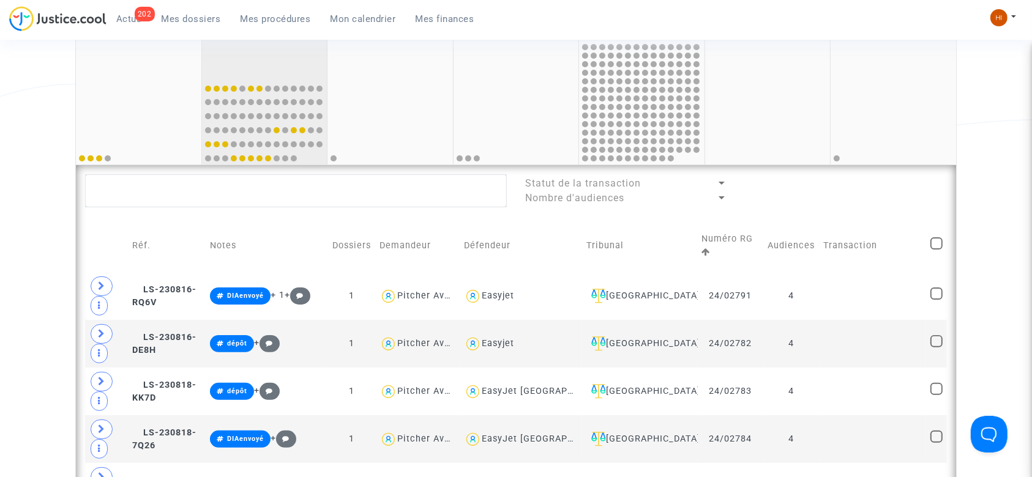
click at [268, 51] on div "81 2" at bounding box center [264, 35] width 125 height 84
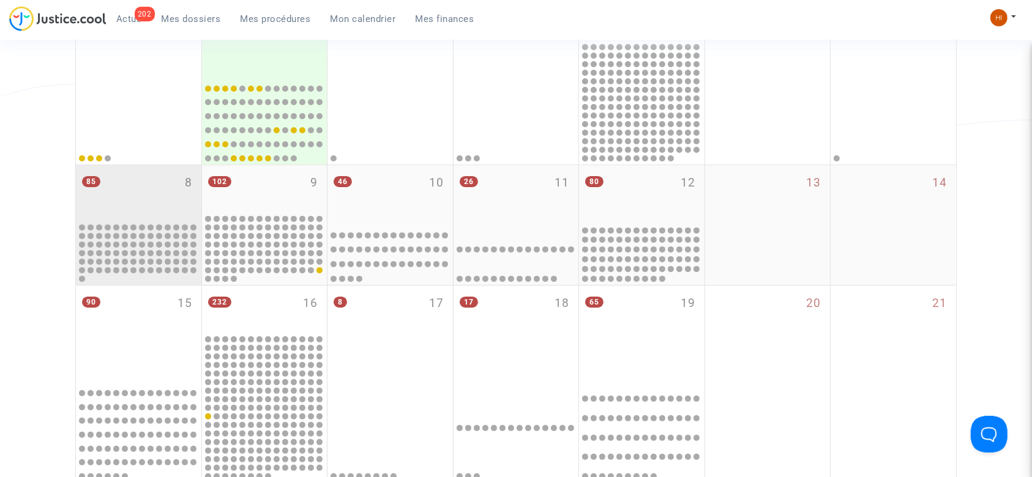
click at [118, 189] on div "85 8" at bounding box center [138, 193] width 125 height 56
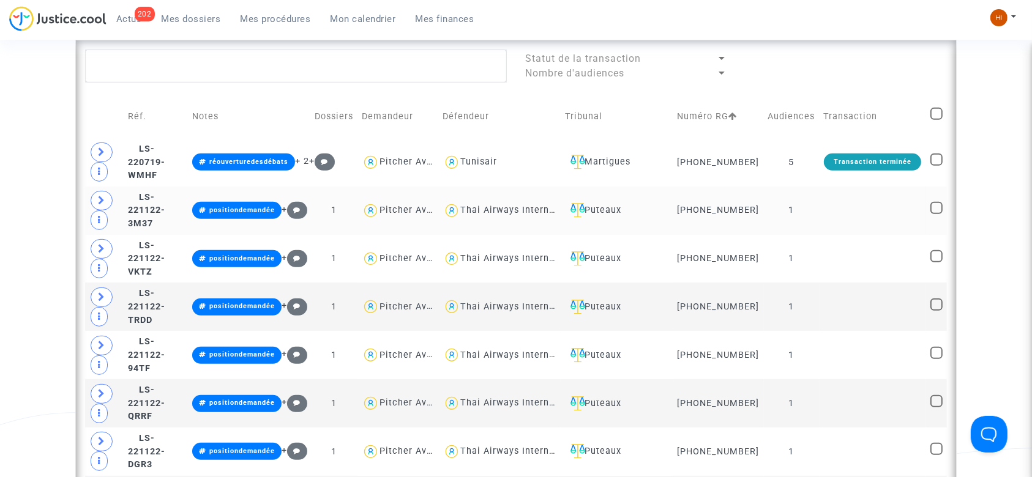
scroll to position [490, 0]
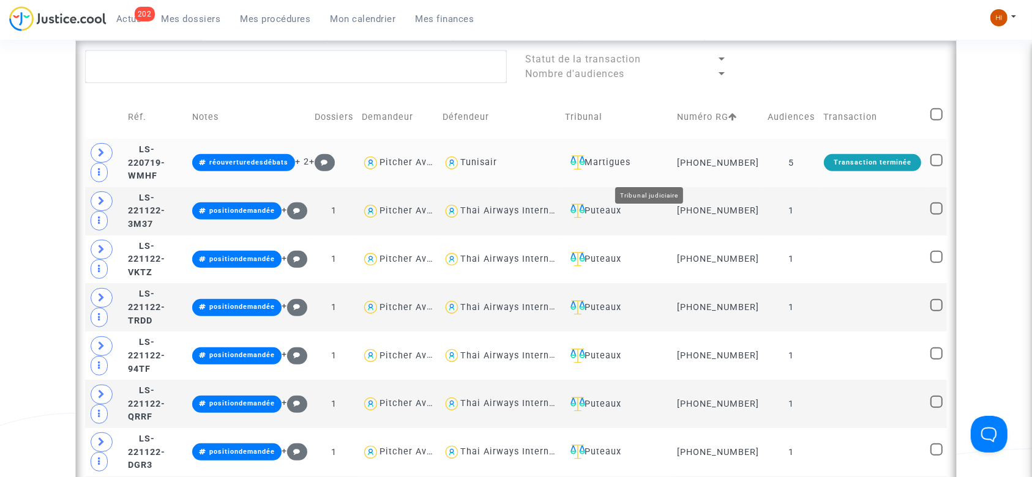
click at [661, 170] on div "Martigues" at bounding box center [617, 162] width 103 height 15
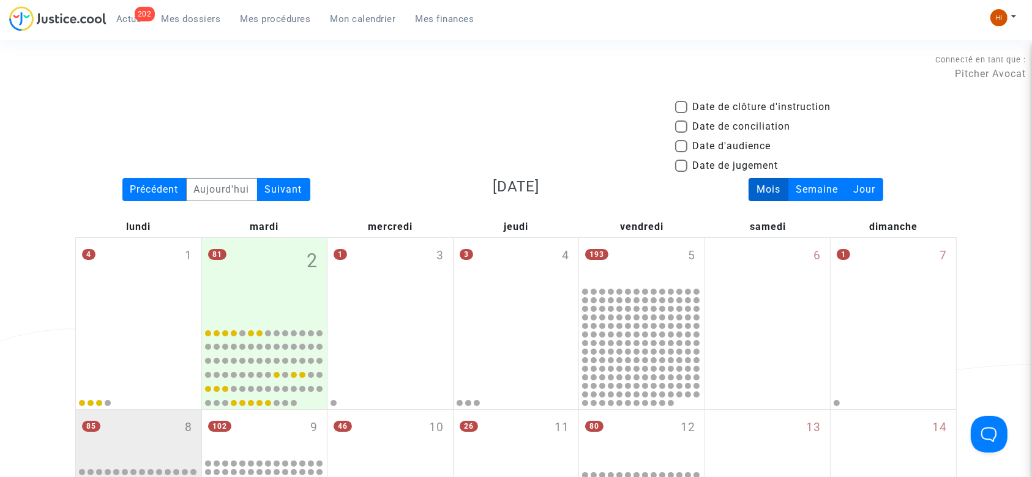
click at [739, 143] on span "Date d'audience" at bounding box center [731, 146] width 78 height 15
click at [681, 152] on input "Date d'audience" at bounding box center [681, 152] width 1 height 1
checkbox input "true"
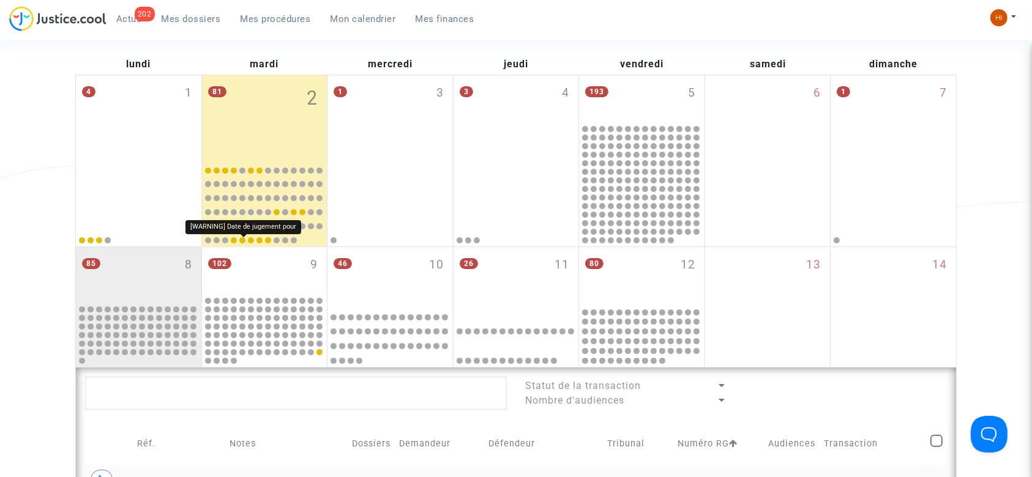
scroll to position [221, 0]
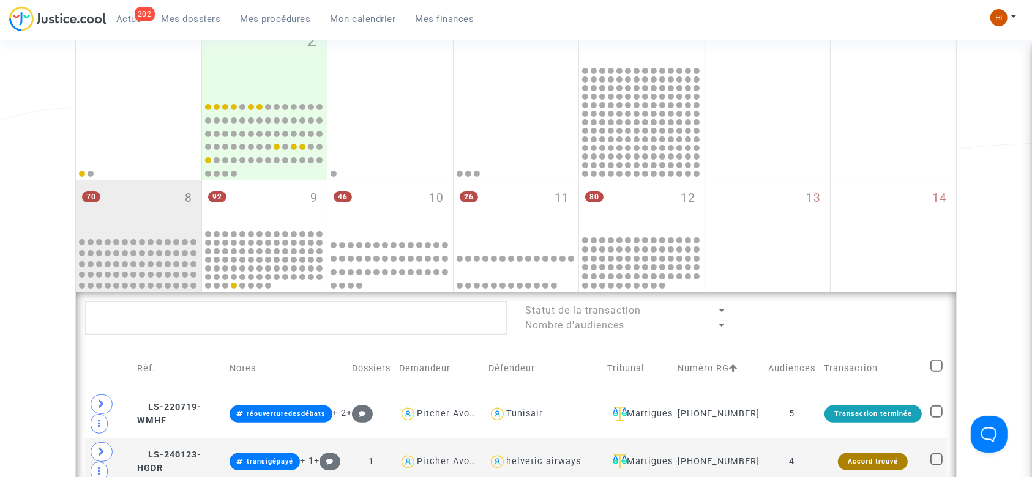
scroll to position [490, 0]
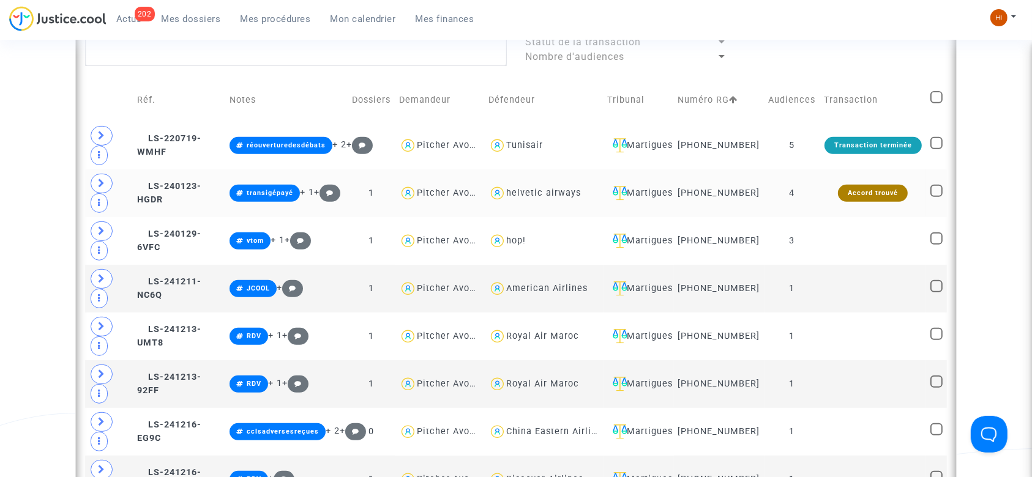
click at [815, 206] on td "4" at bounding box center [793, 194] width 56 height 48
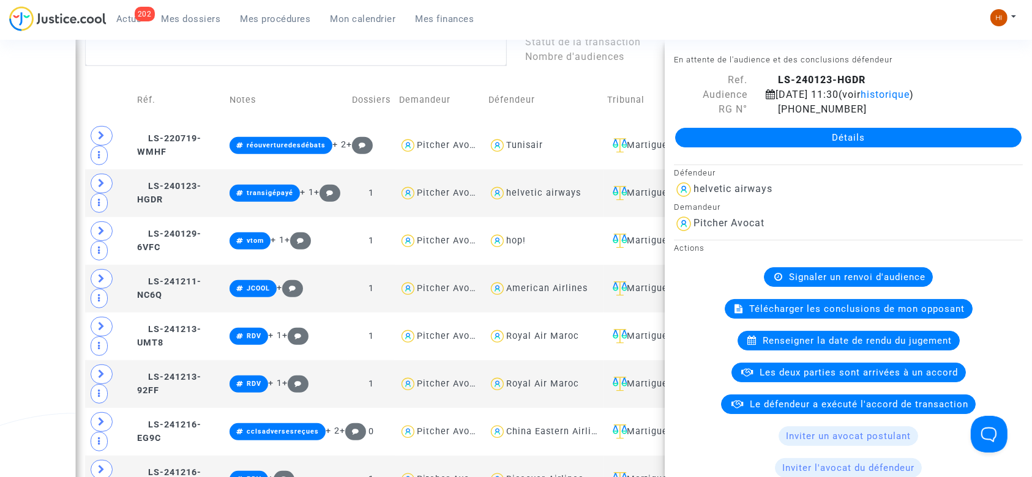
click at [38, 215] on div "Date de clôture d'instruction Date de conciliation Date d'audience Date de juge…" at bounding box center [516, 292] width 1032 height 1364
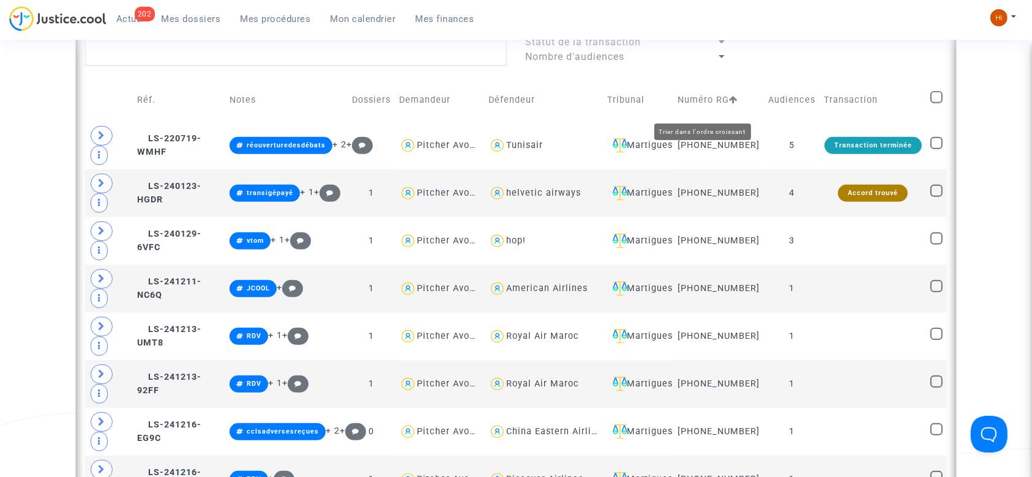
click at [730, 104] on icon at bounding box center [734, 99] width 9 height 9
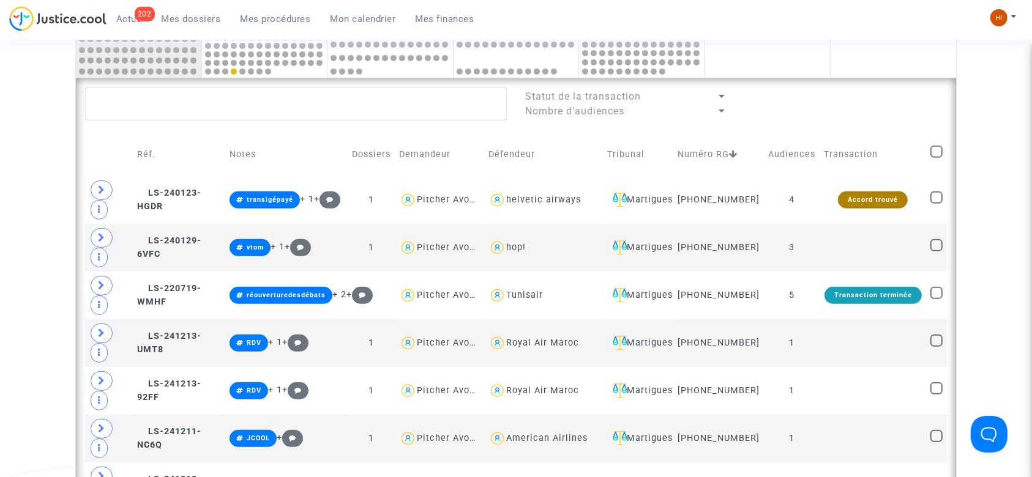
scroll to position [408, 0]
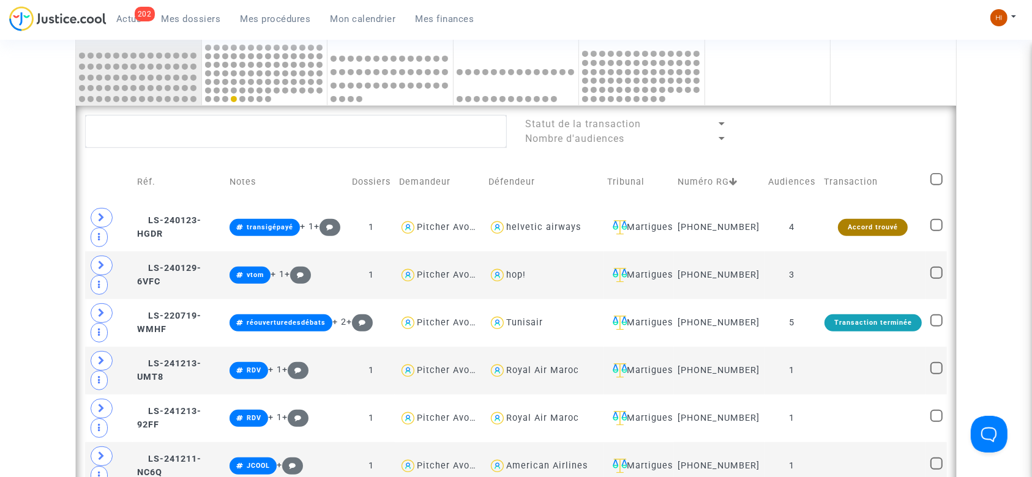
click at [935, 182] on span at bounding box center [936, 179] width 12 height 12
click at [936, 185] on input "checkbox" at bounding box center [936, 185] width 1 height 1
checkbox input "true"
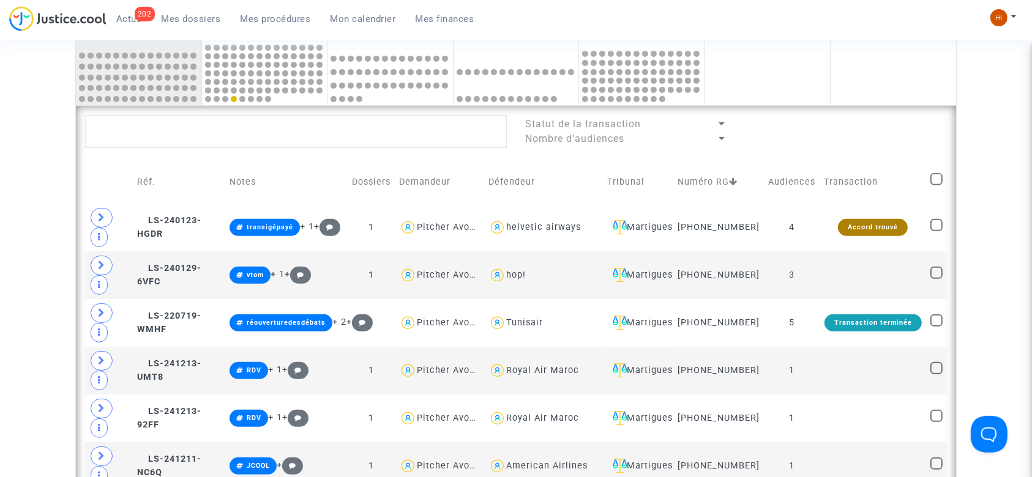
checkbox input "true"
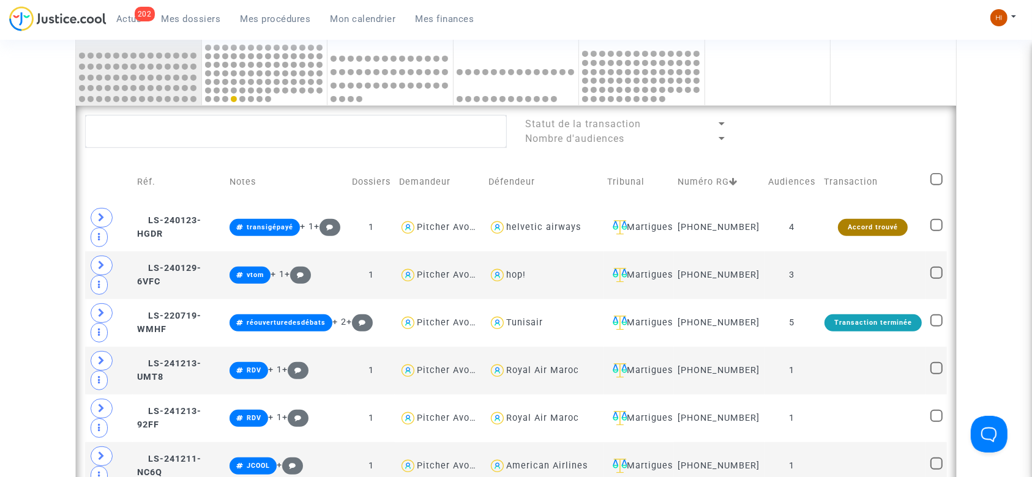
checkbox input "true"
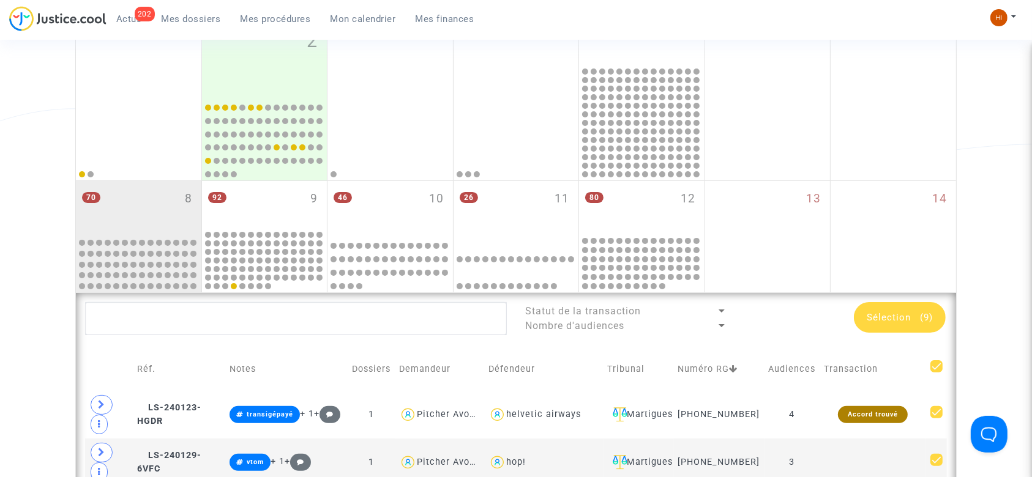
scroll to position [163, 0]
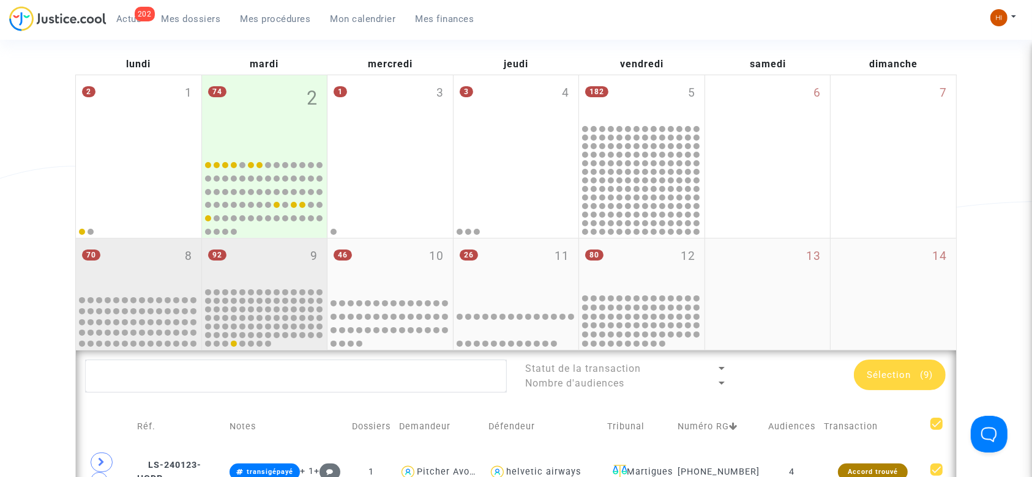
drag, startPoint x: 257, startPoint y: 262, endPoint x: 310, endPoint y: 286, distance: 58.1
click at [257, 262] on div "92 9" at bounding box center [264, 263] width 125 height 48
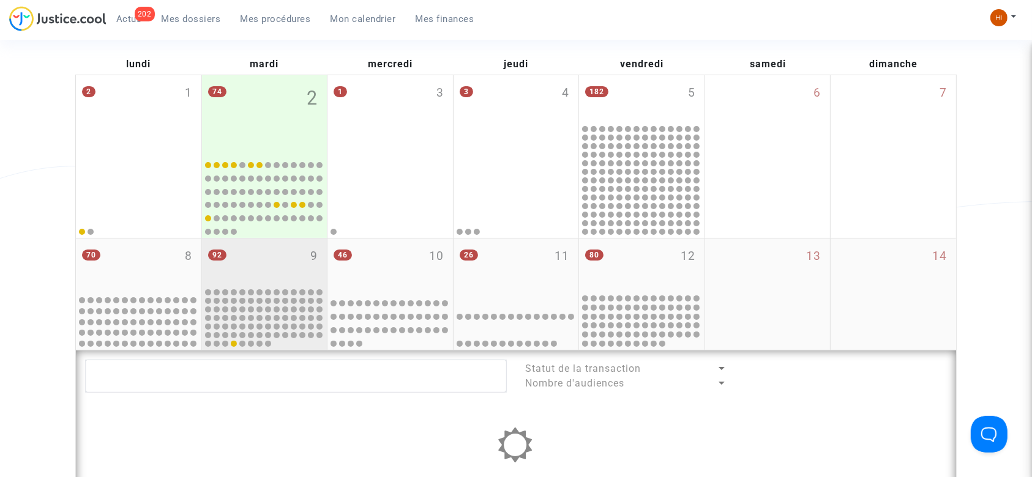
click at [277, 263] on div "92 9" at bounding box center [264, 263] width 125 height 48
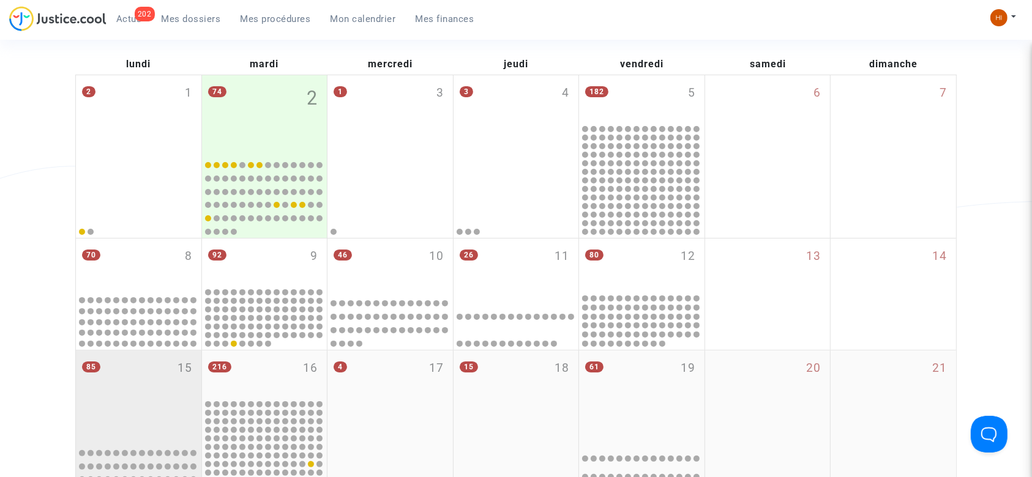
click at [154, 381] on div "85 15" at bounding box center [138, 397] width 125 height 92
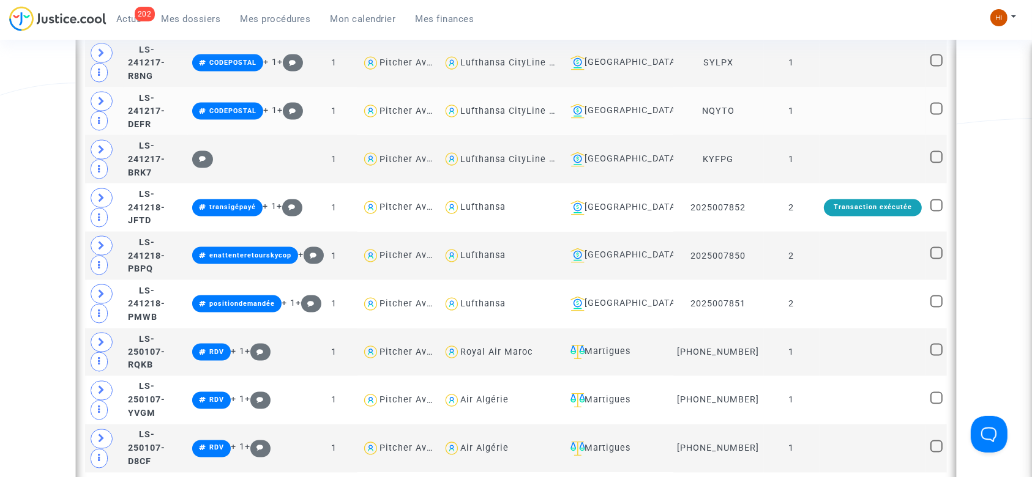
scroll to position [1959, 0]
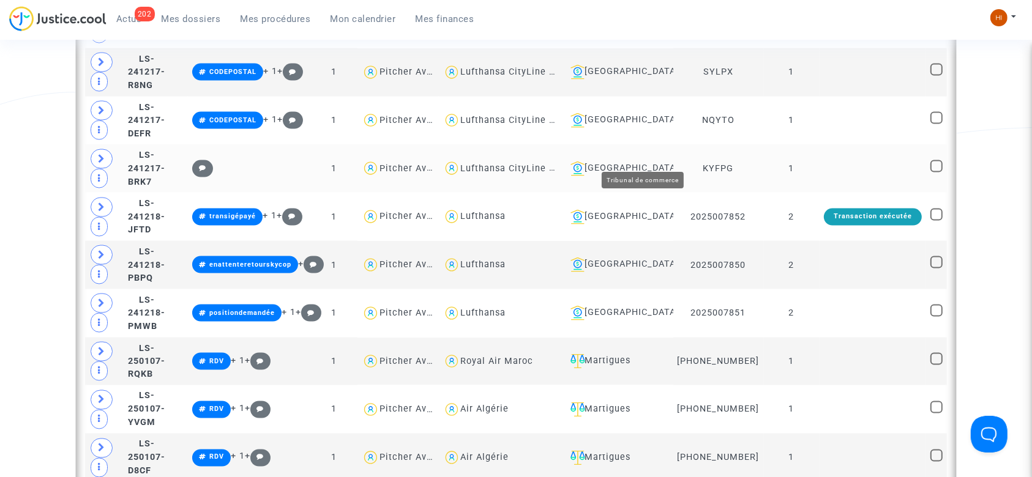
click at [668, 162] on div "[GEOGRAPHIC_DATA]" at bounding box center [617, 169] width 103 height 15
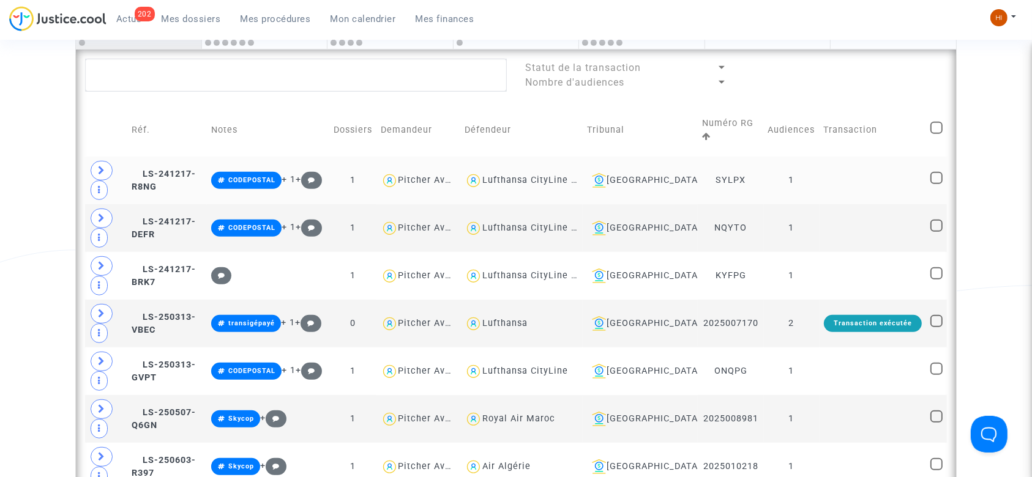
scroll to position [653, 0]
click at [937, 130] on span at bounding box center [936, 128] width 12 height 12
click at [937, 135] on input "checkbox" at bounding box center [936, 135] width 1 height 1
checkbox input "true"
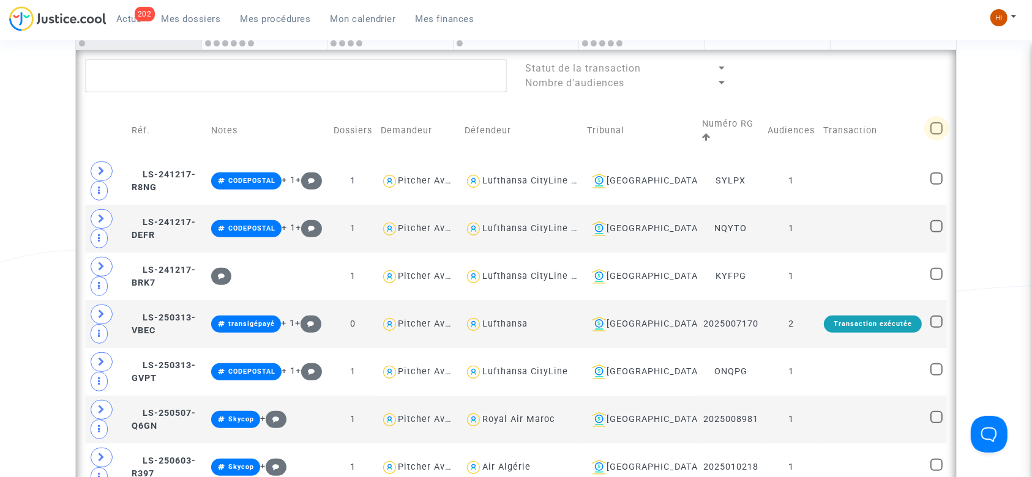
checkbox input "true"
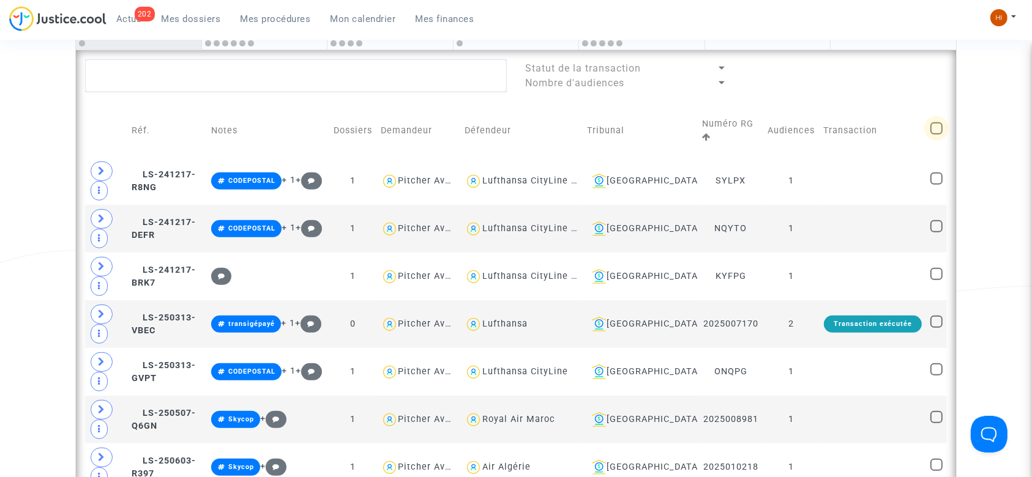
checkbox input "true"
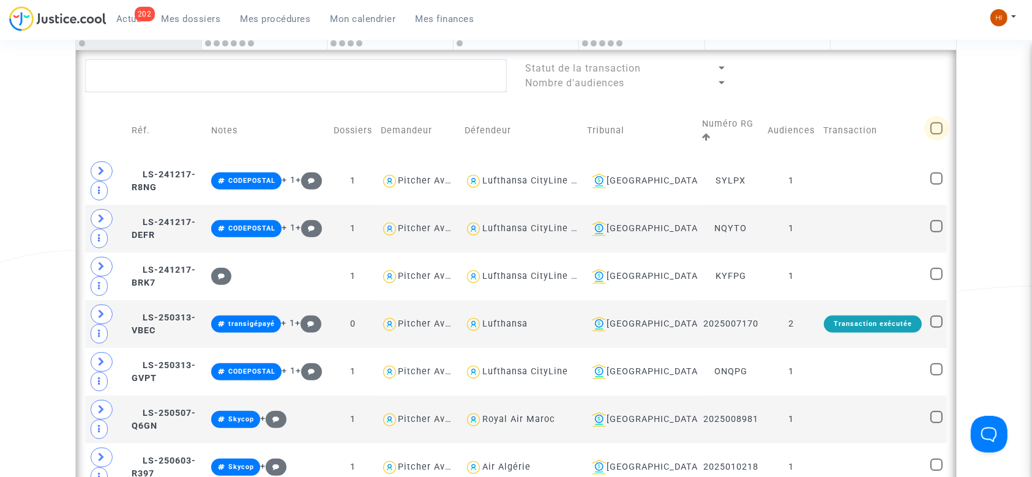
checkbox input "true"
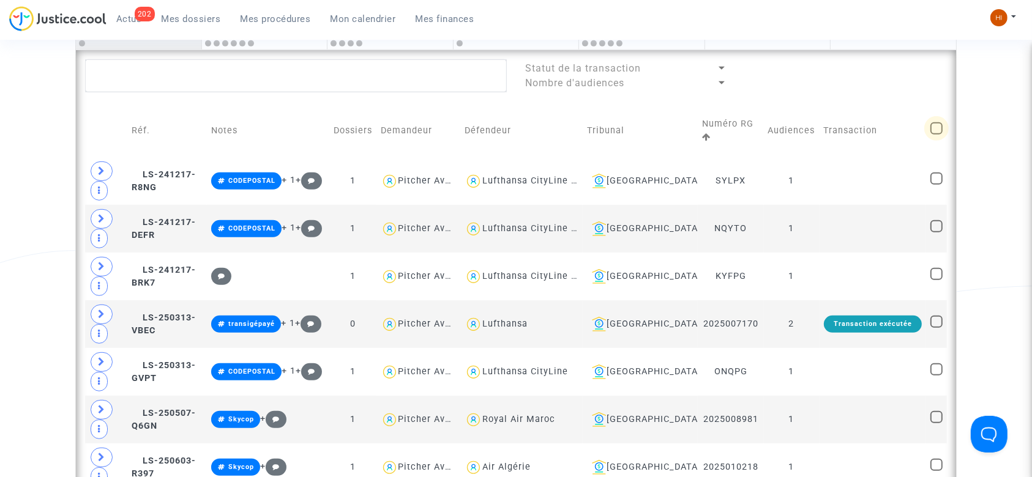
checkbox input "true"
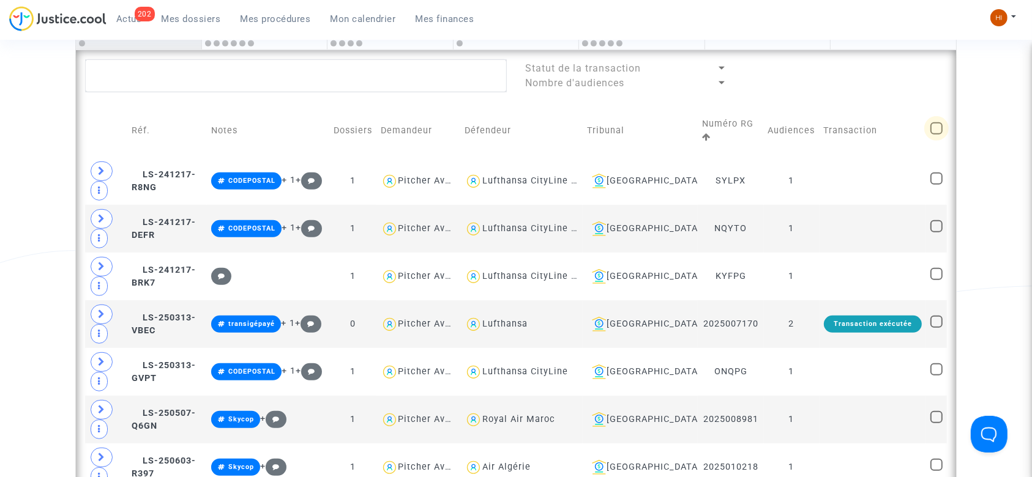
checkbox input "true"
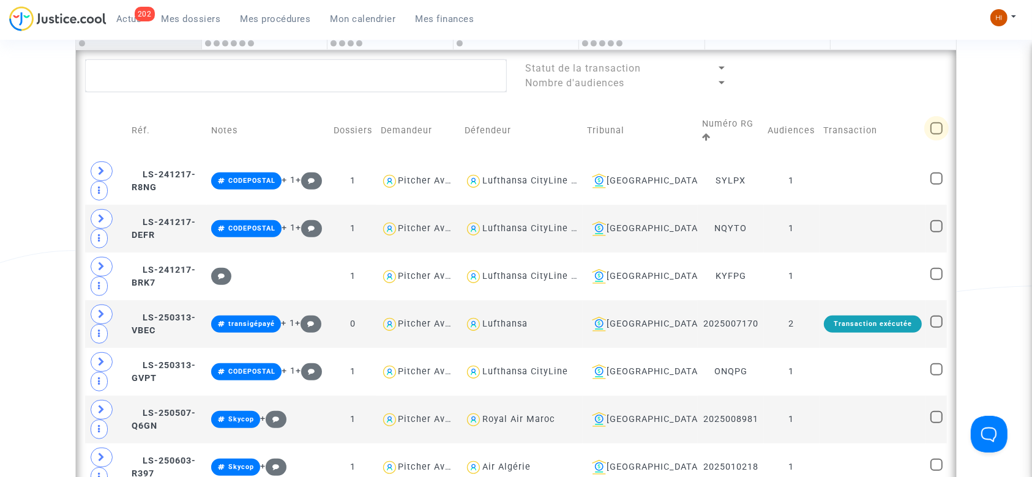
checkbox input "true"
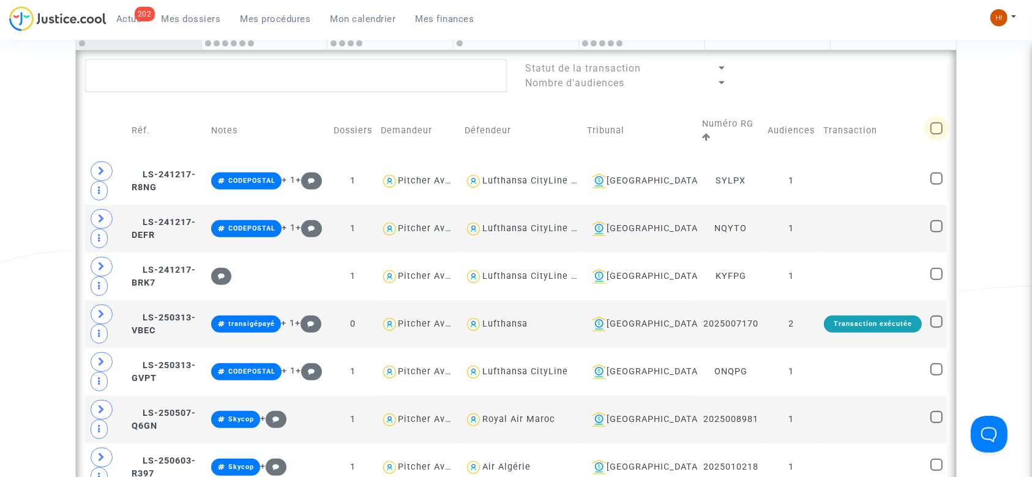
checkbox input "true"
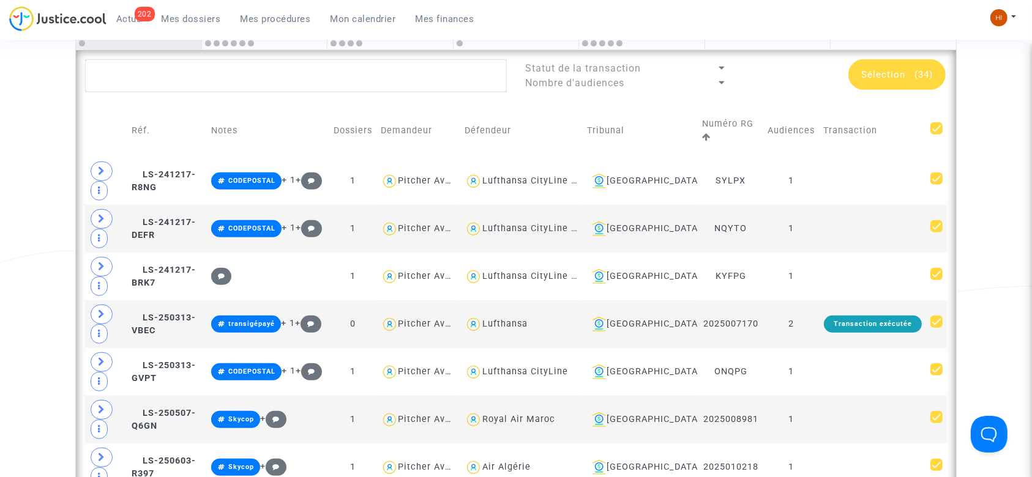
click at [937, 130] on span at bounding box center [936, 128] width 12 height 12
click at [937, 135] on input "checkbox" at bounding box center [936, 135] width 1 height 1
checkbox input "false"
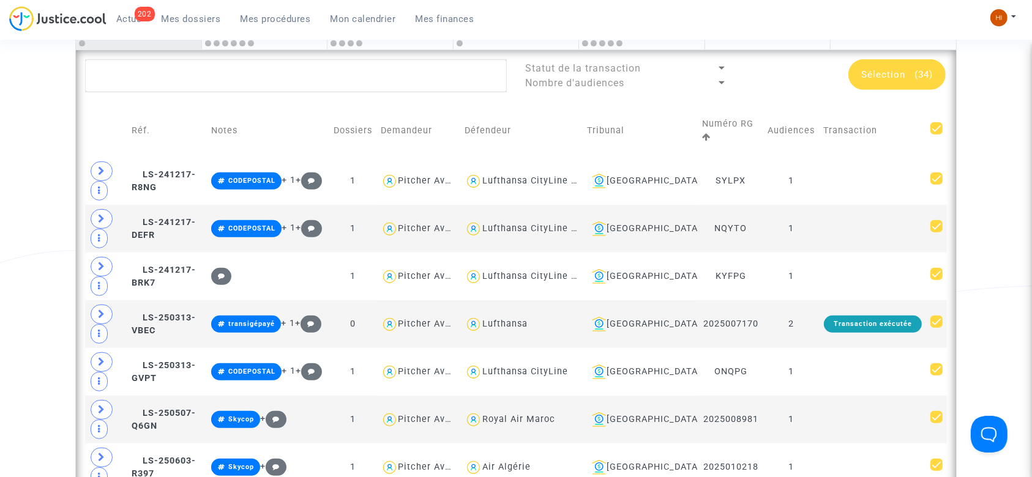
checkbox input "false"
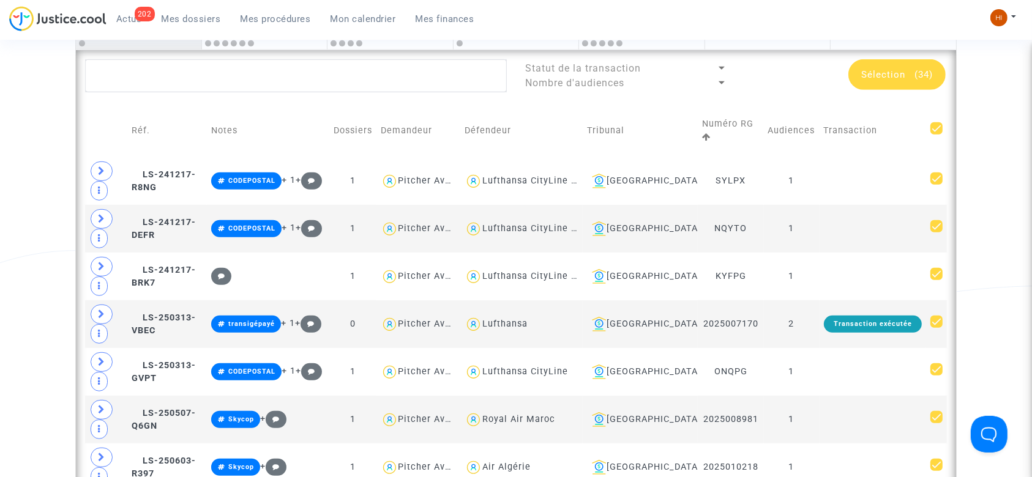
checkbox input "false"
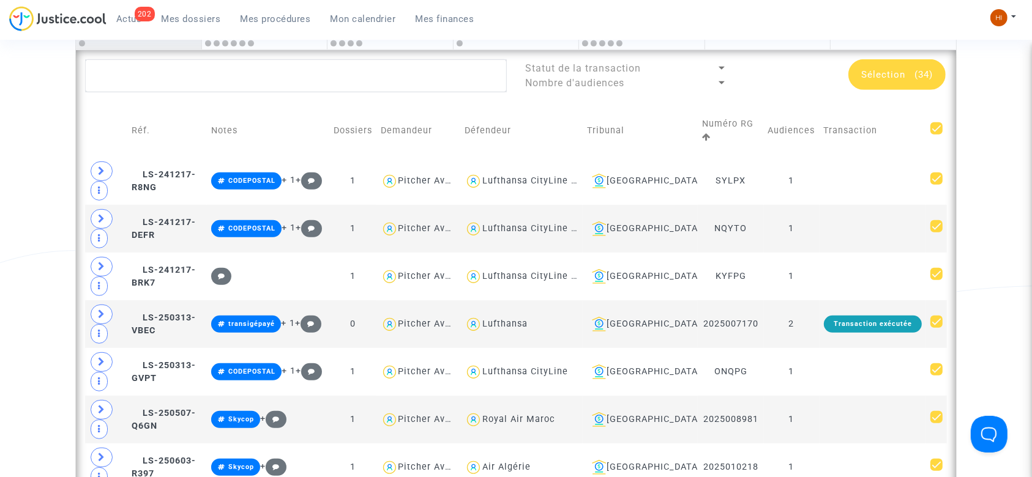
checkbox input "false"
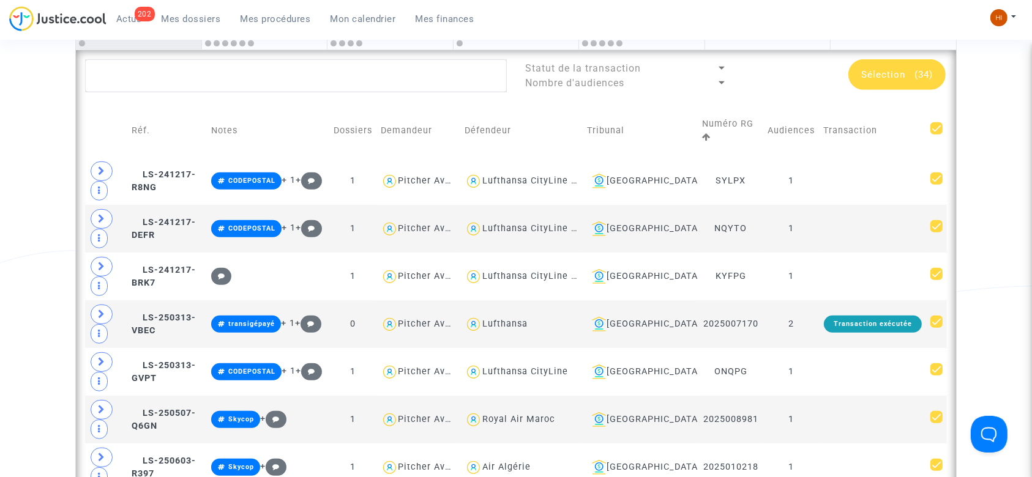
checkbox input "false"
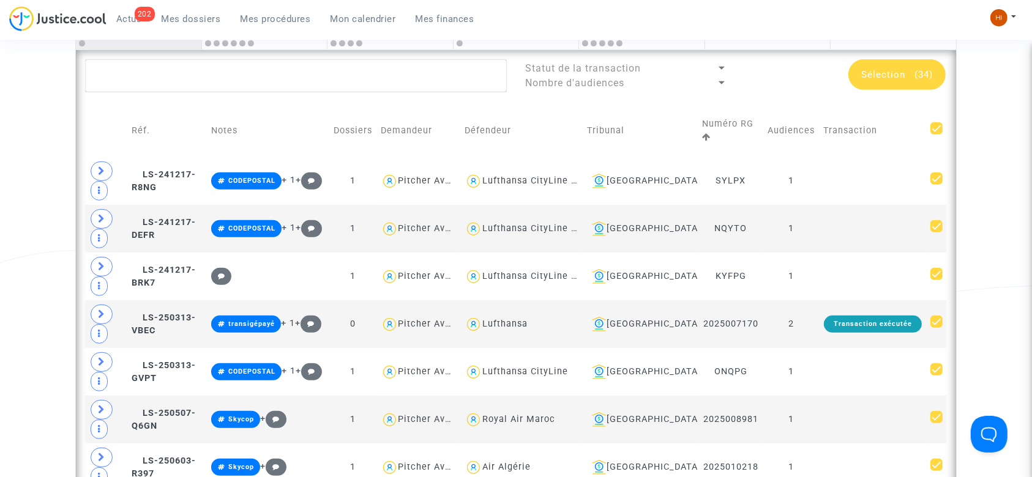
checkbox input "false"
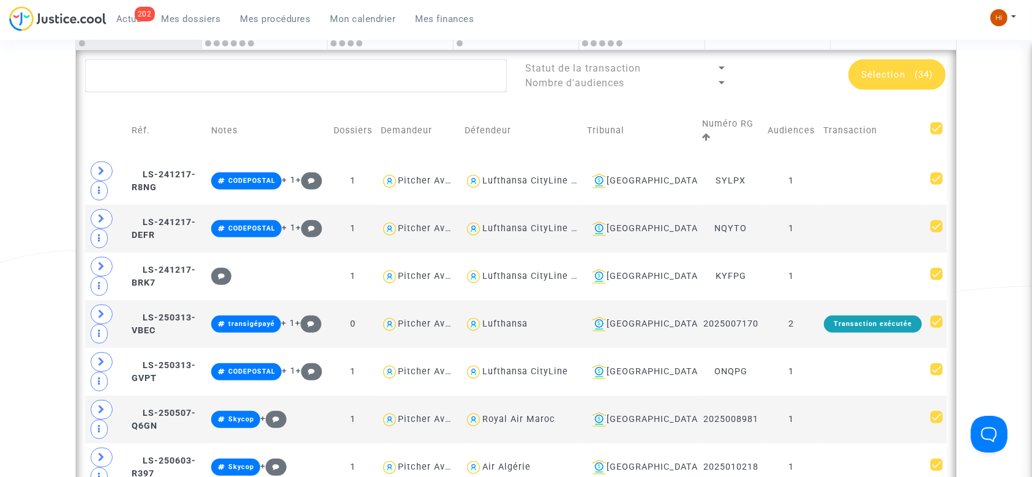
checkbox input "false"
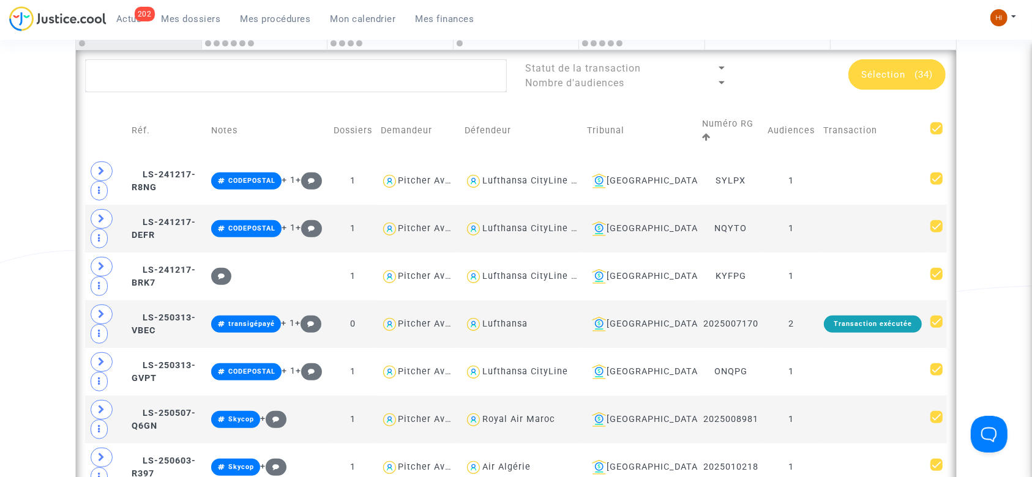
checkbox input "false"
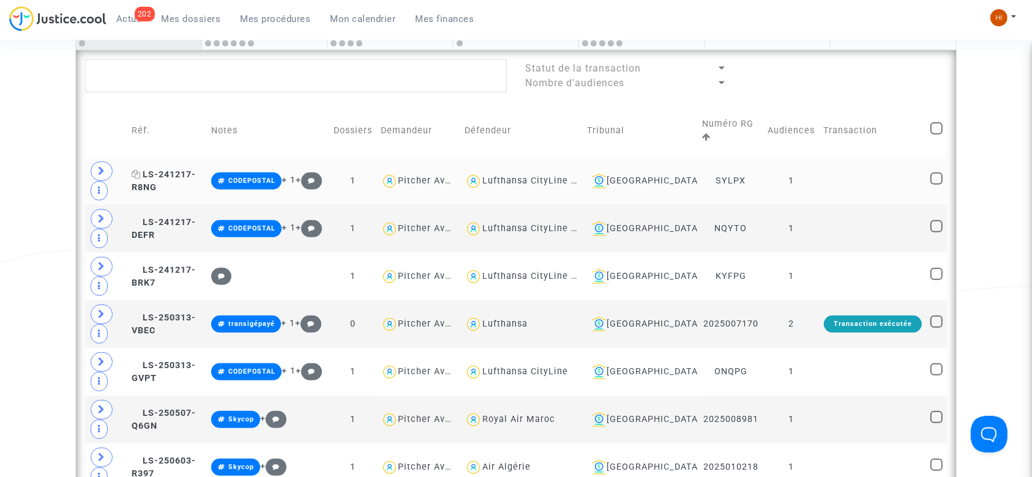
click at [163, 171] on span "LS-241217-R8NG" at bounding box center [164, 182] width 64 height 24
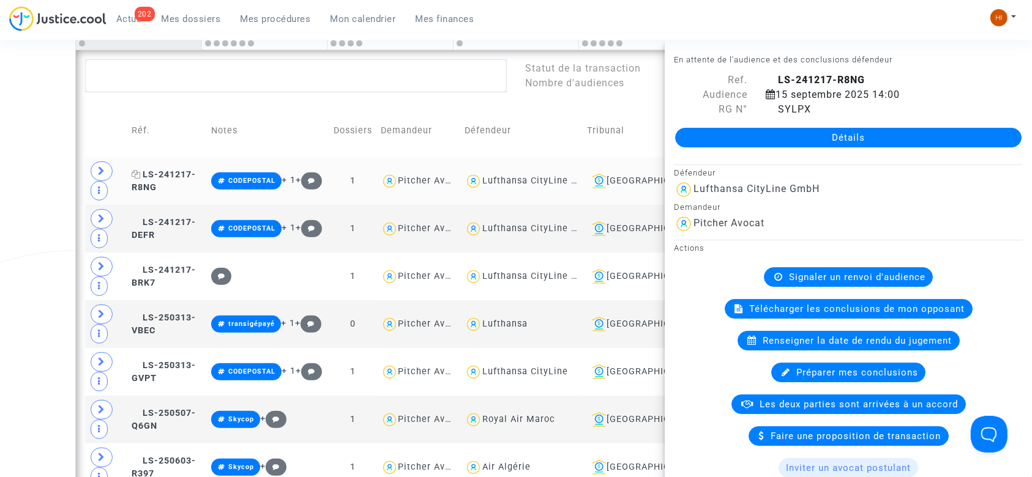
click at [140, 171] on icon at bounding box center [136, 174] width 9 height 9
click at [138, 365] on icon at bounding box center [136, 365] width 9 height 9
click at [137, 271] on icon at bounding box center [136, 270] width 9 height 9
